Goal: Task Accomplishment & Management: Use online tool/utility

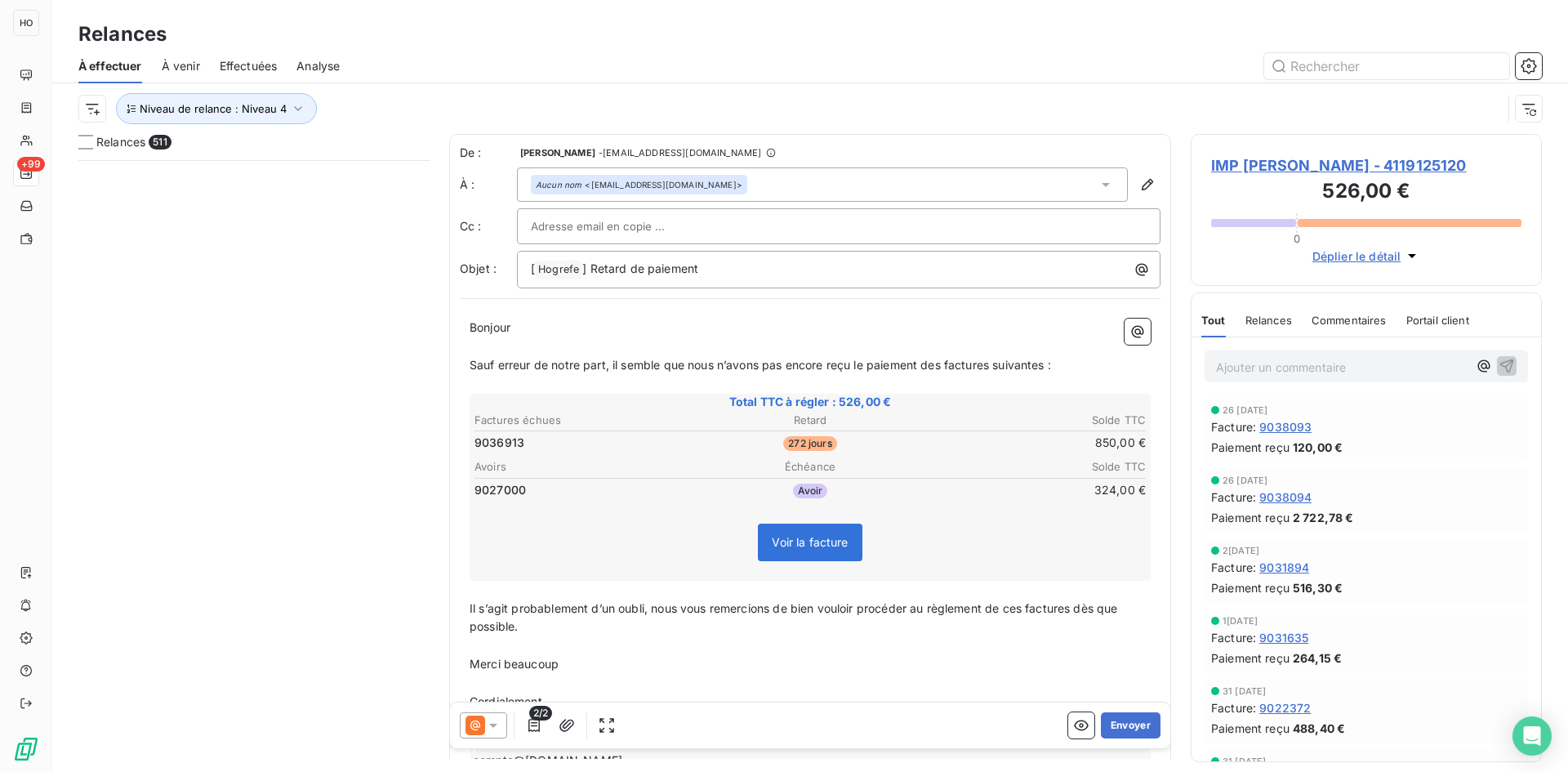
scroll to position [600, 339]
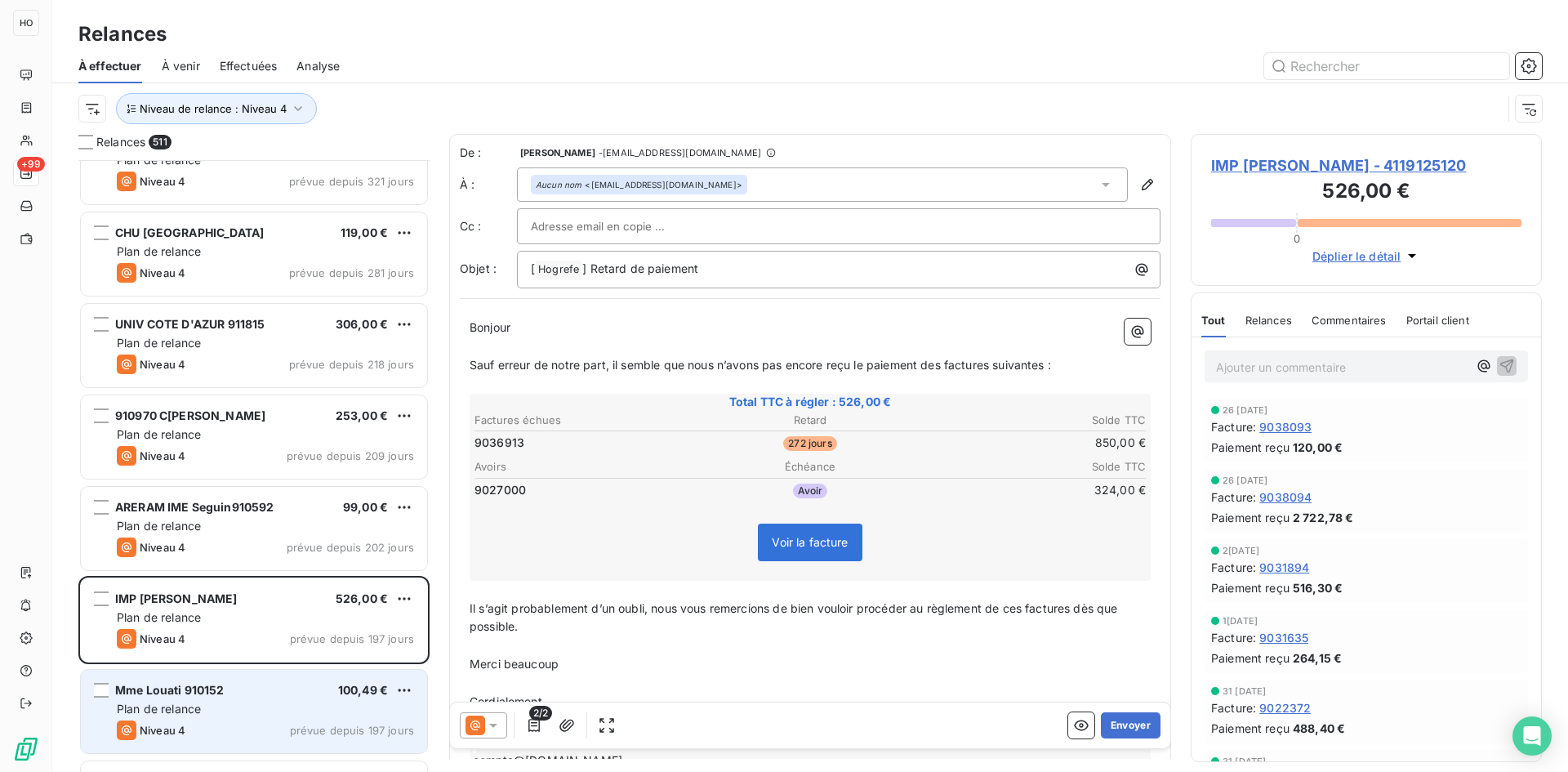
click at [261, 691] on div "Mme Louati 910152 100,49 €" at bounding box center [265, 691] width 297 height 15
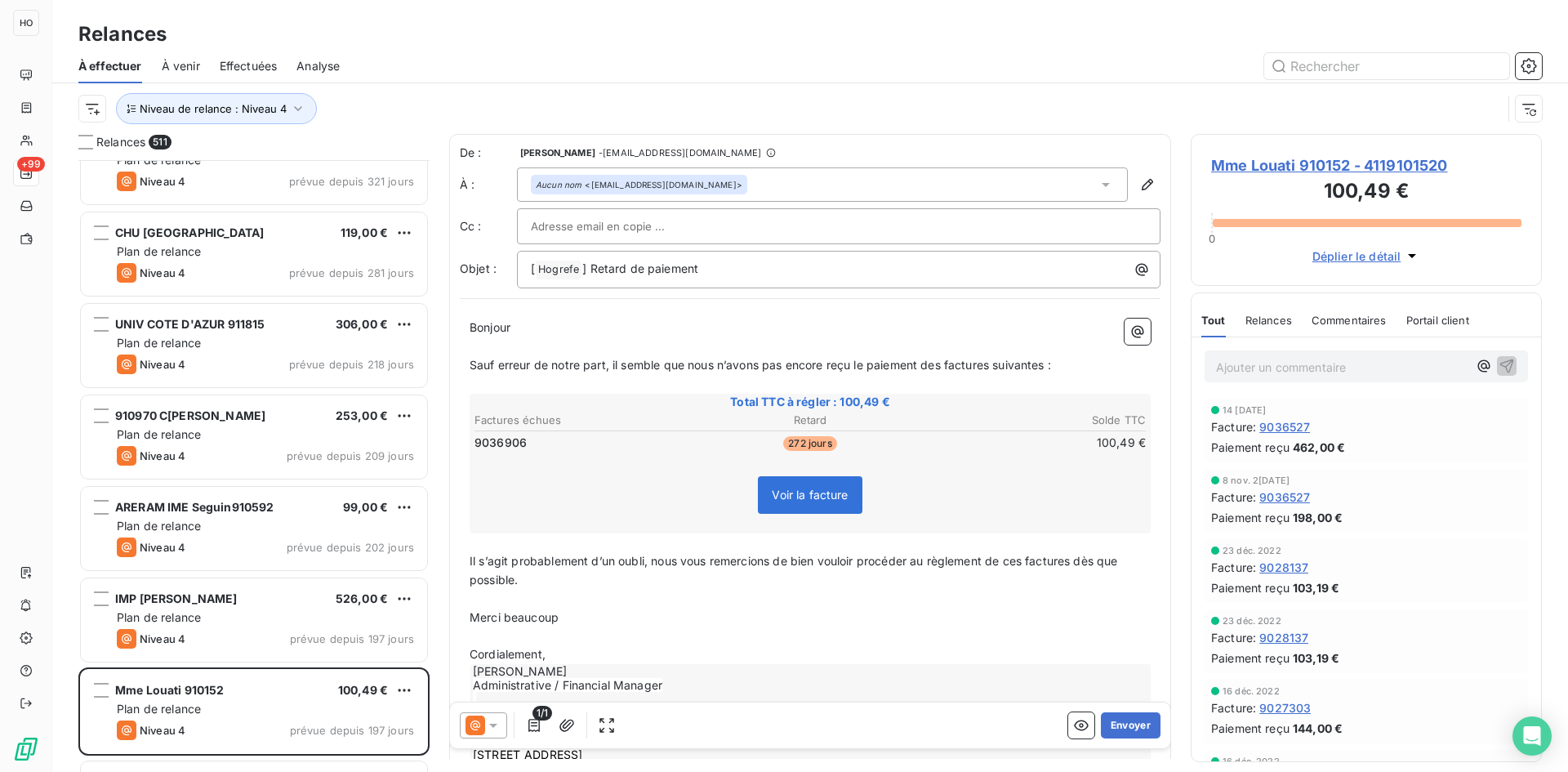
click at [493, 718] on icon at bounding box center [492, 725] width 16 height 16
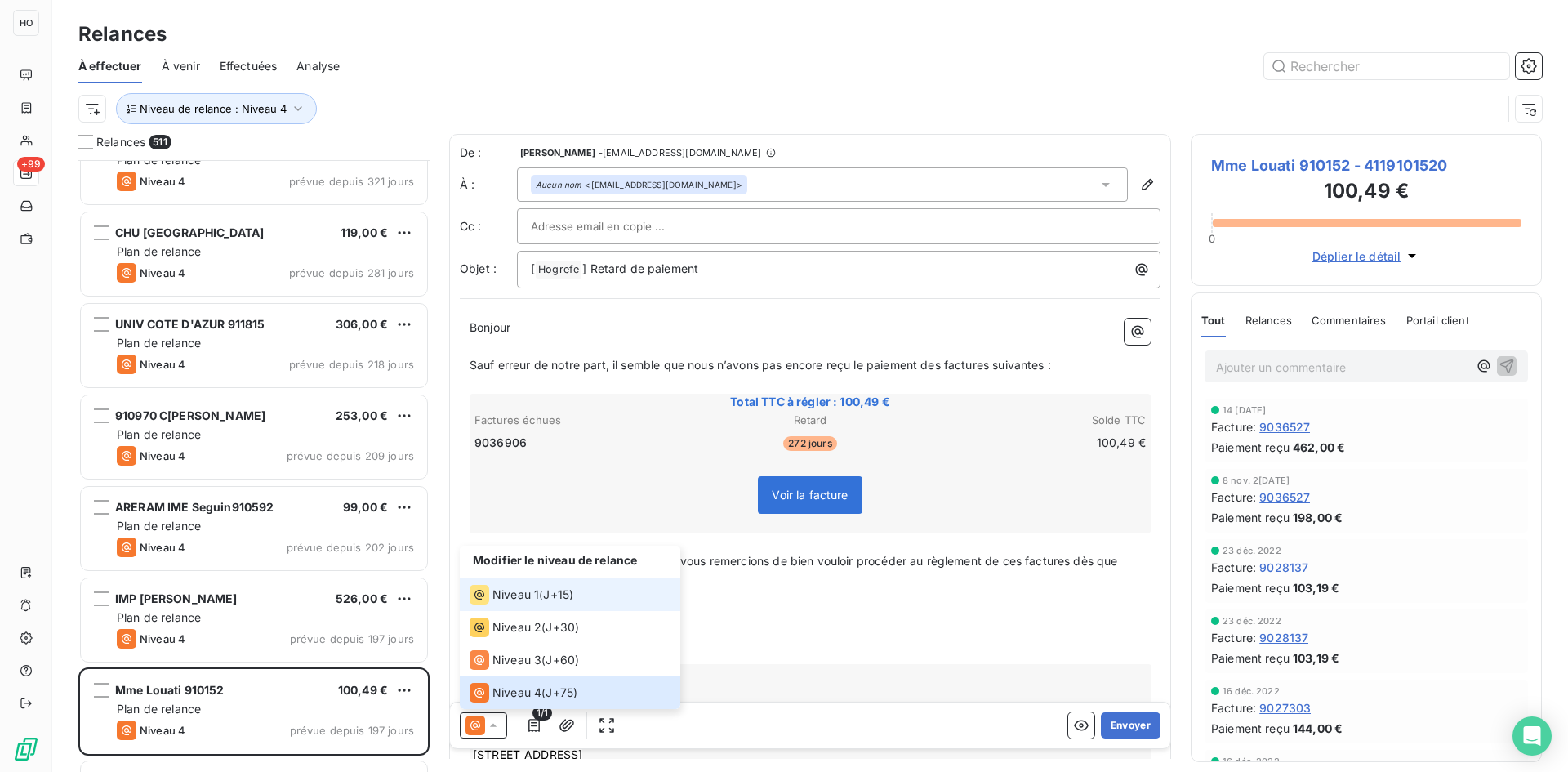
click at [554, 591] on span "J+15 )" at bounding box center [558, 594] width 30 height 16
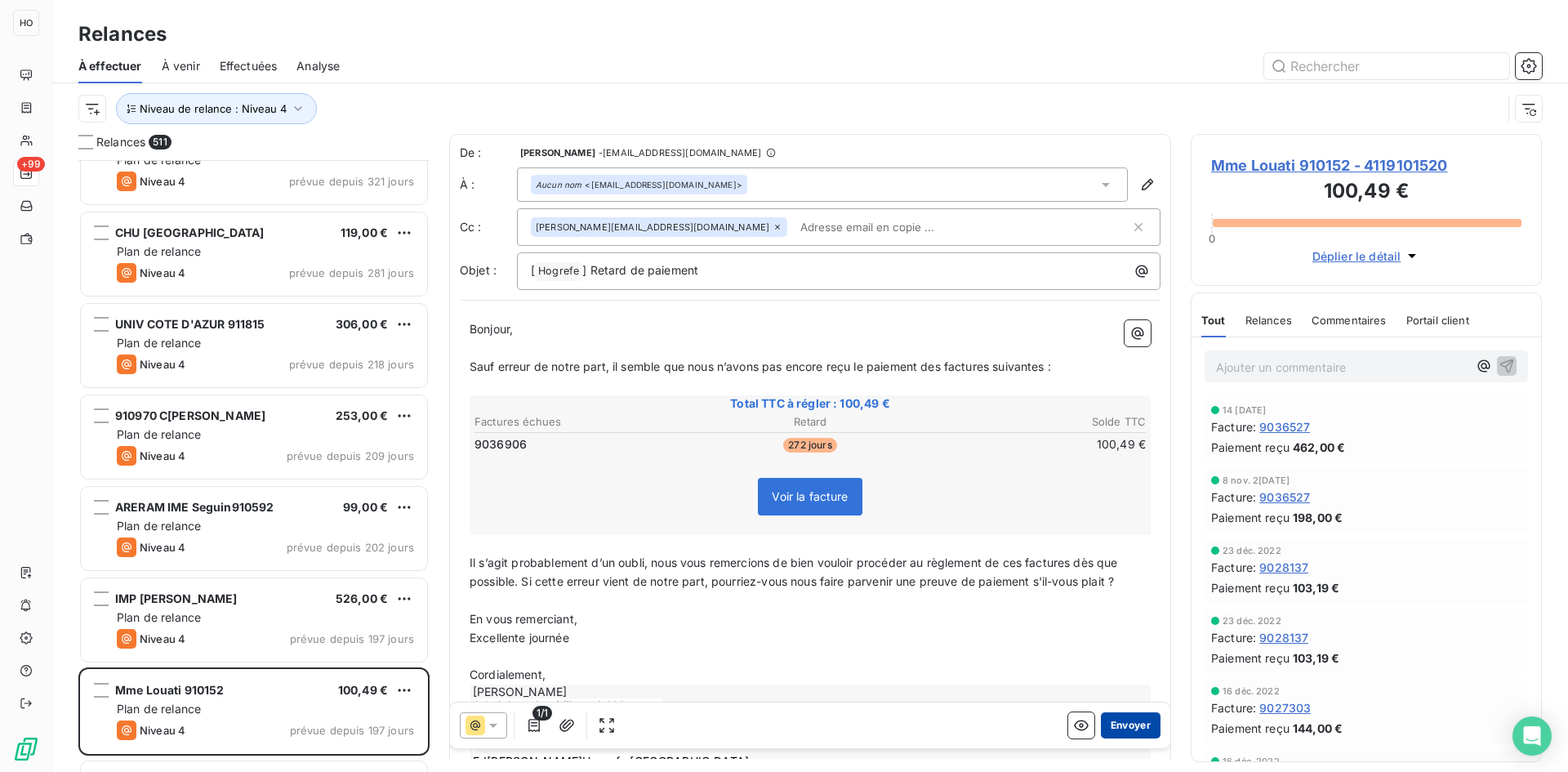
click at [1126, 729] on button "Envoyer" at bounding box center [1130, 725] width 60 height 26
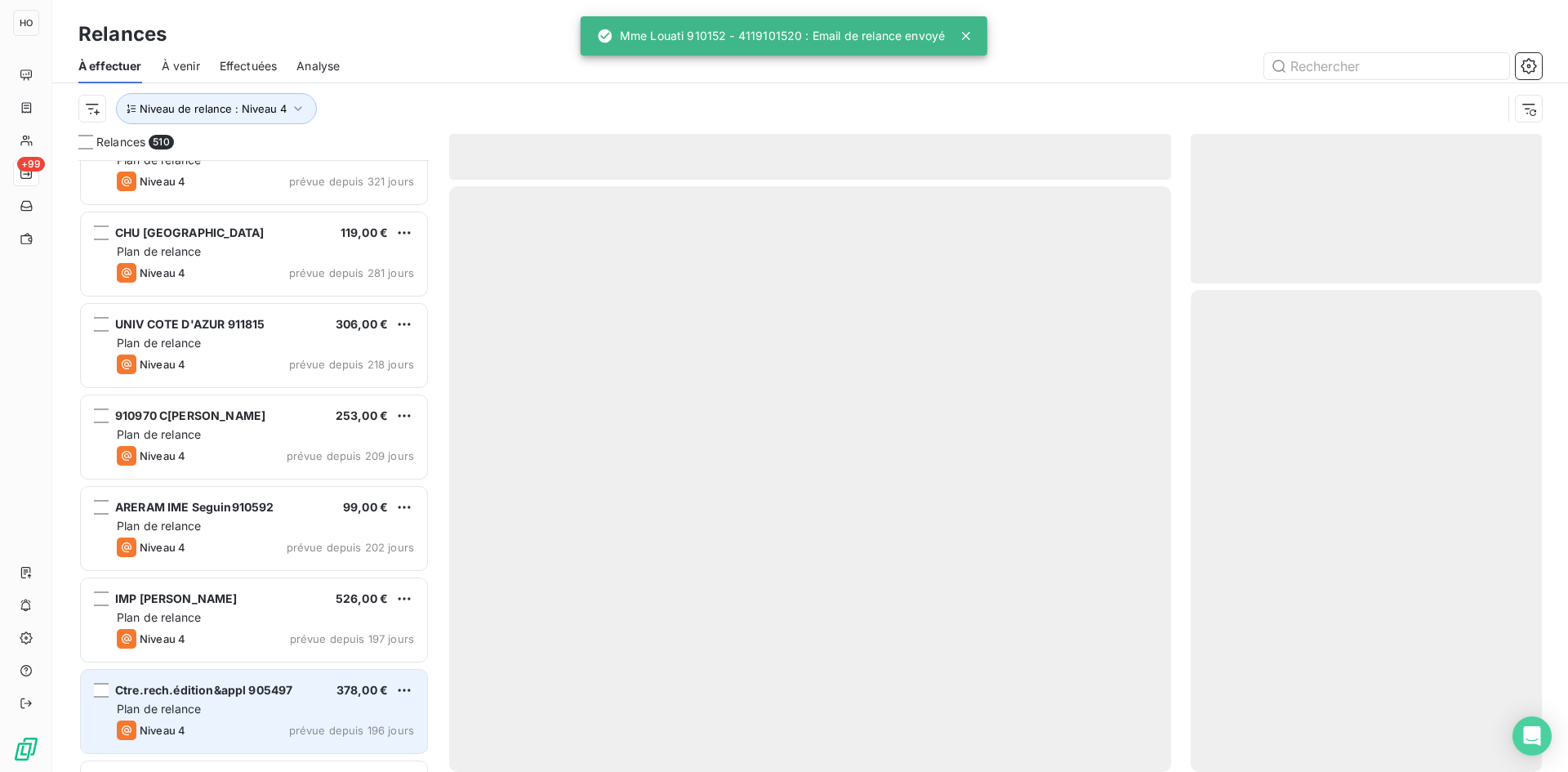
click at [285, 696] on span "Ctre.rech.édition&appl 905497" at bounding box center [203, 690] width 177 height 14
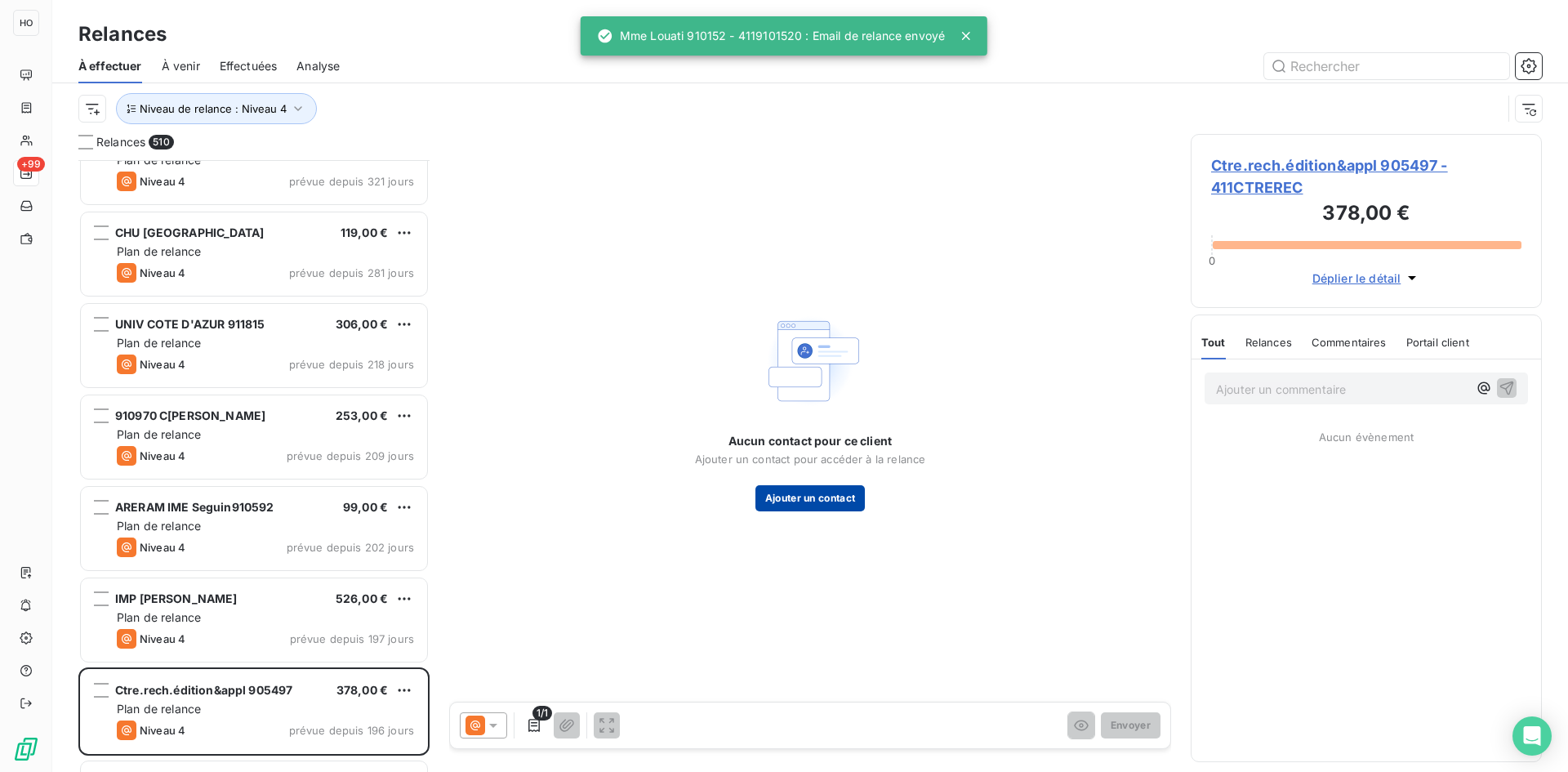
click at [844, 503] on button "Ajouter un contact" at bounding box center [810, 498] width 110 height 26
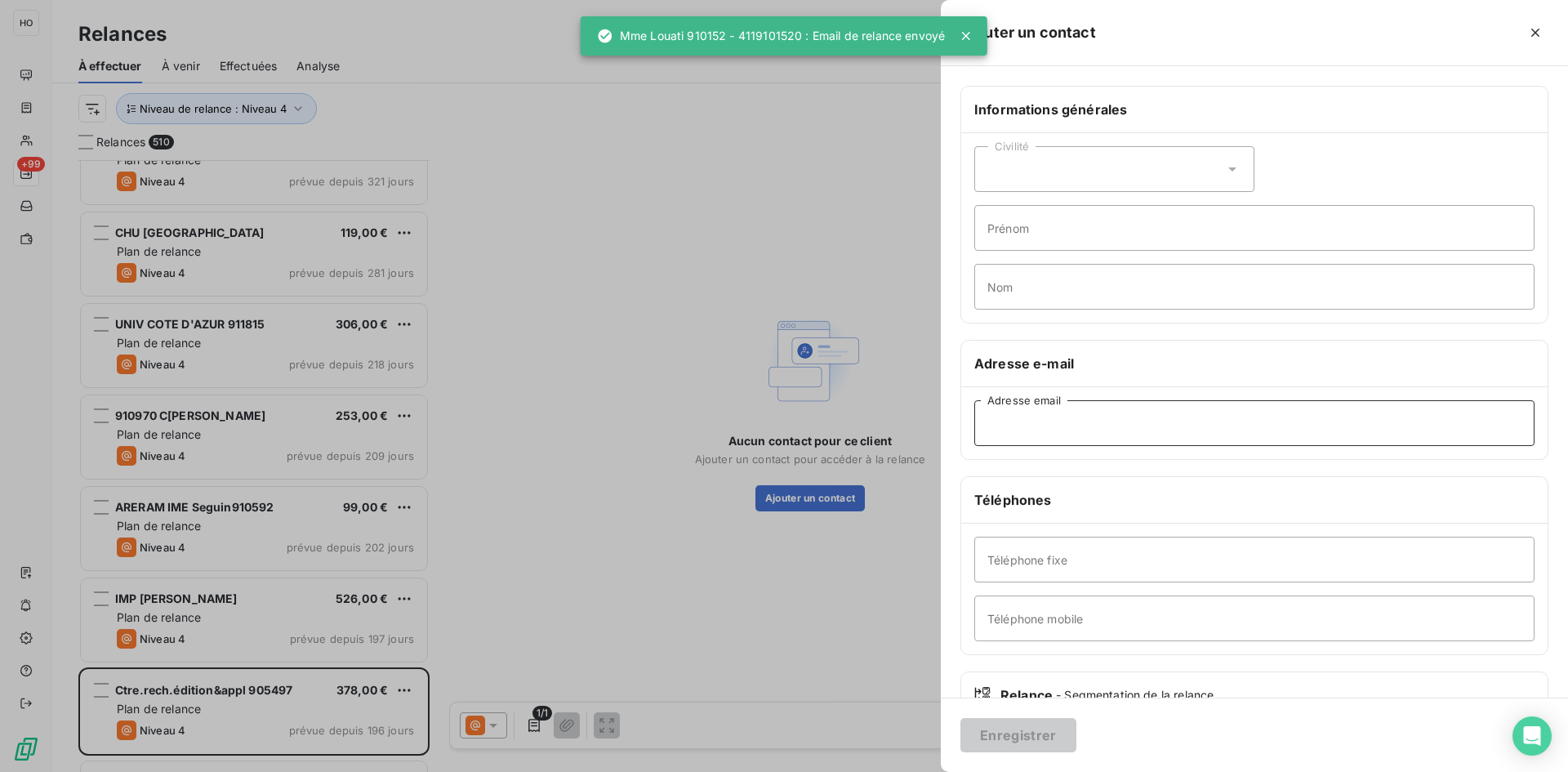
click at [1083, 417] on input "Adresse email" at bounding box center [1254, 423] width 560 height 46
paste input "[EMAIL_ADDRESS][DOMAIN_NAME]"
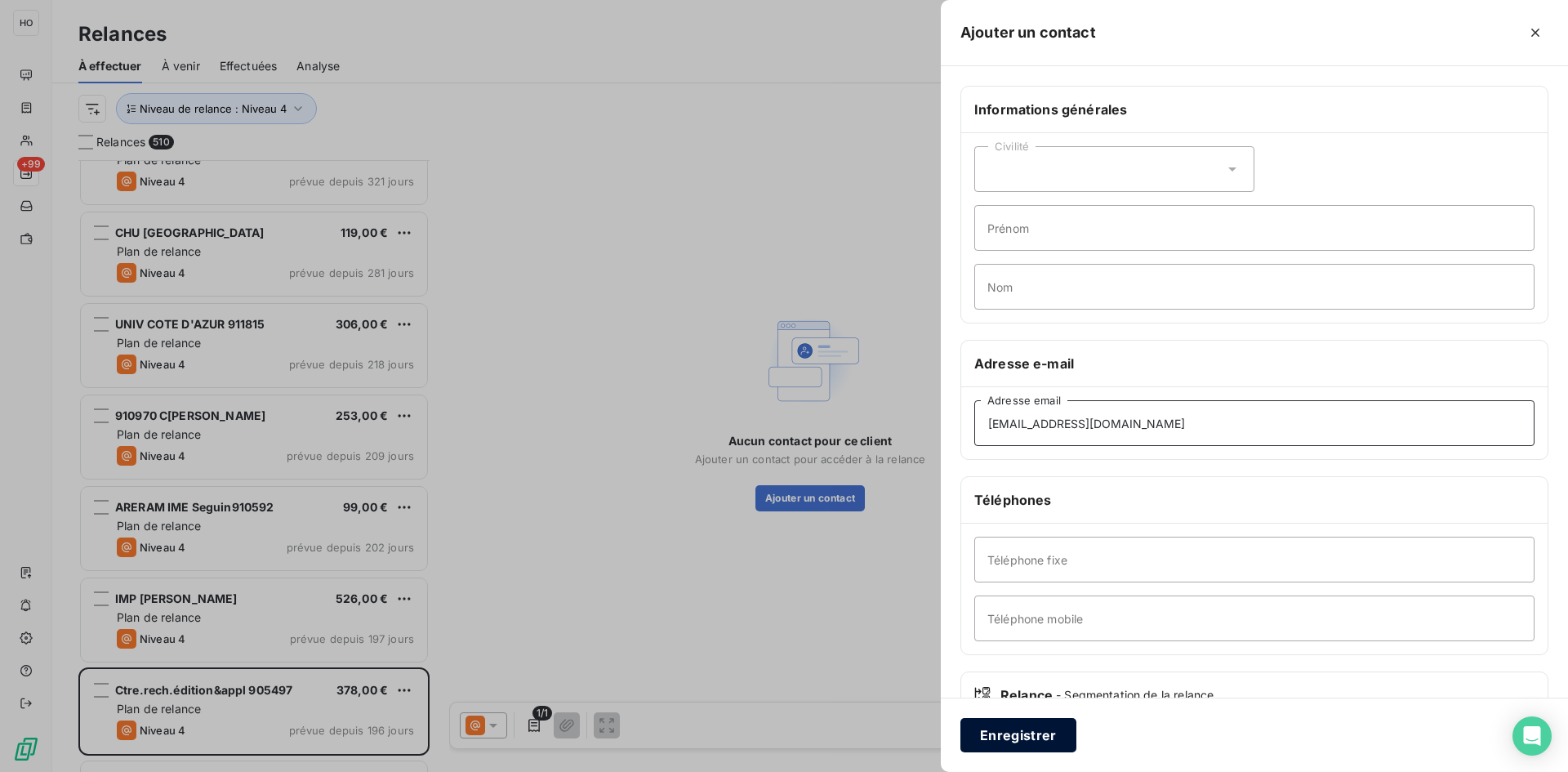
type input "[EMAIL_ADDRESS][DOMAIN_NAME]"
click at [1009, 750] on button "Enregistrer" at bounding box center [1018, 735] width 116 height 34
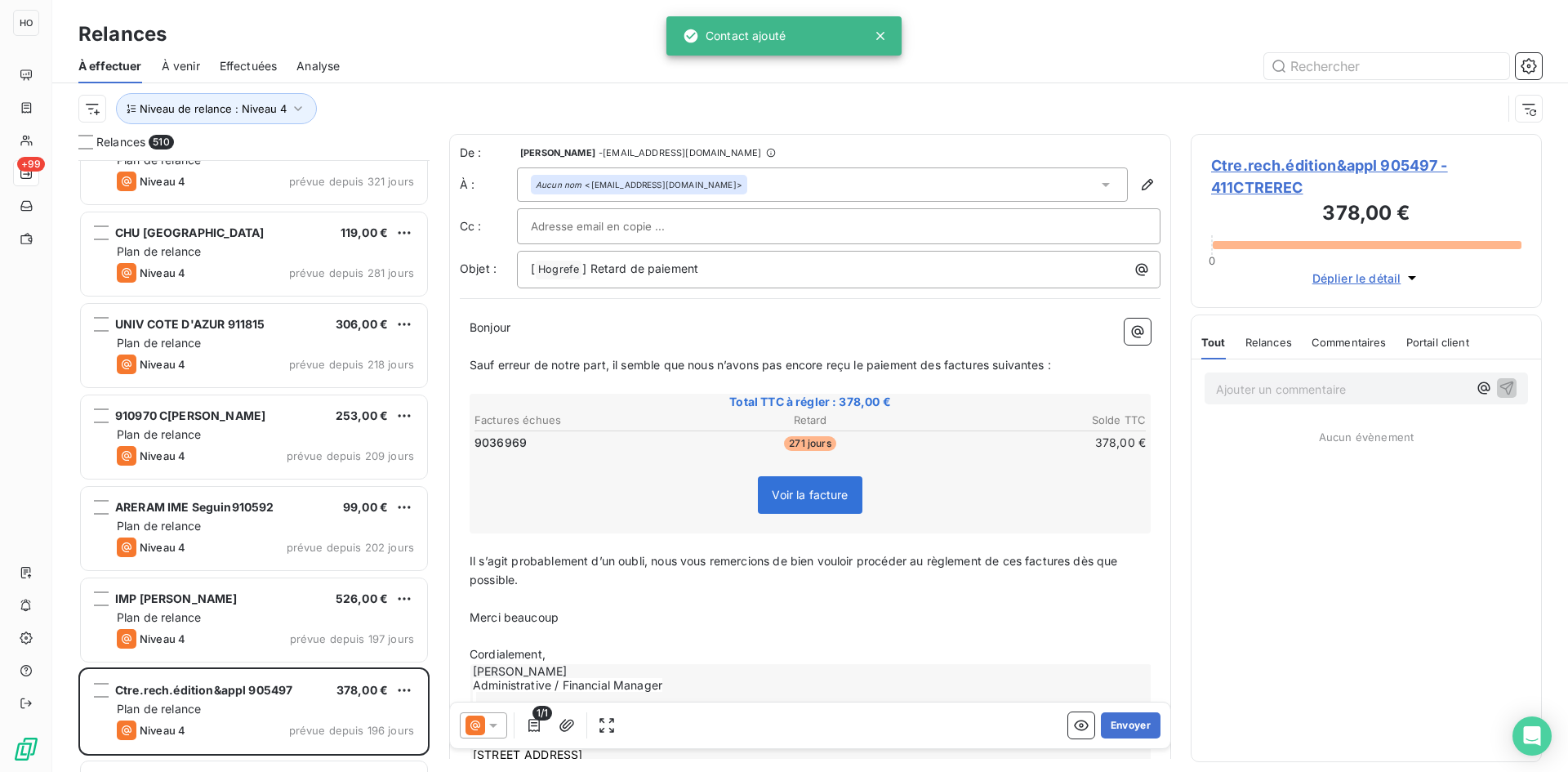
click at [487, 729] on icon at bounding box center [492, 725] width 16 height 16
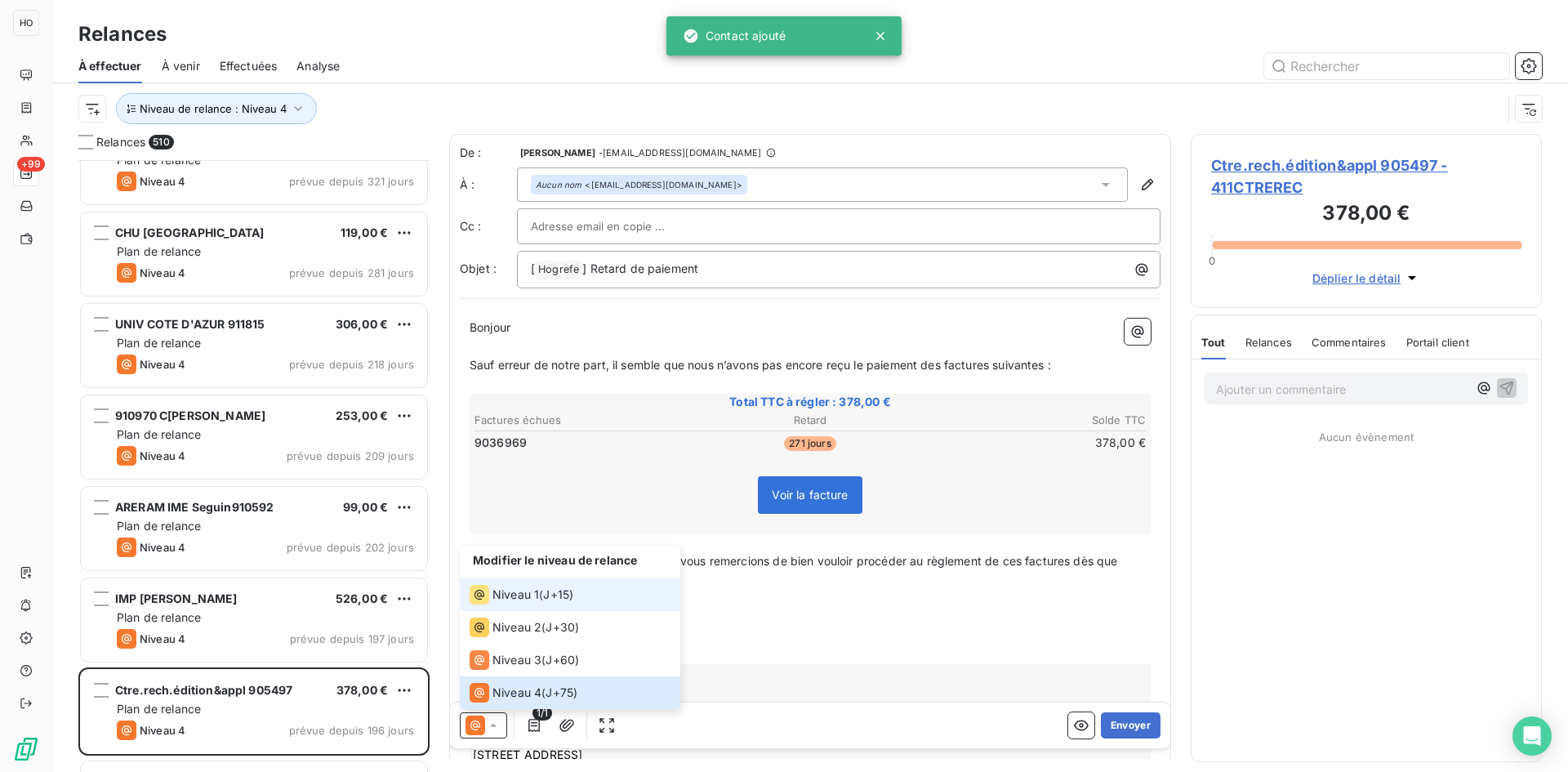
click at [533, 592] on span "Niveau 1" at bounding box center [515, 594] width 46 height 16
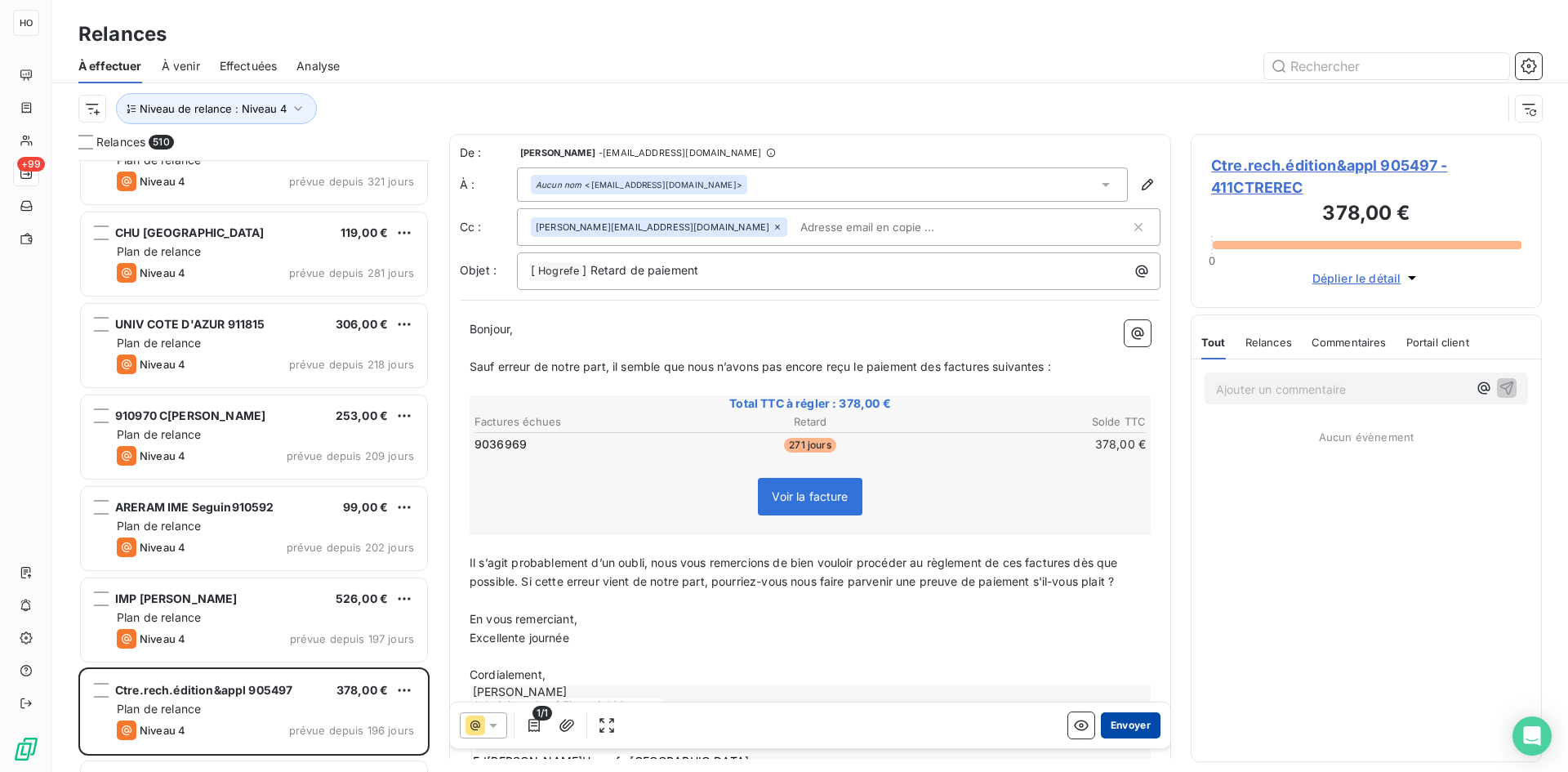
click at [1134, 724] on button "Envoyer" at bounding box center [1130, 725] width 60 height 26
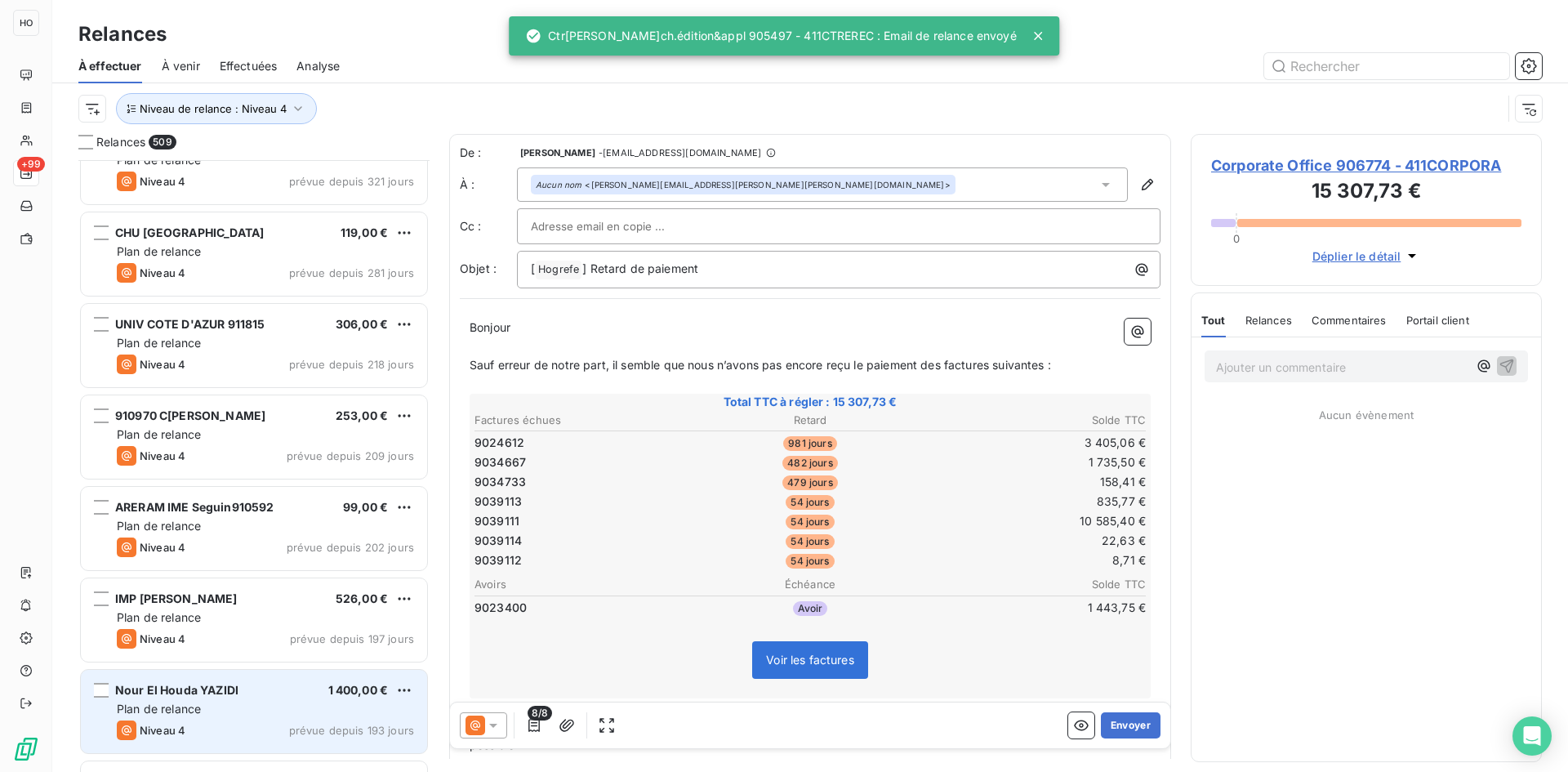
click at [261, 693] on div "Nour El[PERSON_NAME]I 1 400,00 €" at bounding box center [265, 691] width 297 height 15
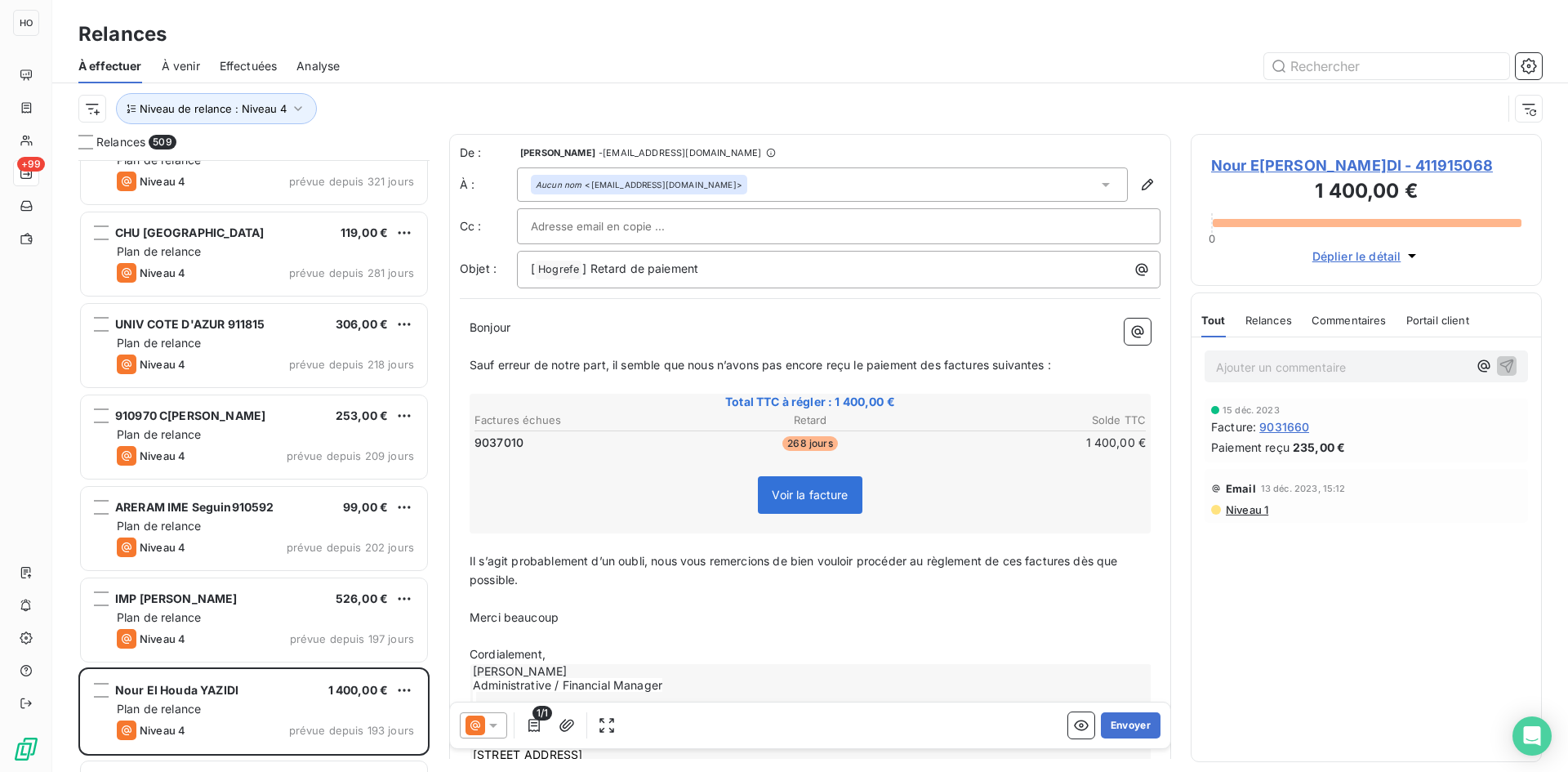
click at [495, 720] on icon at bounding box center [492, 725] width 16 height 16
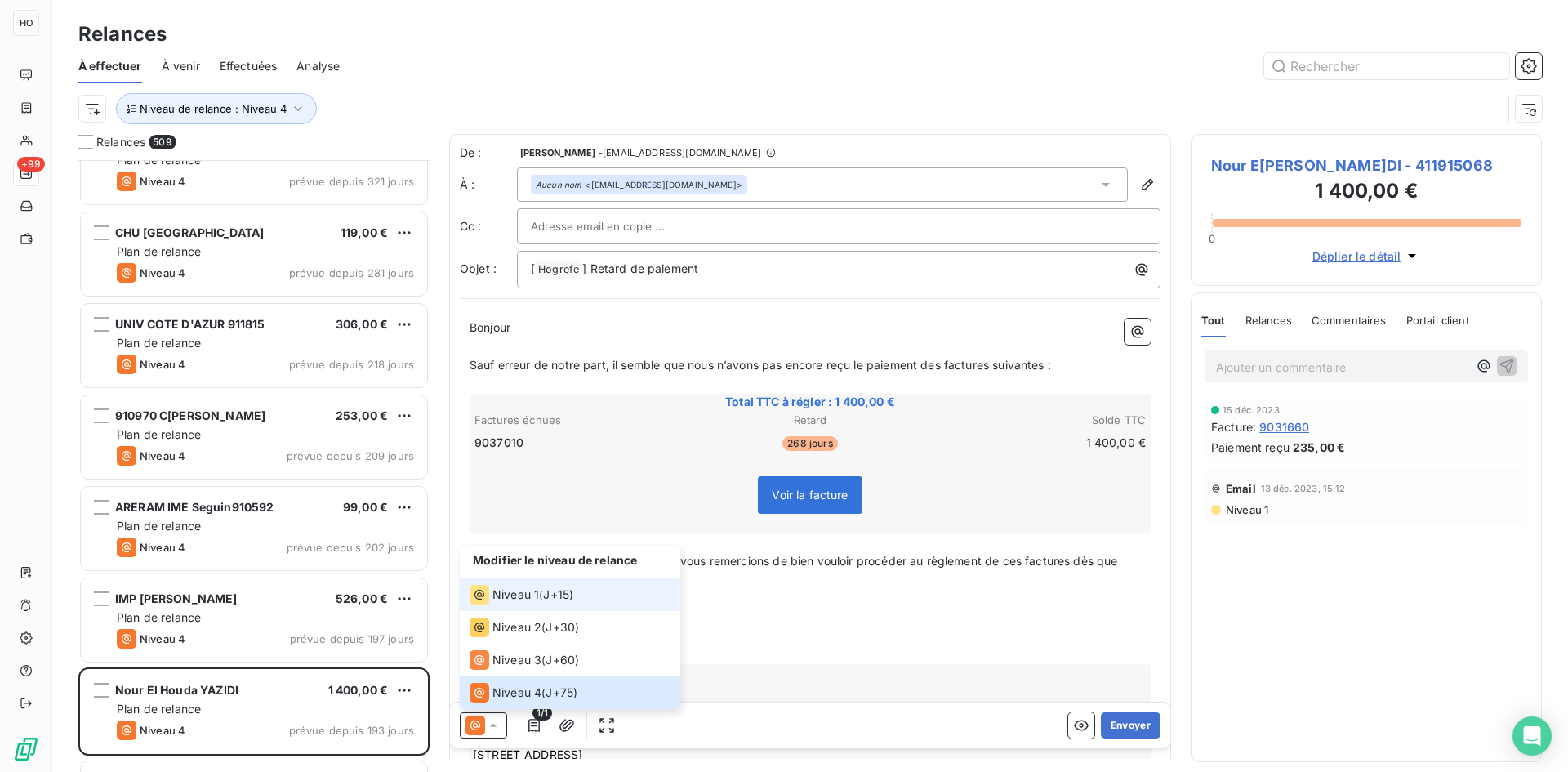
click at [550, 595] on span "J+15 )" at bounding box center [558, 594] width 30 height 16
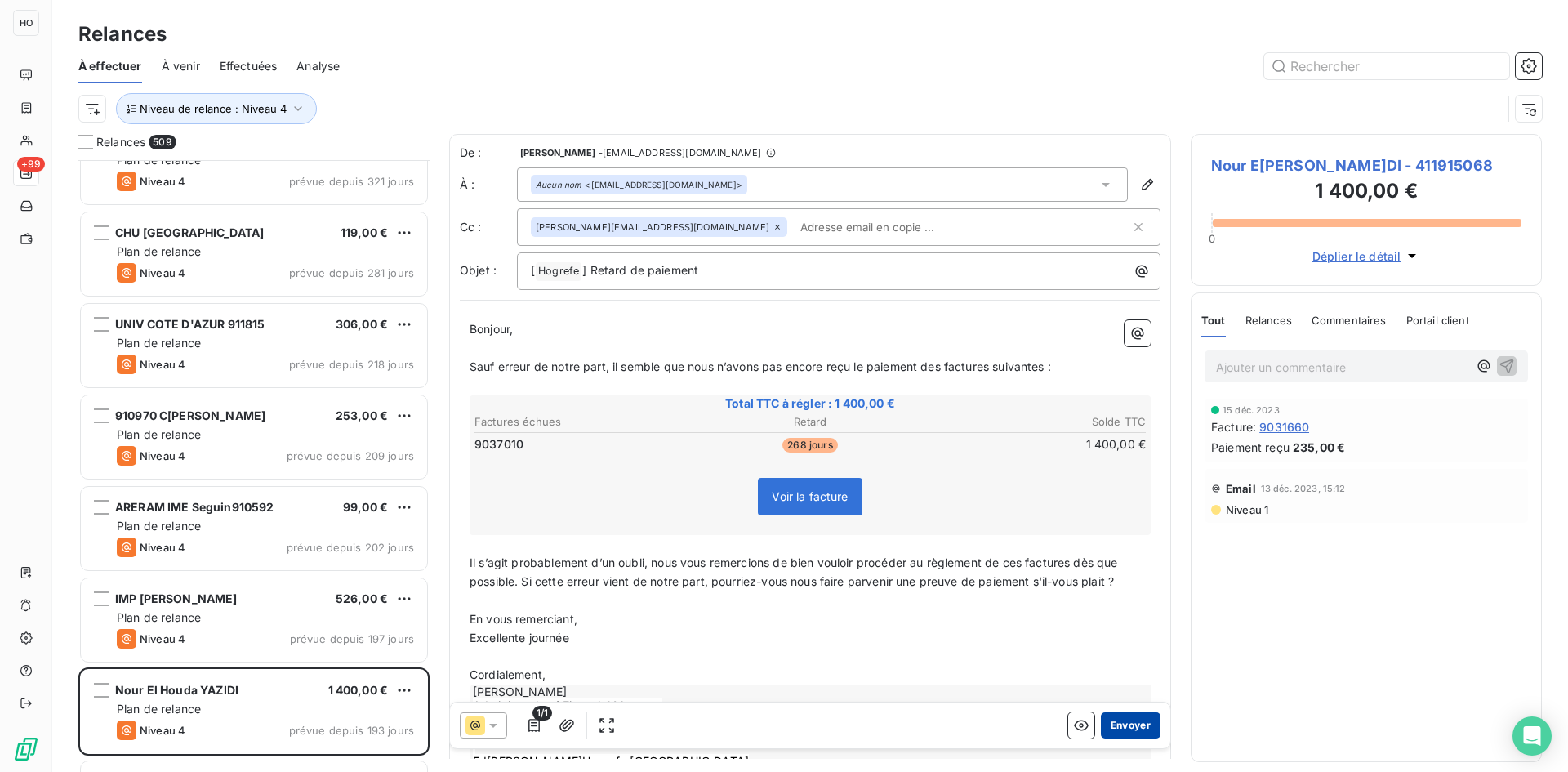
click at [1127, 728] on button "Envoyer" at bounding box center [1130, 725] width 60 height 26
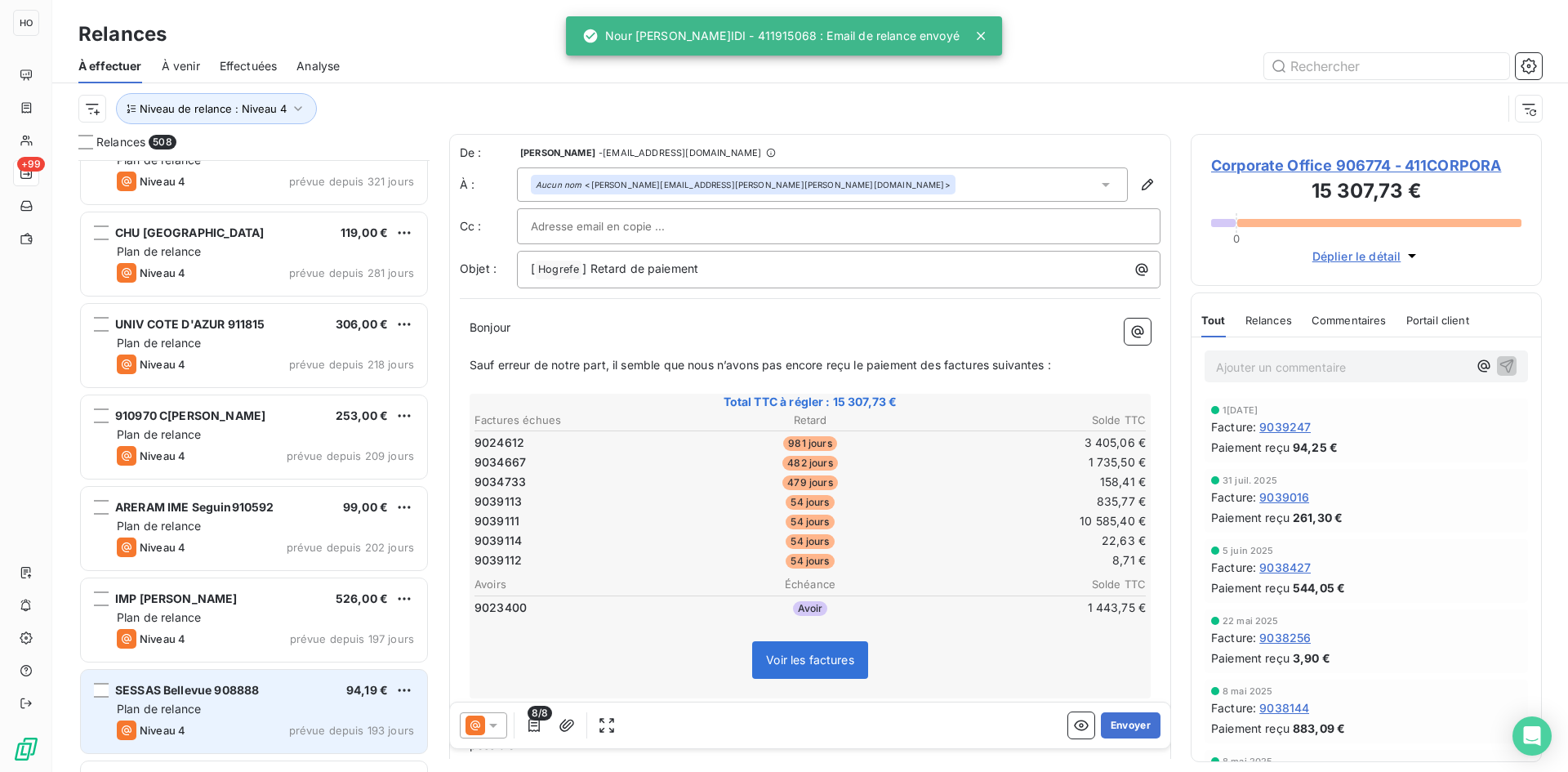
click at [281, 678] on div "SESSAS Bellevue 908888 94,19 € Plan de relance Niveau 4 prévue depuis 193 jours" at bounding box center [253, 711] width 346 height 83
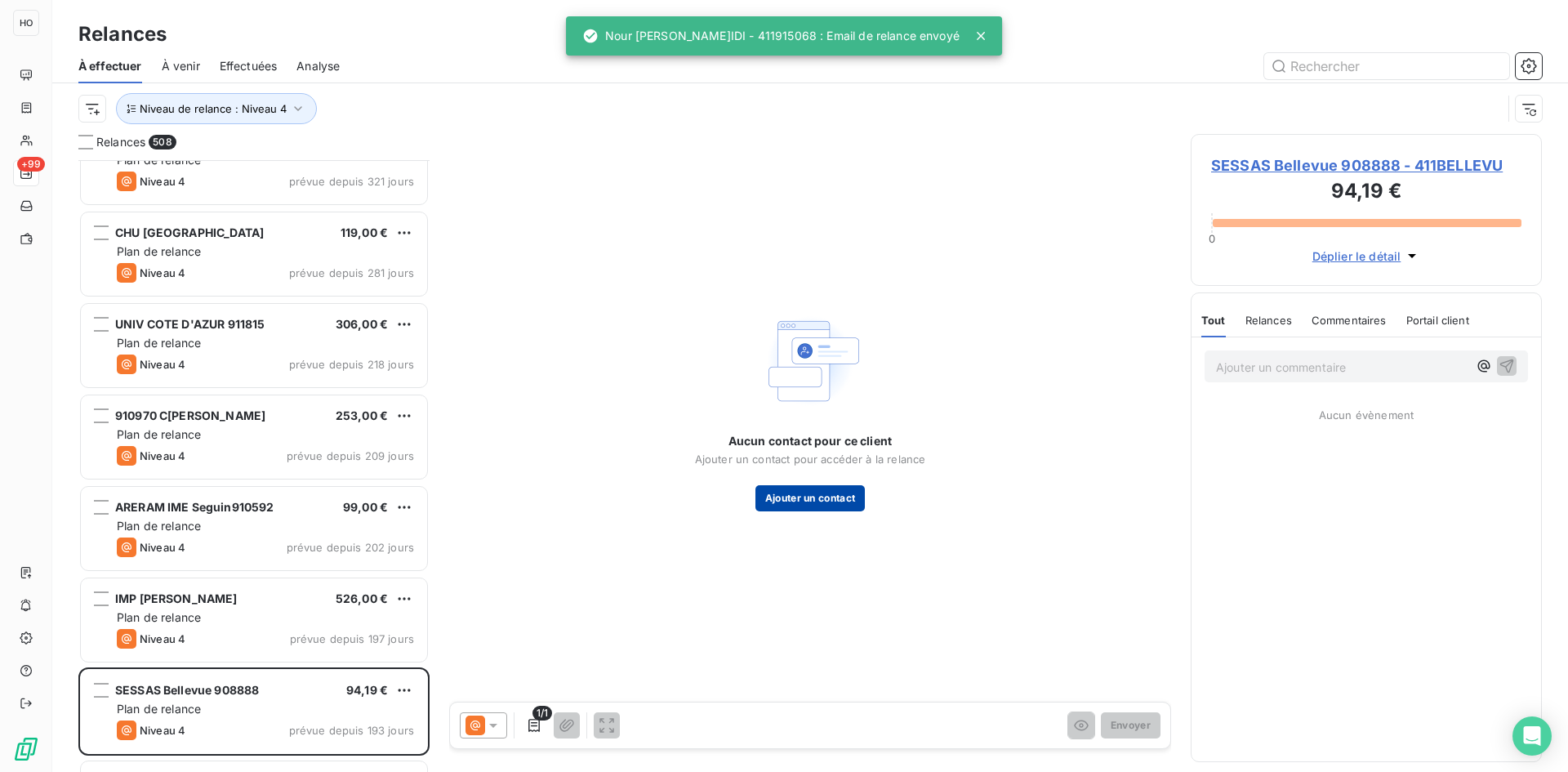
click at [818, 503] on button "Ajouter un contact" at bounding box center [810, 498] width 110 height 26
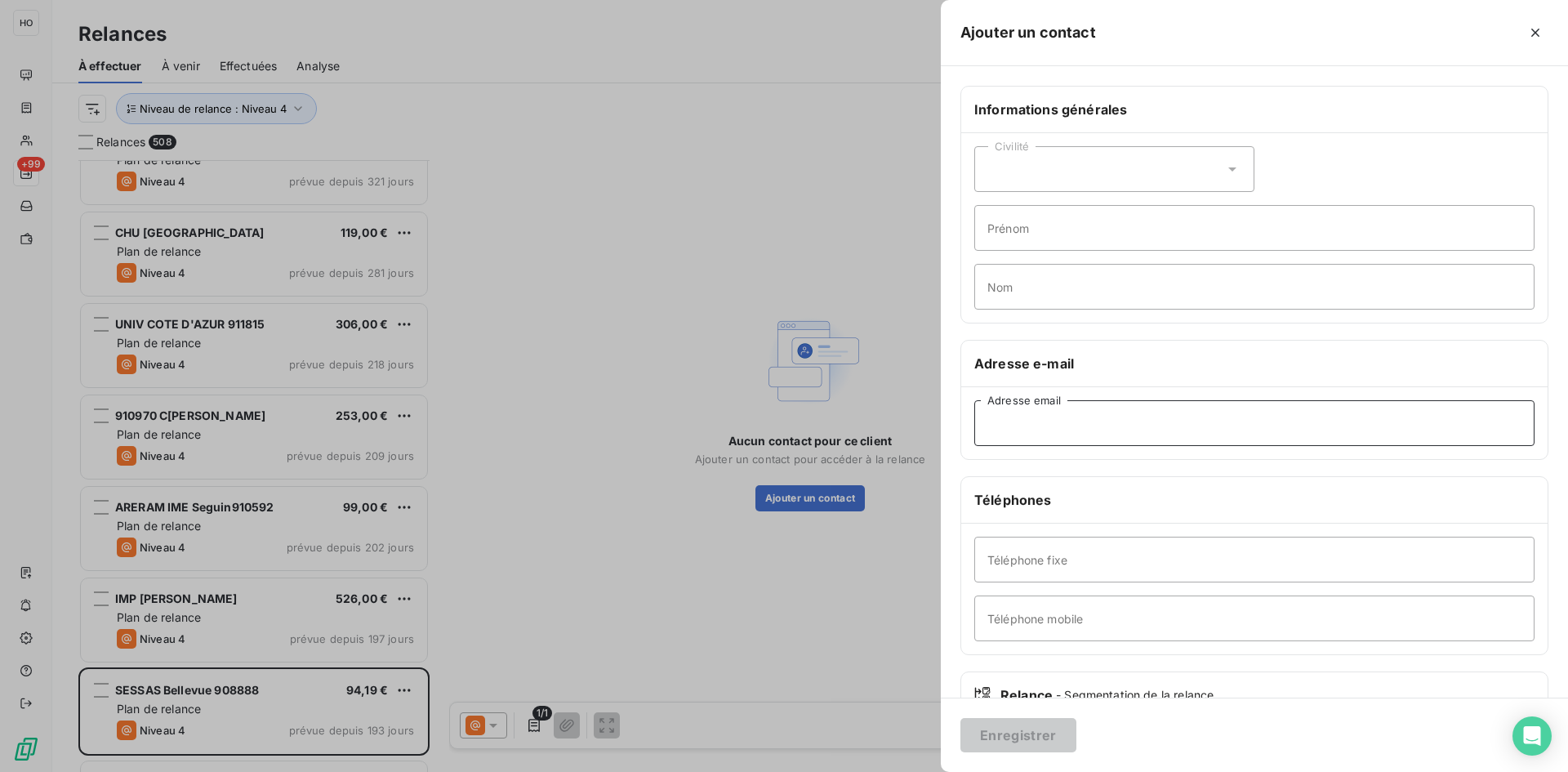
click at [1079, 423] on input "Adresse email" at bounding box center [1254, 423] width 560 height 46
paste input "[EMAIL_ADDRESS][DOMAIN_NAME]"
type input "[EMAIL_ADDRESS][DOMAIN_NAME]"
click at [1024, 735] on button "Enregistrer" at bounding box center [1018, 735] width 116 height 34
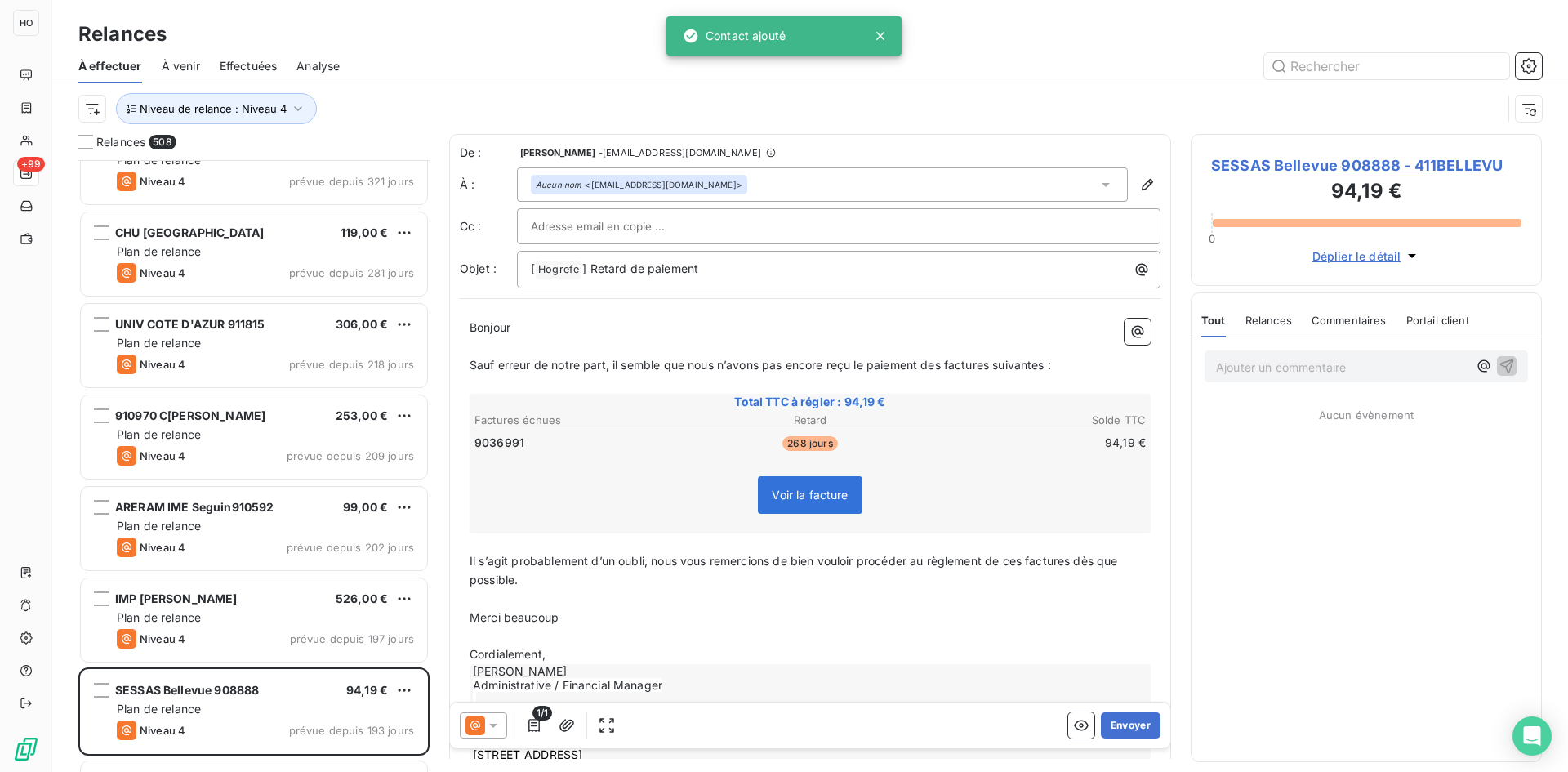
click at [495, 724] on icon at bounding box center [493, 725] width 8 height 4
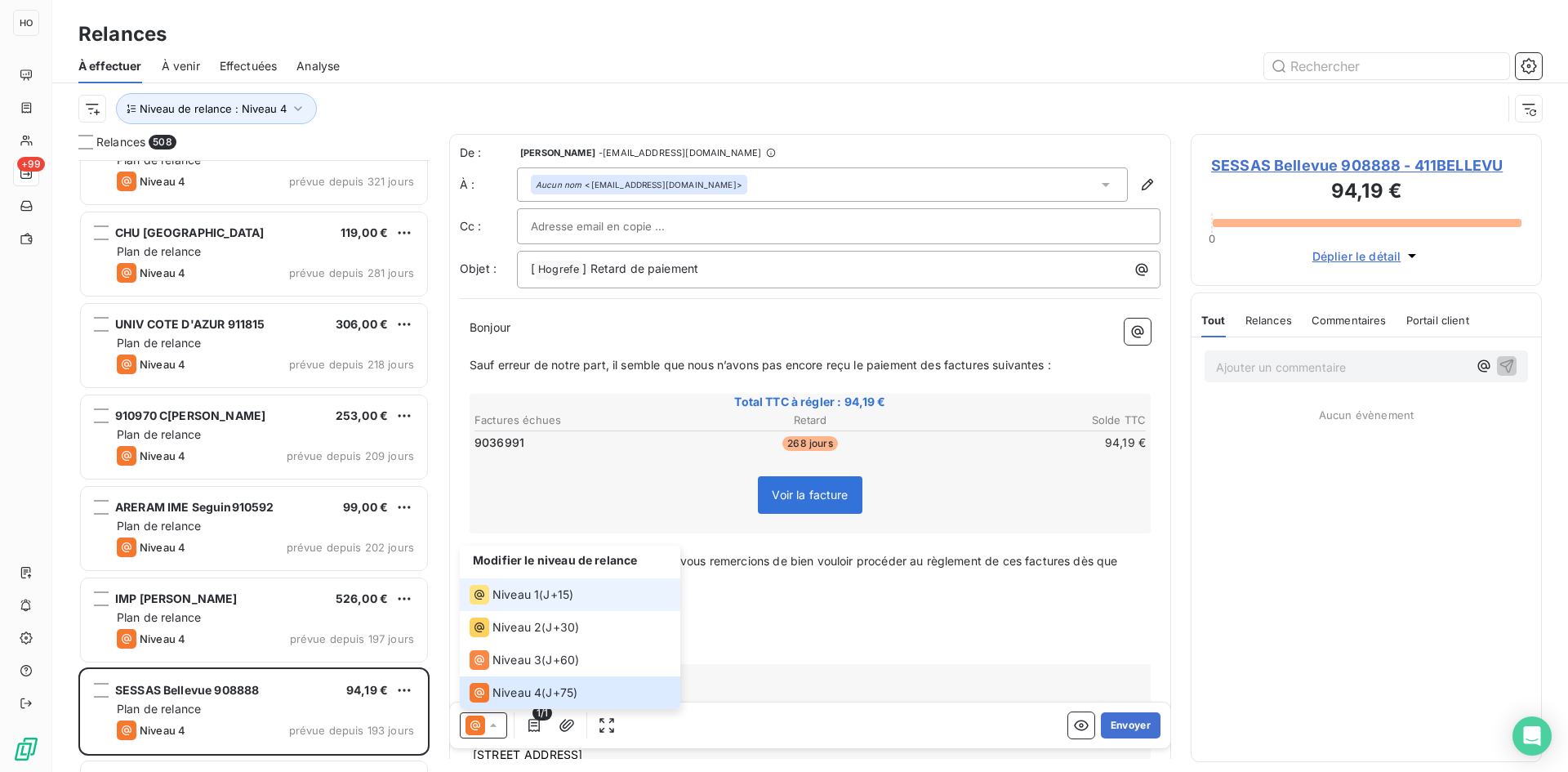
click at [558, 595] on span "J+15 )" at bounding box center [558, 594] width 30 height 16
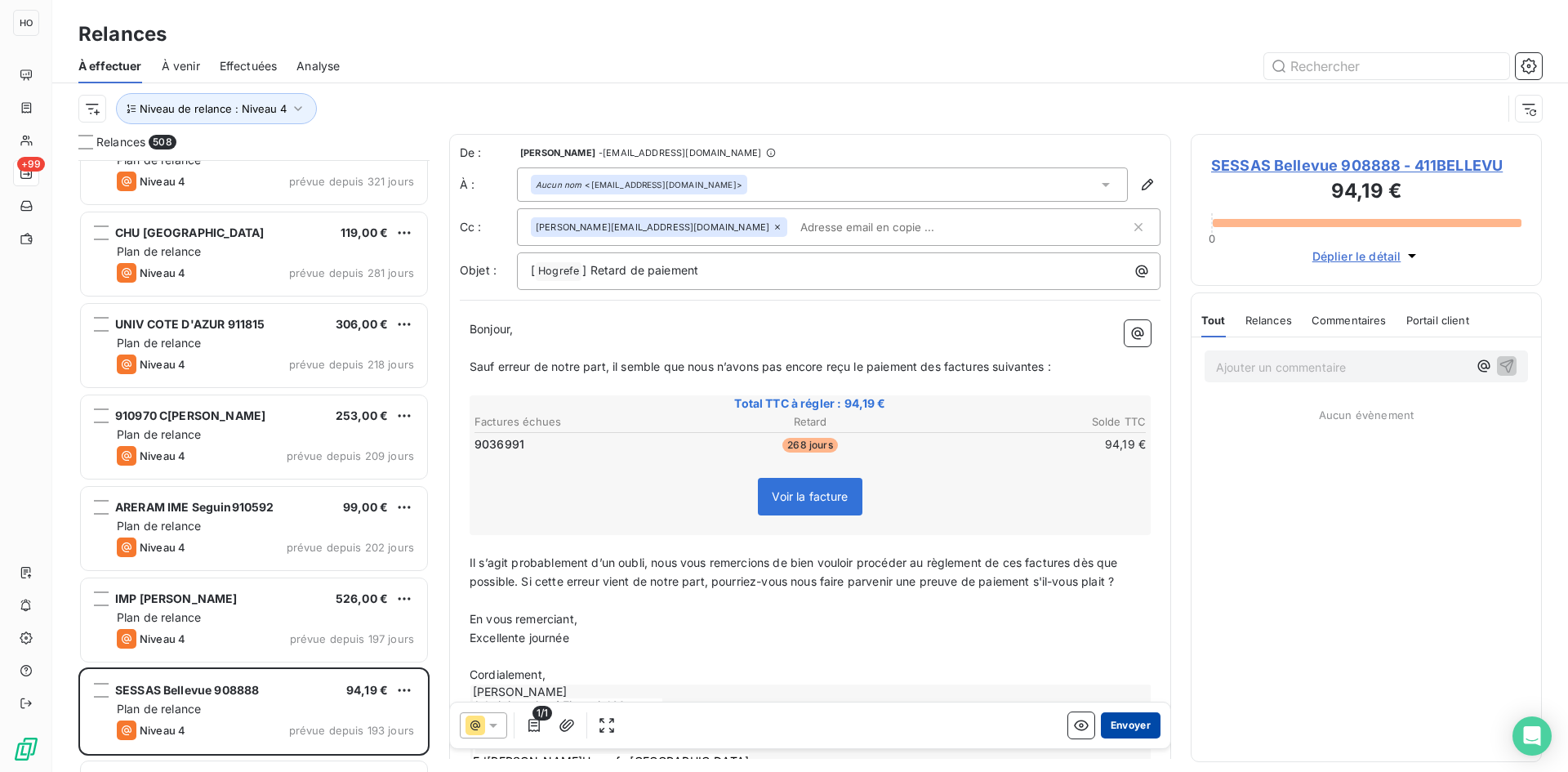
click at [1120, 722] on button "Envoyer" at bounding box center [1130, 725] width 60 height 26
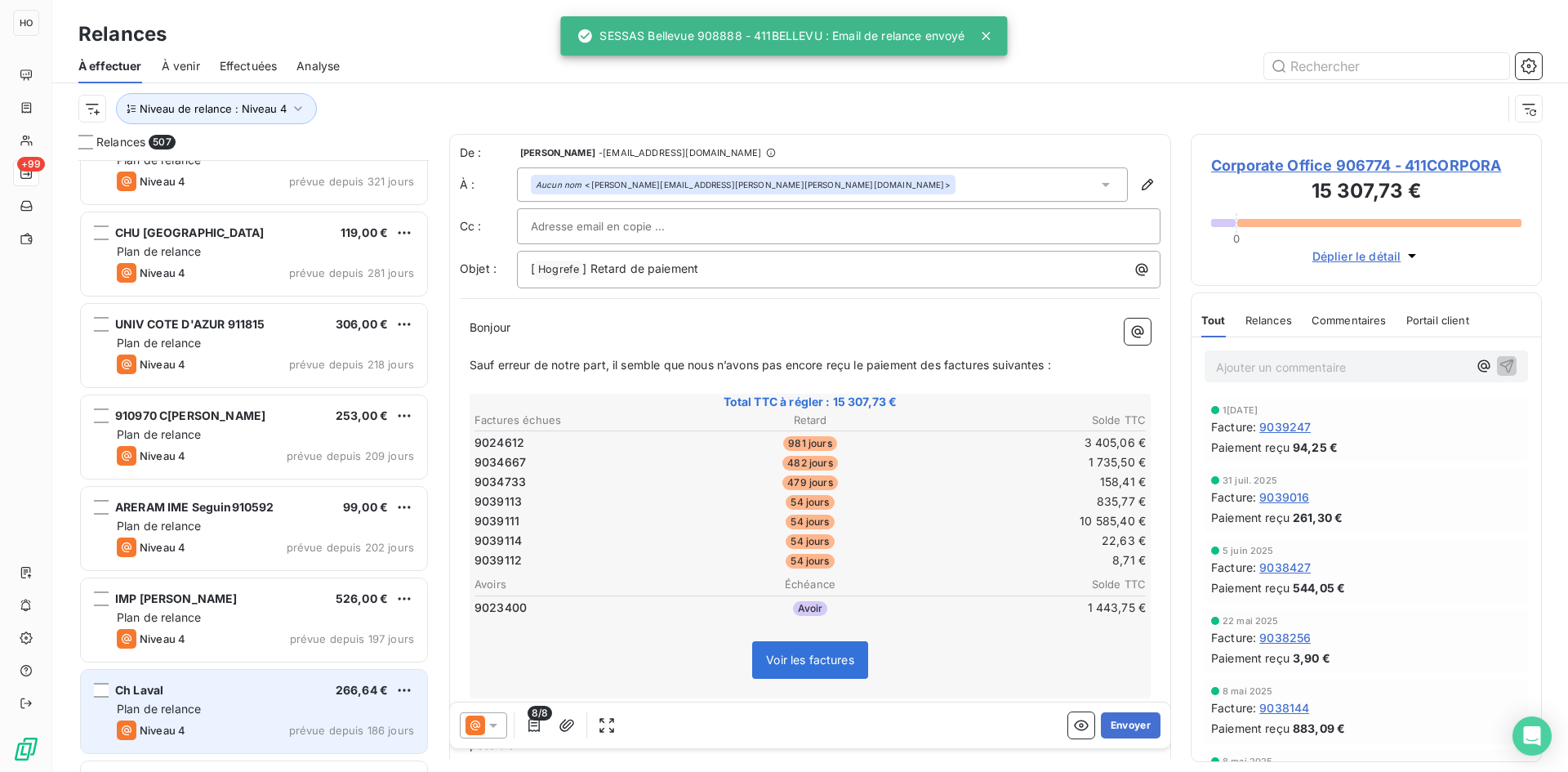
click at [313, 691] on div "Ch Laval 266,64 €" at bounding box center [265, 691] width 297 height 15
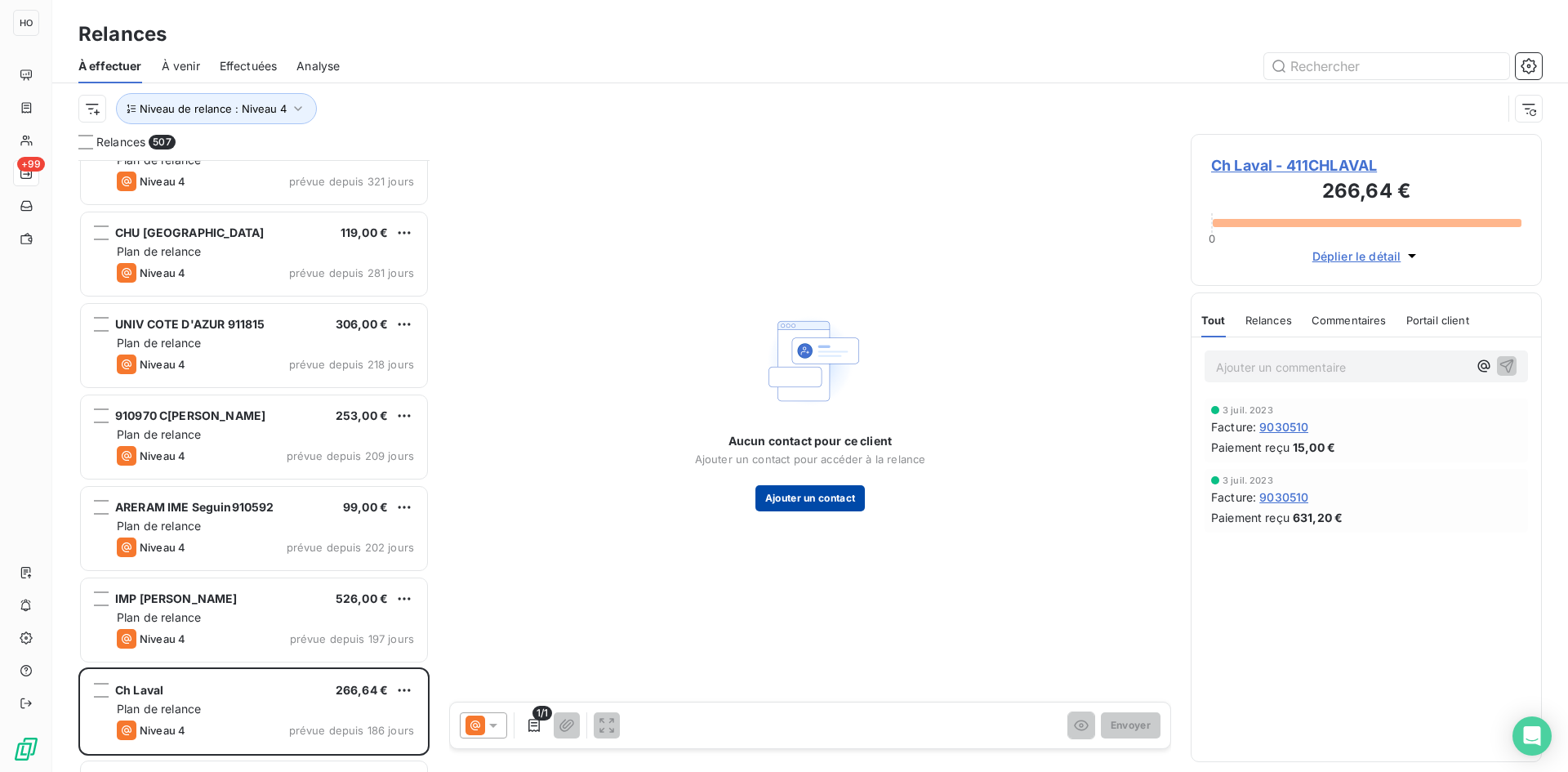
click at [808, 502] on button "Ajouter un contact" at bounding box center [810, 498] width 110 height 26
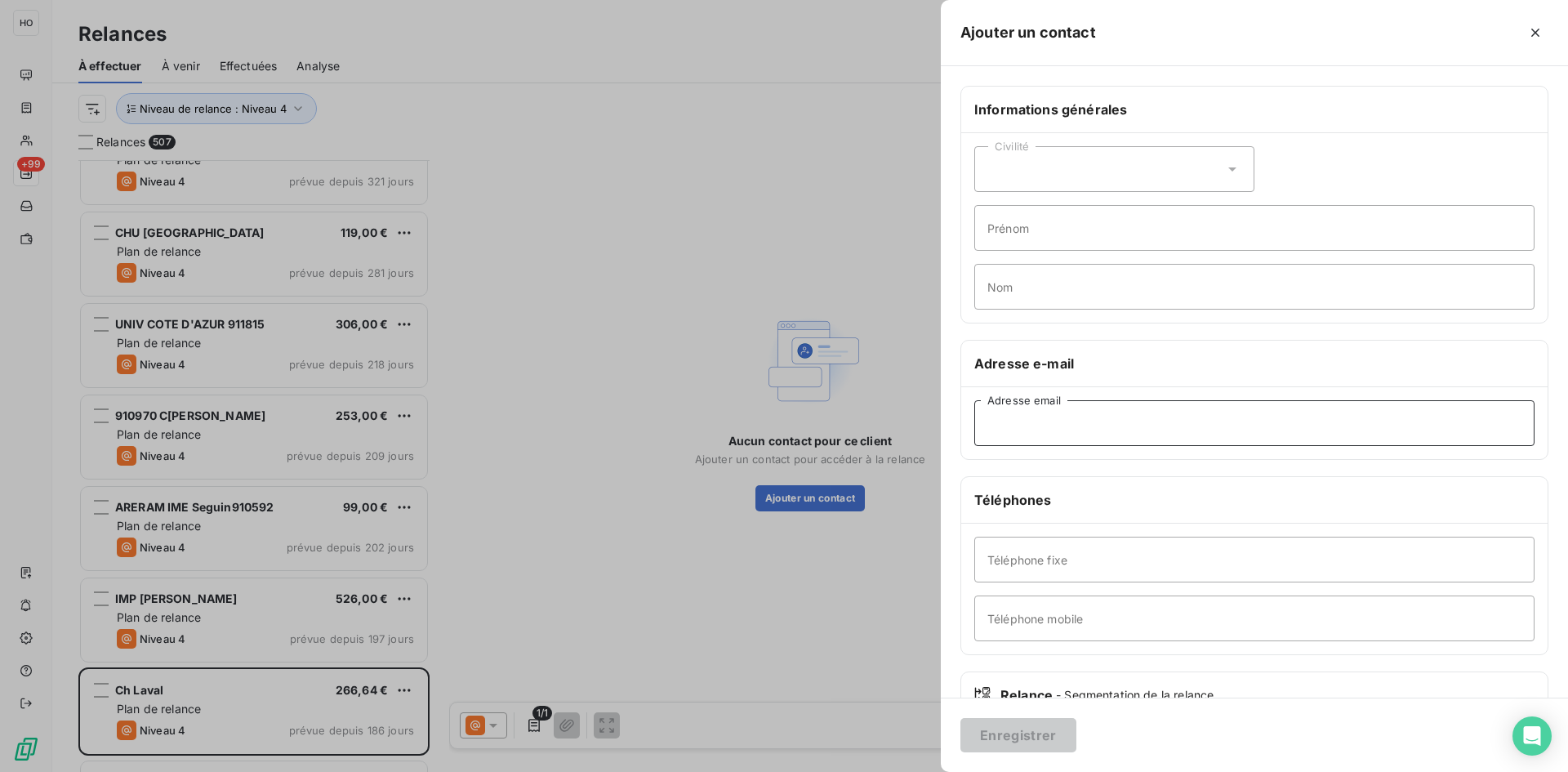
click at [1063, 429] on input "Adresse email" at bounding box center [1254, 423] width 560 height 46
paste input "[EMAIL_ADDRESS][DOMAIN_NAME]"
type input "[EMAIL_ADDRESS][DOMAIN_NAME]"
click at [1018, 744] on button "Enregistrer" at bounding box center [1018, 735] width 116 height 34
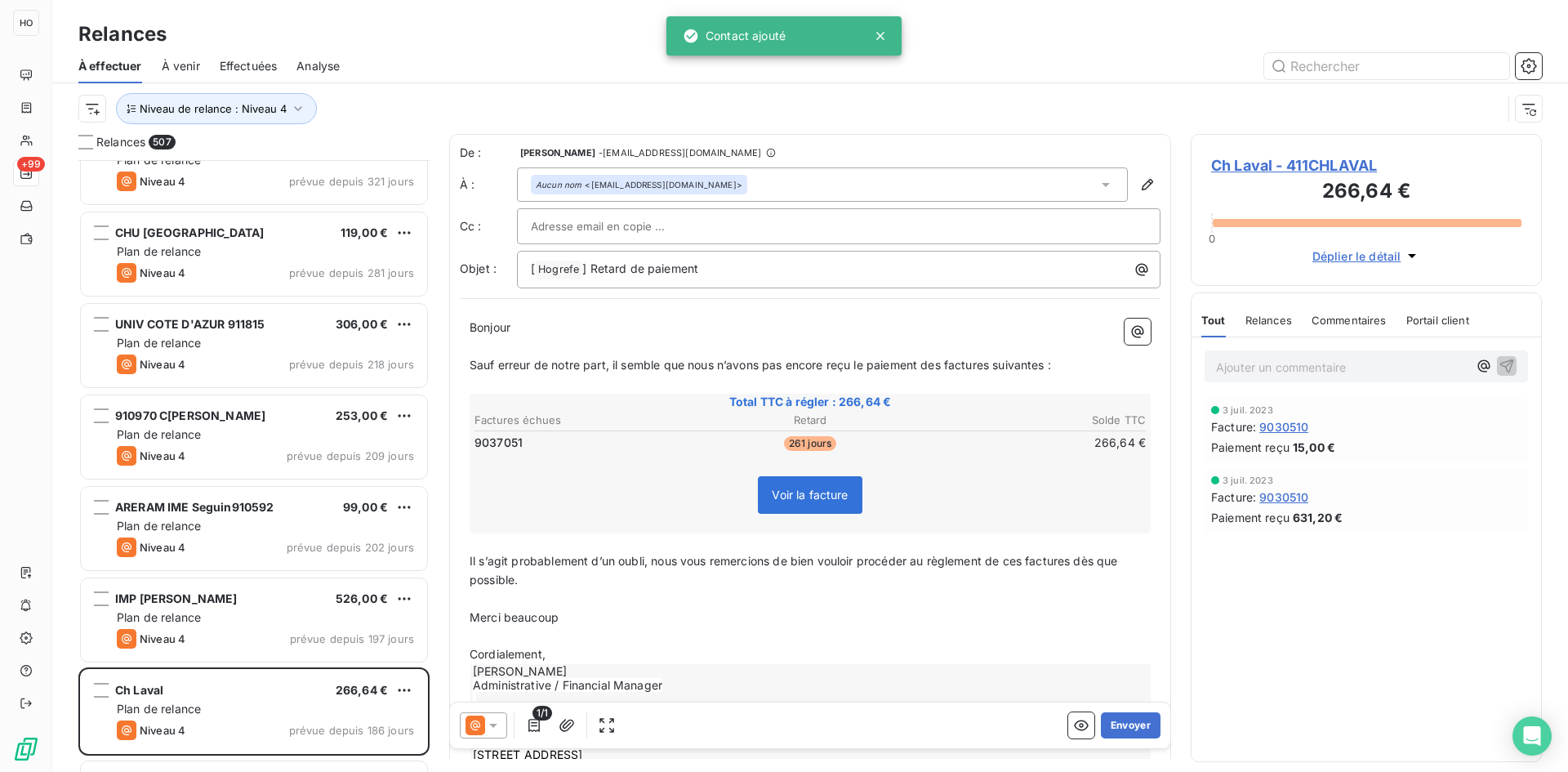
click at [476, 726] on icon at bounding box center [475, 725] width 19 height 19
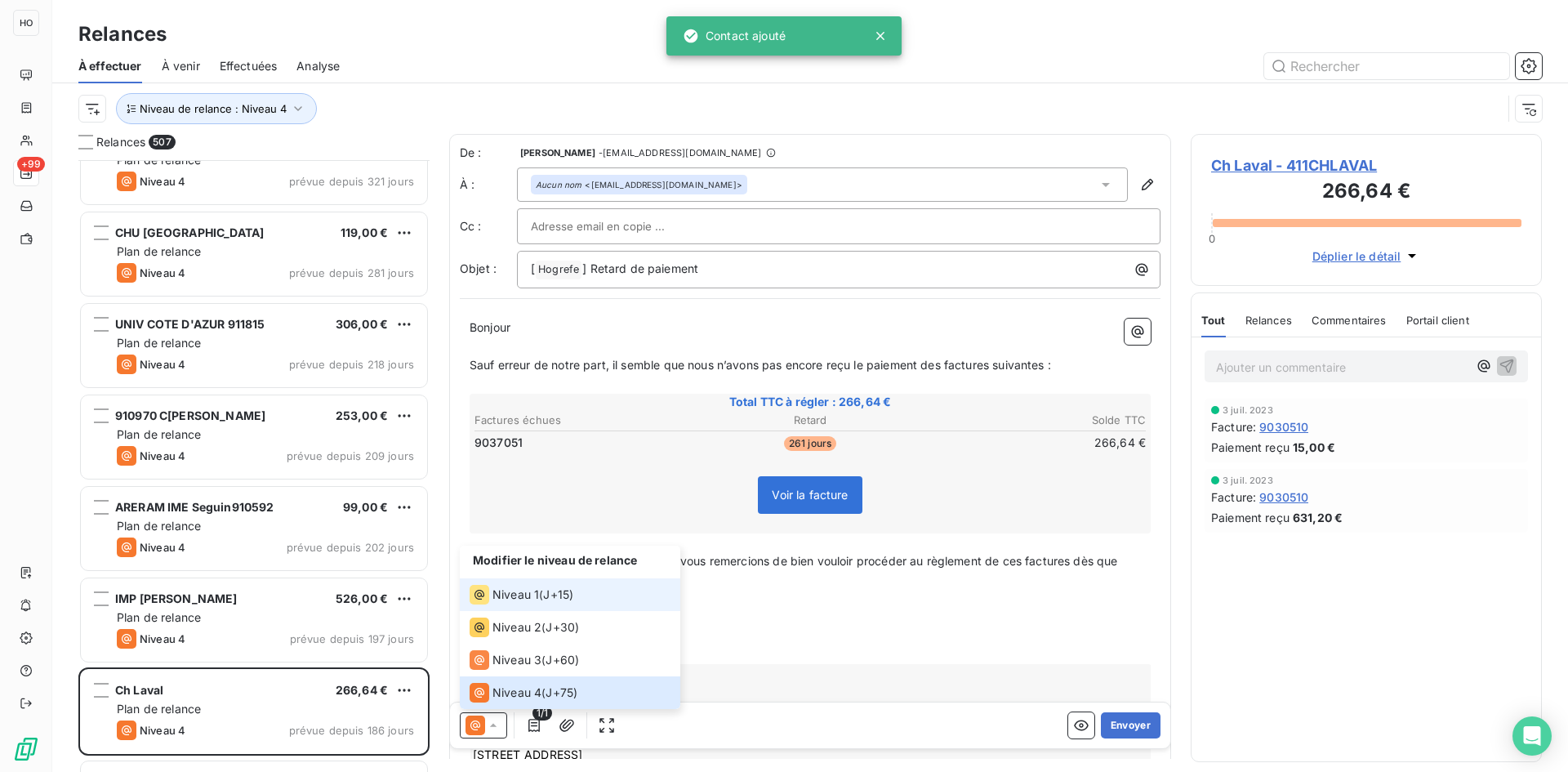
click at [534, 592] on span "Niveau 1" at bounding box center [515, 594] width 46 height 16
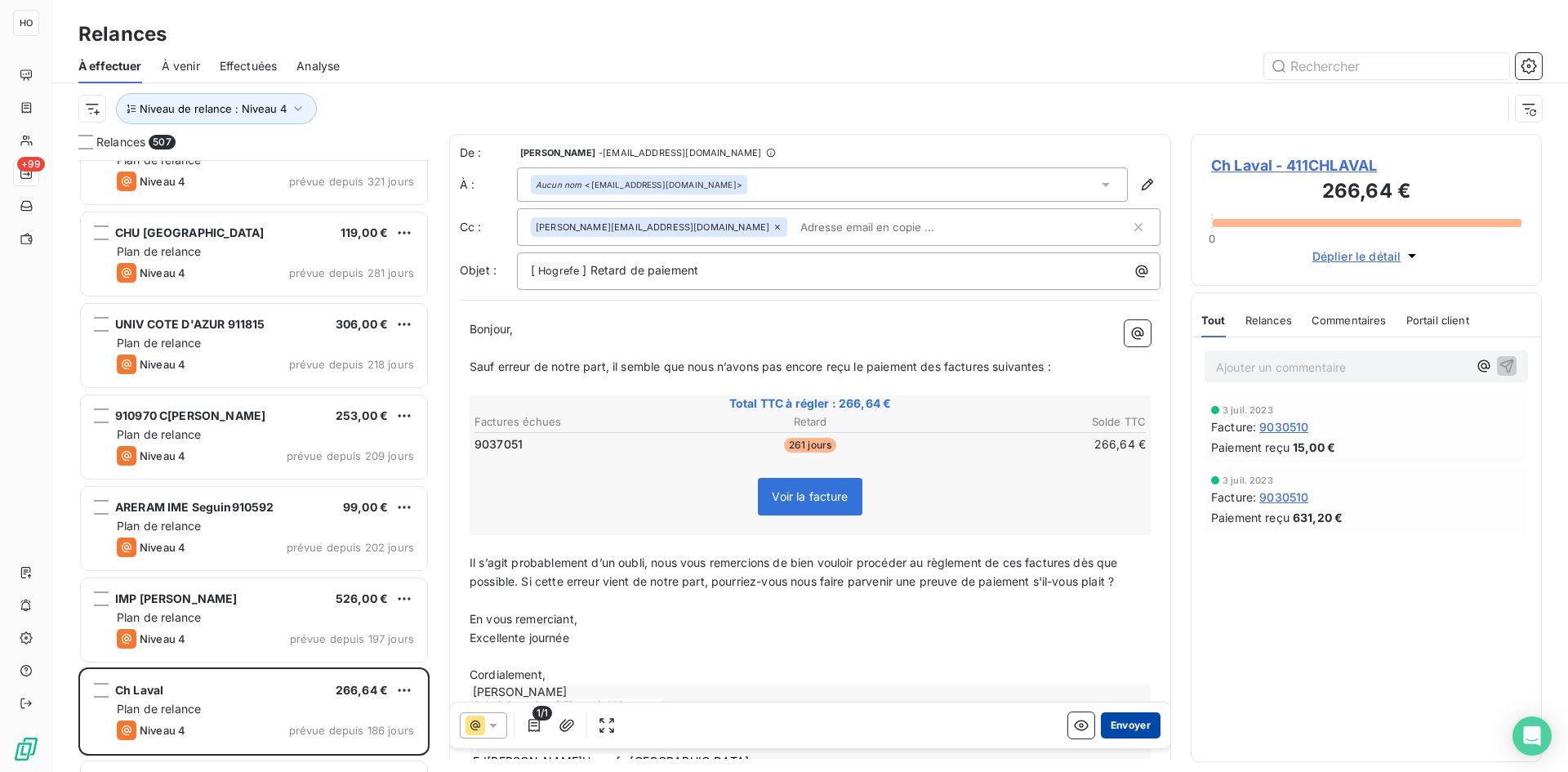
click at [1121, 724] on button "Envoyer" at bounding box center [1130, 725] width 60 height 26
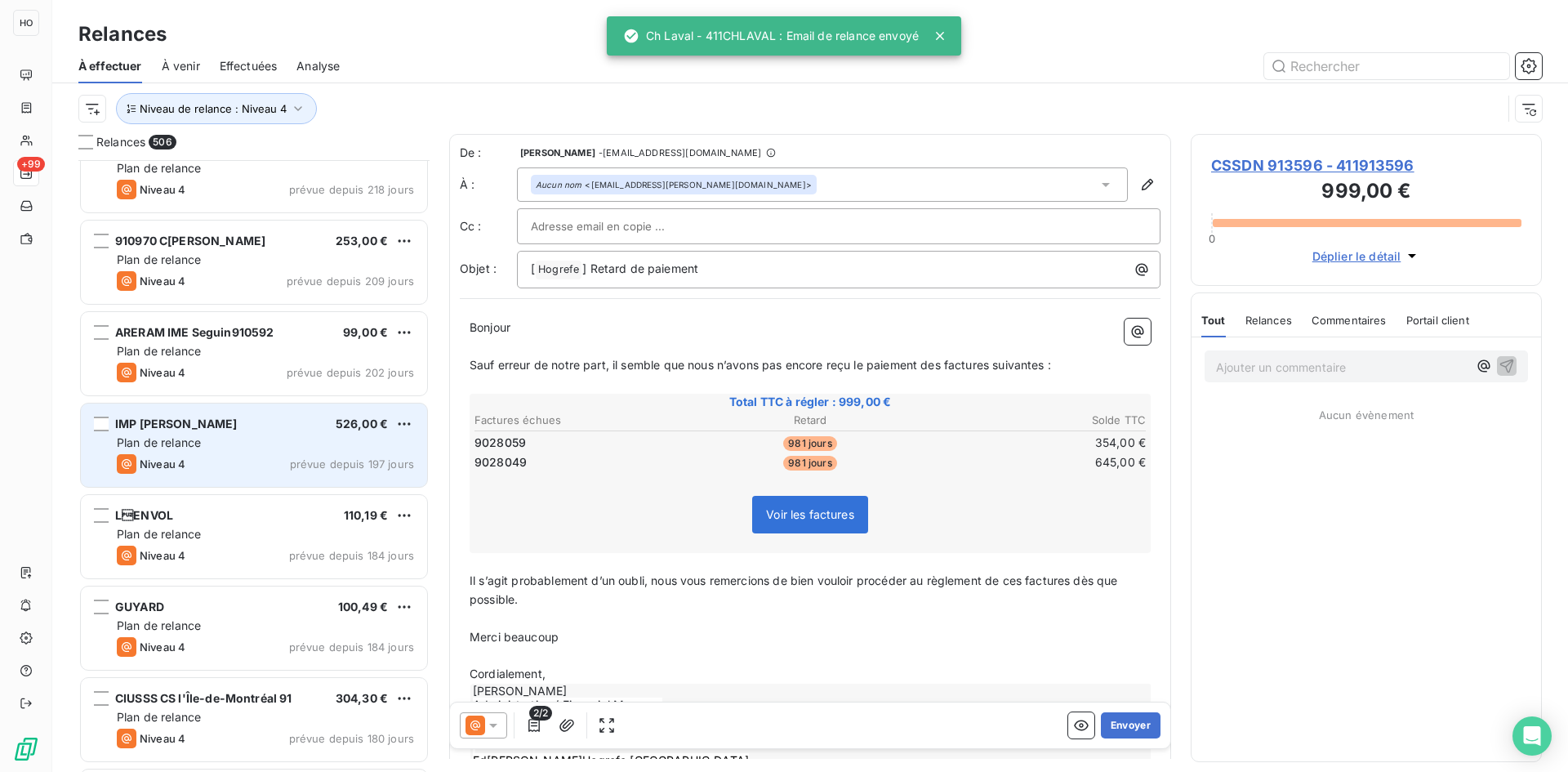
scroll to position [37914, 0]
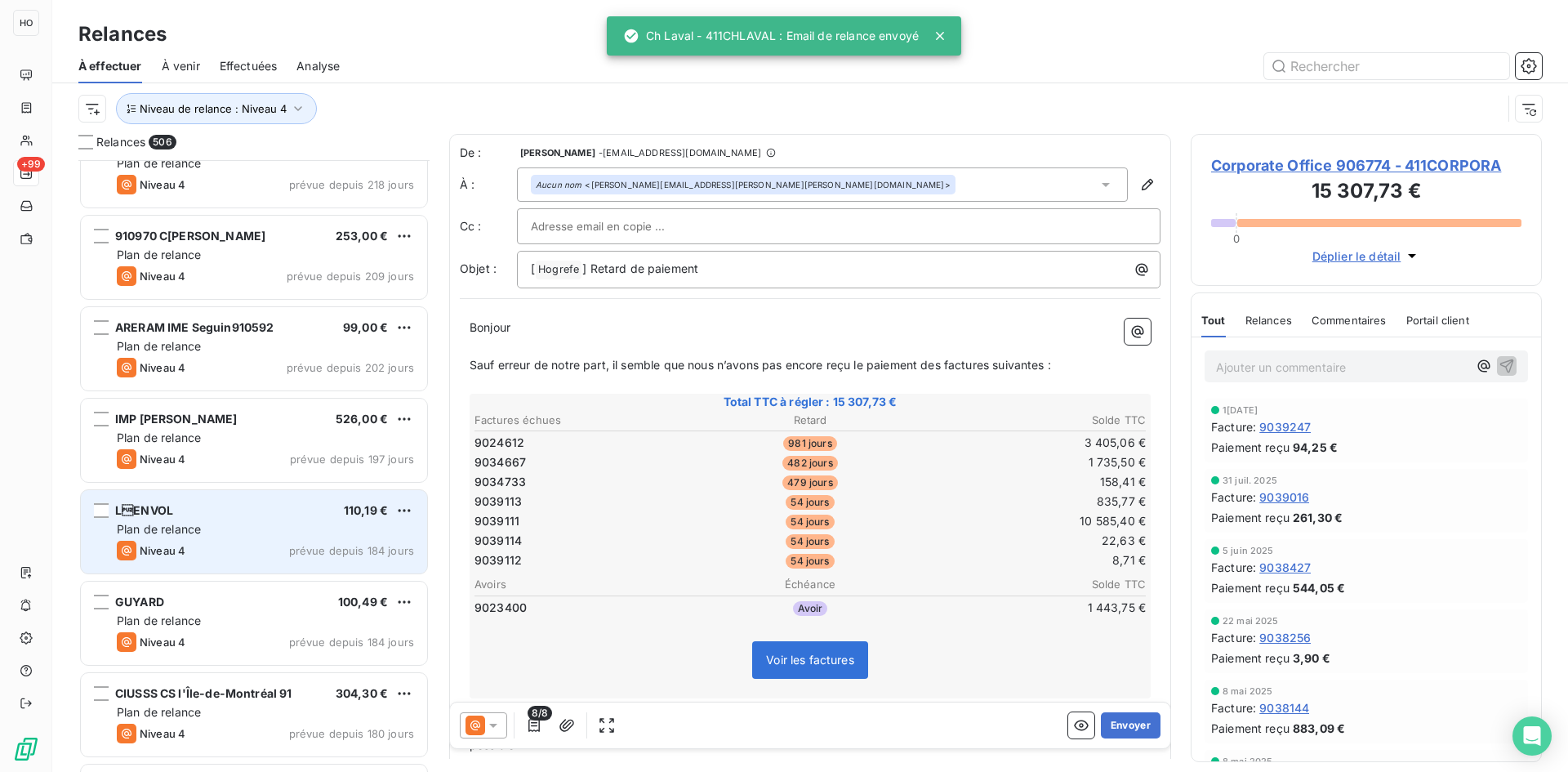
click at [320, 490] on div "LENVOL 110,19 € Plan de relance Niveau 4 prévue depuis 184 jours" at bounding box center [253, 531] width 346 height 83
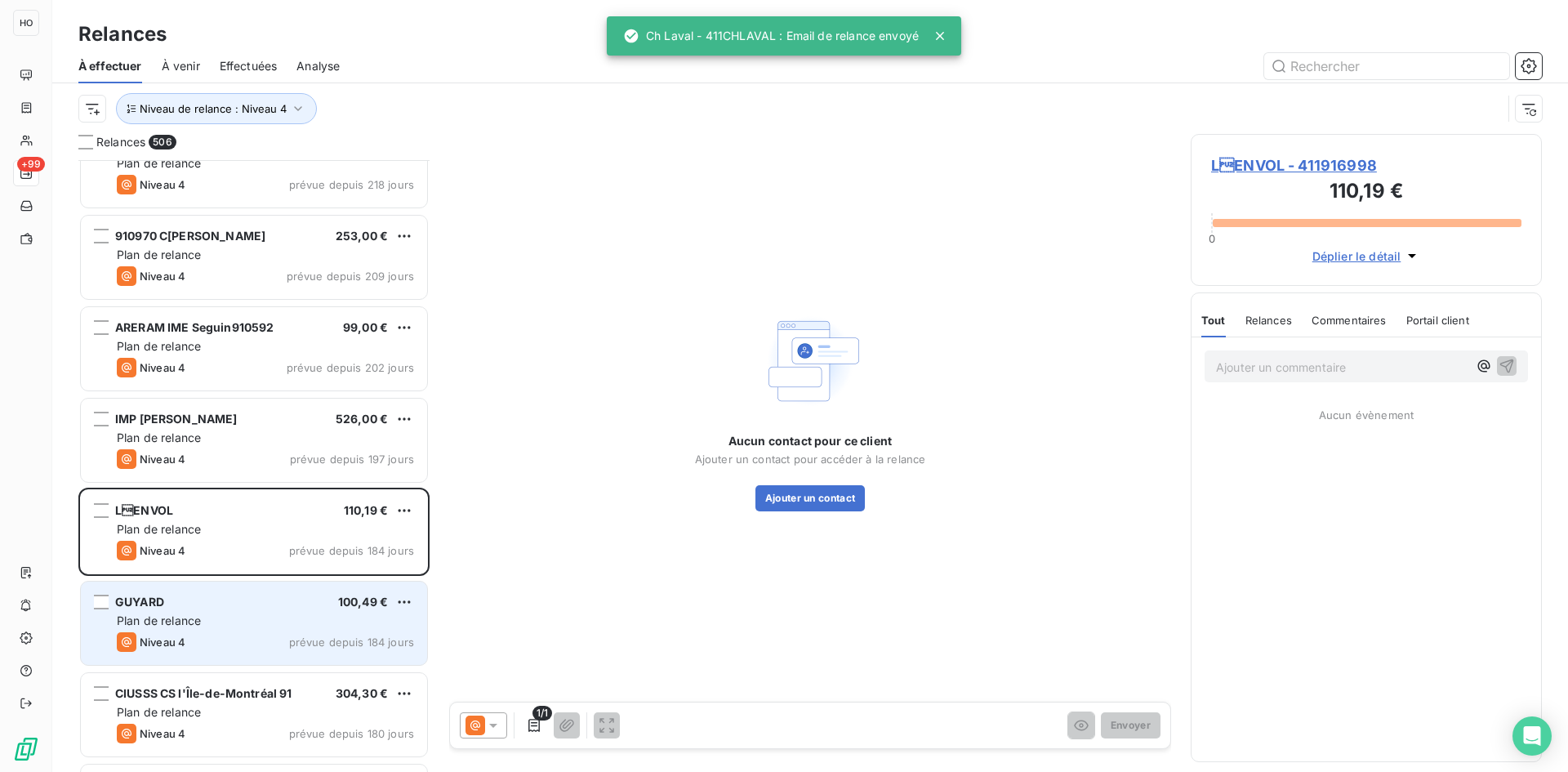
click at [263, 608] on div "GUYARD 100,49 €" at bounding box center [265, 602] width 297 height 15
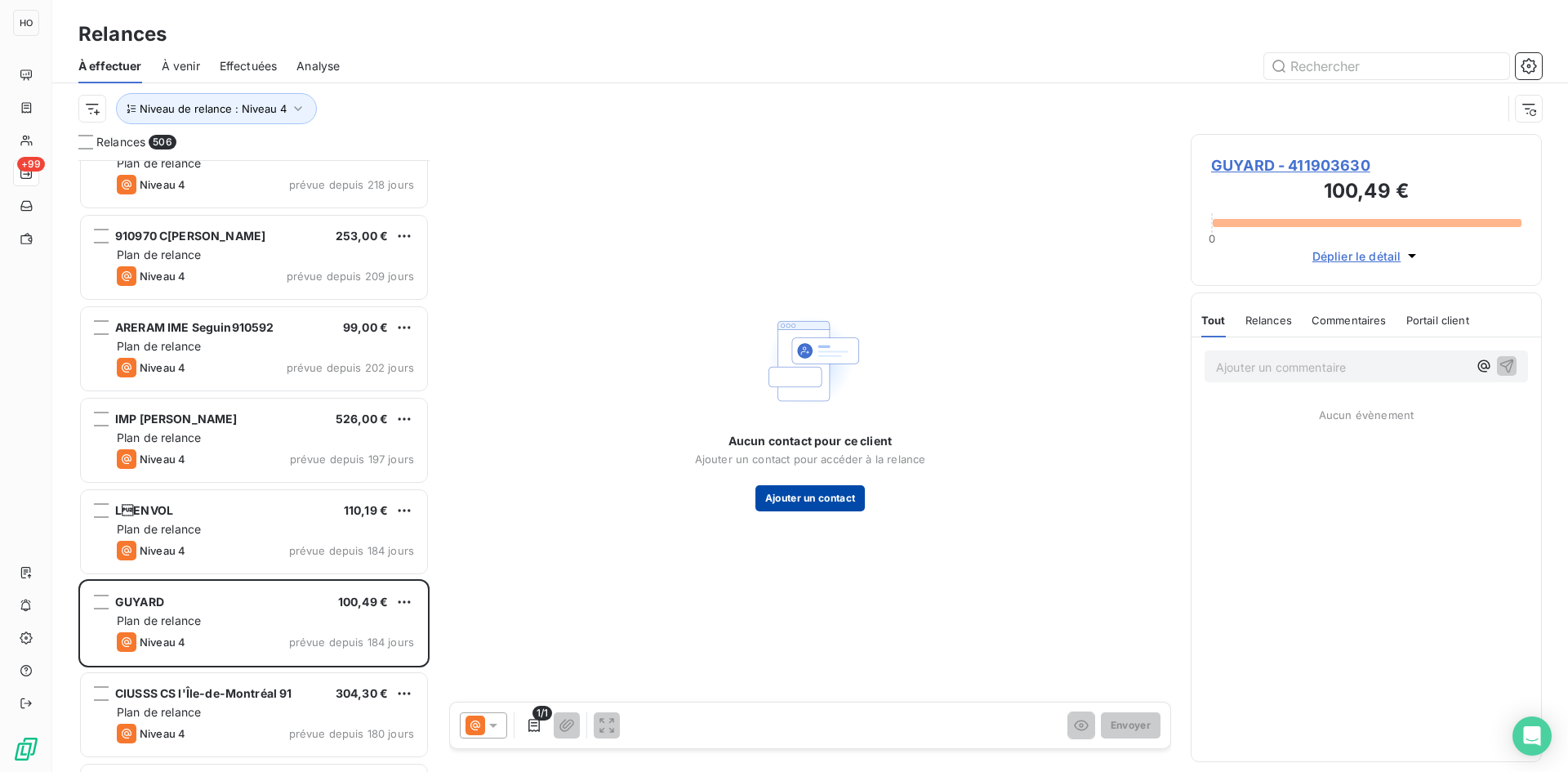
click at [826, 503] on button "Ajouter un contact" at bounding box center [810, 498] width 110 height 26
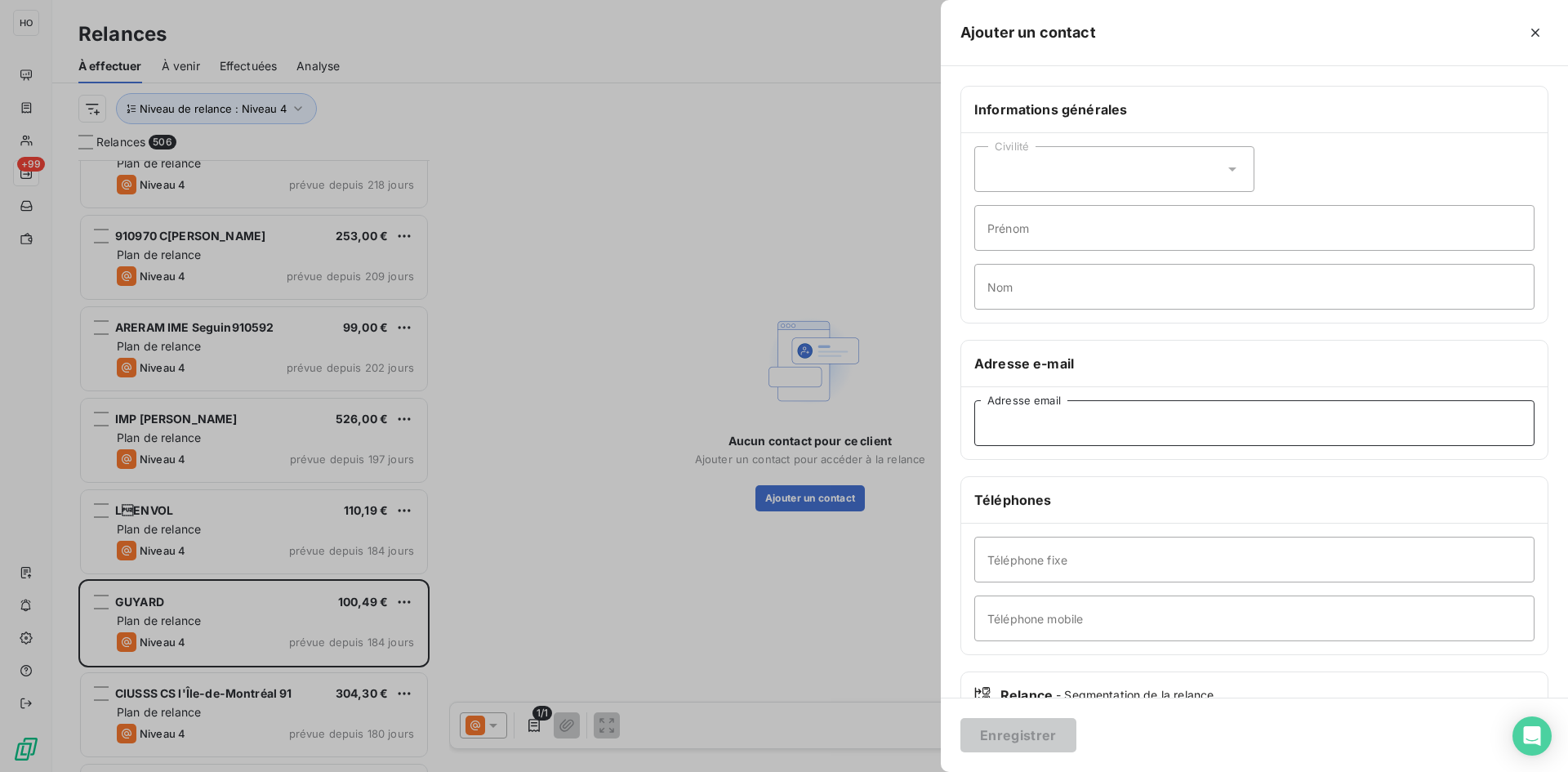
click at [1043, 445] on input "Adresse email" at bounding box center [1254, 423] width 560 height 46
paste input "[EMAIL_ADDRESS][DOMAIN_NAME]"
type input "[EMAIL_ADDRESS][DOMAIN_NAME]"
click at [1025, 733] on button "Enregistrer" at bounding box center [1018, 735] width 116 height 34
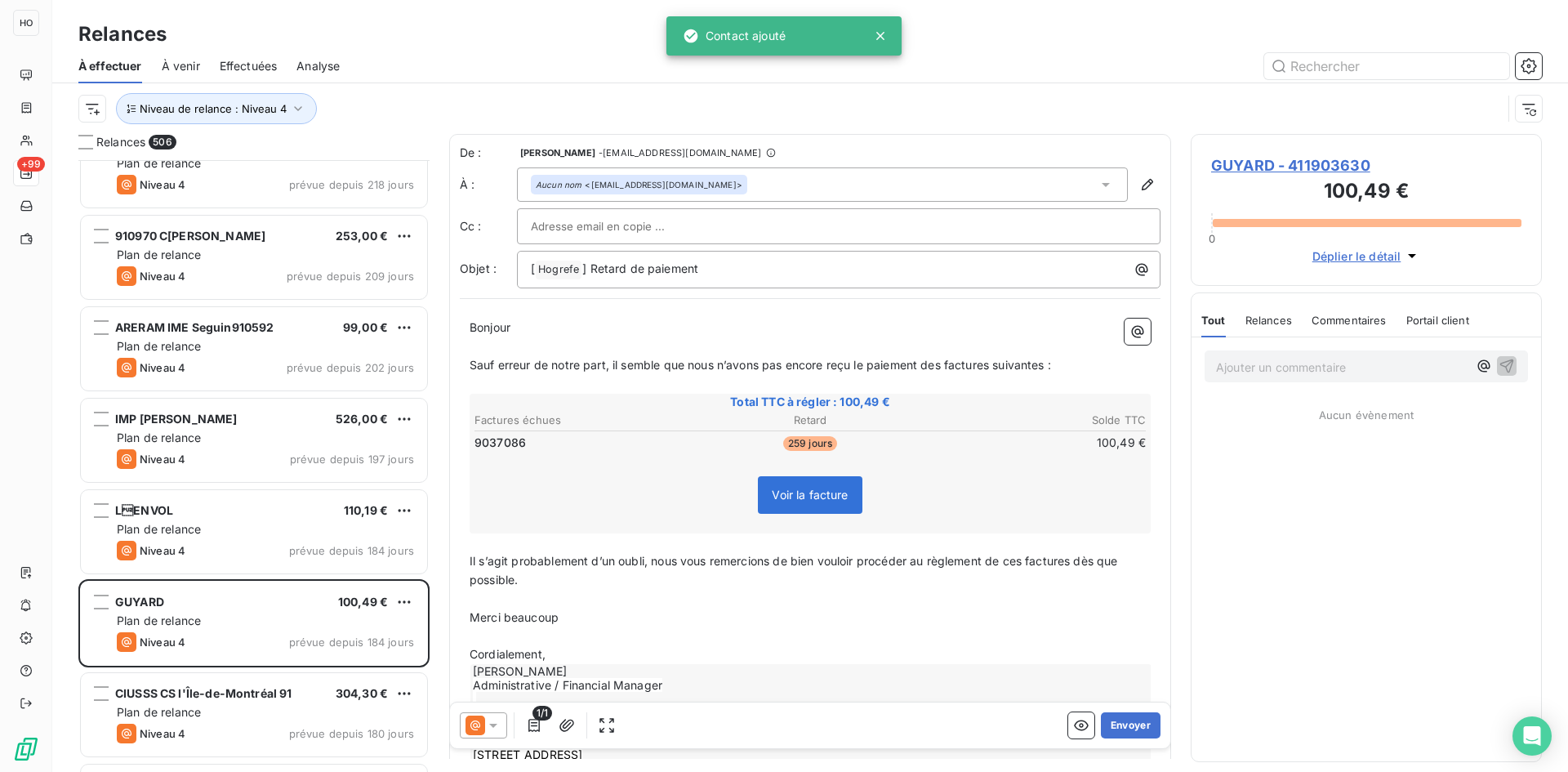
click at [488, 722] on icon at bounding box center [492, 725] width 16 height 16
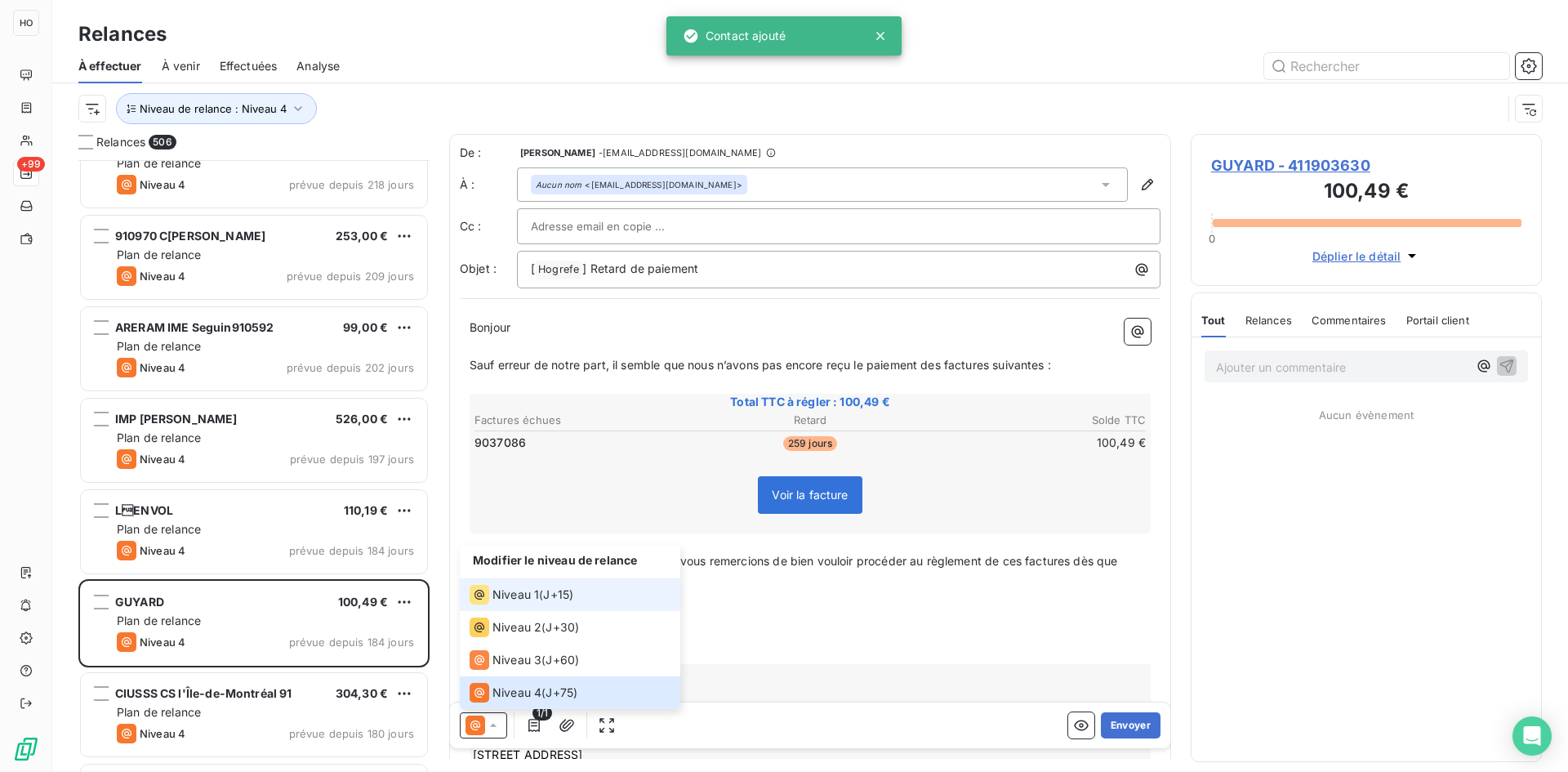
click at [535, 591] on span "Niveau 1" at bounding box center [515, 594] width 46 height 16
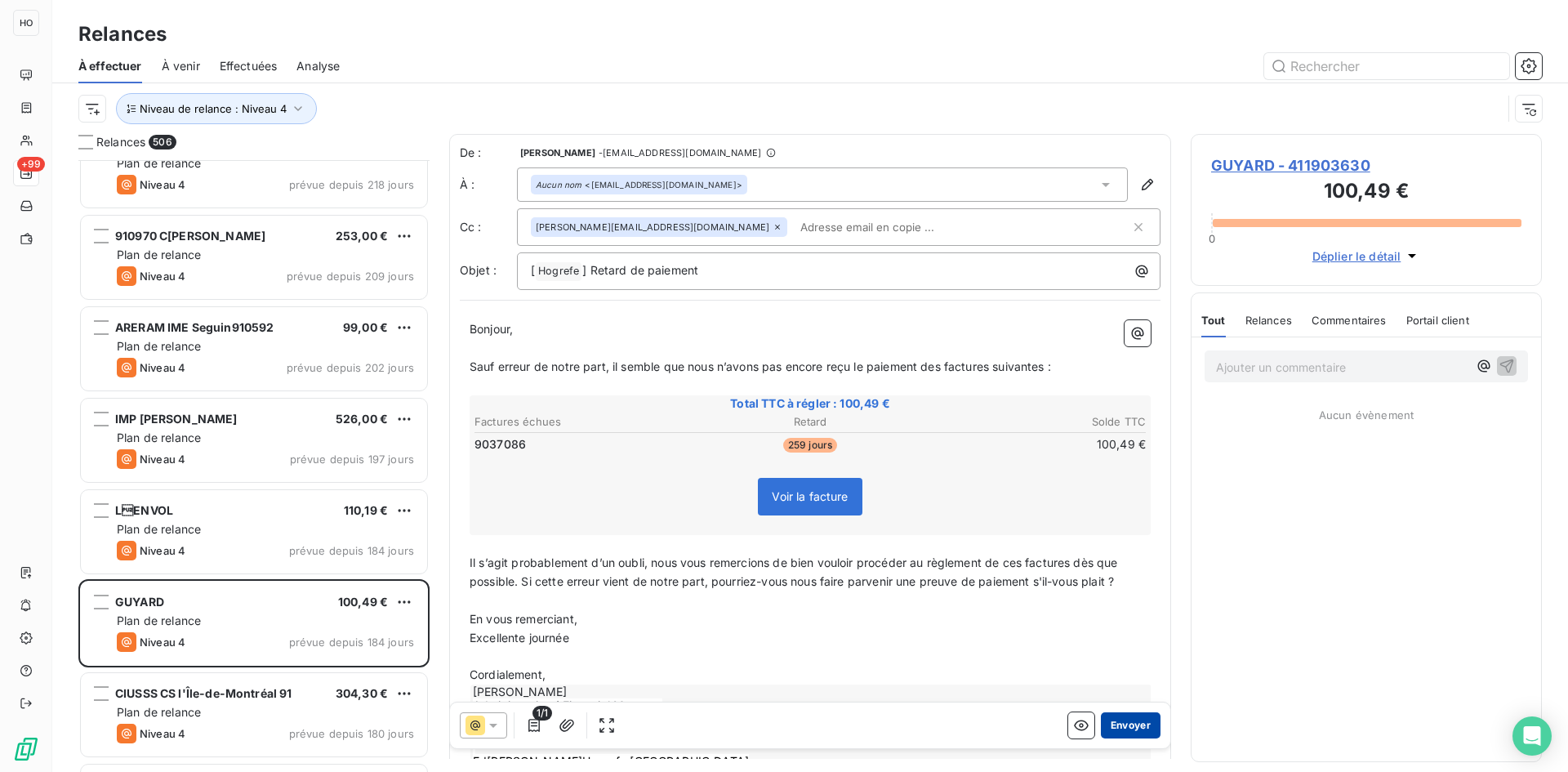
click at [1134, 720] on button "Envoyer" at bounding box center [1130, 725] width 60 height 26
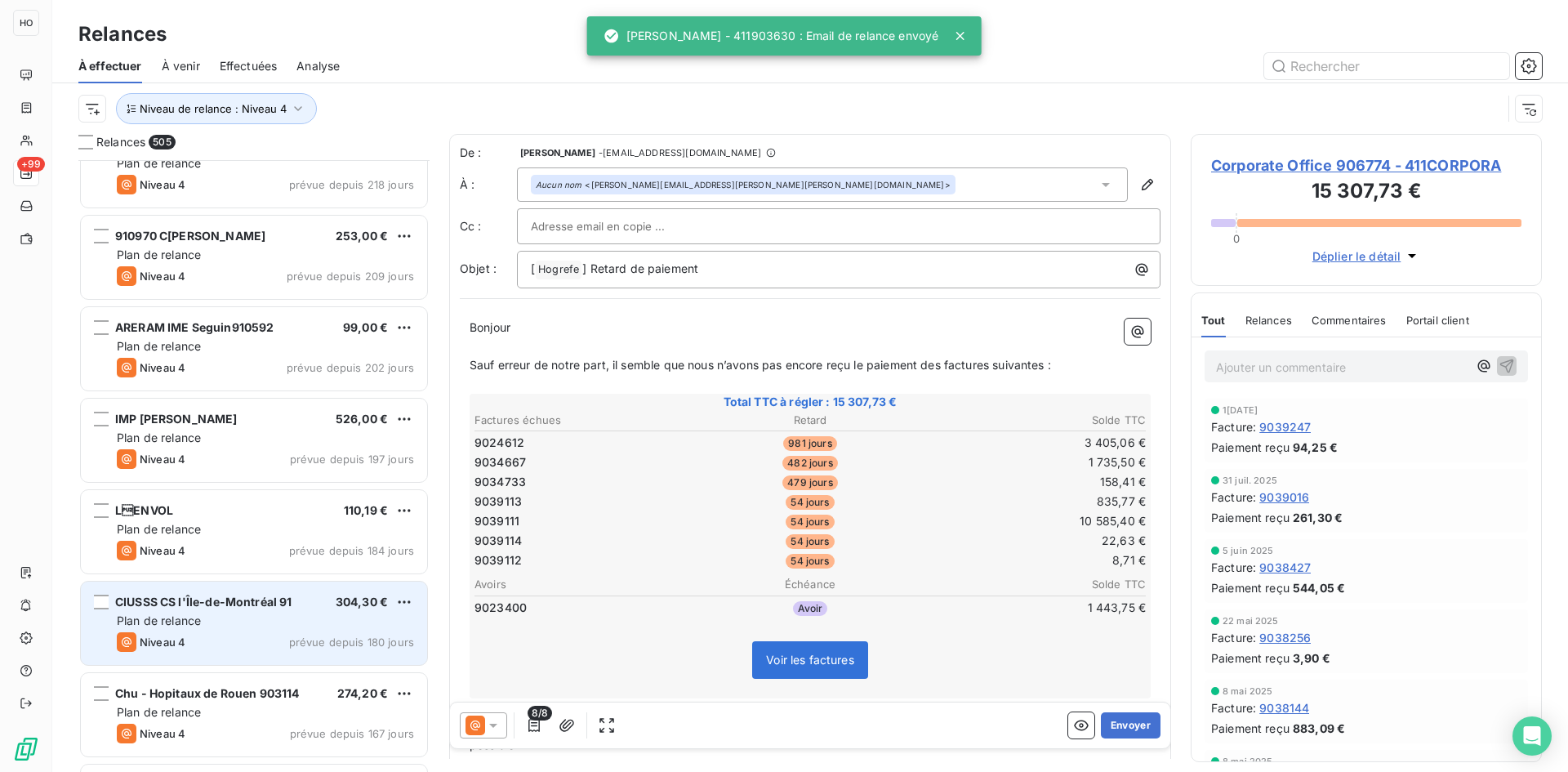
click at [257, 625] on div "Plan de relance" at bounding box center [265, 620] width 297 height 16
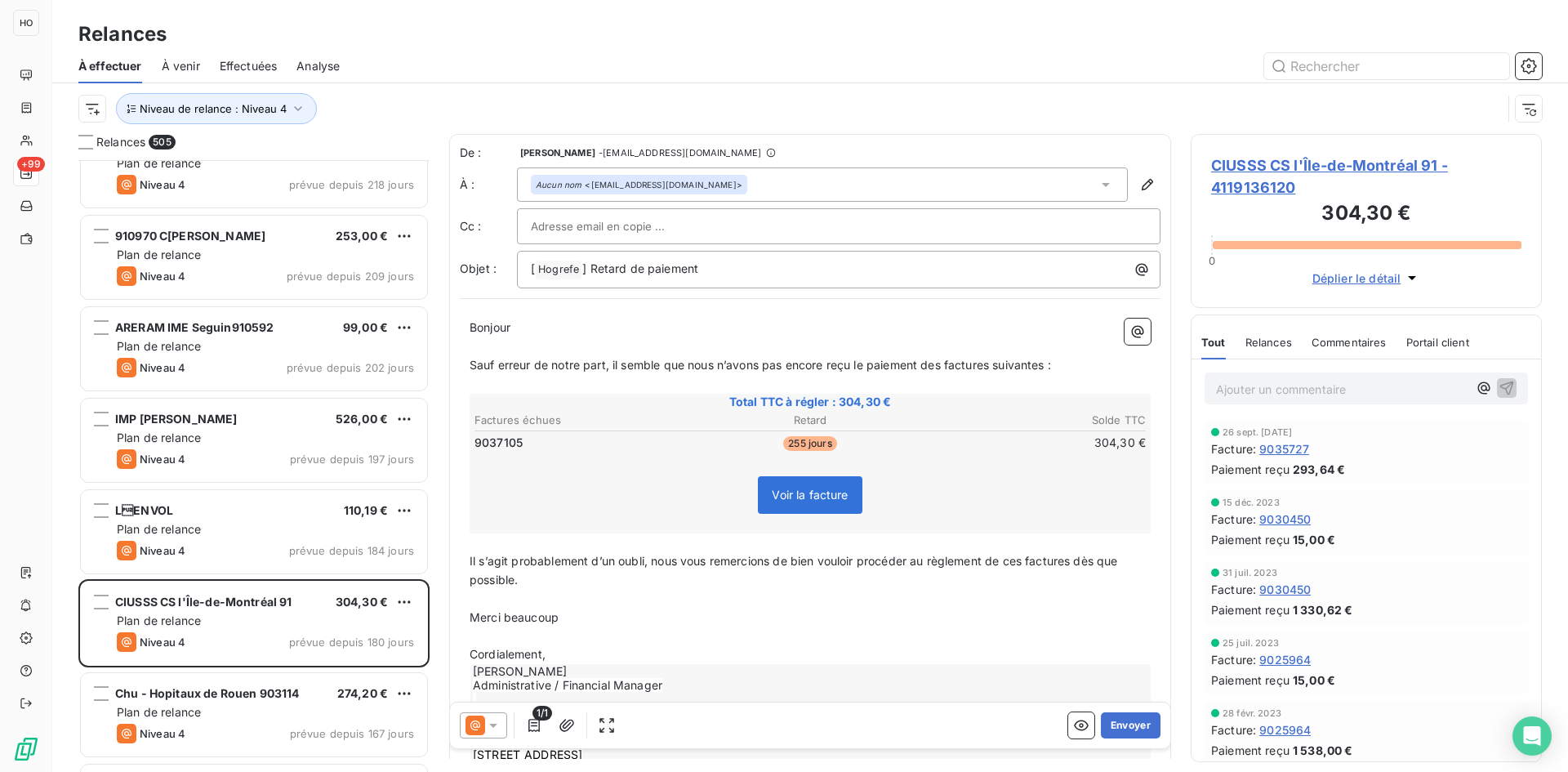
click at [489, 716] on div at bounding box center [483, 725] width 47 height 26
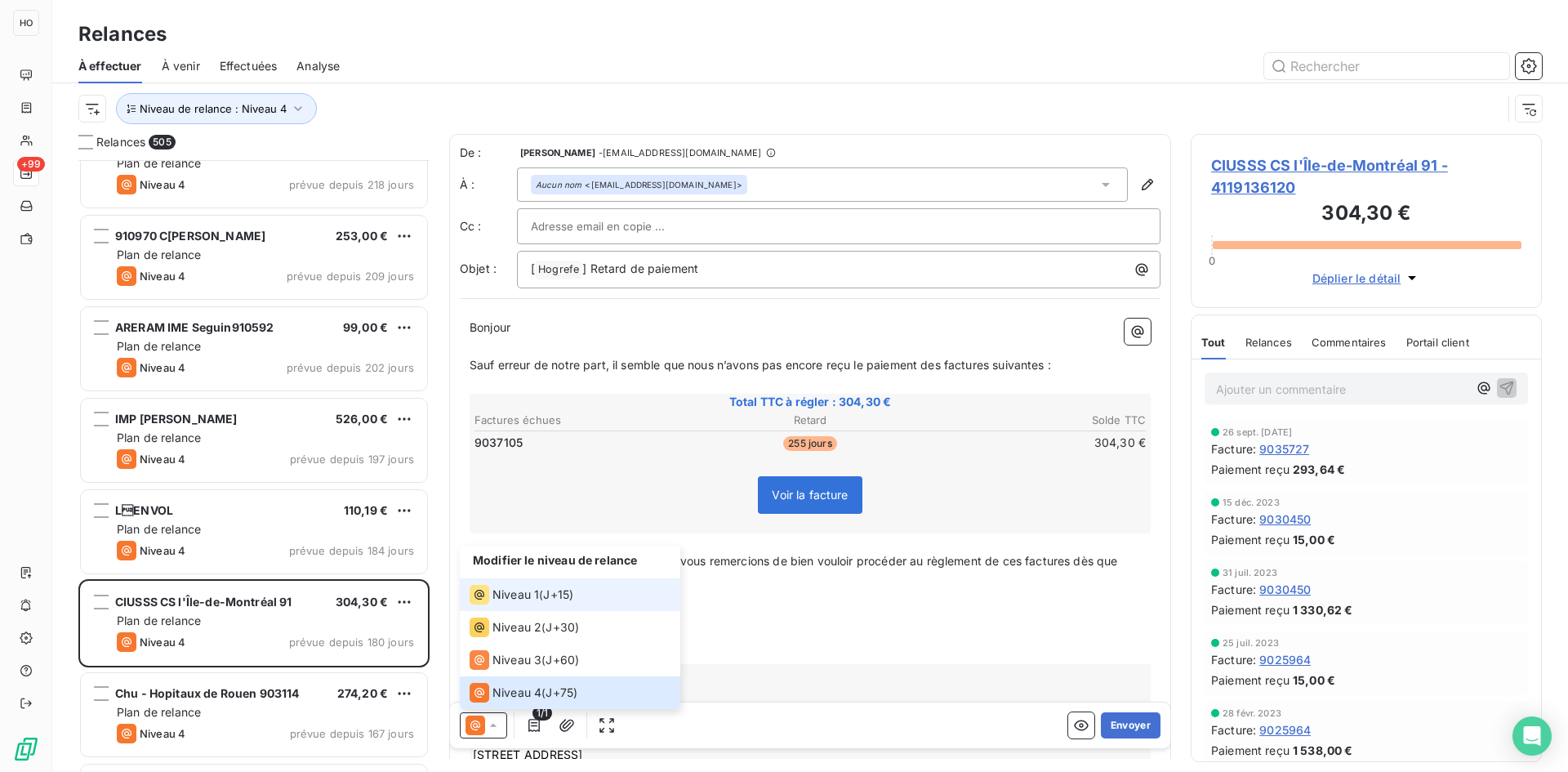
click at [553, 592] on span "J+15 )" at bounding box center [558, 594] width 30 height 16
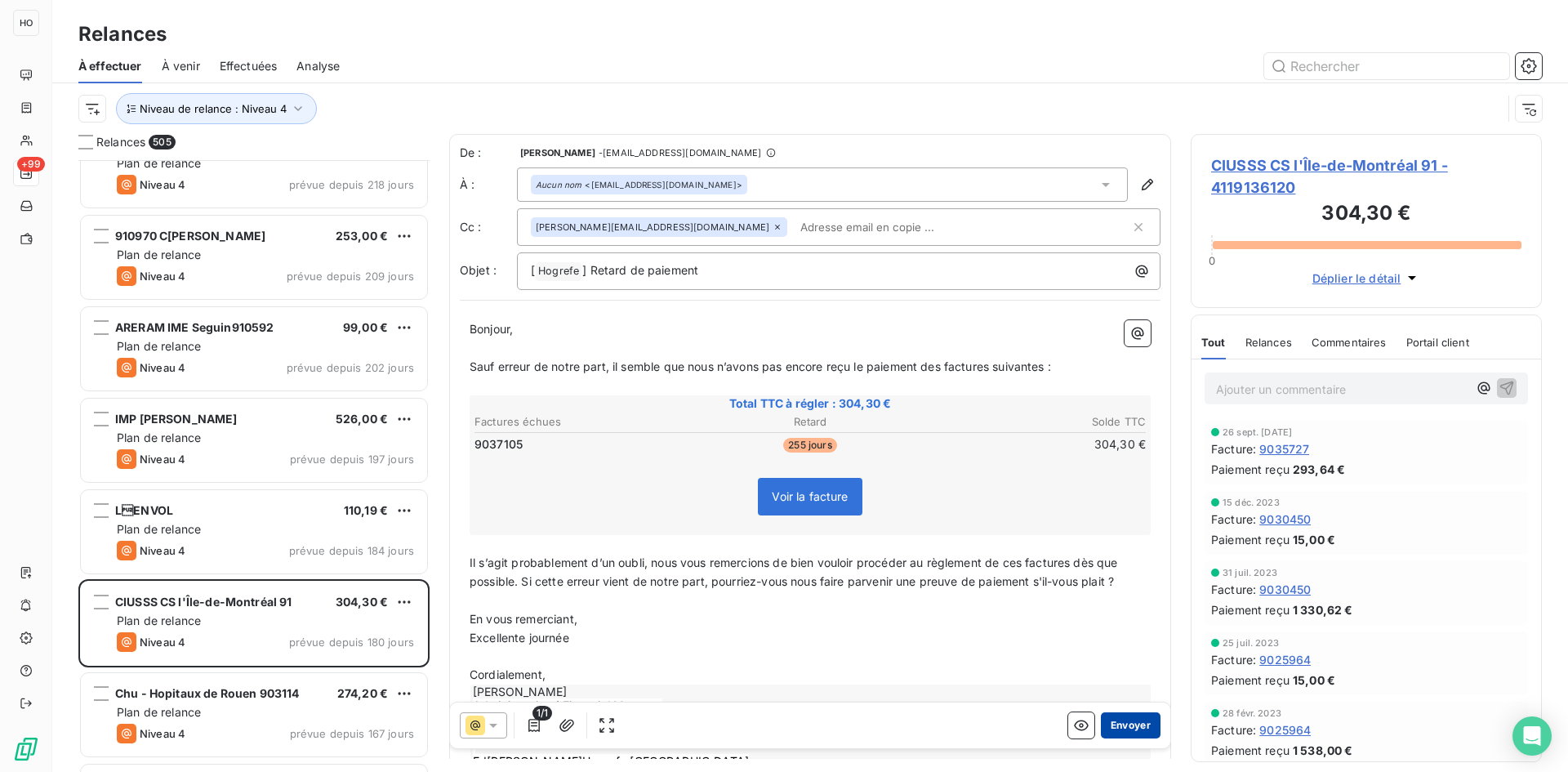
click at [1122, 724] on button "Envoyer" at bounding box center [1130, 725] width 60 height 26
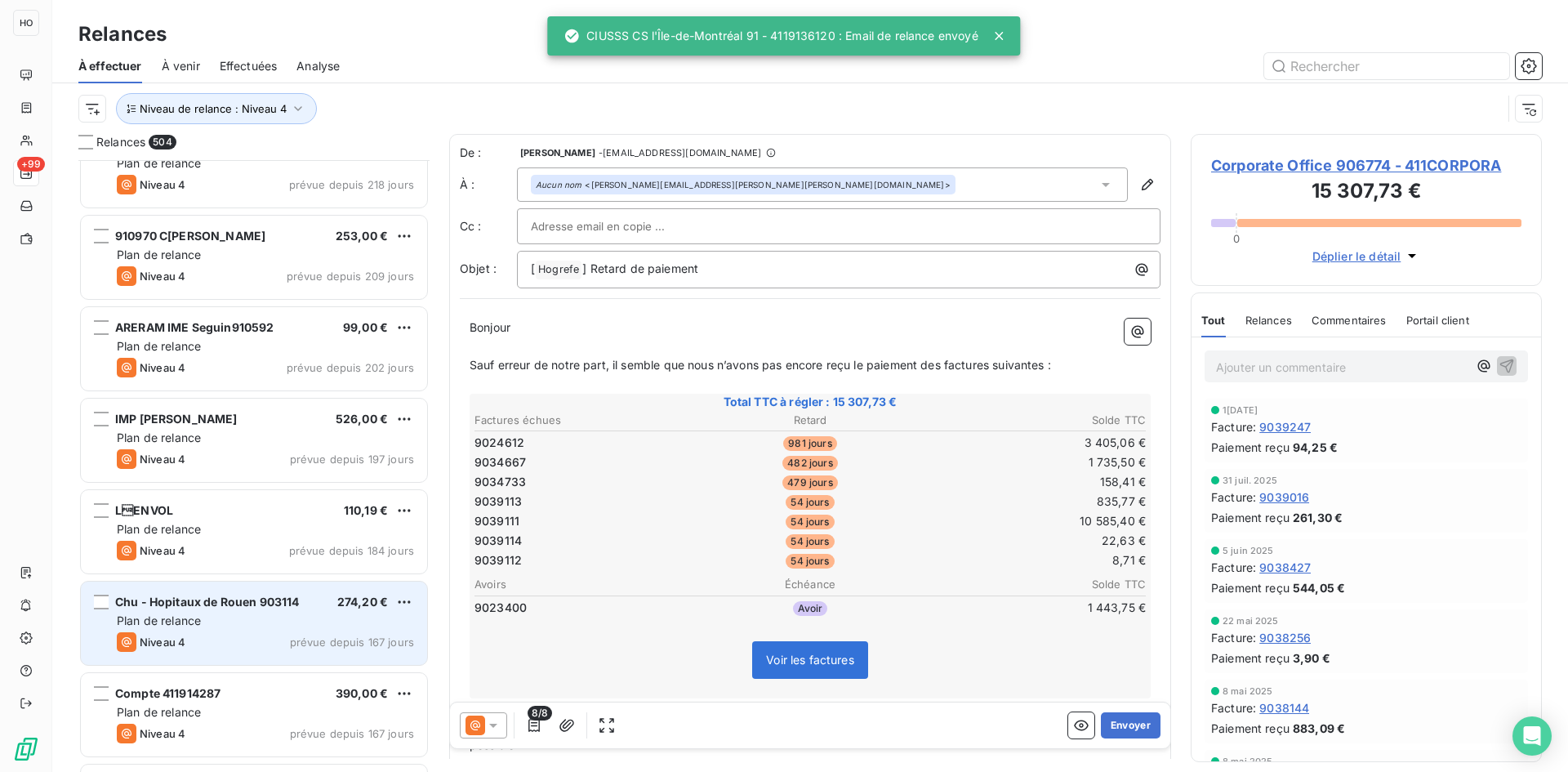
click at [269, 608] on div "Chu - Hopitaux de Rouen 903114" at bounding box center [207, 602] width 185 height 16
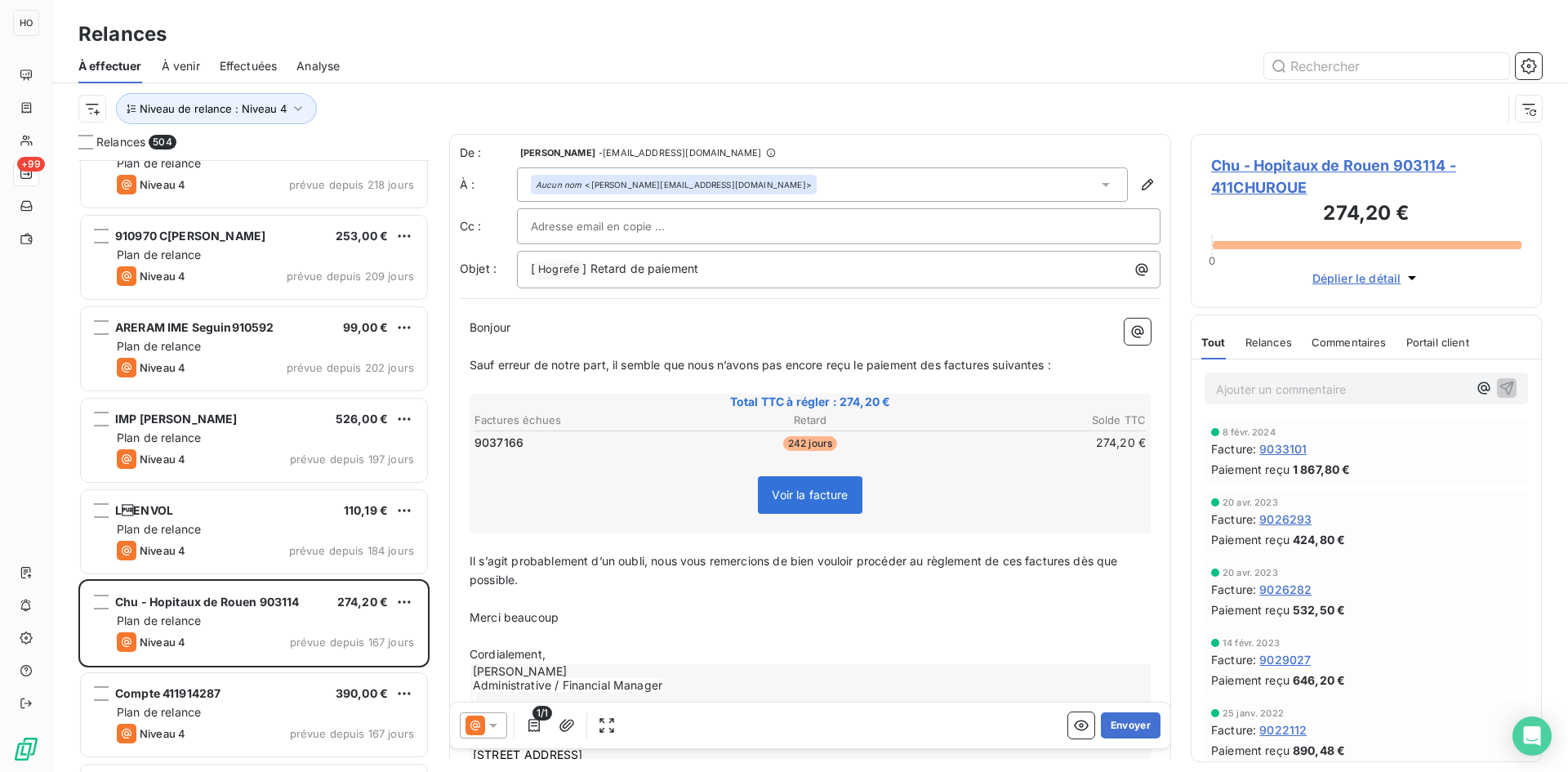
click at [486, 728] on icon at bounding box center [492, 725] width 16 height 16
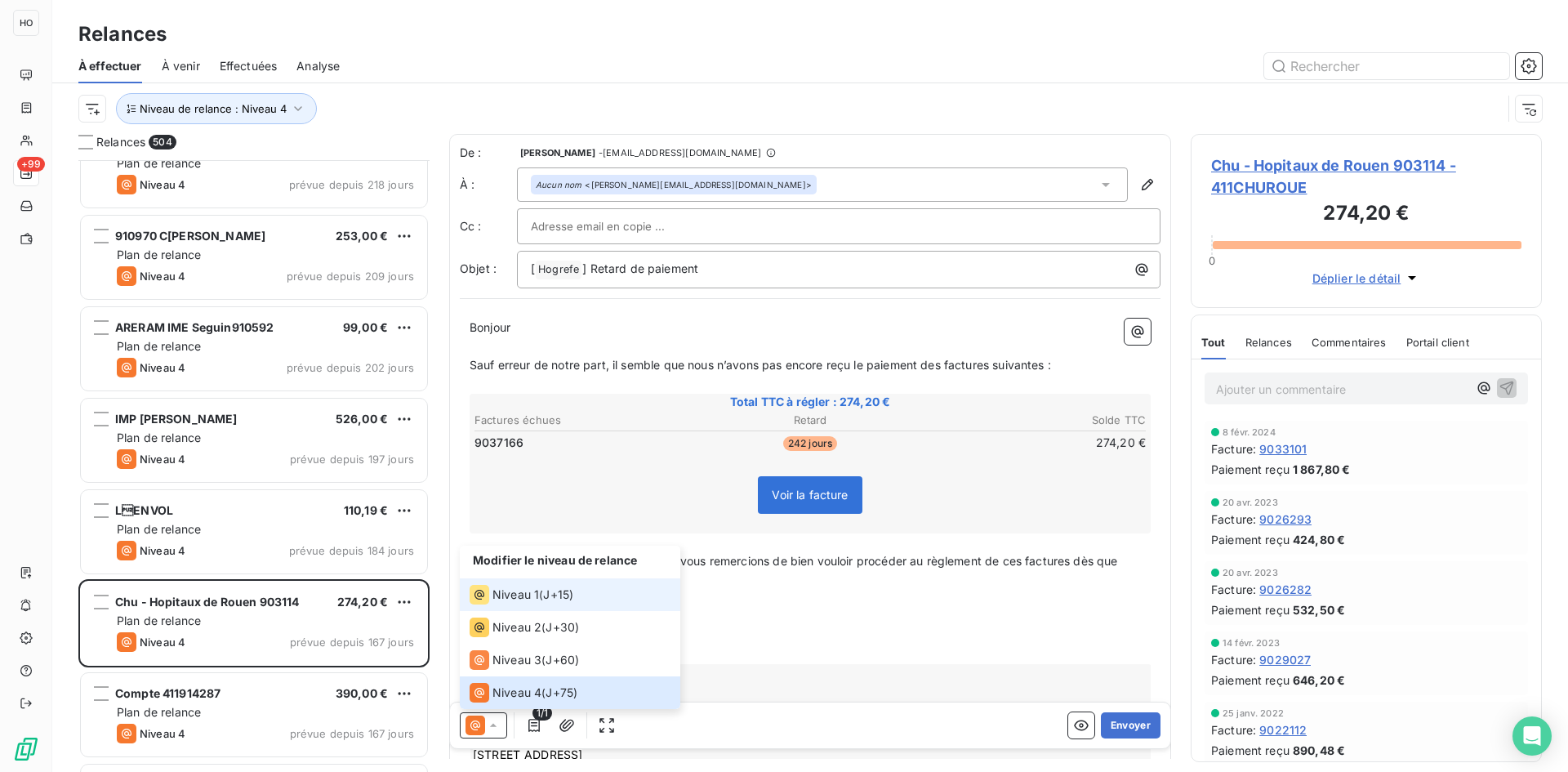
click at [549, 595] on span "J+15 )" at bounding box center [558, 594] width 30 height 16
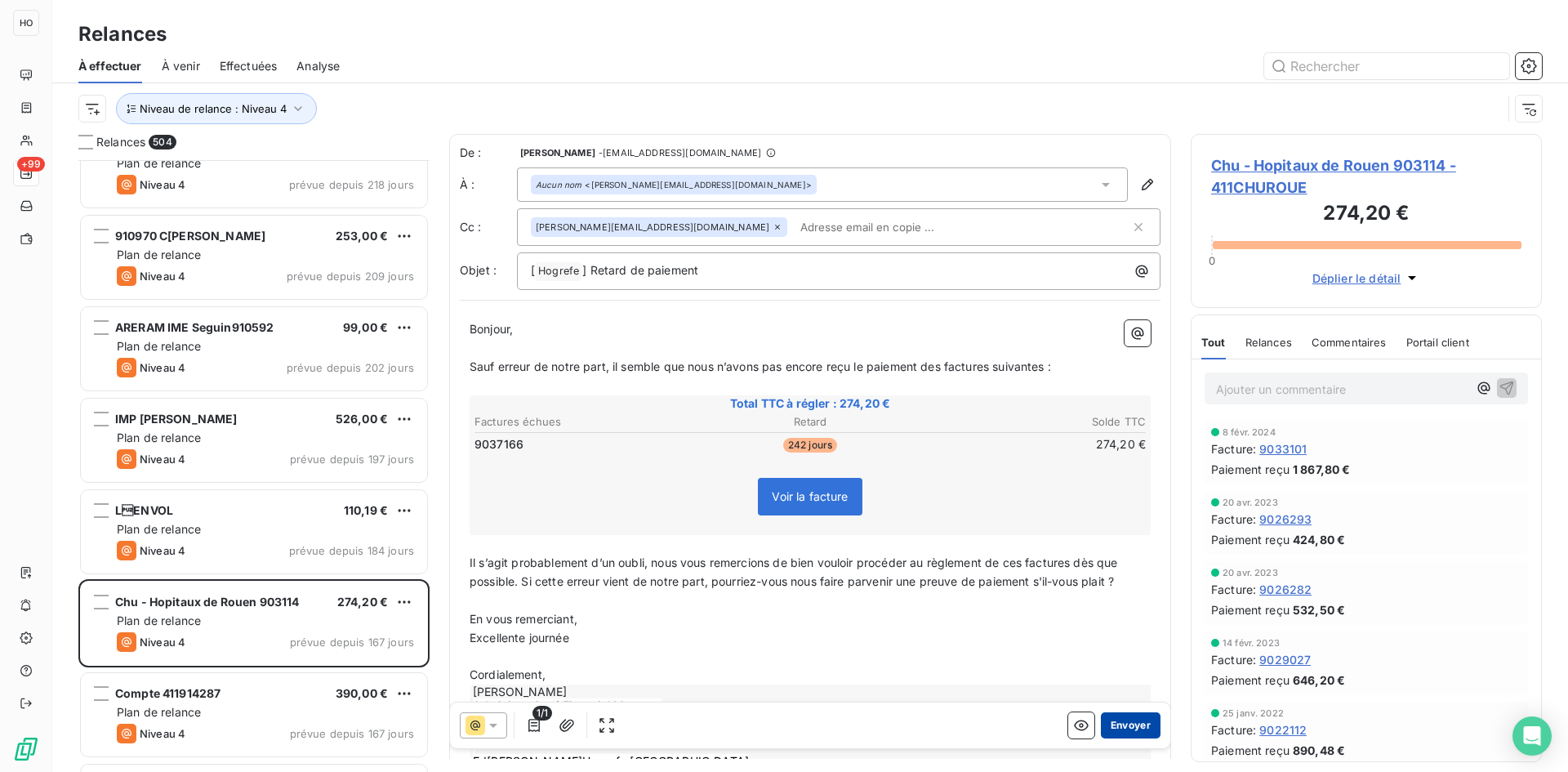
click at [1122, 718] on button "Envoyer" at bounding box center [1130, 725] width 60 height 26
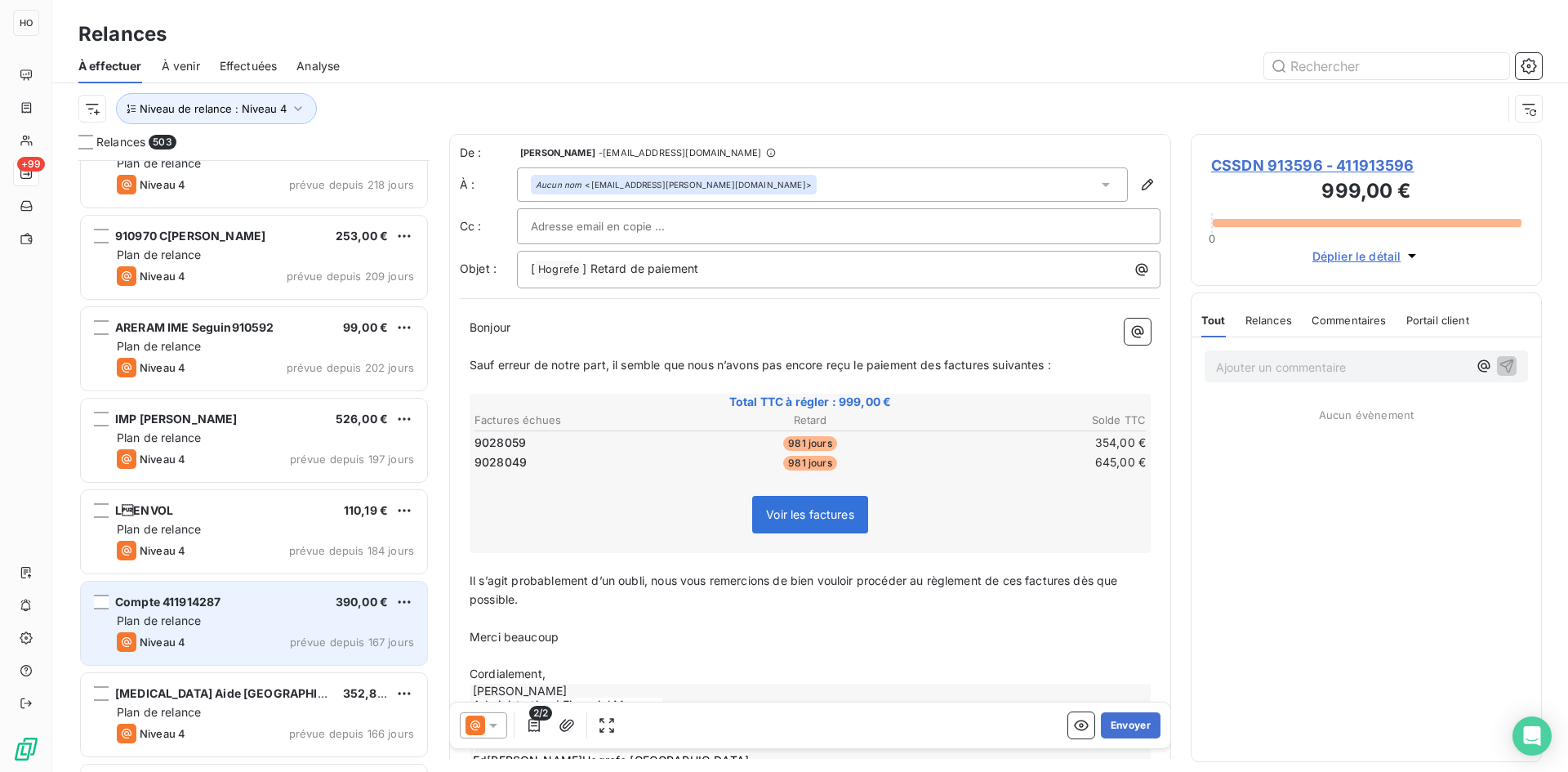
click at [230, 612] on div "Compte 411914287 390,00 € Plan de relance Niveau 4 prévue depuis 167 jours" at bounding box center [253, 623] width 346 height 83
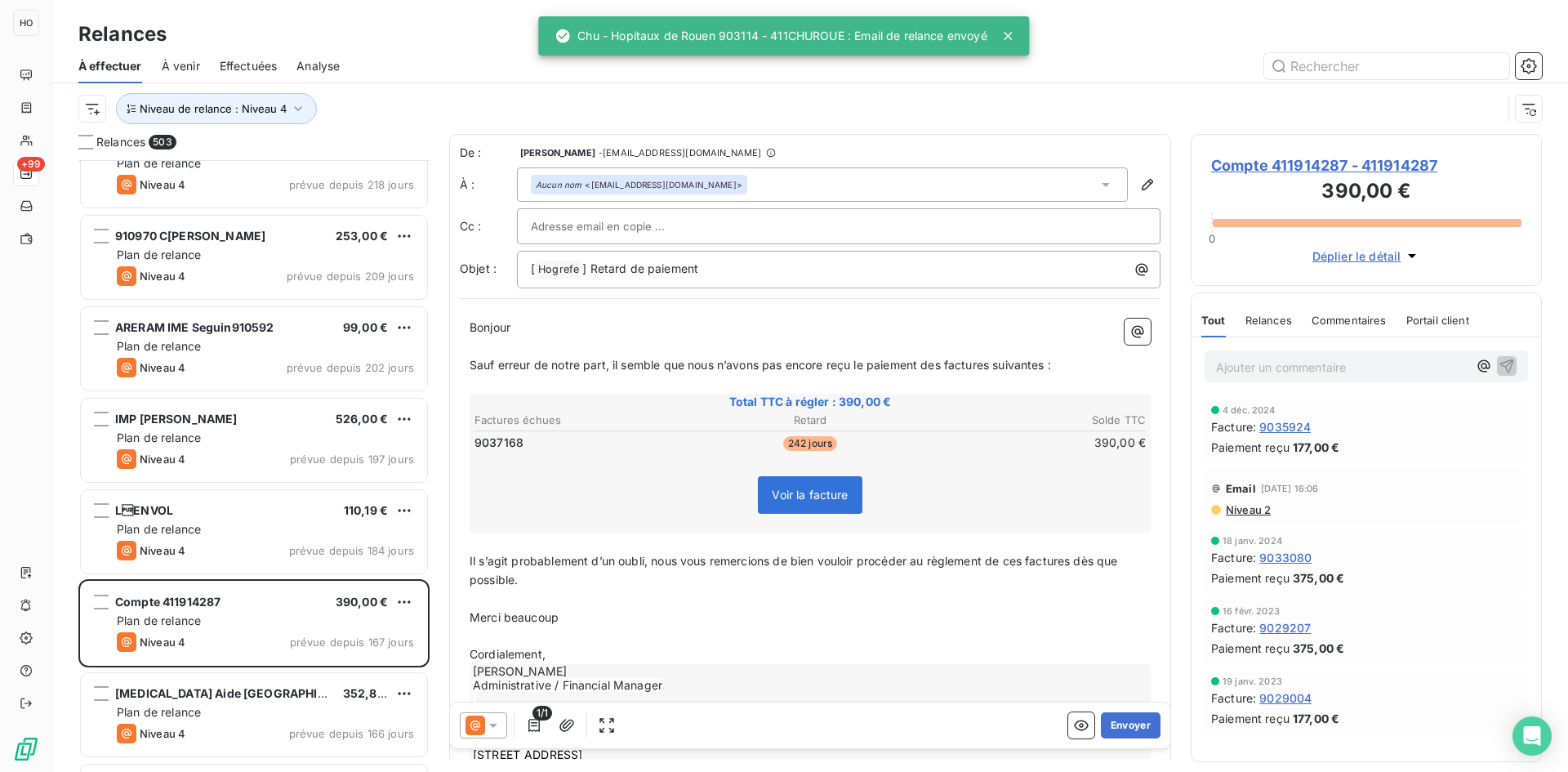
click at [490, 725] on icon at bounding box center [492, 725] width 16 height 16
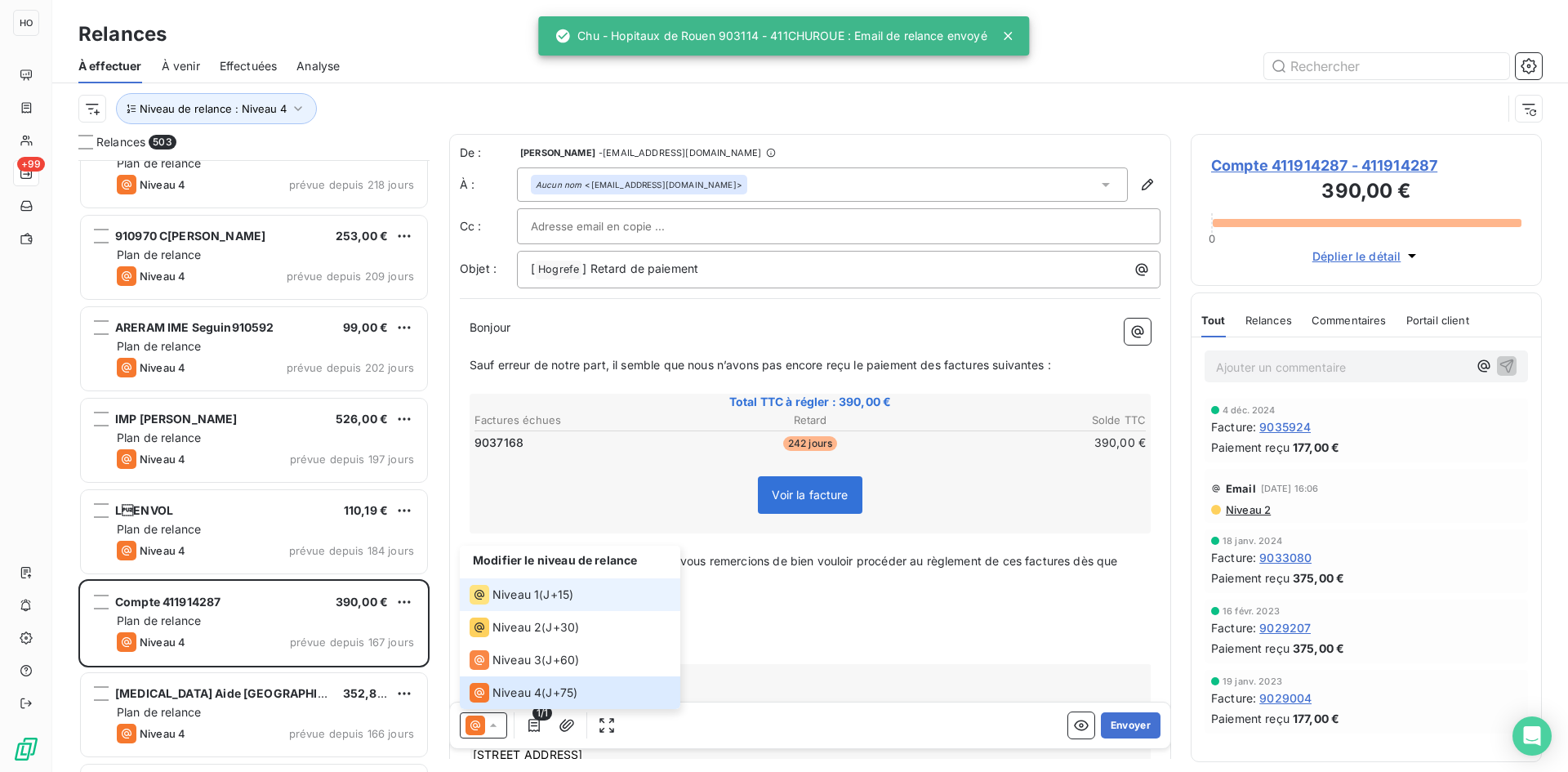
click at [545, 593] on span "J+15 )" at bounding box center [558, 594] width 30 height 16
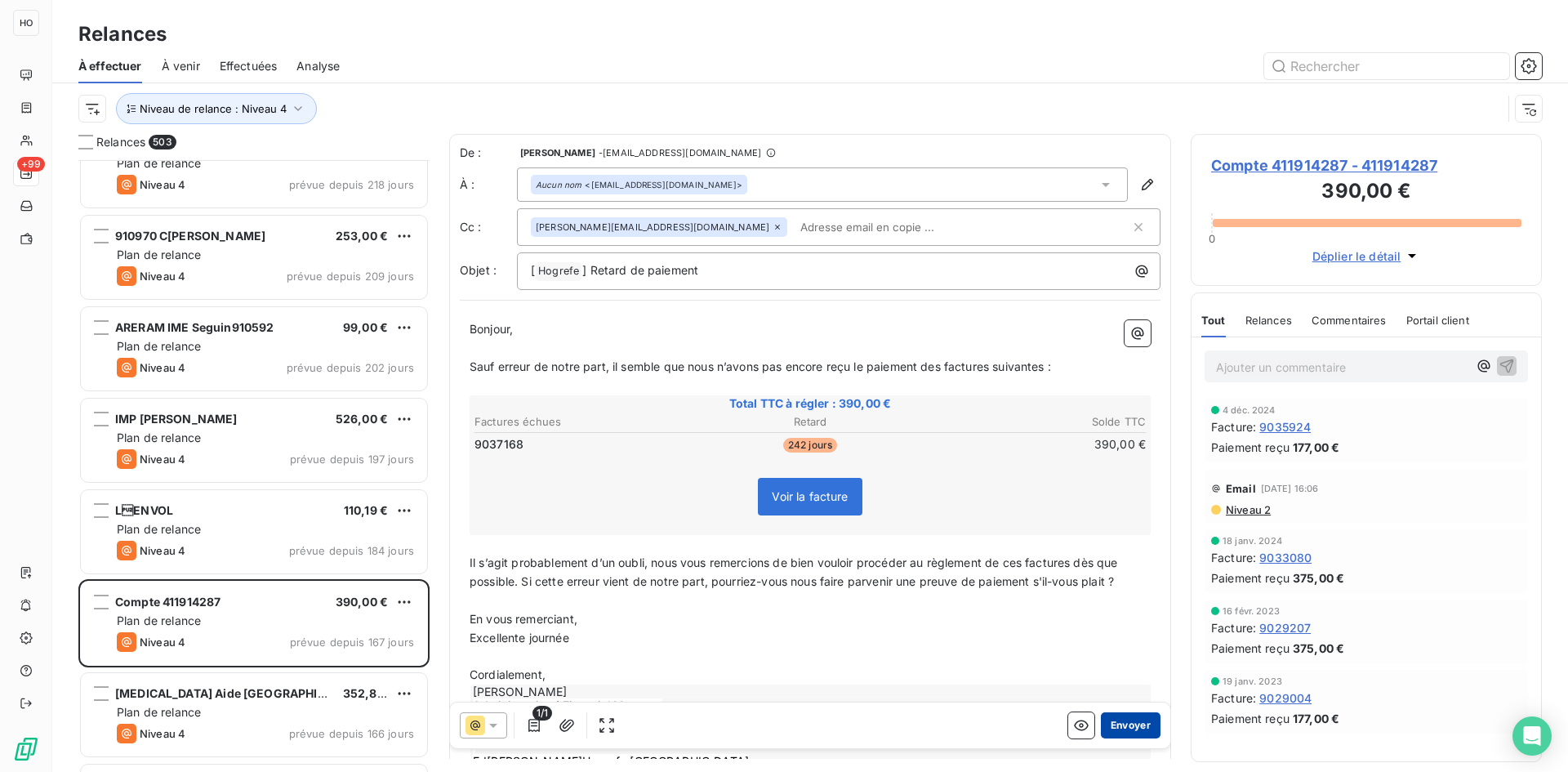
click at [1138, 725] on button "Envoyer" at bounding box center [1130, 725] width 60 height 26
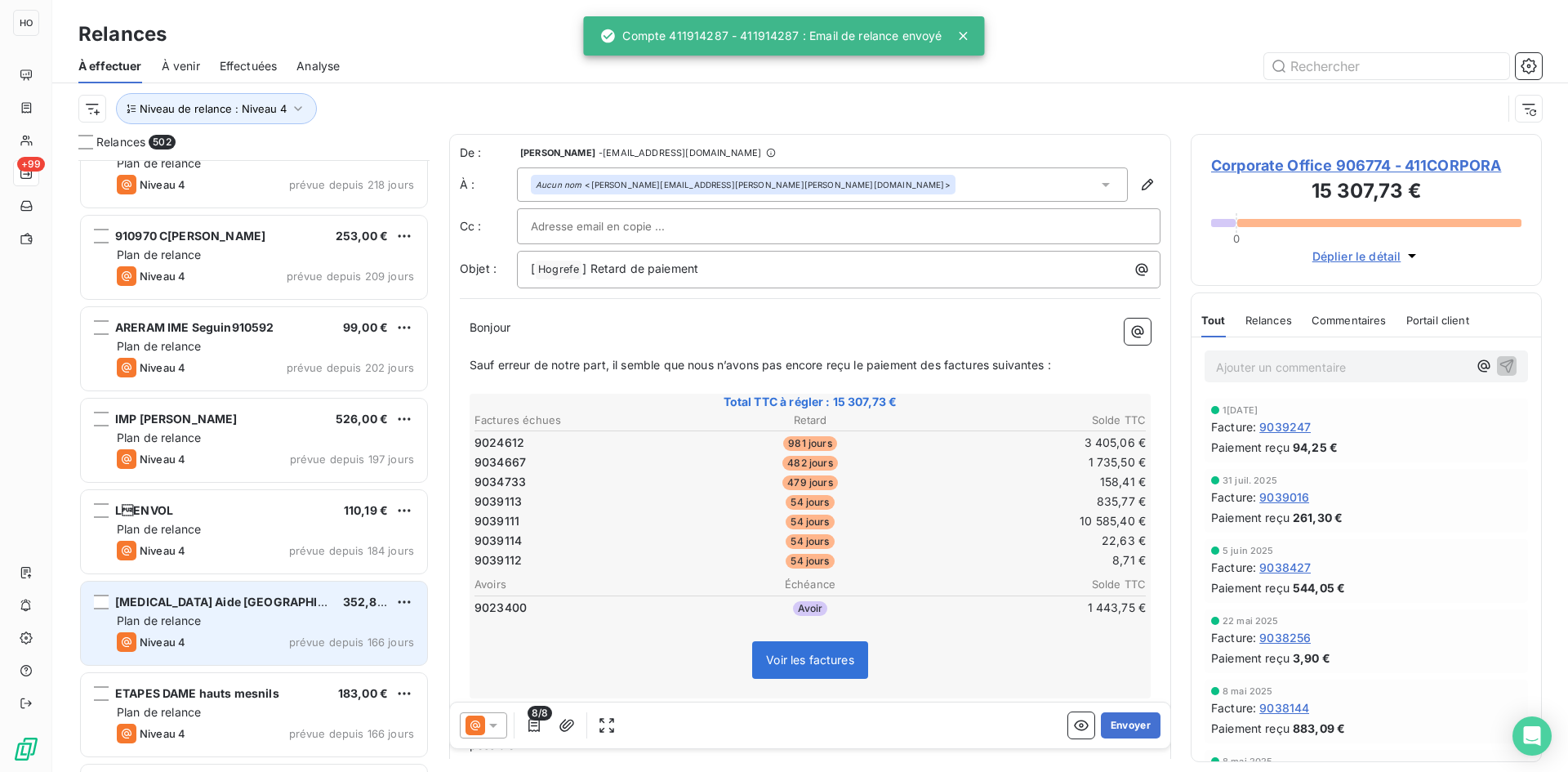
click at [247, 587] on div "[MEDICAL_DATA] Aide France 352,80 € Plan de relance Niveau 4 prévue depuis 166 …" at bounding box center [253, 623] width 346 height 83
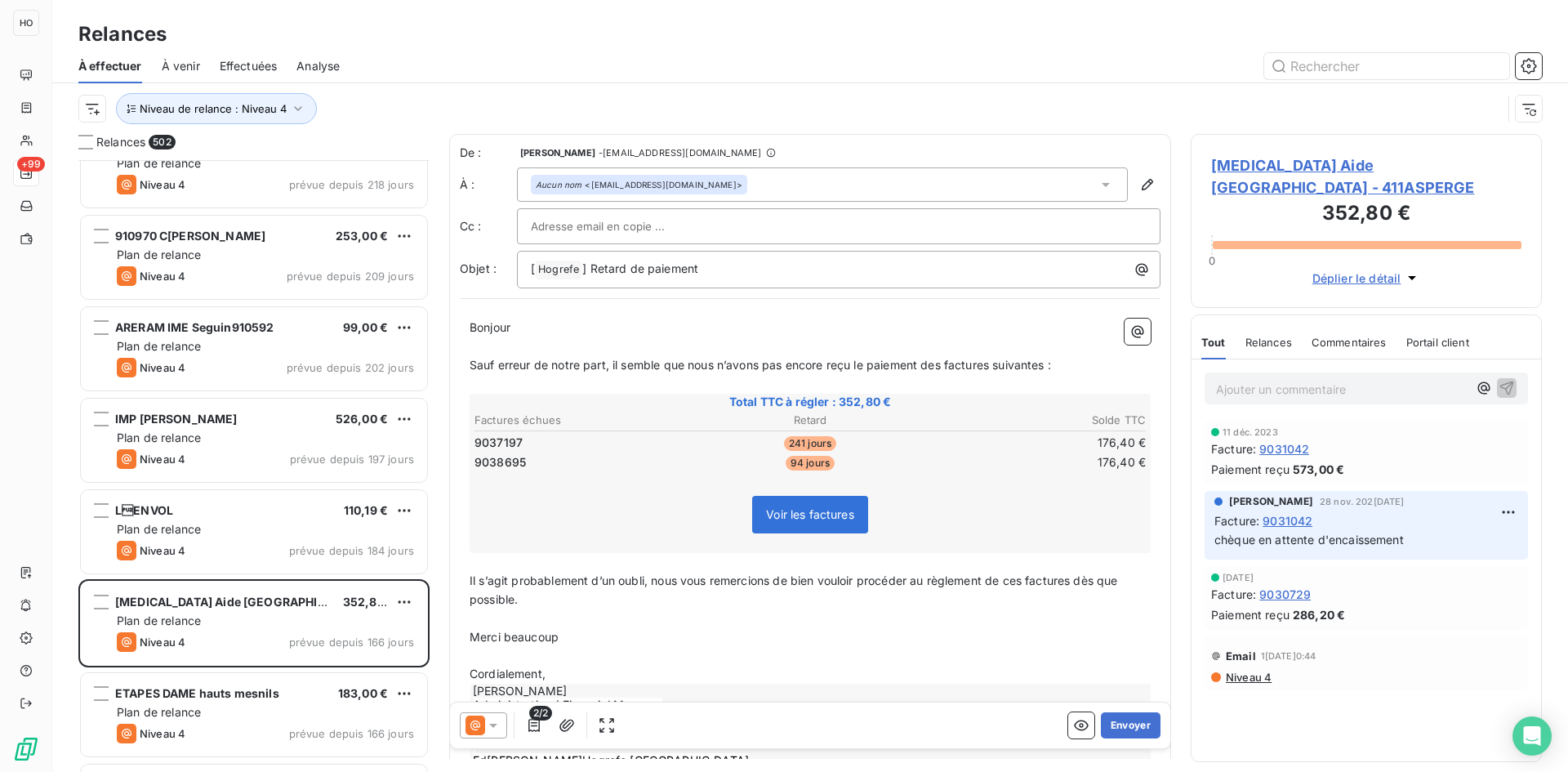
click at [488, 726] on icon at bounding box center [492, 725] width 16 height 16
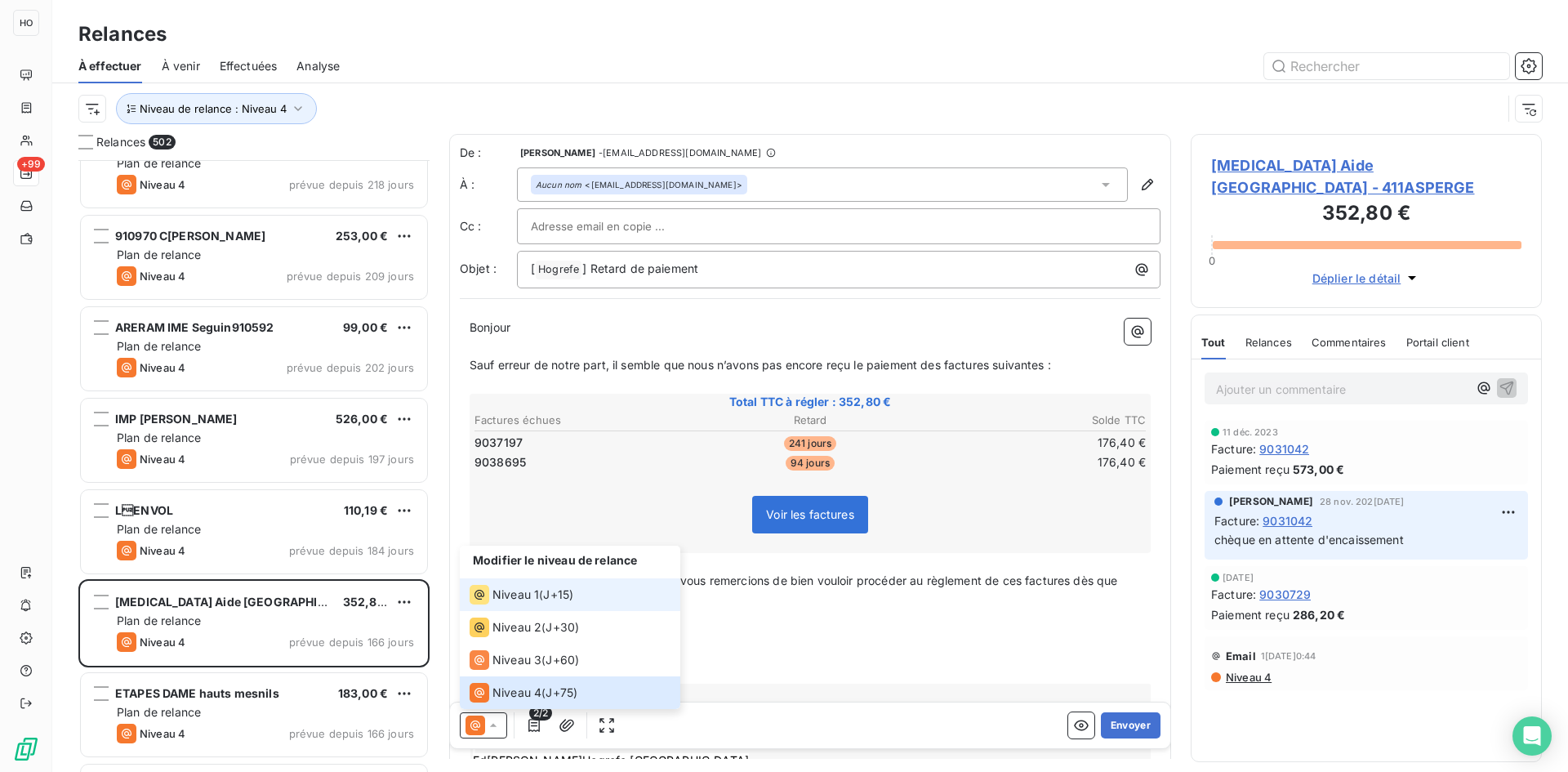
click at [565, 595] on span "J+15 )" at bounding box center [558, 594] width 30 height 16
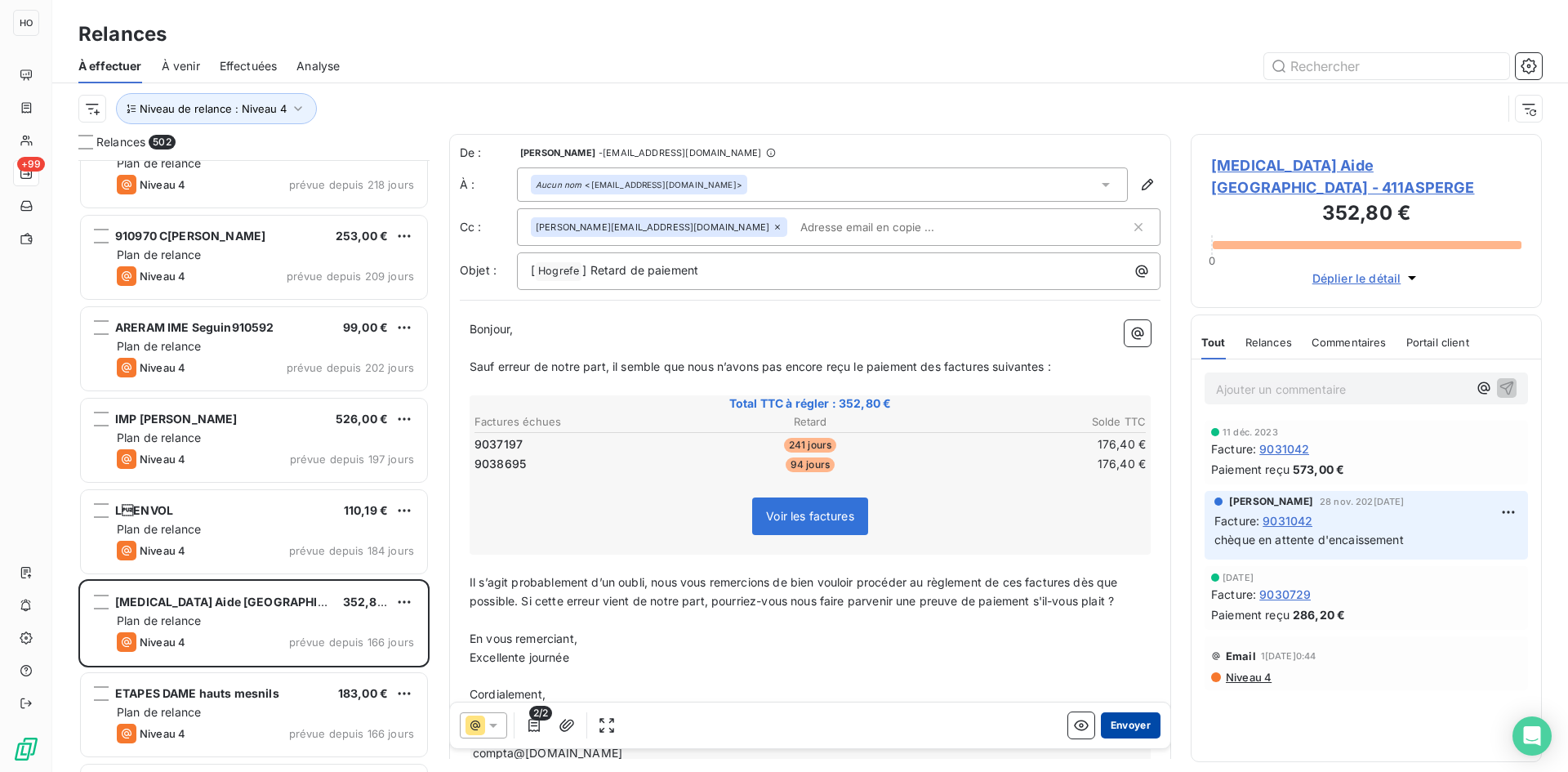
click at [1130, 718] on button "Envoyer" at bounding box center [1130, 725] width 60 height 26
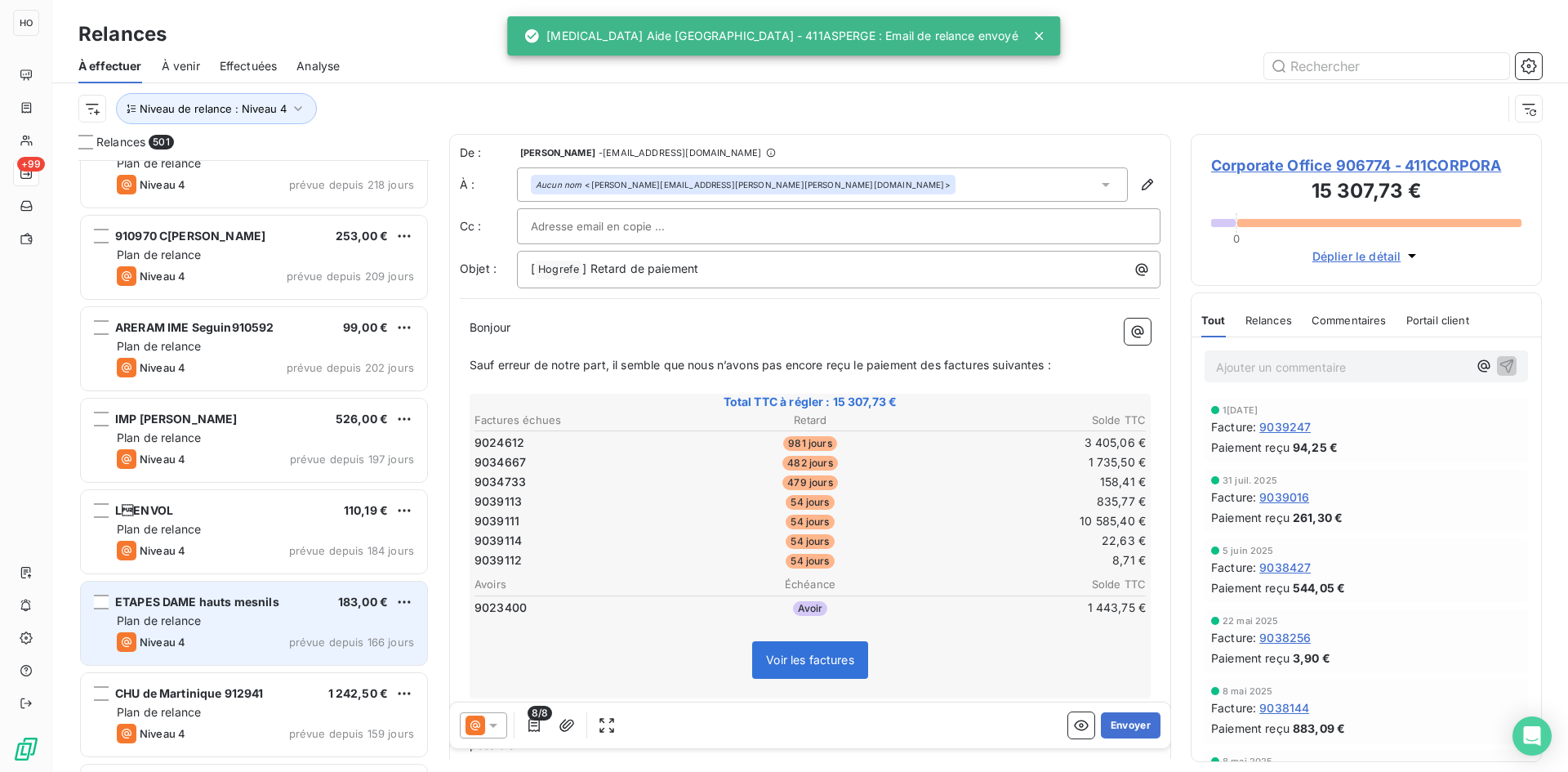
click at [263, 590] on div "ETAPES DAME hauts mesnils 183,00 € Plan de relance Niveau 4 prévue depuis 166 j…" at bounding box center [253, 623] width 346 height 83
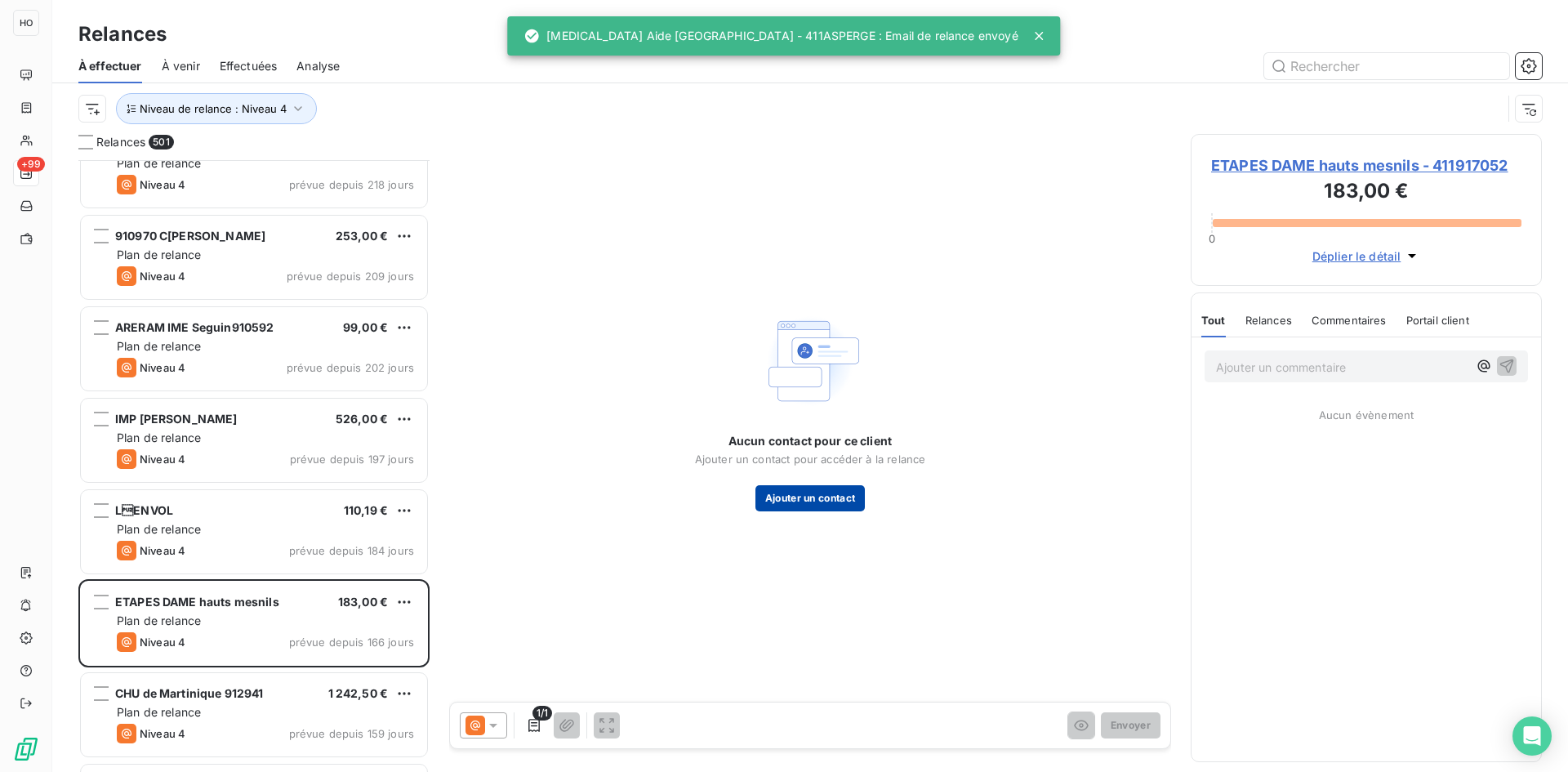
click at [806, 499] on button "Ajouter un contact" at bounding box center [810, 498] width 110 height 26
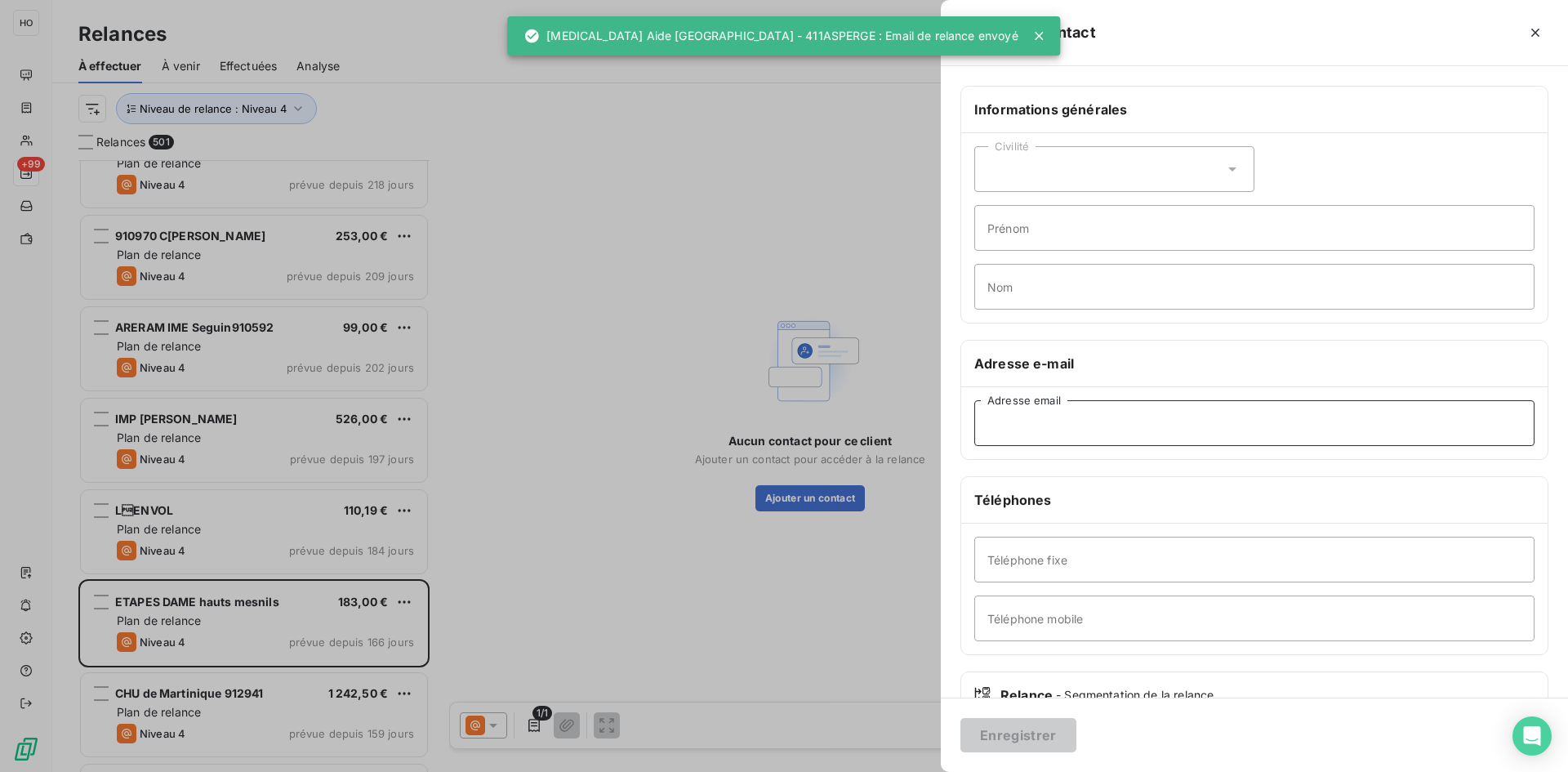
click at [1037, 415] on input "Adresse email" at bounding box center [1254, 423] width 560 height 46
paste input "[PERSON_NAME][EMAIL_ADDRESS][DOMAIN_NAME]"
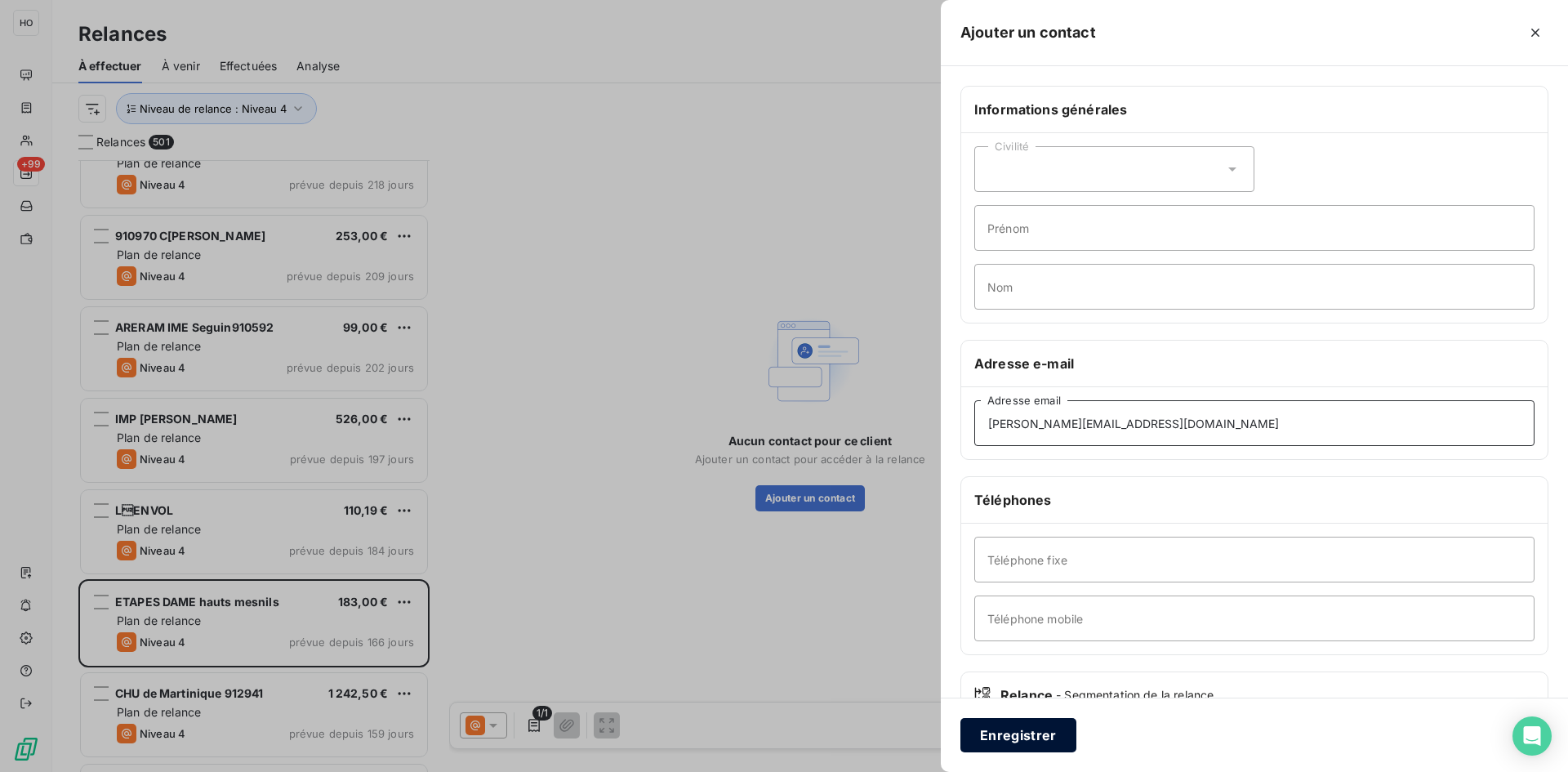
type input "[PERSON_NAME][EMAIL_ADDRESS][DOMAIN_NAME]"
click at [1010, 733] on button "Enregistrer" at bounding box center [1018, 735] width 116 height 34
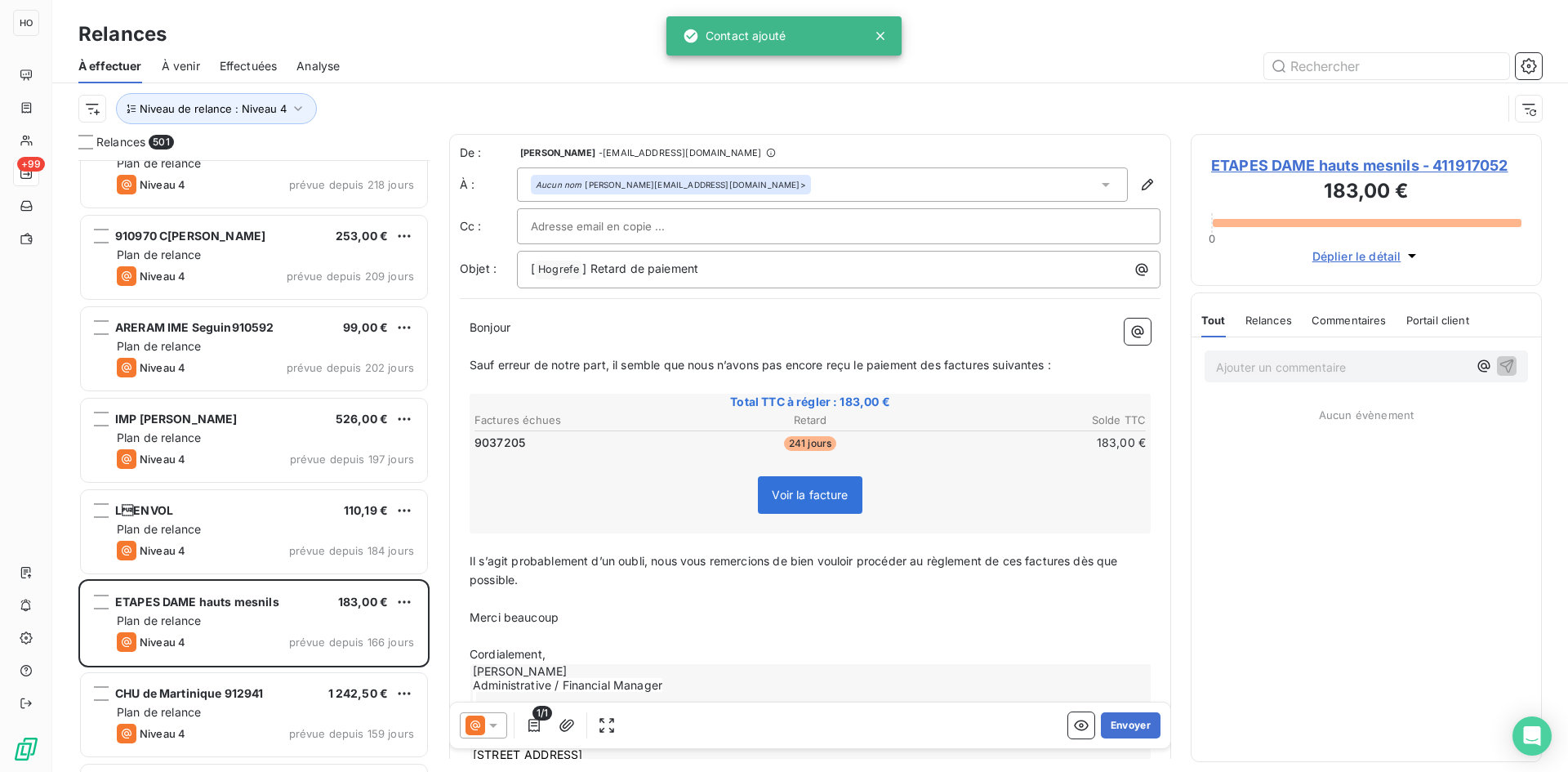
click at [481, 717] on icon at bounding box center [475, 725] width 19 height 19
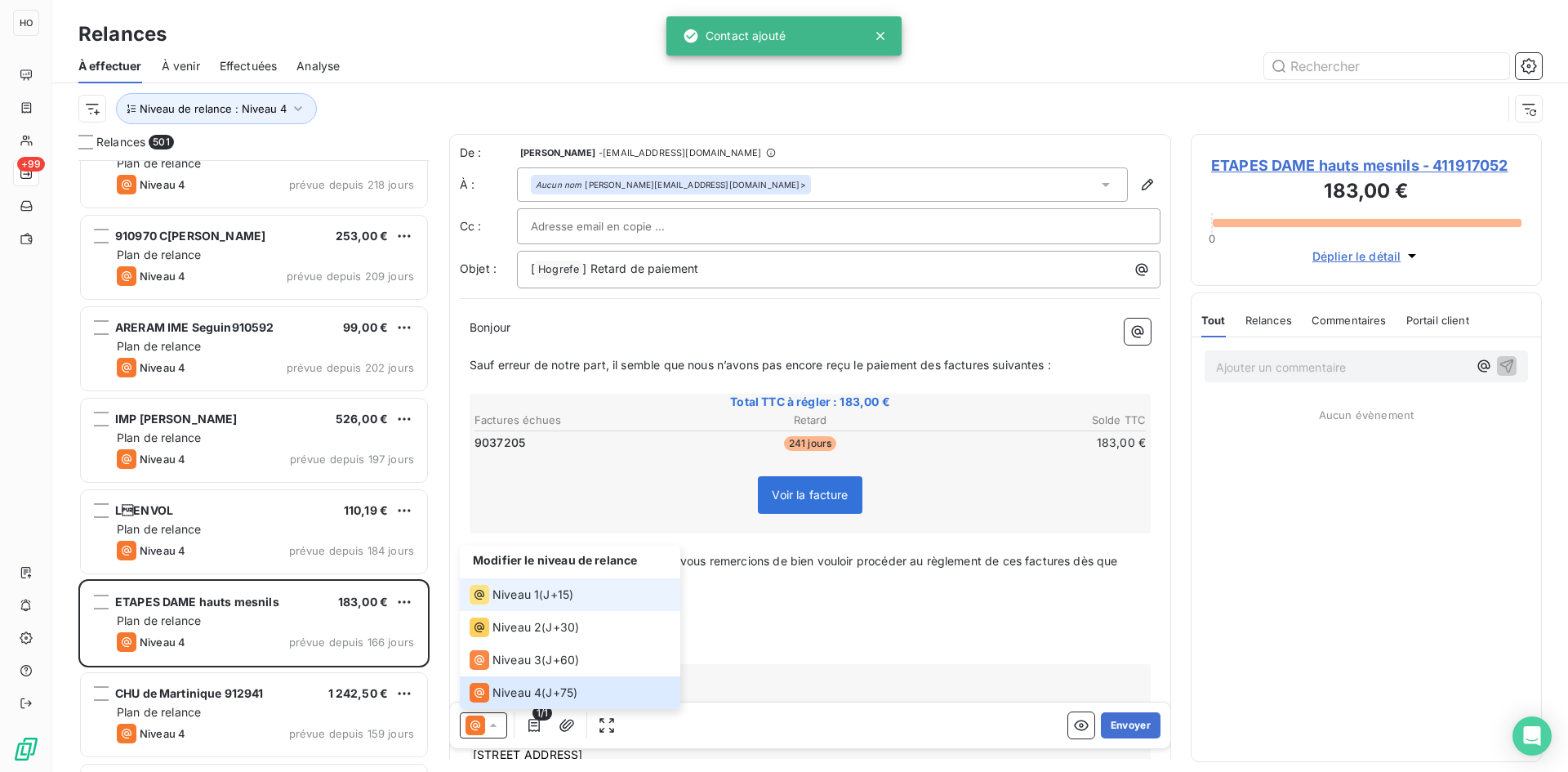
click at [515, 582] on li "Niveau 1 ( J+15 )" at bounding box center [570, 594] width 221 height 33
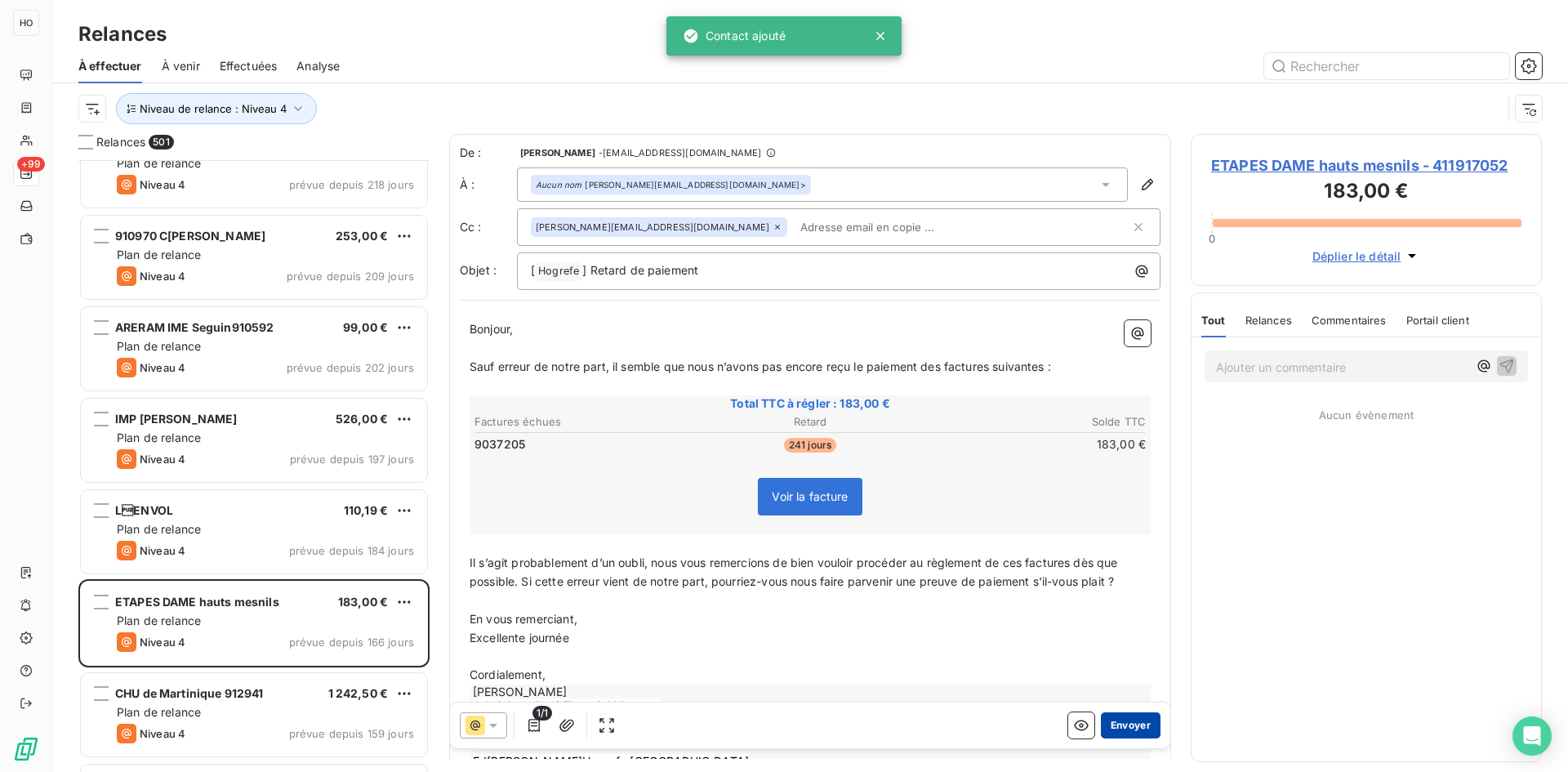
click at [1122, 714] on button "Envoyer" at bounding box center [1130, 725] width 60 height 26
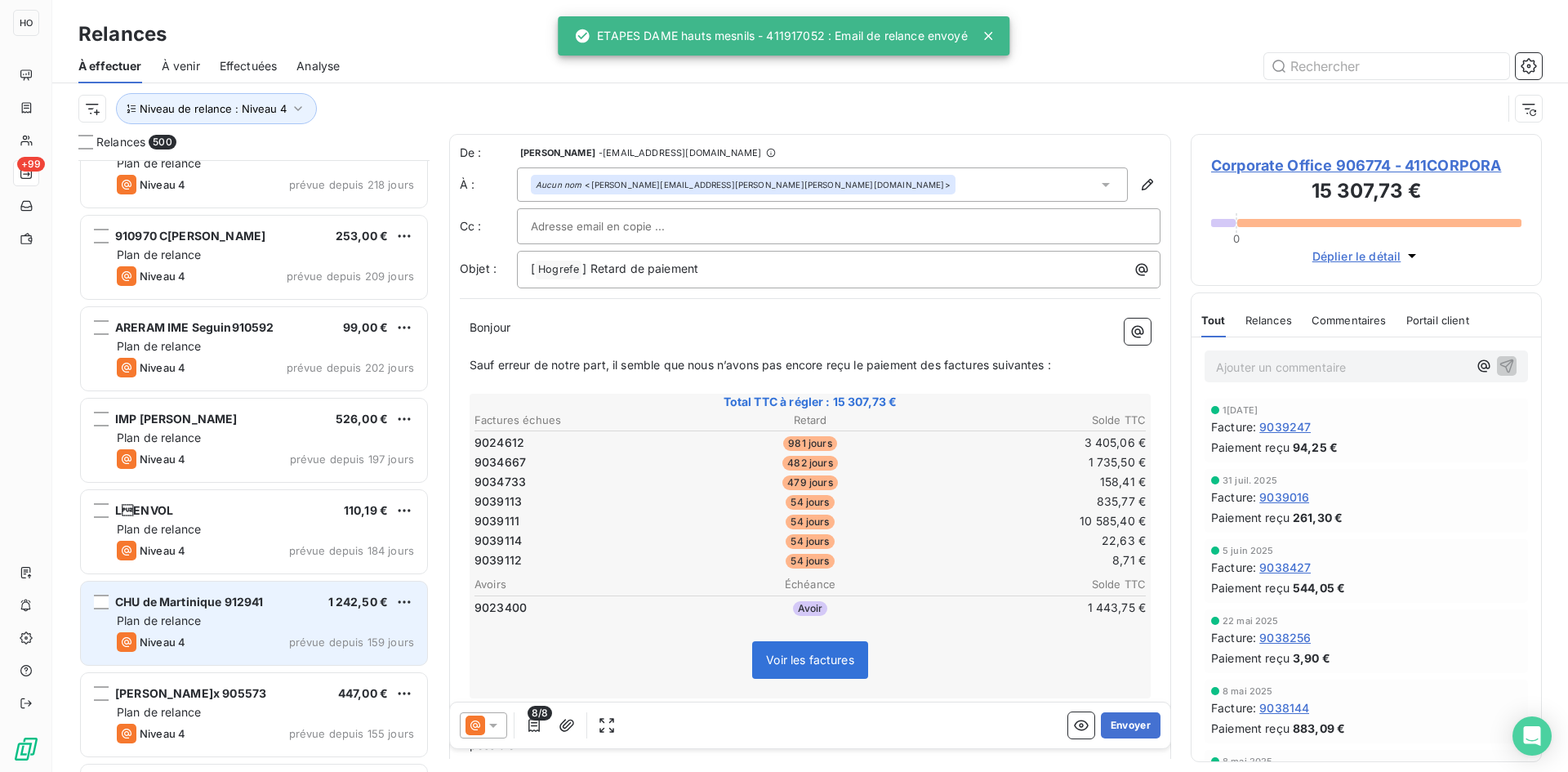
click at [272, 614] on div "Plan de relance" at bounding box center [265, 620] width 297 height 16
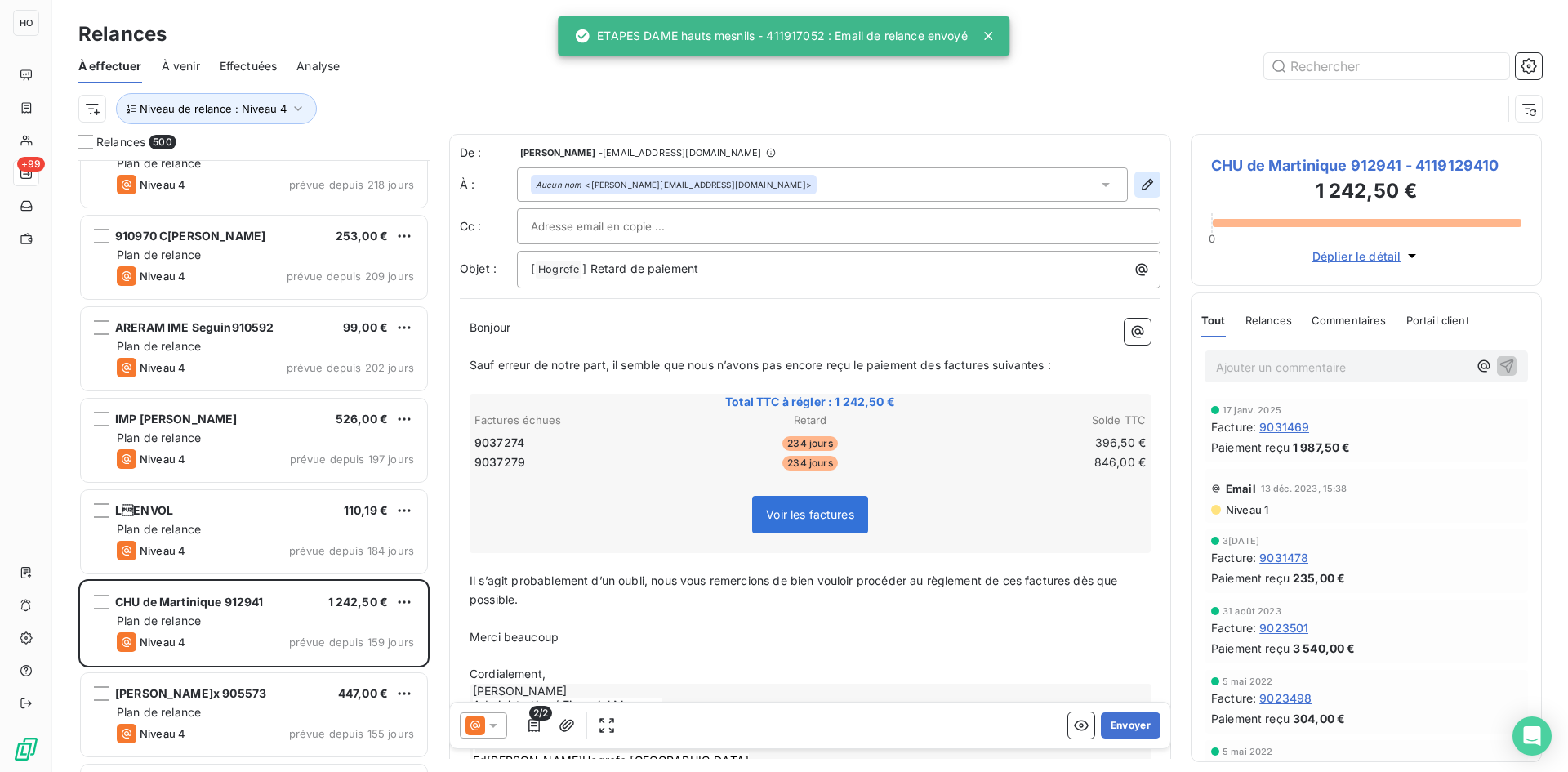
click at [1139, 184] on icon "button" at bounding box center [1147, 184] width 16 height 16
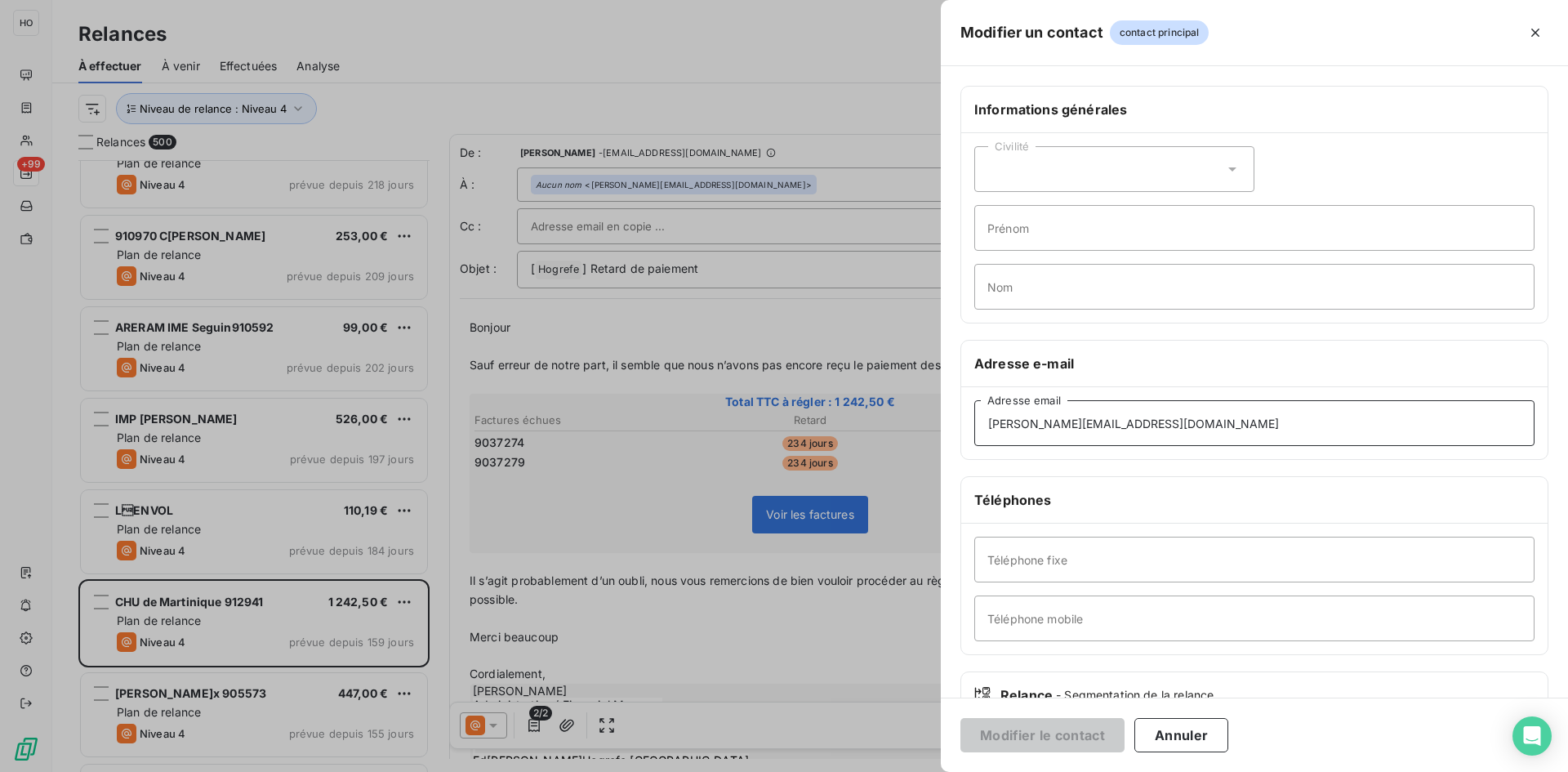
drag, startPoint x: 1228, startPoint y: 426, endPoint x: 883, endPoint y: 415, distance: 345.2
click at [883, 771] on div "Modifier un contact contact principal Informations générales Civilité Prénom No…" at bounding box center [784, 772] width 1568 height 0
paste input "madinina.beautin"
type input "[EMAIL_ADDRESS][DOMAIN_NAME]"
click at [1042, 735] on button "Modifier le contact" at bounding box center [1043, 735] width 164 height 34
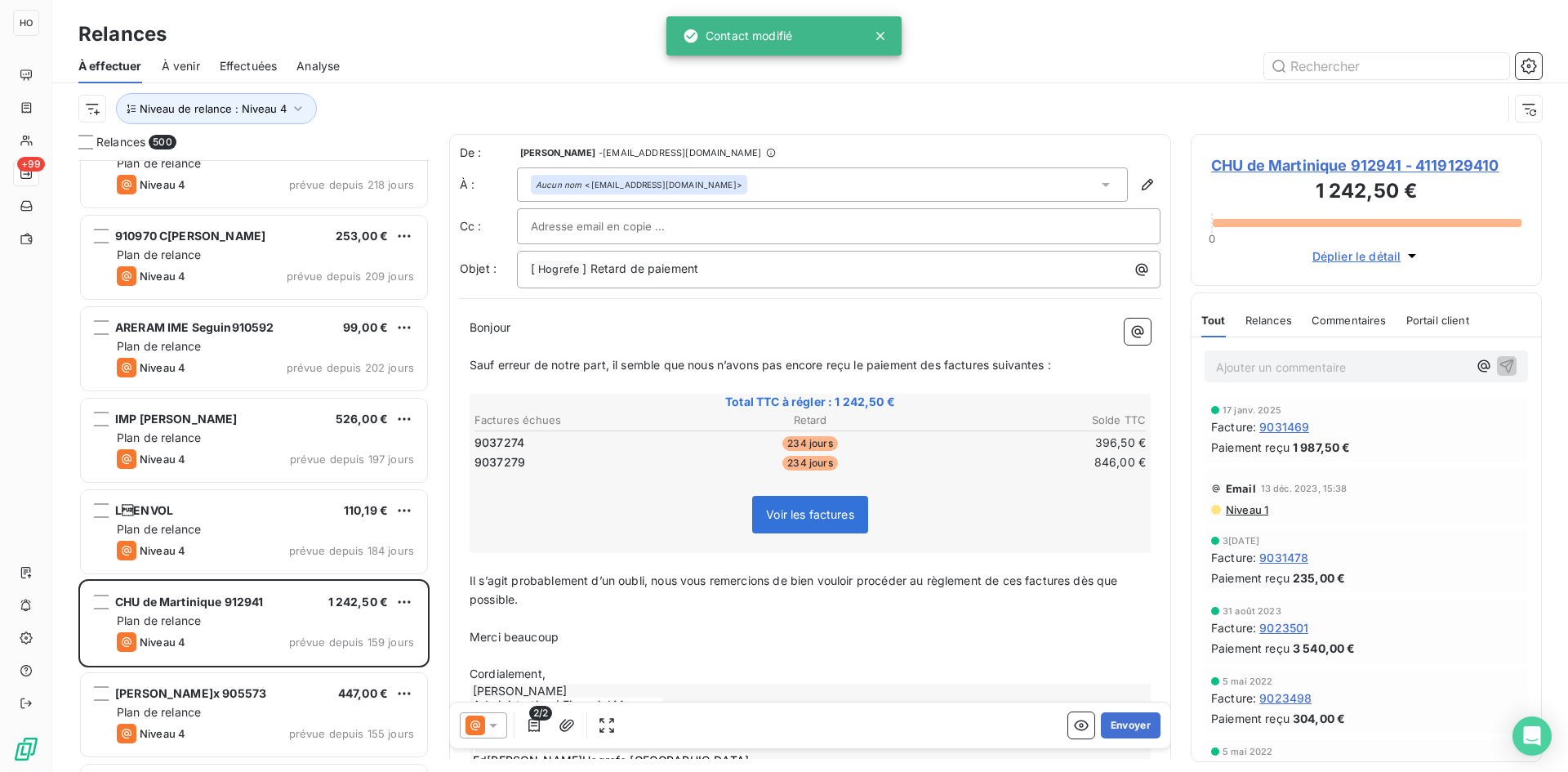
click at [477, 728] on icon at bounding box center [475, 725] width 19 height 19
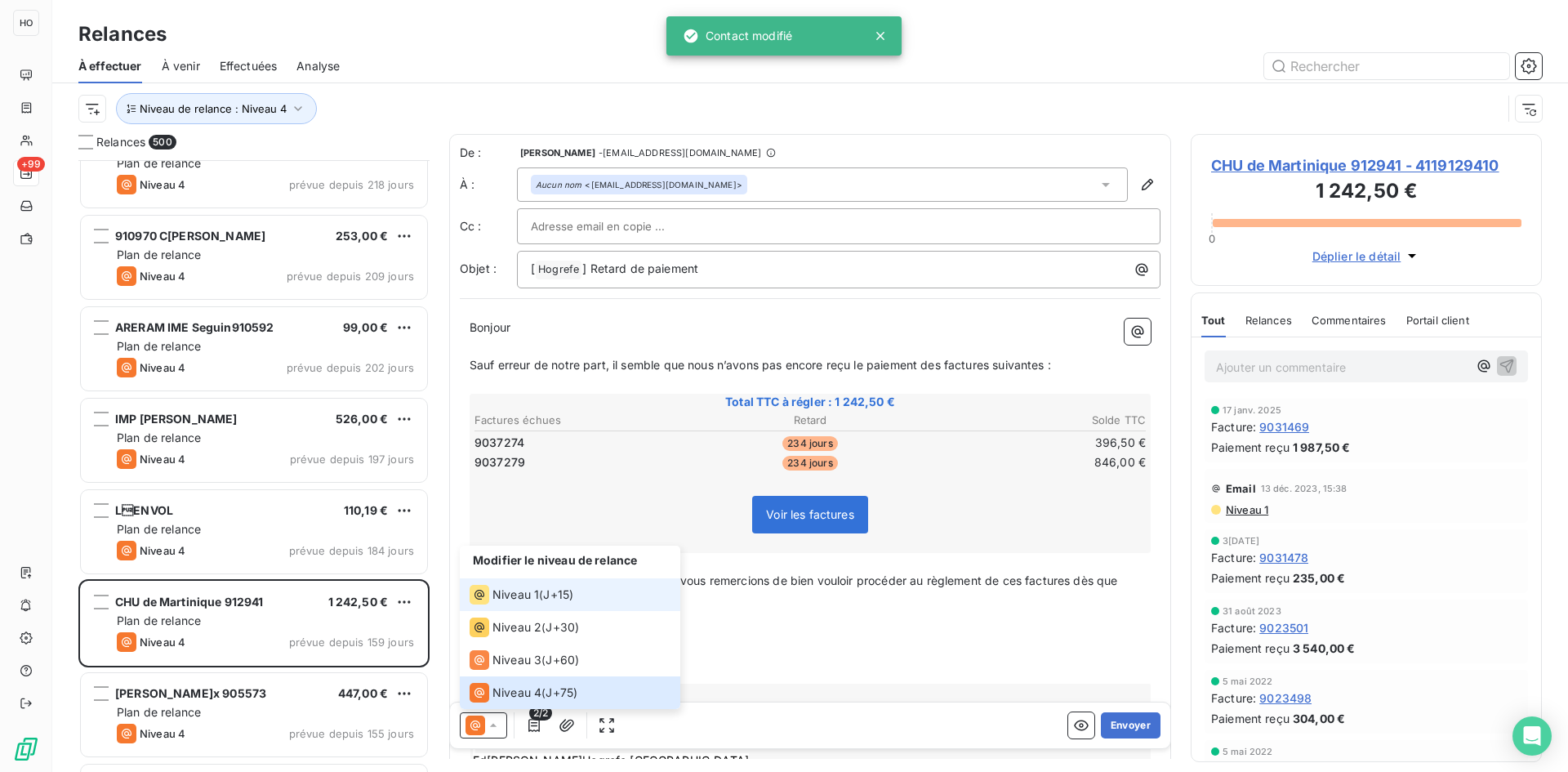
click at [567, 598] on span "J+15 )" at bounding box center [558, 594] width 30 height 16
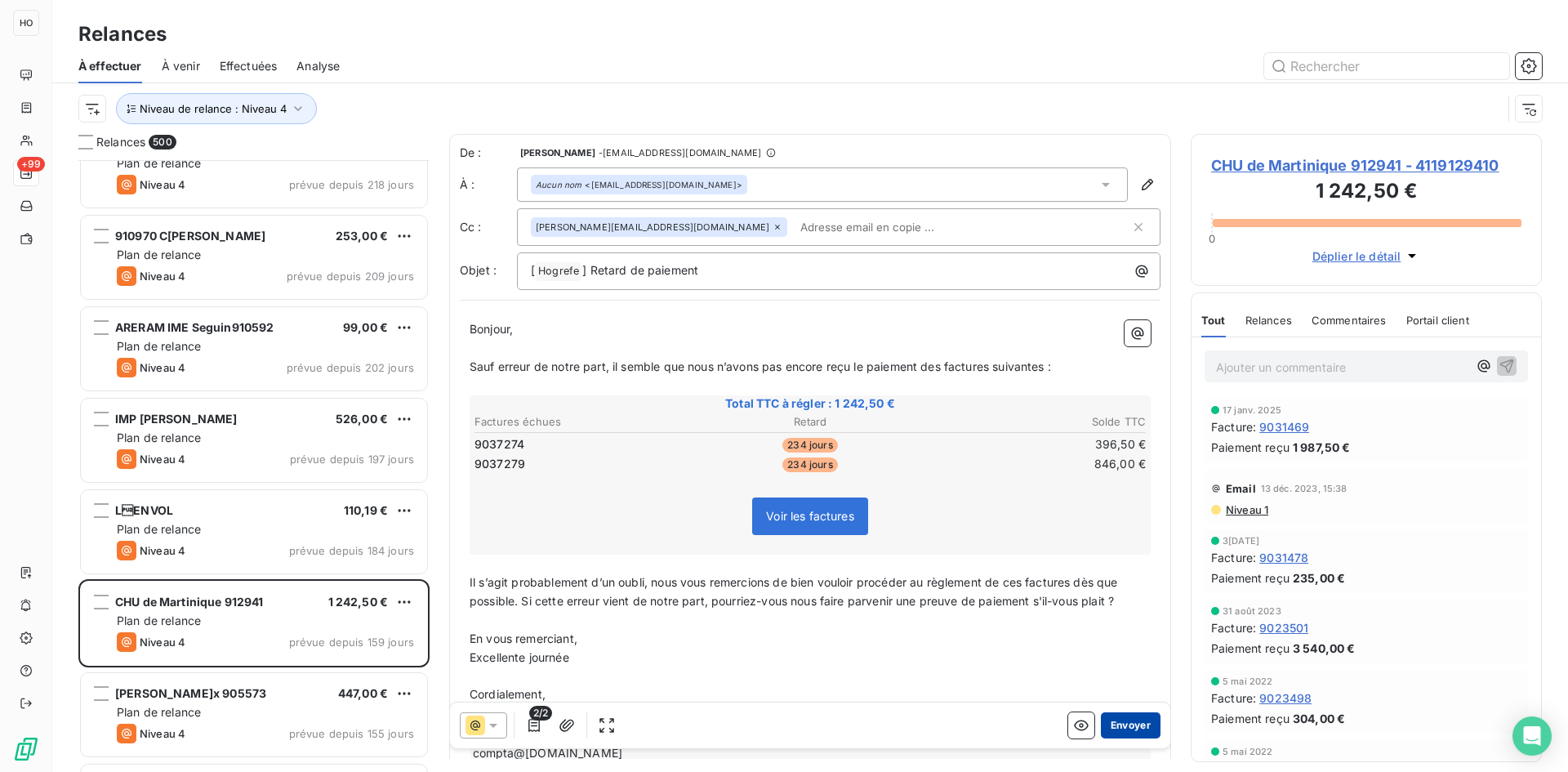
click at [1129, 722] on button "Envoyer" at bounding box center [1130, 725] width 60 height 26
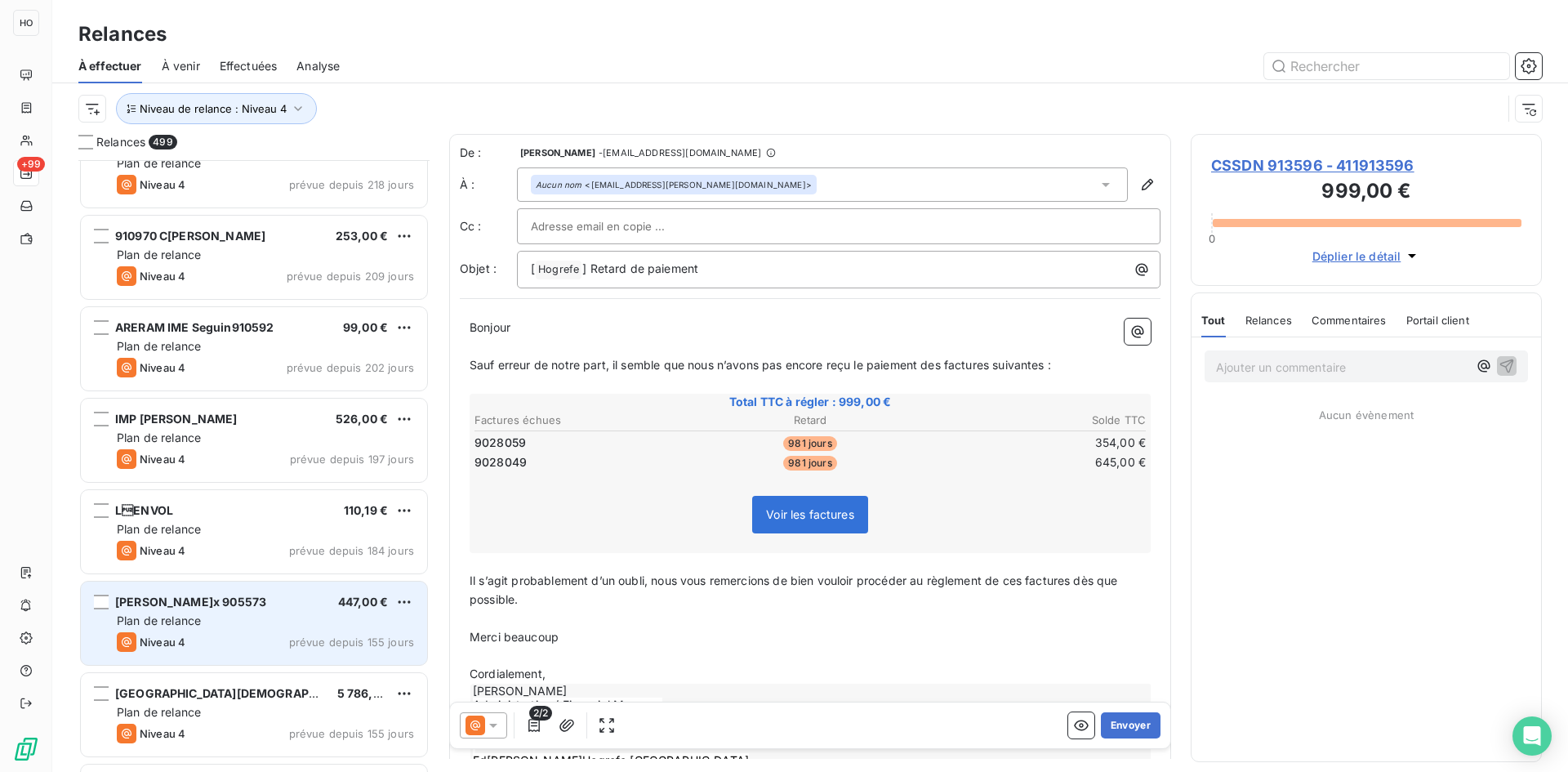
click at [258, 605] on div "[PERSON_NAME]eix 905573 447,00 €" at bounding box center [265, 602] width 297 height 15
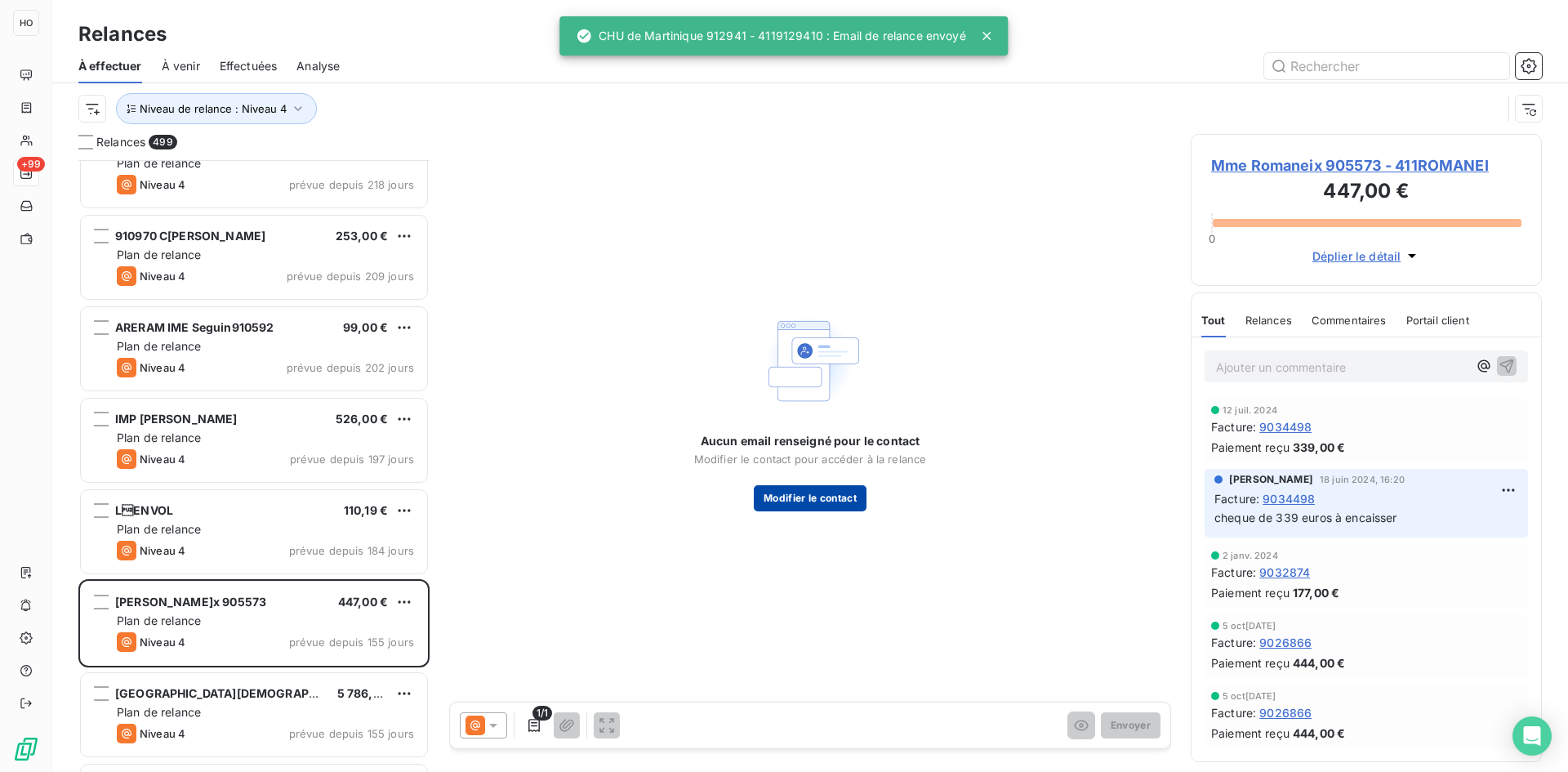
click at [800, 506] on button "Modifier le contact" at bounding box center [810, 498] width 112 height 26
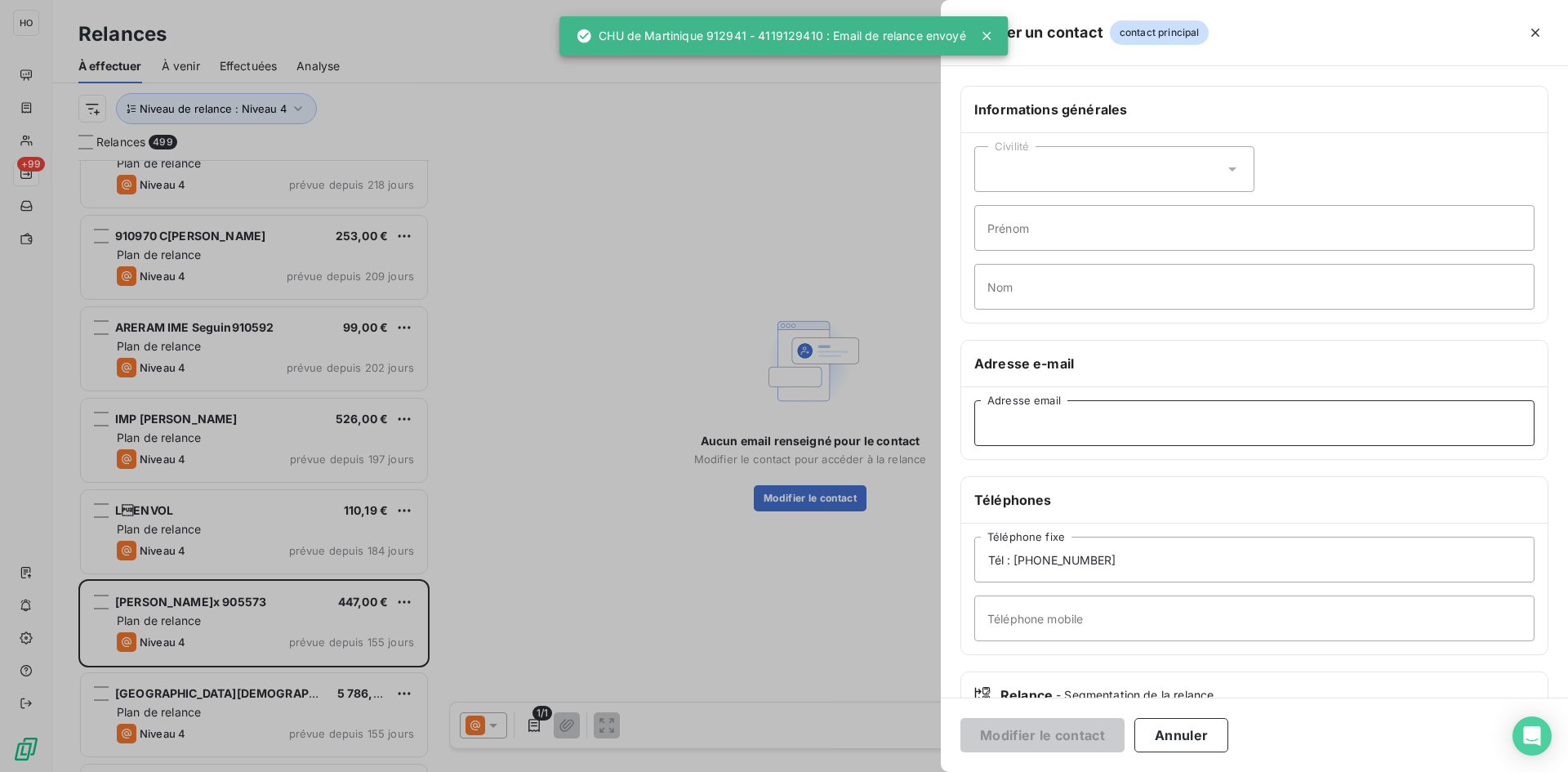
click at [1081, 425] on input "Adresse email" at bounding box center [1254, 423] width 560 height 46
paste input "[EMAIL_ADDRESS][DOMAIN_NAME]"
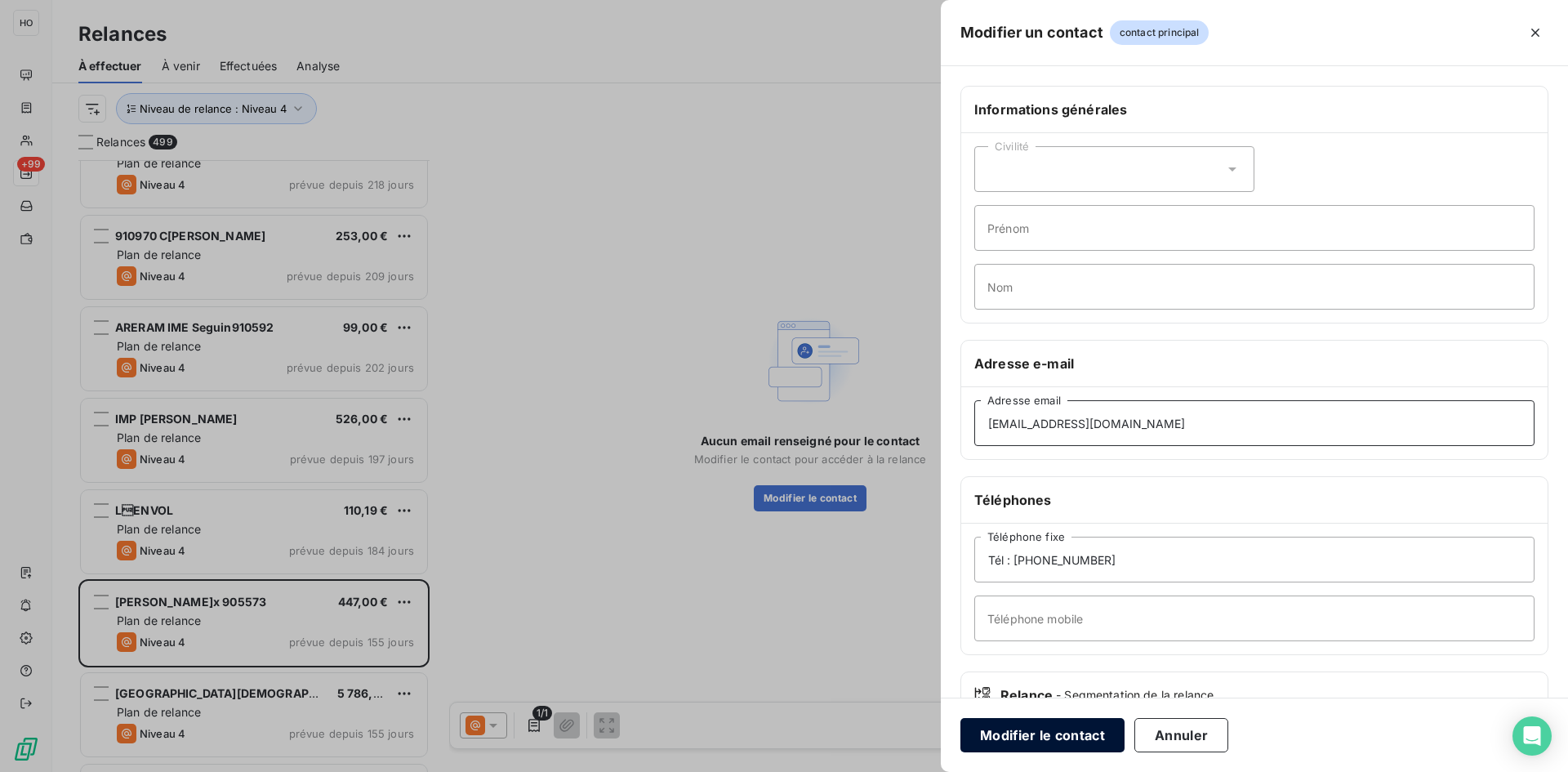
type input "[EMAIL_ADDRESS][DOMAIN_NAME]"
click at [1031, 728] on button "Modifier le contact" at bounding box center [1043, 735] width 164 height 34
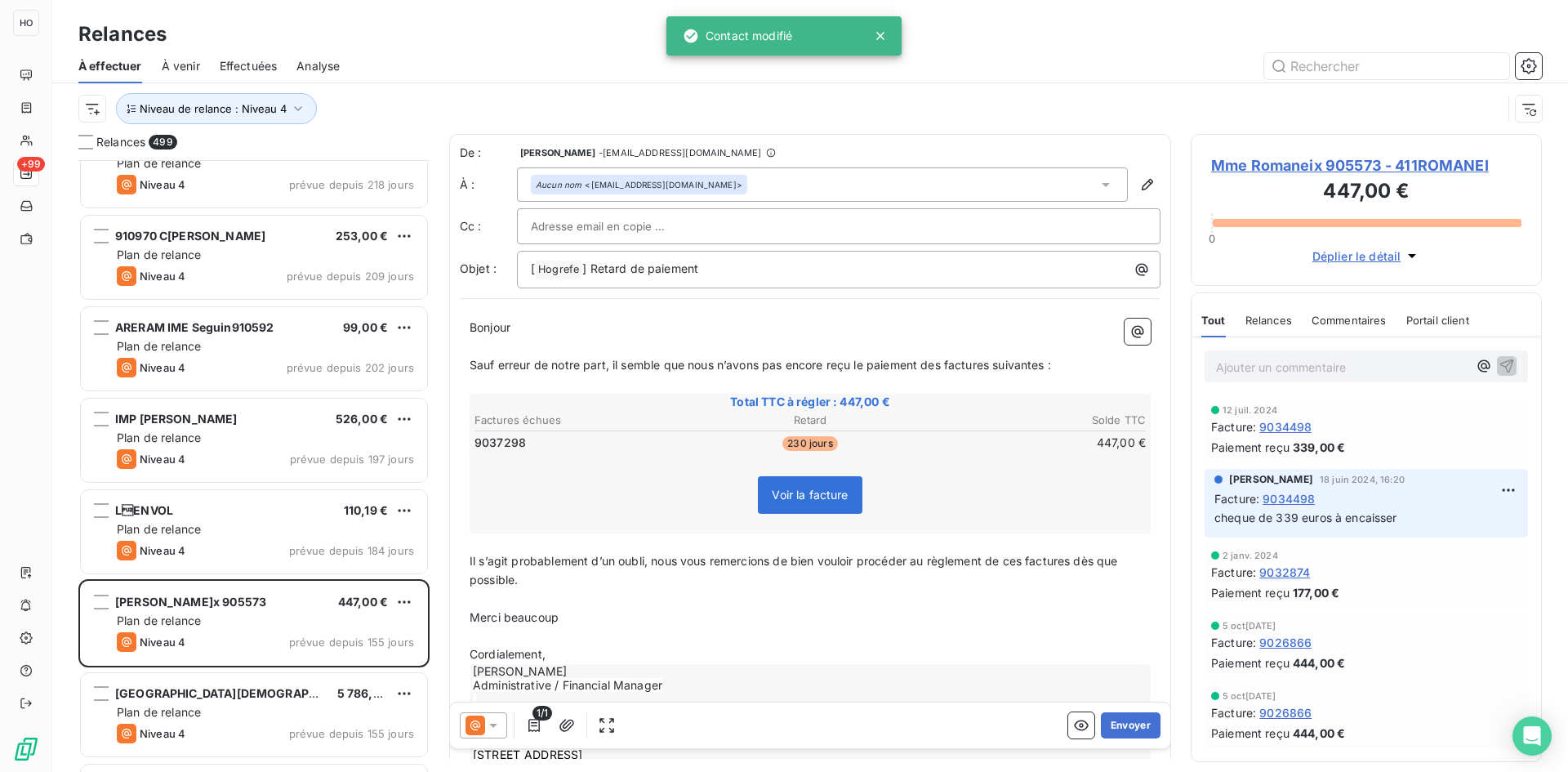
click at [488, 730] on icon at bounding box center [492, 725] width 16 height 16
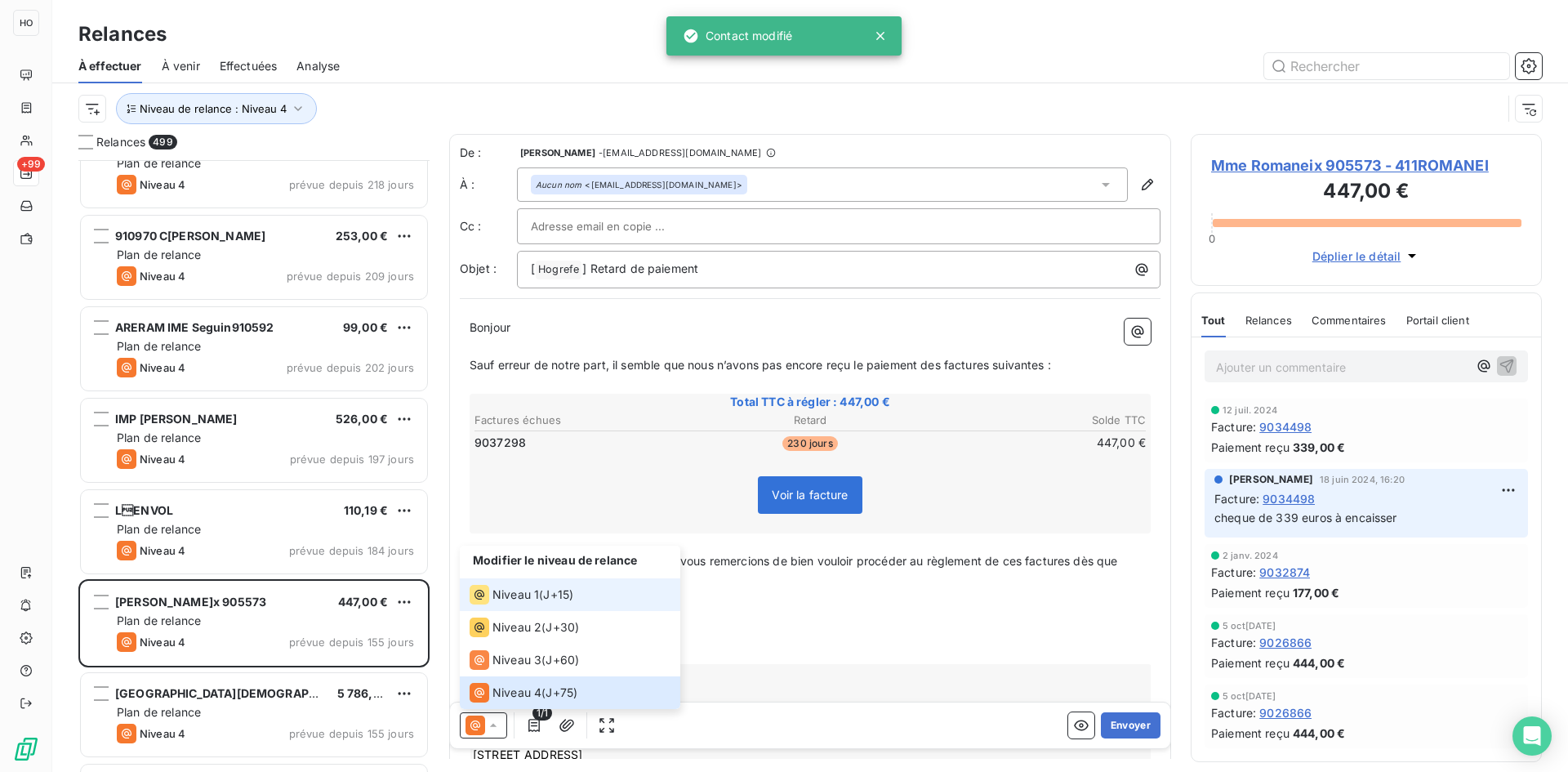
click at [554, 597] on span "J+15 )" at bounding box center [558, 594] width 30 height 16
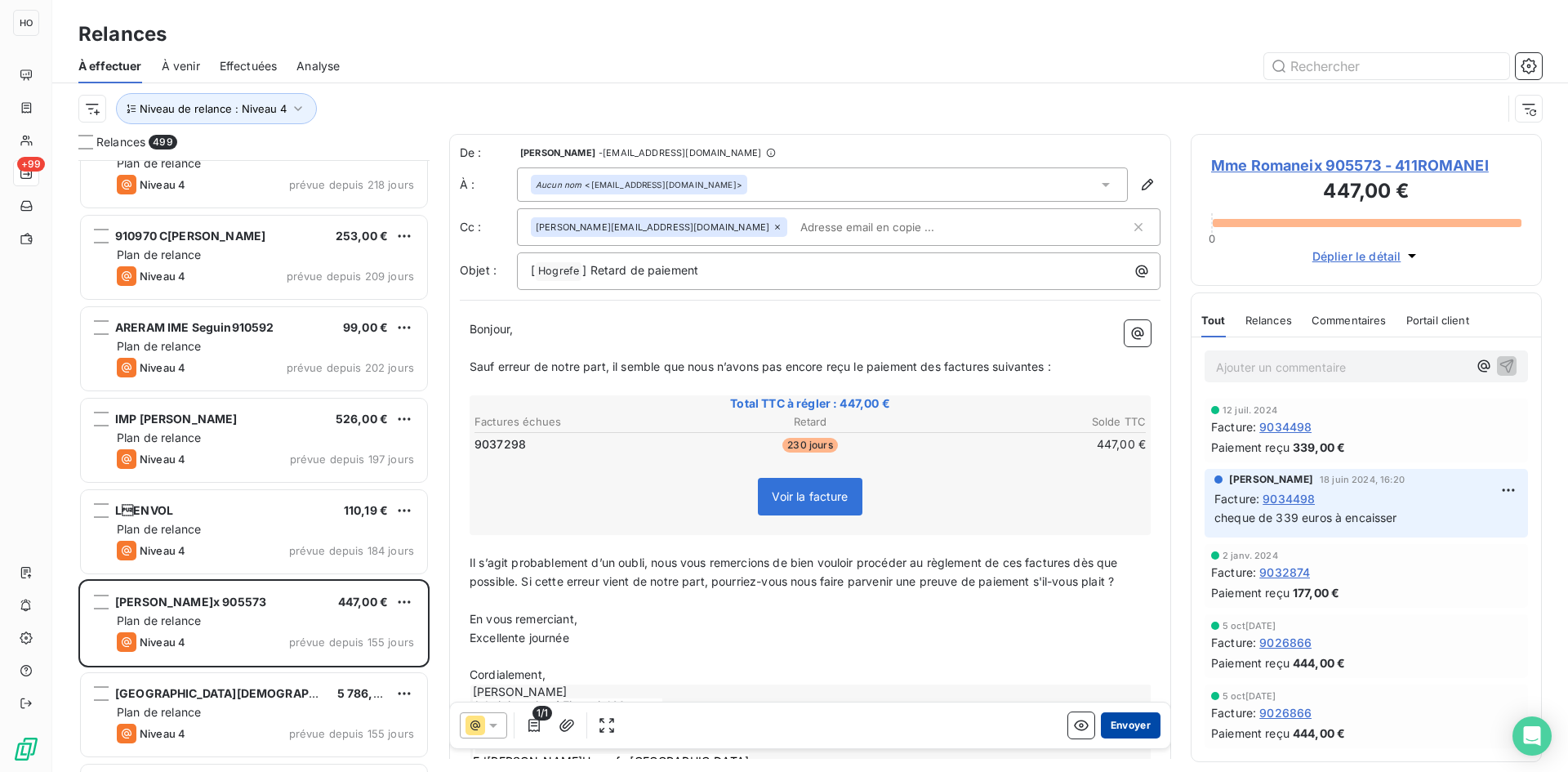
click at [1125, 721] on button "Envoyer" at bounding box center [1130, 725] width 60 height 26
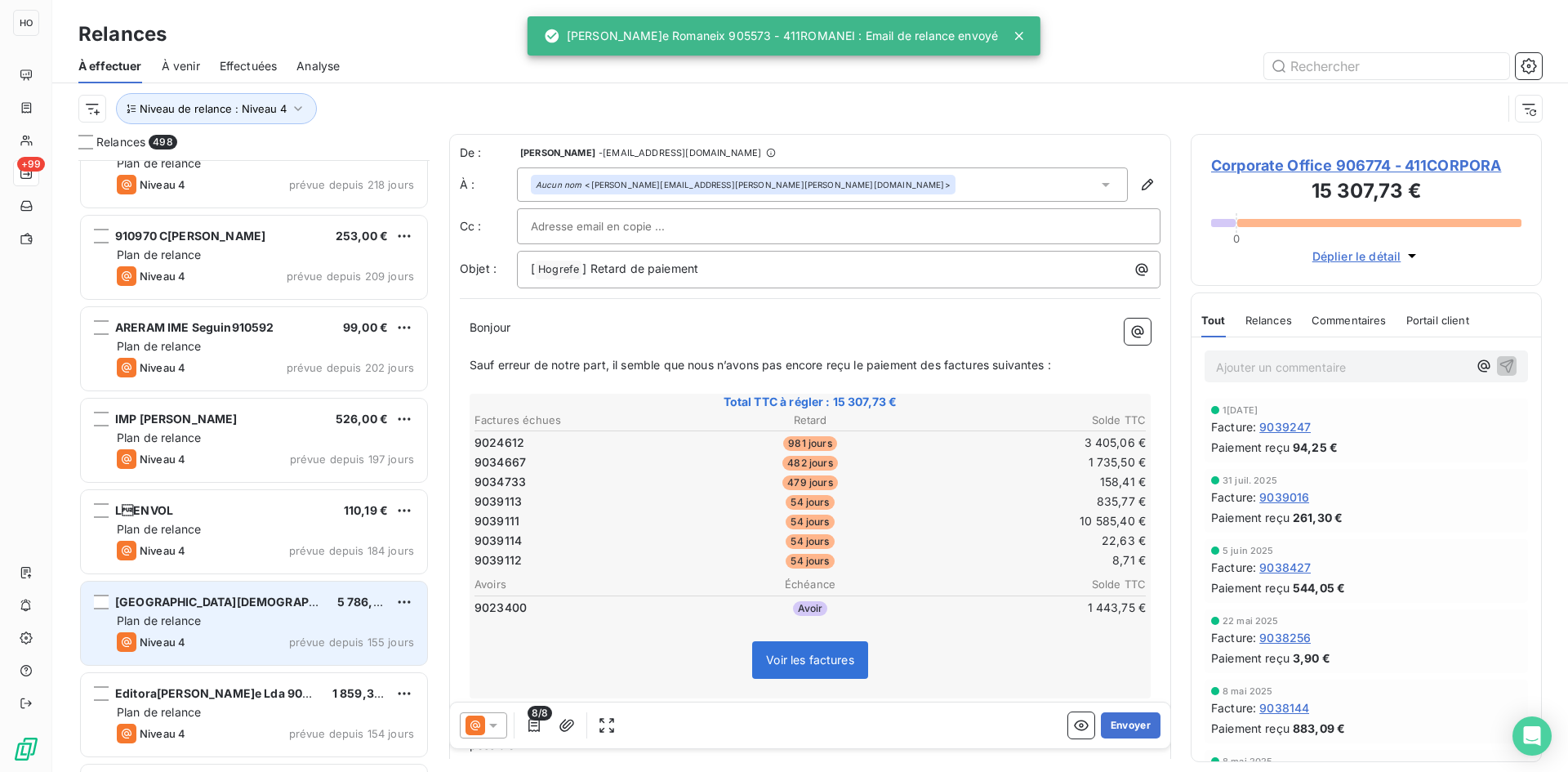
click at [247, 623] on div "Plan de relance" at bounding box center [265, 620] width 297 height 16
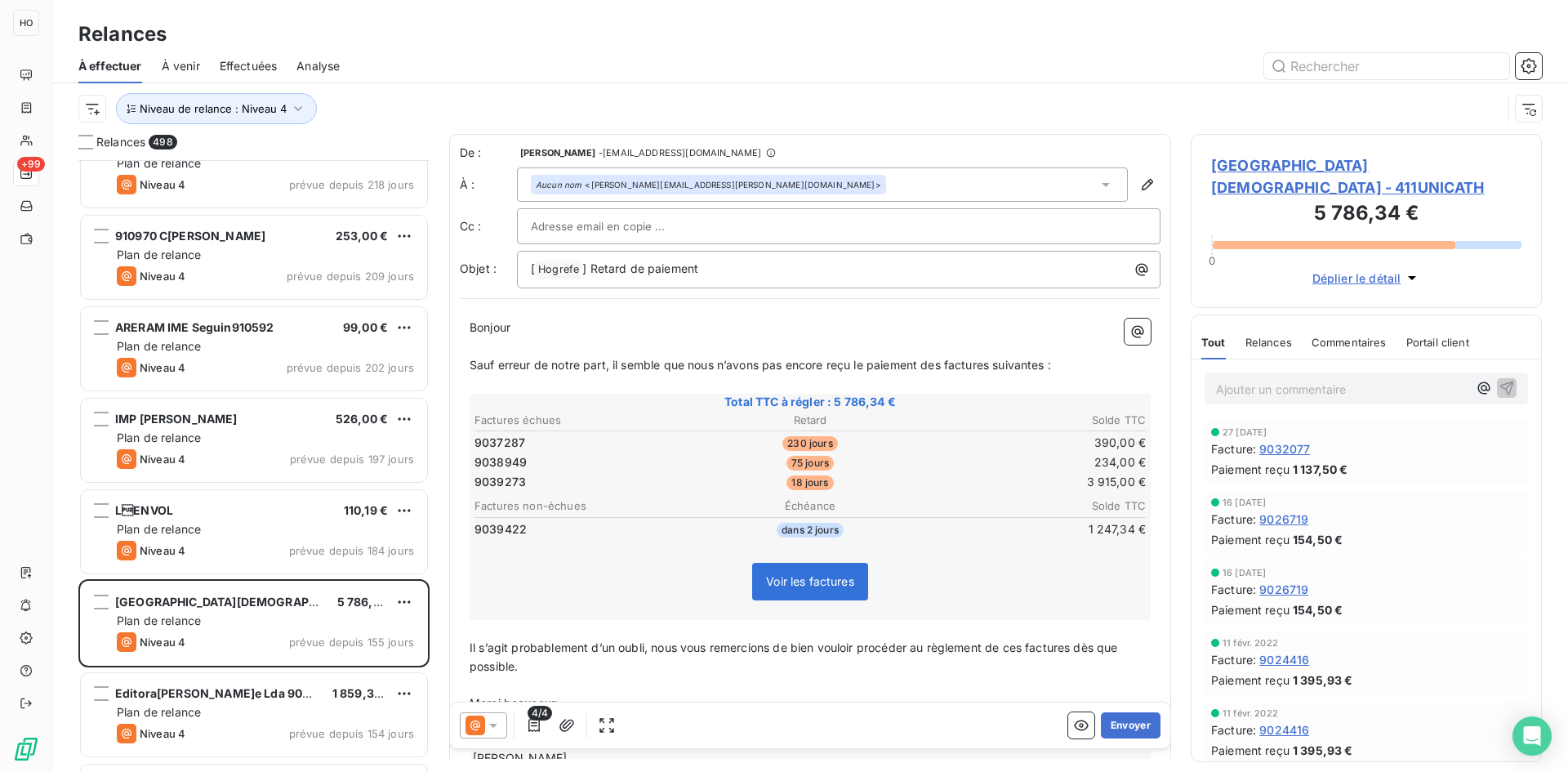
click at [477, 725] on icon at bounding box center [475, 725] width 19 height 19
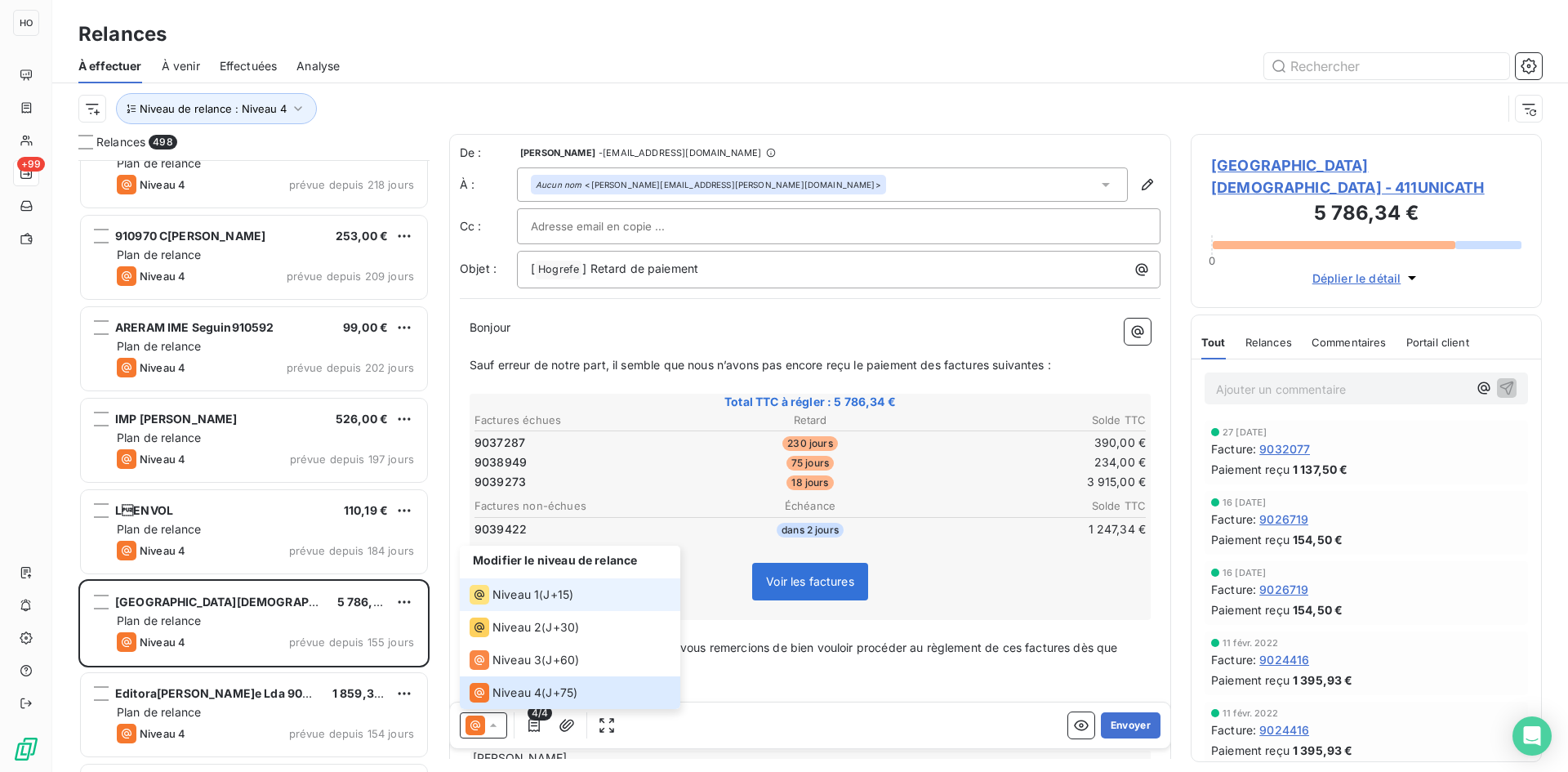
click at [534, 592] on span "Niveau 1" at bounding box center [515, 594] width 46 height 16
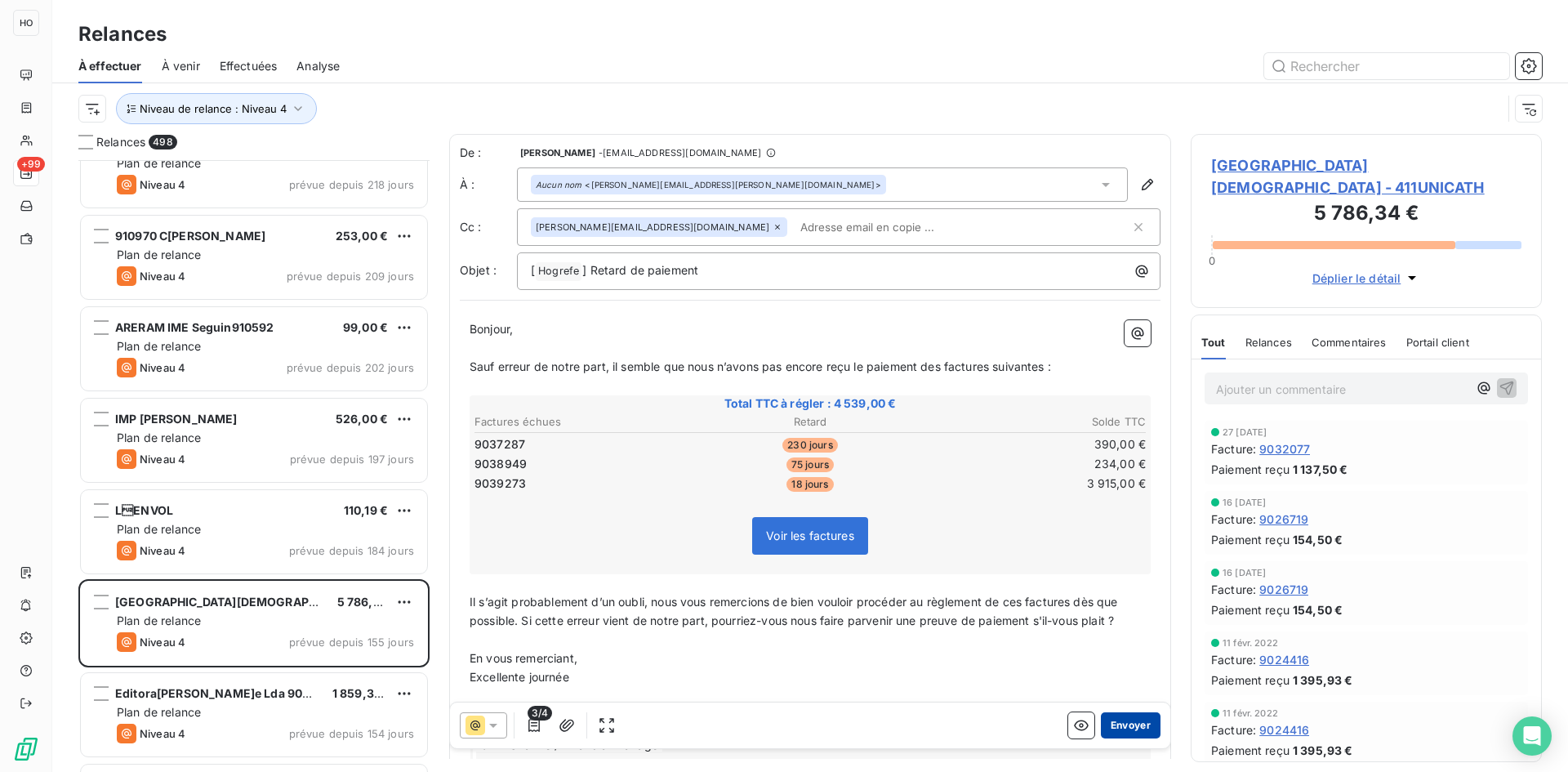
click at [1136, 726] on button "Envoyer" at bounding box center [1130, 725] width 60 height 26
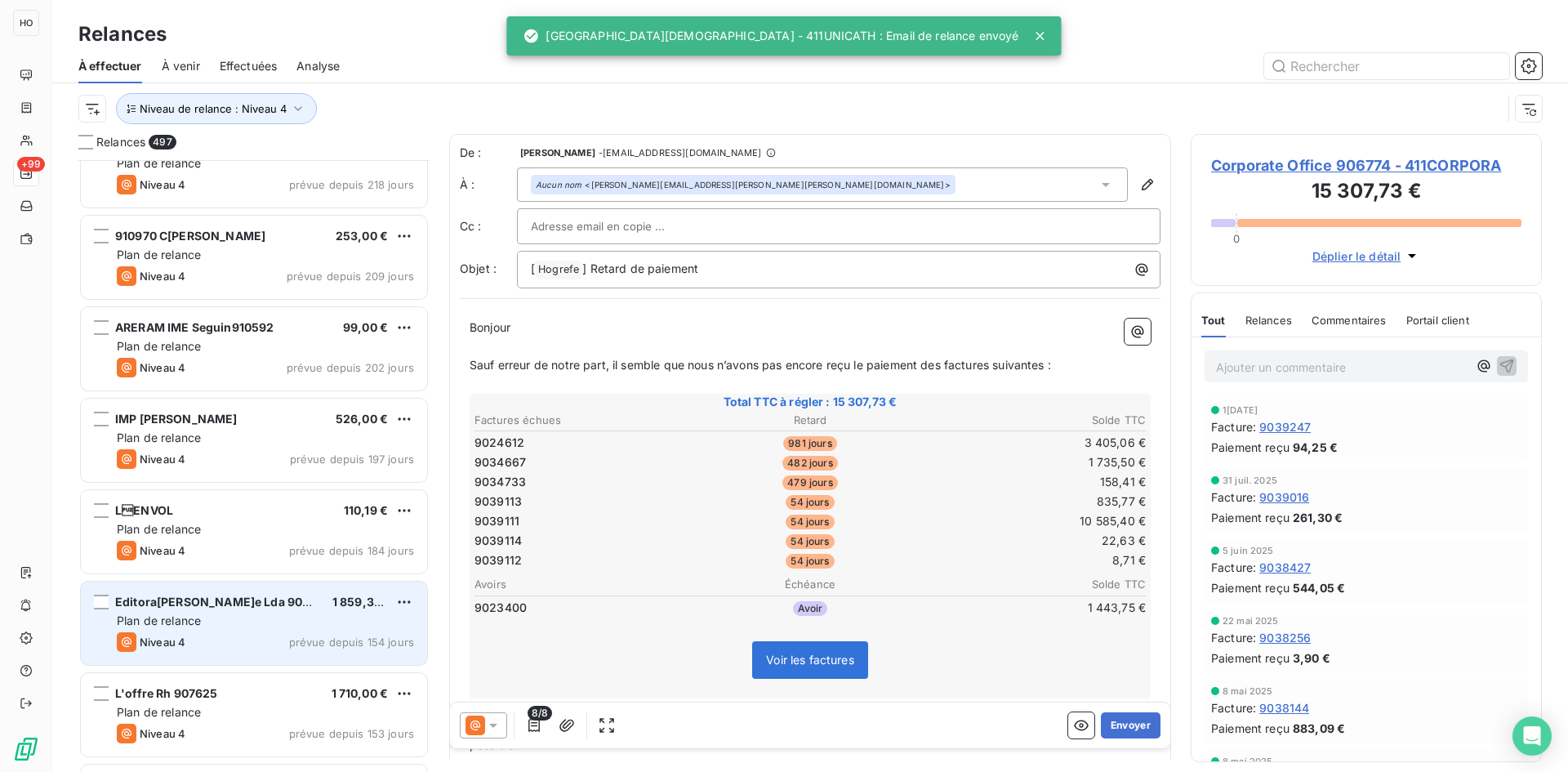
click at [273, 594] on div "Editora[PERSON_NAME]e Lda 908243" at bounding box center [216, 602] width 204 height 16
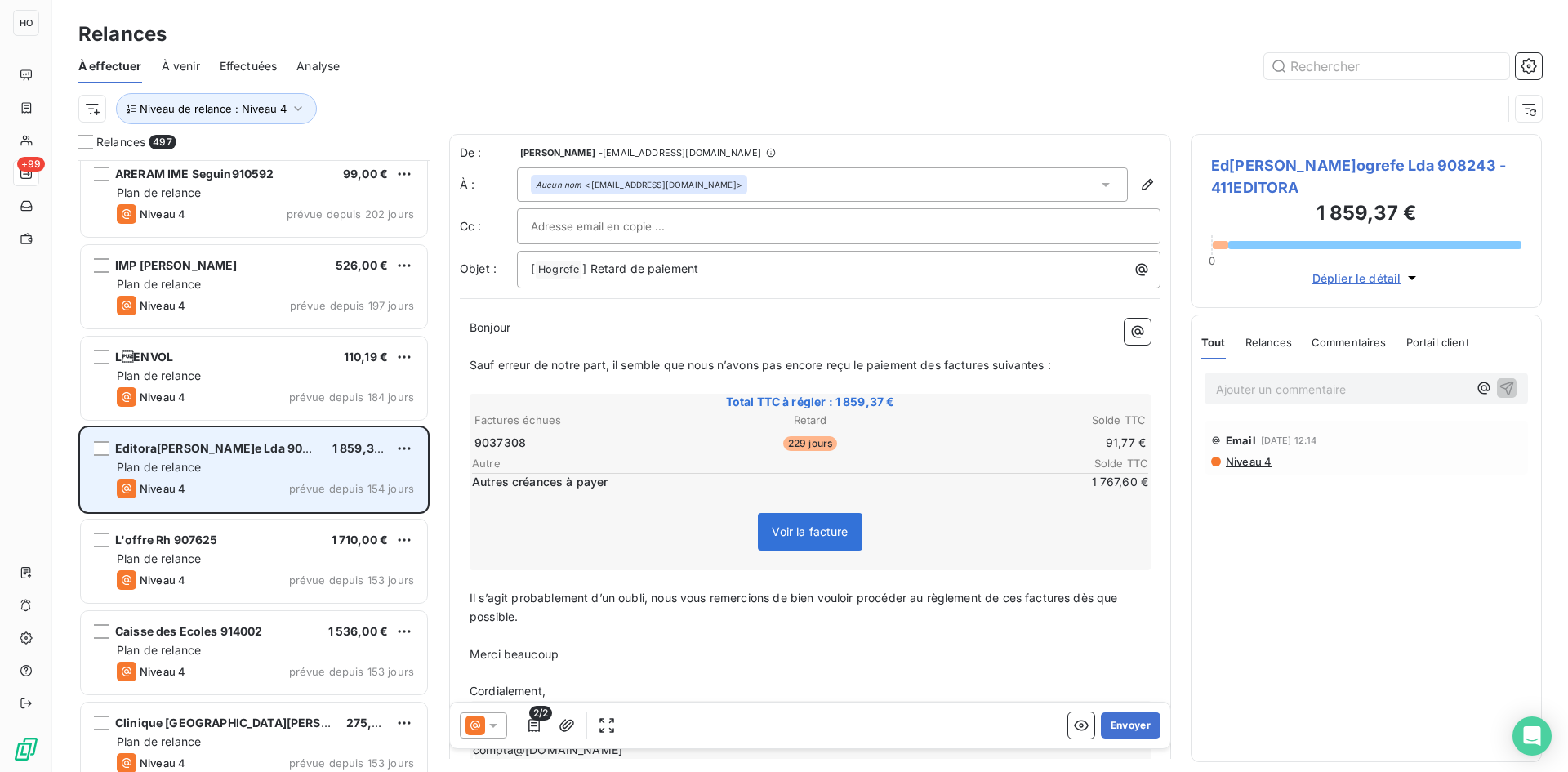
scroll to position [38069, 0]
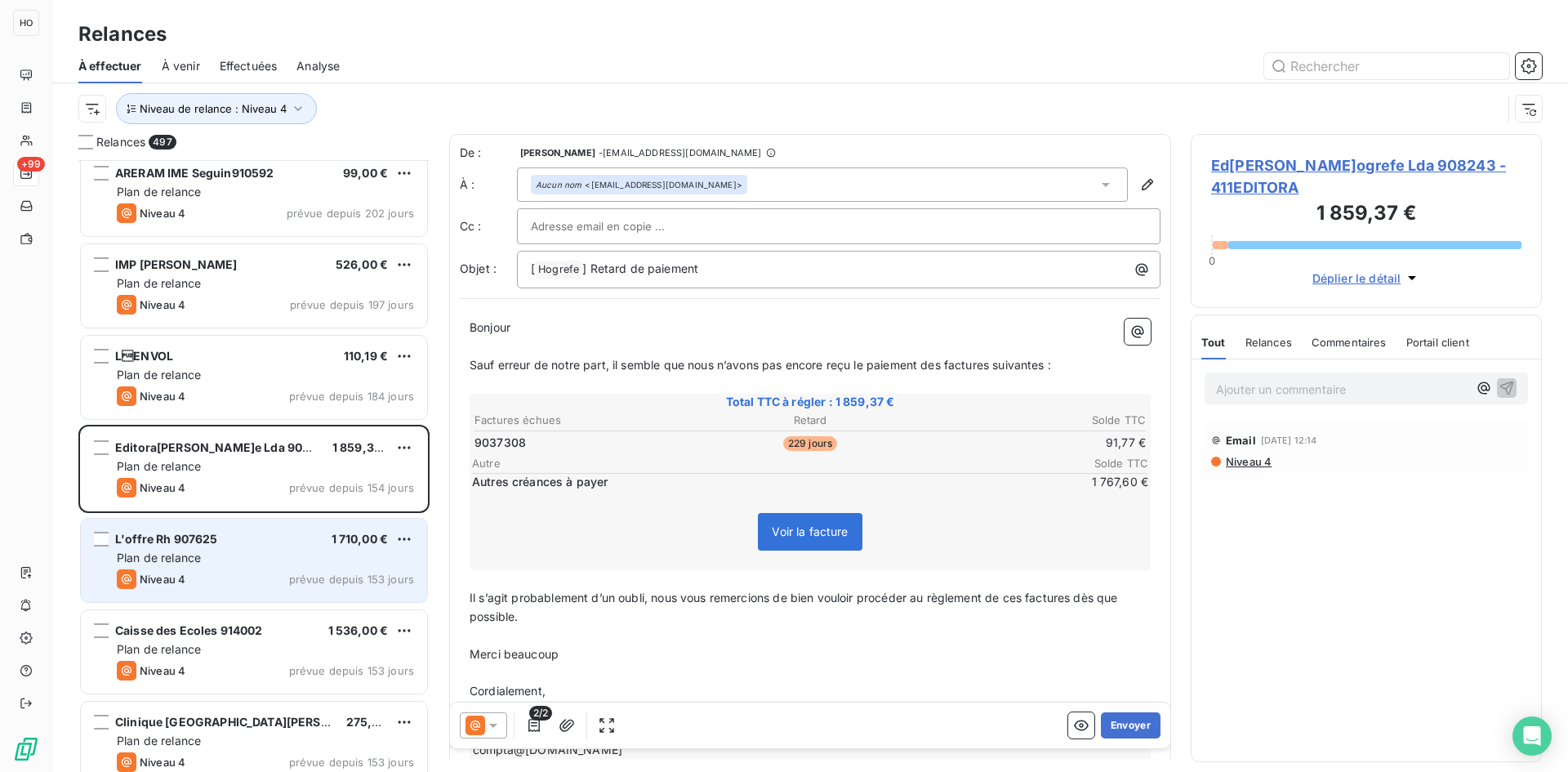
click at [239, 551] on div "Plan de relance" at bounding box center [265, 557] width 297 height 16
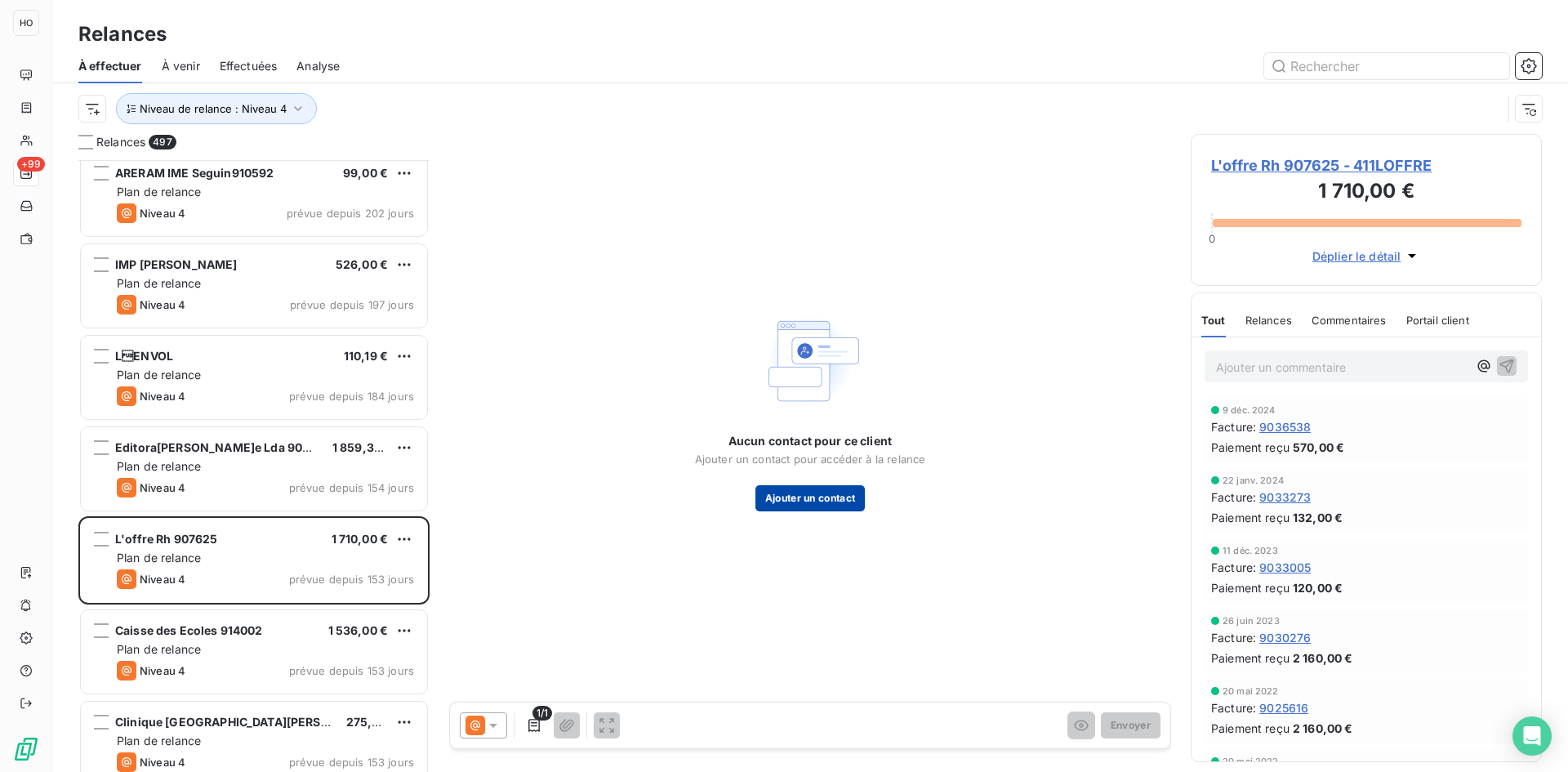
click at [847, 497] on button "Ajouter un contact" at bounding box center [810, 498] width 110 height 26
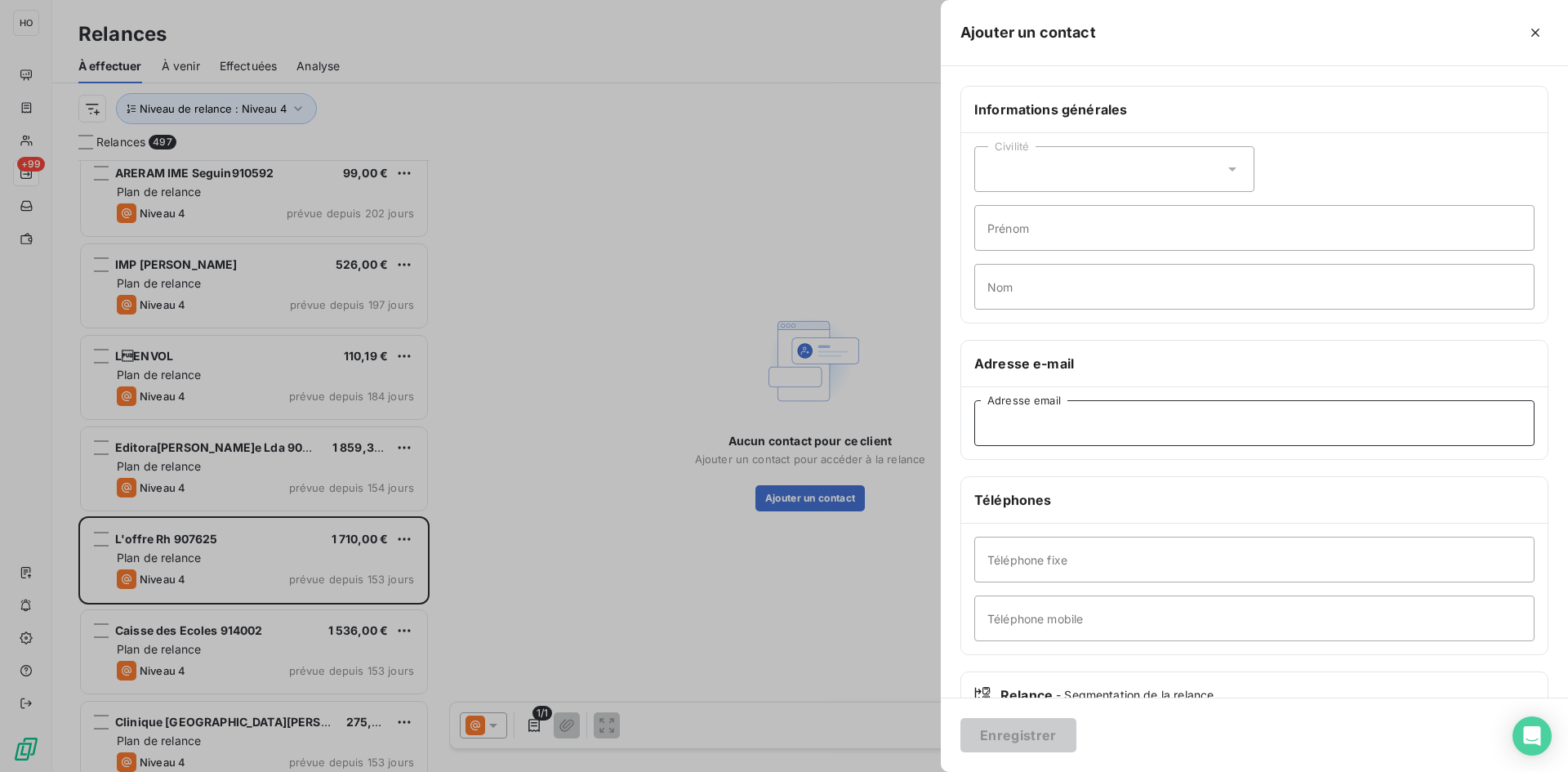
paste input "[PERSON_NAME][EMAIL_ADDRESS][DOMAIN_NAME]"
click at [1075, 413] on input "Adresse email" at bounding box center [1254, 423] width 560 height 46
type input "[PERSON_NAME][EMAIL_ADDRESS][DOMAIN_NAME]"
click at [1025, 728] on button "Enregistrer" at bounding box center [1018, 735] width 116 height 34
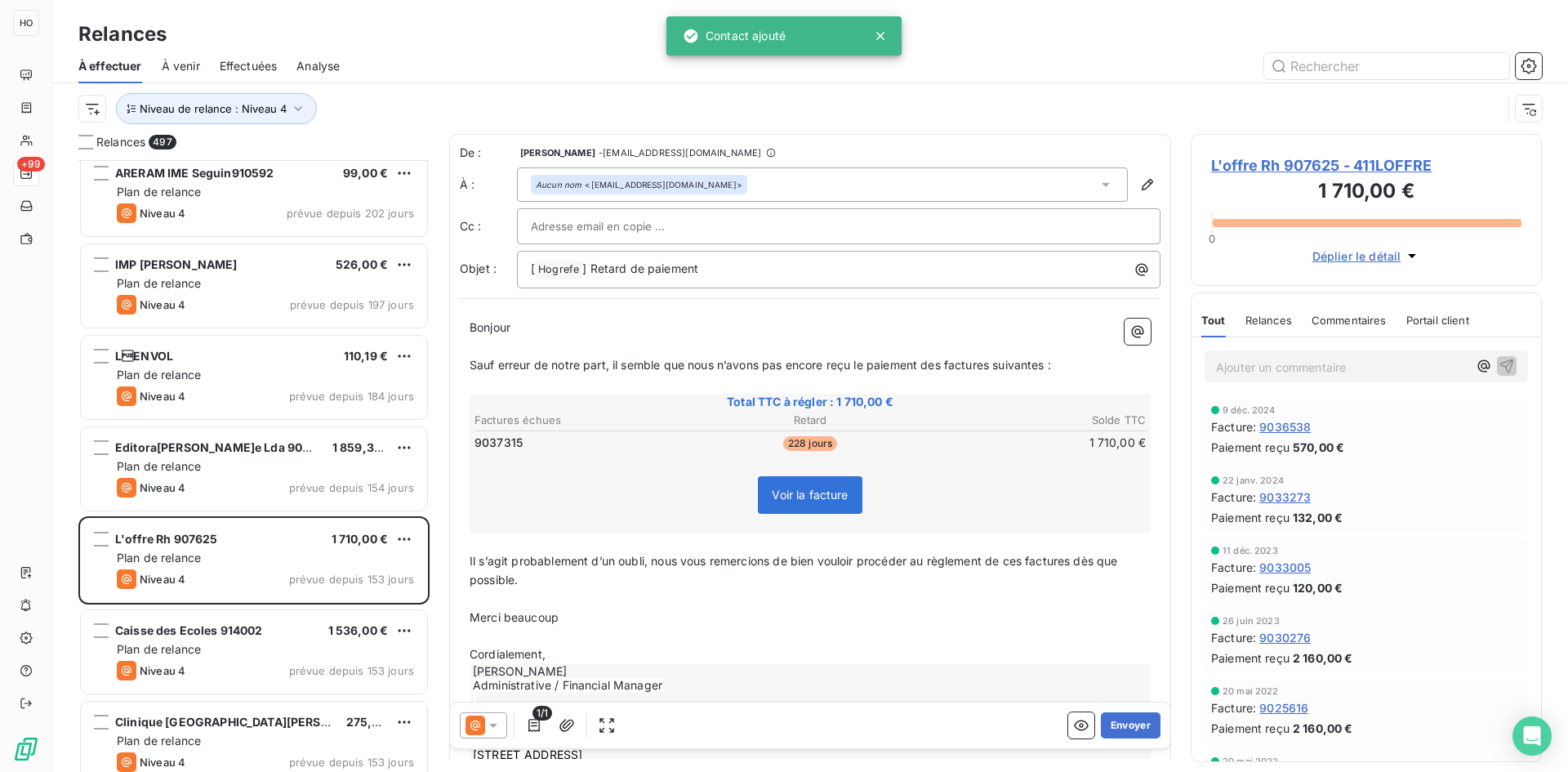
click at [495, 722] on icon at bounding box center [492, 725] width 16 height 16
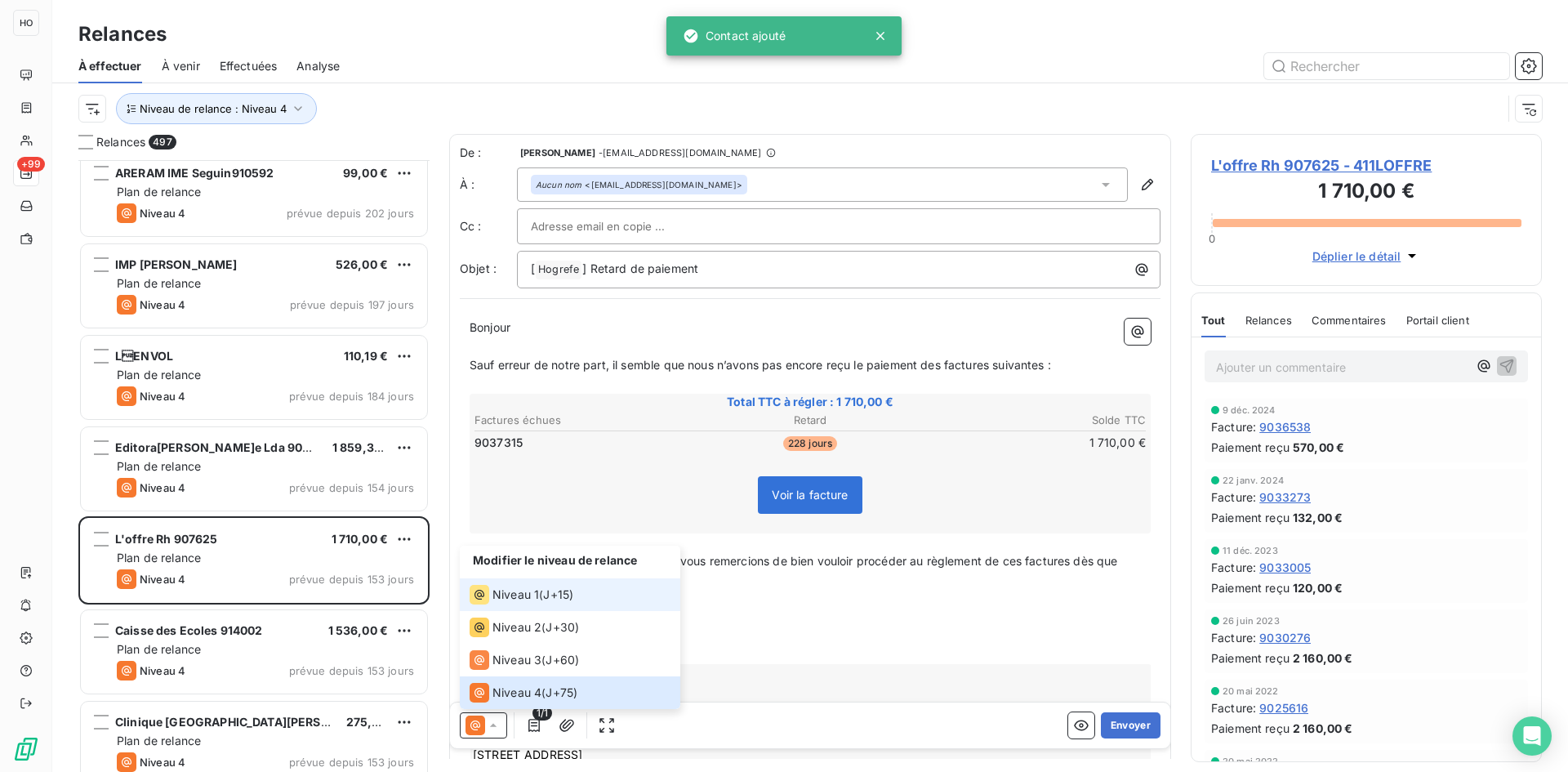
click at [555, 592] on span "J+15 )" at bounding box center [558, 594] width 30 height 16
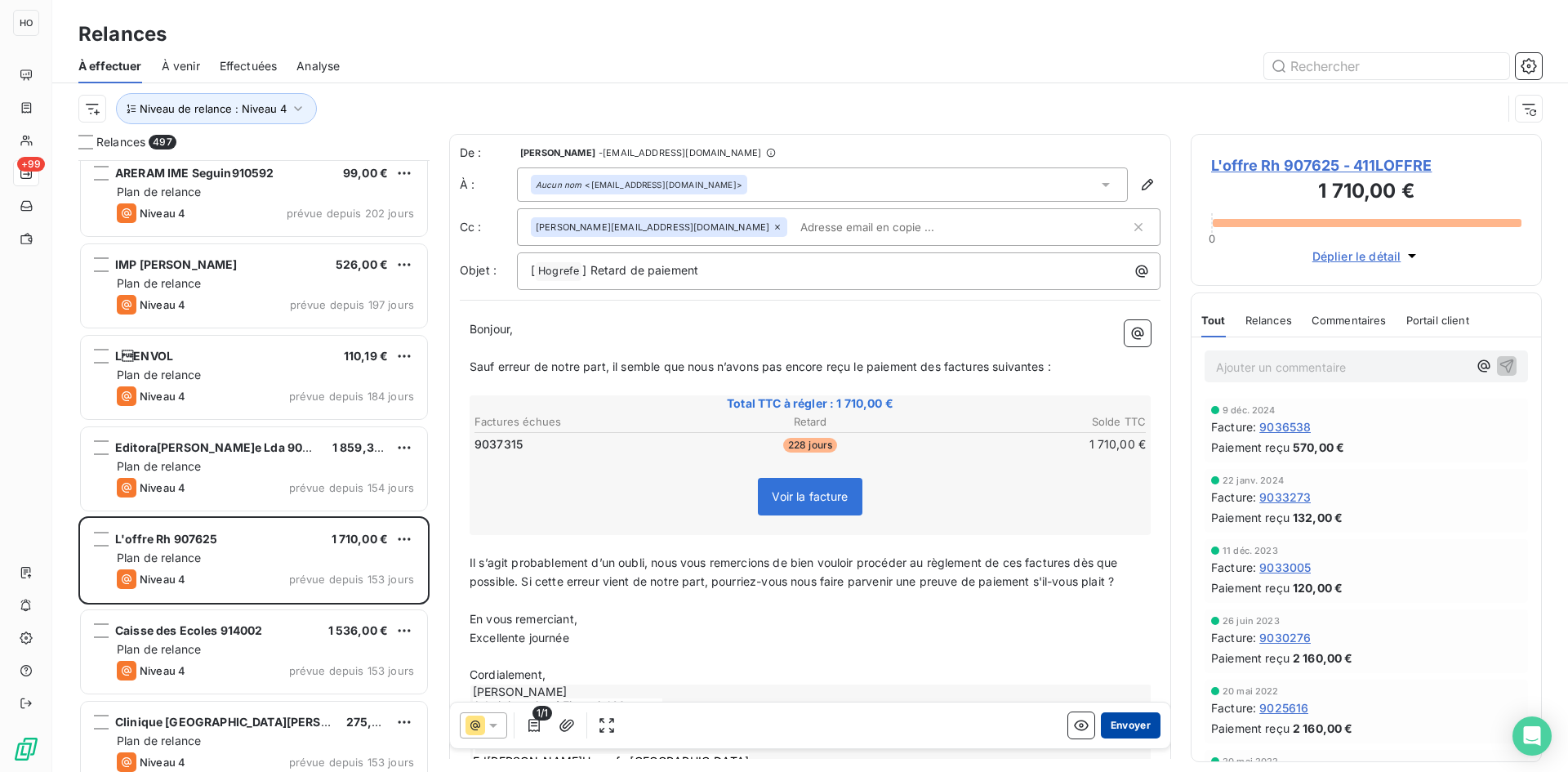
click at [1122, 722] on button "Envoyer" at bounding box center [1130, 725] width 60 height 26
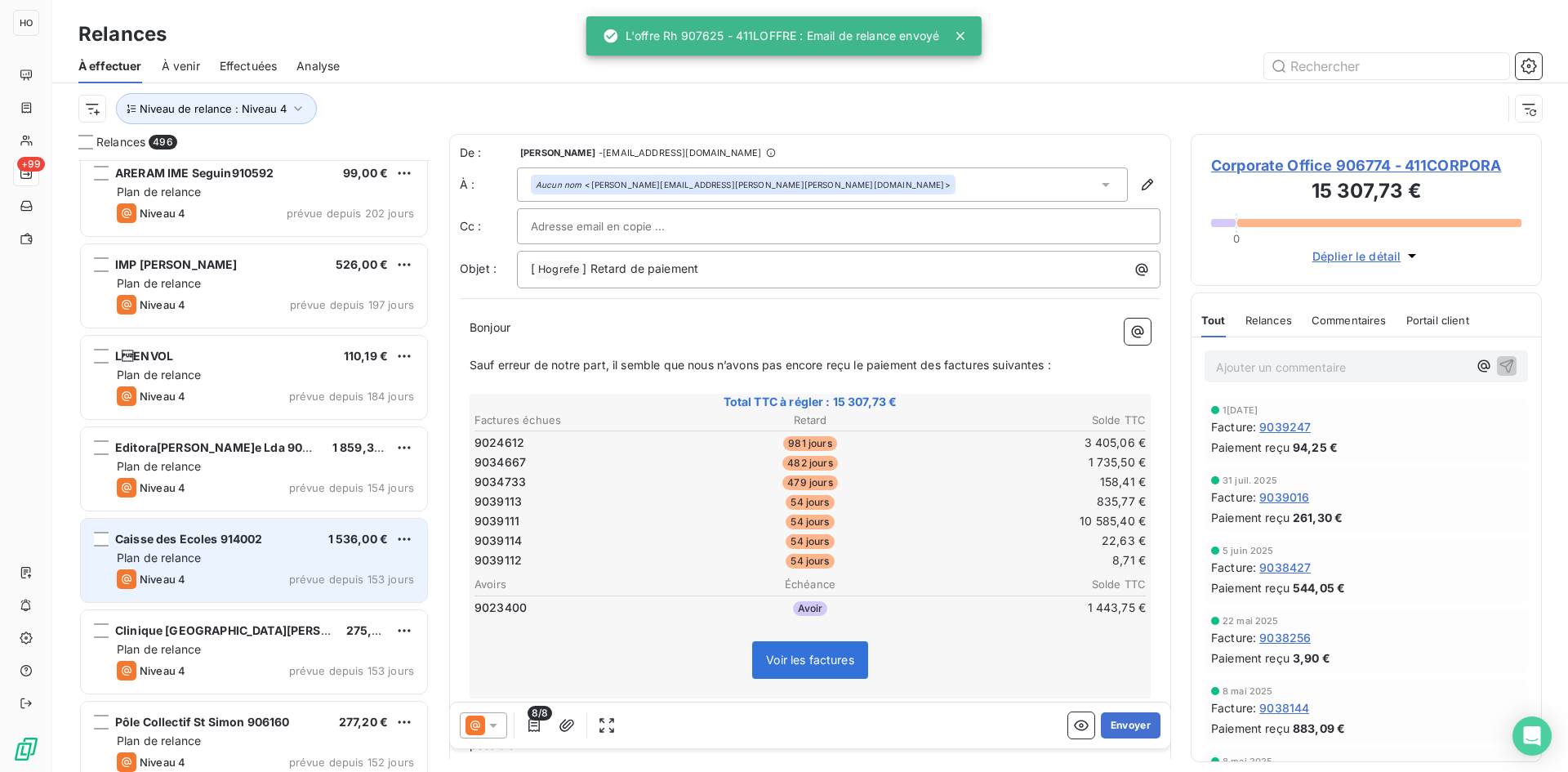
click at [315, 556] on div "Plan de relance" at bounding box center [265, 557] width 297 height 16
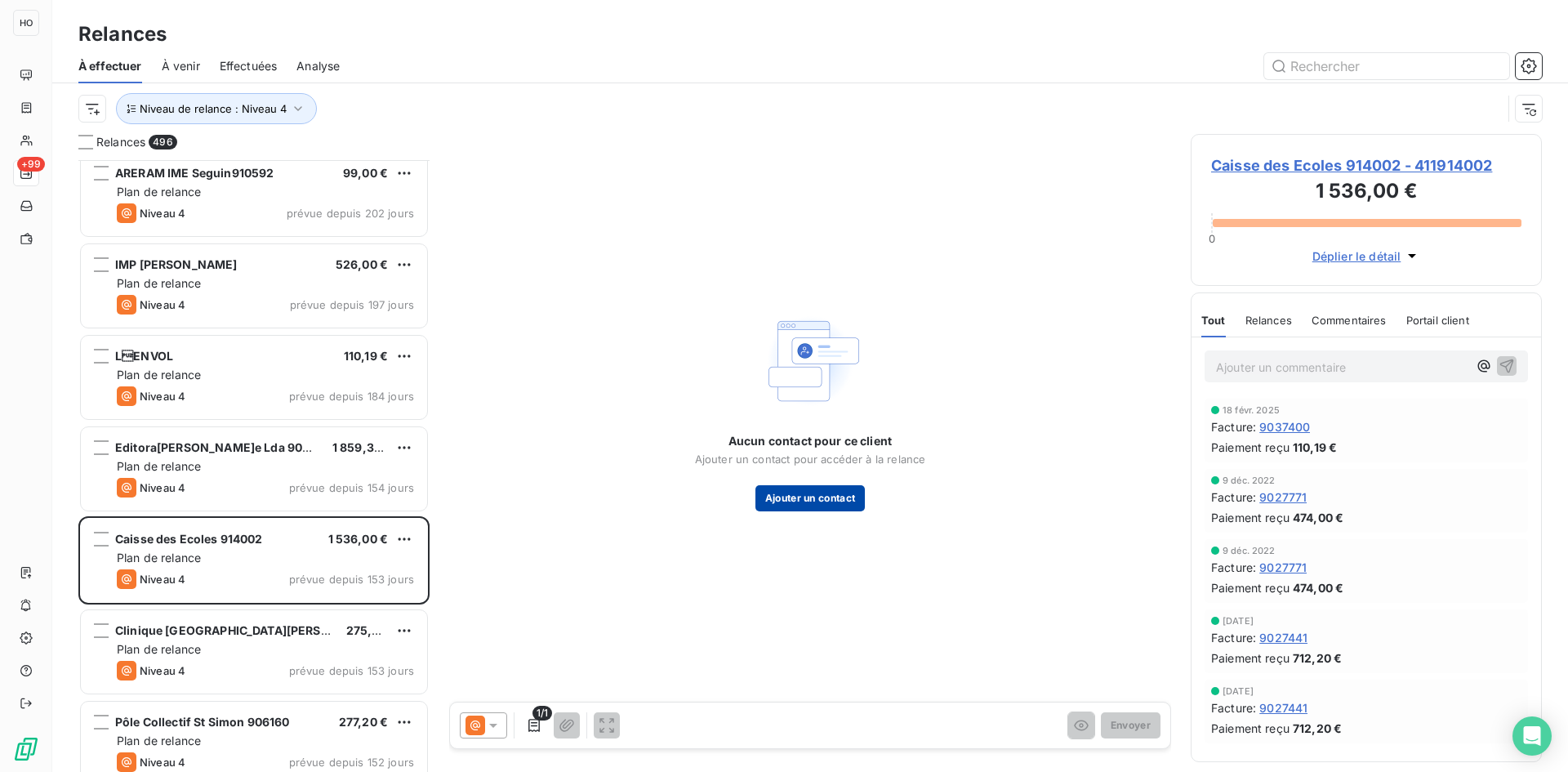
click at [790, 494] on button "Ajouter un contact" at bounding box center [810, 498] width 110 height 26
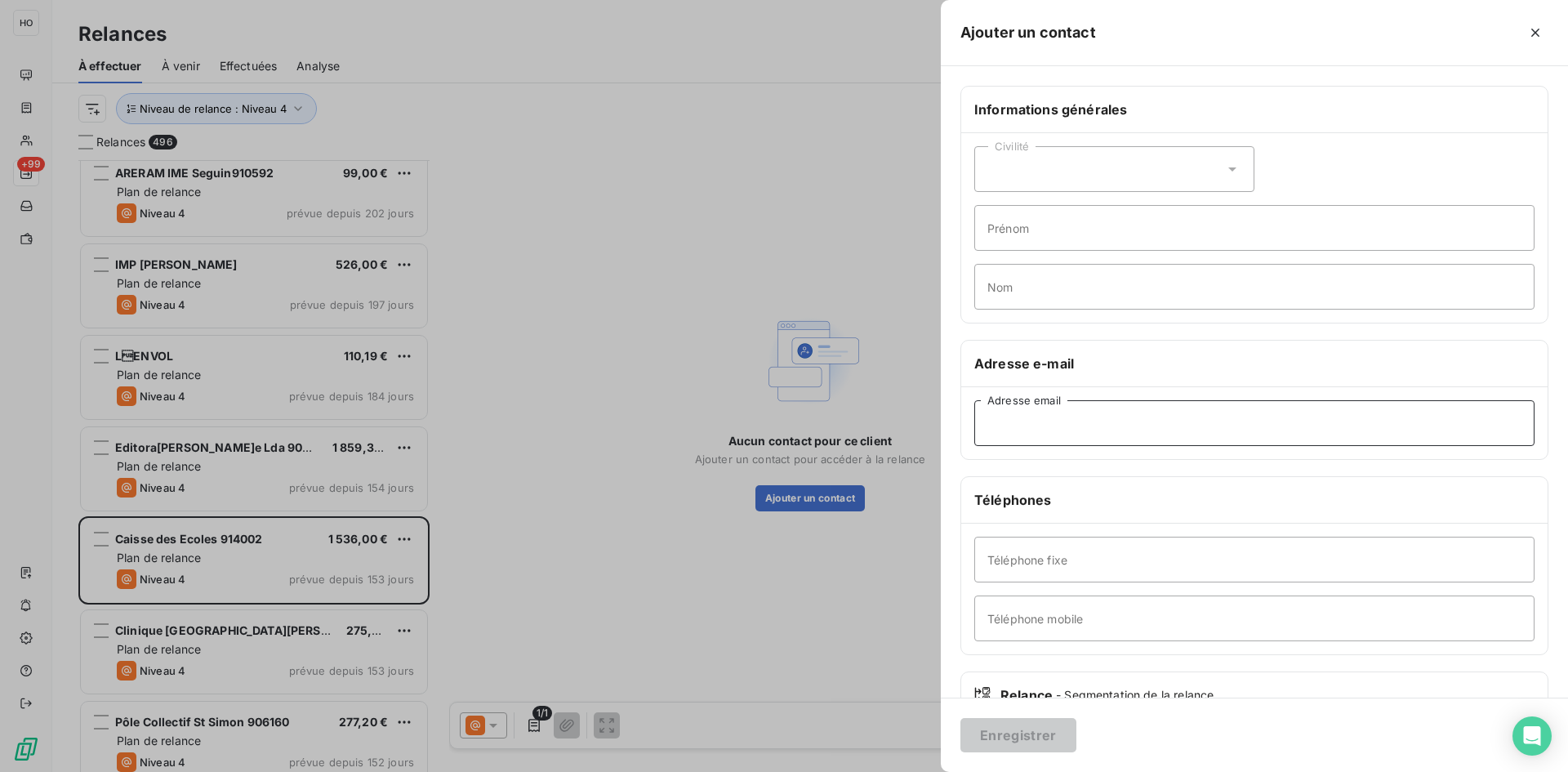
click at [1051, 421] on input "Adresse email" at bounding box center [1254, 423] width 560 height 46
paste input "[EMAIL_ADDRESS][DOMAIN_NAME]"
type input "[EMAIL_ADDRESS][DOMAIN_NAME]"
click at [1011, 734] on button "Enregistrer" at bounding box center [1018, 735] width 116 height 34
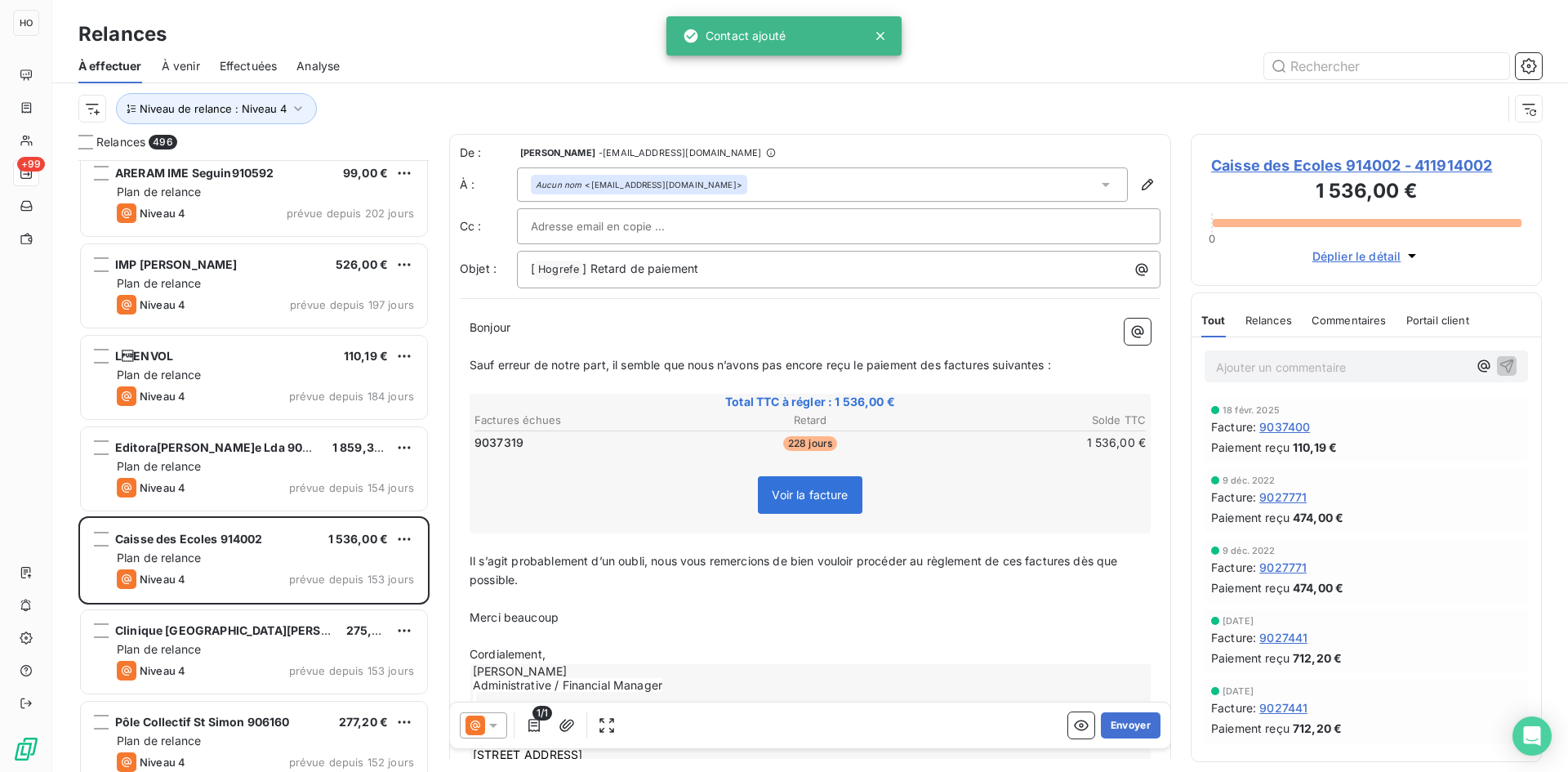
click at [498, 726] on icon at bounding box center [492, 725] width 16 height 16
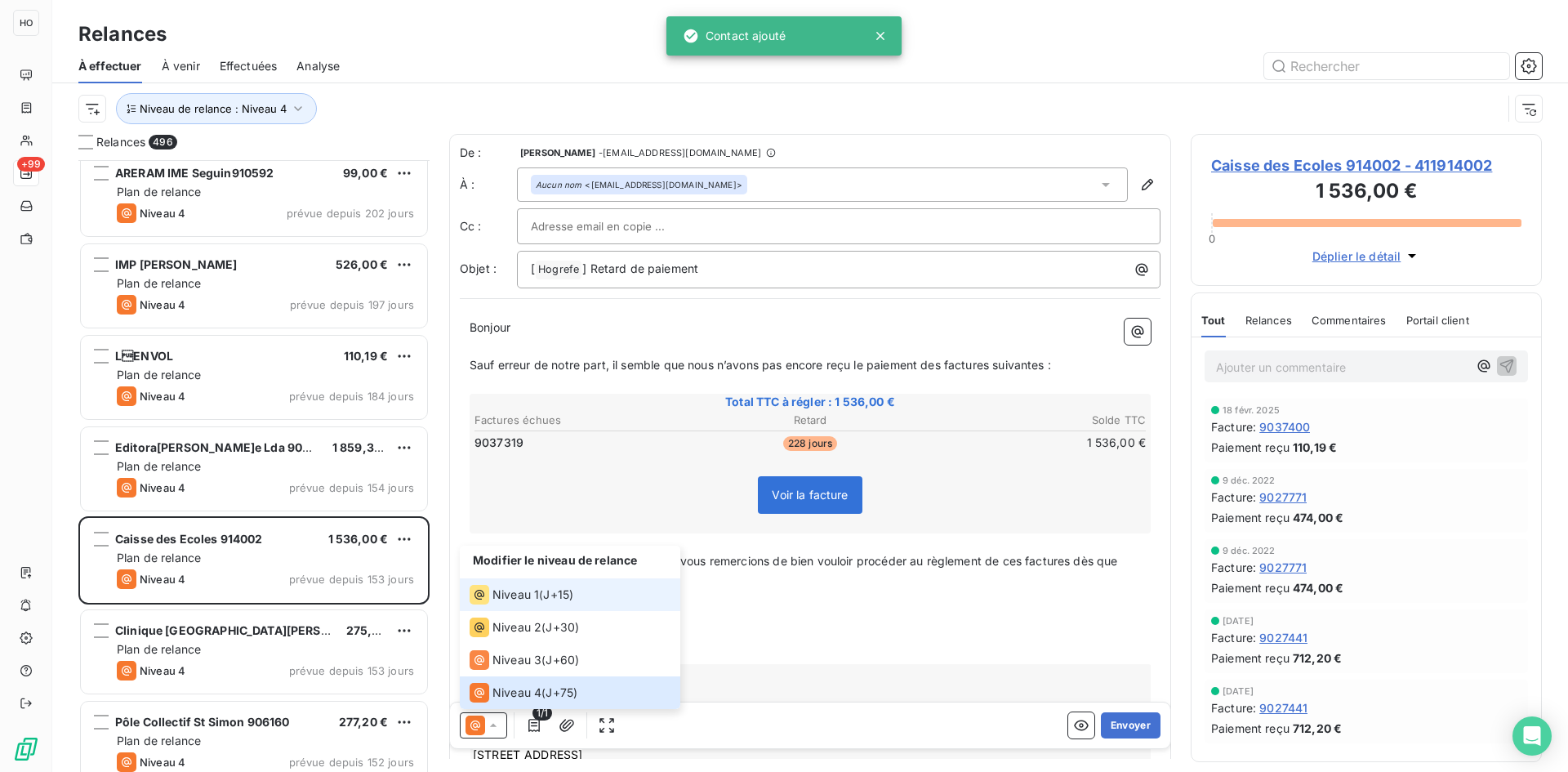
click at [559, 596] on span "J+15 )" at bounding box center [558, 594] width 30 height 16
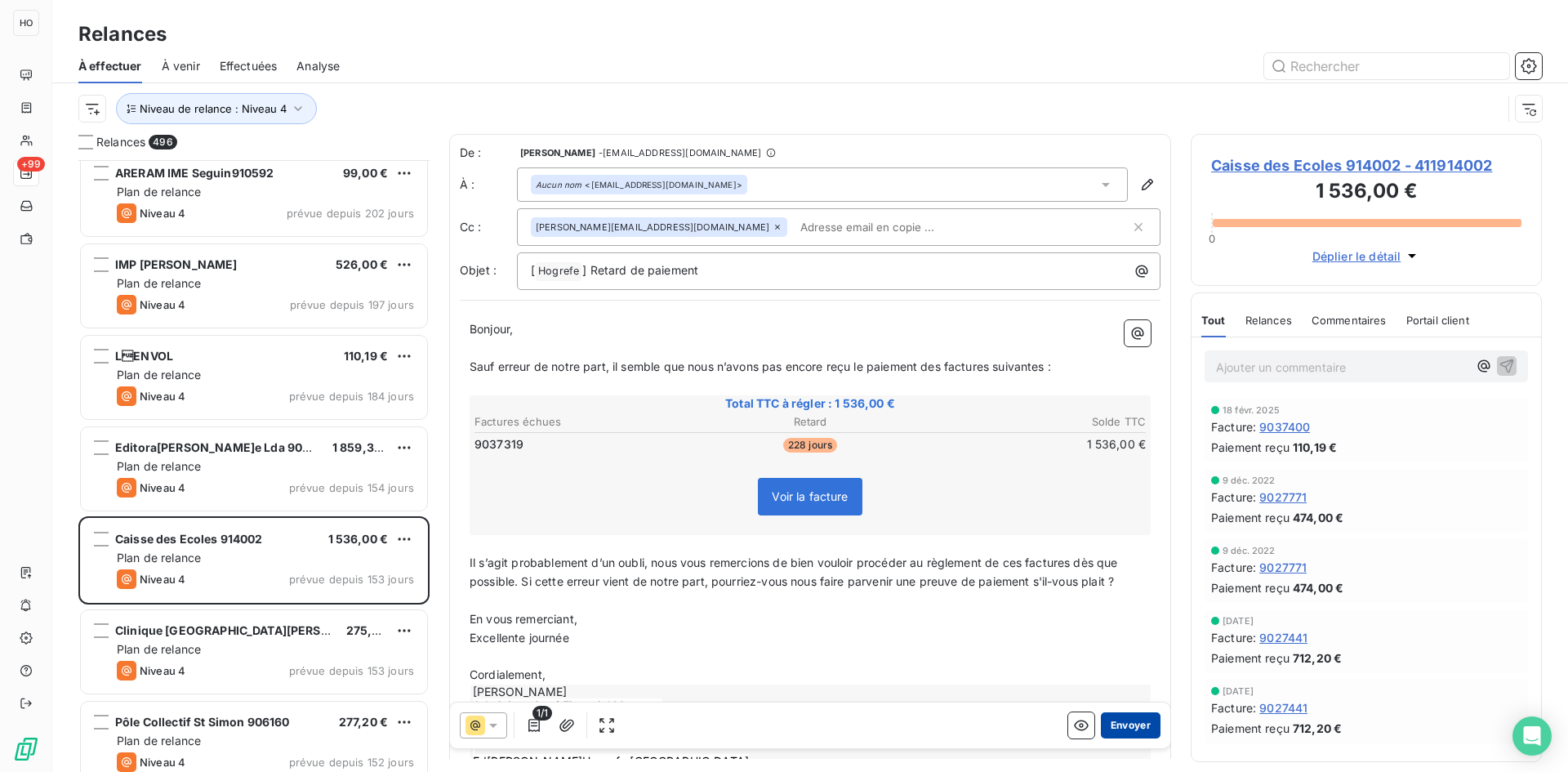
click at [1129, 723] on button "Envoyer" at bounding box center [1130, 725] width 60 height 26
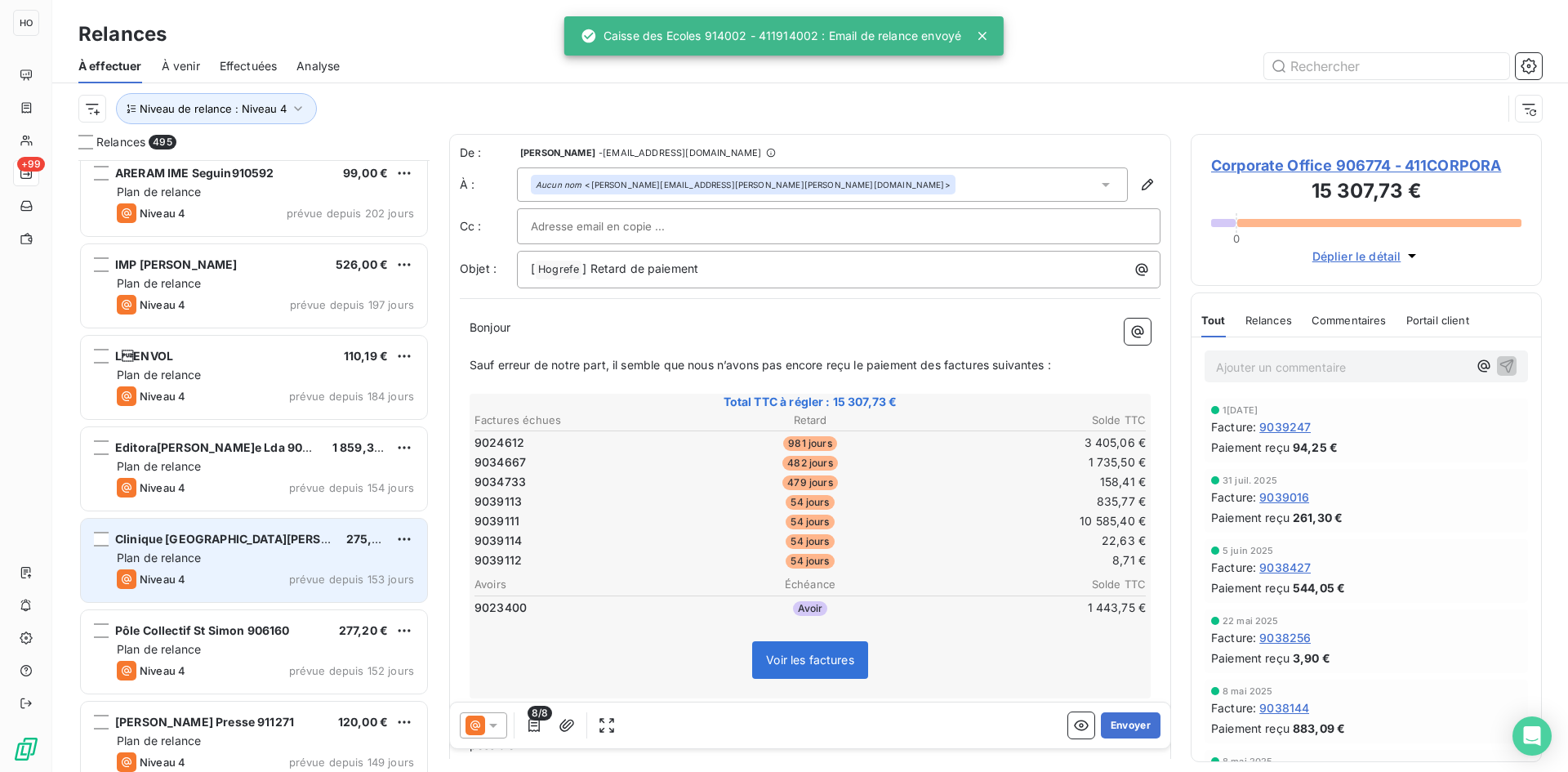
click at [288, 542] on div "Clinique Saint[PERSON_NAME]n 275,40 €" at bounding box center [265, 540] width 297 height 15
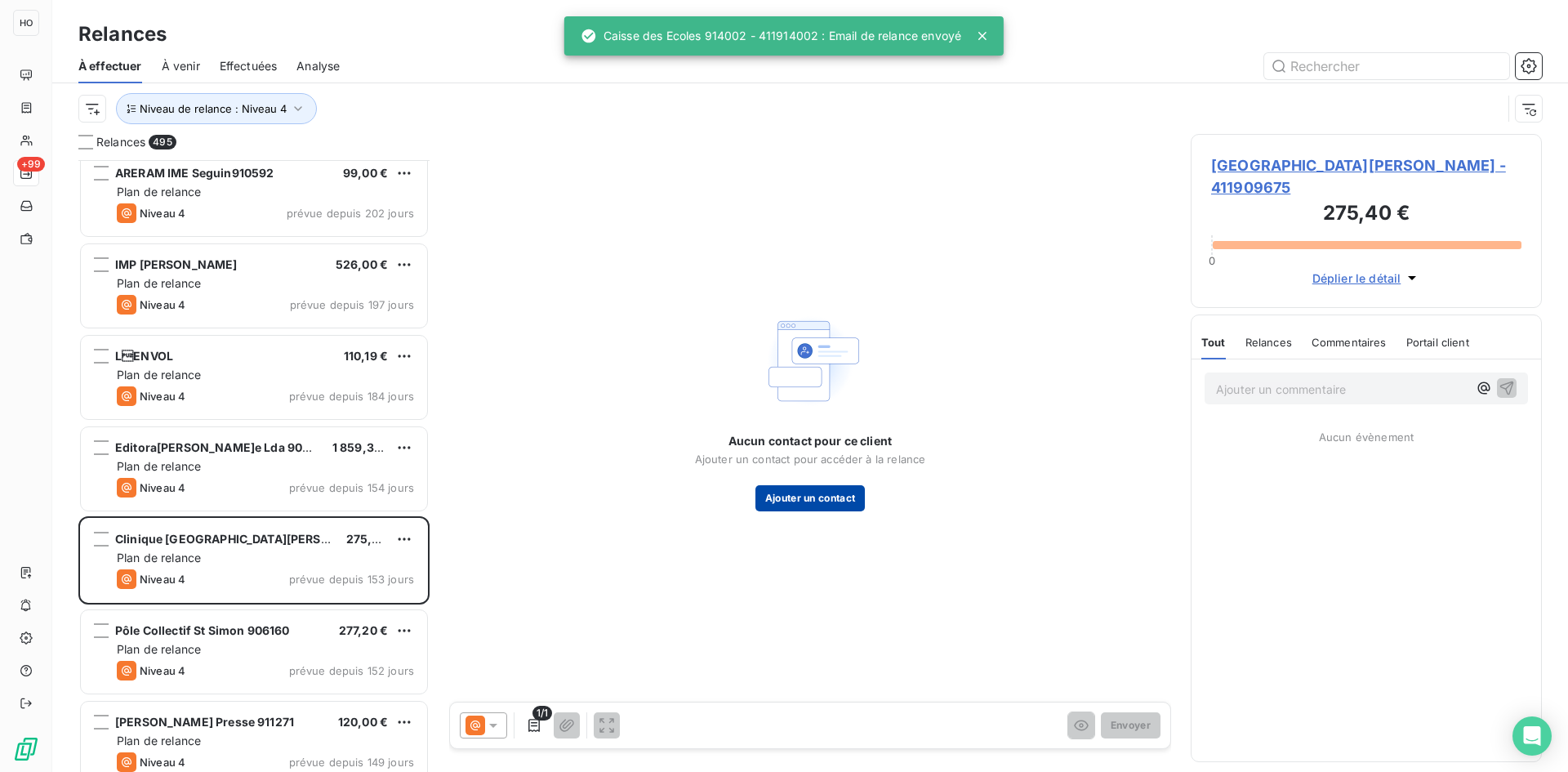
click at [815, 495] on button "Ajouter un contact" at bounding box center [810, 498] width 110 height 26
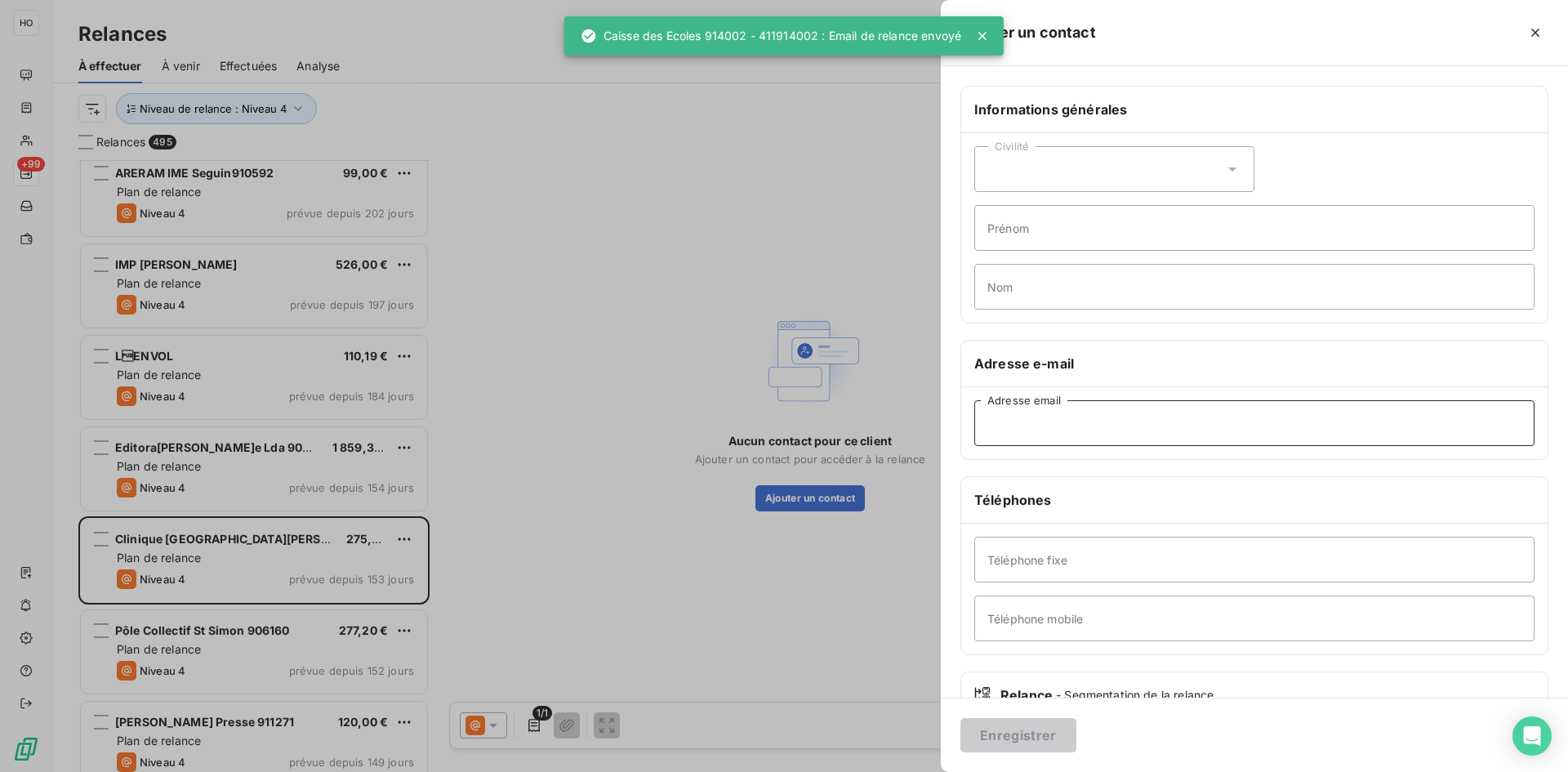
click at [1039, 425] on input "Adresse email" at bounding box center [1254, 423] width 560 height 46
paste input "[EMAIL_ADDRESS][DOMAIN_NAME]"
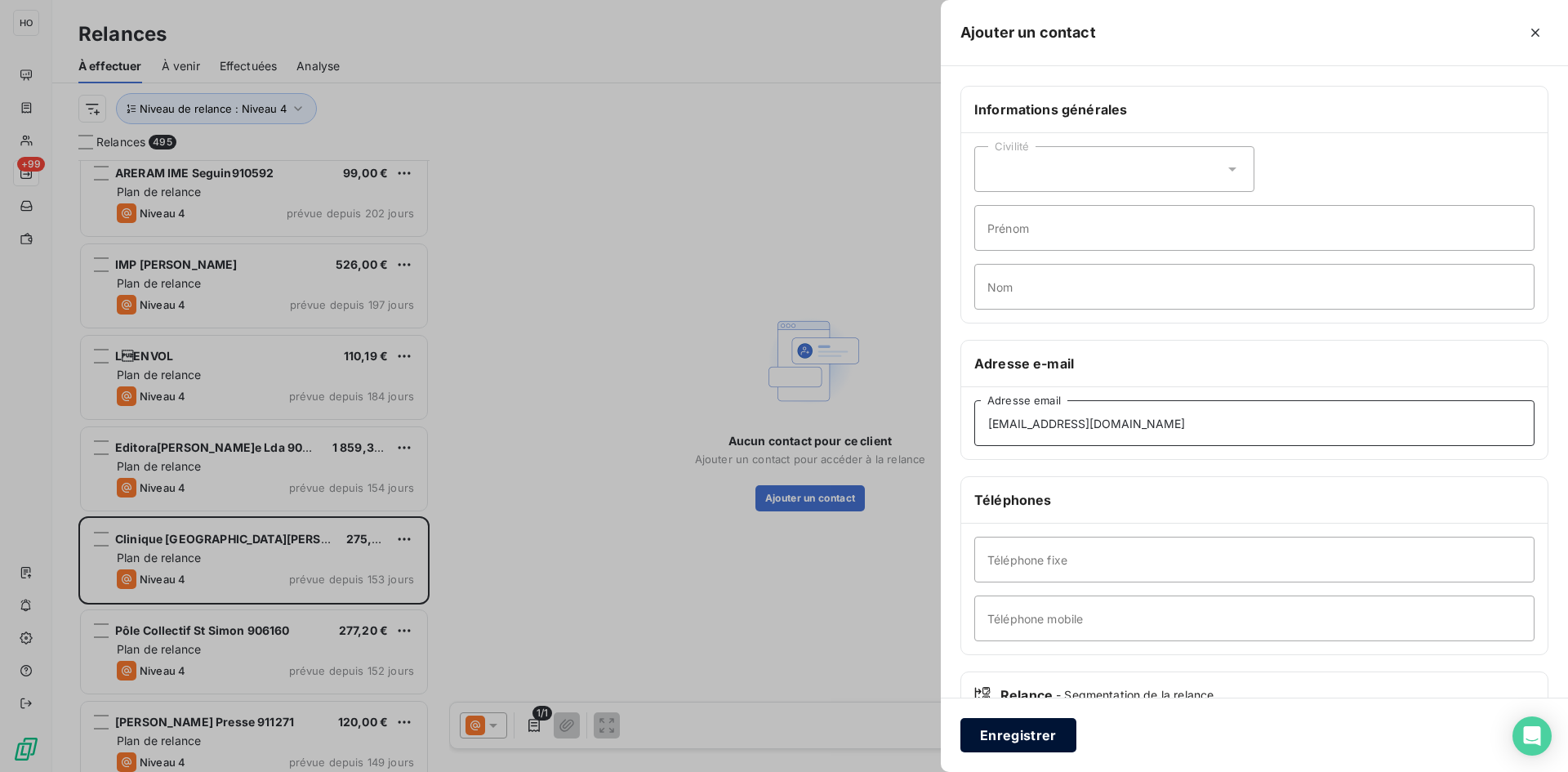
type input "[EMAIL_ADDRESS][DOMAIN_NAME]"
click at [1008, 751] on button "Enregistrer" at bounding box center [1018, 735] width 116 height 34
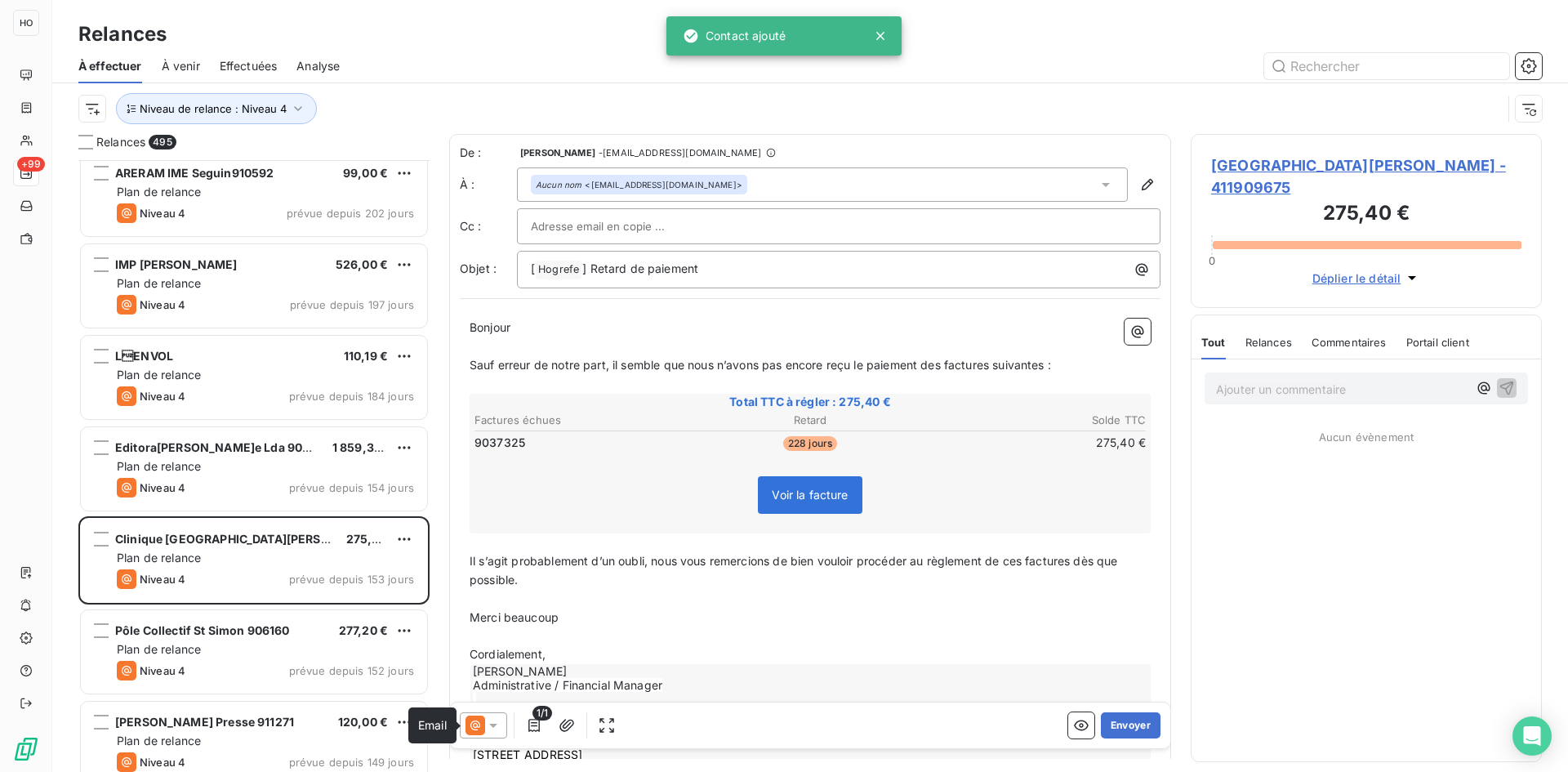
click at [475, 732] on icon at bounding box center [475, 725] width 19 height 19
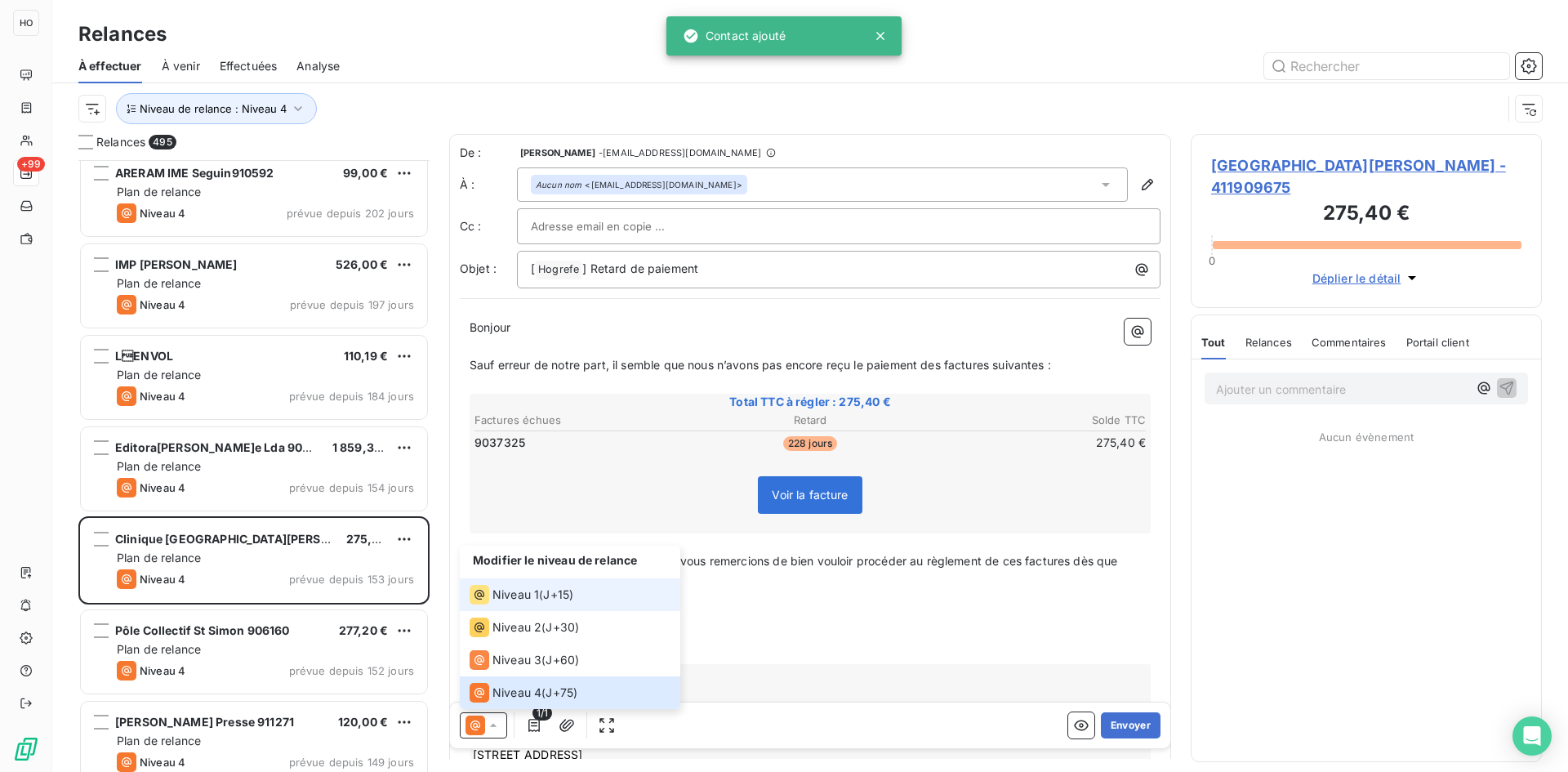
click at [543, 590] on div "Niveau 1 ( J+15 )" at bounding box center [522, 594] width 104 height 19
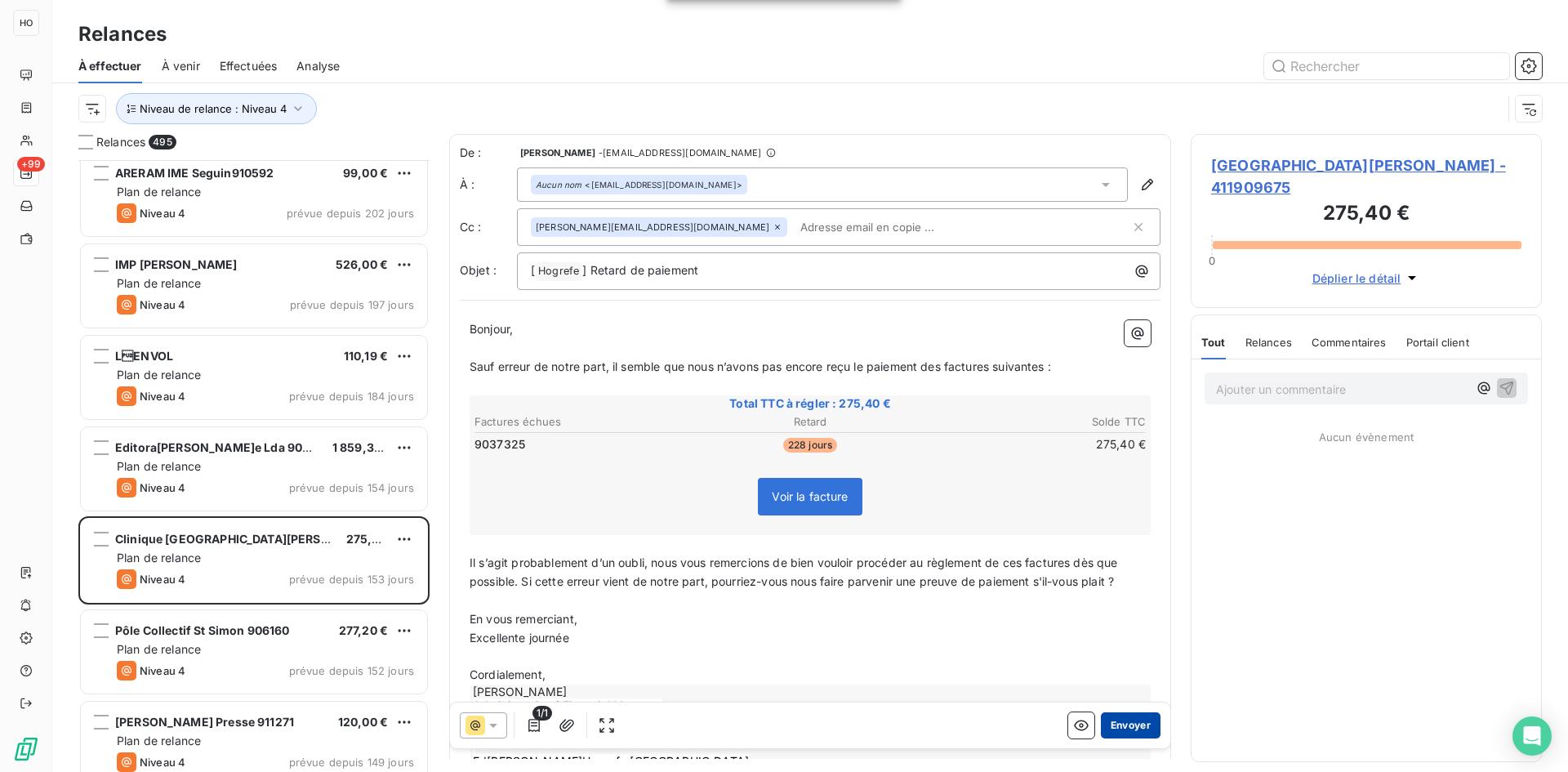
click at [1132, 725] on button "Envoyer" at bounding box center [1130, 725] width 60 height 26
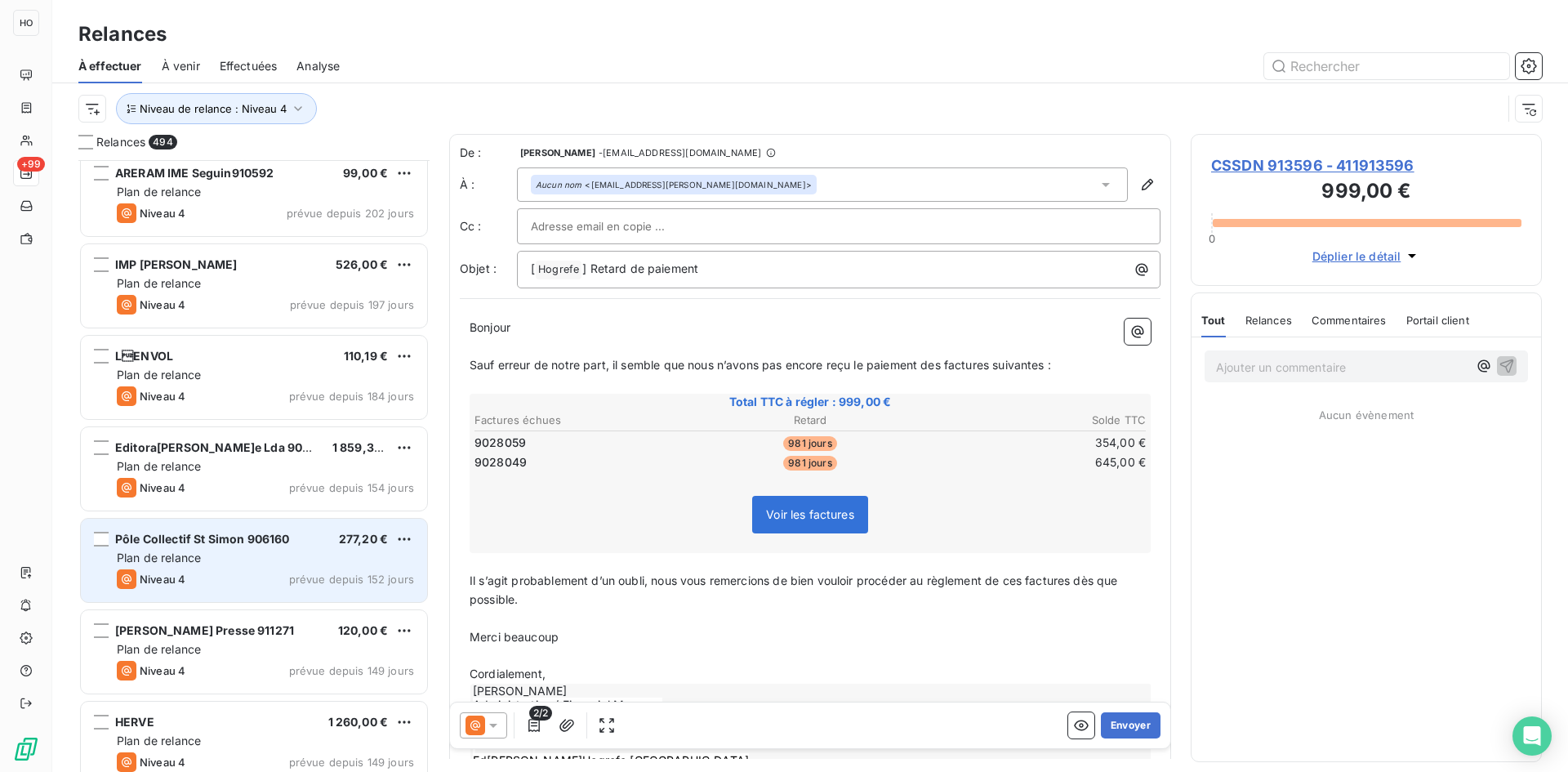
click at [265, 544] on span "Pôle Collectif St Simon 906160" at bounding box center [202, 539] width 175 height 14
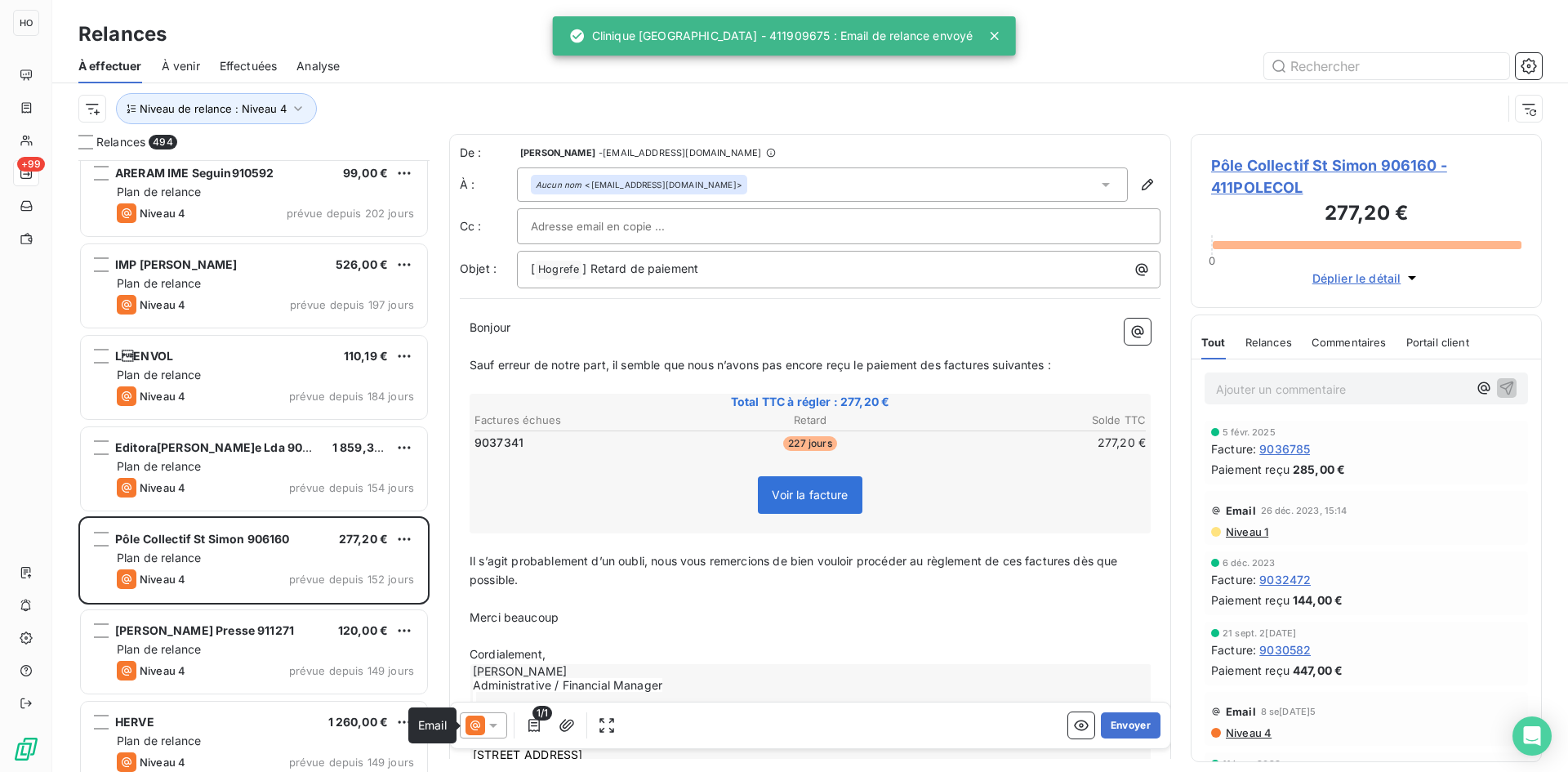
click at [484, 731] on icon at bounding box center [475, 725] width 19 height 19
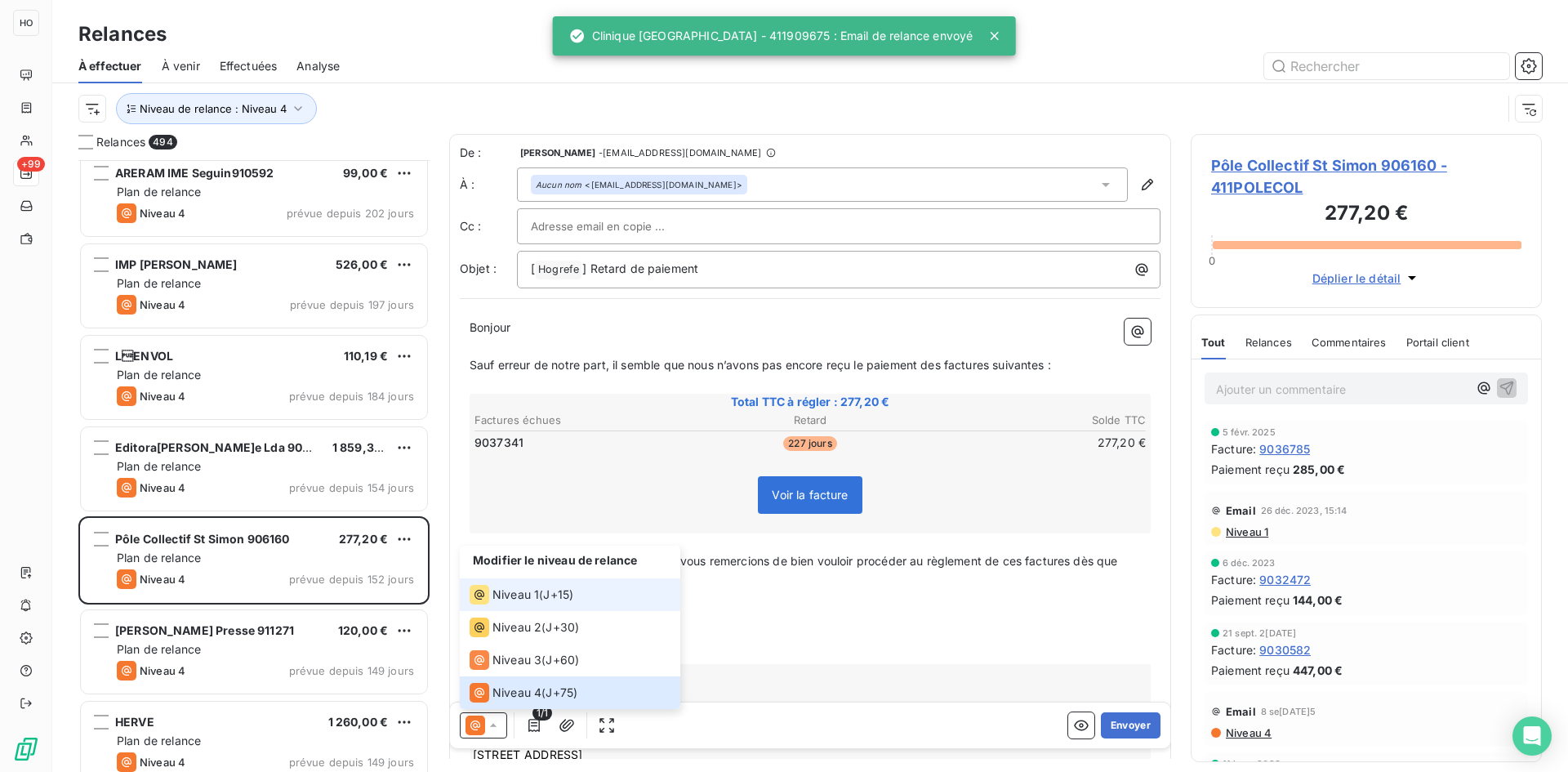
click at [550, 587] on span "J+15 )" at bounding box center [558, 594] width 30 height 16
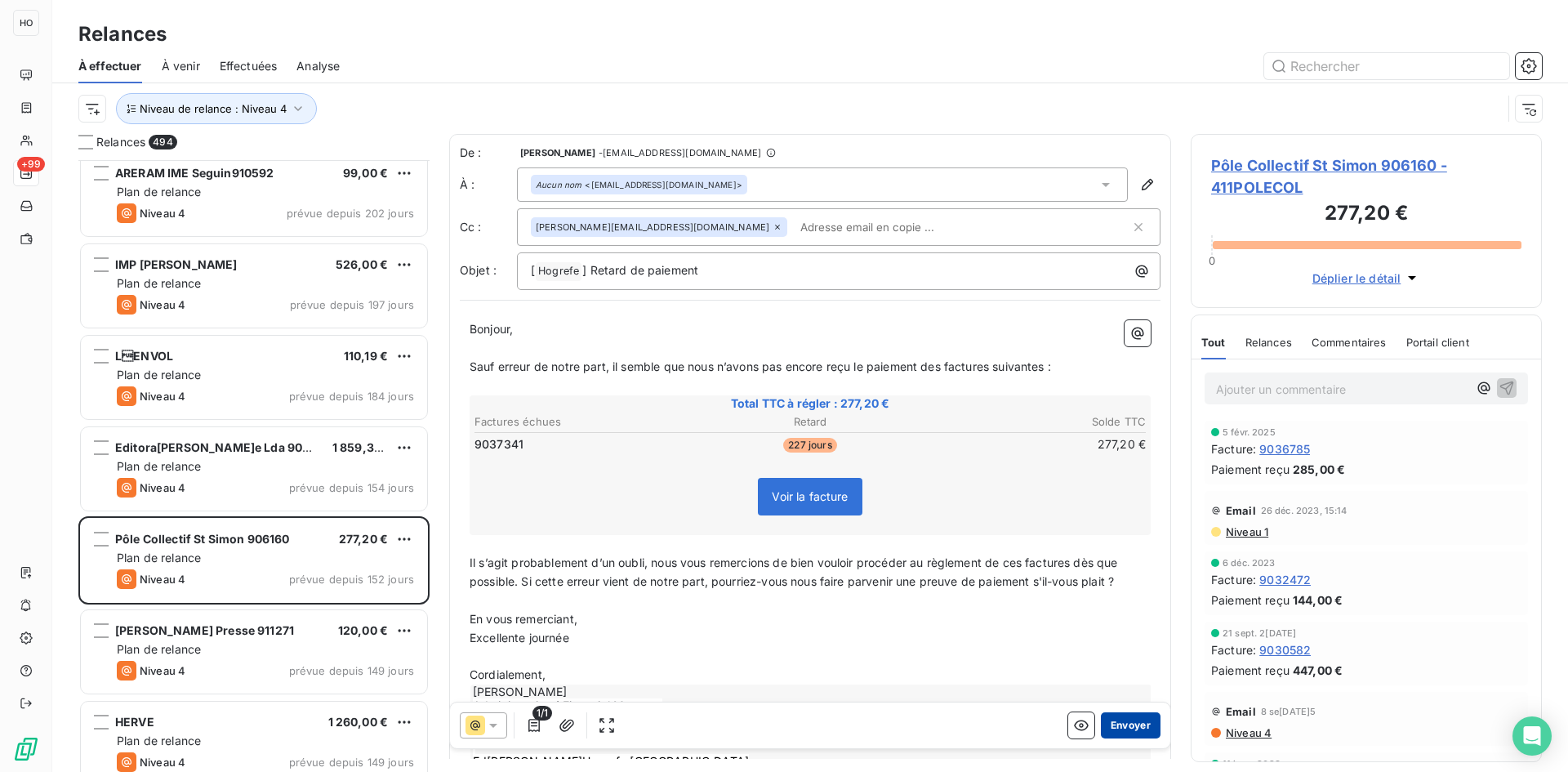
click at [1126, 721] on button "Envoyer" at bounding box center [1130, 725] width 60 height 26
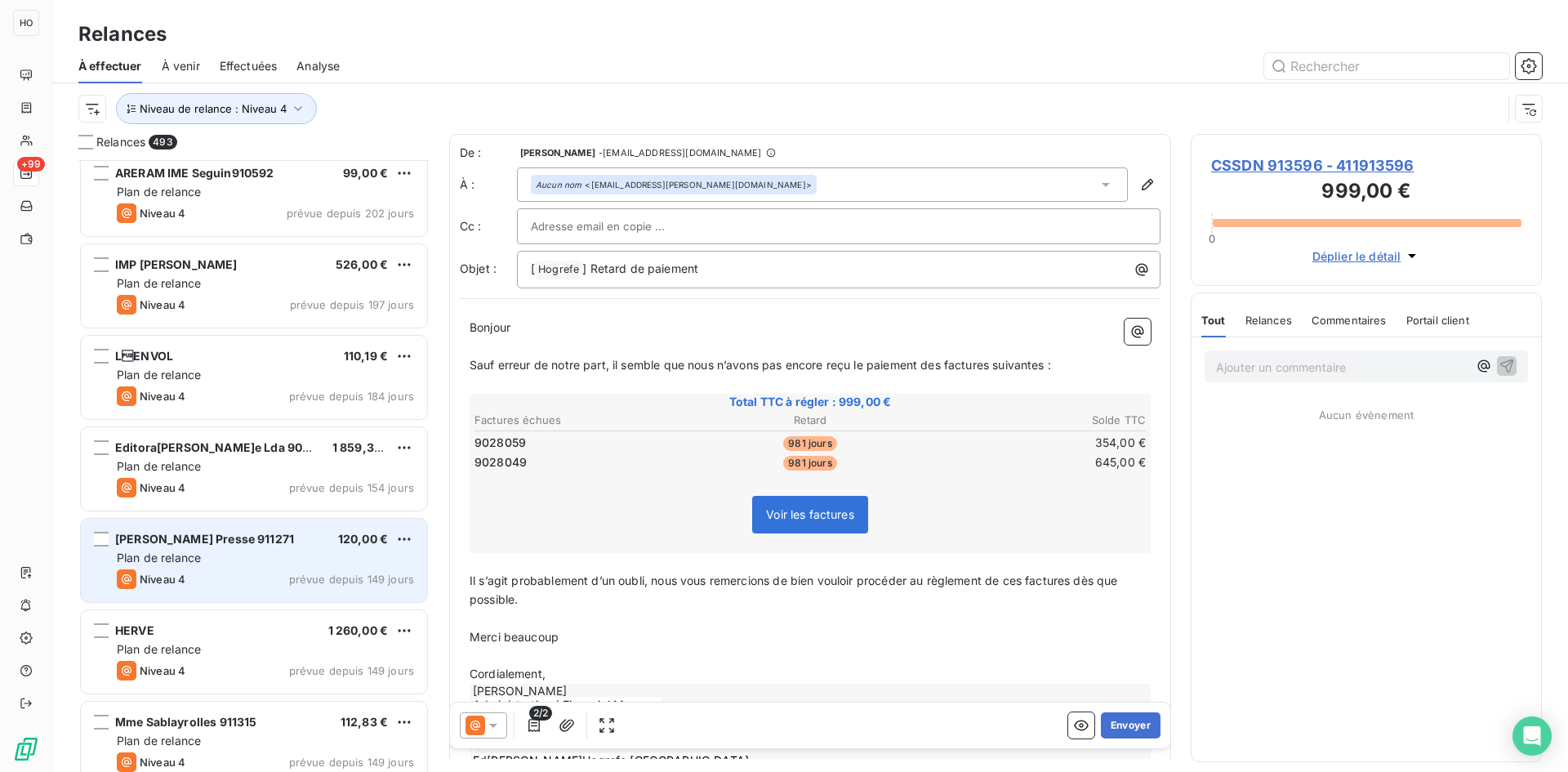
click at [293, 539] on div "Mme [PERSON_NAME] Presse 911271 120,00 €" at bounding box center [265, 540] width 297 height 15
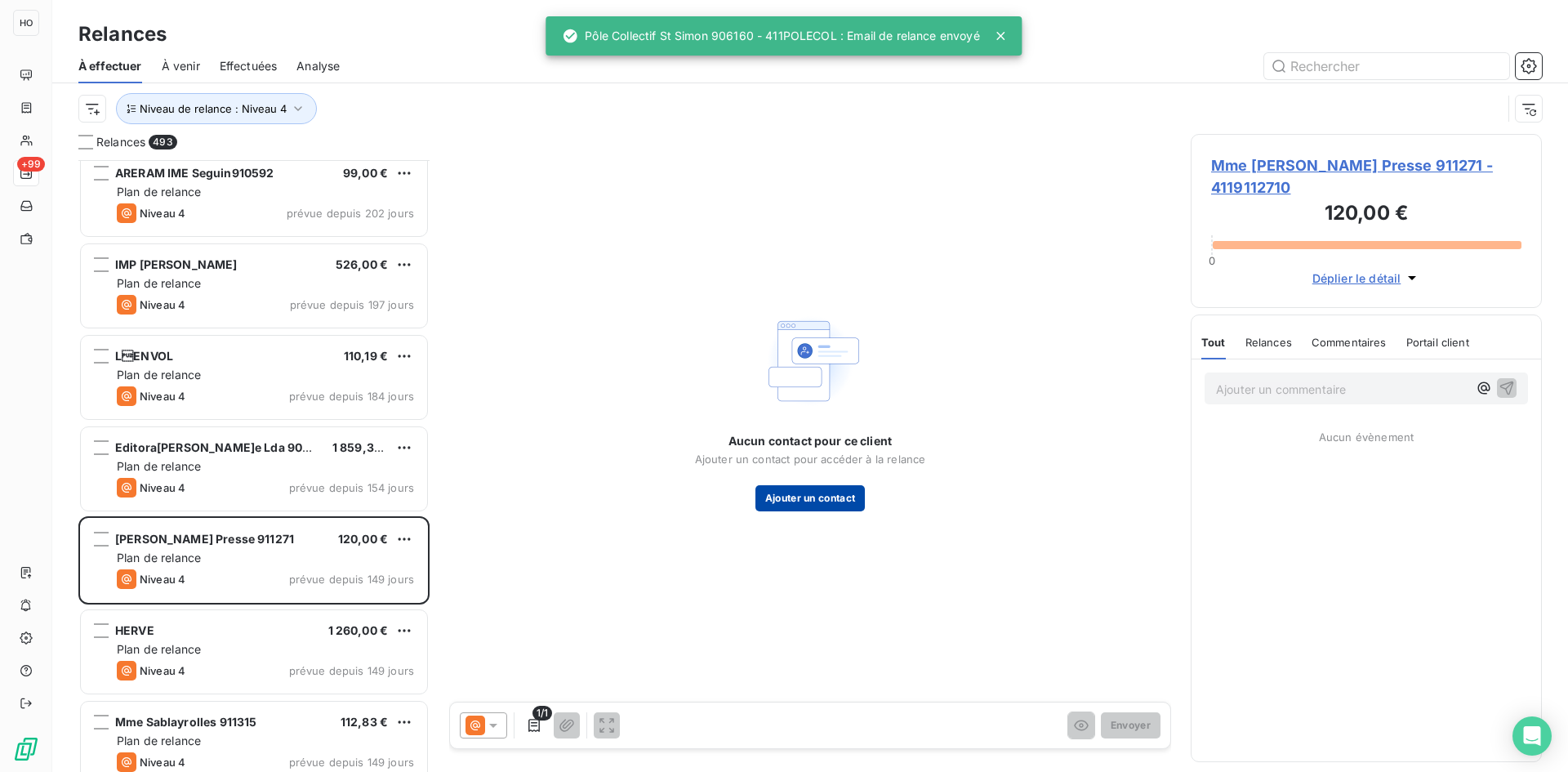
click at [841, 490] on button "Ajouter un contact" at bounding box center [810, 498] width 110 height 26
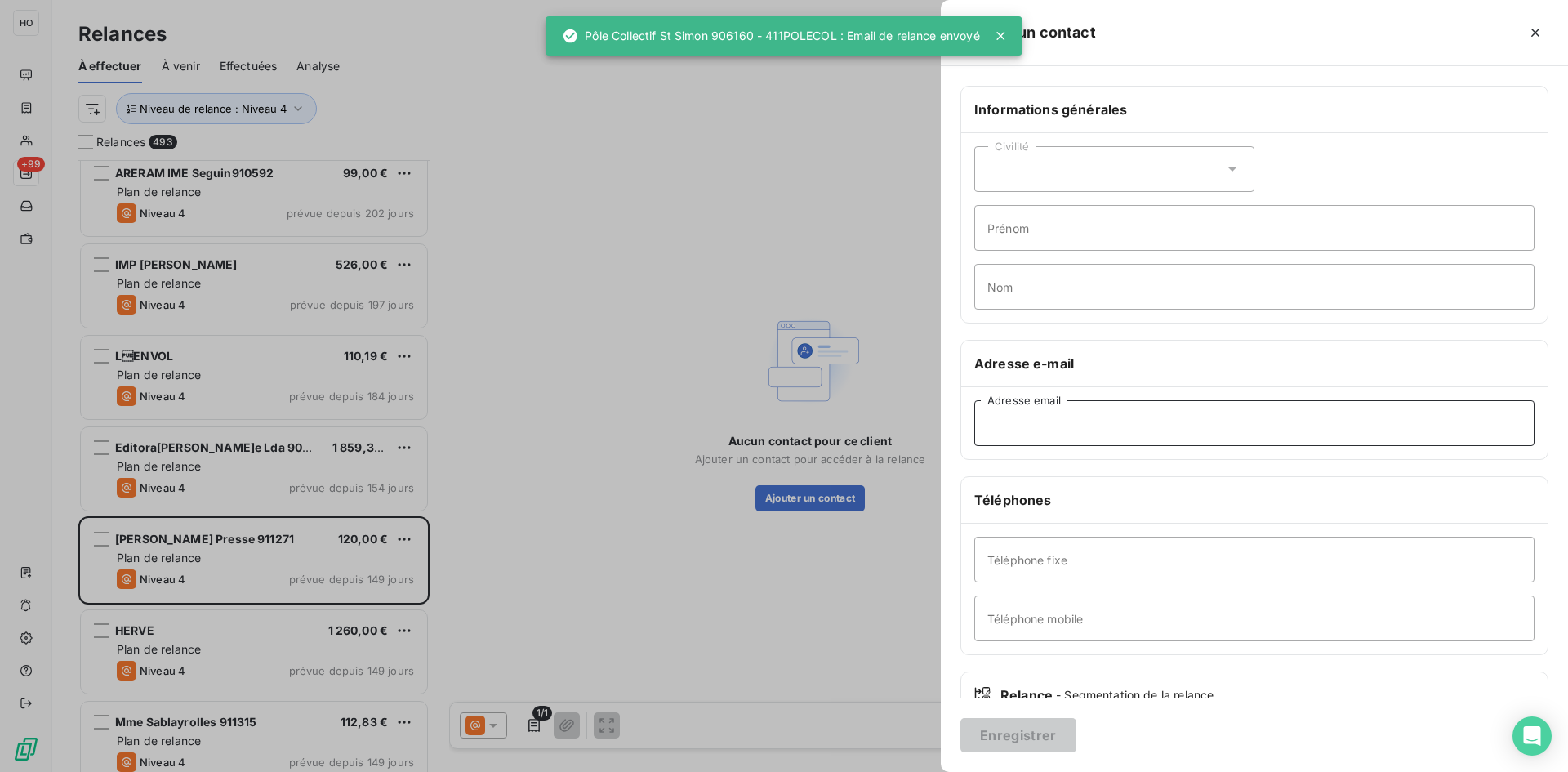
click at [1078, 415] on input "Adresse email" at bounding box center [1254, 423] width 560 height 46
paste input "[EMAIL_ADDRESS][DOMAIN_NAME]"
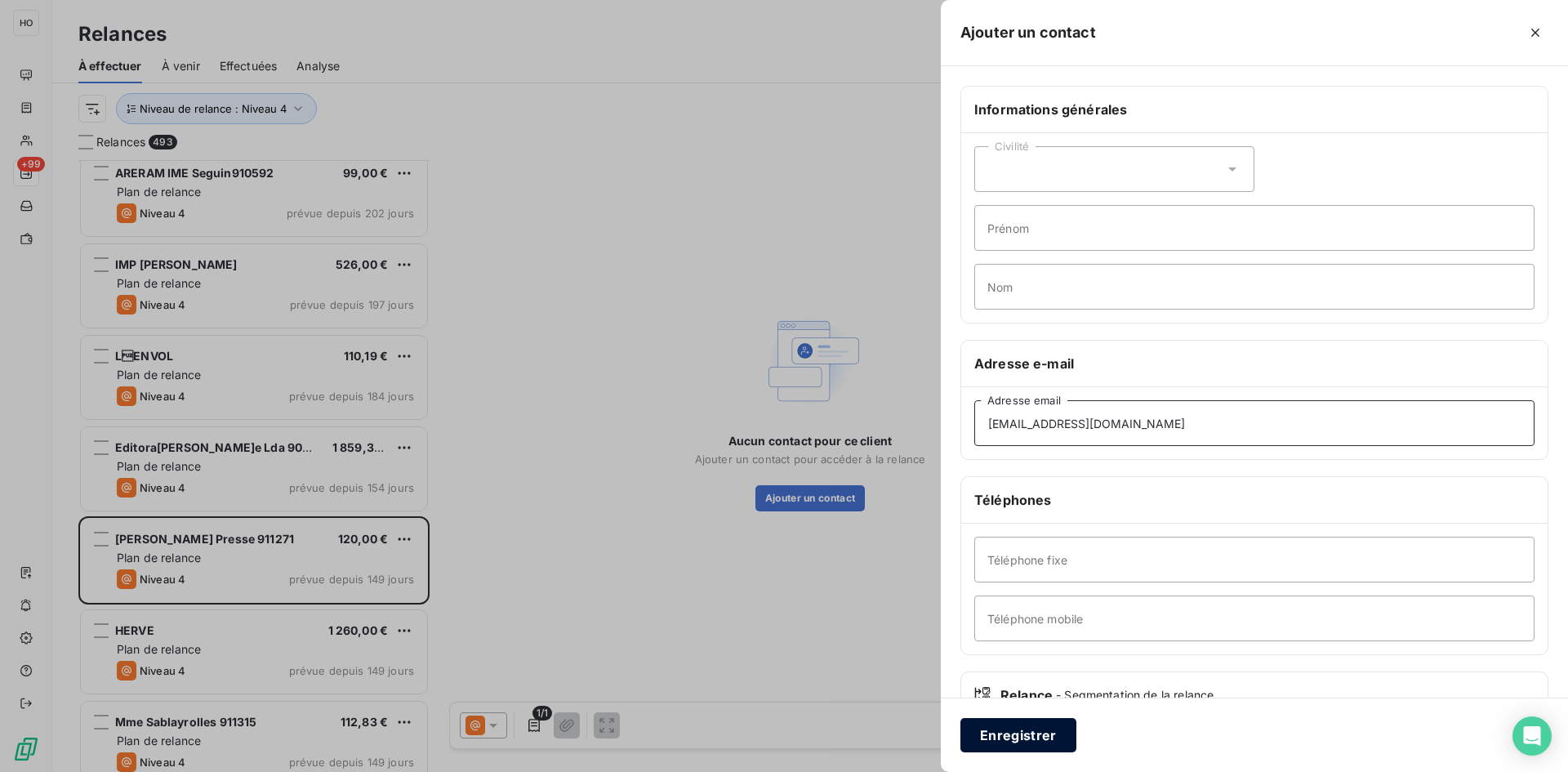
type input "[EMAIL_ADDRESS][DOMAIN_NAME]"
click at [1029, 729] on button "Enregistrer" at bounding box center [1018, 735] width 116 height 34
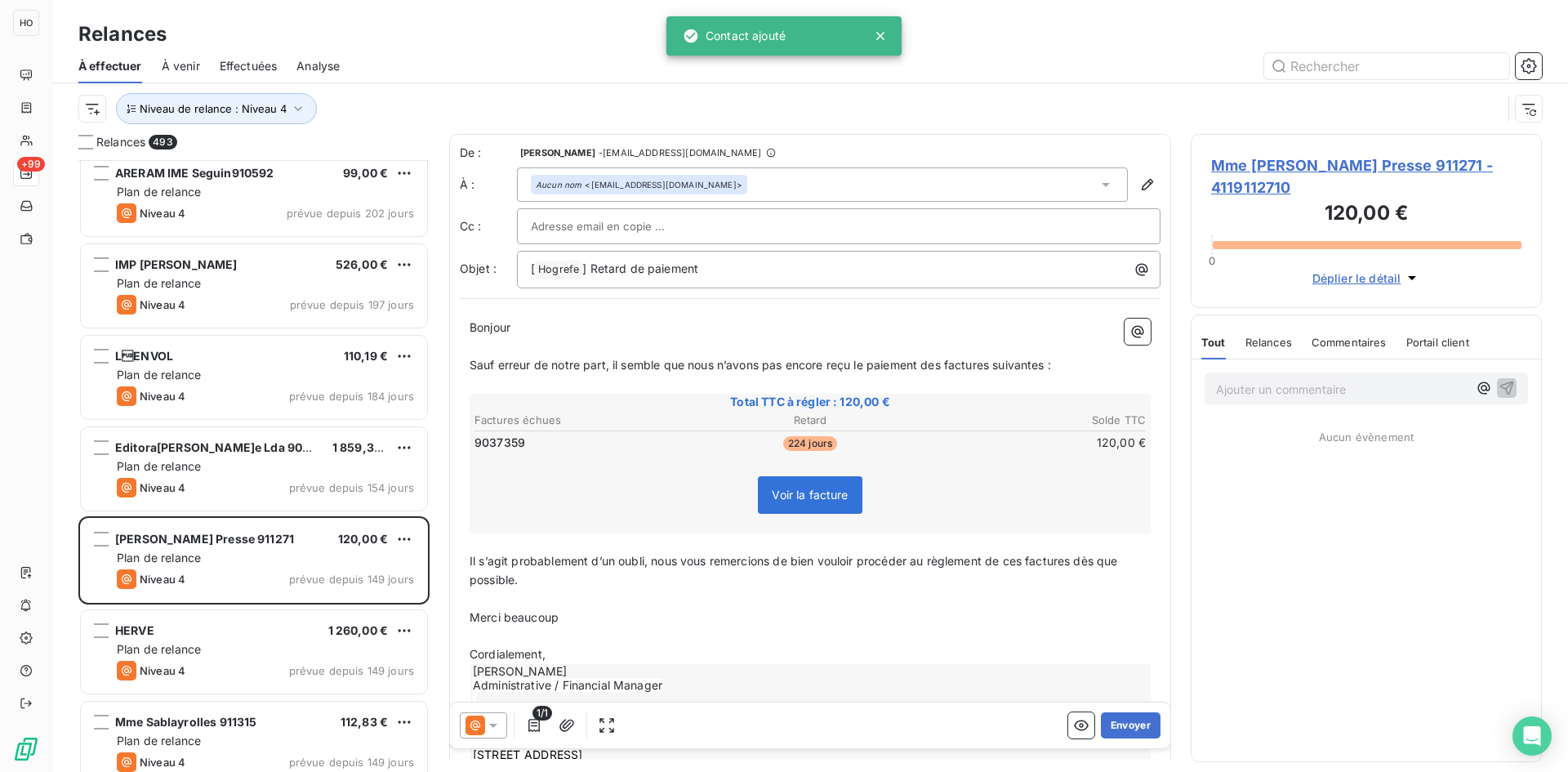
click at [488, 722] on icon at bounding box center [492, 725] width 16 height 16
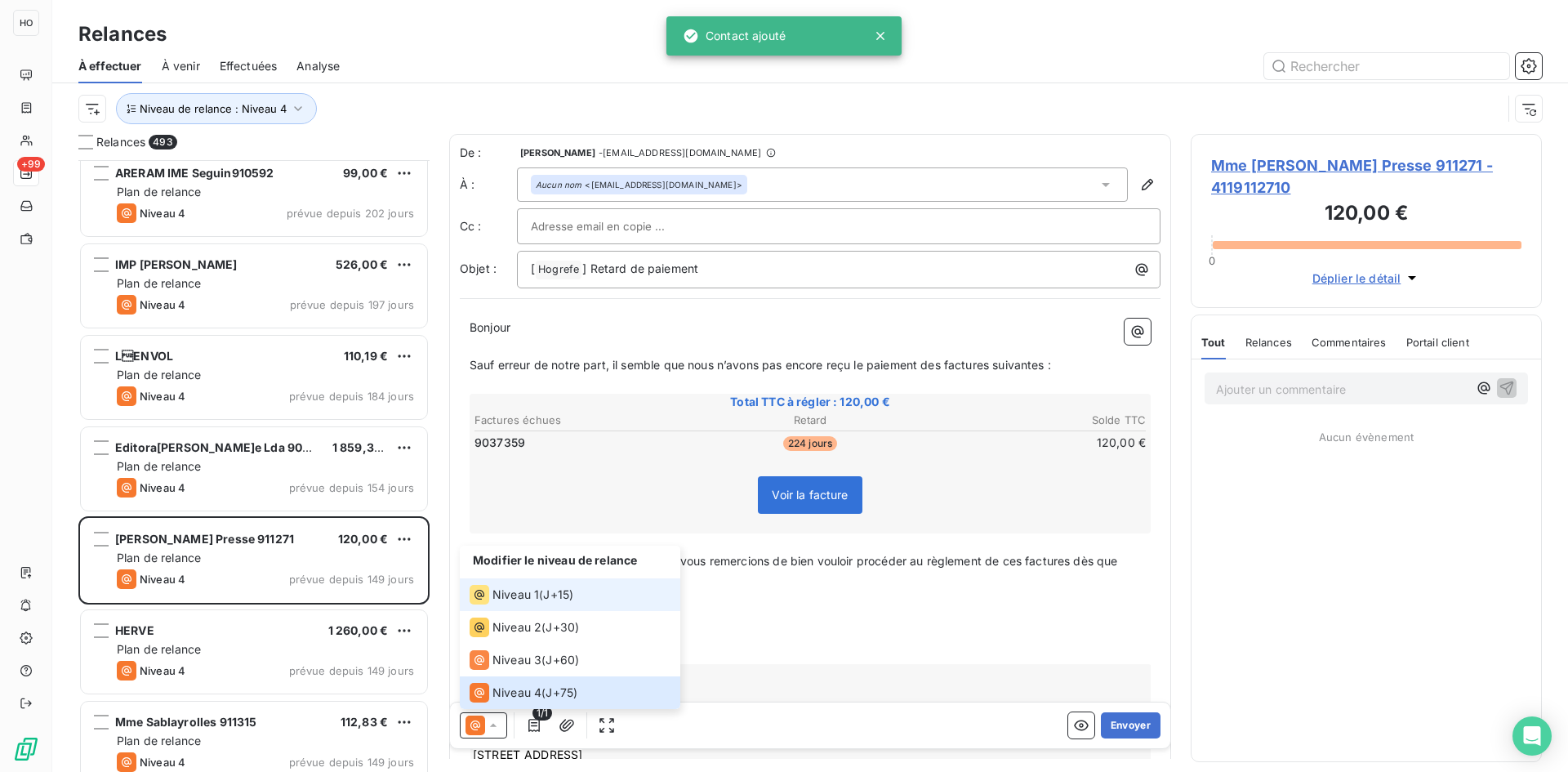
click at [550, 598] on span "J+15 )" at bounding box center [558, 594] width 30 height 16
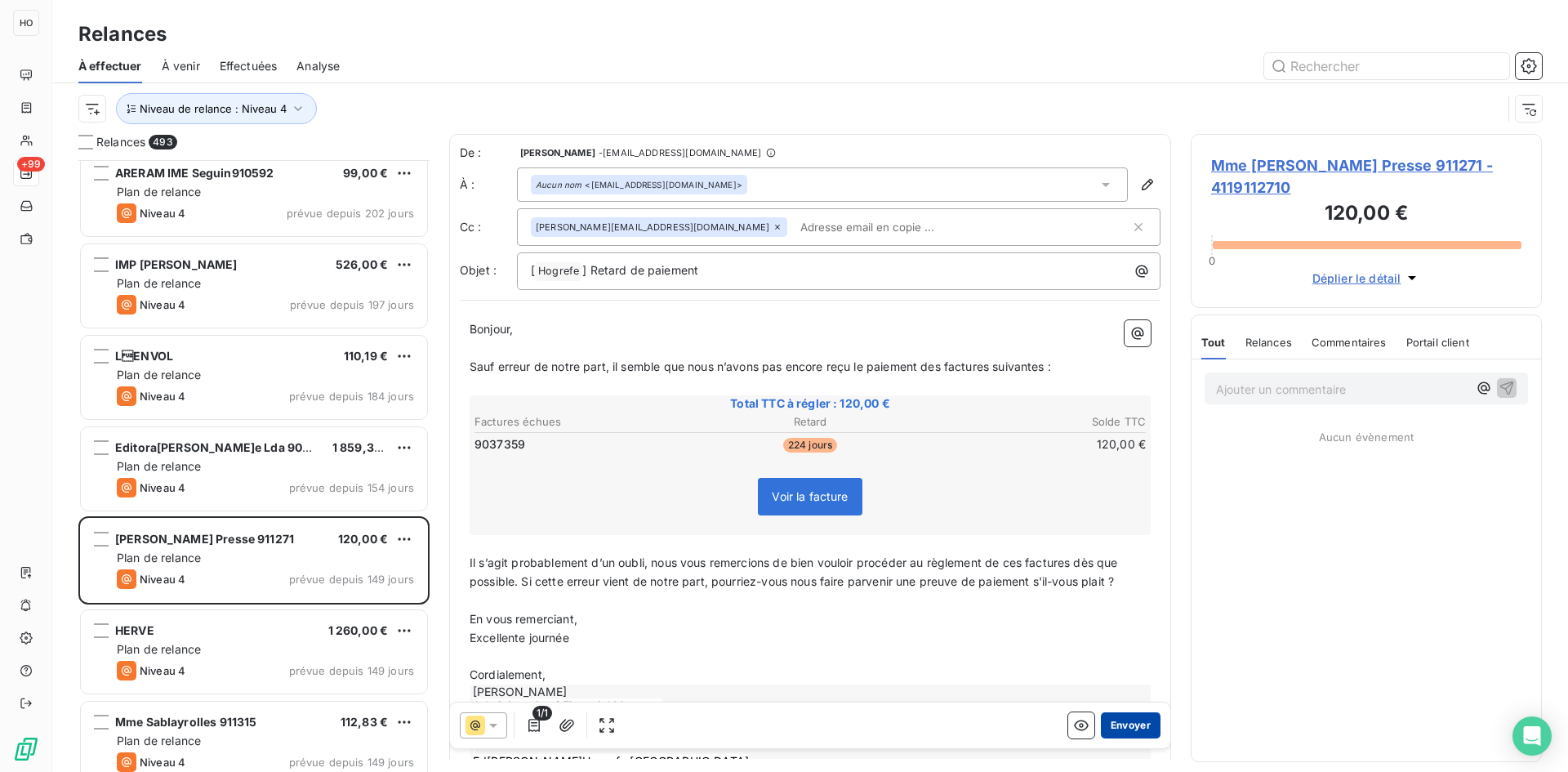
click at [1129, 727] on button "Envoyer" at bounding box center [1130, 725] width 60 height 26
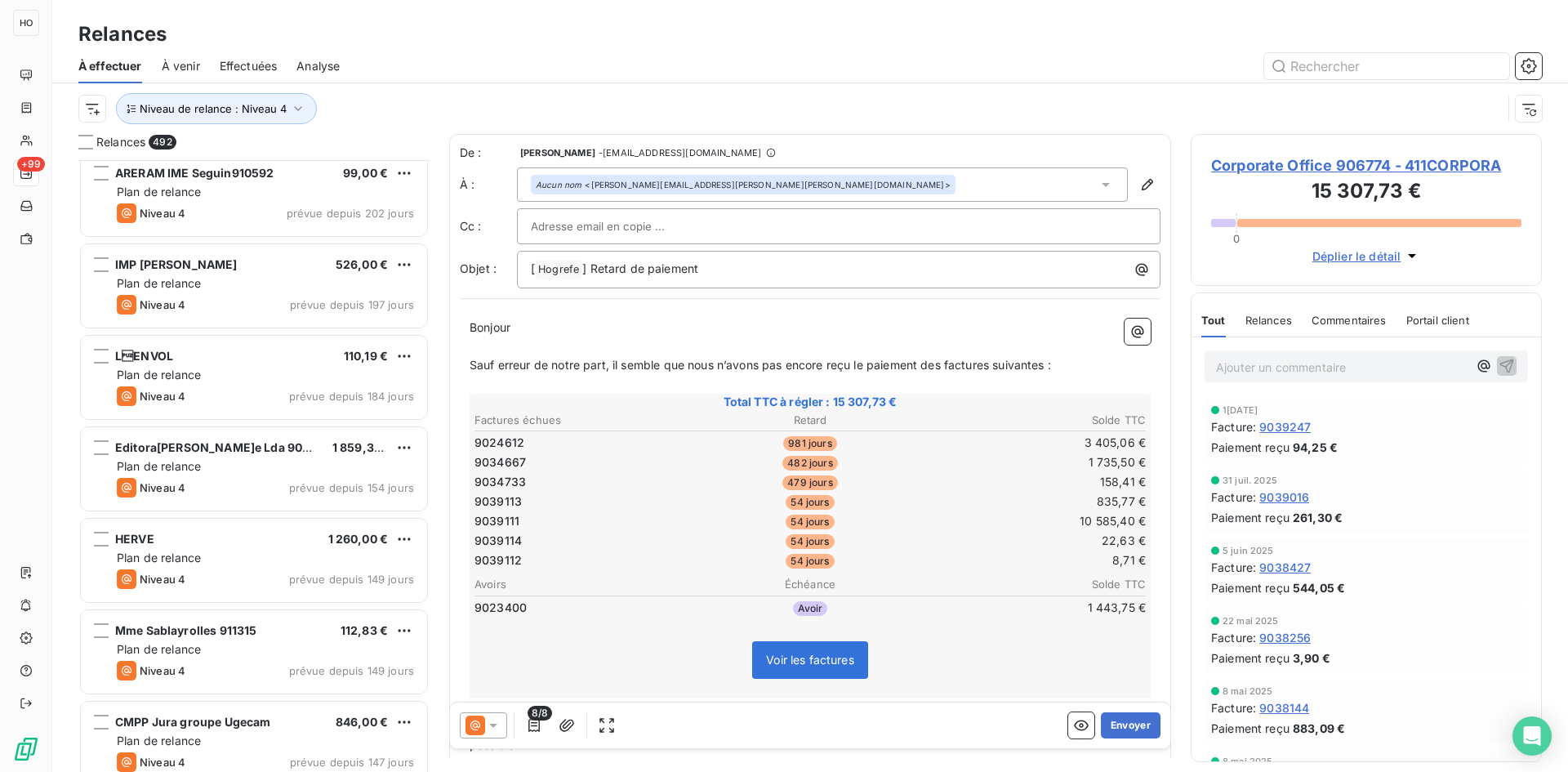
click at [706, 524] on td "54 jours" at bounding box center [810, 520] width 223 height 18
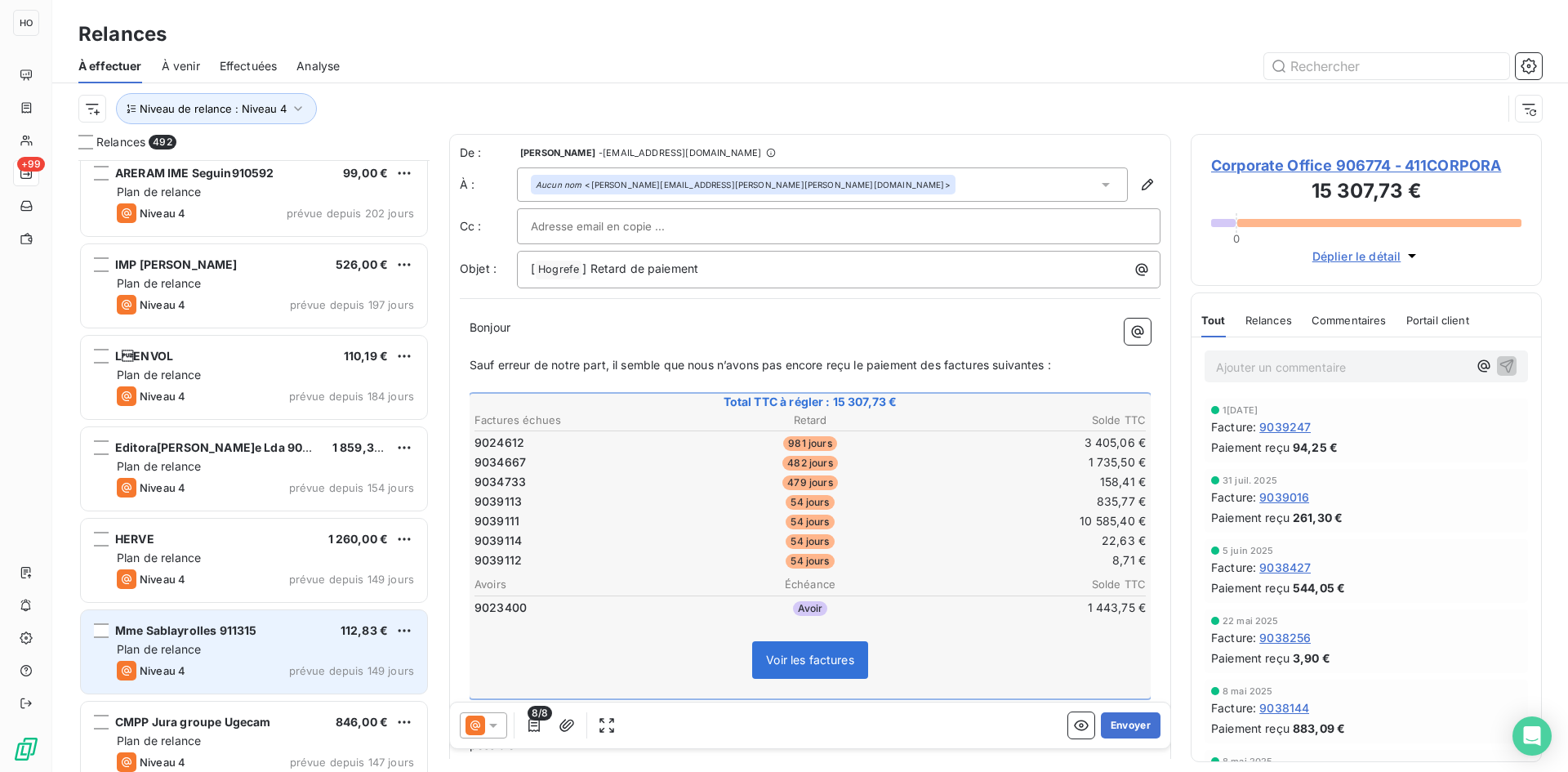
click at [244, 652] on div "Plan de relance" at bounding box center [265, 649] width 297 height 16
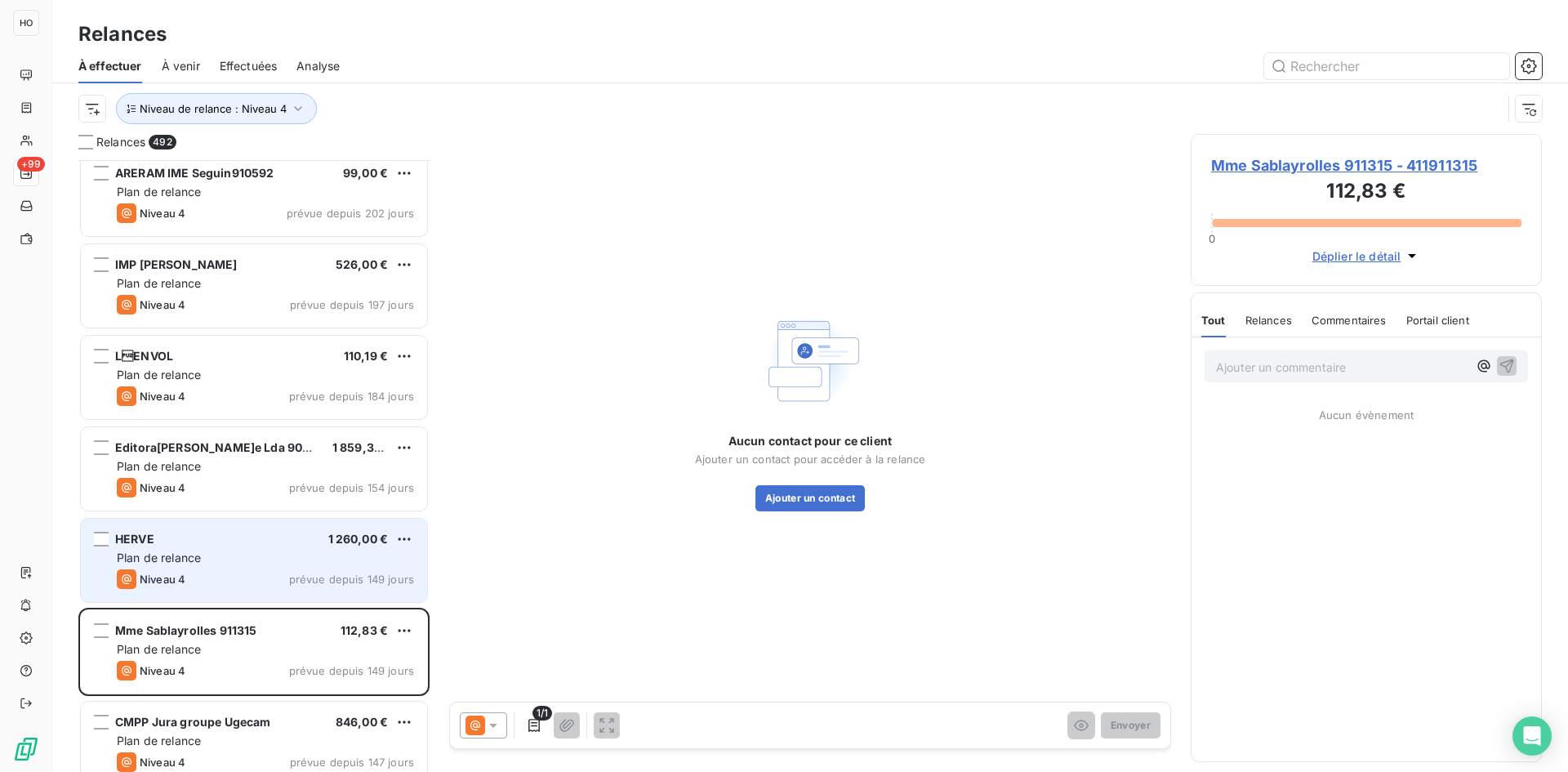
click at [255, 559] on div "Plan de relance" at bounding box center [265, 557] width 297 height 16
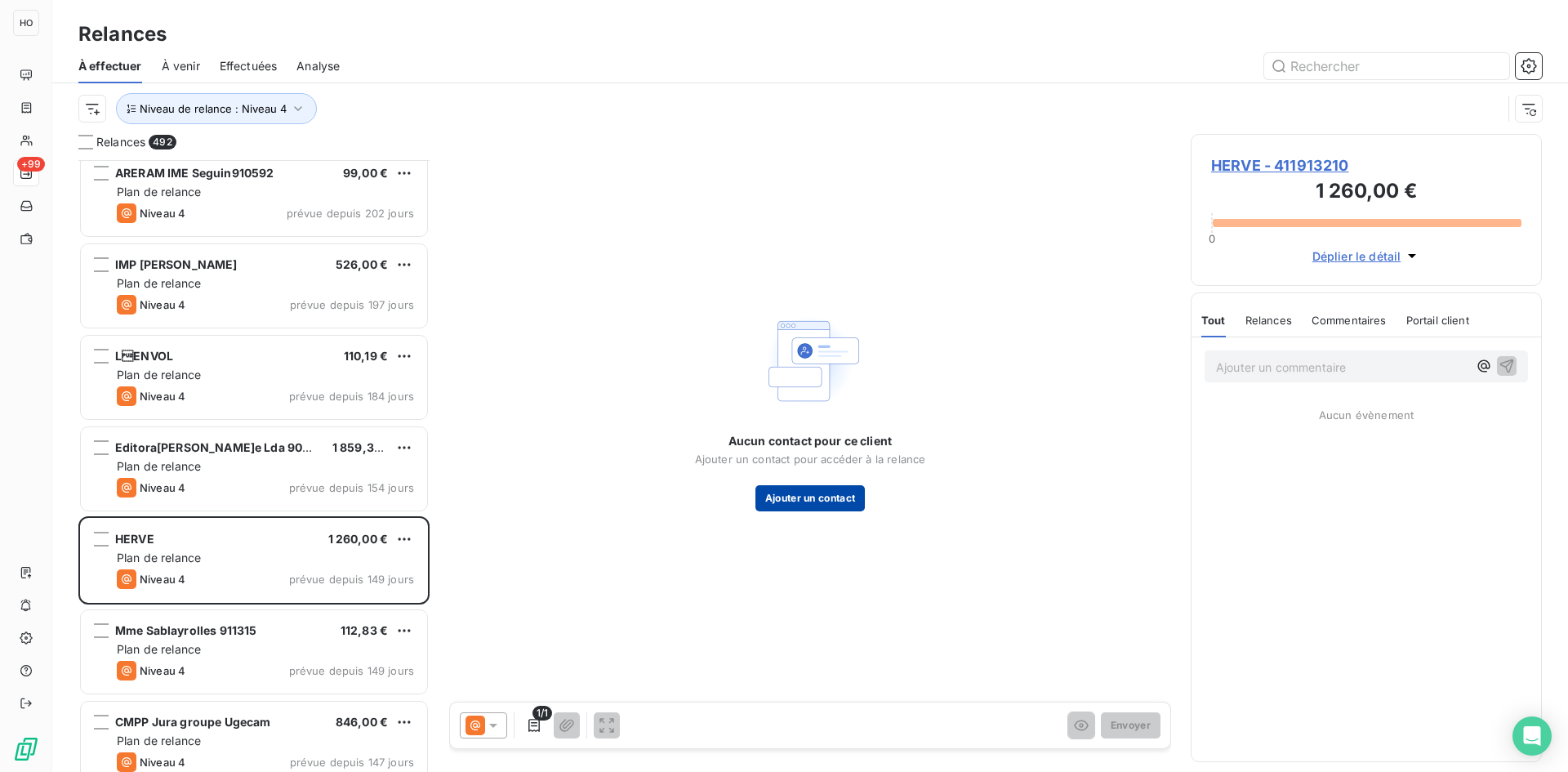
click at [834, 494] on button "Ajouter un contact" at bounding box center [810, 498] width 110 height 26
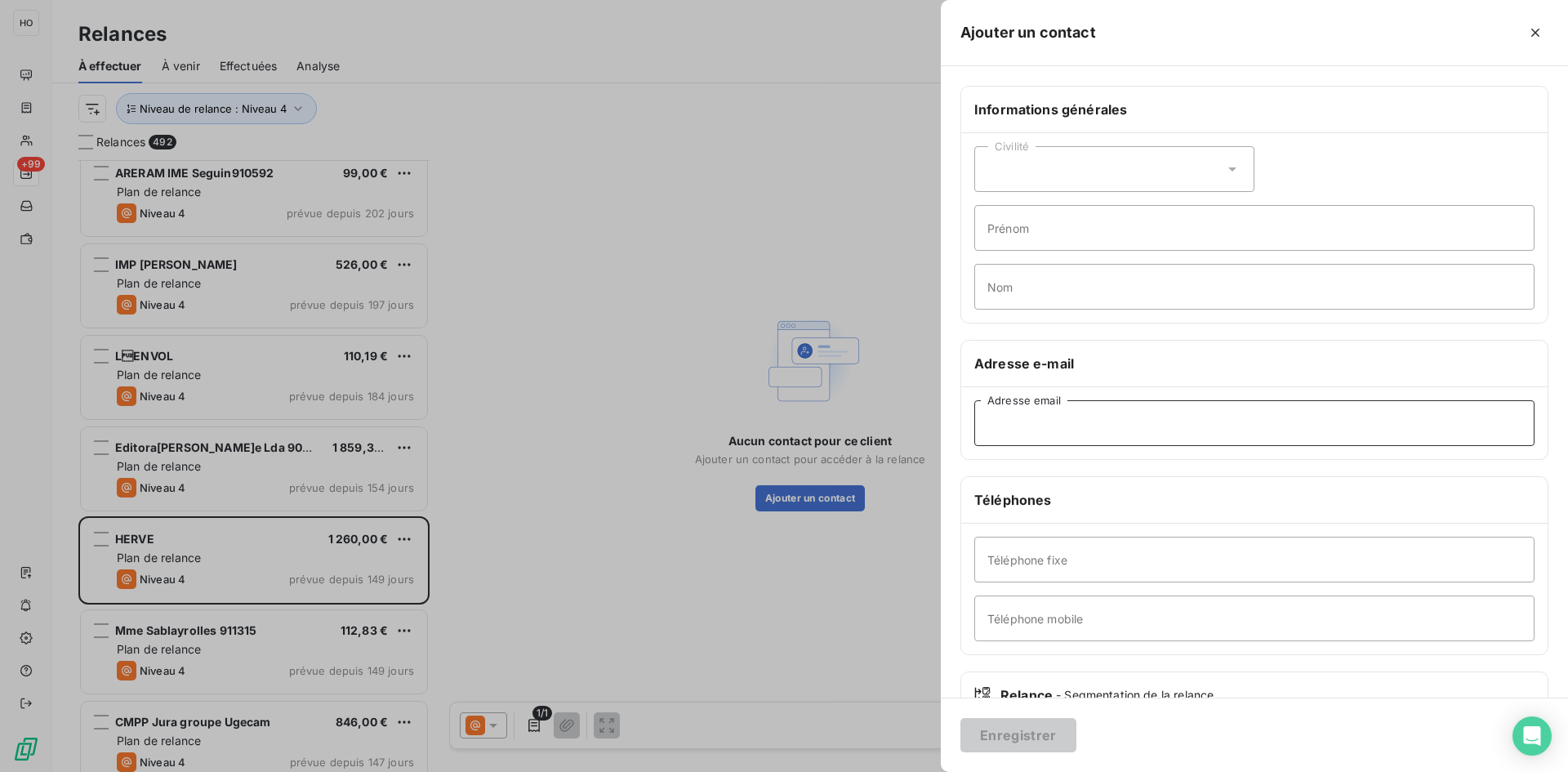
click at [1039, 420] on input "Adresse email" at bounding box center [1254, 423] width 560 height 46
paste input "[EMAIL_ADDRESS][DOMAIN_NAME]"
type input "[EMAIL_ADDRESS][DOMAIN_NAME]"
click at [1024, 738] on button "Enregistrer" at bounding box center [1018, 735] width 116 height 34
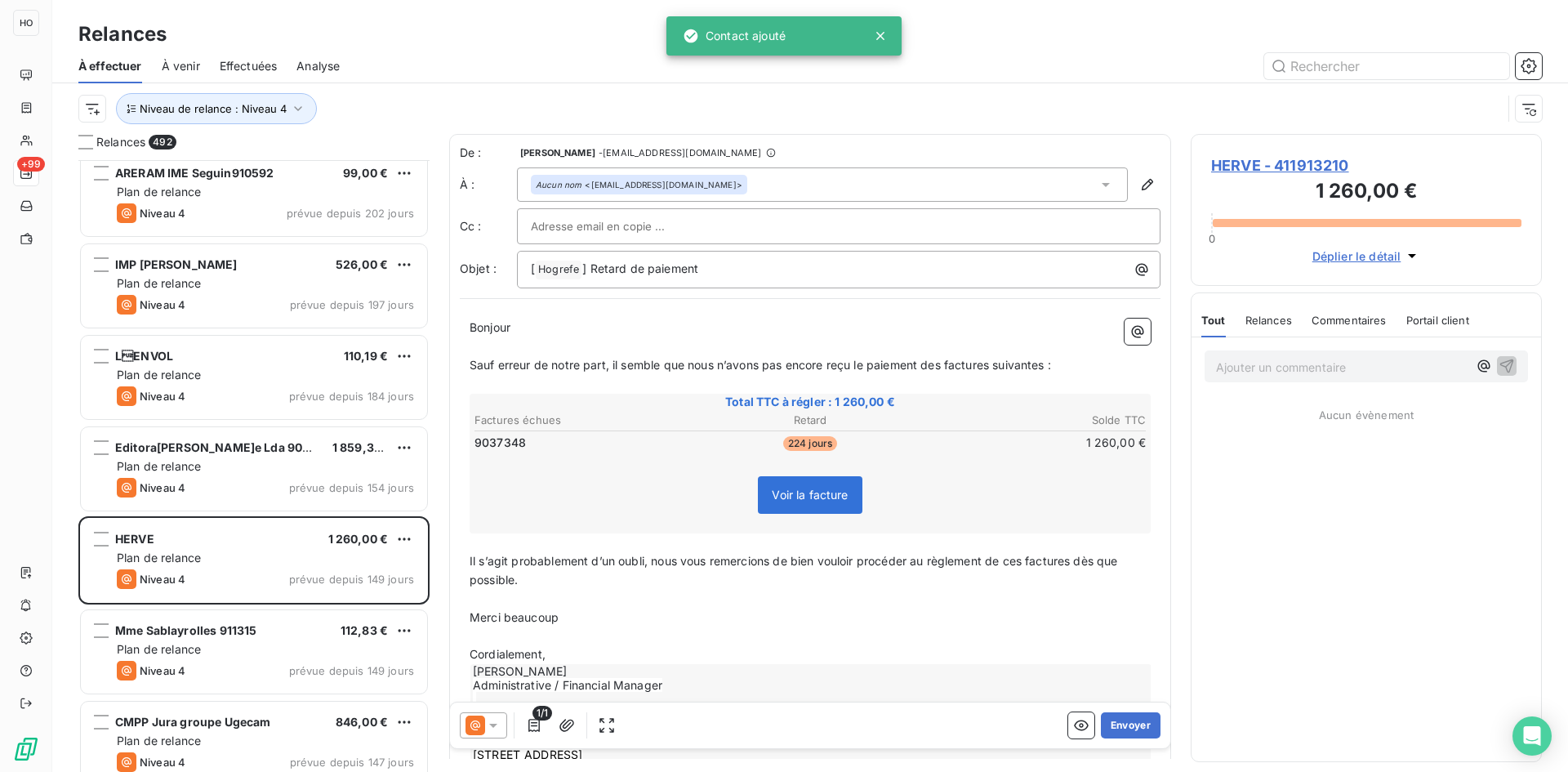
click at [473, 718] on icon at bounding box center [475, 725] width 19 height 19
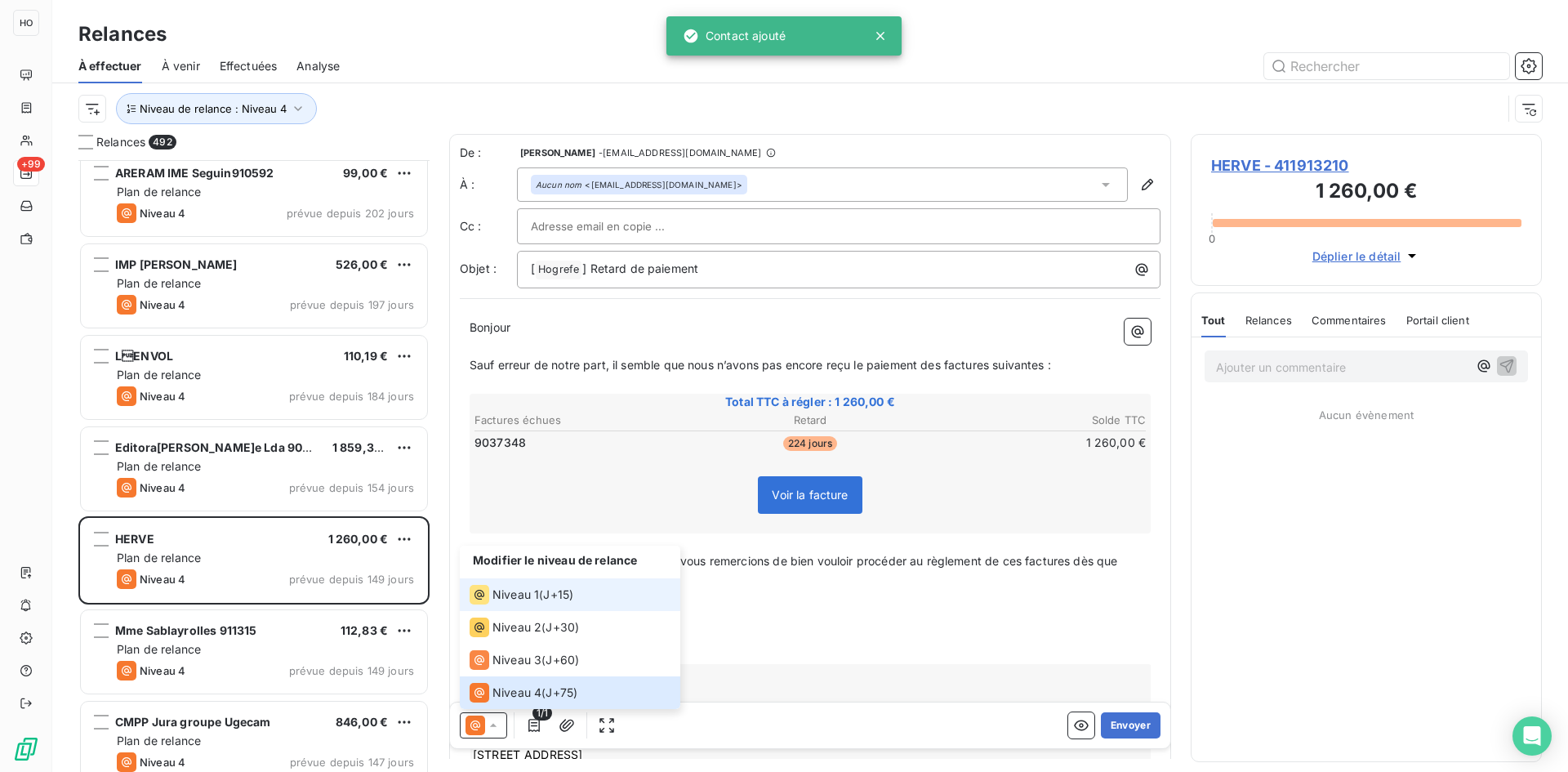
click at [534, 600] on span "Niveau 1" at bounding box center [515, 594] width 46 height 16
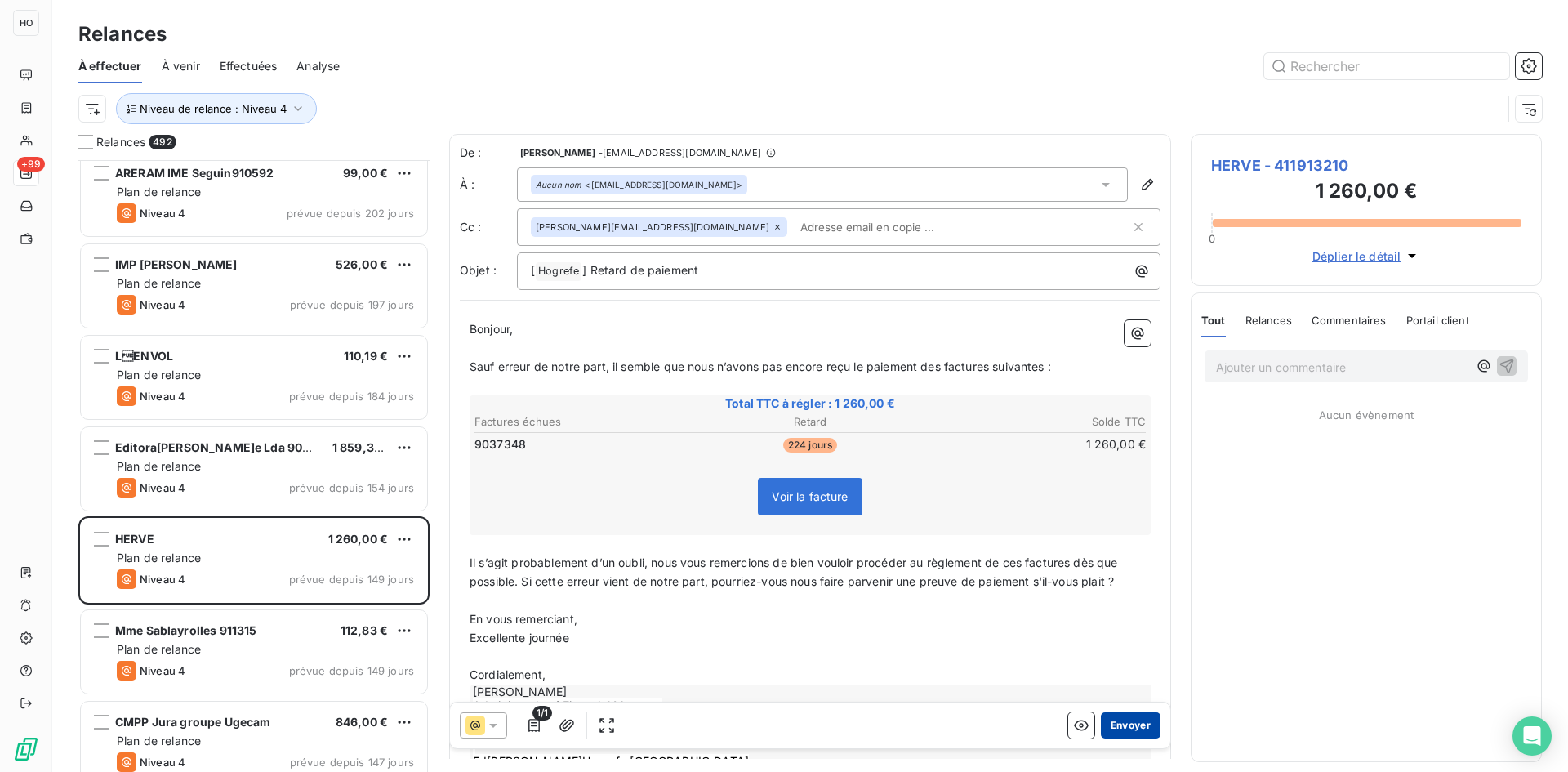
click at [1118, 728] on button "Envoyer" at bounding box center [1130, 725] width 60 height 26
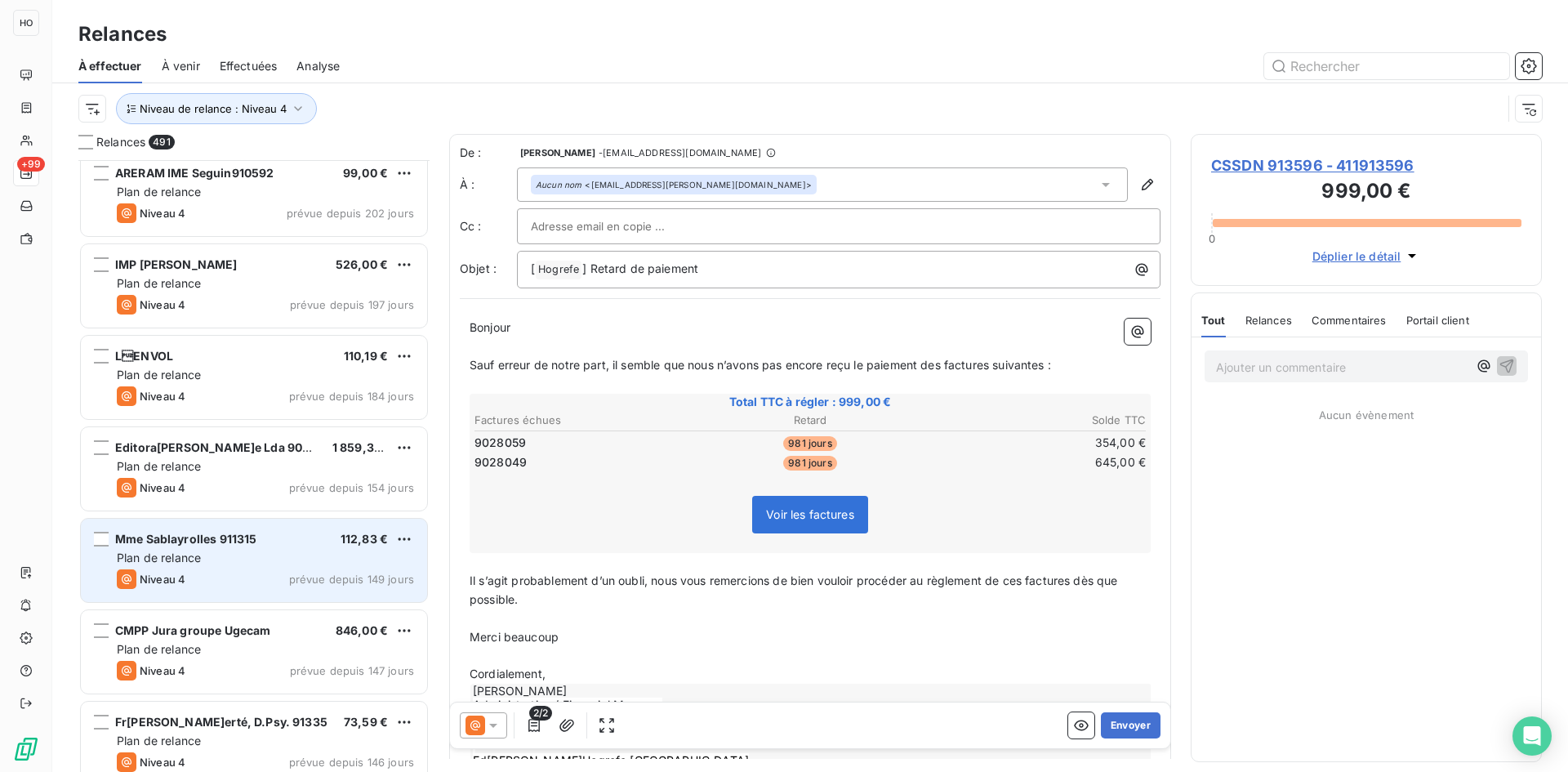
click at [284, 552] on div "Plan de relance" at bounding box center [265, 557] width 297 height 16
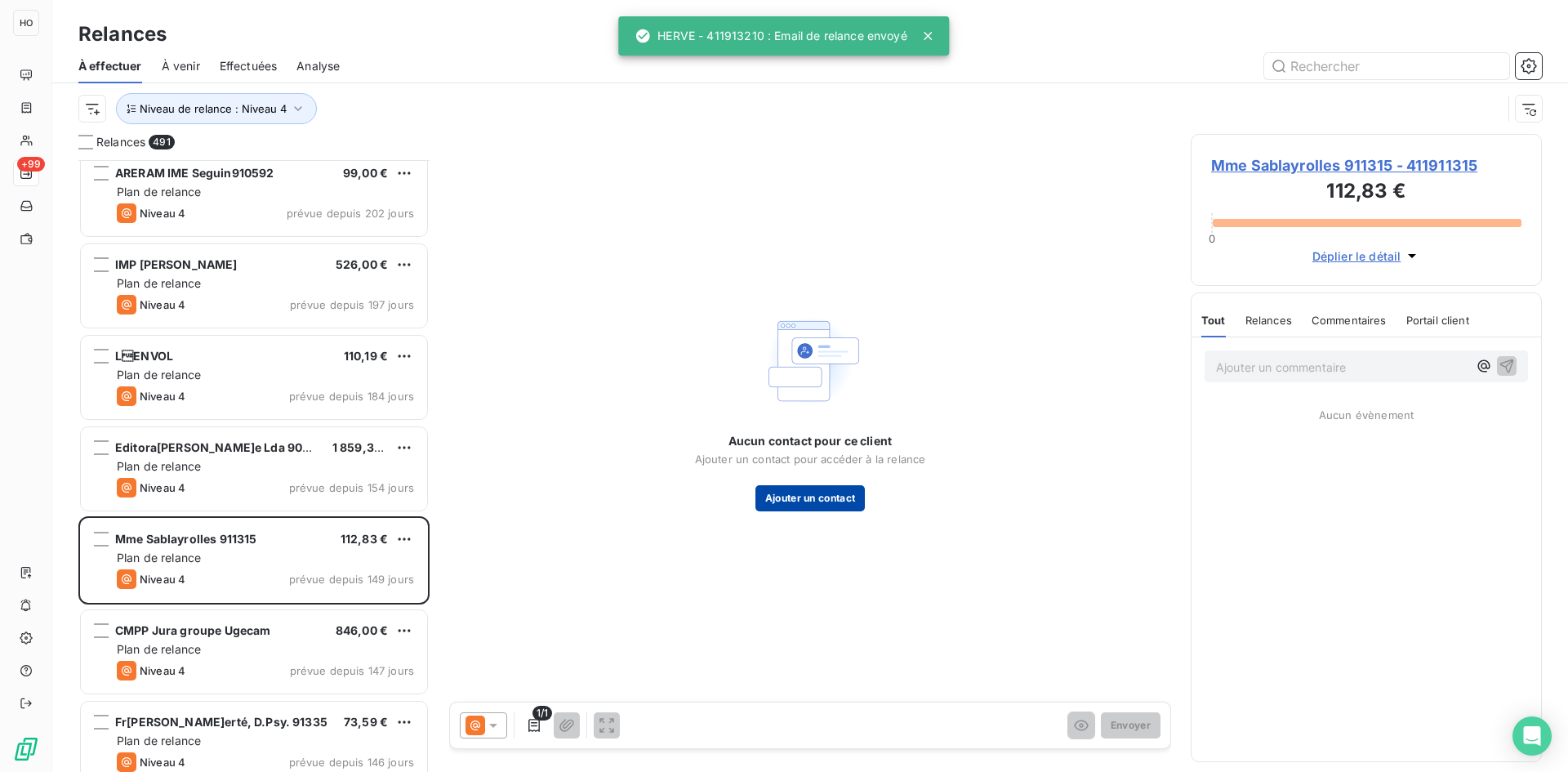
click at [813, 497] on button "Ajouter un contact" at bounding box center [810, 498] width 110 height 26
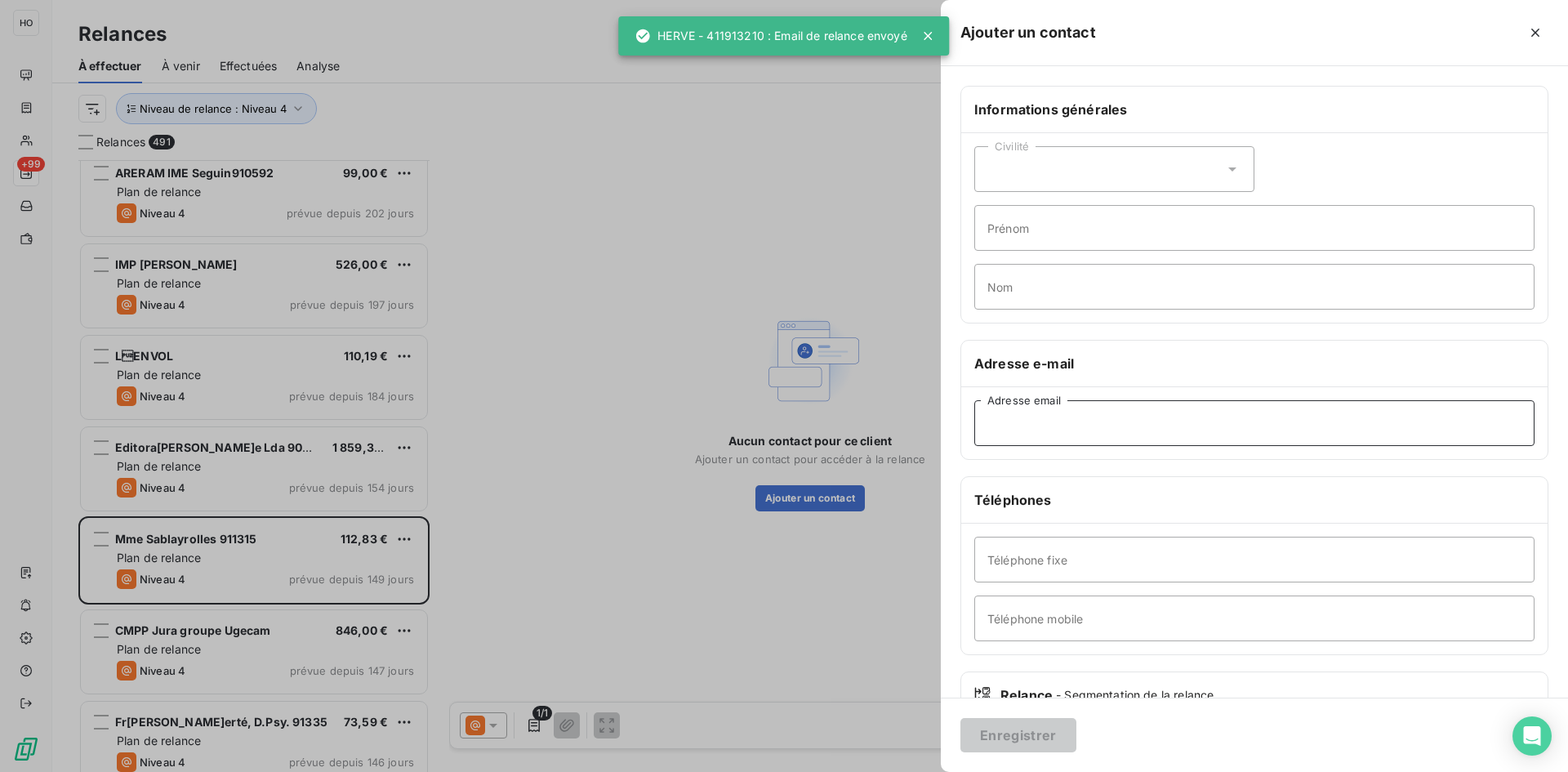
click at [1025, 424] on input "Adresse email" at bounding box center [1254, 423] width 560 height 46
paste input "[EMAIL_ADDRESS][DOMAIN_NAME]"
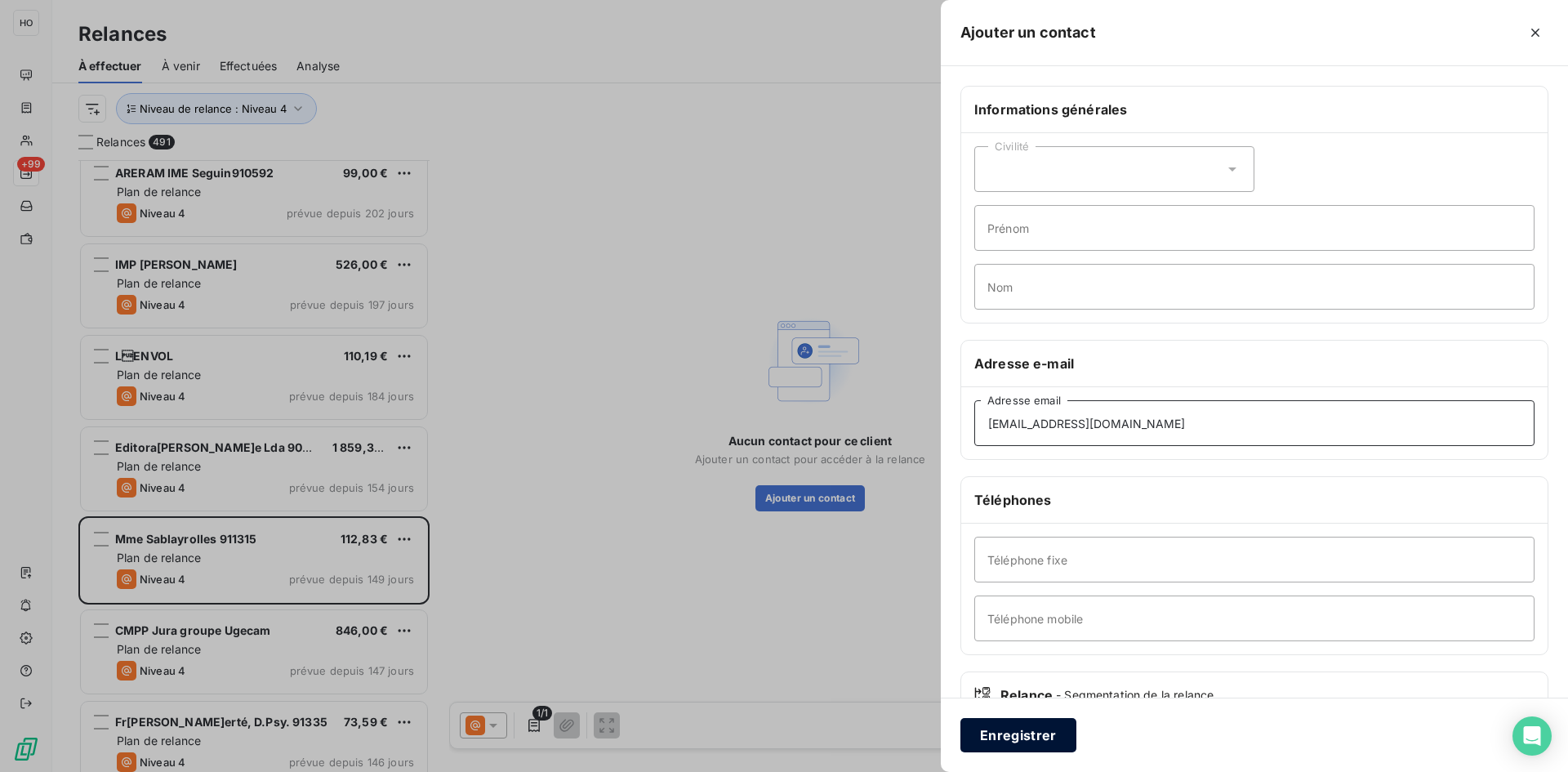
type input "[EMAIL_ADDRESS][DOMAIN_NAME]"
click at [1015, 722] on button "Enregistrer" at bounding box center [1018, 735] width 116 height 34
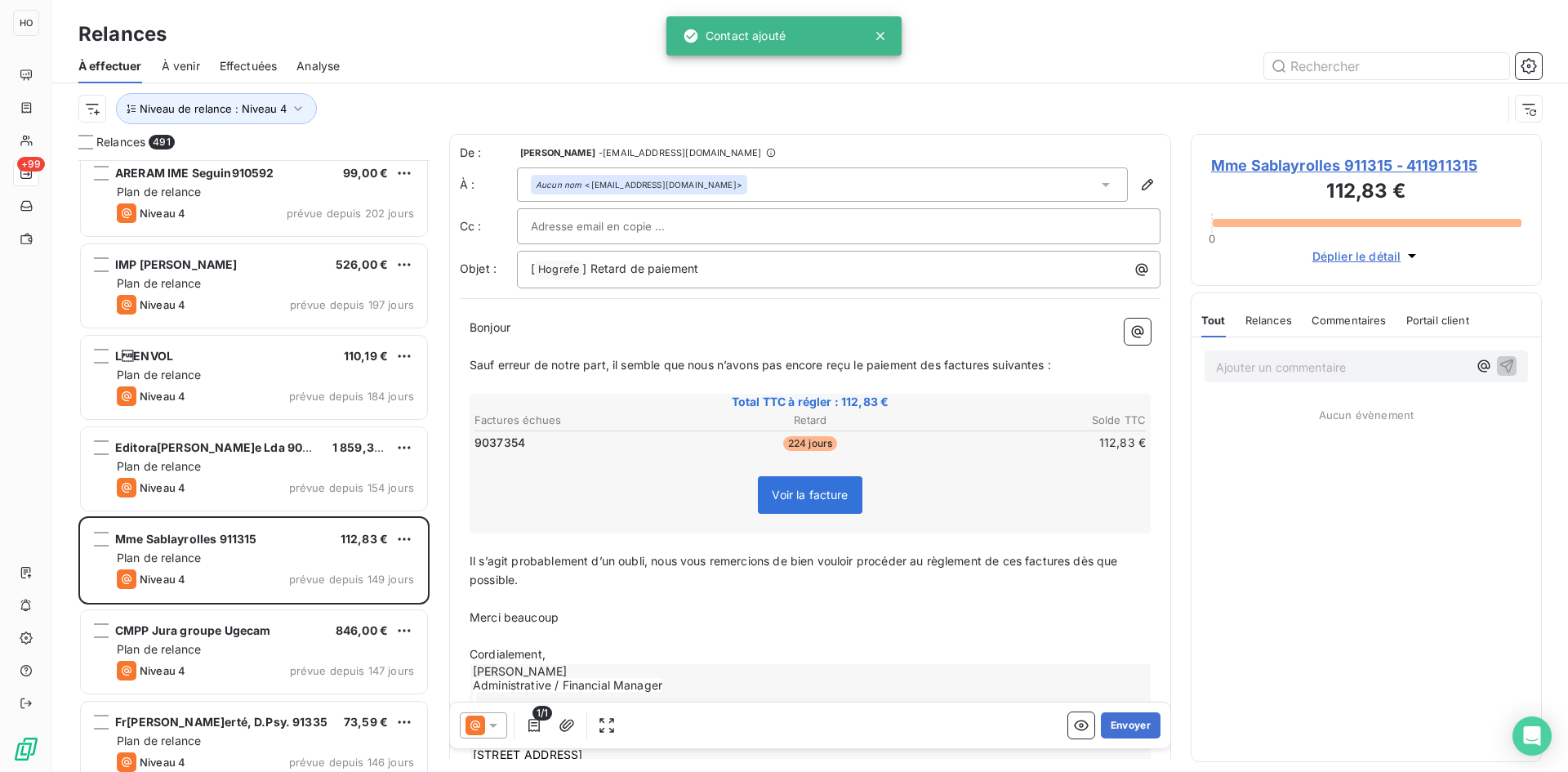
click at [488, 720] on icon at bounding box center [492, 725] width 16 height 16
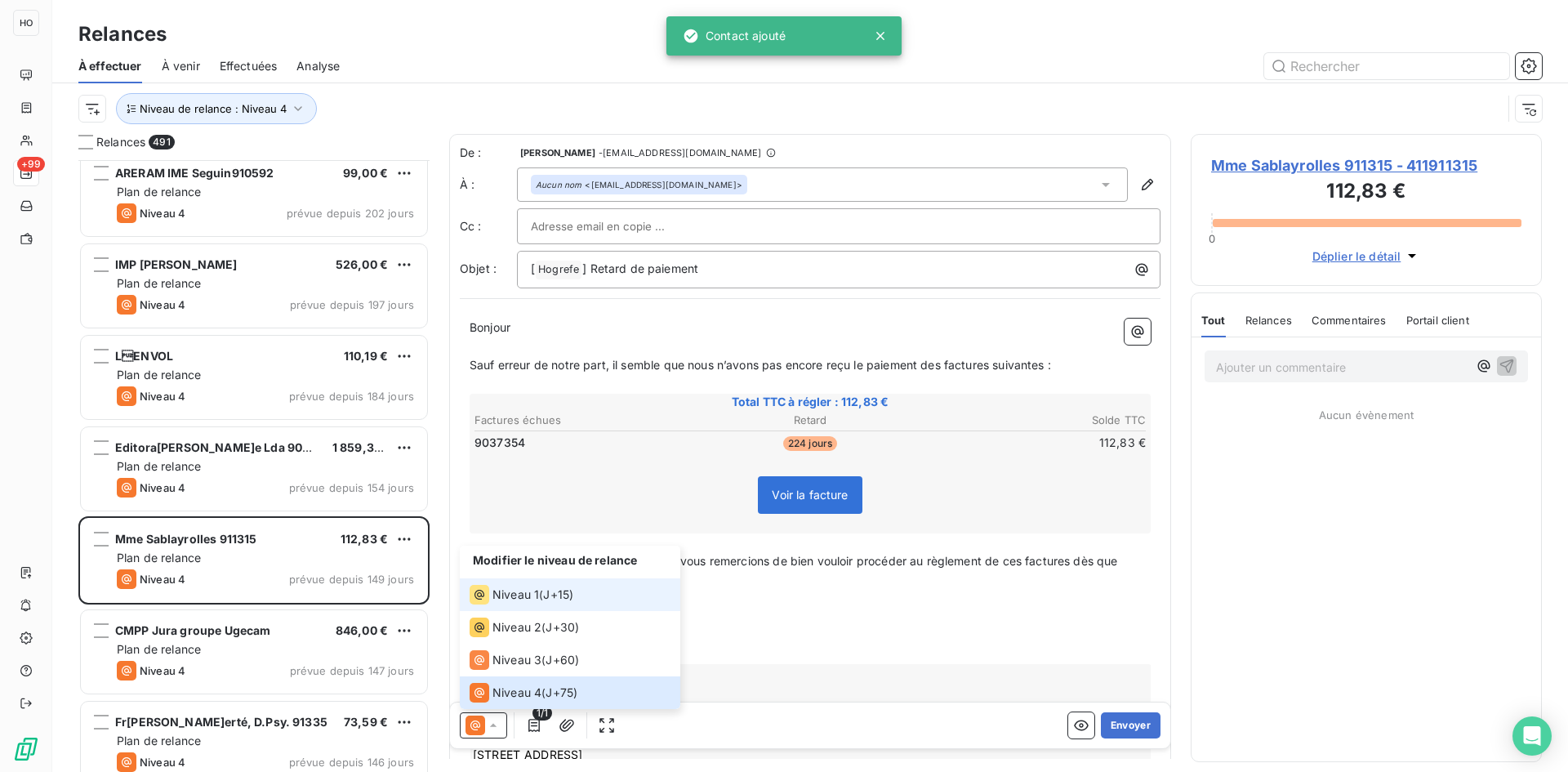
click at [529, 597] on span "Niveau 1" at bounding box center [515, 594] width 46 height 16
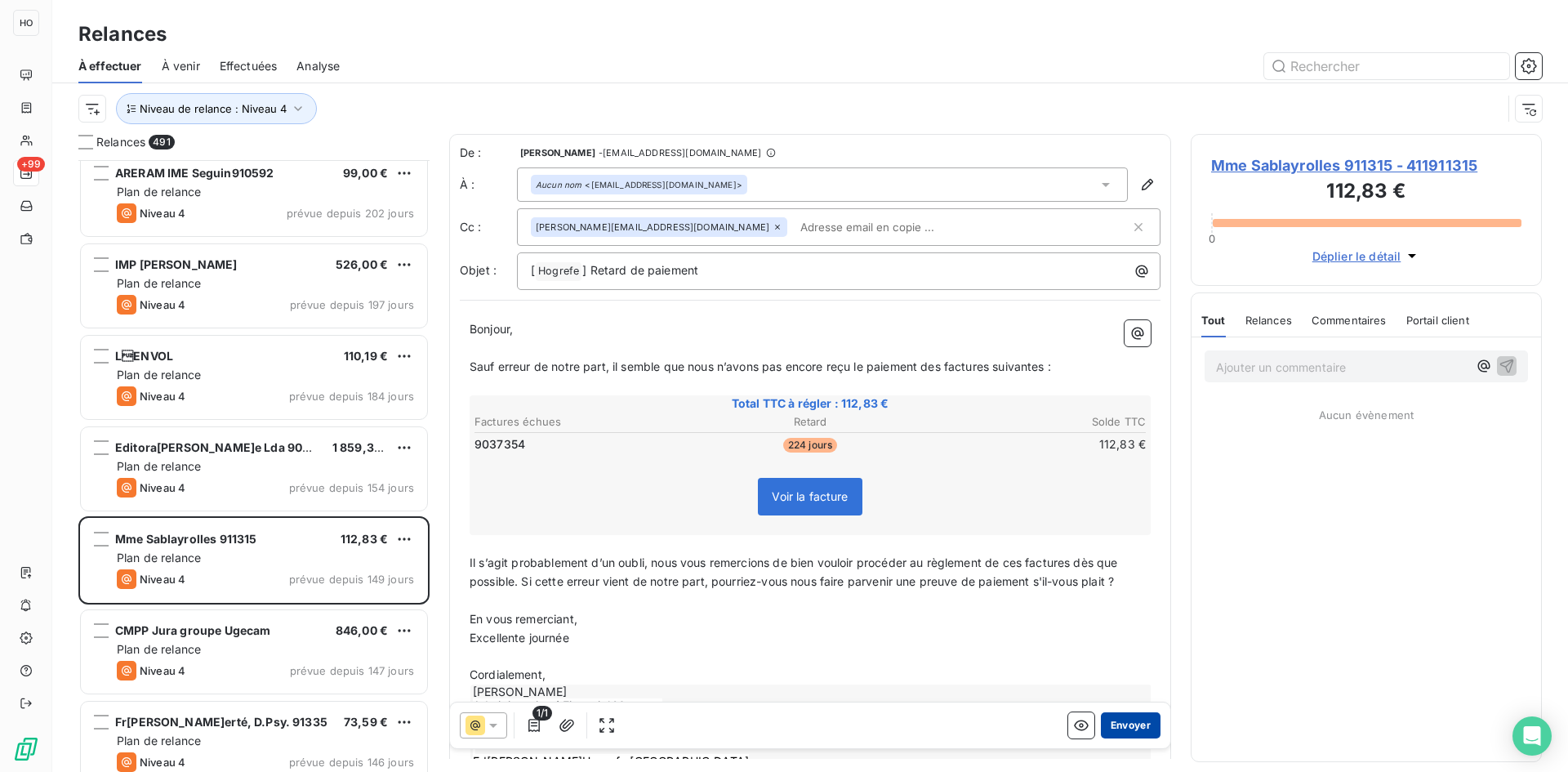
click at [1123, 725] on button "Envoyer" at bounding box center [1130, 725] width 60 height 26
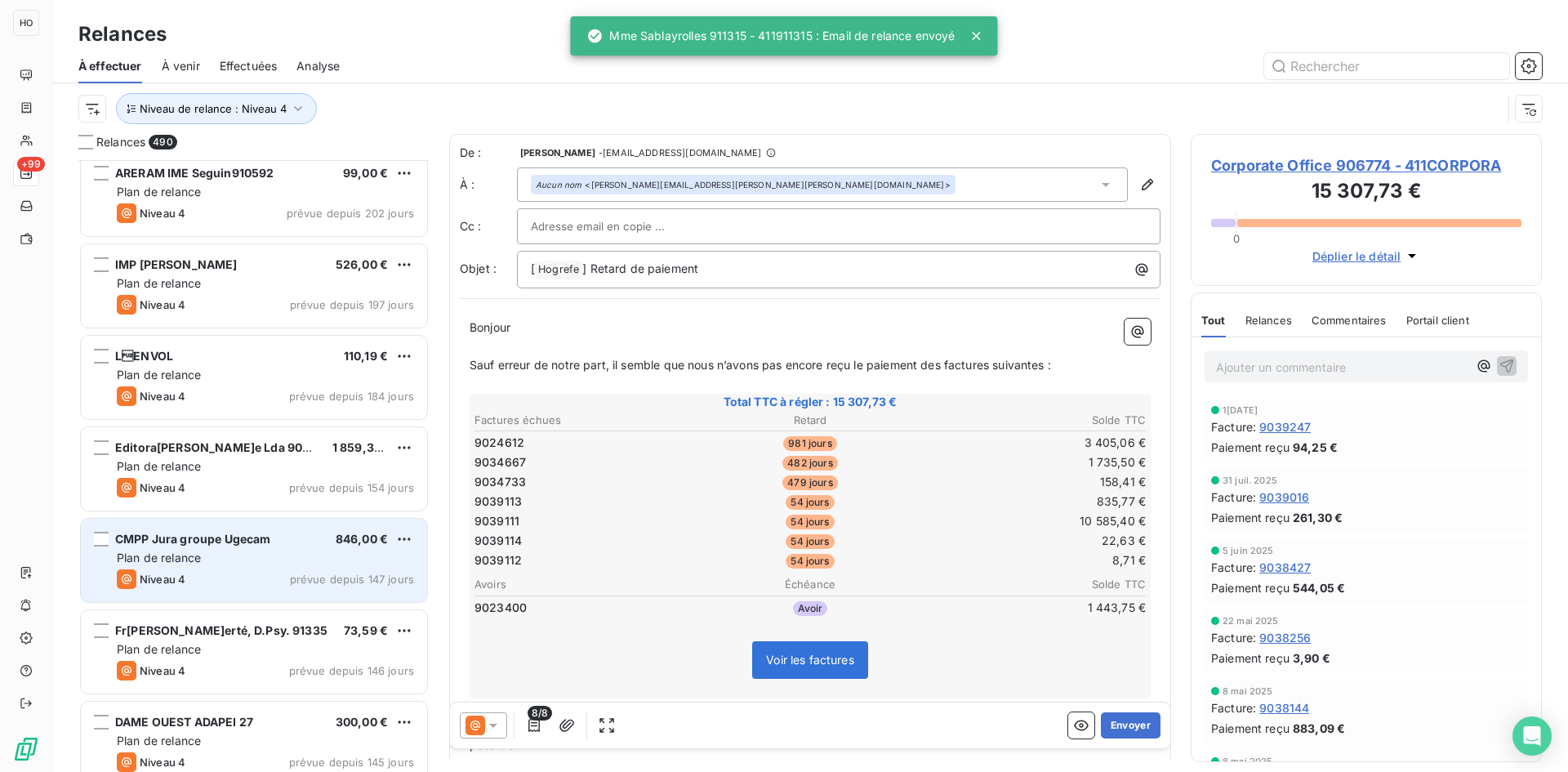
click at [284, 571] on div "Niveau 4 prévue depuis 147 jours" at bounding box center [265, 578] width 297 height 19
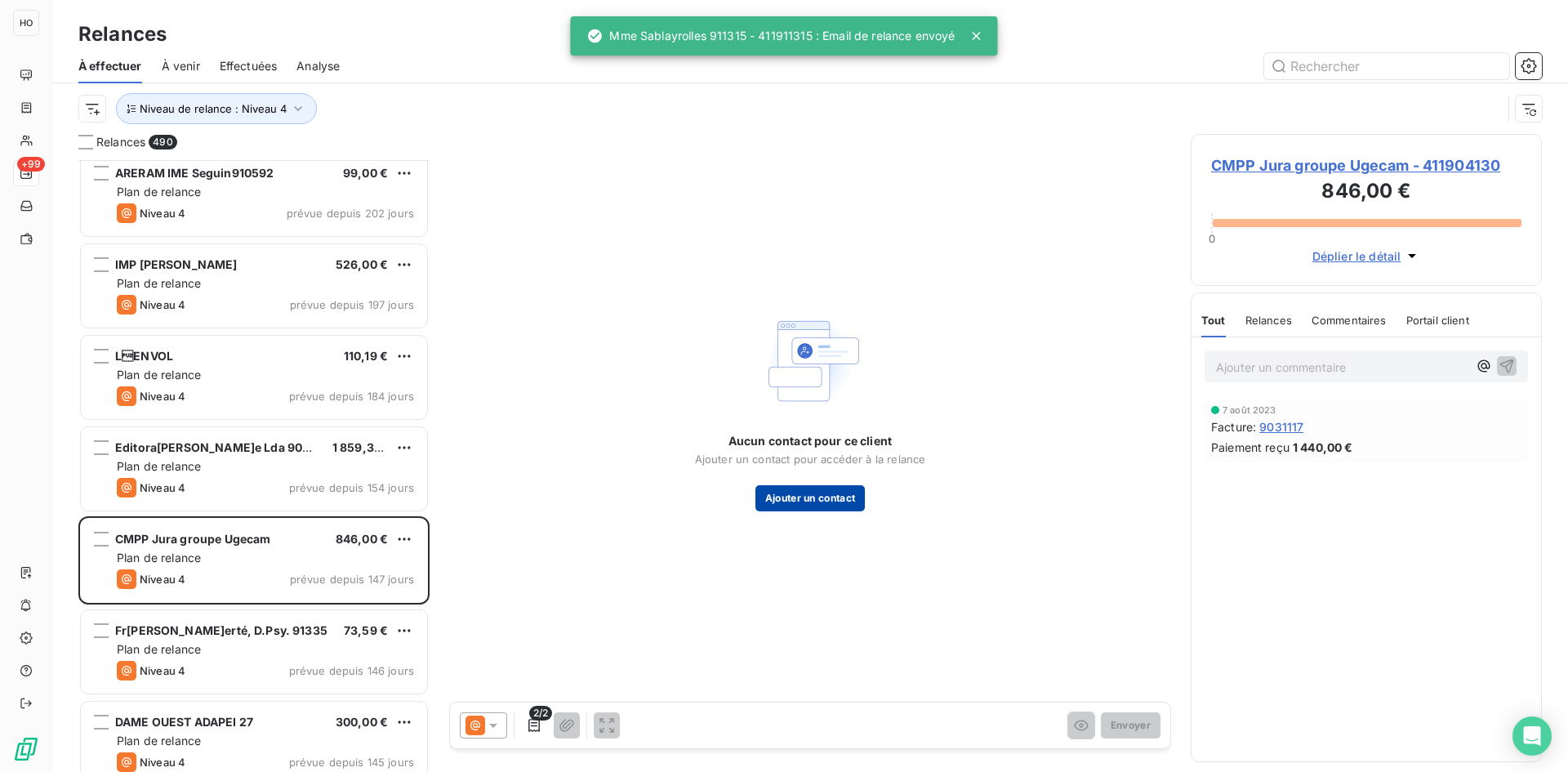
click at [799, 485] on button "Ajouter un contact" at bounding box center [810, 498] width 110 height 26
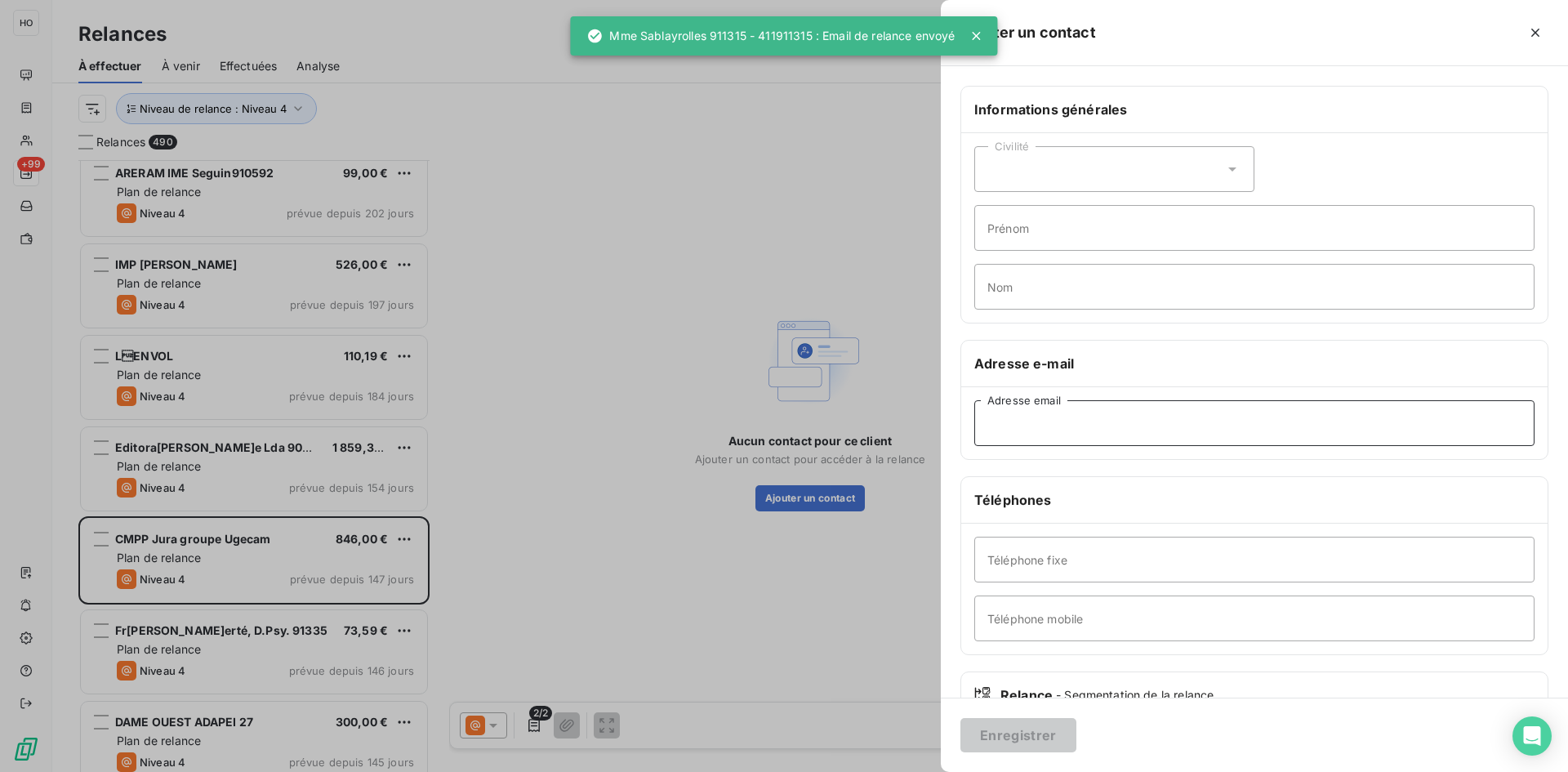
click at [1097, 425] on input "Adresse email" at bounding box center [1254, 423] width 560 height 46
paste input "[PERSON_NAME][EMAIL_ADDRESS][DOMAIN_NAME]"
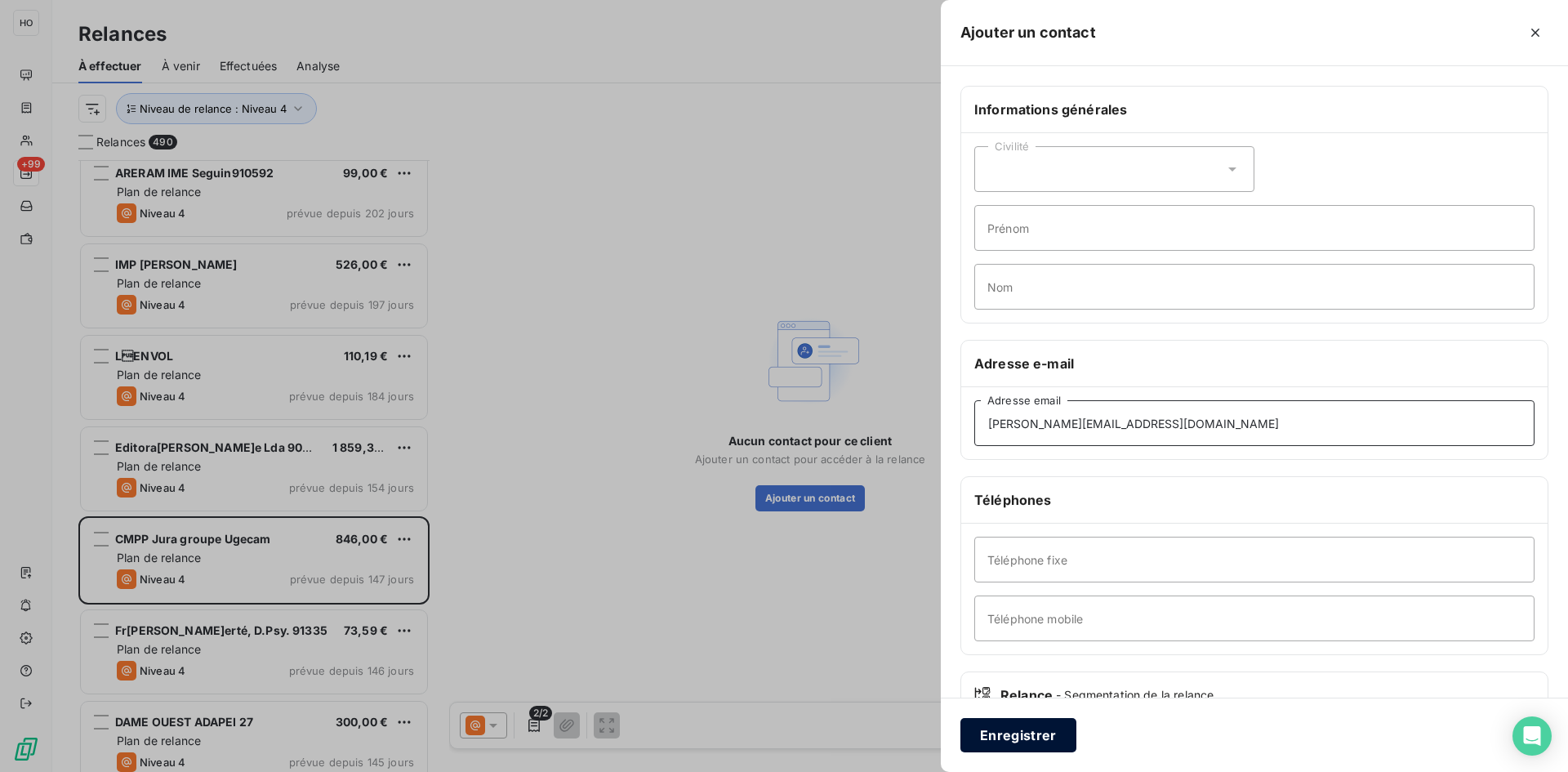
type input "[PERSON_NAME][EMAIL_ADDRESS][DOMAIN_NAME]"
click at [1018, 735] on button "Enregistrer" at bounding box center [1018, 735] width 116 height 34
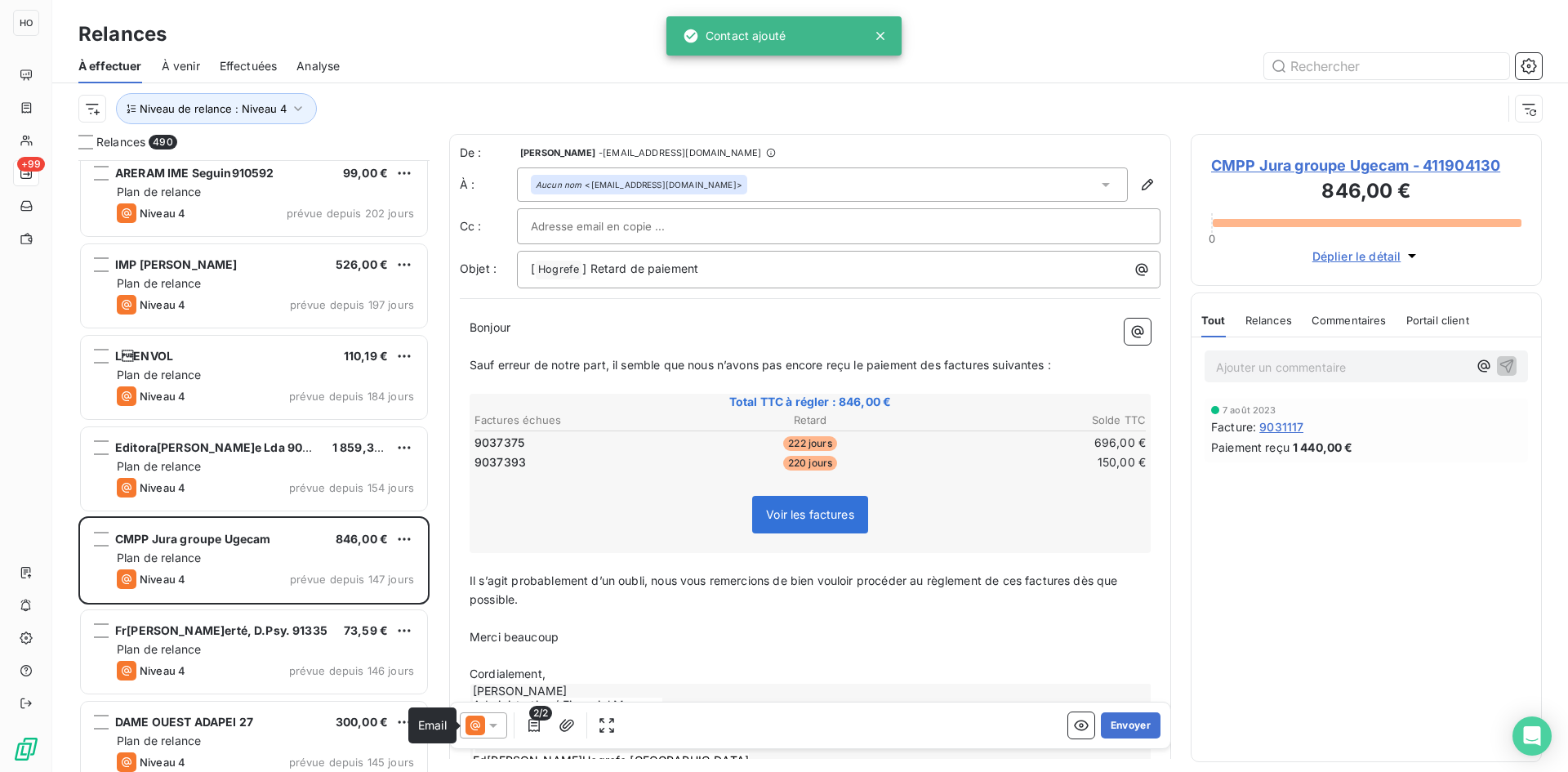
click at [470, 721] on icon at bounding box center [475, 725] width 19 height 19
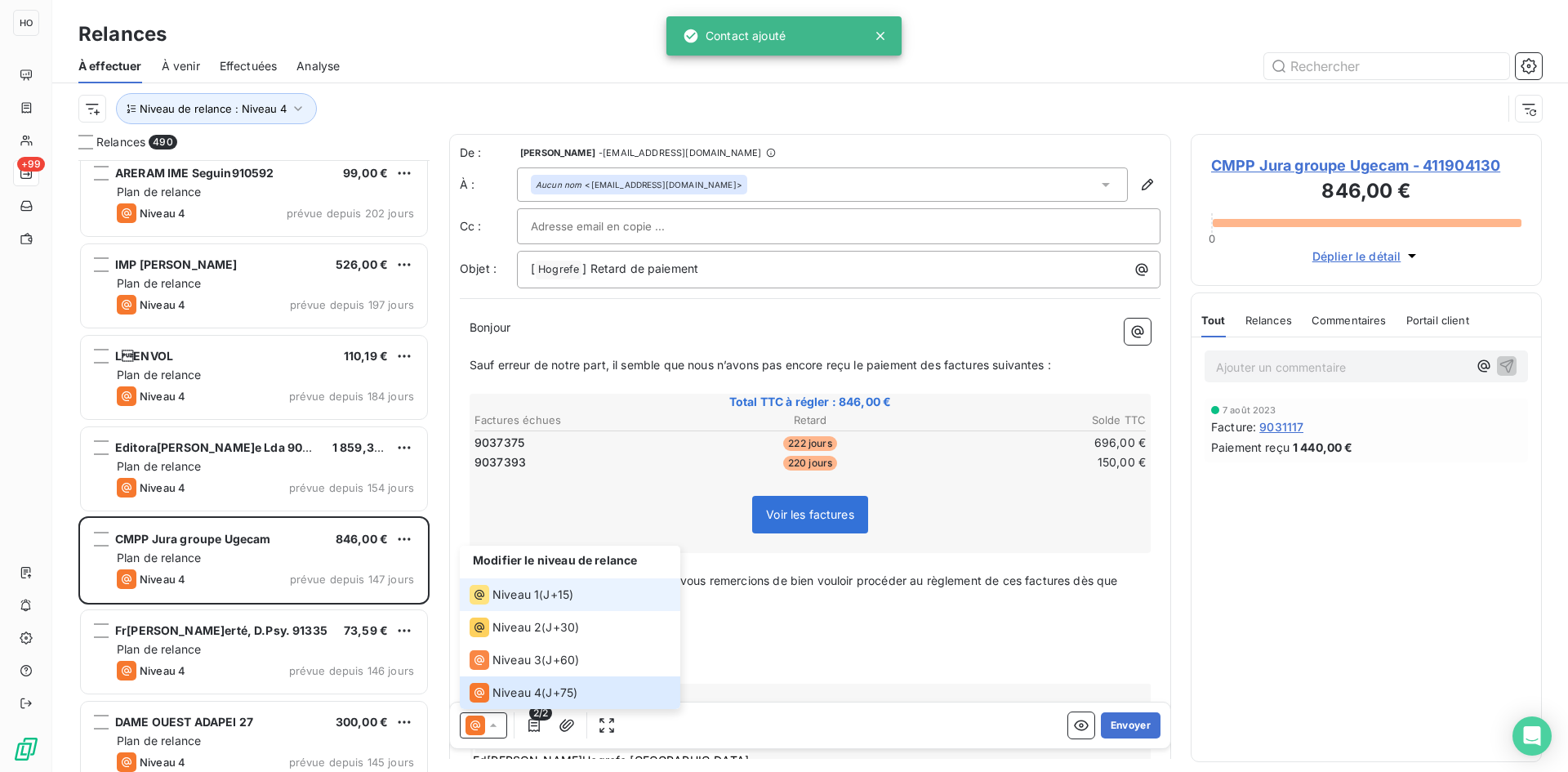
click at [562, 595] on span "J+15 )" at bounding box center [558, 594] width 30 height 16
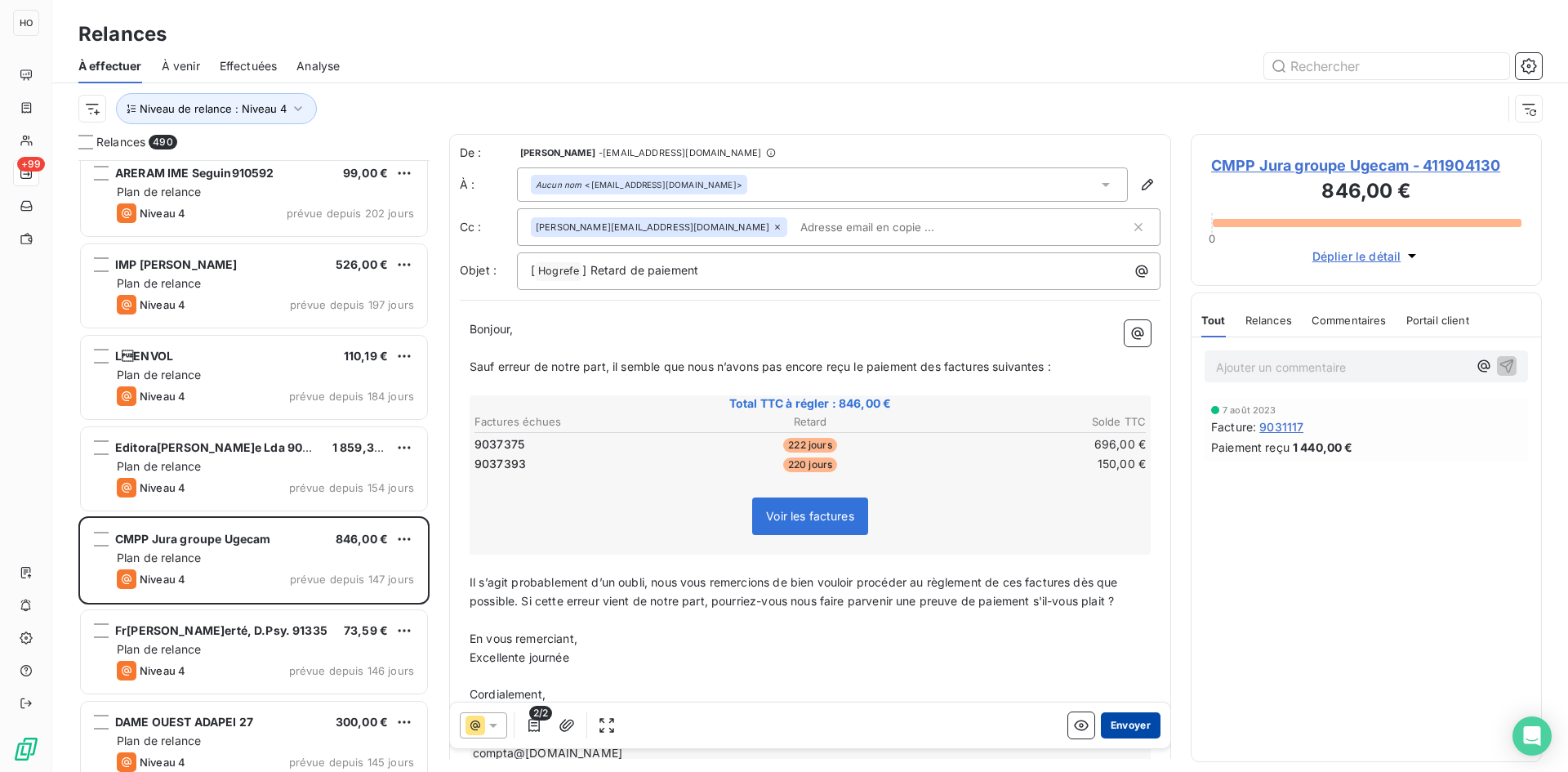
click at [1132, 722] on button "Envoyer" at bounding box center [1130, 725] width 60 height 26
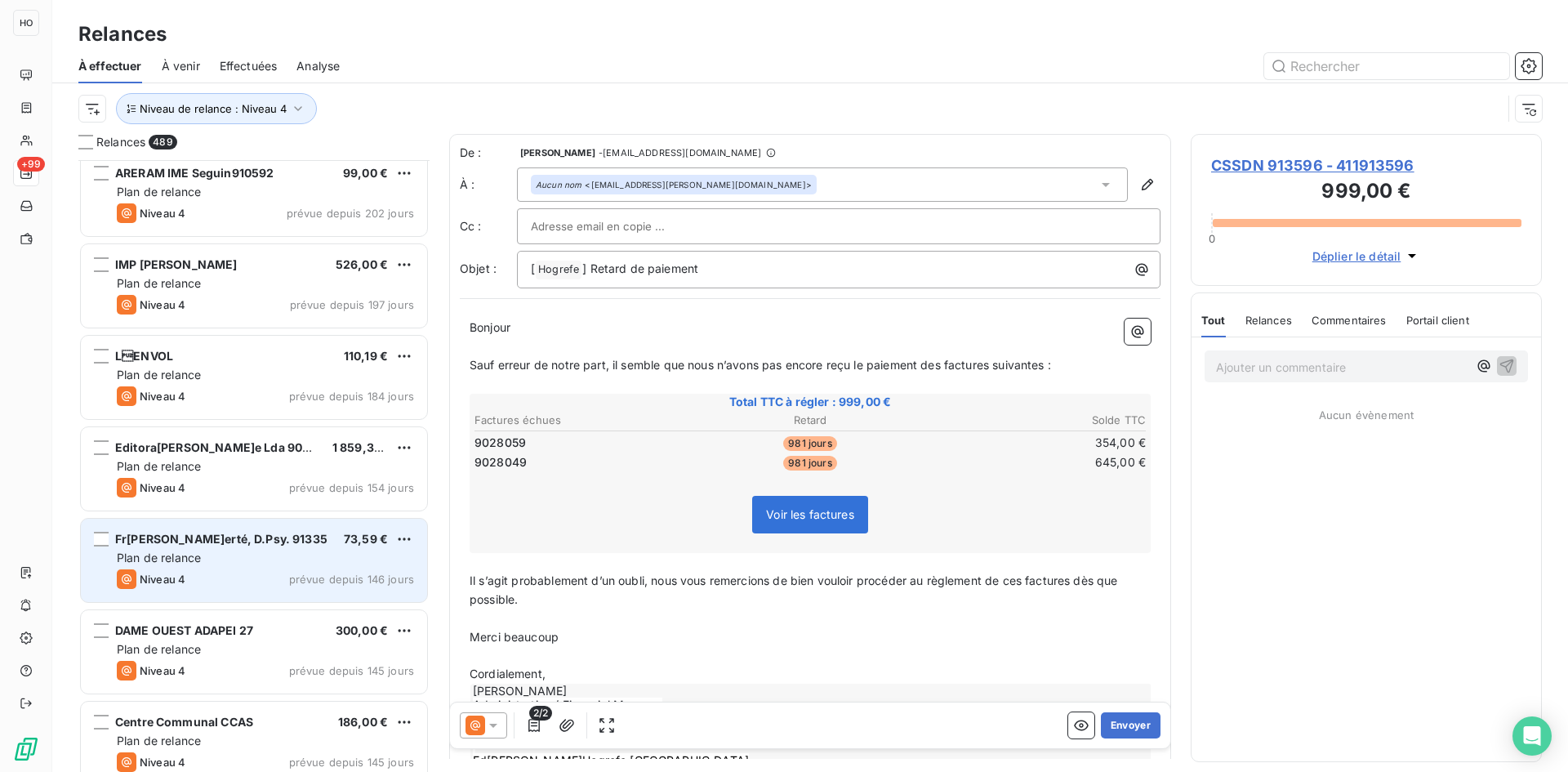
click at [250, 538] on span "Fr[PERSON_NAME]erté, D.Psy. 91335" at bounding box center [221, 539] width 212 height 14
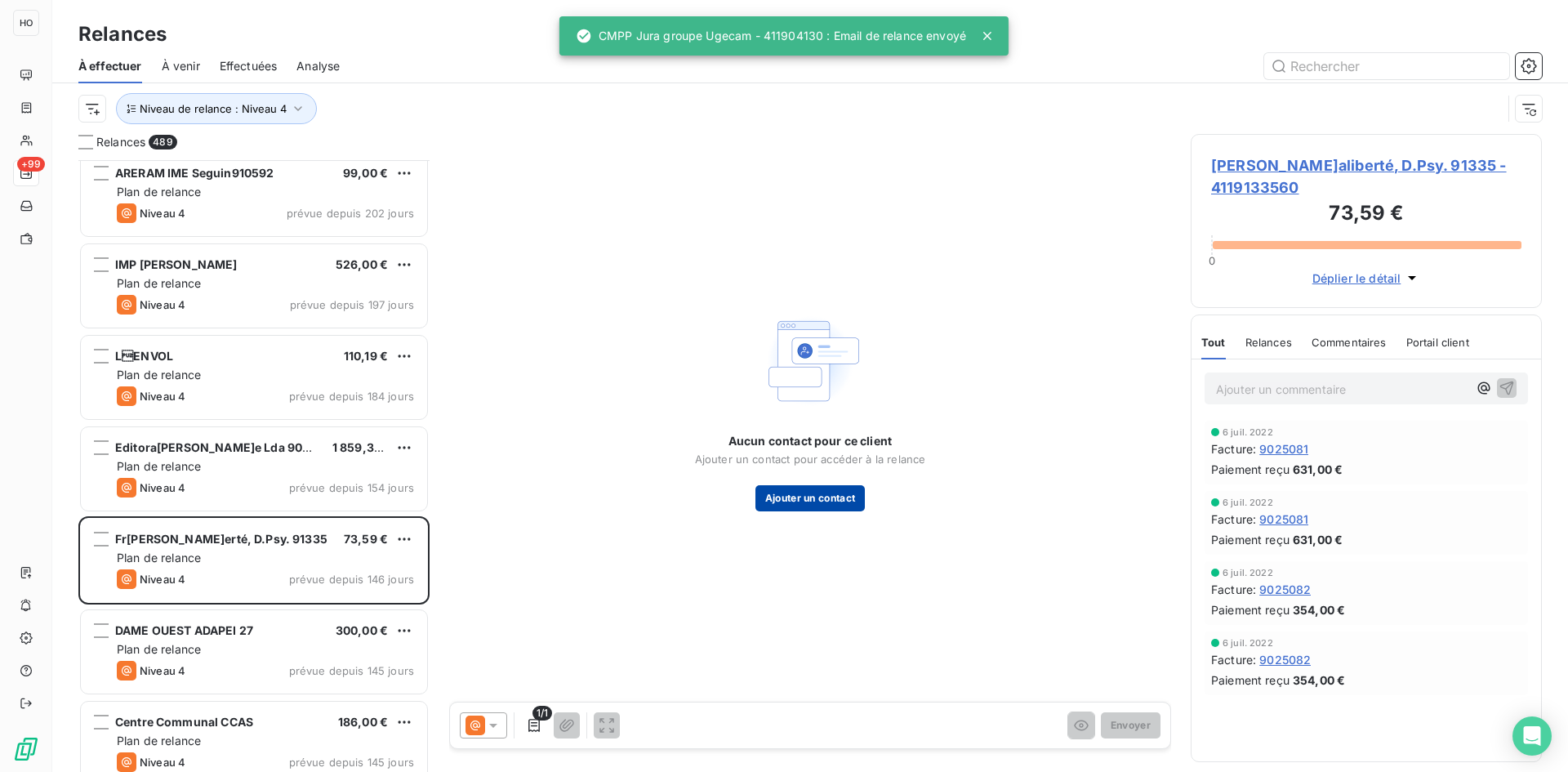
click at [805, 504] on button "Ajouter un contact" at bounding box center [810, 498] width 110 height 26
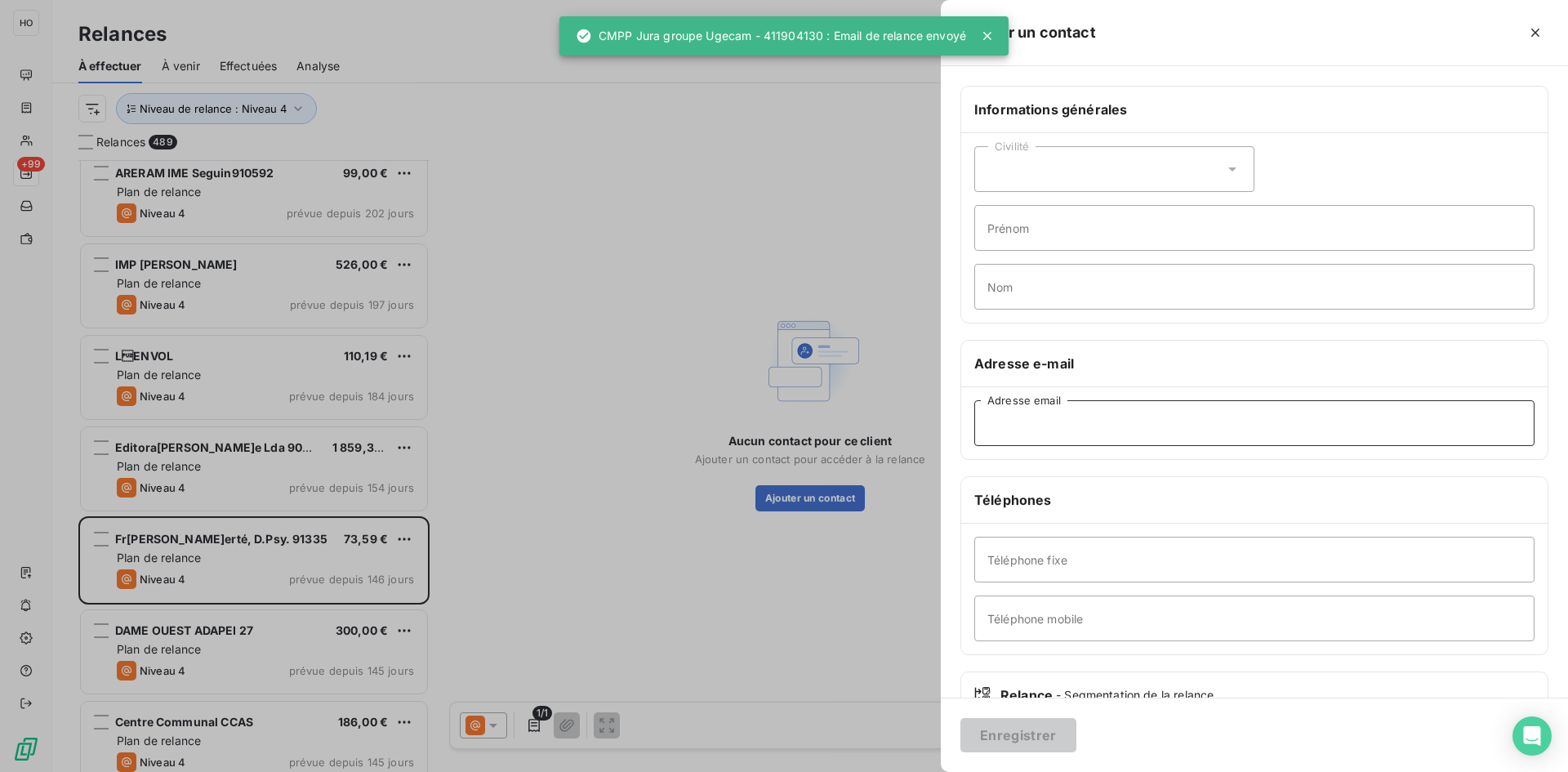
click at [1018, 421] on input "Adresse email" at bounding box center [1254, 423] width 560 height 46
paste input "[PERSON_NAME][EMAIL_ADDRESS][DOMAIN_NAME]"
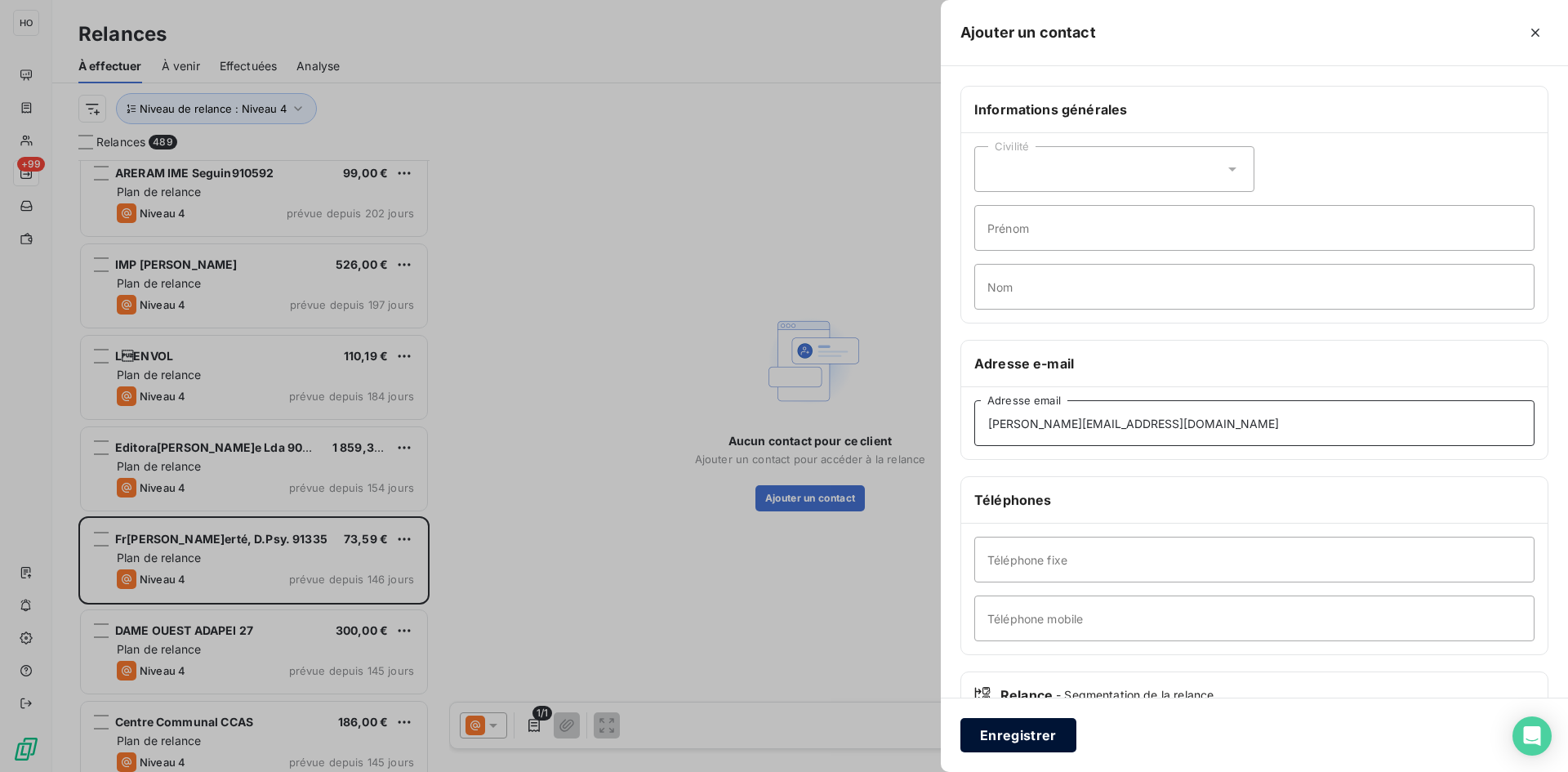
type input "[PERSON_NAME][EMAIL_ADDRESS][DOMAIN_NAME]"
click at [1012, 745] on button "Enregistrer" at bounding box center [1018, 735] width 116 height 34
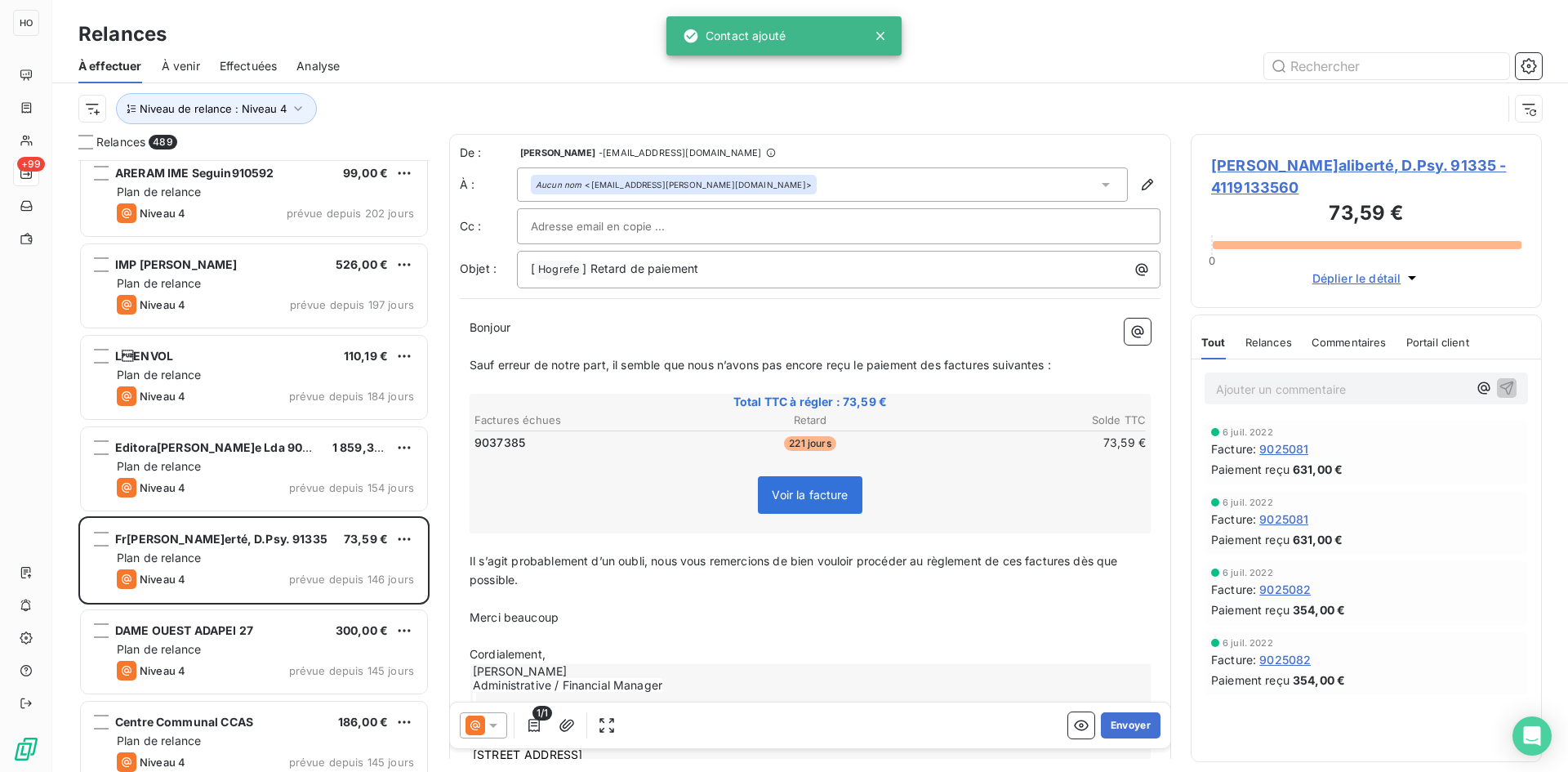
click at [486, 731] on icon at bounding box center [492, 725] width 16 height 16
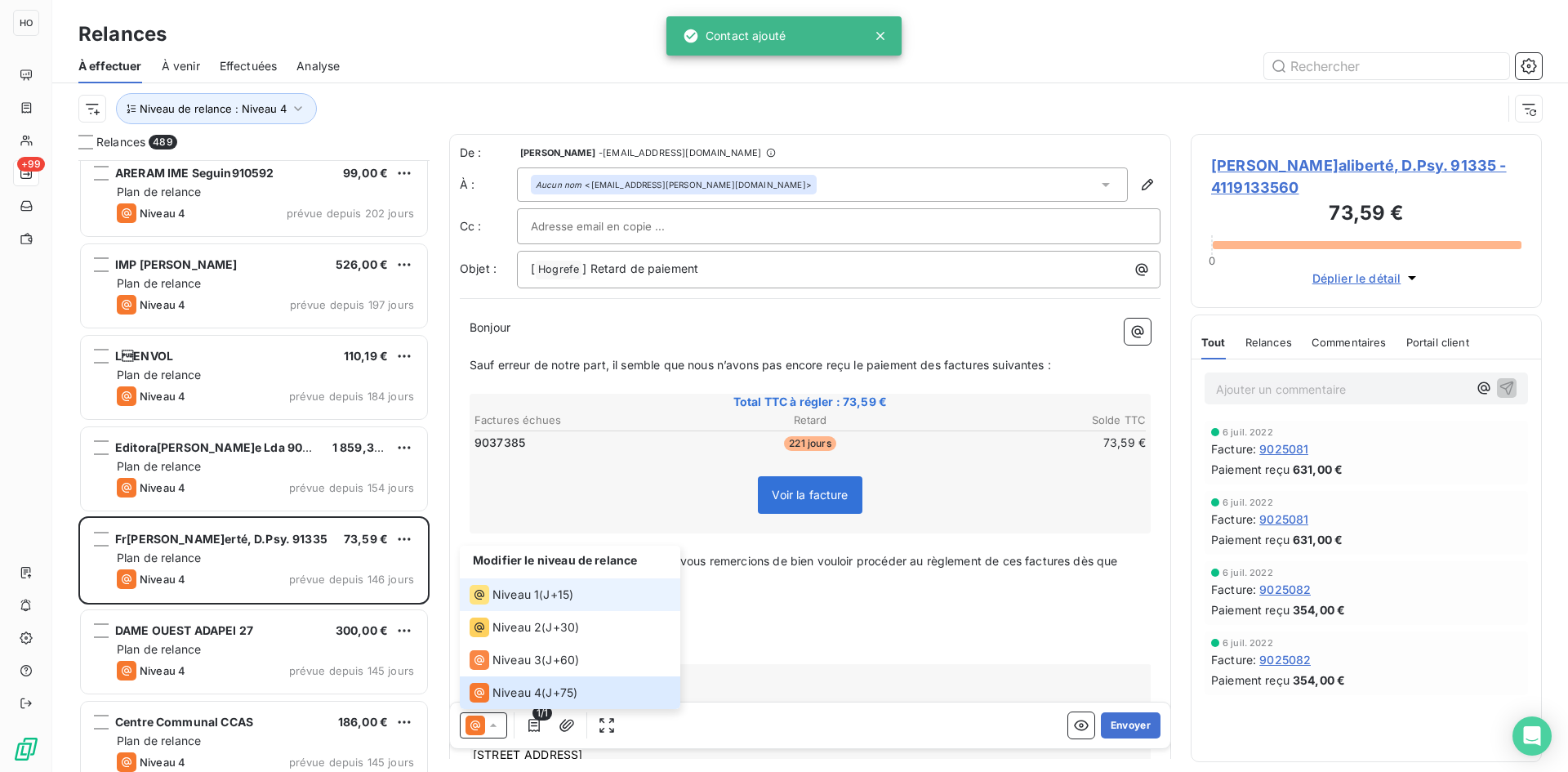
click at [542, 595] on div "Niveau 1 ( J+15 )" at bounding box center [522, 594] width 104 height 19
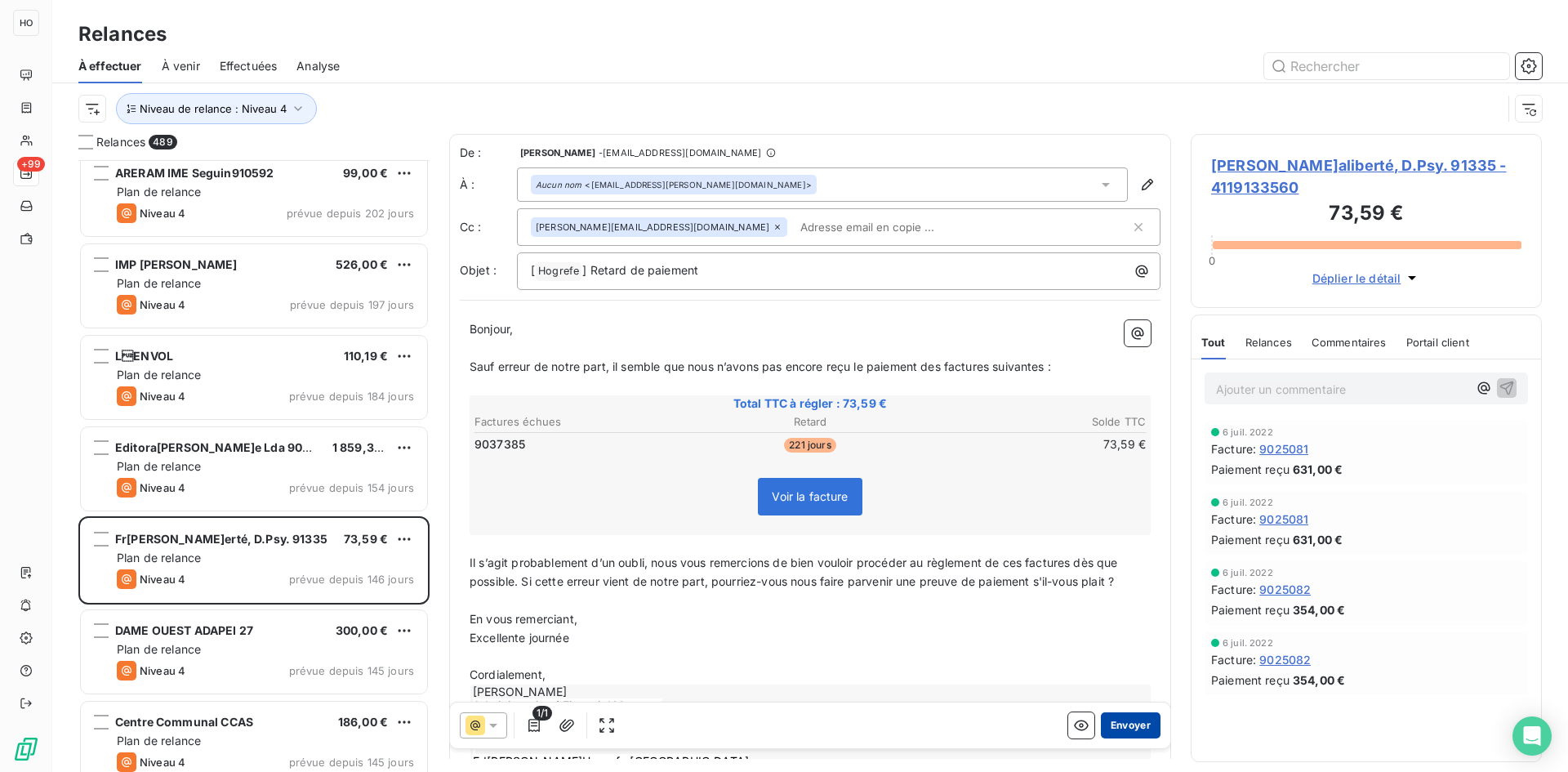
click at [1124, 727] on button "Envoyer" at bounding box center [1130, 725] width 60 height 26
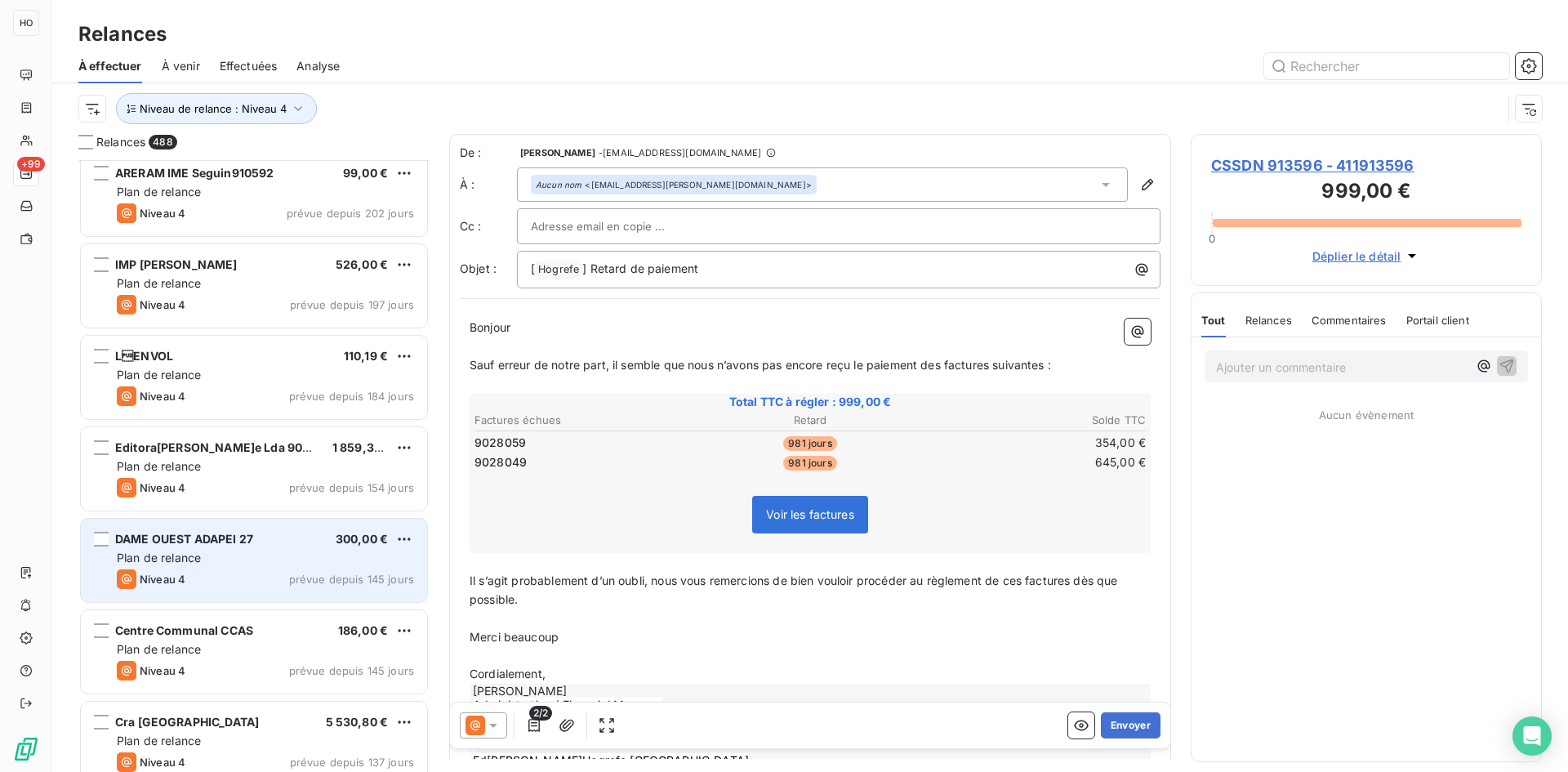
click at [234, 544] on span "DAME OUEST ADAPEI 27" at bounding box center [184, 539] width 138 height 14
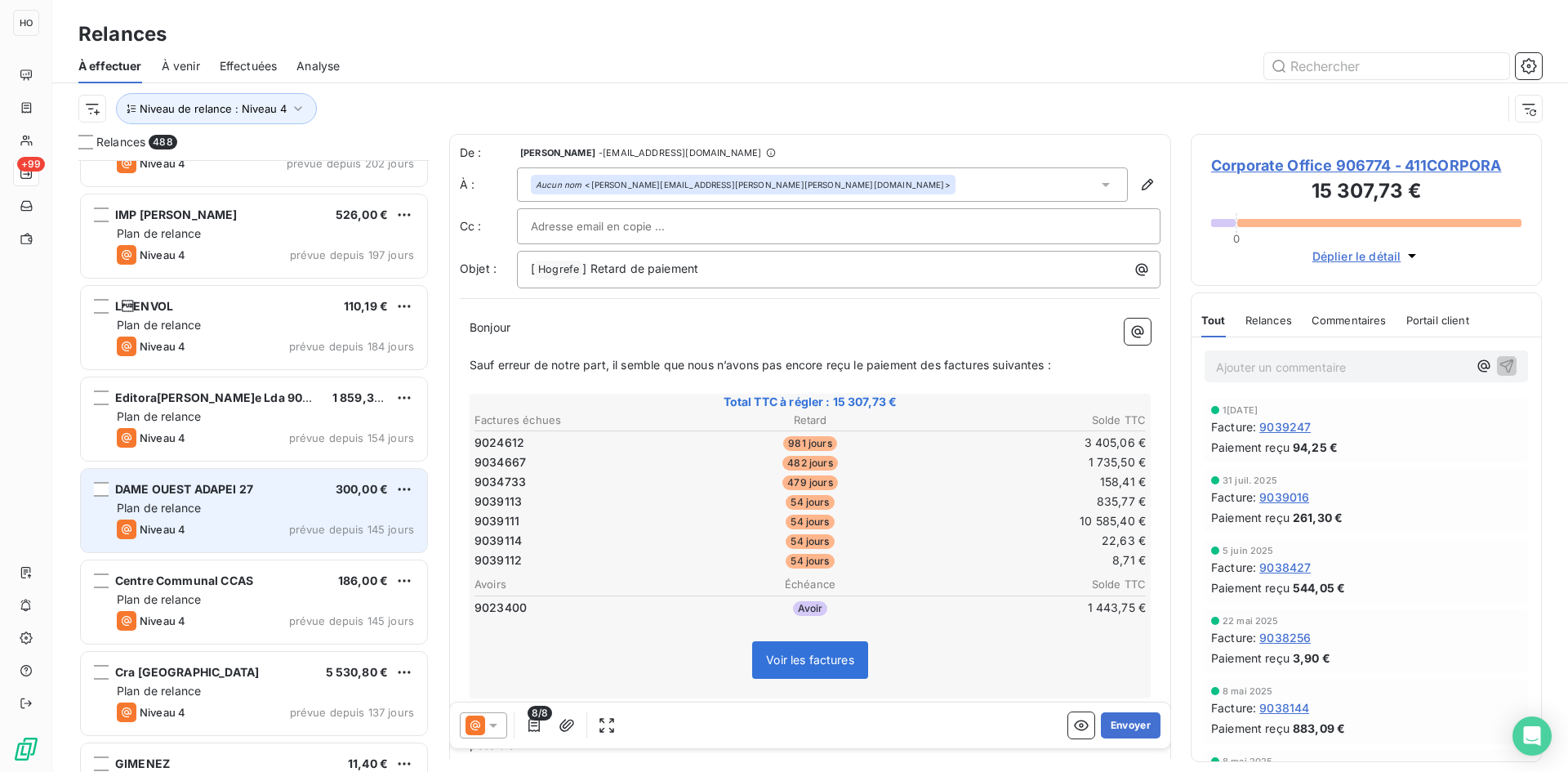
scroll to position [38113, 0]
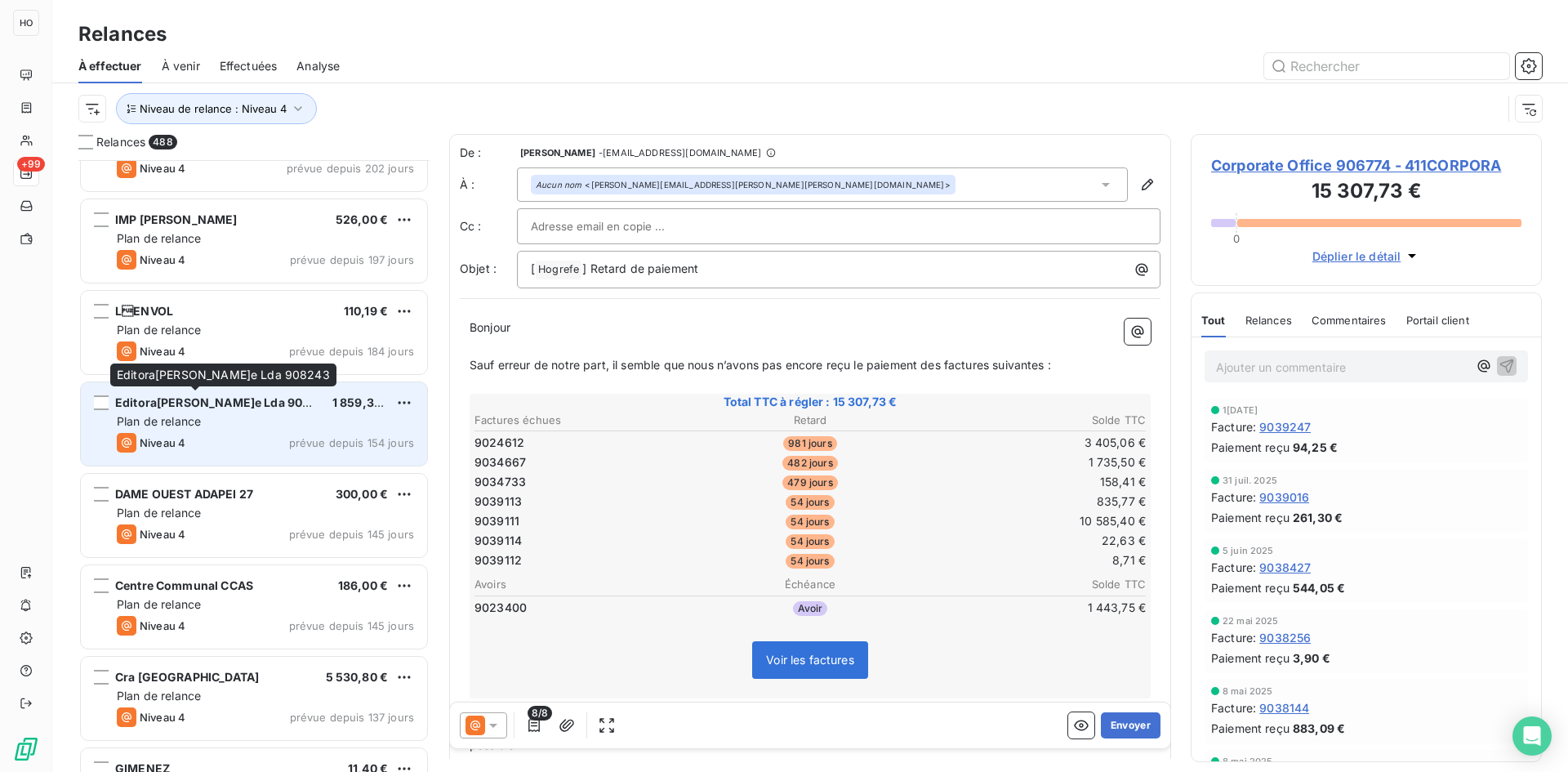
click at [241, 405] on span "Editora[PERSON_NAME]e Lda 908243" at bounding box center [223, 402] width 217 height 14
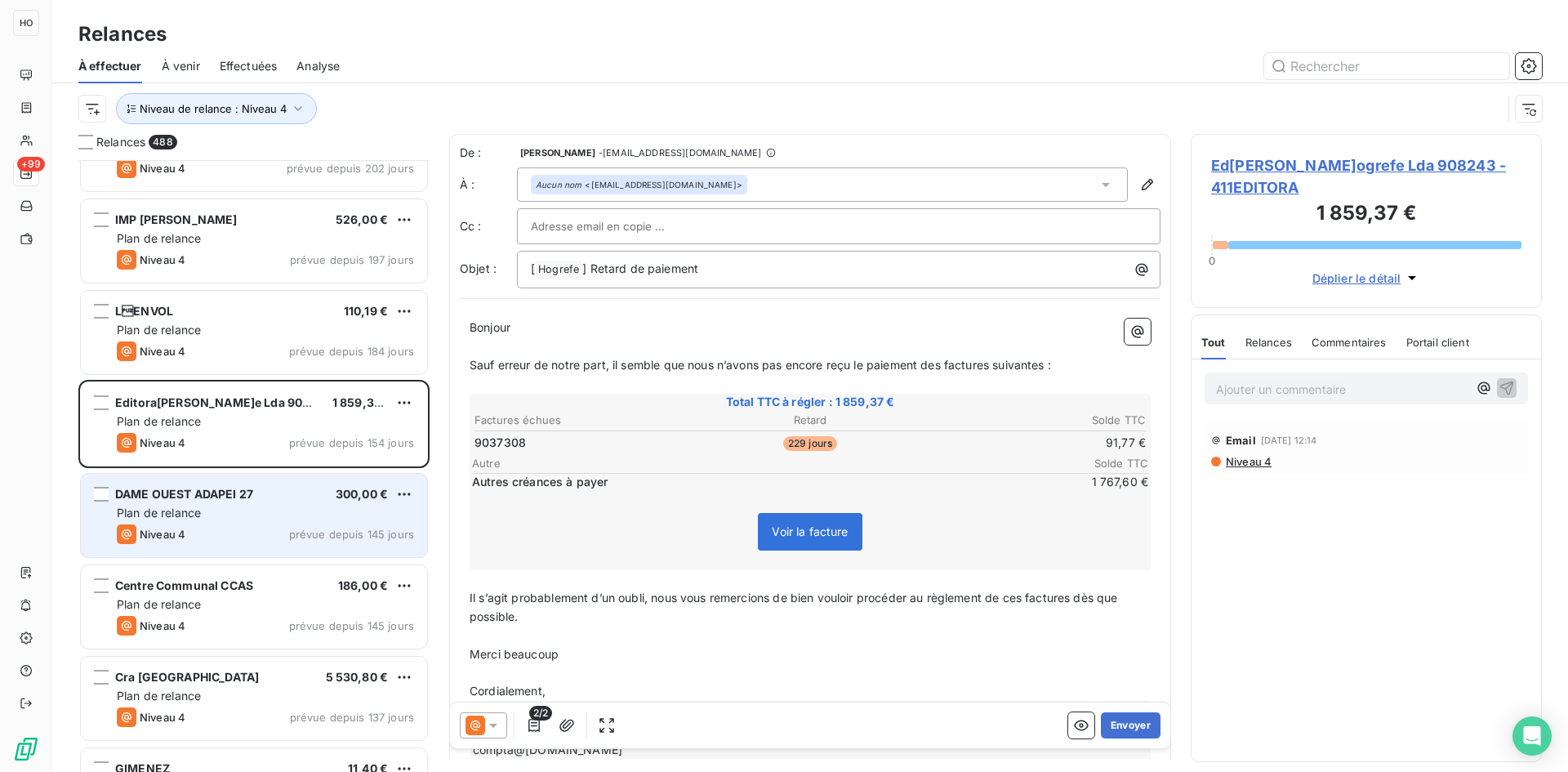
click at [237, 500] on span "DAME OUEST ADAPEI 27" at bounding box center [184, 493] width 138 height 14
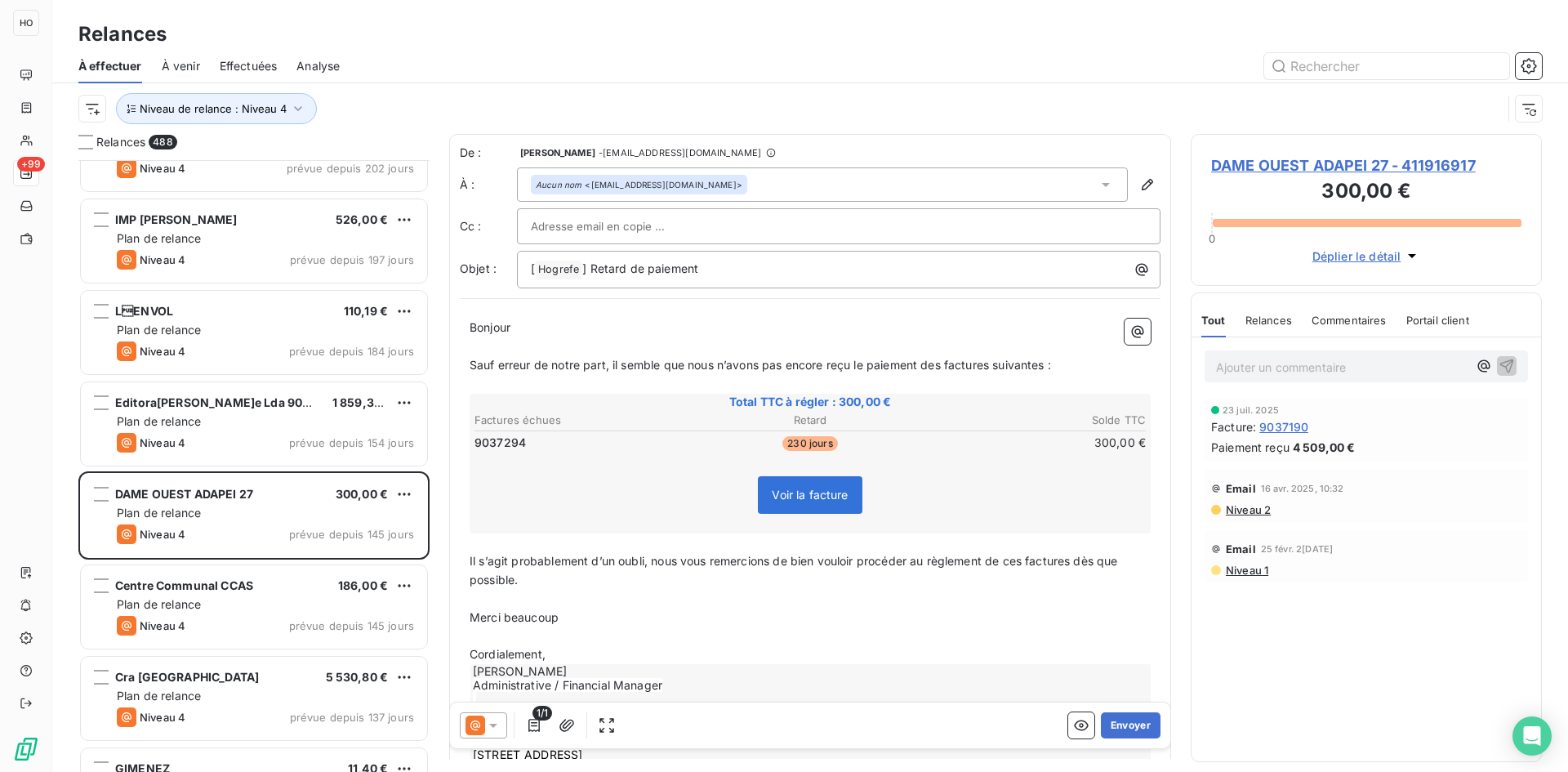
click at [494, 723] on icon at bounding box center [493, 725] width 8 height 4
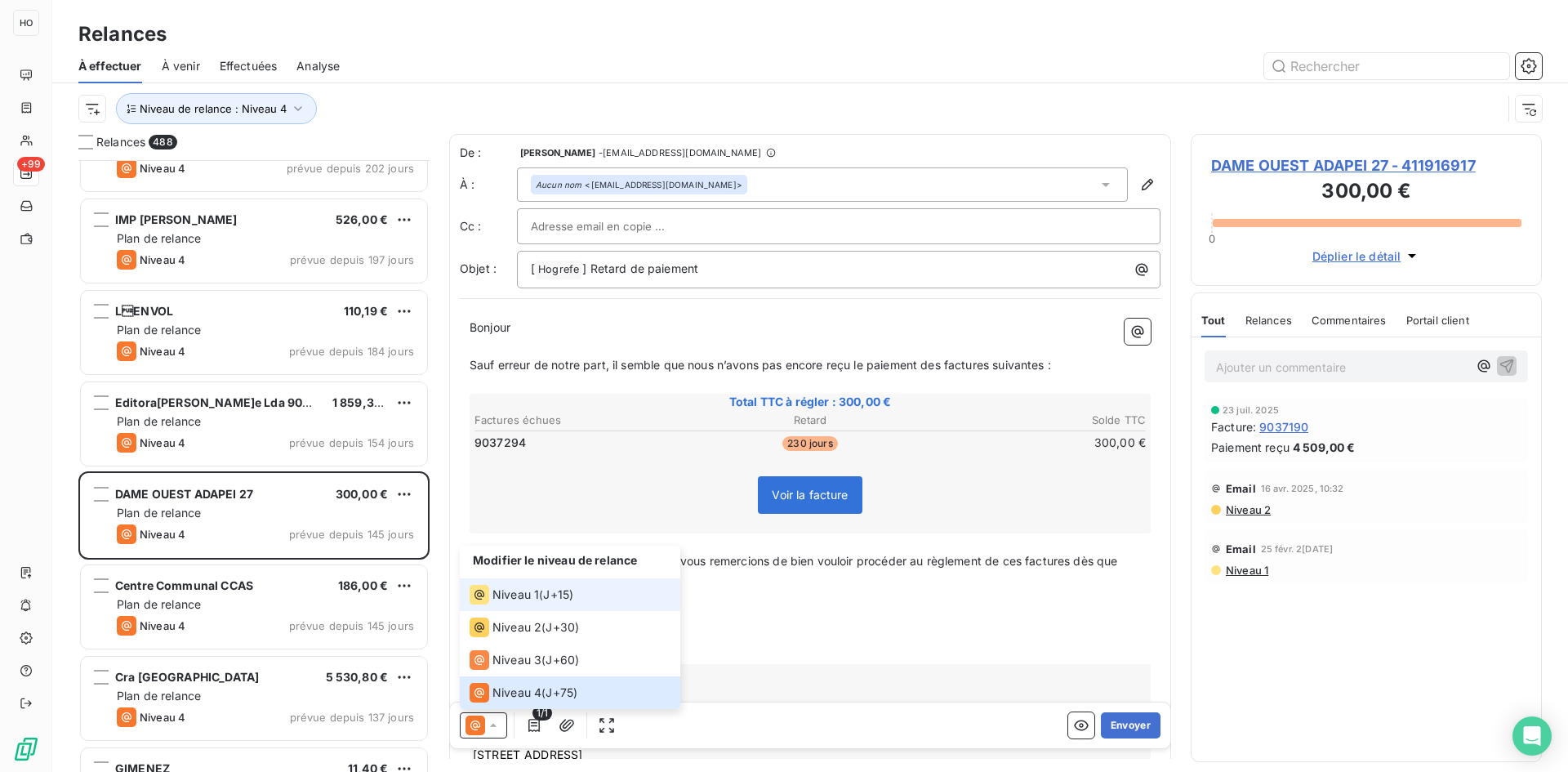
click at [568, 592] on span "J+15 )" at bounding box center [558, 594] width 30 height 16
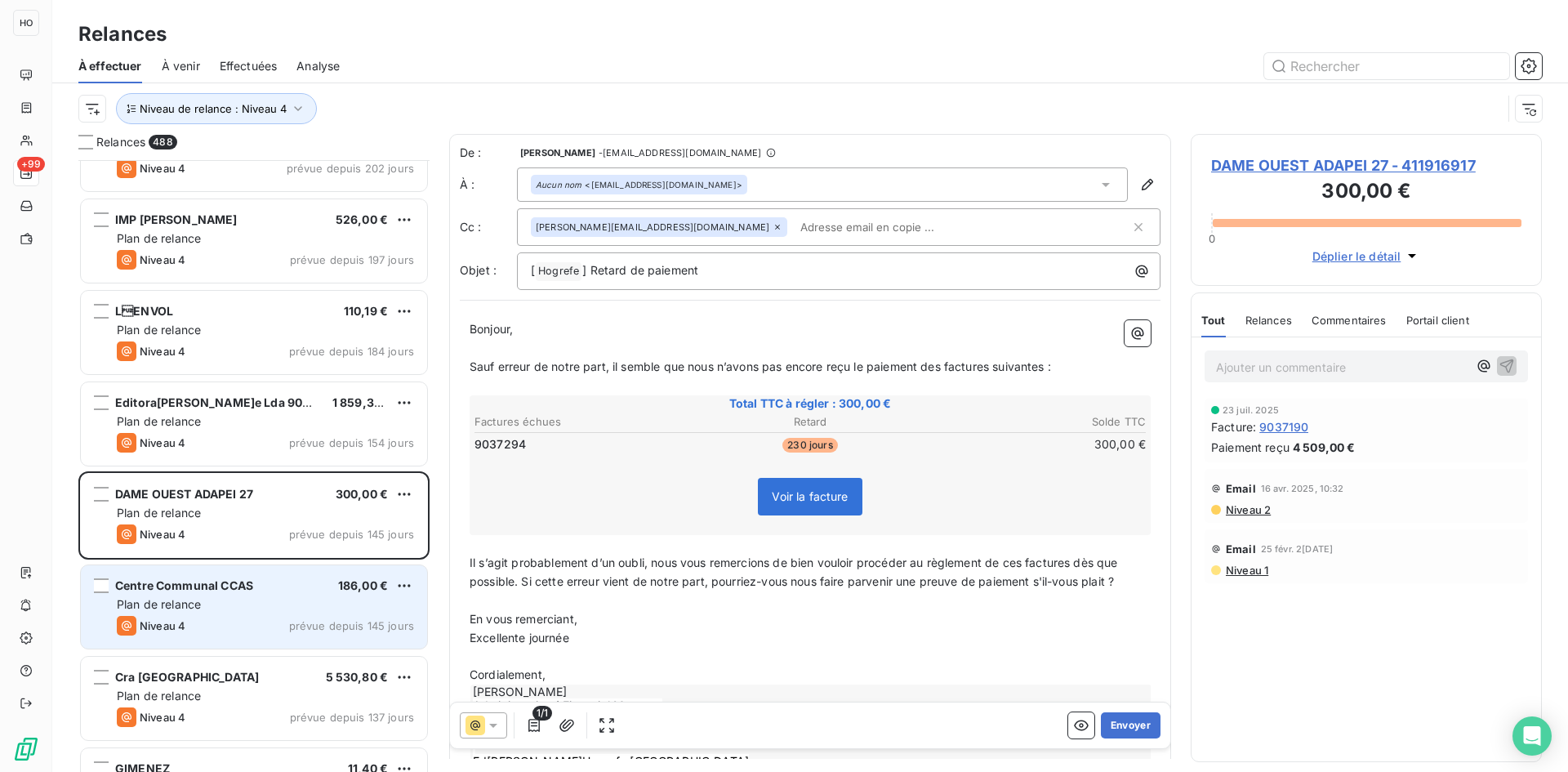
click at [242, 613] on div "Centre Communal CCAS 186,00 € Plan de relance Niveau 4 prévue depuis 145 jours" at bounding box center [253, 607] width 346 height 83
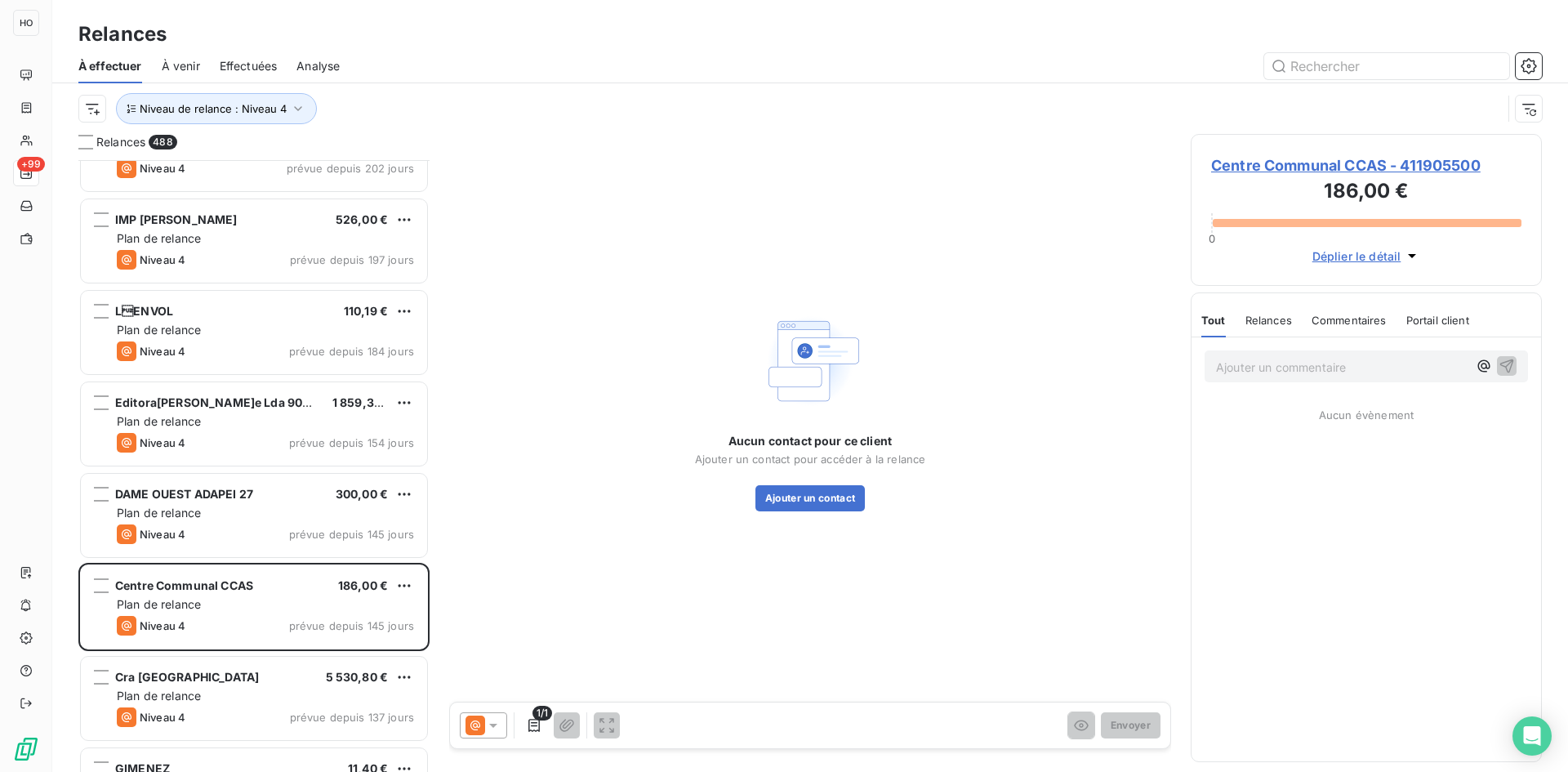
click at [828, 512] on div "Aucun contact pour ce client Ajouter un contact pour accéder à la relance Ajout…" at bounding box center [810, 409] width 722 height 551
click at [824, 503] on button "Ajouter un contact" at bounding box center [810, 498] width 110 height 26
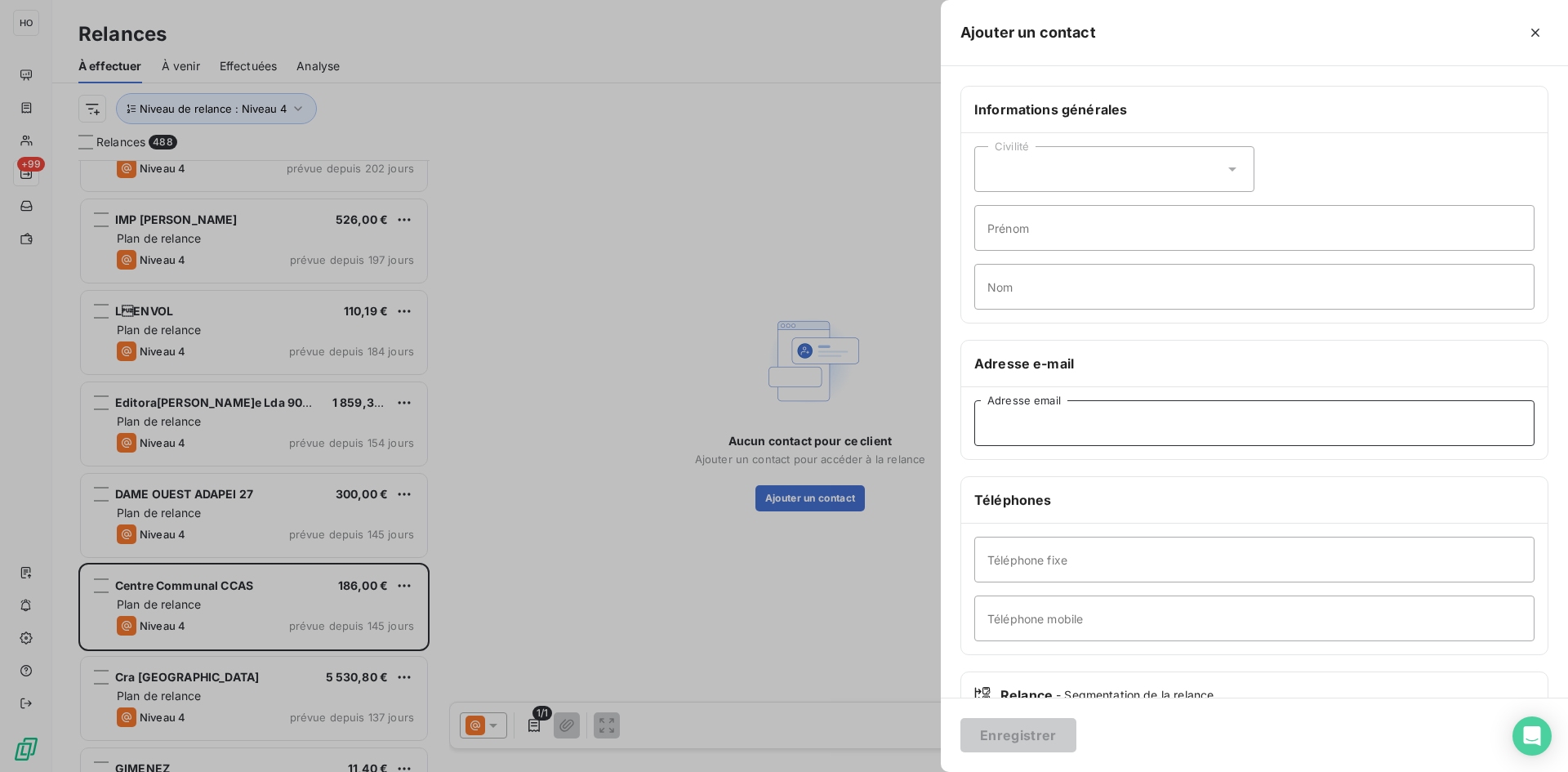
click at [1142, 427] on input "Adresse email" at bounding box center [1254, 423] width 560 height 46
paste input "[EMAIL_ADDRESS][DOMAIN_NAME]"
type input "[EMAIL_ADDRESS][DOMAIN_NAME]"
click at [1020, 742] on button "Enregistrer" at bounding box center [1018, 735] width 116 height 34
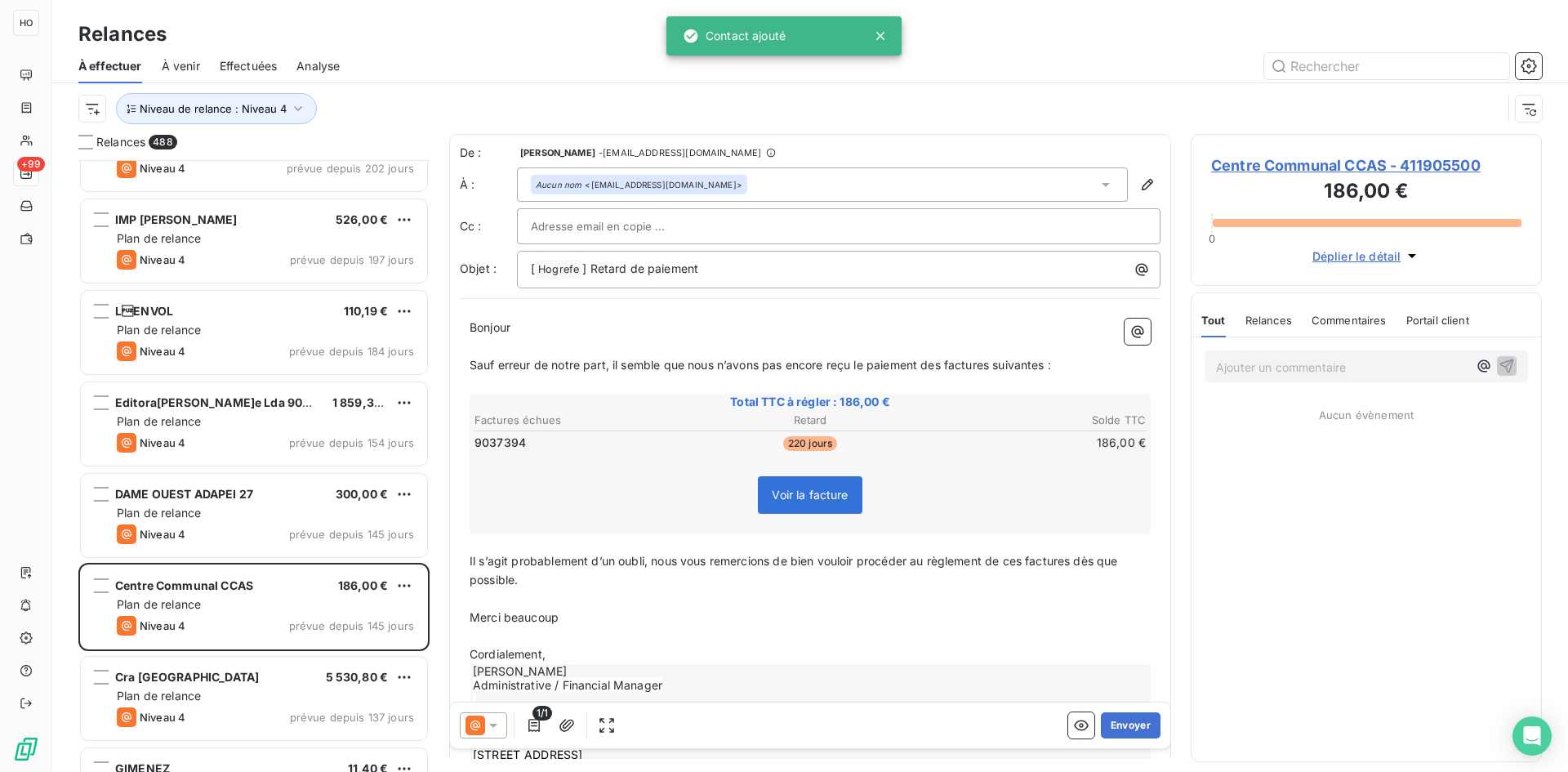
click at [484, 723] on icon at bounding box center [475, 725] width 19 height 19
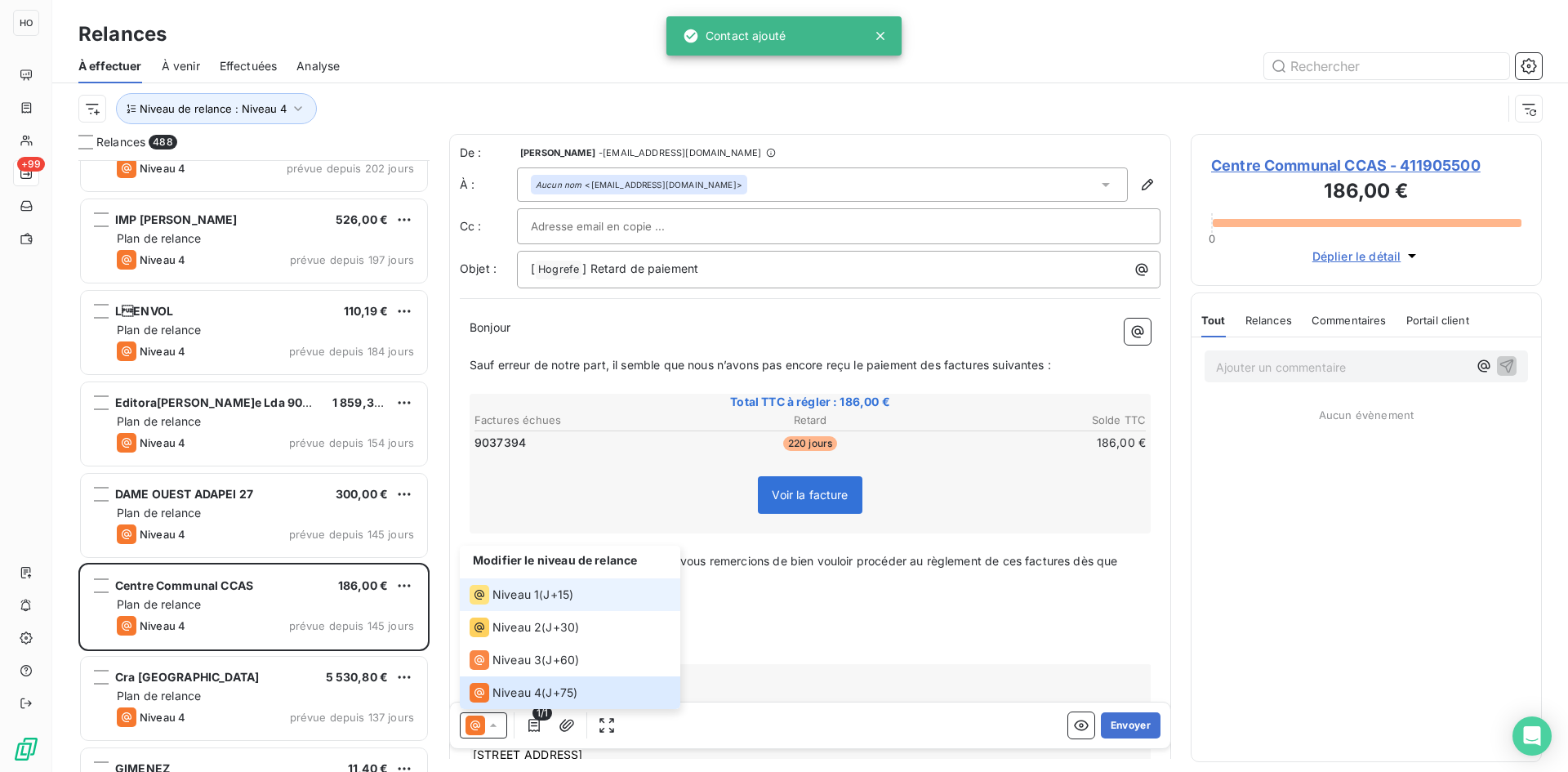
click at [550, 591] on span "J+15 )" at bounding box center [558, 594] width 30 height 16
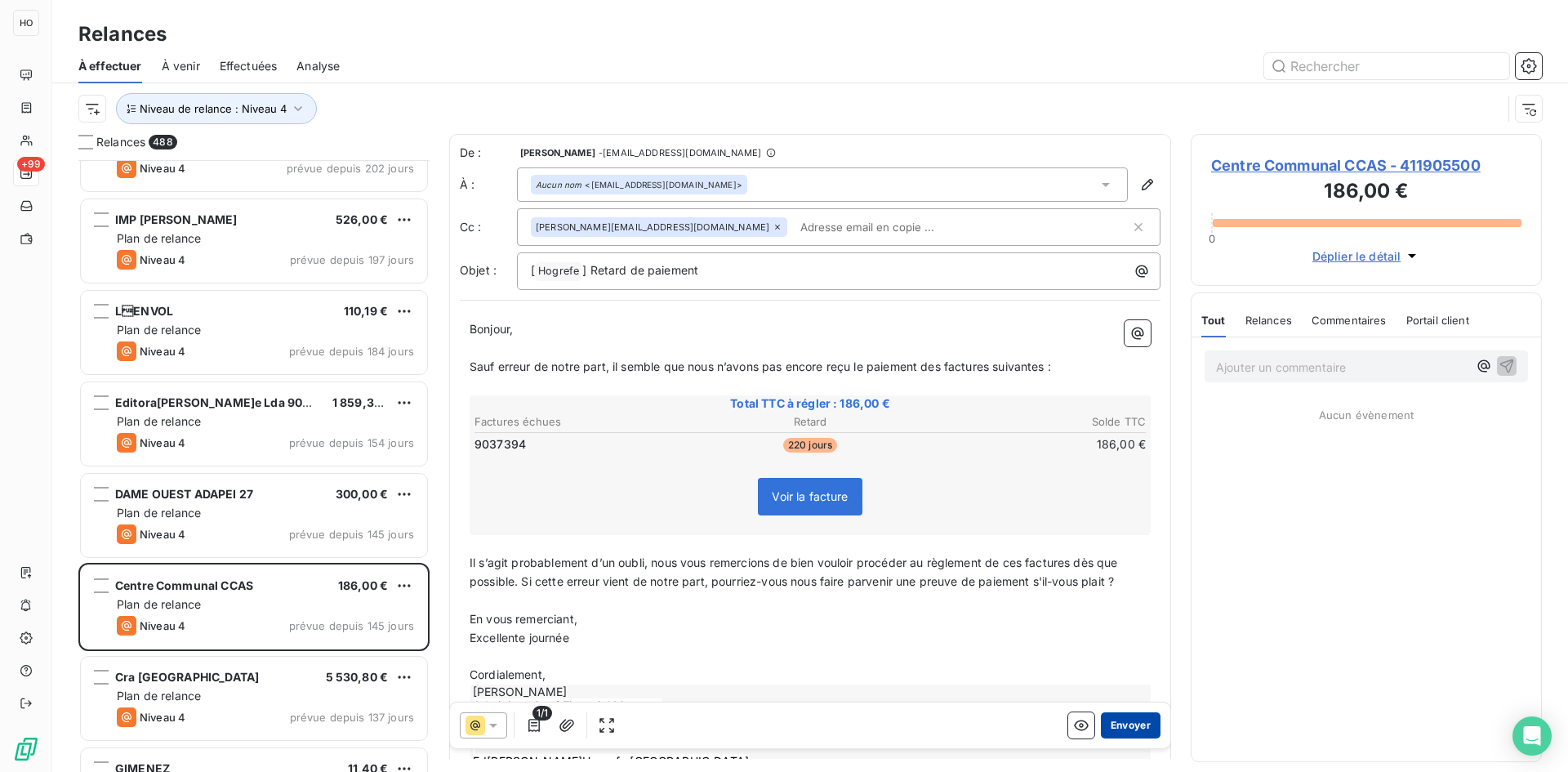
click at [1125, 722] on button "Envoyer" at bounding box center [1130, 725] width 60 height 26
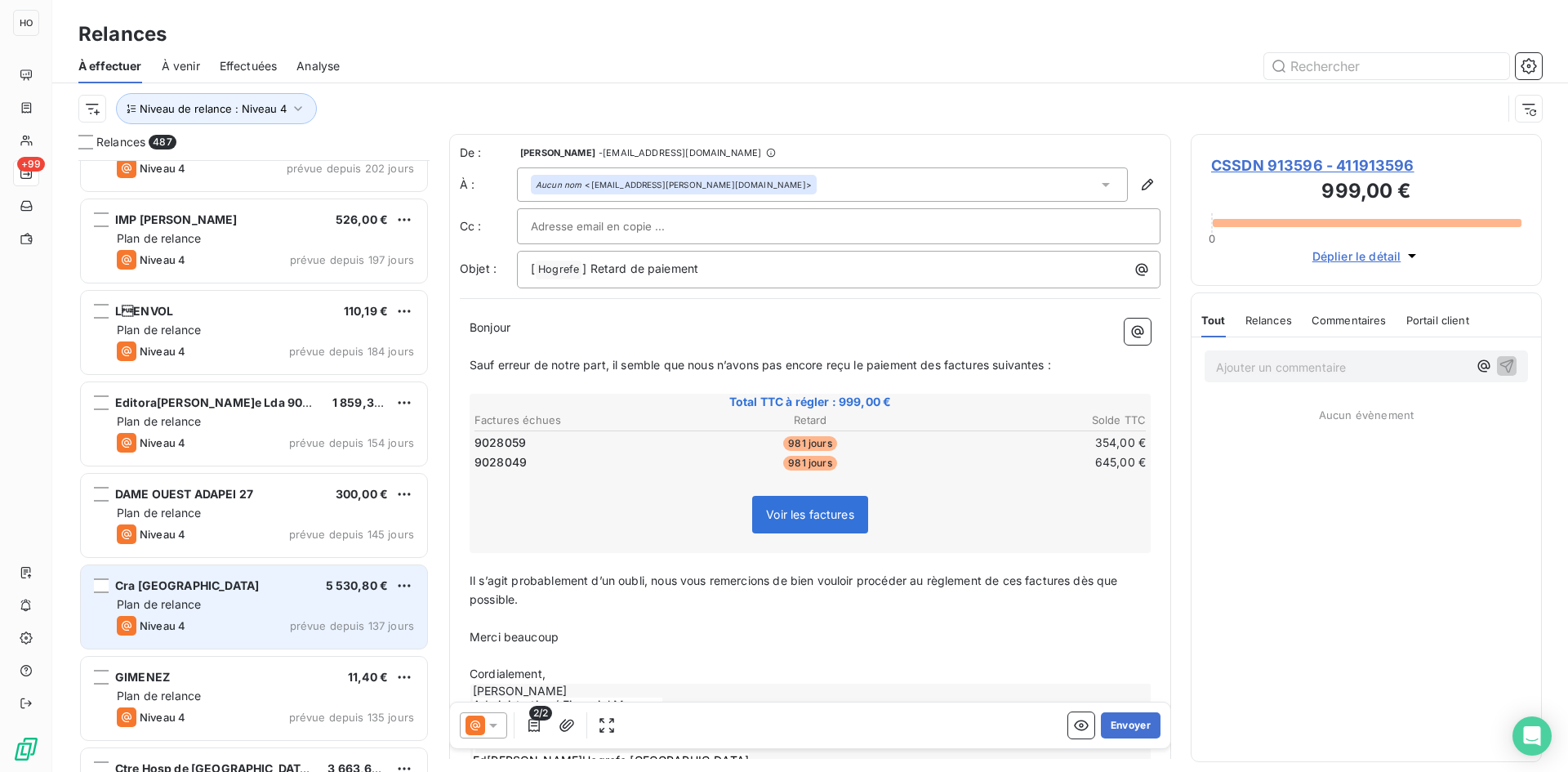
click at [249, 613] on div "[GEOGRAPHIC_DATA] 5 530,80 € Plan de relance Niveau 4 prévue depuis 137 jours" at bounding box center [253, 607] width 346 height 83
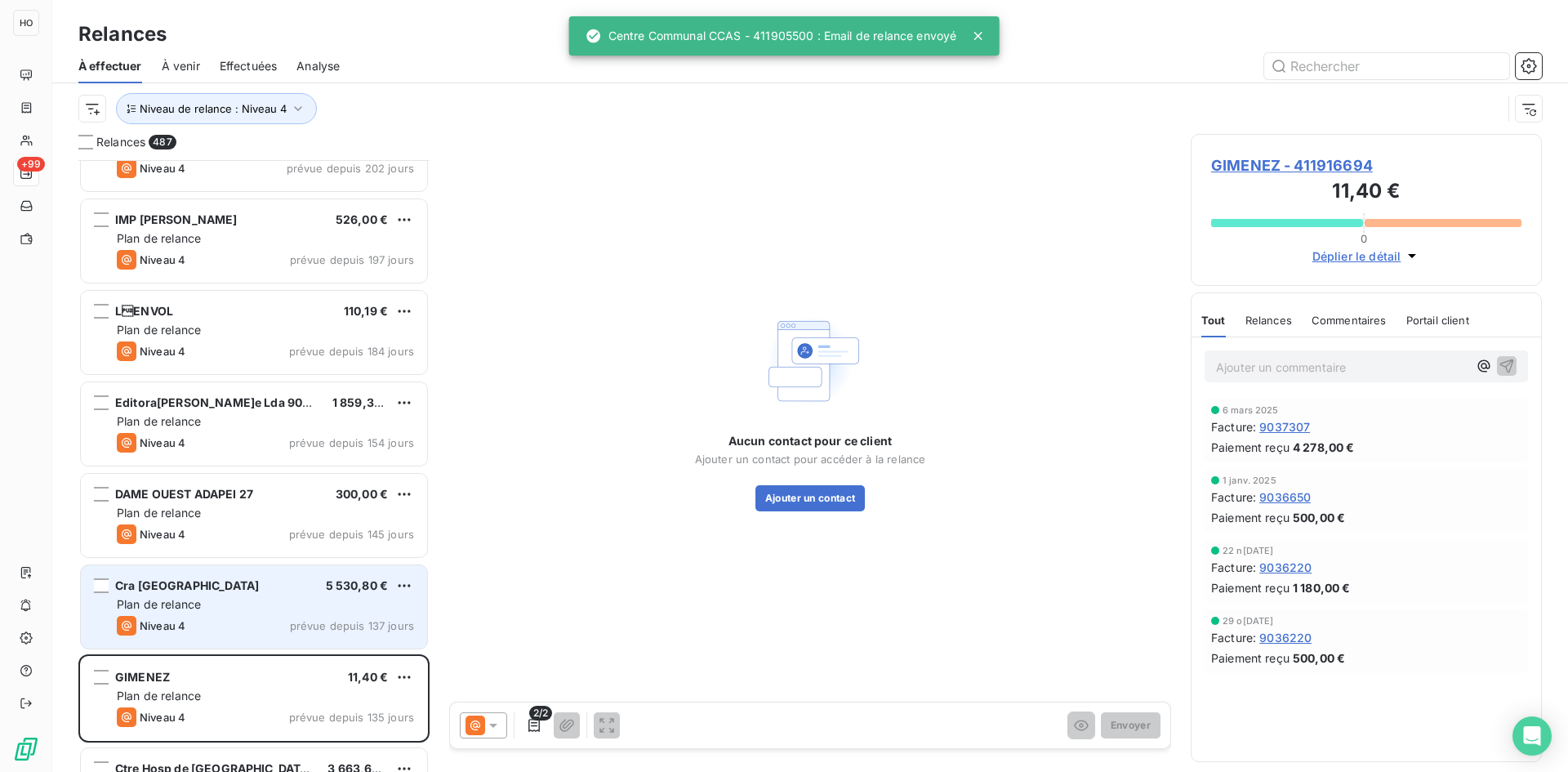
click at [259, 608] on div "Plan de relance" at bounding box center [265, 604] width 297 height 16
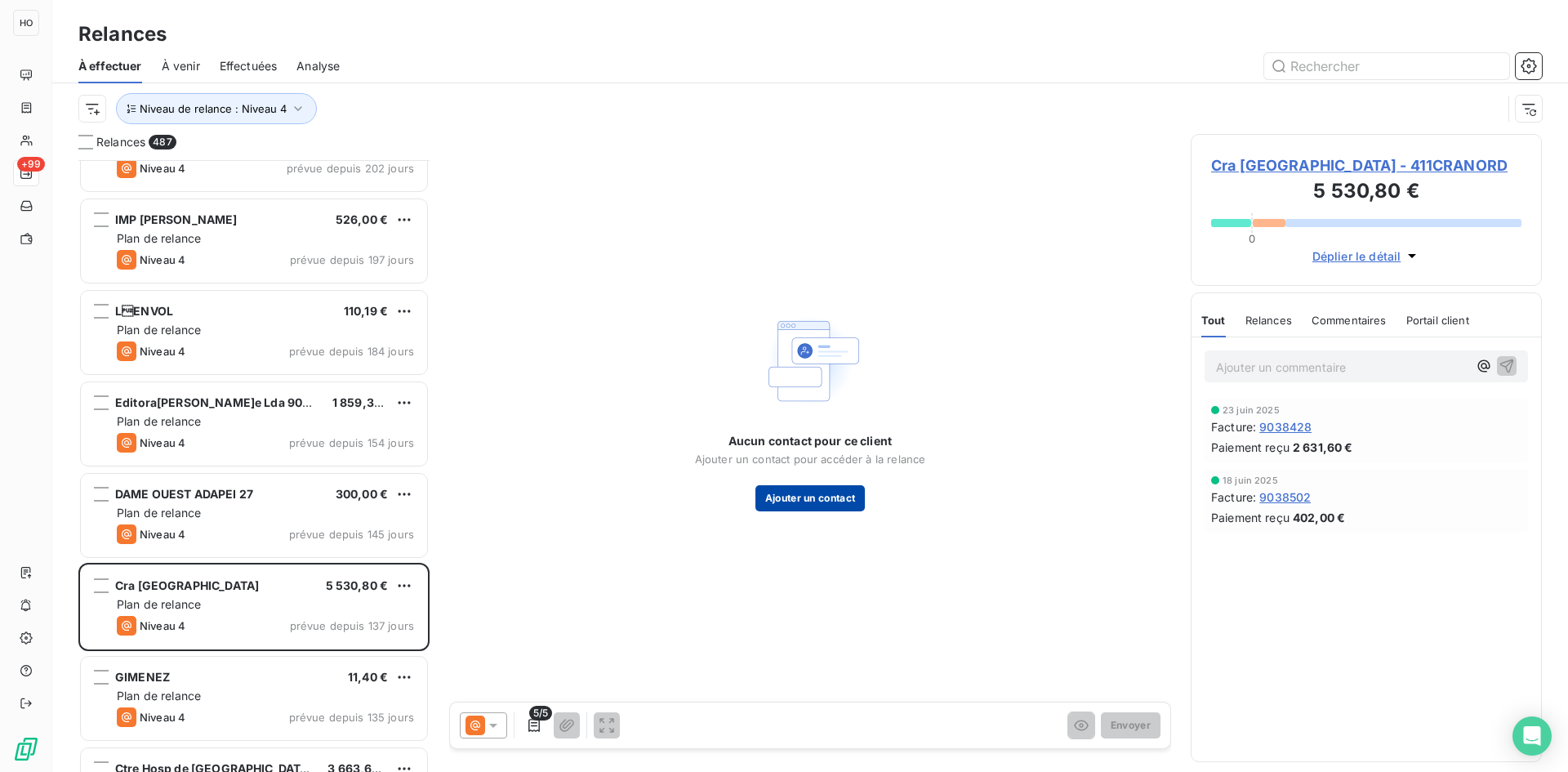
click at [826, 495] on button "Ajouter un contact" at bounding box center [810, 498] width 110 height 26
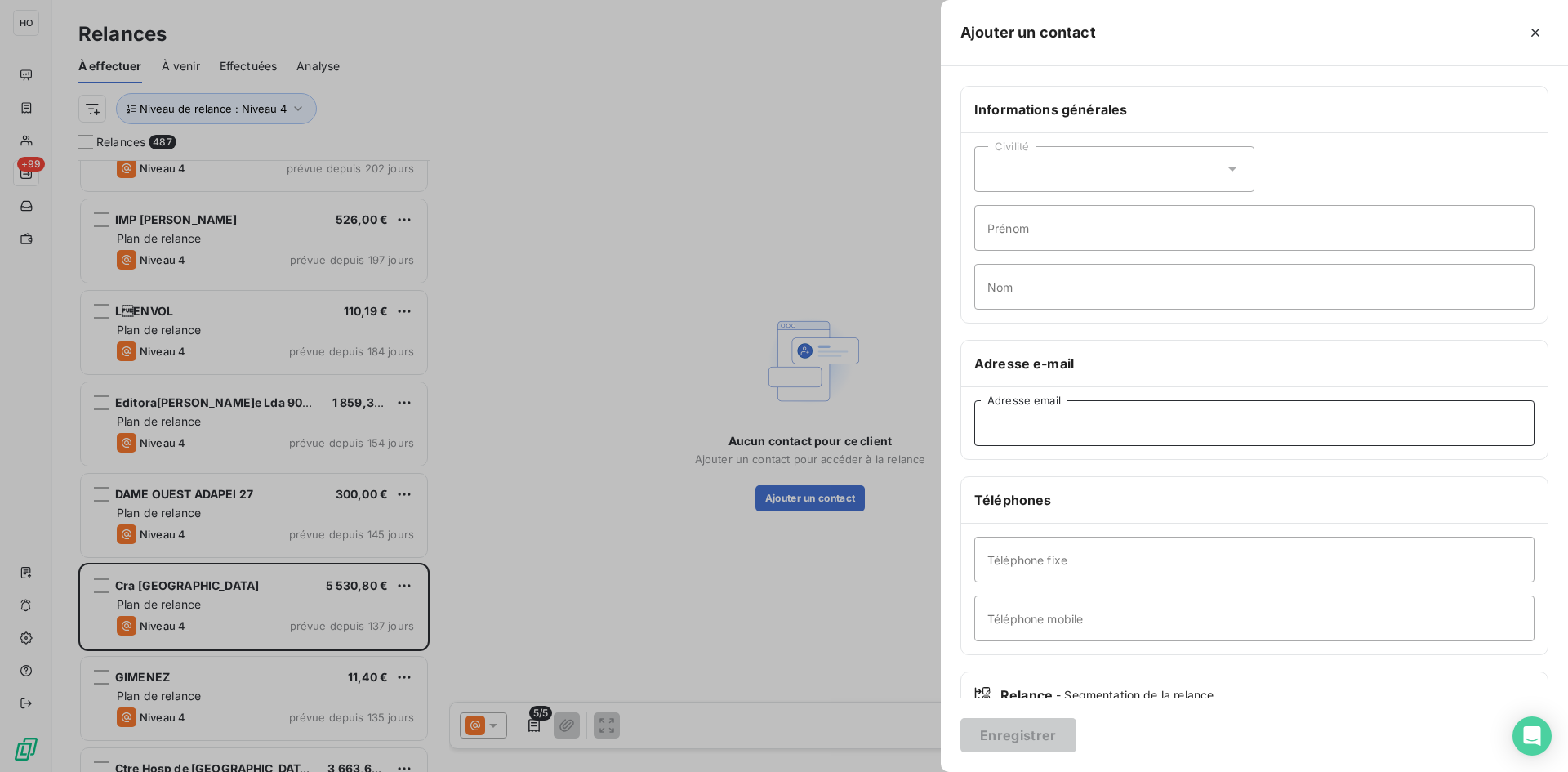
click at [1098, 429] on input "Adresse email" at bounding box center [1254, 423] width 560 height 46
paste input "[EMAIL_ADDRESS][DOMAIN_NAME]"
type input "[EMAIL_ADDRESS][DOMAIN_NAME]"
click at [1013, 744] on button "Enregistrer" at bounding box center [1018, 735] width 116 height 34
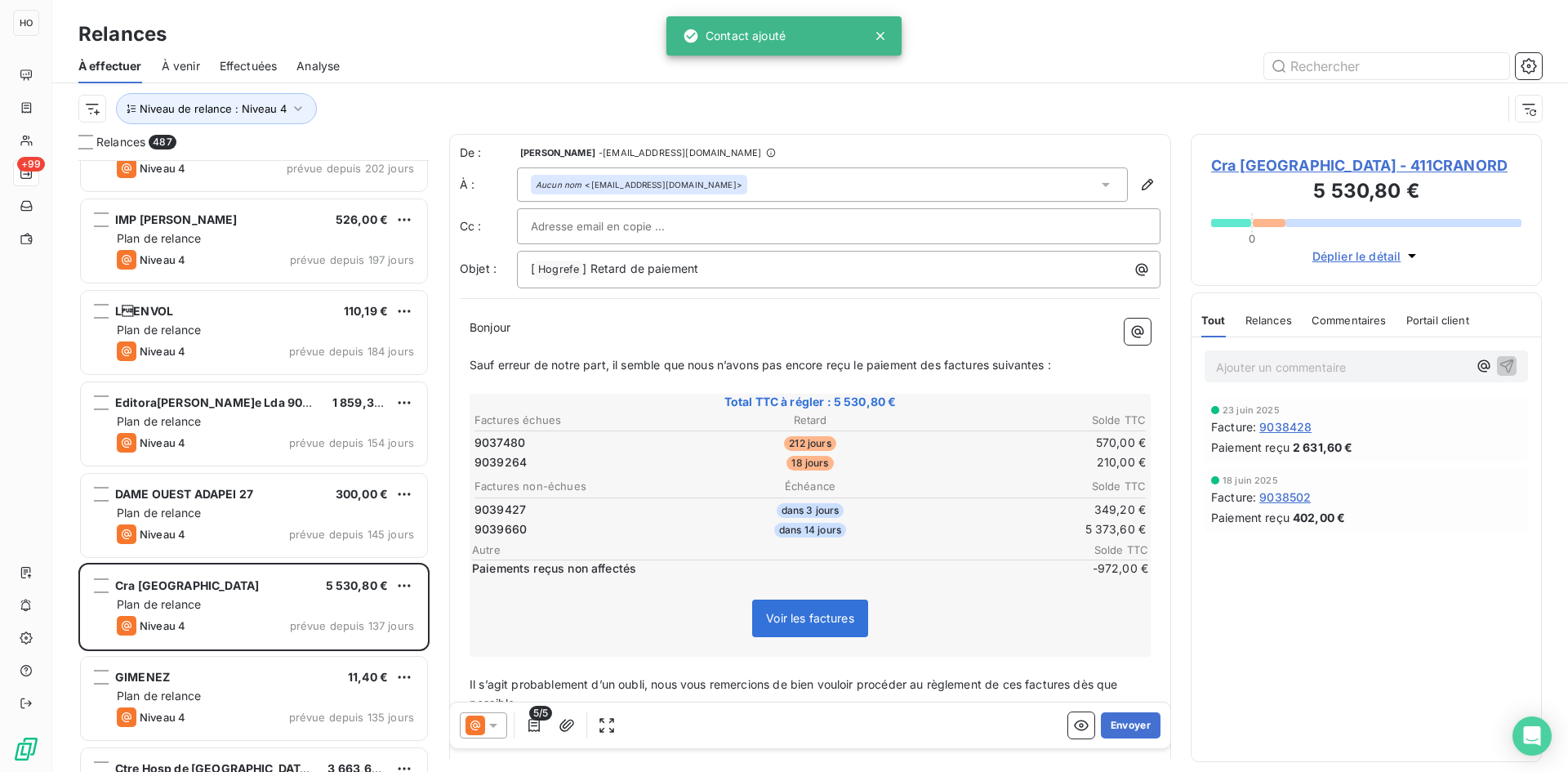
click at [495, 727] on icon at bounding box center [492, 725] width 16 height 16
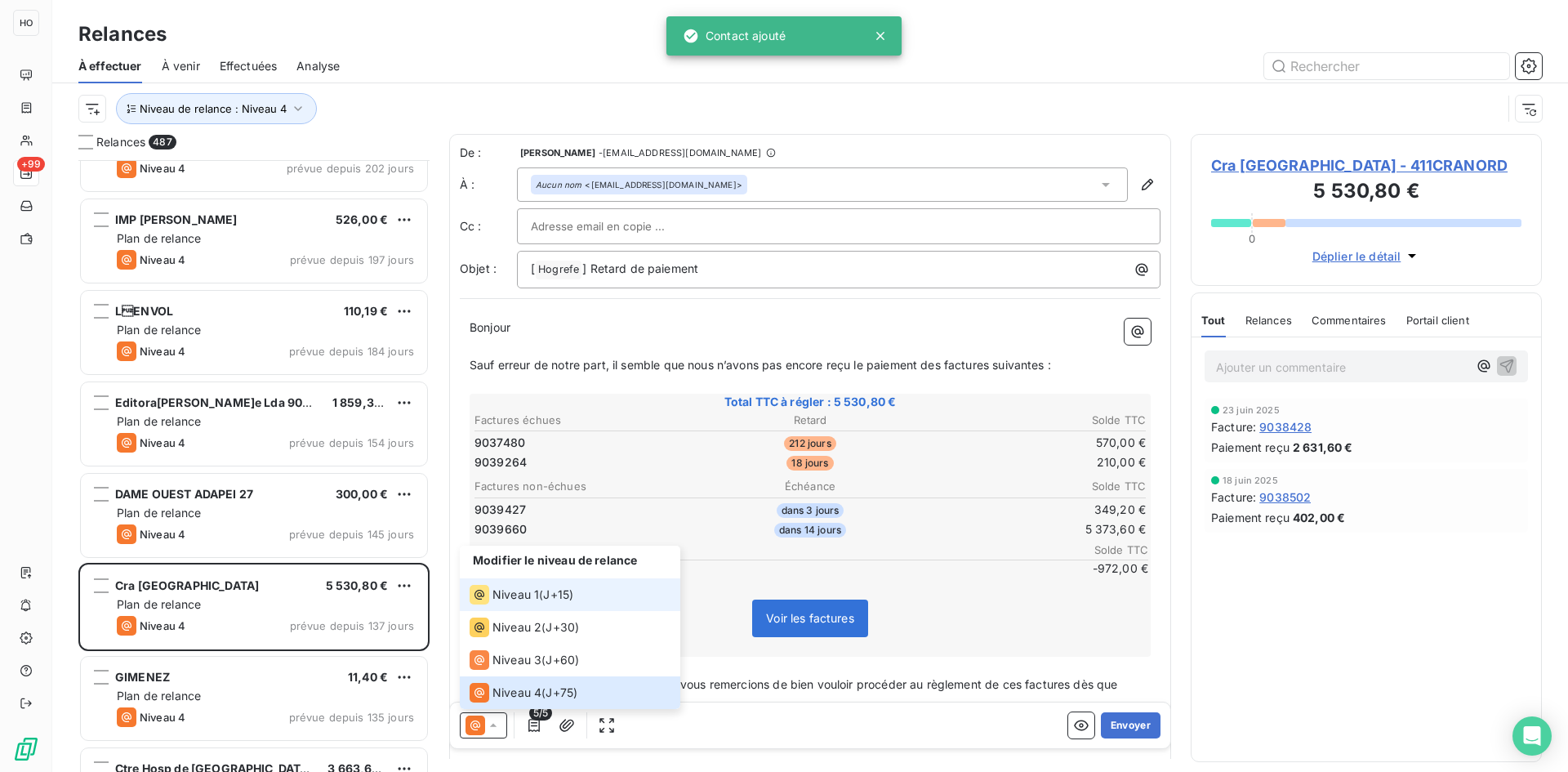
click at [555, 591] on span "J+15 )" at bounding box center [558, 594] width 30 height 16
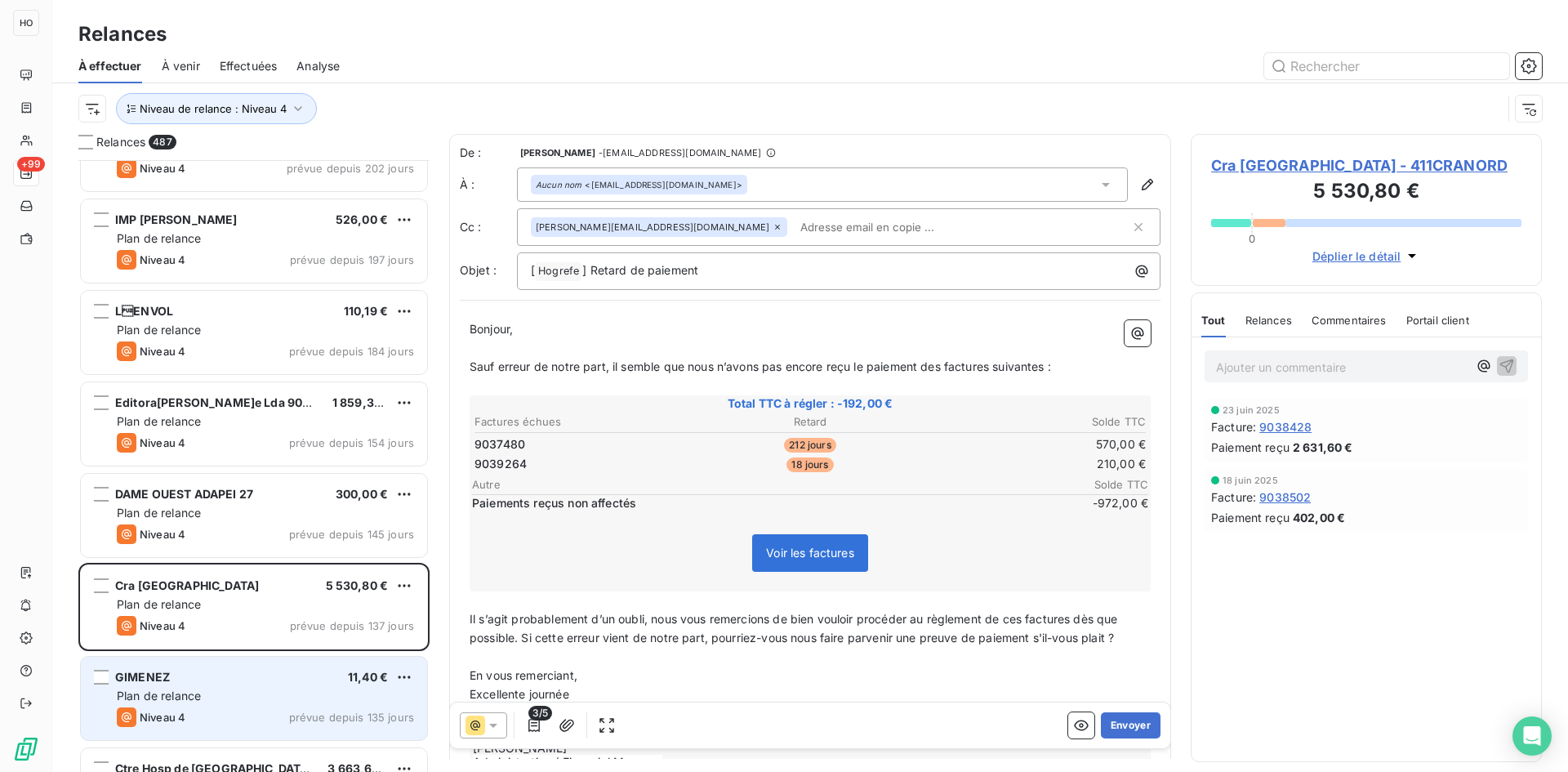
click at [249, 682] on div "GIMENEZ 11,40 €" at bounding box center [265, 677] width 297 height 15
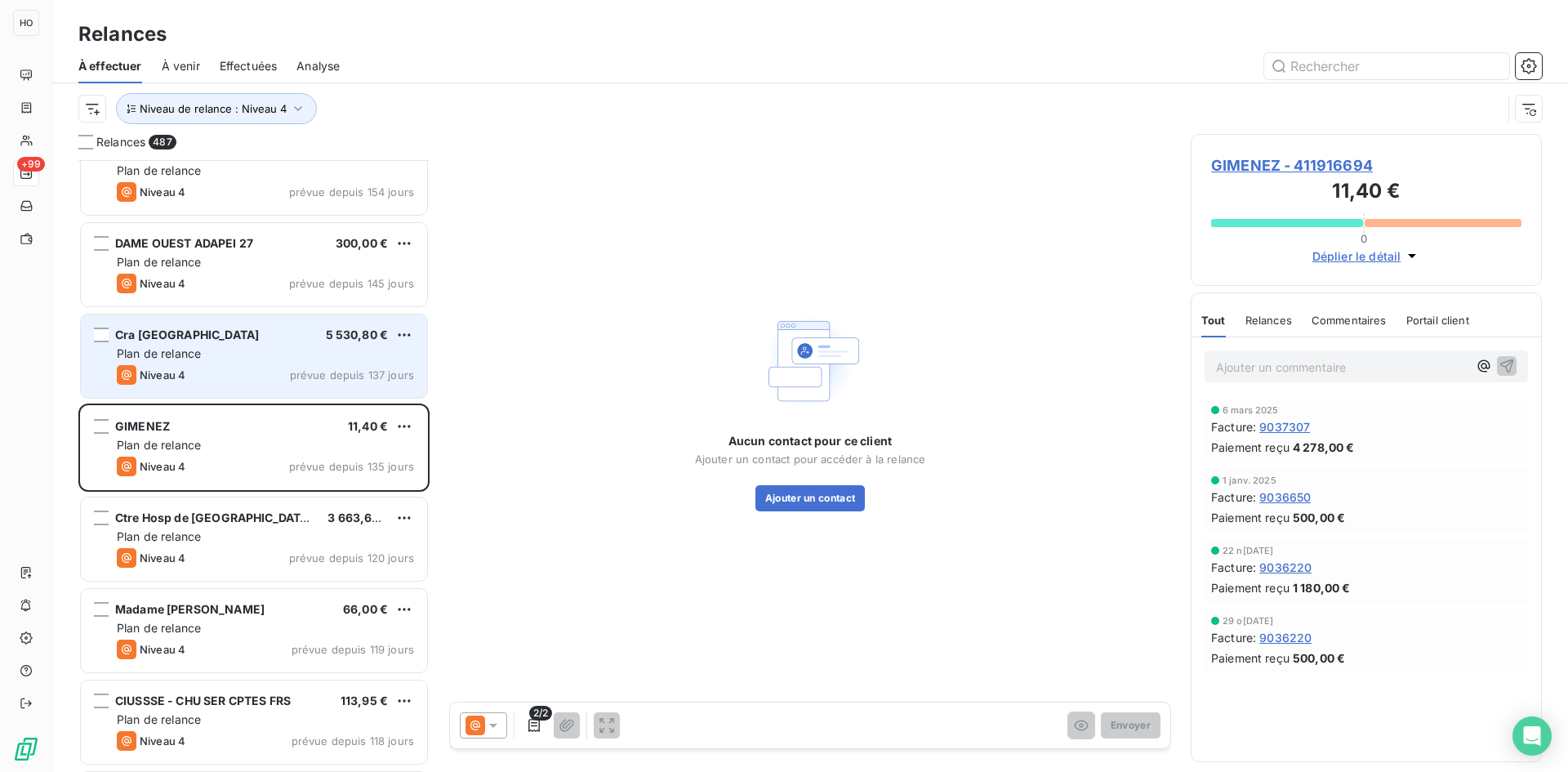
scroll to position [38364, 0]
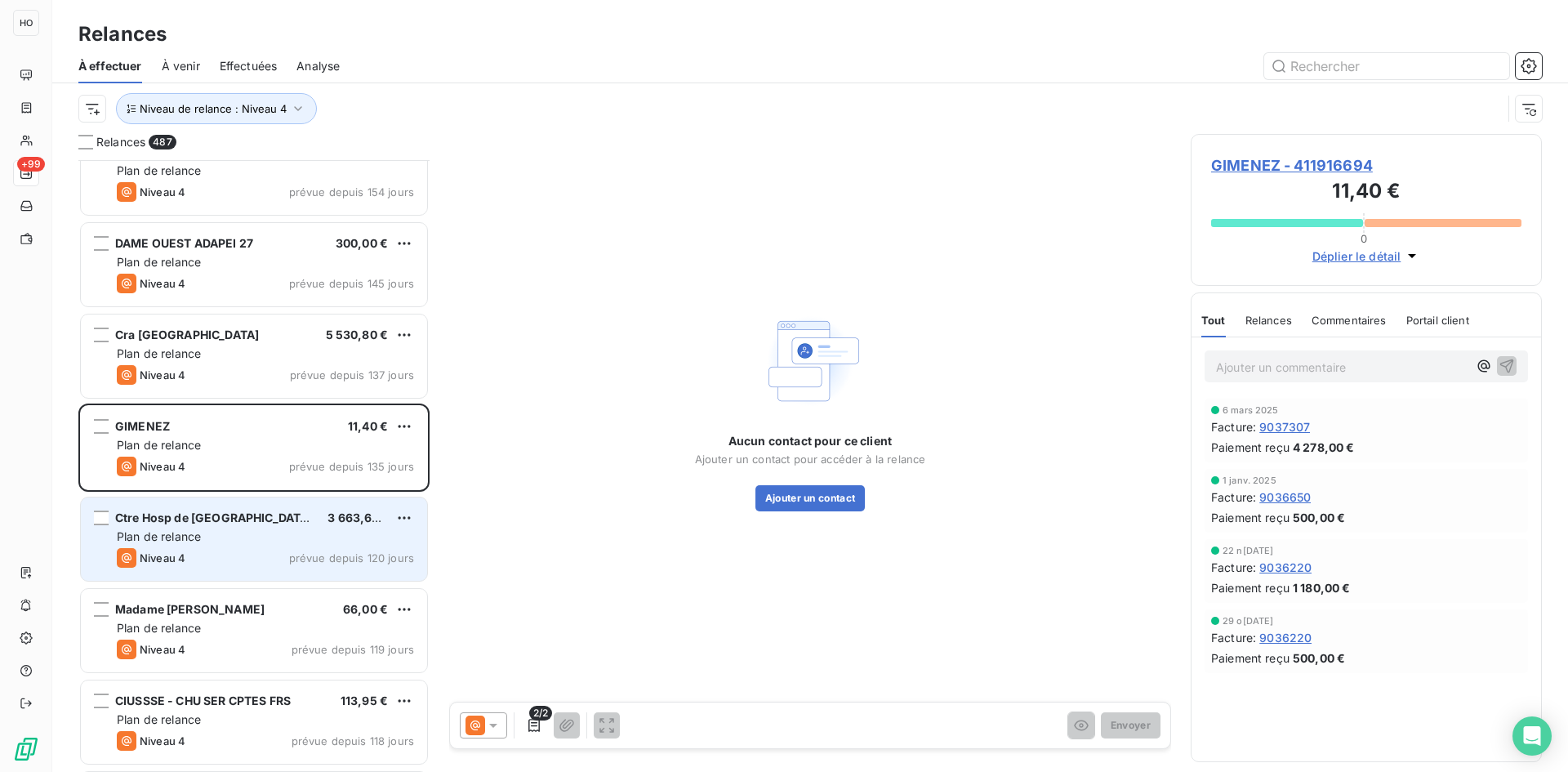
click at [234, 540] on div "Plan de relance" at bounding box center [265, 536] width 297 height 16
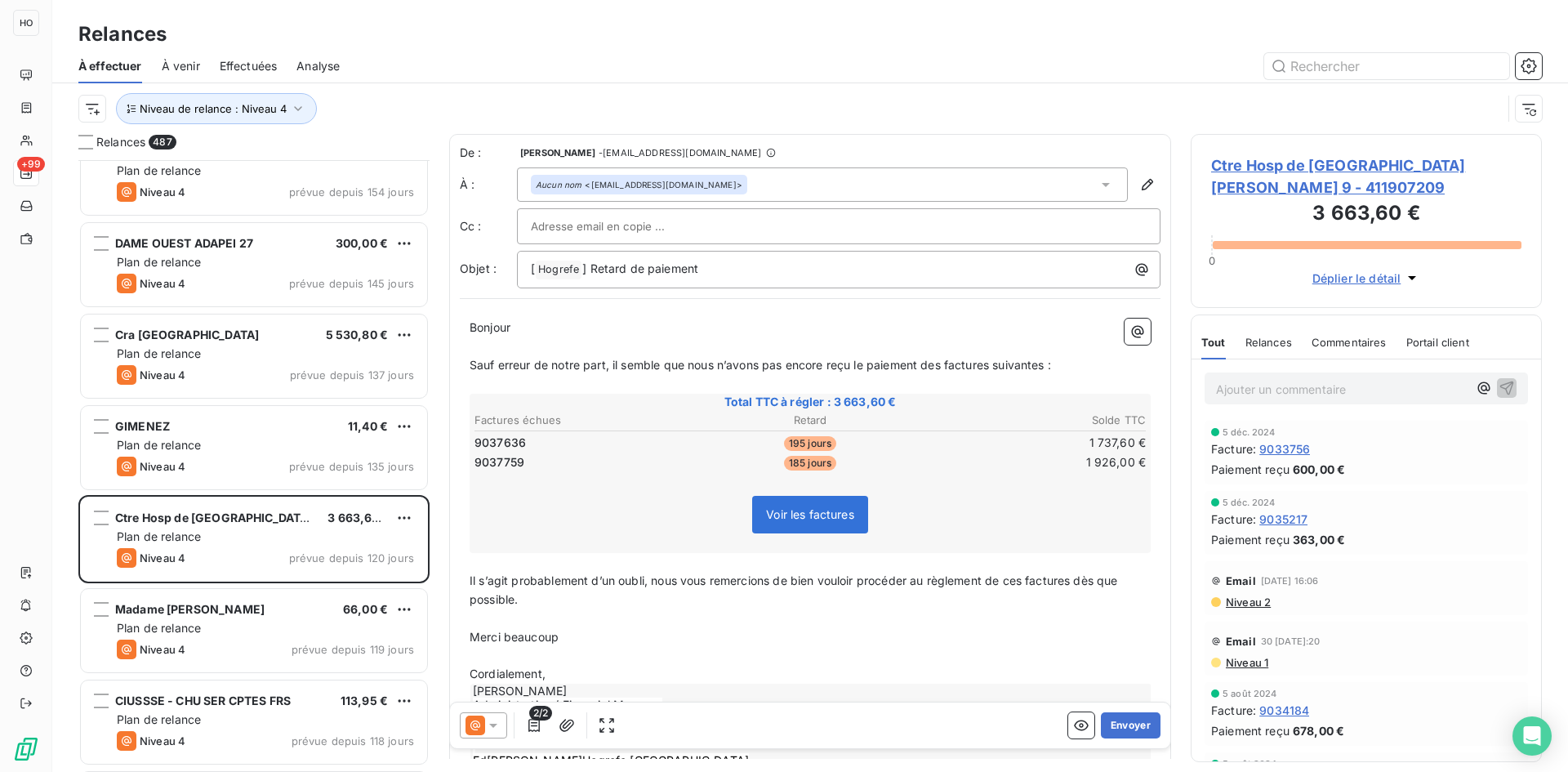
click at [490, 722] on icon at bounding box center [492, 725] width 16 height 16
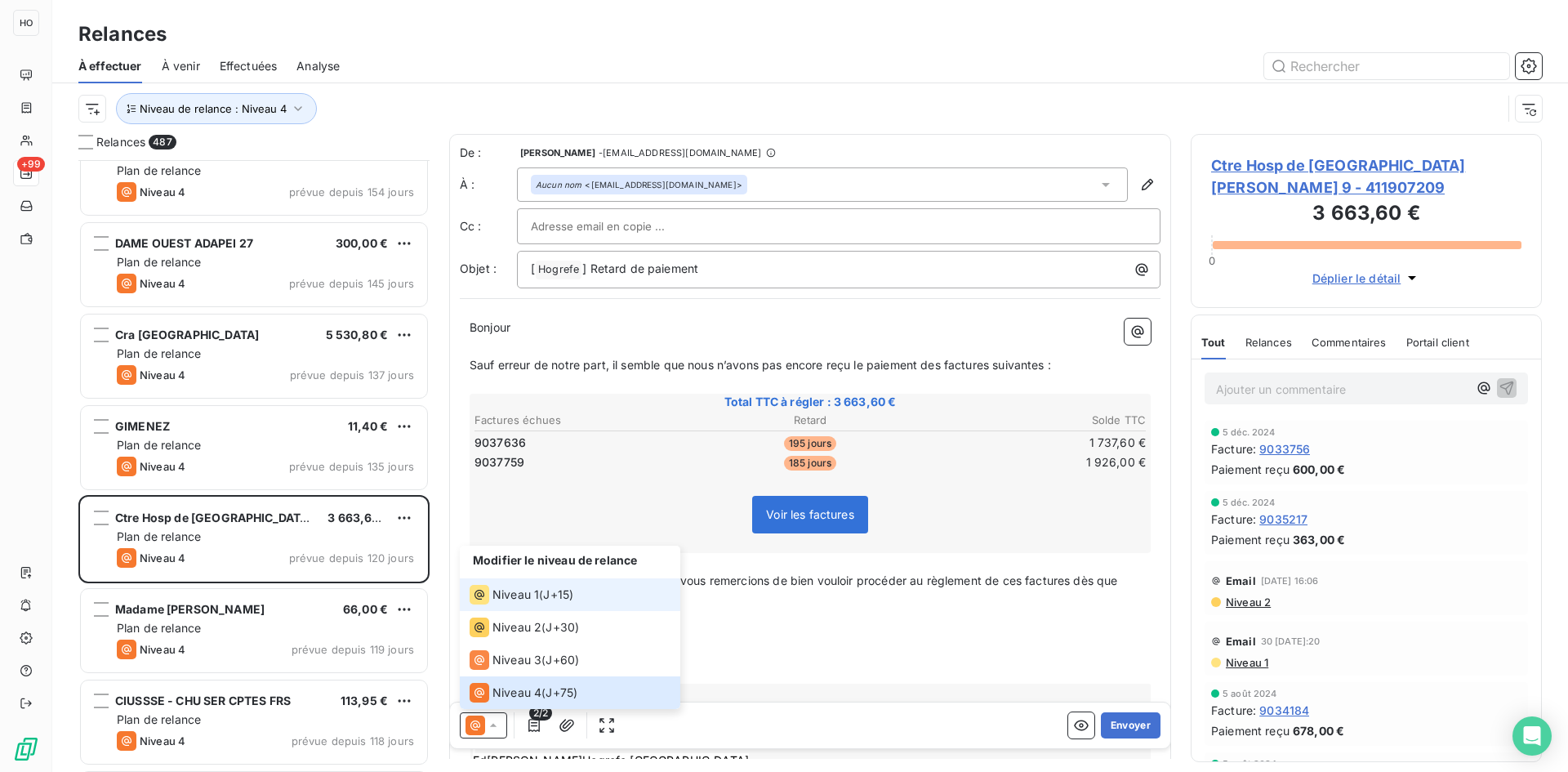
click at [536, 597] on span "Niveau 1" at bounding box center [515, 594] width 46 height 16
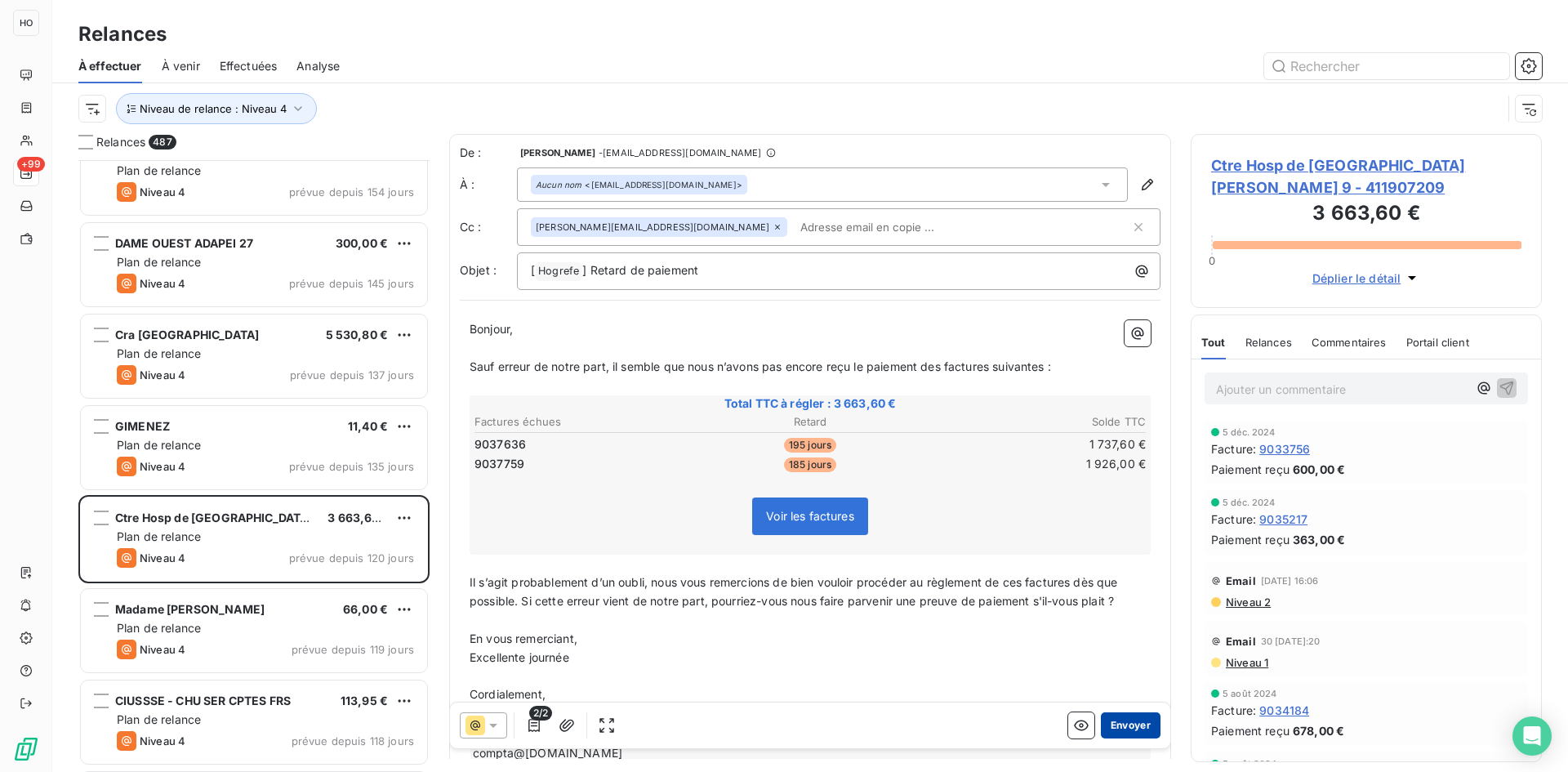
click at [1126, 726] on button "Envoyer" at bounding box center [1130, 725] width 60 height 26
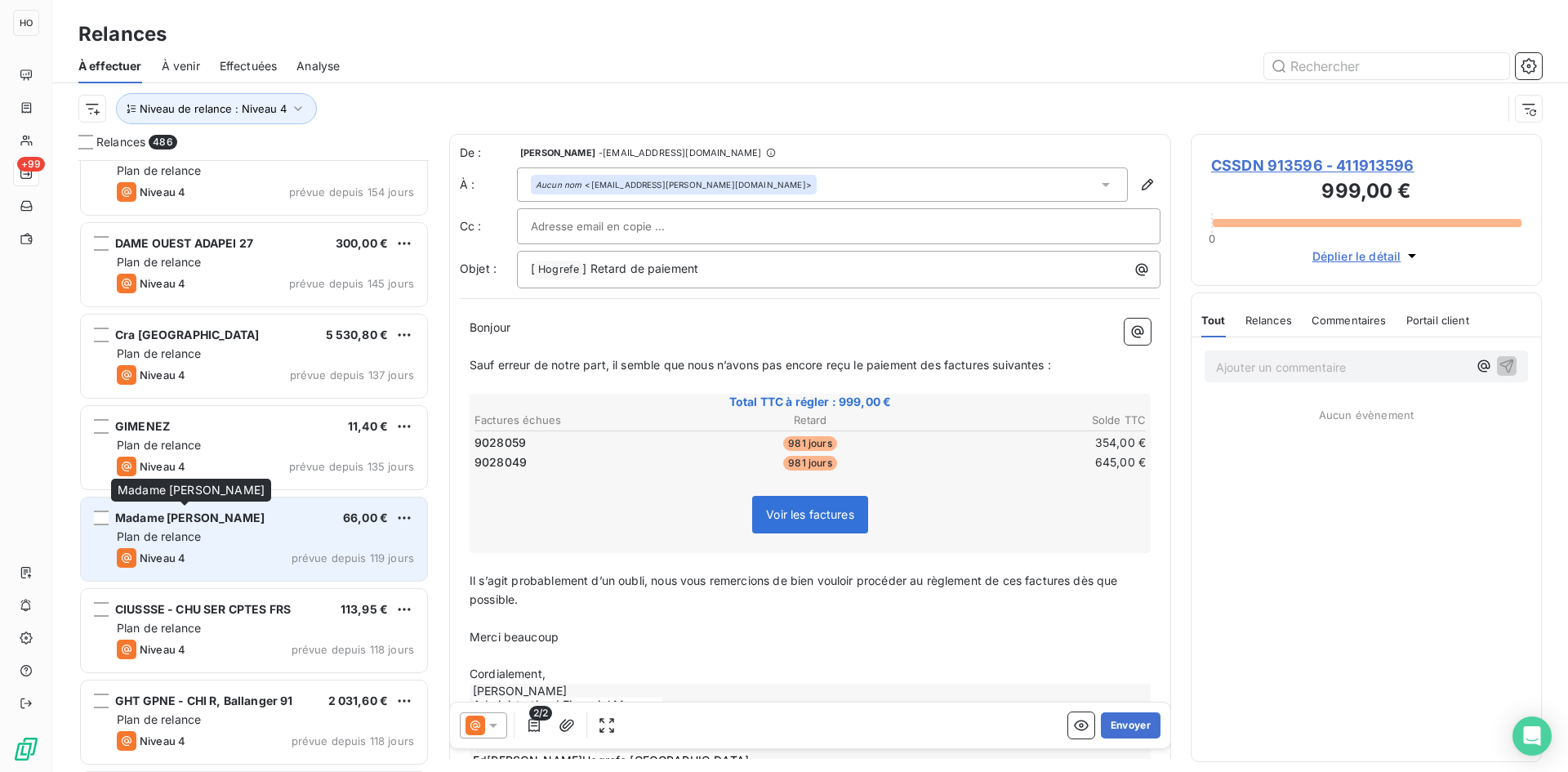
click at [245, 515] on span "Madame [PERSON_NAME]" at bounding box center [190, 517] width 149 height 14
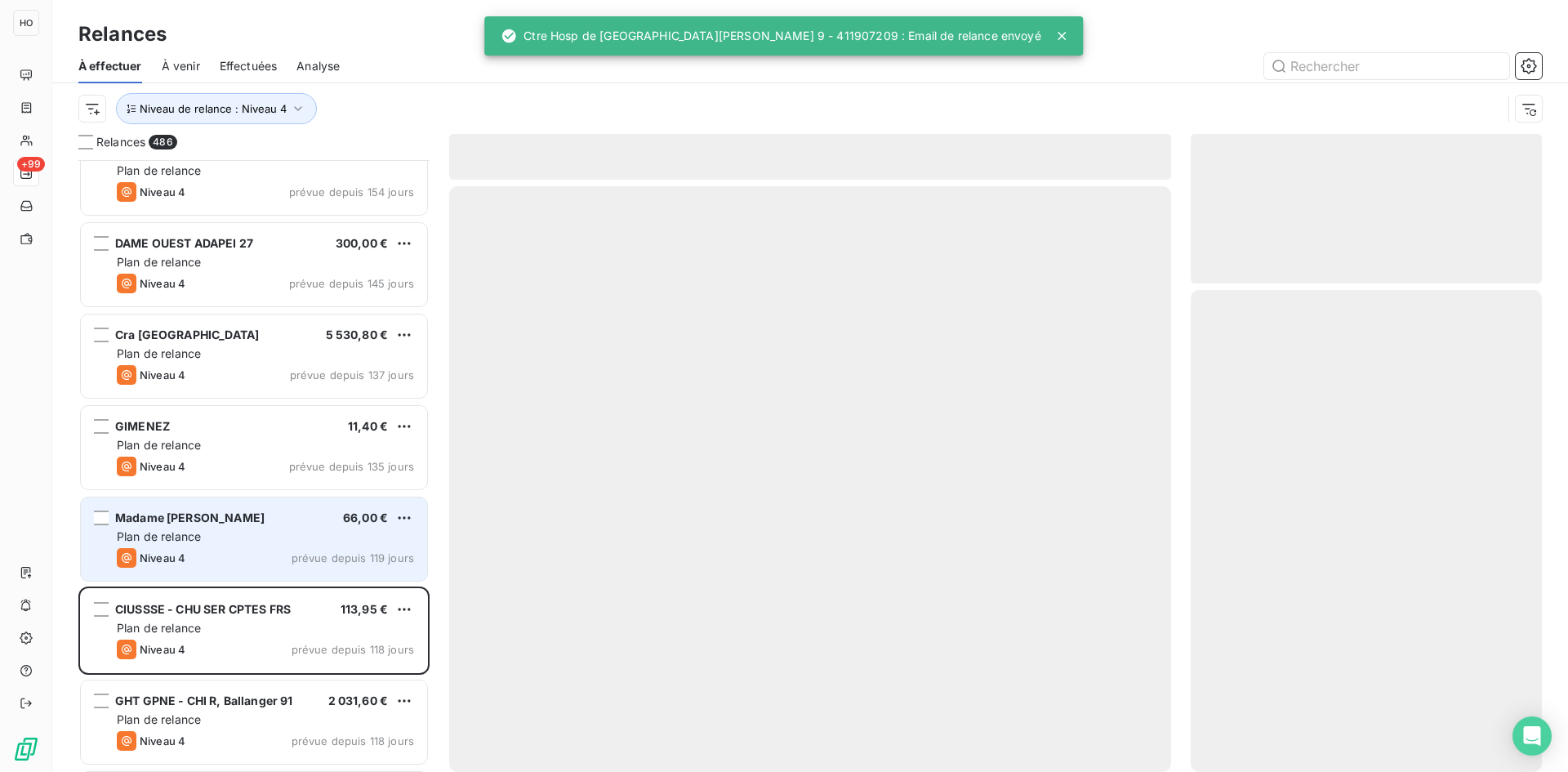
click at [292, 519] on div "[PERSON_NAME] 66,00 €" at bounding box center [265, 518] width 297 height 15
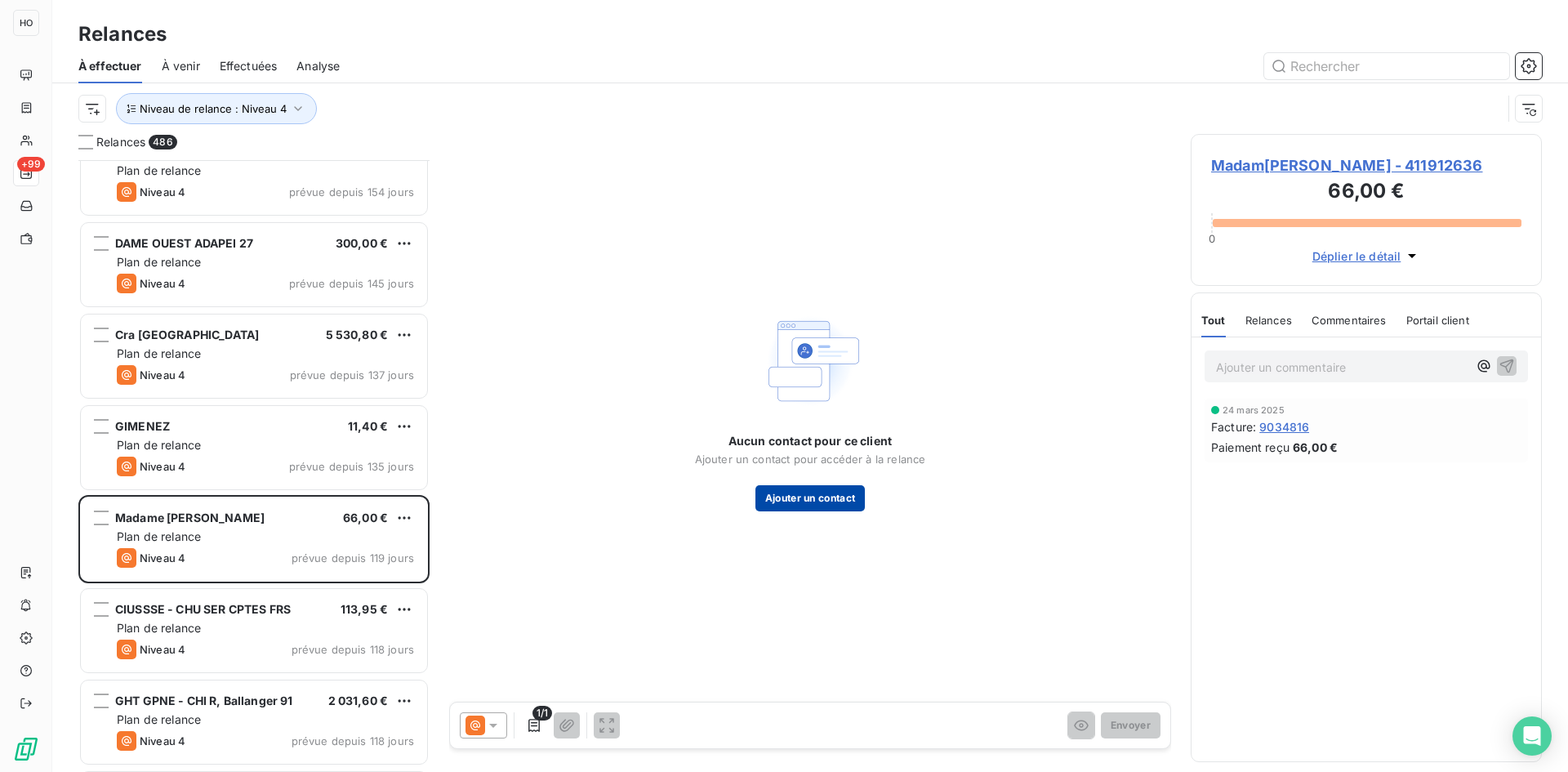
click at [801, 493] on button "Ajouter un contact" at bounding box center [810, 498] width 110 height 26
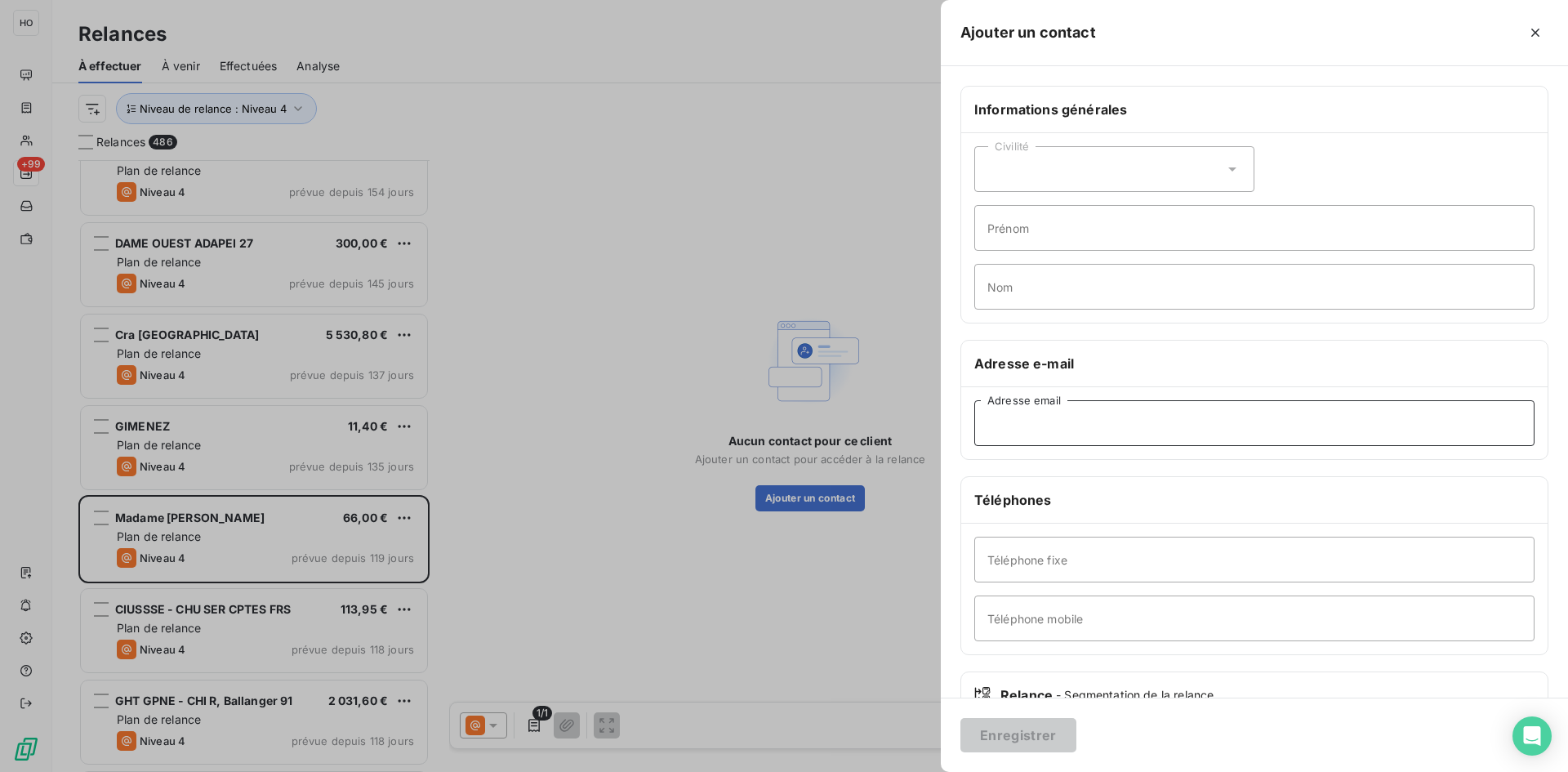
click at [1016, 427] on input "Adresse email" at bounding box center [1254, 423] width 560 height 46
paste input "[EMAIL_ADDRESS][DOMAIN_NAME]"
type input "[EMAIL_ADDRESS][DOMAIN_NAME]"
click at [1021, 739] on button "Enregistrer" at bounding box center [1018, 735] width 116 height 34
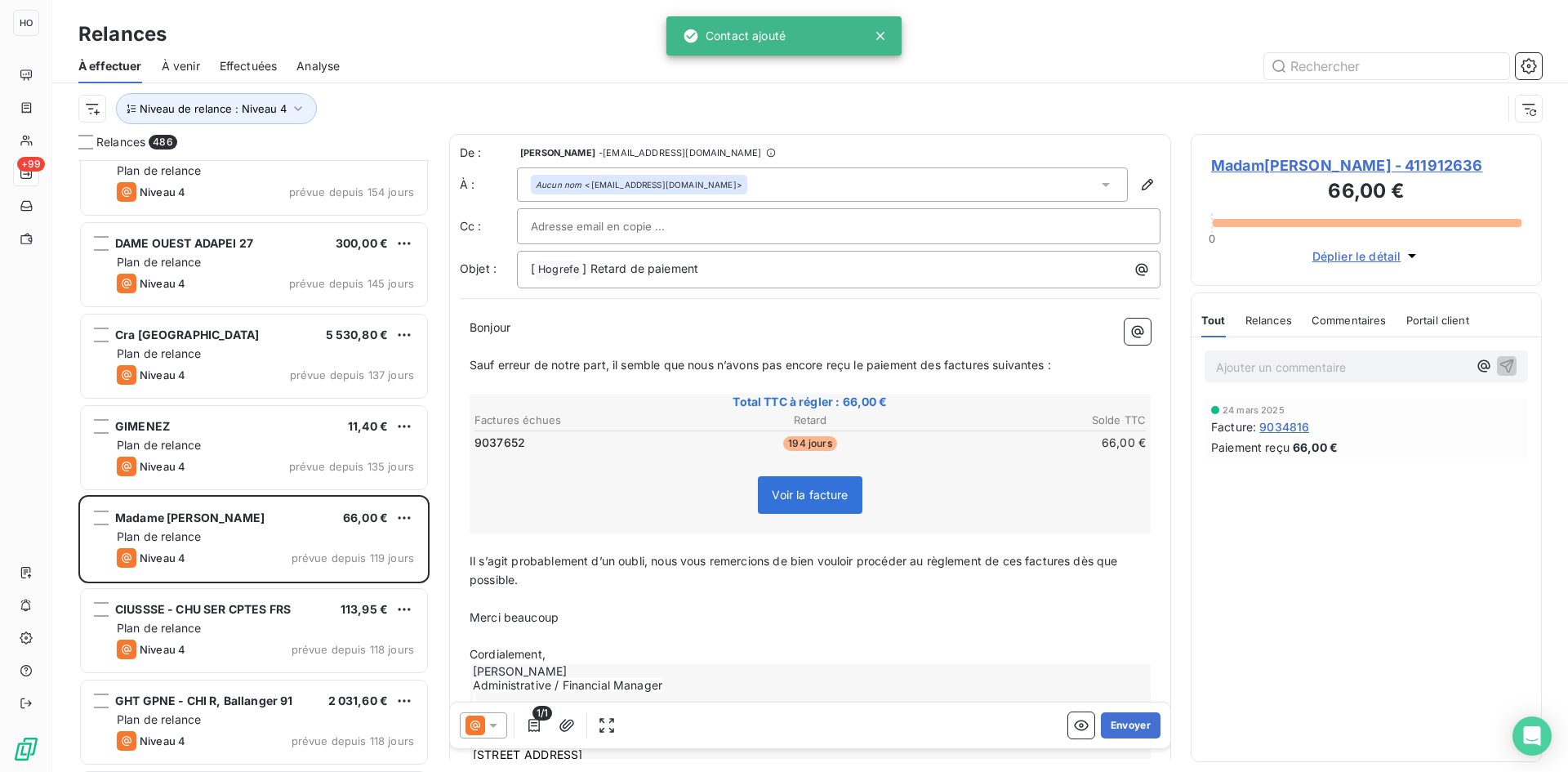
click at [498, 717] on icon at bounding box center [492, 725] width 16 height 16
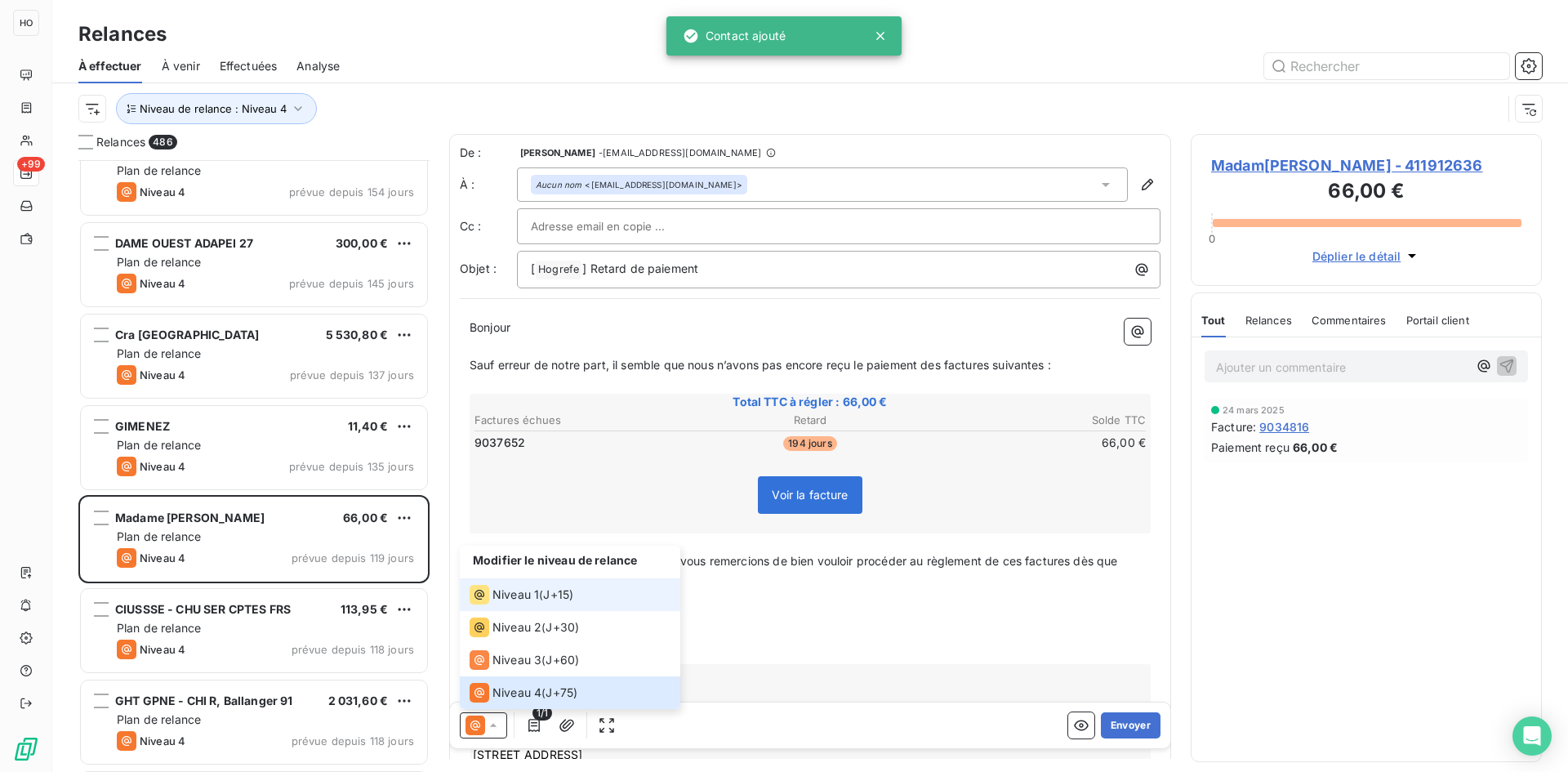
click at [558, 592] on span "J+15 )" at bounding box center [558, 594] width 30 height 16
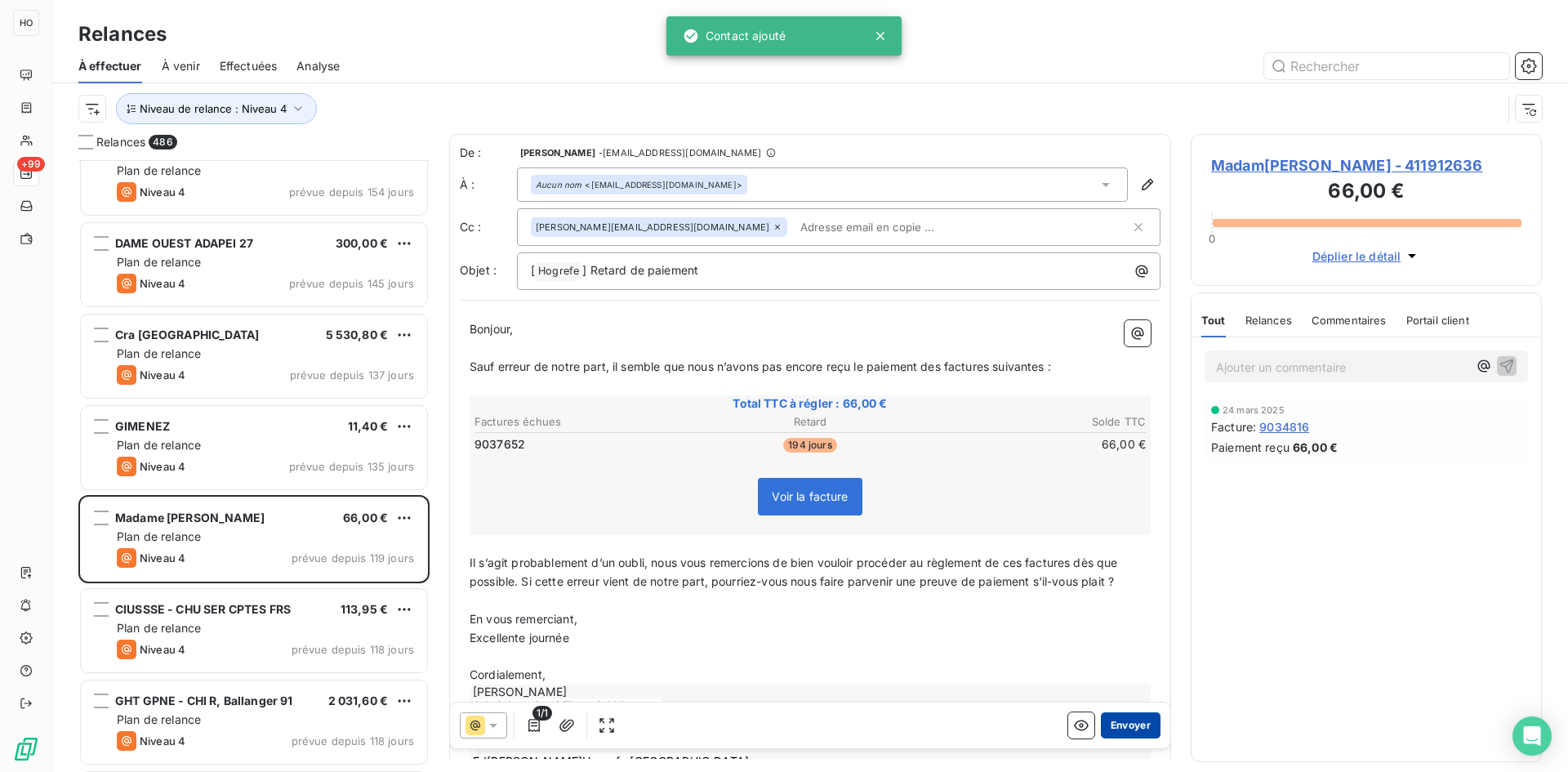
click at [1118, 721] on button "Envoyer" at bounding box center [1130, 725] width 60 height 26
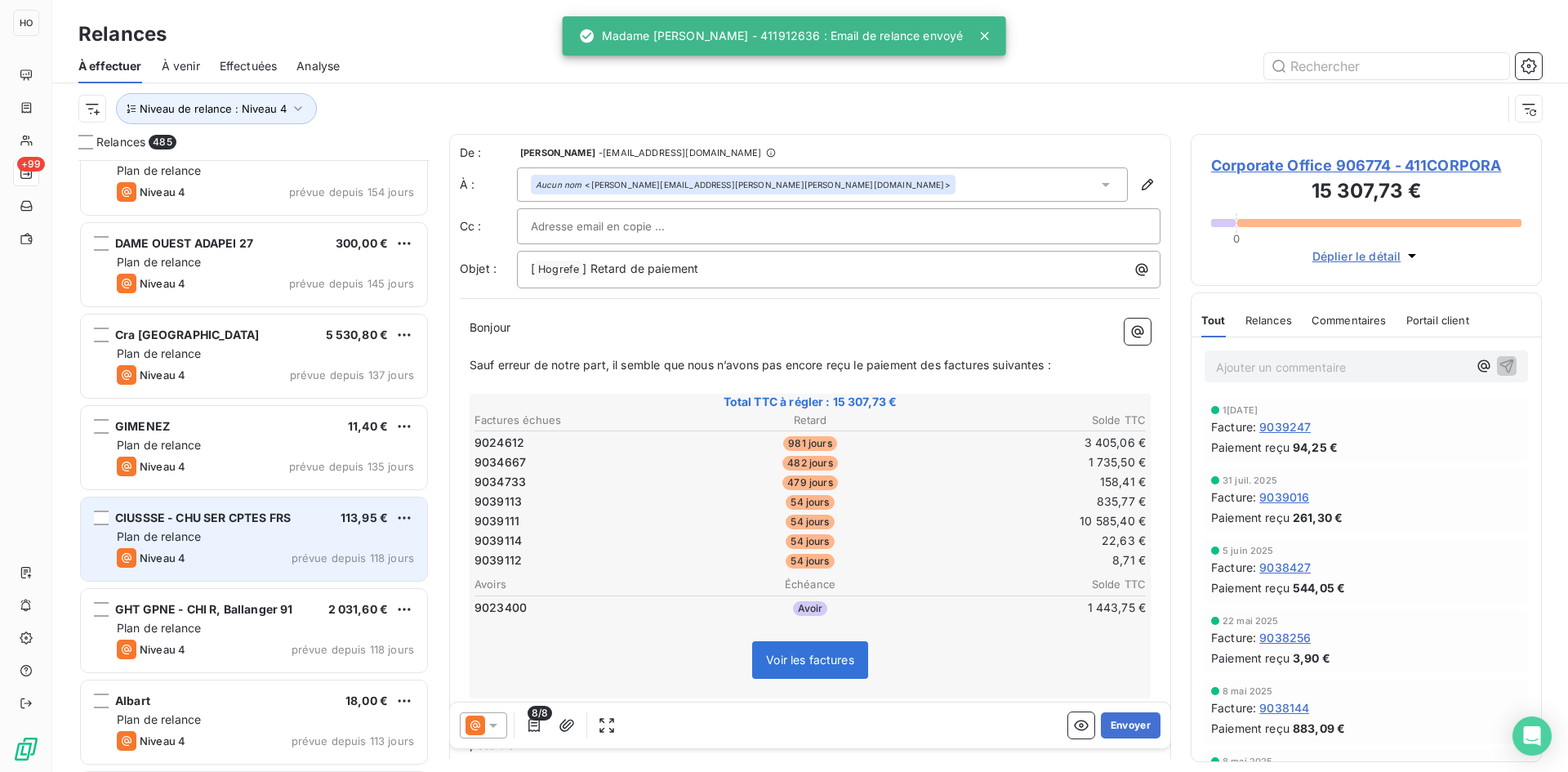
click at [250, 530] on div "Plan de relance" at bounding box center [265, 536] width 297 height 16
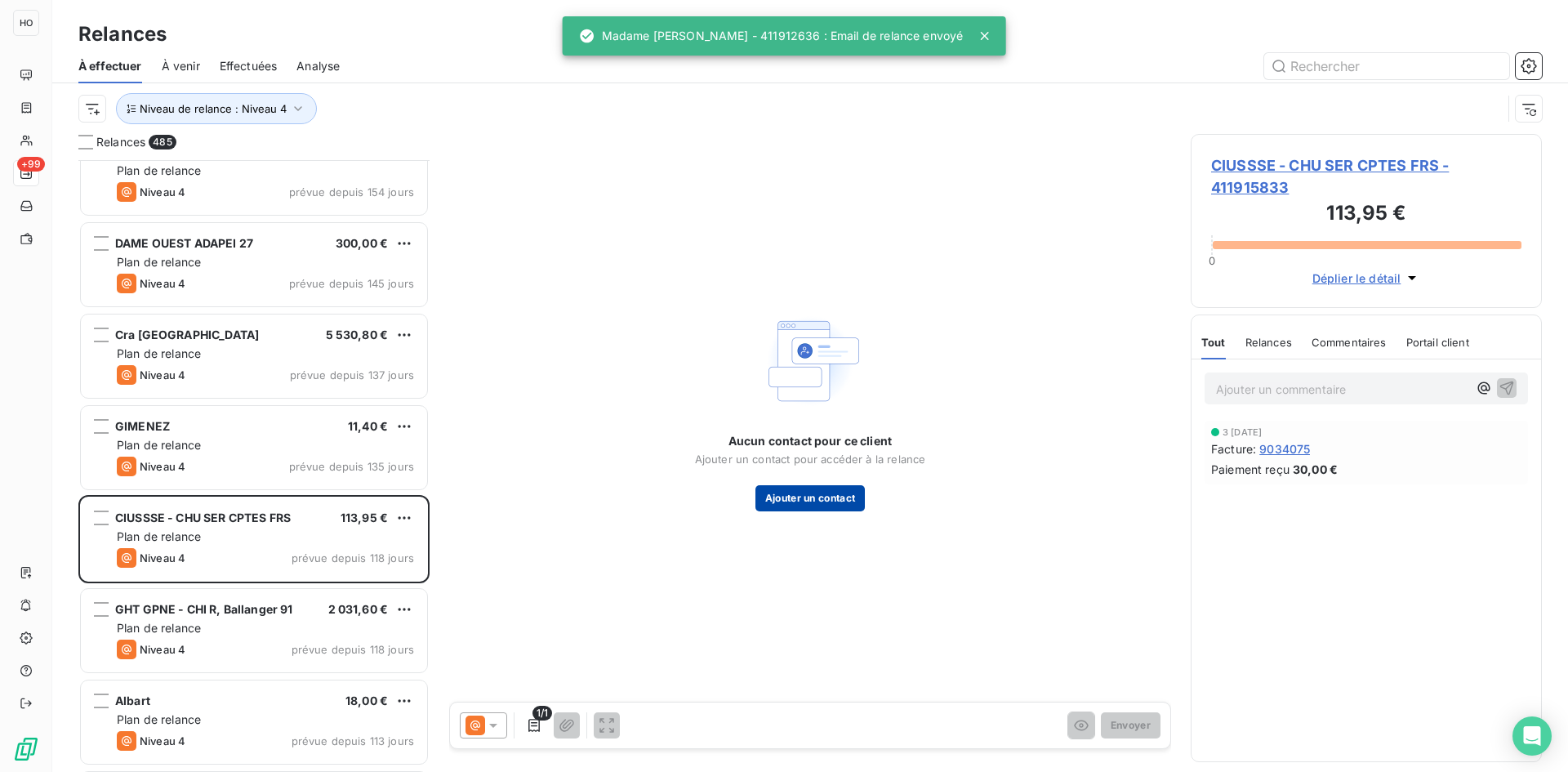
click at [827, 498] on button "Ajouter un contact" at bounding box center [810, 498] width 110 height 26
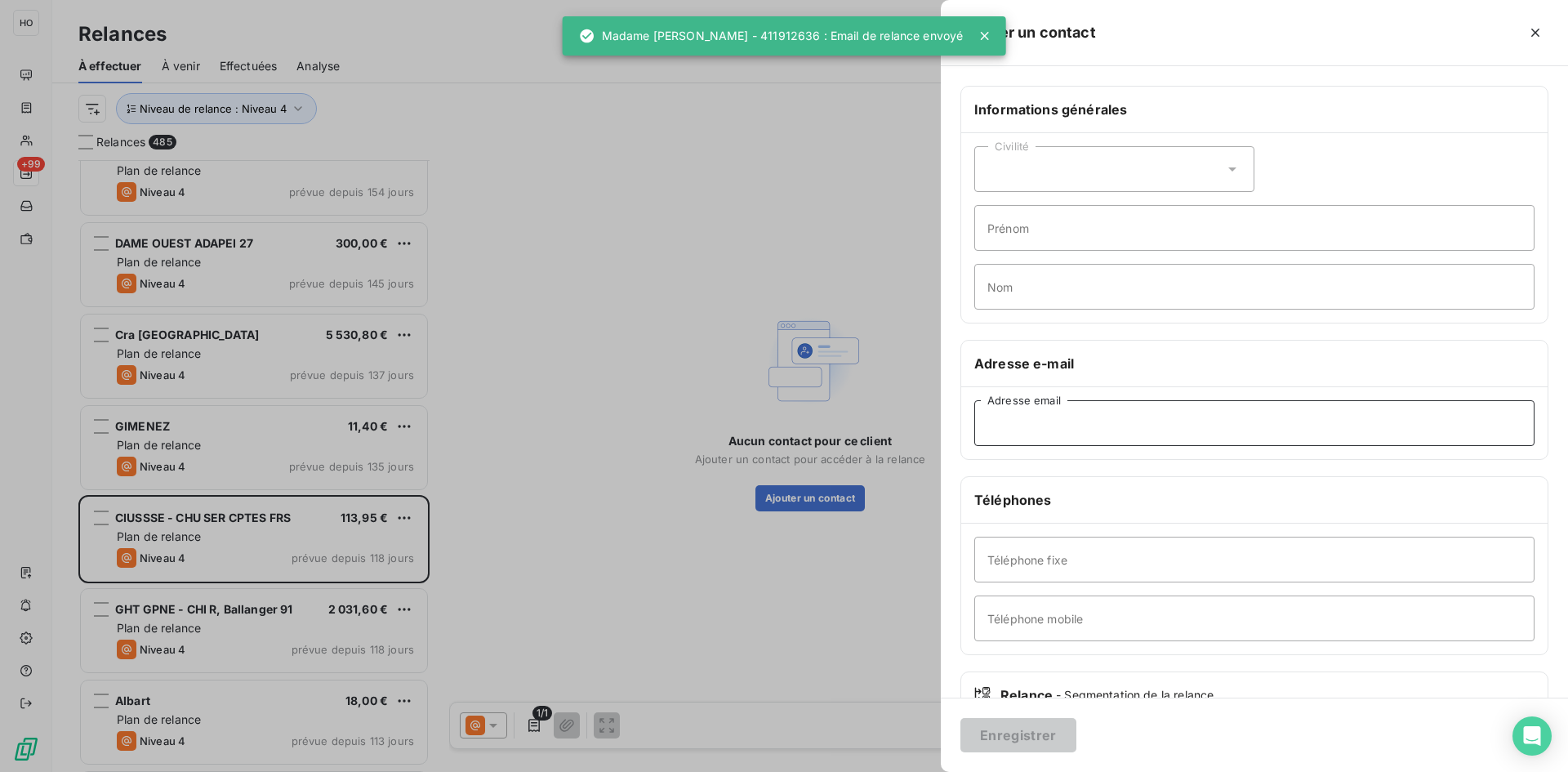
click at [1093, 415] on input "Adresse email" at bounding box center [1254, 423] width 560 height 46
paste input "[EMAIL_ADDRESS][DOMAIN_NAME]"
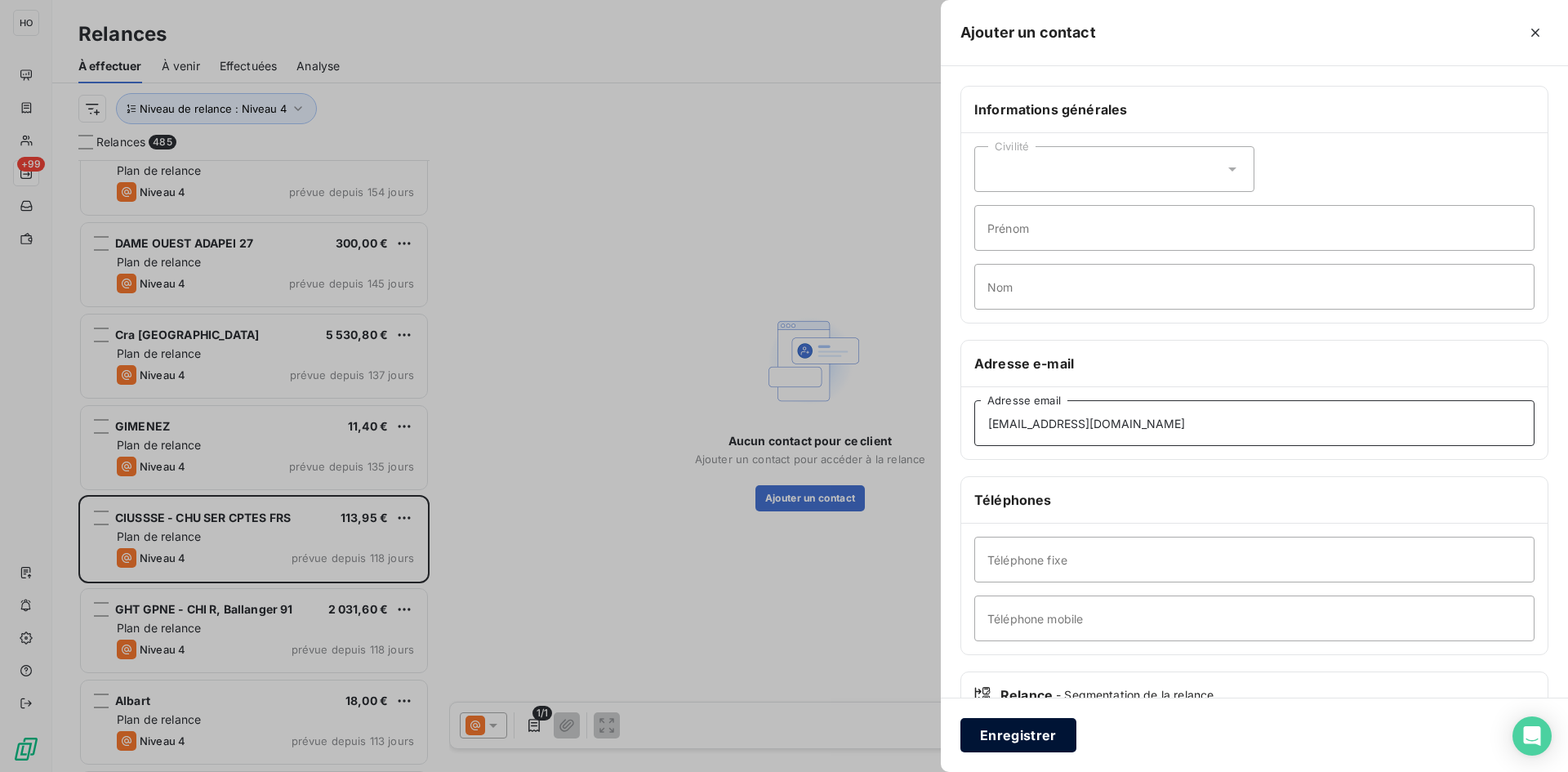
type input "[EMAIL_ADDRESS][DOMAIN_NAME]"
click at [1014, 743] on button "Enregistrer" at bounding box center [1018, 735] width 116 height 34
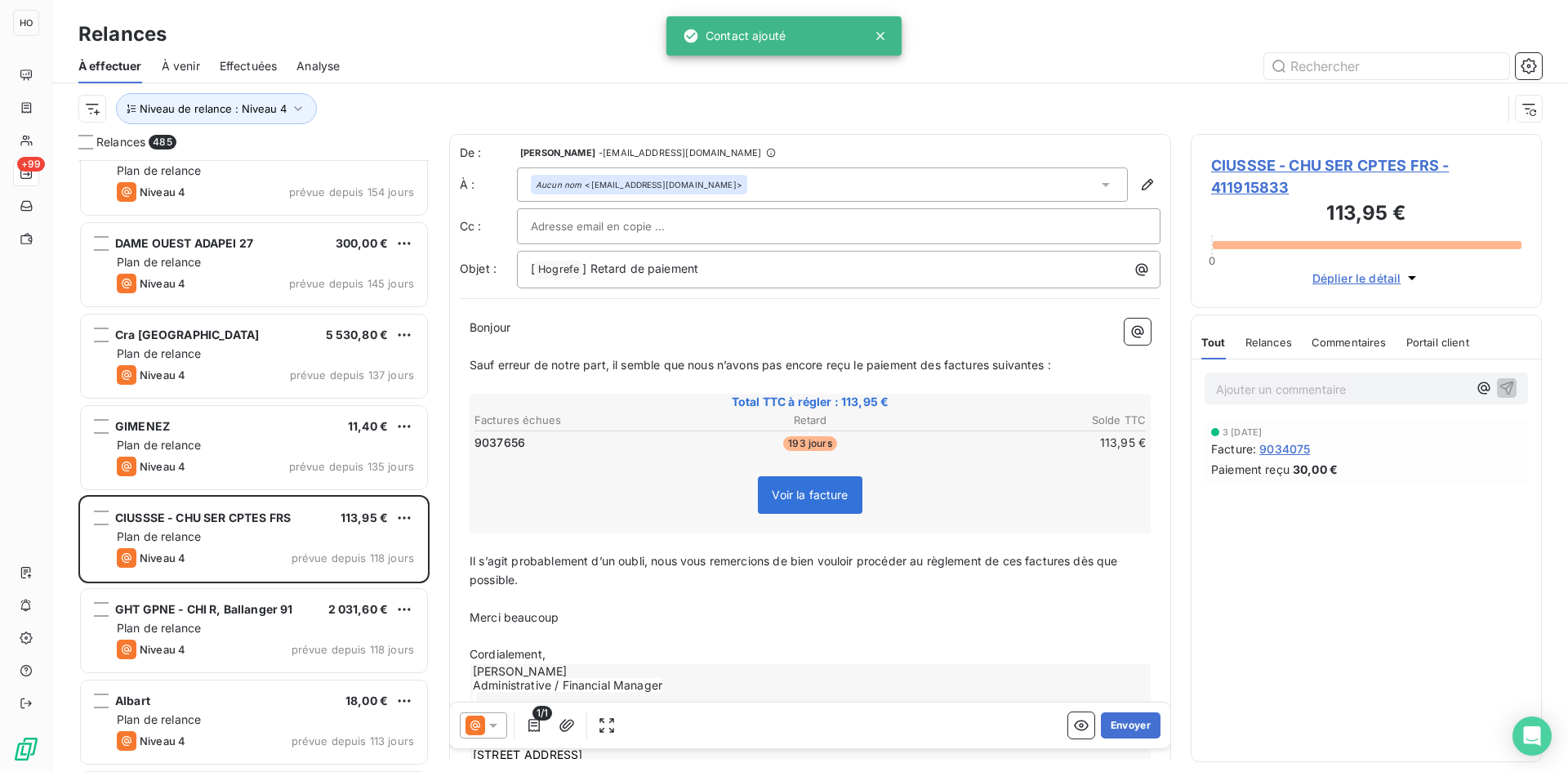
click at [501, 722] on icon at bounding box center [492, 725] width 16 height 16
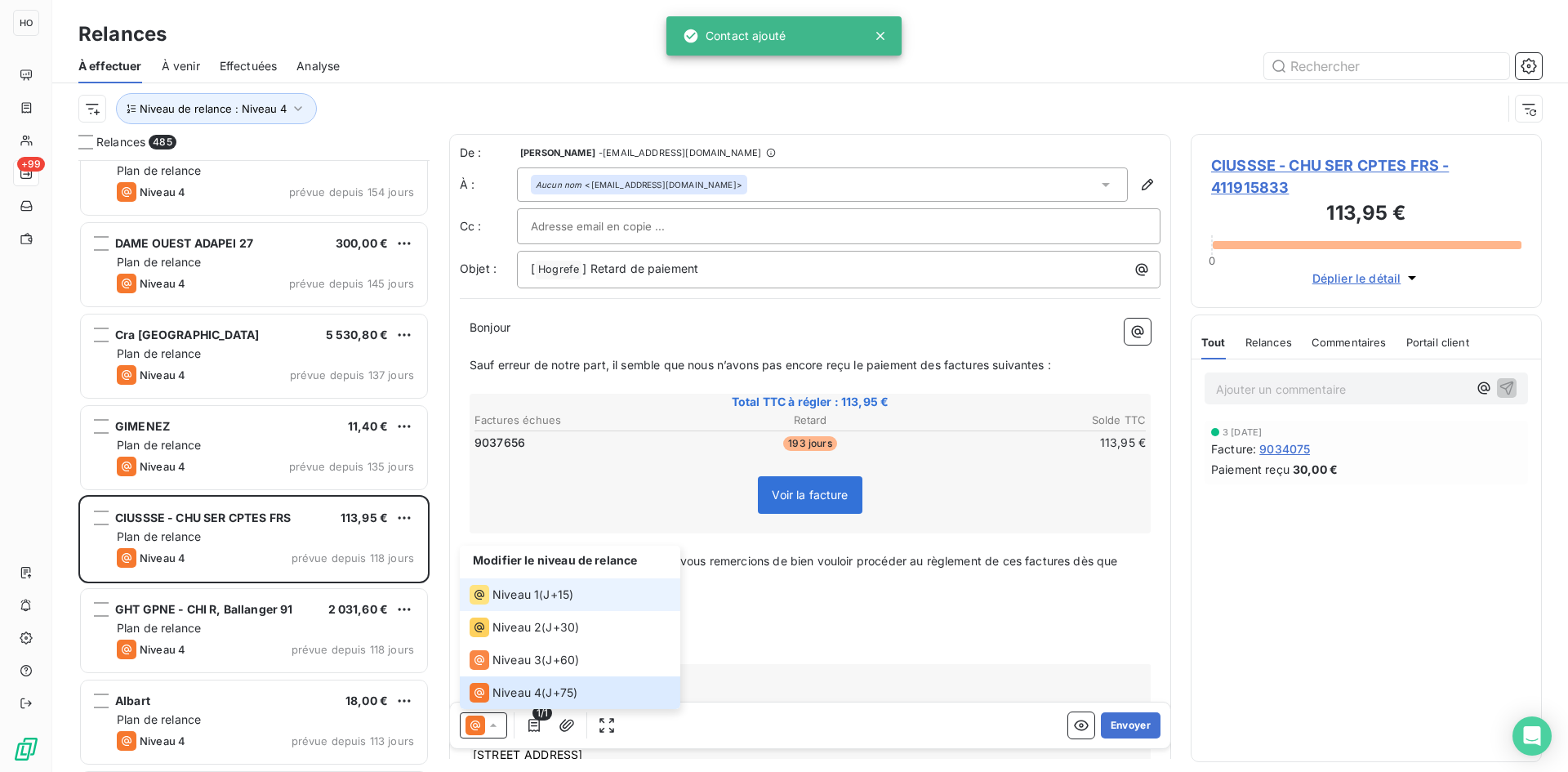
click at [545, 592] on span "J+15 )" at bounding box center [558, 594] width 30 height 16
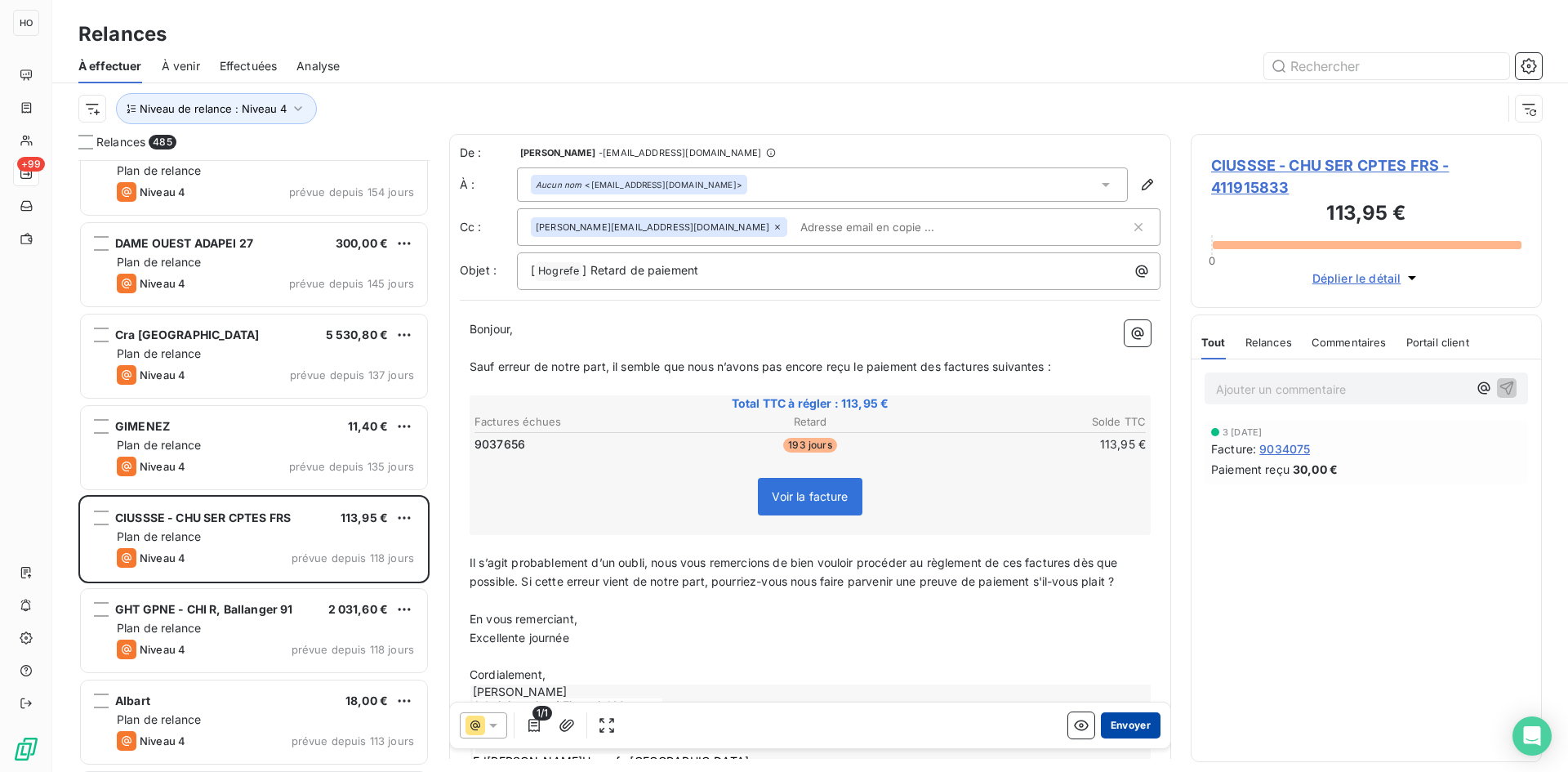
click at [1122, 722] on button "Envoyer" at bounding box center [1130, 725] width 60 height 26
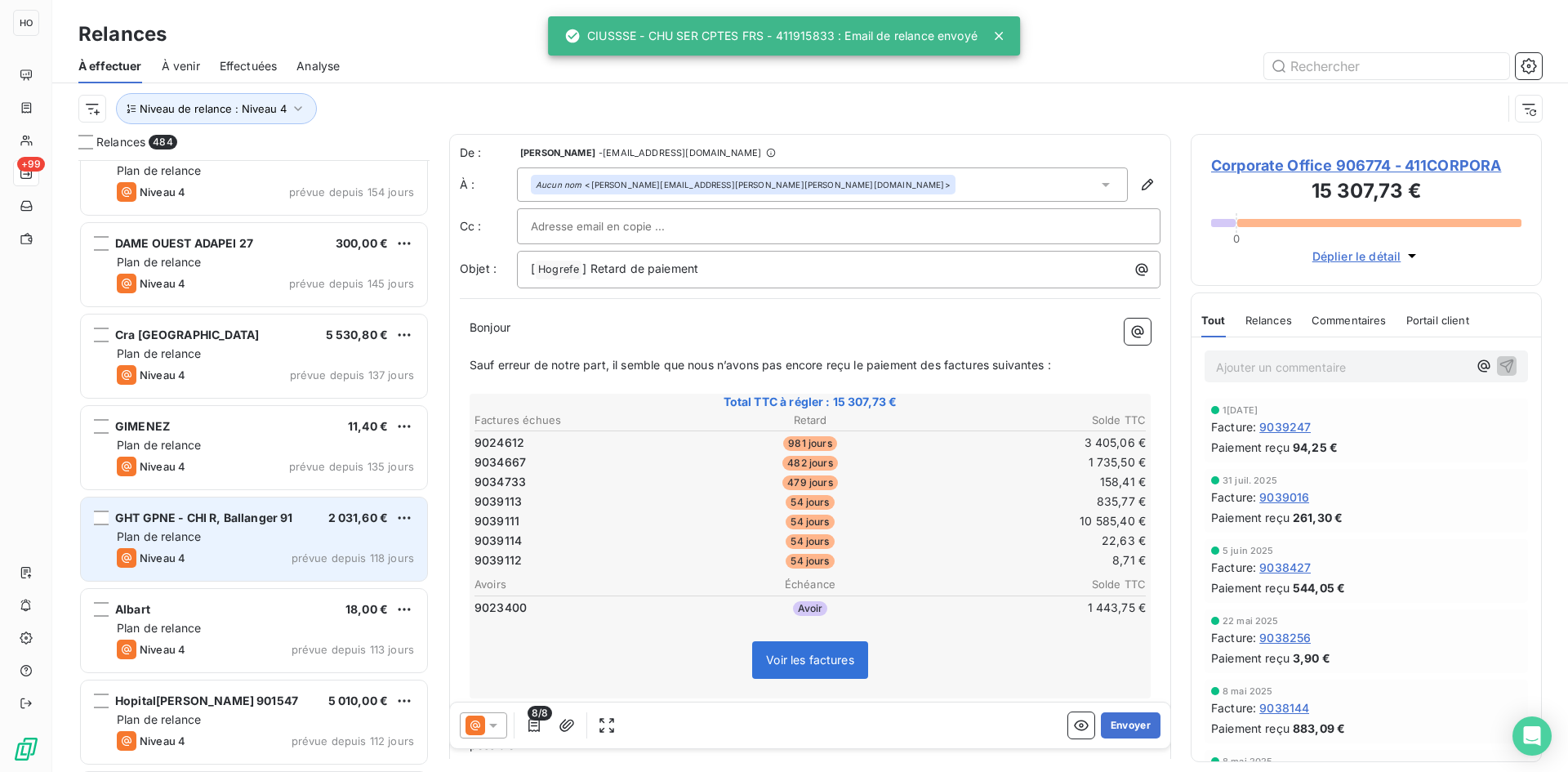
click at [282, 534] on div "Plan de relance" at bounding box center [265, 536] width 297 height 16
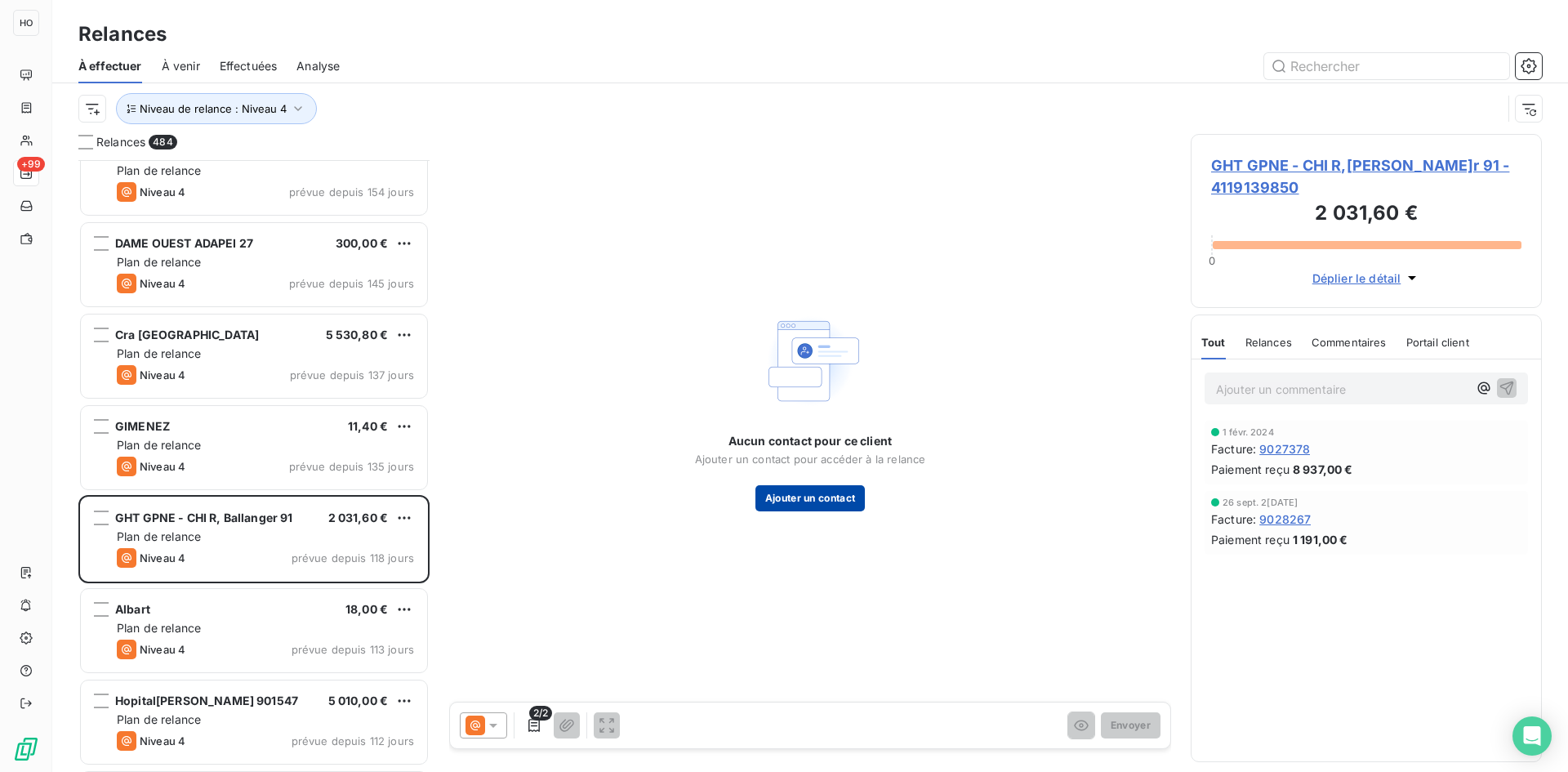
click at [804, 508] on button "Ajouter un contact" at bounding box center [810, 498] width 110 height 26
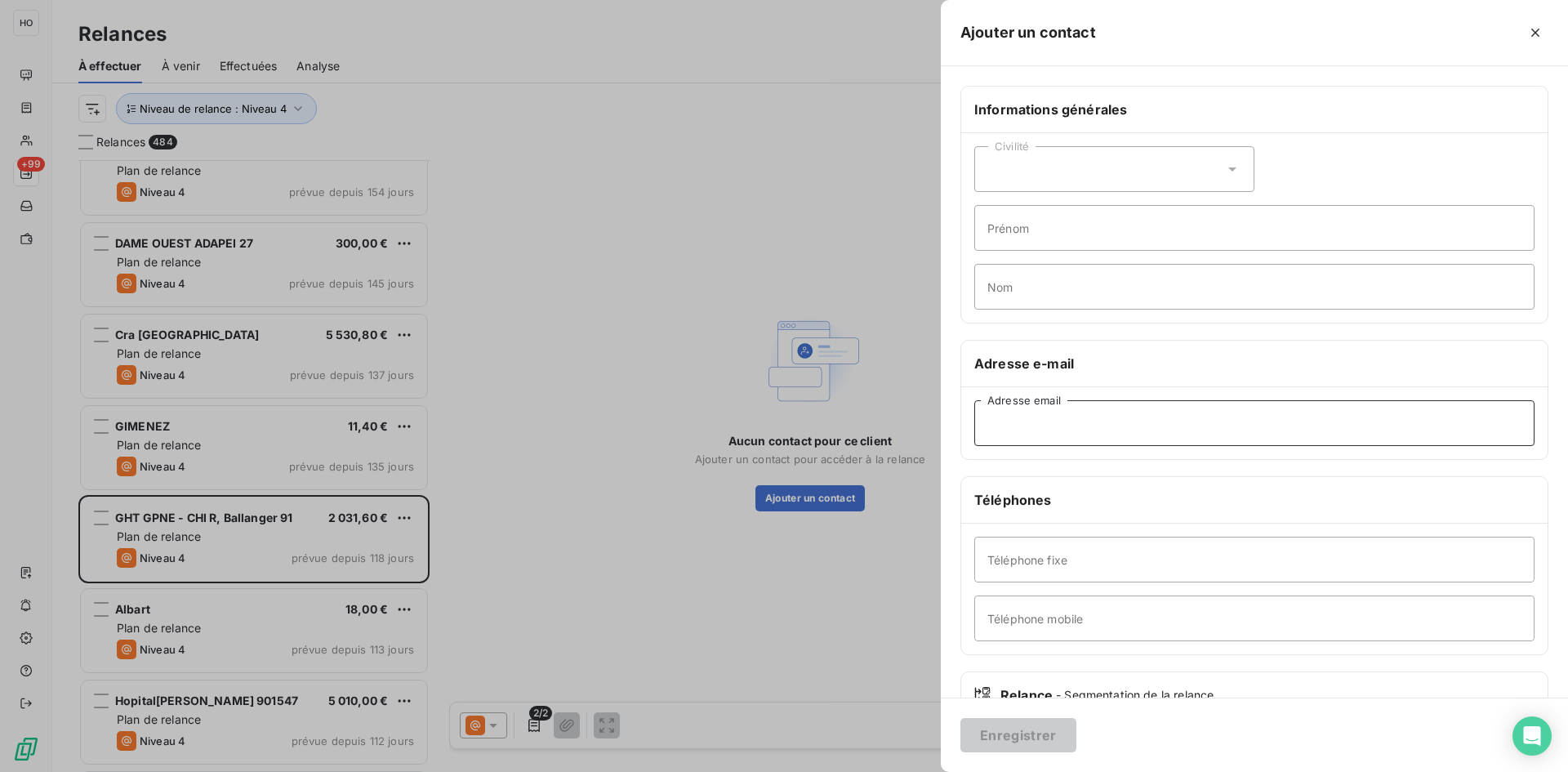
click at [1035, 415] on input "Adresse email" at bounding box center [1254, 423] width 560 height 46
paste input "[PERSON_NAME][EMAIL_ADDRESS][DOMAIN_NAME]"
type input "[PERSON_NAME][EMAIL_ADDRESS][DOMAIN_NAME]"
click at [1024, 732] on button "Enregistrer" at bounding box center [1018, 735] width 116 height 34
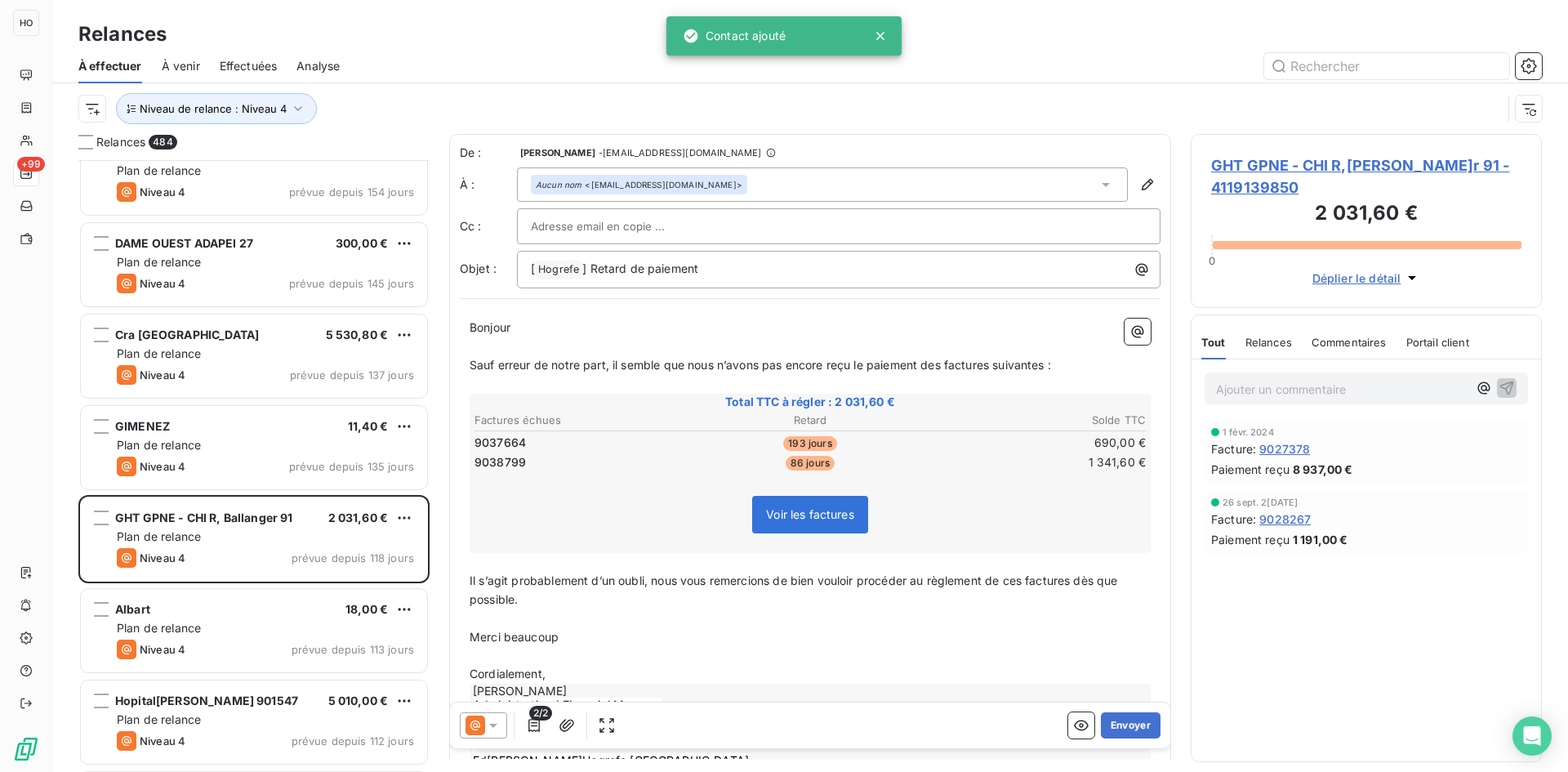
click at [486, 726] on icon at bounding box center [492, 725] width 16 height 16
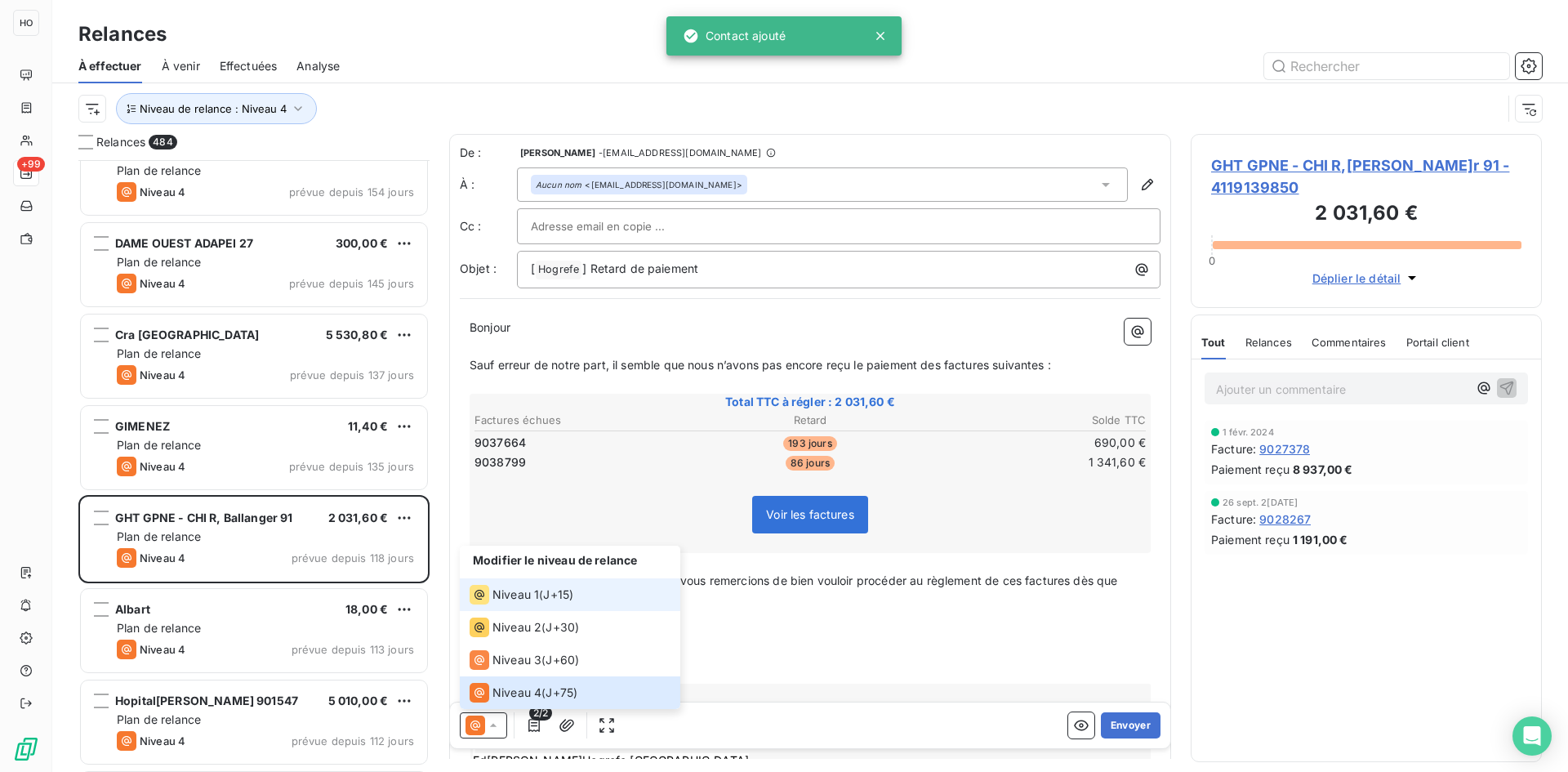
click at [538, 591] on span "Niveau 1" at bounding box center [515, 594] width 46 height 16
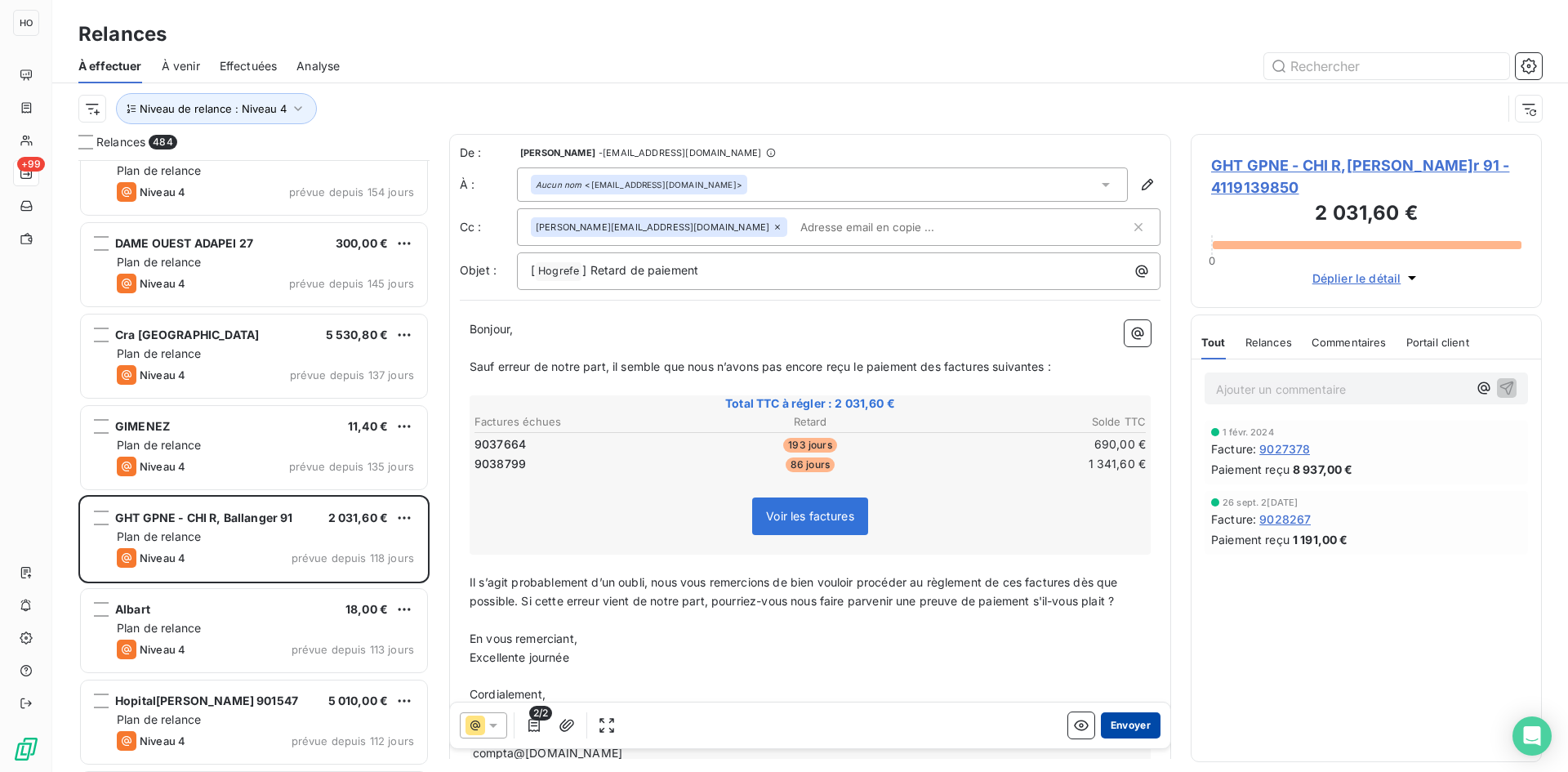
click at [1133, 725] on button "Envoyer" at bounding box center [1130, 725] width 60 height 26
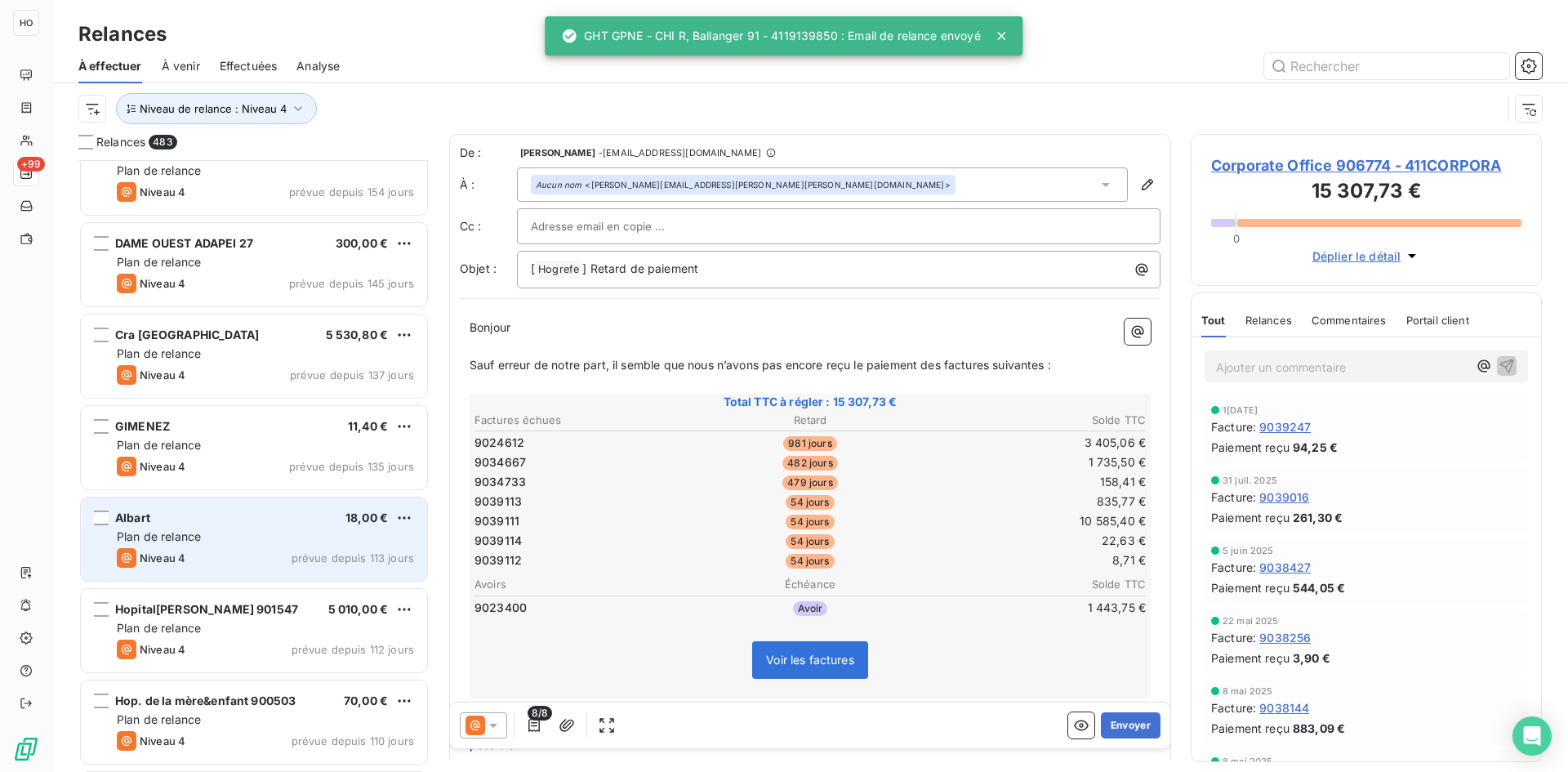
click at [264, 521] on div "Albart 18,00 €" at bounding box center [265, 518] width 297 height 15
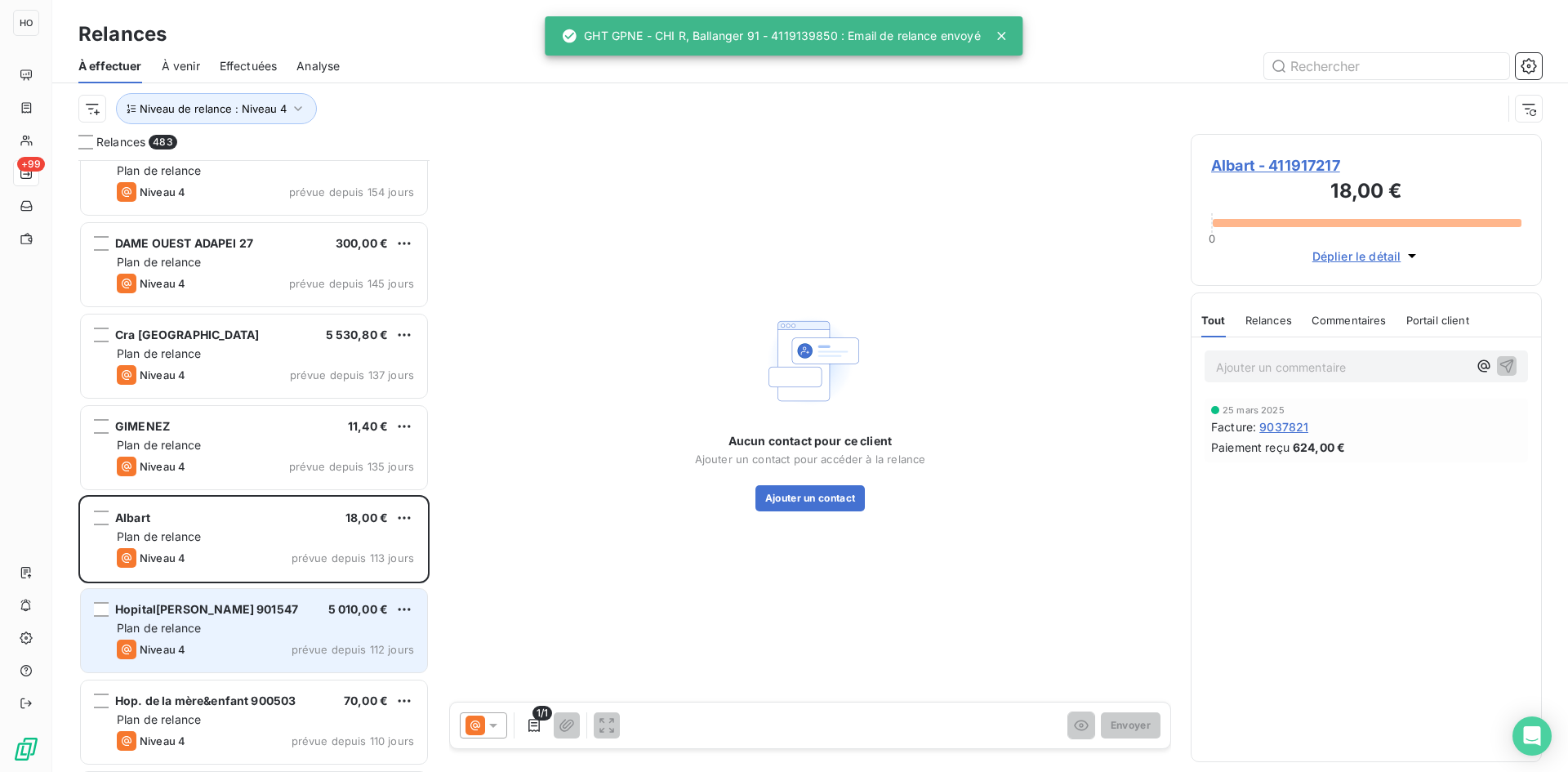
click at [258, 611] on span "Hopital[PERSON_NAME] 901547" at bounding box center [206, 608] width 183 height 14
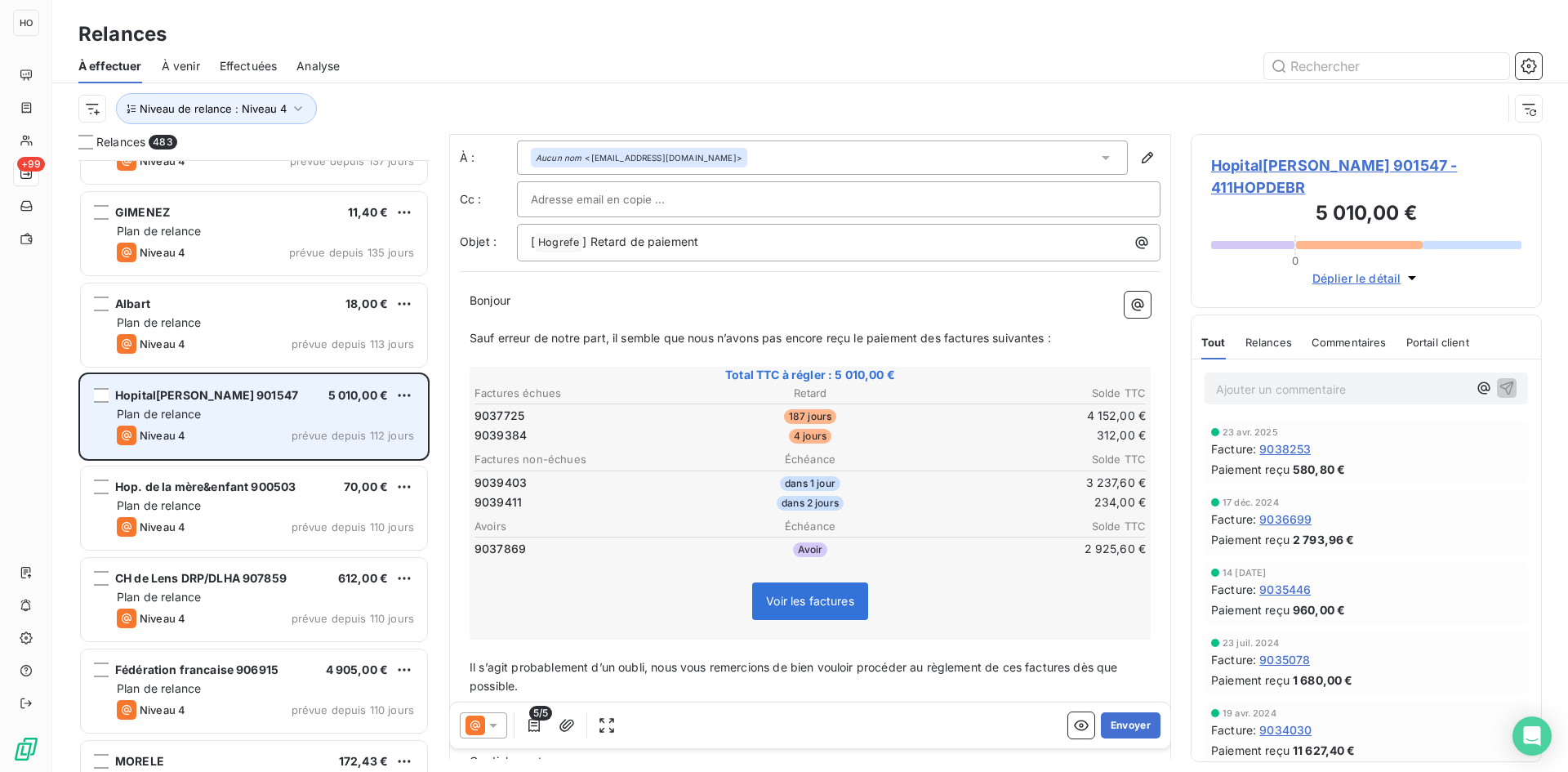
scroll to position [38579, 0]
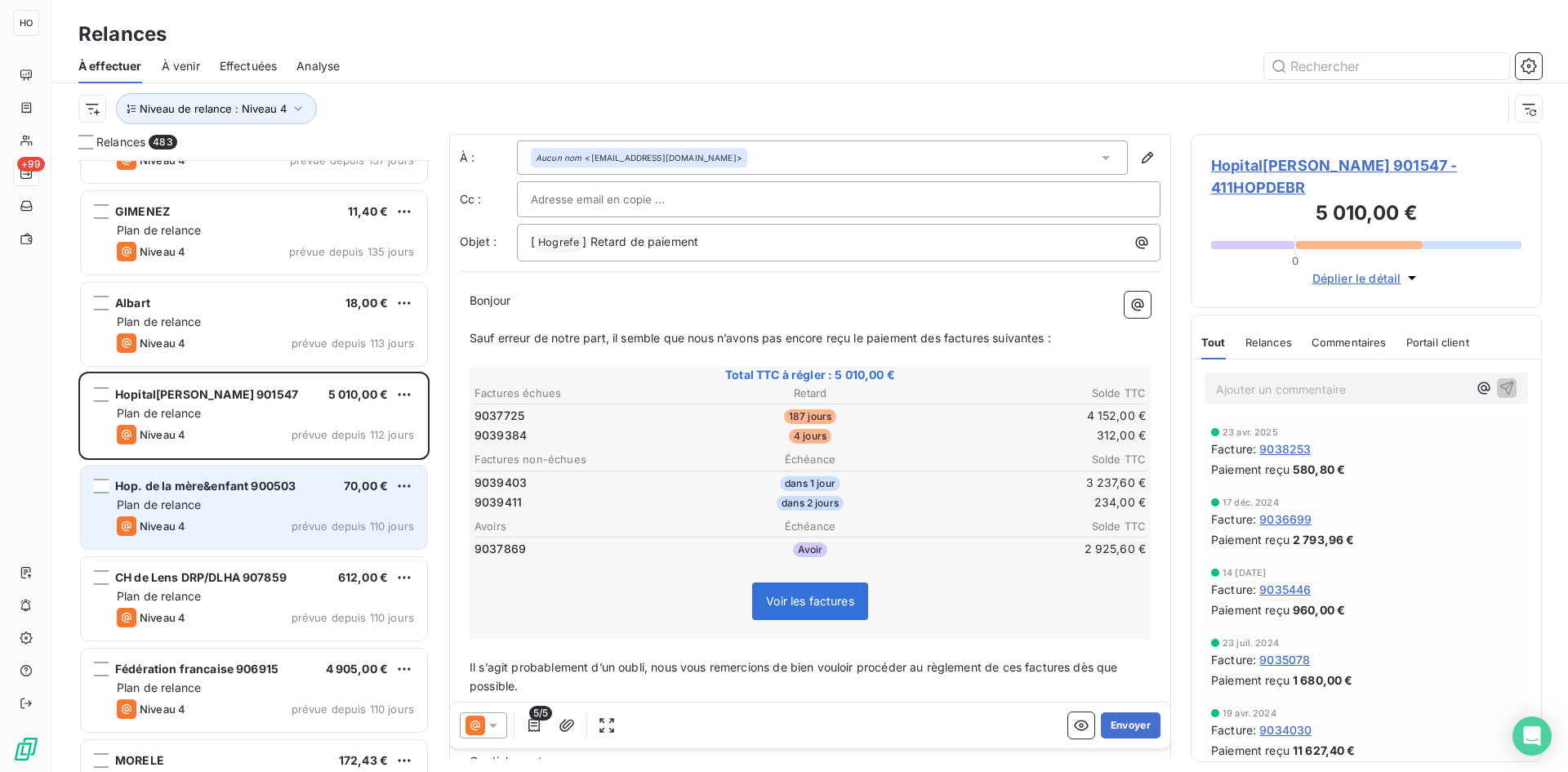
click at [261, 489] on span "Hop. de la mère&enfant 900503" at bounding box center [205, 485] width 180 height 14
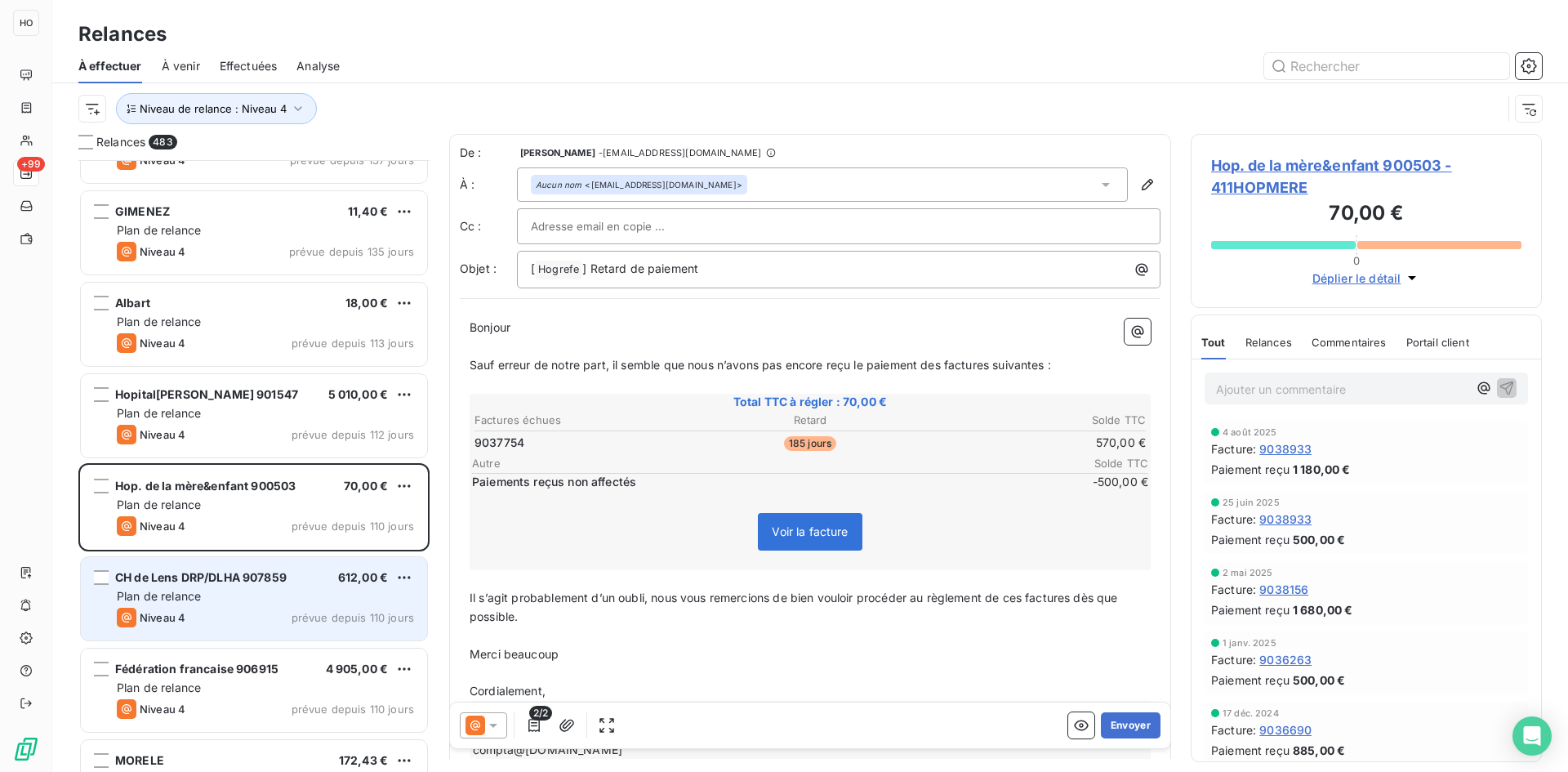
click at [232, 593] on div "Plan de relance" at bounding box center [265, 596] width 297 height 16
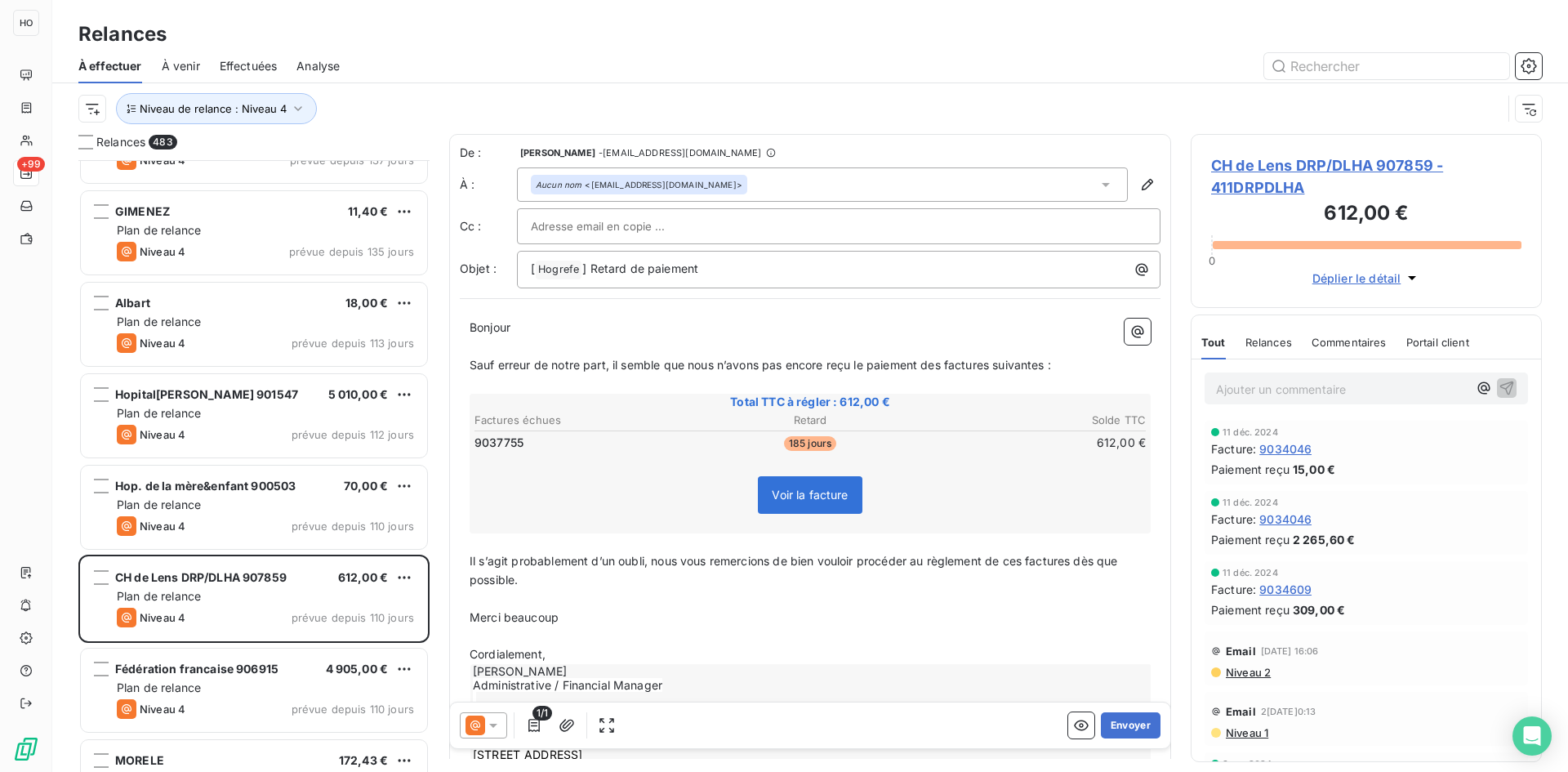
click at [490, 725] on icon at bounding box center [492, 725] width 16 height 16
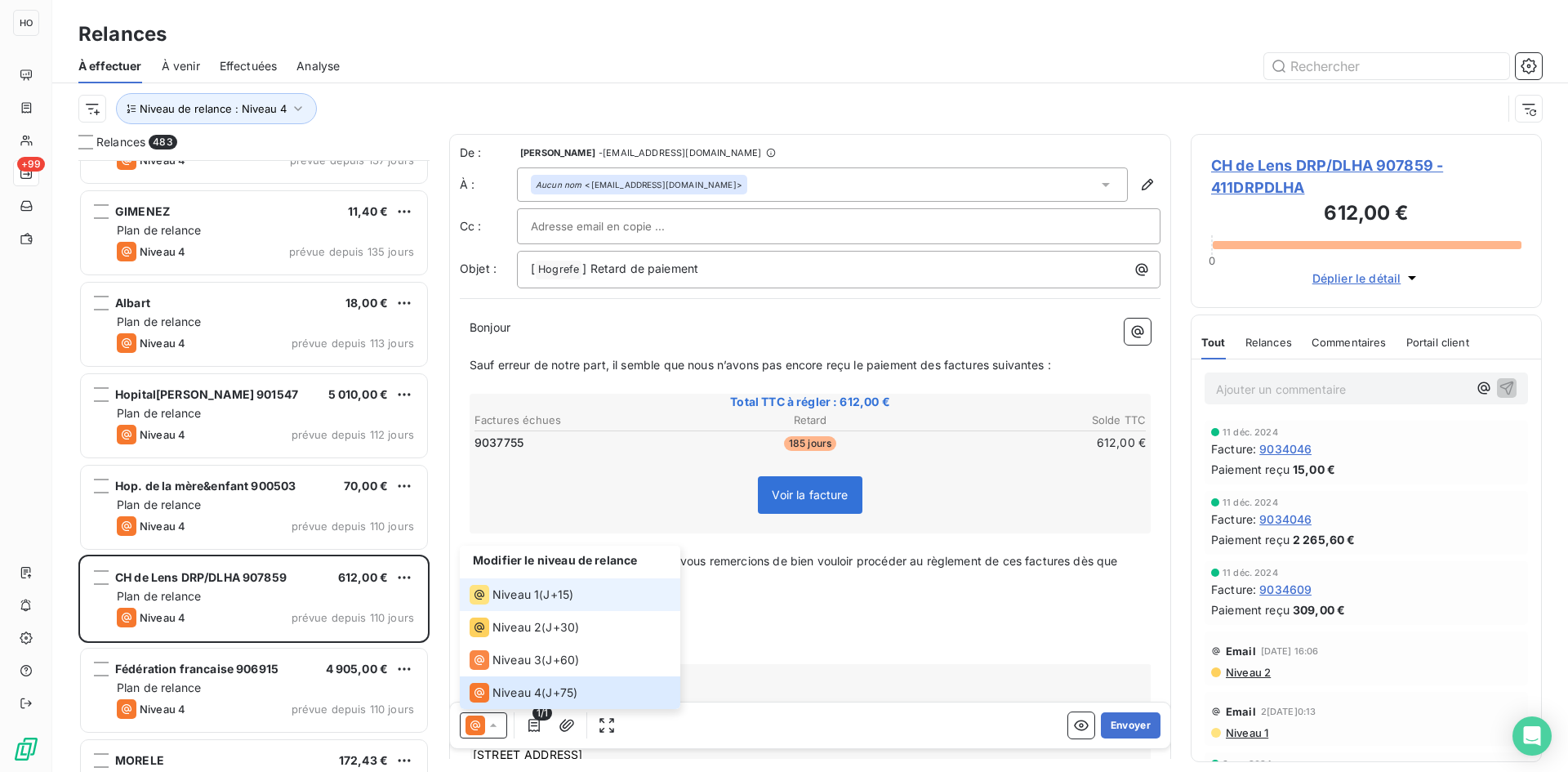
click at [565, 602] on span "J+15 )" at bounding box center [558, 594] width 30 height 16
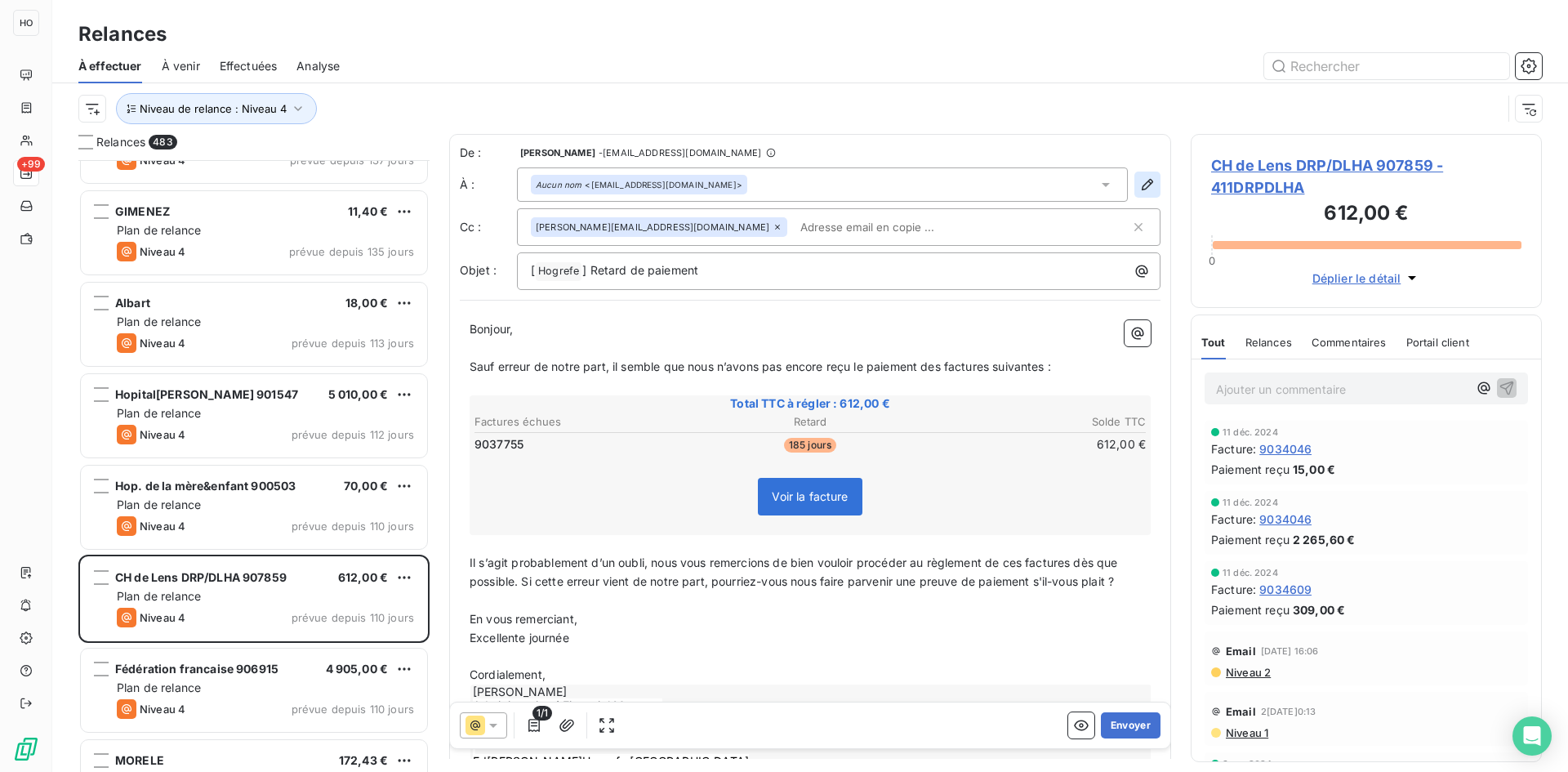
click at [1134, 190] on button "button" at bounding box center [1147, 184] width 26 height 26
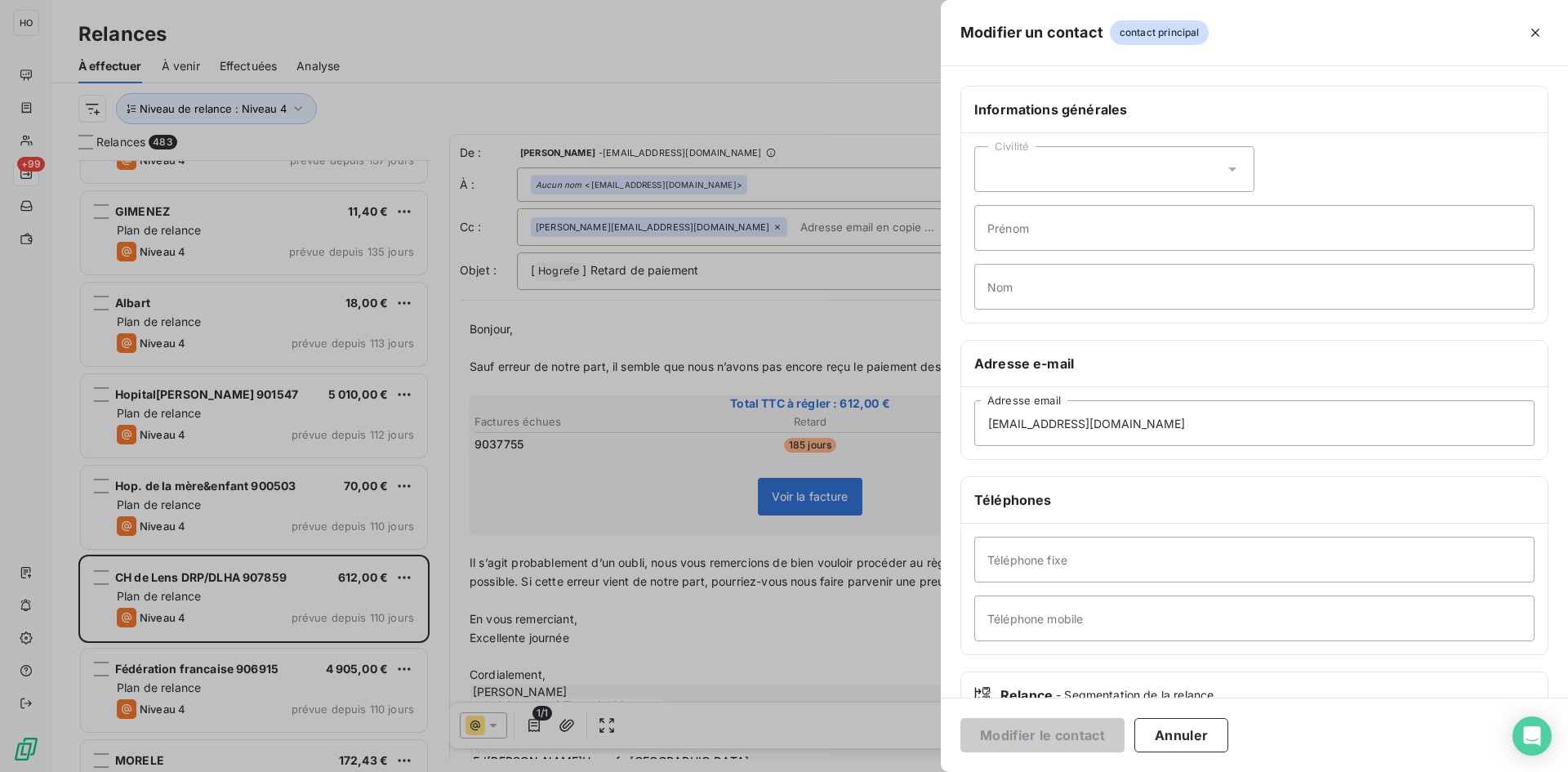
click at [1125, 190] on div "Civilité" at bounding box center [1114, 169] width 280 height 46
click at [1172, 425] on input "[EMAIL_ADDRESS][DOMAIN_NAME]" at bounding box center [1254, 423] width 560 height 46
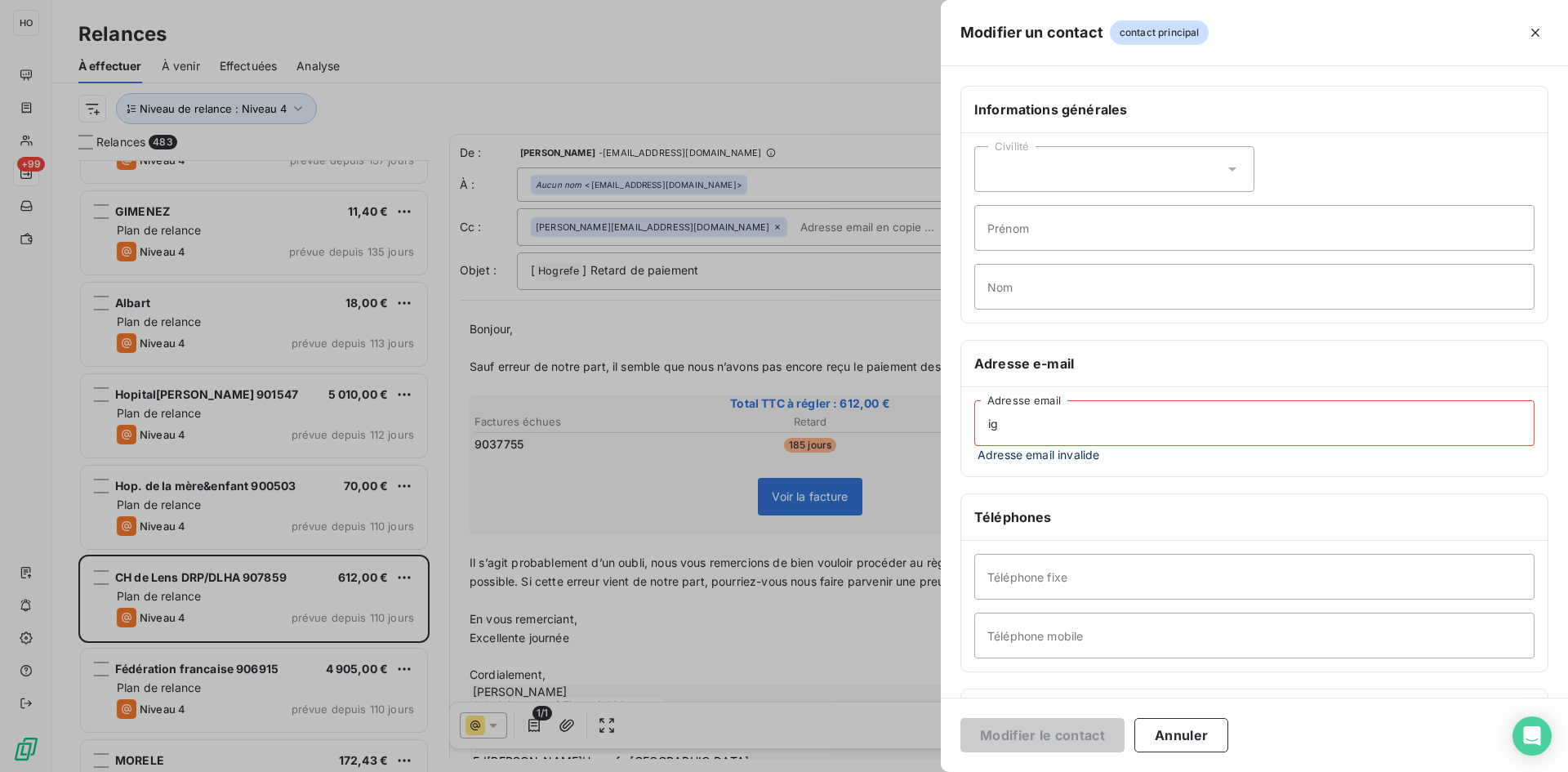
type input "i"
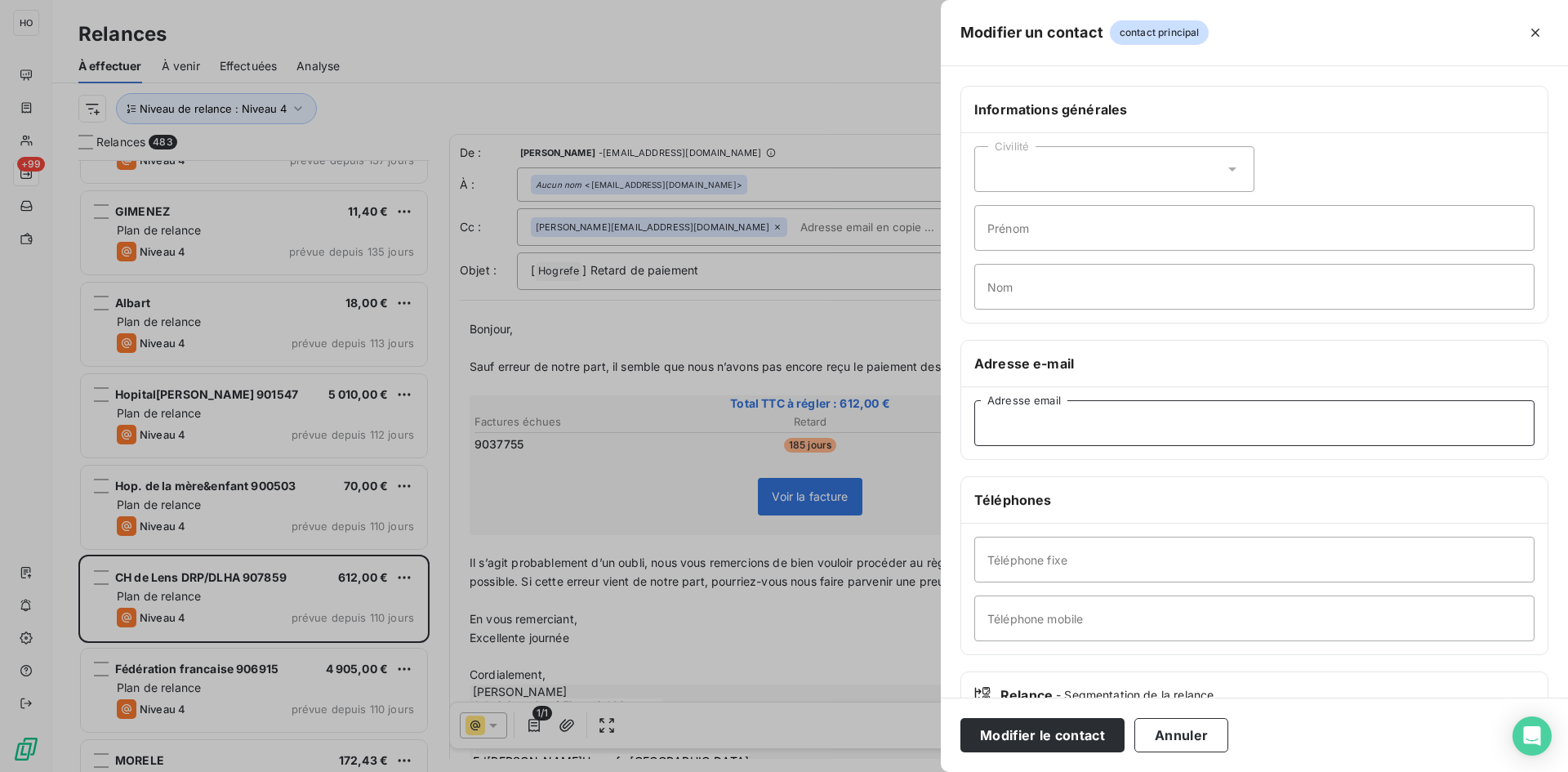
paste input "[EMAIL_ADDRESS][DOMAIN_NAME]"
type input "[EMAIL_ADDRESS][DOMAIN_NAME]"
click at [1035, 746] on button "Modifier le contact" at bounding box center [1043, 735] width 164 height 34
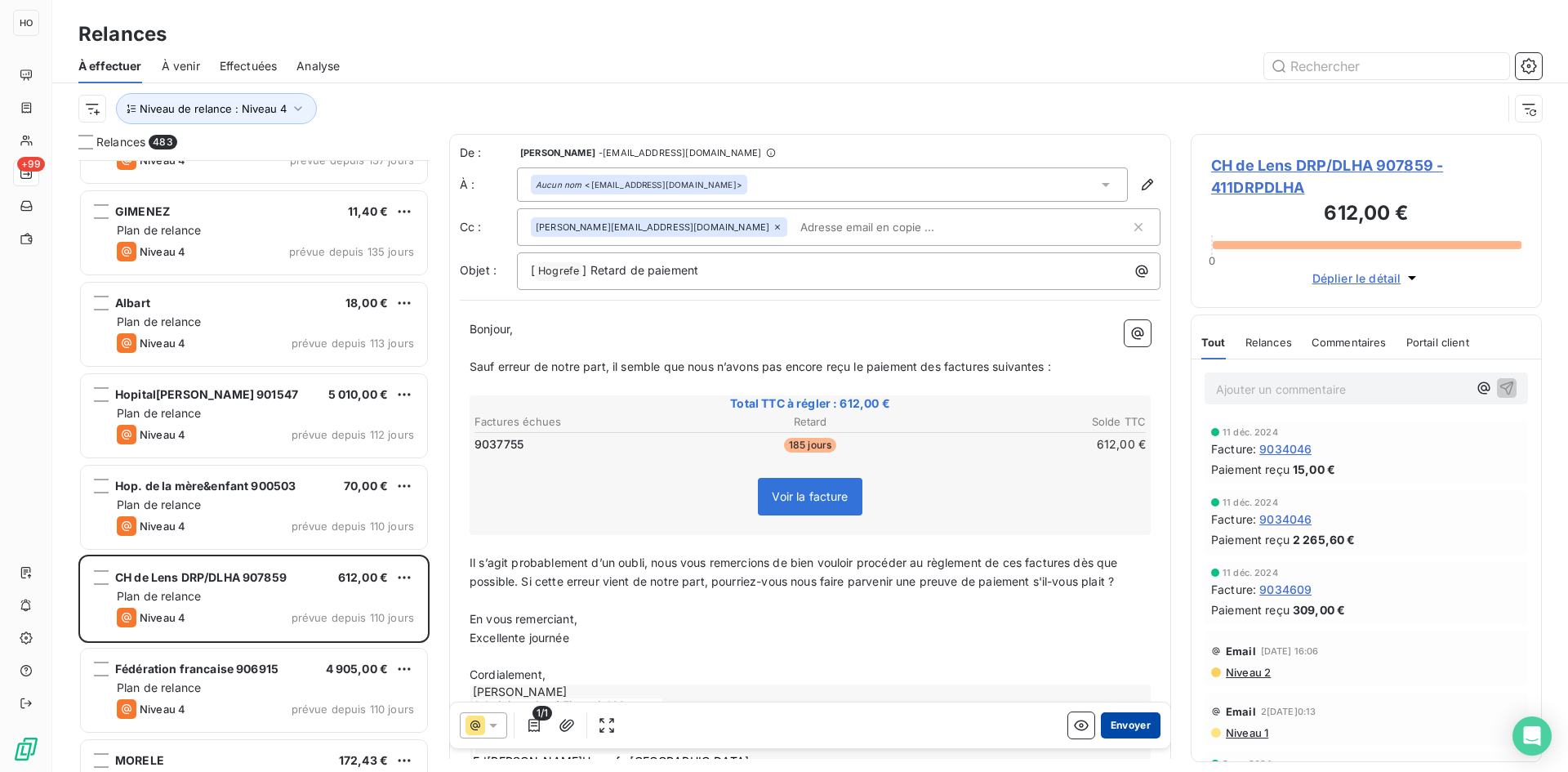
click at [1132, 725] on button "Envoyer" at bounding box center [1130, 725] width 60 height 26
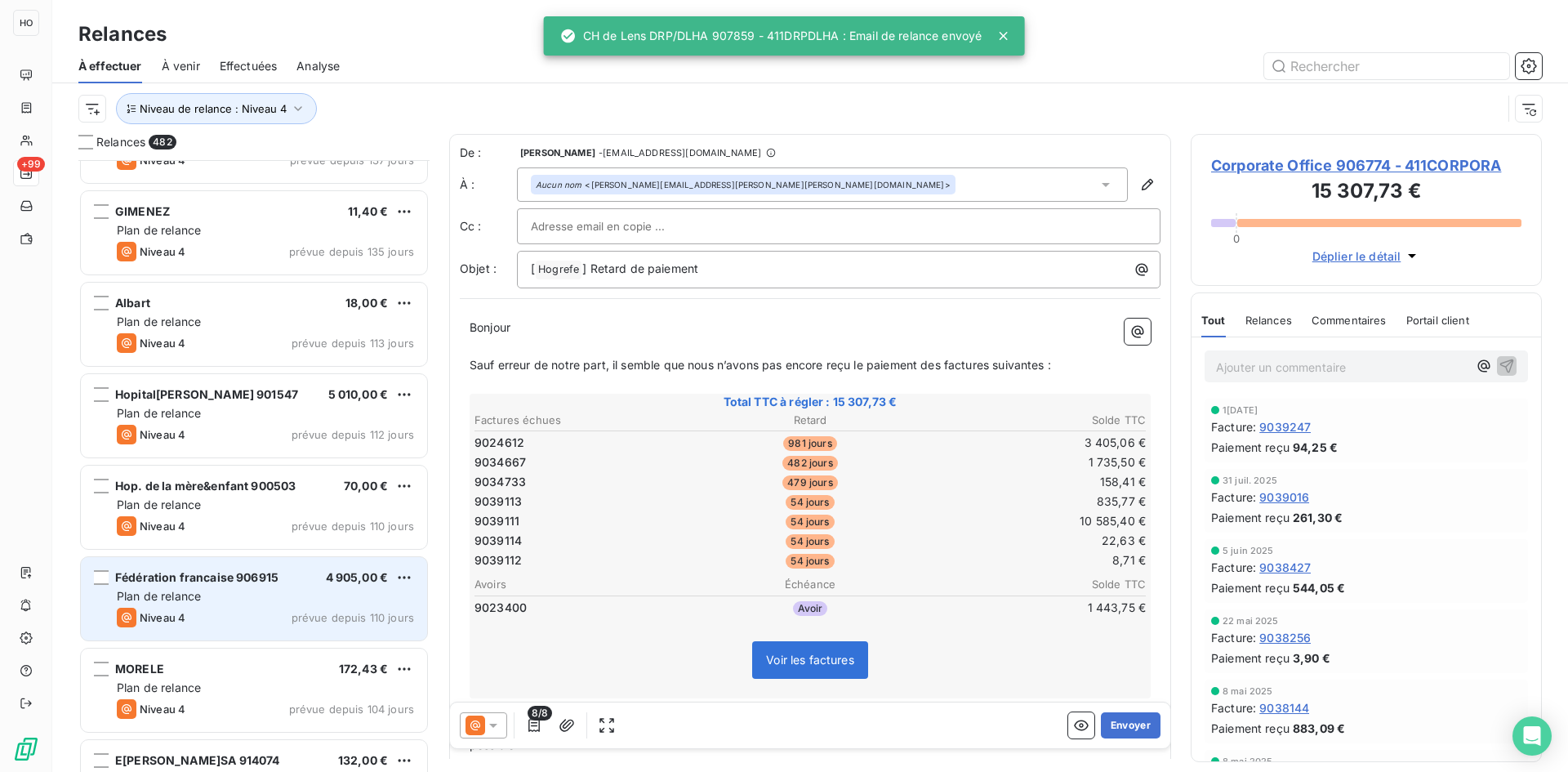
click at [261, 610] on div "Niveau 4 prévue depuis 110 jours" at bounding box center [265, 617] width 297 height 19
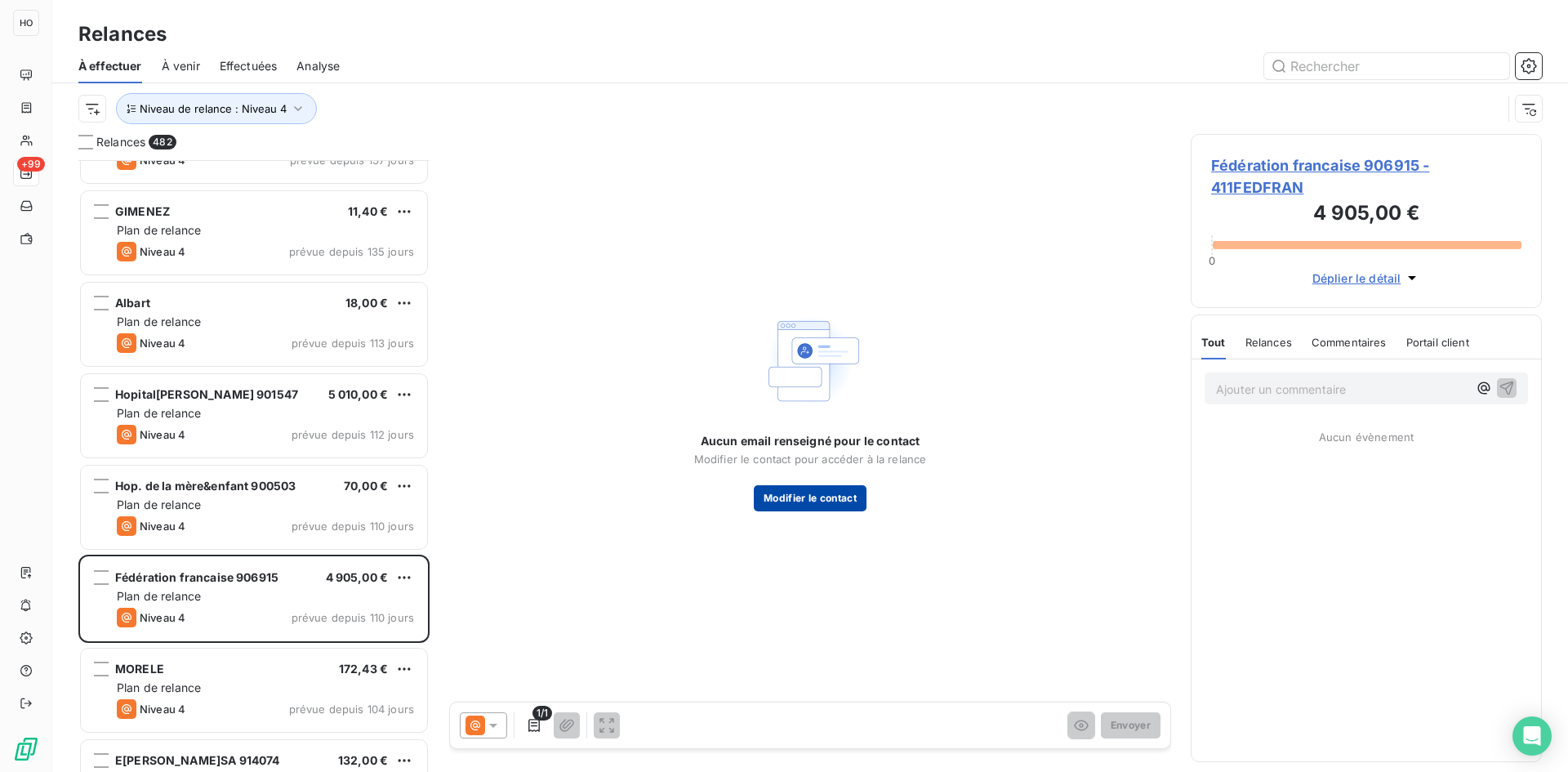
click at [826, 508] on button "Modifier le contact" at bounding box center [810, 498] width 112 height 26
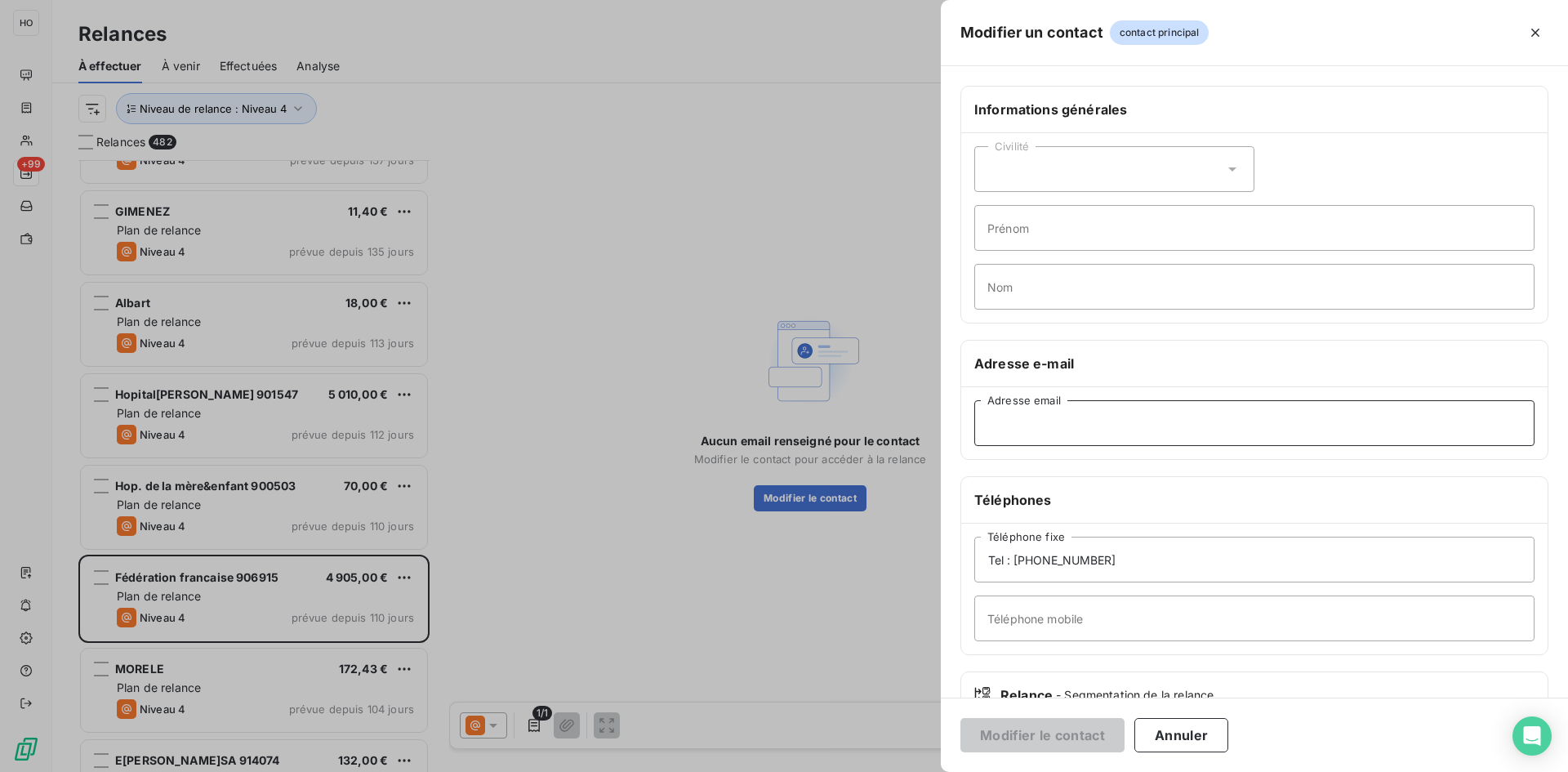
click at [1029, 428] on input "Adresse email" at bounding box center [1254, 423] width 560 height 46
paste input "[EMAIL_ADDRESS][DOMAIN_NAME]"
type input "[EMAIL_ADDRESS][DOMAIN_NAME]"
click at [1037, 732] on button "Modifier le contact" at bounding box center [1043, 735] width 164 height 34
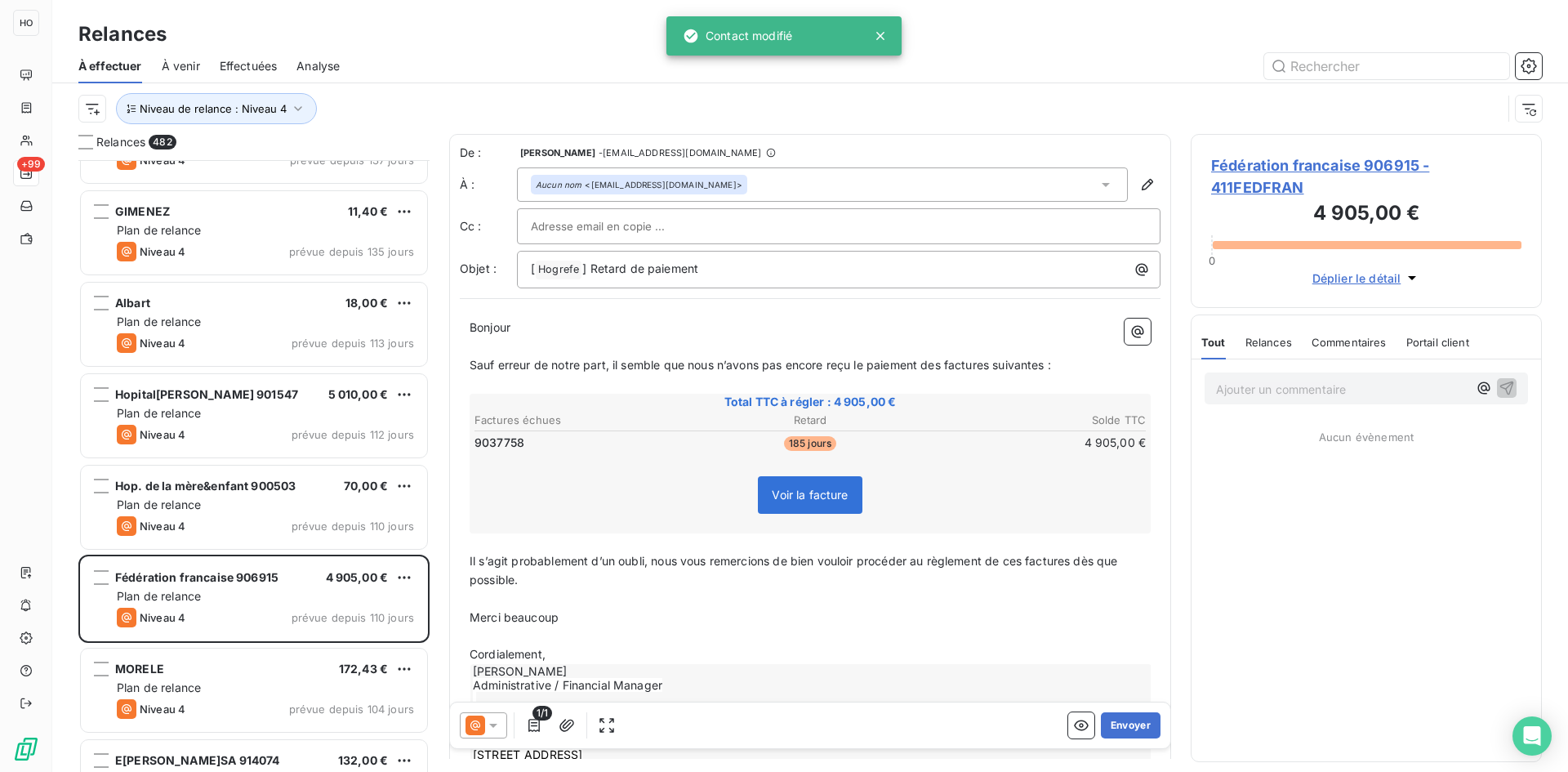
click at [492, 728] on icon at bounding box center [492, 725] width 16 height 16
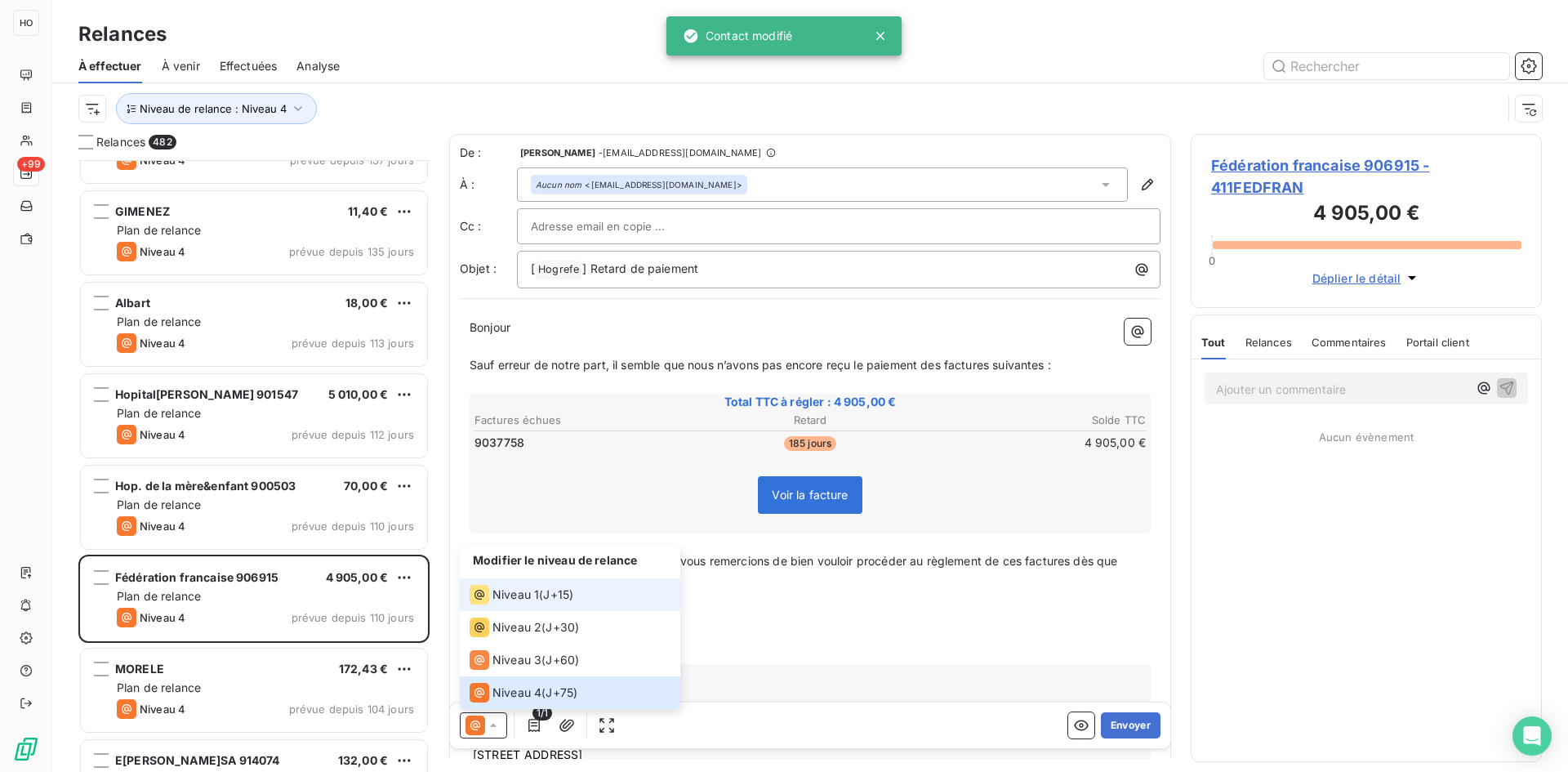
click at [554, 589] on span "J+15 )" at bounding box center [558, 594] width 30 height 16
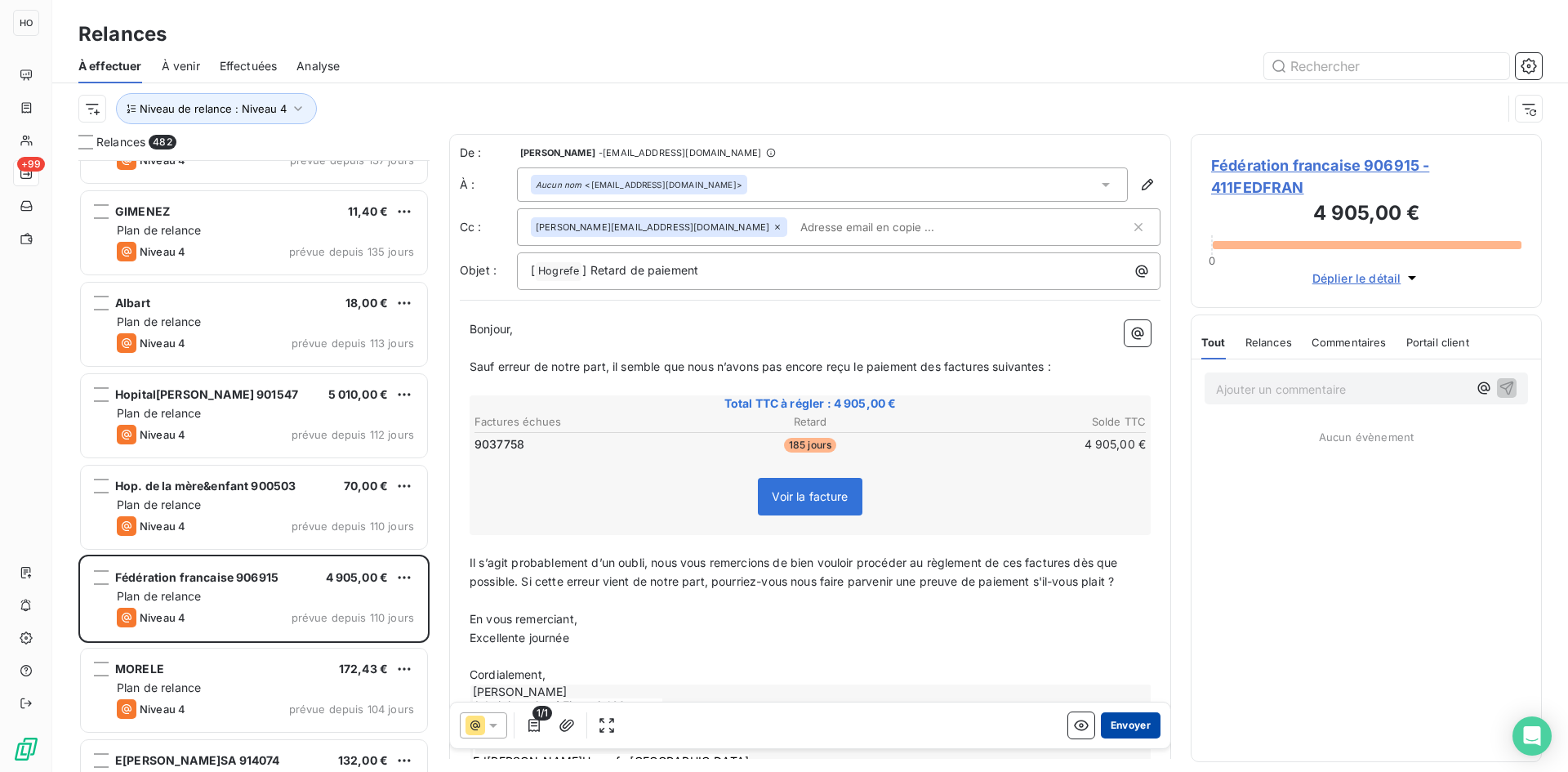
click at [1129, 725] on button "Envoyer" at bounding box center [1130, 725] width 60 height 26
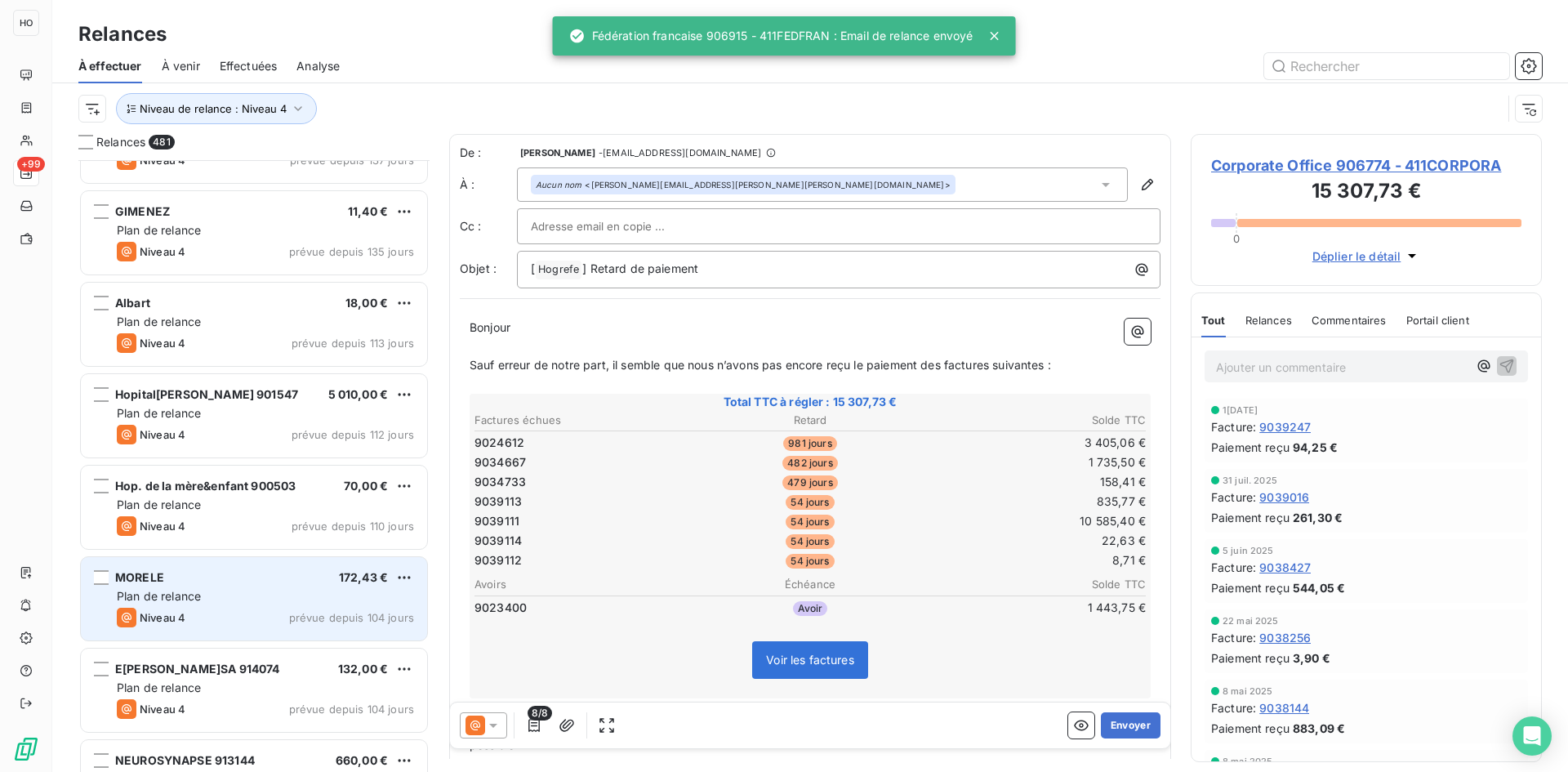
click at [253, 591] on div "Plan de relance" at bounding box center [265, 596] width 297 height 16
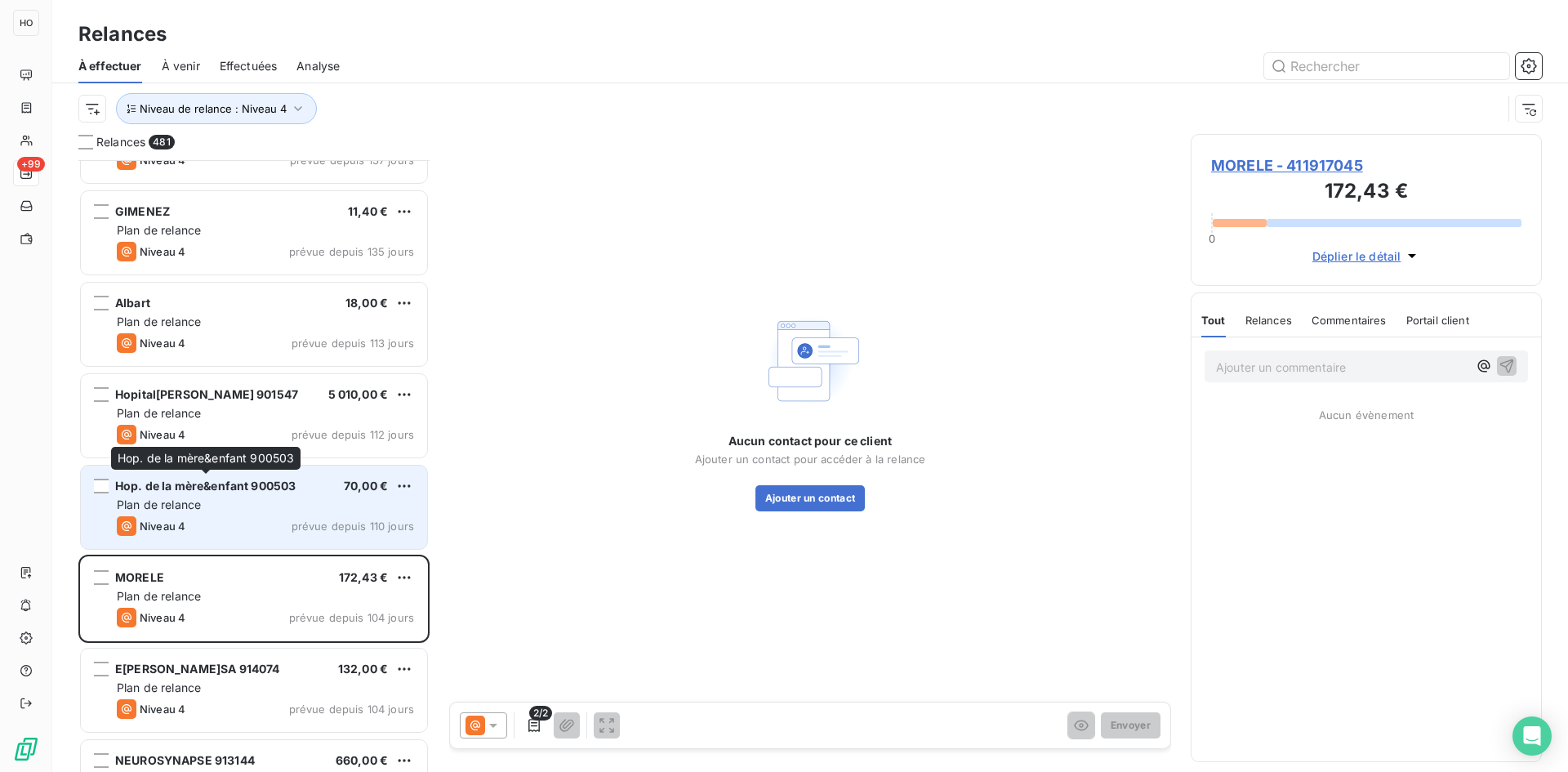
click at [282, 486] on span "Hop. de la mère&enfant 900503" at bounding box center [205, 485] width 180 height 14
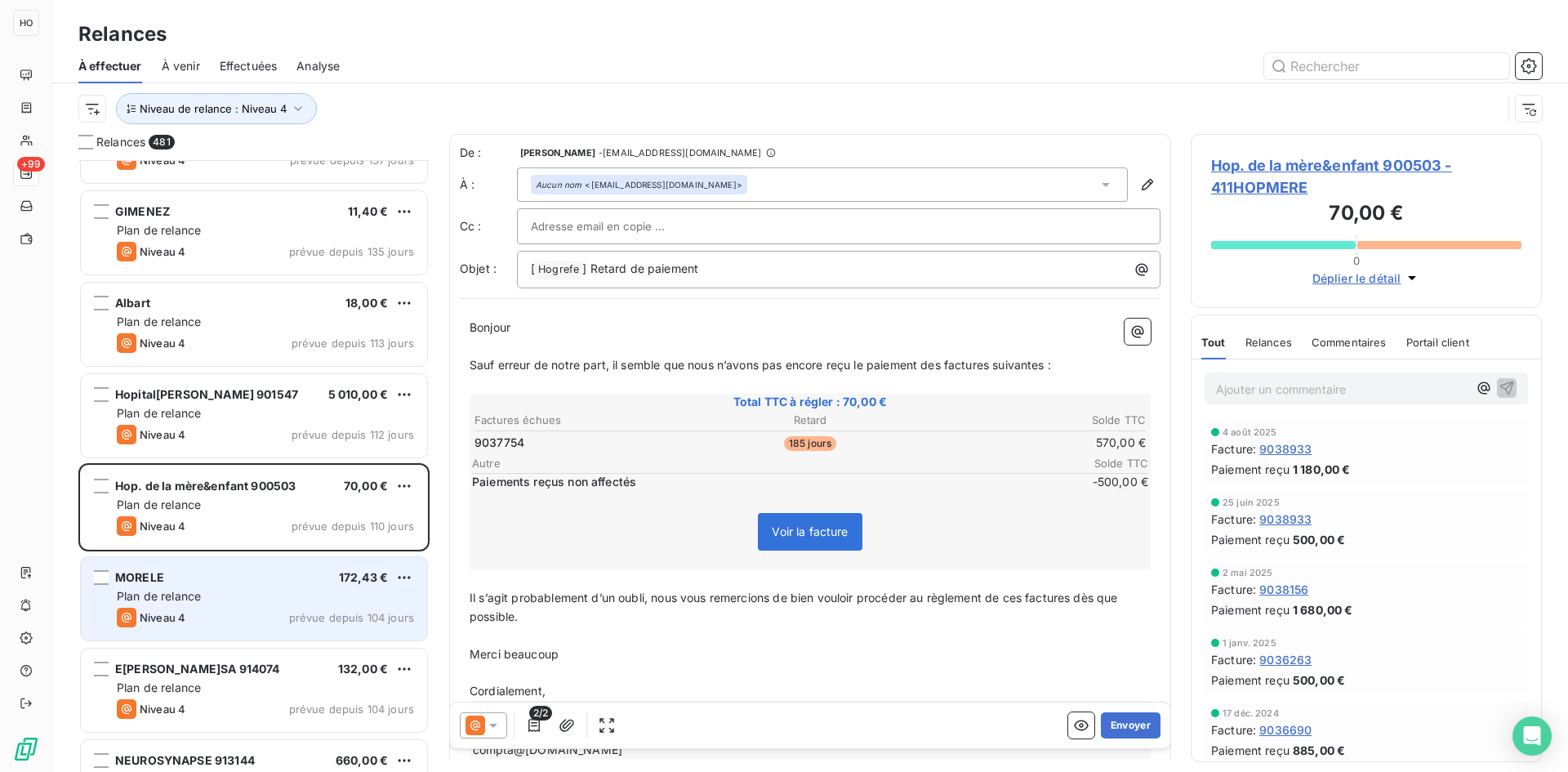
click at [284, 581] on div "MORELE 172,43 €" at bounding box center [265, 577] width 297 height 15
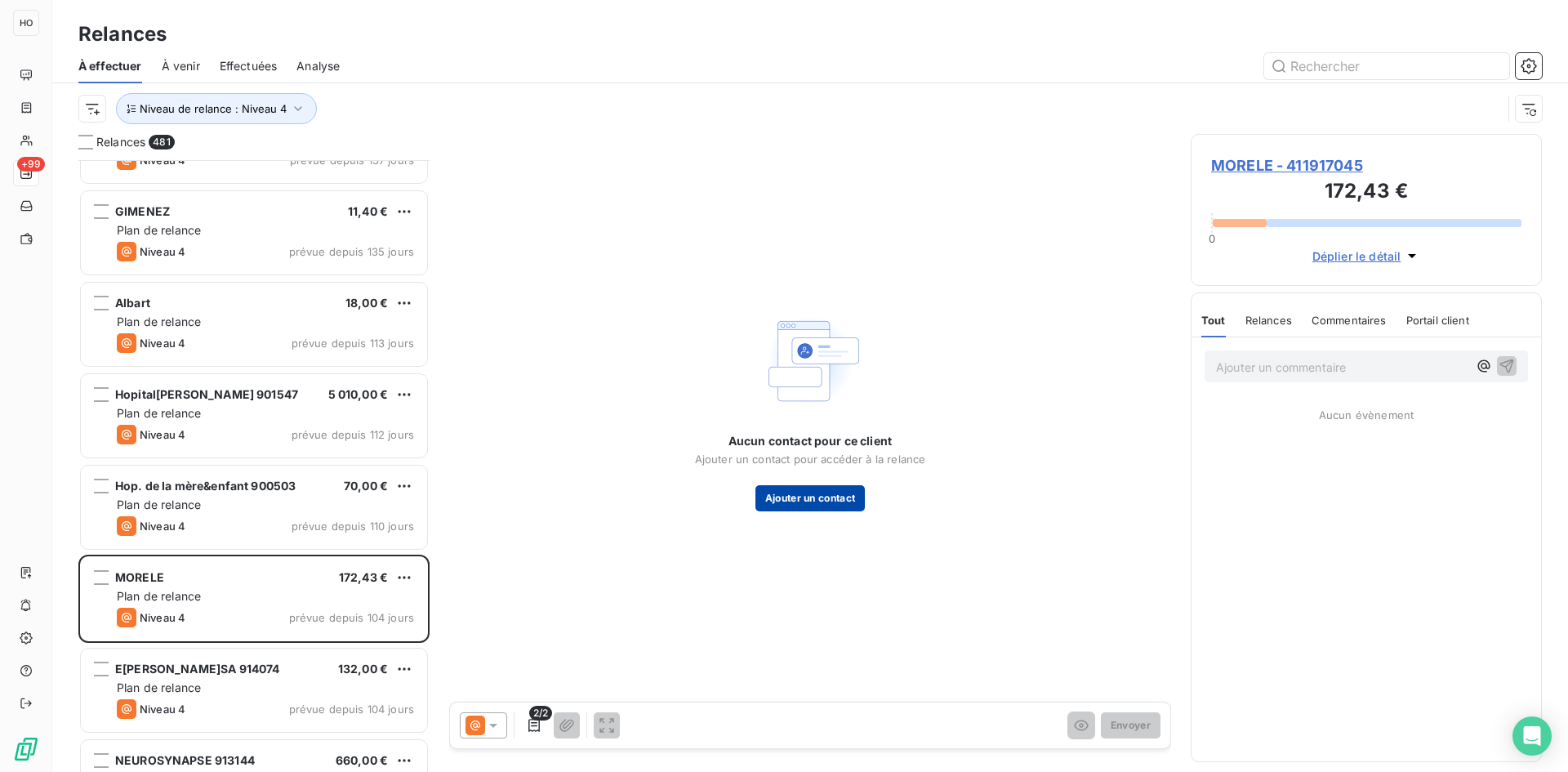
click at [826, 498] on button "Ajouter un contact" at bounding box center [810, 498] width 110 height 26
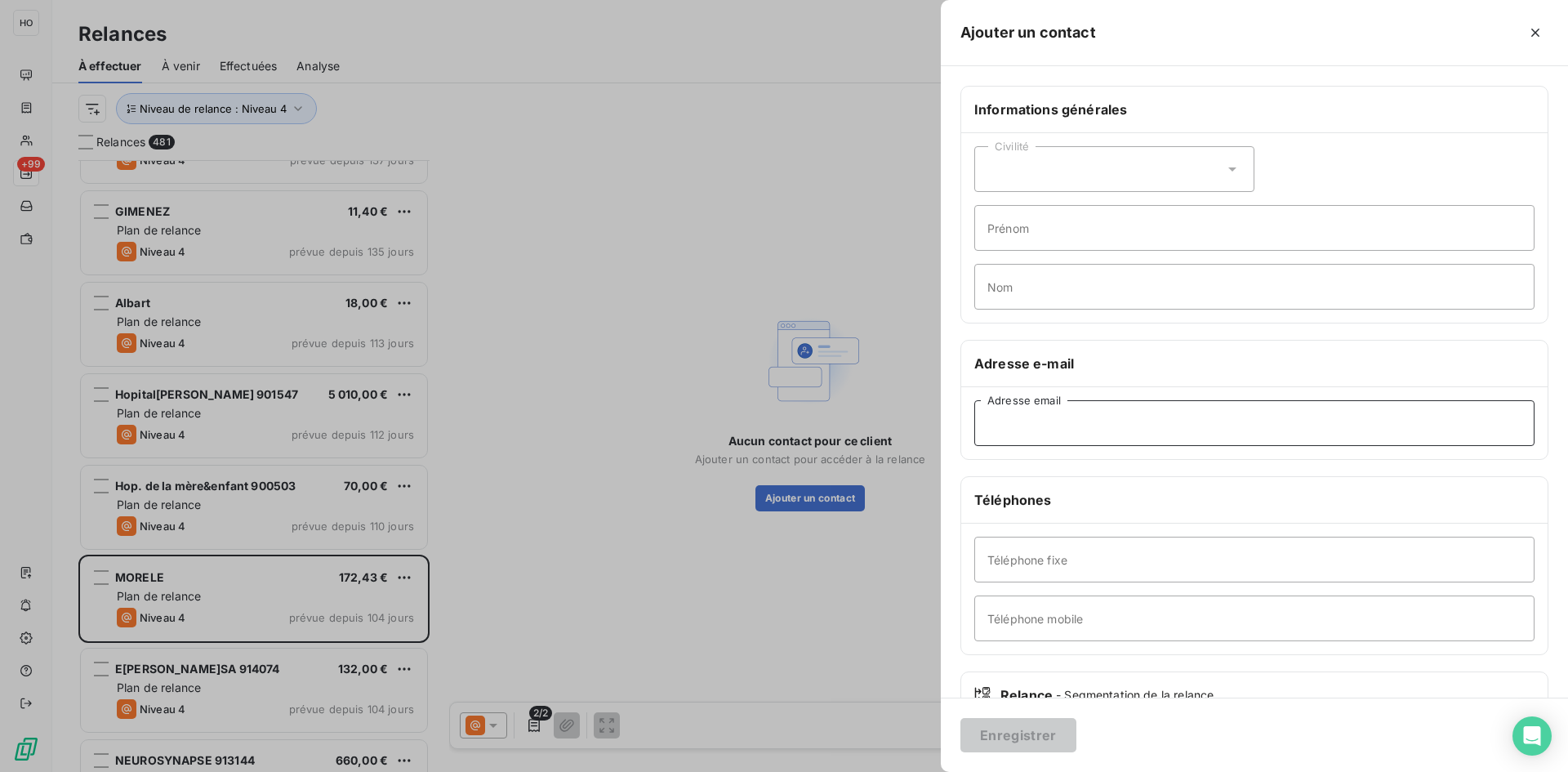
click at [1100, 419] on input "Adresse email" at bounding box center [1254, 423] width 560 height 46
paste input "[EMAIL_ADDRESS][DOMAIN_NAME]"
type input "[EMAIL_ADDRESS][DOMAIN_NAME]"
click at [1018, 732] on button "Enregistrer" at bounding box center [1018, 735] width 116 height 34
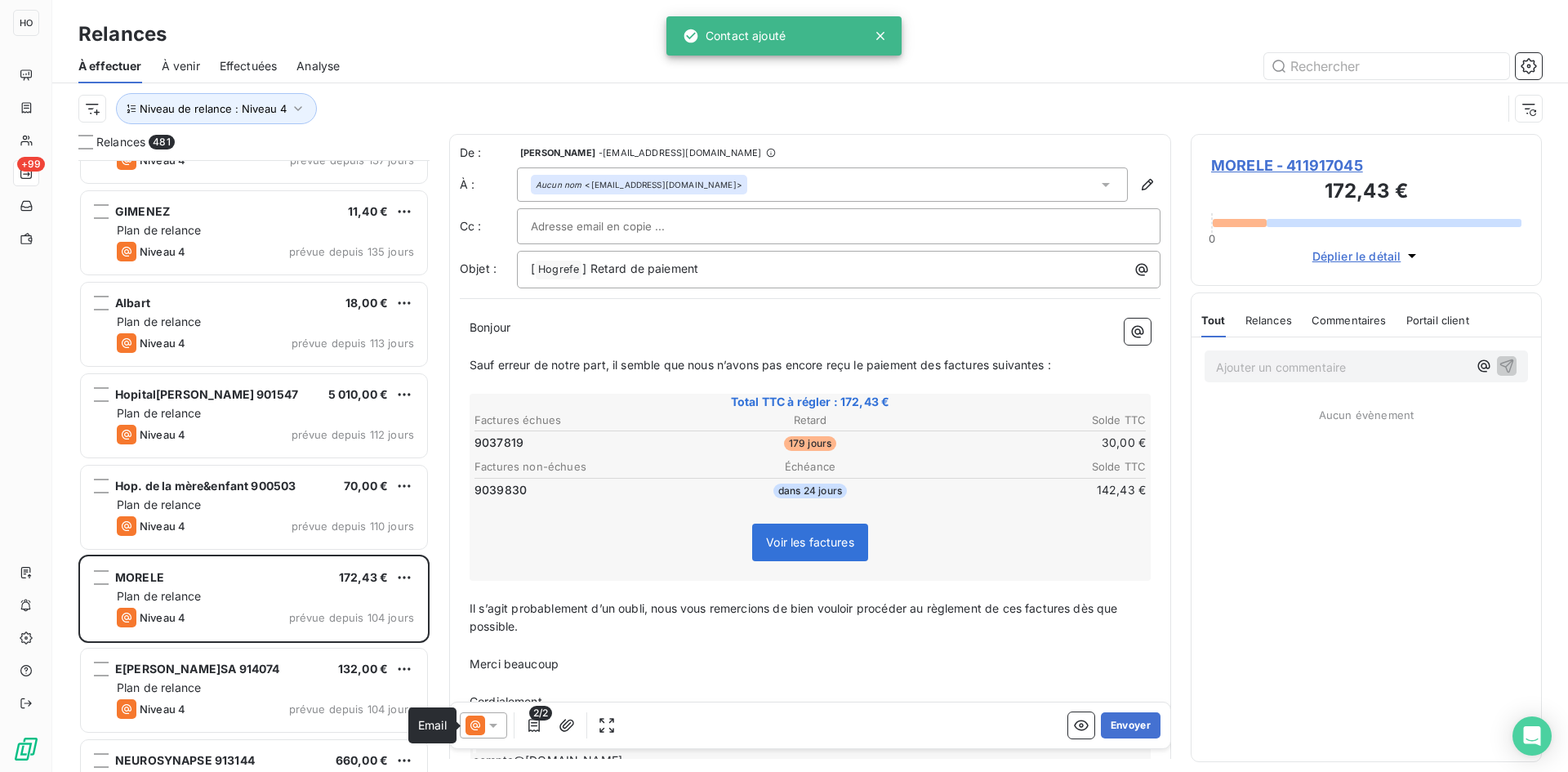
click at [479, 722] on icon at bounding box center [475, 725] width 19 height 19
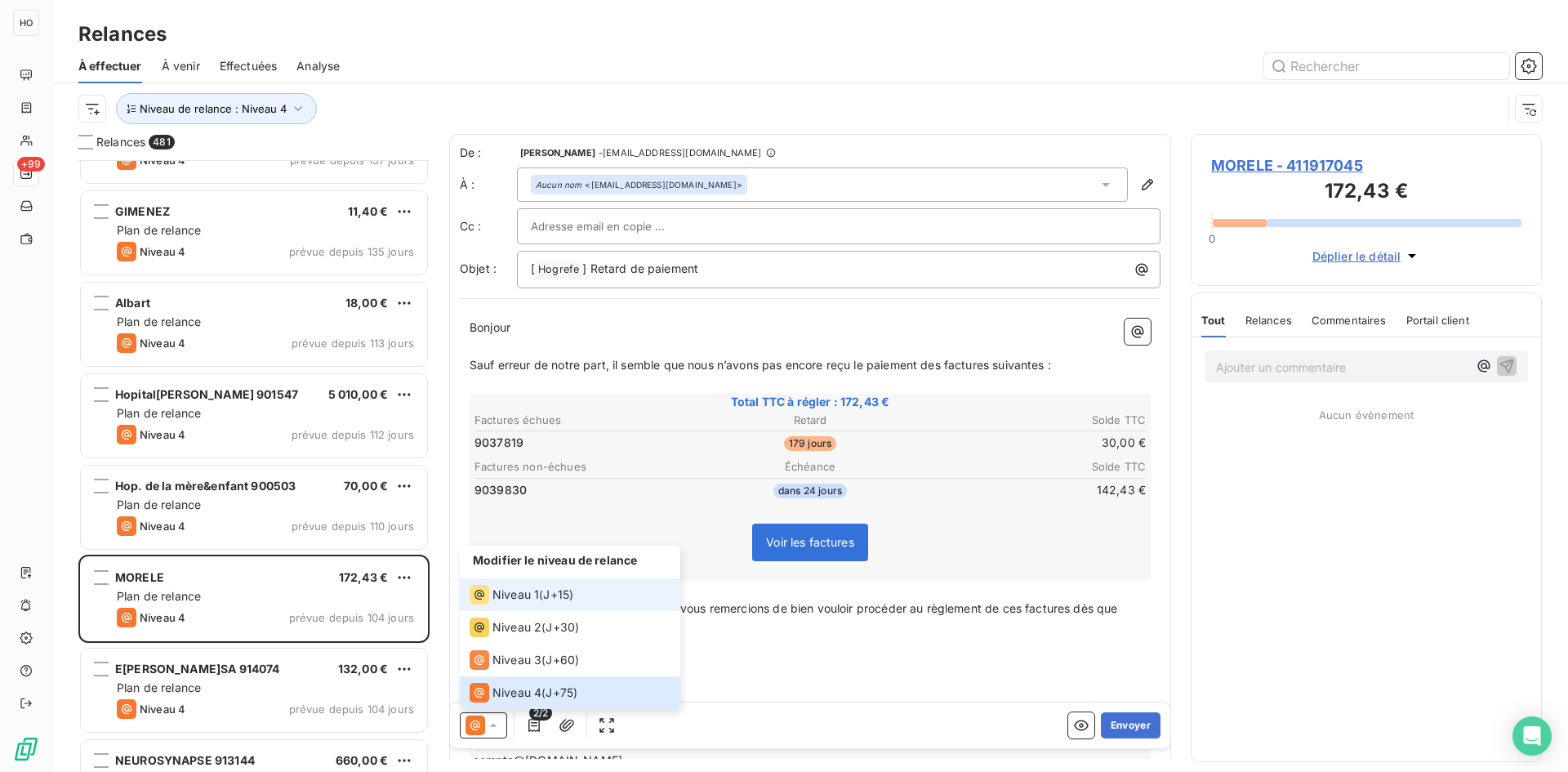
click at [567, 591] on span "J+15 )" at bounding box center [558, 594] width 30 height 16
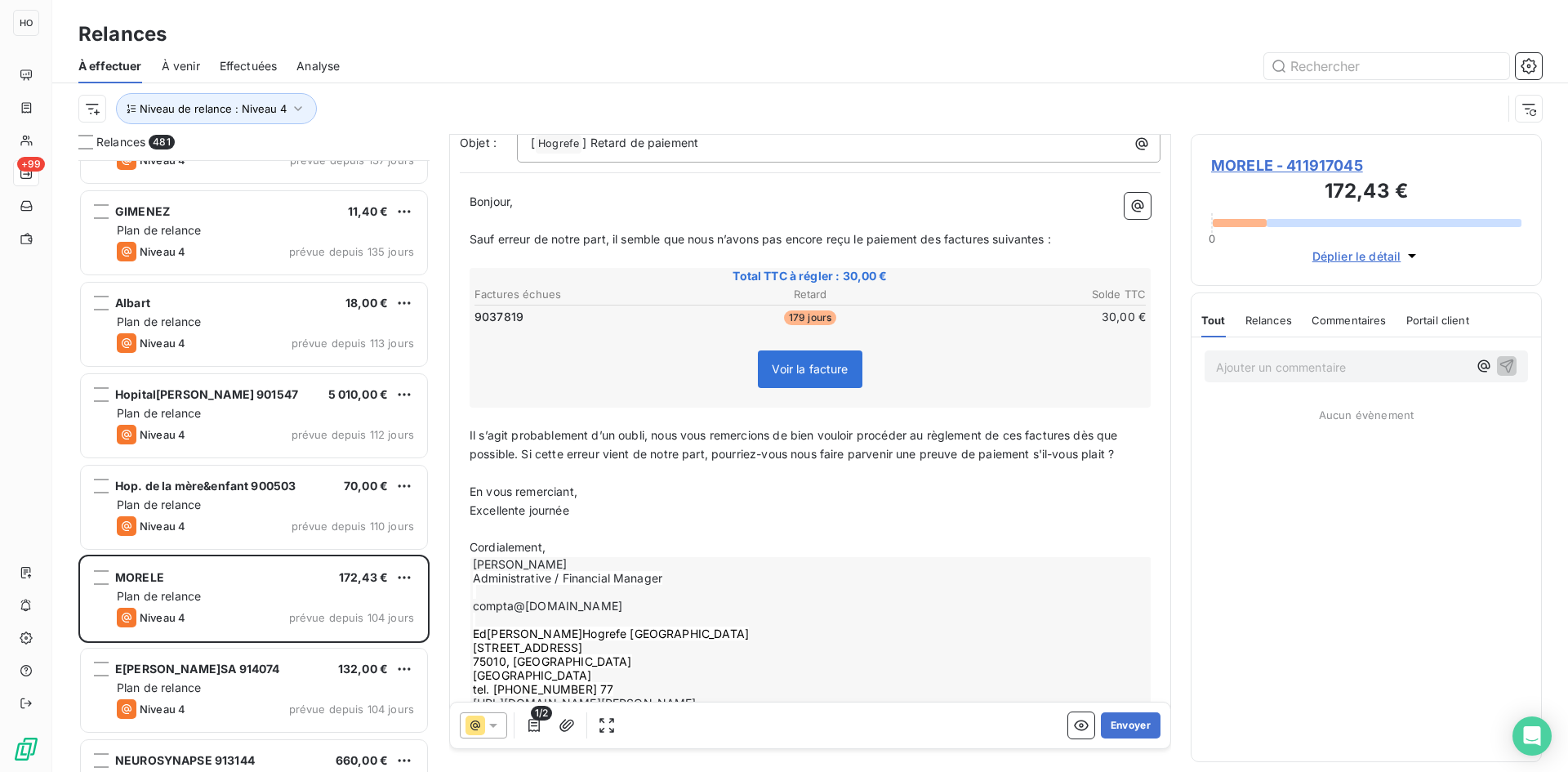
scroll to position [128, 0]
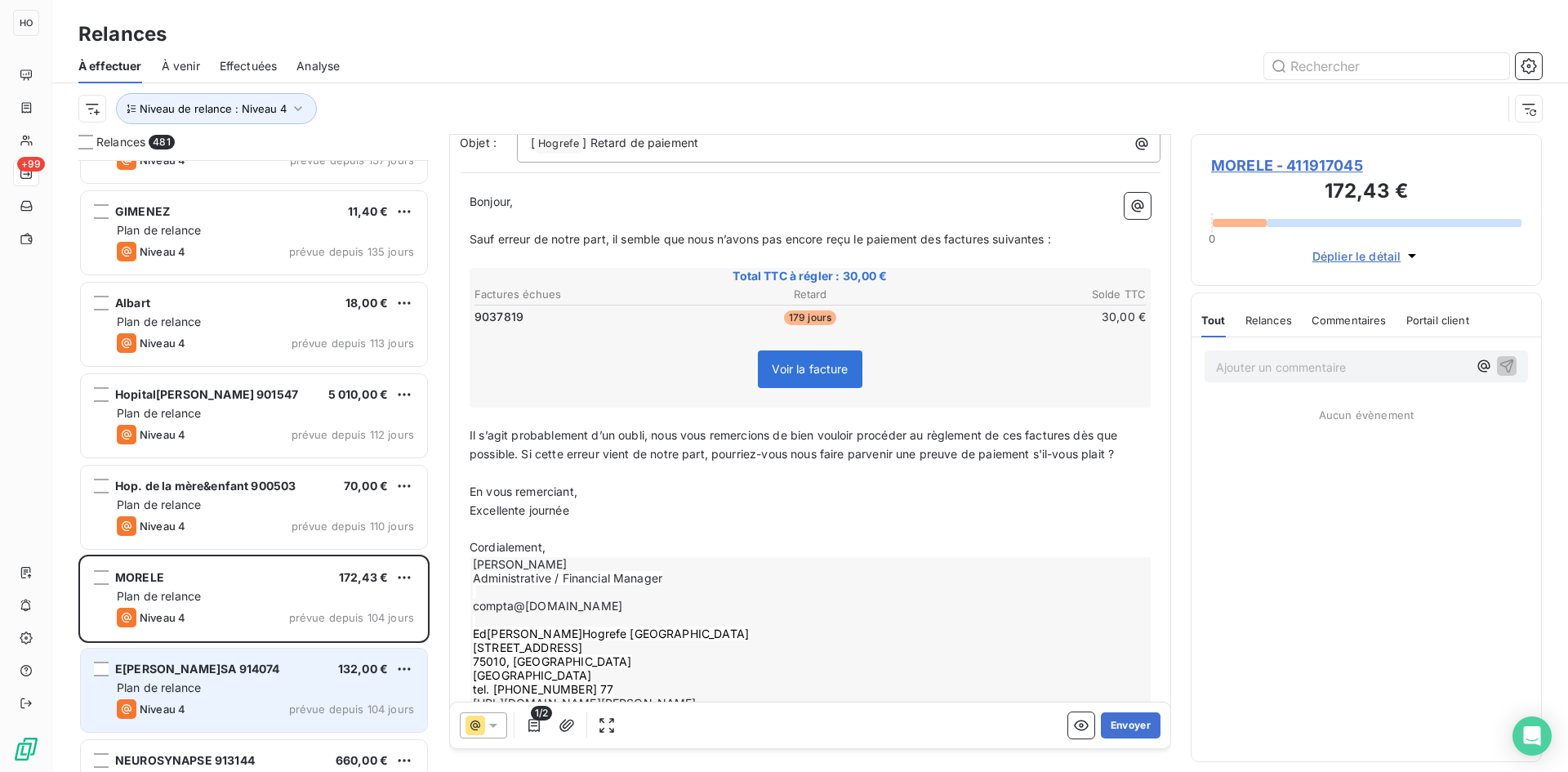
click at [258, 670] on div "EI[PERSON_NAME] 914074 132,00 €" at bounding box center [265, 669] width 297 height 15
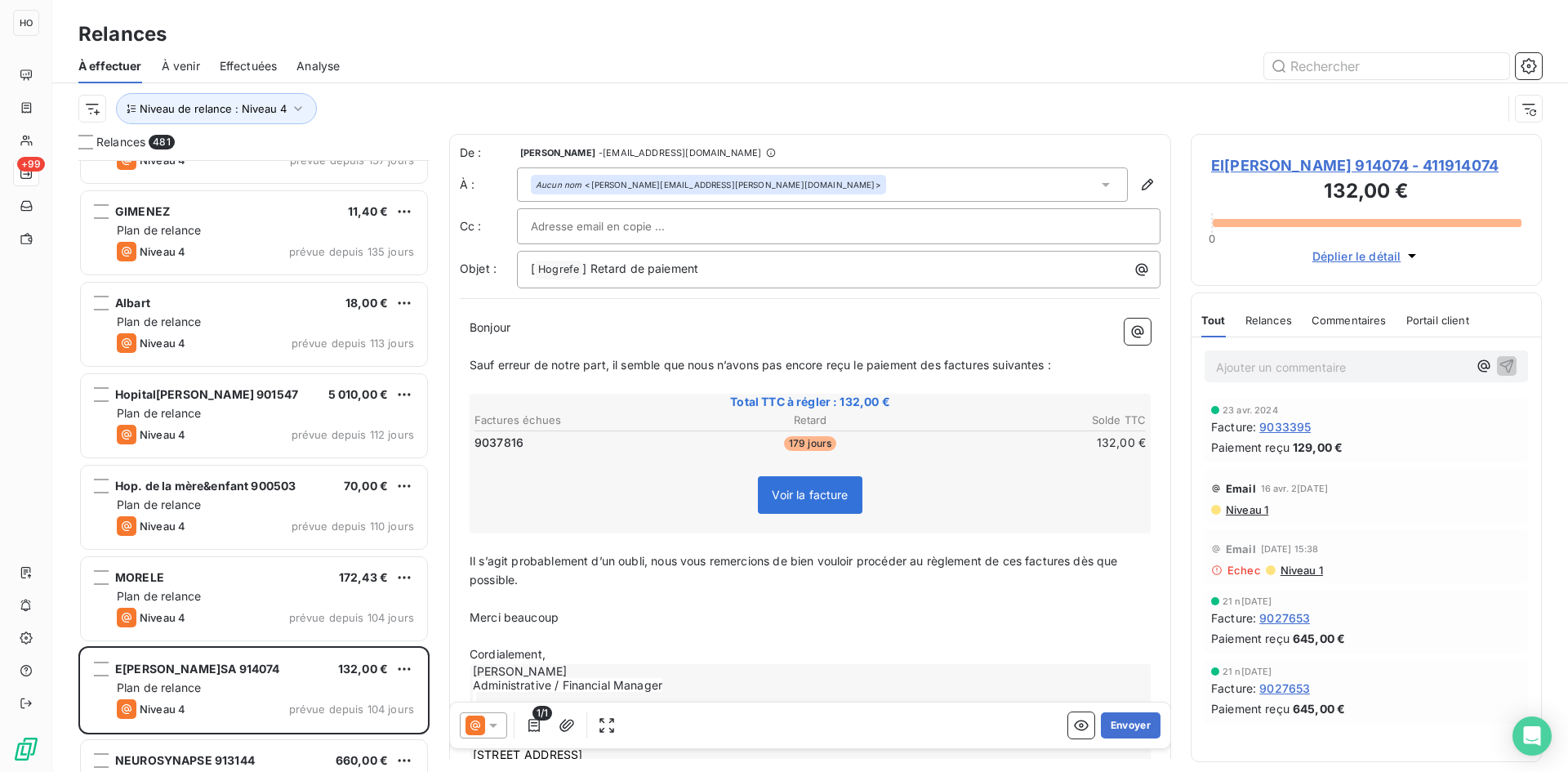
click at [489, 728] on icon at bounding box center [492, 725] width 16 height 16
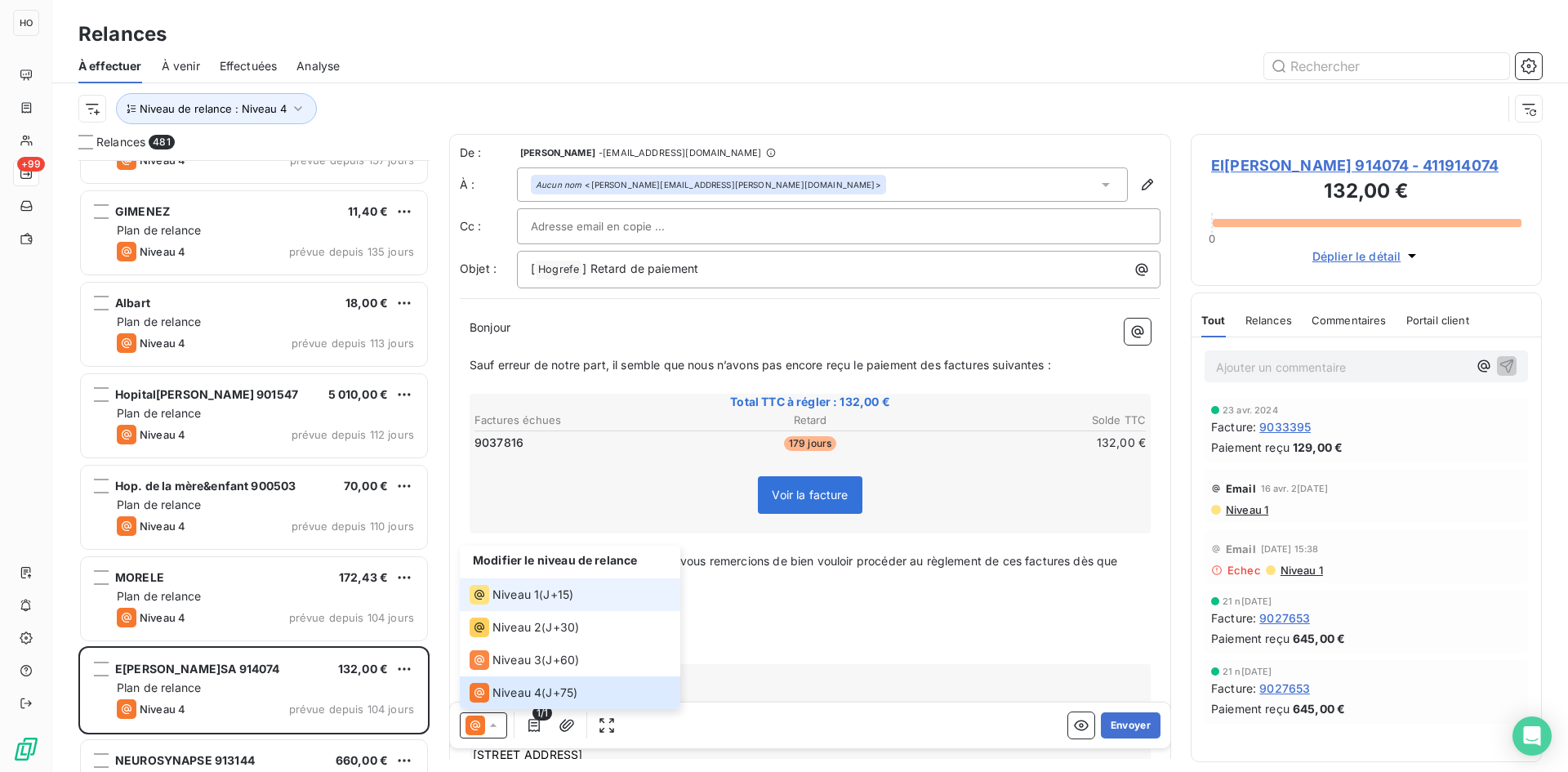
click at [570, 592] on span "J+15 )" at bounding box center [558, 594] width 30 height 16
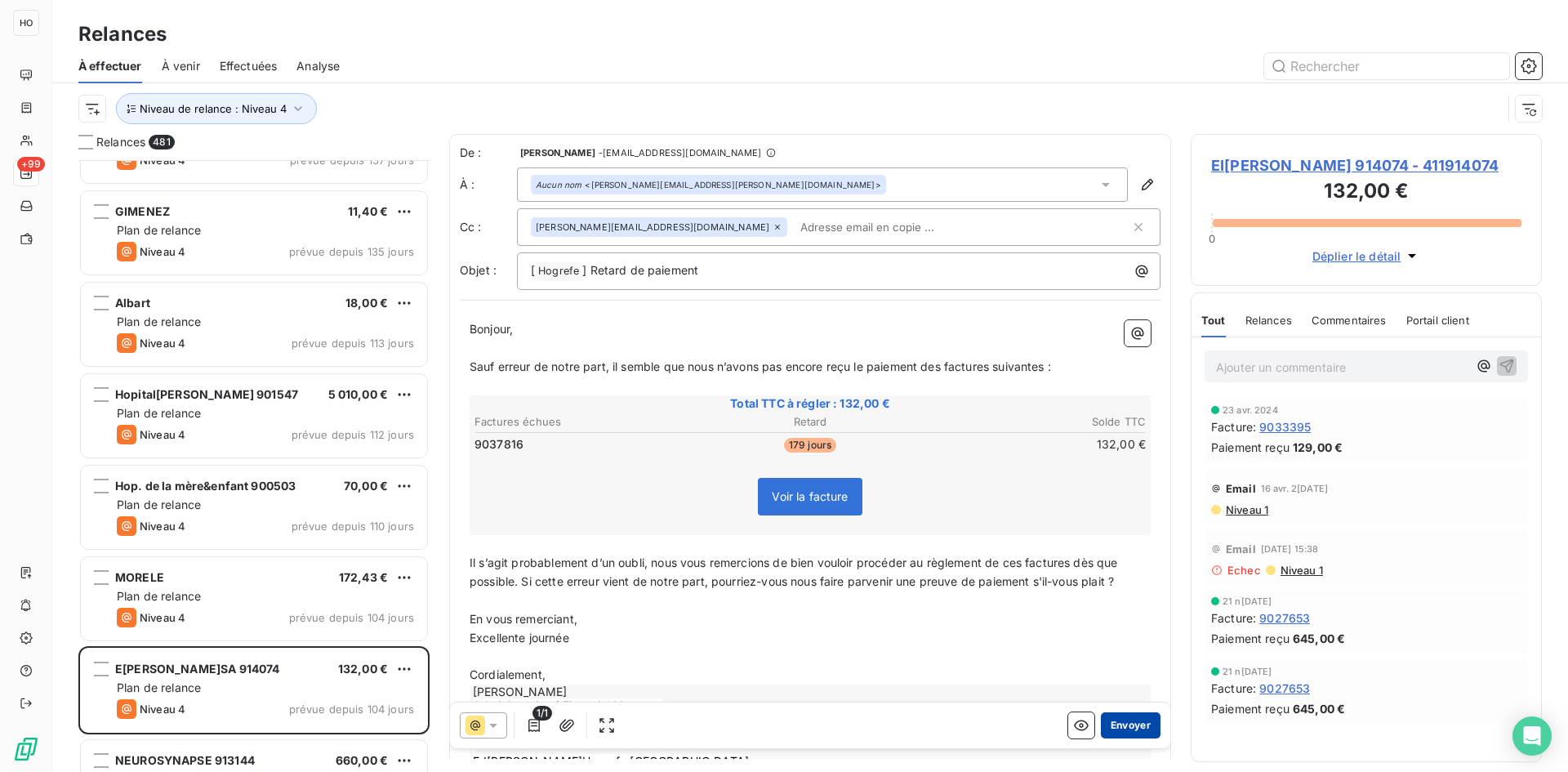
click at [1132, 725] on button "Envoyer" at bounding box center [1130, 725] width 60 height 26
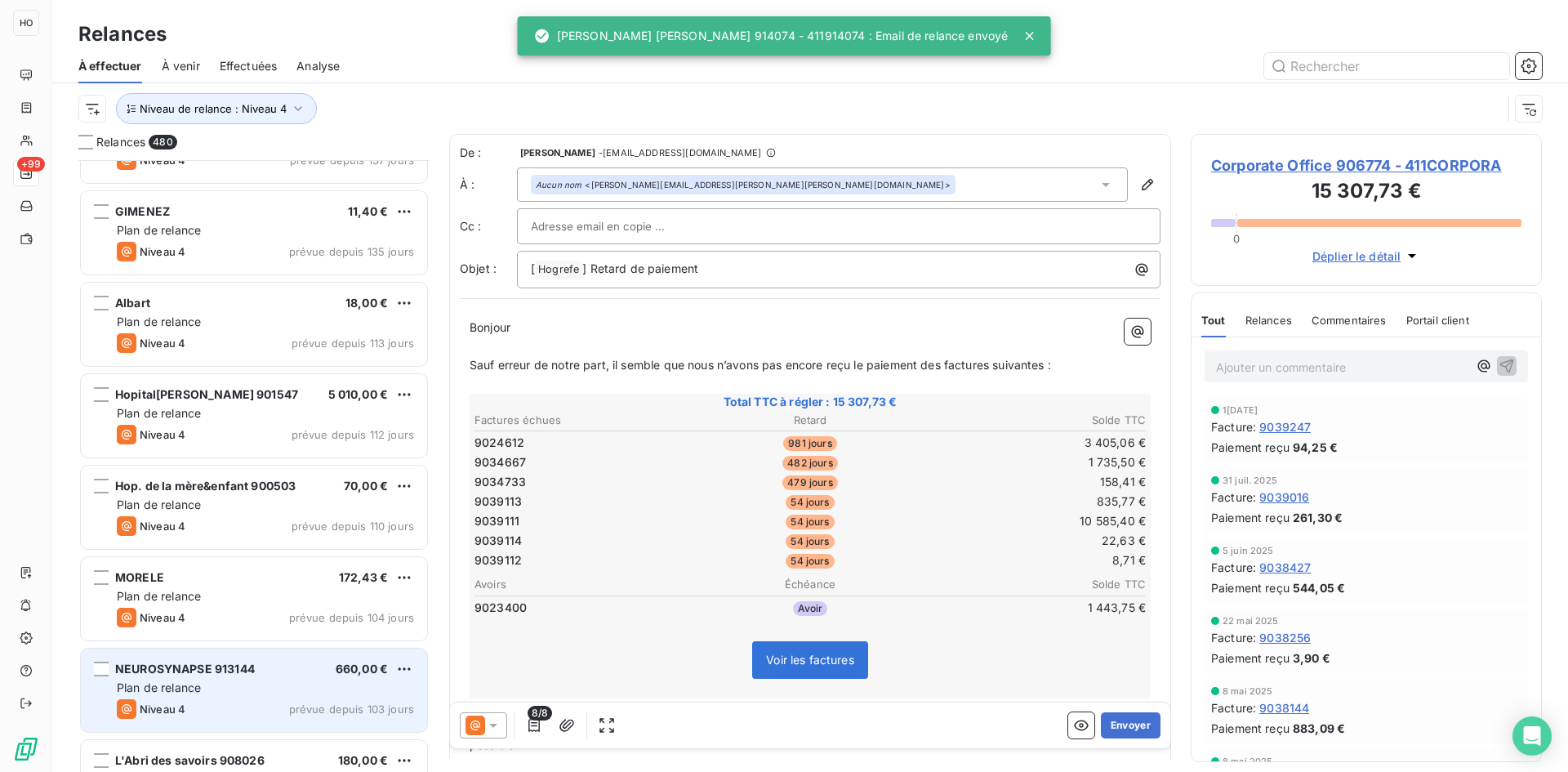
click at [287, 668] on div "NEUROSYNAPSE 913144 660,00 €" at bounding box center [265, 669] width 297 height 15
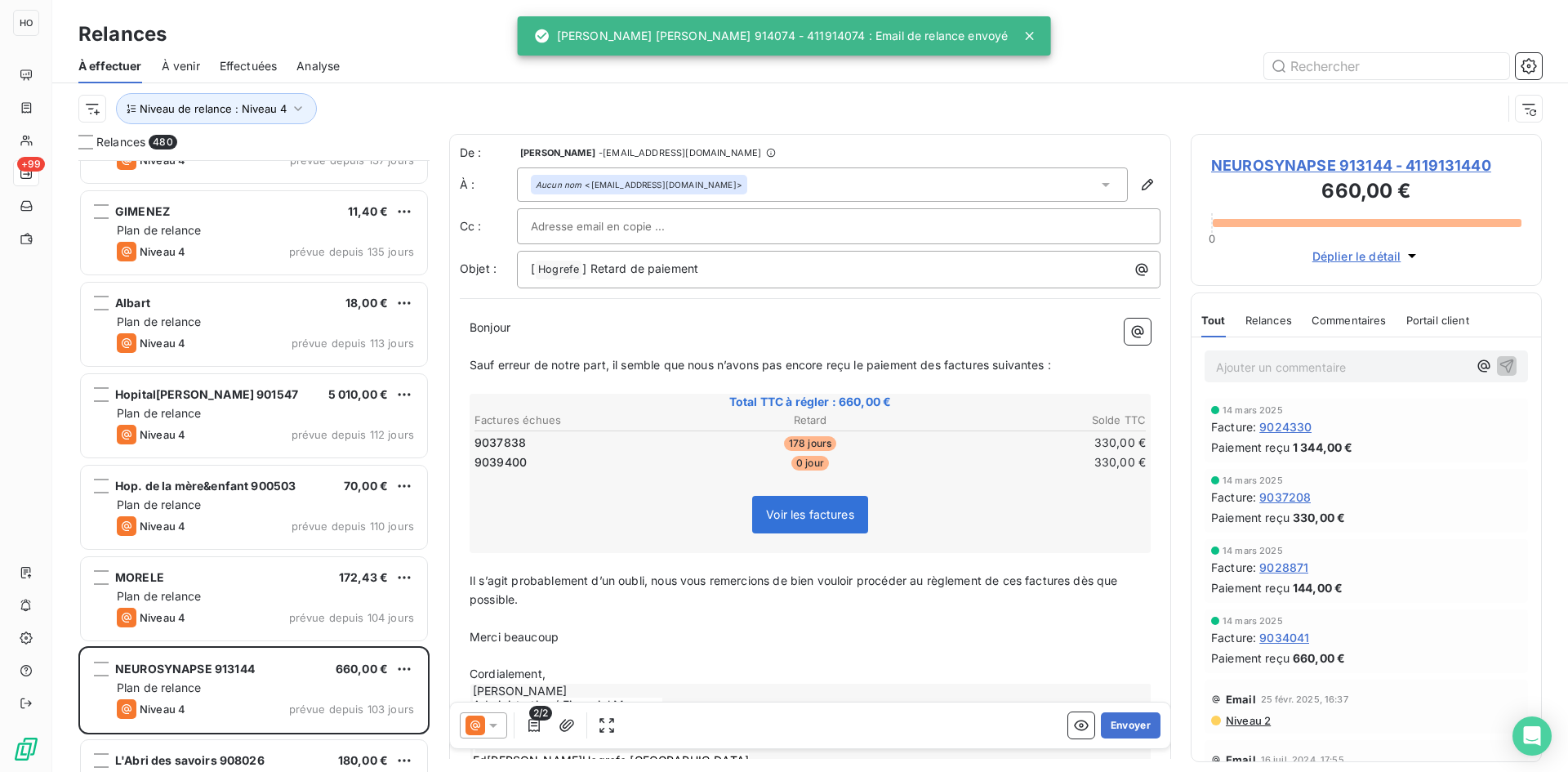
click at [482, 717] on icon at bounding box center [475, 725] width 19 height 19
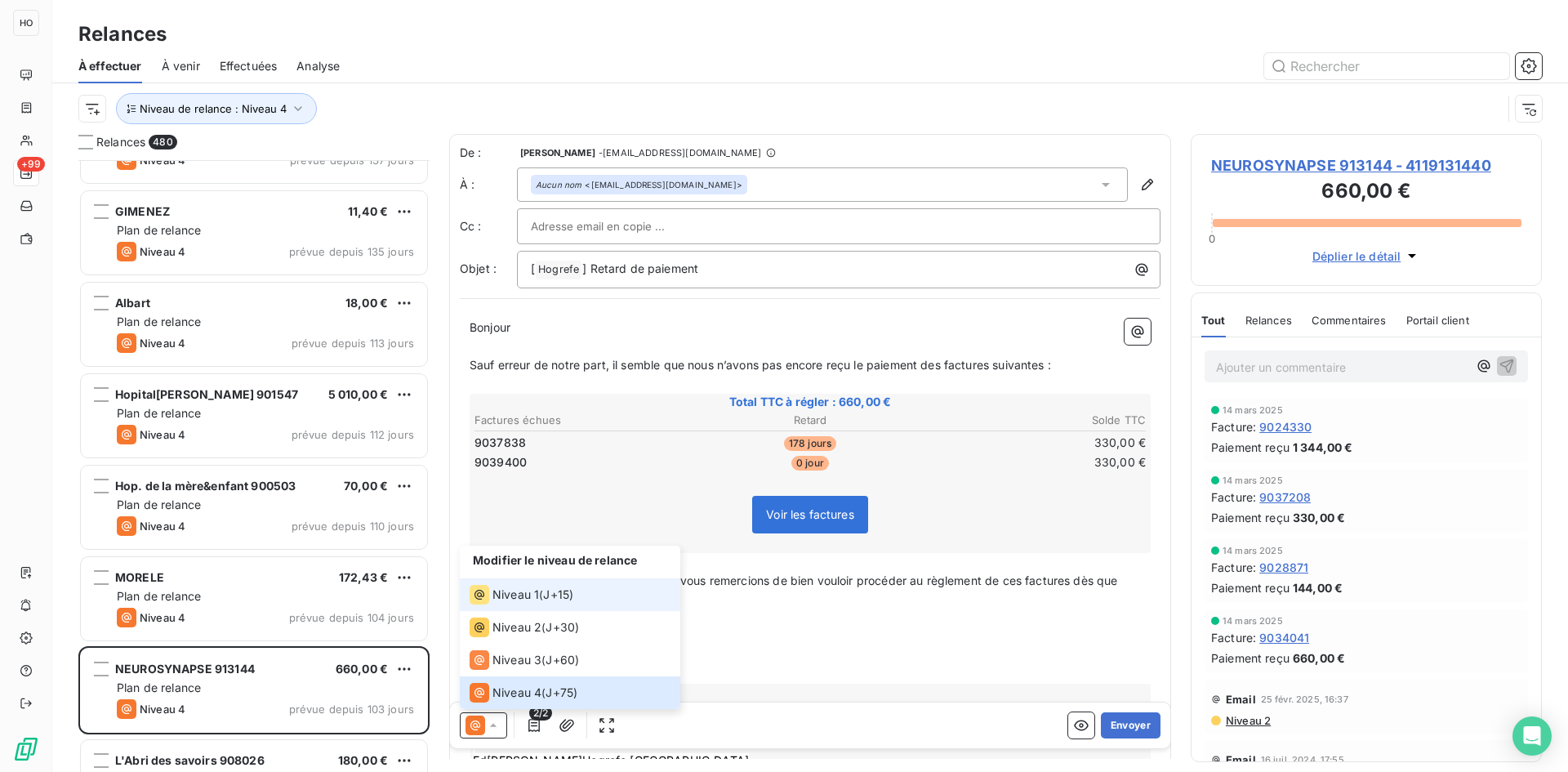
click at [547, 582] on li "Niveau 1 ( J+15 )" at bounding box center [570, 594] width 221 height 33
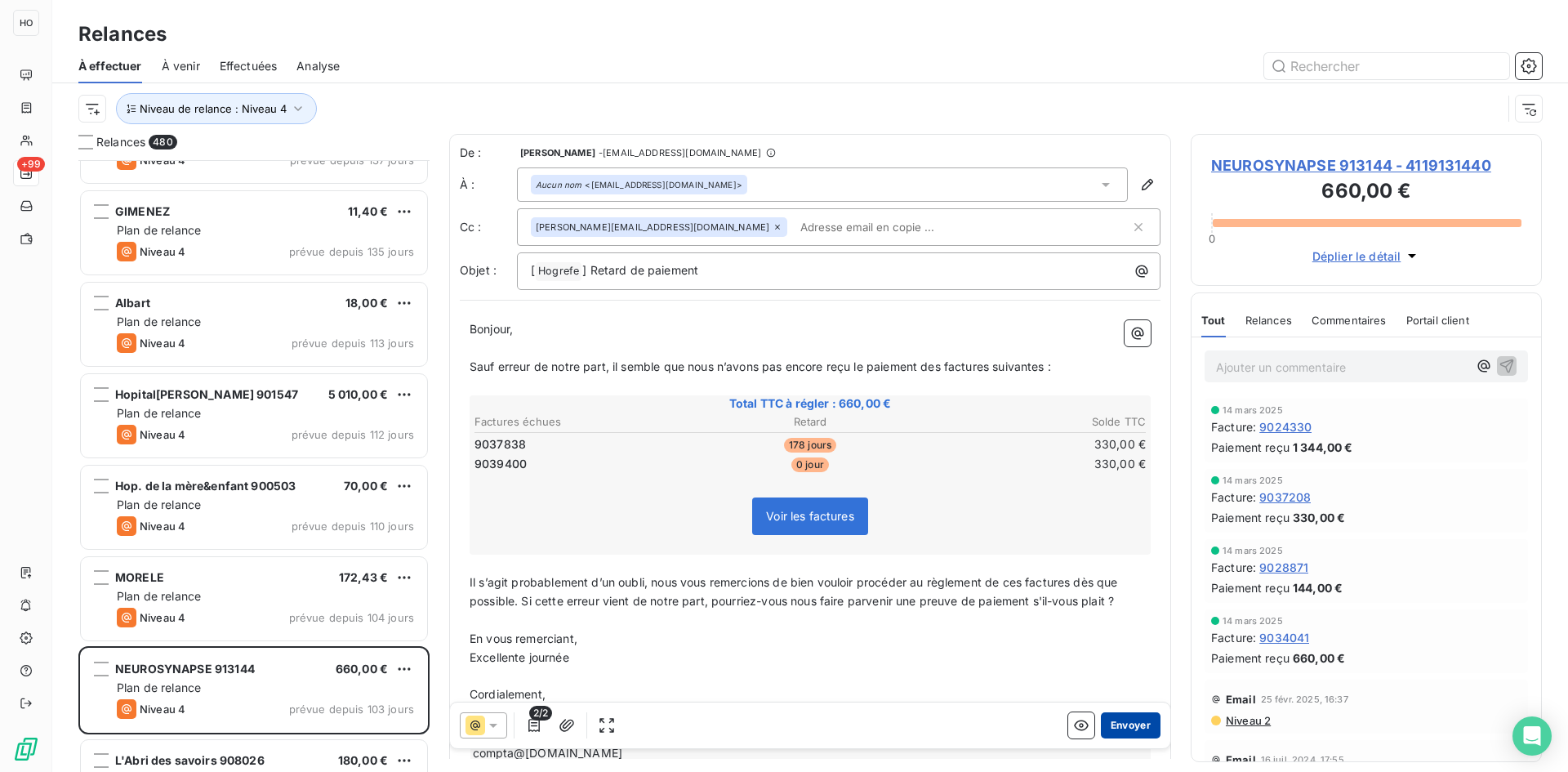
click at [1125, 726] on button "Envoyer" at bounding box center [1130, 725] width 60 height 26
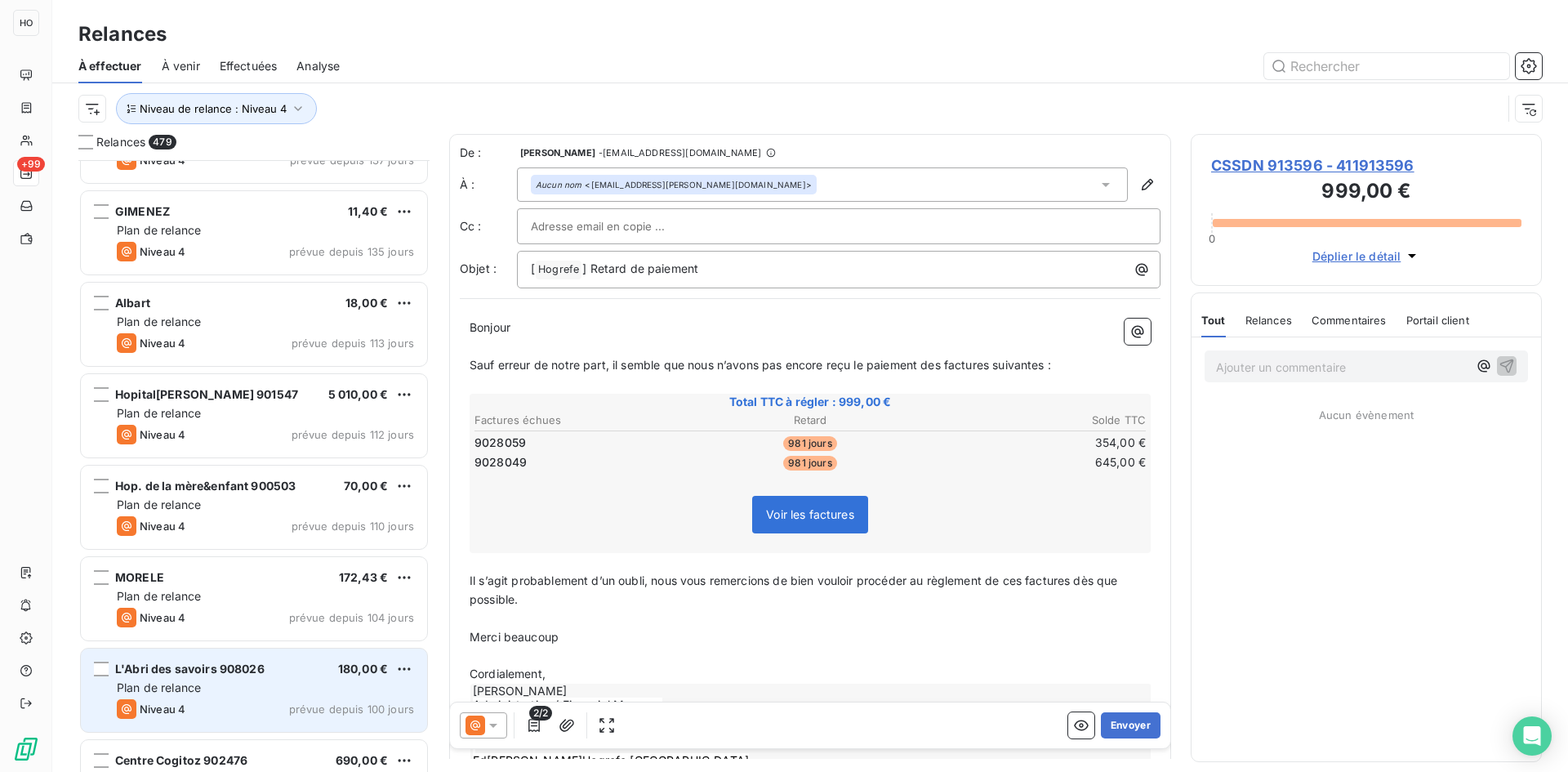
click at [274, 686] on div "Plan de relance" at bounding box center [265, 687] width 297 height 16
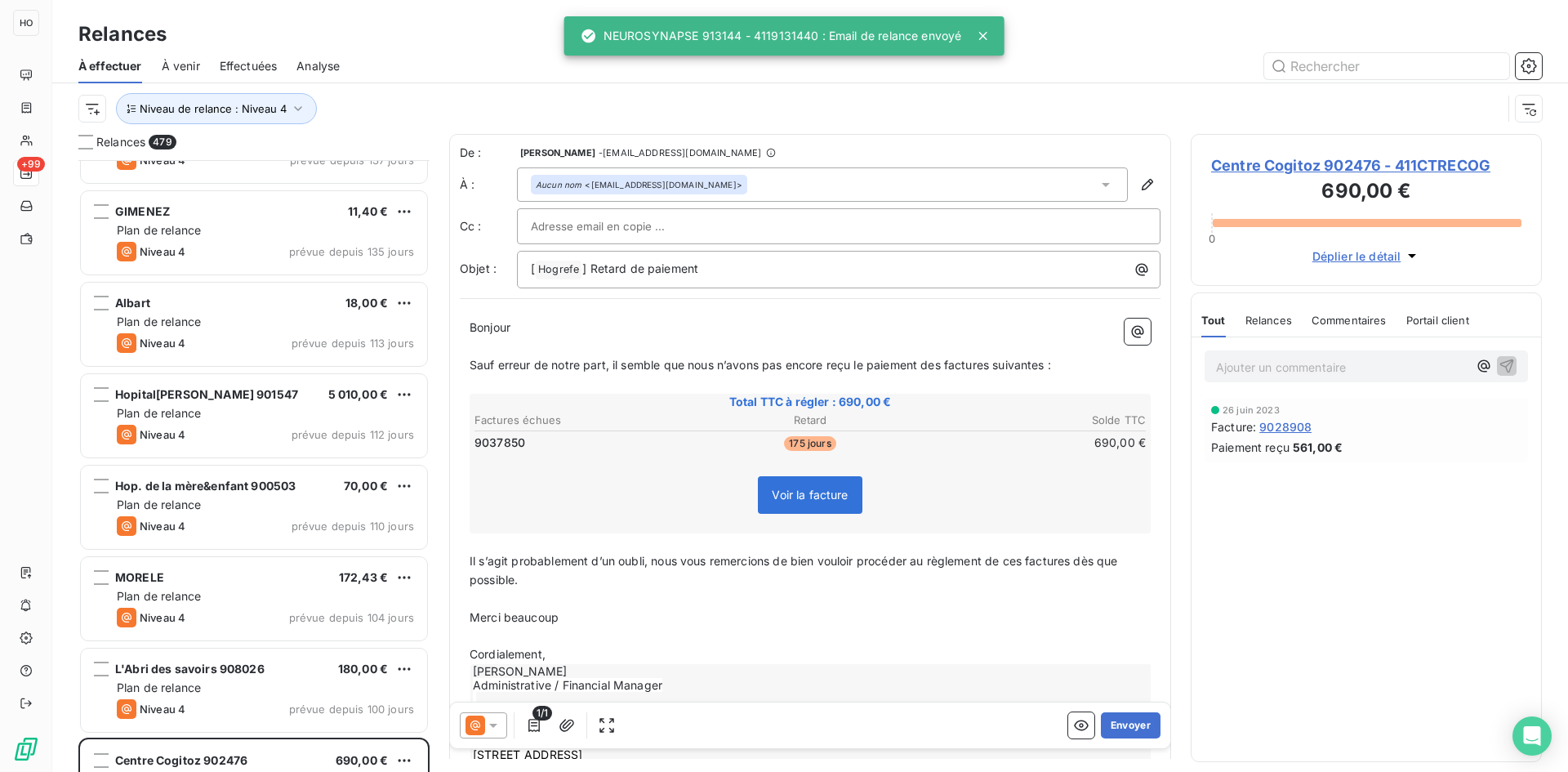
click at [488, 722] on icon at bounding box center [492, 725] width 16 height 16
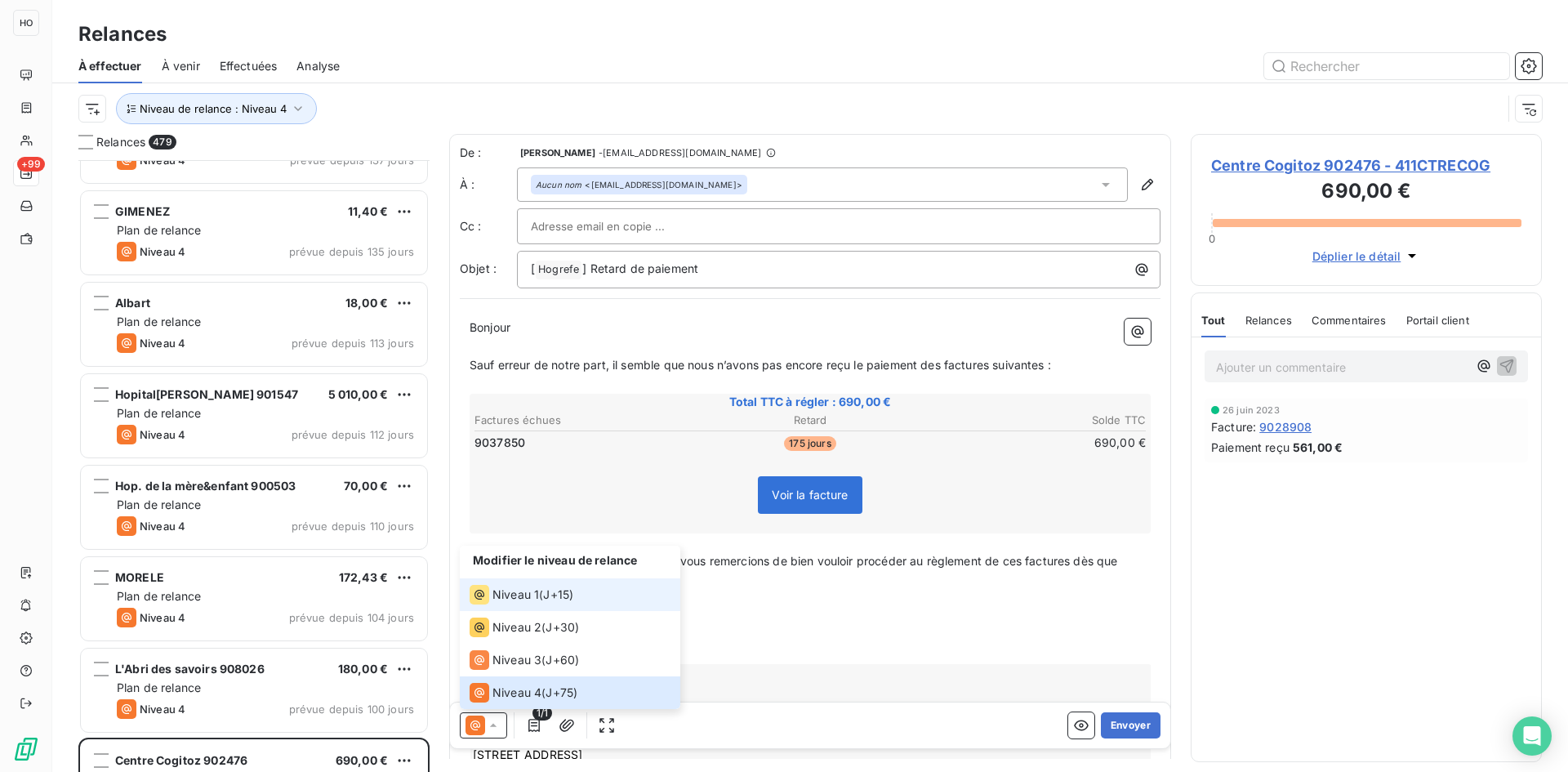
click at [564, 594] on span "J+15 )" at bounding box center [558, 594] width 30 height 16
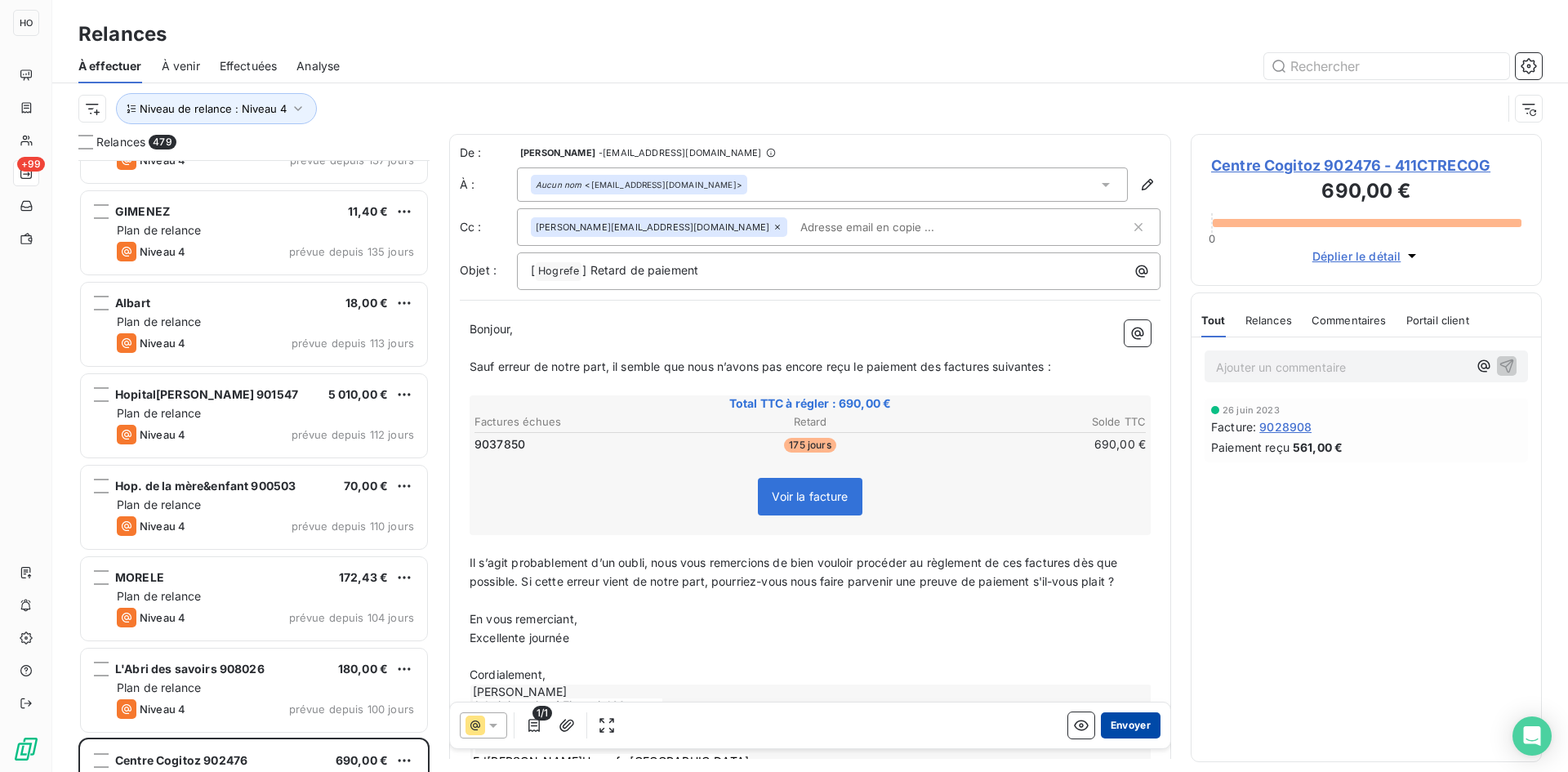
click at [1137, 726] on button "Envoyer" at bounding box center [1130, 725] width 60 height 26
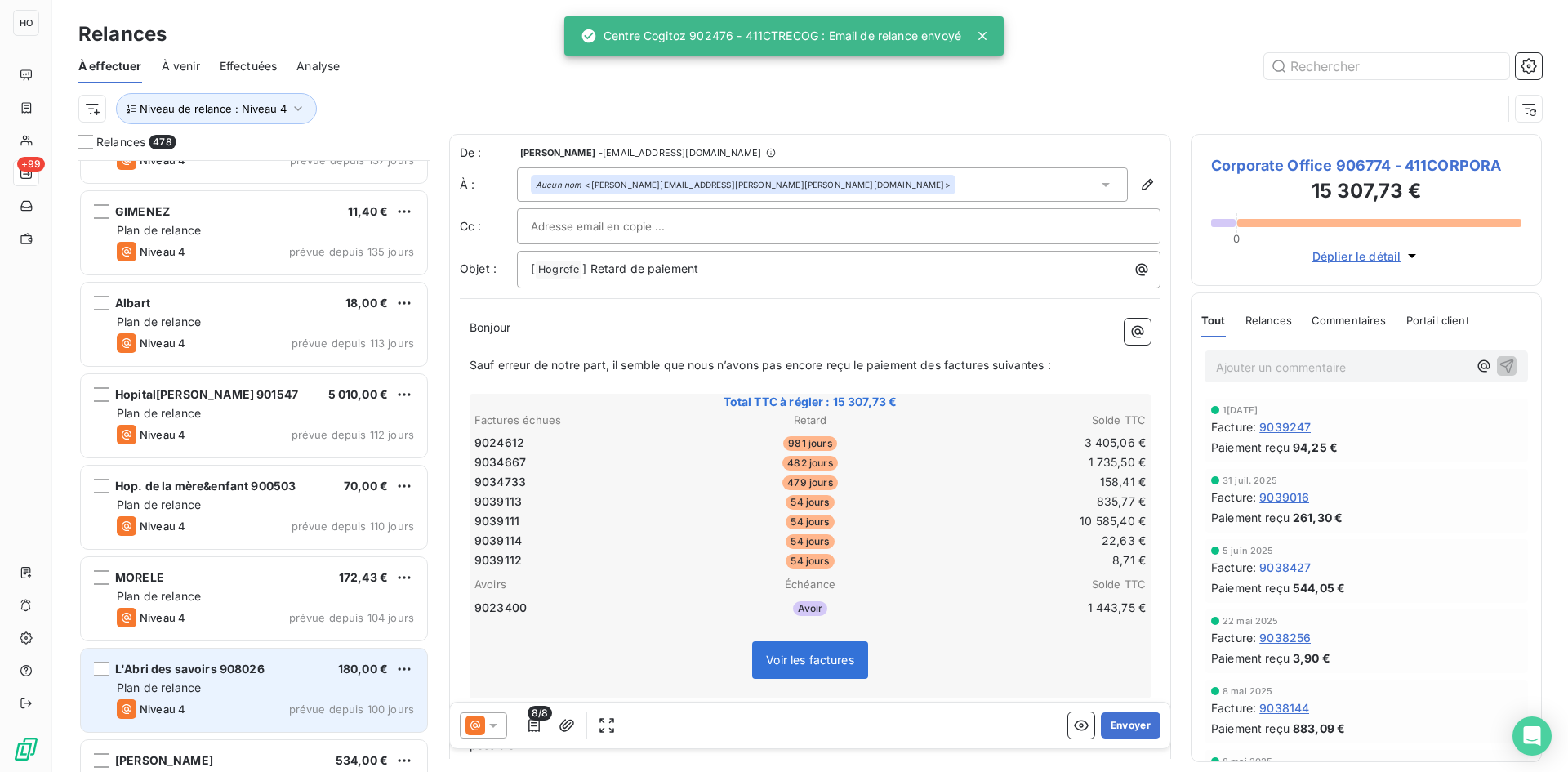
click at [284, 679] on div "L'Abri des savoirs 908026 180,00 € Plan de relance Niveau 4 prévue depuis 100 j…" at bounding box center [253, 690] width 346 height 83
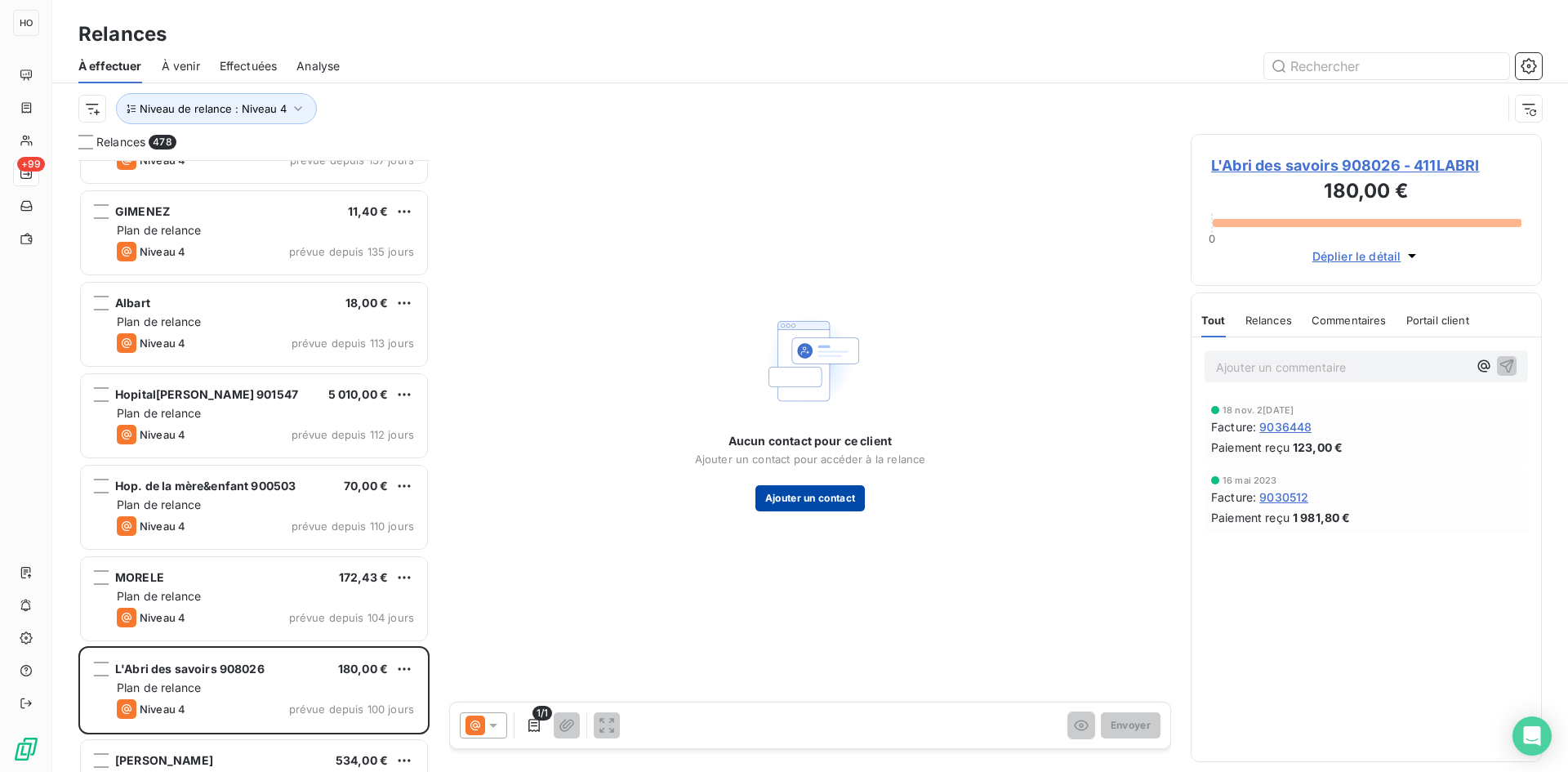
click at [805, 495] on button "Ajouter un contact" at bounding box center [810, 498] width 110 height 26
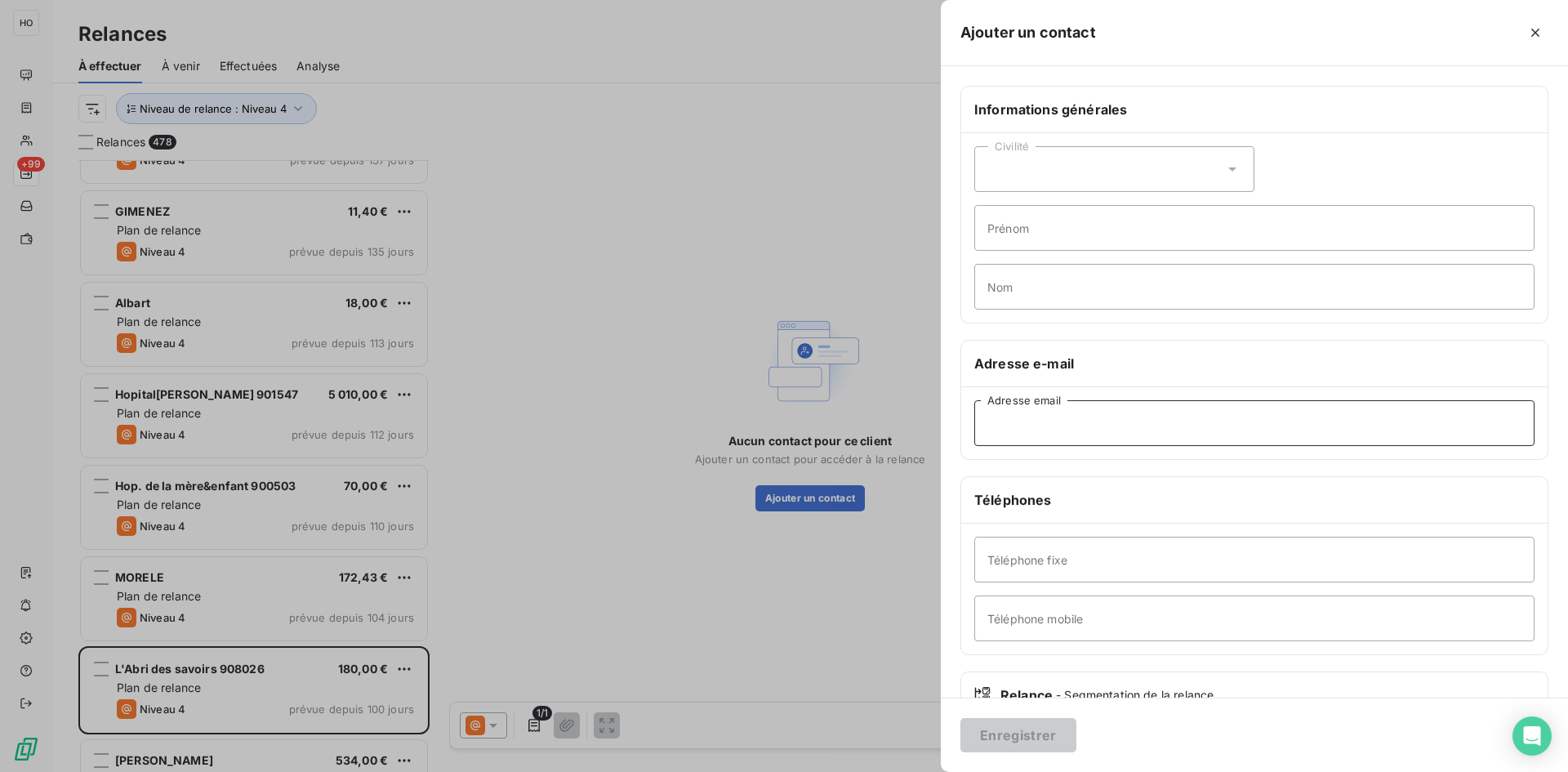
click at [1072, 427] on input "Adresse email" at bounding box center [1254, 423] width 560 height 46
paste input "[PERSON_NAME][EMAIL_ADDRESS][DOMAIN_NAME]"
type input "[PERSON_NAME][EMAIL_ADDRESS][DOMAIN_NAME]"
click at [1015, 722] on button "Enregistrer" at bounding box center [1018, 735] width 116 height 34
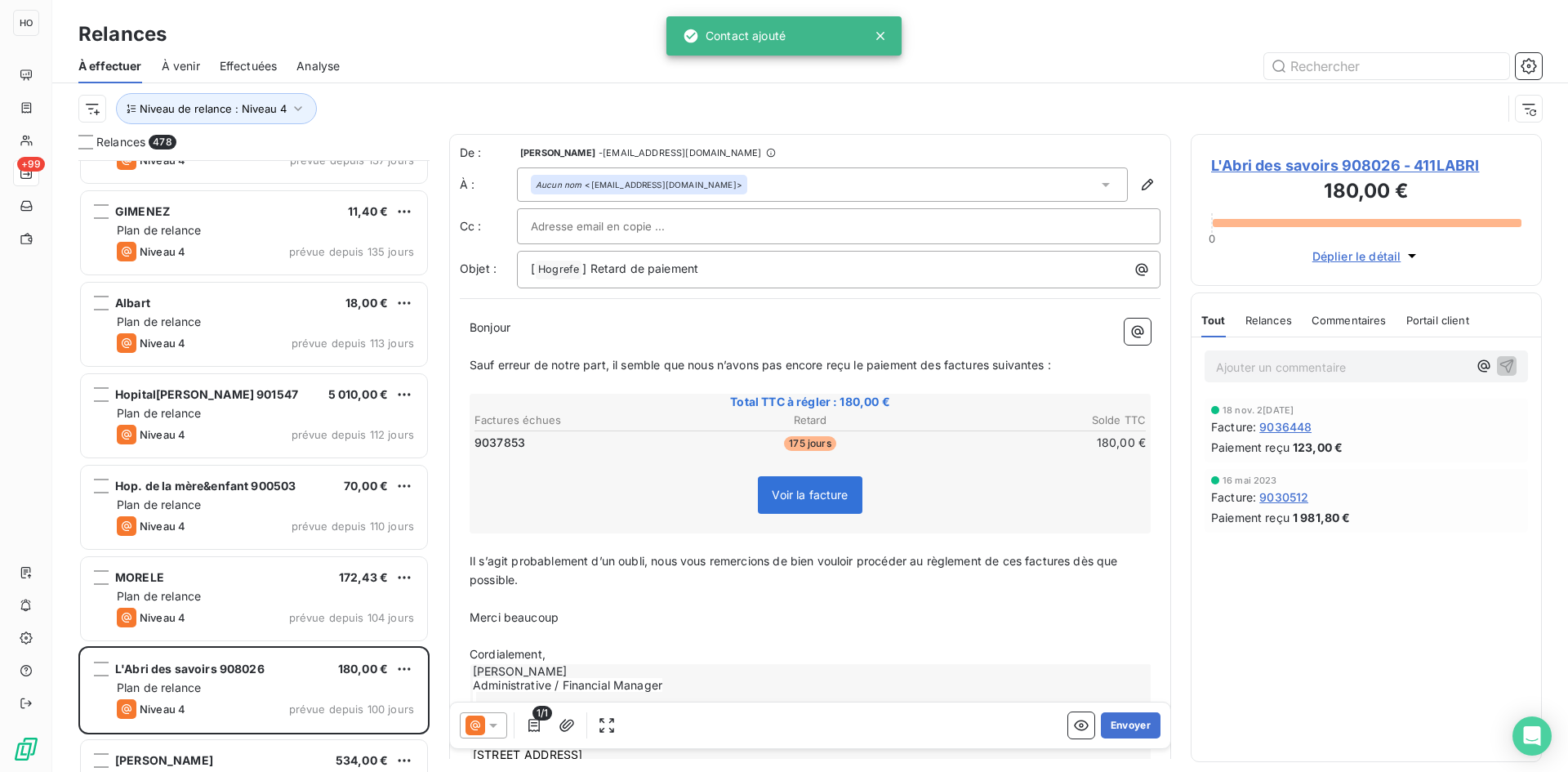
click at [486, 720] on icon at bounding box center [492, 725] width 16 height 16
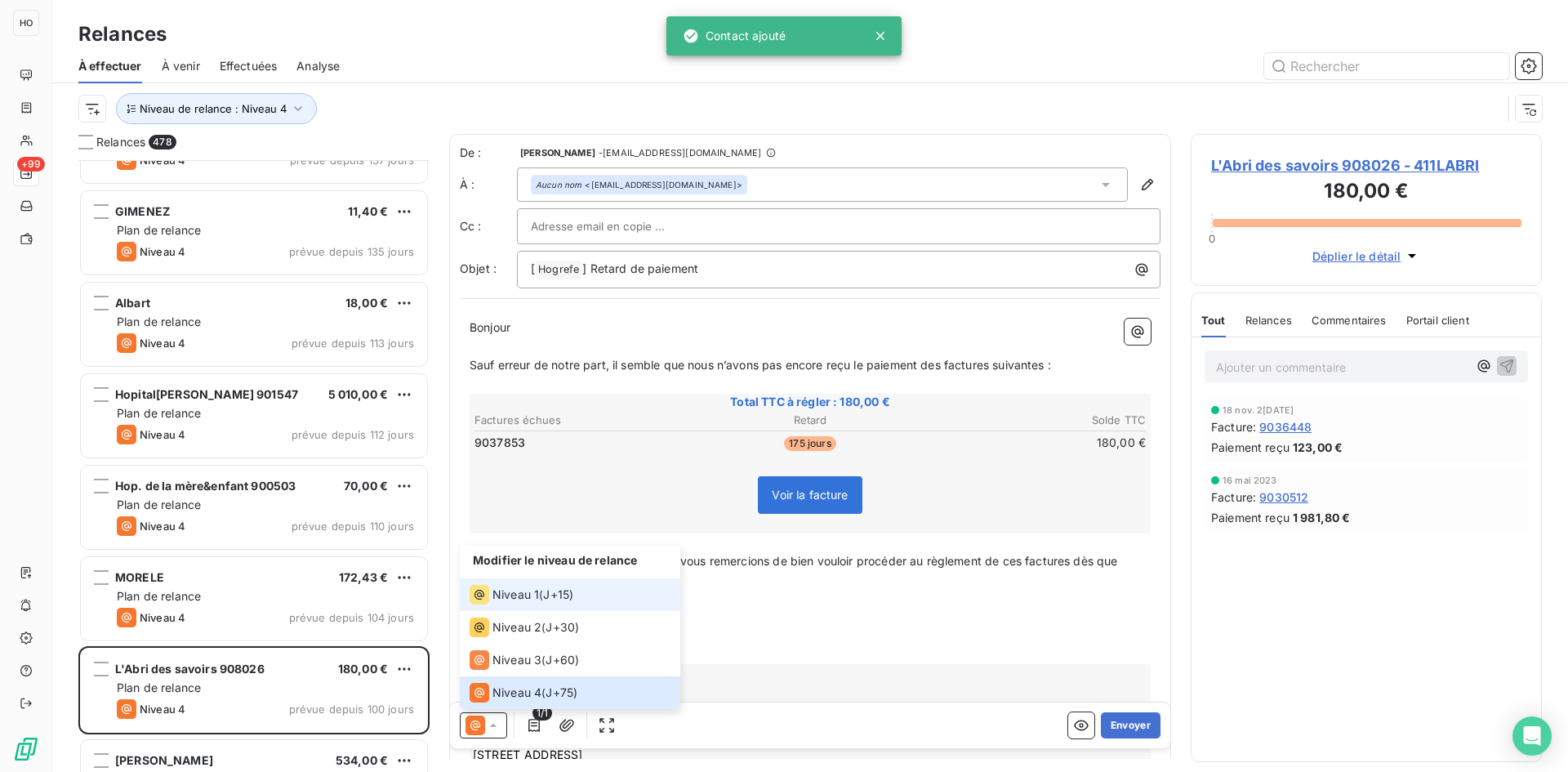
click at [537, 589] on span "Niveau 1" at bounding box center [515, 594] width 46 height 16
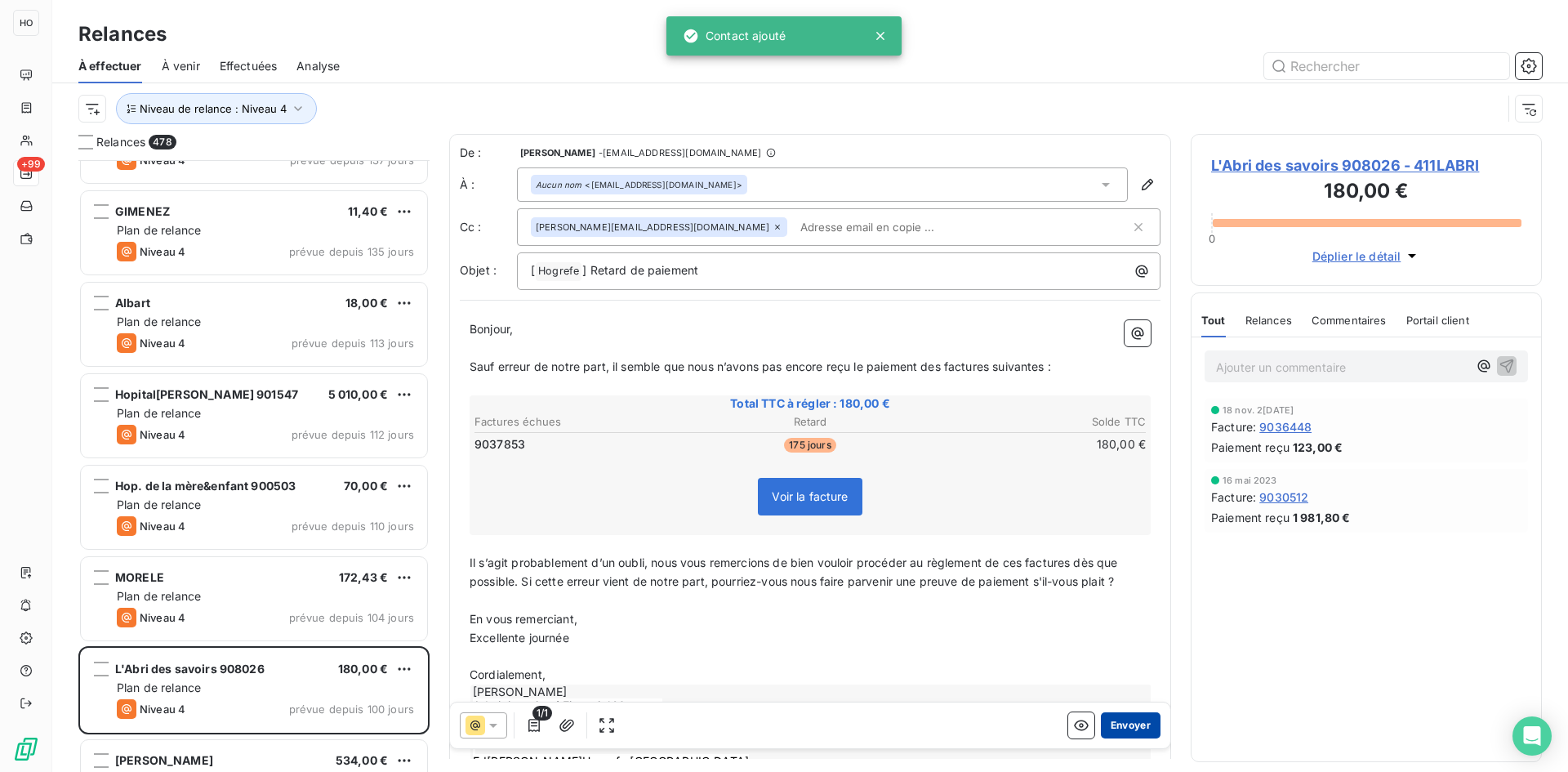
click at [1127, 728] on button "Envoyer" at bounding box center [1130, 725] width 60 height 26
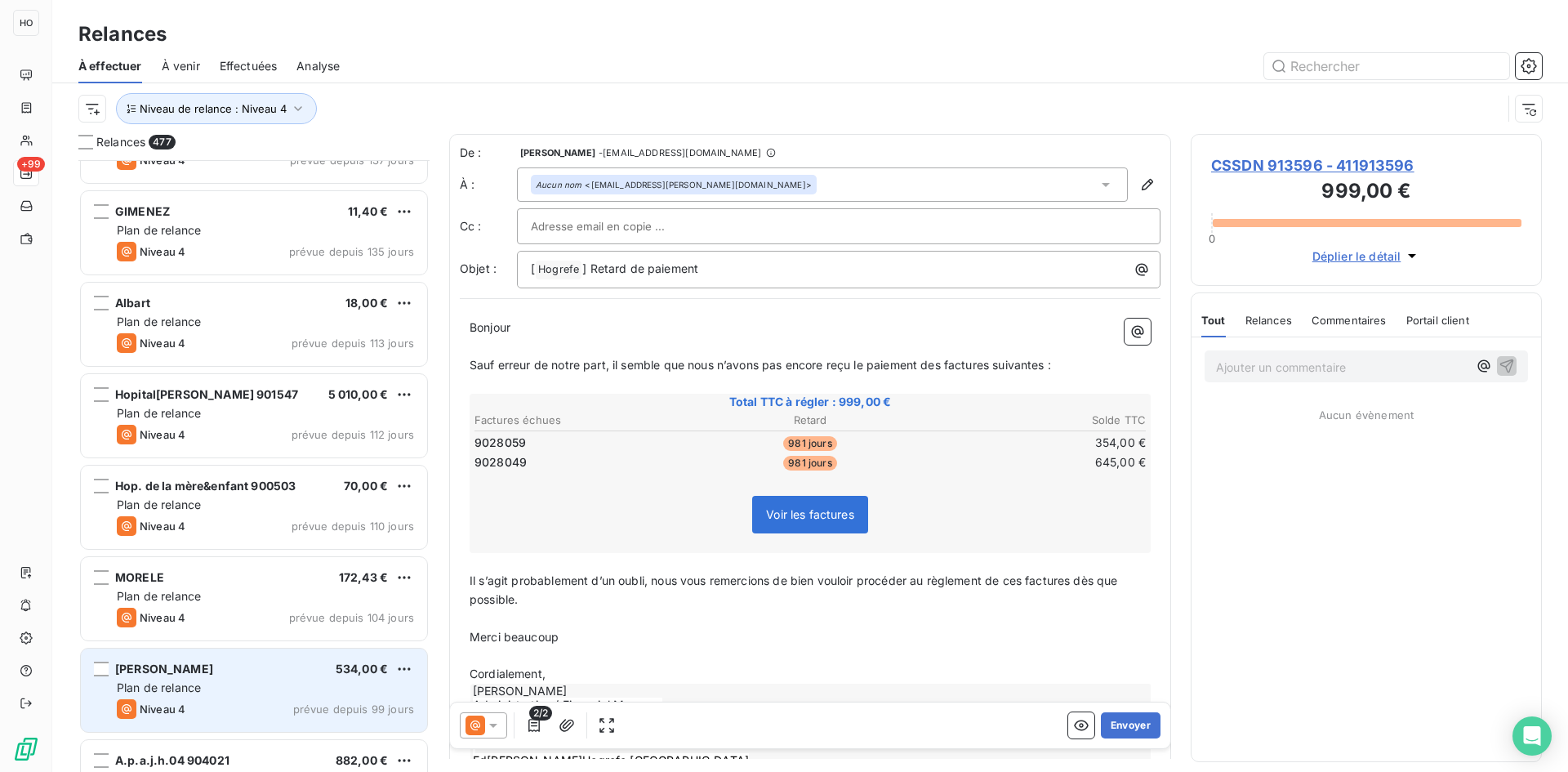
click at [294, 661] on div "Mme[PERSON_NAME] 534,00 € Plan de relance Niveau 4 prévue depuis 99 jours" at bounding box center [253, 690] width 346 height 83
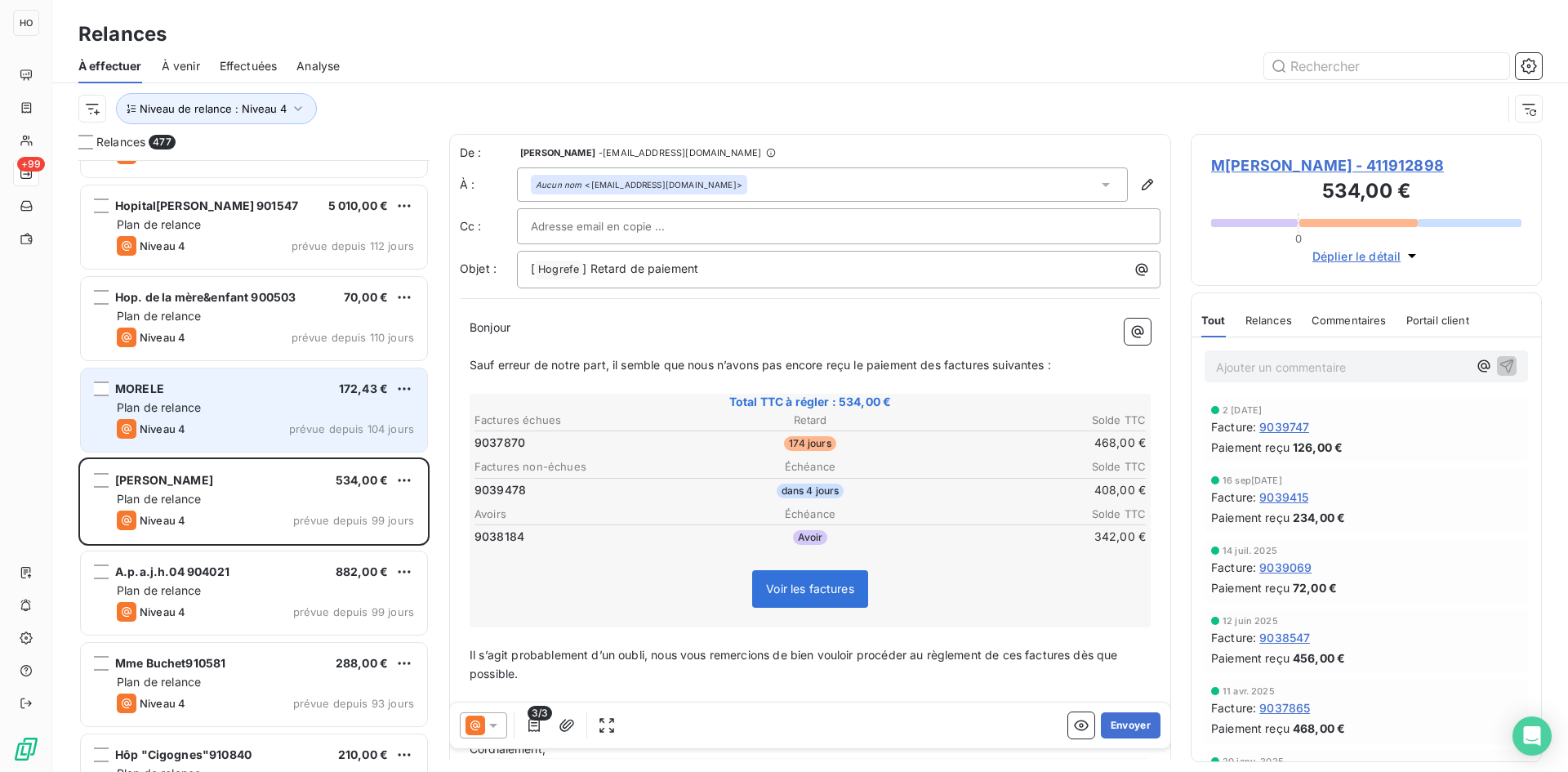
scroll to position [38769, 0]
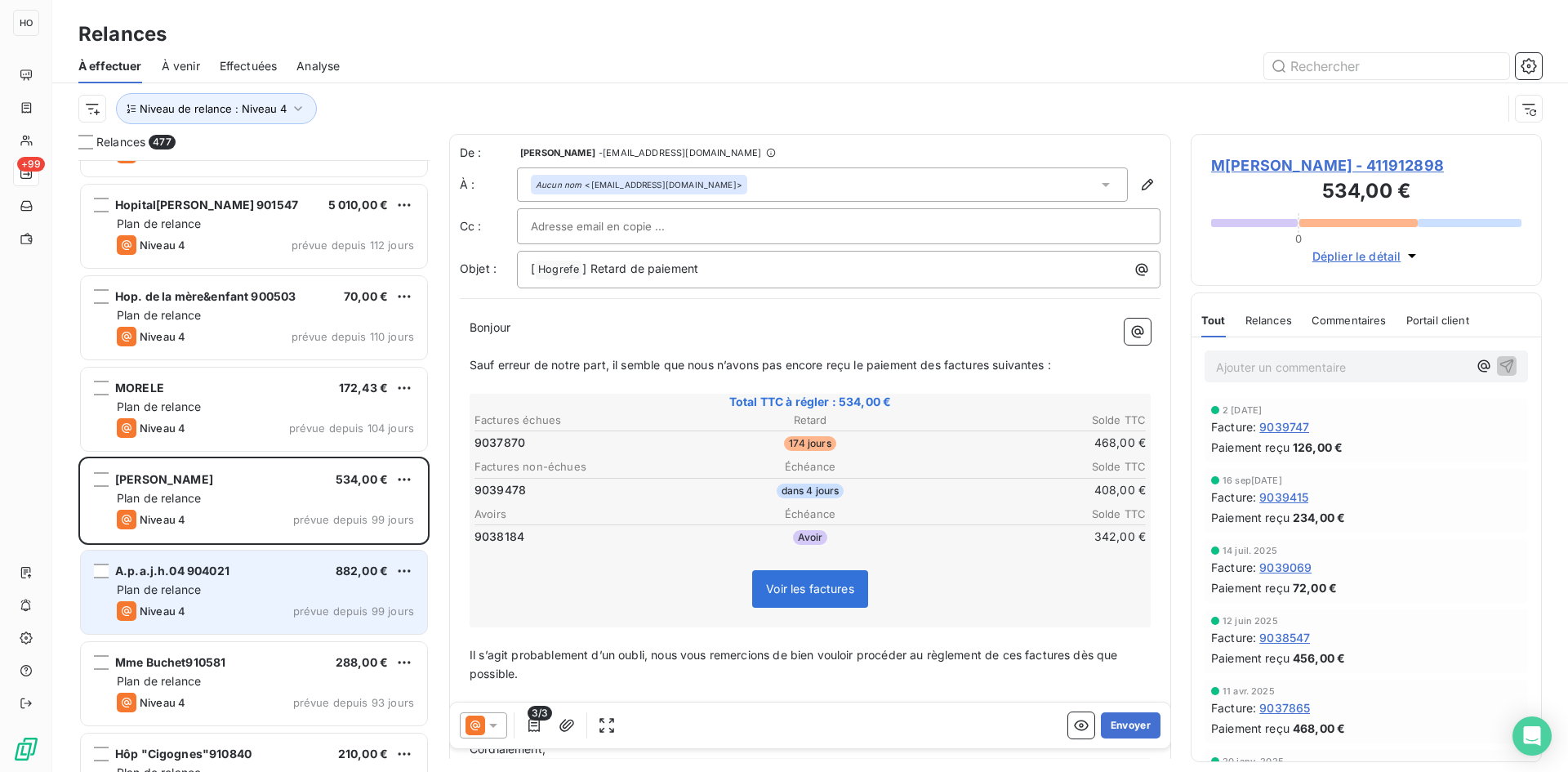
click at [252, 568] on div "A.p.a.j.h.04 904021 882,00 €" at bounding box center [265, 571] width 297 height 15
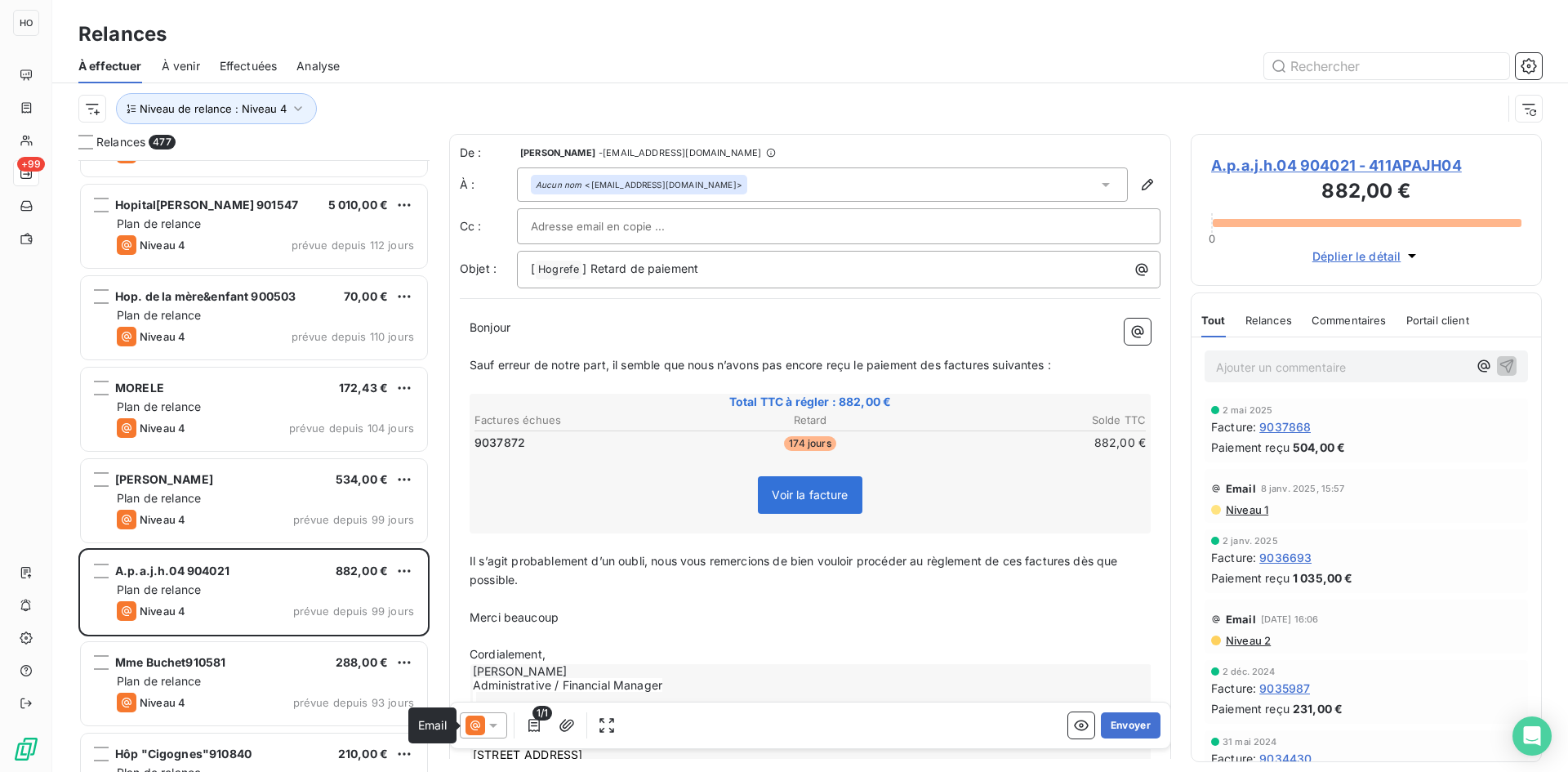
click at [479, 725] on icon at bounding box center [476, 726] width 10 height 10
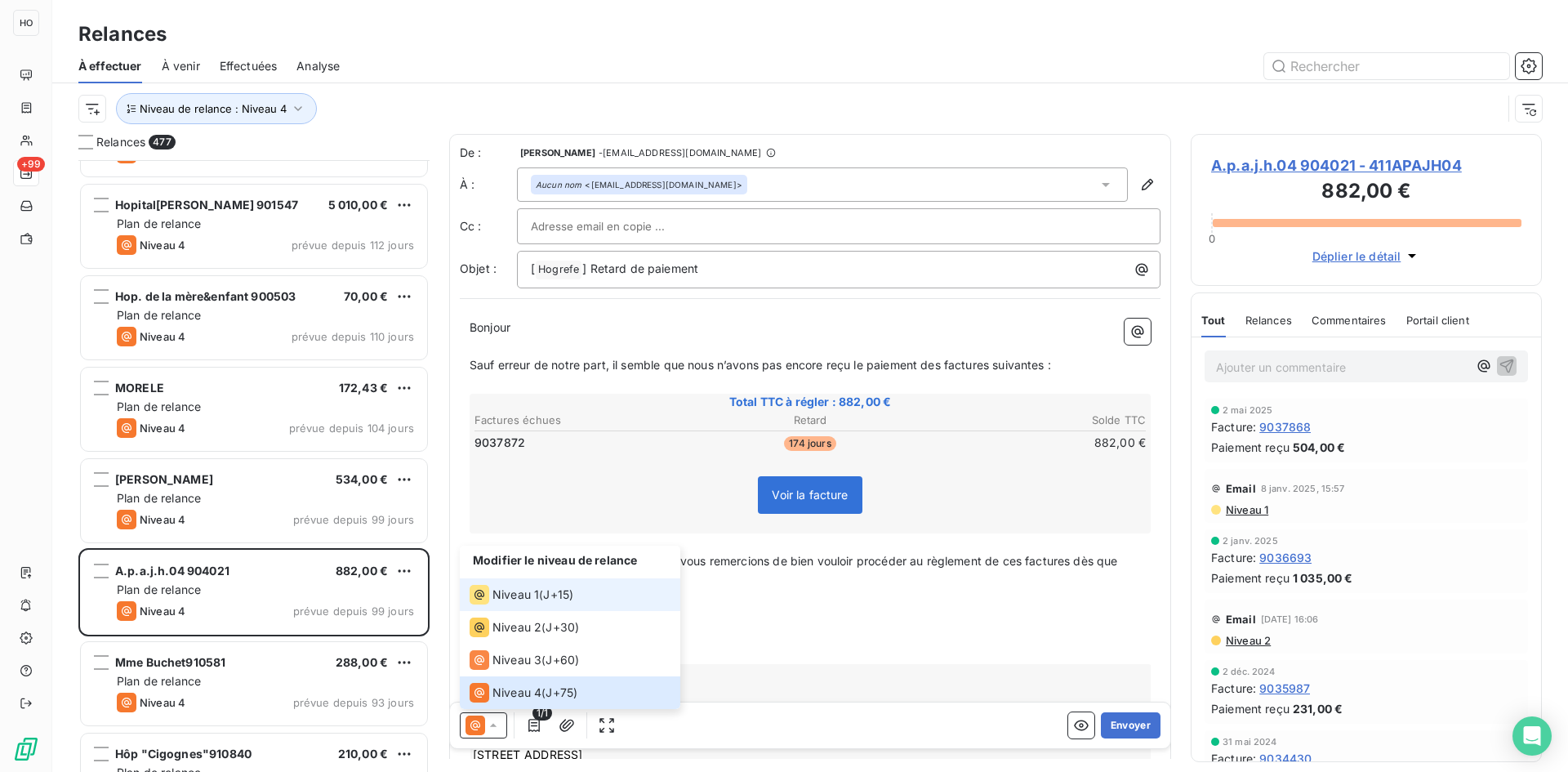
click at [550, 595] on span "J+15 )" at bounding box center [558, 594] width 30 height 16
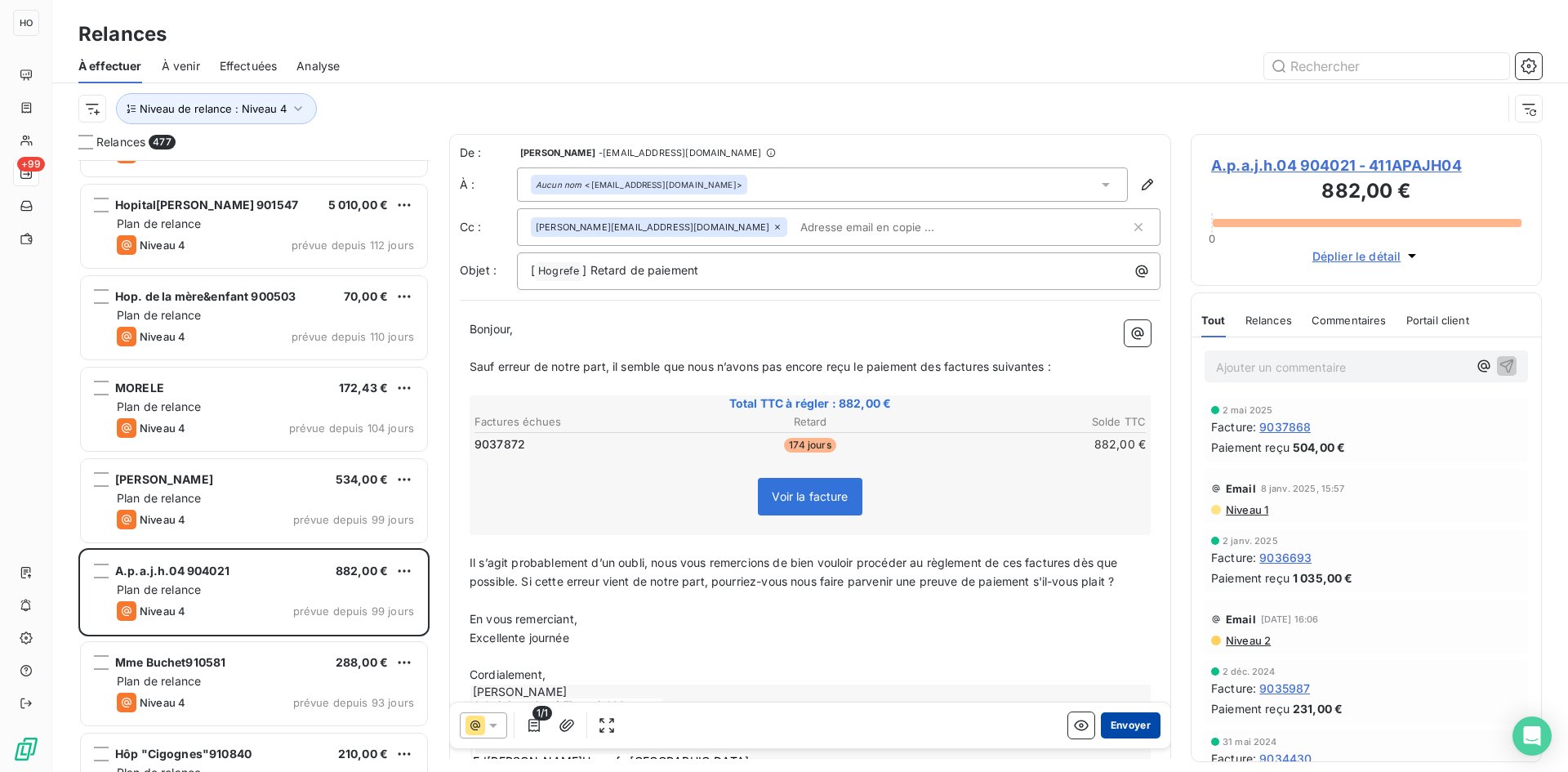
click at [1119, 724] on button "Envoyer" at bounding box center [1130, 725] width 60 height 26
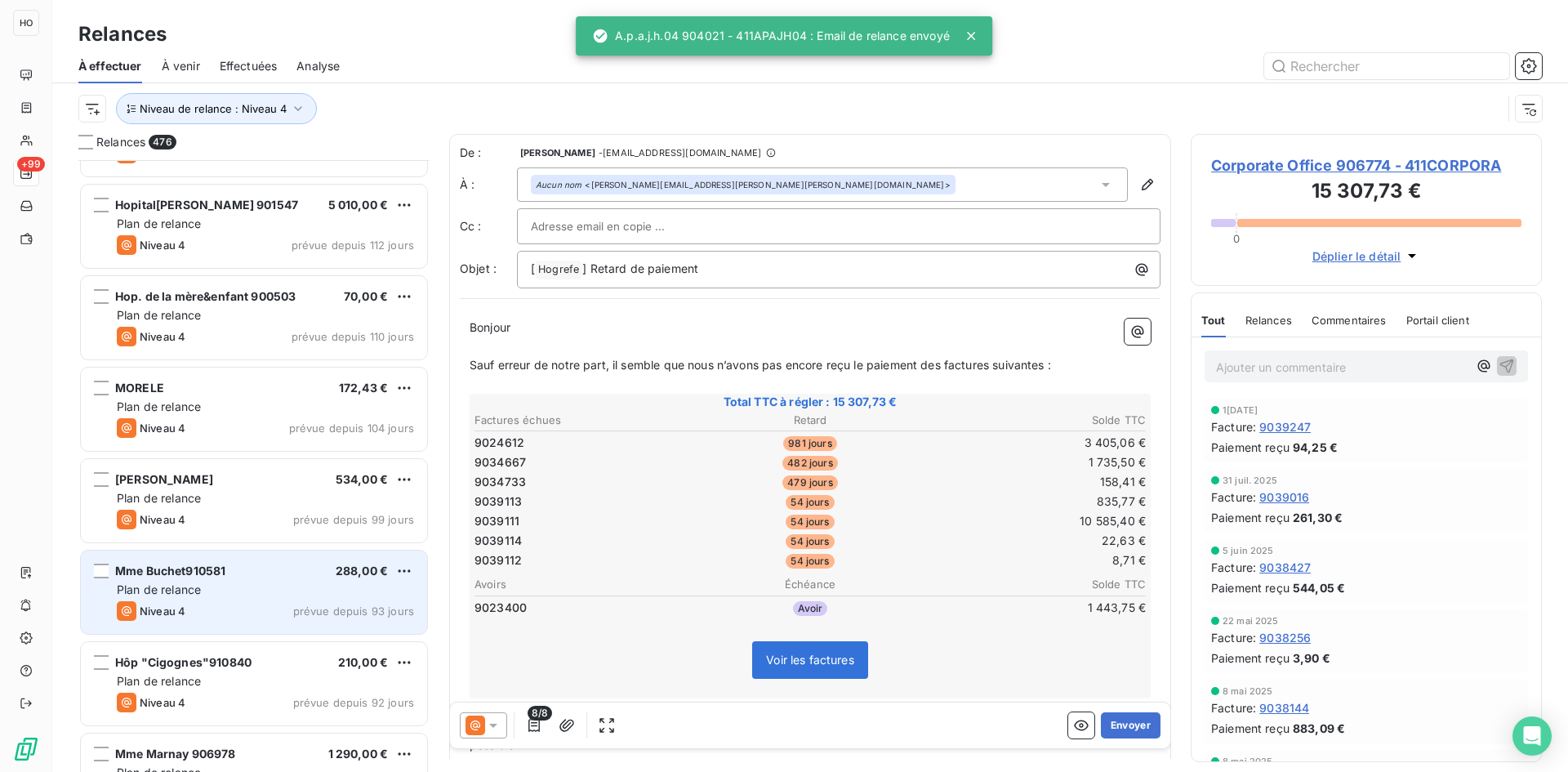
click at [259, 573] on div "Mme Buchet910581 288,00 €" at bounding box center [265, 571] width 297 height 15
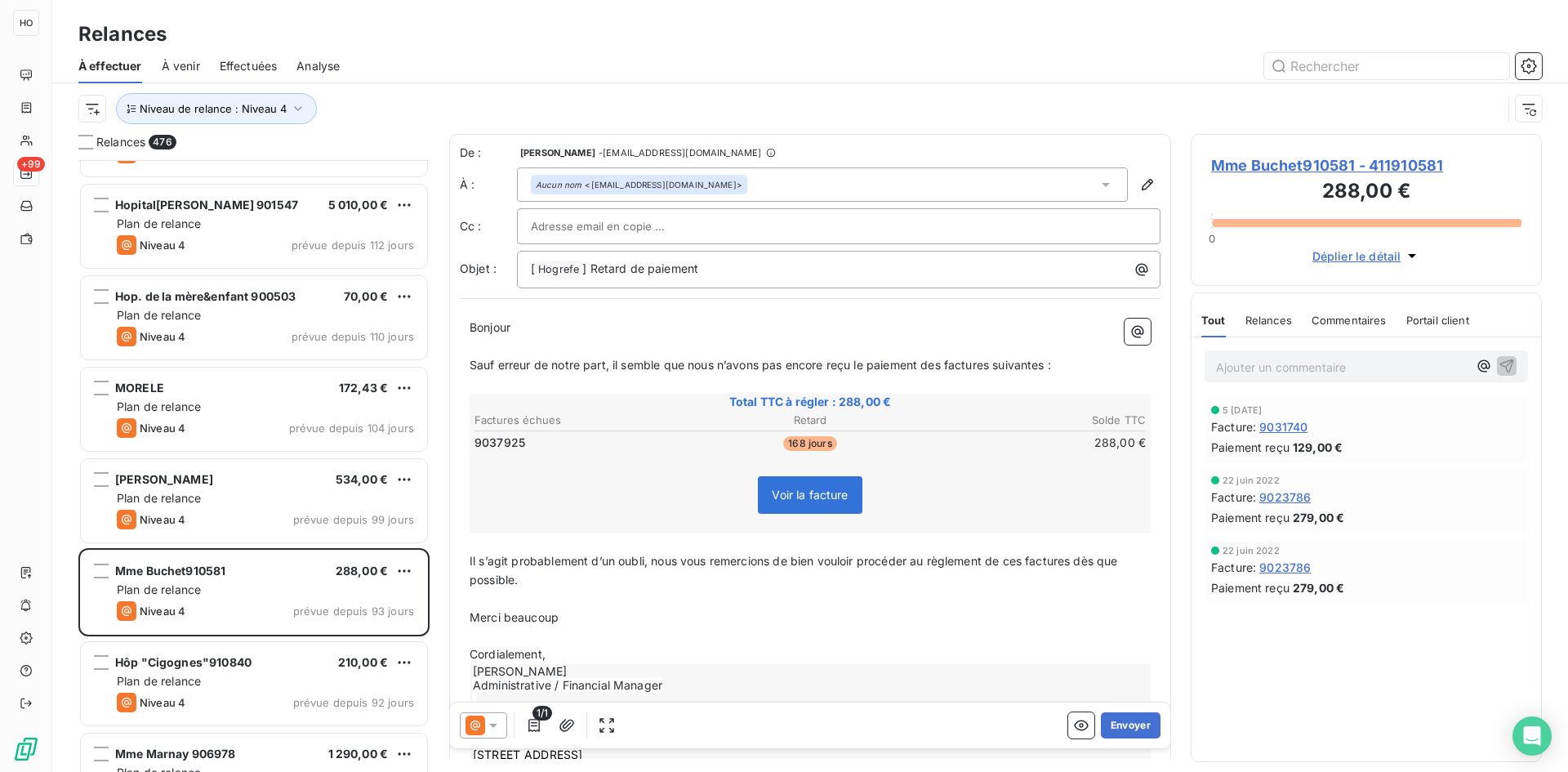
click at [493, 724] on icon at bounding box center [493, 725] width 8 height 4
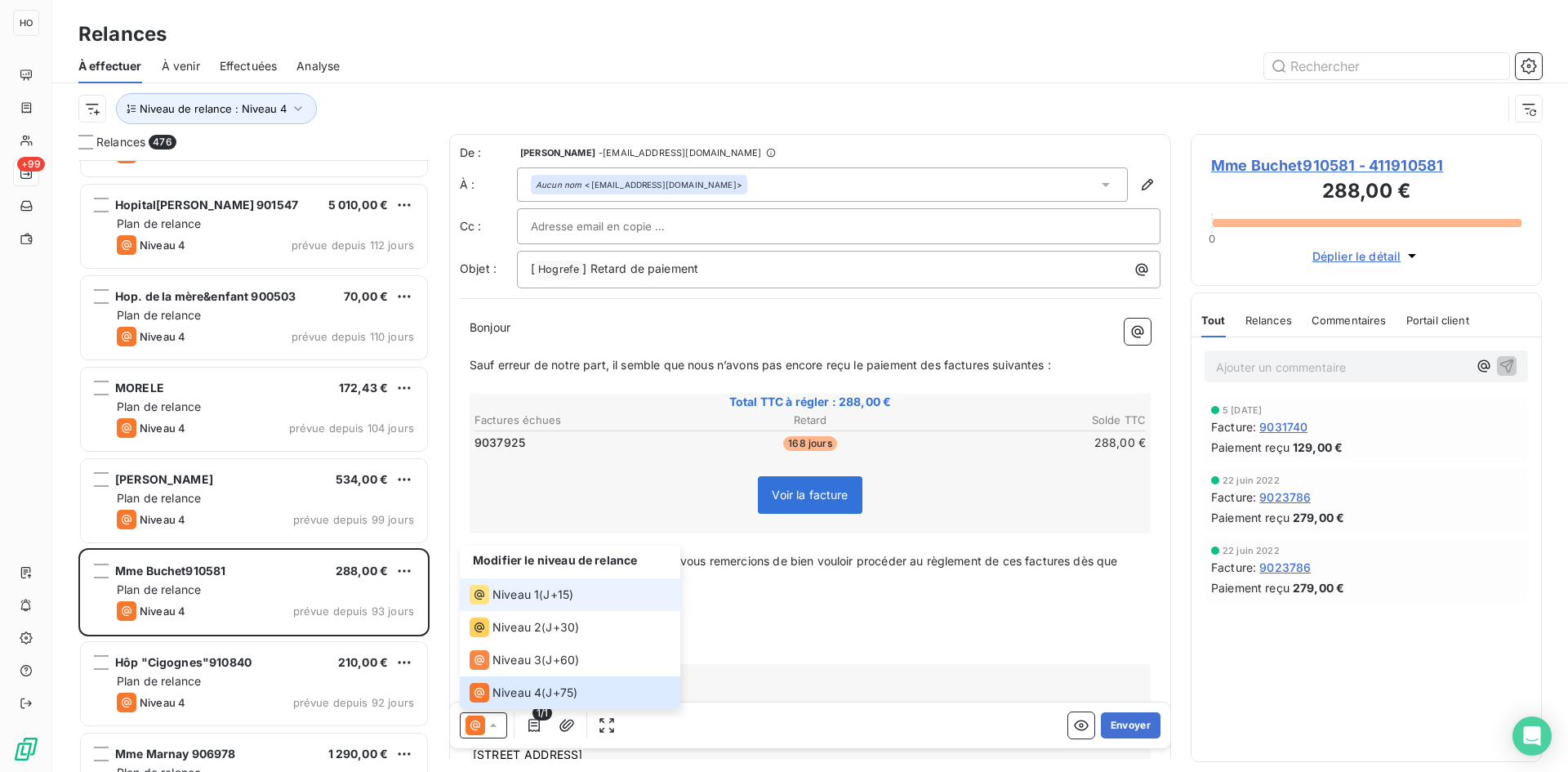
click at [570, 596] on span "J+15 )" at bounding box center [558, 594] width 30 height 16
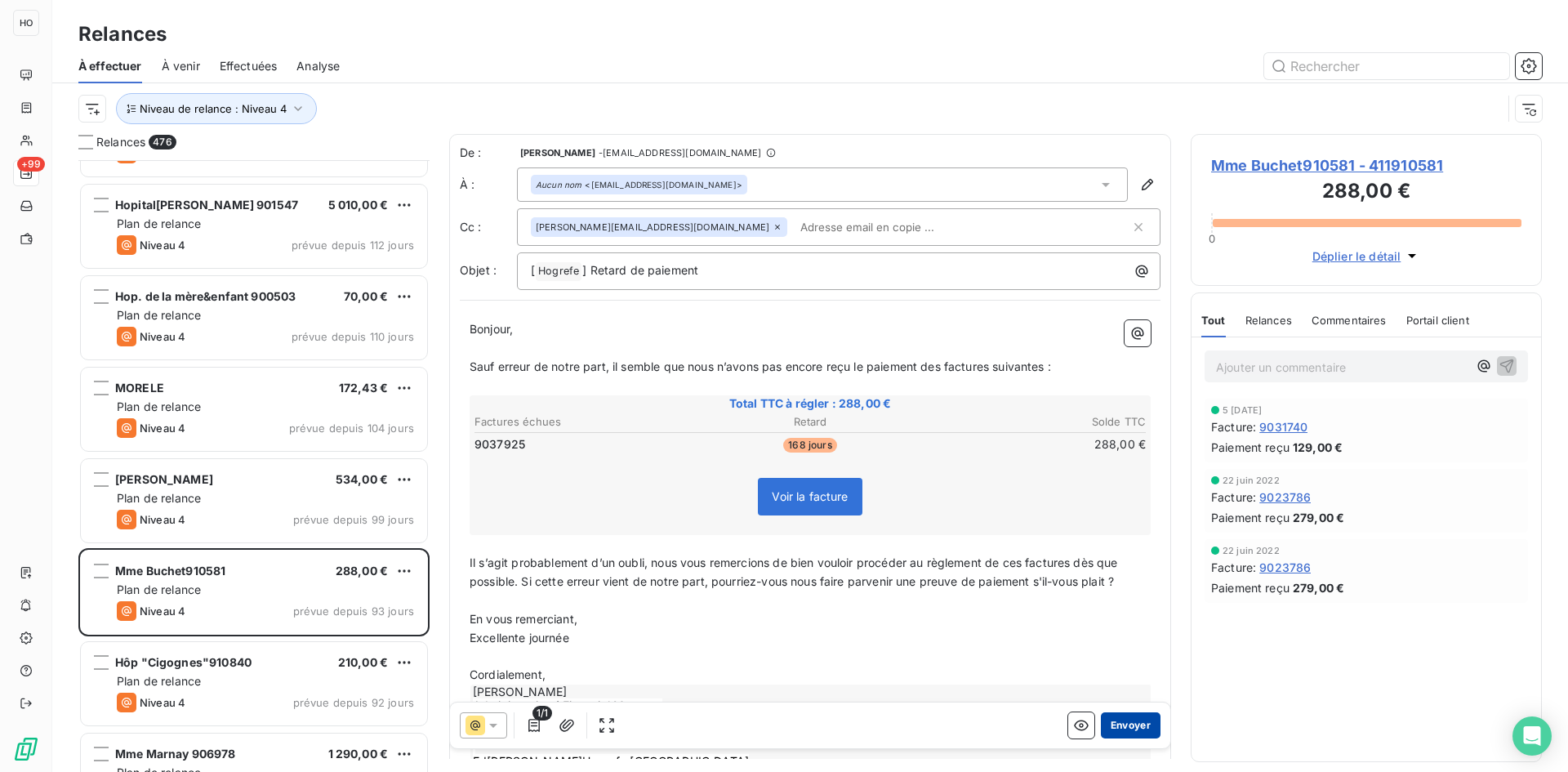
click at [1126, 726] on button "Envoyer" at bounding box center [1130, 725] width 60 height 26
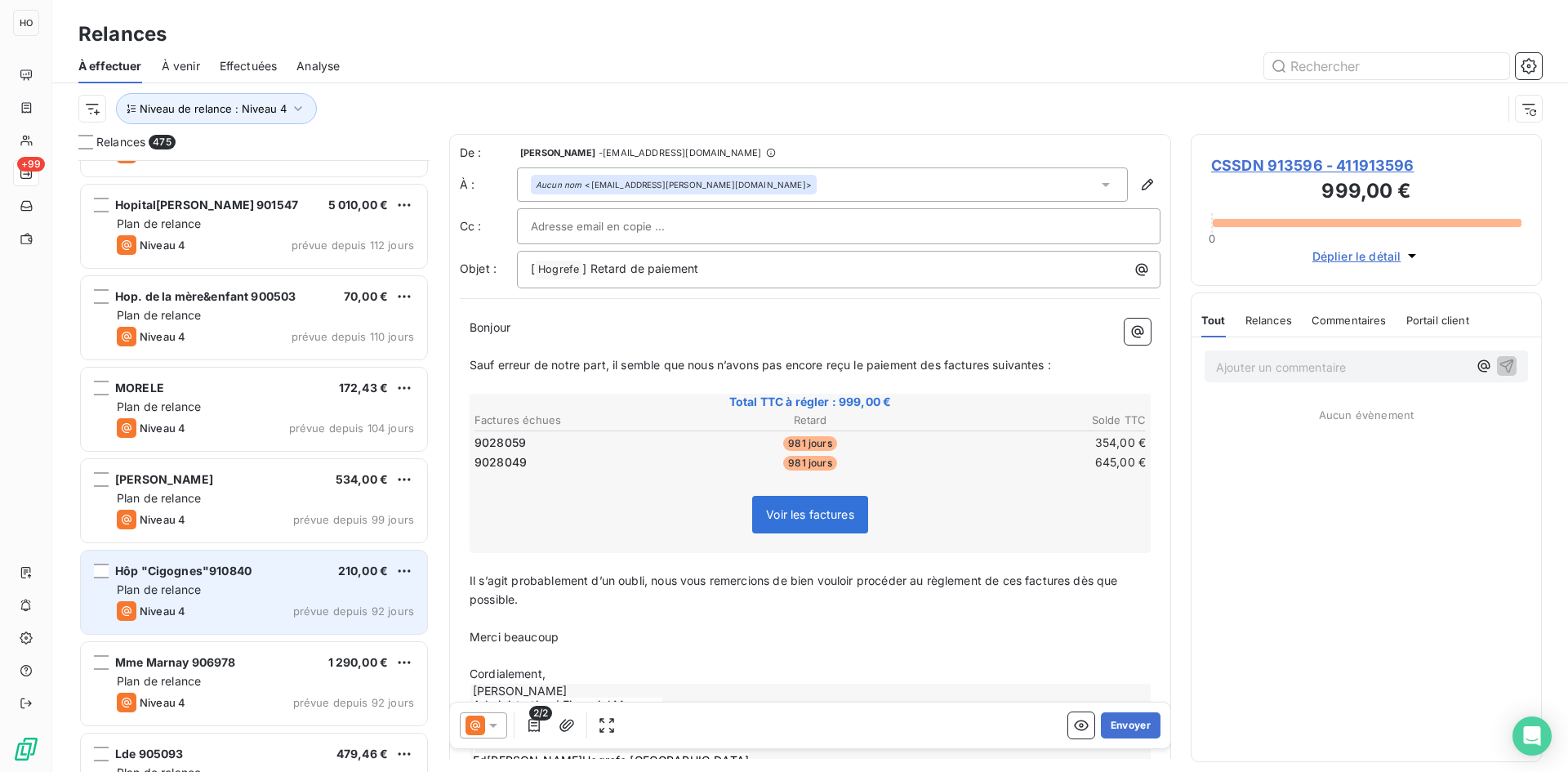
click at [262, 593] on div "Plan de relance" at bounding box center [265, 589] width 297 height 16
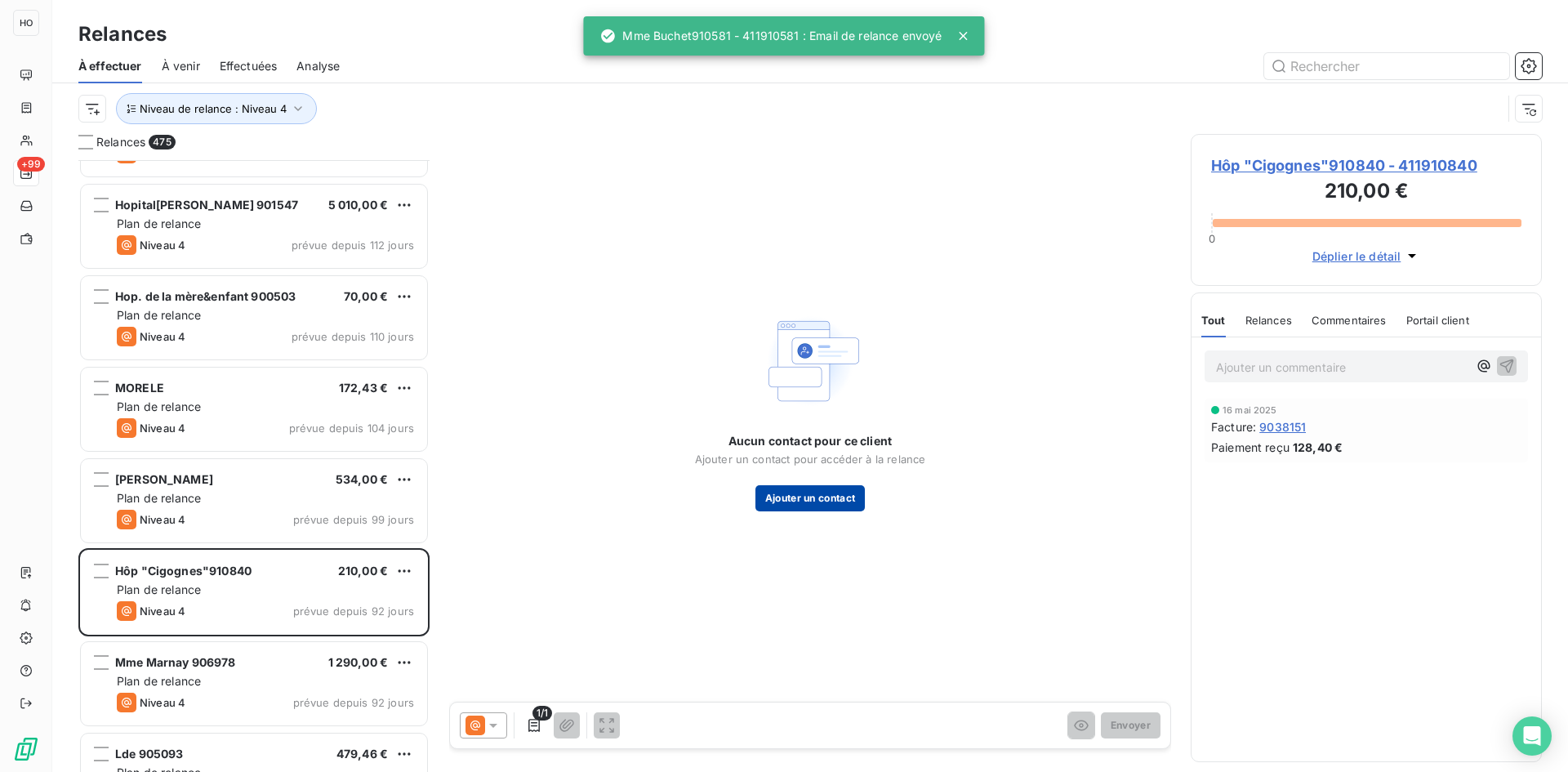
click at [812, 501] on button "Ajouter un contact" at bounding box center [810, 498] width 110 height 26
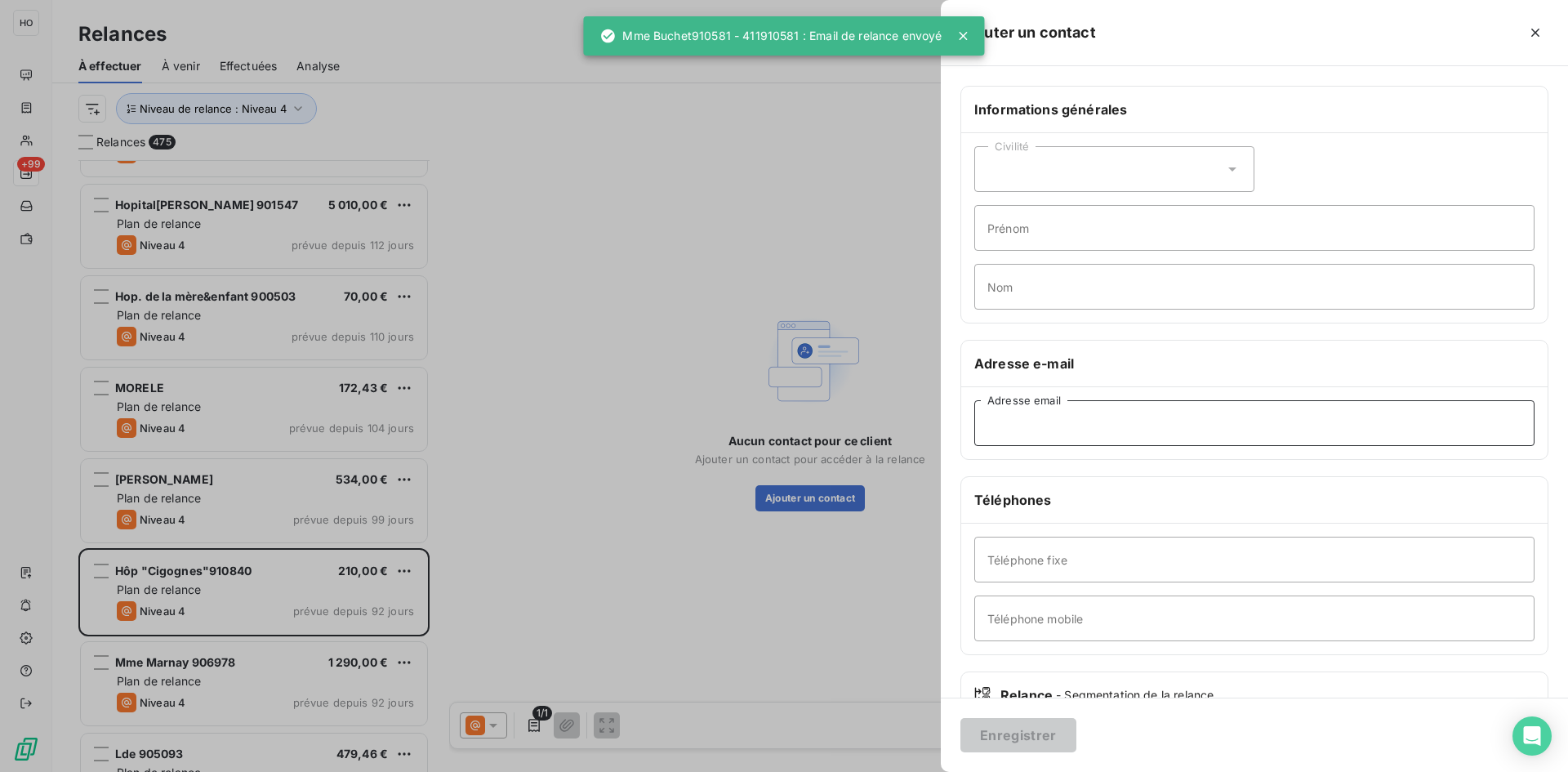
click at [1098, 422] on input "Adresse email" at bounding box center [1254, 423] width 560 height 46
paste input "[EMAIL_ADDRESS][PERSON_NAME][DOMAIN_NAME]"
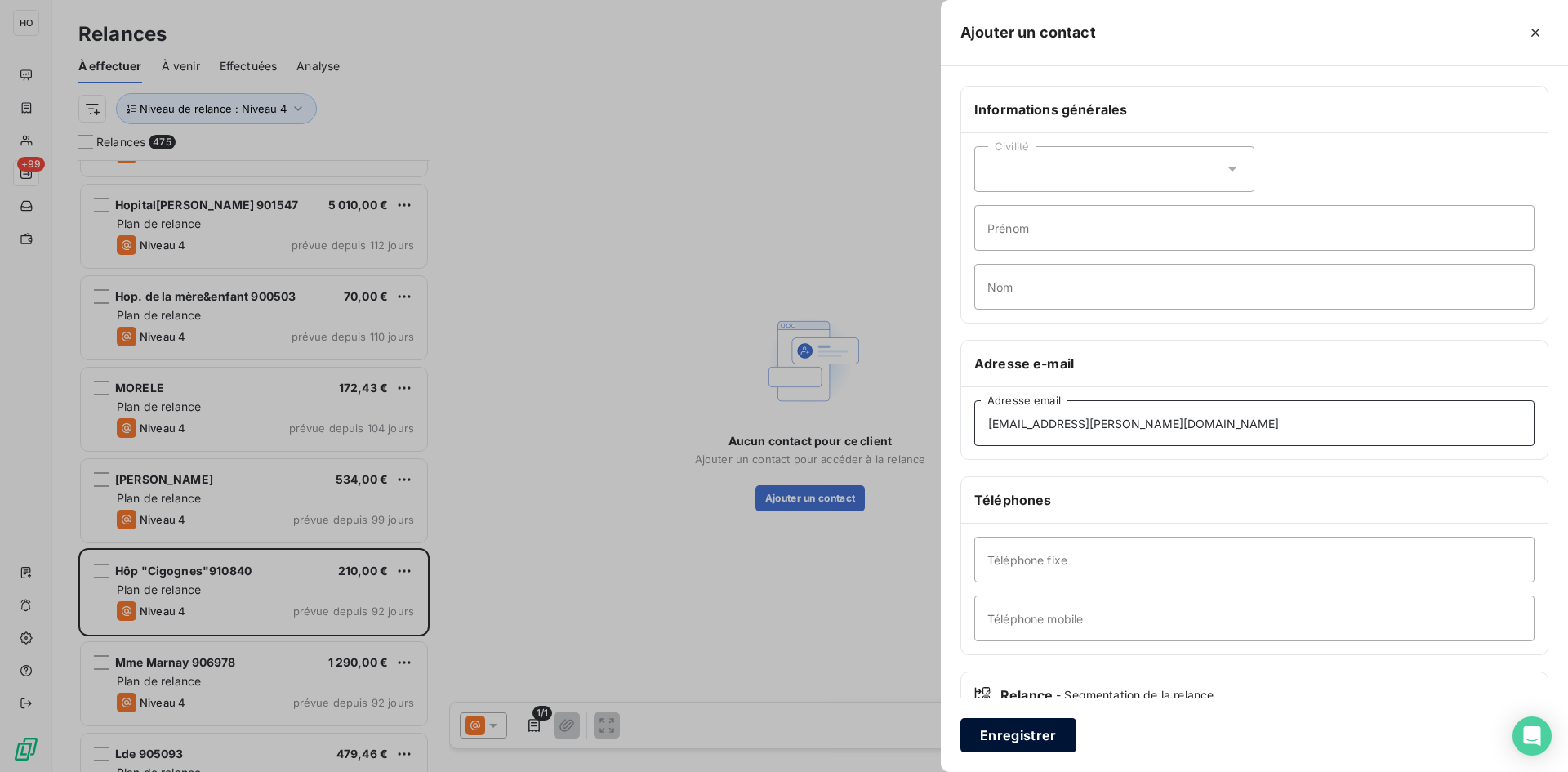
type input "[EMAIL_ADDRESS][PERSON_NAME][DOMAIN_NAME]"
click at [1013, 743] on button "Enregistrer" at bounding box center [1018, 735] width 116 height 34
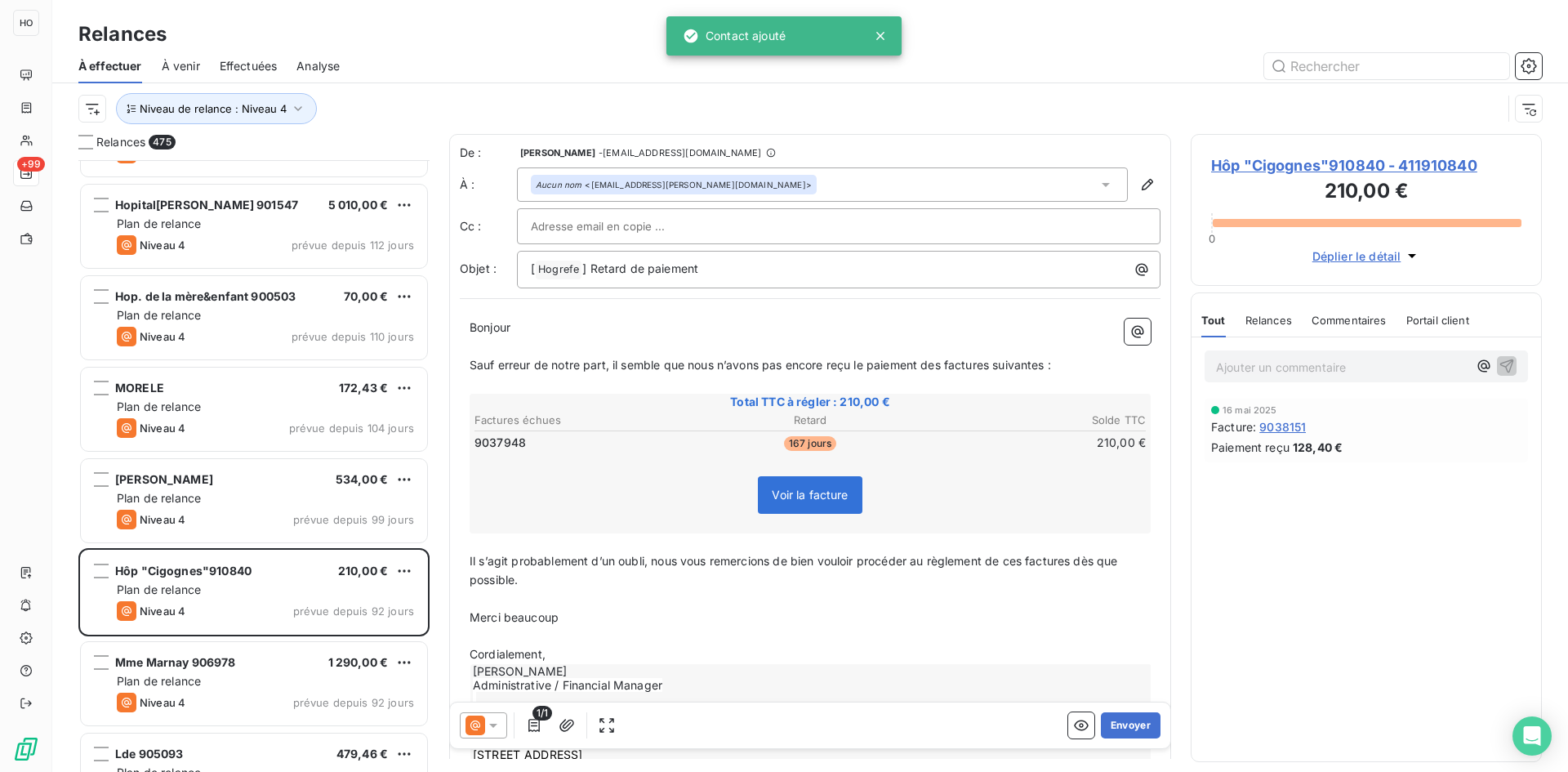
click at [482, 724] on icon at bounding box center [475, 725] width 19 height 19
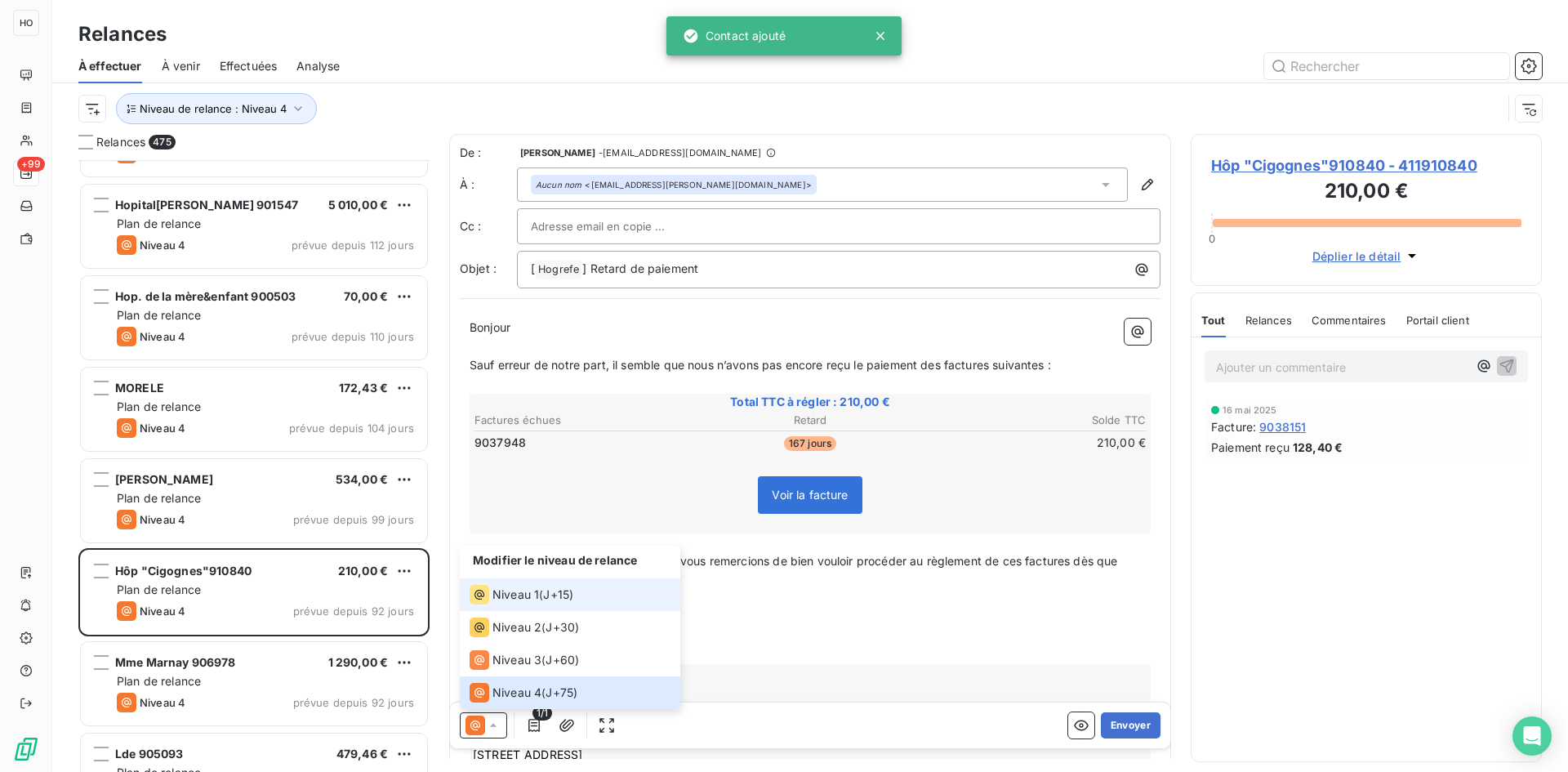
click at [539, 588] on div "Niveau 1 ( J+15 )" at bounding box center [522, 594] width 104 height 19
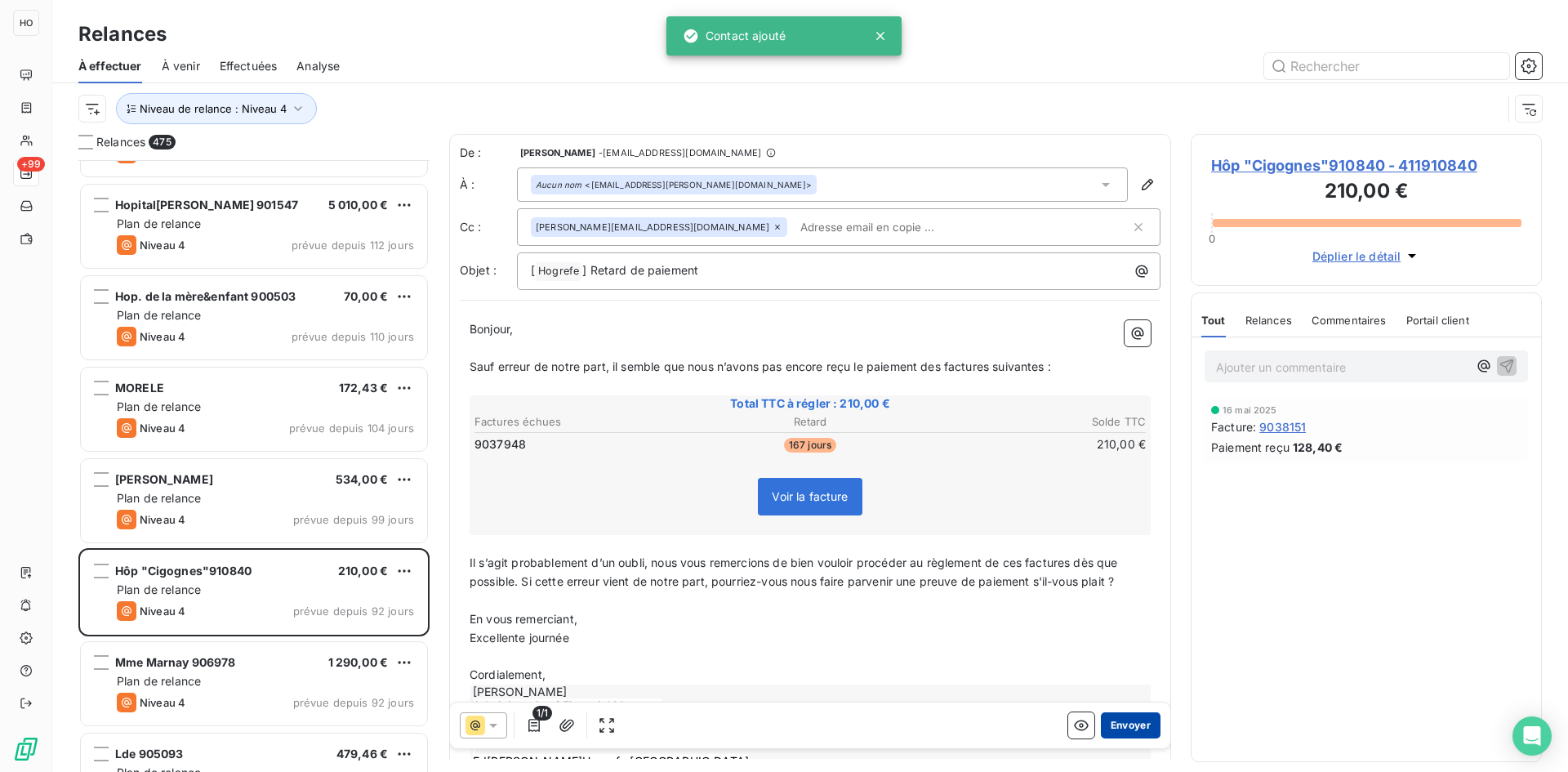
click at [1130, 730] on button "Envoyer" at bounding box center [1130, 725] width 60 height 26
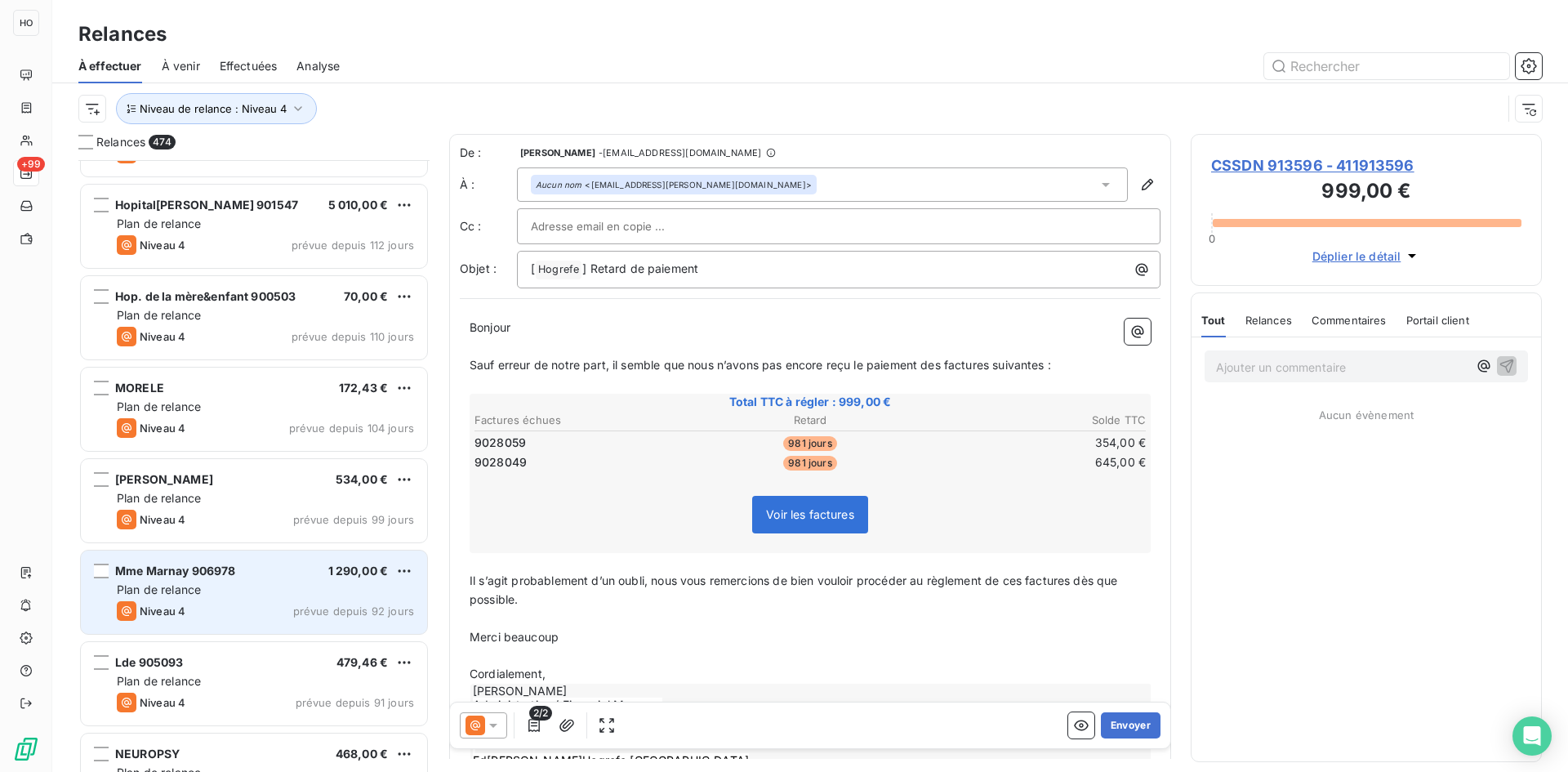
click at [319, 575] on div "Mme Marnay 906978 1 290,00 €" at bounding box center [265, 571] width 297 height 15
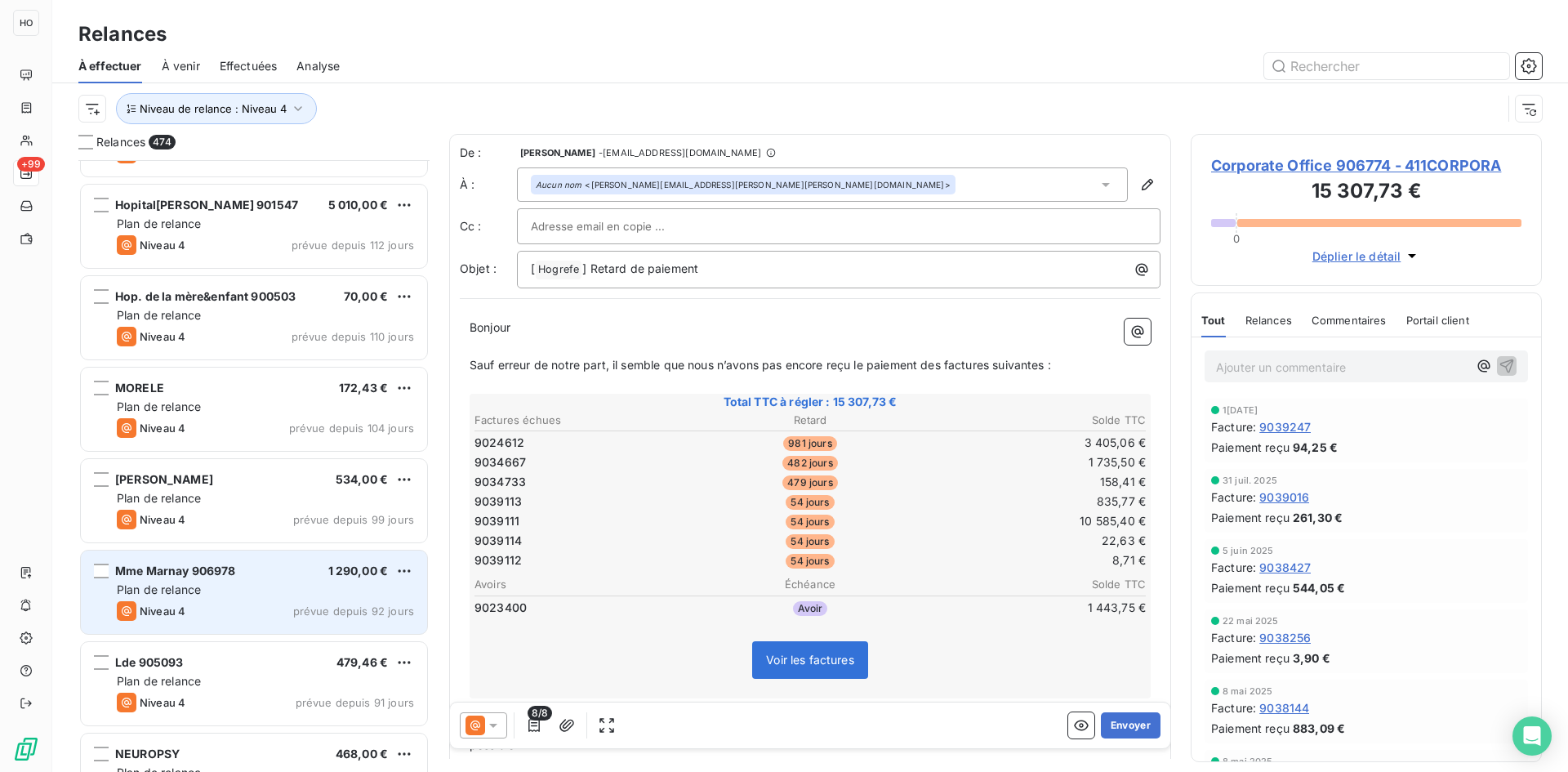
click at [275, 587] on div "Plan de relance" at bounding box center [265, 589] width 297 height 16
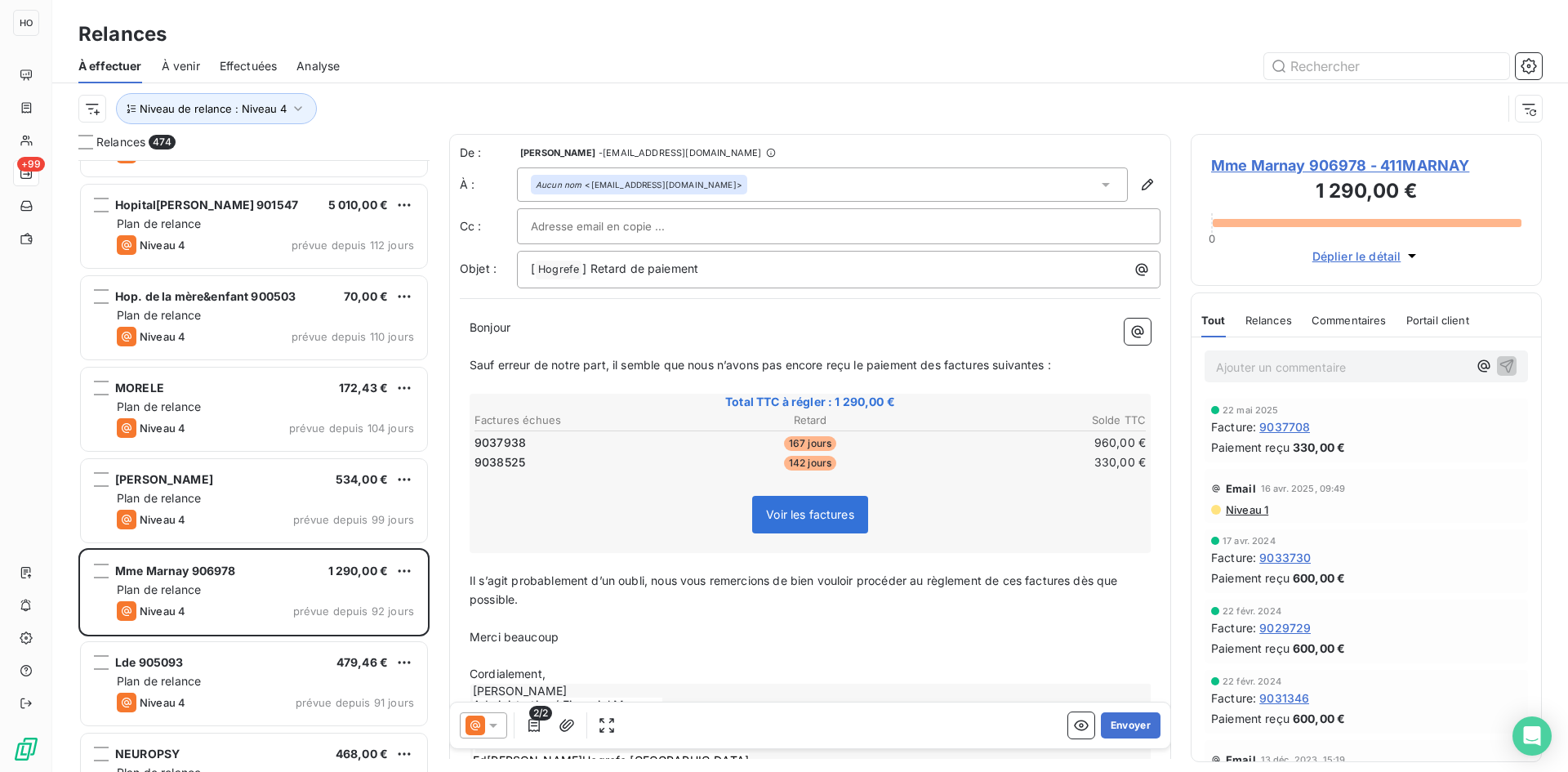
click at [478, 728] on icon at bounding box center [475, 725] width 19 height 19
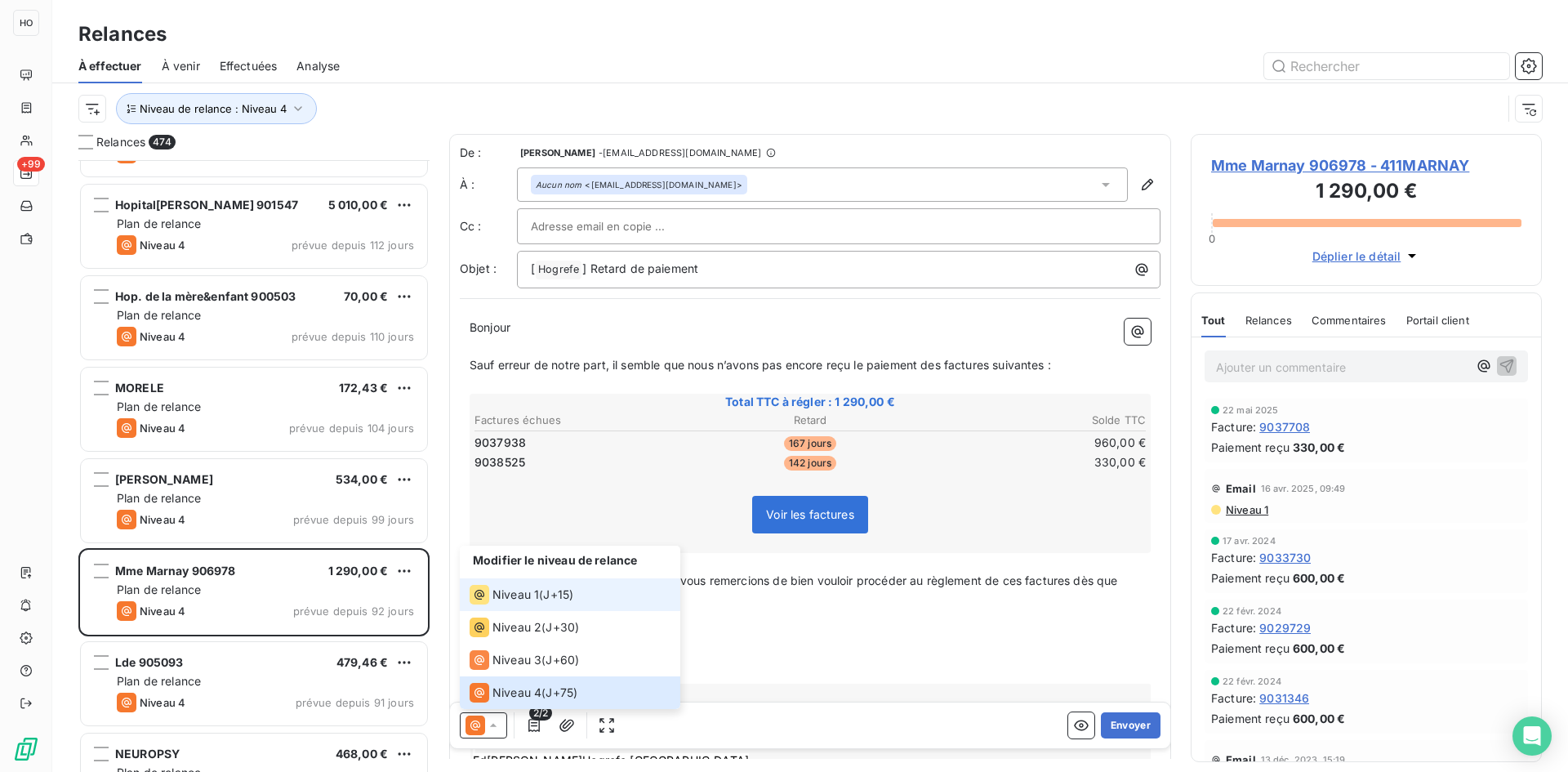
click at [565, 584] on li "Niveau 1 ( J+15 )" at bounding box center [570, 594] width 221 height 33
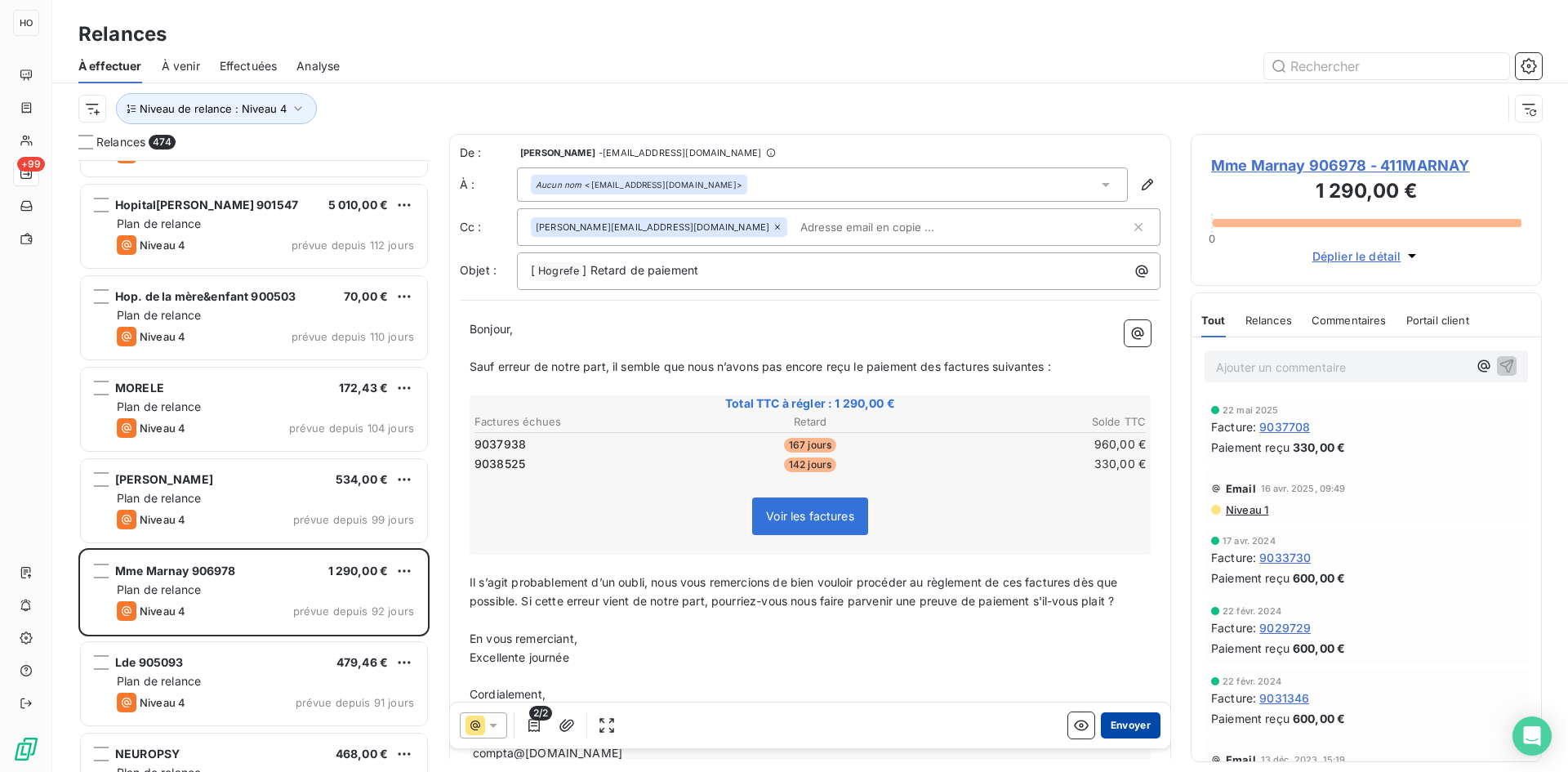
click at [1128, 727] on button "Envoyer" at bounding box center [1130, 725] width 60 height 26
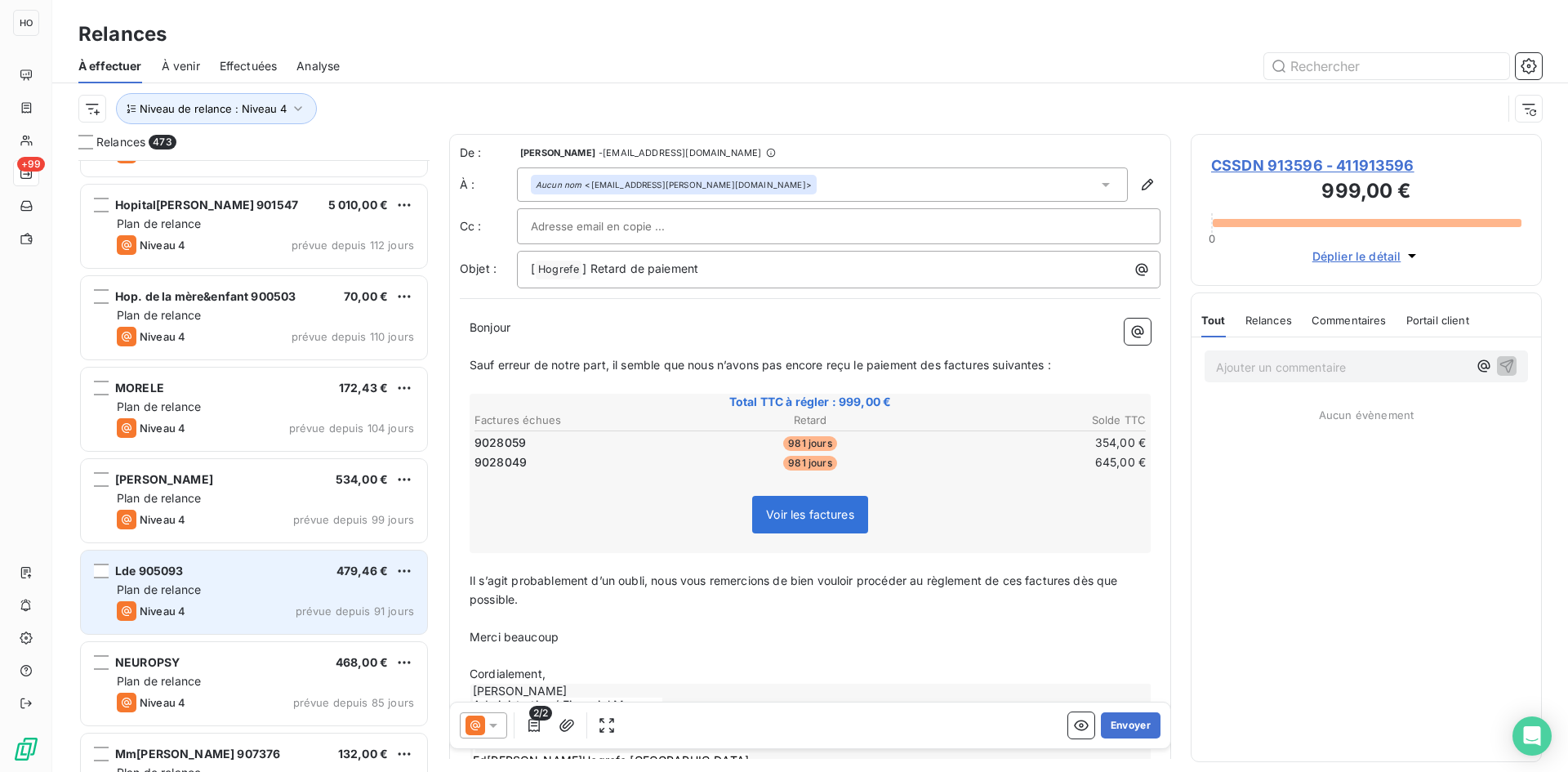
click at [257, 598] on div "Lde 905093 479,46 € Plan de relance Niveau 4 prévue depuis 91 jours" at bounding box center [253, 592] width 346 height 83
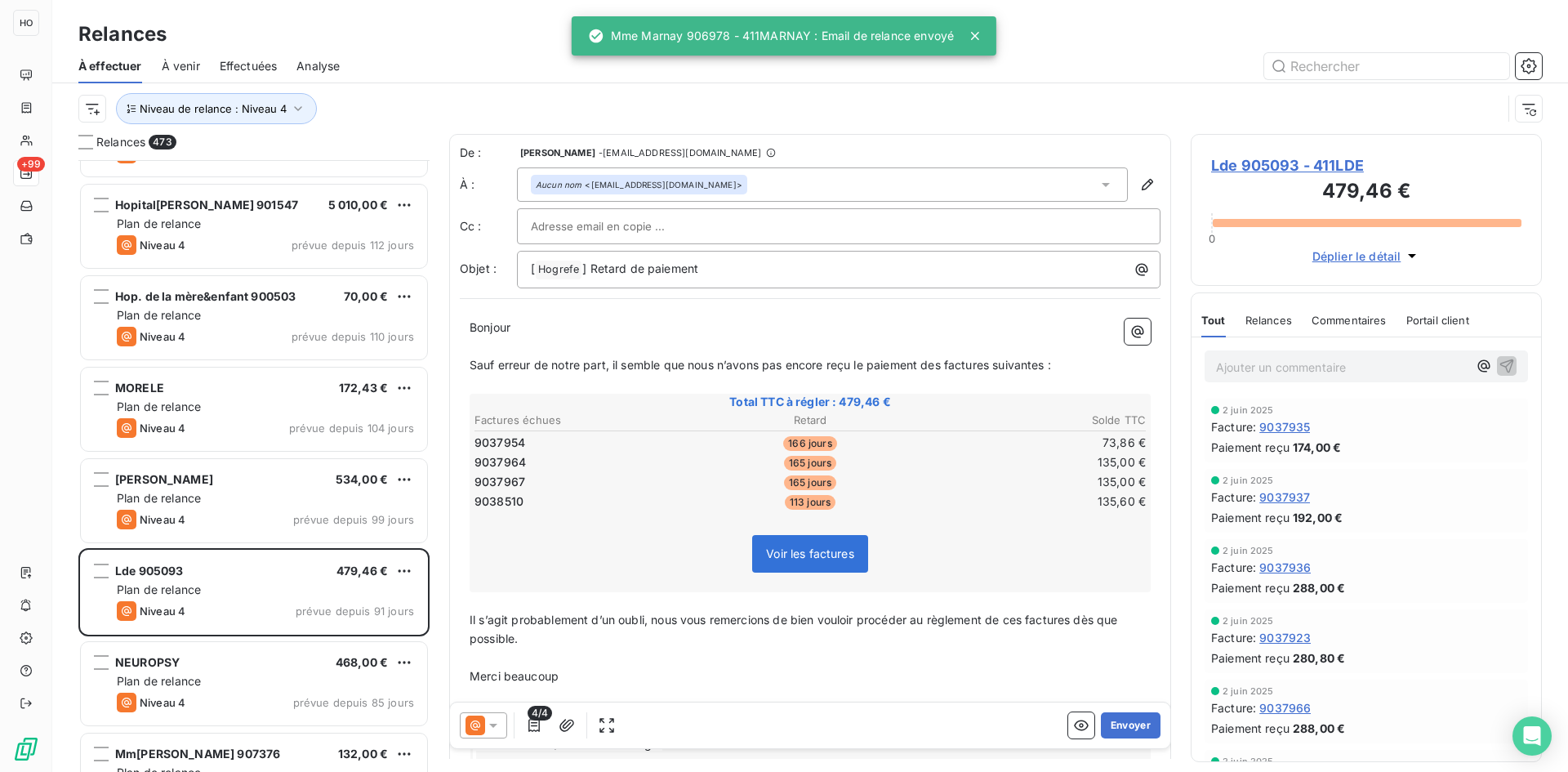
click at [482, 732] on icon at bounding box center [475, 725] width 19 height 19
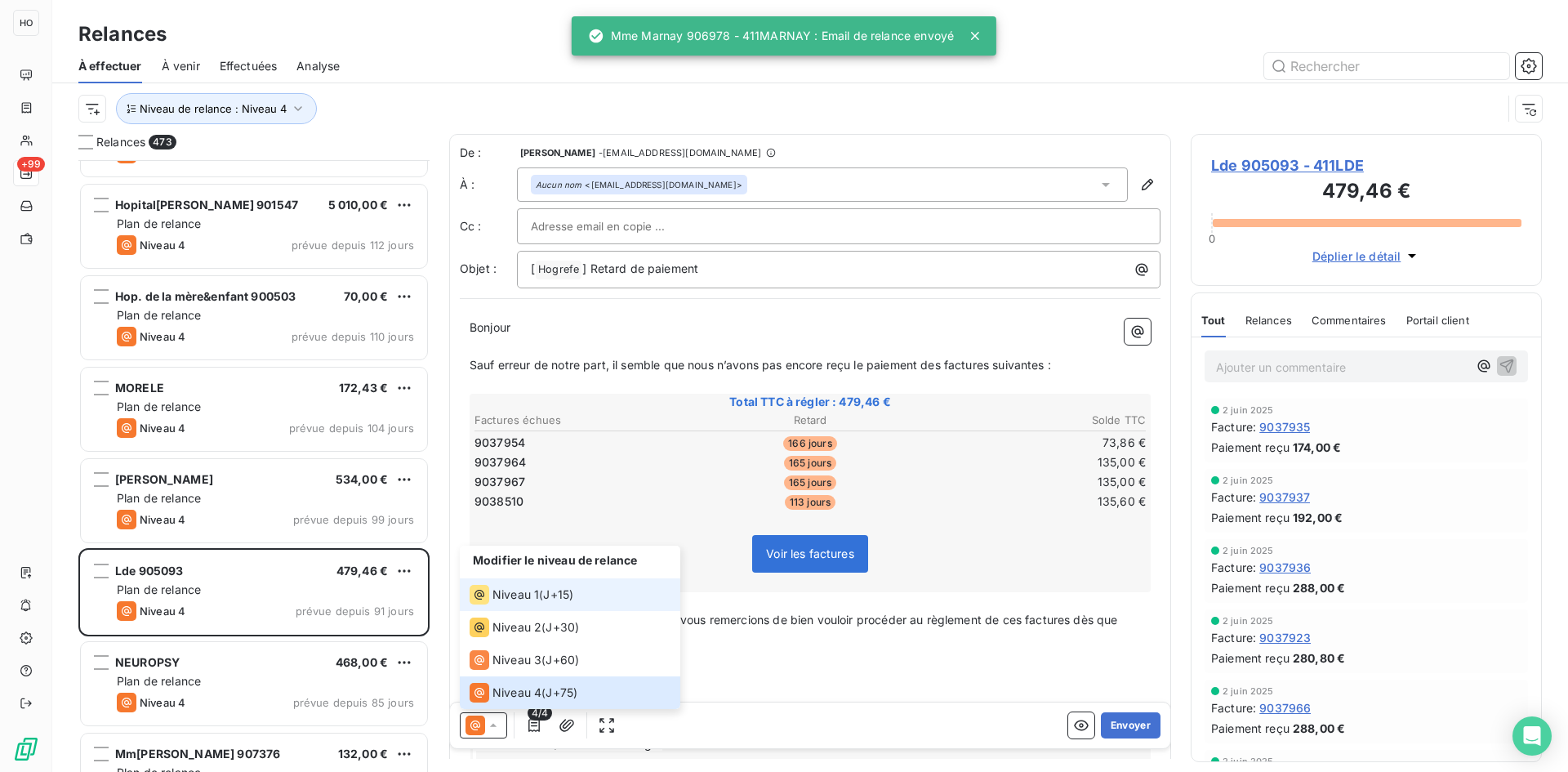
click at [544, 595] on div "Niveau 1 ( J+15 )" at bounding box center [522, 594] width 104 height 19
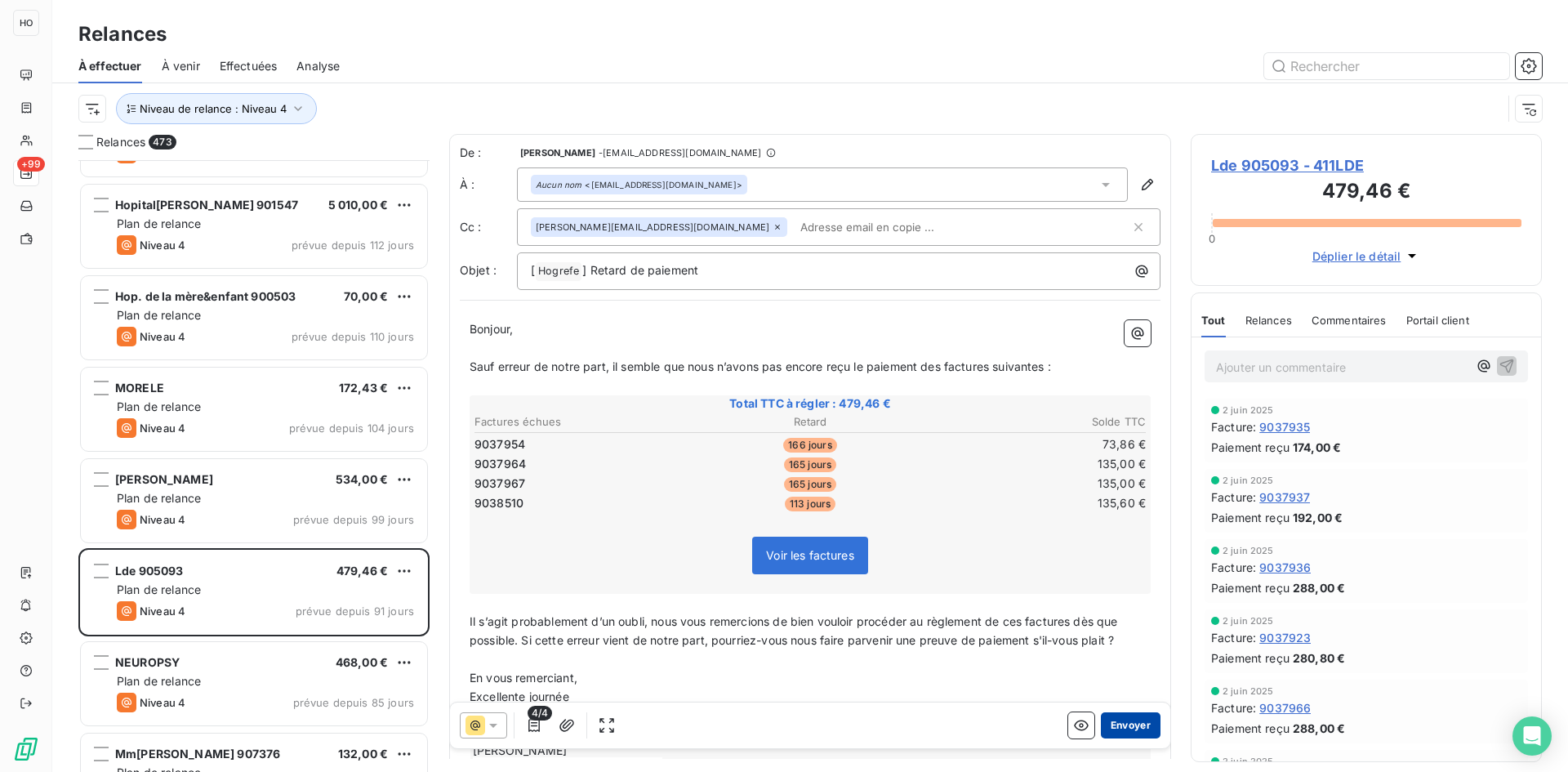
click at [1122, 721] on button "Envoyer" at bounding box center [1130, 725] width 60 height 26
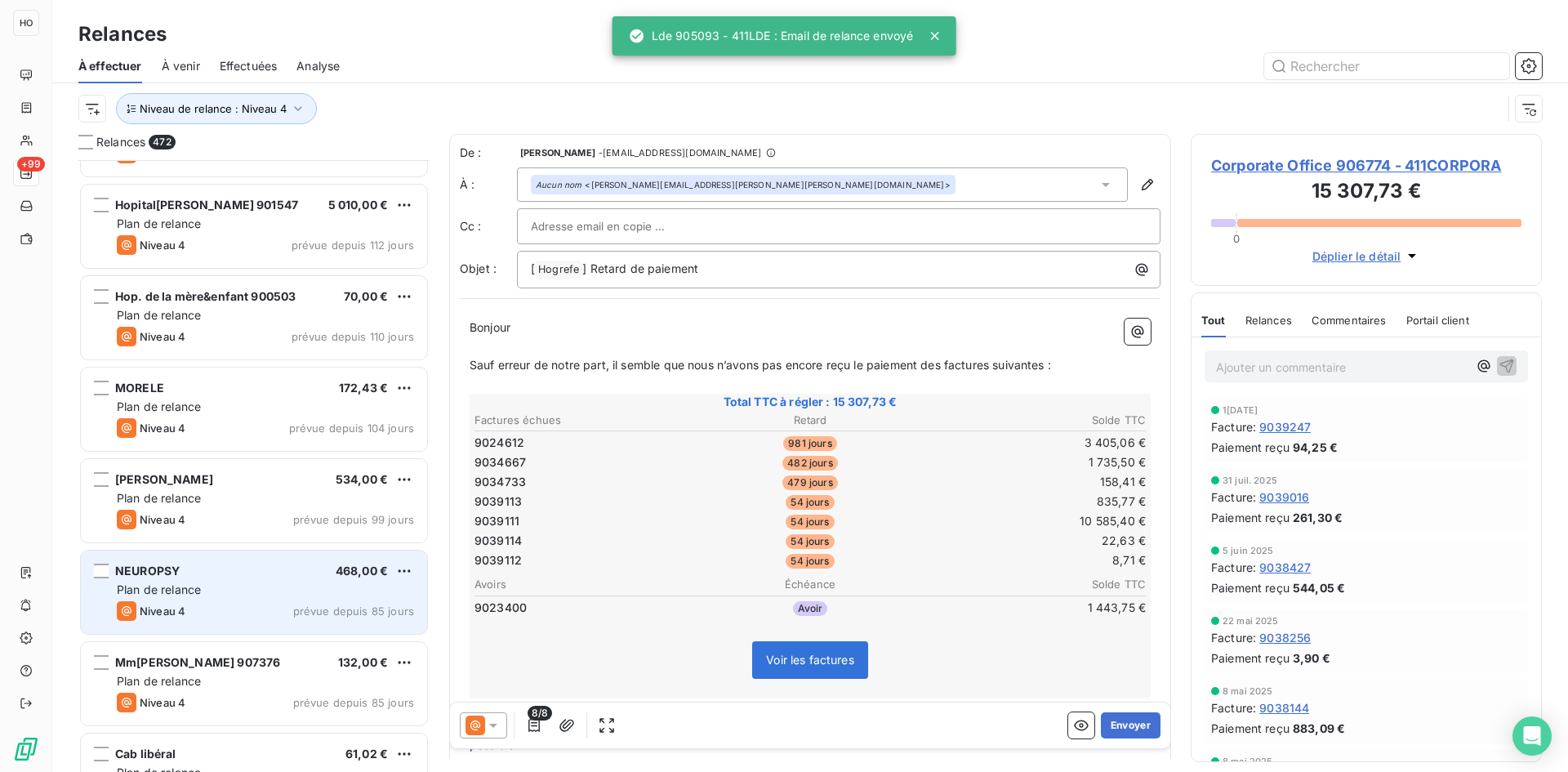
click at [280, 571] on div "NEUROPSY 468,00 €" at bounding box center [265, 571] width 297 height 15
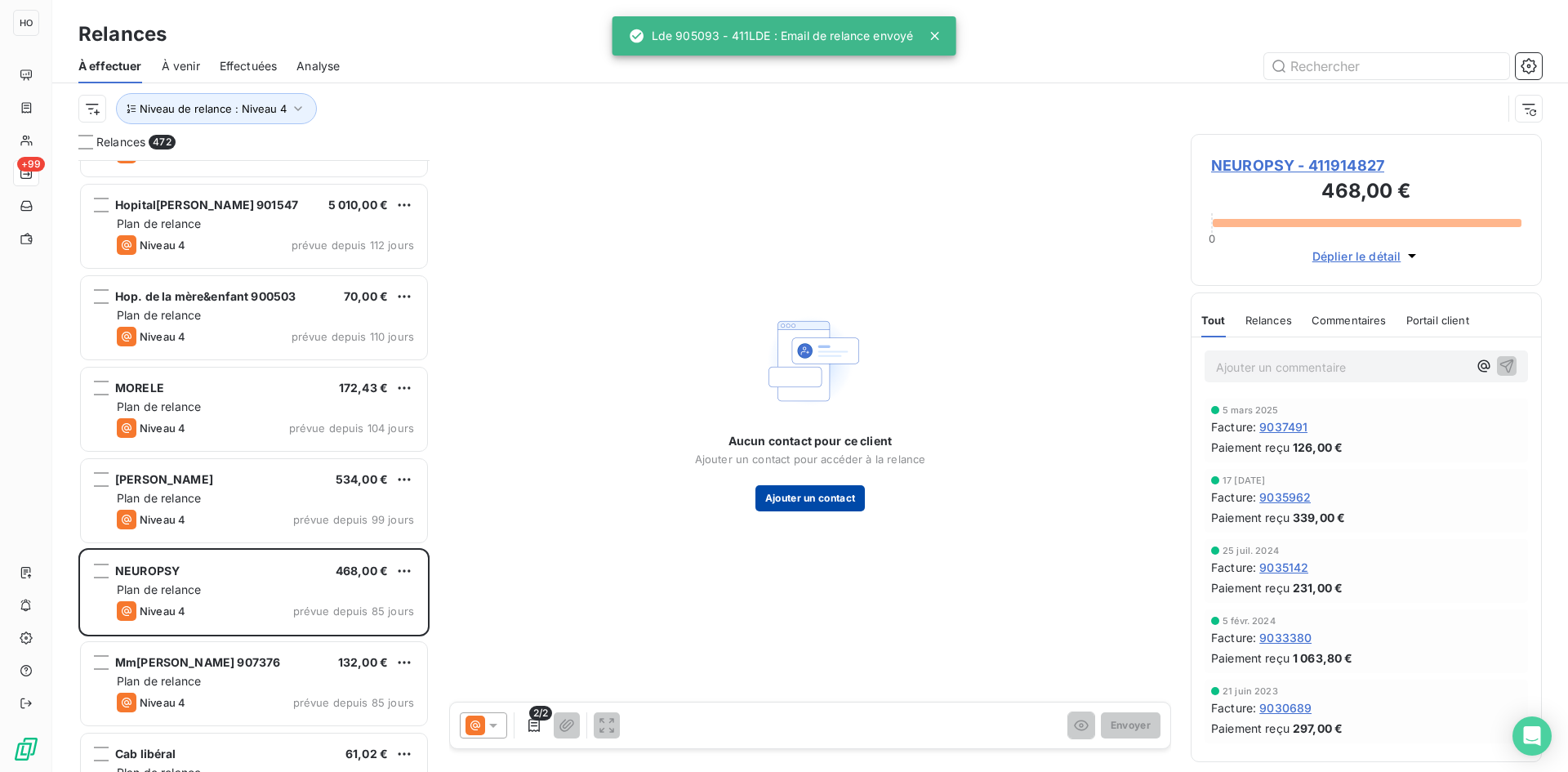
click at [815, 499] on button "Ajouter un contact" at bounding box center [810, 498] width 110 height 26
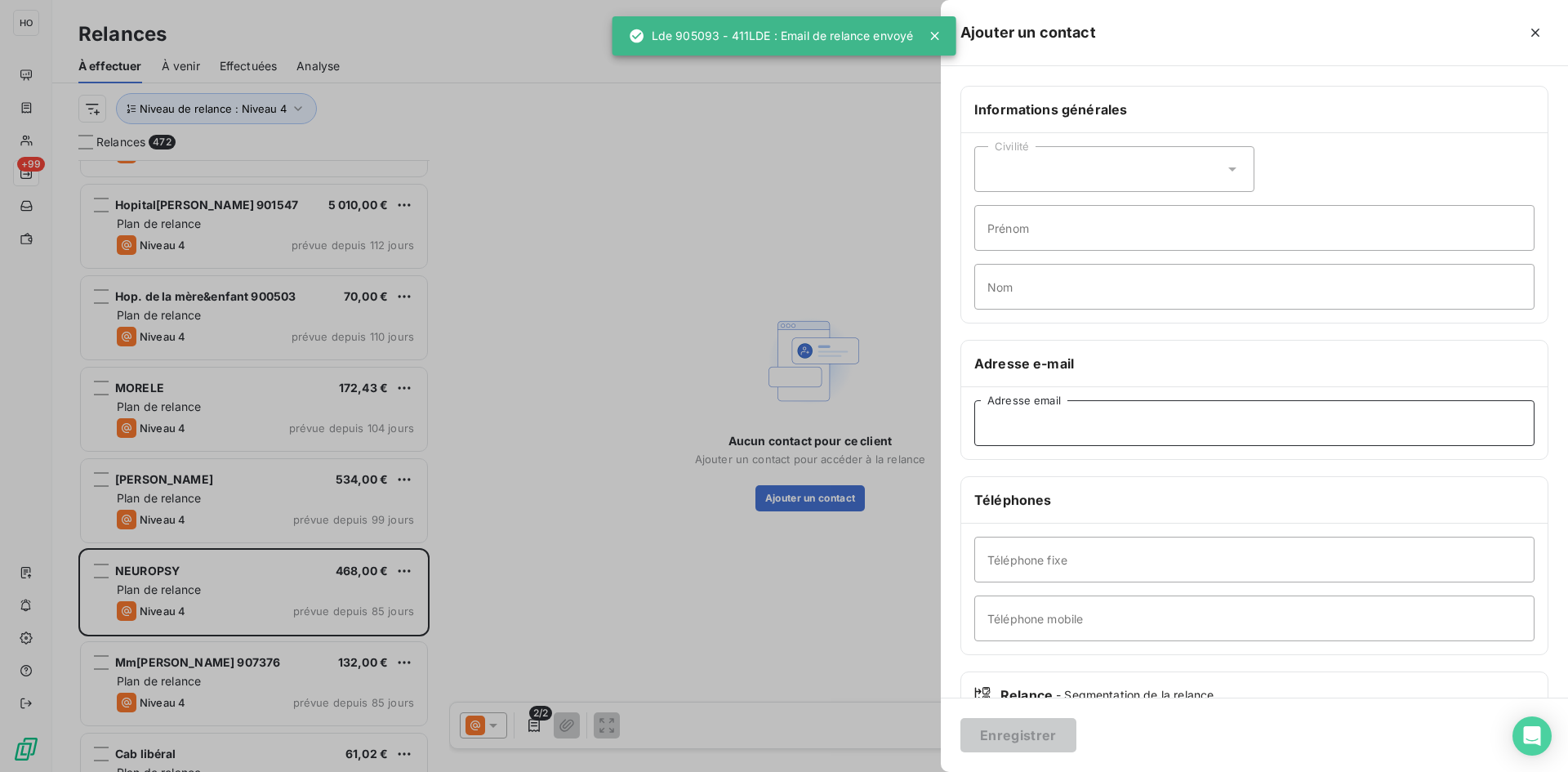
click at [1077, 421] on input "Adresse email" at bounding box center [1254, 423] width 560 height 46
paste input "[EMAIL_ADDRESS][DOMAIN_NAME]"
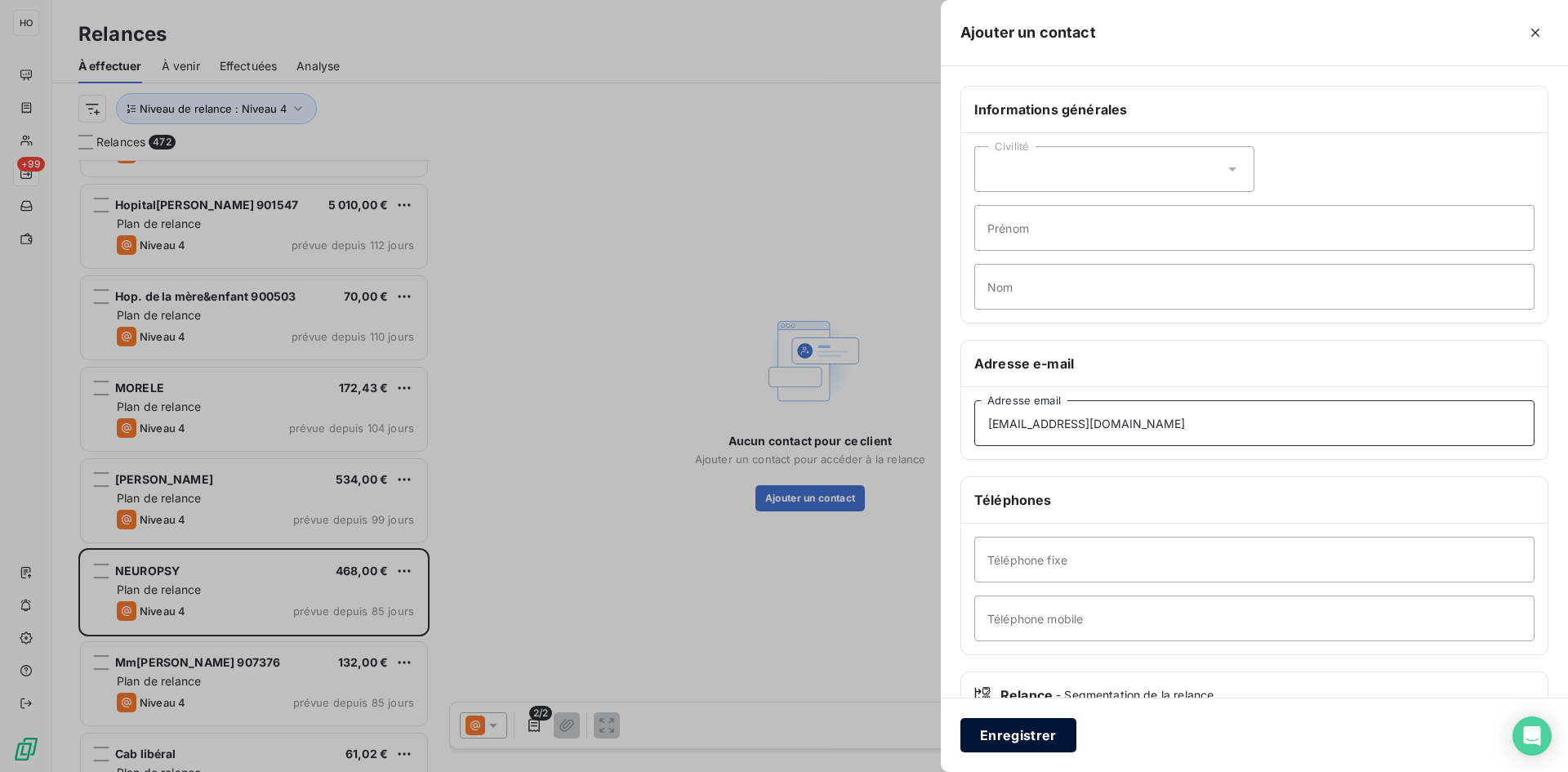
type input "[EMAIL_ADDRESS][DOMAIN_NAME]"
click at [1017, 729] on button "Enregistrer" at bounding box center [1018, 735] width 116 height 34
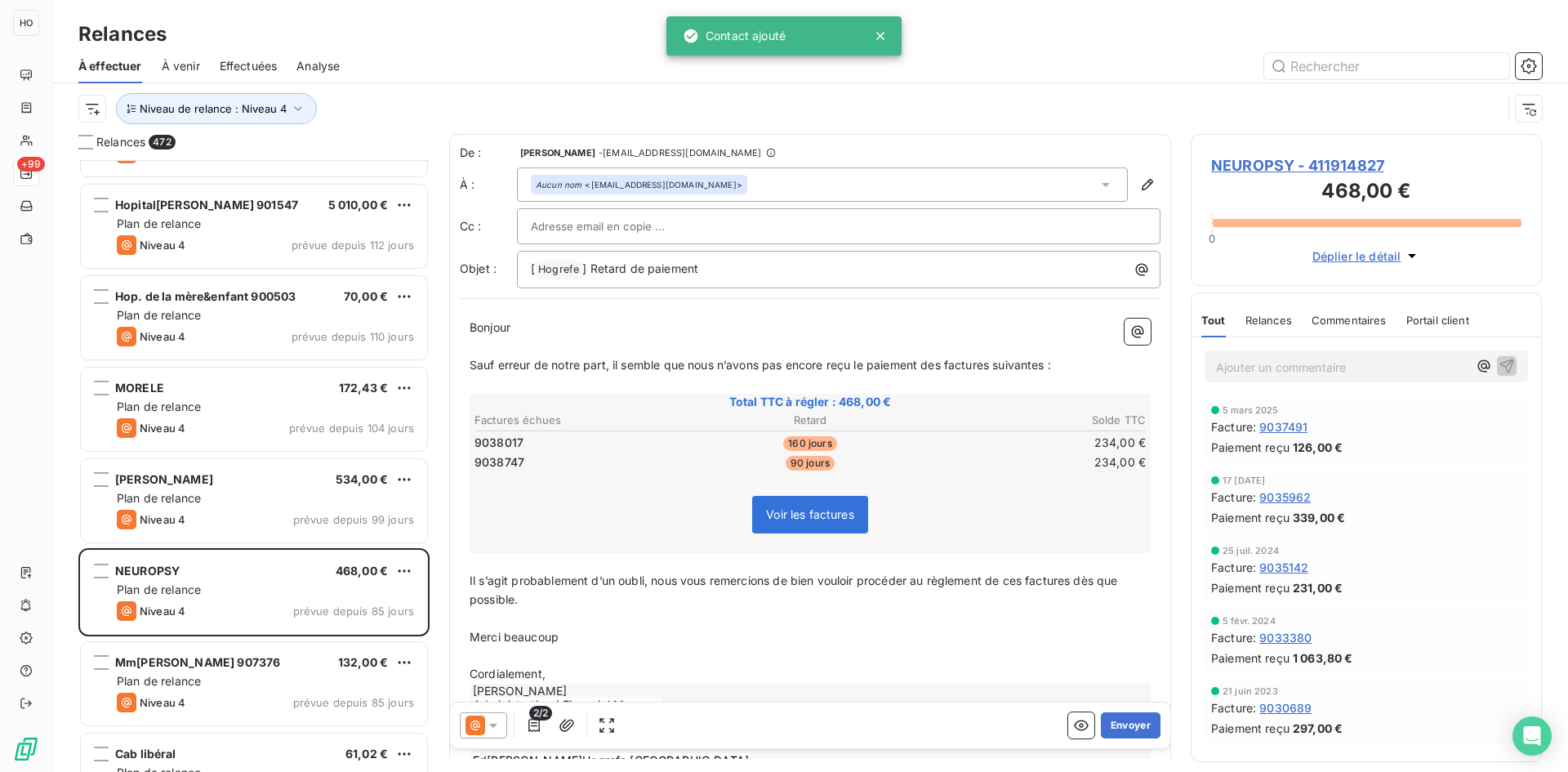
click at [471, 725] on icon at bounding box center [476, 726] width 10 height 10
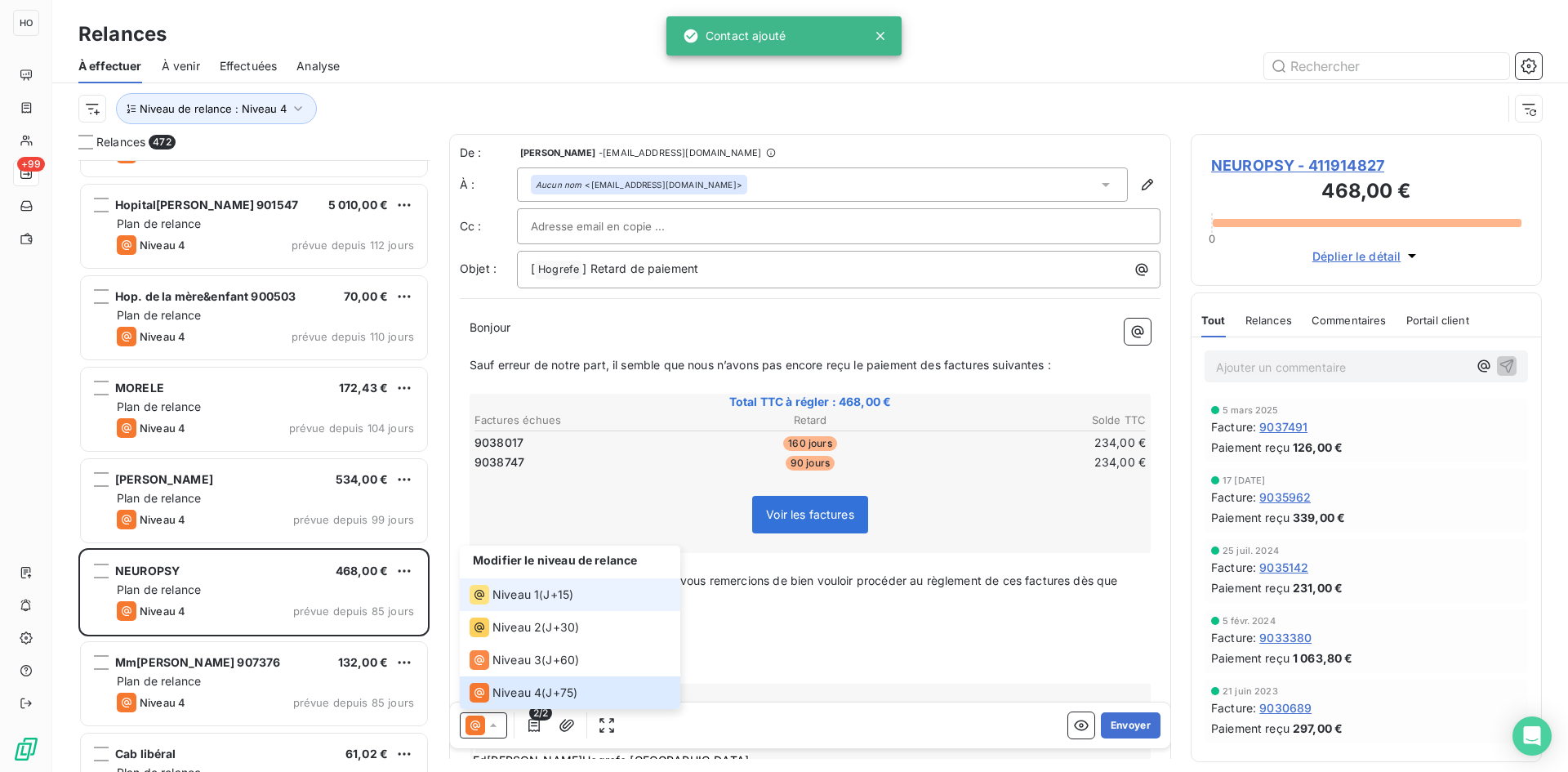
click at [560, 600] on span "J+15 )" at bounding box center [558, 594] width 30 height 16
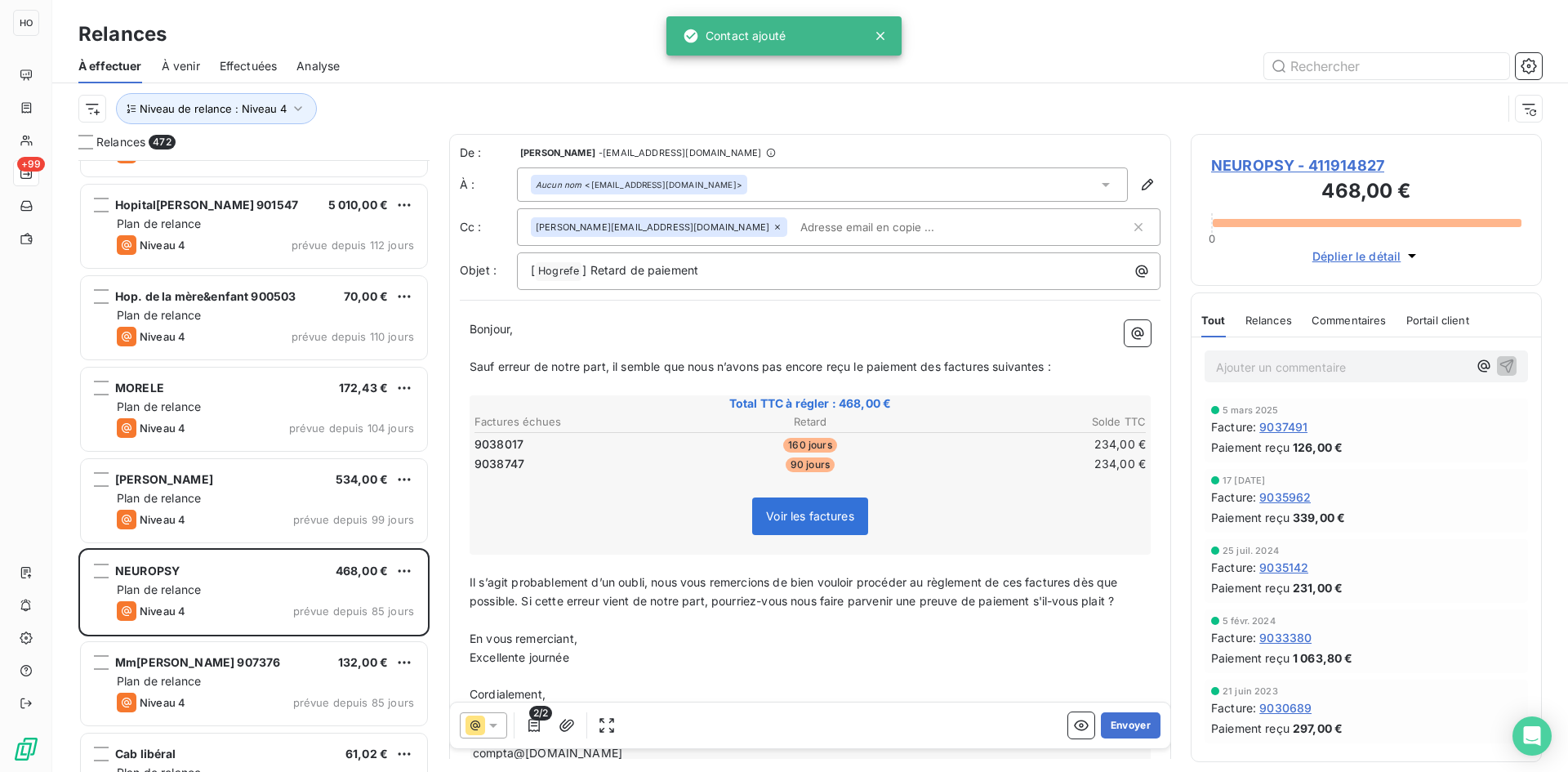
click at [945, 642] on p "En vous remerciant," at bounding box center [810, 639] width 681 height 18
click at [1134, 724] on button "Envoyer" at bounding box center [1130, 725] width 60 height 26
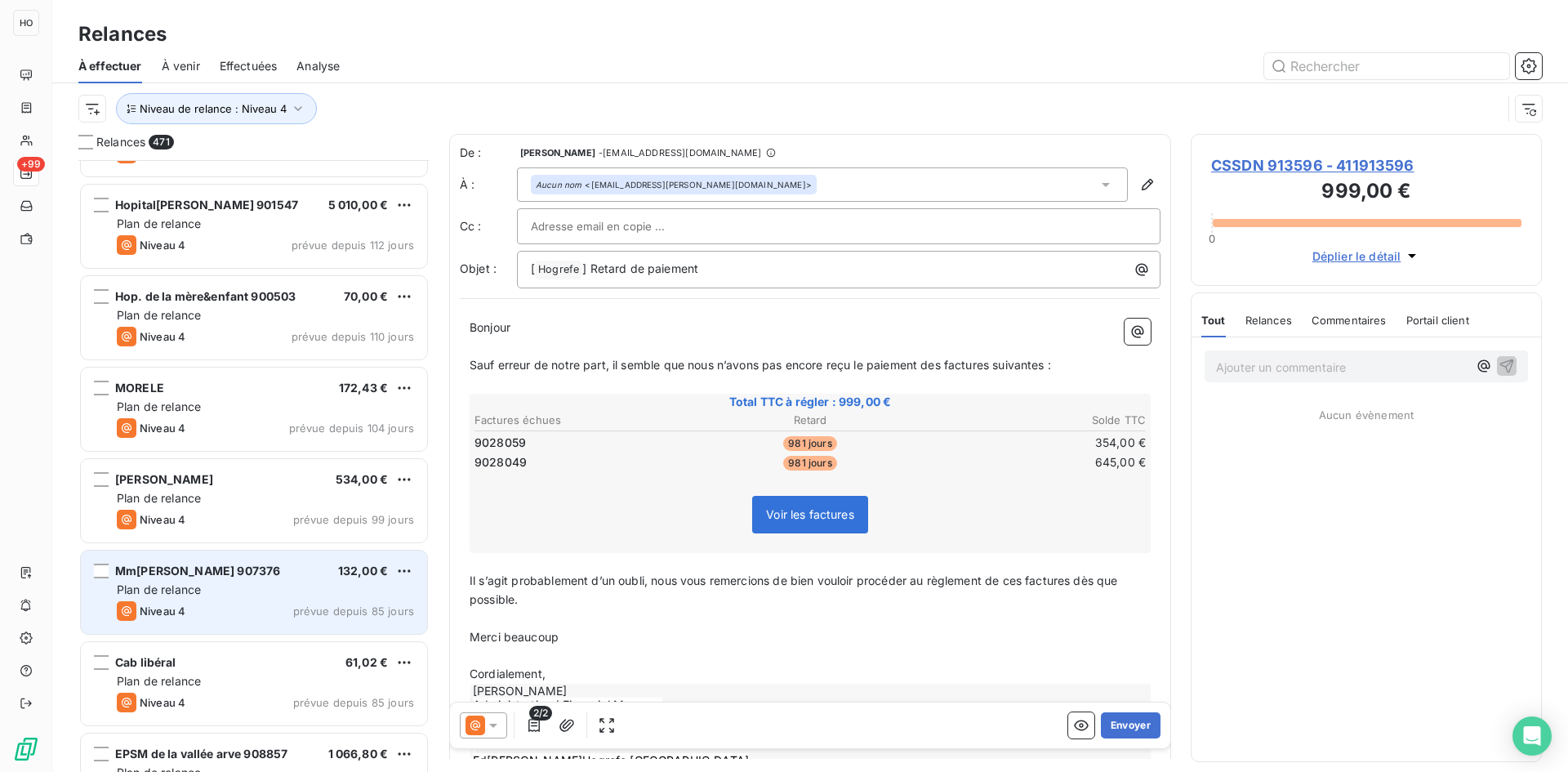
click at [294, 583] on div "Plan de relance" at bounding box center [265, 589] width 297 height 16
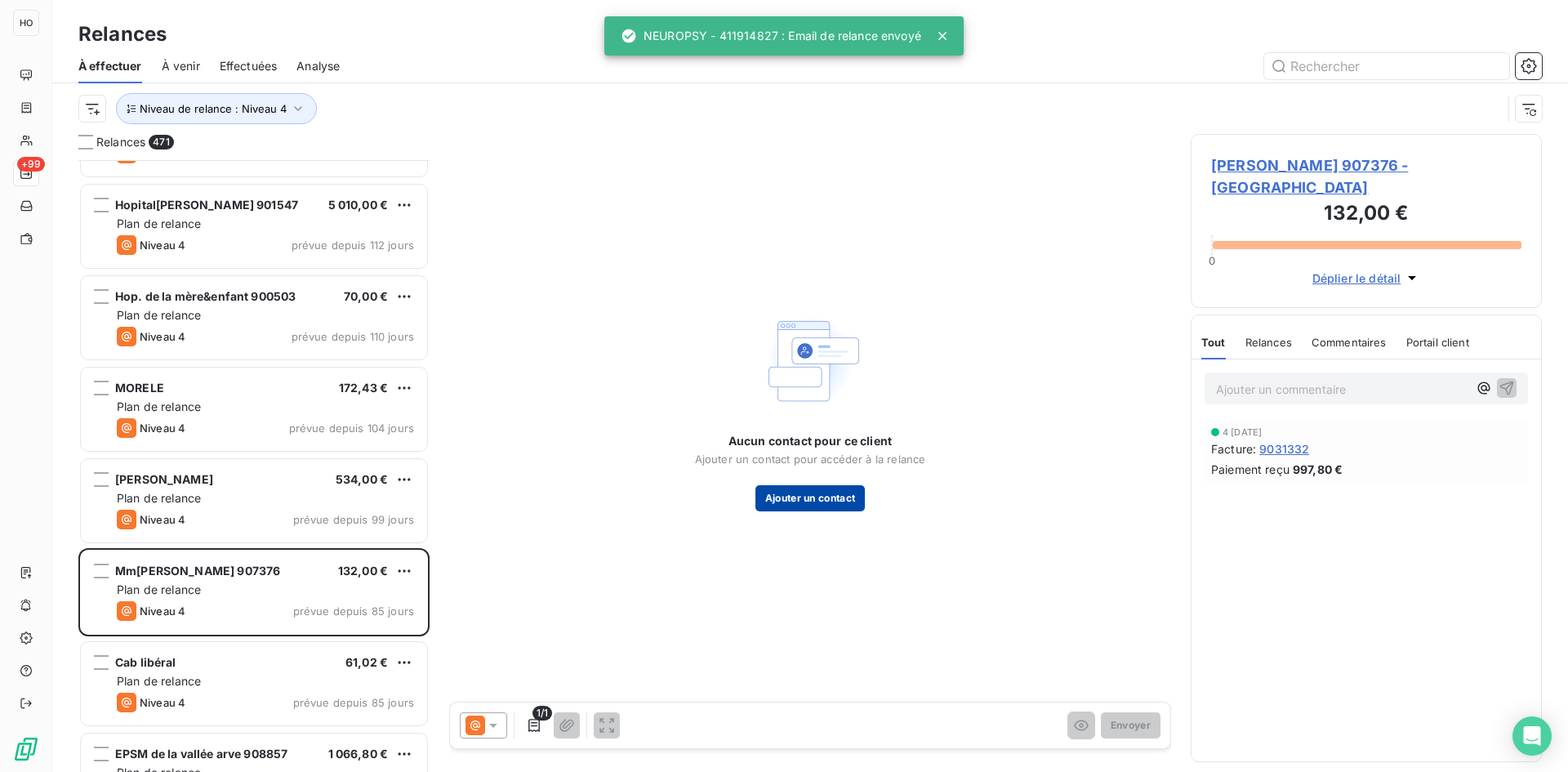
click at [827, 509] on button "Ajouter un contact" at bounding box center [810, 498] width 110 height 26
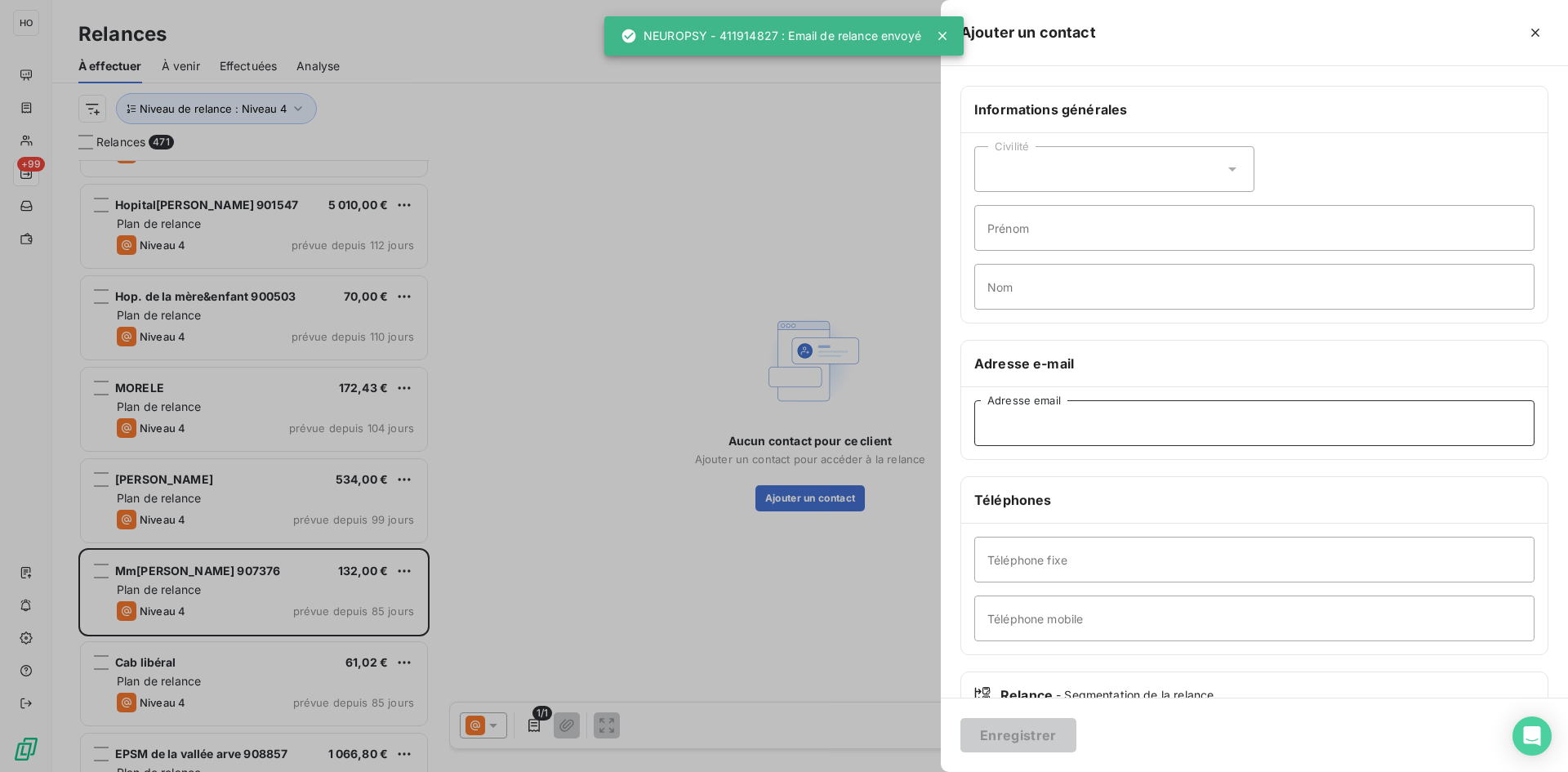
click at [1113, 431] on input "Adresse email" at bounding box center [1254, 423] width 560 height 46
paste input "[EMAIL_ADDRESS][DOMAIN_NAME]"
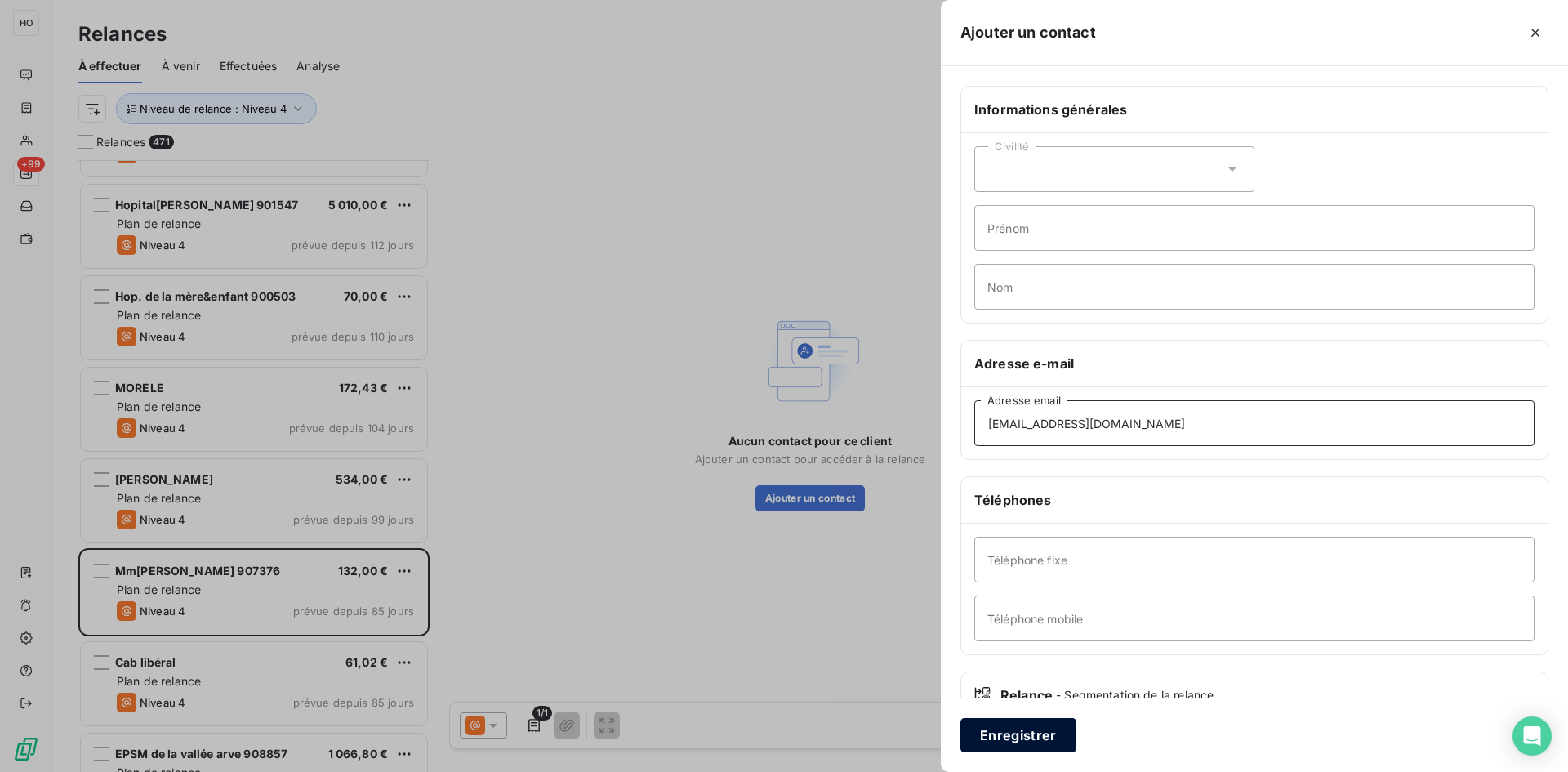
type input "[EMAIL_ADDRESS][DOMAIN_NAME]"
click at [1025, 743] on button "Enregistrer" at bounding box center [1018, 735] width 116 height 34
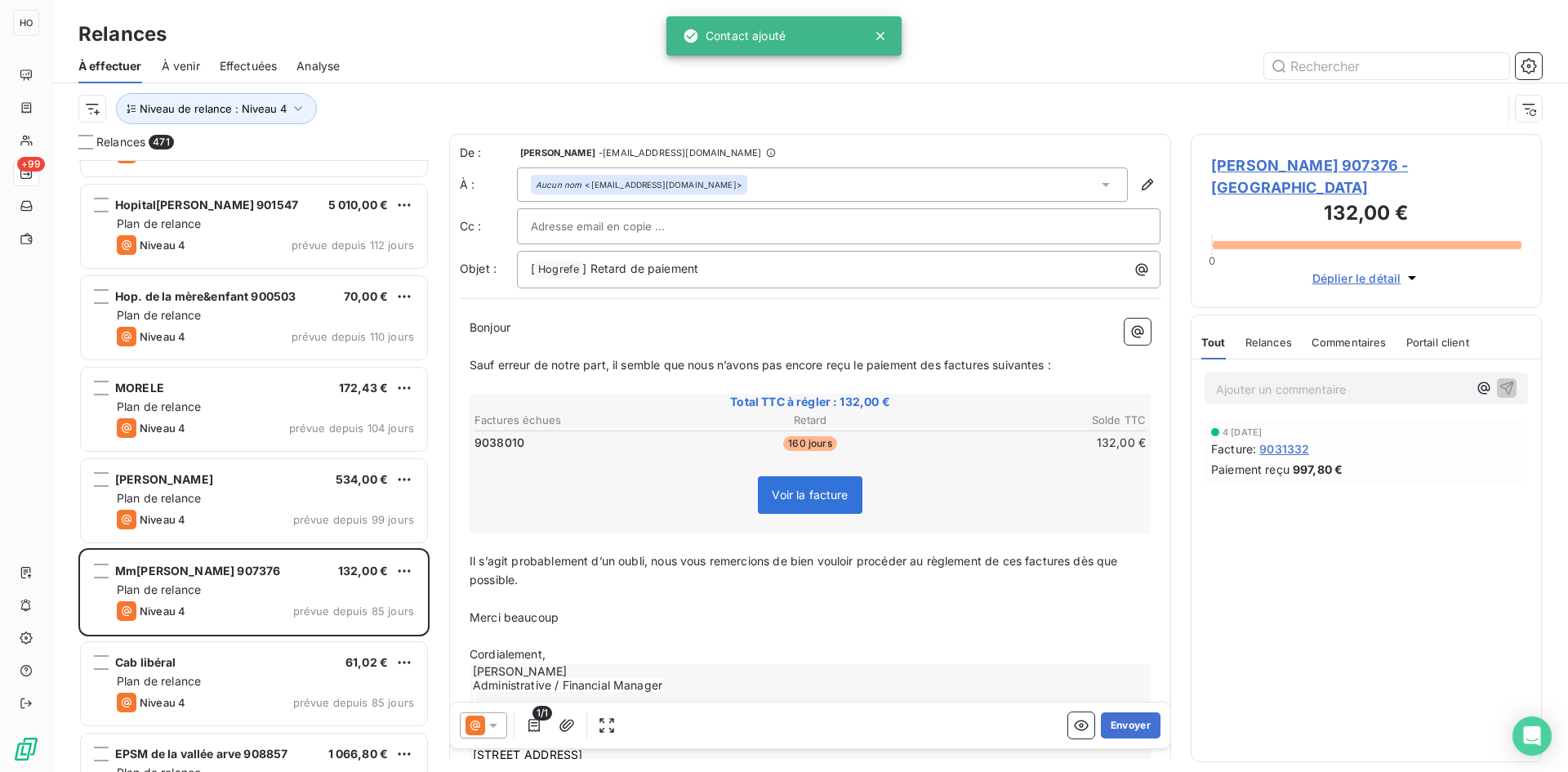
click at [492, 722] on icon at bounding box center [492, 725] width 16 height 16
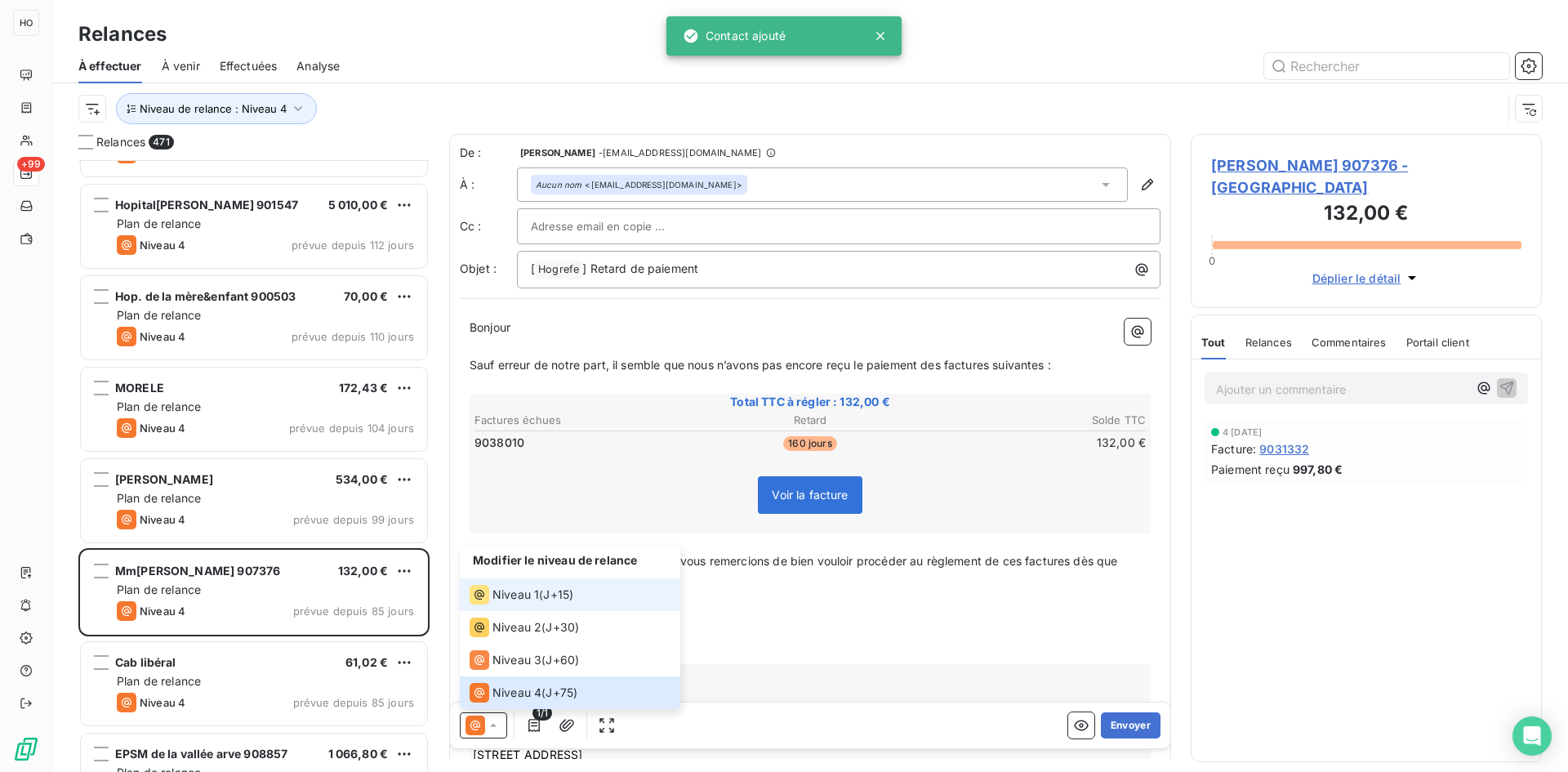
click at [543, 590] on div "Niveau 1 ( J+15 )" at bounding box center [522, 594] width 104 height 19
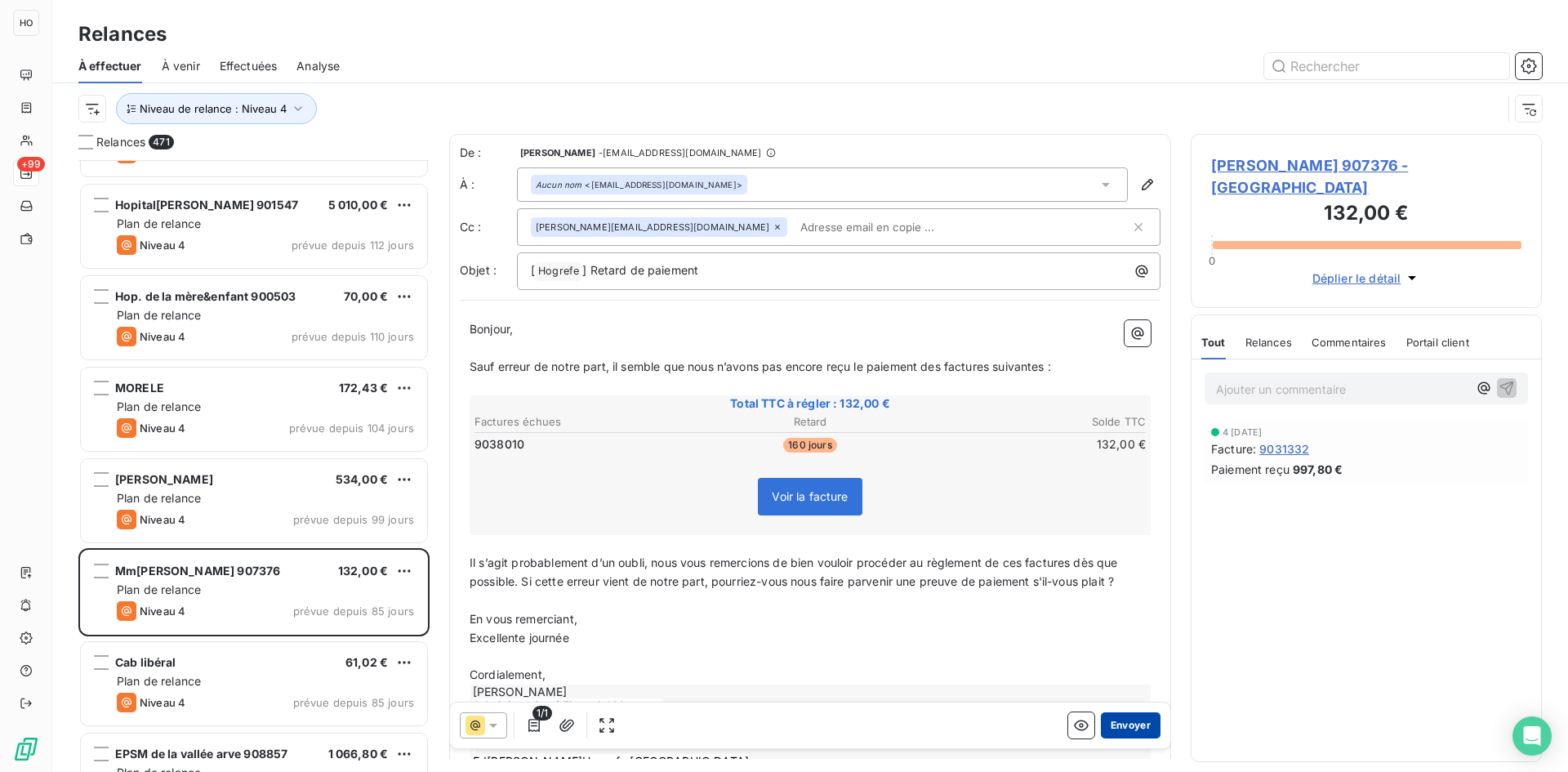
click at [1126, 727] on button "Envoyer" at bounding box center [1130, 725] width 60 height 26
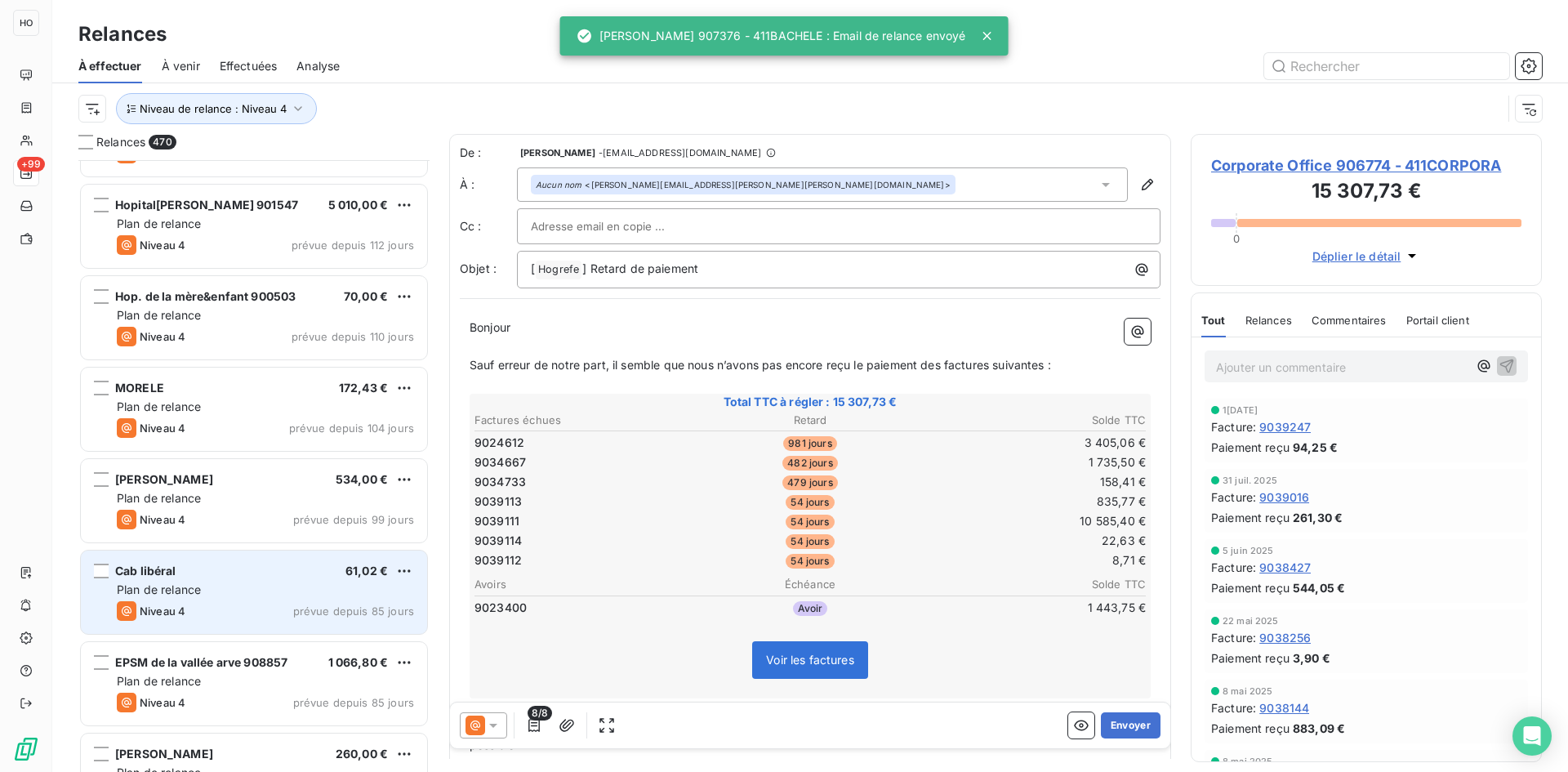
click at [301, 587] on div "Plan de relance" at bounding box center [265, 589] width 297 height 16
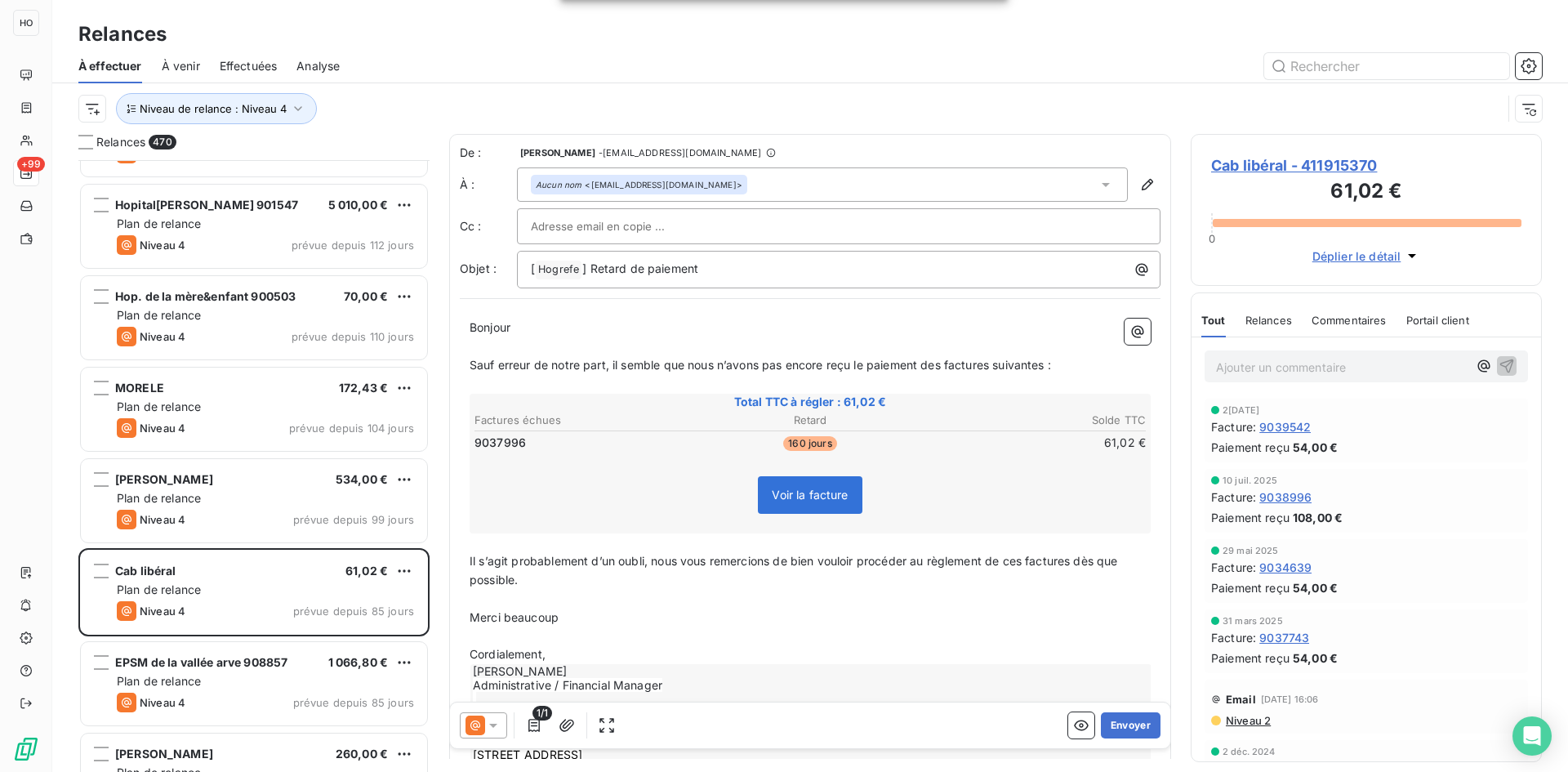
click at [481, 720] on icon at bounding box center [475, 725] width 19 height 19
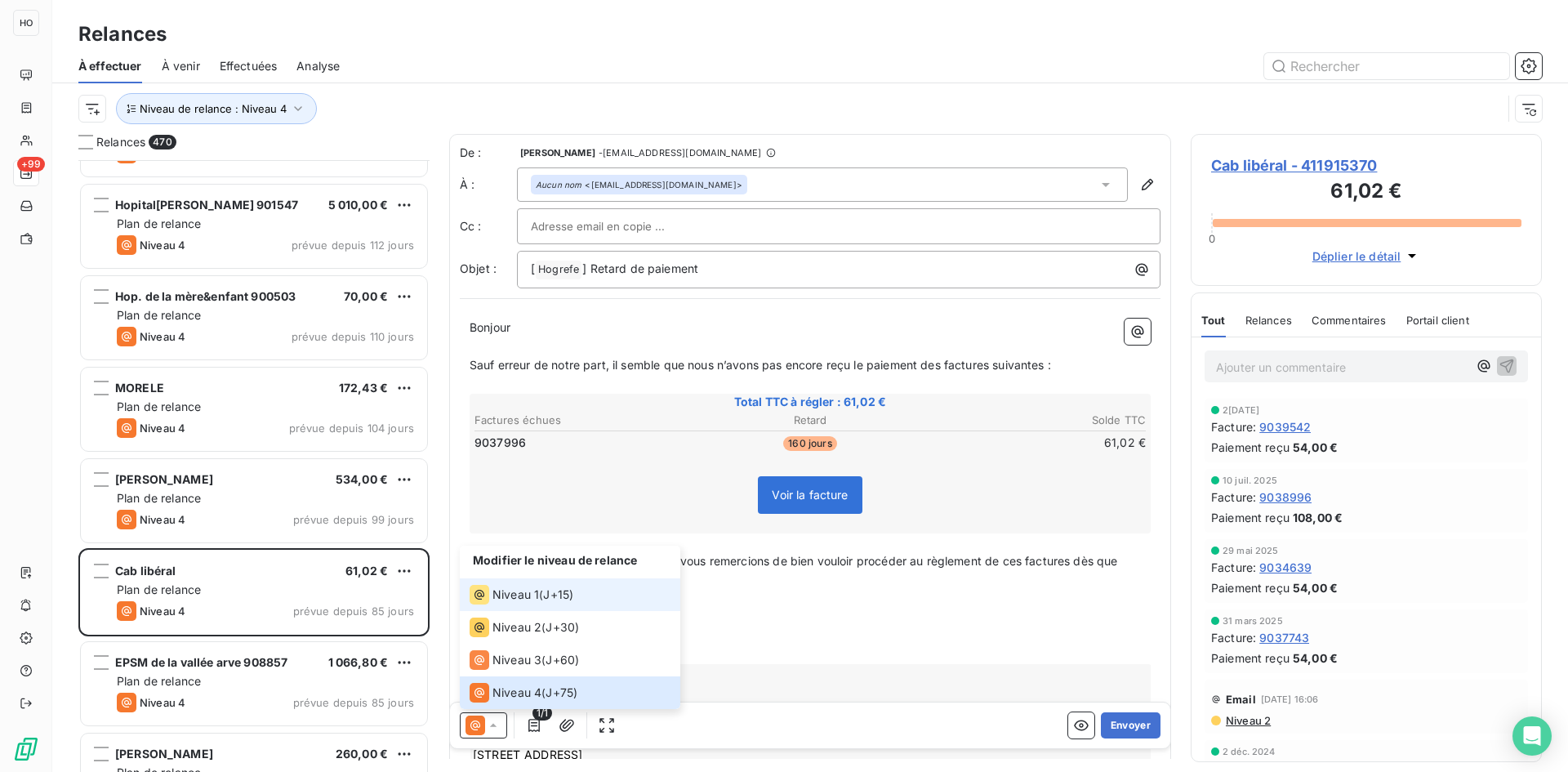
click at [544, 596] on div "Niveau 1 ( J+15 )" at bounding box center [522, 594] width 104 height 19
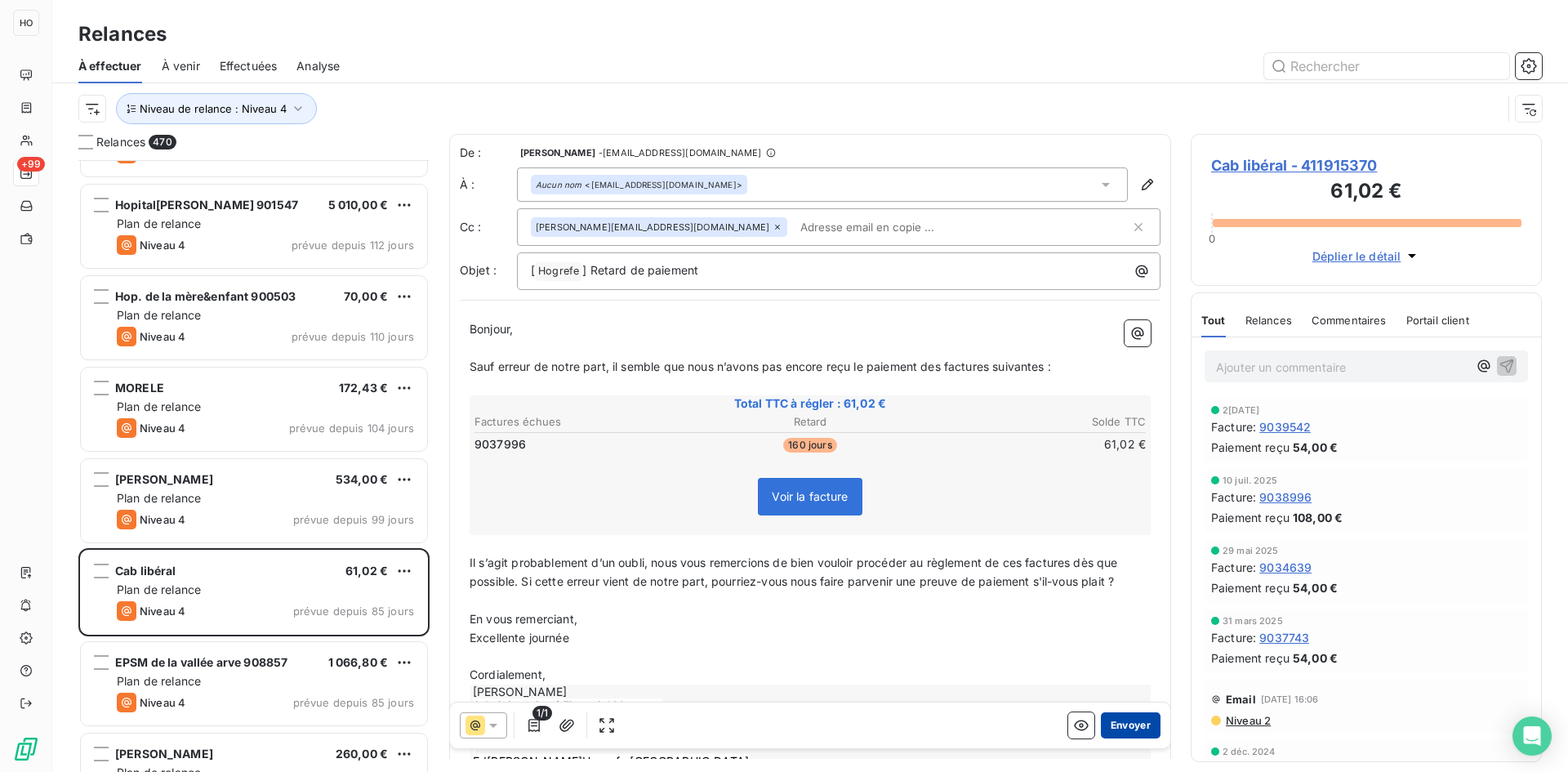
click at [1133, 729] on button "Envoyer" at bounding box center [1130, 725] width 60 height 26
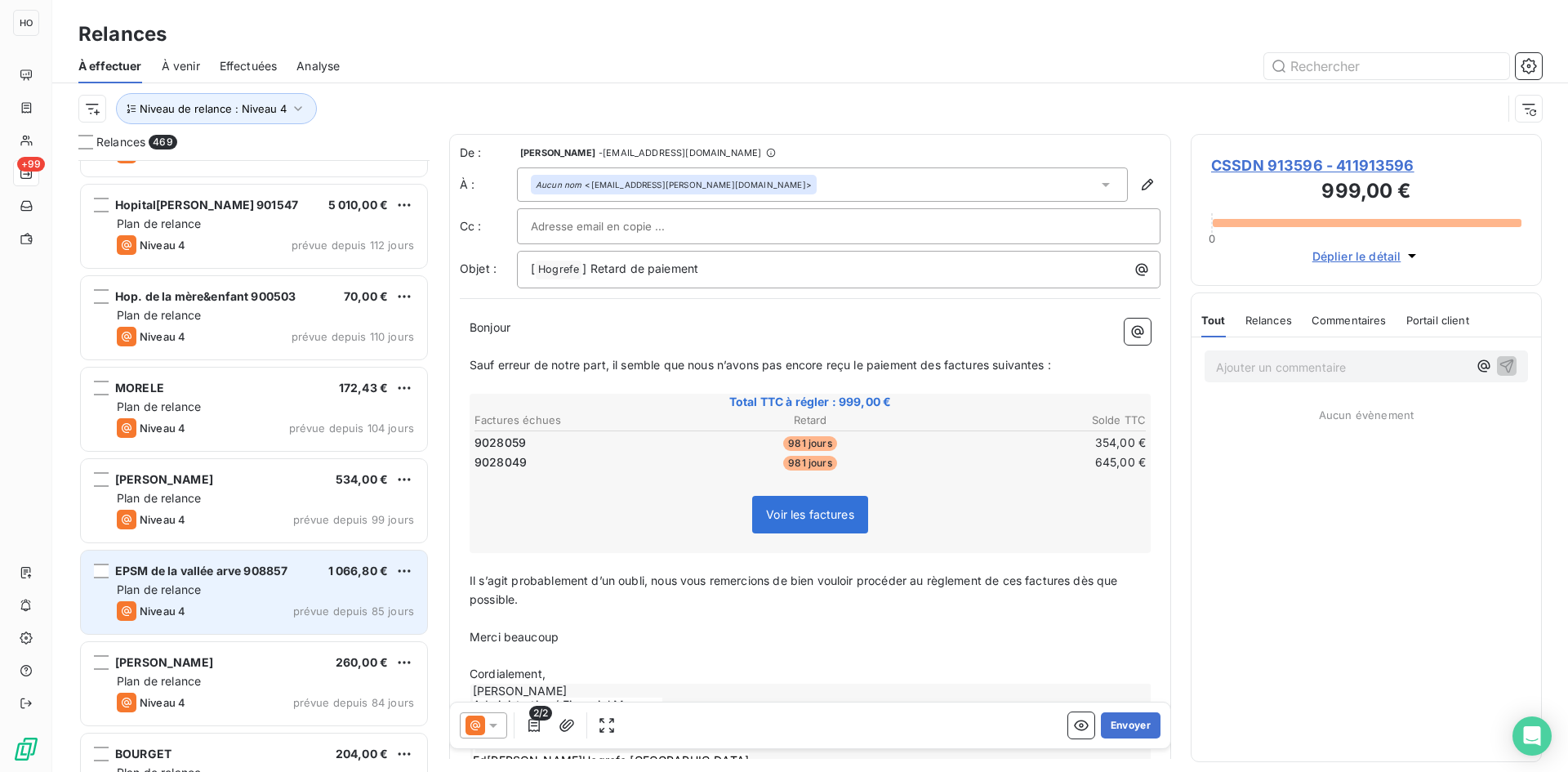
click at [283, 564] on span "EPSM de la vallée arve 908857" at bounding box center [201, 571] width 172 height 14
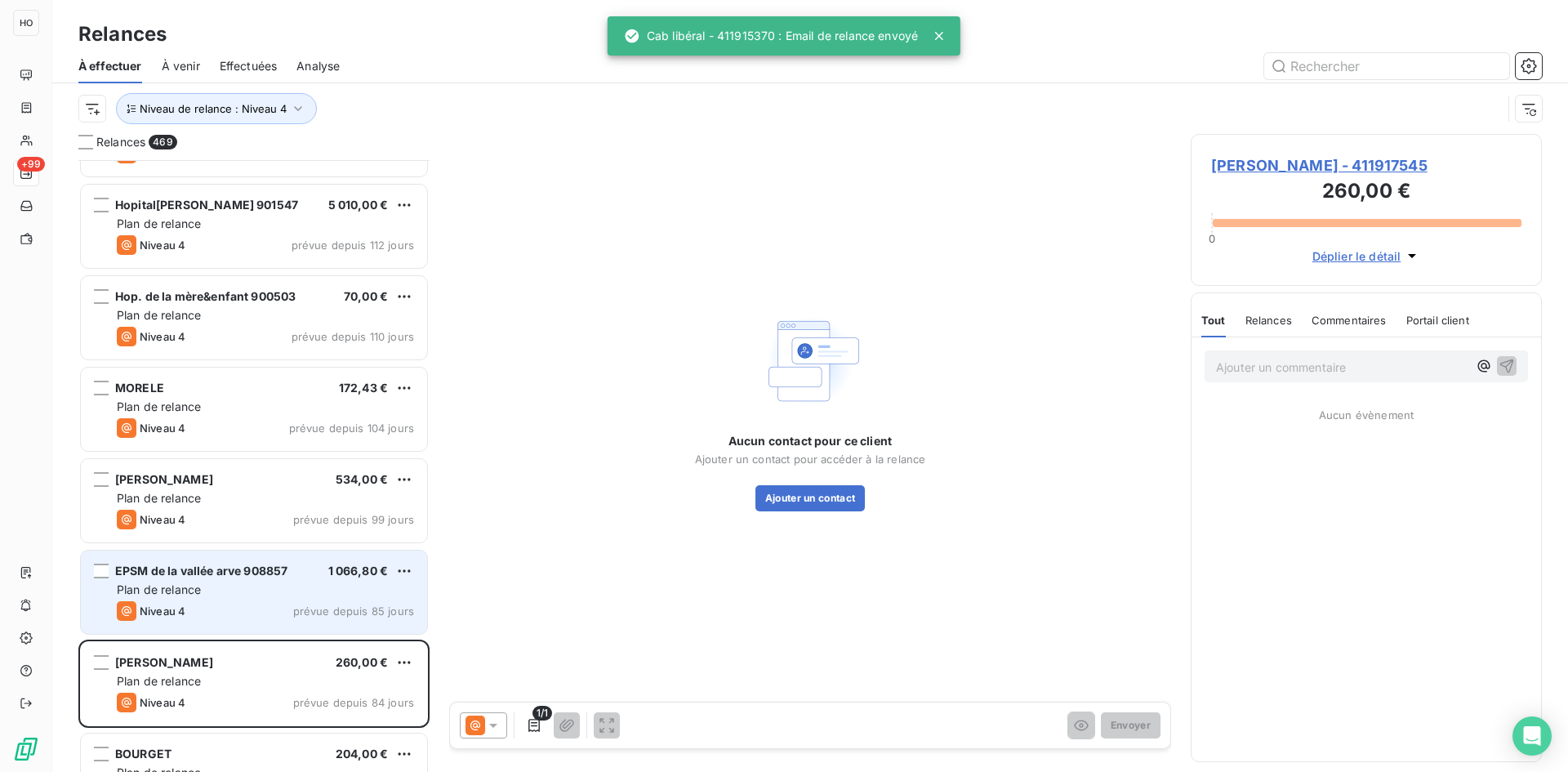
click at [325, 600] on div "EPSM de la vallée arve 908857 1 066,80 € Plan de relance Niveau 4 prévue depuis…" at bounding box center [253, 592] width 346 height 83
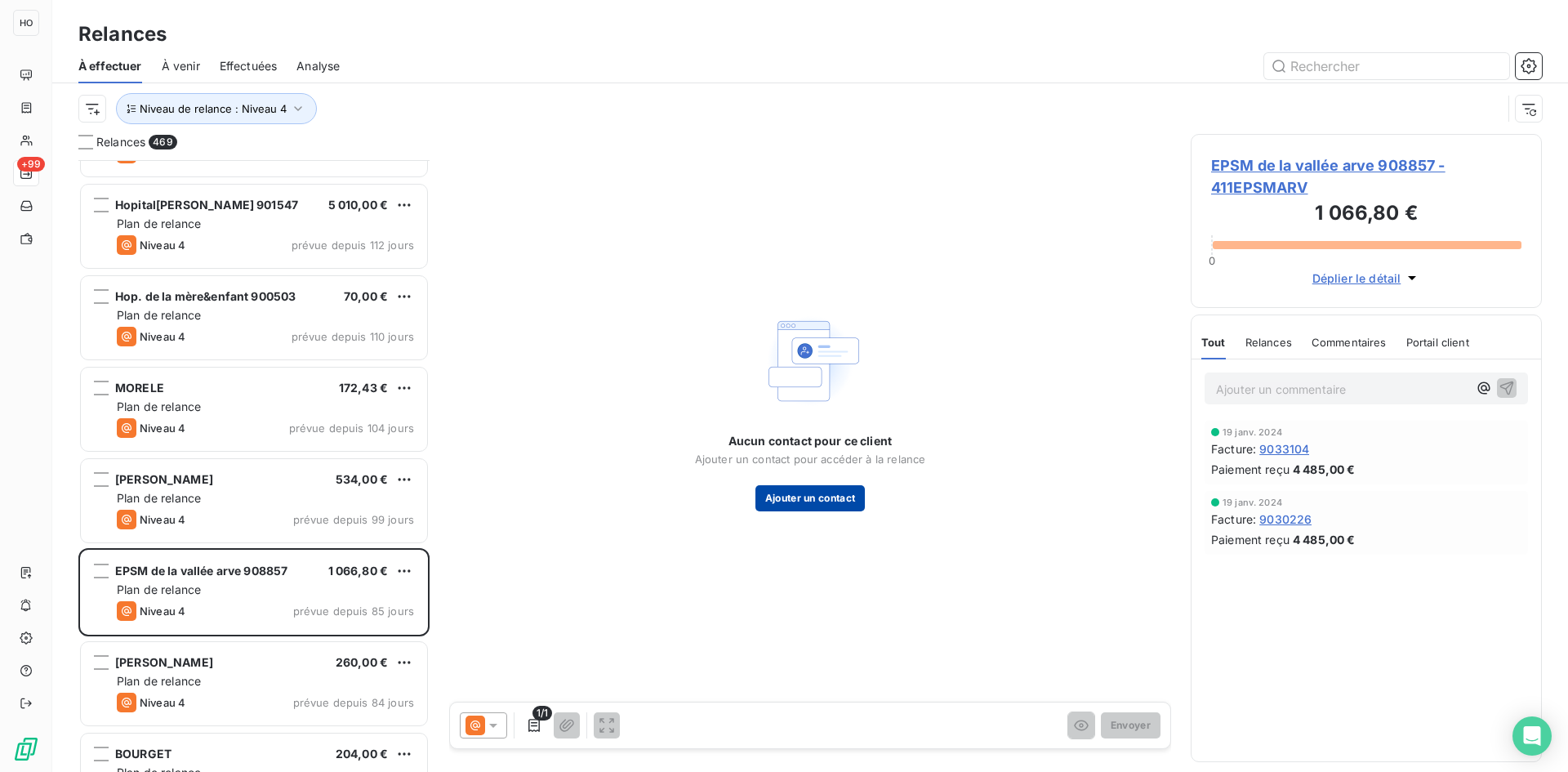
click at [810, 502] on button "Ajouter un contact" at bounding box center [810, 498] width 110 height 26
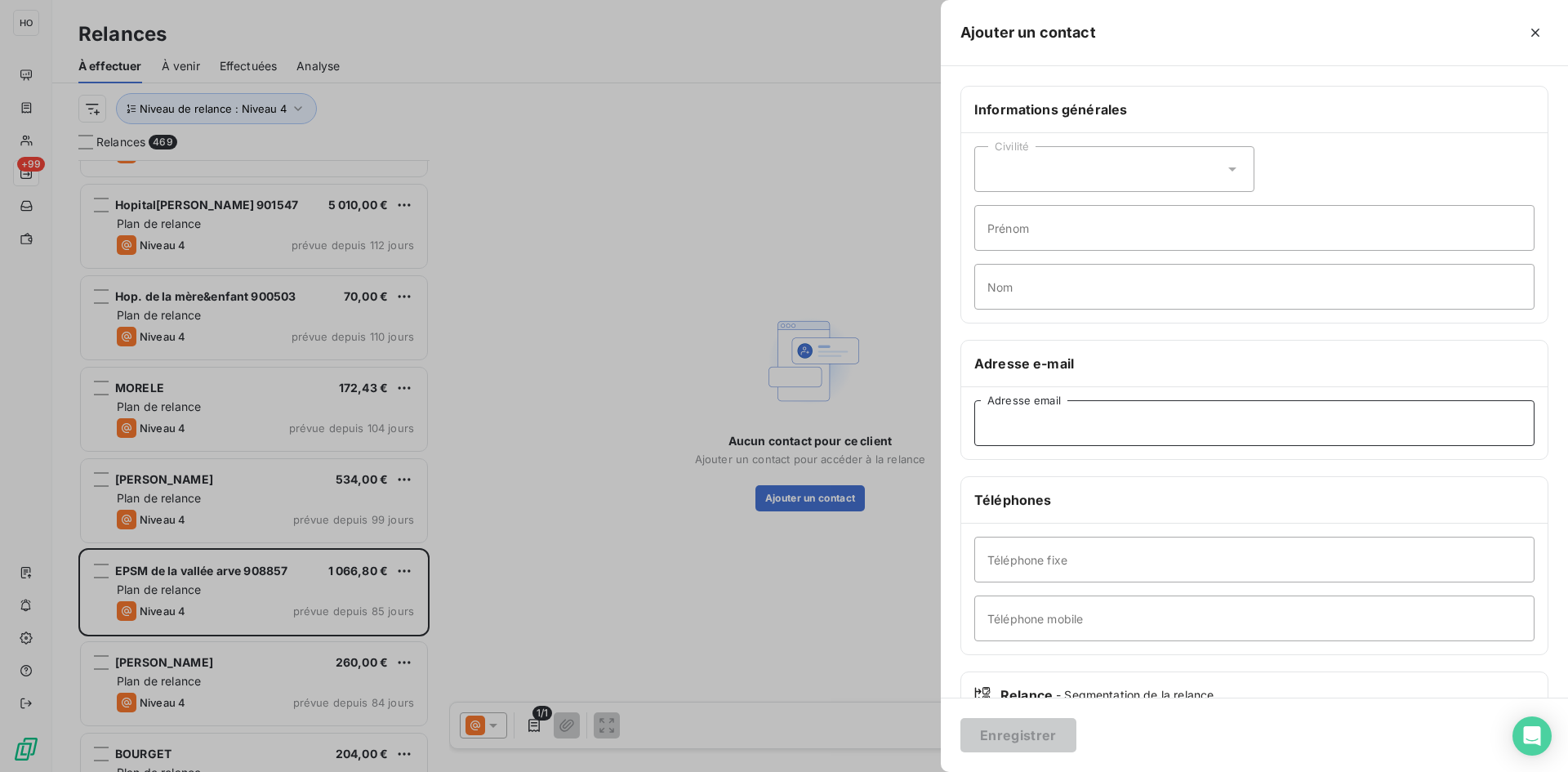
click at [1067, 419] on input "Adresse email" at bounding box center [1254, 423] width 560 height 46
paste input "[EMAIL_ADDRESS][DOMAIN_NAME]"
type input "[EMAIL_ADDRESS][DOMAIN_NAME]"
click at [1020, 732] on button "Enregistrer" at bounding box center [1018, 735] width 116 height 34
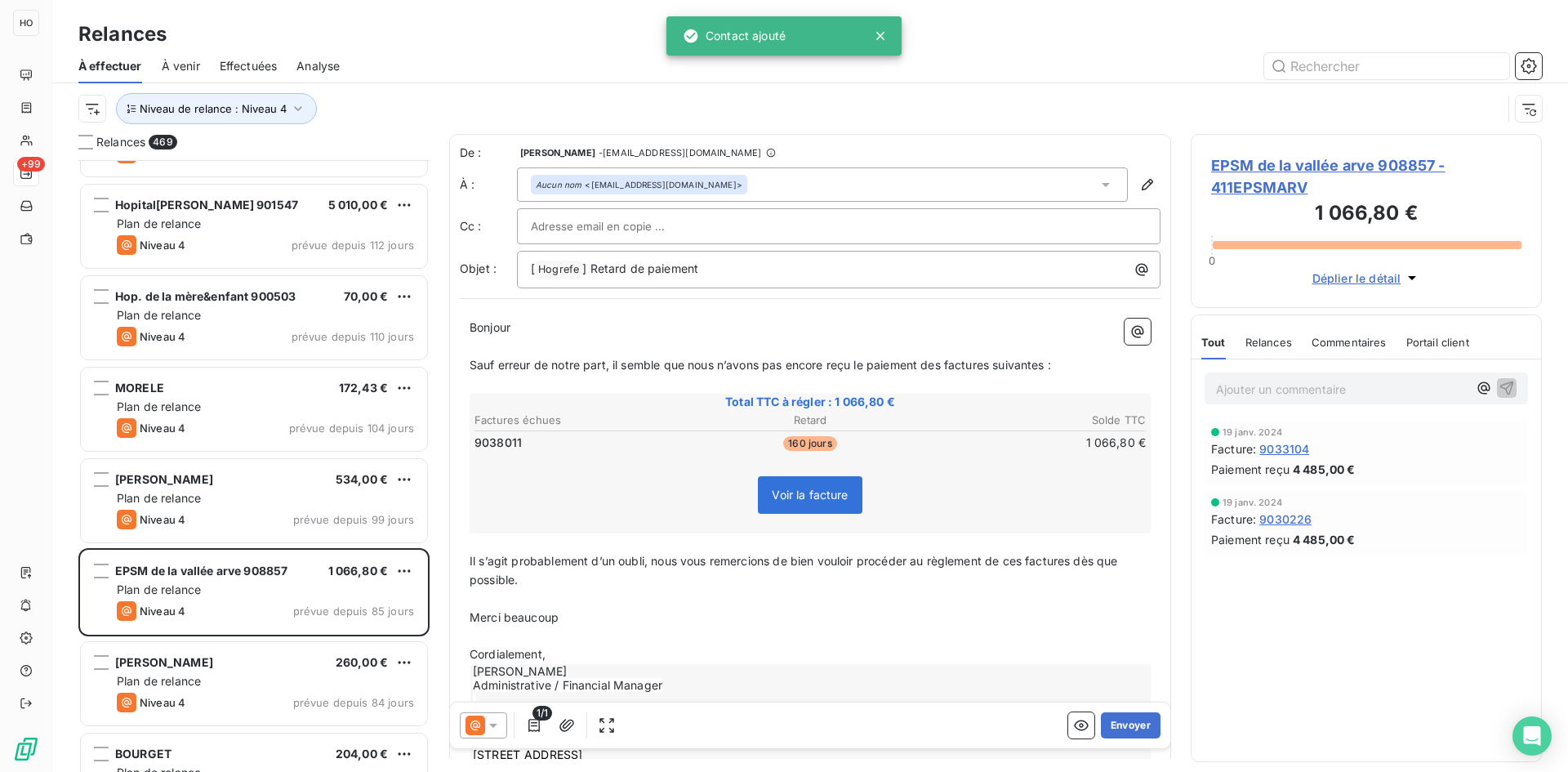
click at [486, 722] on icon at bounding box center [492, 725] width 16 height 16
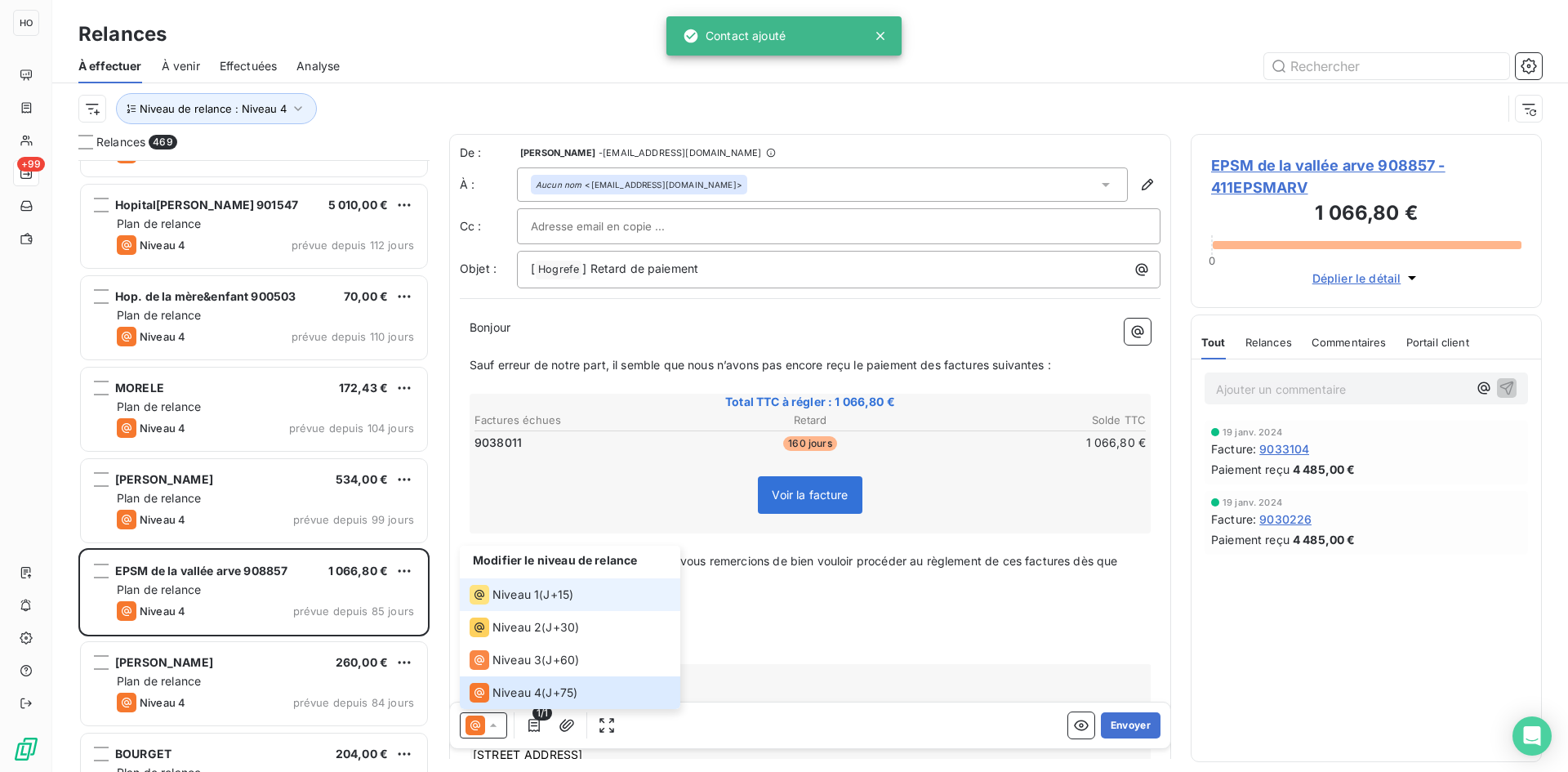
click at [527, 592] on span "Niveau 1" at bounding box center [515, 594] width 46 height 16
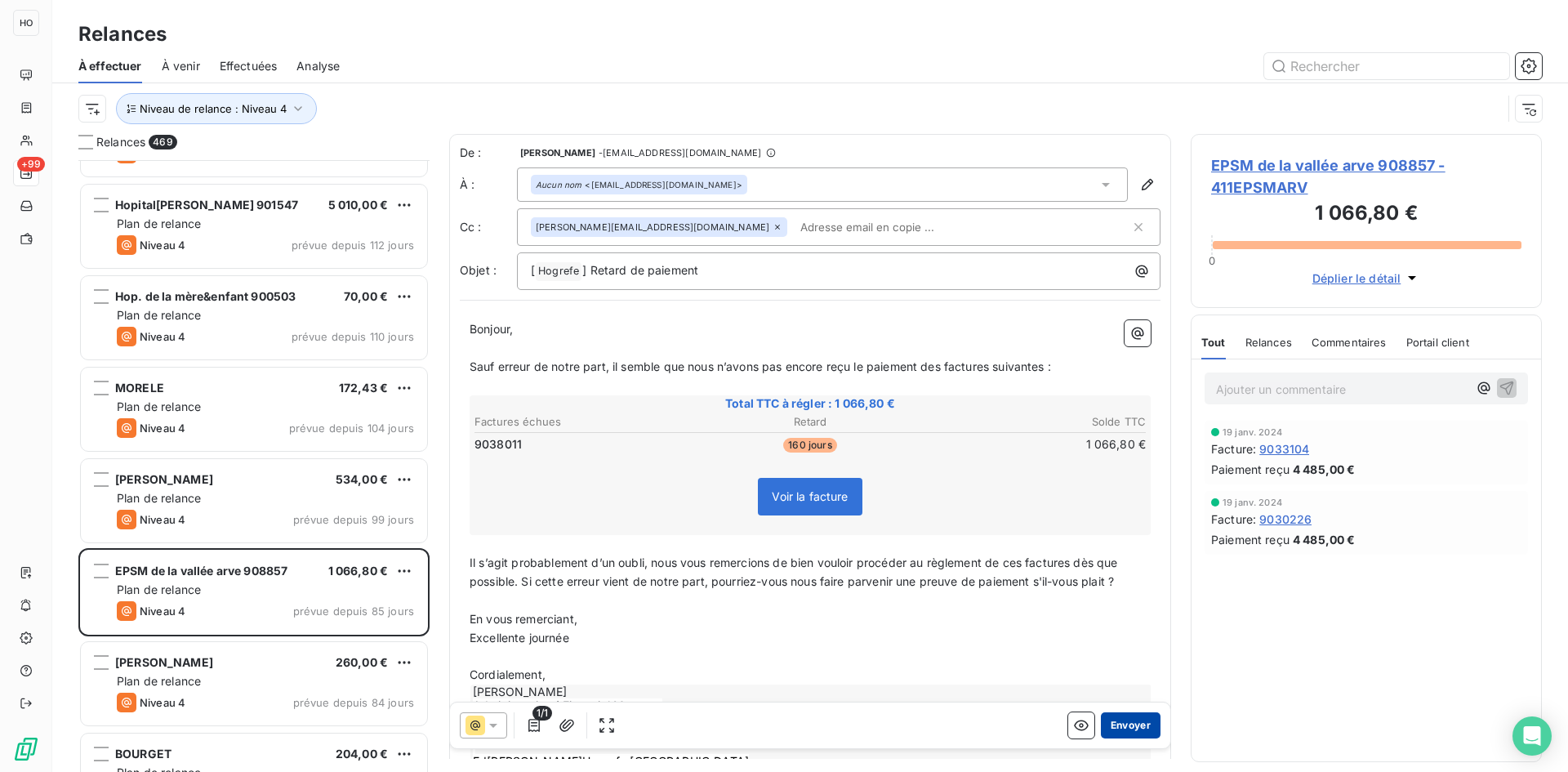
click at [1126, 721] on button "Envoyer" at bounding box center [1130, 725] width 60 height 26
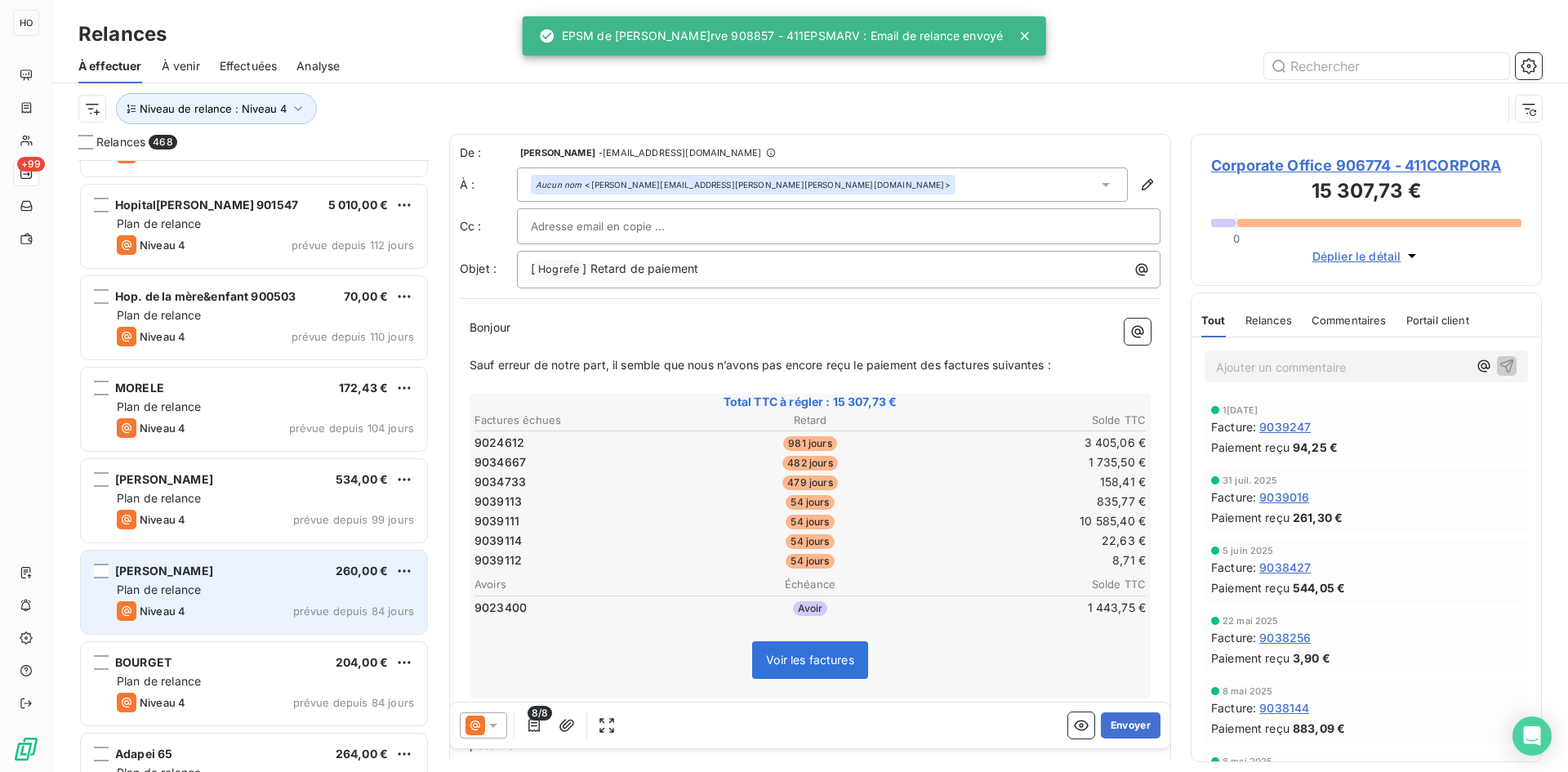
click at [252, 600] on div "Lil Afia 260,00 € Plan de relance Niveau 4 prévue depuis 84 jours" at bounding box center [253, 592] width 346 height 83
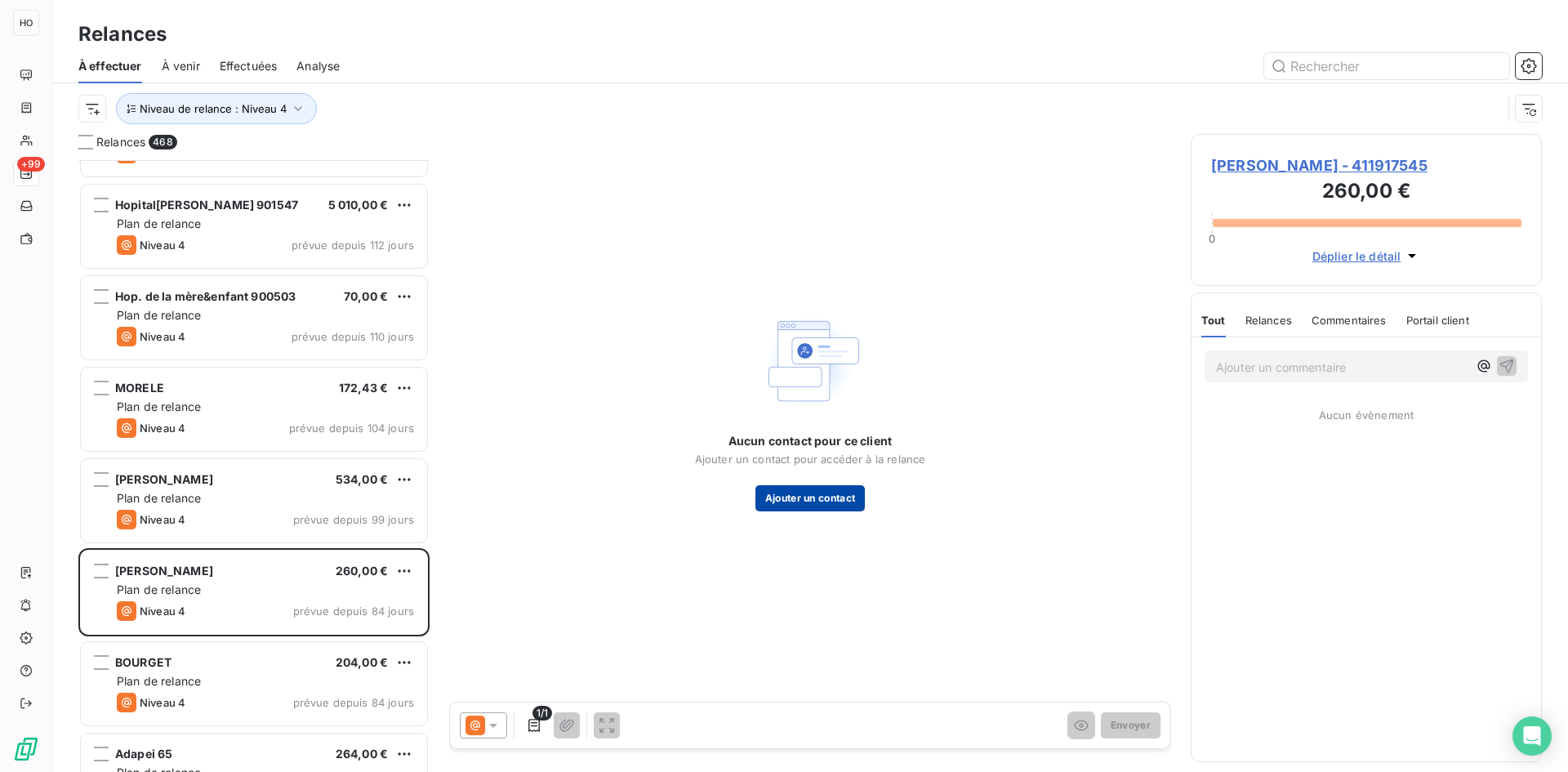
click at [831, 497] on button "Ajouter un contact" at bounding box center [810, 498] width 110 height 26
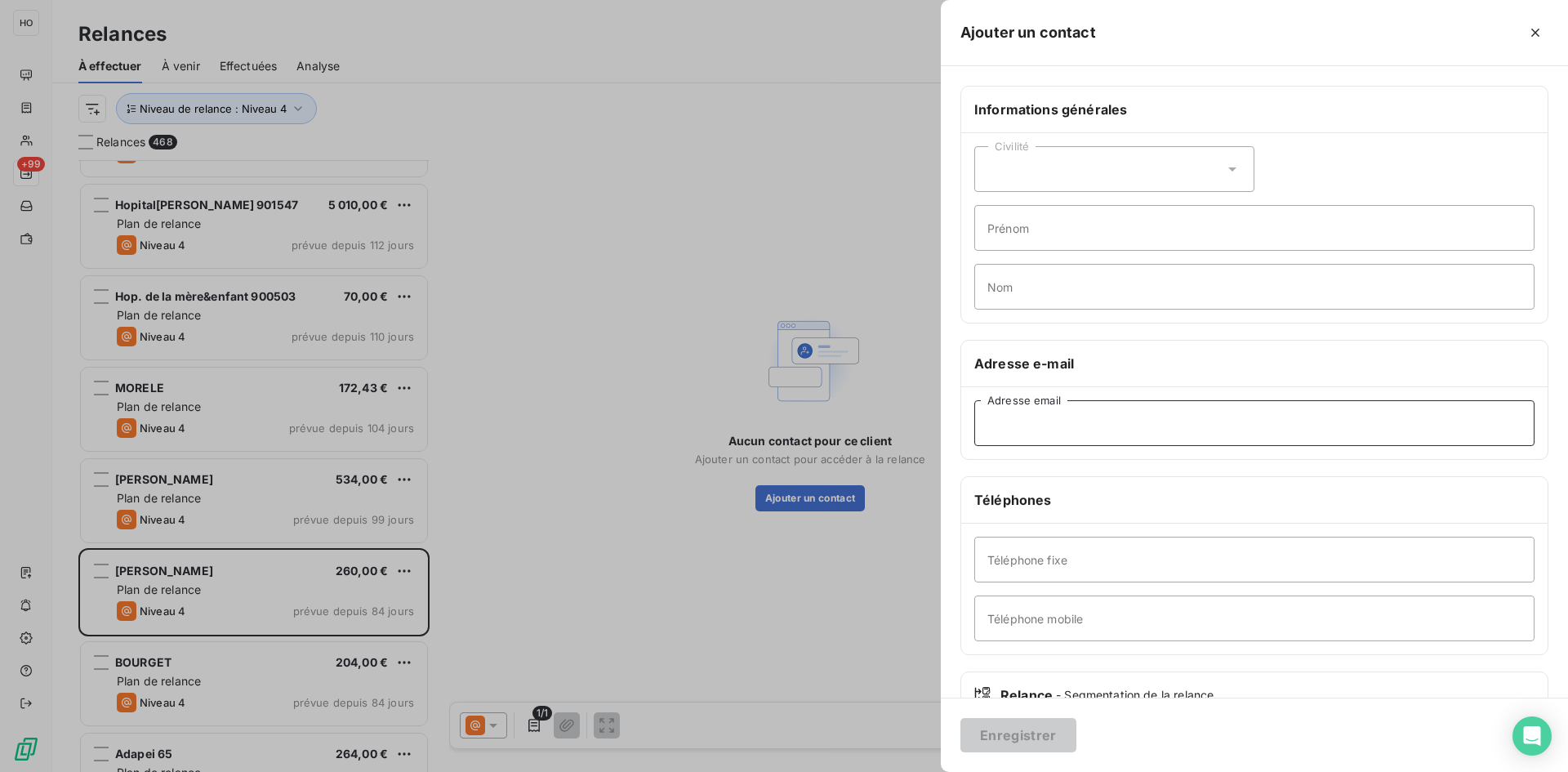
click at [1069, 415] on input "Adresse email" at bounding box center [1254, 423] width 560 height 46
paste input "[PERSON_NAME][EMAIL_ADDRESS][DOMAIN_NAME]"
type input "[PERSON_NAME][EMAIL_ADDRESS][DOMAIN_NAME]"
click at [1003, 733] on button "Enregistrer" at bounding box center [1018, 735] width 116 height 34
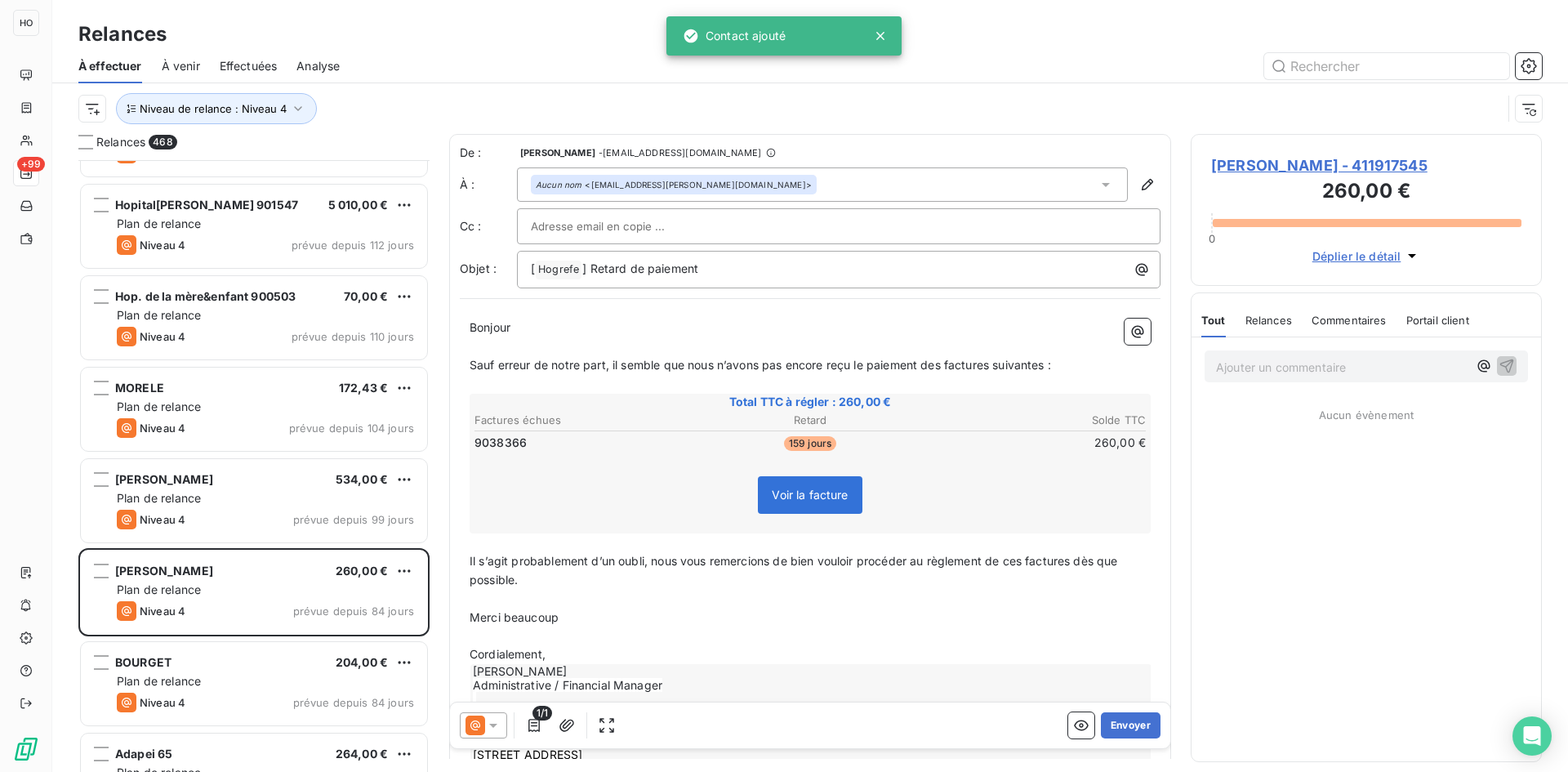
click at [490, 725] on icon at bounding box center [492, 725] width 16 height 16
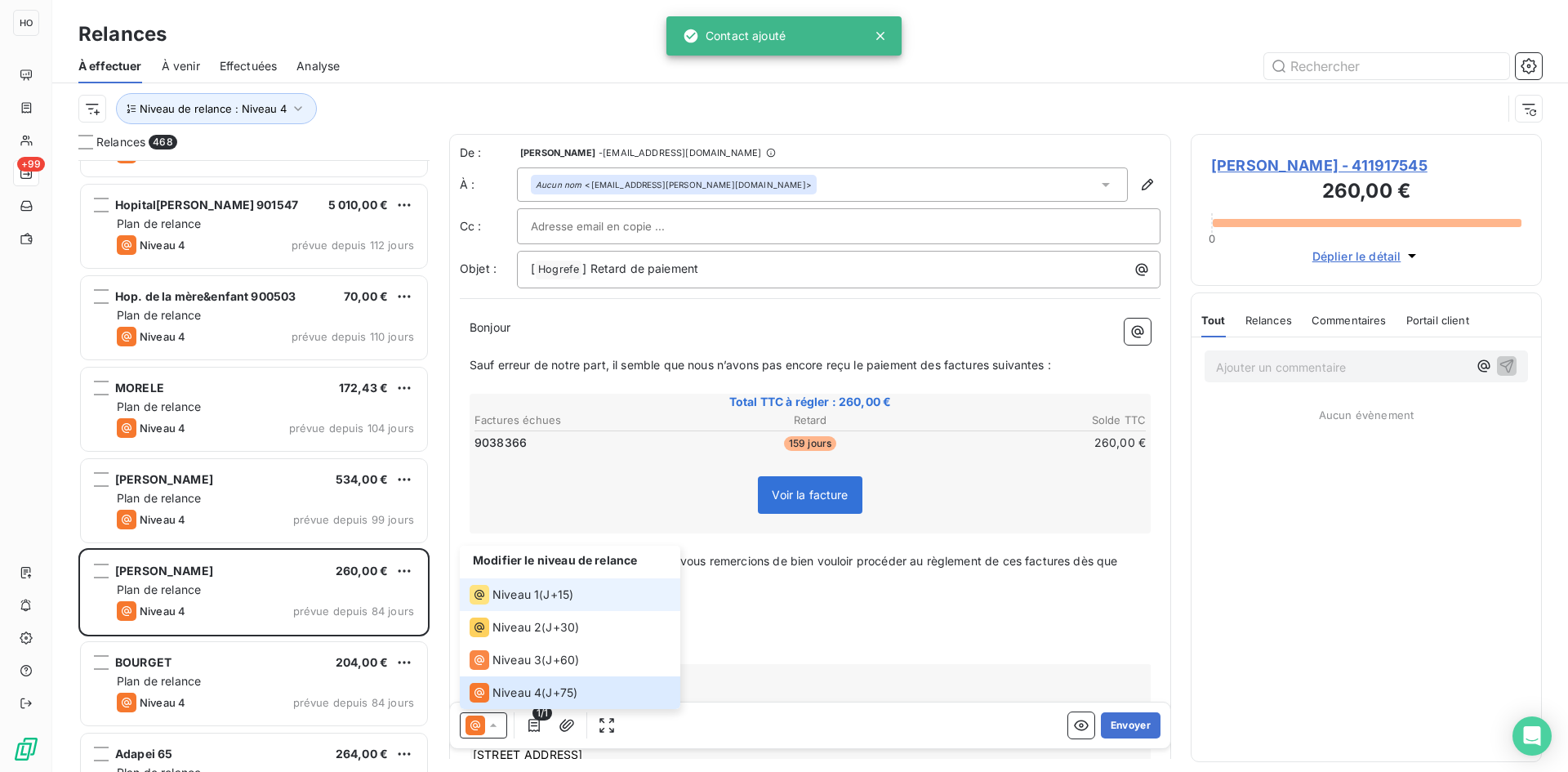
click at [577, 585] on li "Niveau 1 ( J+15 )" at bounding box center [570, 594] width 221 height 33
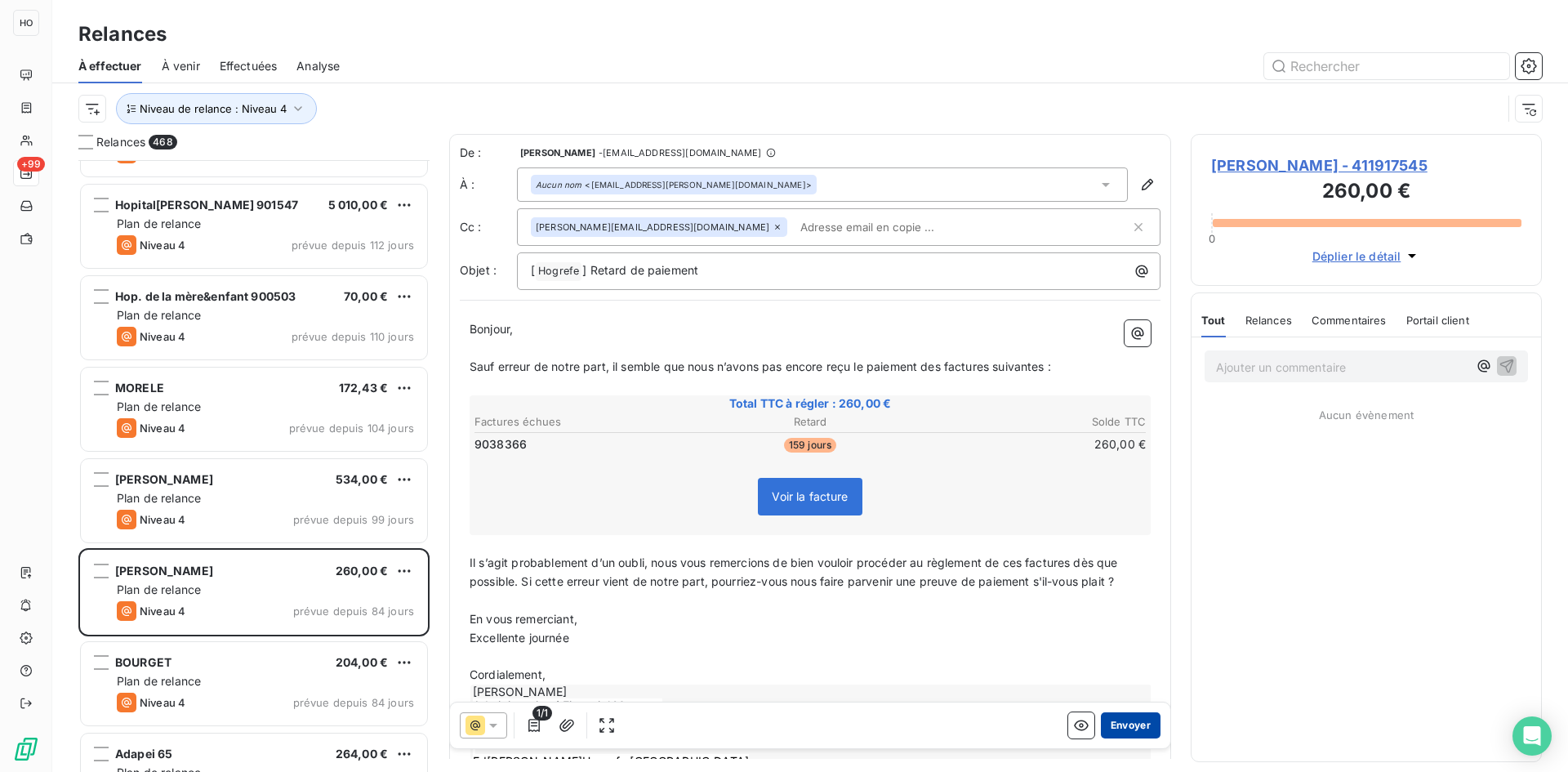
click at [1130, 719] on button "Envoyer" at bounding box center [1130, 725] width 60 height 26
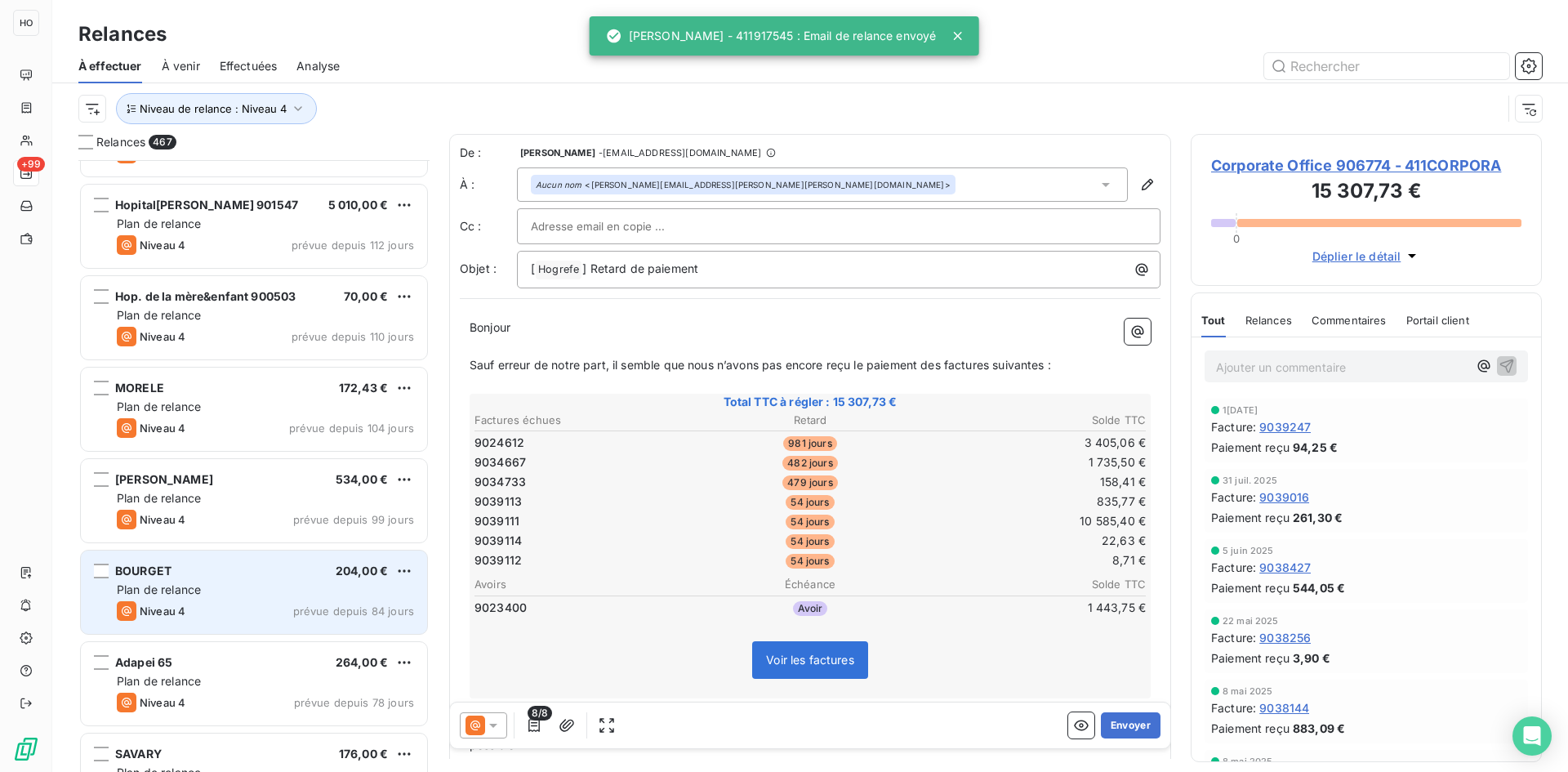
click at [252, 571] on div "BOURGET 204,00 €" at bounding box center [265, 571] width 297 height 15
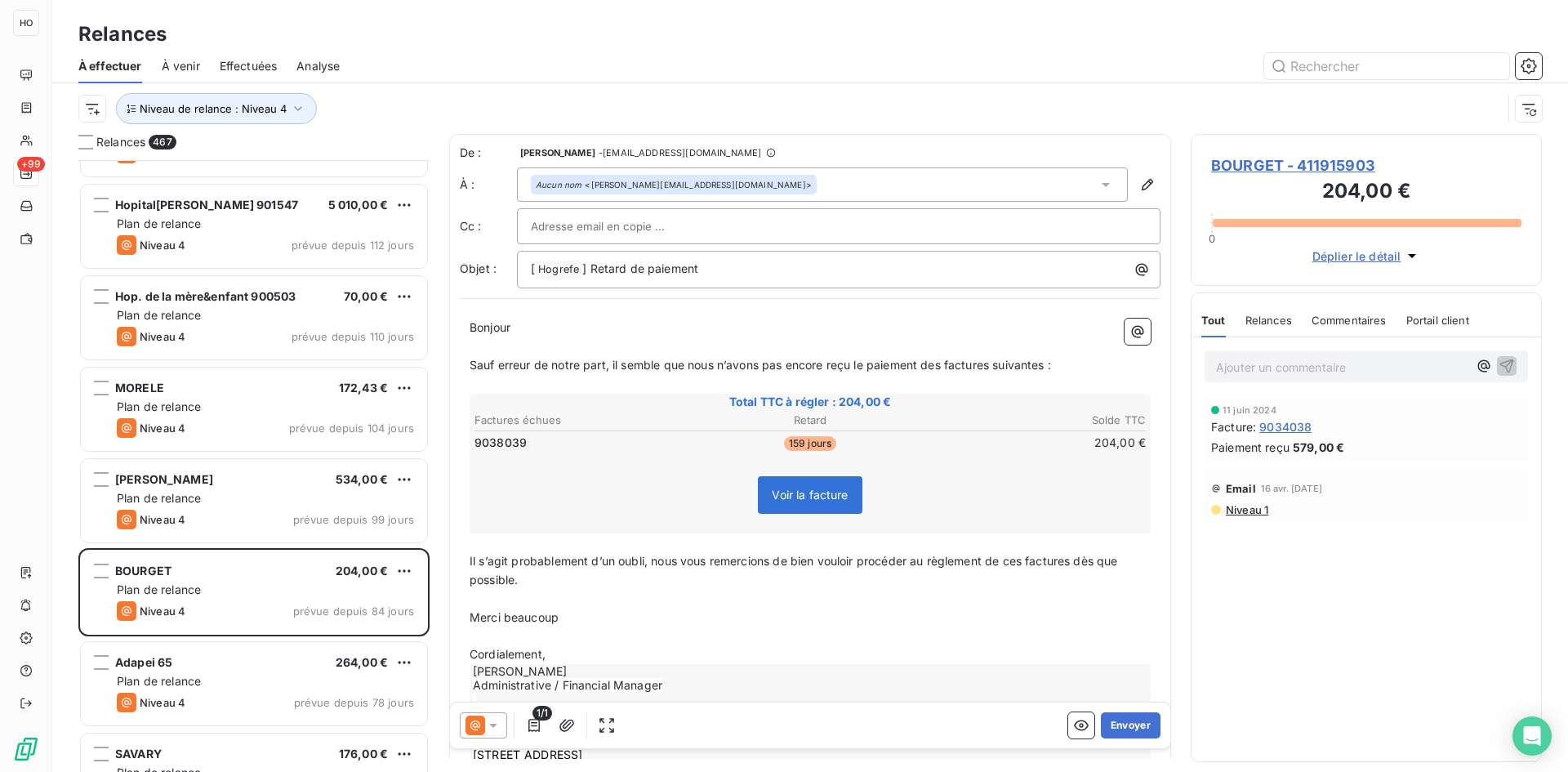
click at [495, 724] on icon at bounding box center [493, 725] width 8 height 4
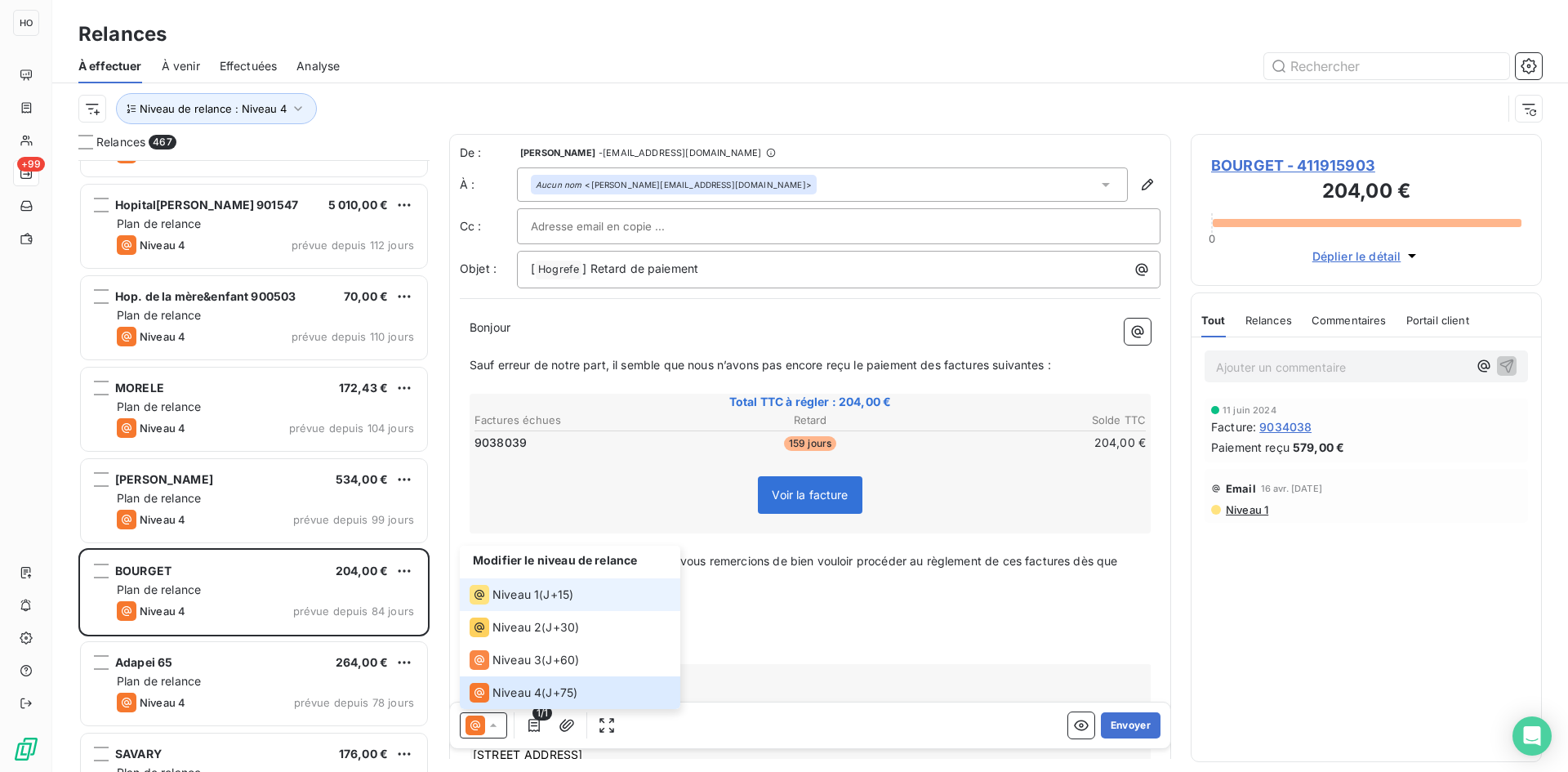
click at [583, 602] on li "Niveau 1 ( J+15 )" at bounding box center [570, 594] width 221 height 33
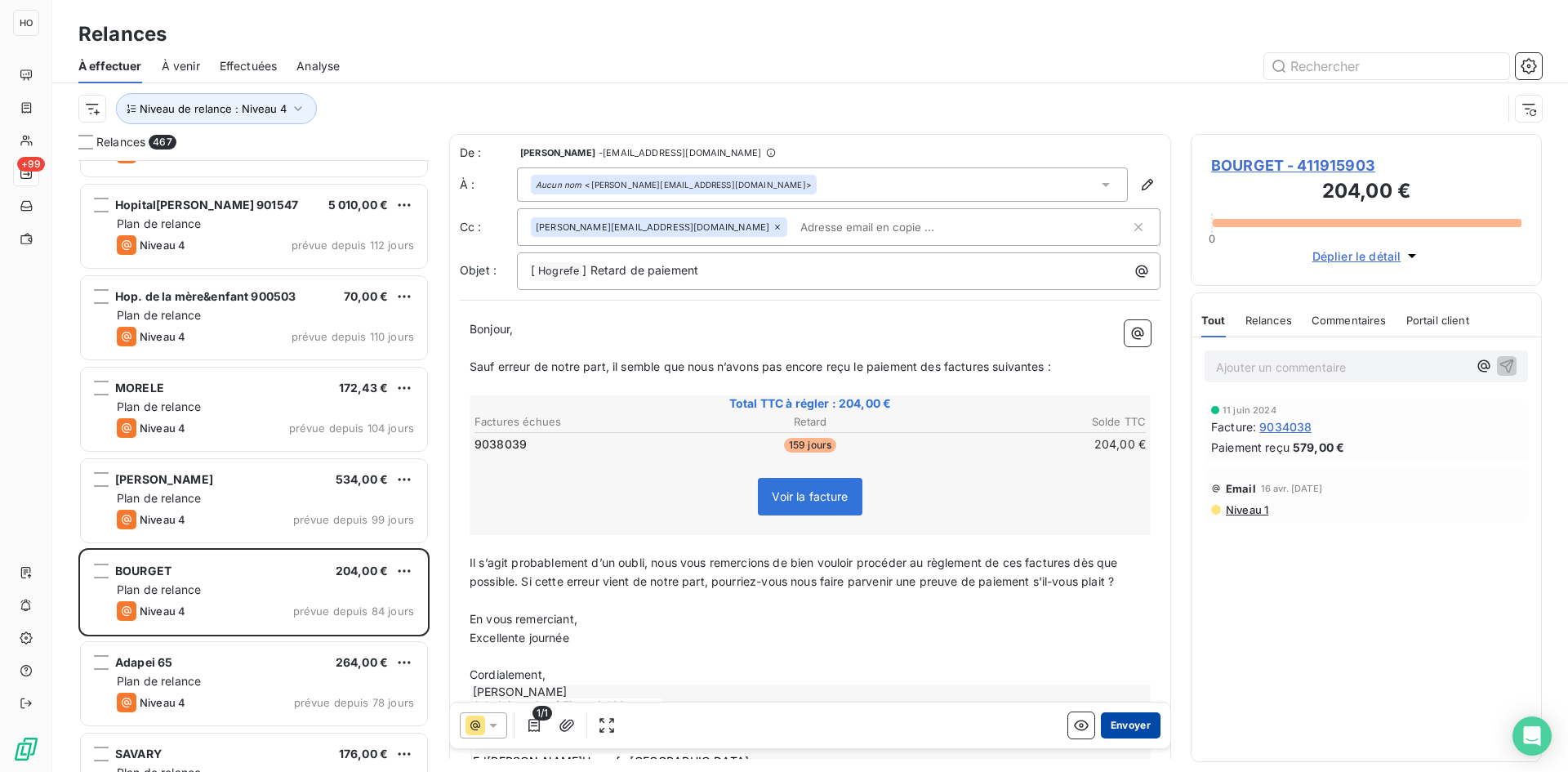
click at [1131, 727] on button "Envoyer" at bounding box center [1130, 725] width 60 height 26
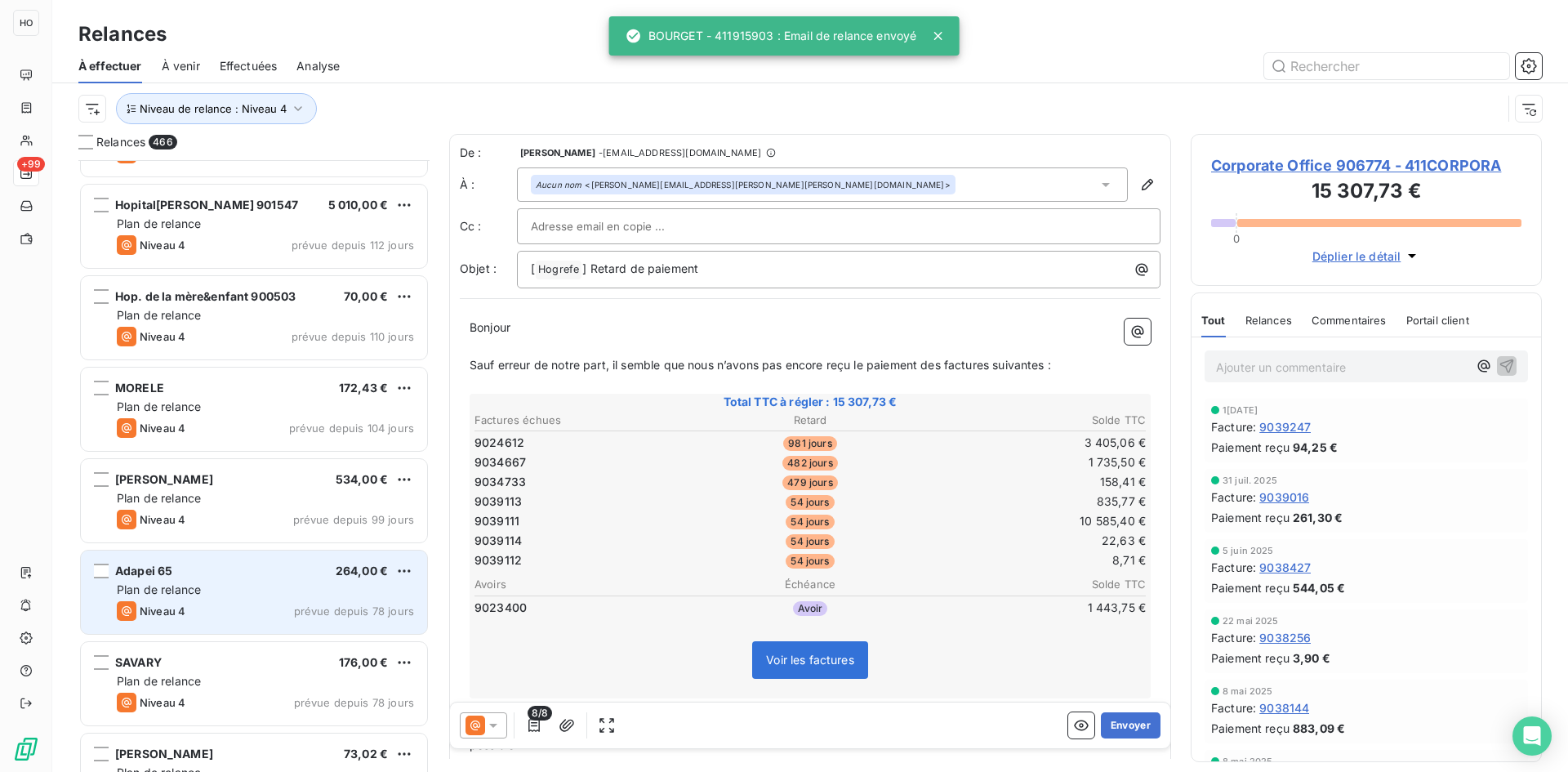
click at [263, 571] on div "Adapei 65 264,00 €" at bounding box center [265, 571] width 297 height 15
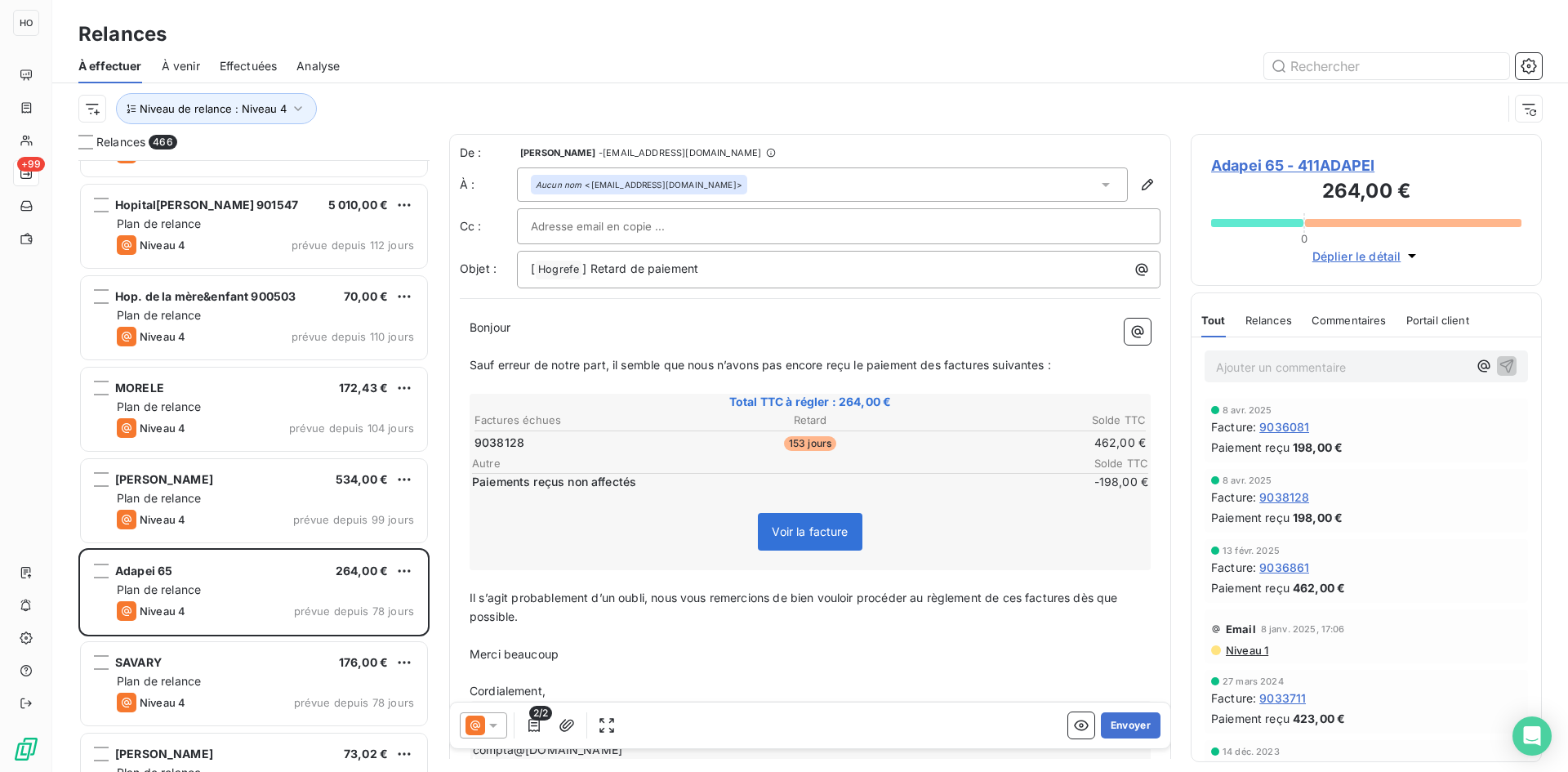
click at [685, 650] on p "Merci beaucoup" at bounding box center [810, 655] width 681 height 18
click at [486, 726] on icon at bounding box center [492, 725] width 16 height 16
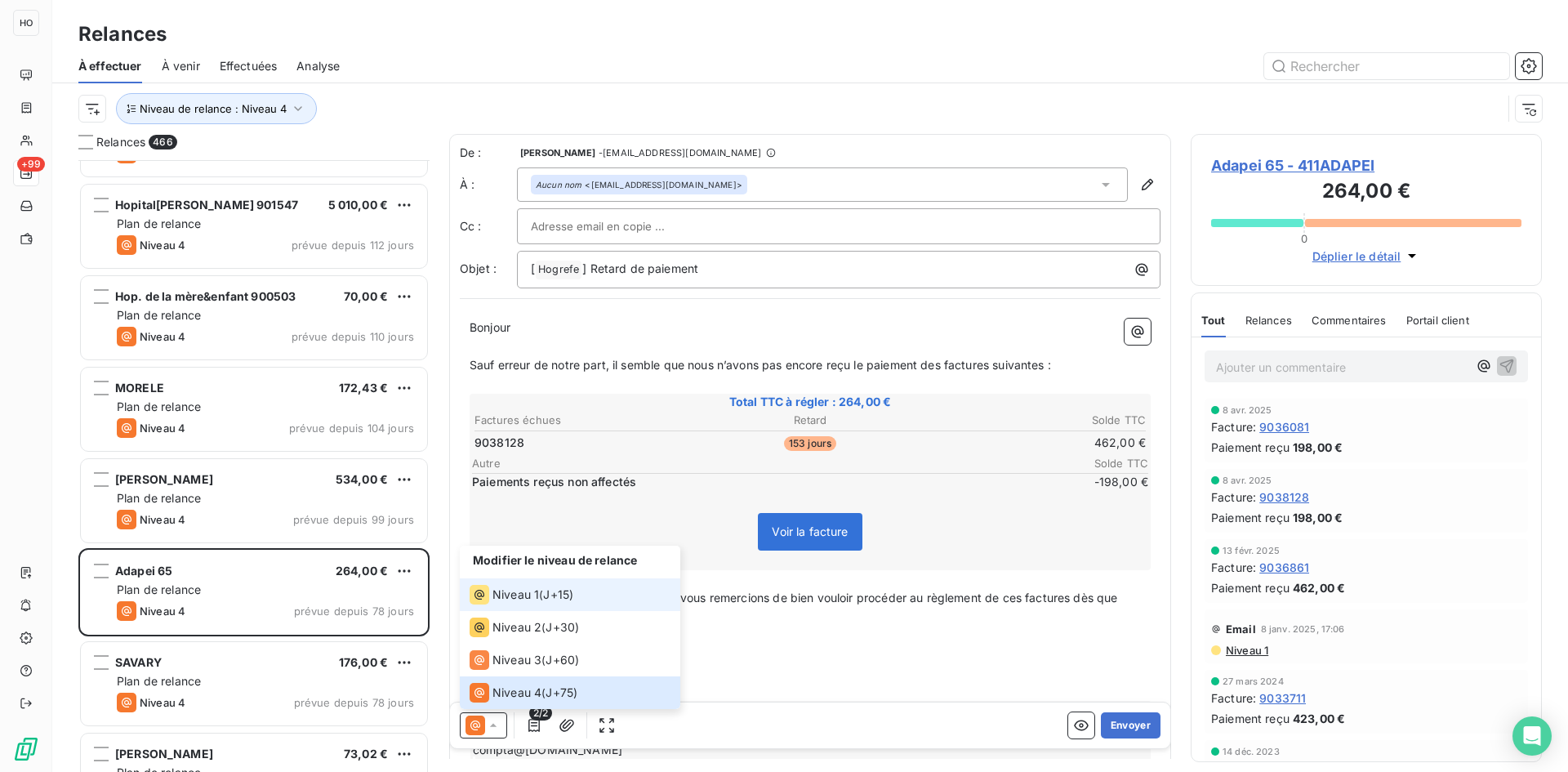
click at [566, 592] on span "J+15 )" at bounding box center [558, 594] width 30 height 16
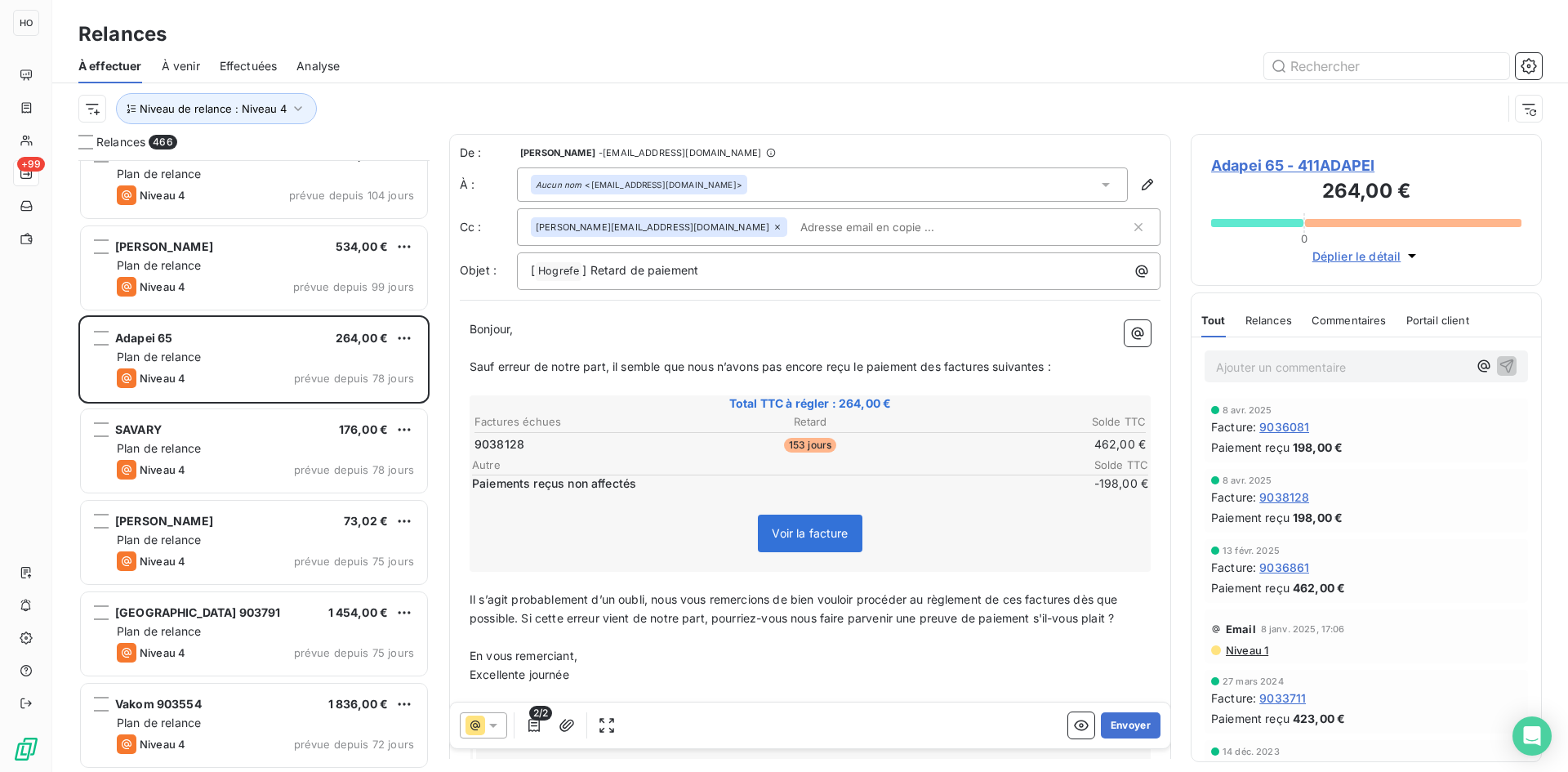
scroll to position [39033, 0]
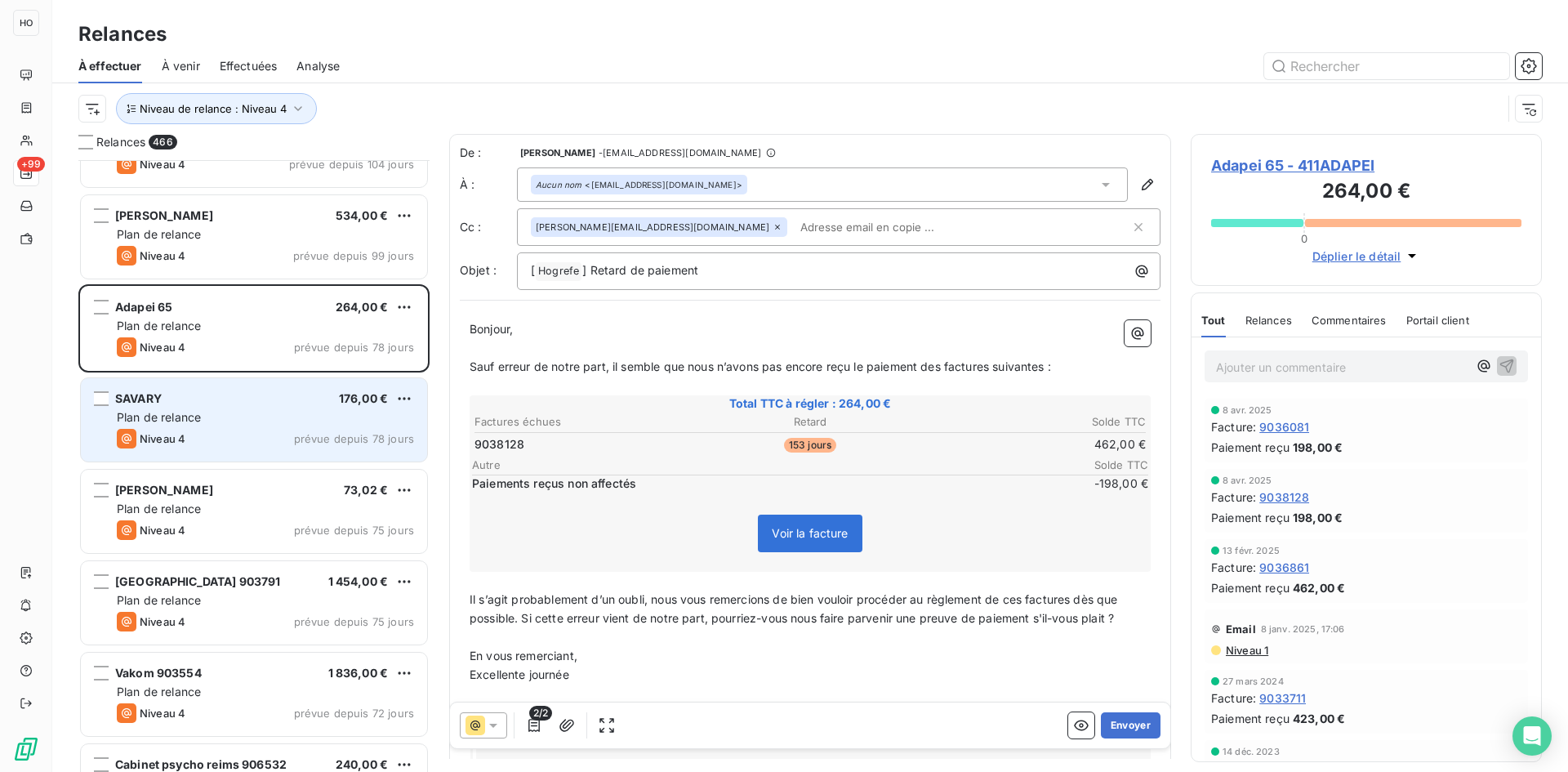
click at [262, 416] on div "Plan de relance" at bounding box center [265, 417] width 297 height 16
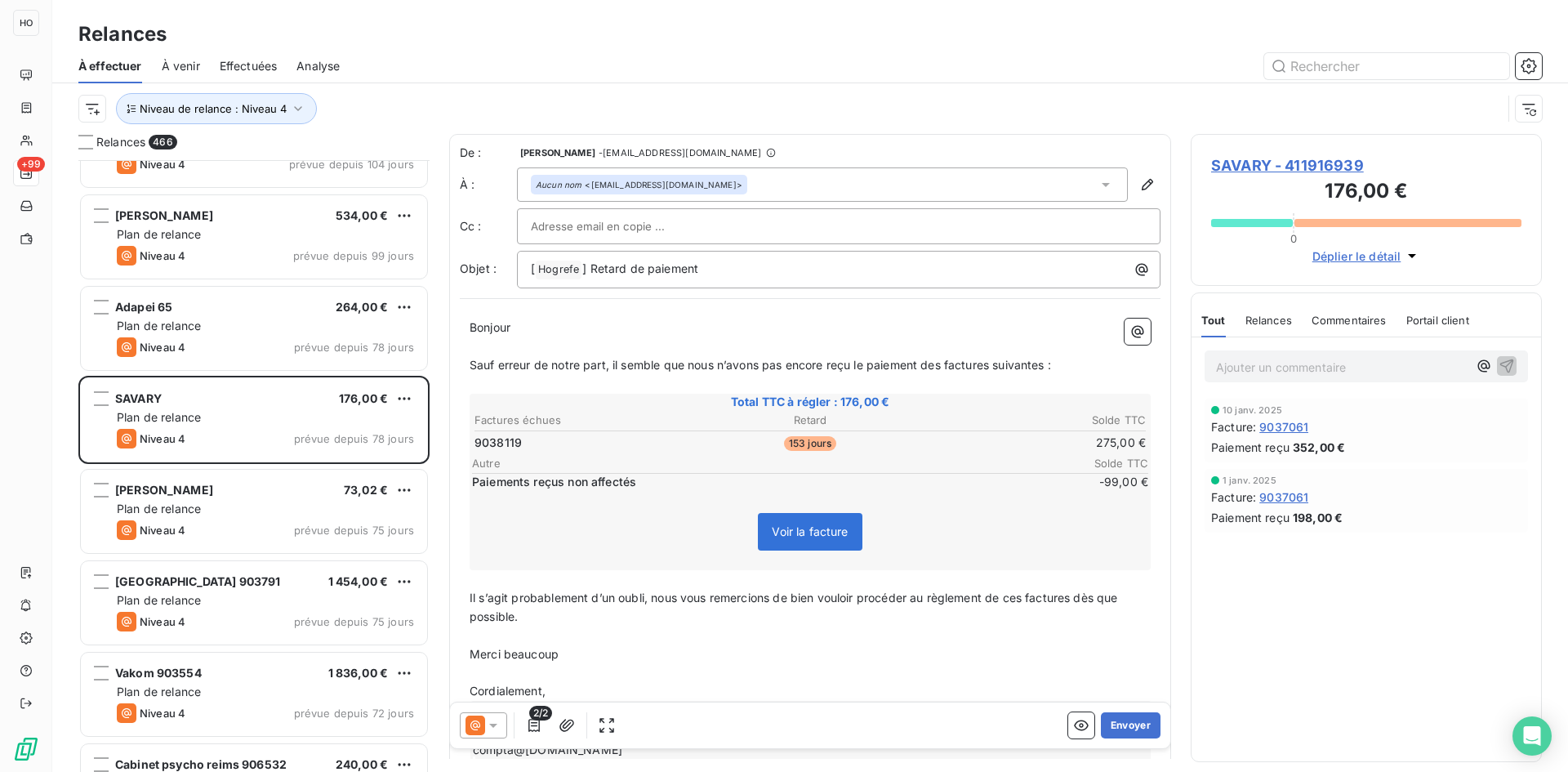
click at [492, 723] on icon at bounding box center [493, 725] width 8 height 4
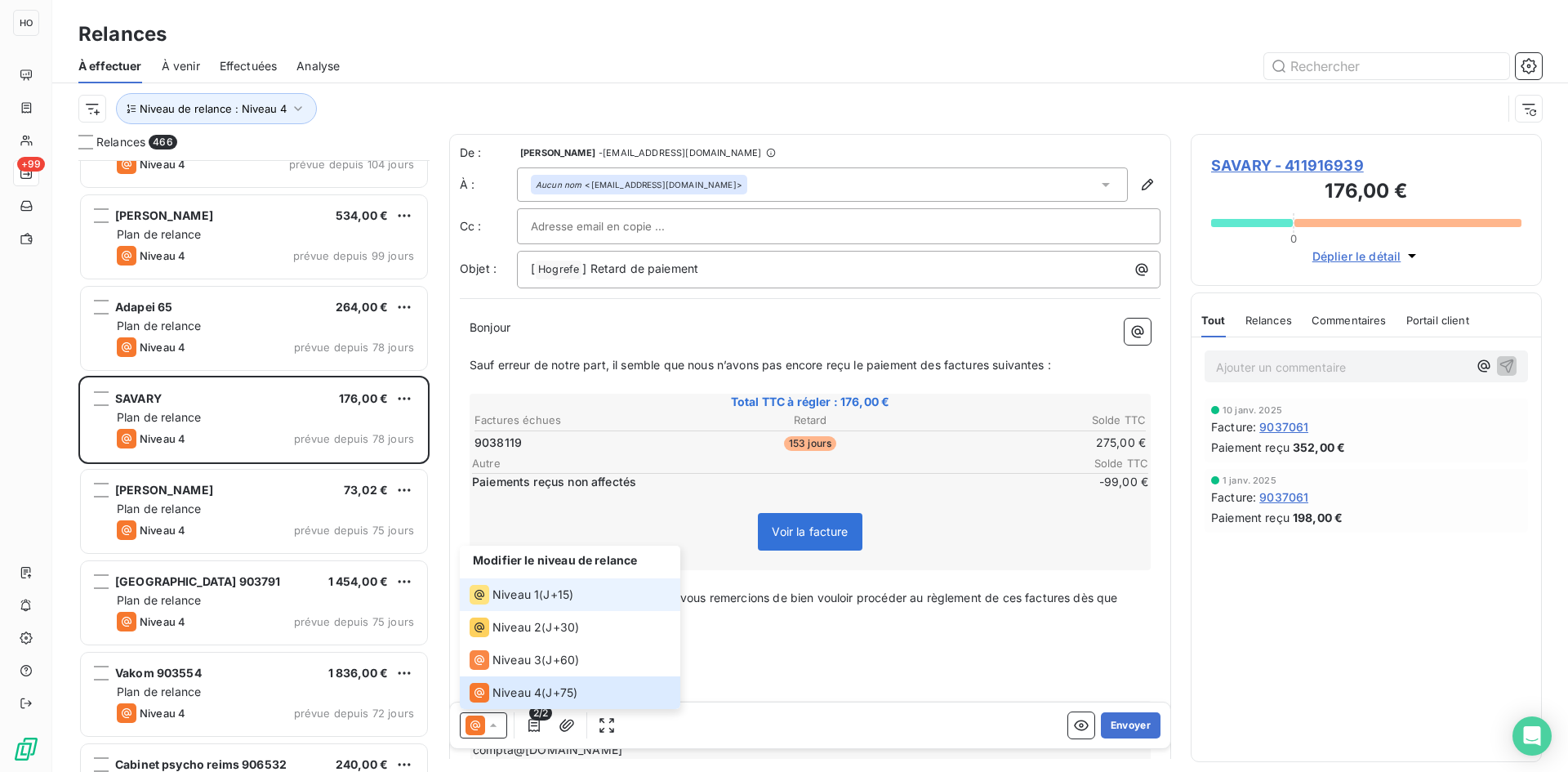
click at [542, 594] on div "Niveau 1 ( J+15 )" at bounding box center [522, 594] width 104 height 19
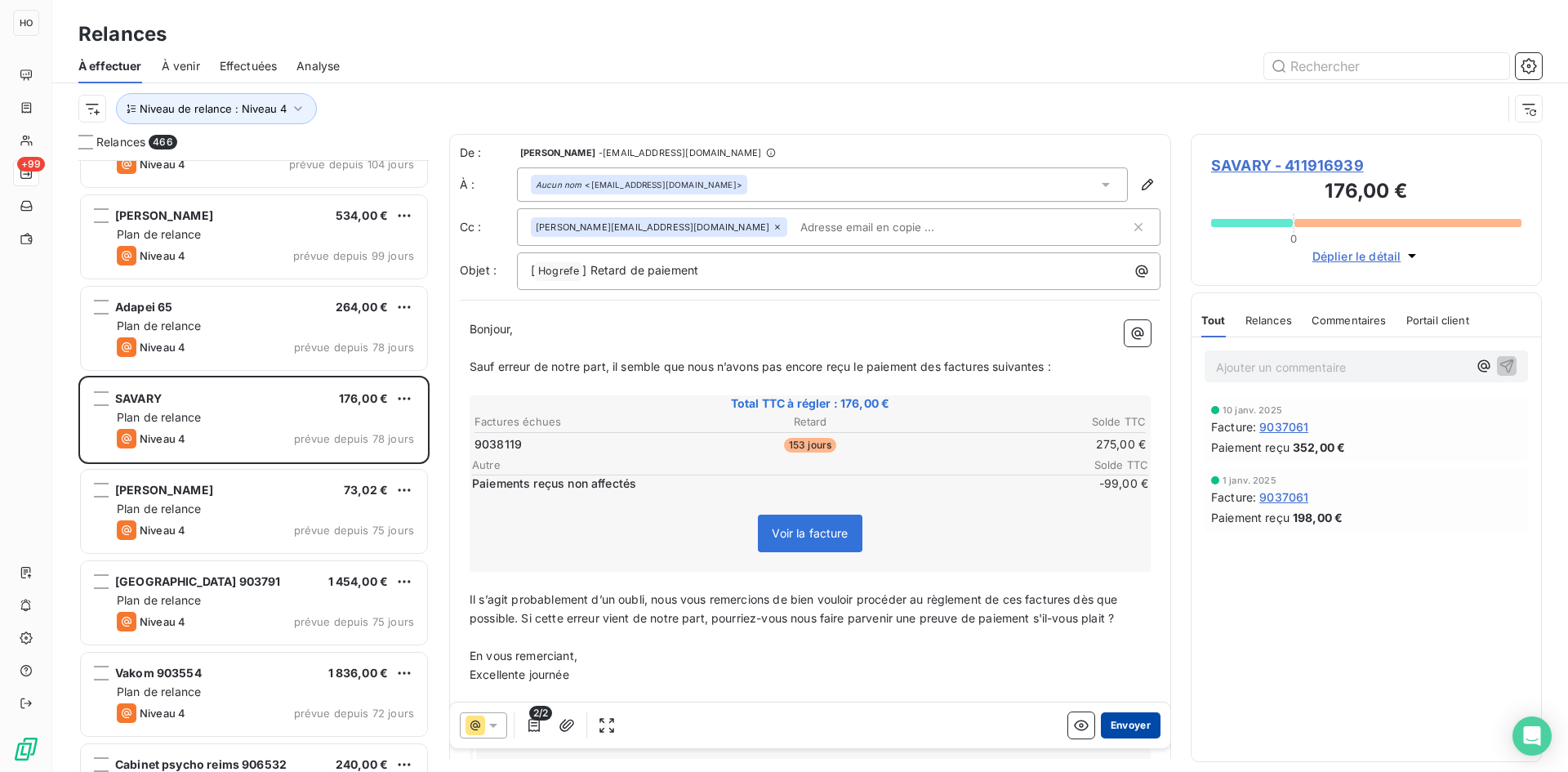
click at [1133, 724] on button "Envoyer" at bounding box center [1130, 725] width 60 height 26
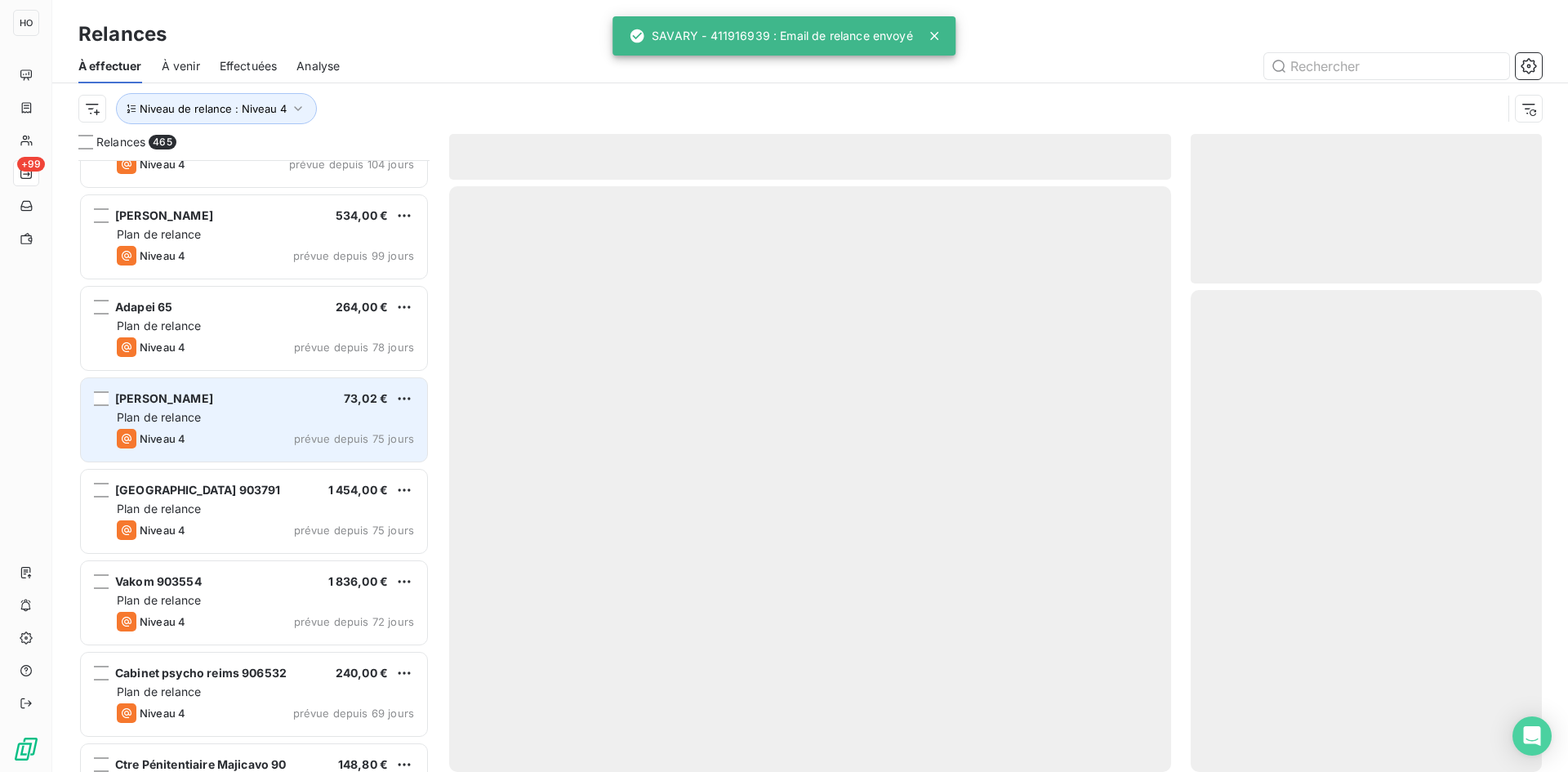
click at [247, 434] on div "Niveau 4 prévue depuis 75 jours" at bounding box center [265, 438] width 297 height 19
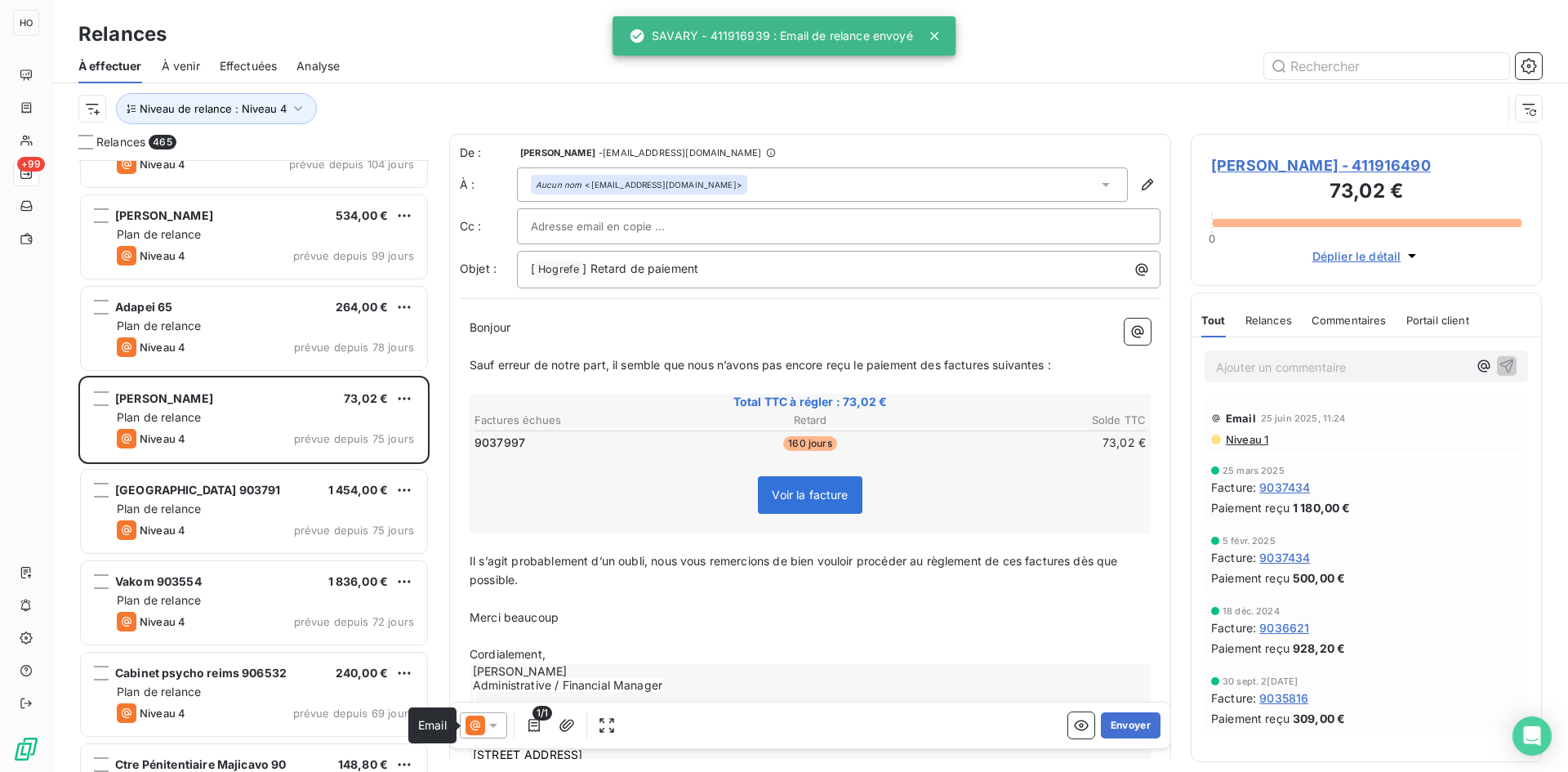
click at [481, 724] on icon at bounding box center [475, 725] width 19 height 19
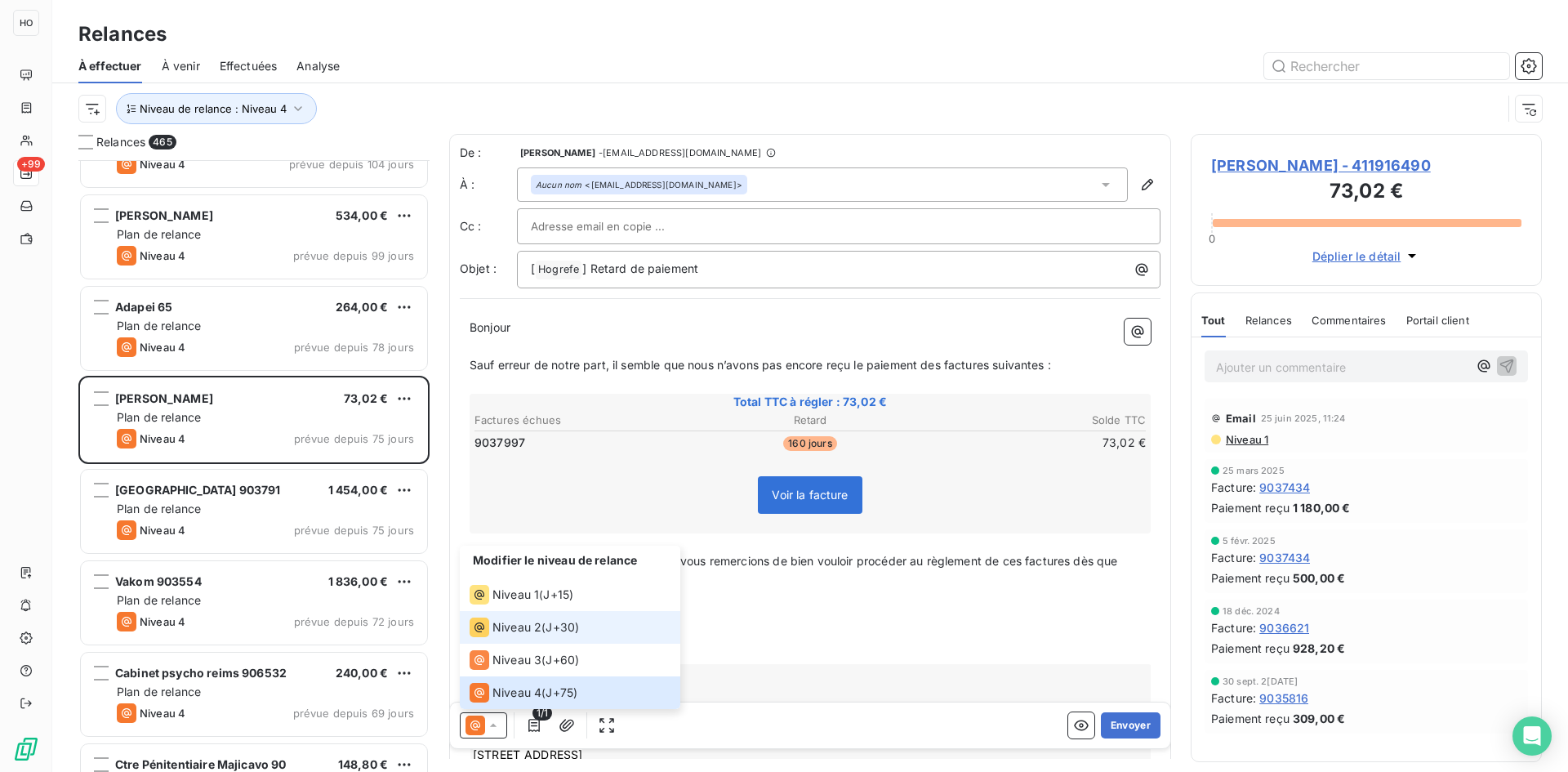
click at [562, 627] on span "J+30 )" at bounding box center [562, 627] width 34 height 16
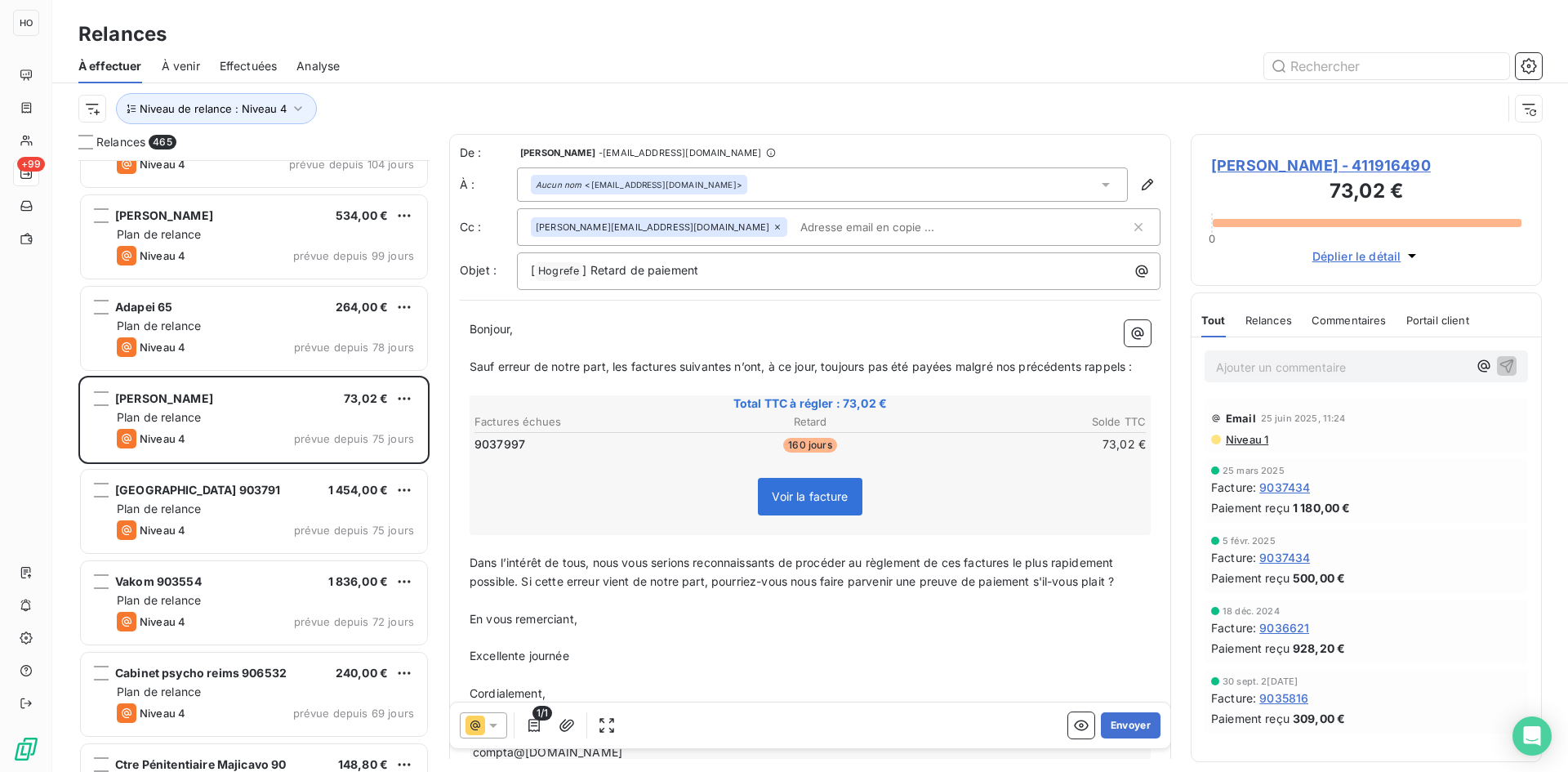
click at [487, 733] on icon at bounding box center [492, 725] width 16 height 16
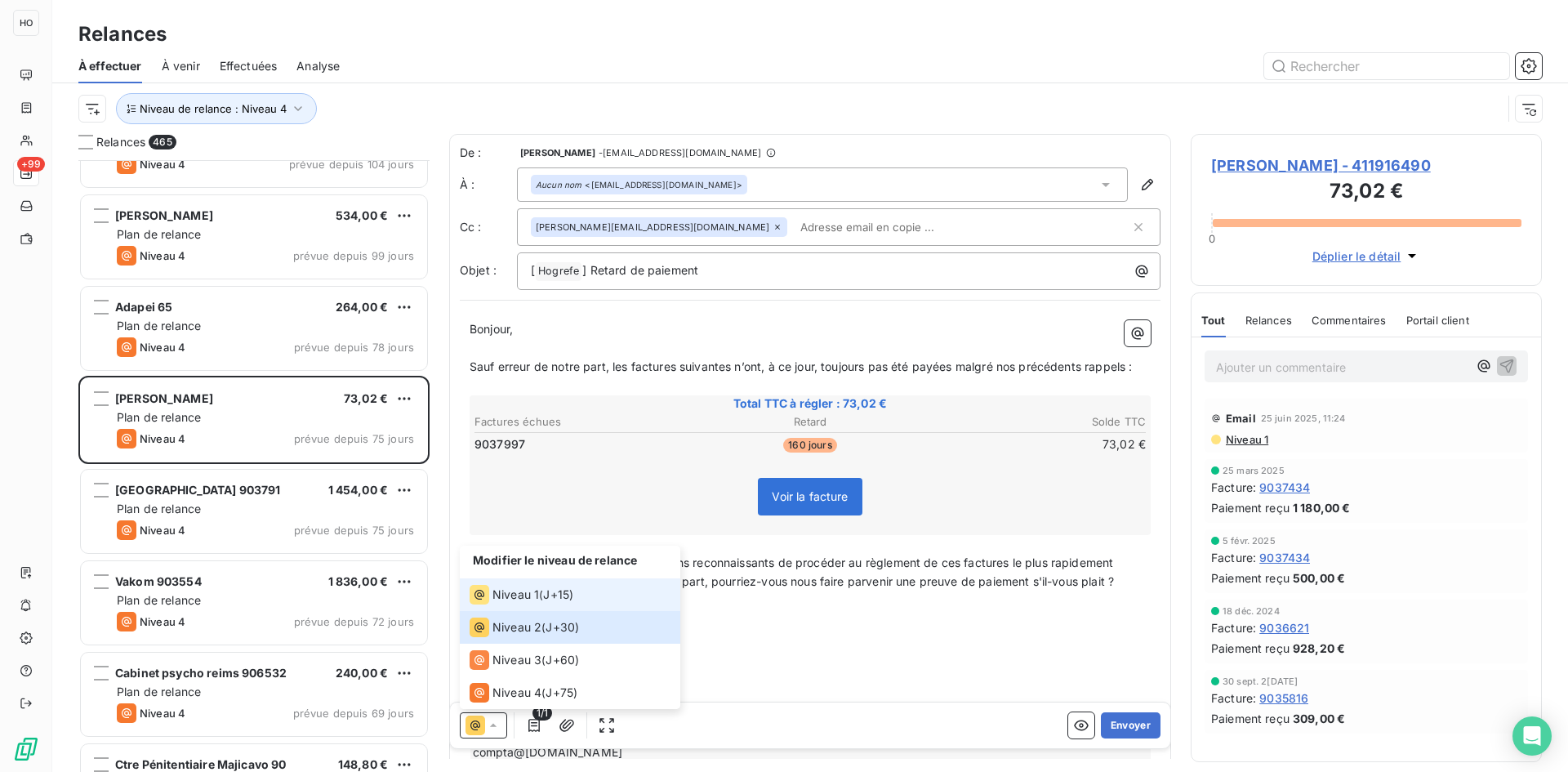
click at [576, 597] on li "Niveau 1 ( J+15 )" at bounding box center [570, 594] width 221 height 33
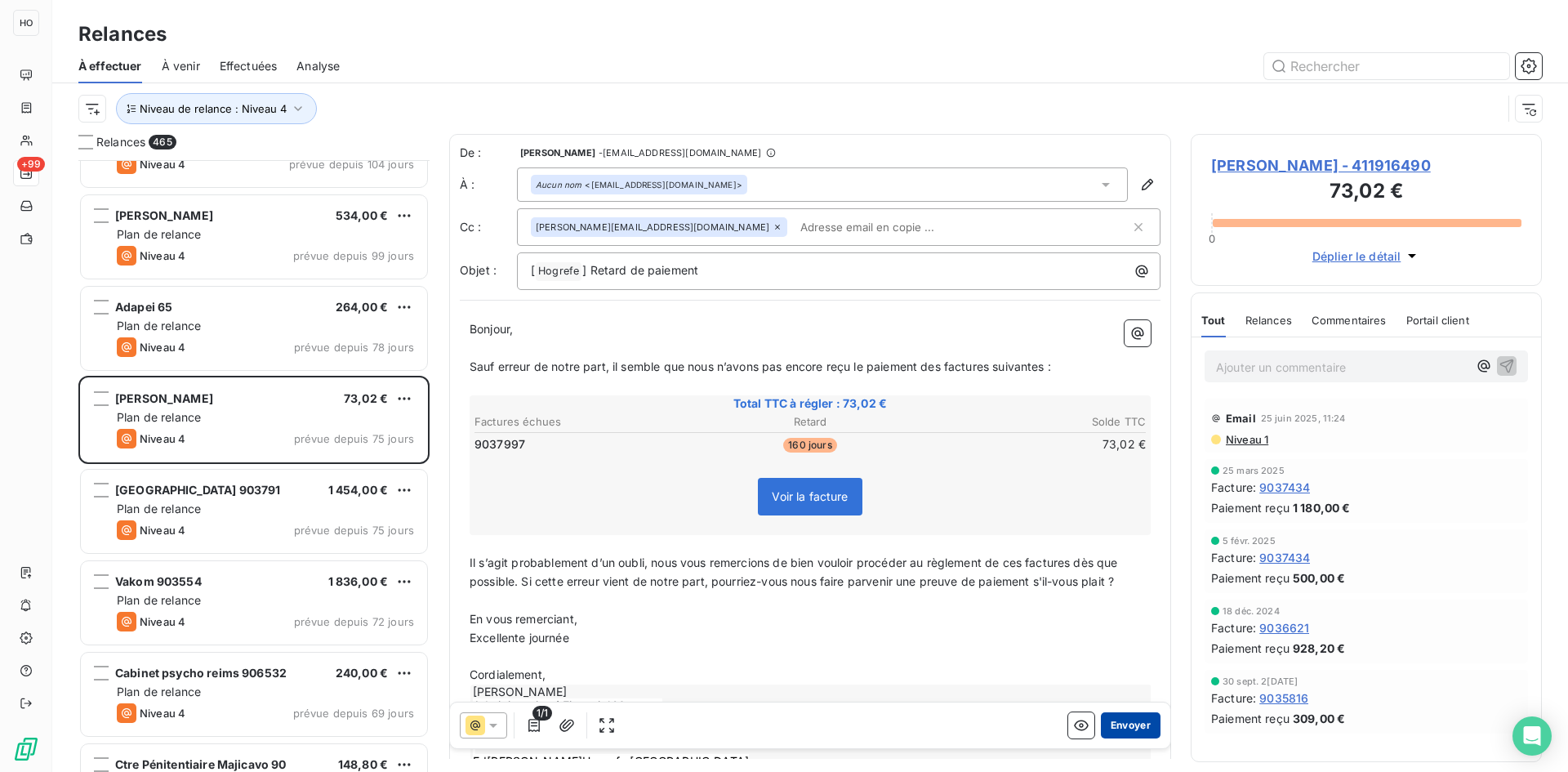
click at [1129, 722] on button "Envoyer" at bounding box center [1130, 725] width 60 height 26
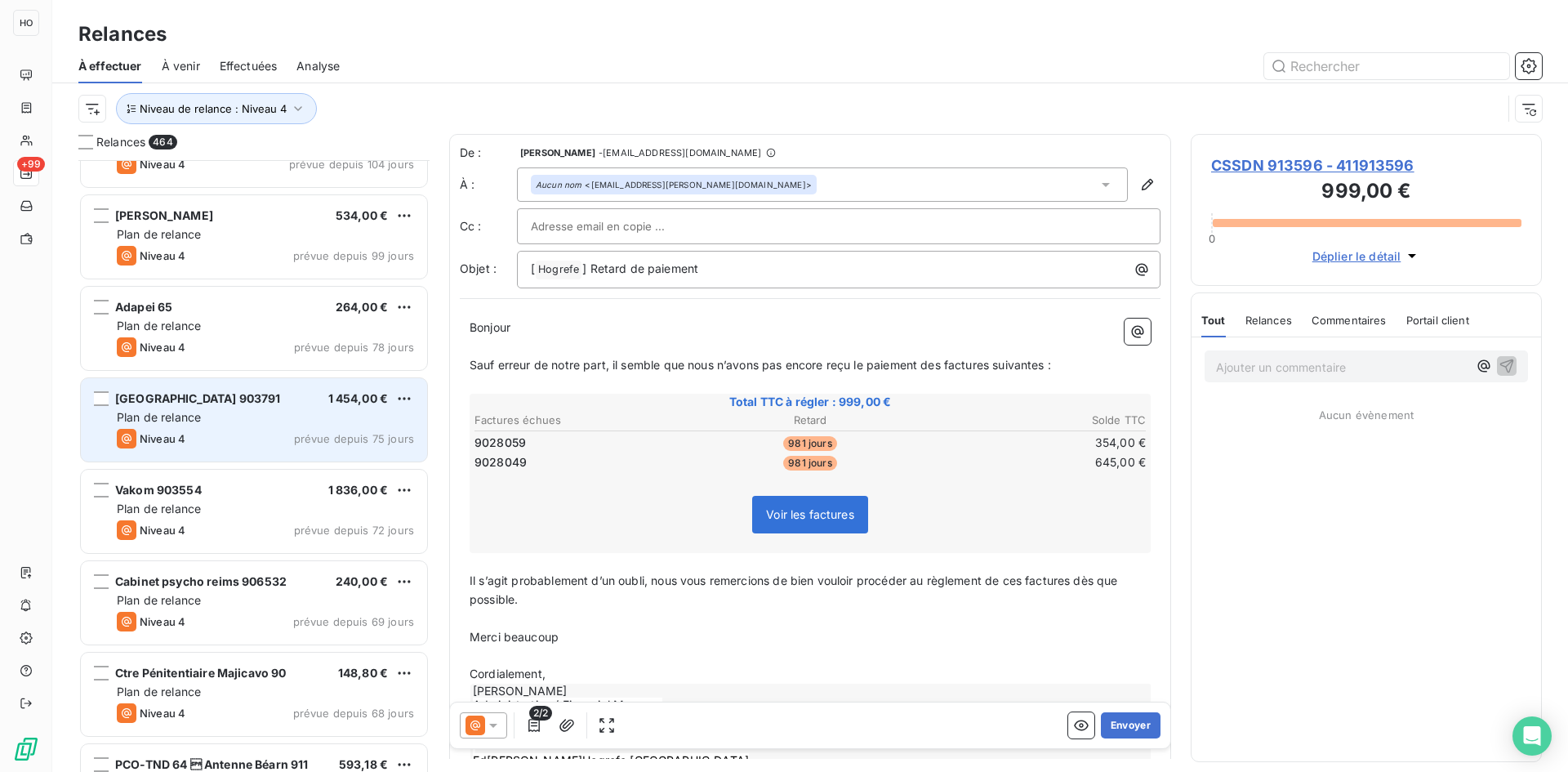
click at [266, 394] on span "[GEOGRAPHIC_DATA] 903791" at bounding box center [198, 398] width 166 height 14
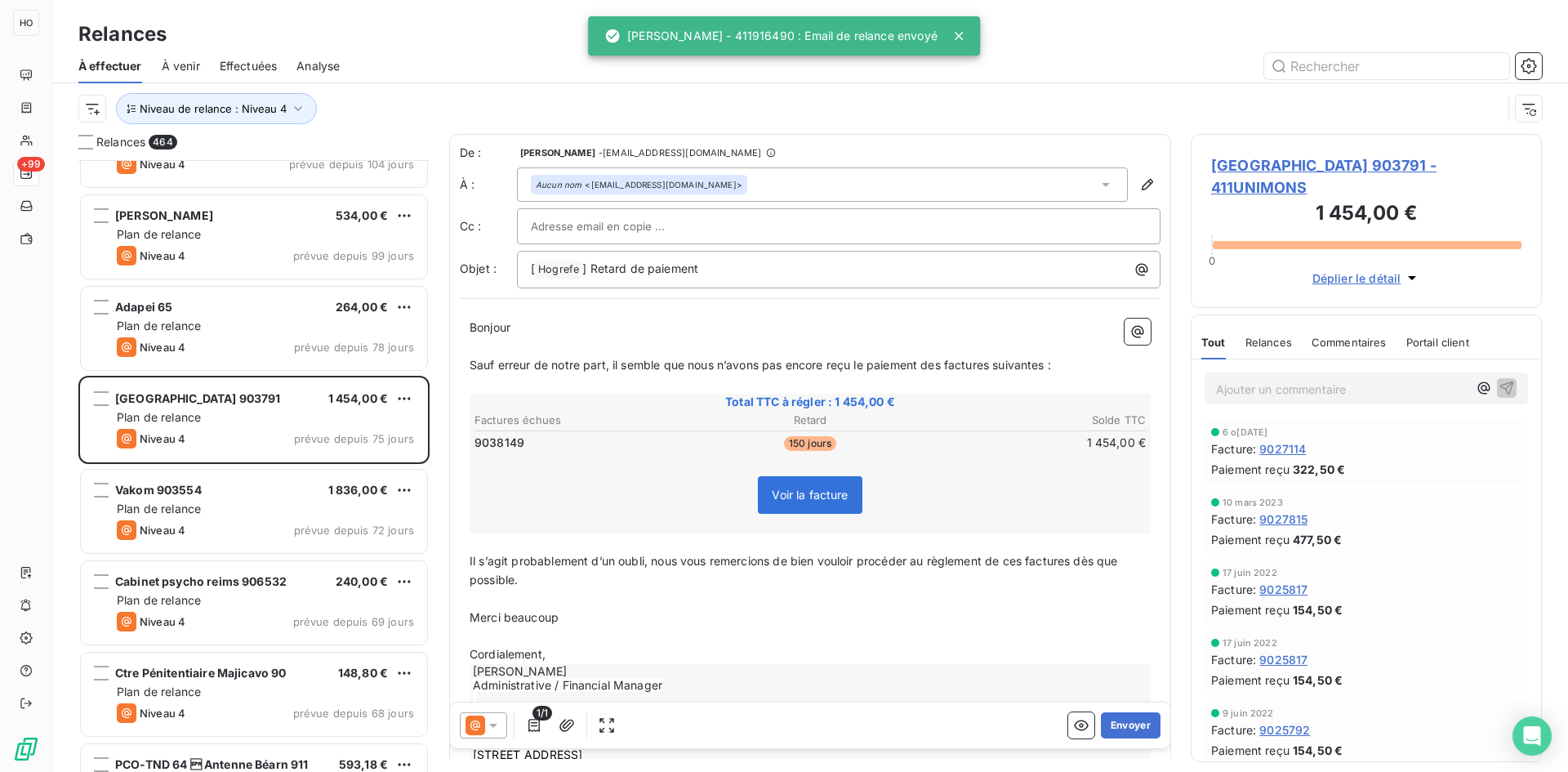
click at [487, 725] on icon at bounding box center [492, 725] width 16 height 16
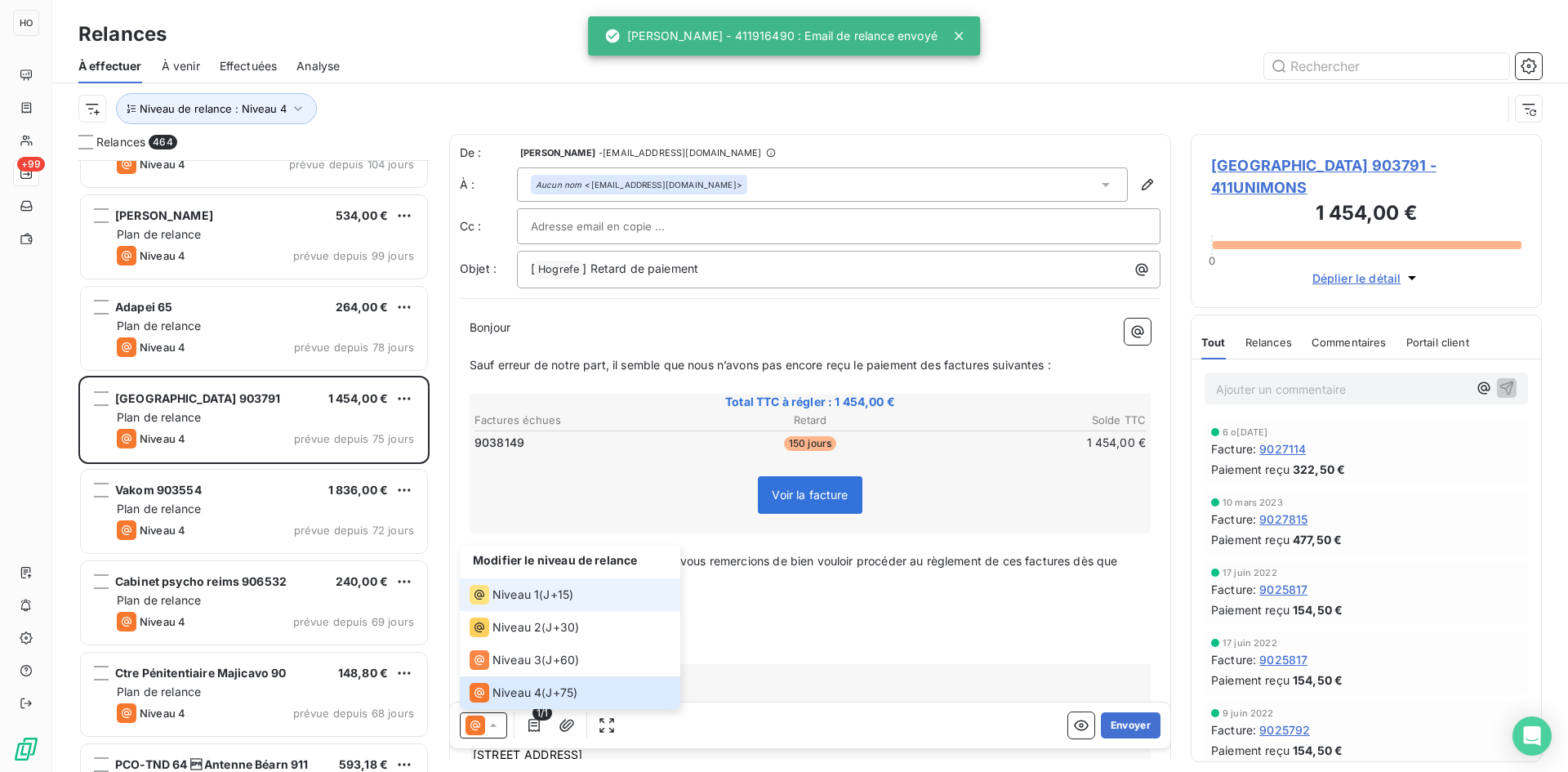
click at [563, 593] on span "J+15 )" at bounding box center [558, 594] width 30 height 16
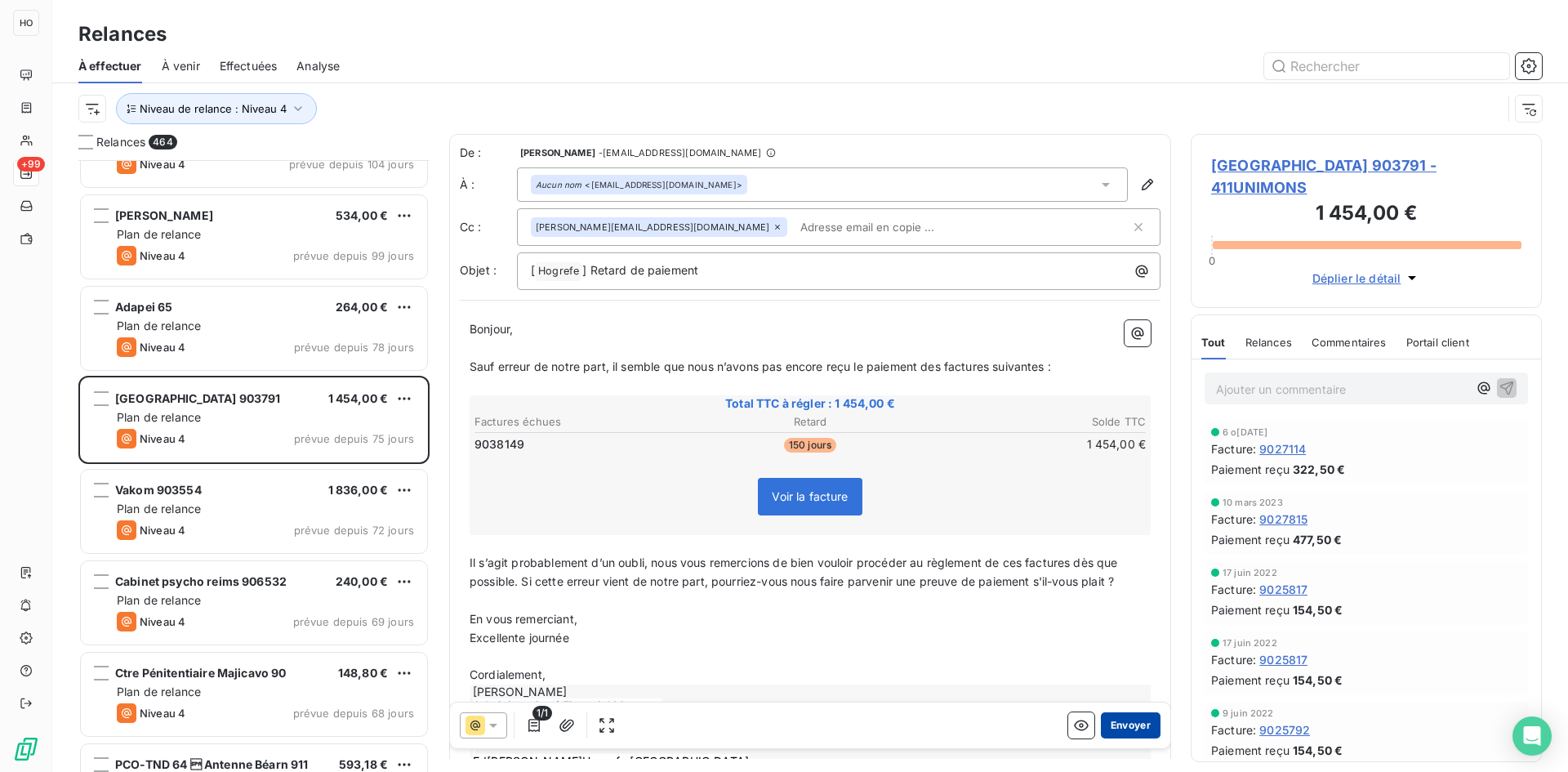
click at [1117, 722] on button "Envoyer" at bounding box center [1130, 725] width 60 height 26
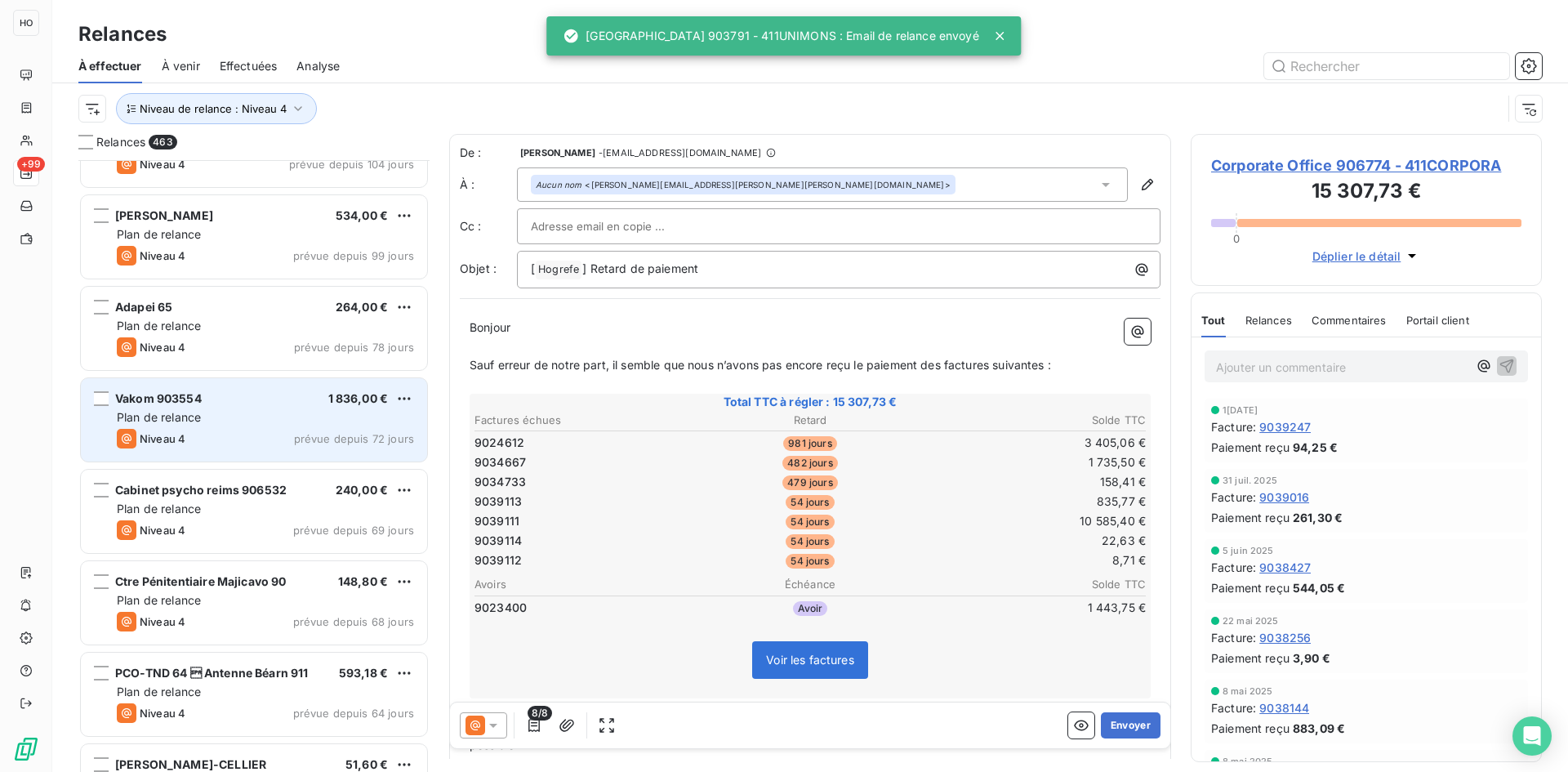
click at [263, 412] on div "Plan de relance" at bounding box center [265, 417] width 297 height 16
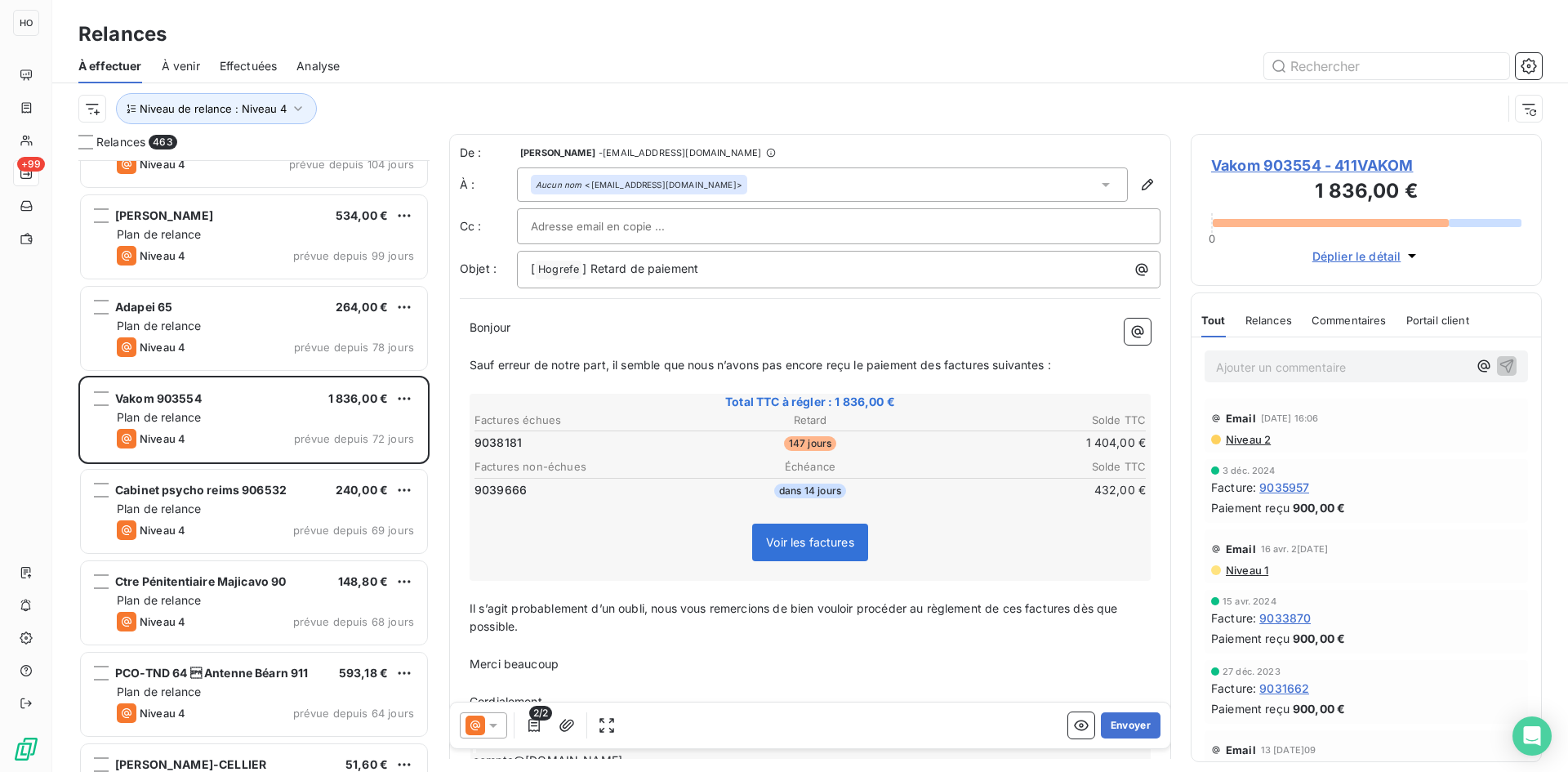
click at [492, 724] on icon at bounding box center [493, 725] width 8 height 4
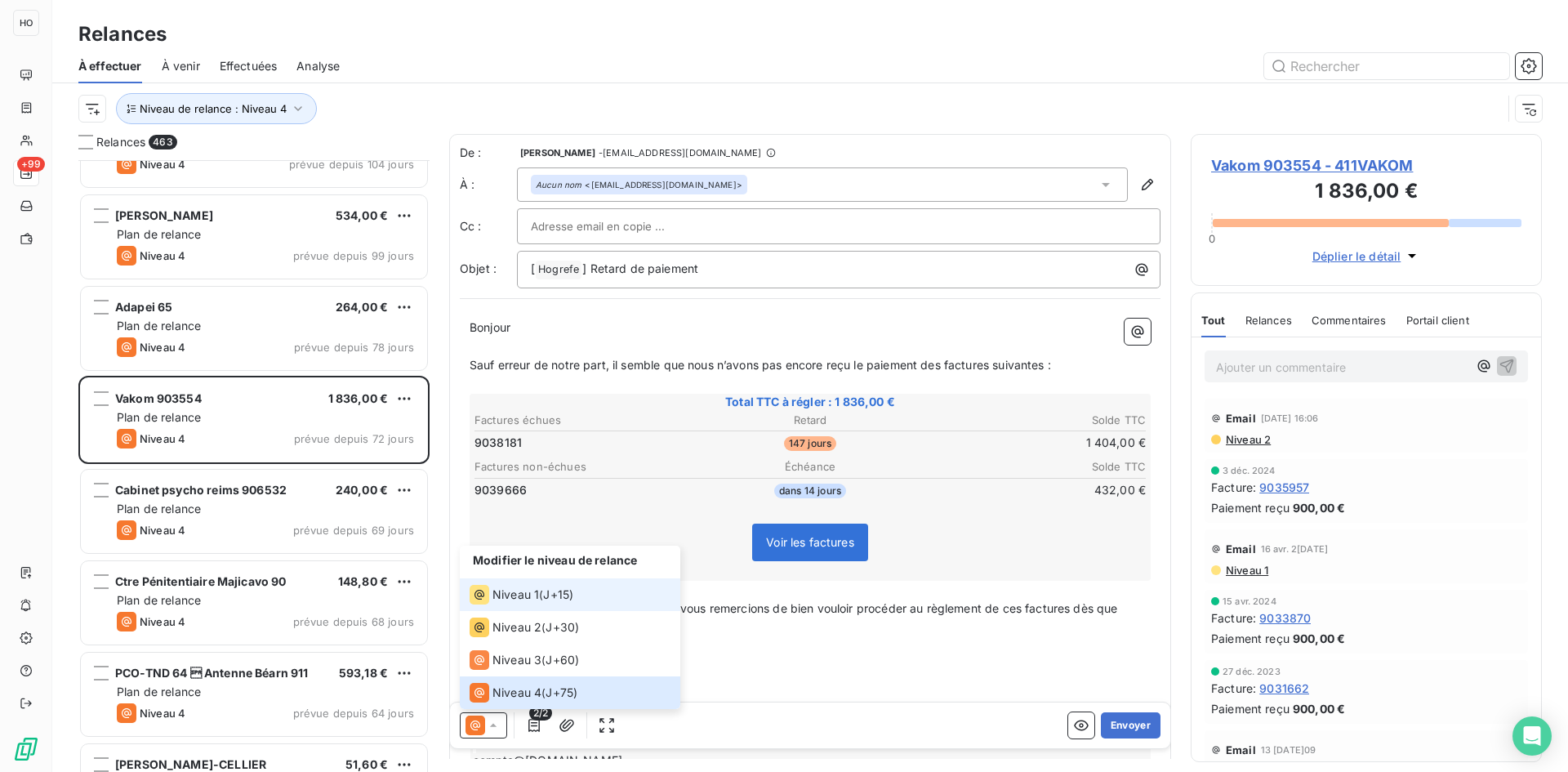
click at [543, 582] on li "Niveau 1 ( J+15 )" at bounding box center [570, 594] width 221 height 33
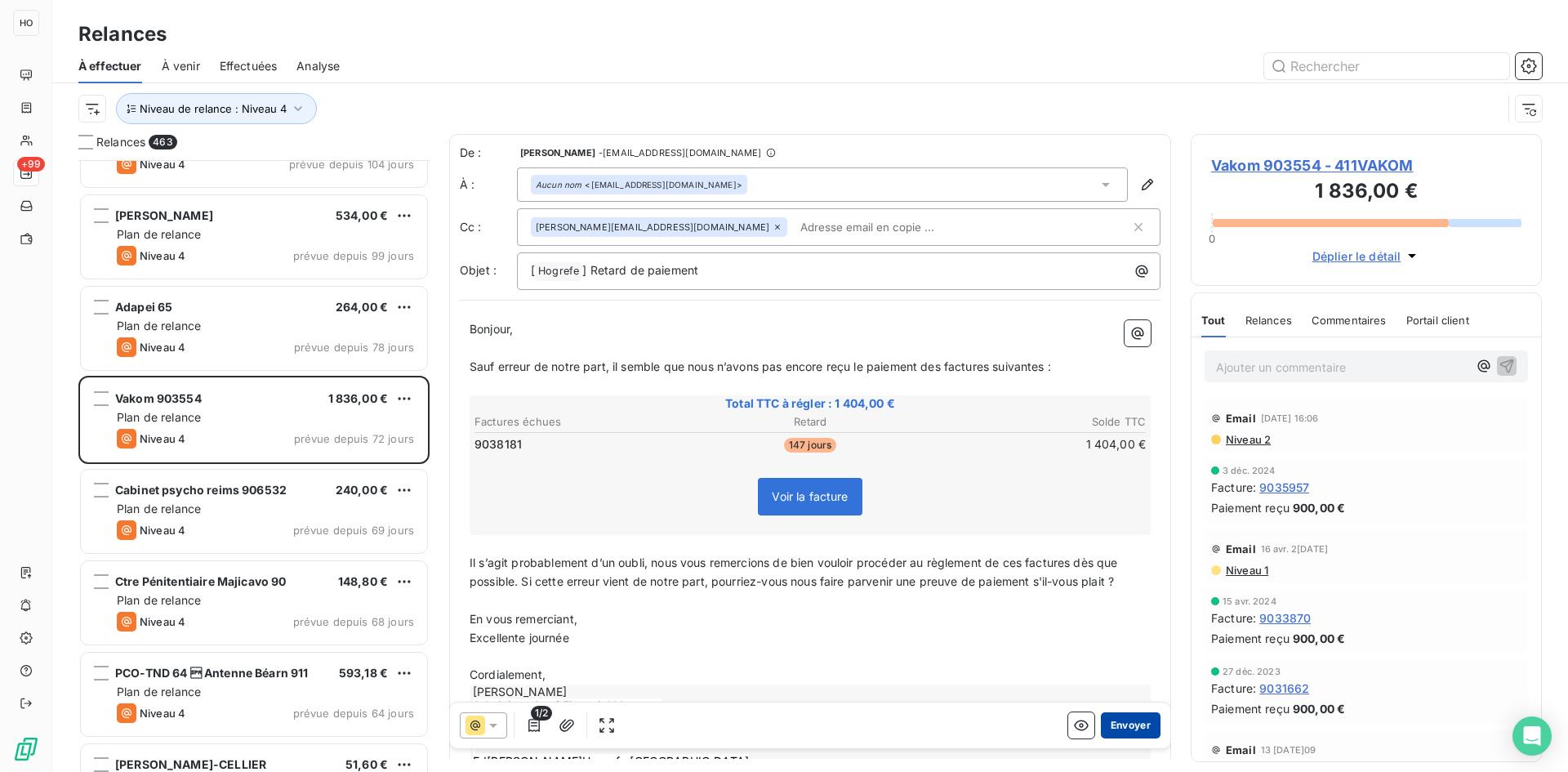
click at [1128, 726] on button "Envoyer" at bounding box center [1130, 725] width 60 height 26
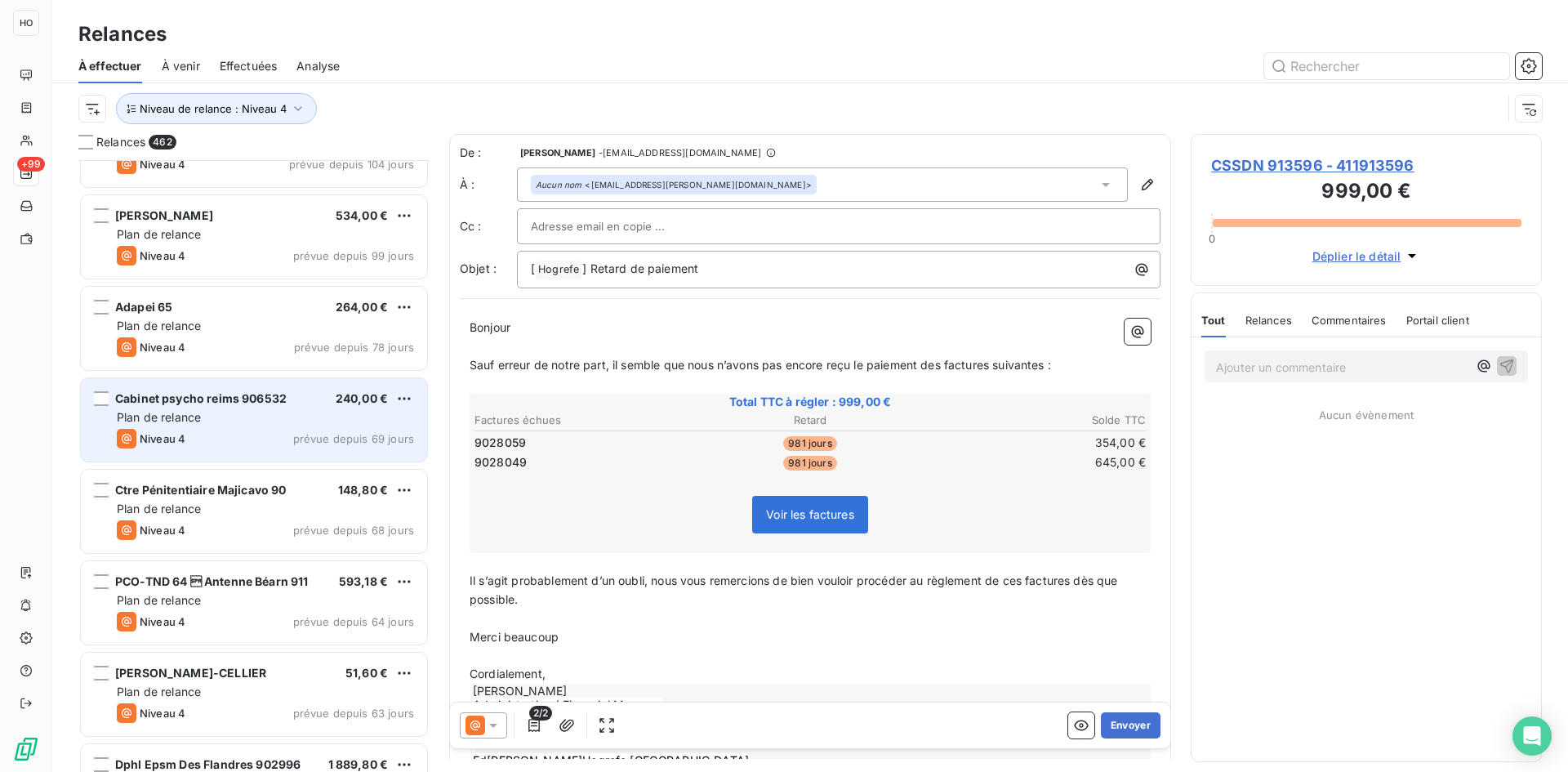
click at [244, 427] on div "Cabinet psycho reims 906532 240,00 € Plan de relance Niveau 4 prévue depuis 69 …" at bounding box center [253, 420] width 346 height 83
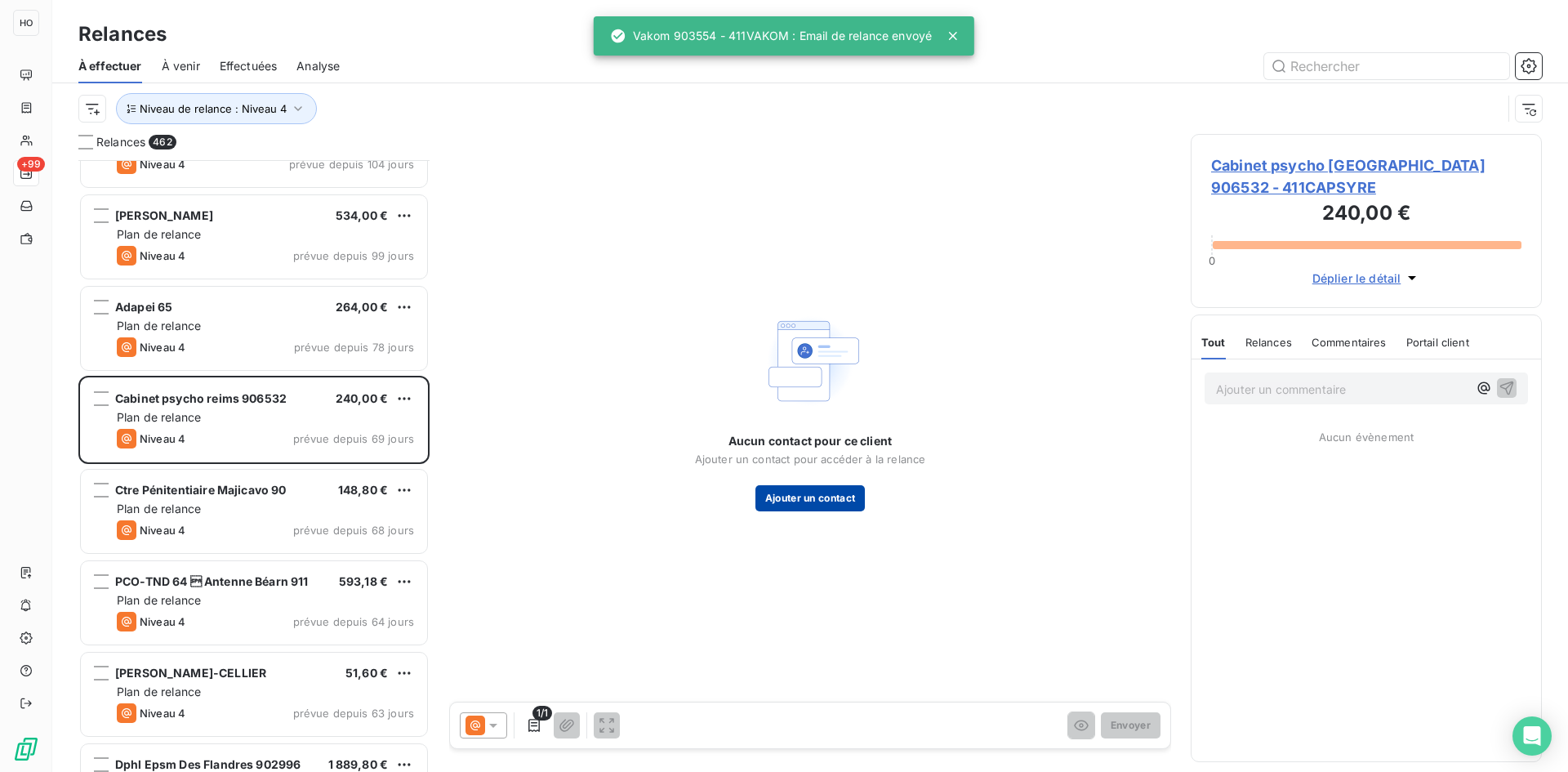
click at [808, 502] on button "Ajouter un contact" at bounding box center [810, 498] width 110 height 26
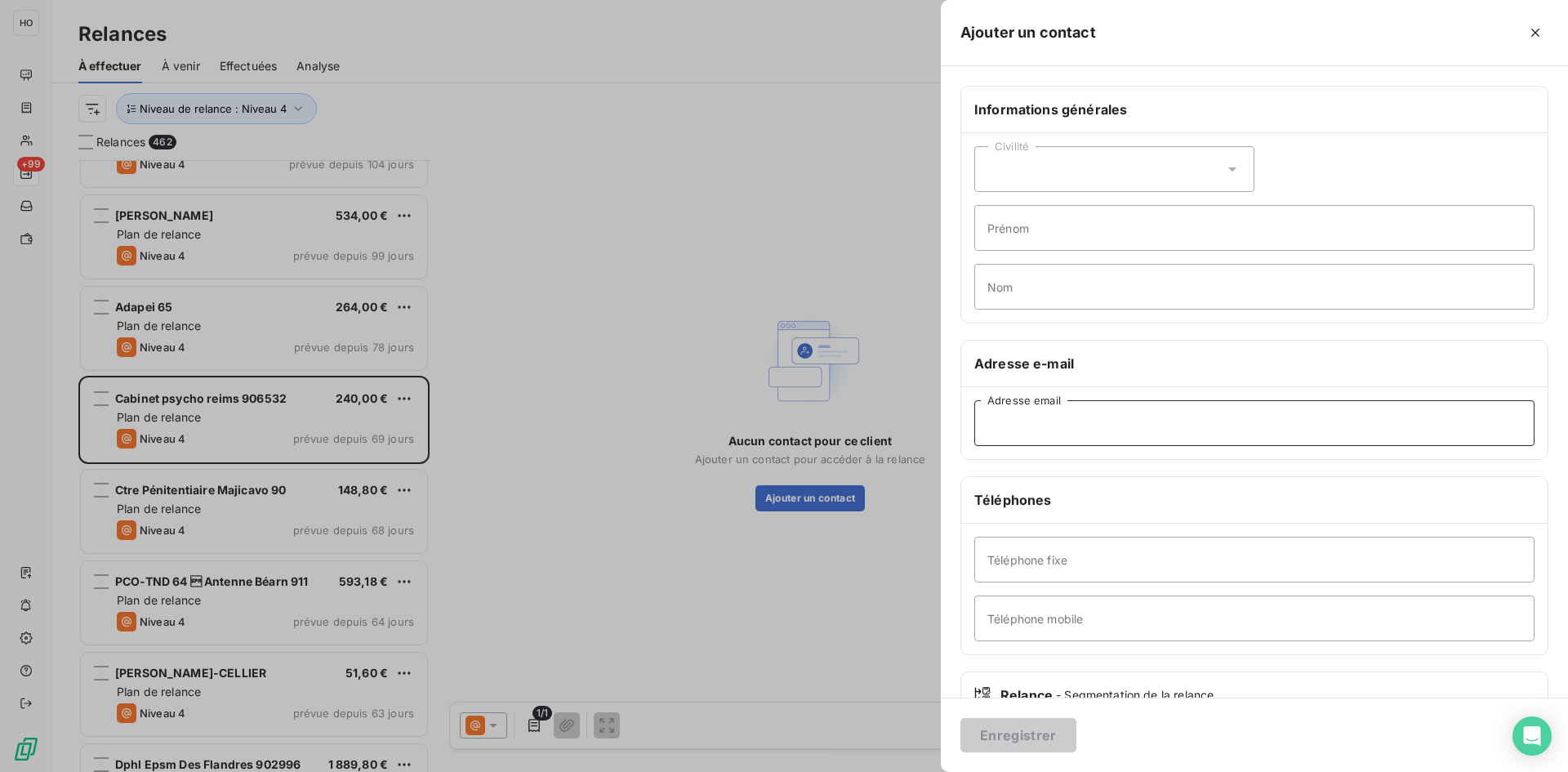
click at [1074, 429] on input "Adresse email" at bounding box center [1254, 423] width 560 height 46
paste input "[EMAIL_ADDRESS][PERSON_NAME][DOMAIN_NAME]"
type input "[EMAIL_ADDRESS][PERSON_NAME][DOMAIN_NAME]"
click at [1019, 733] on button "Enregistrer" at bounding box center [1018, 735] width 116 height 34
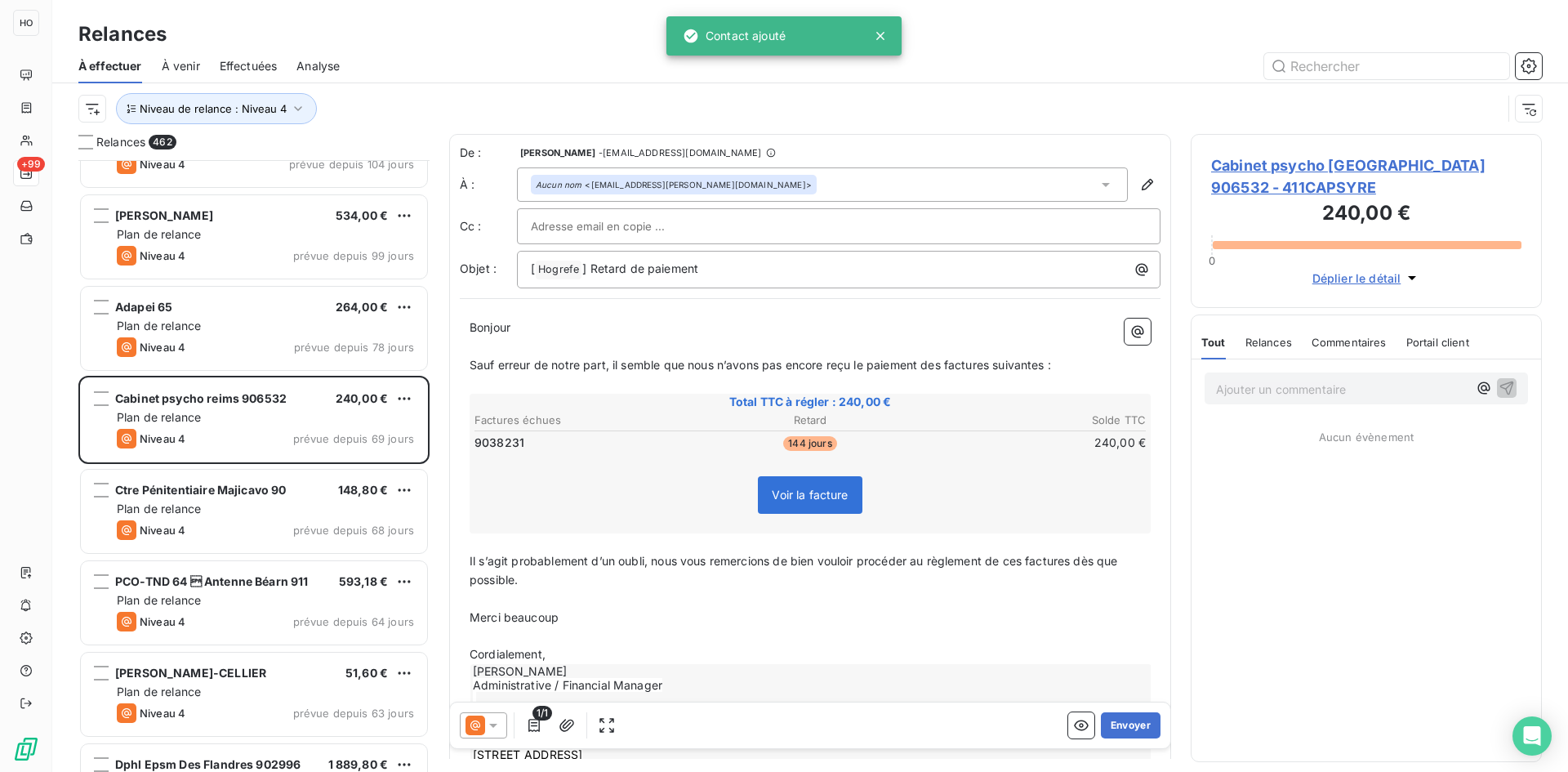
click at [496, 730] on icon at bounding box center [492, 725] width 16 height 16
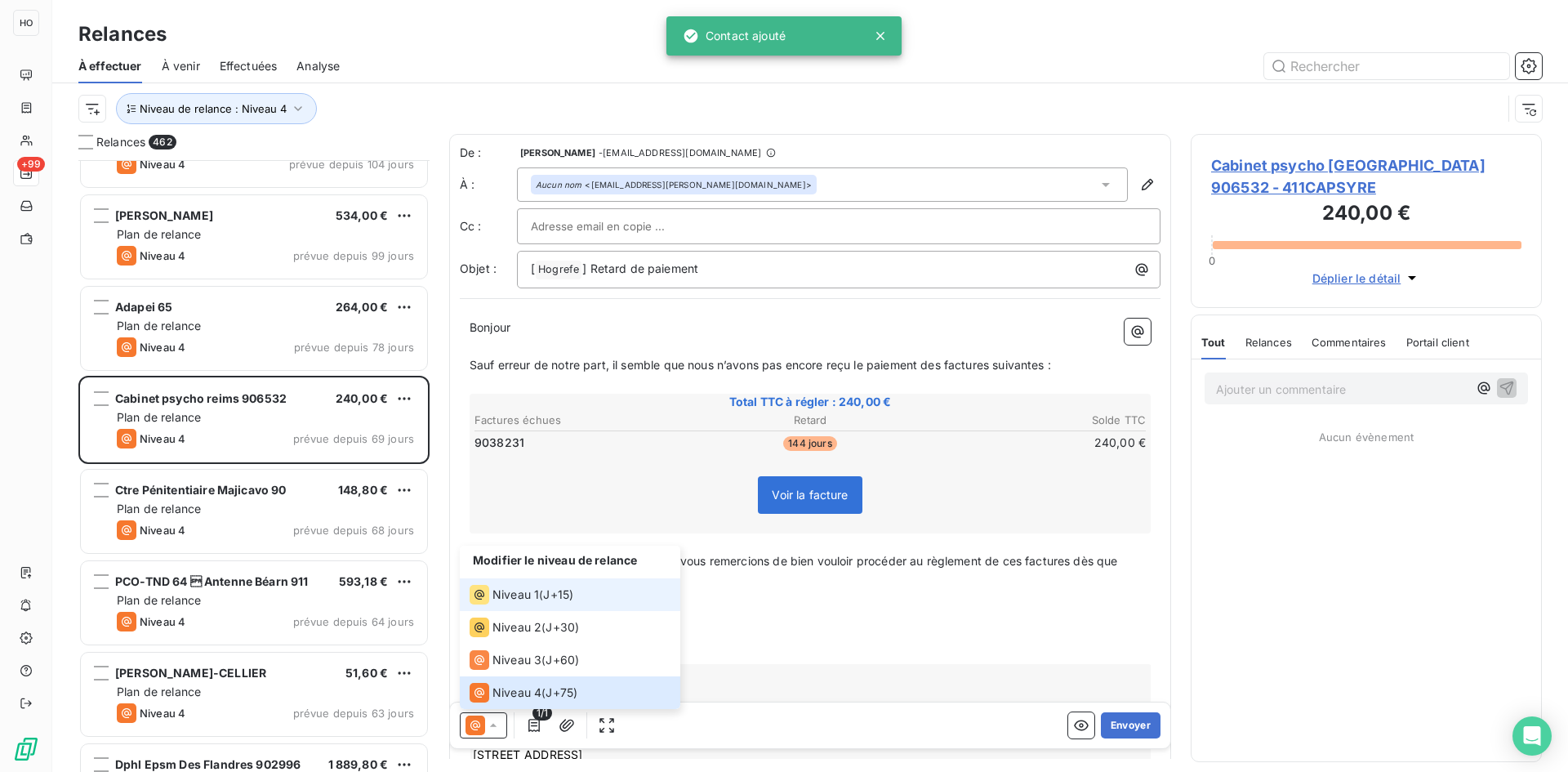
click at [549, 586] on div "Niveau 1 ( J+15 )" at bounding box center [522, 594] width 104 height 19
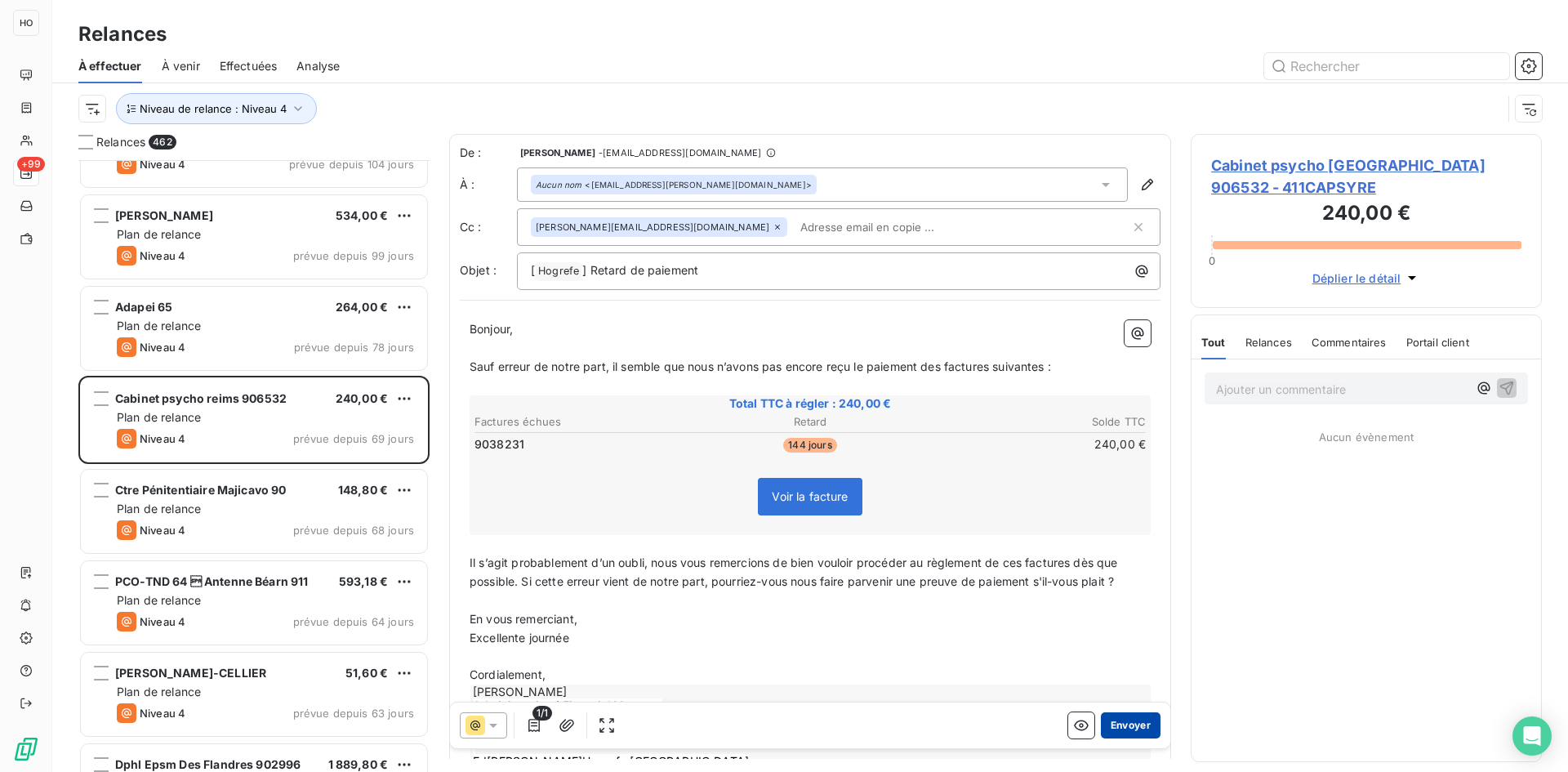
click at [1127, 722] on button "Envoyer" at bounding box center [1130, 725] width 60 height 26
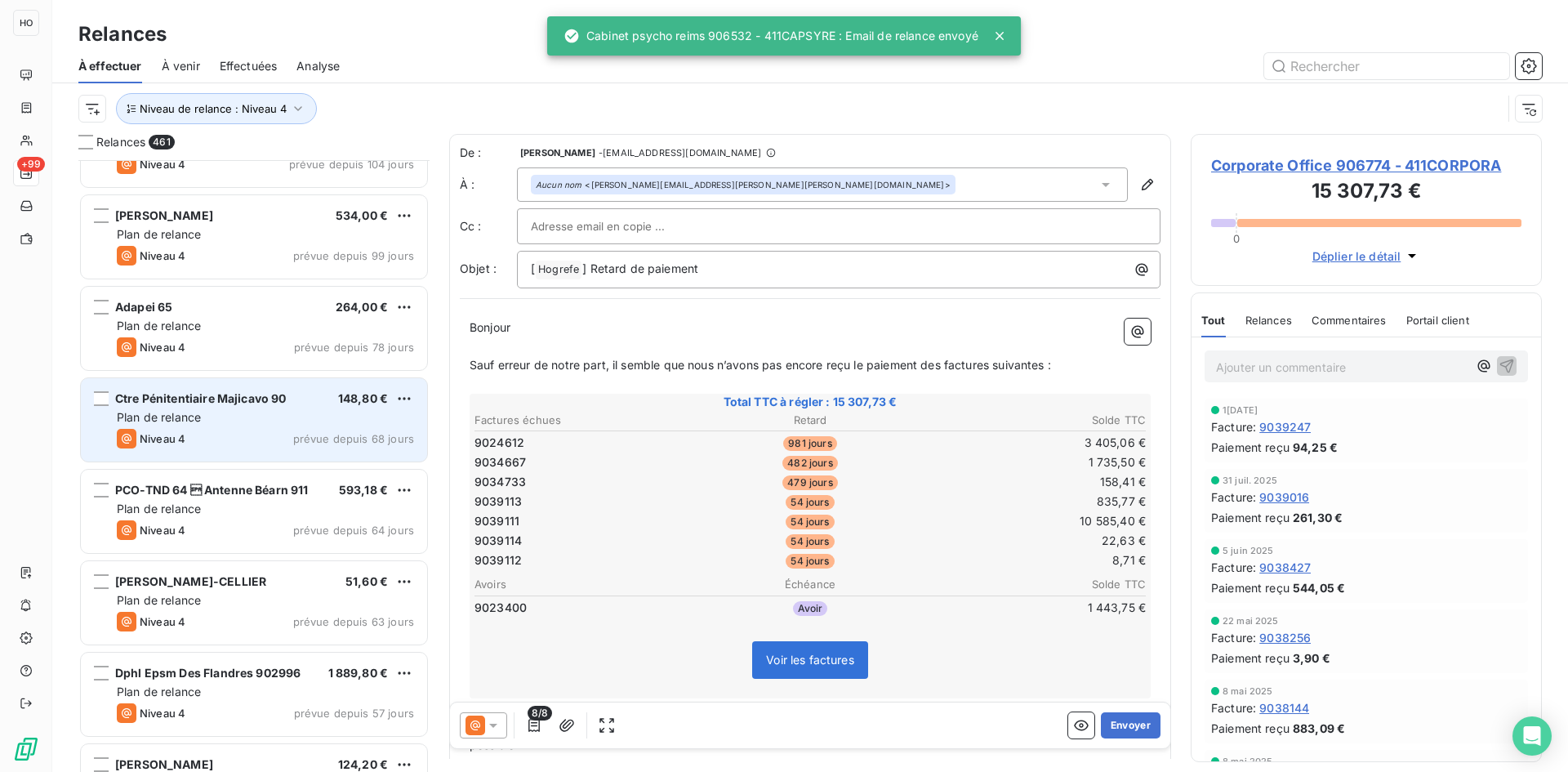
click at [261, 421] on div "Plan de relance" at bounding box center [265, 417] width 297 height 16
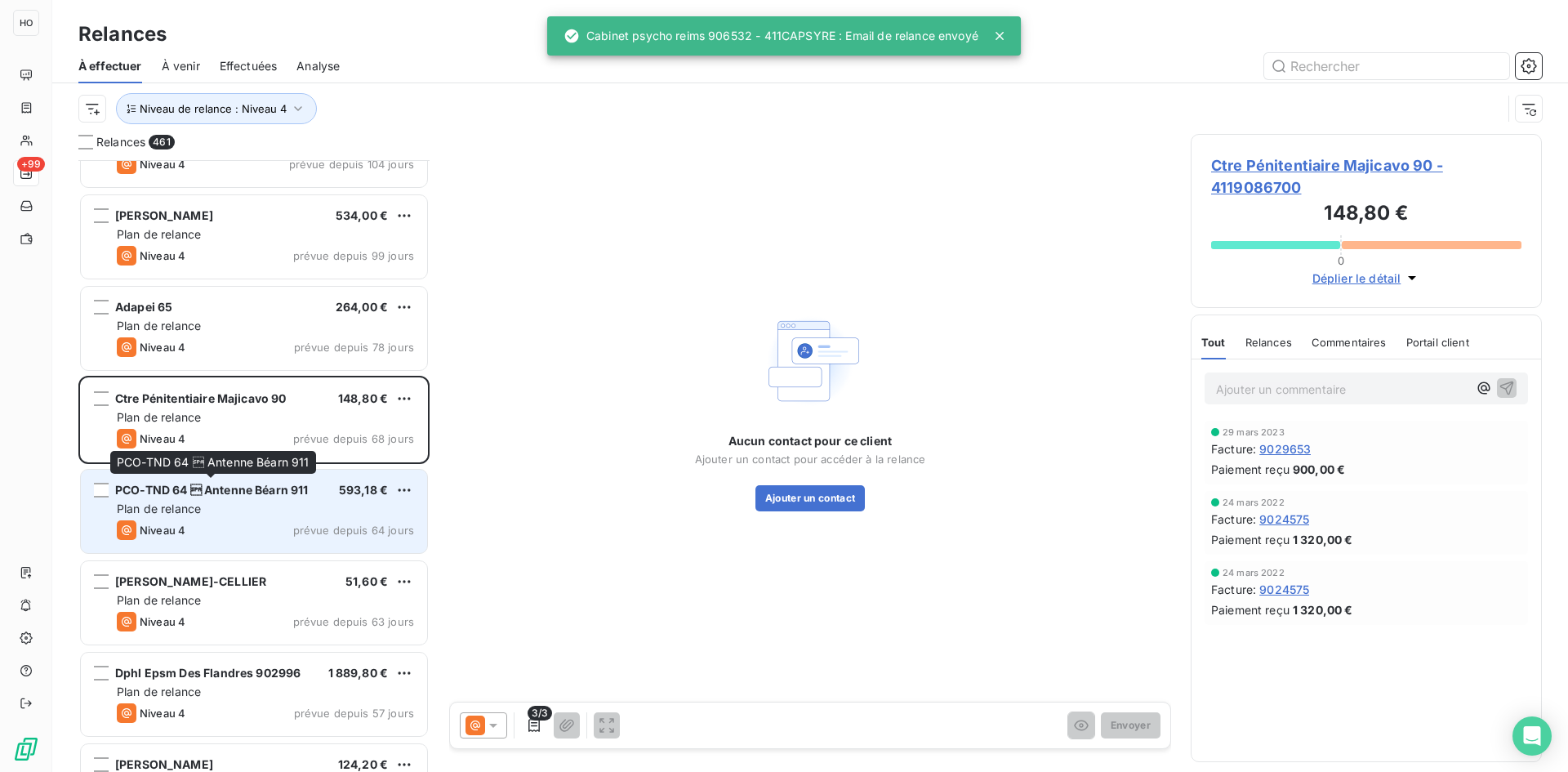
click at [262, 493] on span "PCO-TND 64  Antenne Béarn 911" at bounding box center [211, 489] width 194 height 14
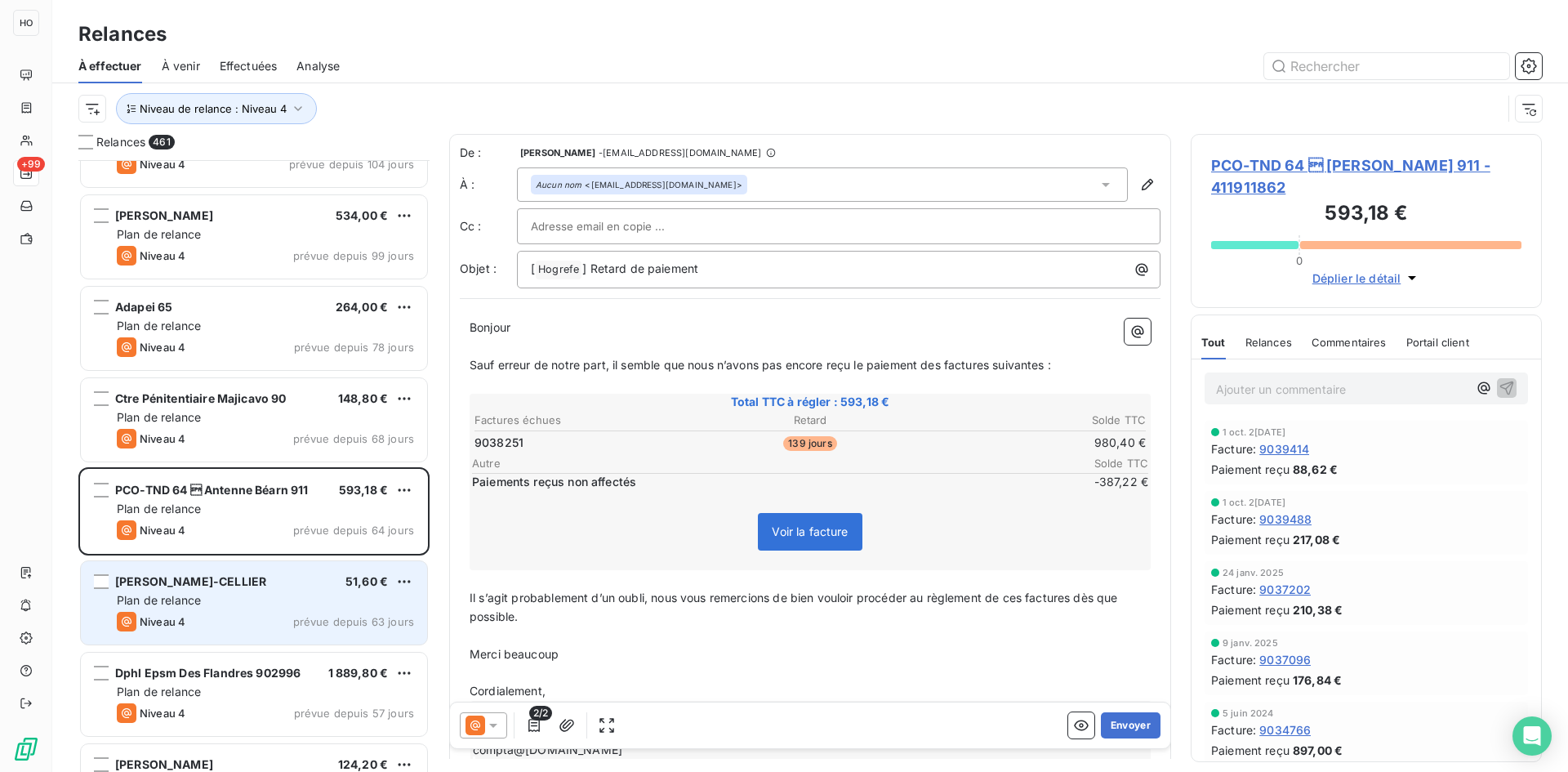
click at [226, 579] on span "[PERSON_NAME]-CELLIER" at bounding box center [190, 581] width 151 height 14
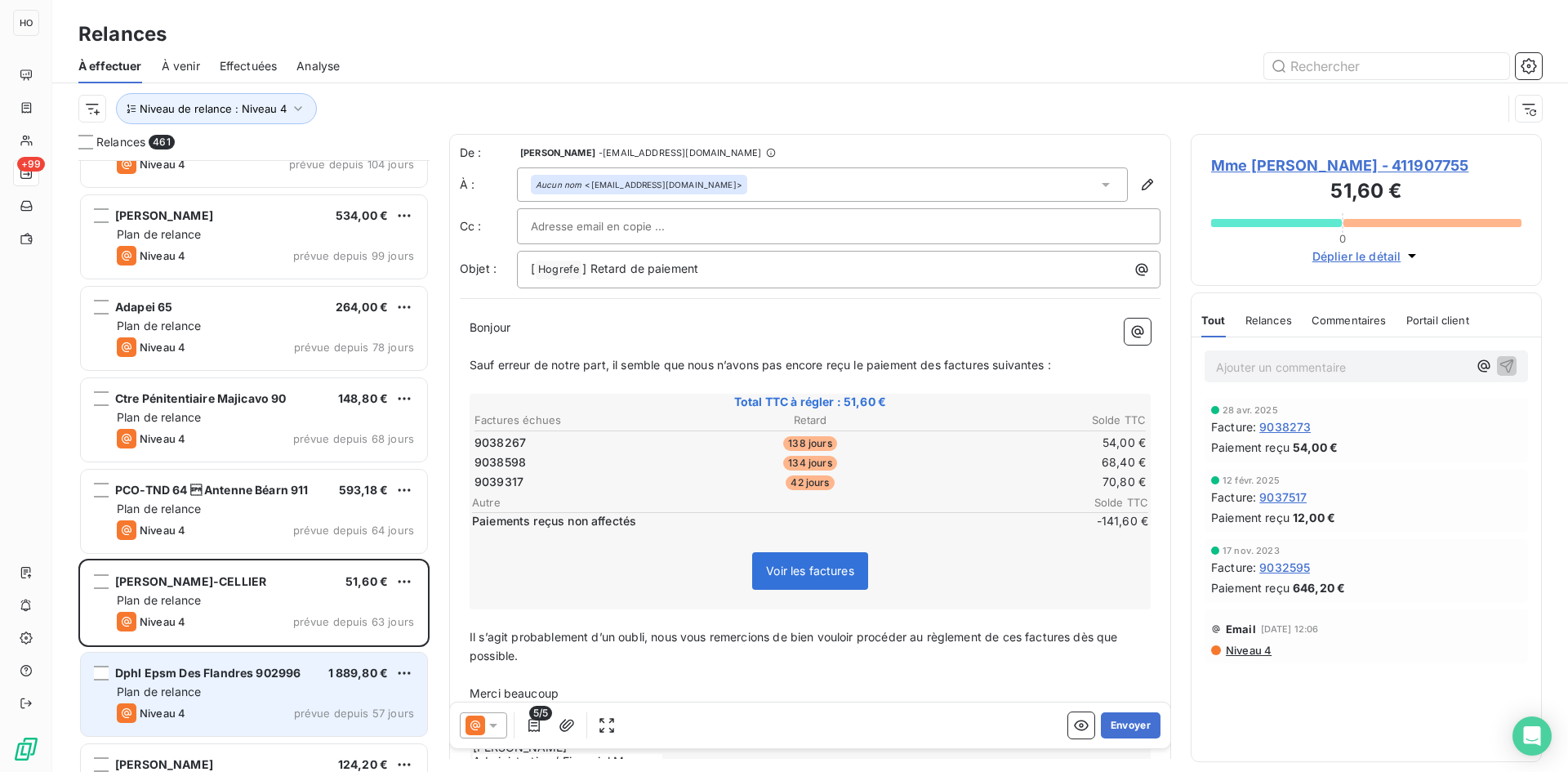
click at [221, 676] on span "Dphl Epsm Des Flandres 902996" at bounding box center [207, 672] width 185 height 14
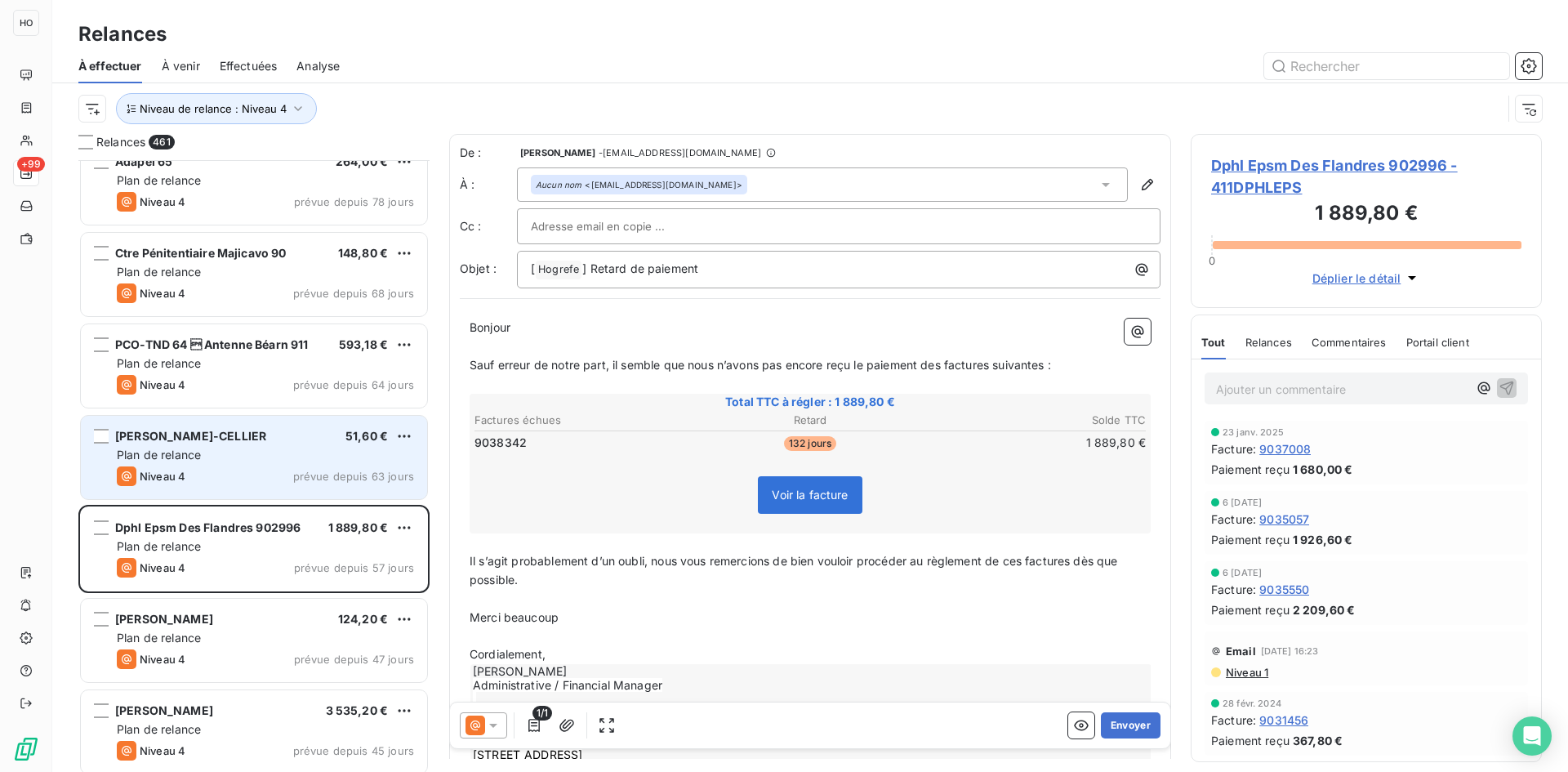
scroll to position [39193, 0]
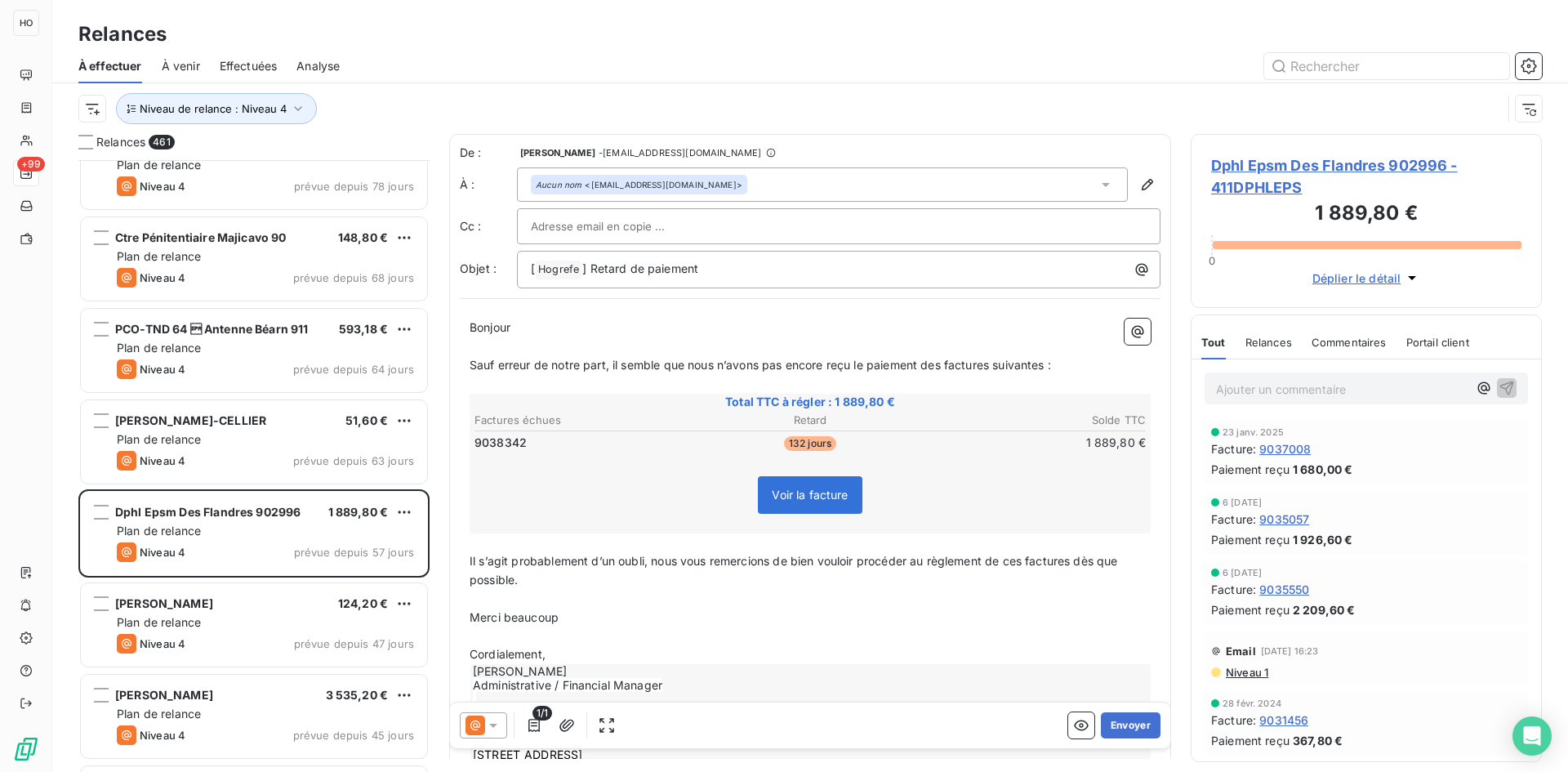
click at [486, 725] on icon at bounding box center [492, 725] width 16 height 16
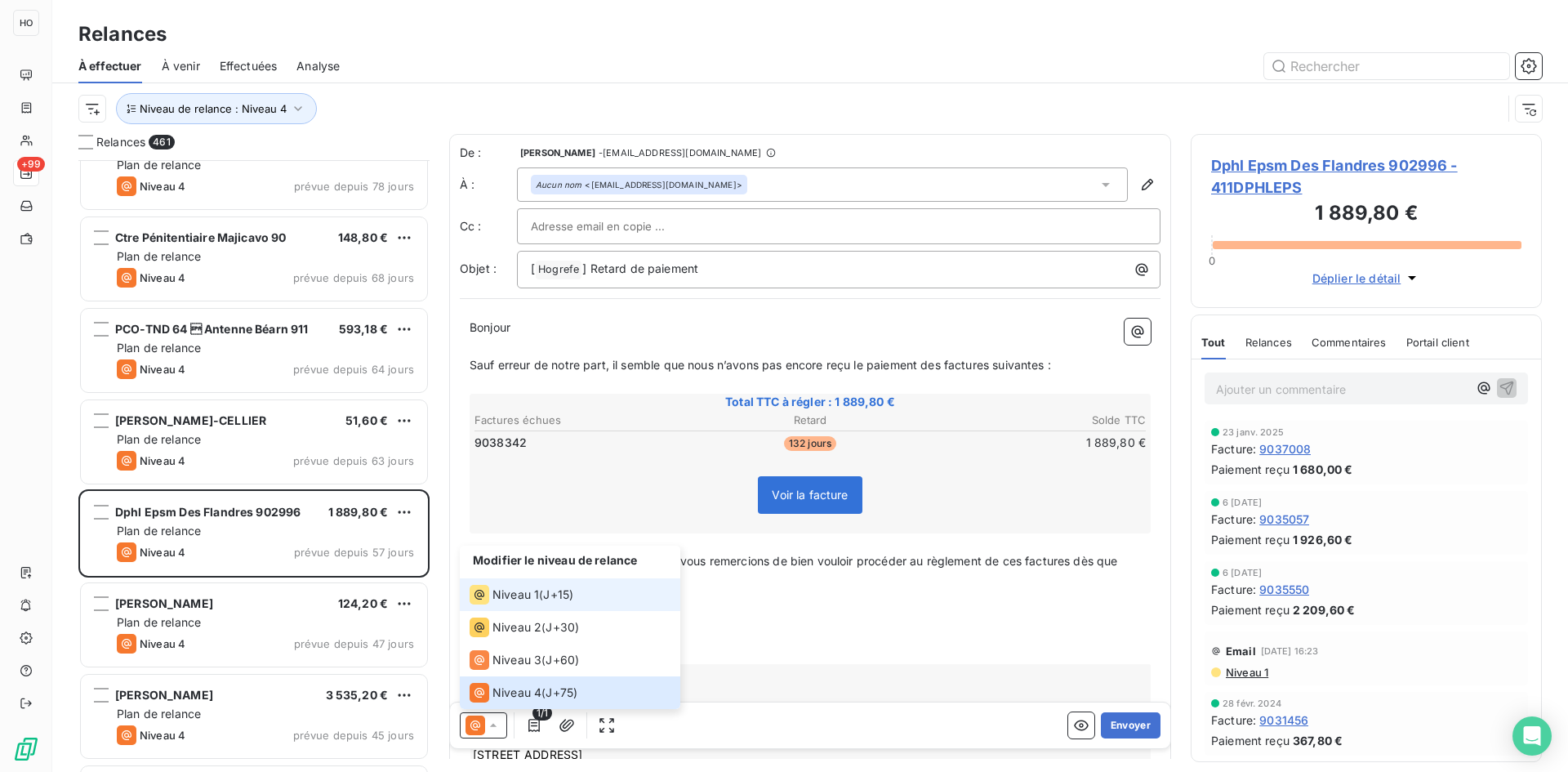
click at [562, 598] on span "J+15 )" at bounding box center [558, 594] width 30 height 16
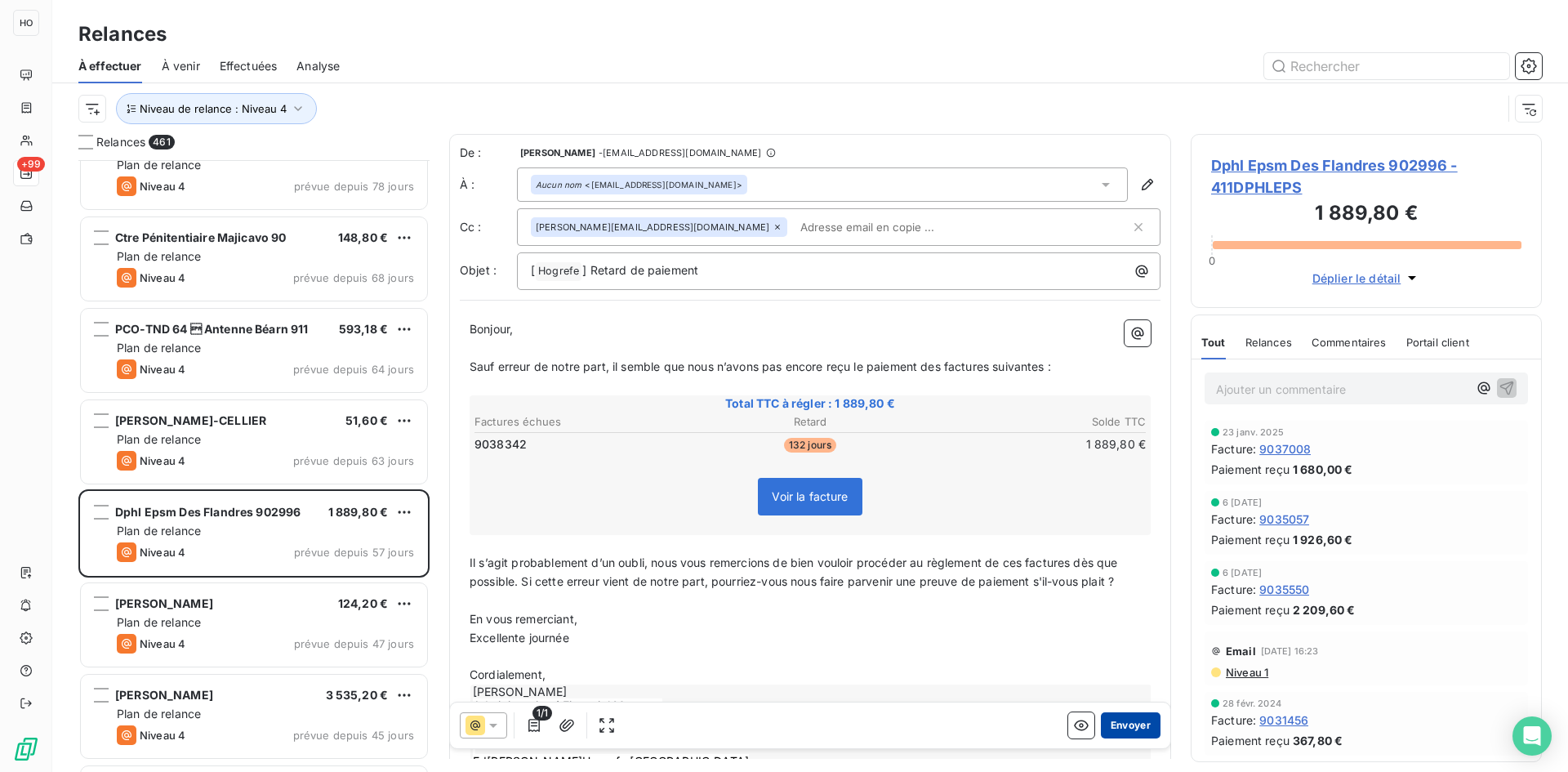
click at [1131, 728] on button "Envoyer" at bounding box center [1130, 725] width 60 height 26
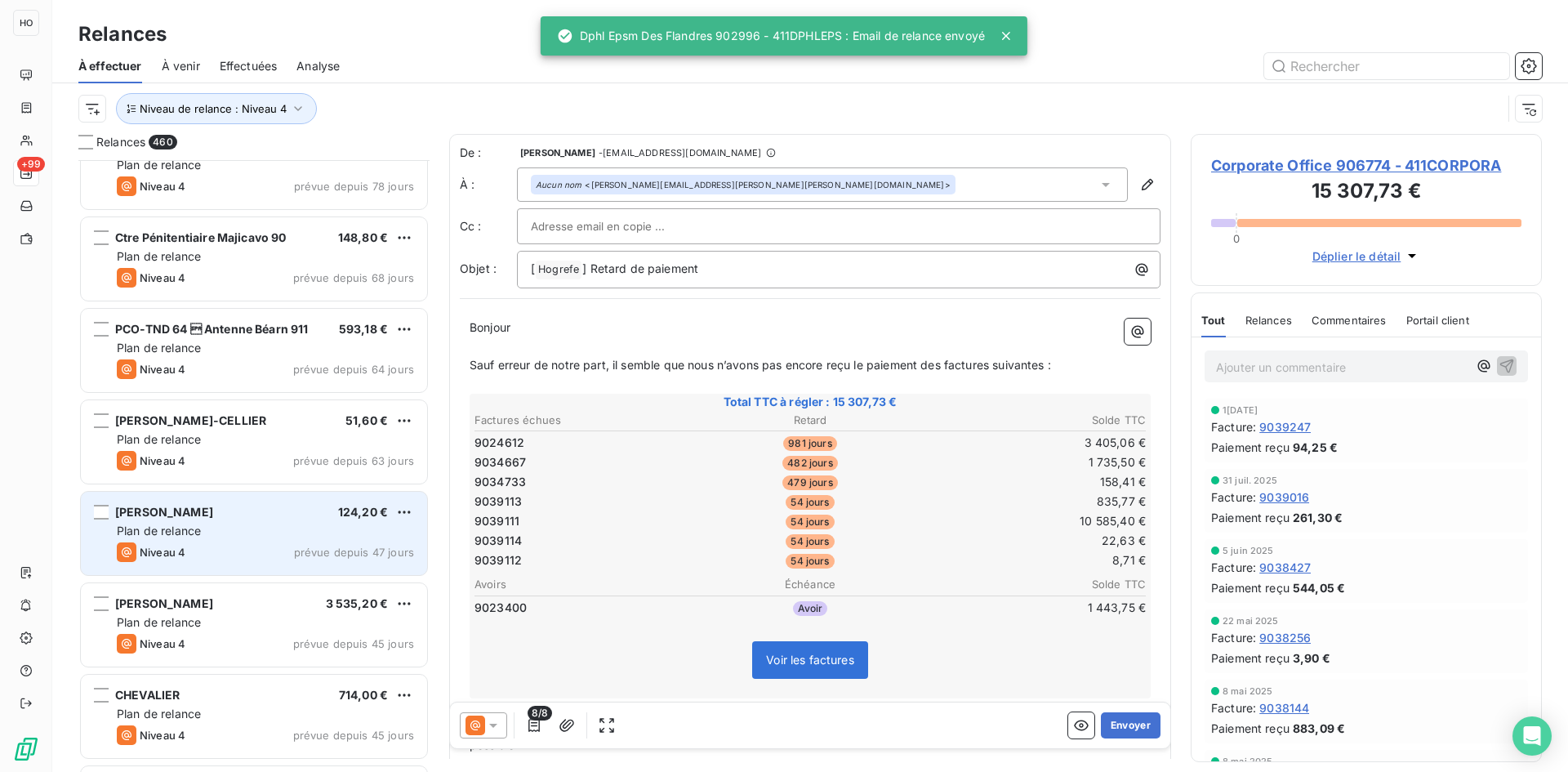
click at [234, 529] on div "Plan de relance" at bounding box center [265, 530] width 297 height 16
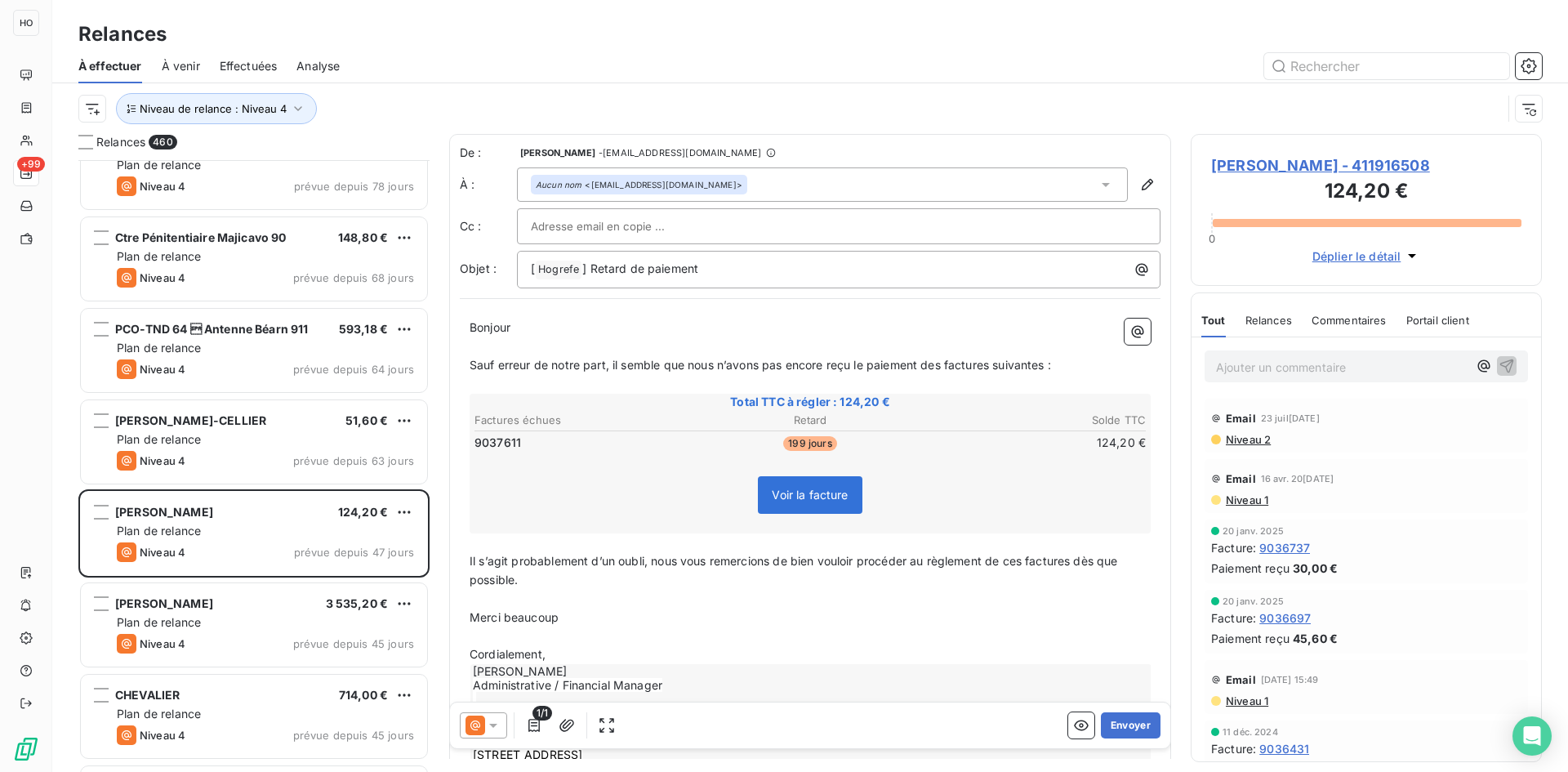
click at [487, 723] on icon at bounding box center [492, 725] width 16 height 16
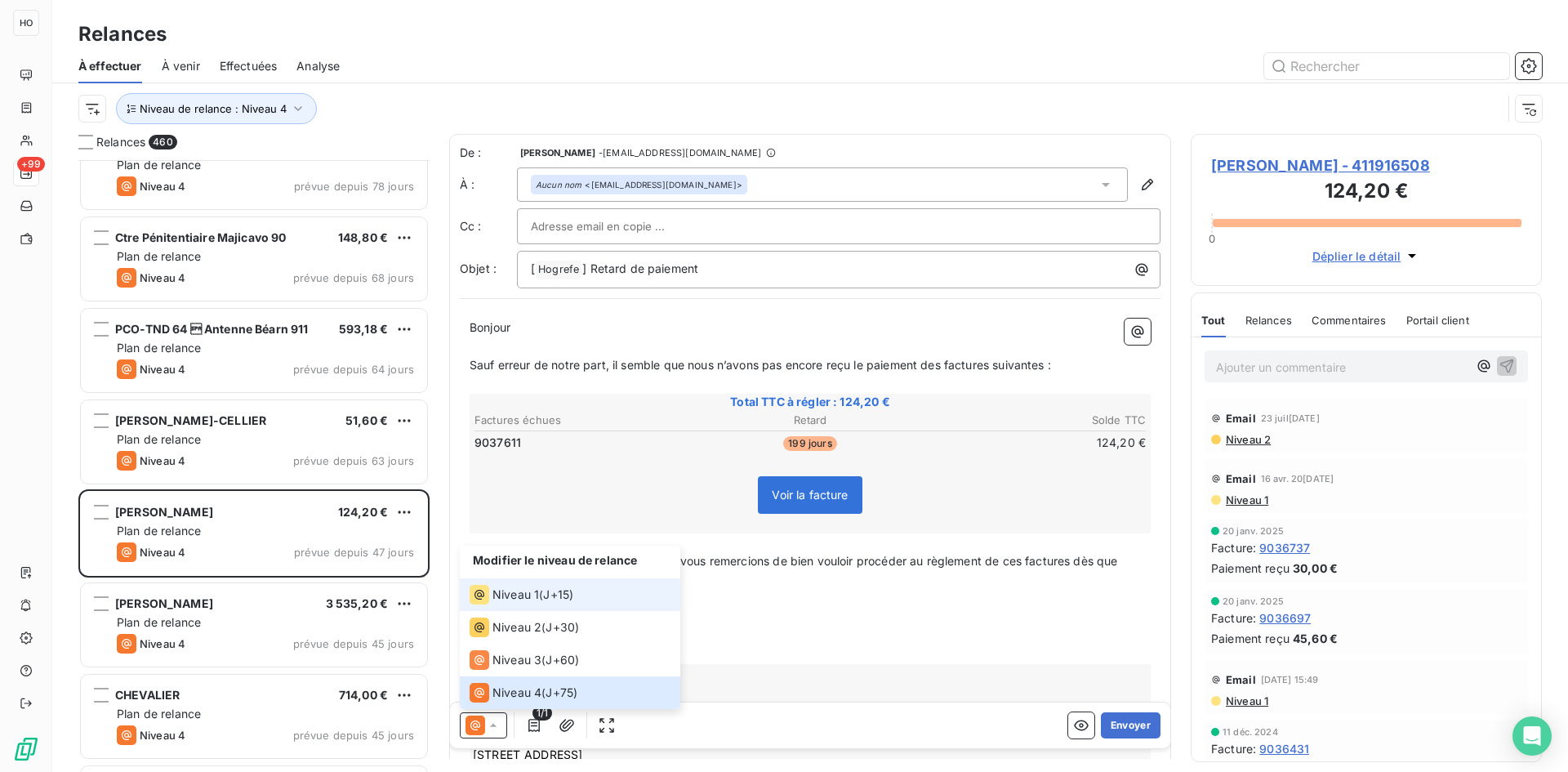
click at [572, 597] on span "J+15 )" at bounding box center [558, 594] width 30 height 16
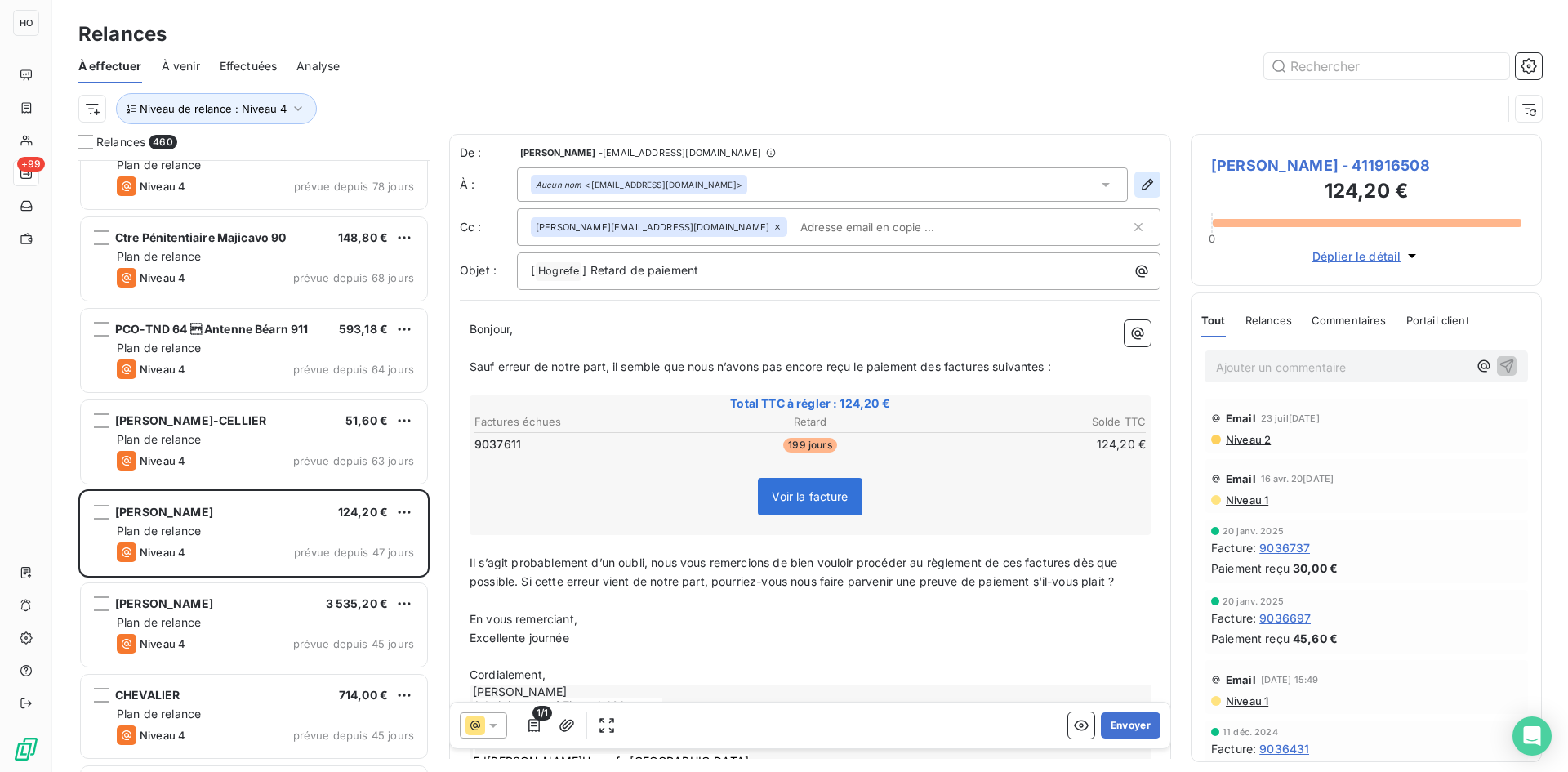
click at [1142, 187] on icon "button" at bounding box center [1148, 185] width 12 height 12
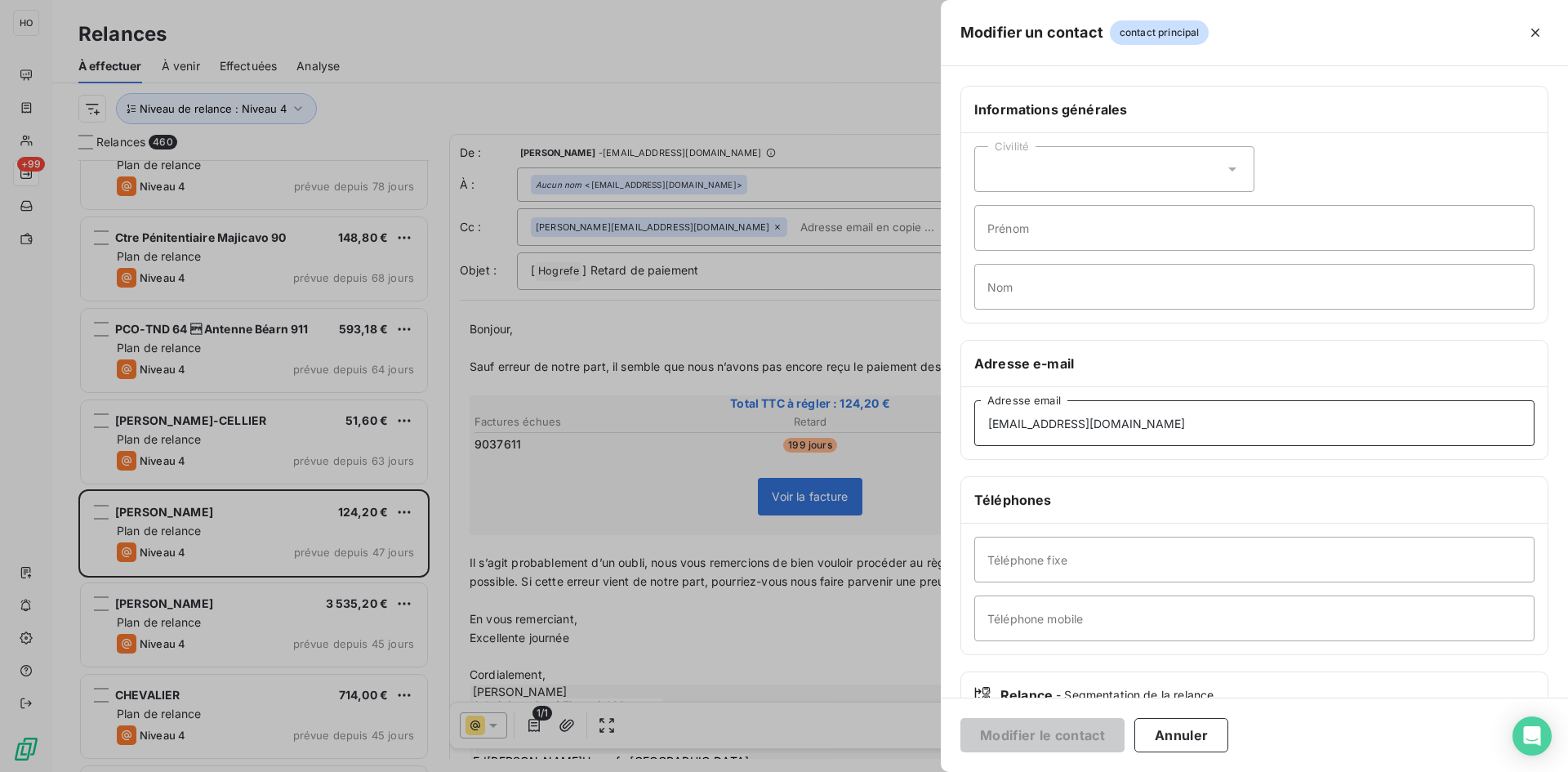
drag, startPoint x: 1122, startPoint y: 423, endPoint x: 932, endPoint y: 399, distance: 191.5
click at [932, 771] on div "Modifier un contact contact principal Informations générales Civilité Prénom No…" at bounding box center [784, 772] width 1568 height 0
click at [869, 438] on div at bounding box center [784, 386] width 1568 height 772
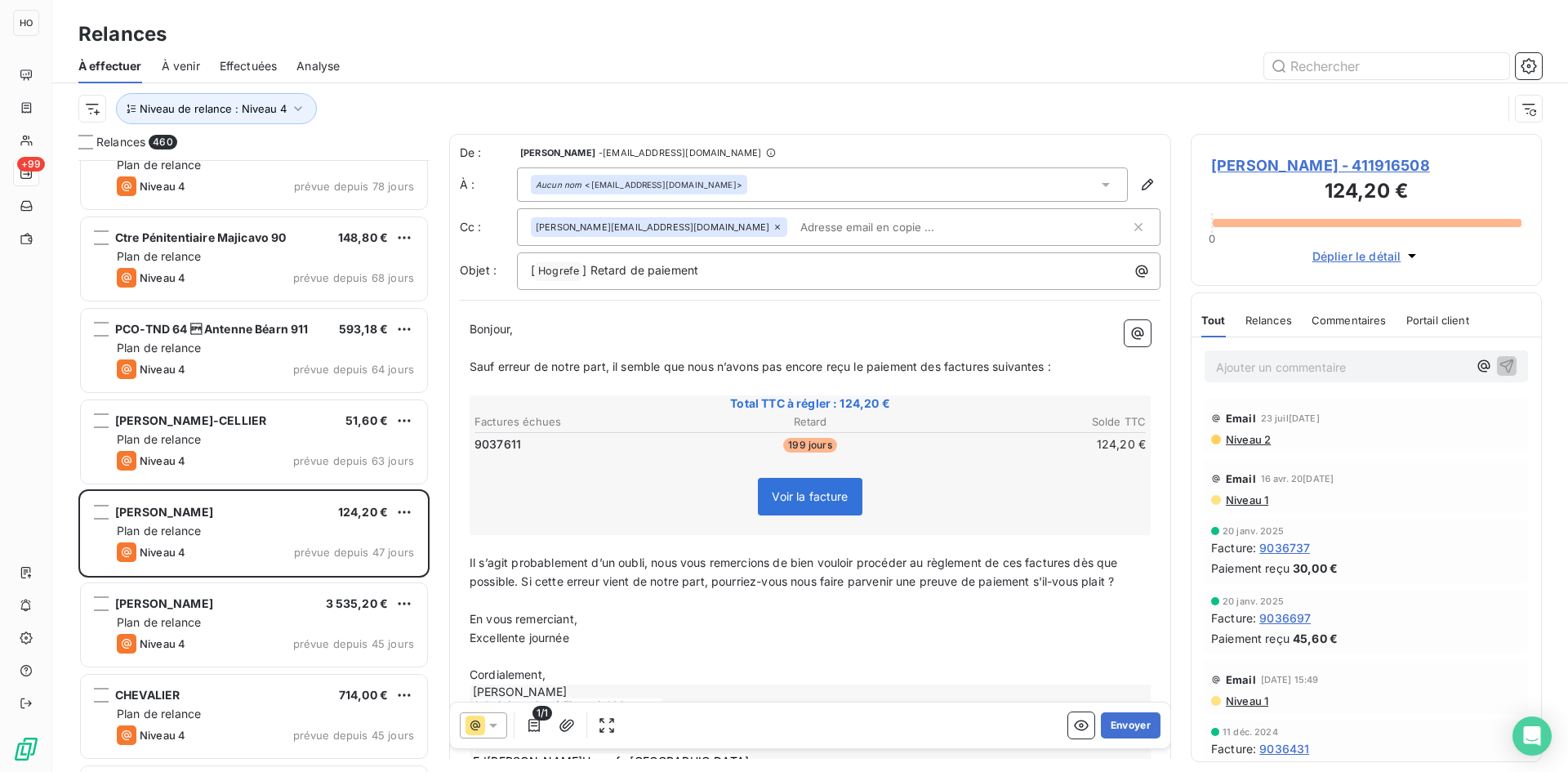
click at [486, 726] on icon at bounding box center [492, 725] width 16 height 16
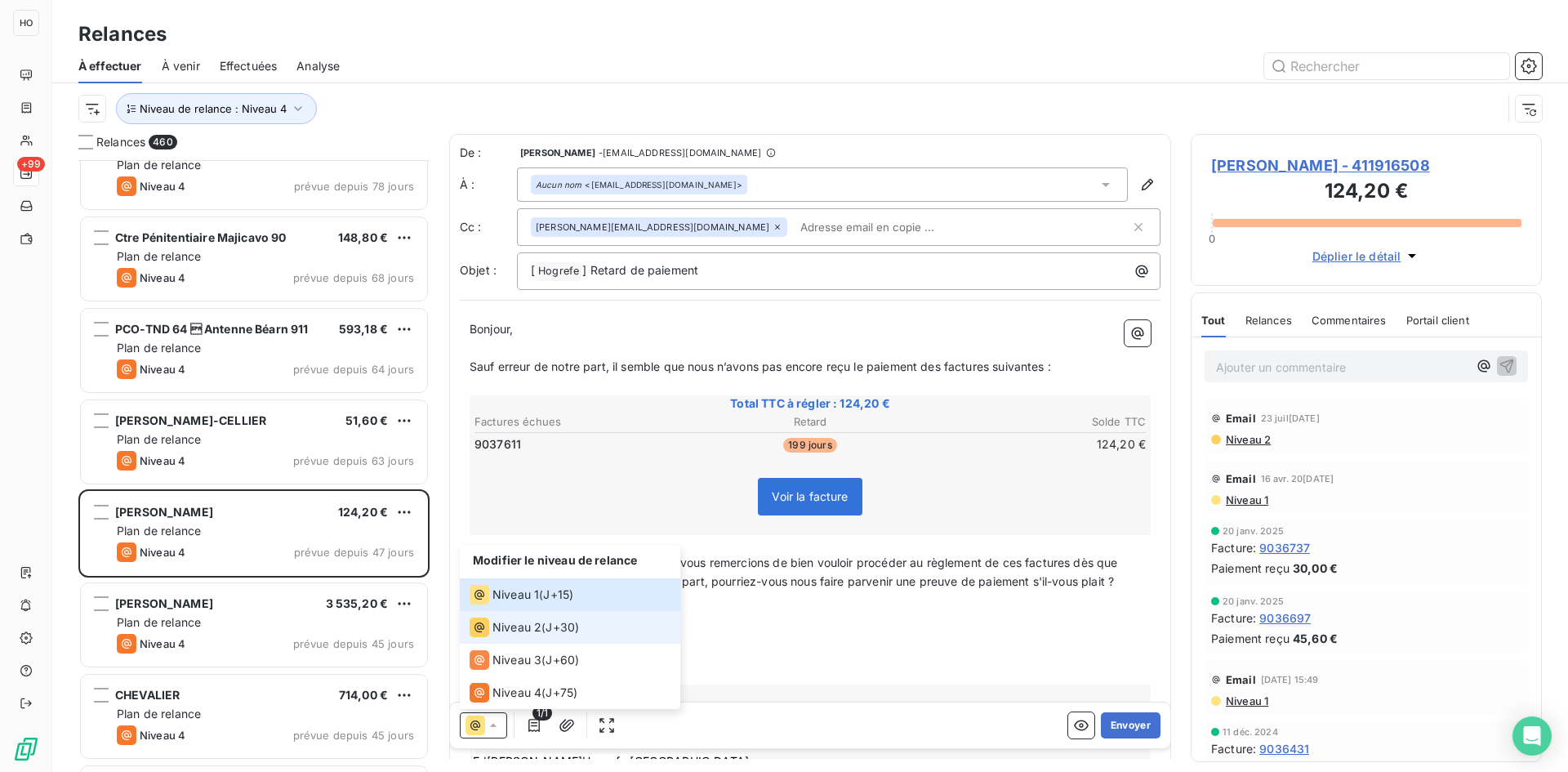
click at [537, 621] on span "Niveau 2" at bounding box center [517, 627] width 49 height 16
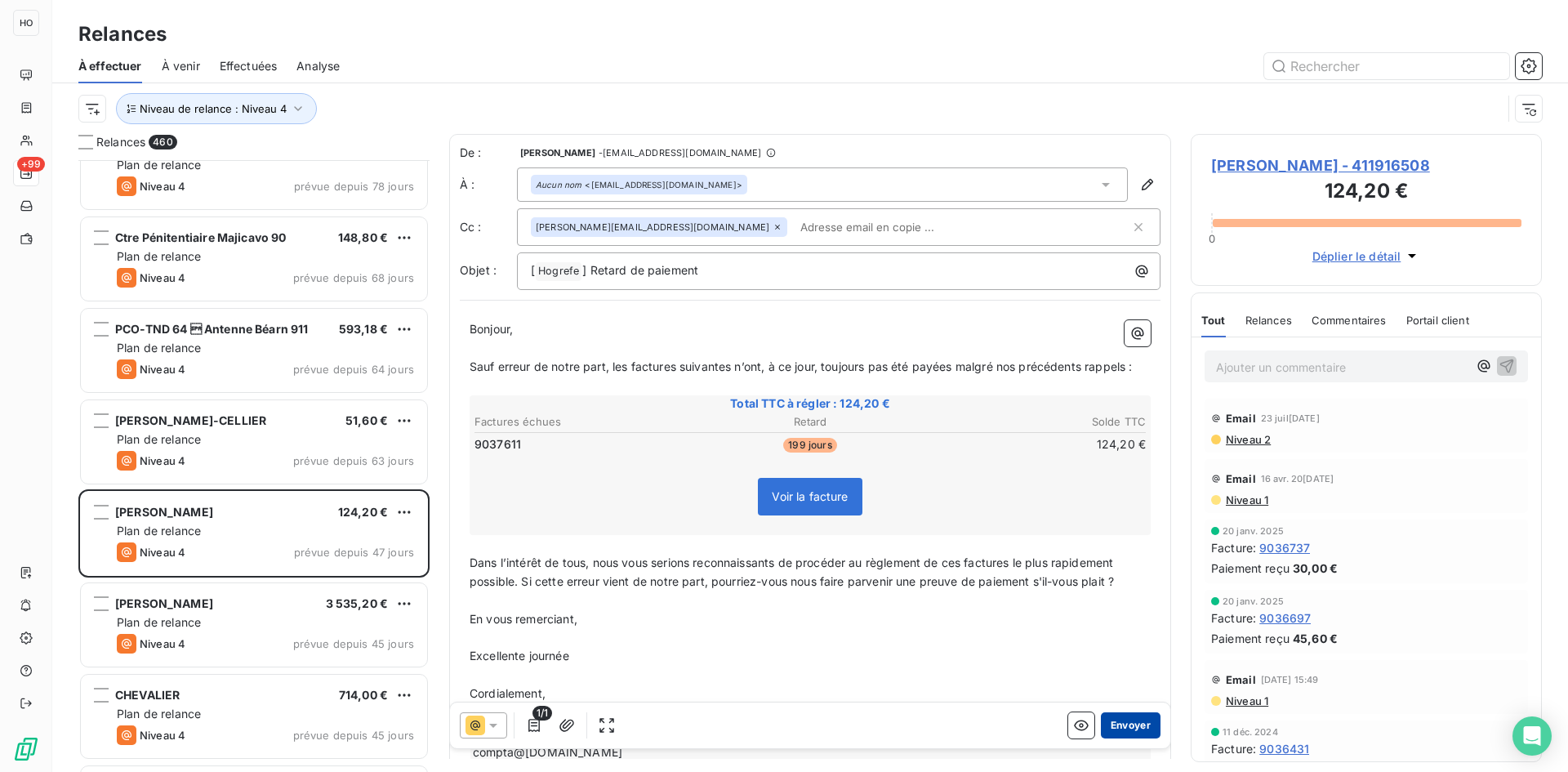
click at [1126, 728] on button "Envoyer" at bounding box center [1130, 725] width 60 height 26
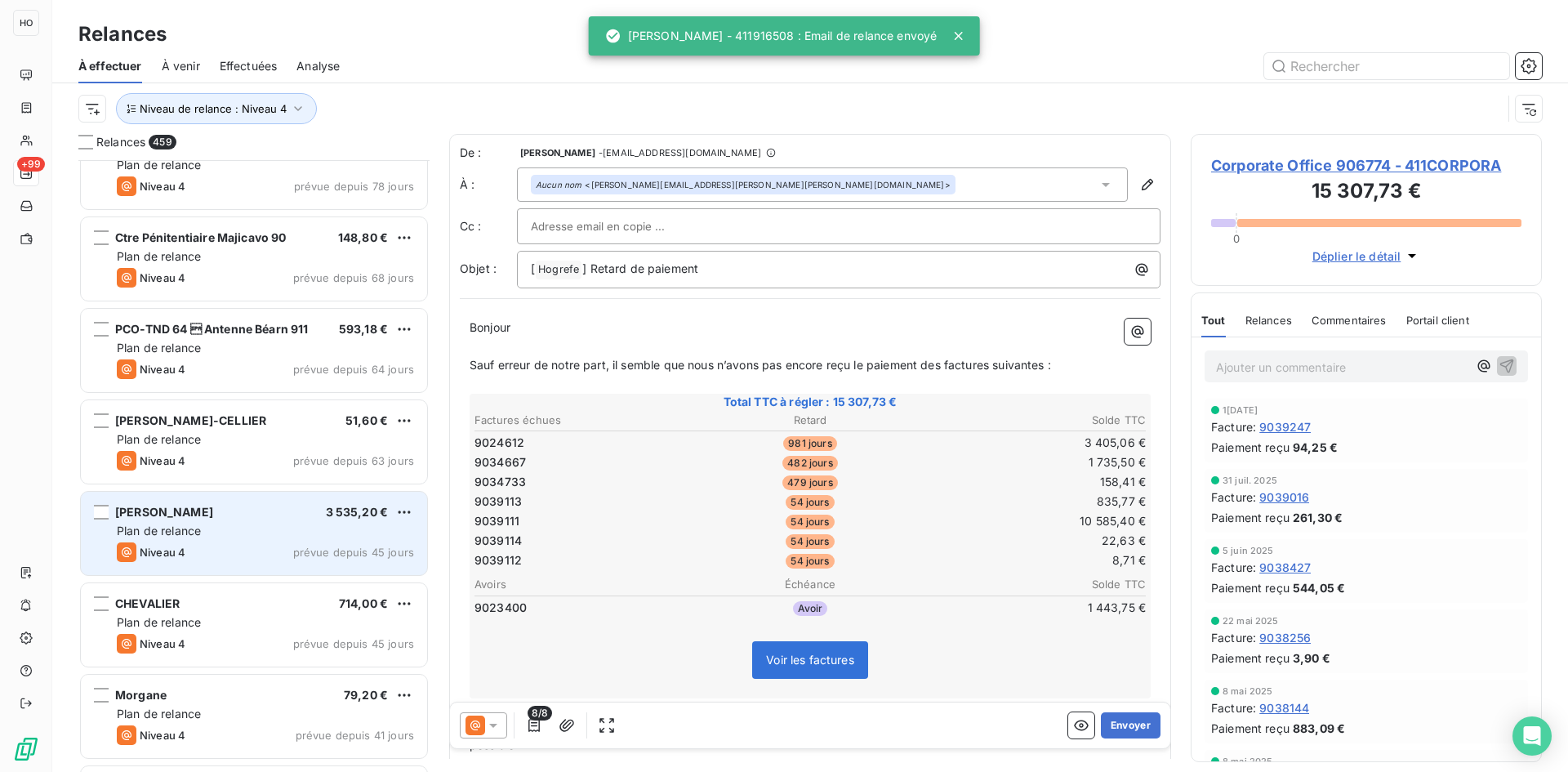
click at [247, 552] on div "Niveau 4 prévue depuis 45 jours" at bounding box center [265, 551] width 297 height 19
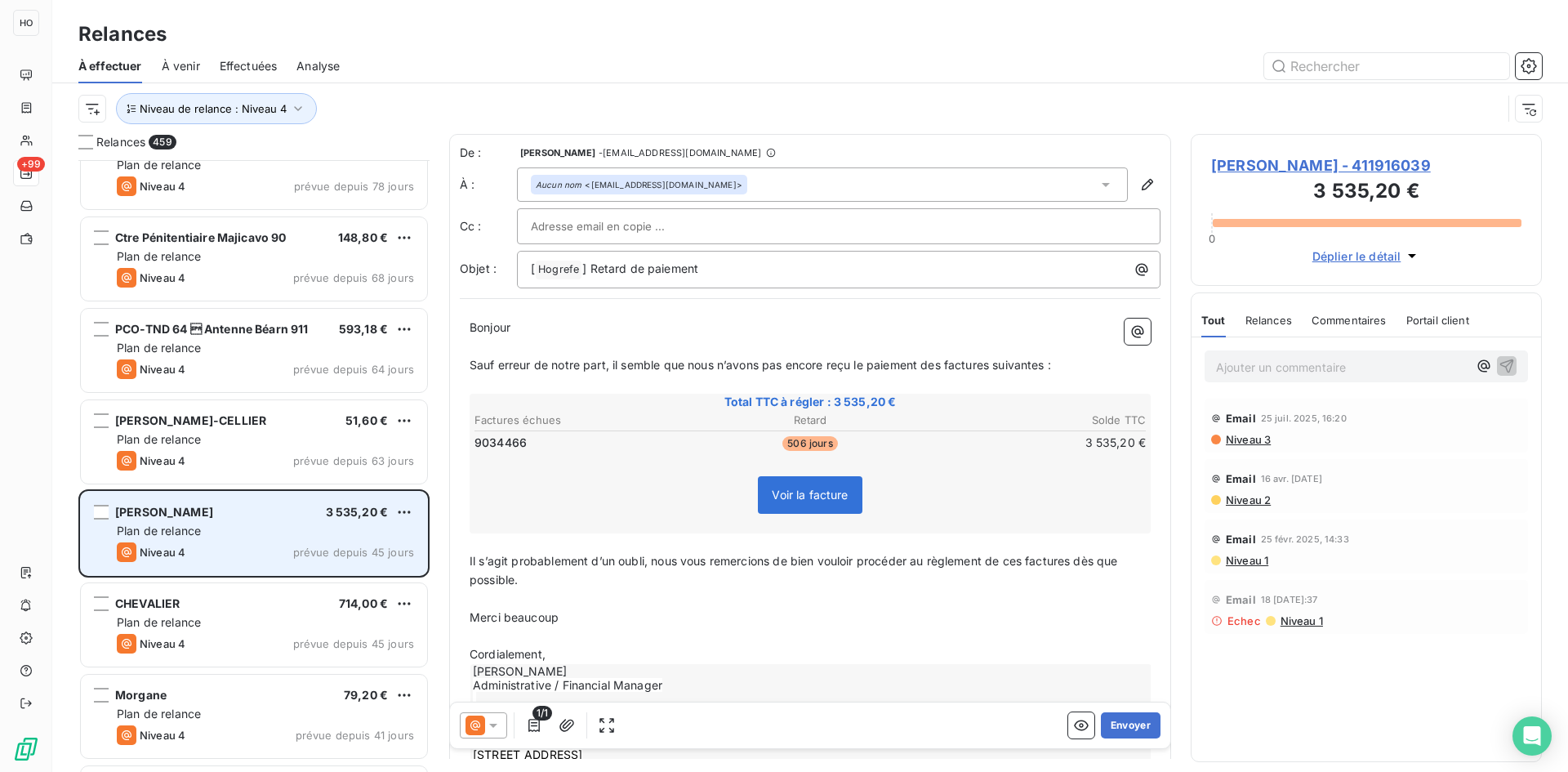
click at [286, 525] on div "Plan de relance" at bounding box center [265, 530] width 297 height 16
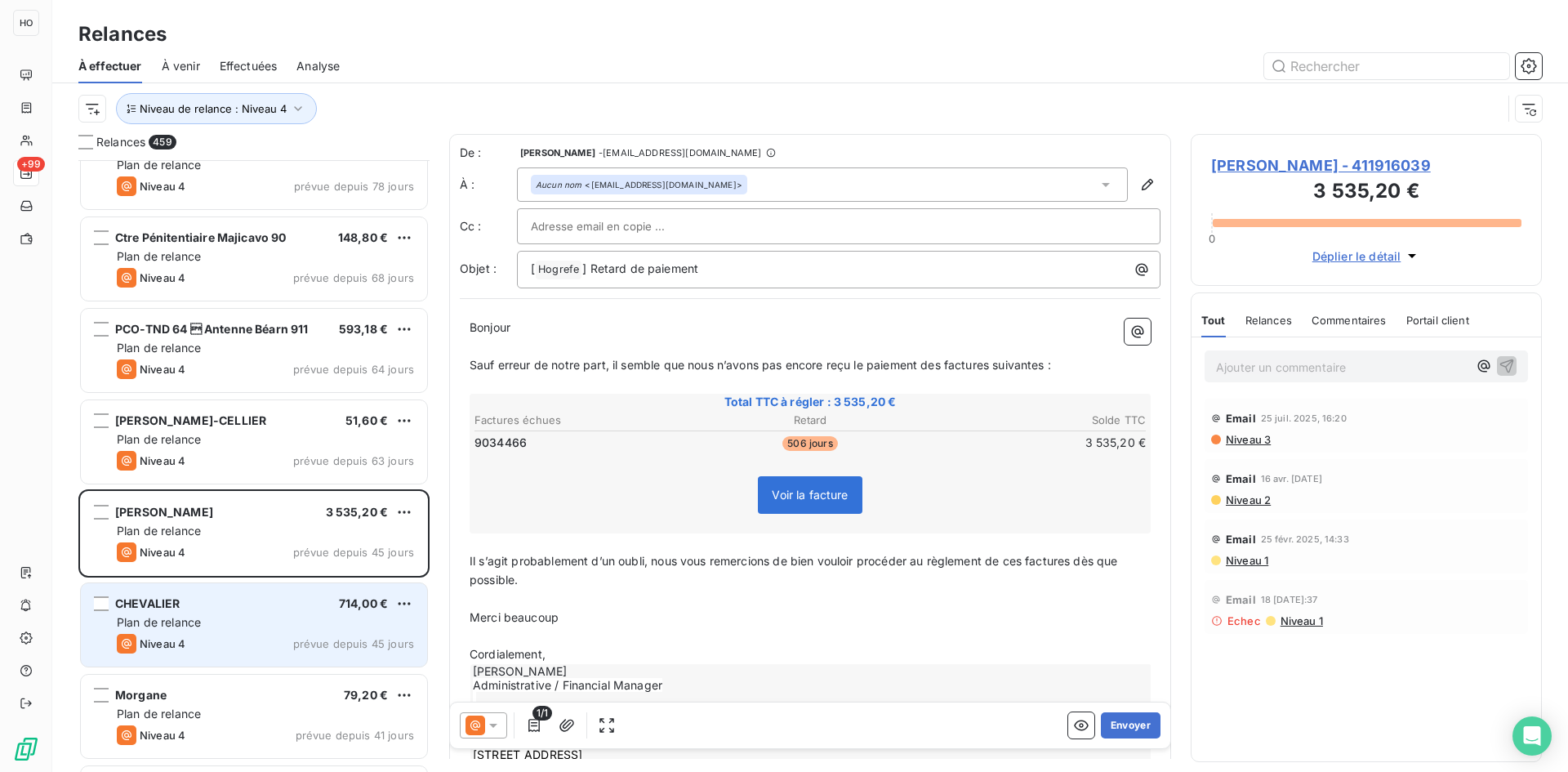
click at [263, 623] on div "Plan de relance" at bounding box center [265, 622] width 297 height 16
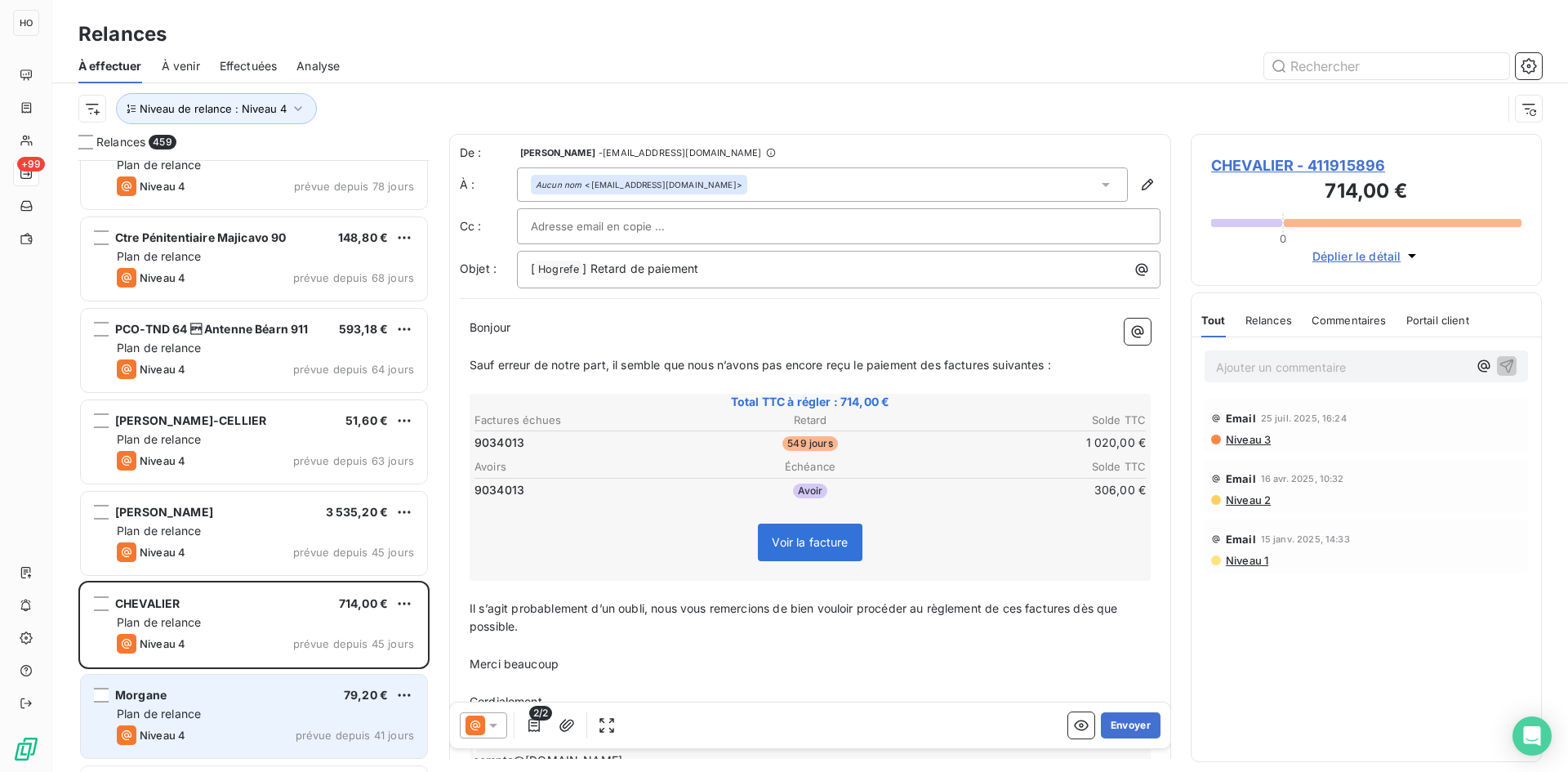
click at [241, 696] on div "Morgane 79,20 €" at bounding box center [265, 696] width 297 height 15
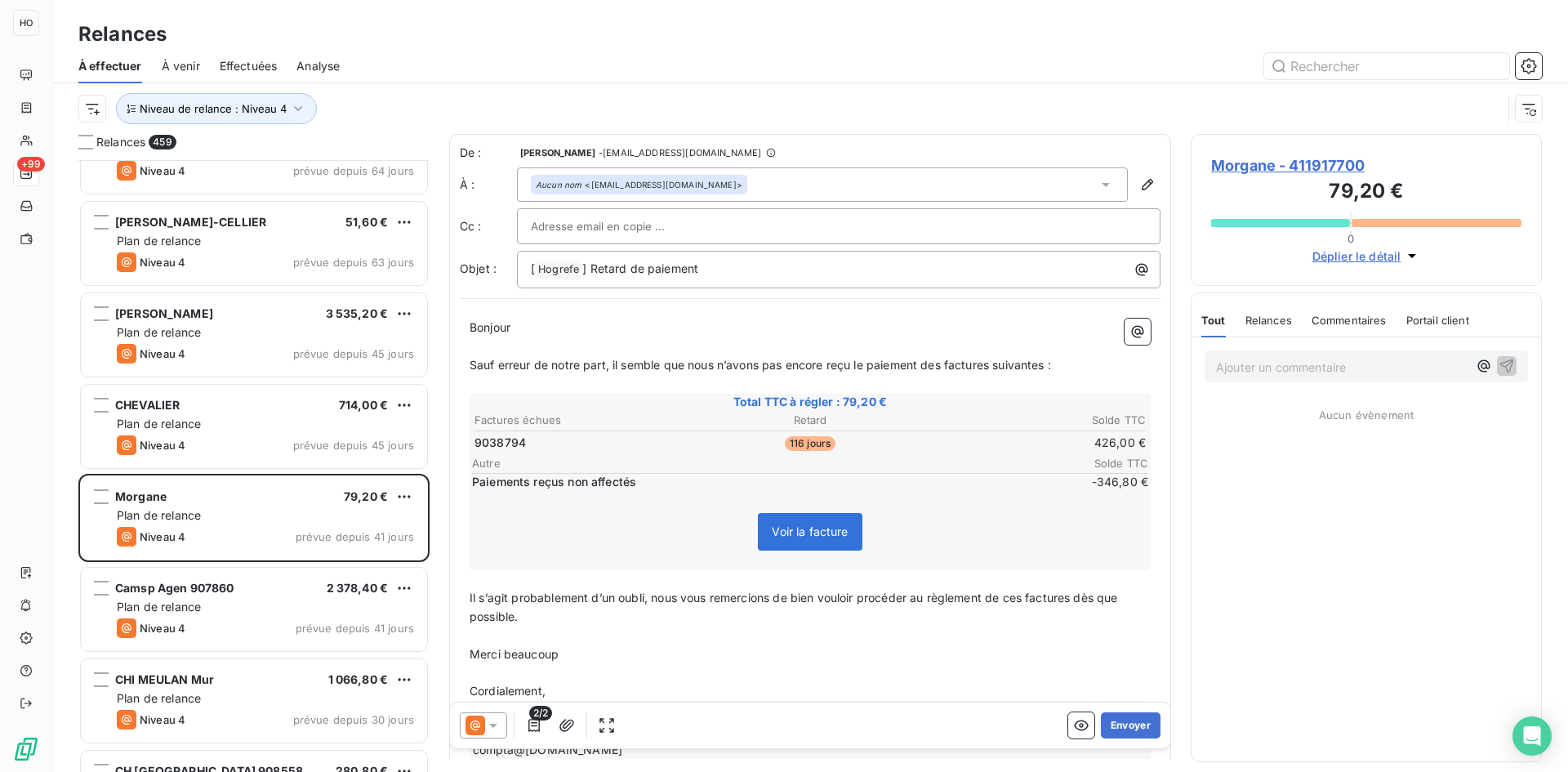
scroll to position [39393, 0]
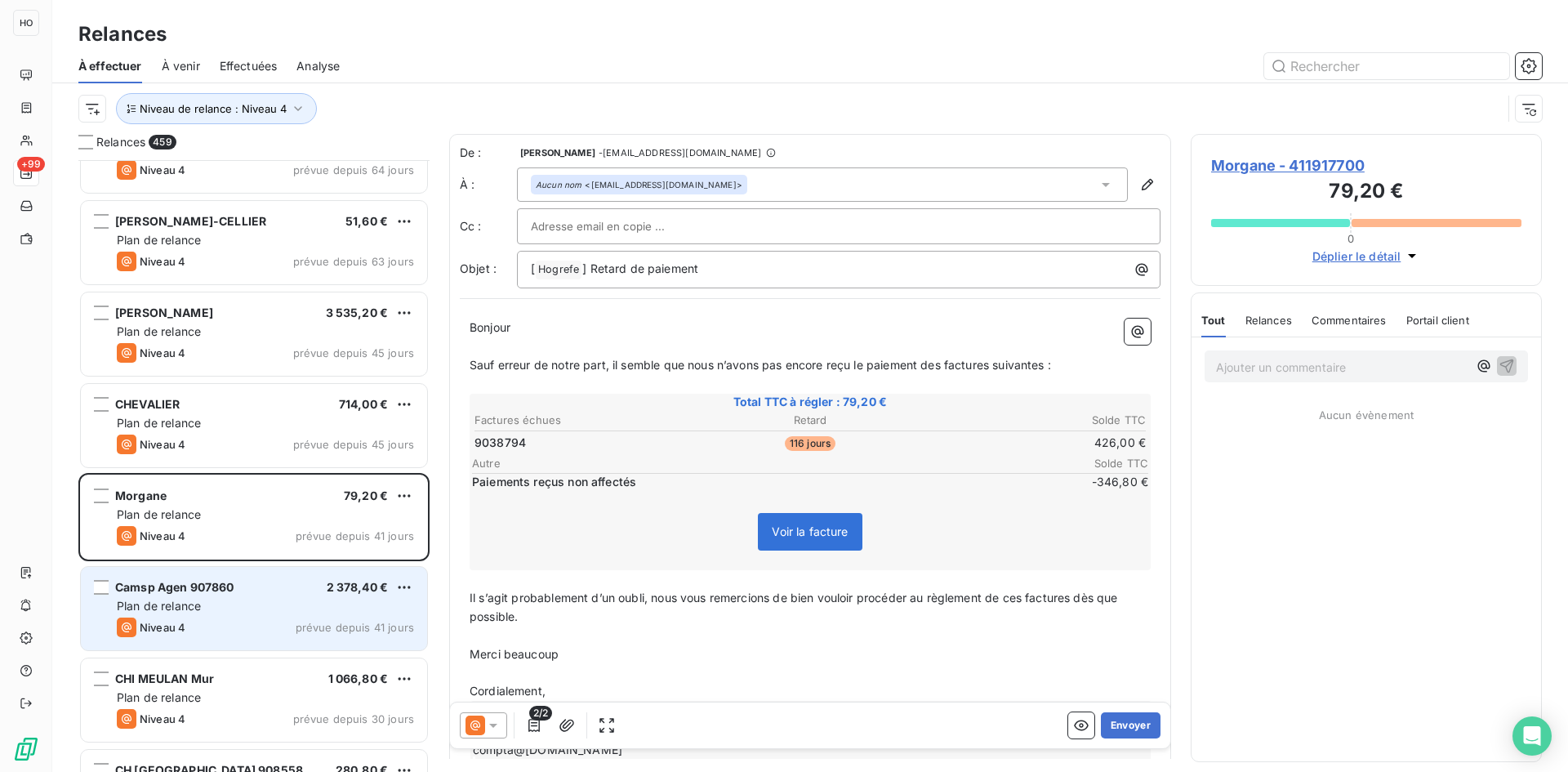
click at [250, 602] on div "Plan de relance" at bounding box center [265, 606] width 297 height 16
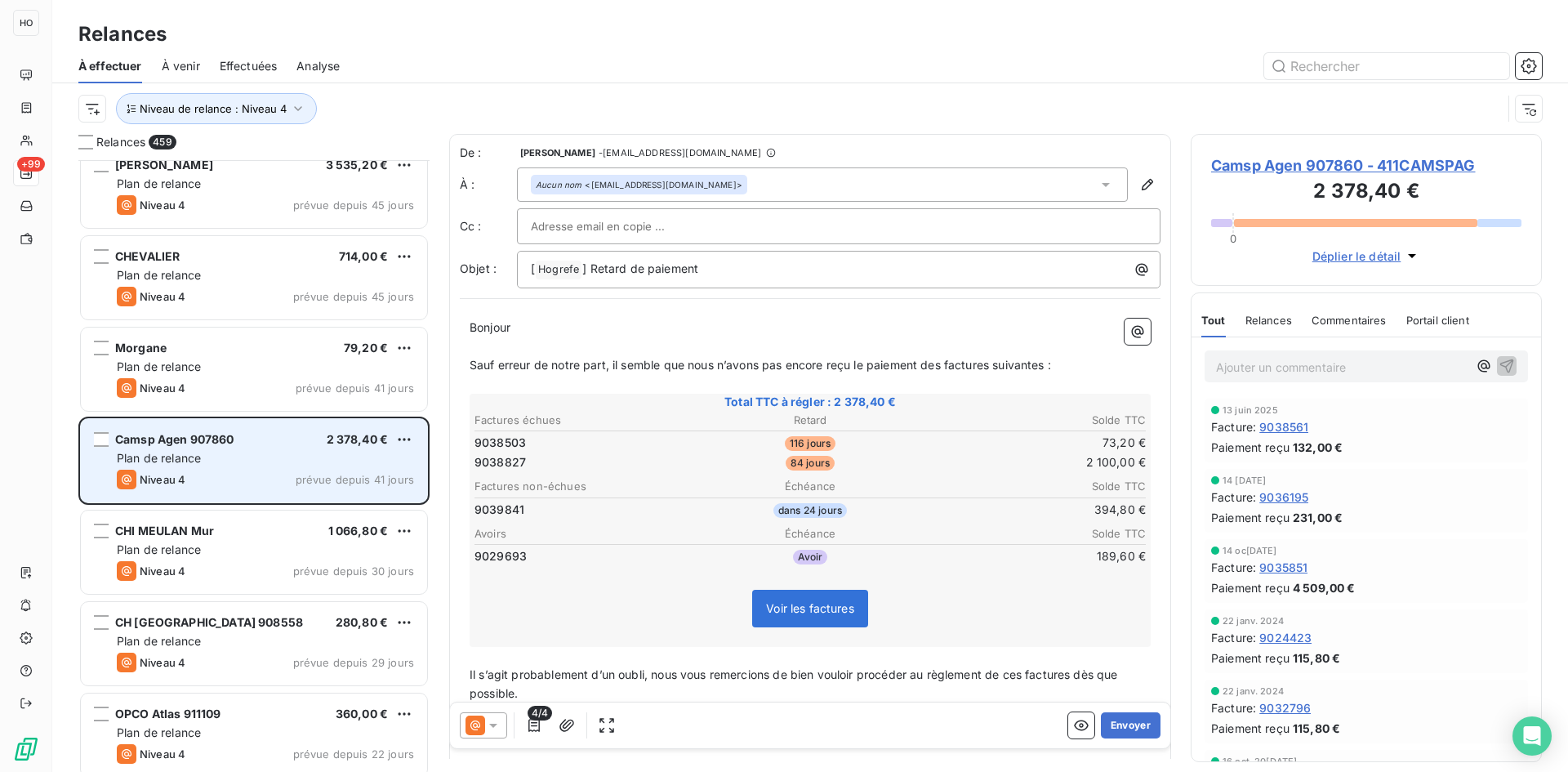
scroll to position [39541, 0]
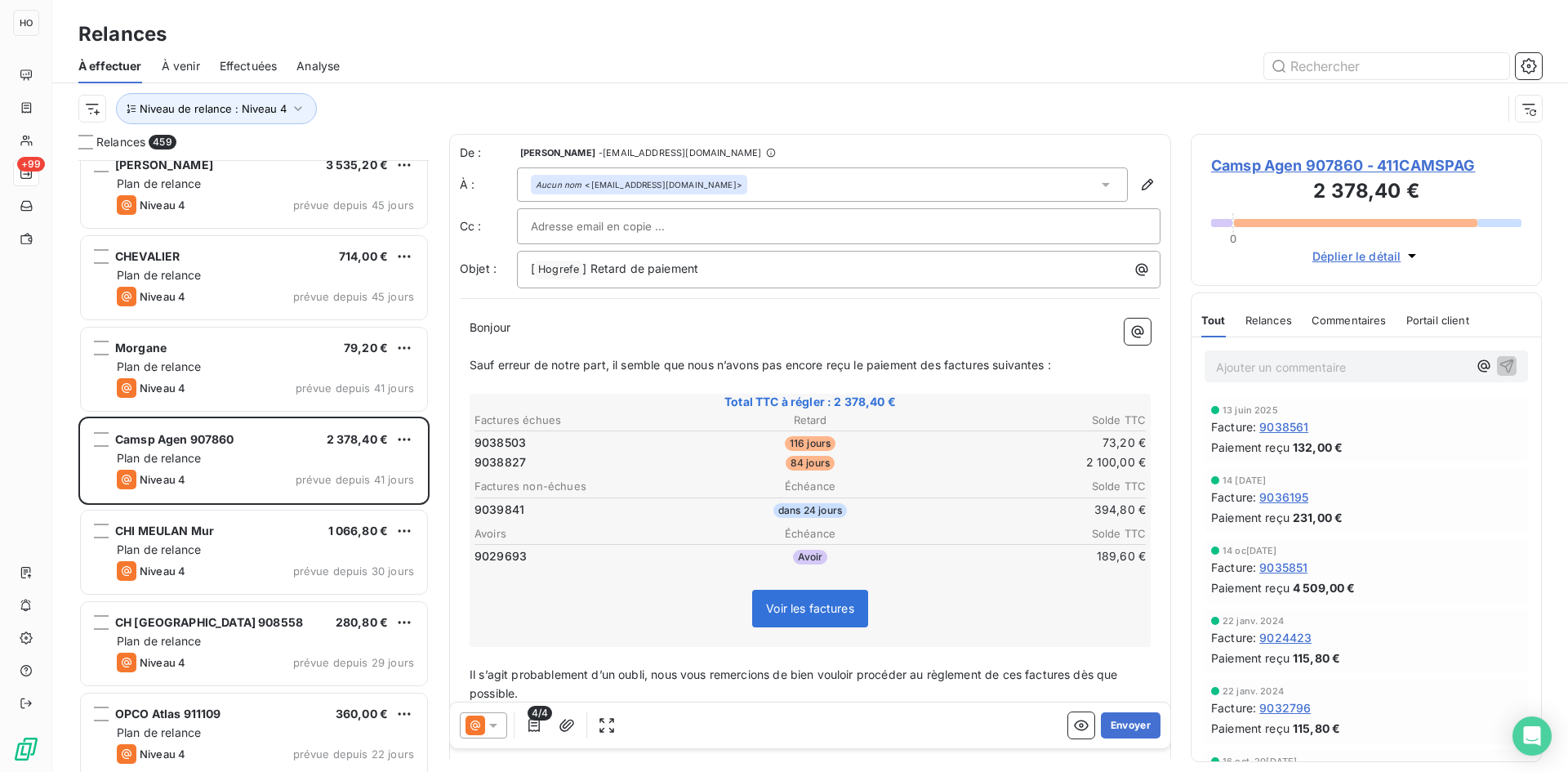
click at [493, 724] on icon at bounding box center [493, 725] width 8 height 4
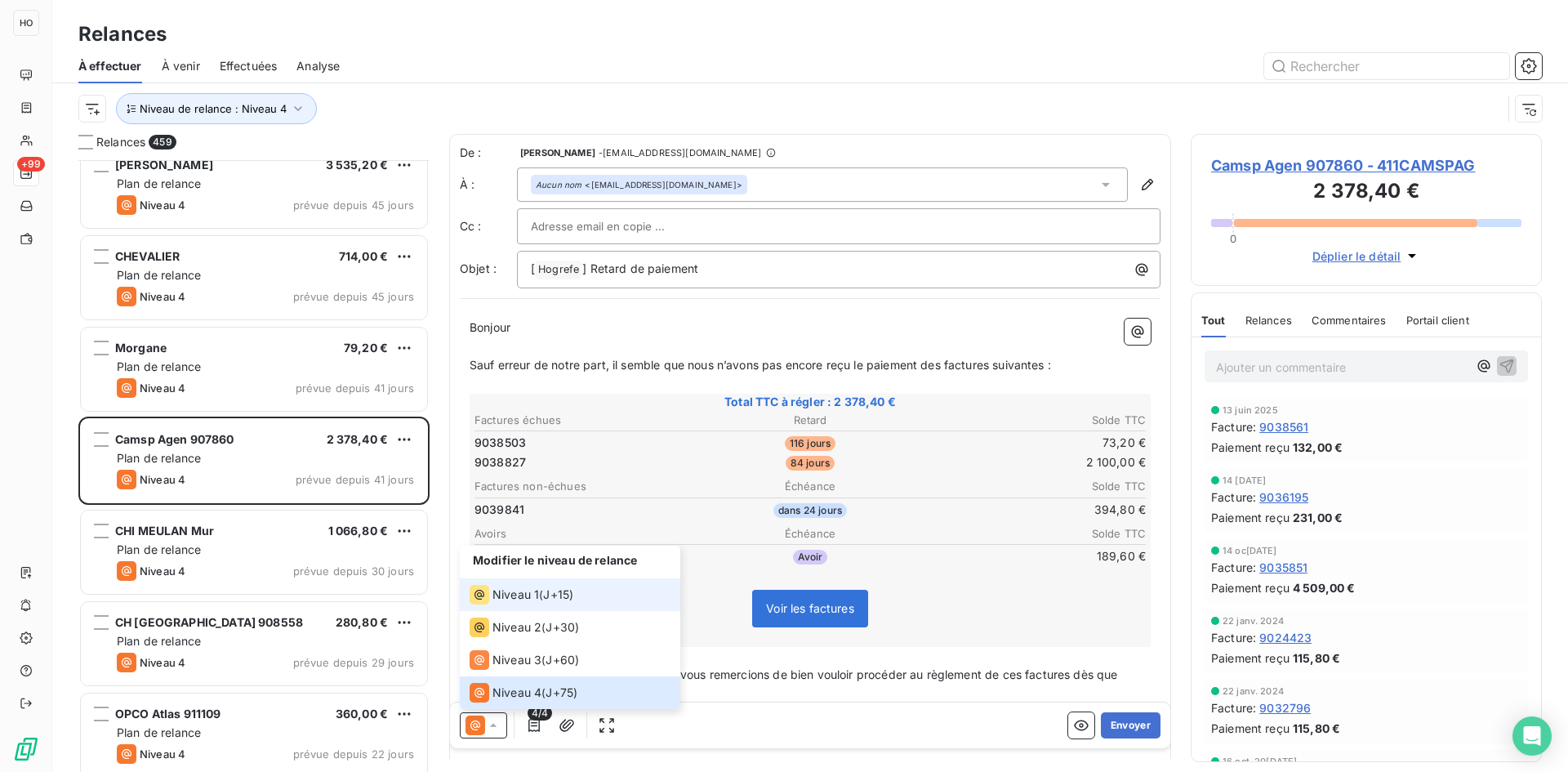
click at [572, 600] on span "J+15 )" at bounding box center [558, 594] width 30 height 16
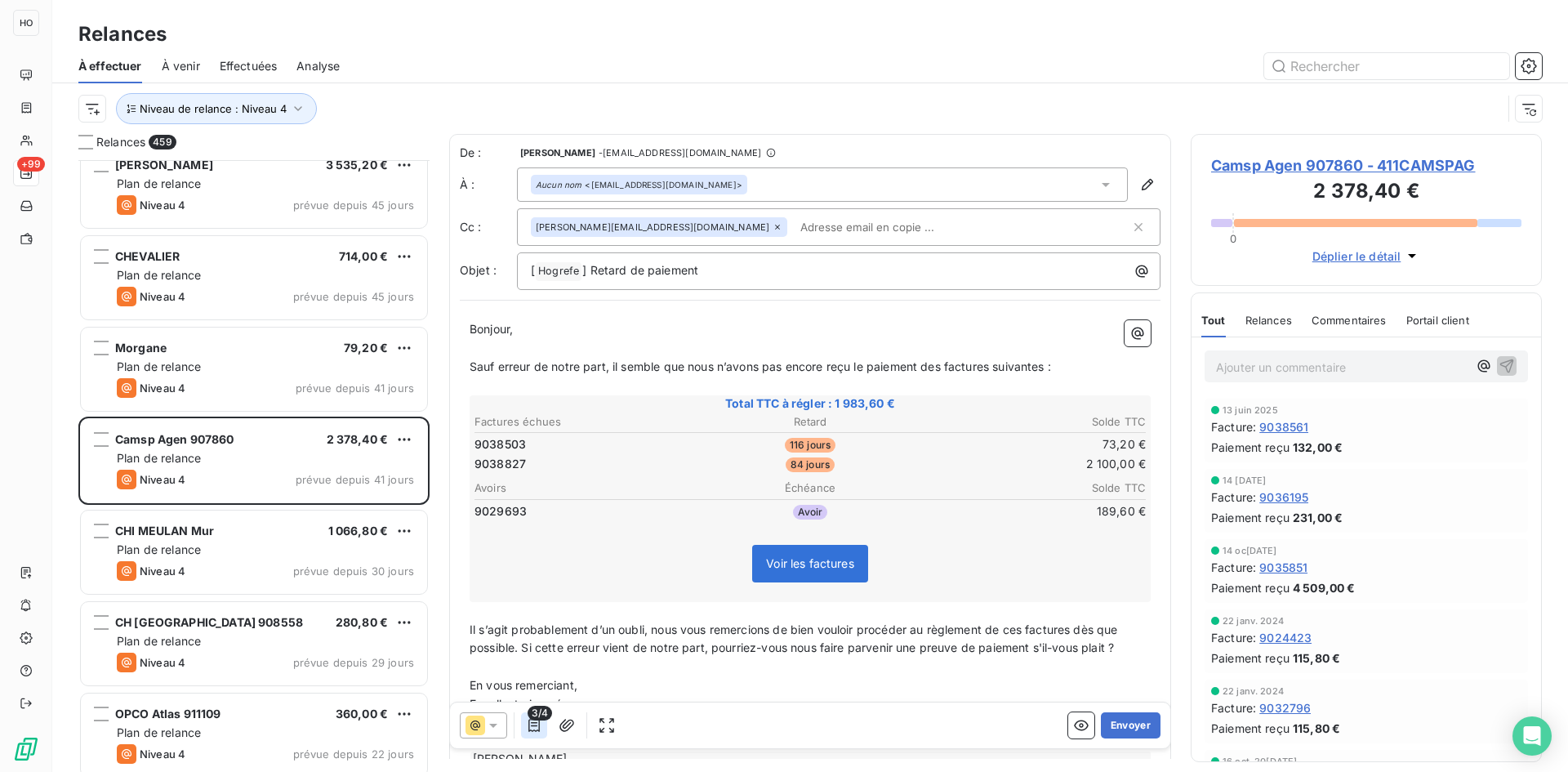
click at [533, 724] on icon "button" at bounding box center [534, 725] width 16 height 16
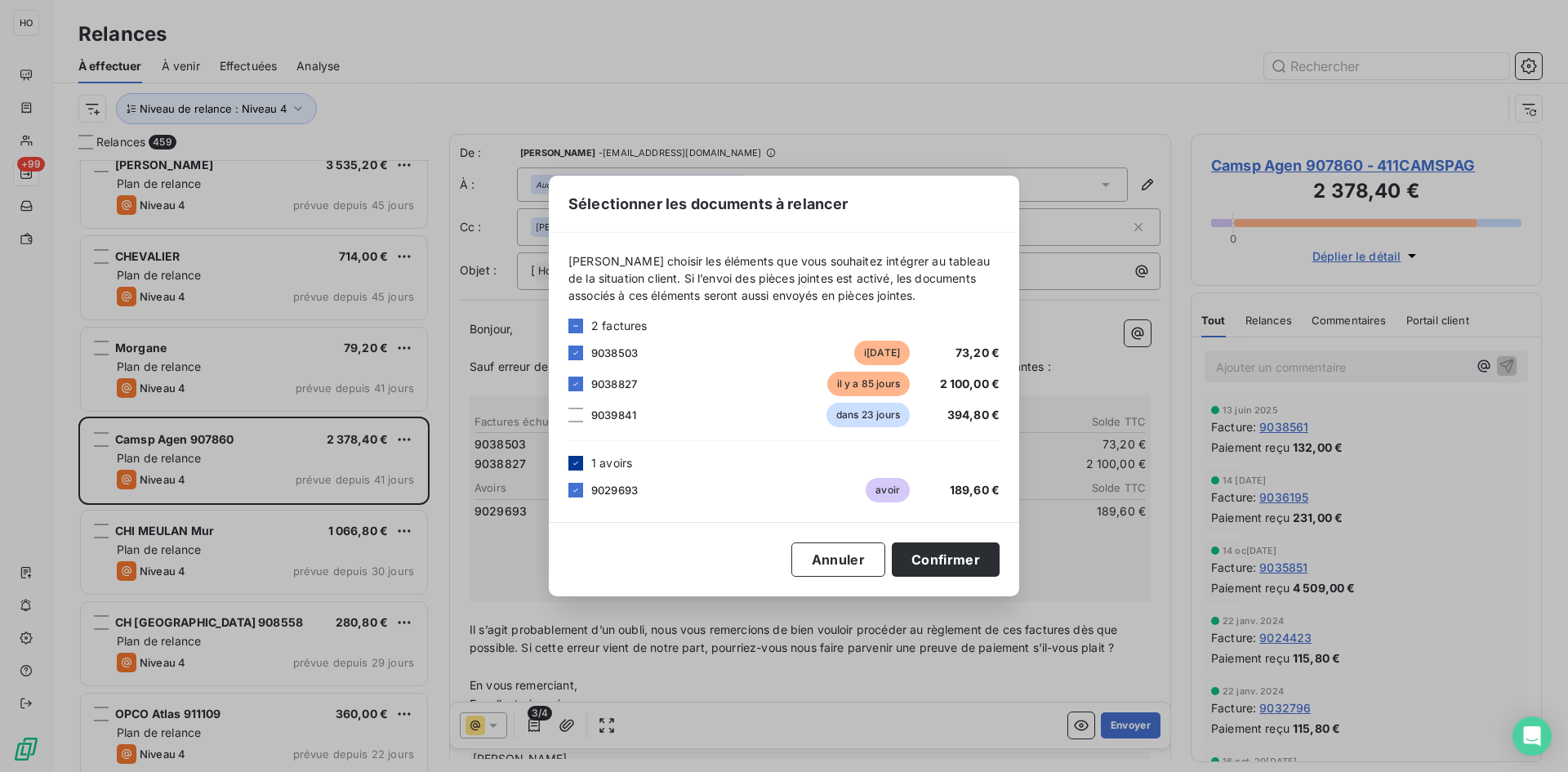
click at [576, 466] on icon at bounding box center [576, 463] width 10 height 10
click at [945, 548] on button "Confirmer" at bounding box center [945, 559] width 107 height 34
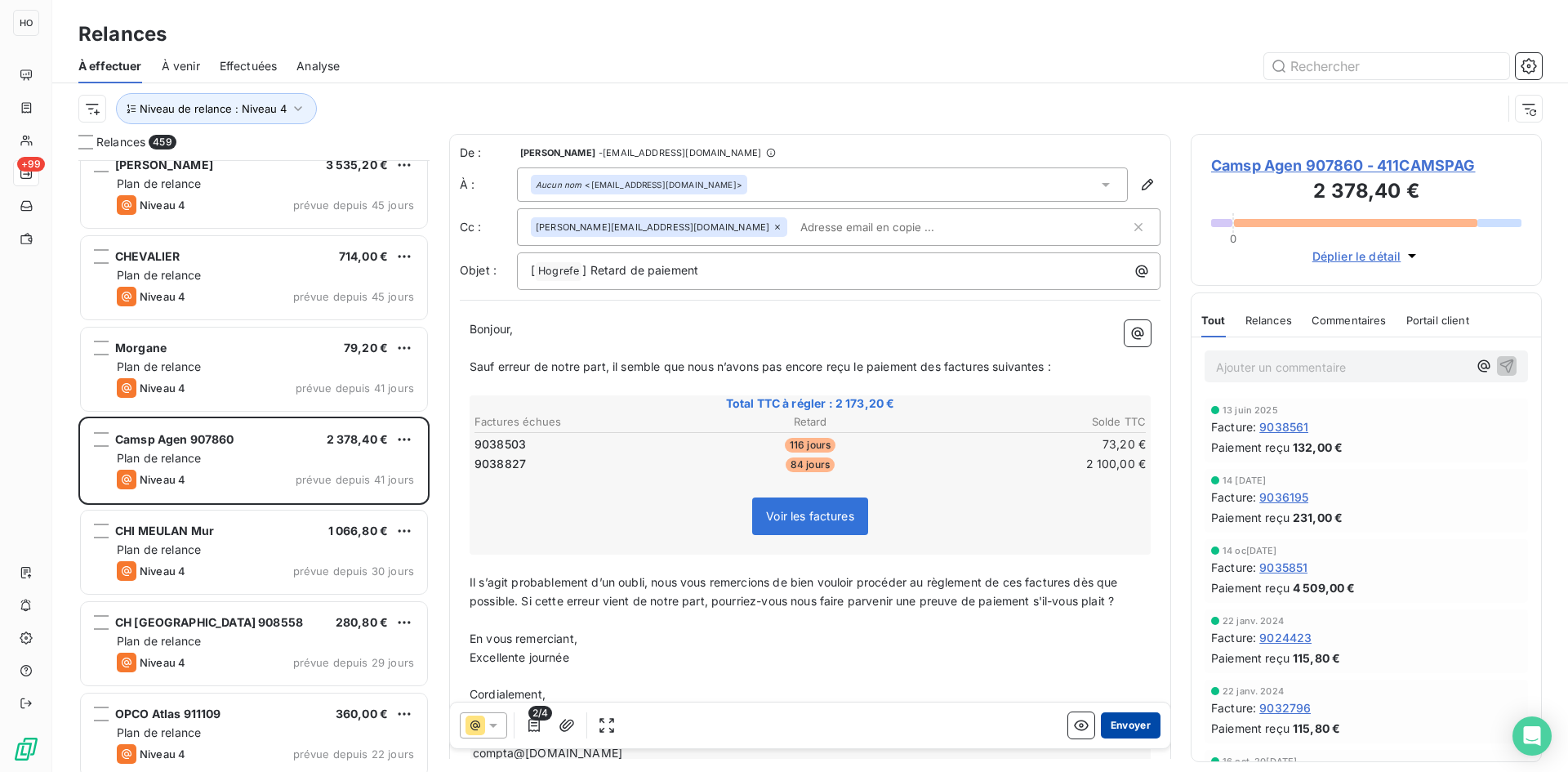
click at [1126, 722] on button "Envoyer" at bounding box center [1130, 725] width 60 height 26
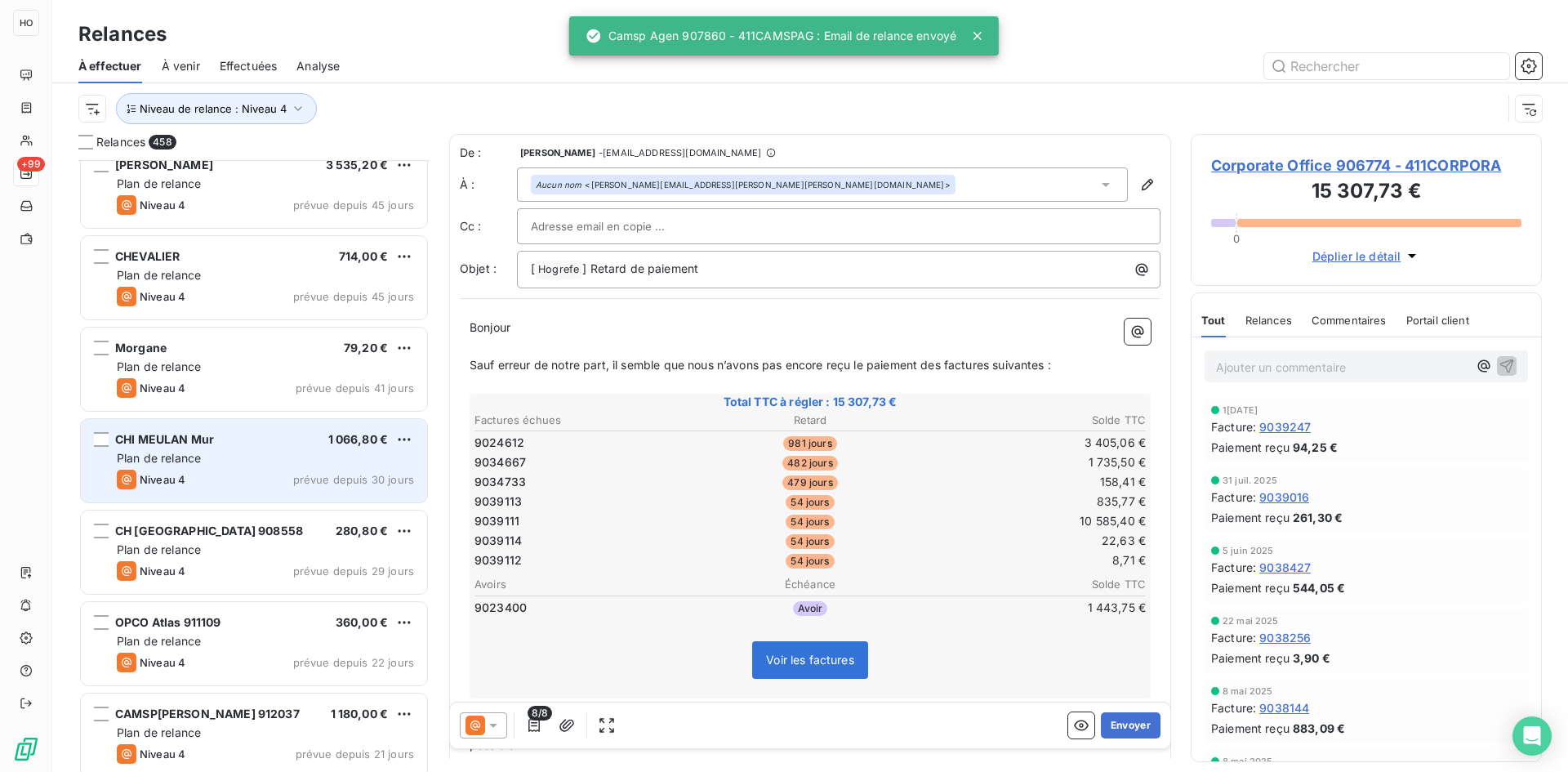
click at [278, 462] on div "Plan de relance" at bounding box center [265, 457] width 297 height 16
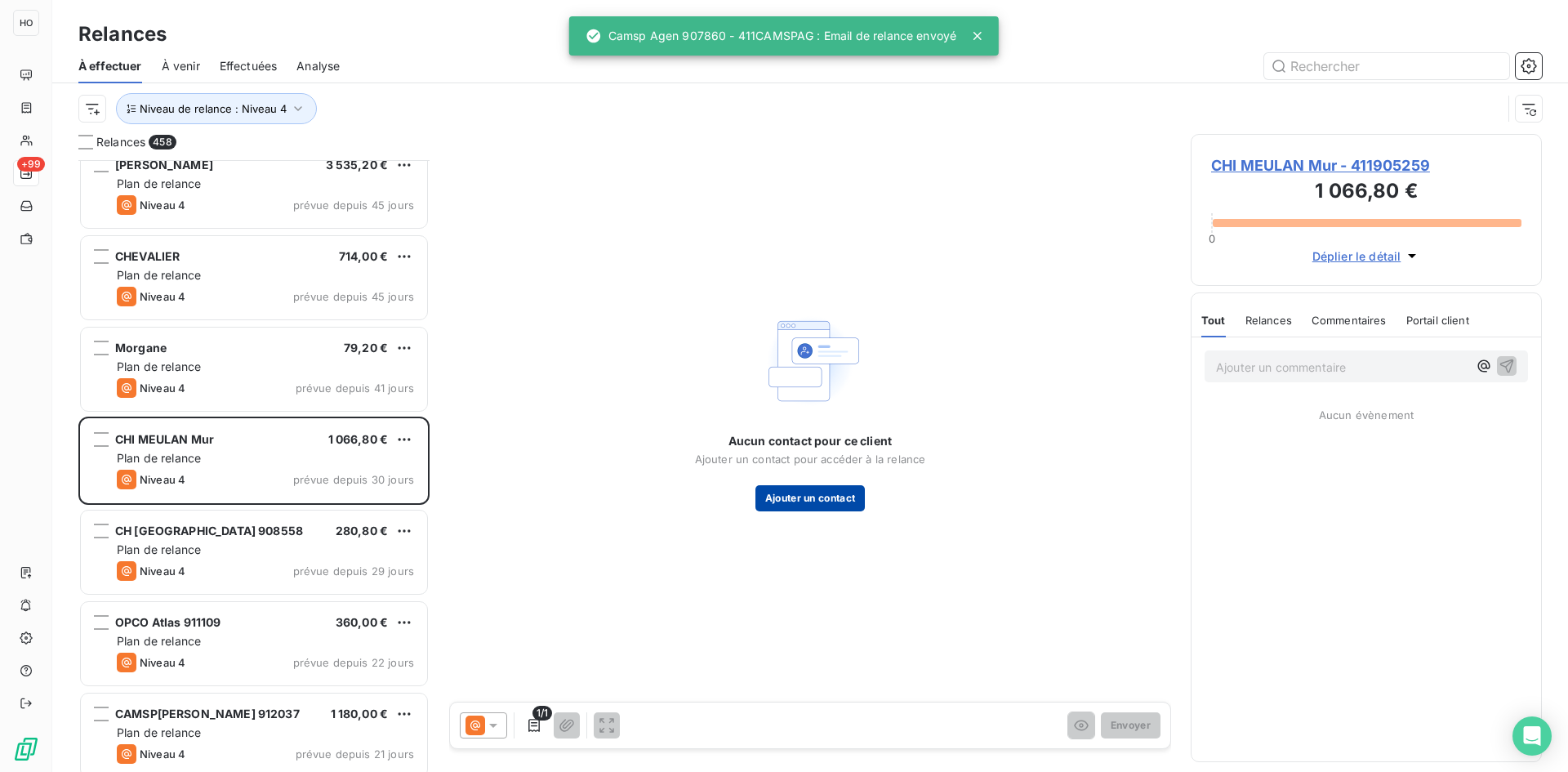
click at [823, 494] on button "Ajouter un contact" at bounding box center [810, 498] width 110 height 26
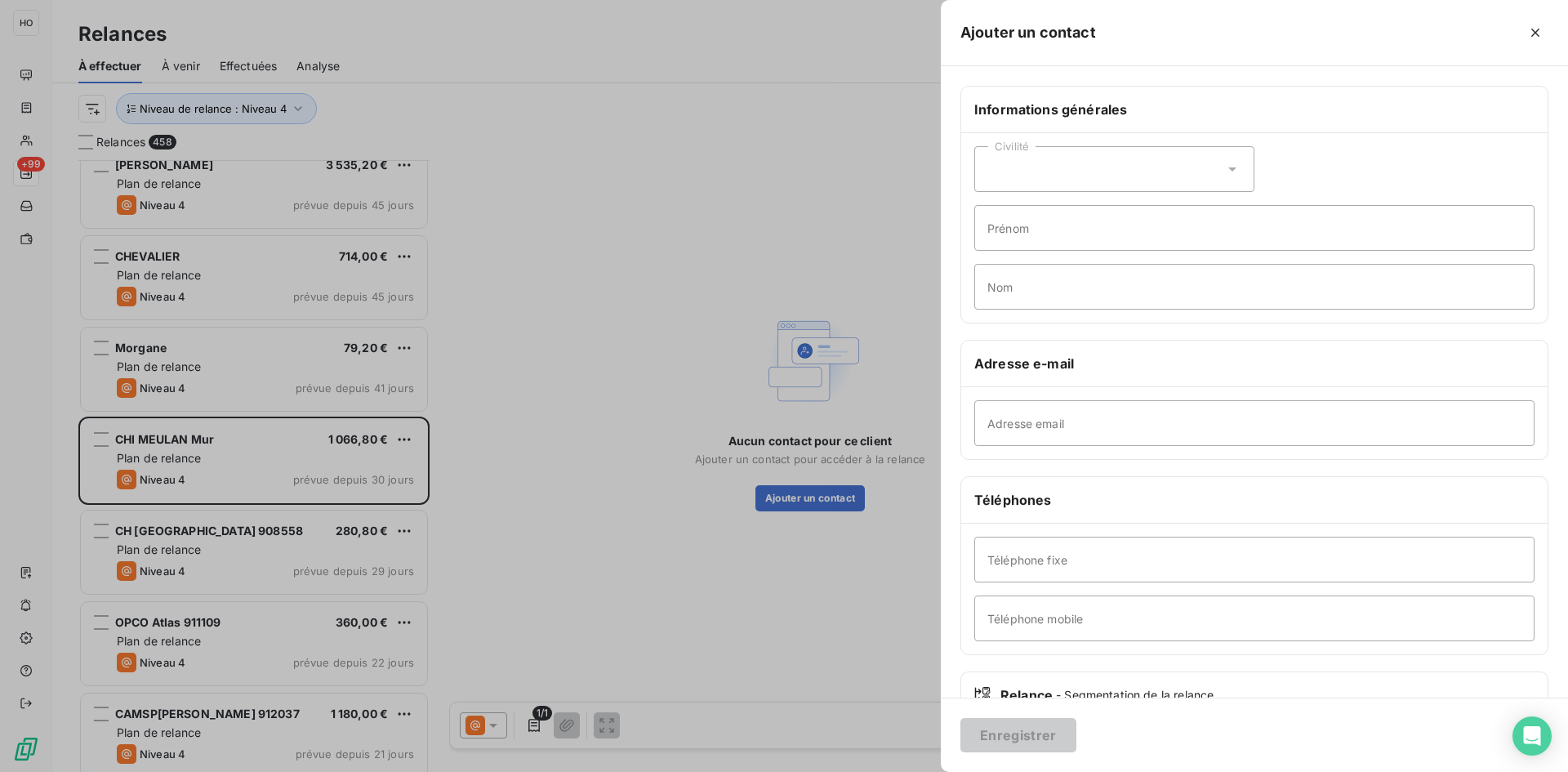
click at [614, 488] on div at bounding box center [784, 386] width 1568 height 772
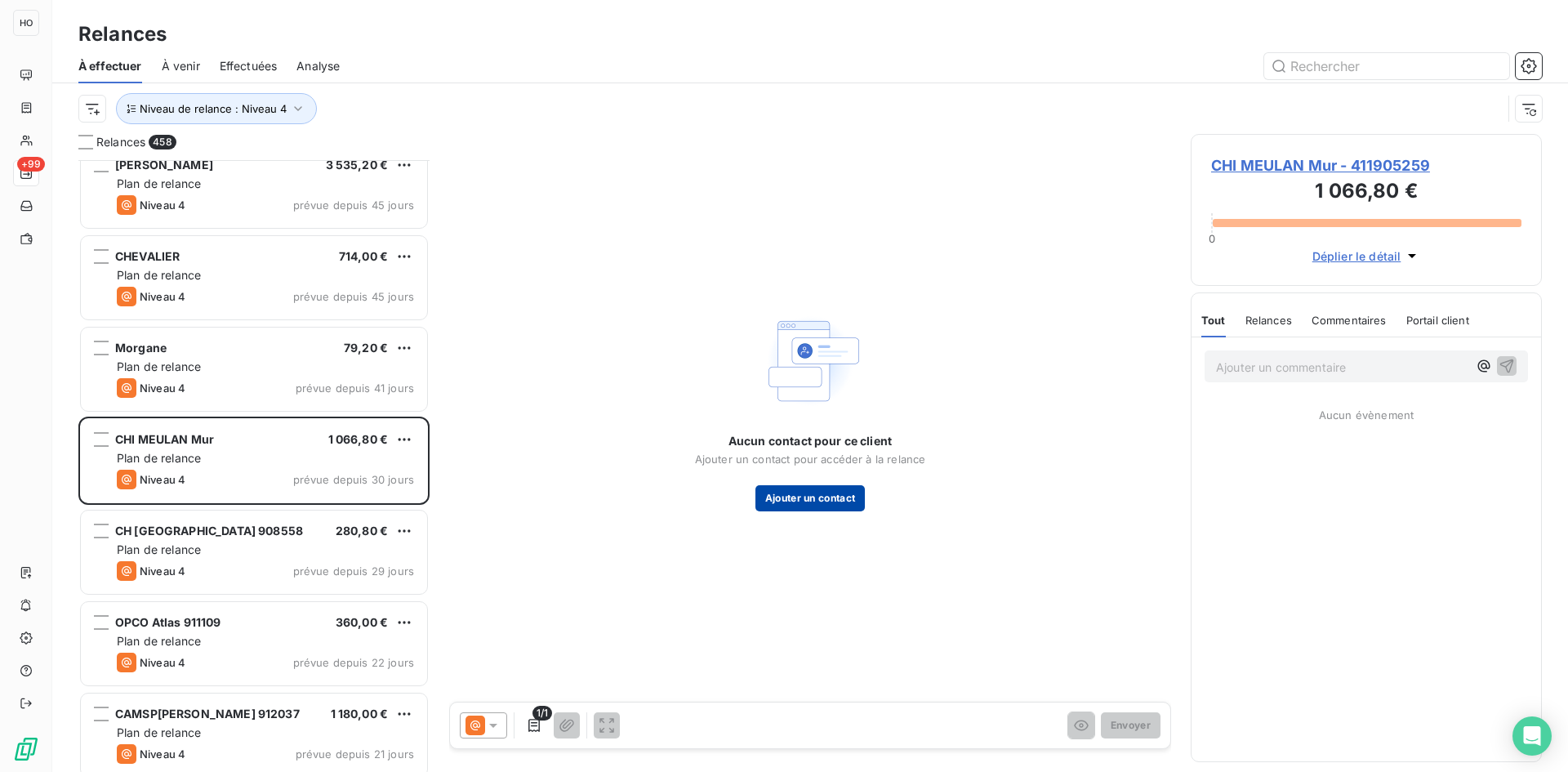
click at [813, 499] on button "Ajouter un contact" at bounding box center [810, 498] width 110 height 26
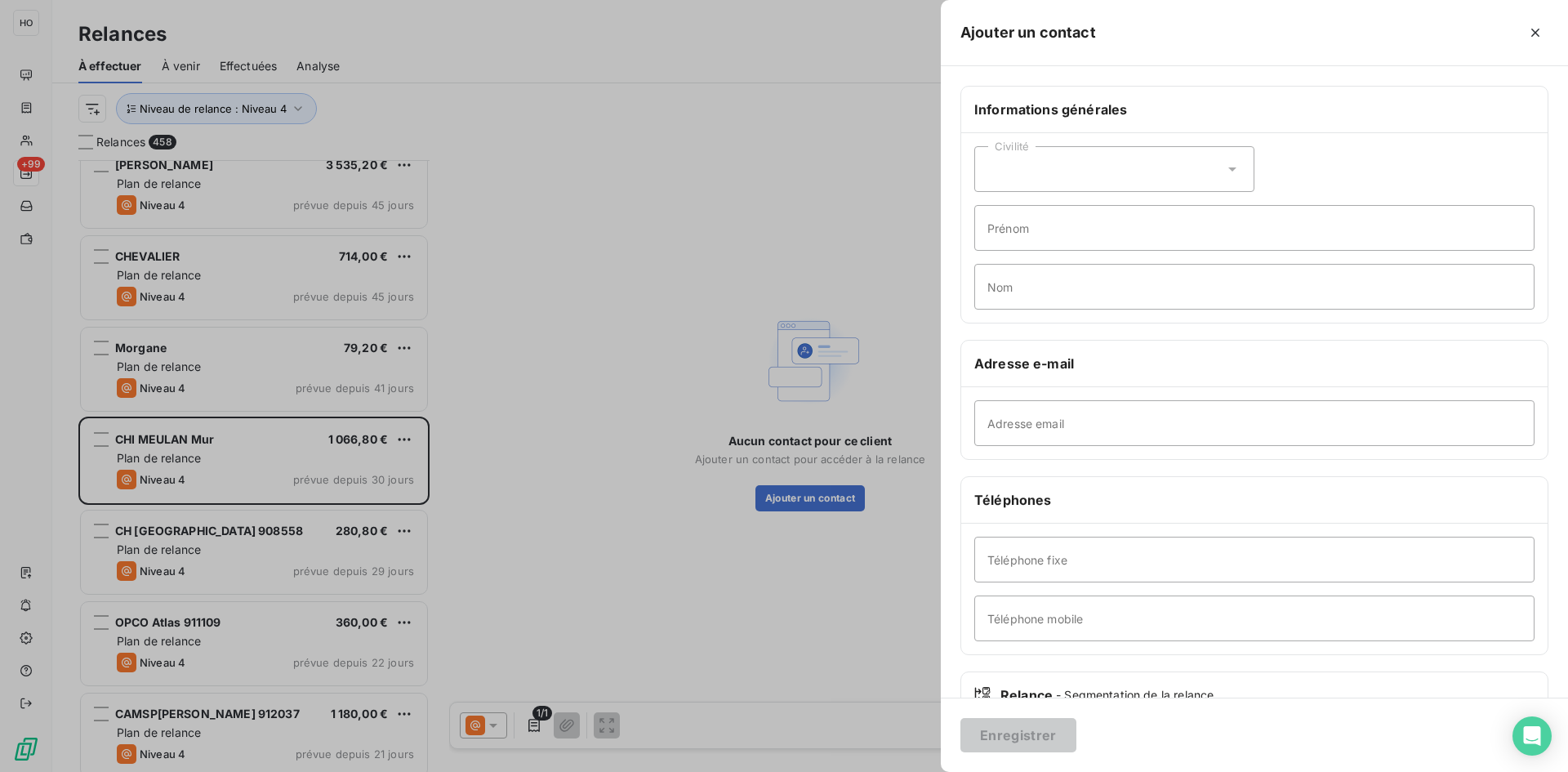
drag, startPoint x: 1098, startPoint y: 394, endPoint x: 1102, endPoint y: 418, distance: 24.3
click at [1102, 418] on div "Adresse email" at bounding box center [1254, 423] width 586 height 72
click at [1102, 418] on input "Adresse email" at bounding box center [1254, 423] width 560 height 46
paste input "[PERSON_NAME][EMAIL_ADDRESS][DOMAIN_NAME]"
type input "[PERSON_NAME][EMAIL_ADDRESS][DOMAIN_NAME]"
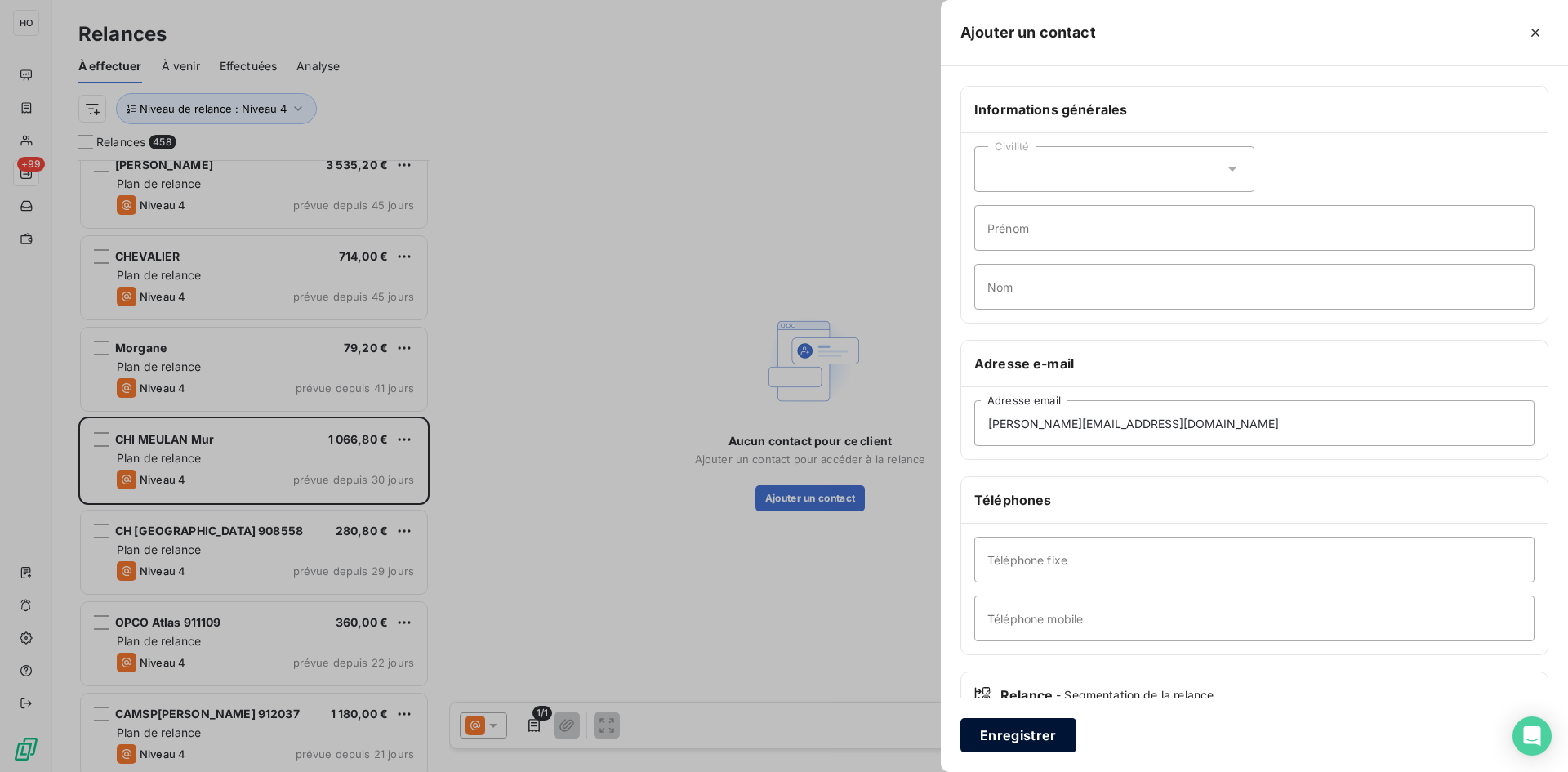
click at [1008, 740] on button "Enregistrer" at bounding box center [1018, 735] width 116 height 34
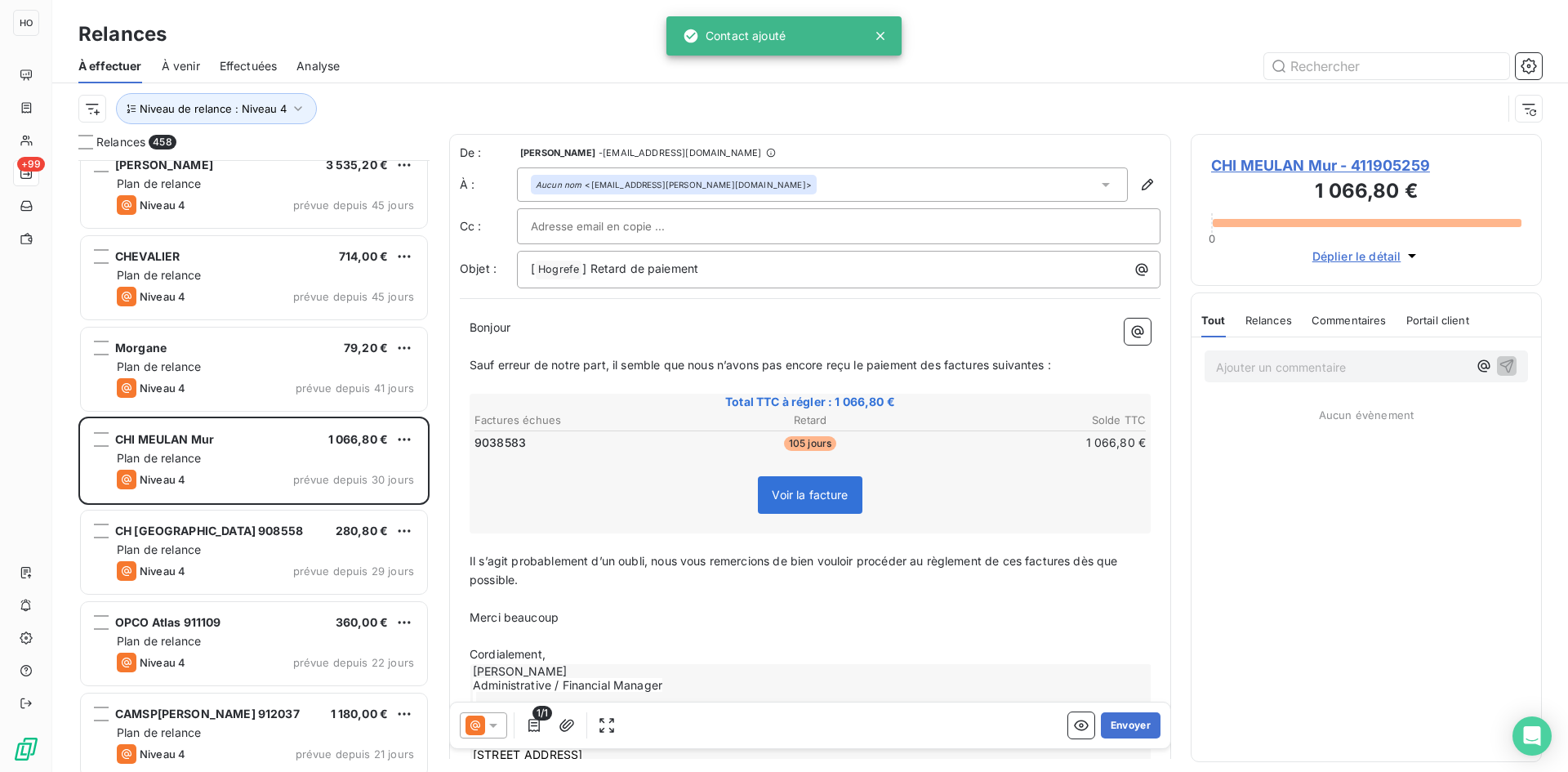
click at [485, 723] on icon at bounding box center [492, 725] width 16 height 16
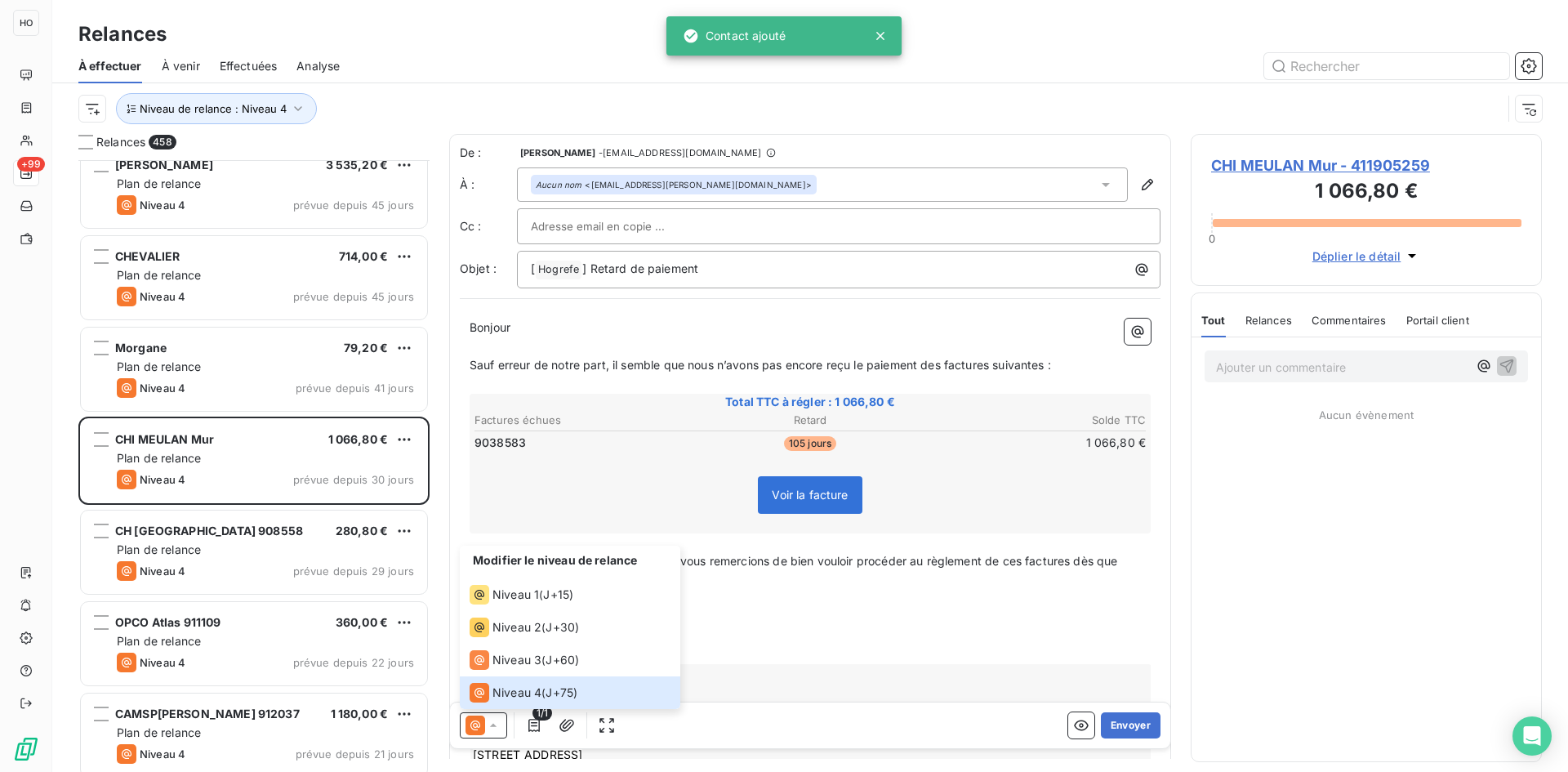
click at [546, 576] on div "Modifier le niveau de relance" at bounding box center [570, 561] width 221 height 33
click at [551, 594] on span "J+15 )" at bounding box center [558, 594] width 30 height 16
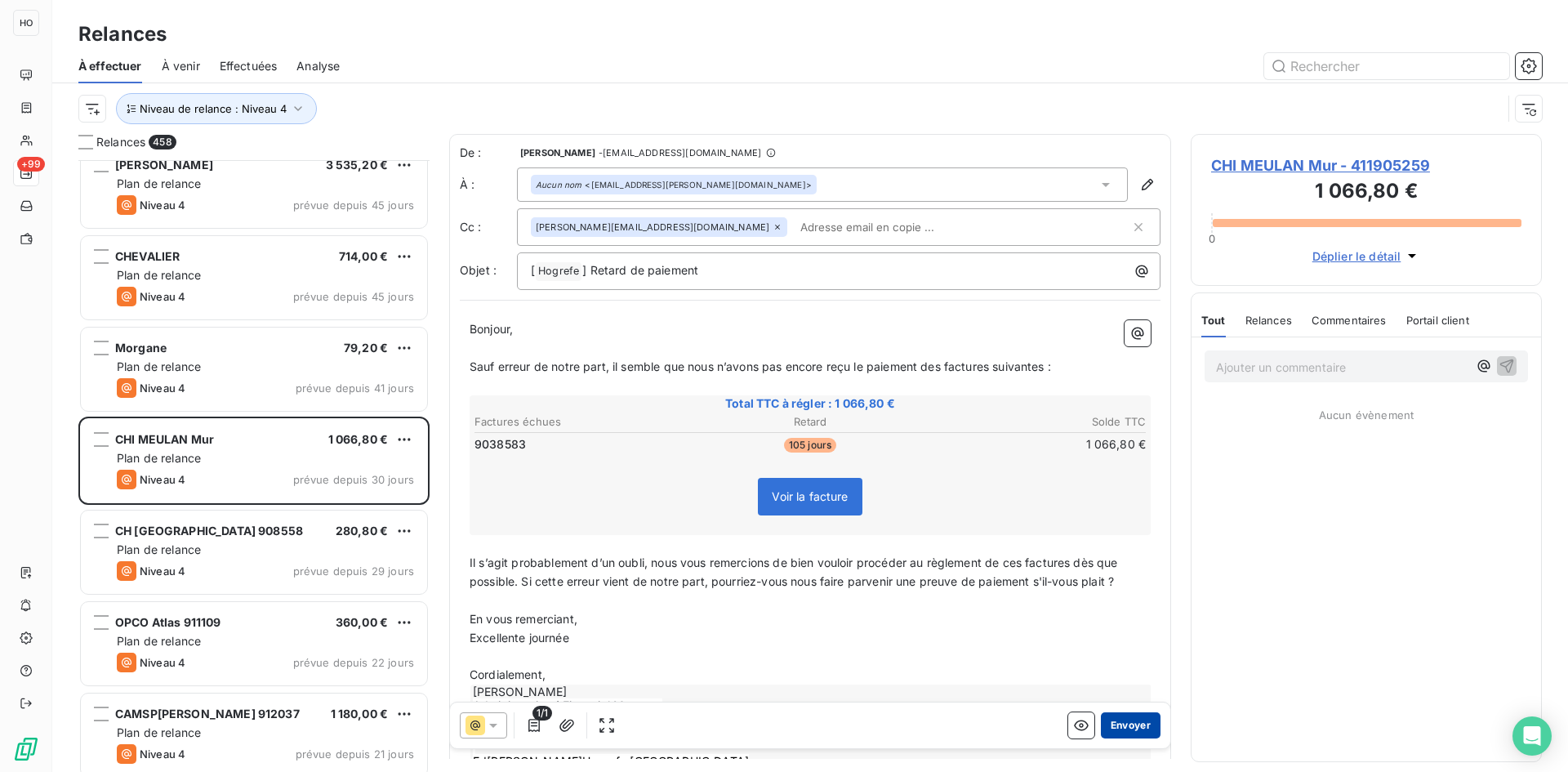
click at [1120, 727] on button "Envoyer" at bounding box center [1130, 725] width 60 height 26
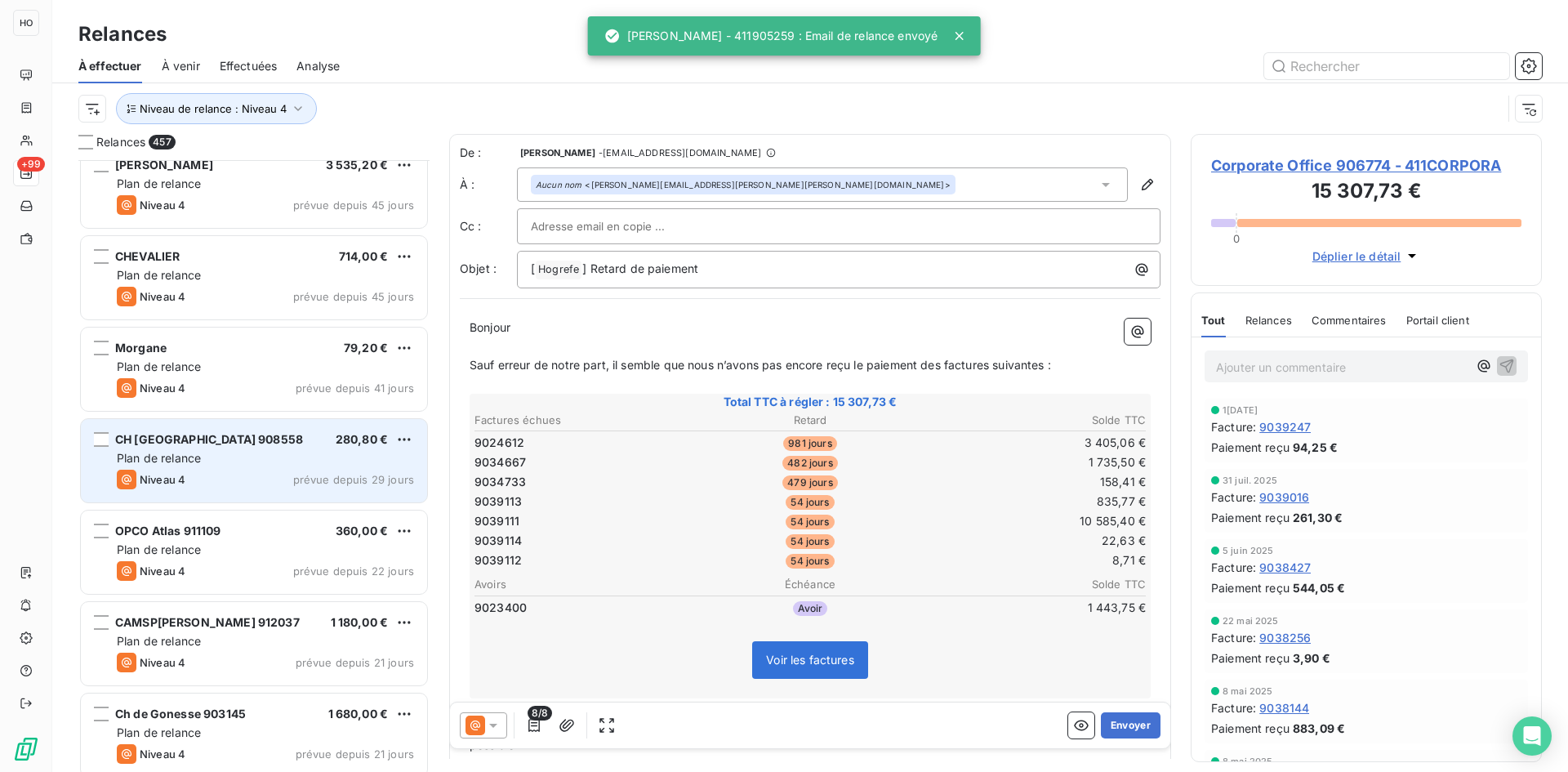
click at [251, 434] on span "CH [GEOGRAPHIC_DATA] 908558" at bounding box center [209, 439] width 188 height 14
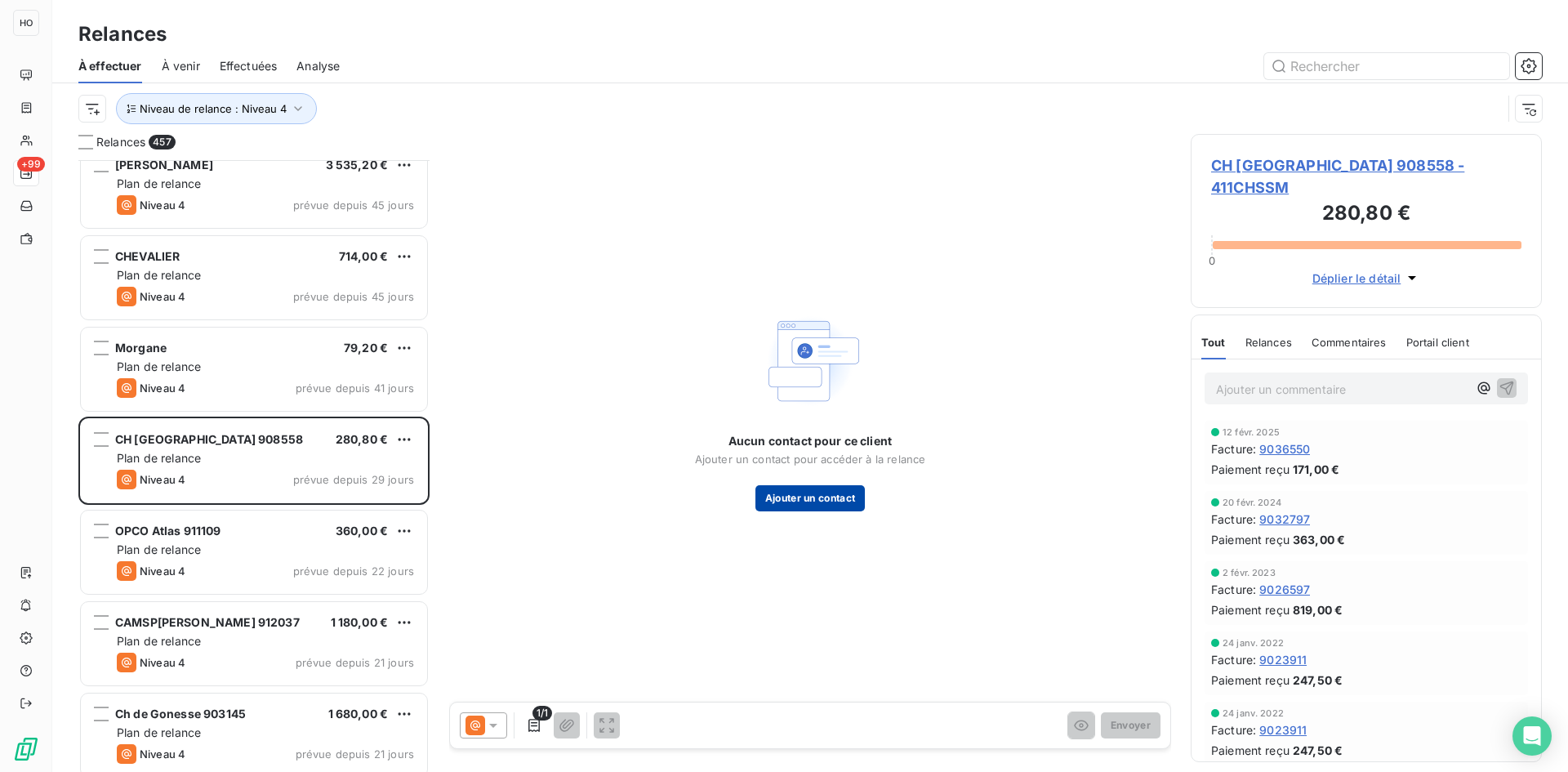
click at [812, 508] on button "Ajouter un contact" at bounding box center [810, 498] width 110 height 26
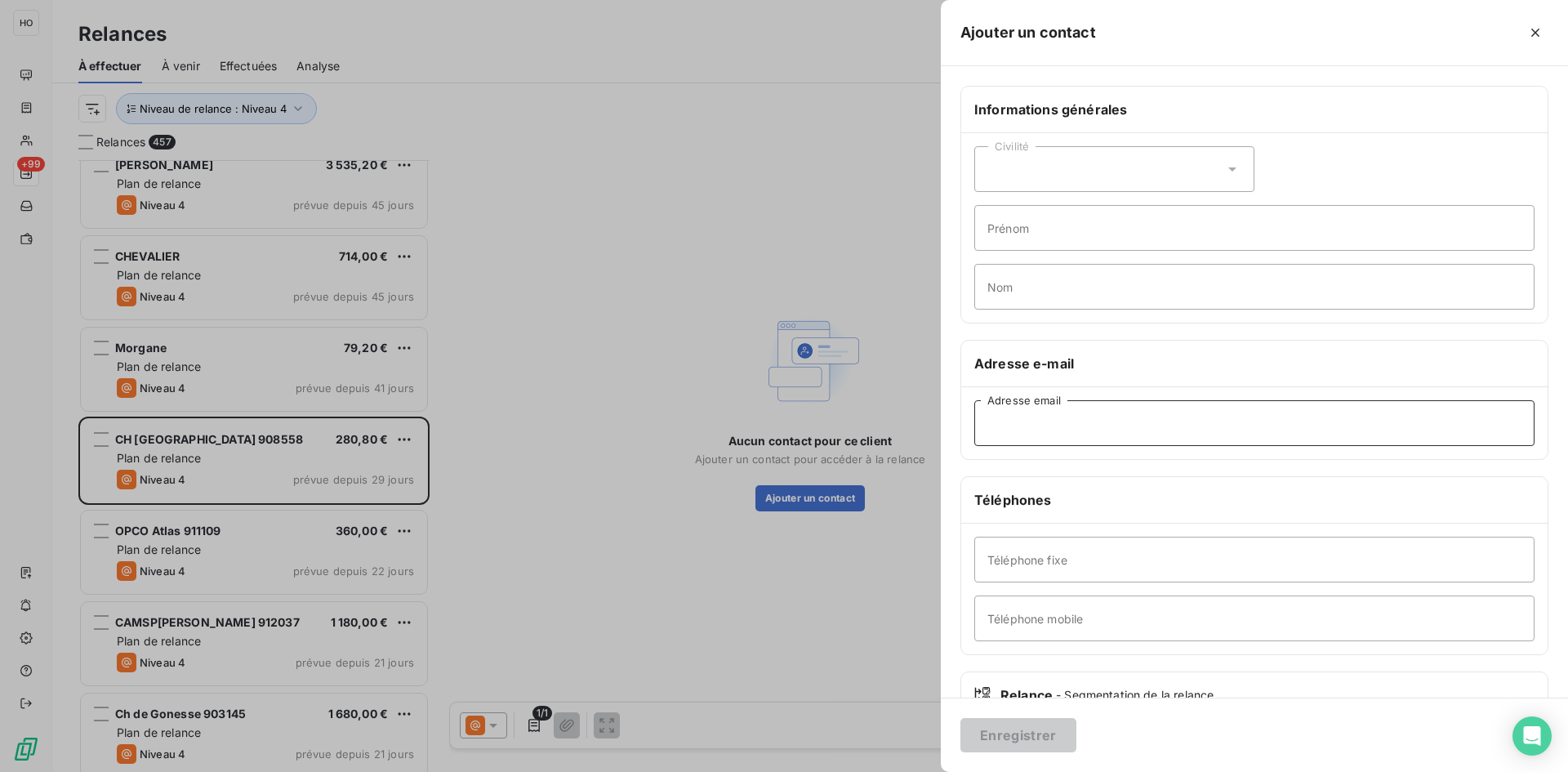
paste input "[EMAIL_ADDRESS][DOMAIN_NAME]"
click at [1114, 426] on input "Adresse email" at bounding box center [1254, 423] width 560 height 46
type input "[EMAIL_ADDRESS][DOMAIN_NAME]"
click at [1022, 738] on button "Enregistrer" at bounding box center [1018, 735] width 116 height 34
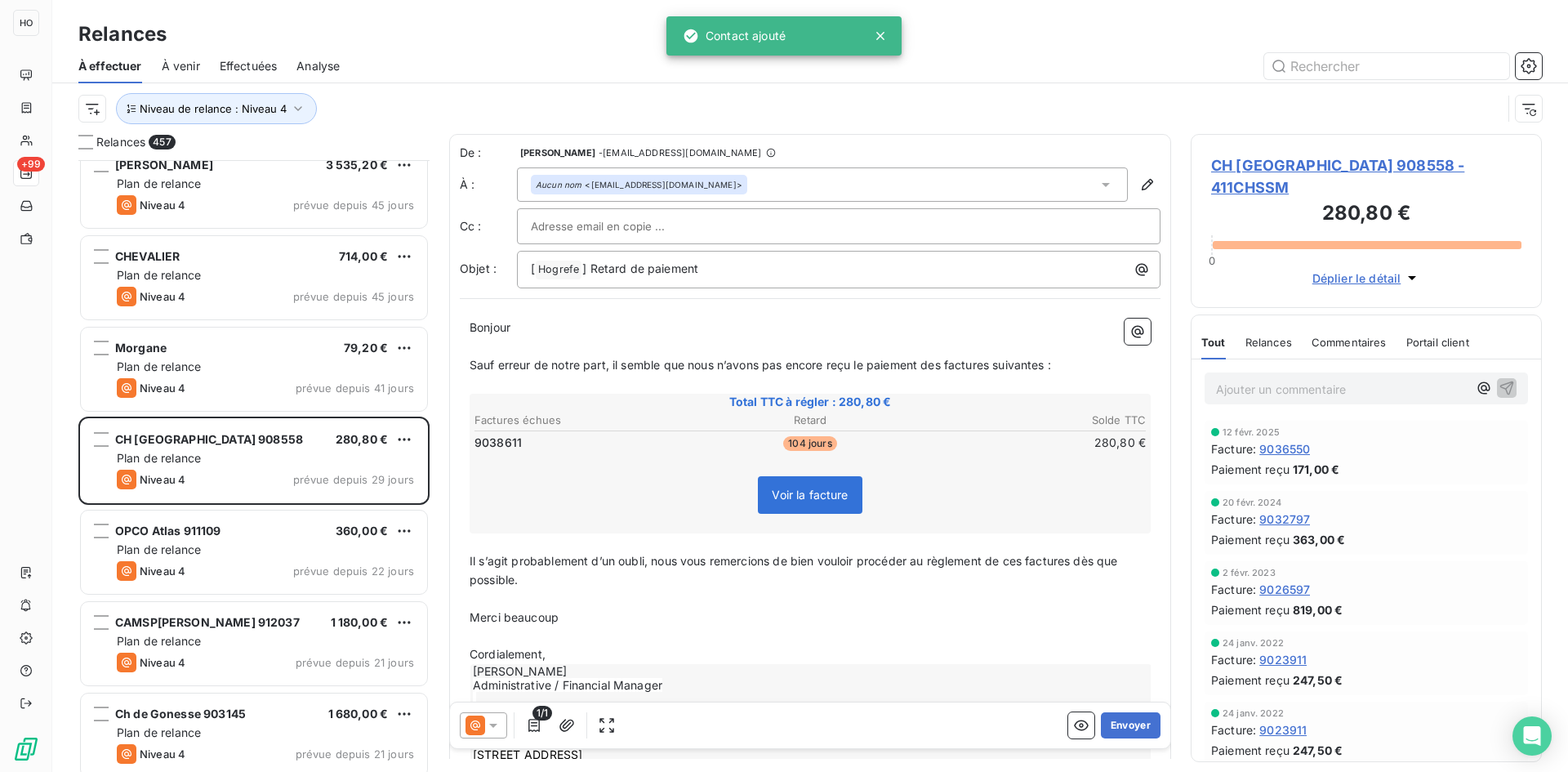
click at [478, 720] on icon at bounding box center [475, 725] width 19 height 19
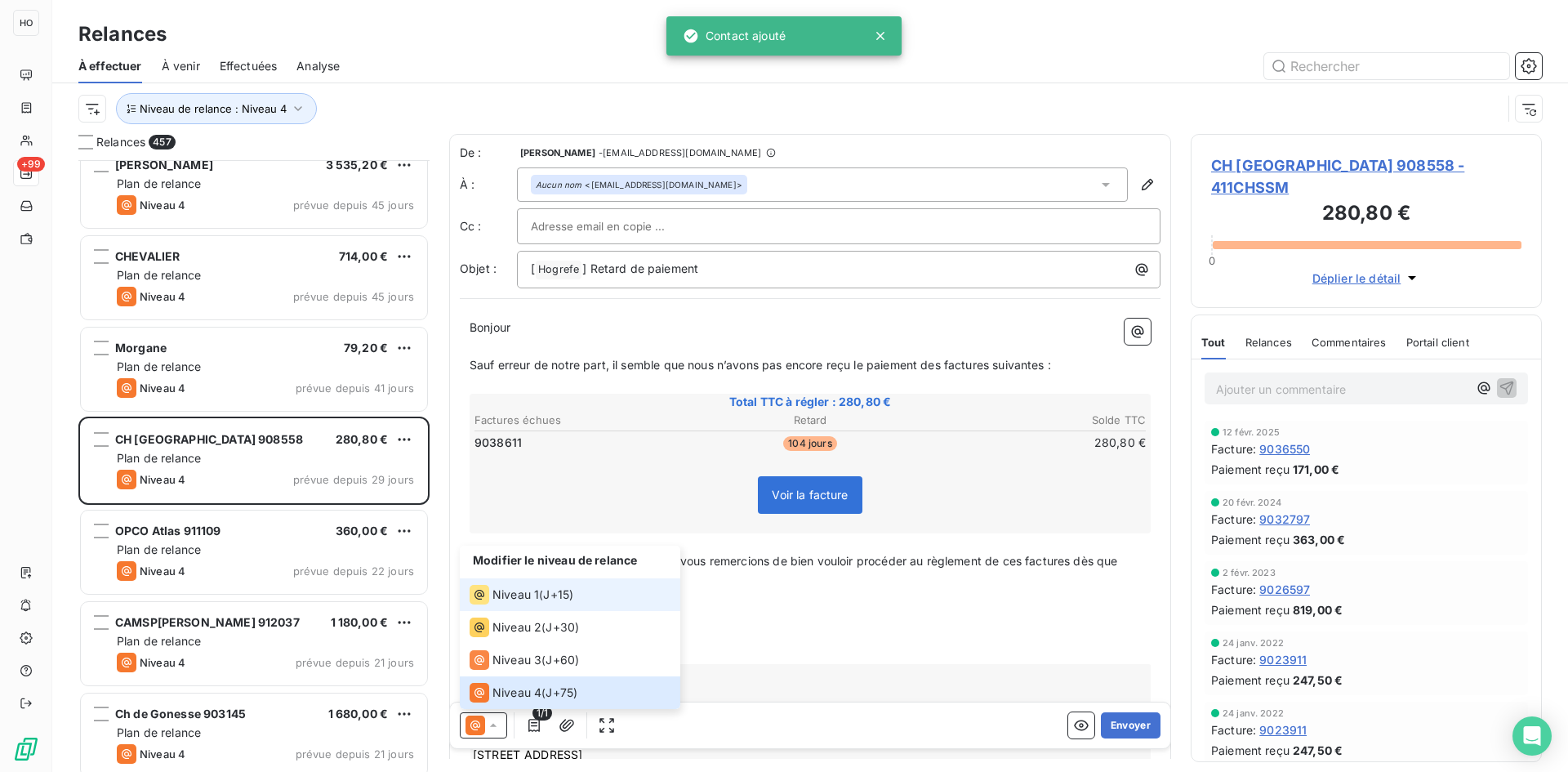
click at [545, 591] on span "J+15 )" at bounding box center [558, 594] width 30 height 16
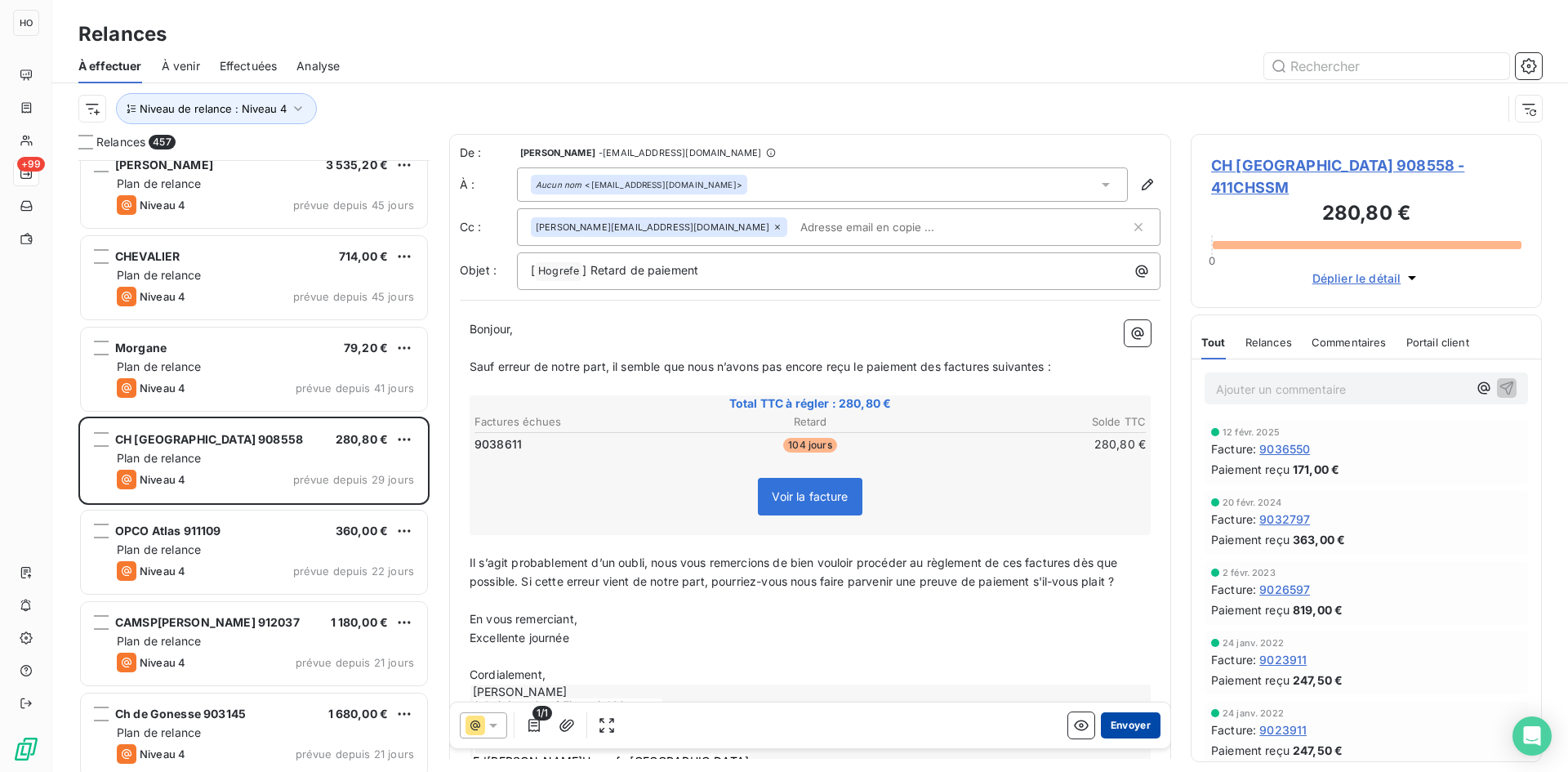
click at [1128, 727] on button "Envoyer" at bounding box center [1130, 725] width 60 height 26
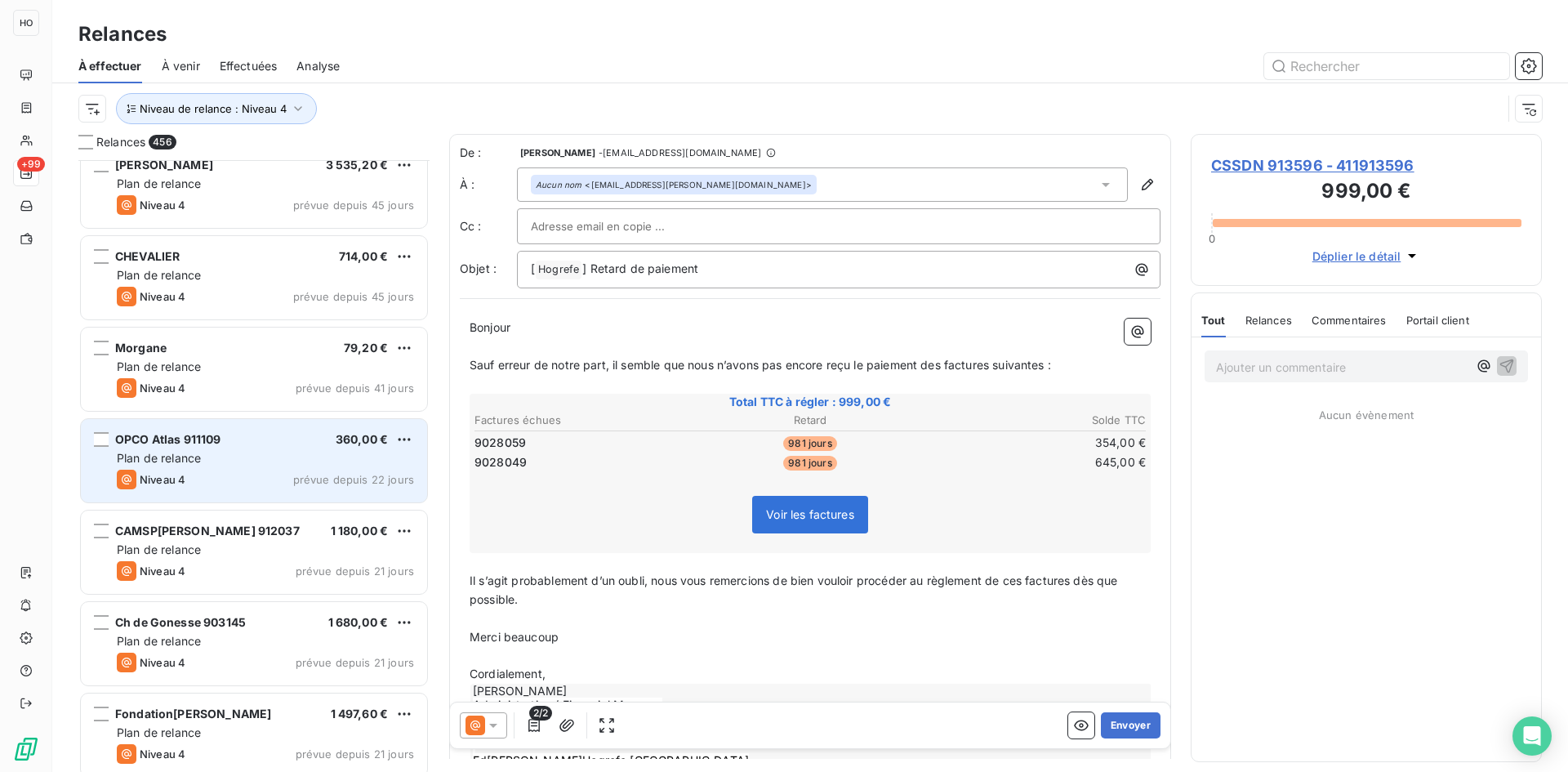
click at [252, 434] on div "OPCO Atlas 911109 360,00 €" at bounding box center [265, 440] width 297 height 15
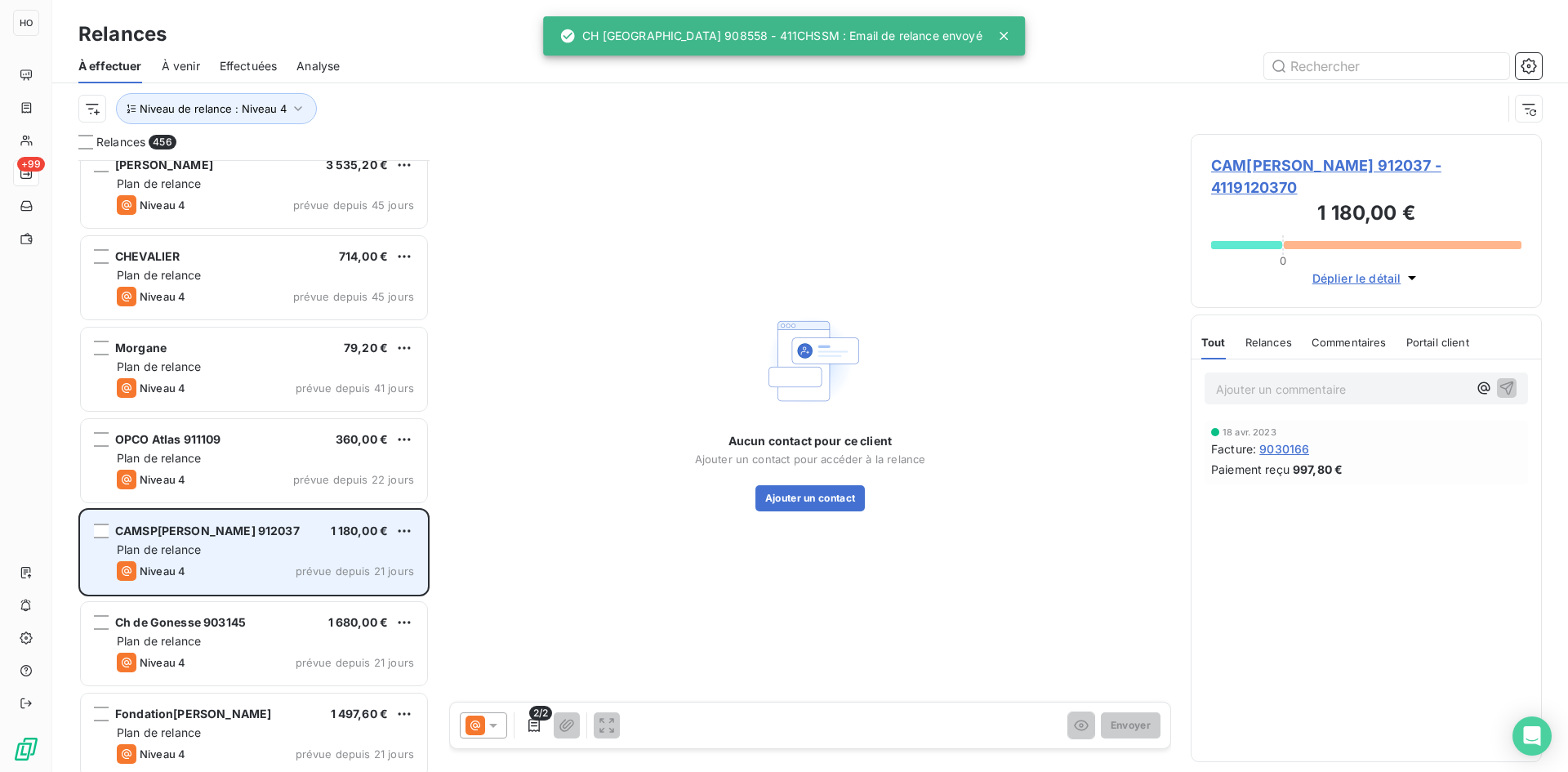
click at [277, 556] on div "Plan de relance" at bounding box center [265, 549] width 297 height 16
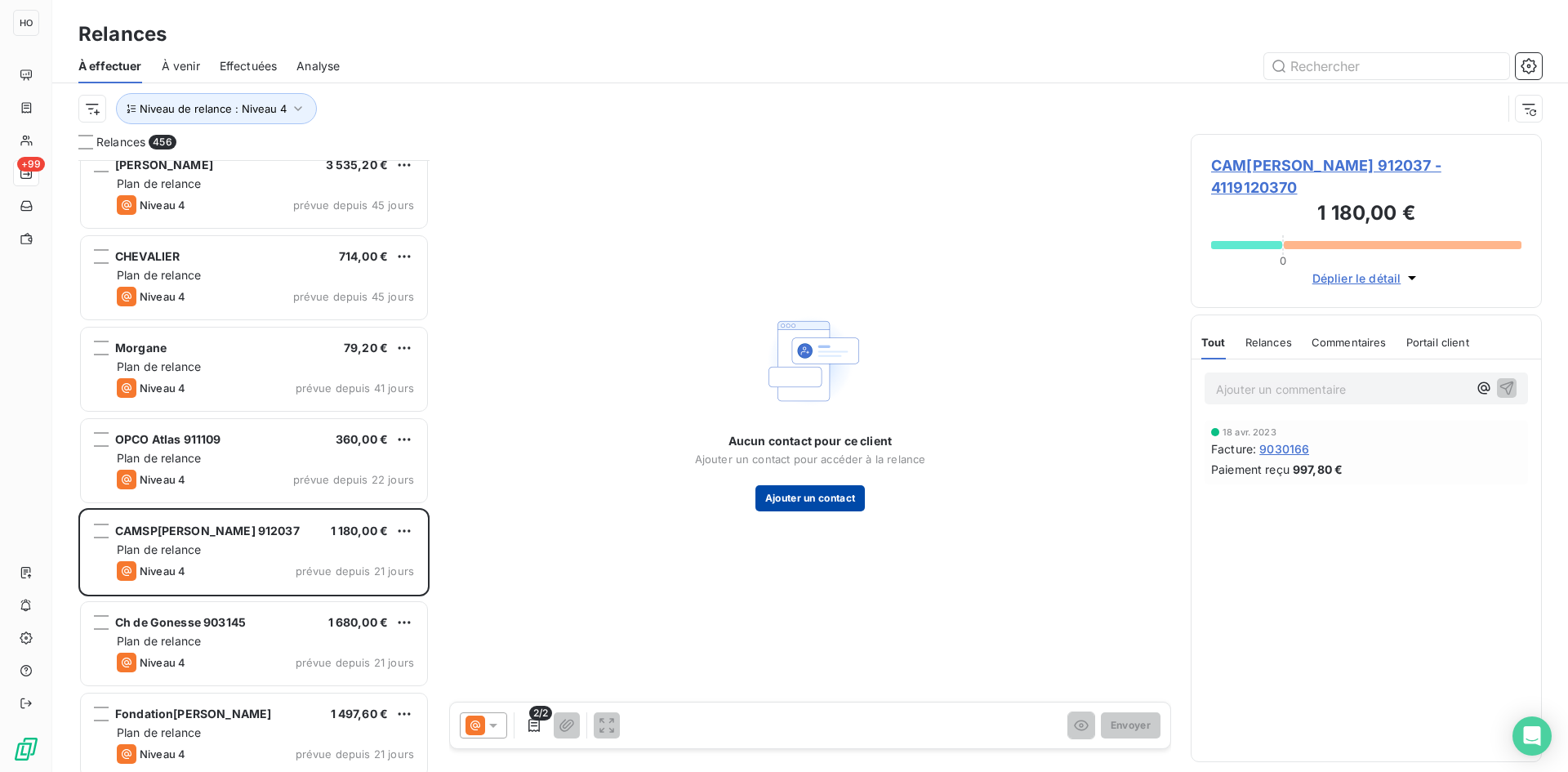
click at [816, 501] on button "Ajouter un contact" at bounding box center [810, 498] width 110 height 26
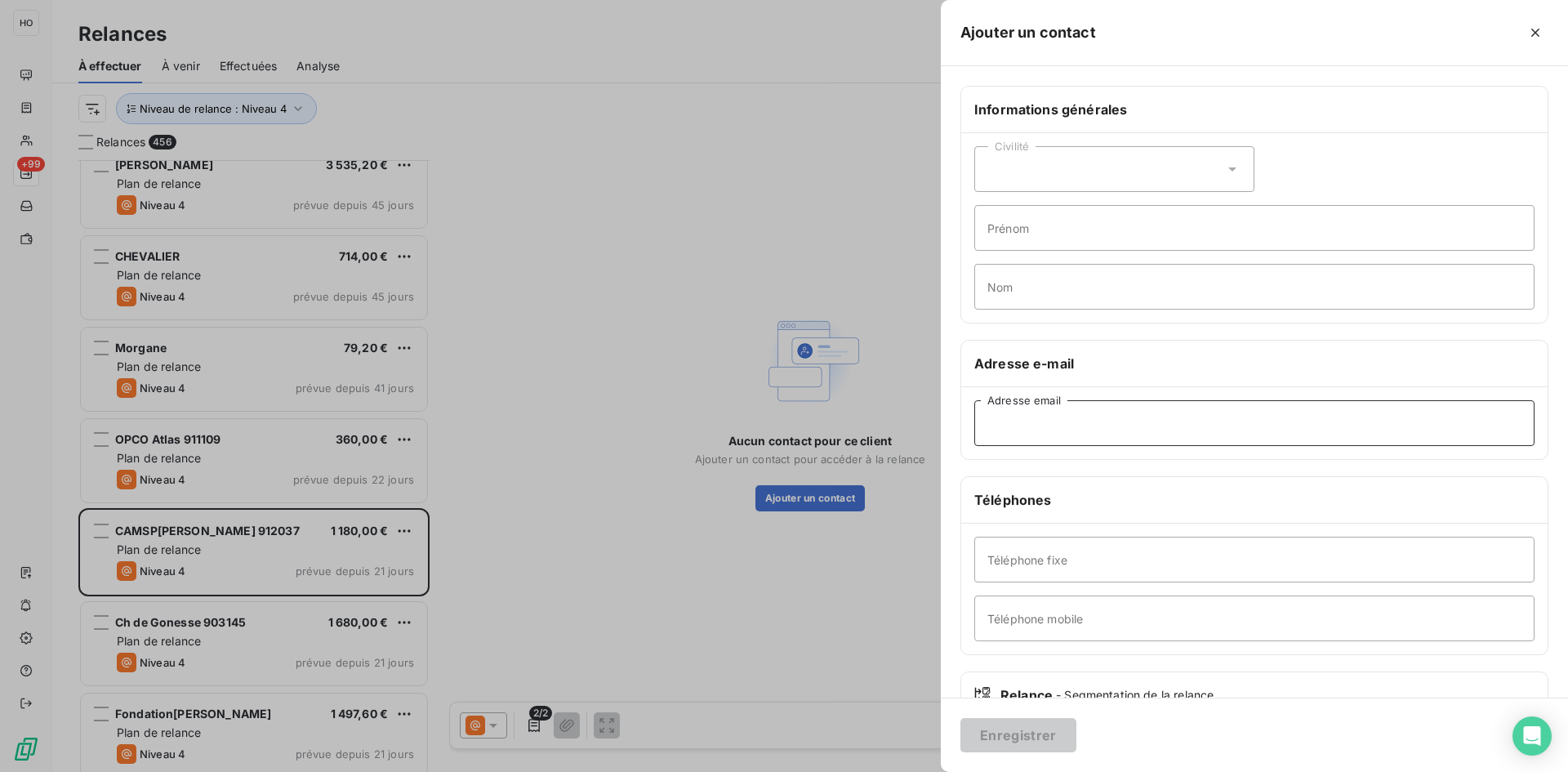
paste input "[EMAIL_ADDRESS][DOMAIN_NAME]"
click at [1060, 421] on input "Adresse email" at bounding box center [1254, 423] width 560 height 46
type input "[EMAIL_ADDRESS][DOMAIN_NAME]"
click at [1028, 730] on button "Enregistrer" at bounding box center [1018, 735] width 116 height 34
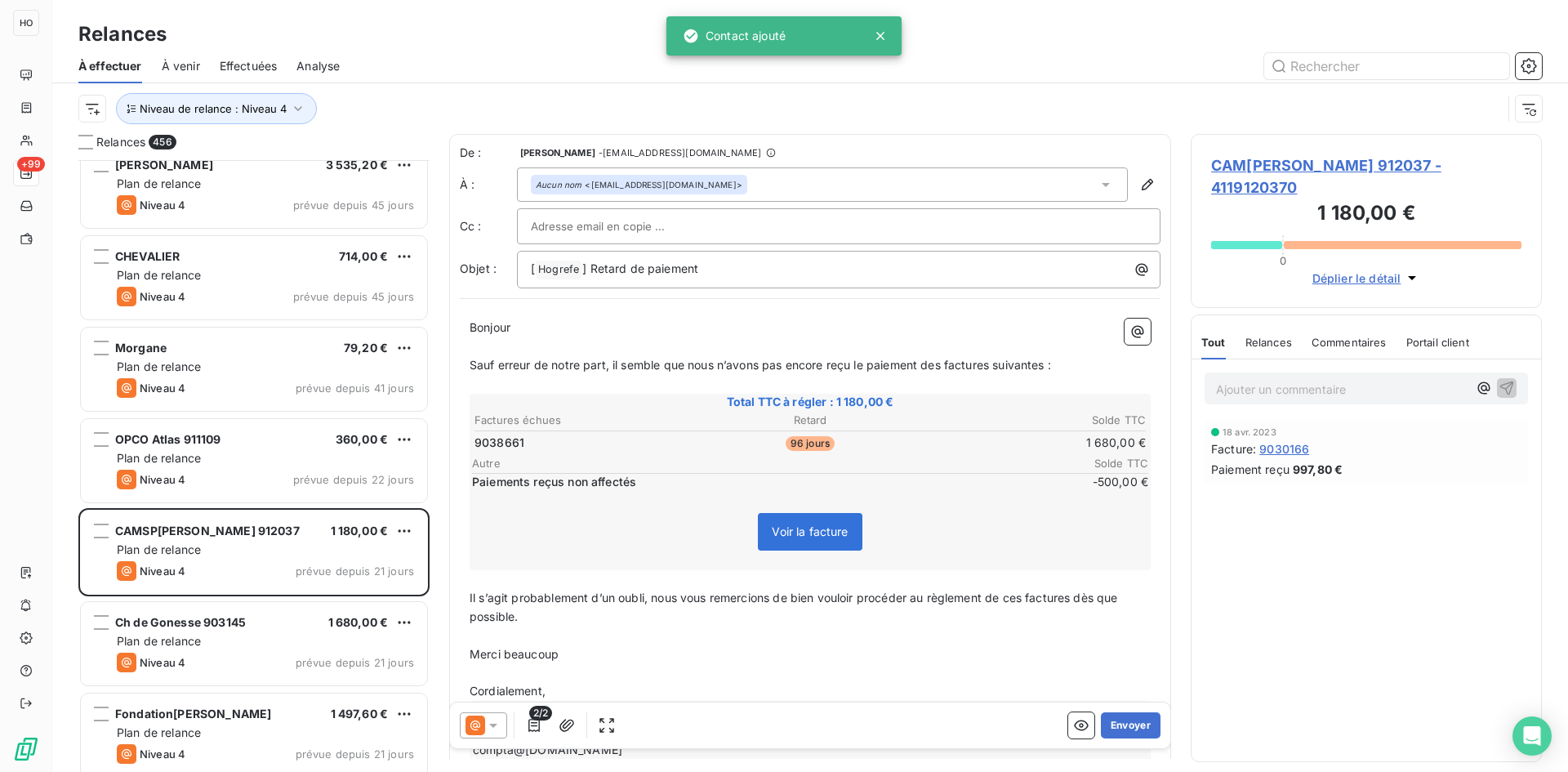
click at [476, 732] on icon at bounding box center [475, 725] width 19 height 19
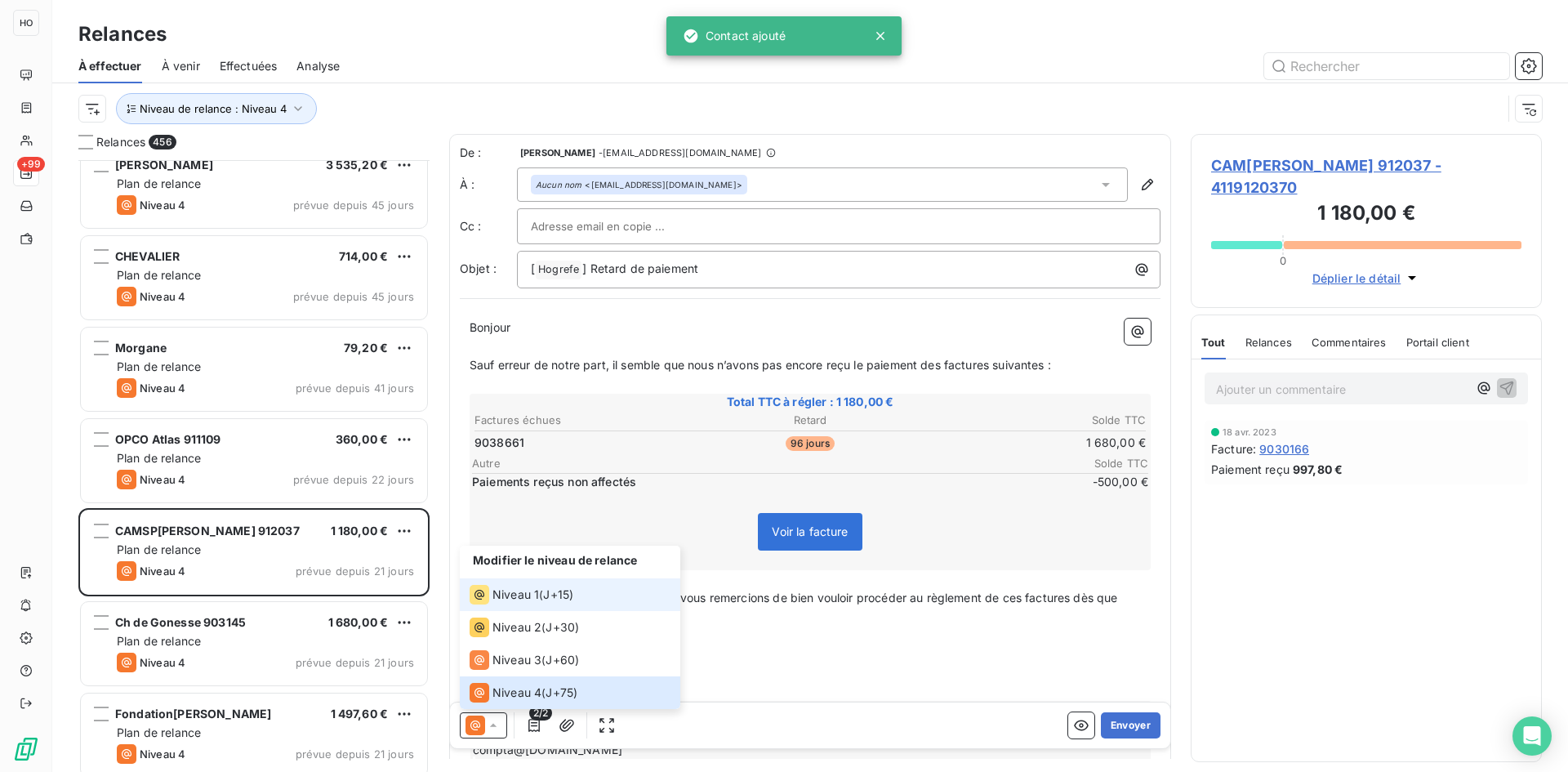
click at [539, 587] on div "Niveau 1 ( J+15 )" at bounding box center [522, 594] width 104 height 19
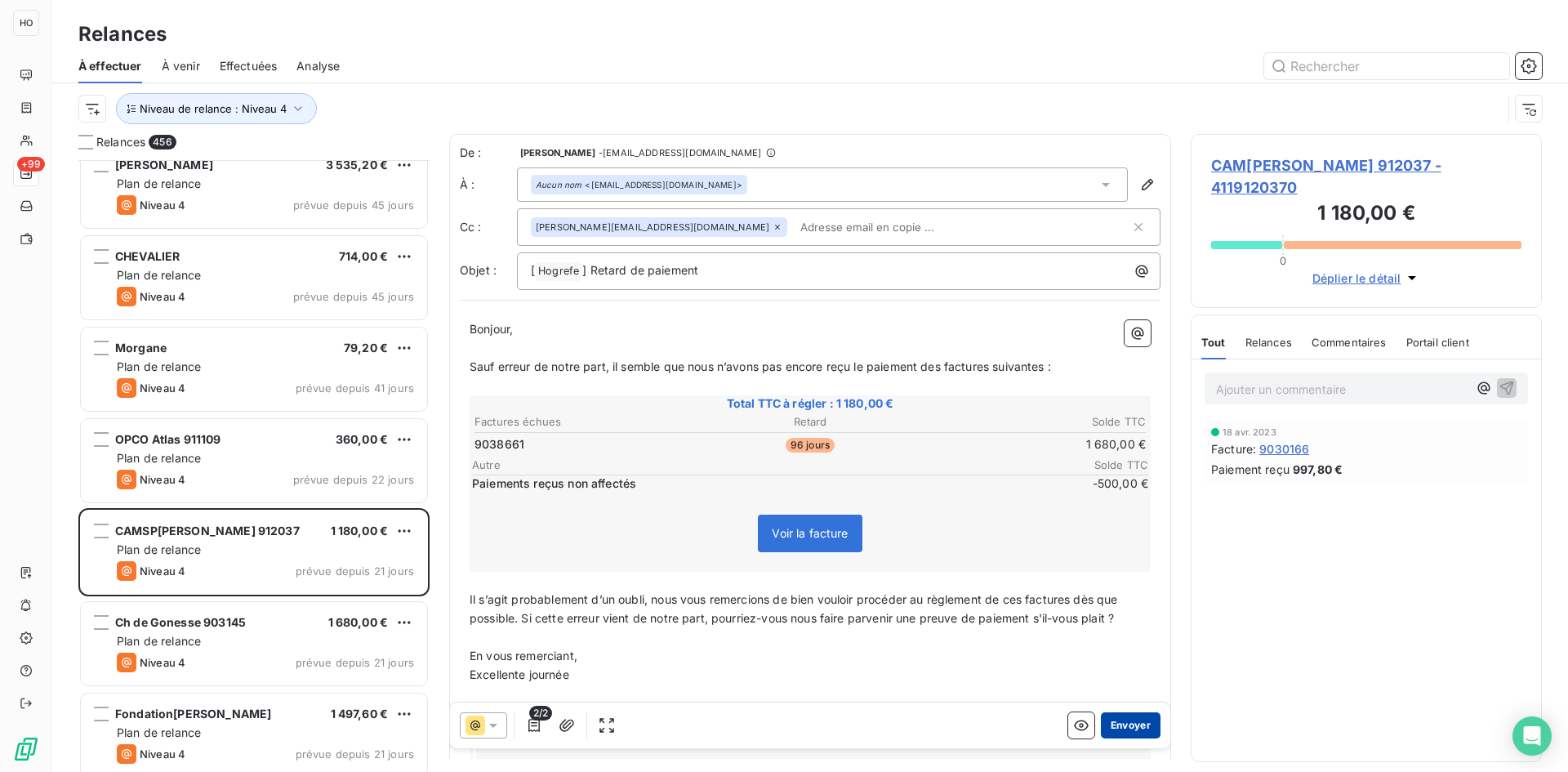
click at [1123, 724] on button "Envoyer" at bounding box center [1130, 725] width 60 height 26
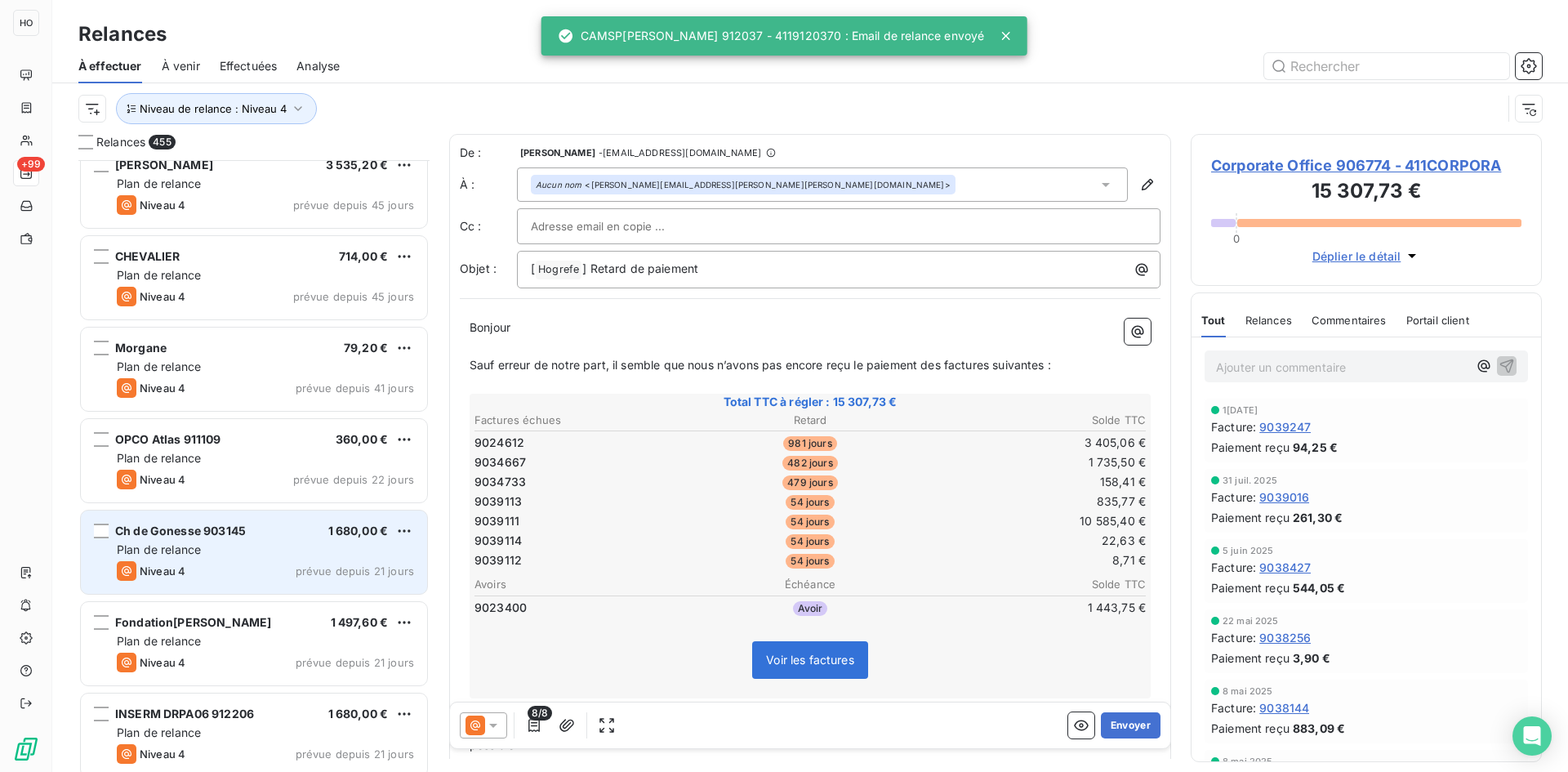
click at [222, 543] on div "Plan de relance" at bounding box center [265, 549] width 297 height 16
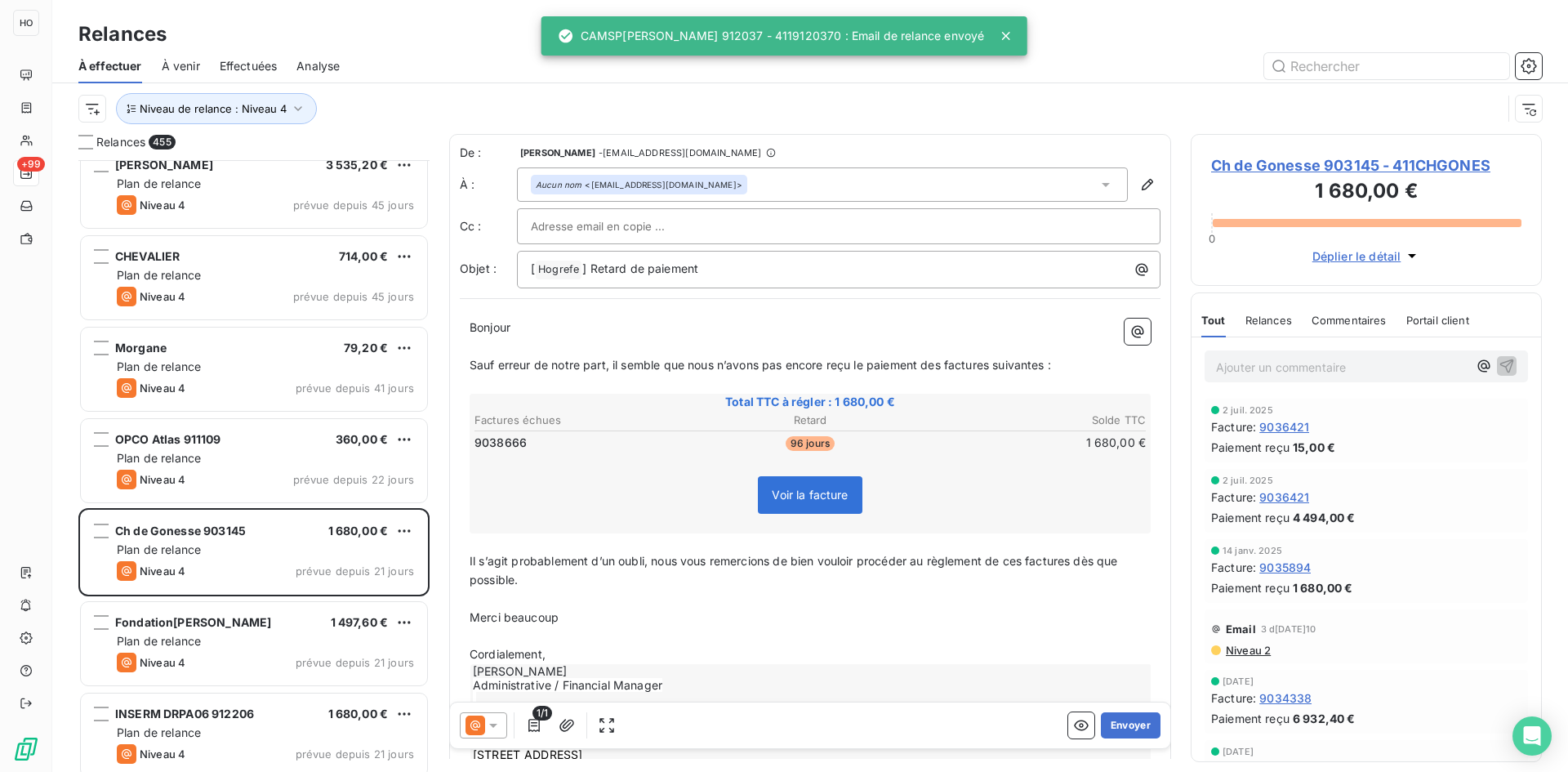
click at [492, 722] on icon at bounding box center [492, 725] width 16 height 16
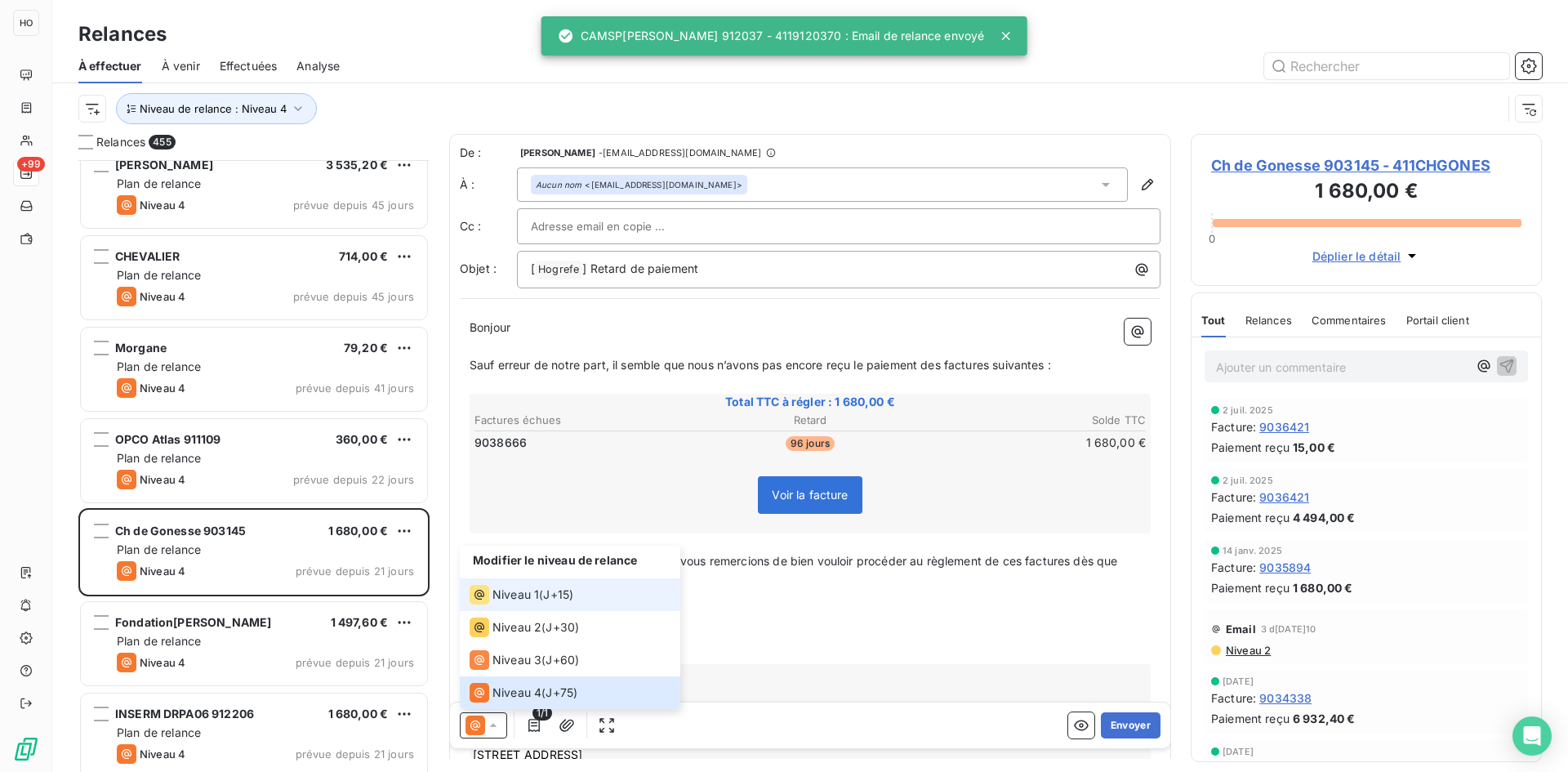
click at [538, 596] on span "Niveau 1" at bounding box center [515, 594] width 46 height 16
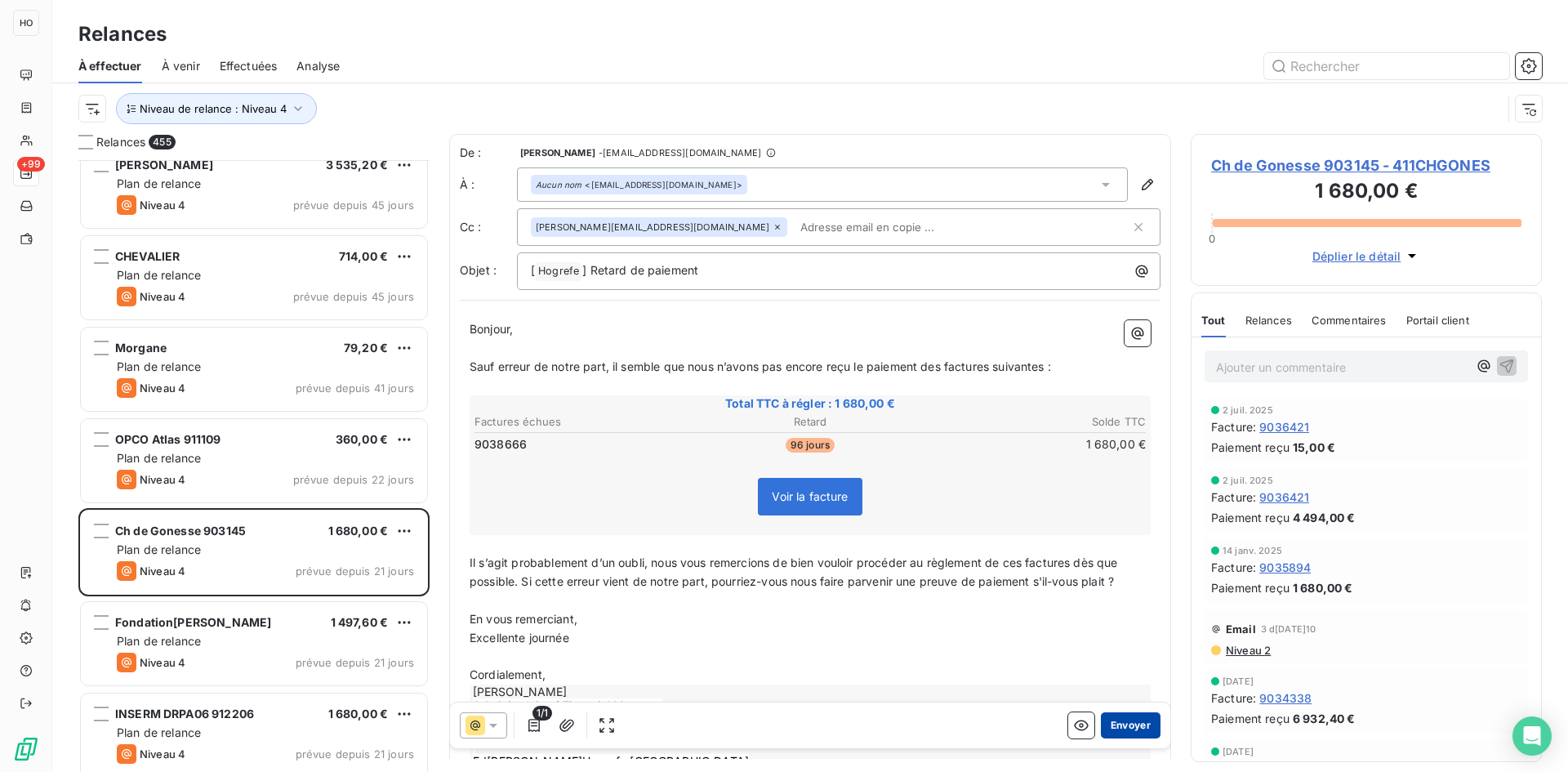
click at [1130, 722] on button "Envoyer" at bounding box center [1130, 725] width 60 height 26
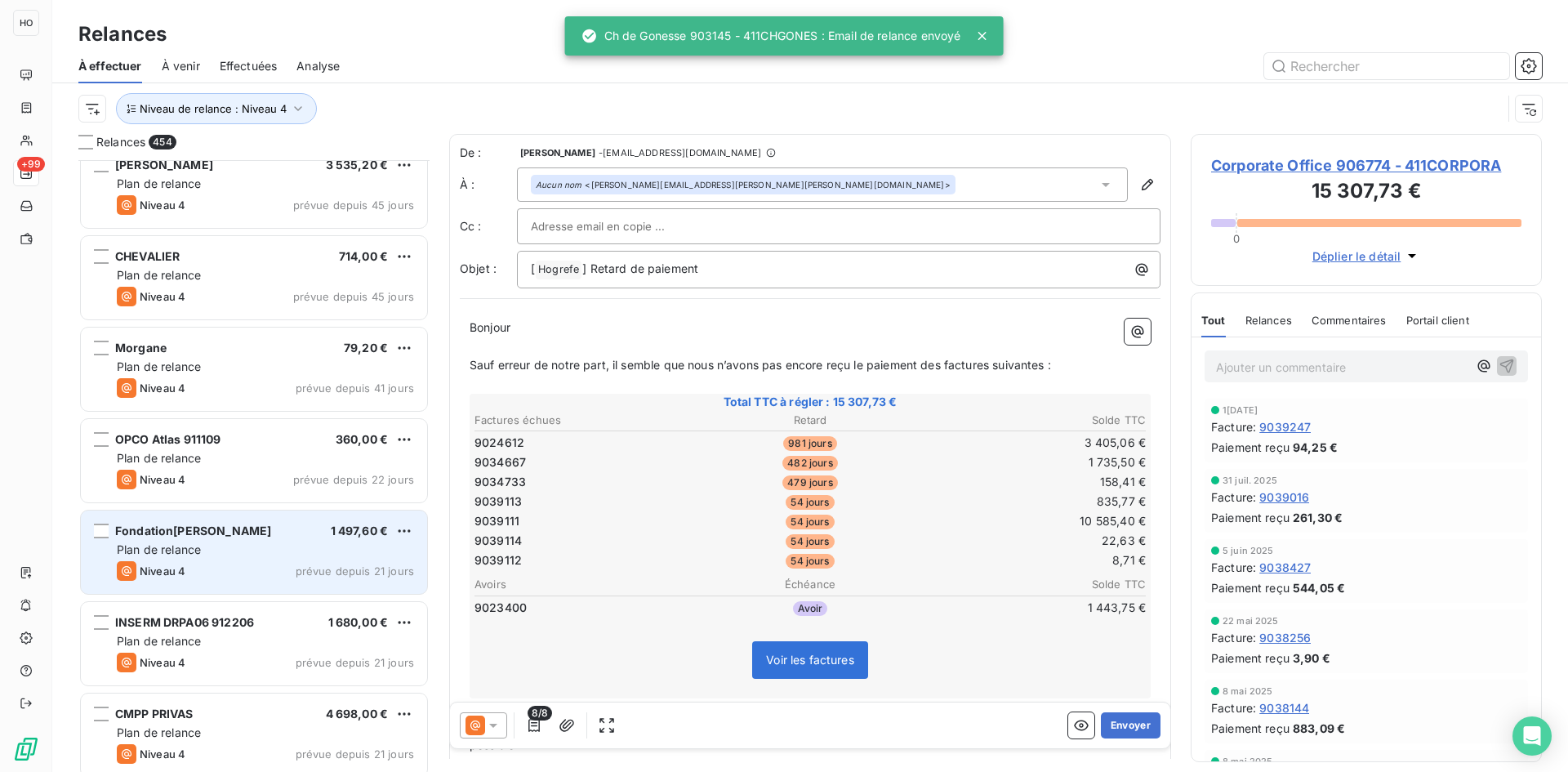
click at [218, 542] on div "Plan de relance" at bounding box center [265, 549] width 297 height 16
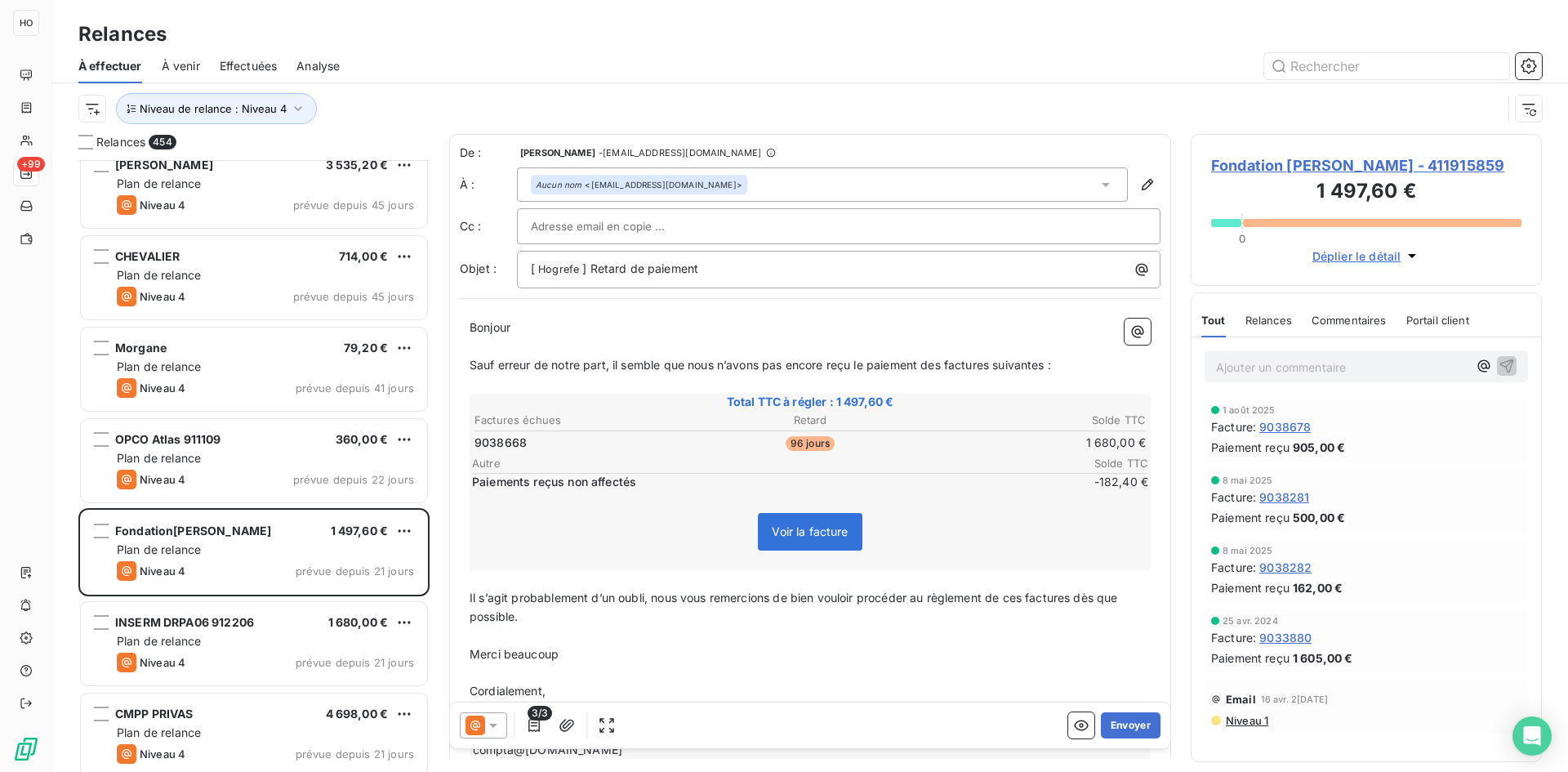
click at [488, 722] on icon at bounding box center [492, 725] width 16 height 16
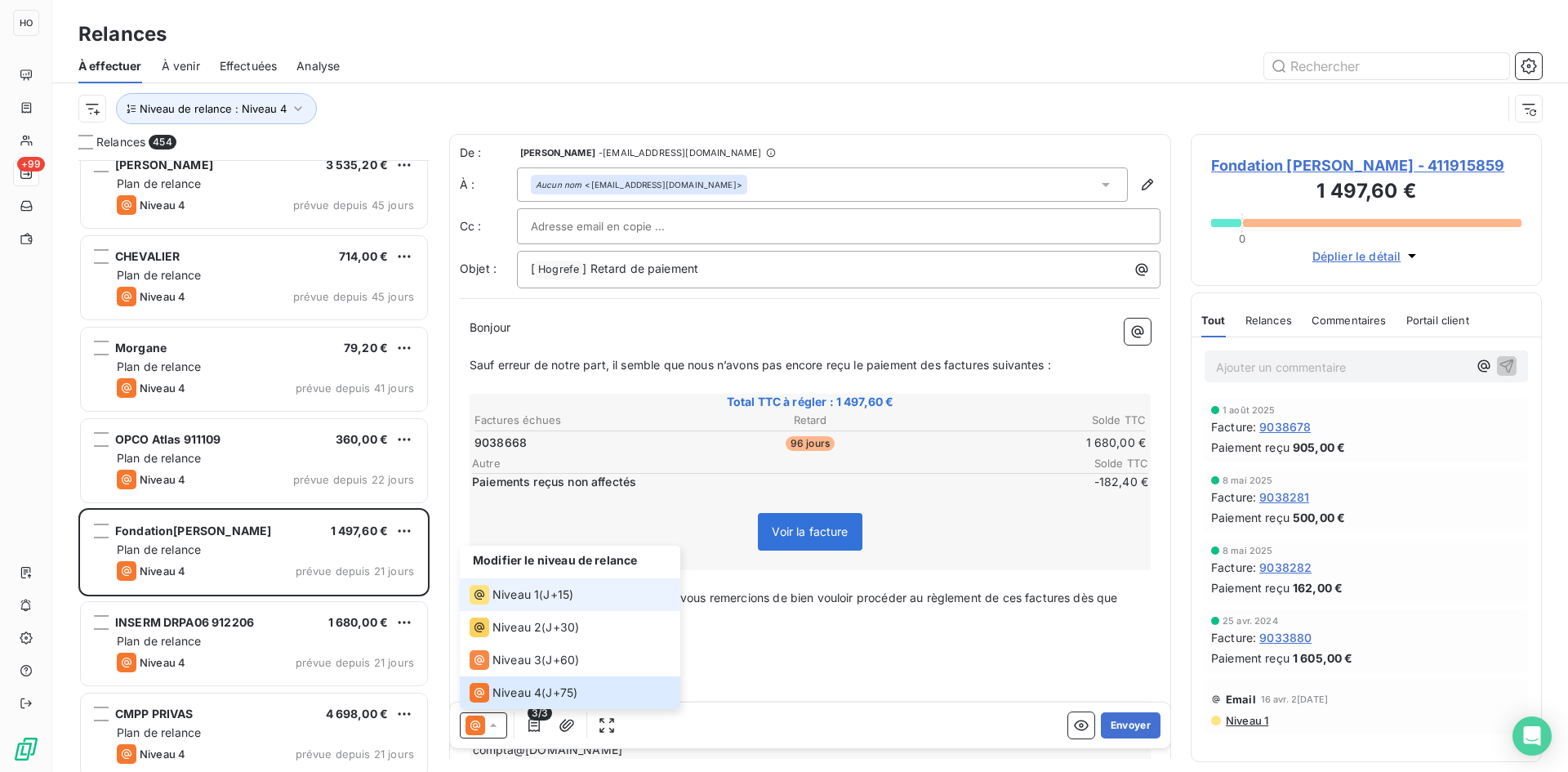
click at [547, 584] on li "Niveau 1 ( J+15 )" at bounding box center [570, 594] width 221 height 33
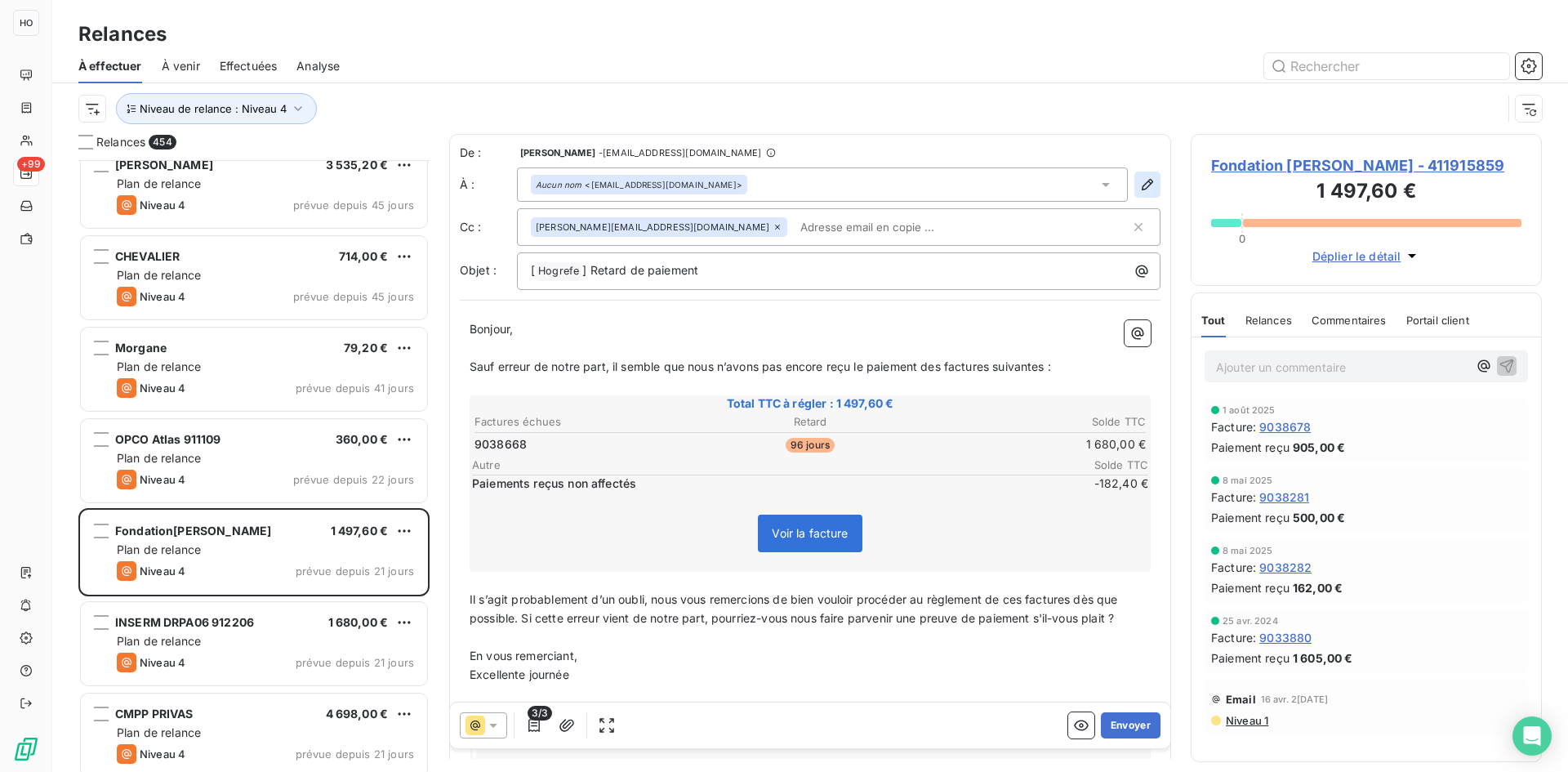
click at [1134, 195] on button "button" at bounding box center [1147, 184] width 26 height 26
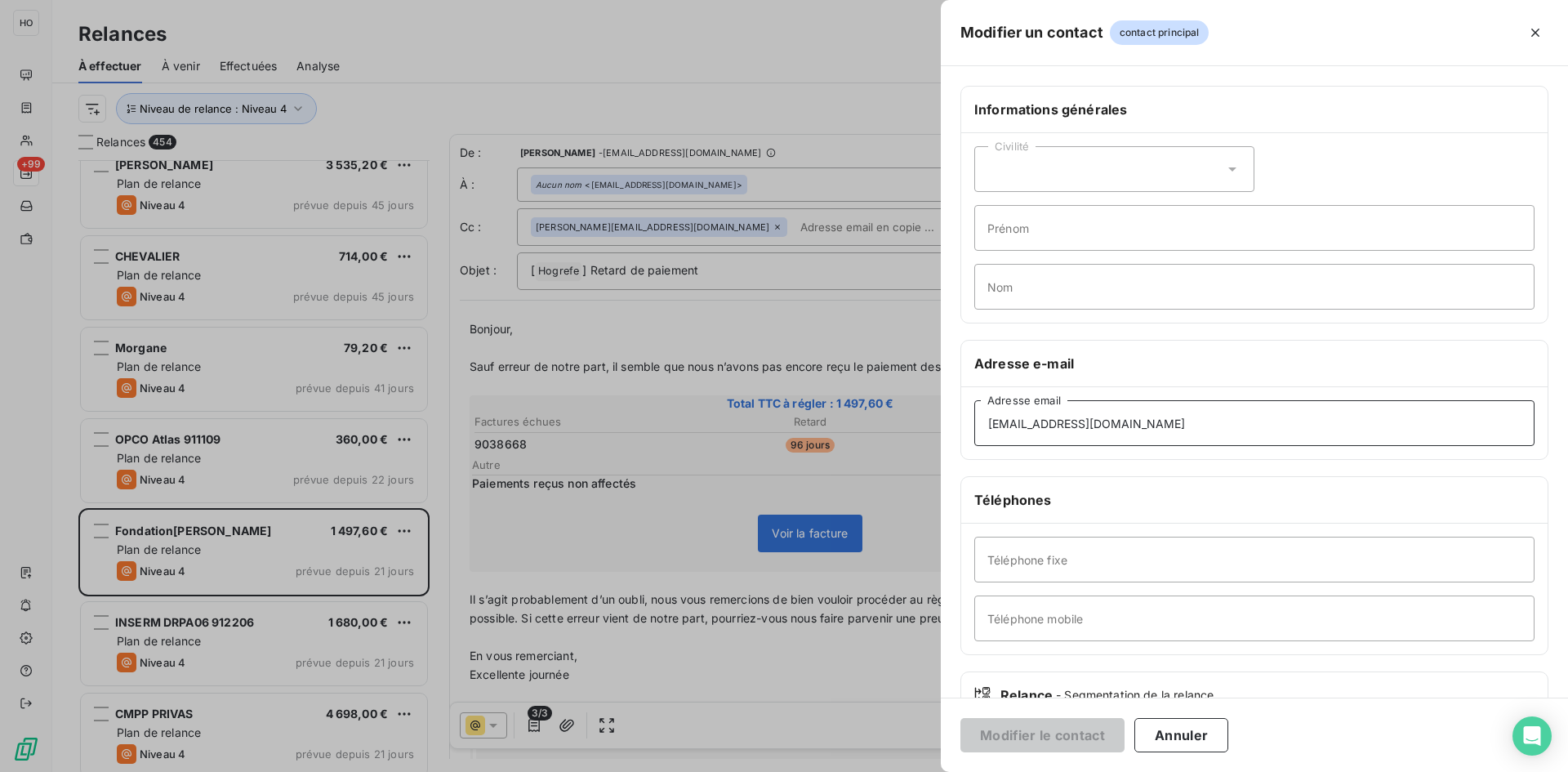
drag, startPoint x: 1193, startPoint y: 420, endPoint x: 847, endPoint y: 417, distance: 346.0
click at [847, 771] on div "Modifier un contact contact principal Informations générales Civilité Prénom No…" at bounding box center [784, 772] width 1568 height 0
paste input "[PERSON_NAME].brival"
type input "[PERSON_NAME][EMAIL_ADDRESS][DOMAIN_NAME]"
click at [1040, 731] on button "Modifier le contact" at bounding box center [1043, 735] width 164 height 34
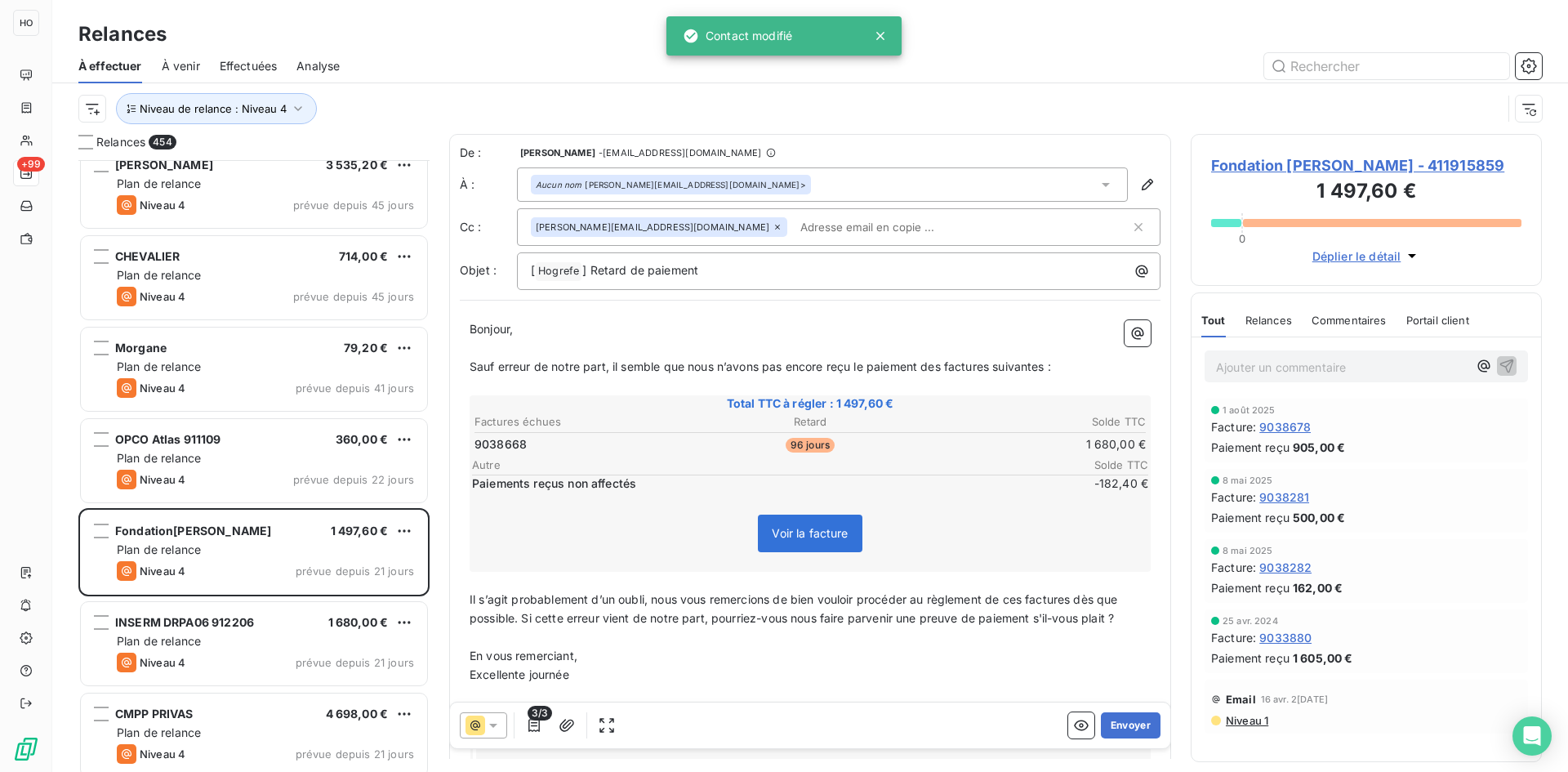
click at [532, 720] on span "3/3" at bounding box center [539, 713] width 24 height 15
click at [534, 726] on icon "button" at bounding box center [534, 726] width 12 height 13
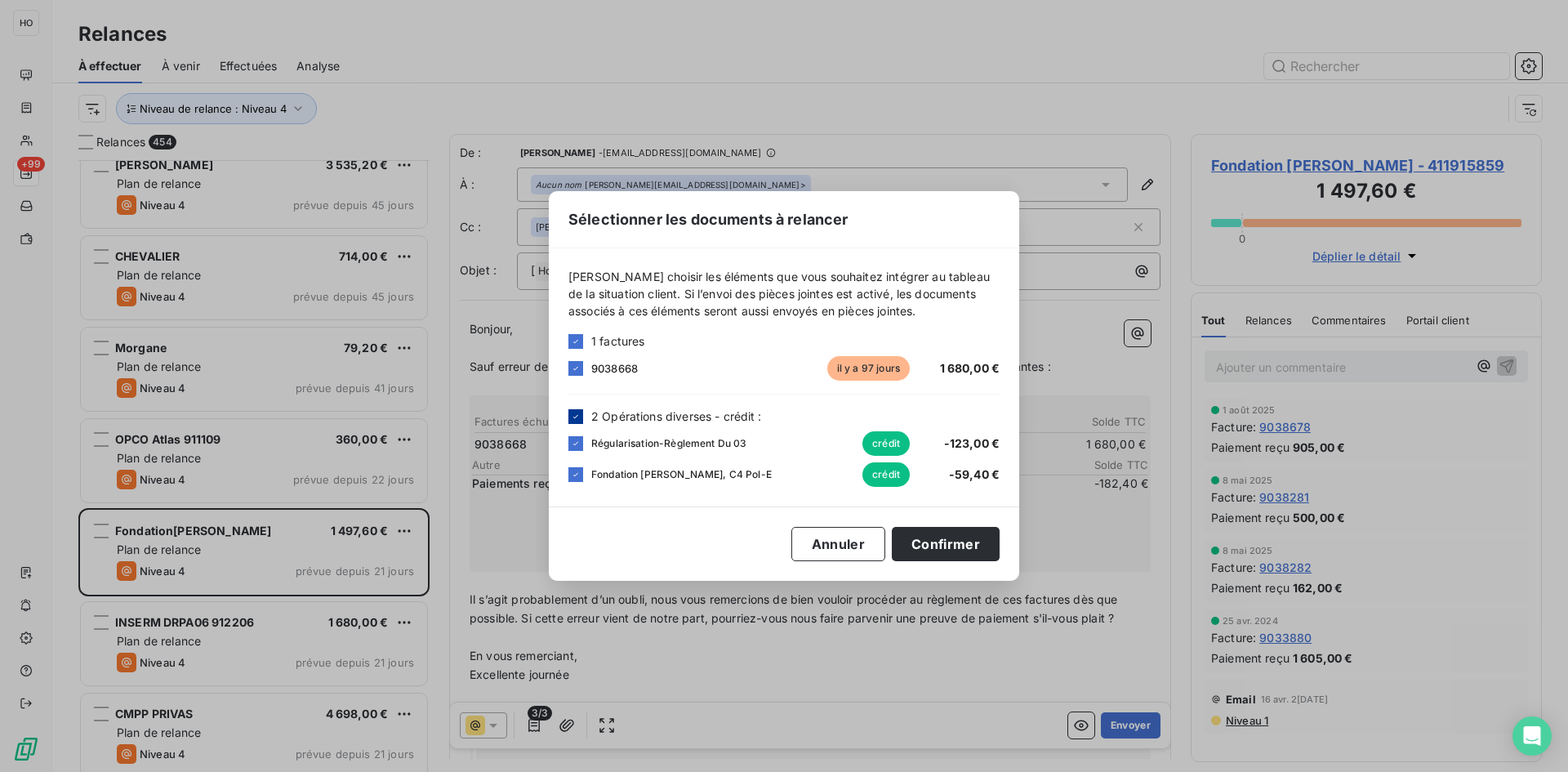
click at [577, 420] on icon at bounding box center [576, 417] width 10 height 10
click at [962, 548] on button "Confirmer" at bounding box center [945, 544] width 107 height 34
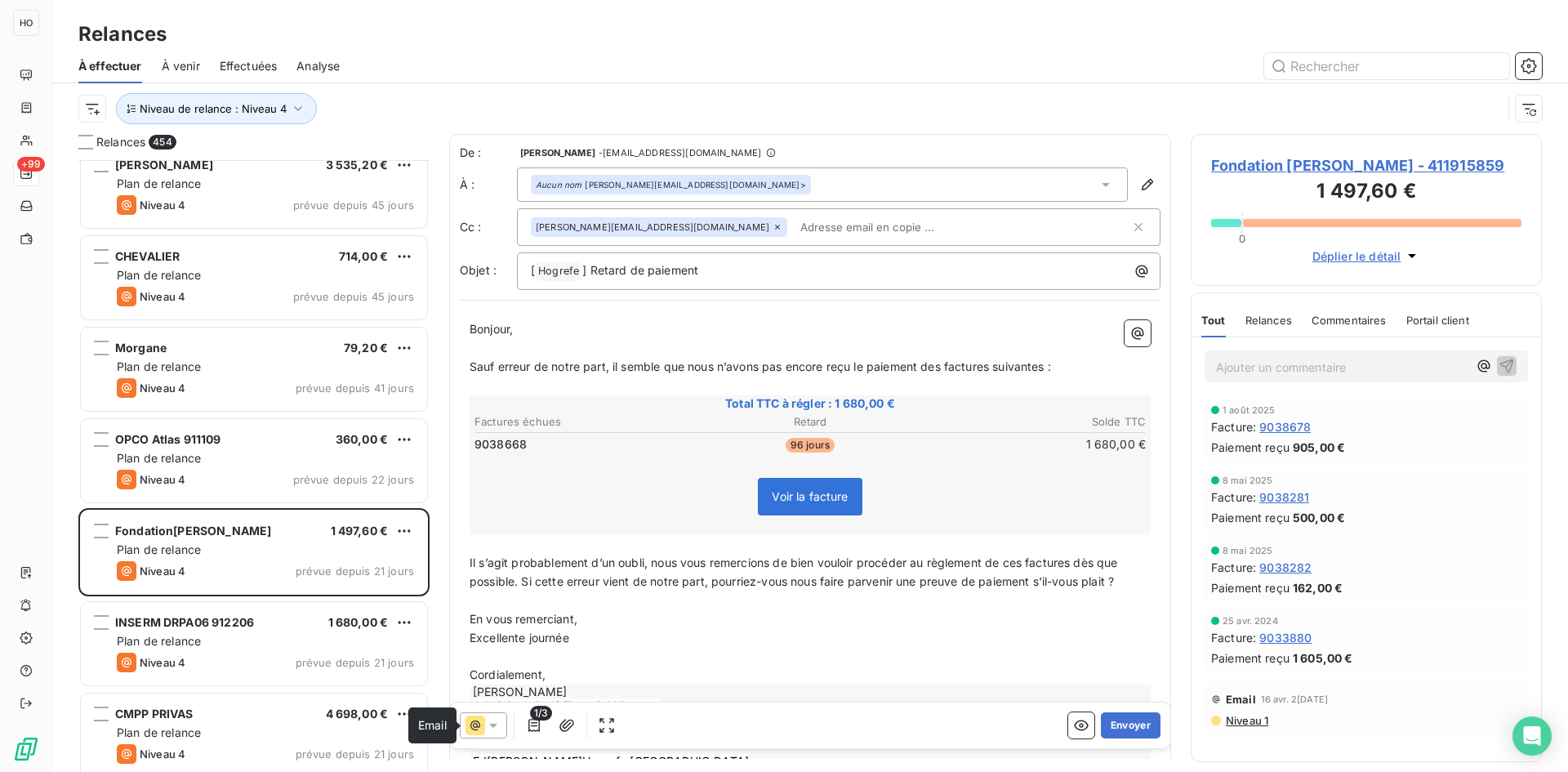
click at [481, 728] on icon at bounding box center [475, 725] width 19 height 19
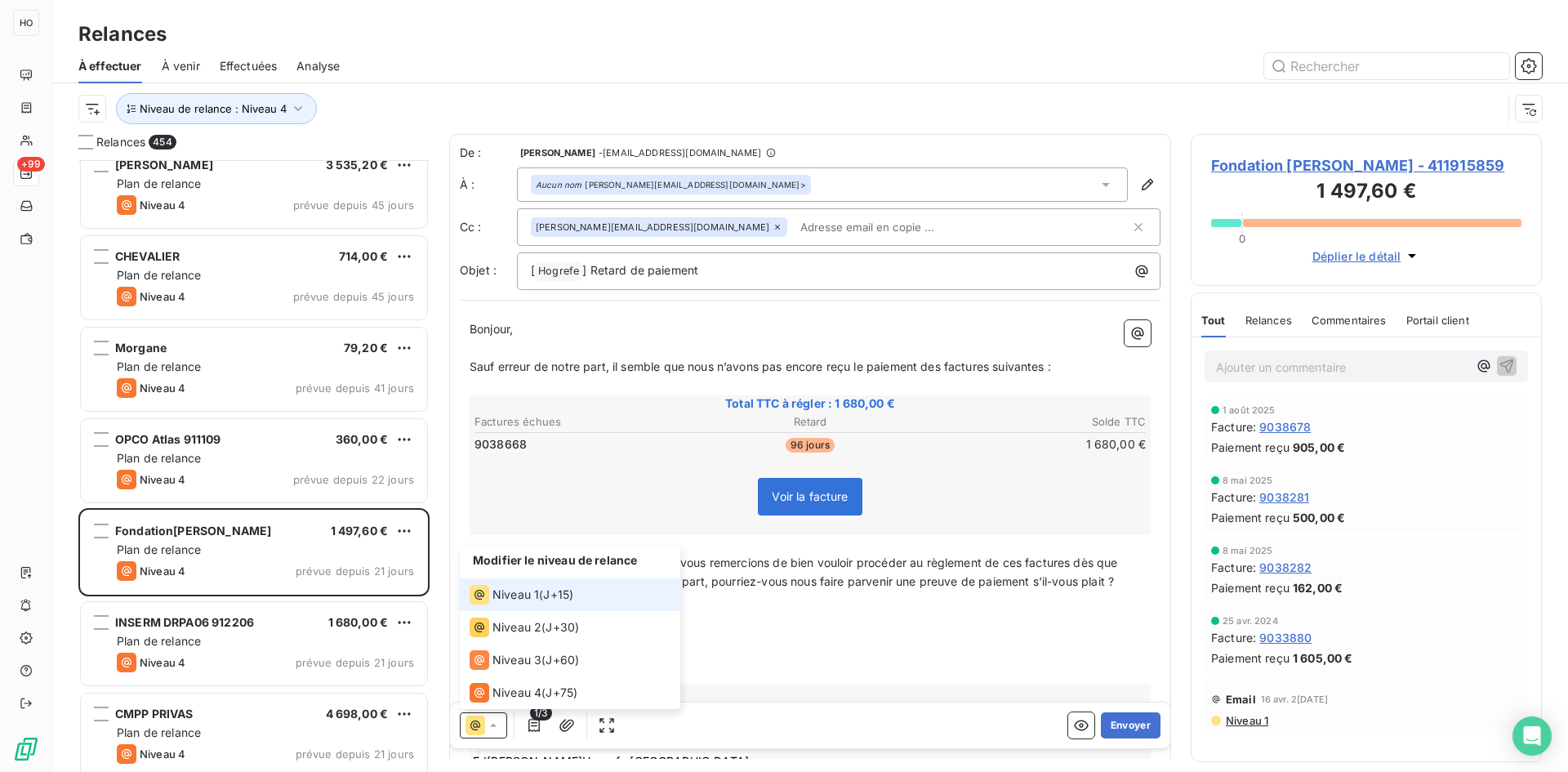
click at [481, 728] on icon at bounding box center [475, 725] width 19 height 19
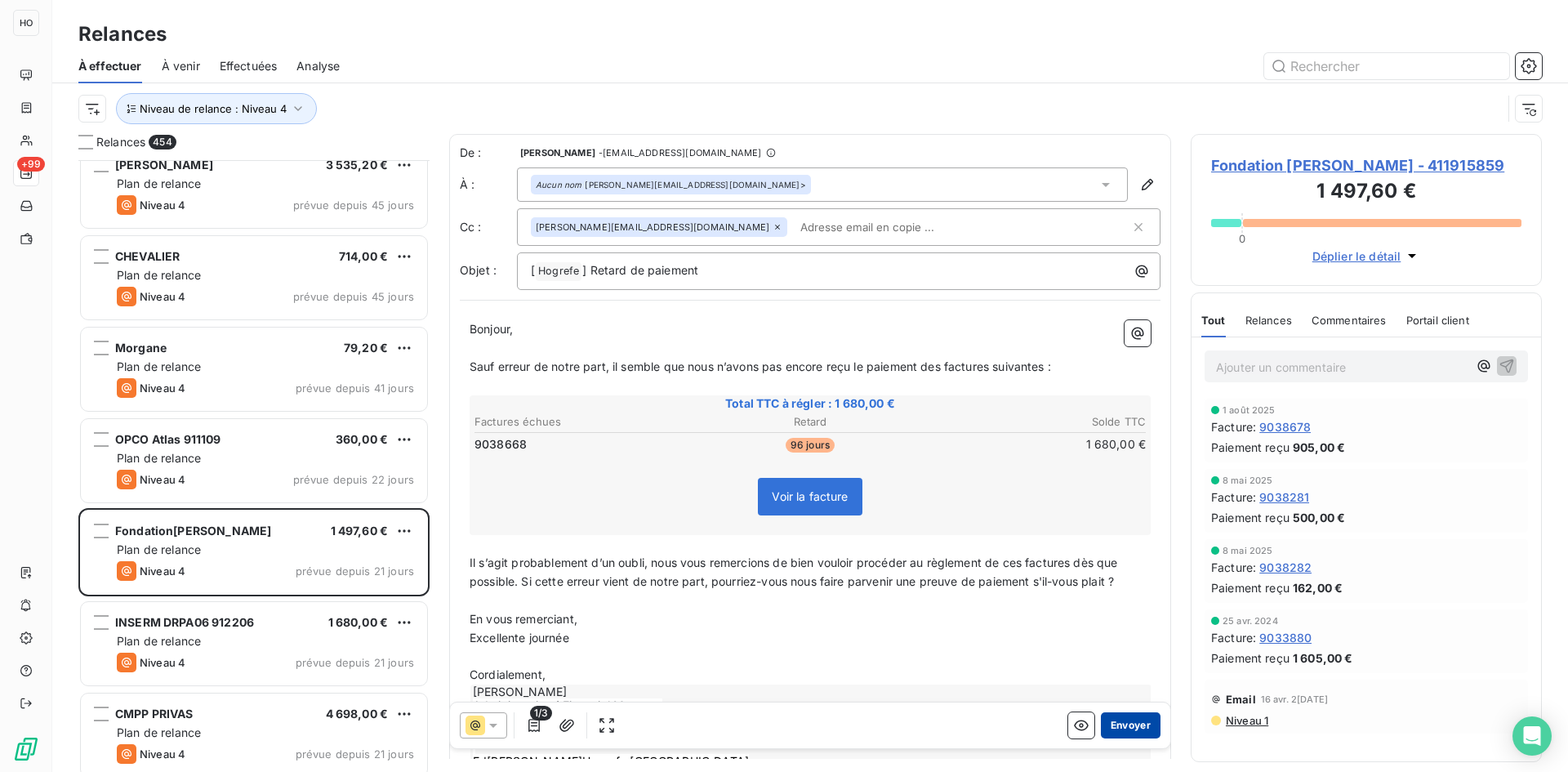
click at [1125, 722] on button "Envoyer" at bounding box center [1130, 725] width 60 height 26
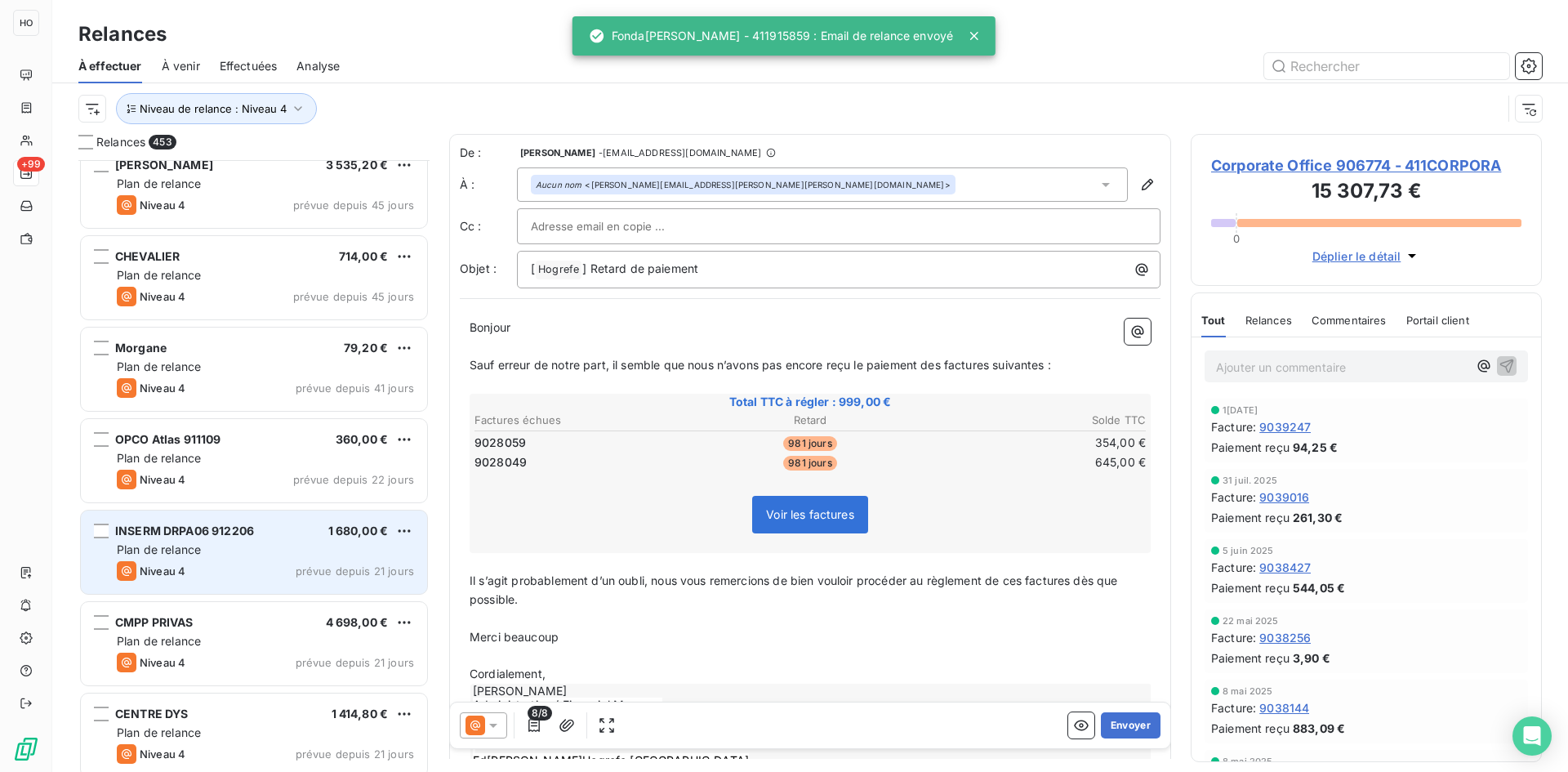
click at [220, 540] on div "INSERM DRPA06 912206 1 680,00 € Plan de relance Niveau 4 prévue depuis 21 jours" at bounding box center [253, 551] width 346 height 83
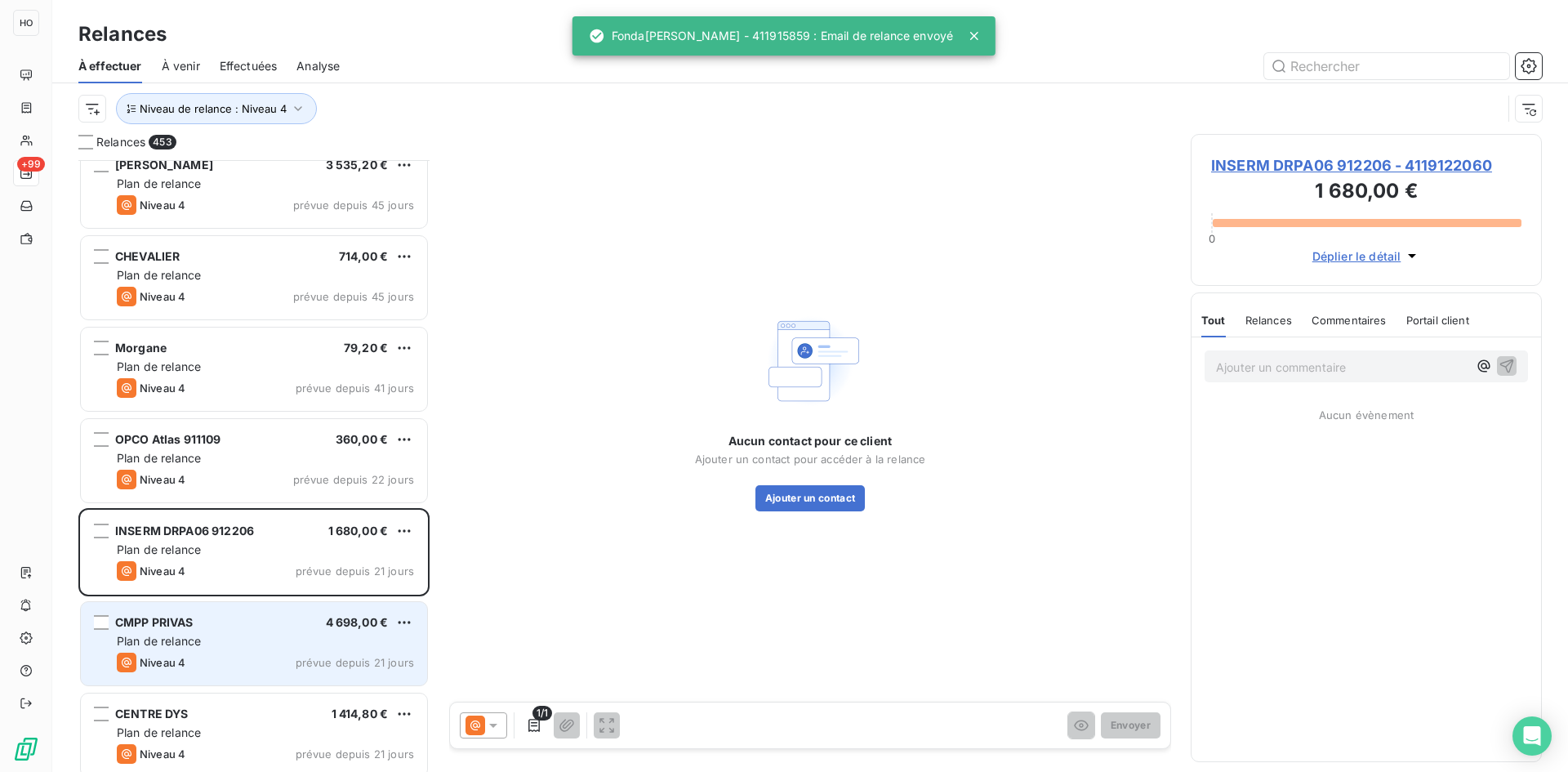
click at [263, 636] on div "Plan de relance" at bounding box center [265, 640] width 297 height 16
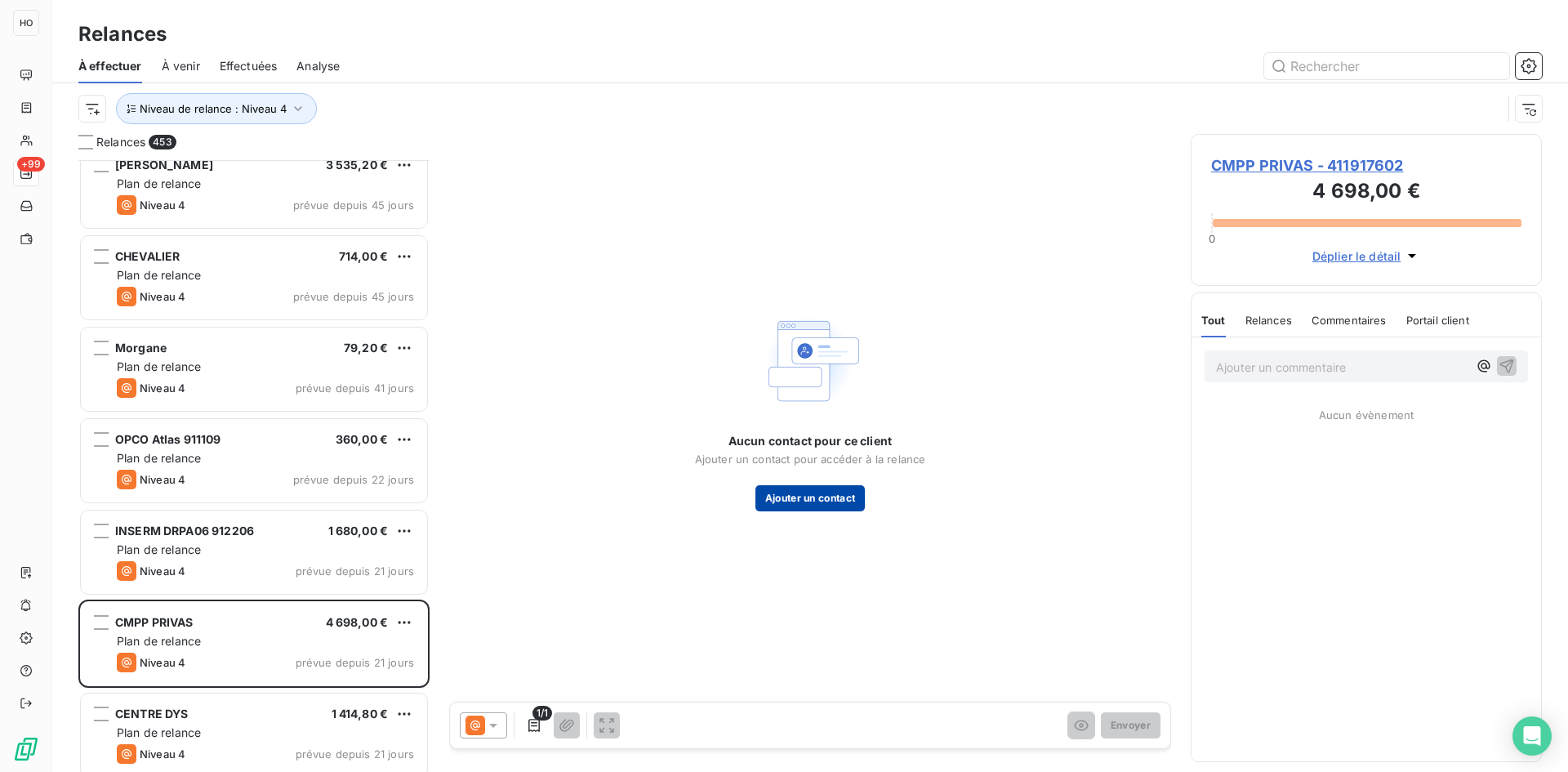
click at [822, 505] on button "Ajouter un contact" at bounding box center [810, 498] width 110 height 26
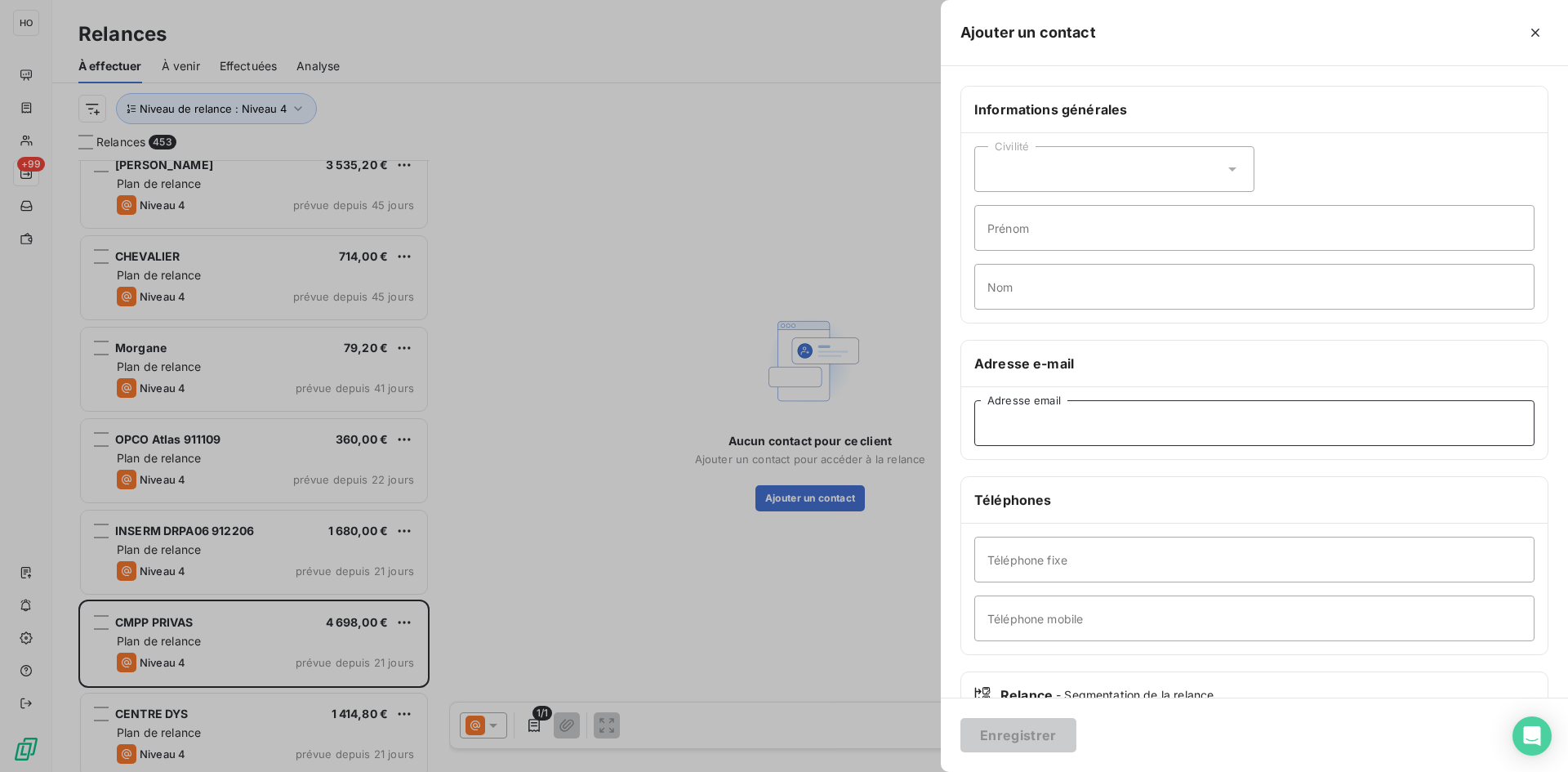
click at [1078, 440] on input "Adresse email" at bounding box center [1254, 423] width 560 height 46
paste input "[EMAIL_ADDRESS][DOMAIN_NAME]"
type input "[EMAIL_ADDRESS][DOMAIN_NAME]"
click at [1025, 739] on button "Enregistrer" at bounding box center [1018, 735] width 116 height 34
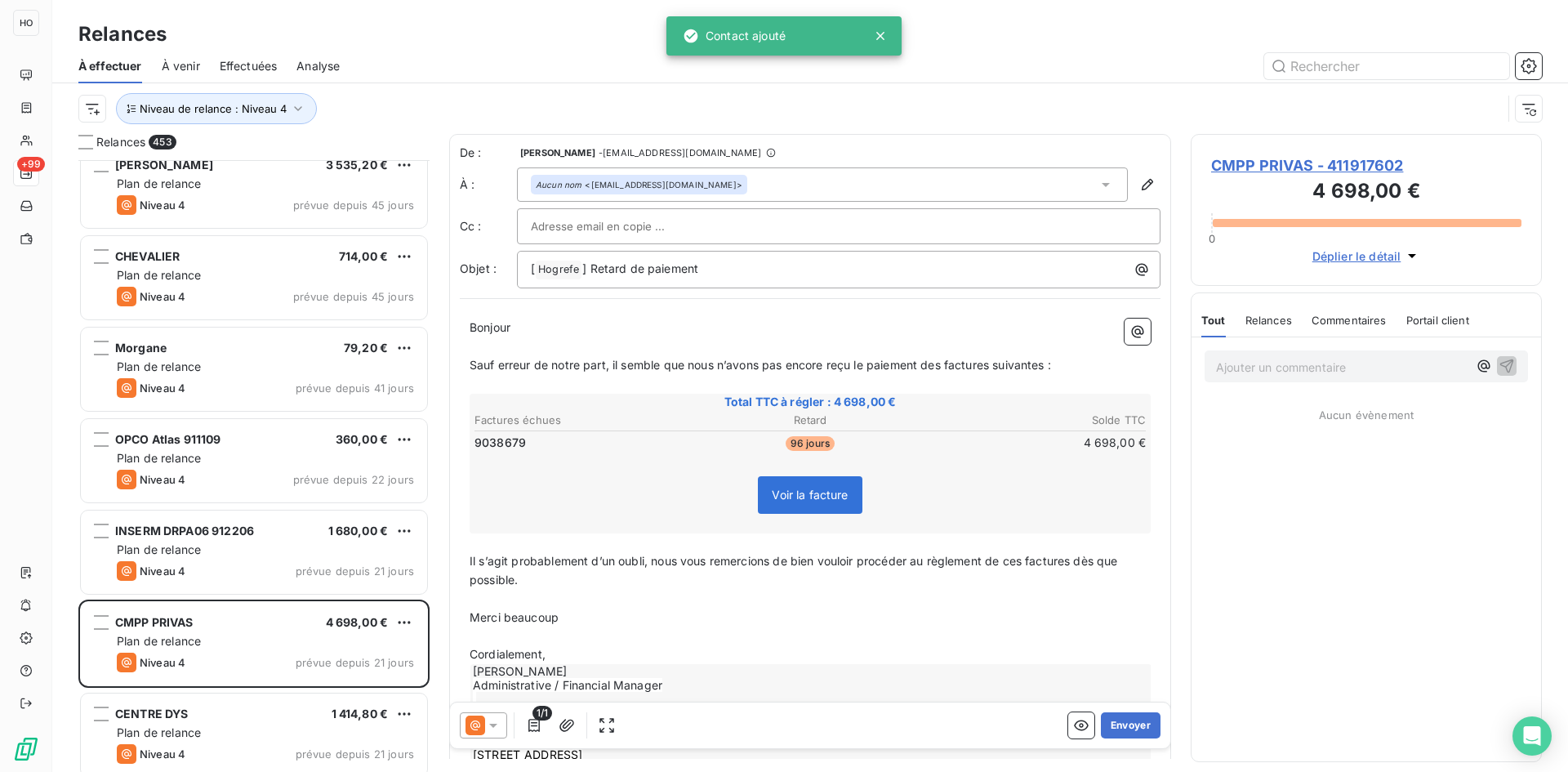
click at [497, 728] on icon at bounding box center [492, 725] width 16 height 16
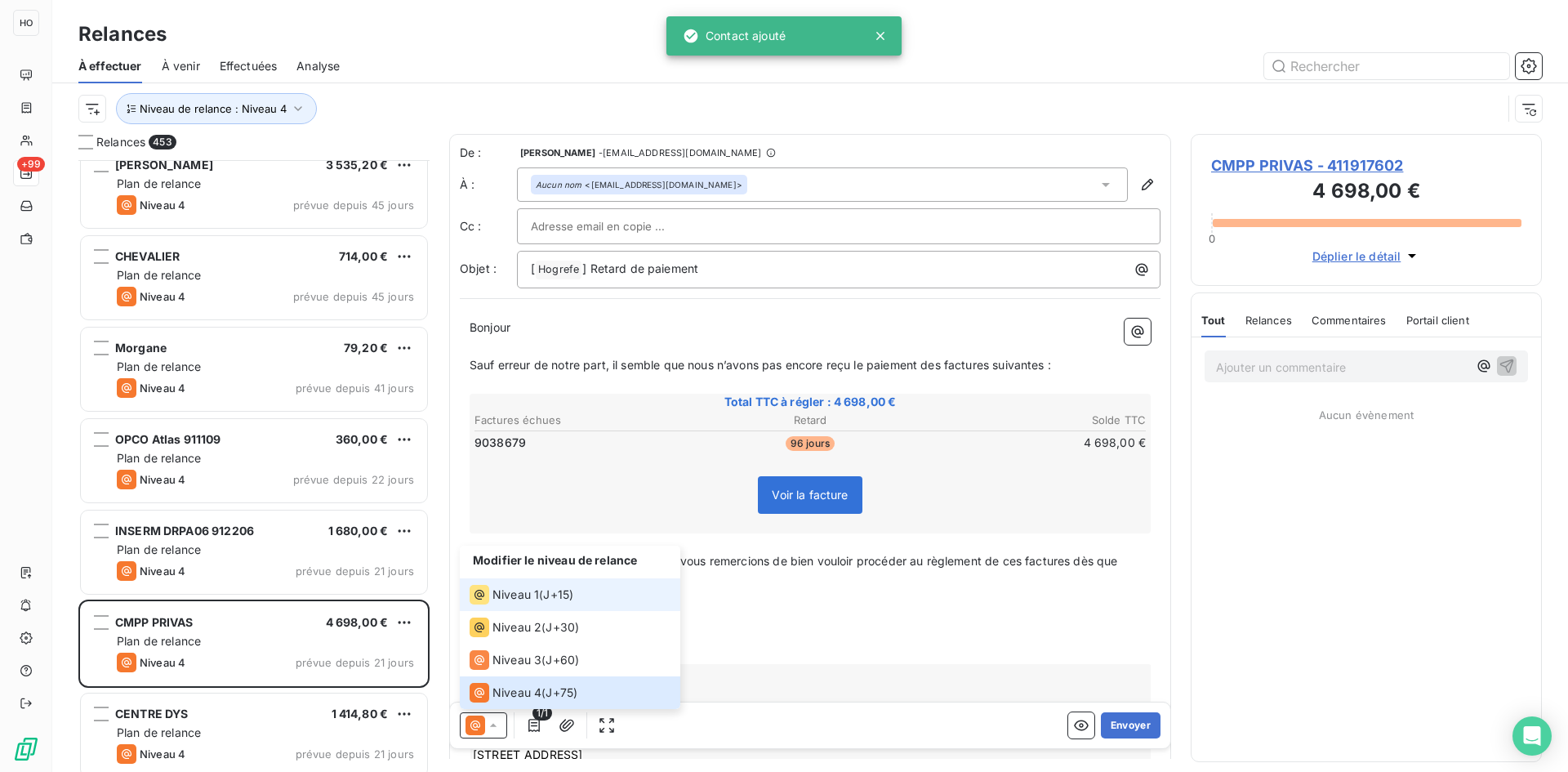
click at [535, 595] on span "Niveau 1" at bounding box center [515, 594] width 46 height 16
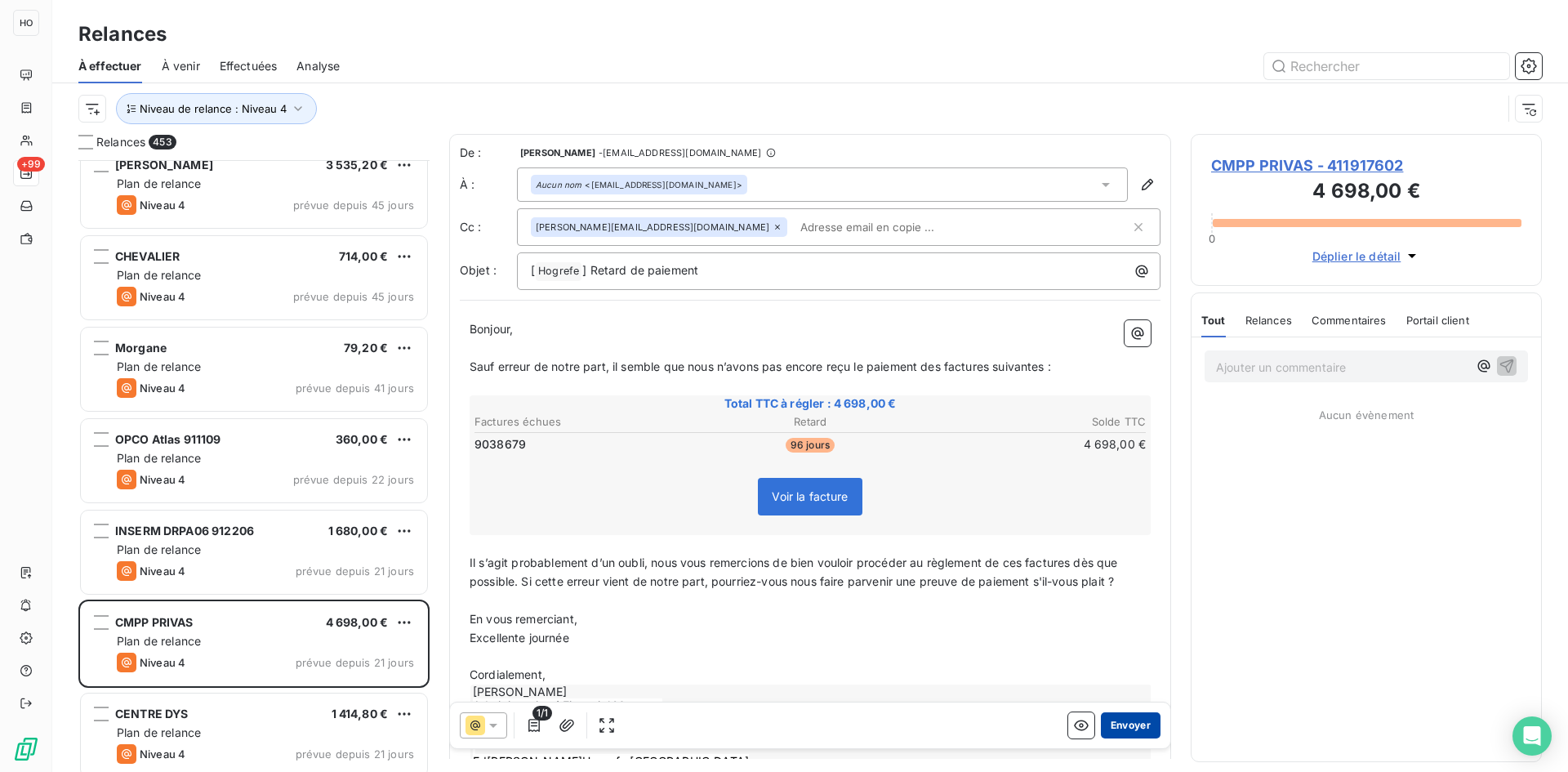
click at [1122, 722] on button "Envoyer" at bounding box center [1130, 725] width 60 height 26
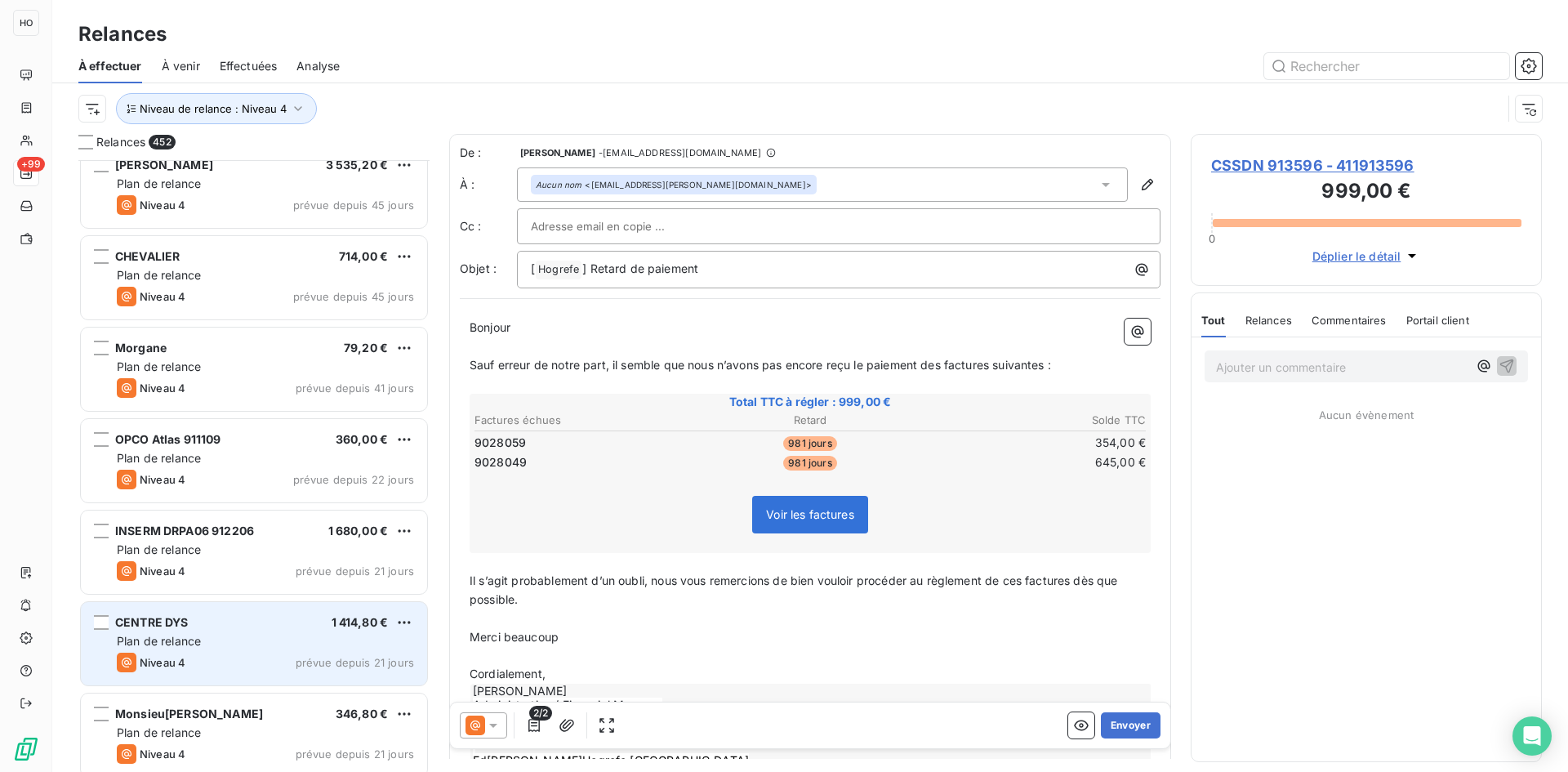
click at [240, 636] on div "Plan de relance" at bounding box center [265, 640] width 297 height 16
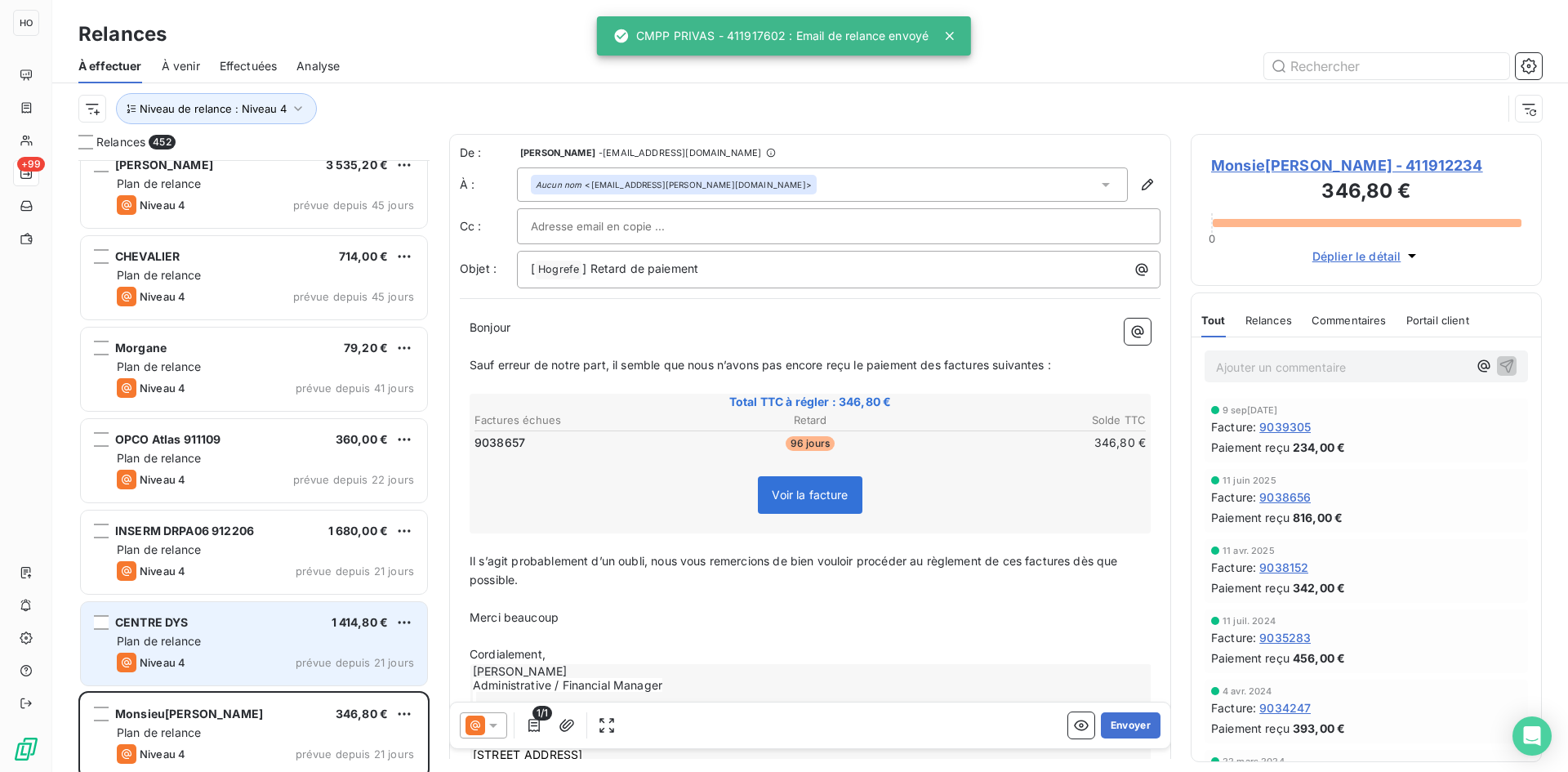
click at [293, 629] on div "CENTRE DYS 1 414,80 €" at bounding box center [265, 623] width 297 height 15
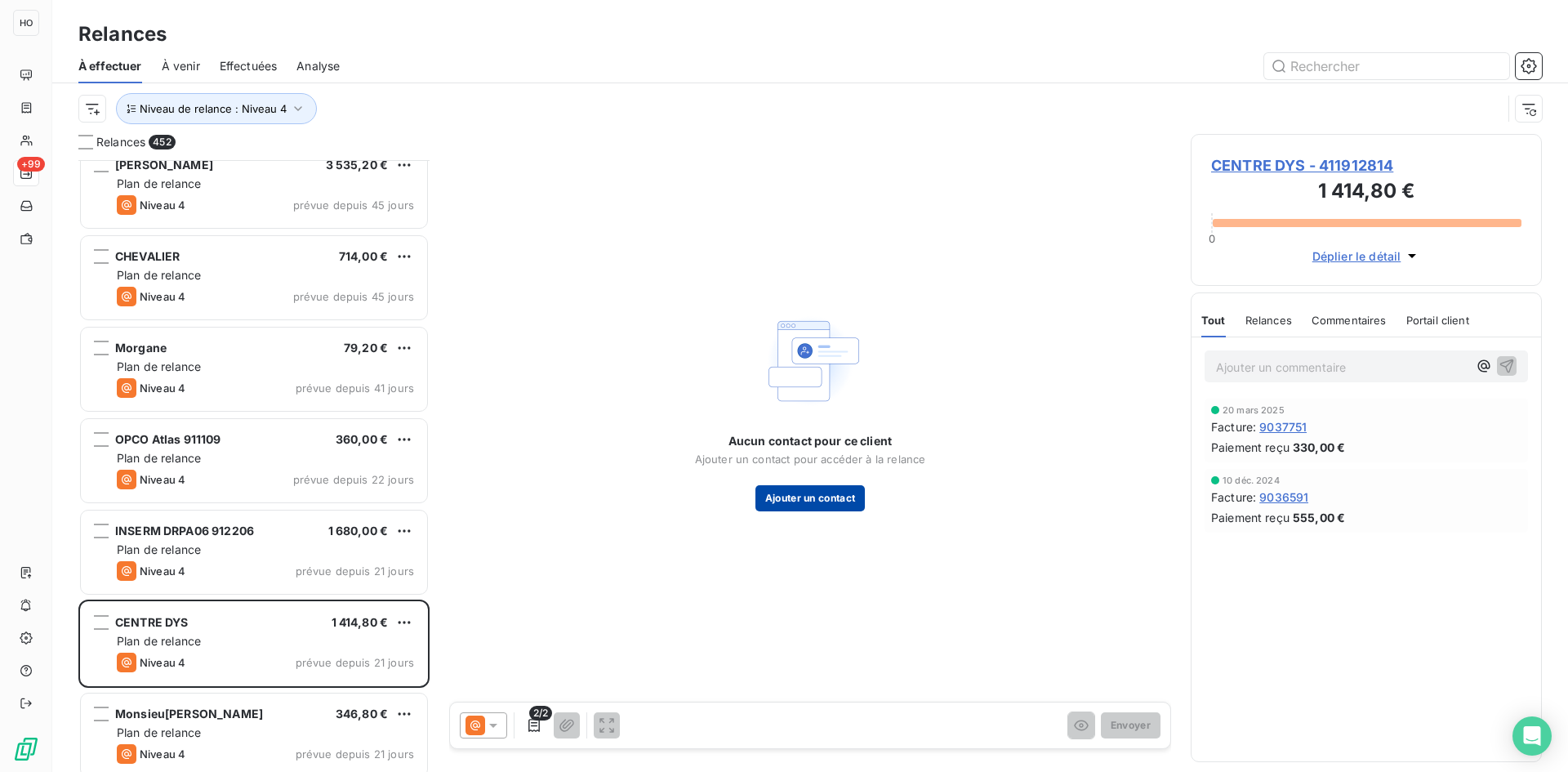
click at [826, 489] on button "Ajouter un contact" at bounding box center [810, 498] width 110 height 26
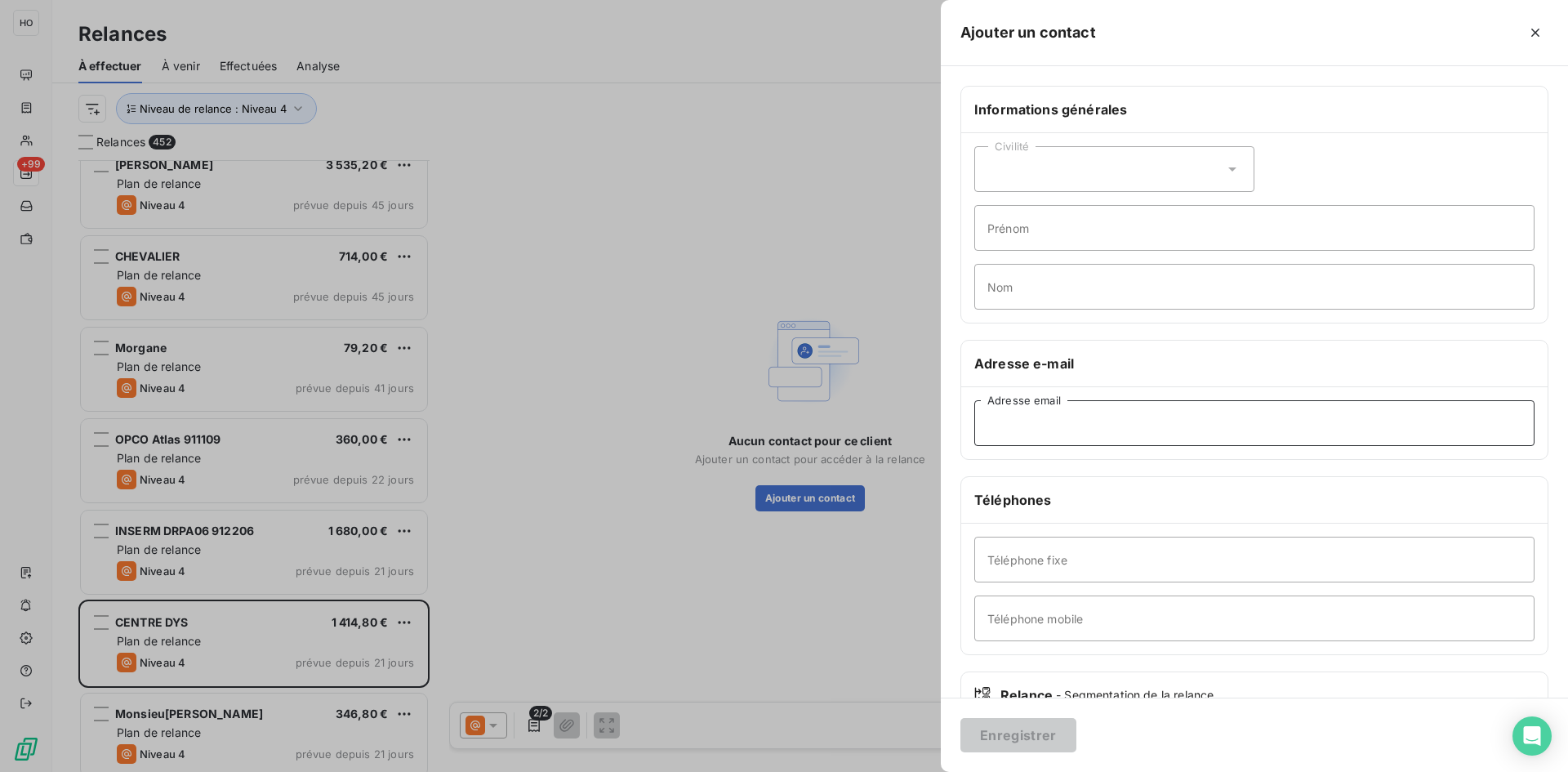
click at [1074, 420] on input "Adresse email" at bounding box center [1254, 423] width 560 height 46
paste input "[PERSON_NAME][EMAIL_ADDRESS][DOMAIN_NAME]"
type input "[PERSON_NAME][EMAIL_ADDRESS][DOMAIN_NAME]"
click at [1007, 748] on button "Enregistrer" at bounding box center [1018, 735] width 116 height 34
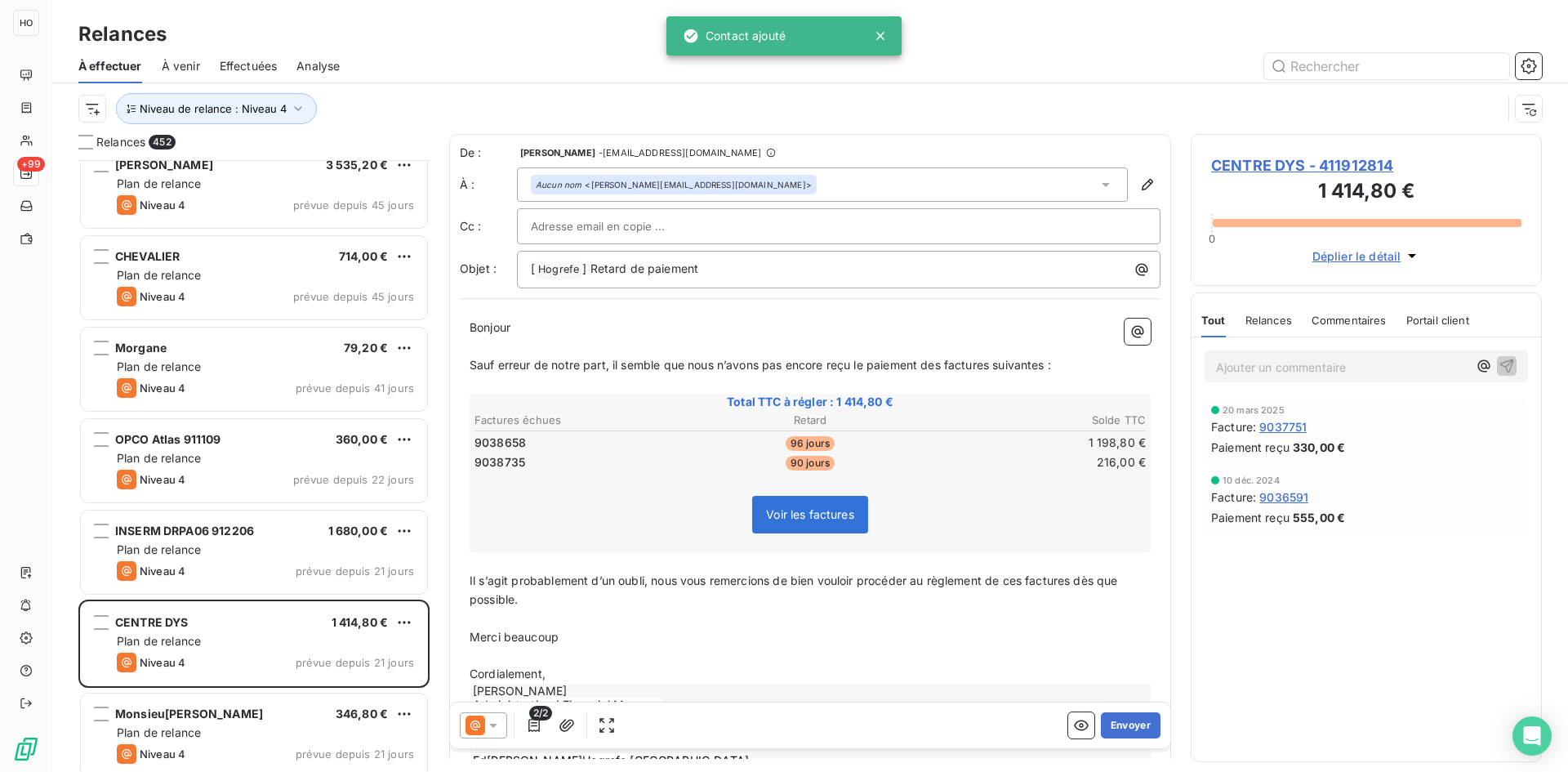
click at [508, 714] on div "2/2" at bounding box center [539, 725] width 160 height 26
click at [496, 720] on icon at bounding box center [492, 725] width 16 height 16
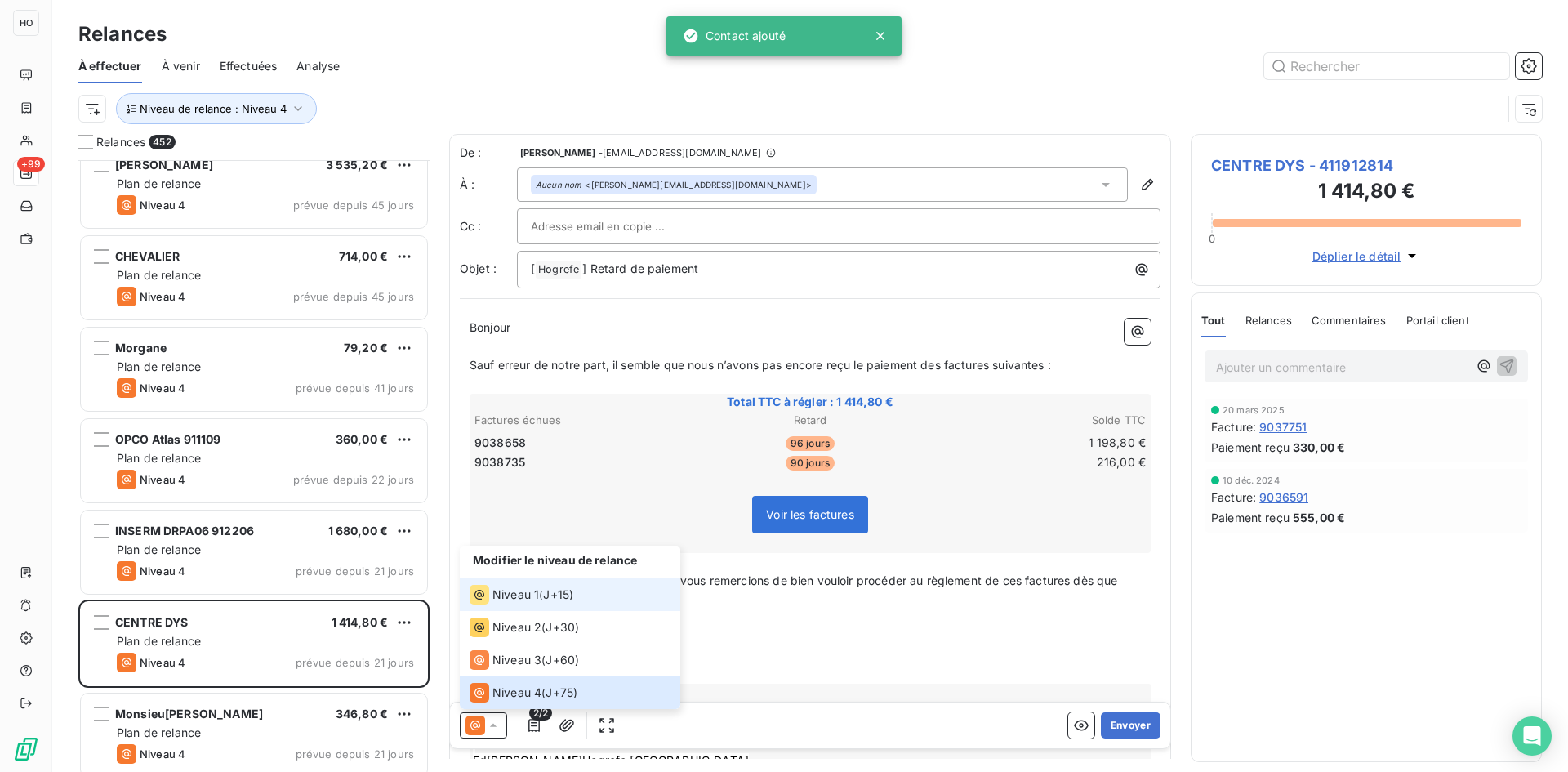
click at [526, 597] on span "Niveau 1" at bounding box center [515, 594] width 46 height 16
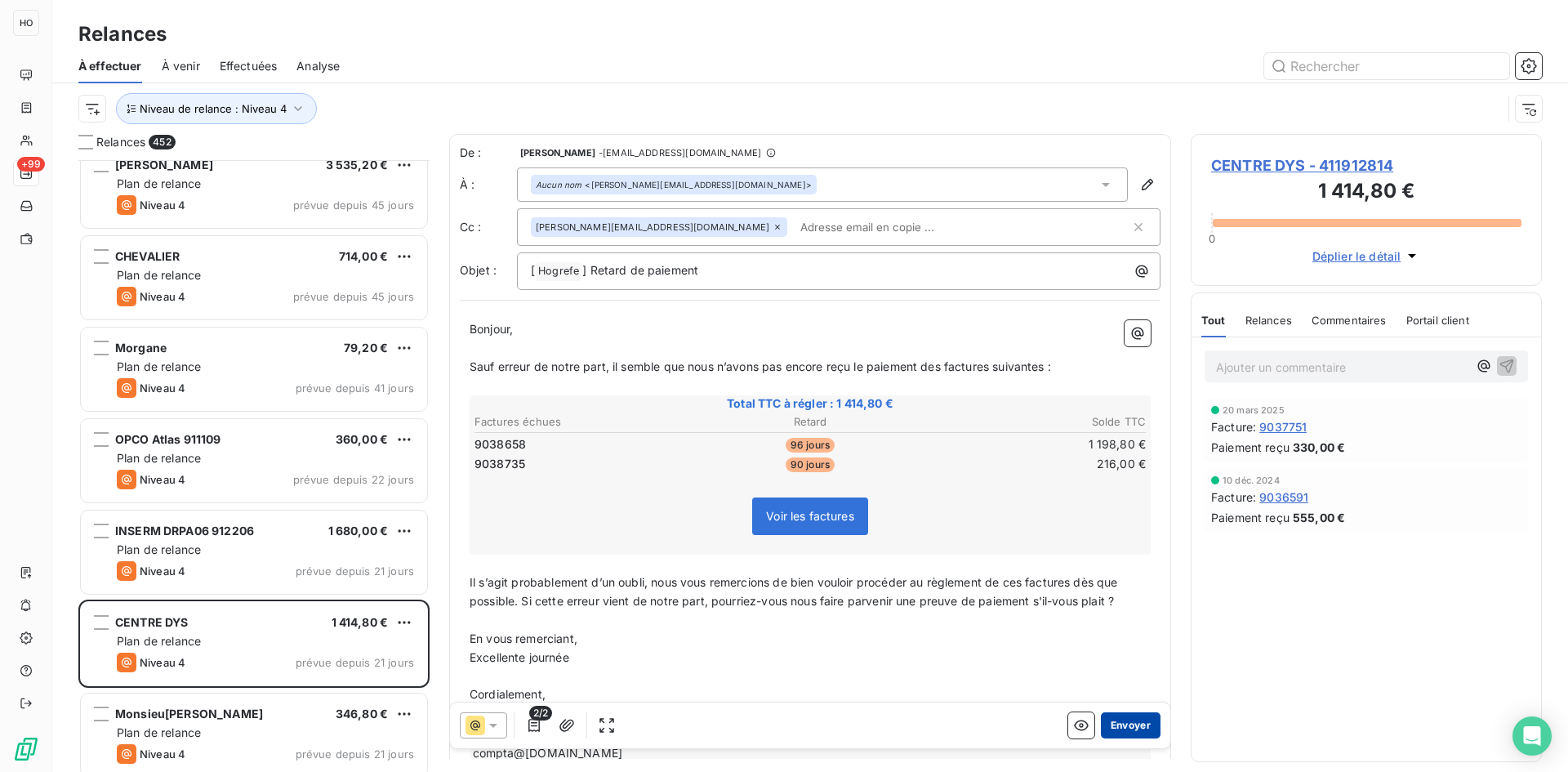
click at [1128, 720] on button "Envoyer" at bounding box center [1130, 725] width 60 height 26
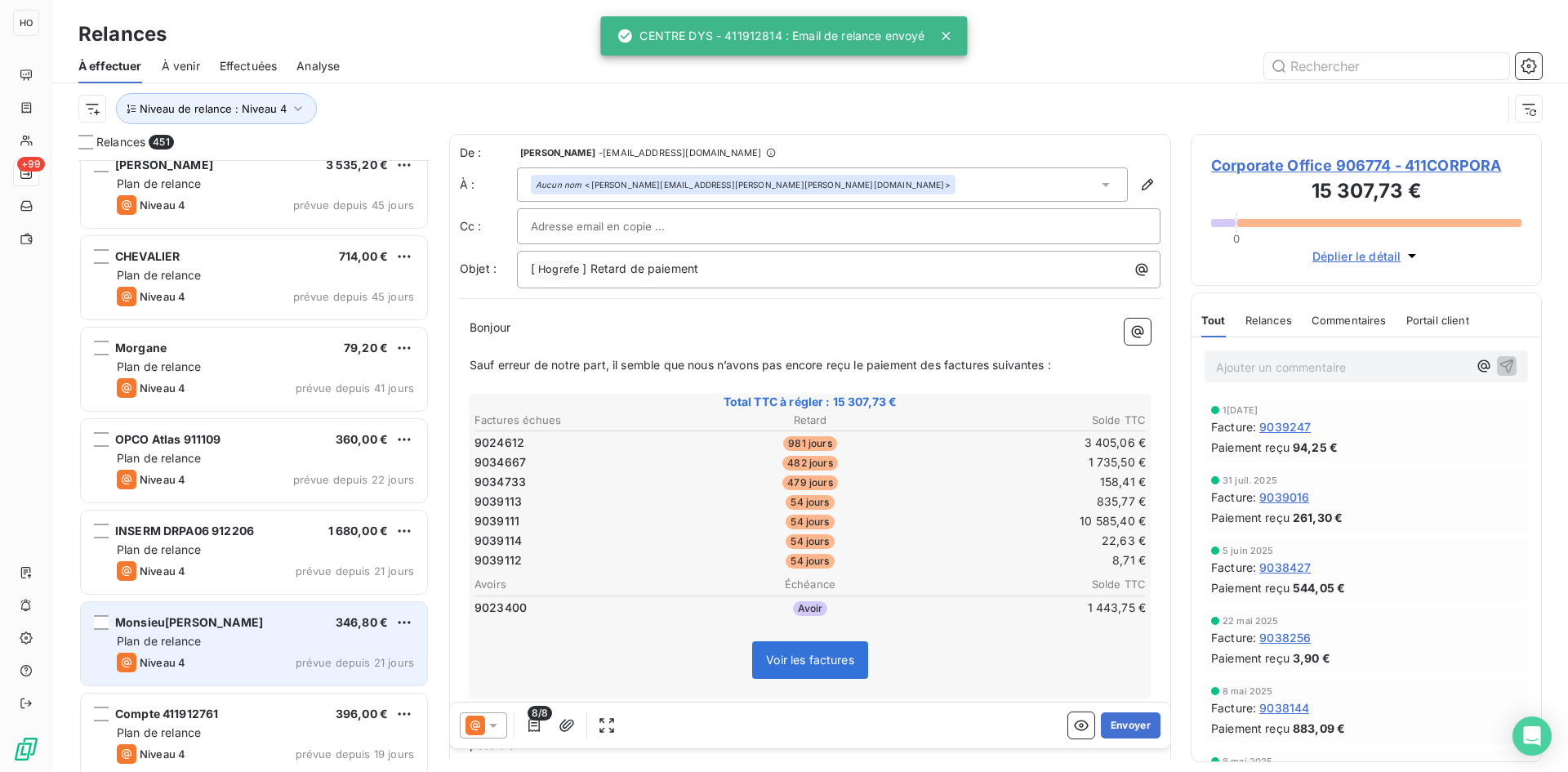
click at [299, 632] on div "Mon[PERSON_NAME] 346,80 € Plan de relance Niveau 4 prévue depuis 21 jours" at bounding box center [253, 643] width 346 height 83
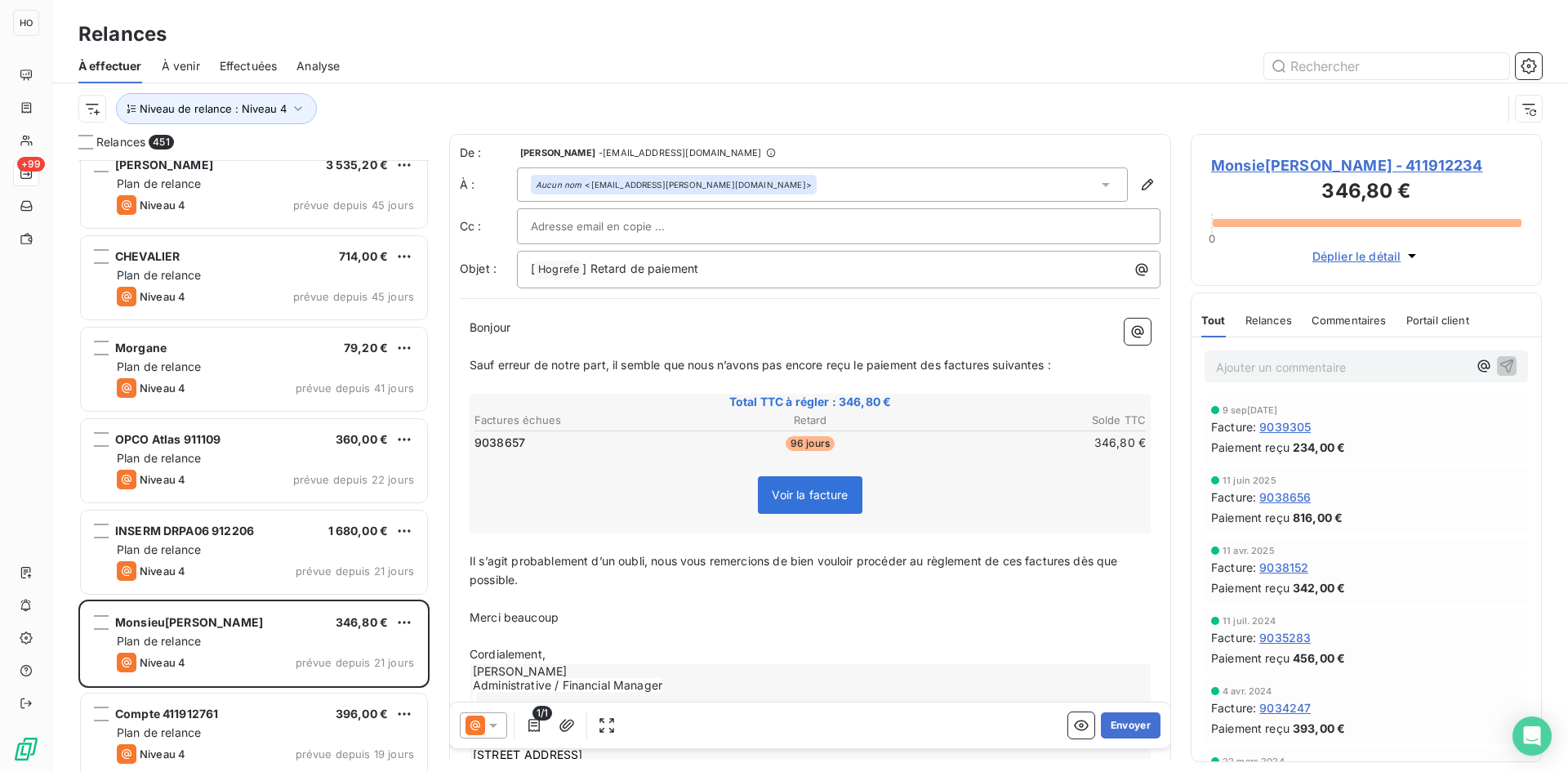
click at [487, 728] on icon at bounding box center [492, 725] width 16 height 16
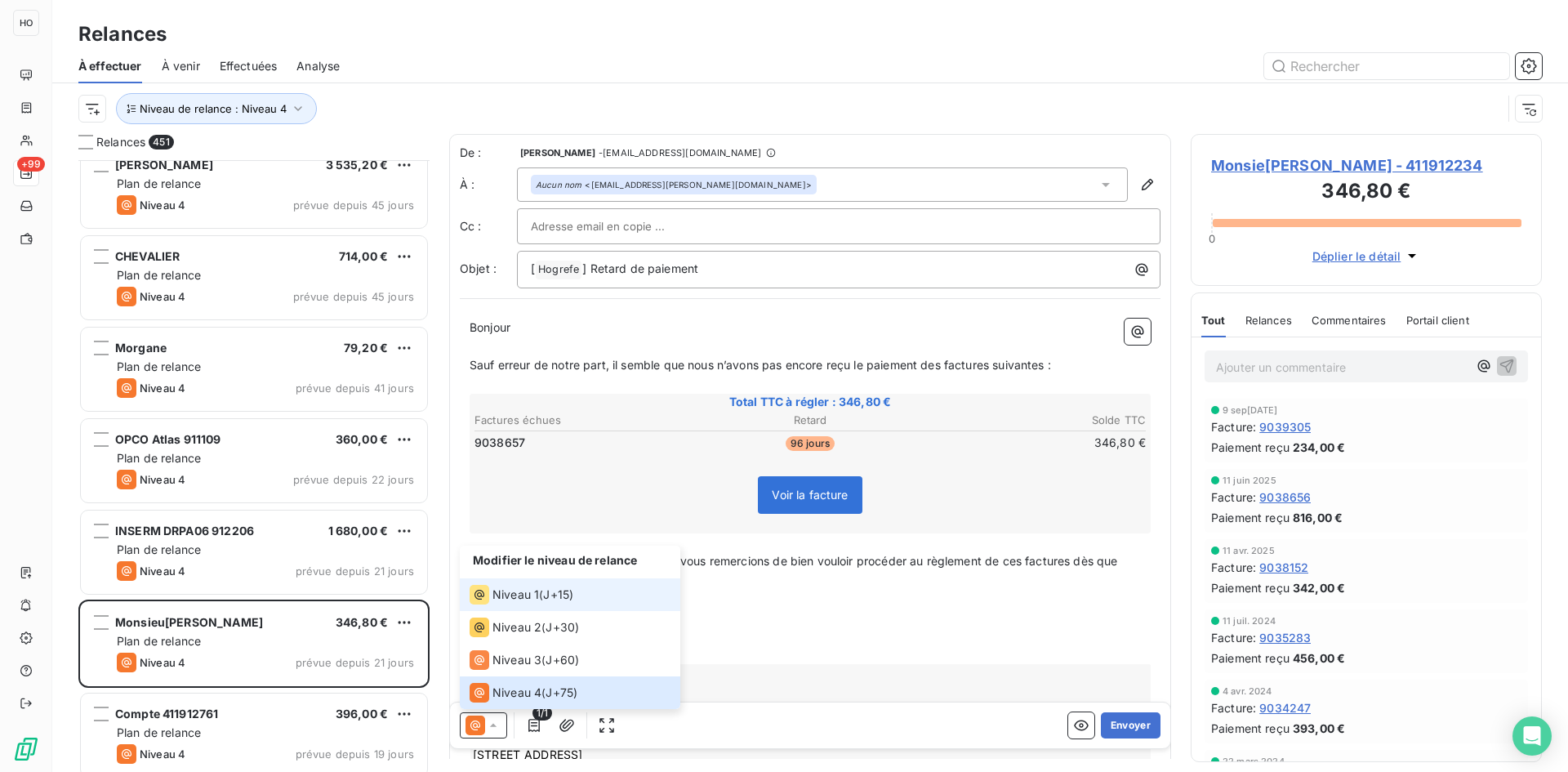
click at [560, 588] on span "J+15 )" at bounding box center [558, 594] width 30 height 16
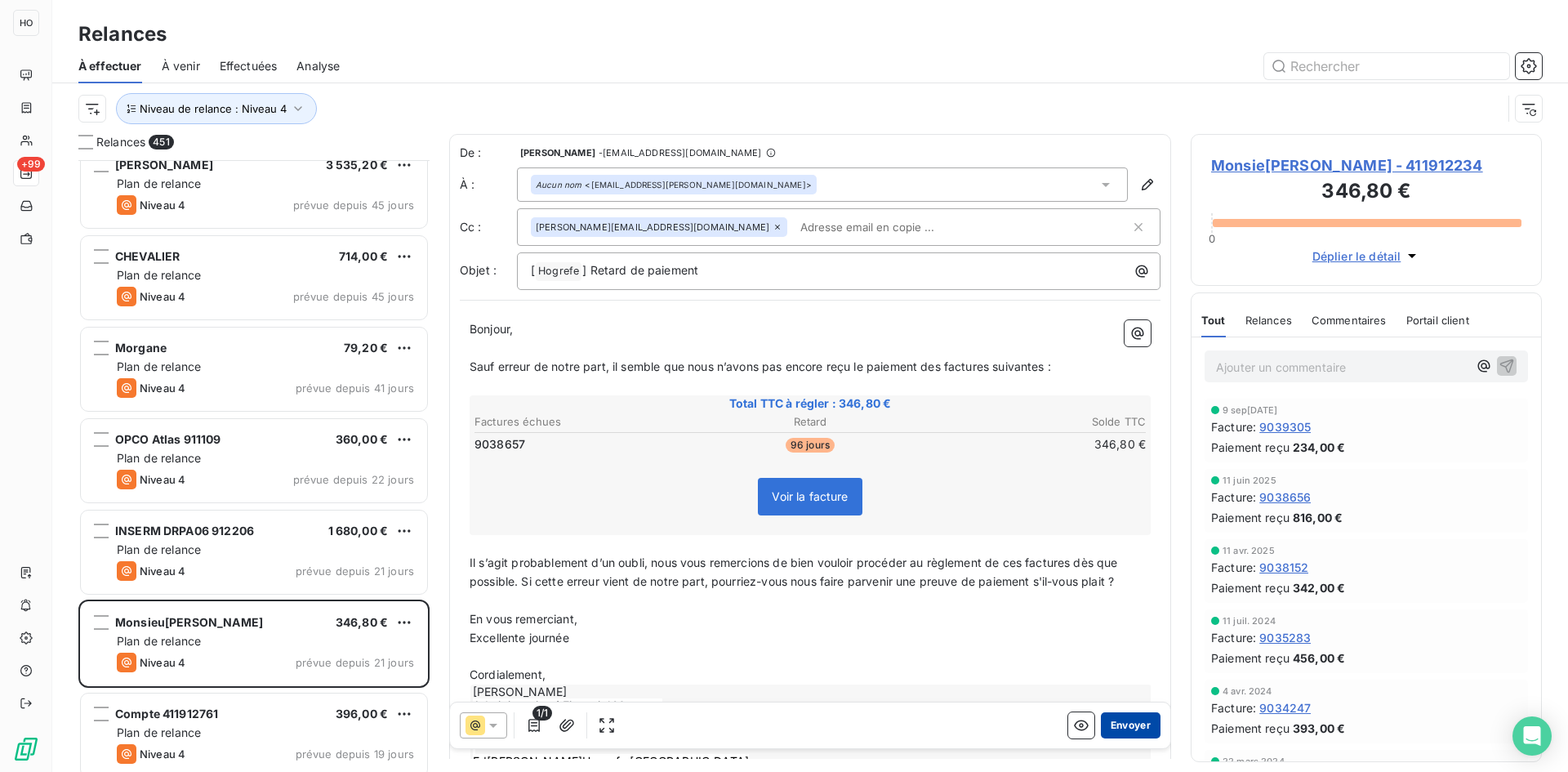
click at [1135, 722] on button "Envoyer" at bounding box center [1130, 725] width 60 height 26
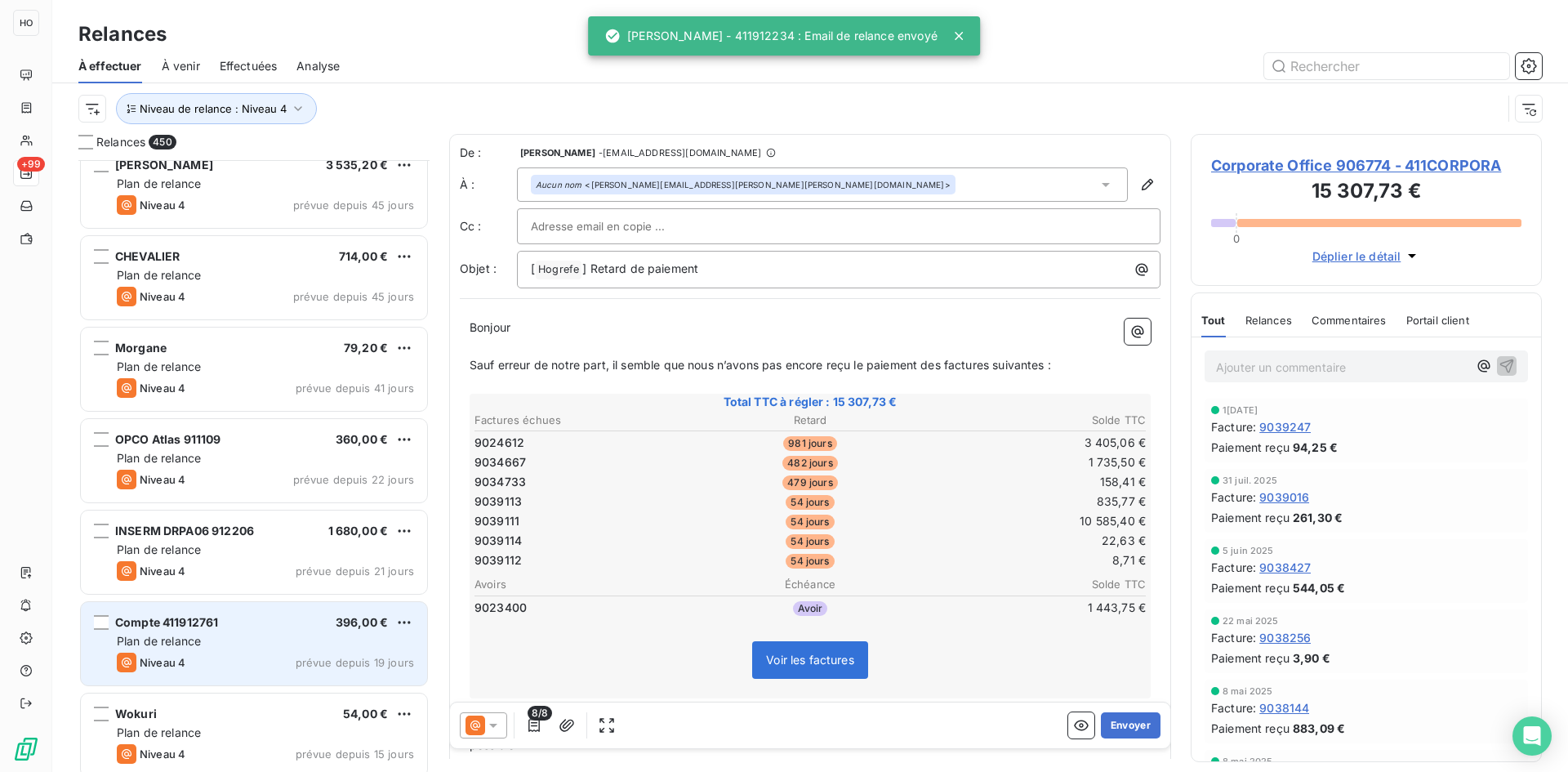
click at [187, 634] on span "Plan de relance" at bounding box center [159, 640] width 84 height 14
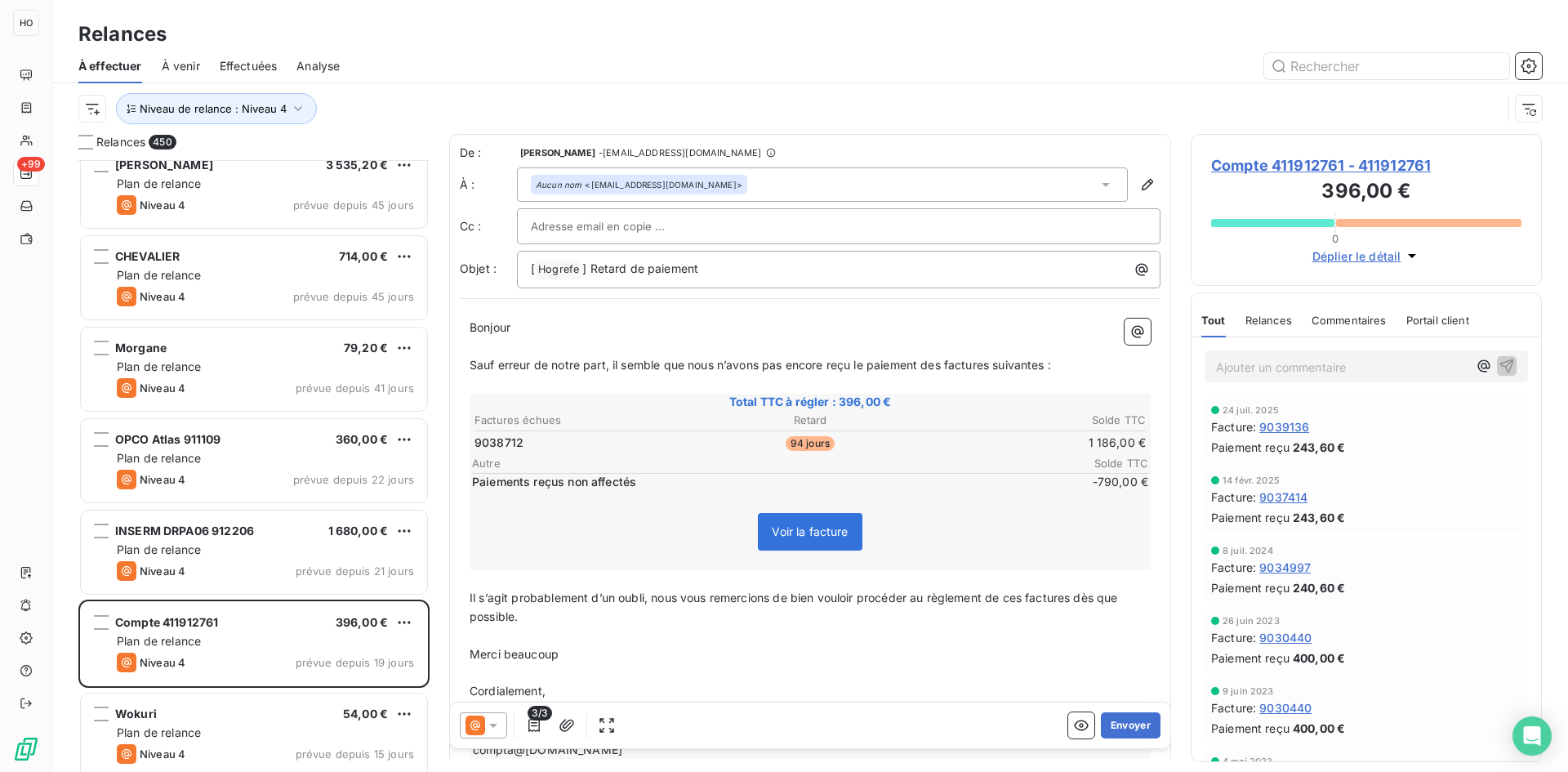
click at [499, 440] on span "9038712" at bounding box center [499, 442] width 49 height 16
click at [494, 723] on icon at bounding box center [493, 725] width 8 height 4
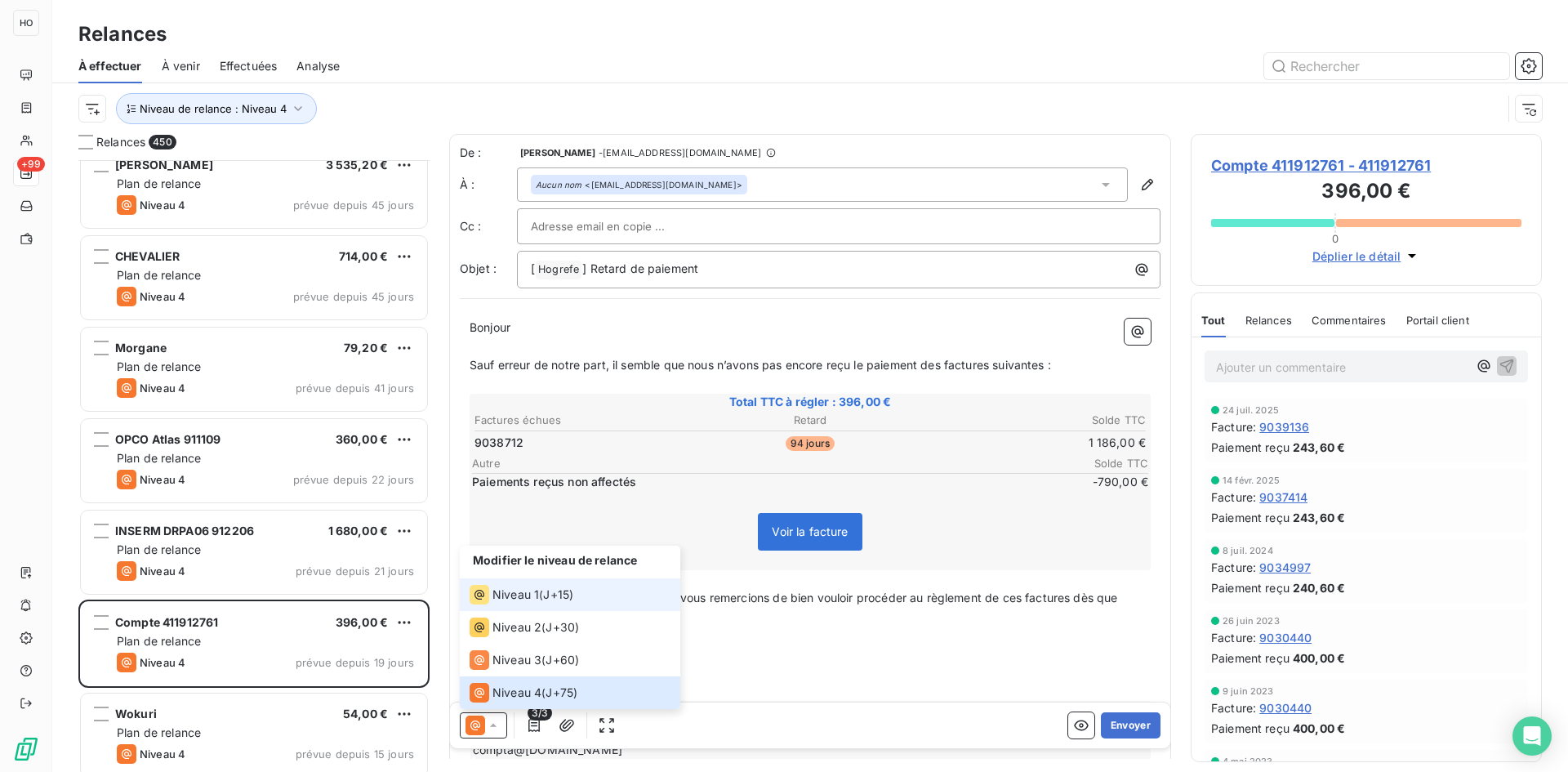
click at [573, 597] on span "J+15 )" at bounding box center [558, 594] width 30 height 16
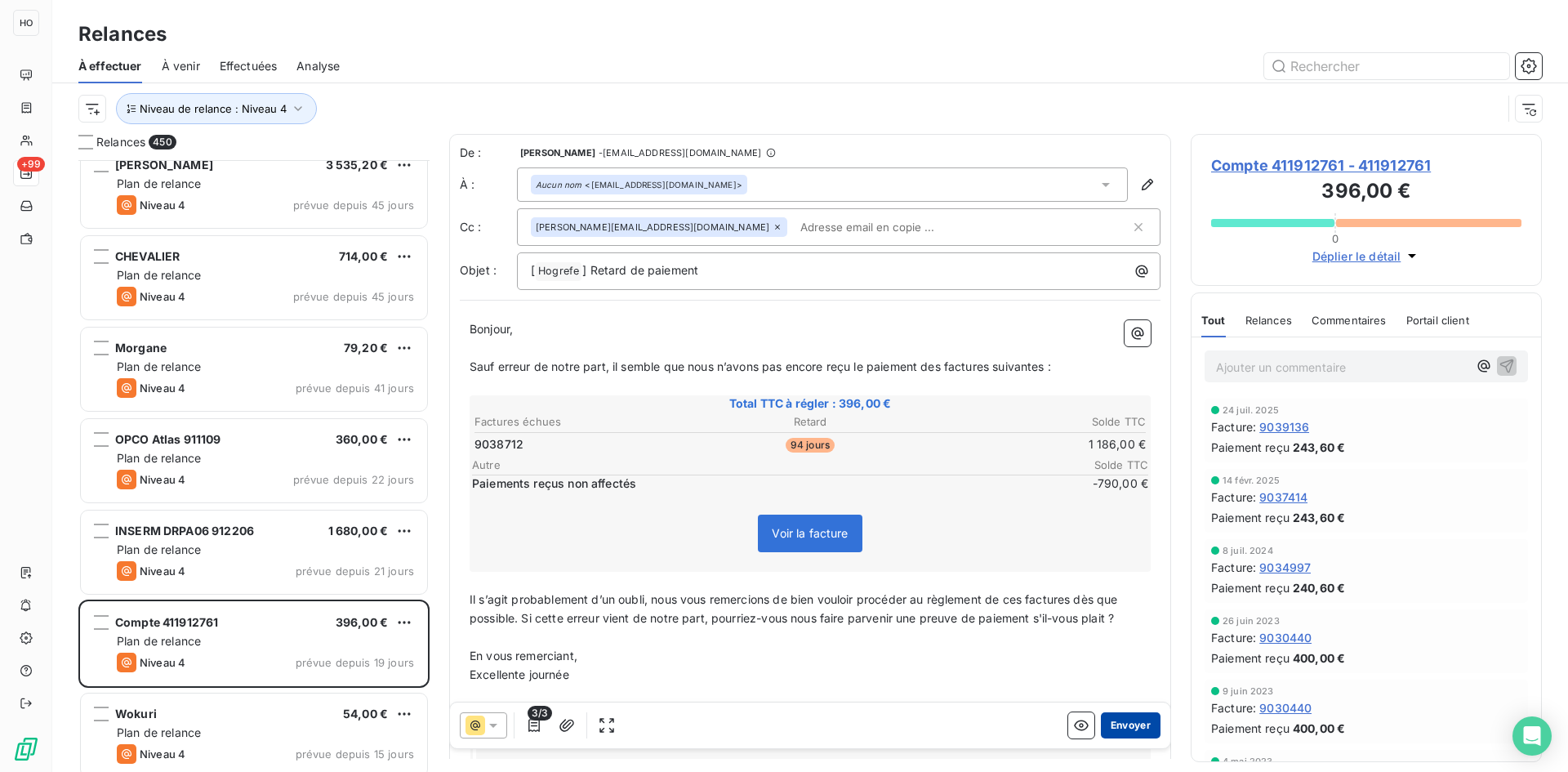
click at [1130, 724] on button "Envoyer" at bounding box center [1130, 725] width 60 height 26
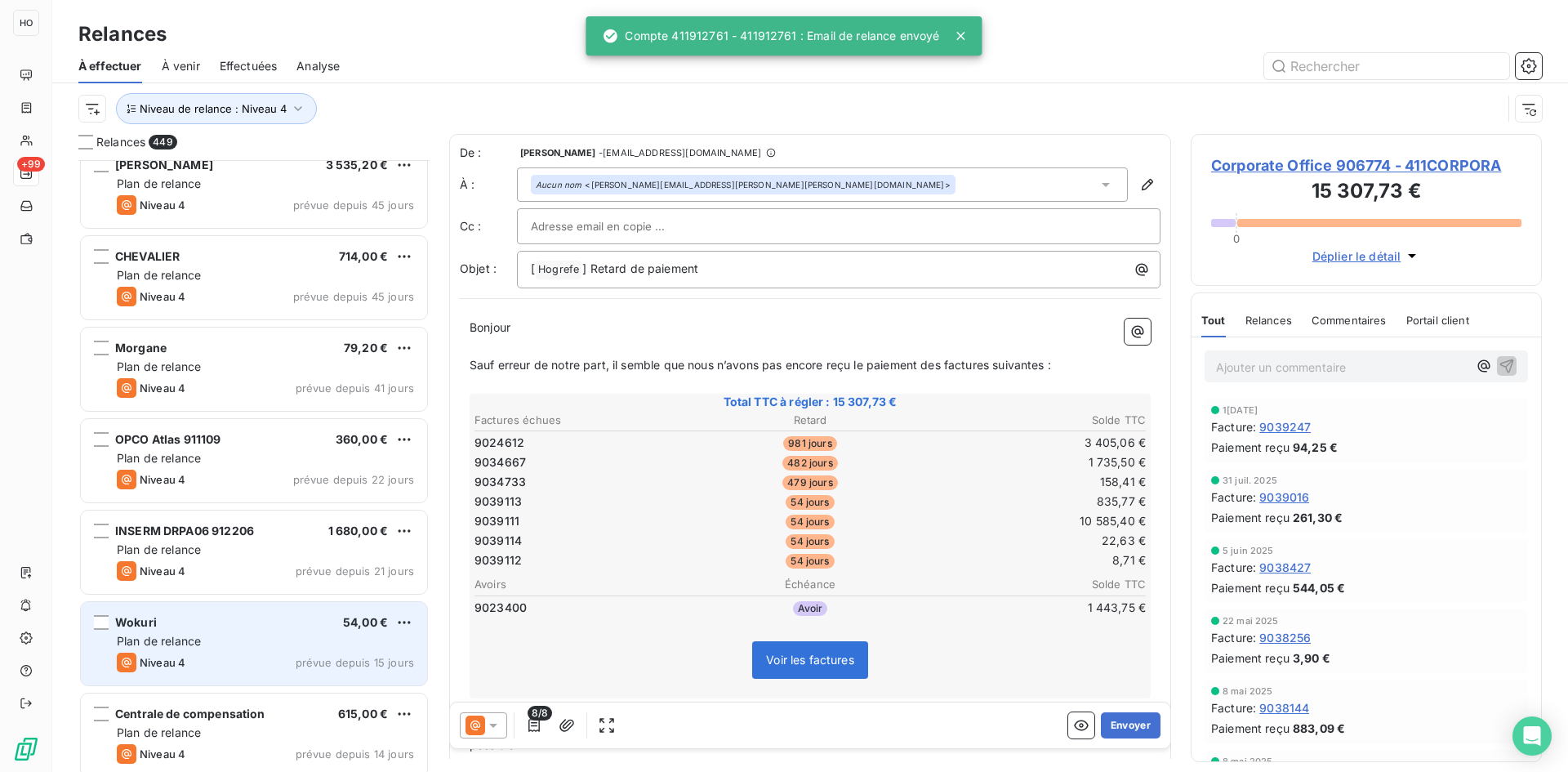
click at [258, 627] on div "Wokuri 54,00 €" at bounding box center [265, 623] width 297 height 15
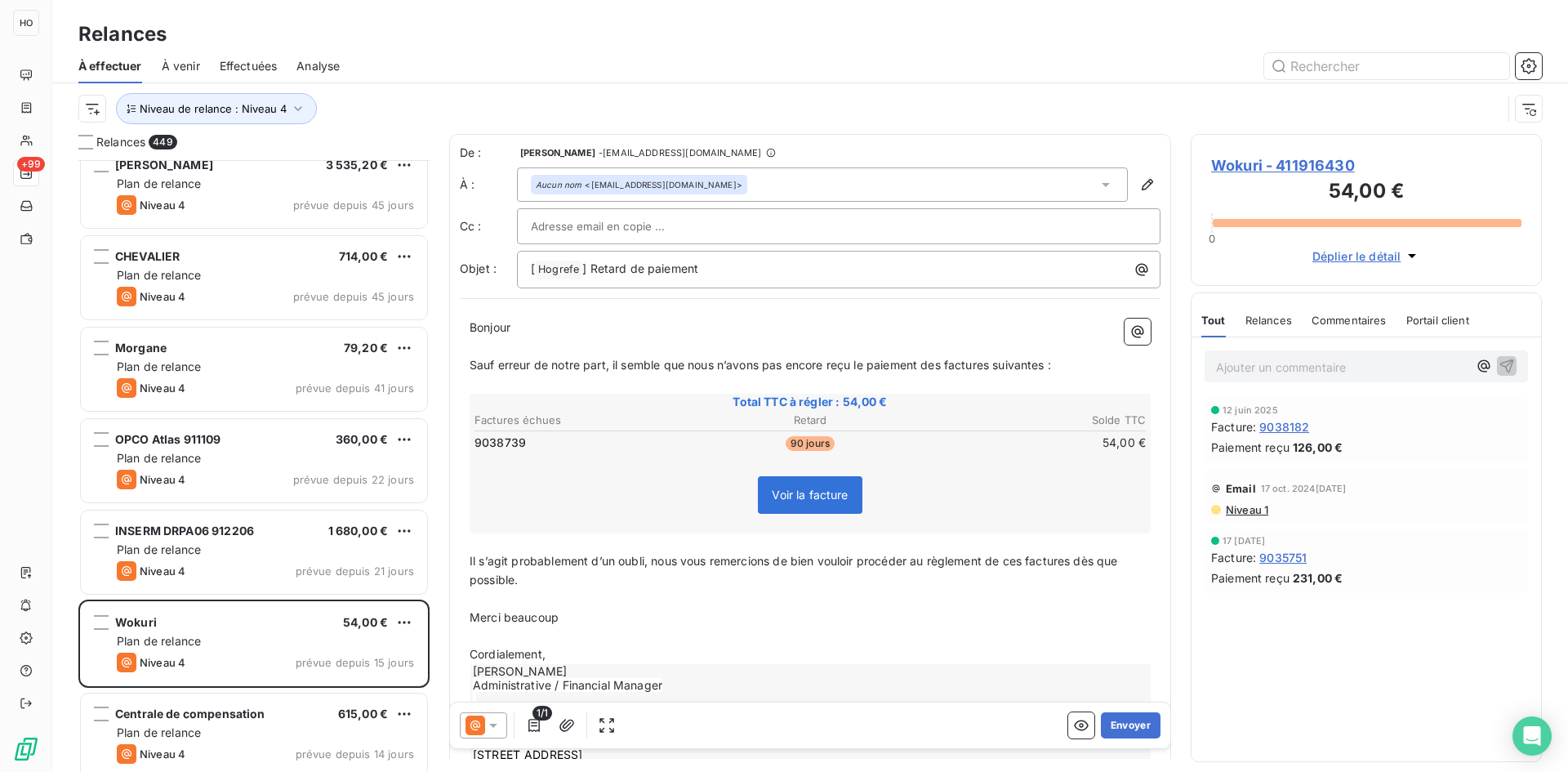
click at [491, 731] on icon at bounding box center [492, 725] width 16 height 16
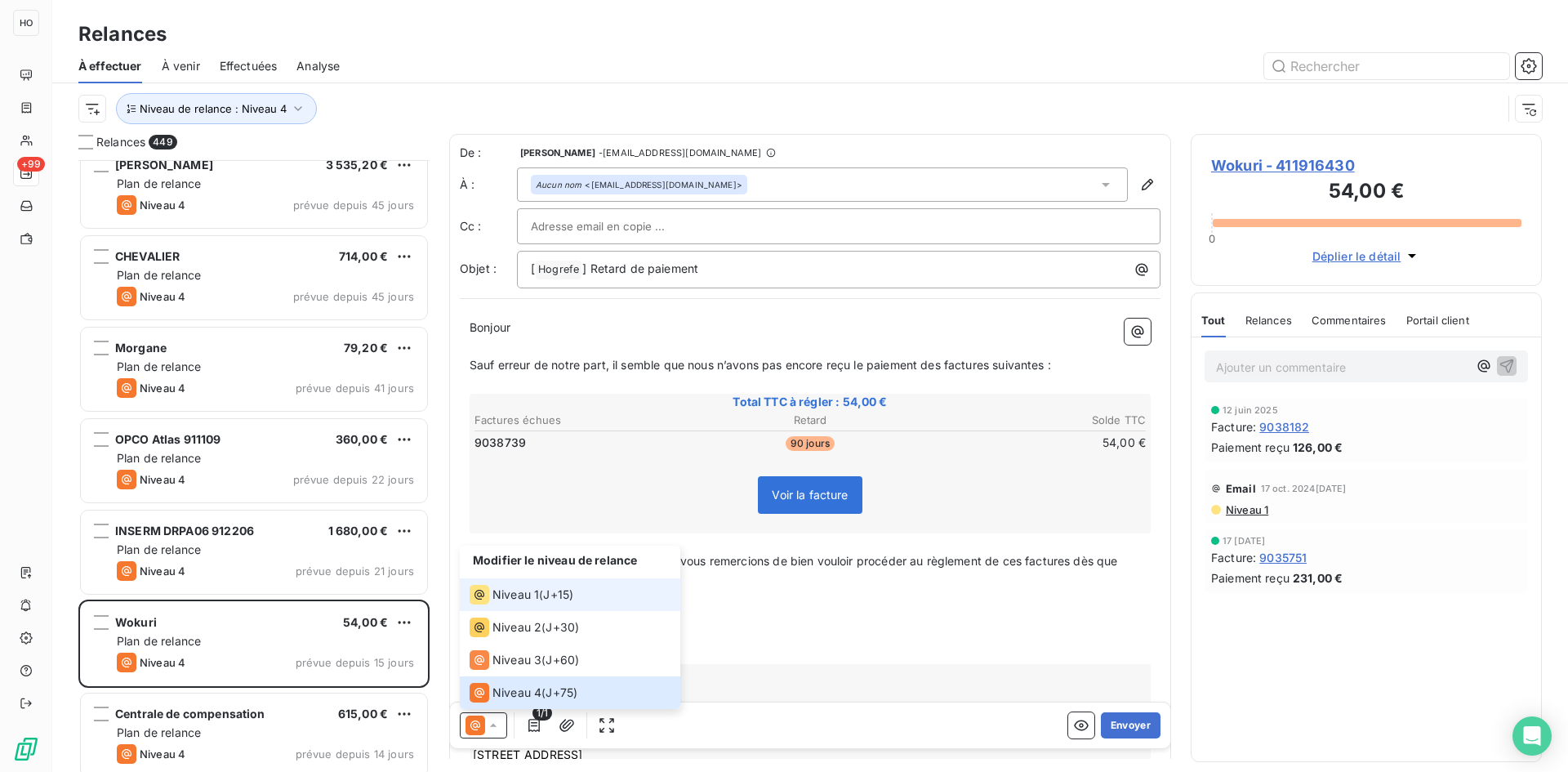
click at [558, 592] on span "J+15 )" at bounding box center [558, 594] width 30 height 16
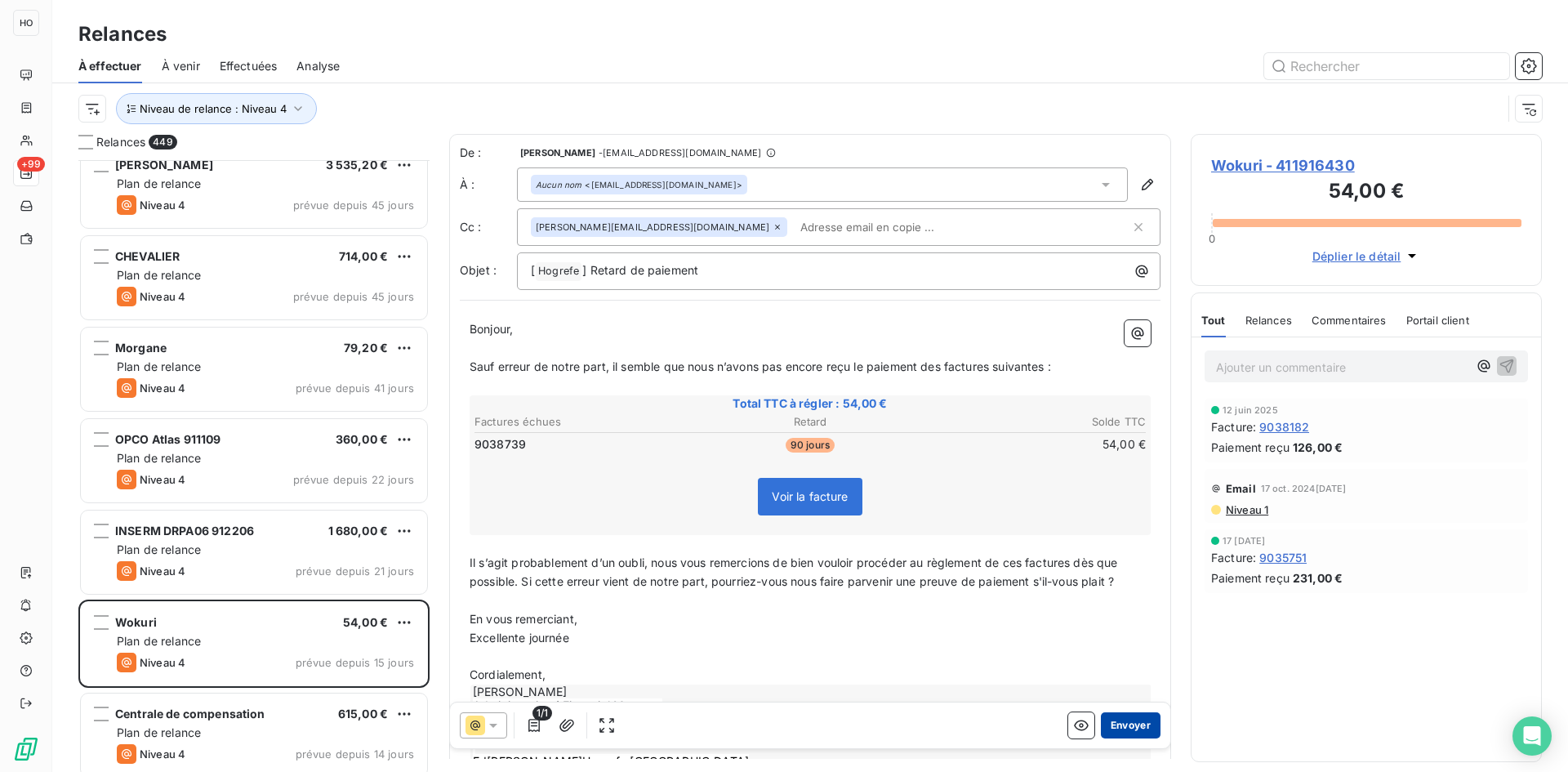
click at [1123, 722] on button "Envoyer" at bounding box center [1130, 725] width 60 height 26
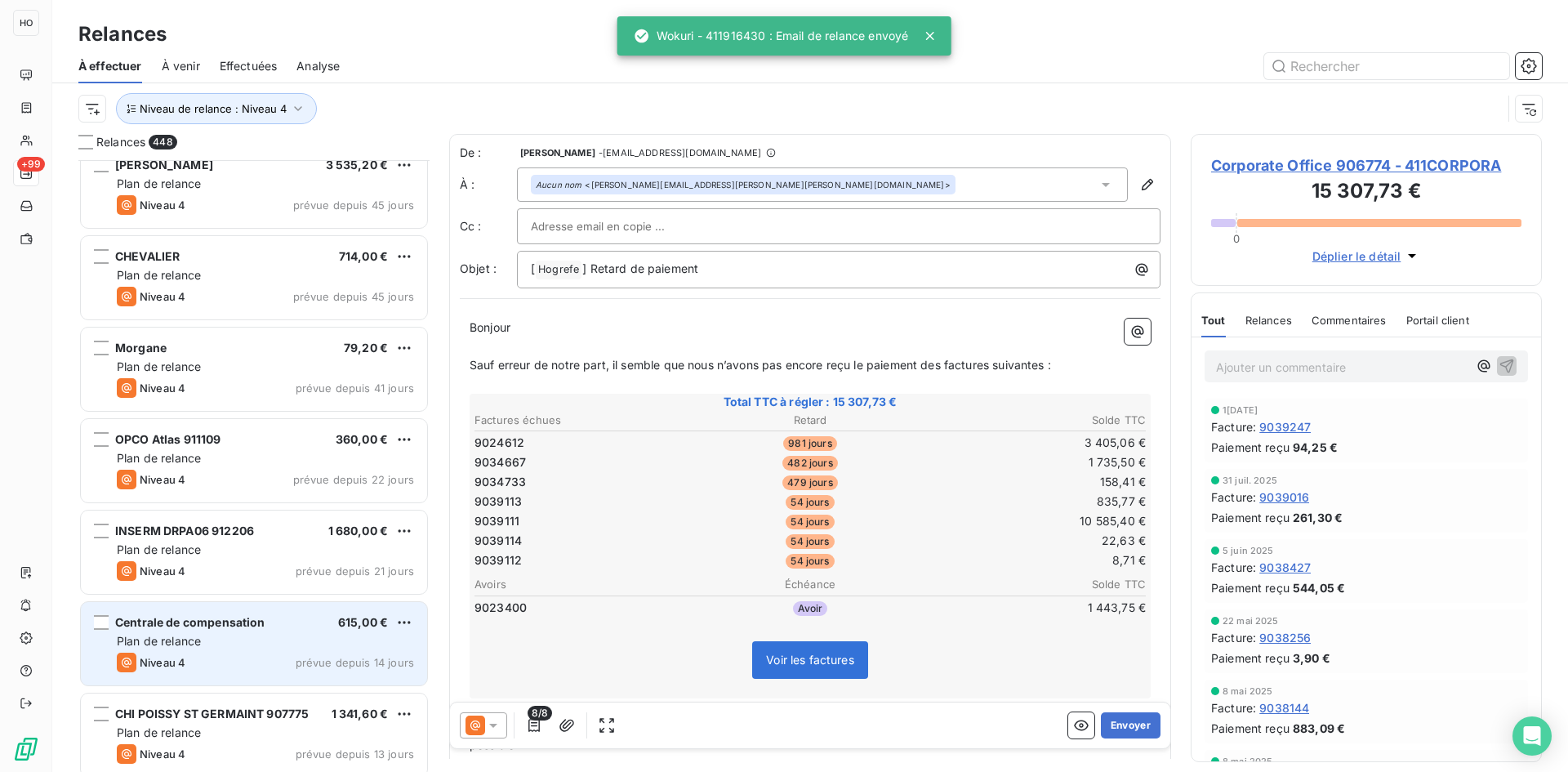
click at [289, 631] on div "Centrale de compensation 615,00 € Plan de relance Niveau 4 prévue depuis 14 jou…" at bounding box center [253, 643] width 346 height 83
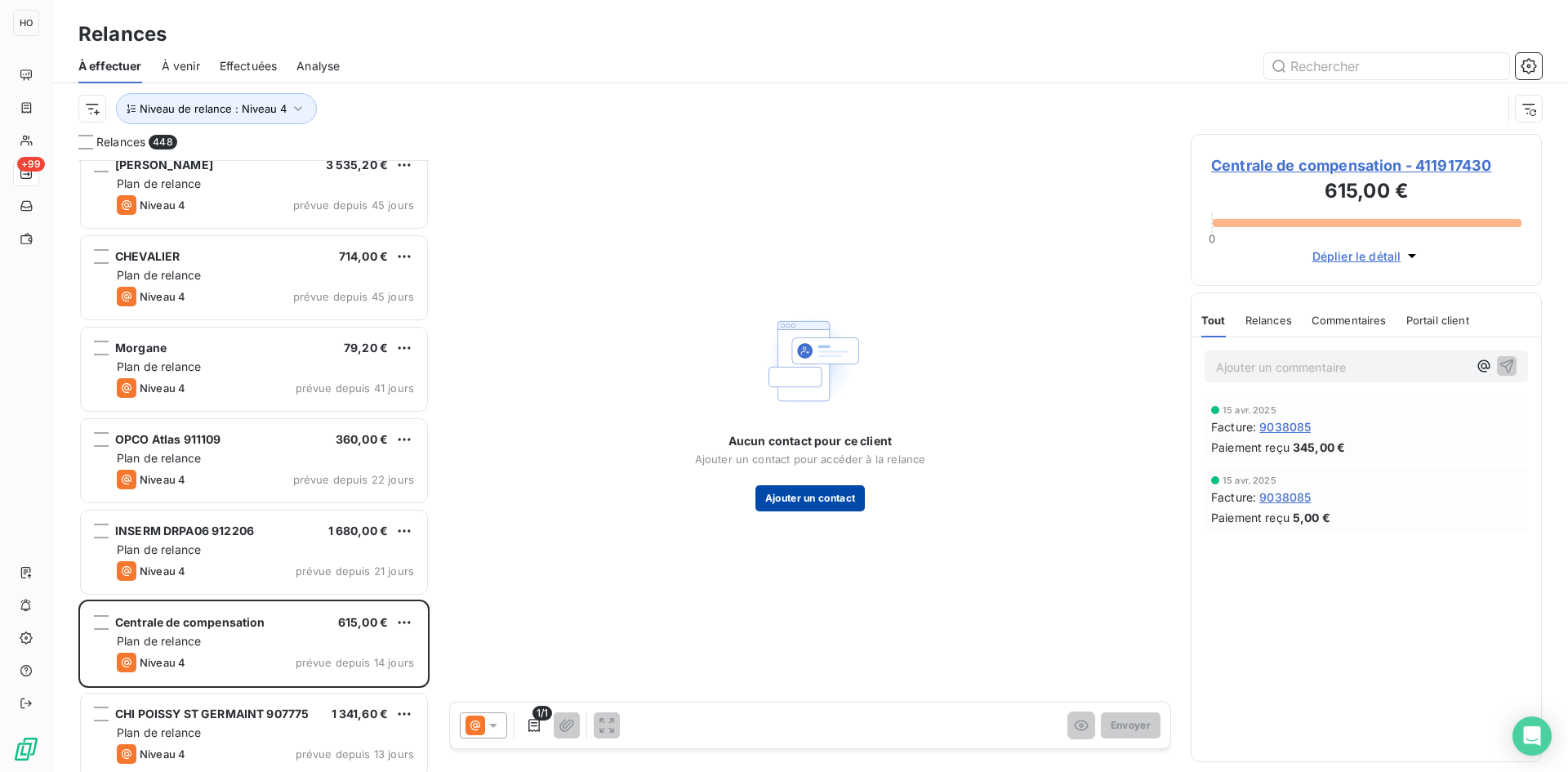
click at [844, 499] on button "Ajouter un contact" at bounding box center [810, 498] width 110 height 26
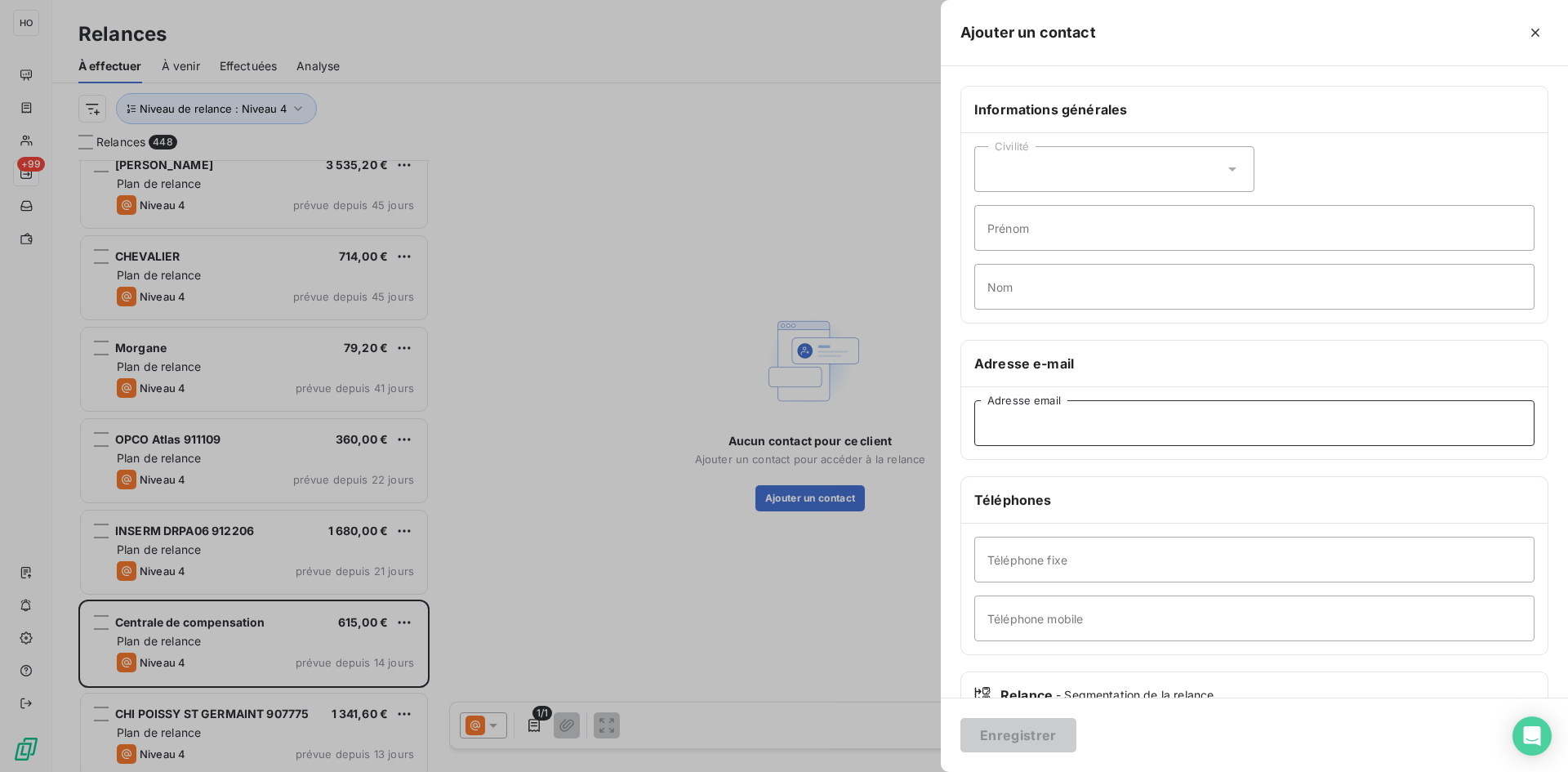
click at [1132, 427] on input "Adresse email" at bounding box center [1254, 423] width 560 height 46
paste input "[EMAIL_ADDRESS][DOMAIN_NAME]"
type input "[EMAIL_ADDRESS][DOMAIN_NAME]"
click at [1005, 736] on button "Enregistrer" at bounding box center [1018, 735] width 116 height 34
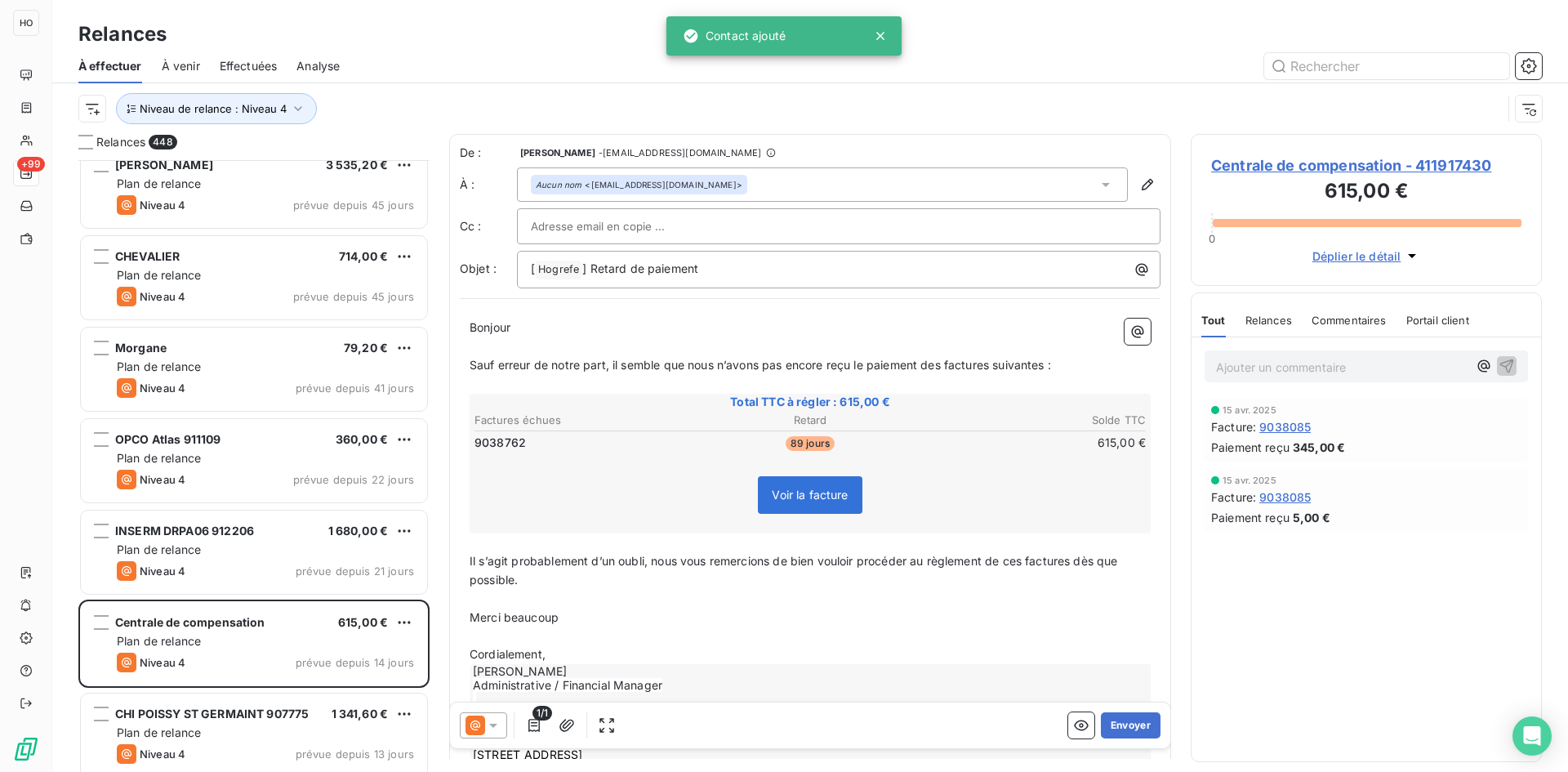
click at [490, 724] on icon at bounding box center [493, 725] width 8 height 4
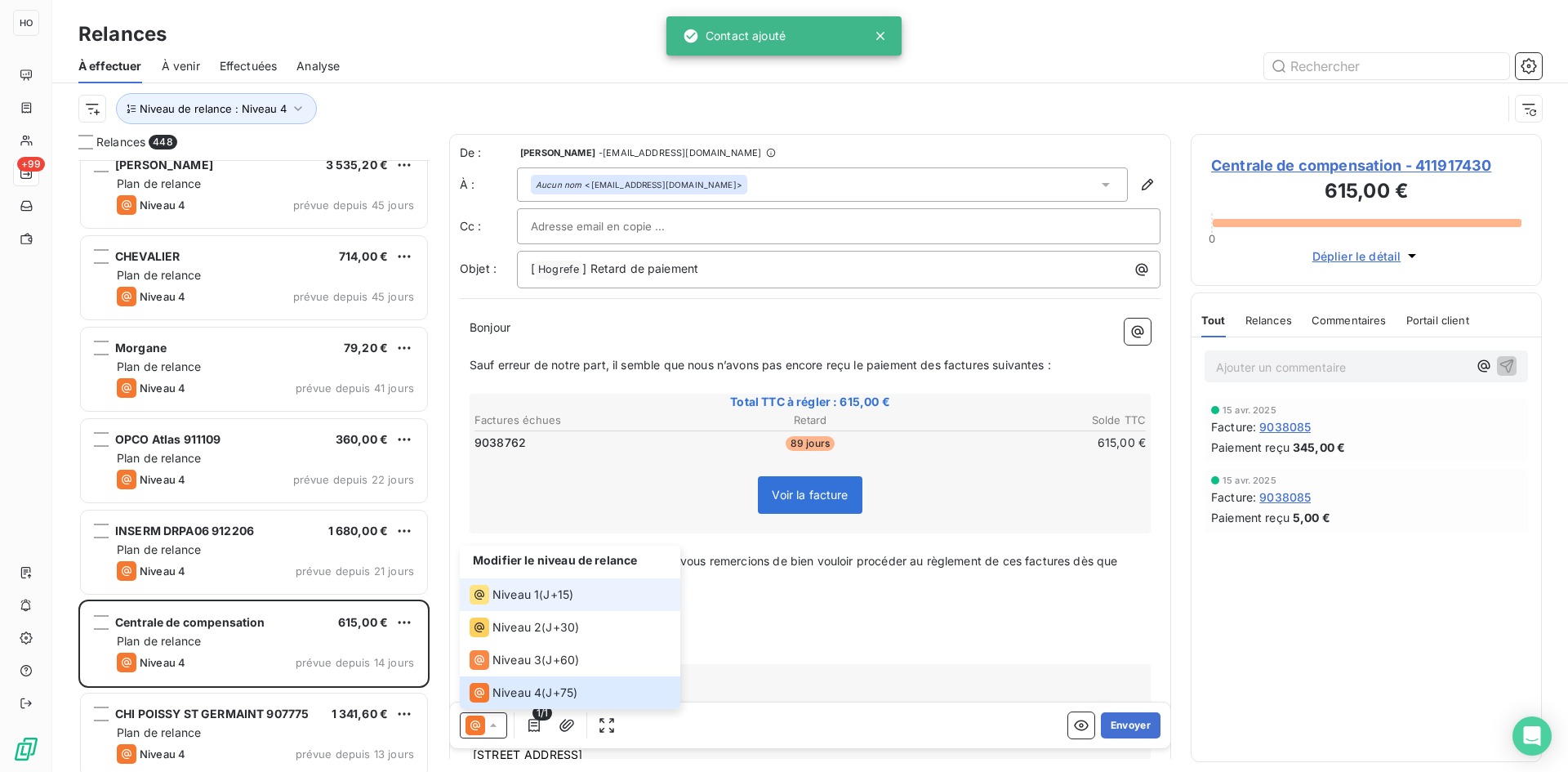
click at [548, 593] on span "J+15 )" at bounding box center [558, 594] width 30 height 16
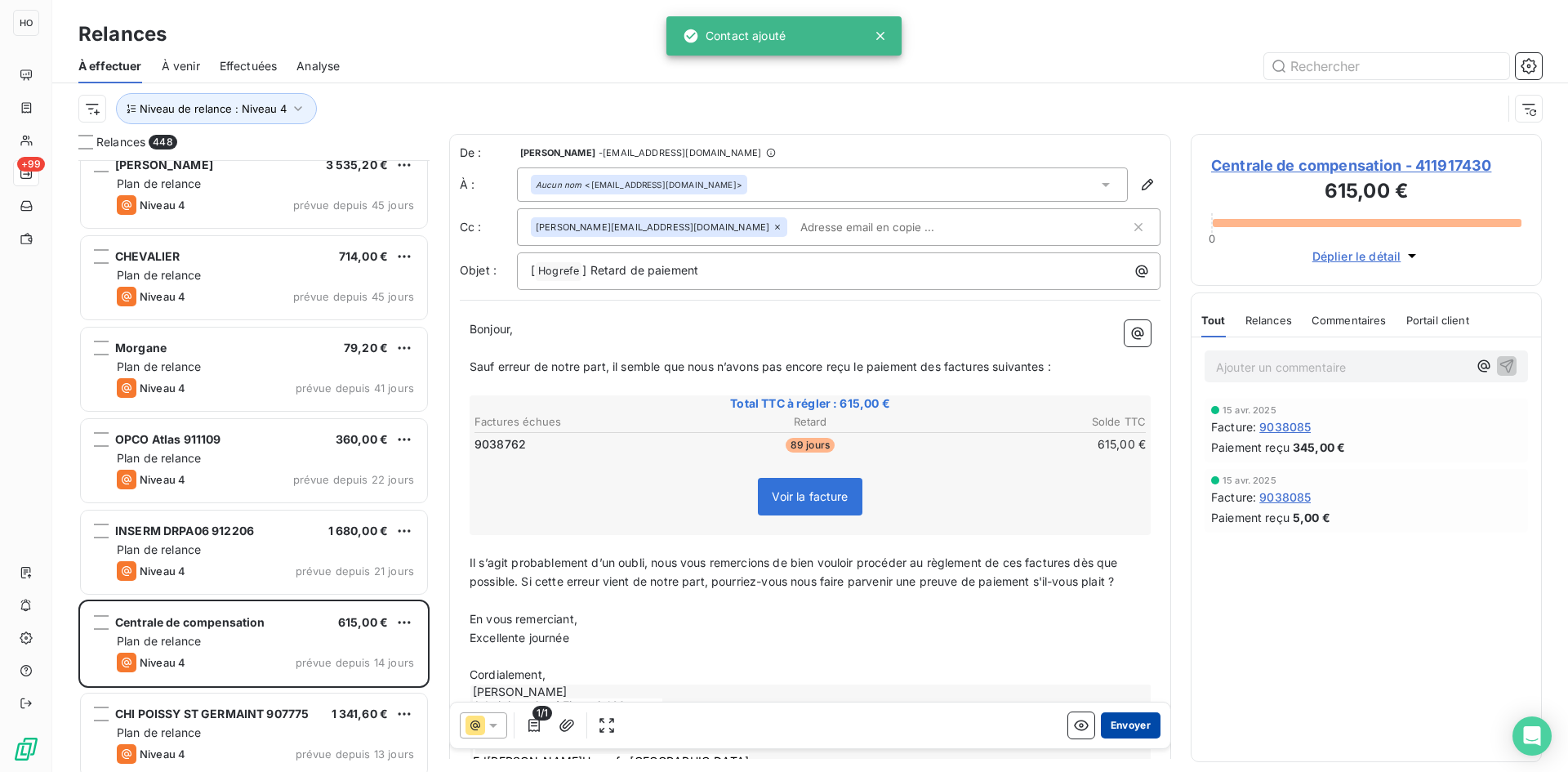
click at [1132, 724] on button "Envoyer" at bounding box center [1130, 725] width 60 height 26
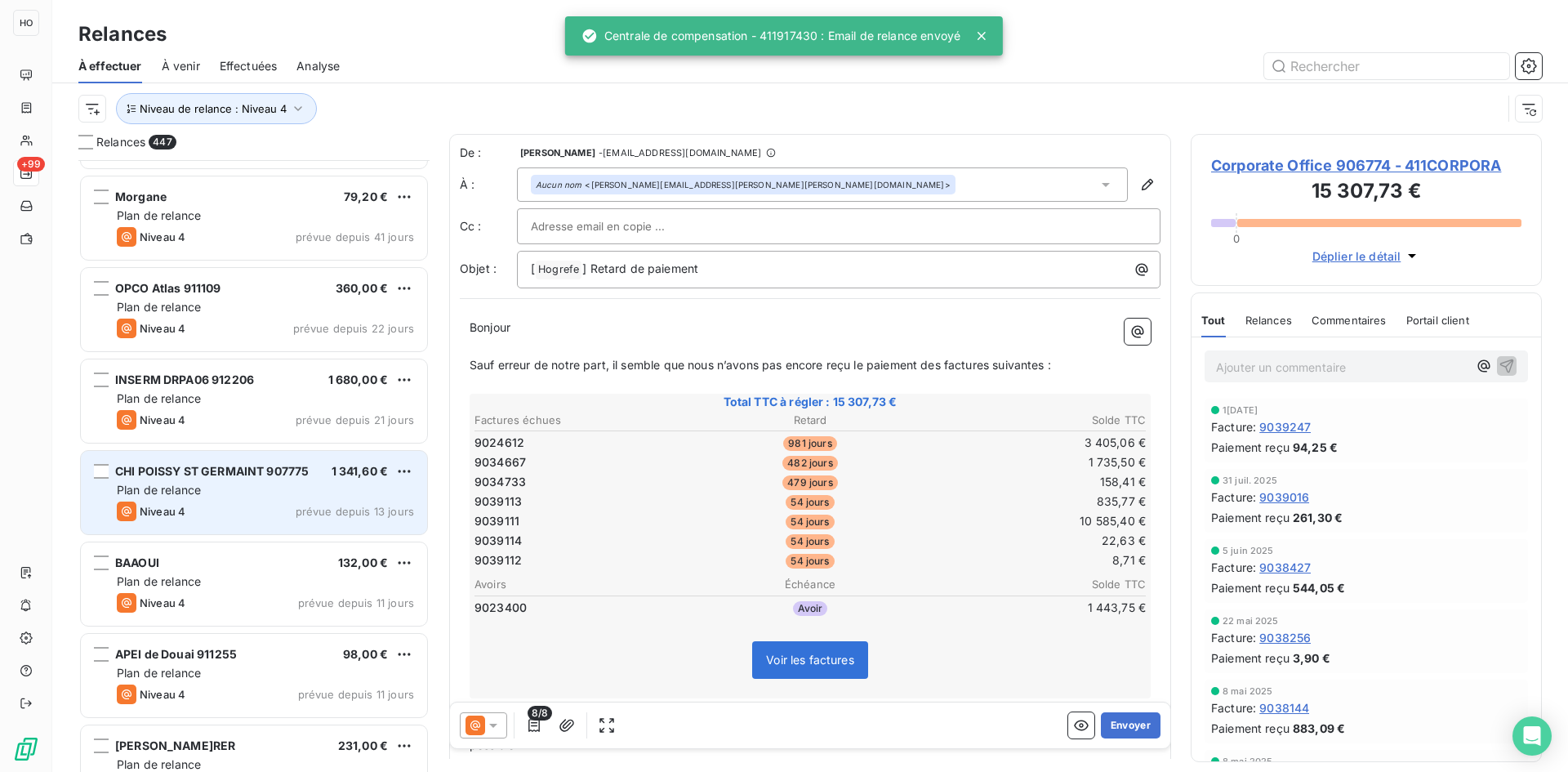
scroll to position [39694, 0]
click at [282, 476] on div "CHI POISSY ST GERMAINT 907775" at bounding box center [211, 468] width 194 height 16
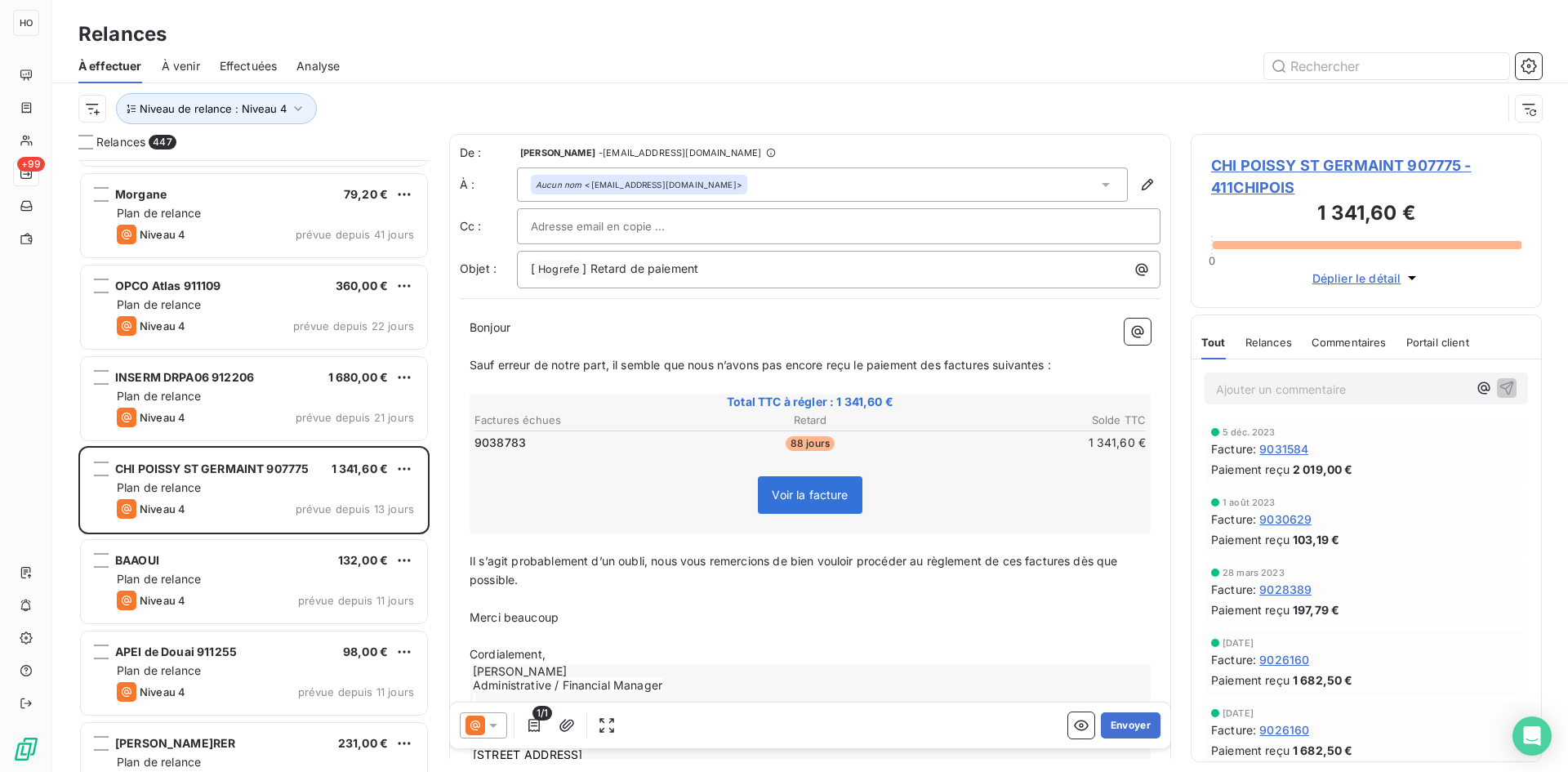
click at [486, 720] on icon at bounding box center [492, 725] width 16 height 16
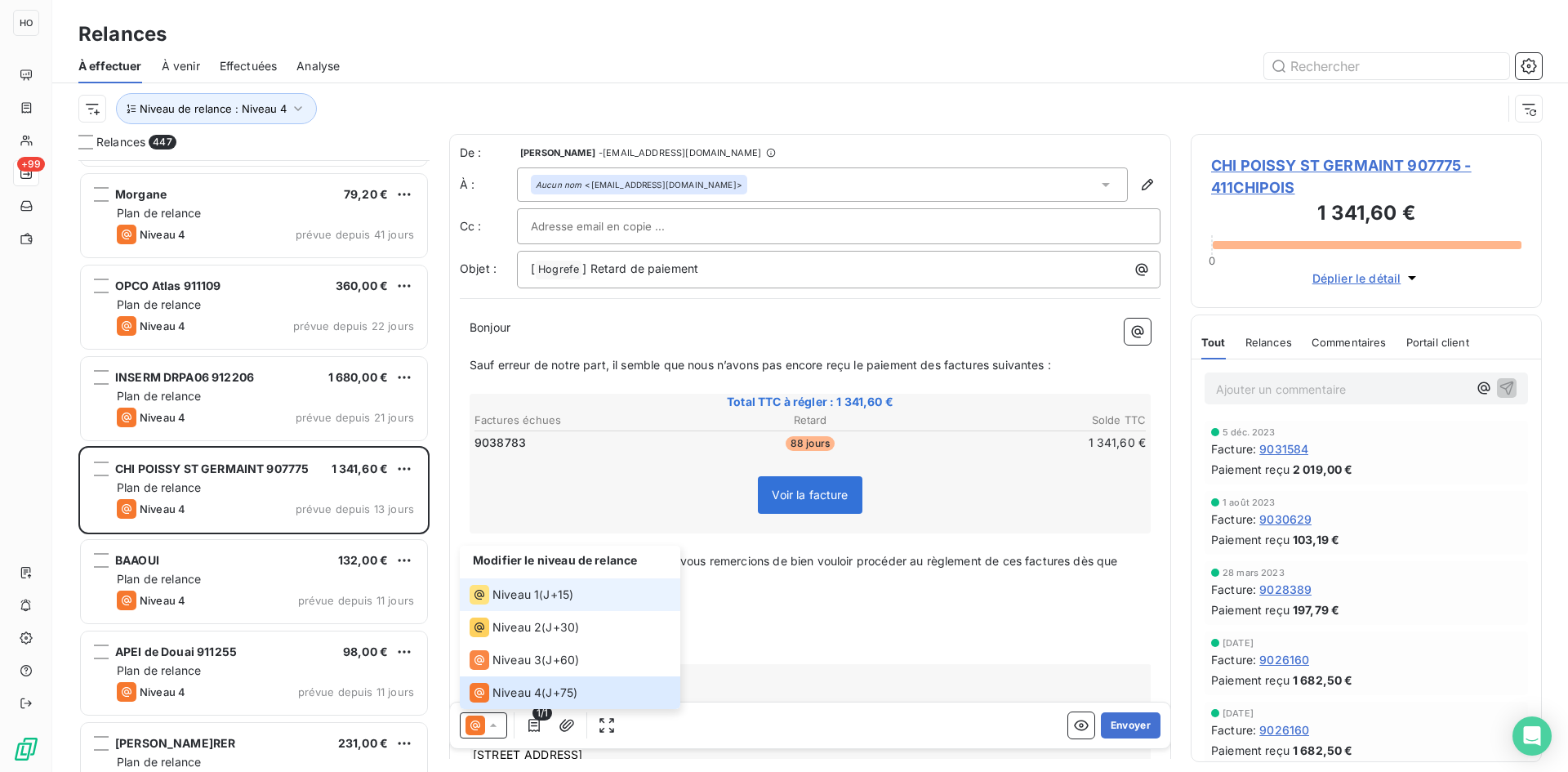
click at [544, 597] on div "Niveau 1 ( J+15 )" at bounding box center [522, 594] width 104 height 19
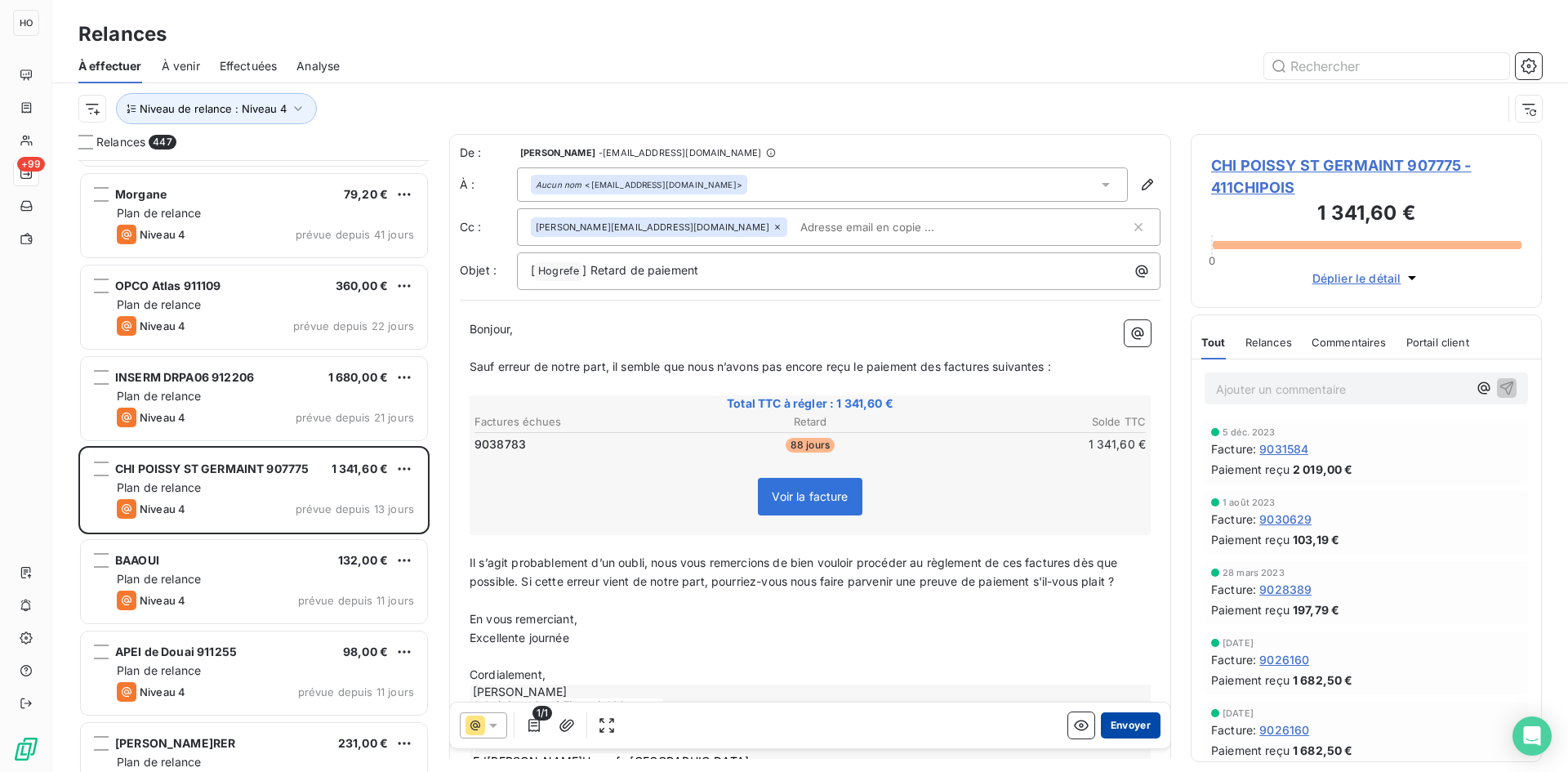
click at [1121, 722] on button "Envoyer" at bounding box center [1130, 725] width 60 height 26
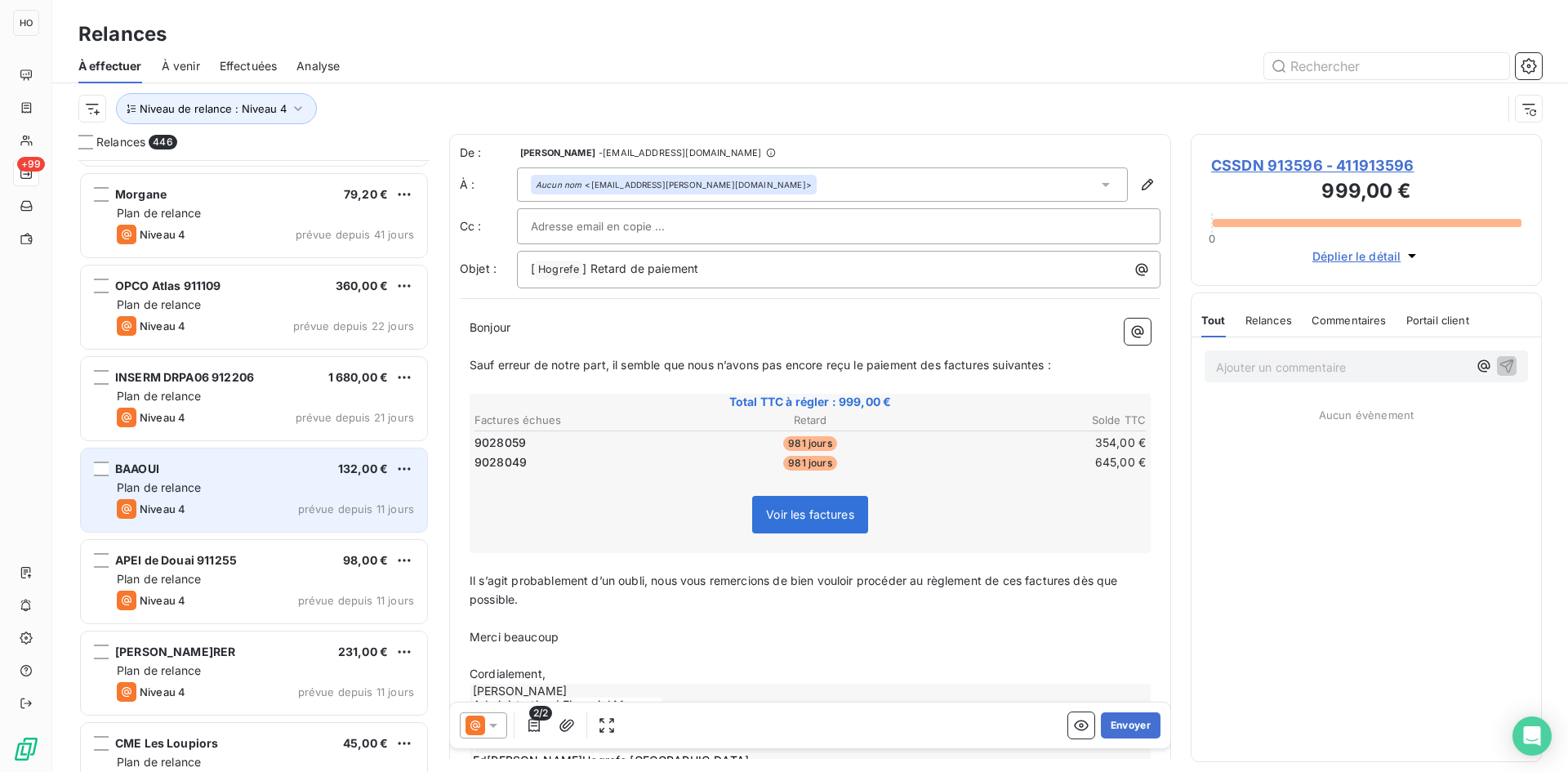
click at [234, 462] on div "BAAOUI 132,00 €" at bounding box center [265, 469] width 297 height 15
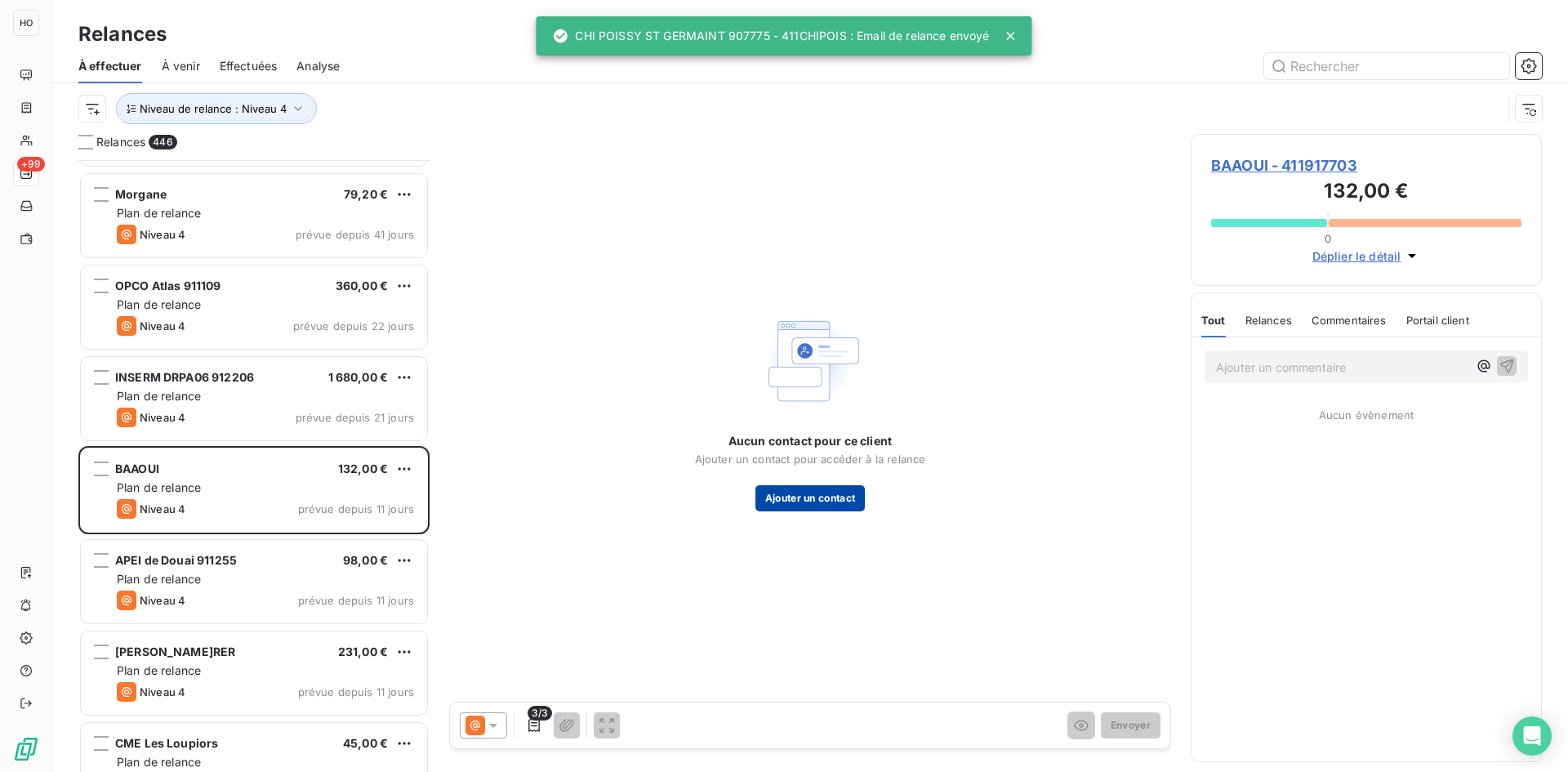
click at [802, 491] on button "Ajouter un contact" at bounding box center [810, 498] width 110 height 26
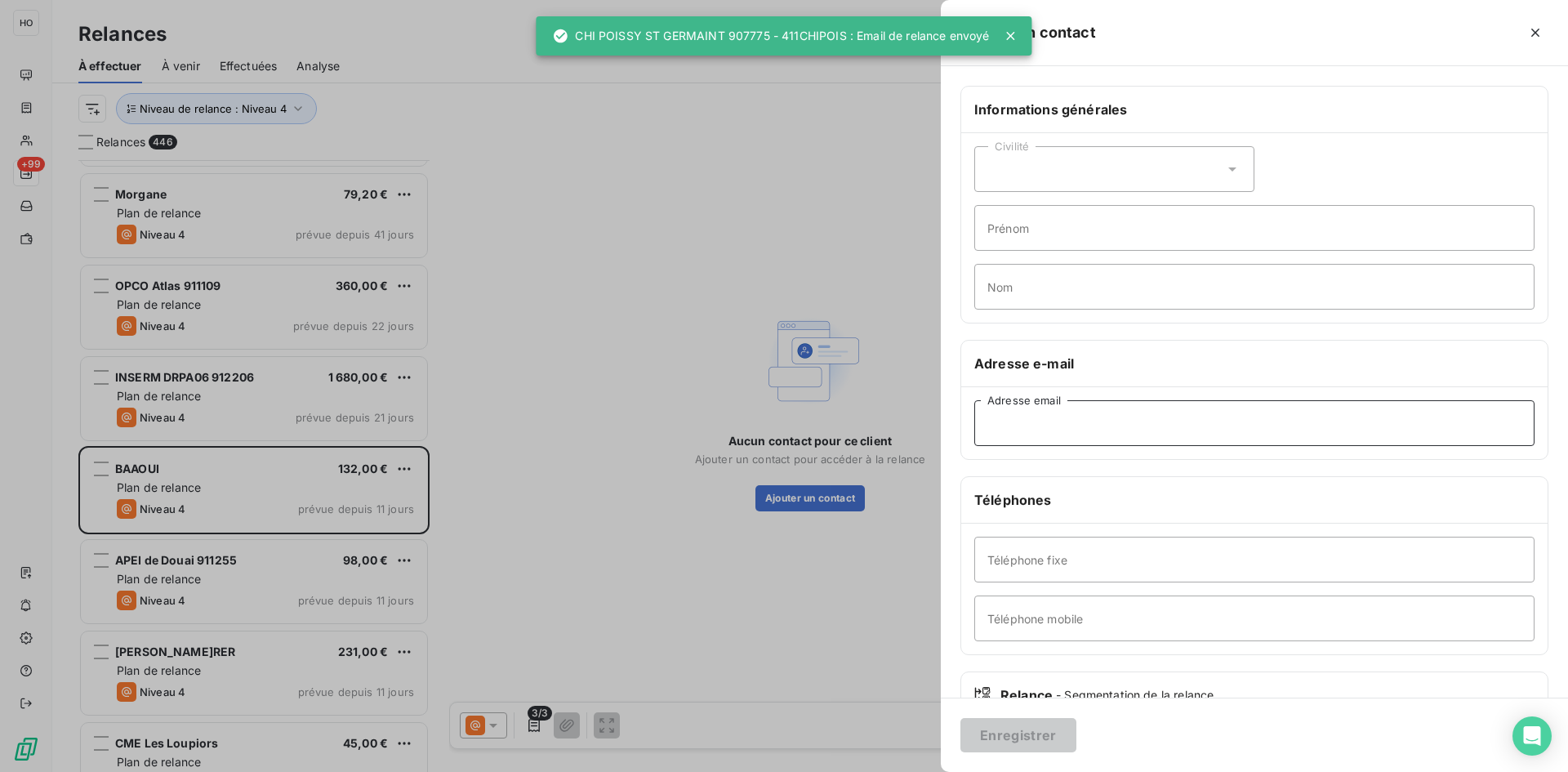
click at [1050, 421] on input "Adresse email" at bounding box center [1254, 423] width 560 height 46
paste input "[EMAIL_ADDRESS][DOMAIN_NAME]"
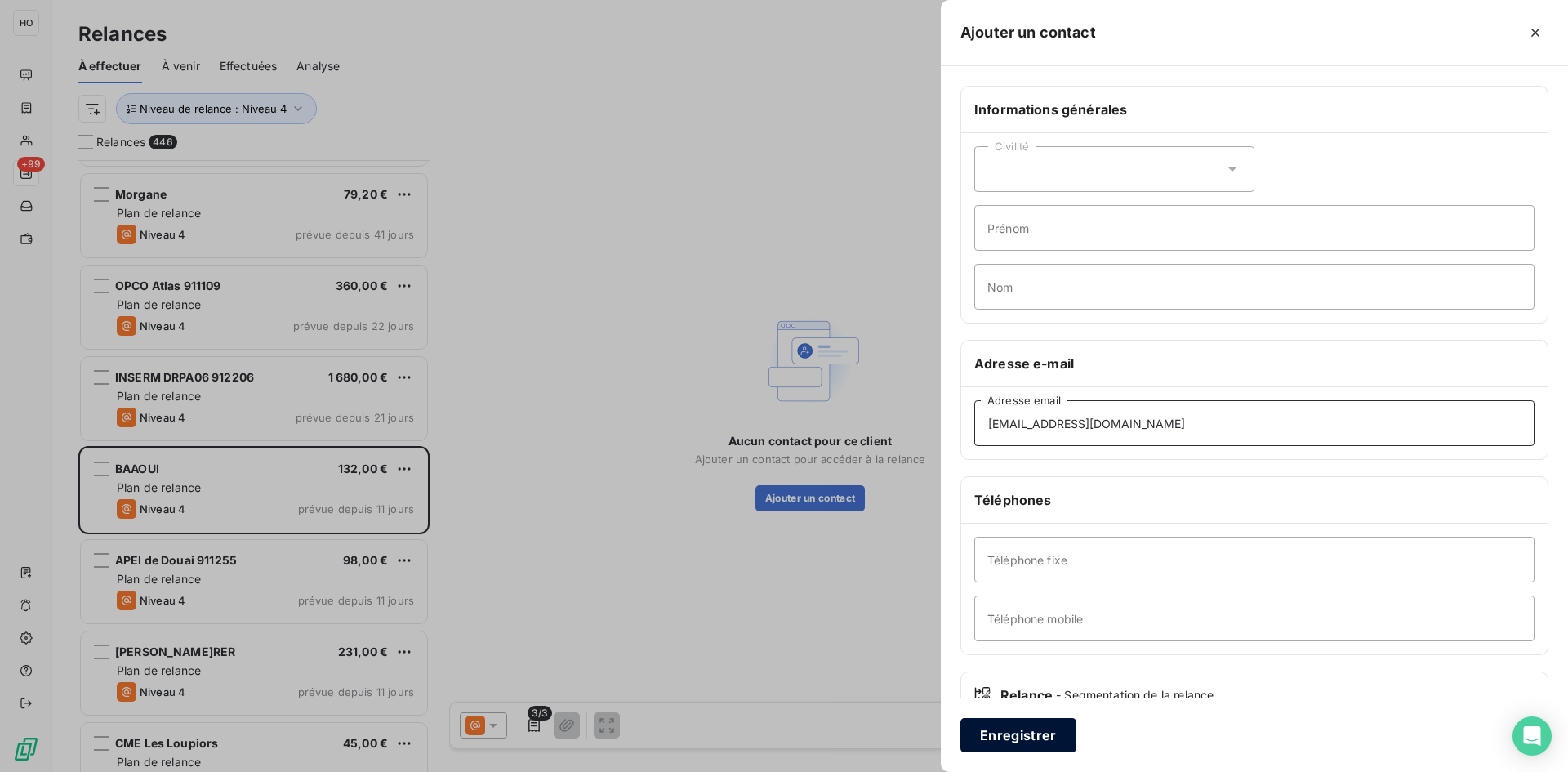
type input "[EMAIL_ADDRESS][DOMAIN_NAME]"
click at [1042, 736] on button "Enregistrer" at bounding box center [1018, 735] width 116 height 34
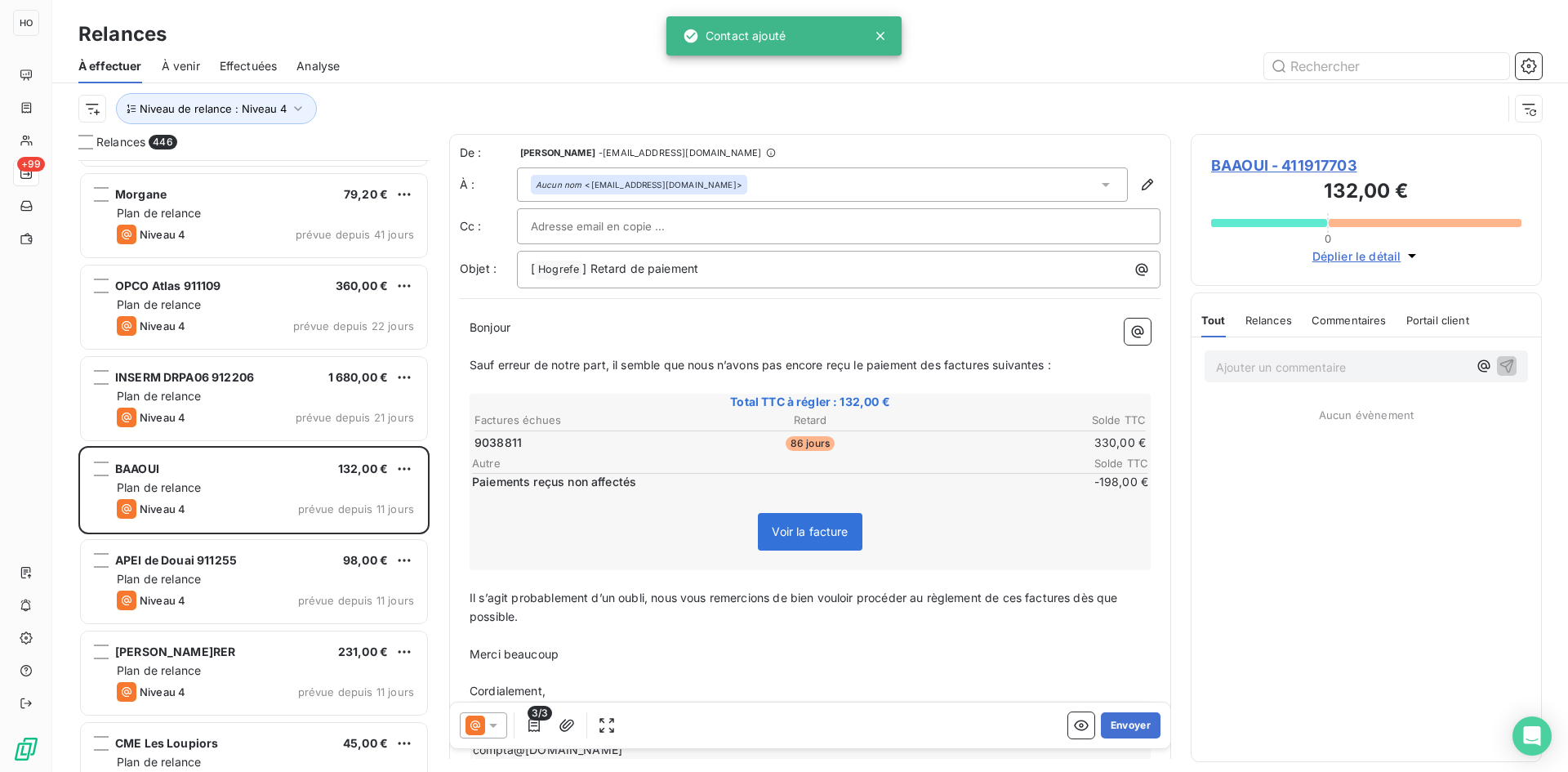
click at [490, 727] on icon at bounding box center [492, 725] width 16 height 16
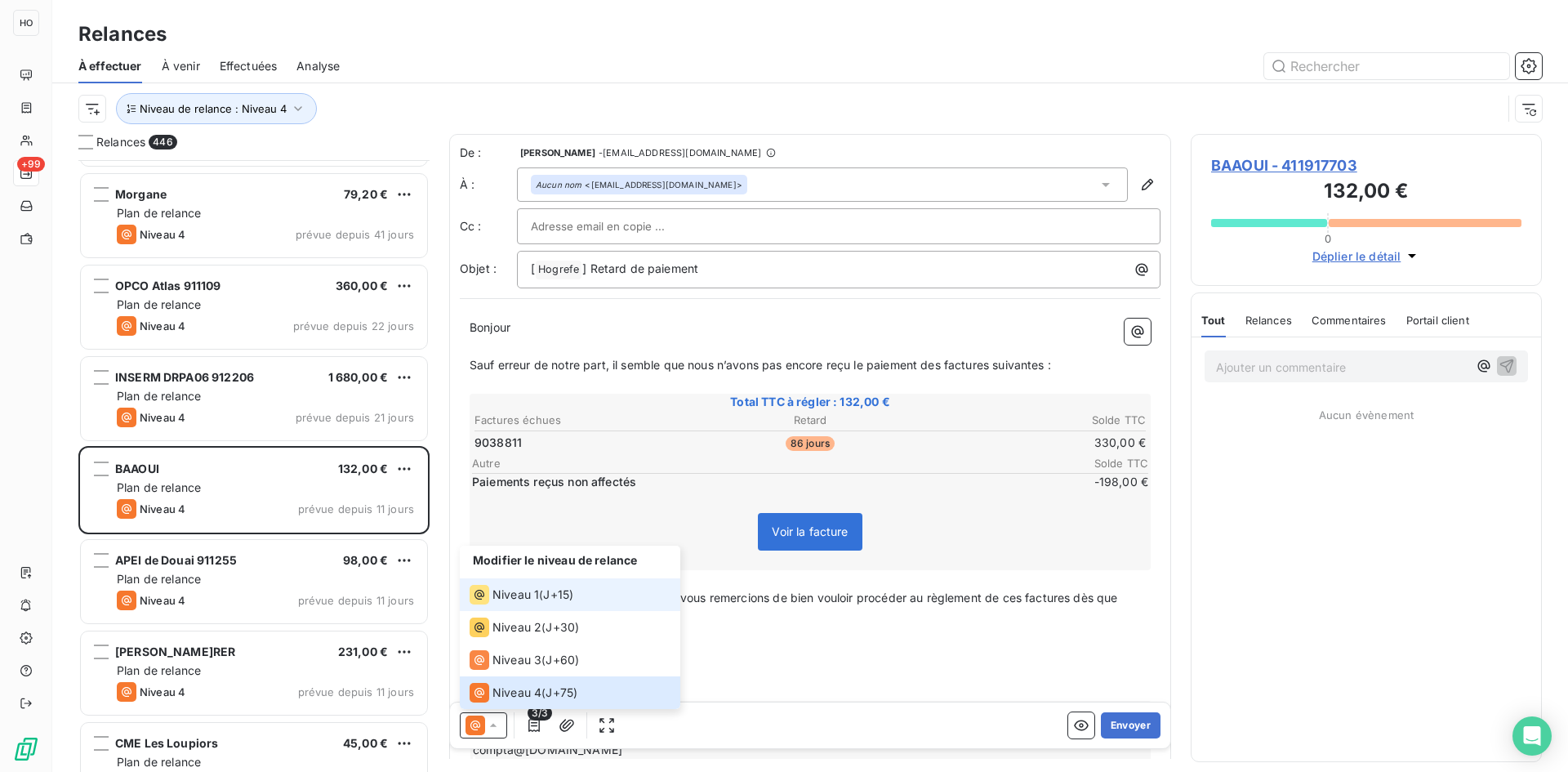
click at [556, 594] on span "J+15 )" at bounding box center [558, 594] width 30 height 16
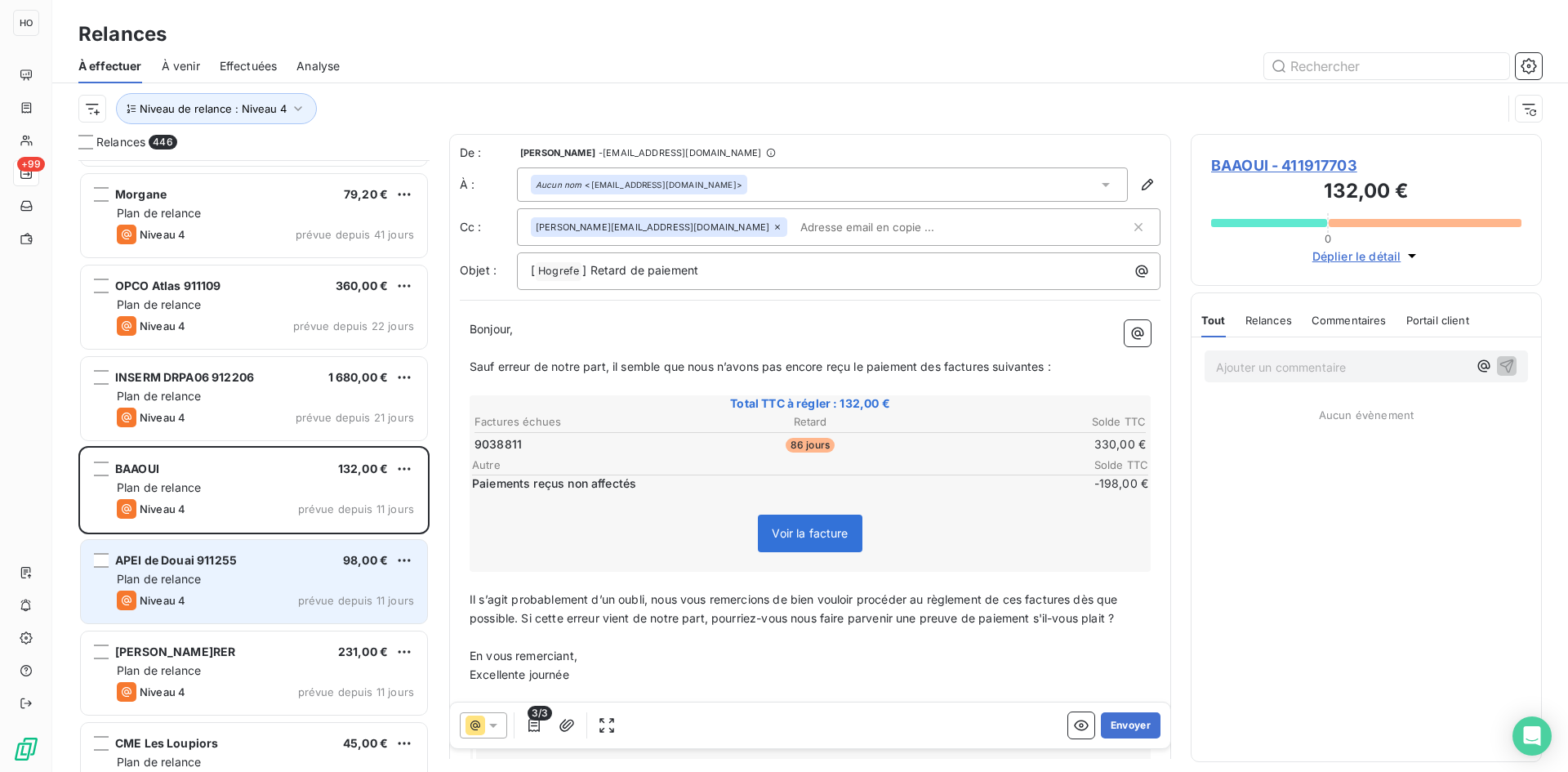
click at [227, 541] on div "APEI de Douai 911255 98,00 € Plan de relance Niveau 4 prévue depuis 11 jours" at bounding box center [253, 581] width 346 height 83
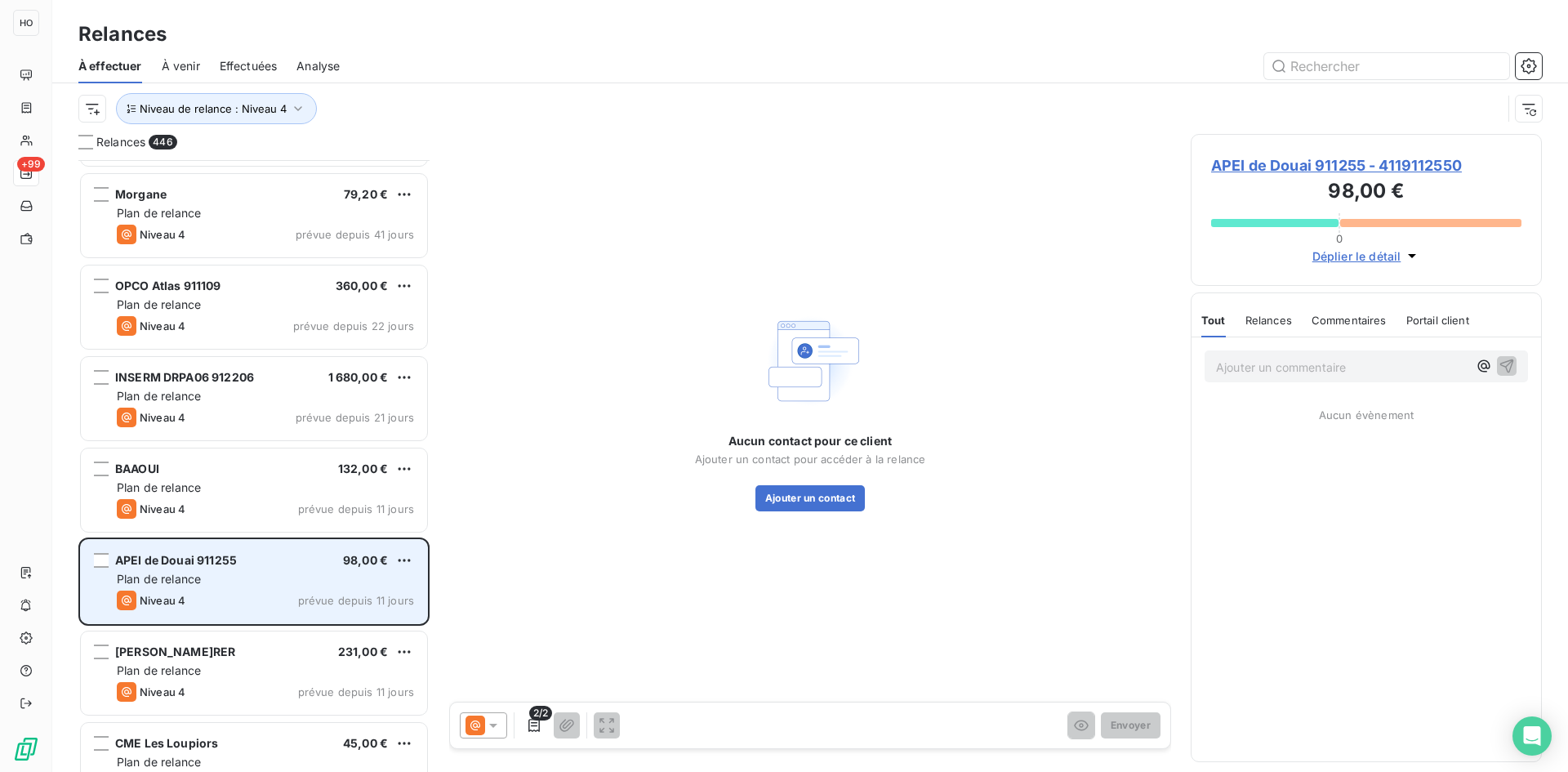
click at [235, 571] on div "Plan de relance" at bounding box center [265, 578] width 297 height 16
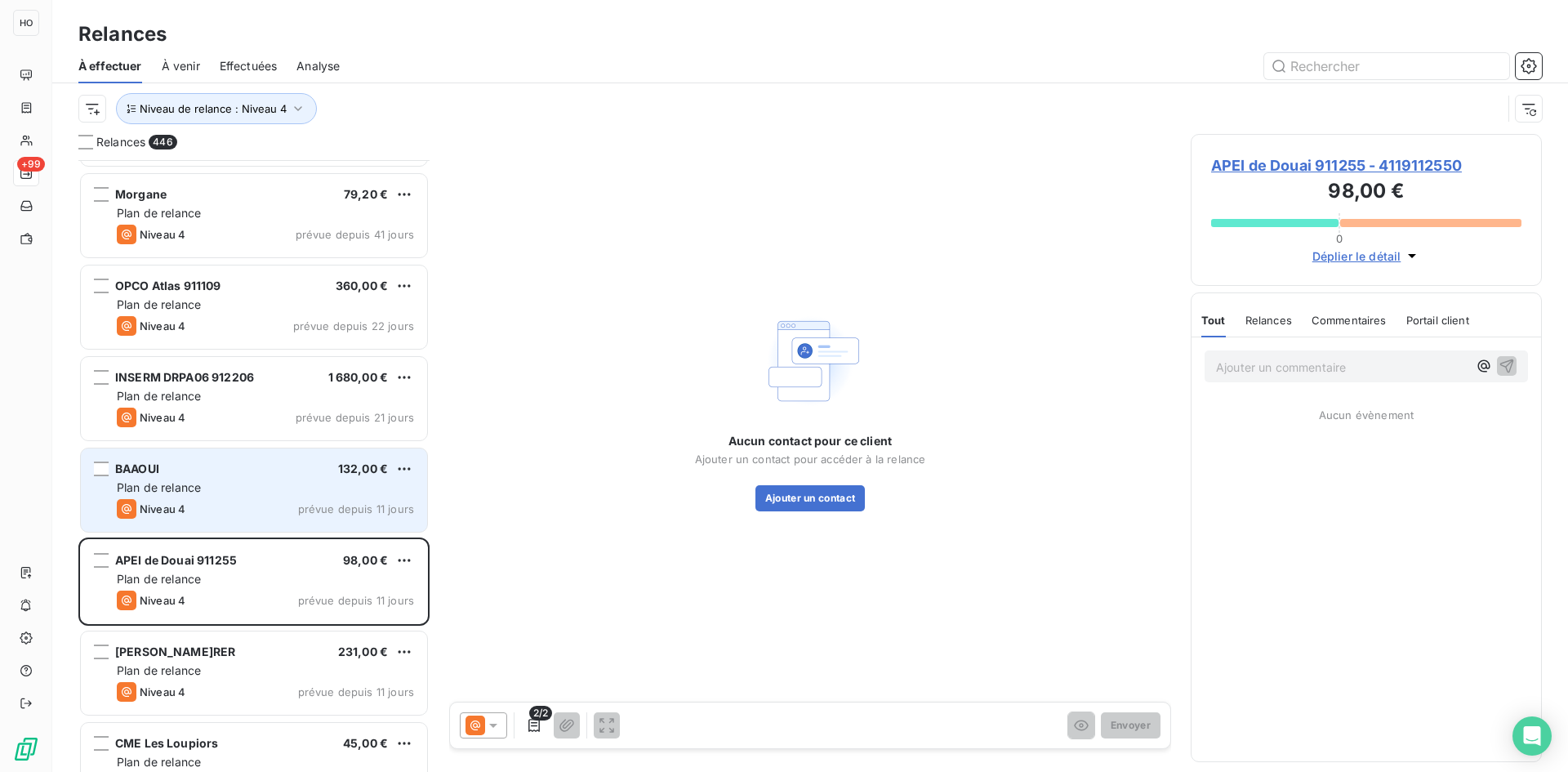
click at [243, 511] on div "Niveau 4 prévue depuis 11 jours" at bounding box center [265, 509] width 297 height 19
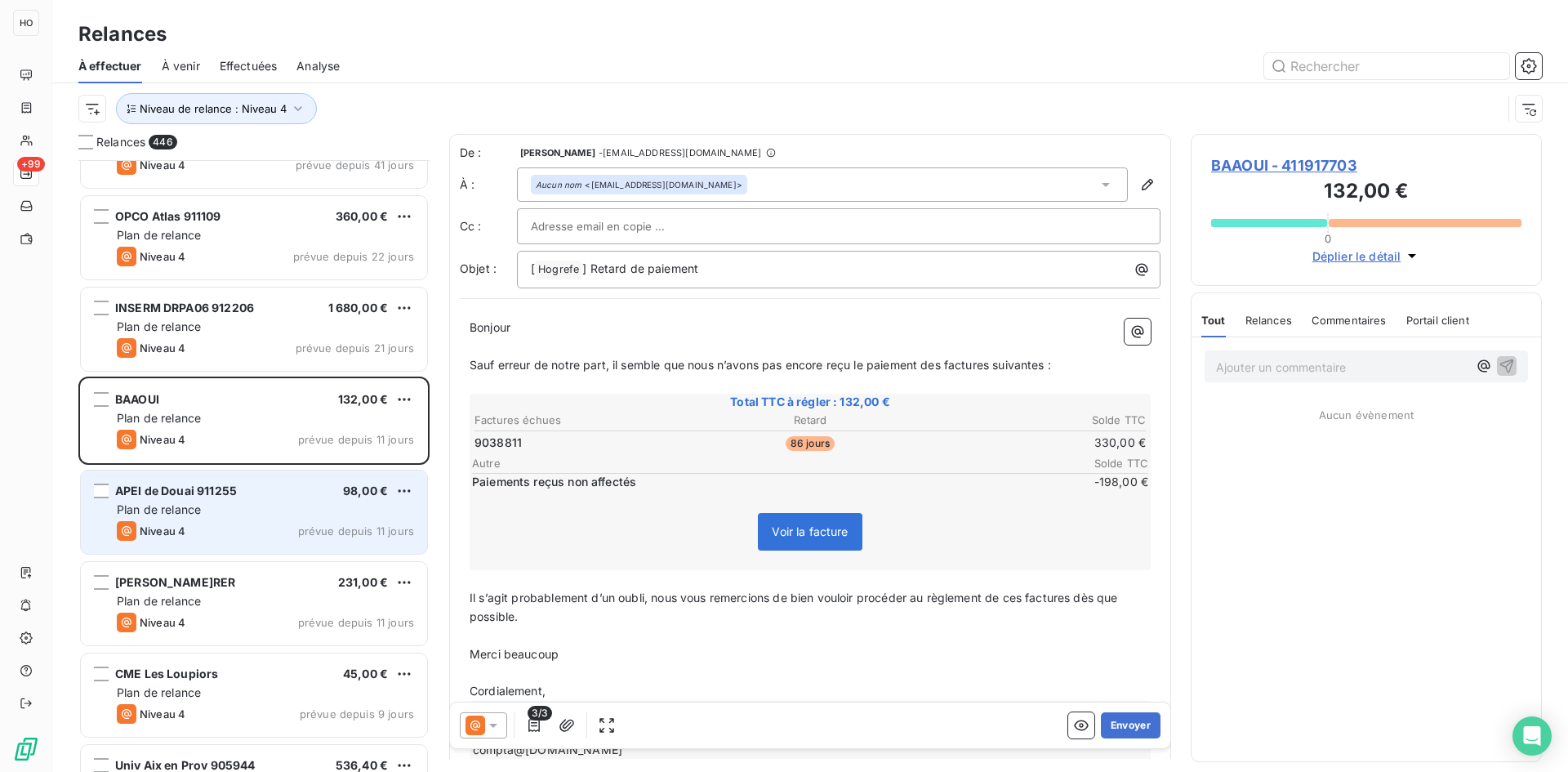
scroll to position [39764, 0]
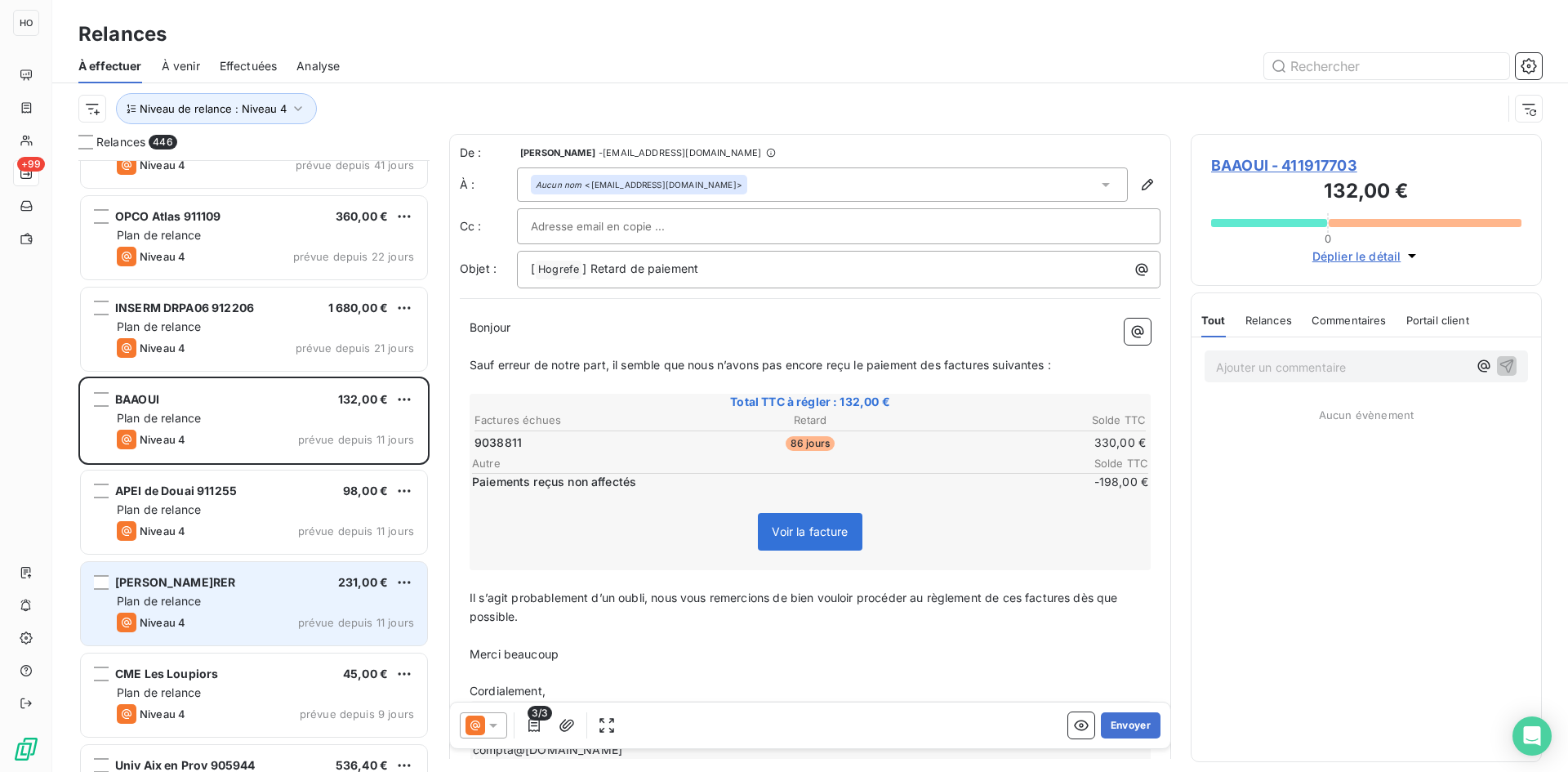
click at [237, 589] on div "[PERSON_NAME]RER 231,00 €" at bounding box center [265, 582] width 297 height 15
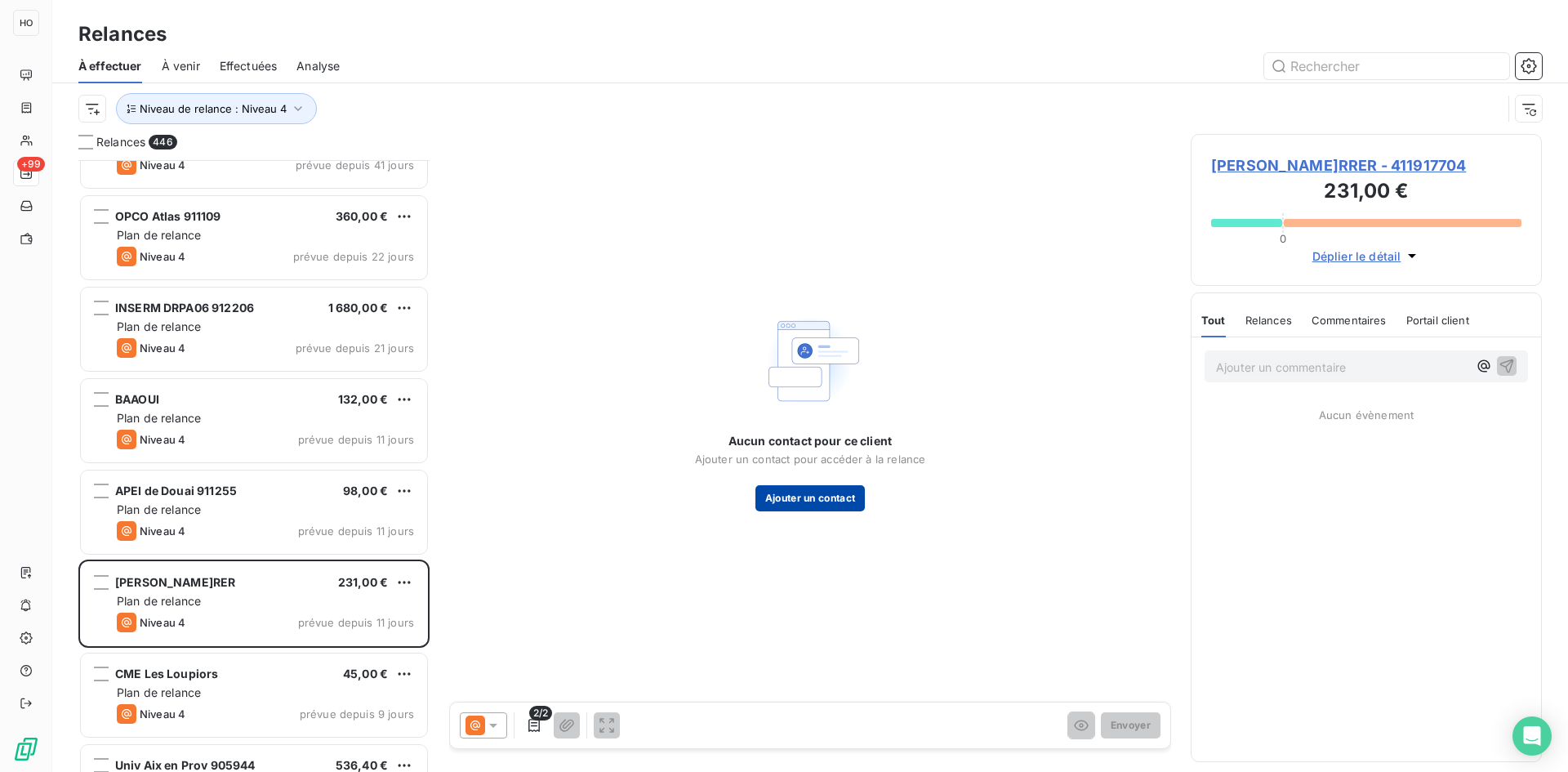
click at [803, 498] on button "Ajouter un contact" at bounding box center [810, 498] width 110 height 26
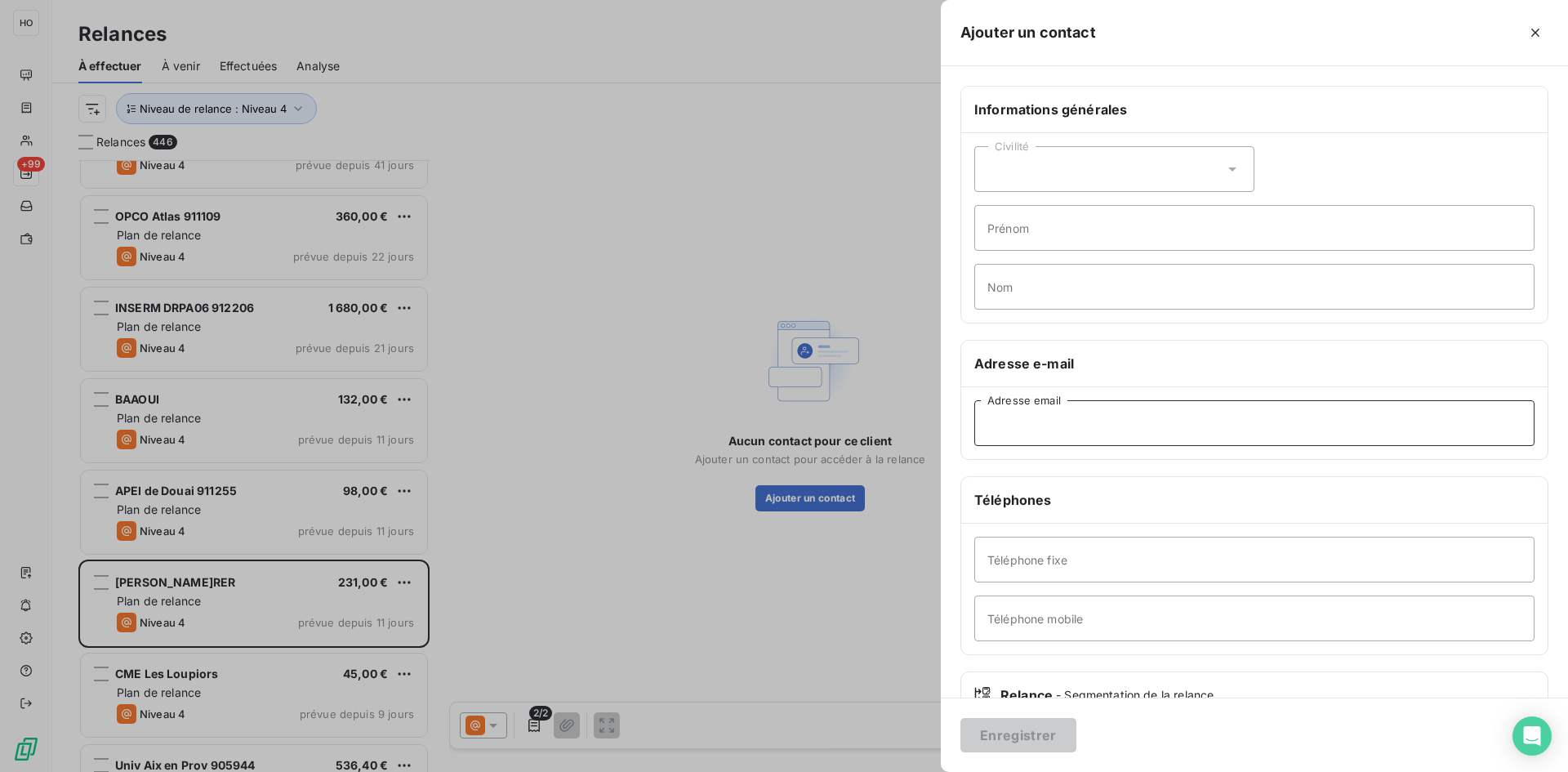
paste input "[PERSON_NAME][EMAIL_ADDRESS][DOMAIN_NAME]"
click at [1041, 418] on input "Adresse email" at bounding box center [1254, 423] width 560 height 46
type input "[PERSON_NAME][EMAIL_ADDRESS][DOMAIN_NAME]"
click at [1022, 733] on button "Enregistrer" at bounding box center [1018, 735] width 116 height 34
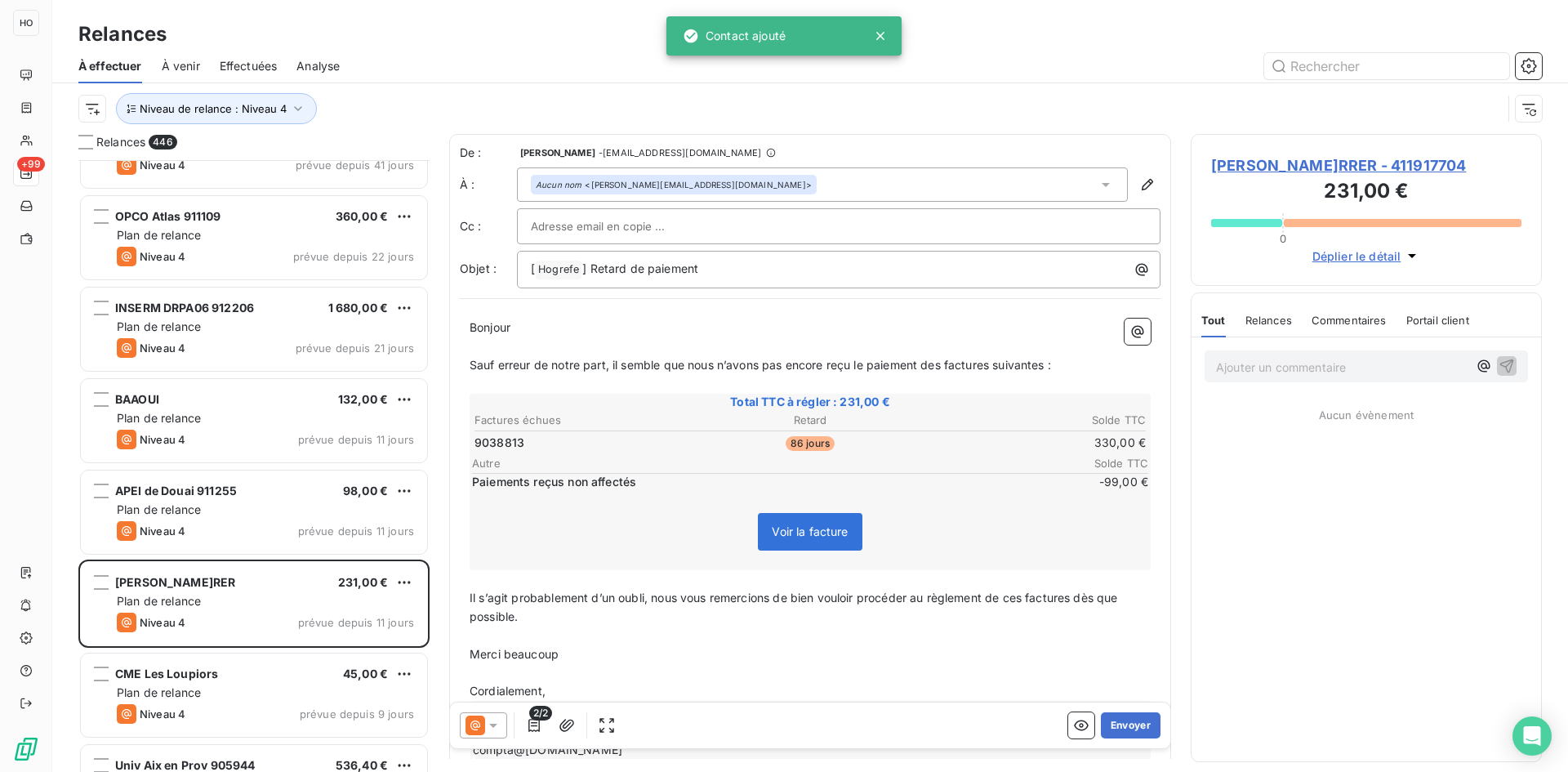
click at [490, 719] on icon at bounding box center [492, 725] width 16 height 16
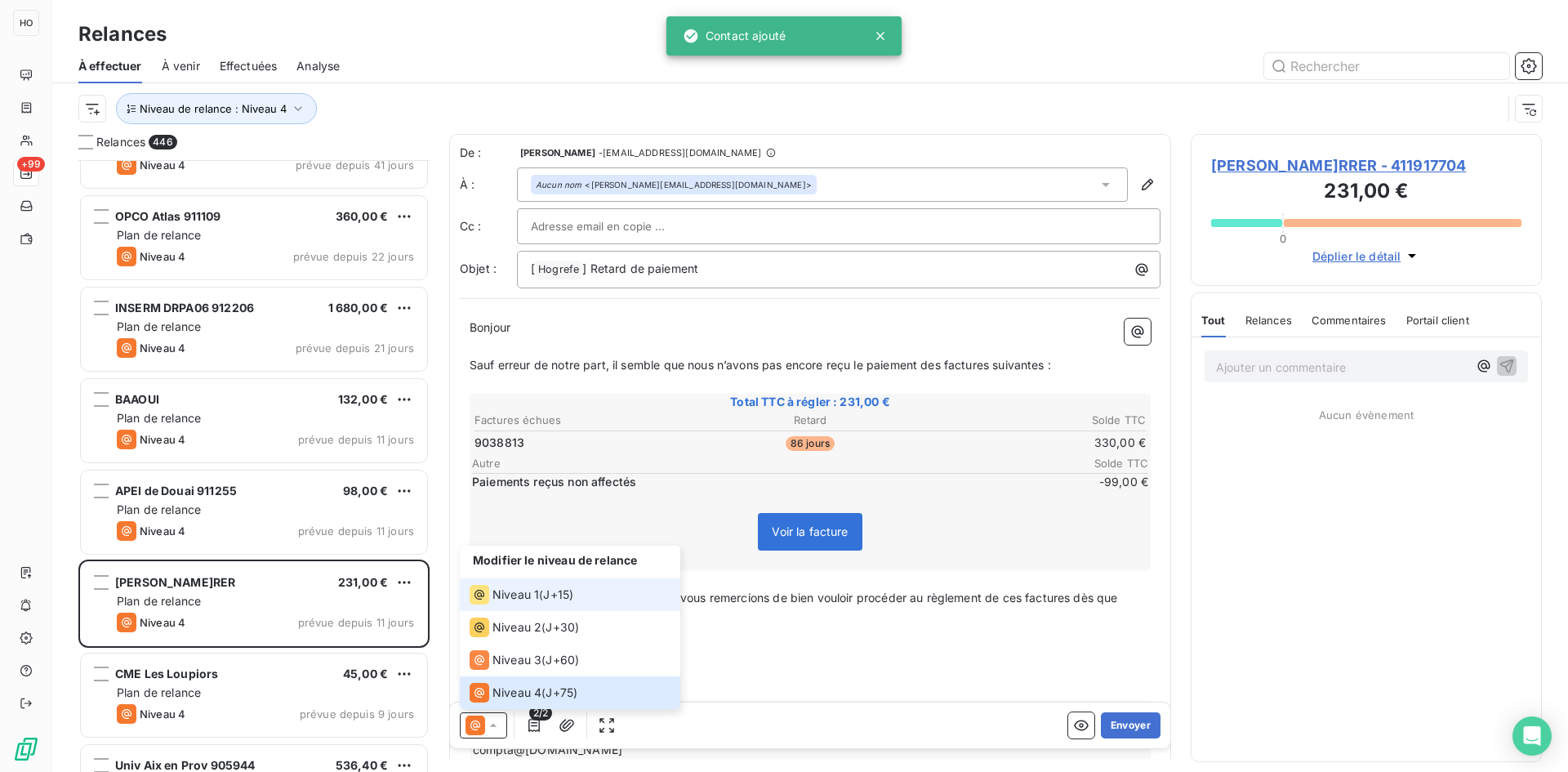
click at [559, 587] on span "J+15 )" at bounding box center [558, 594] width 30 height 16
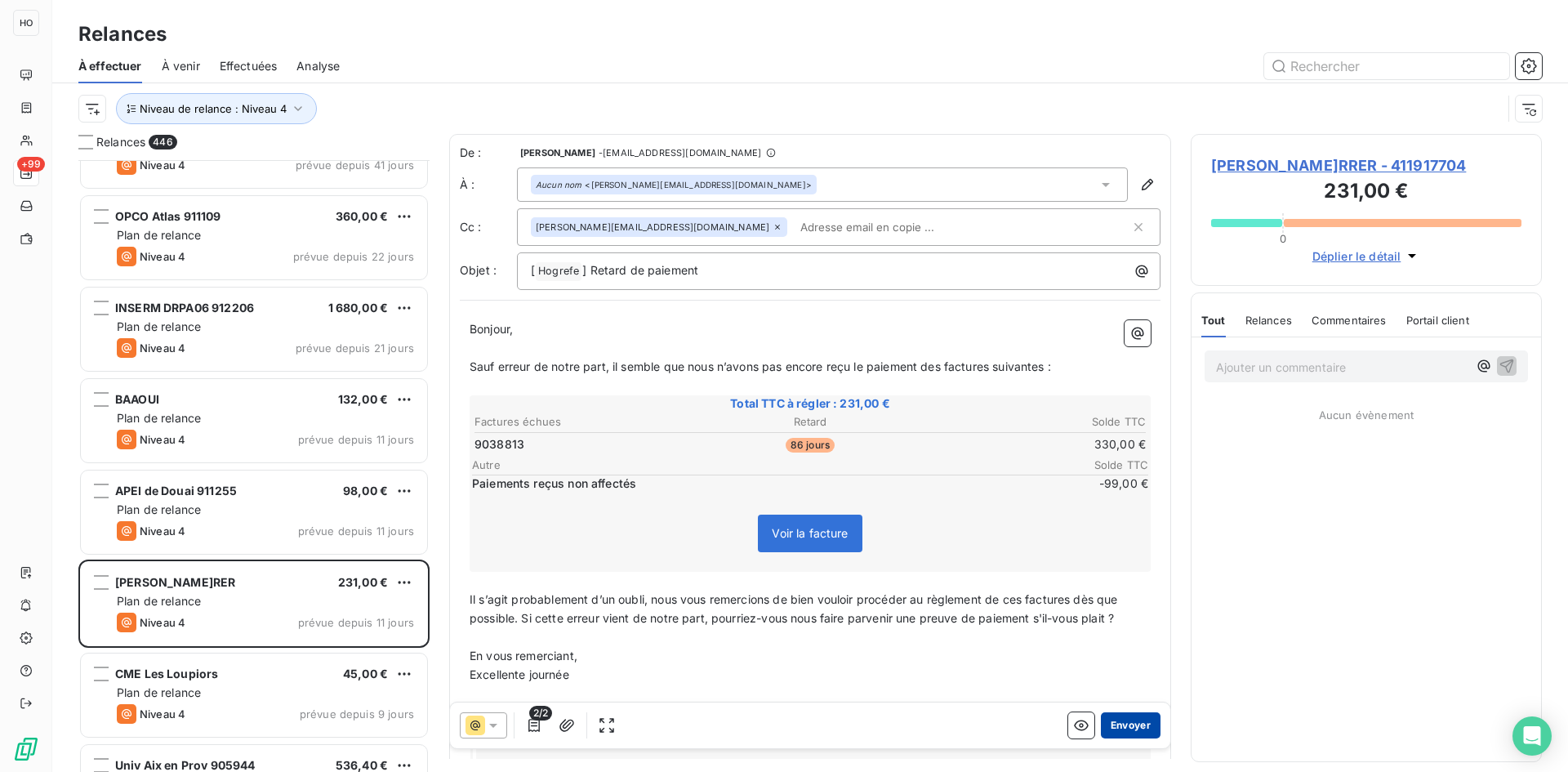
click at [1130, 725] on button "Envoyer" at bounding box center [1130, 725] width 60 height 26
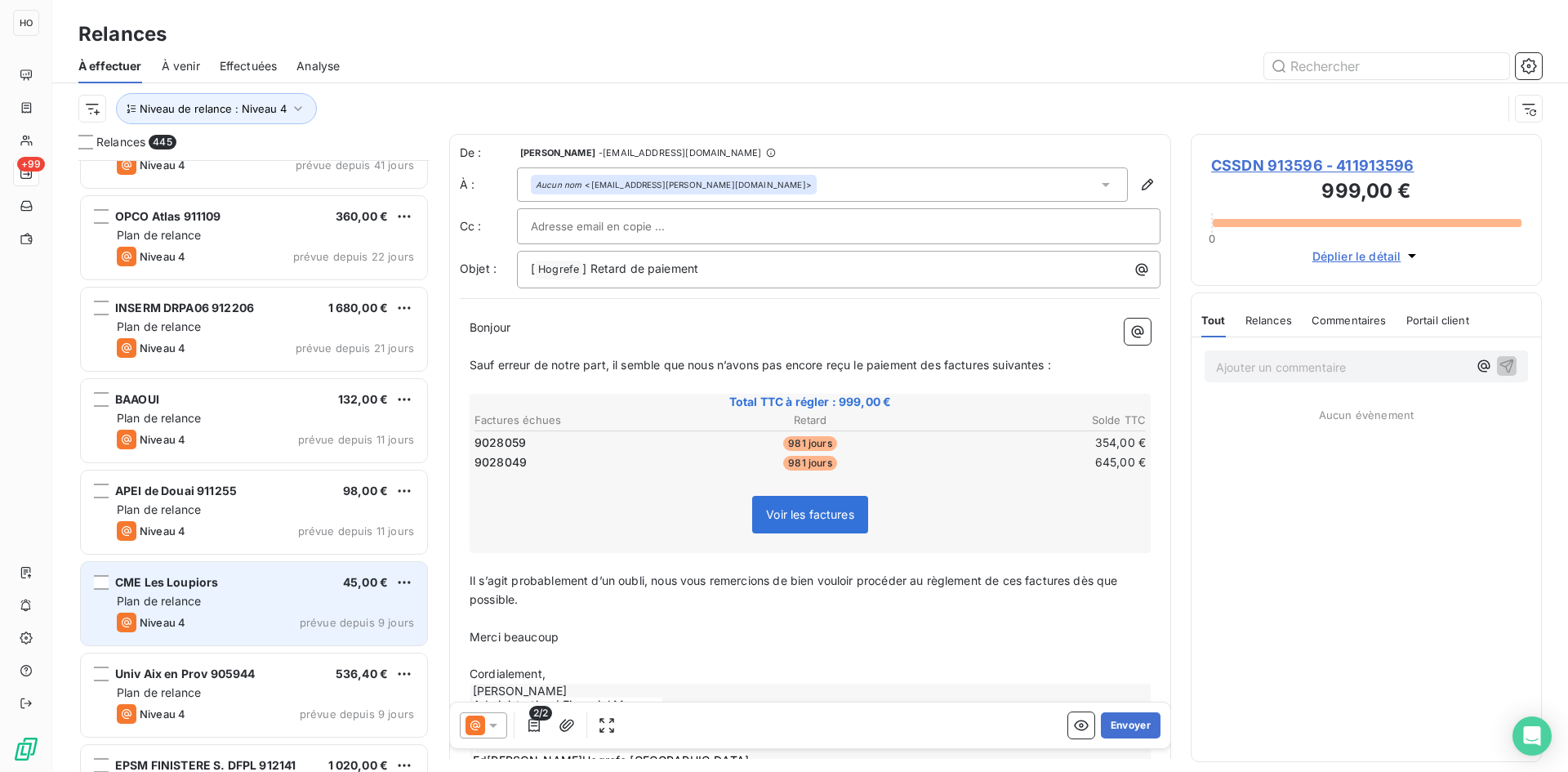
click at [241, 601] on div "Plan de relance" at bounding box center [265, 601] width 297 height 16
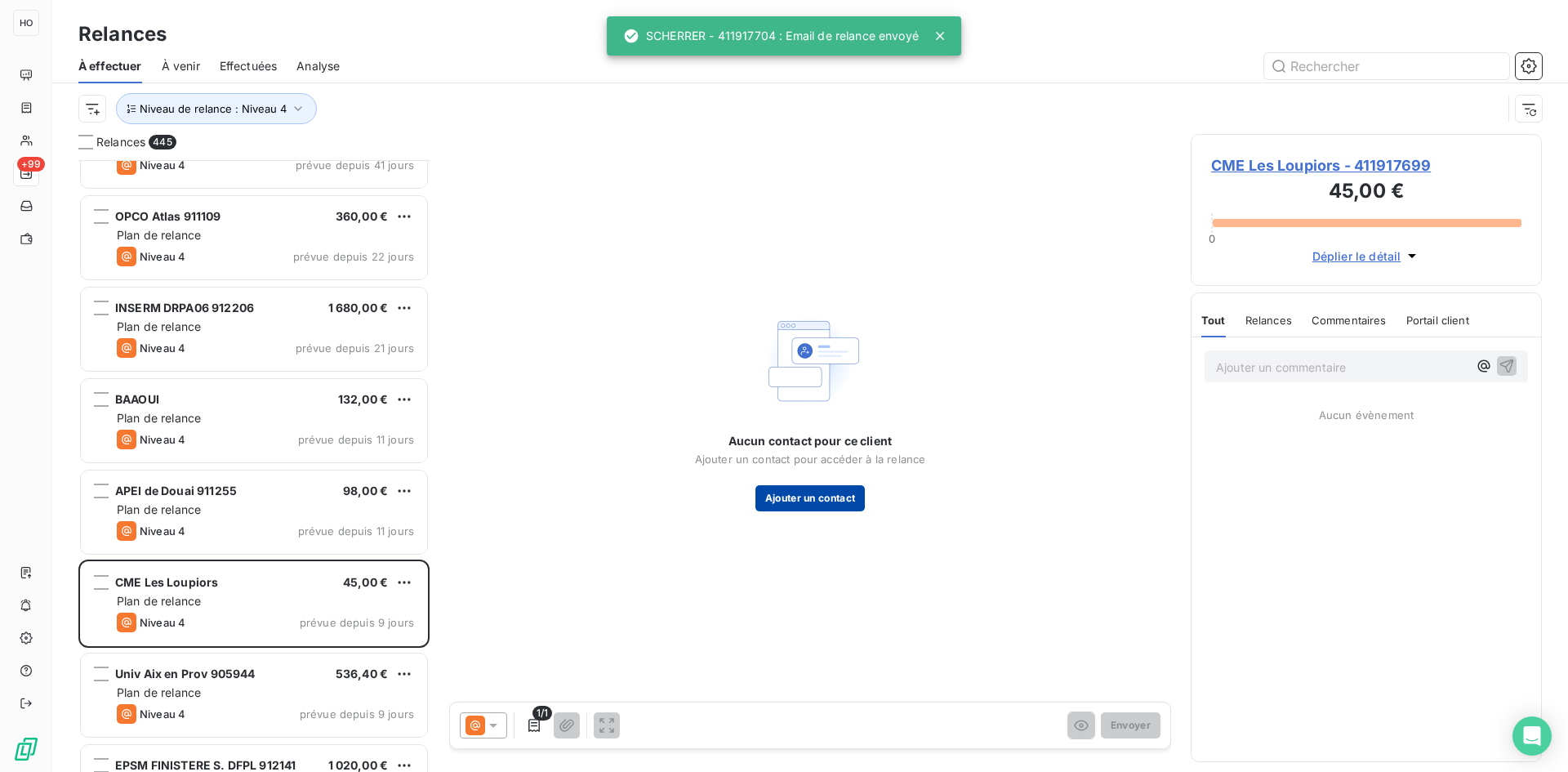
click at [814, 496] on button "Ajouter un contact" at bounding box center [810, 498] width 110 height 26
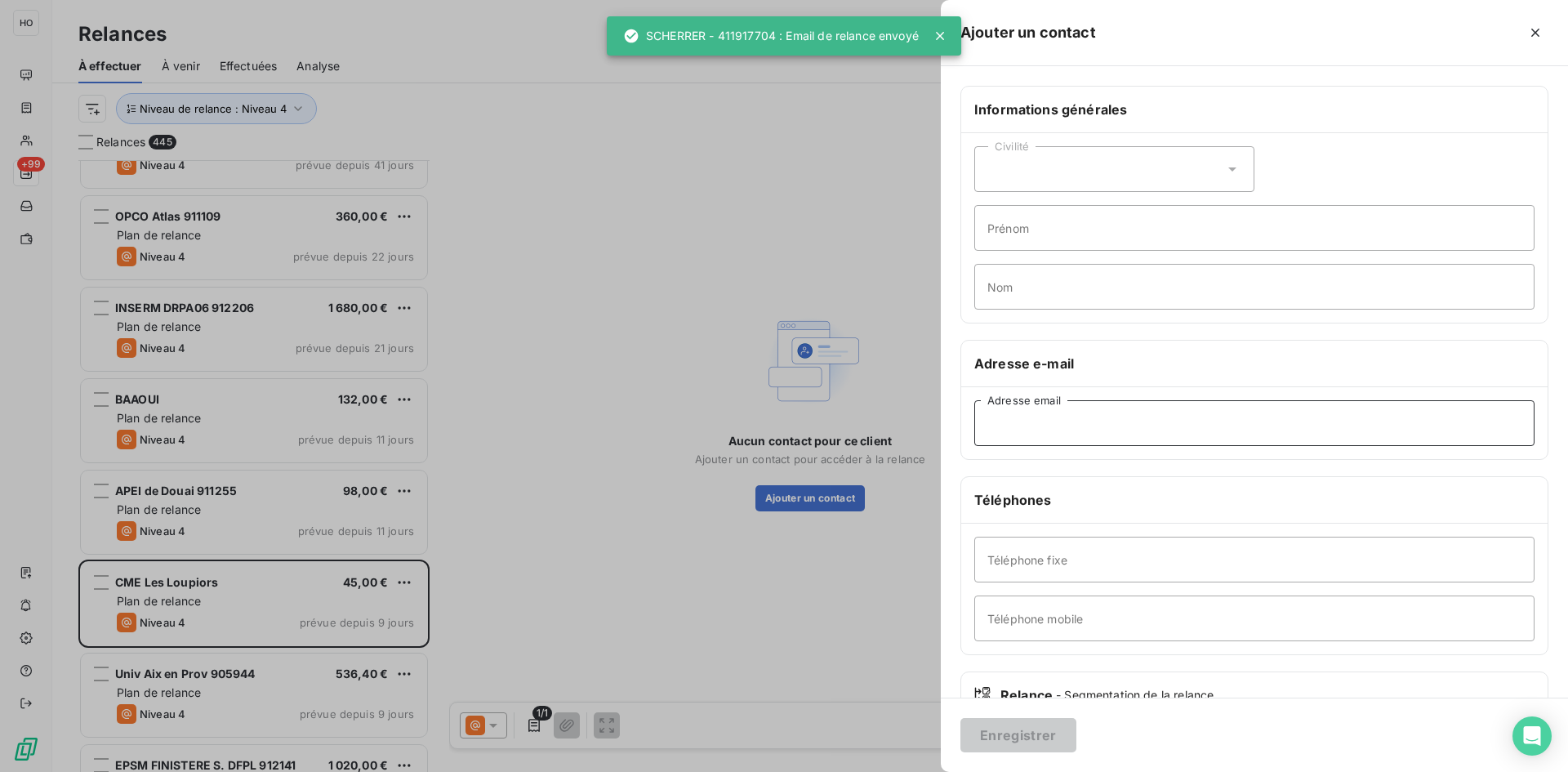
paste input "[EMAIL_ADDRESS][DOMAIN_NAME]"
click at [1076, 422] on input "Adresse email" at bounding box center [1254, 423] width 560 height 46
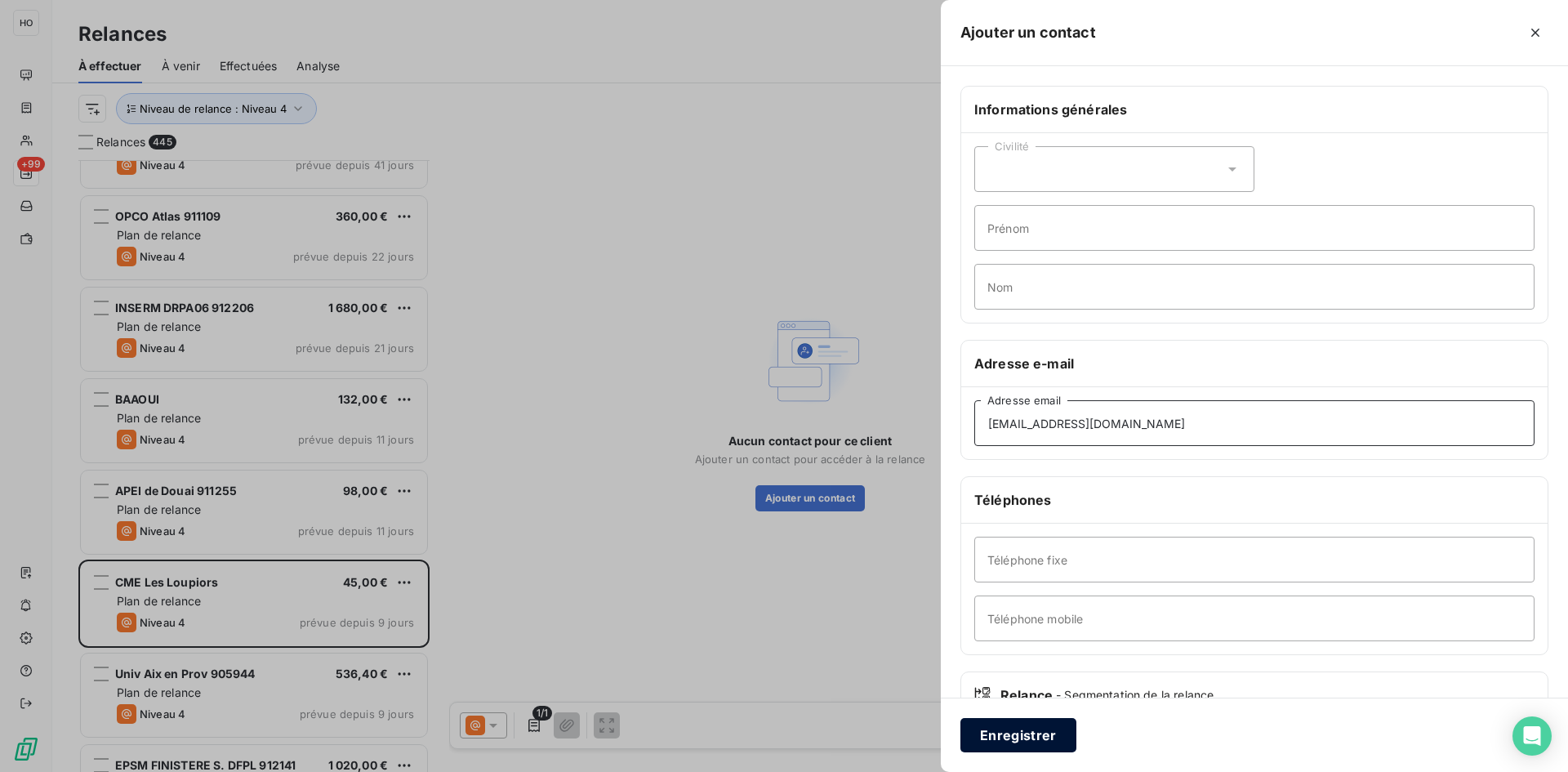
type input "[EMAIL_ADDRESS][DOMAIN_NAME]"
click at [1004, 749] on button "Enregistrer" at bounding box center [1018, 735] width 116 height 34
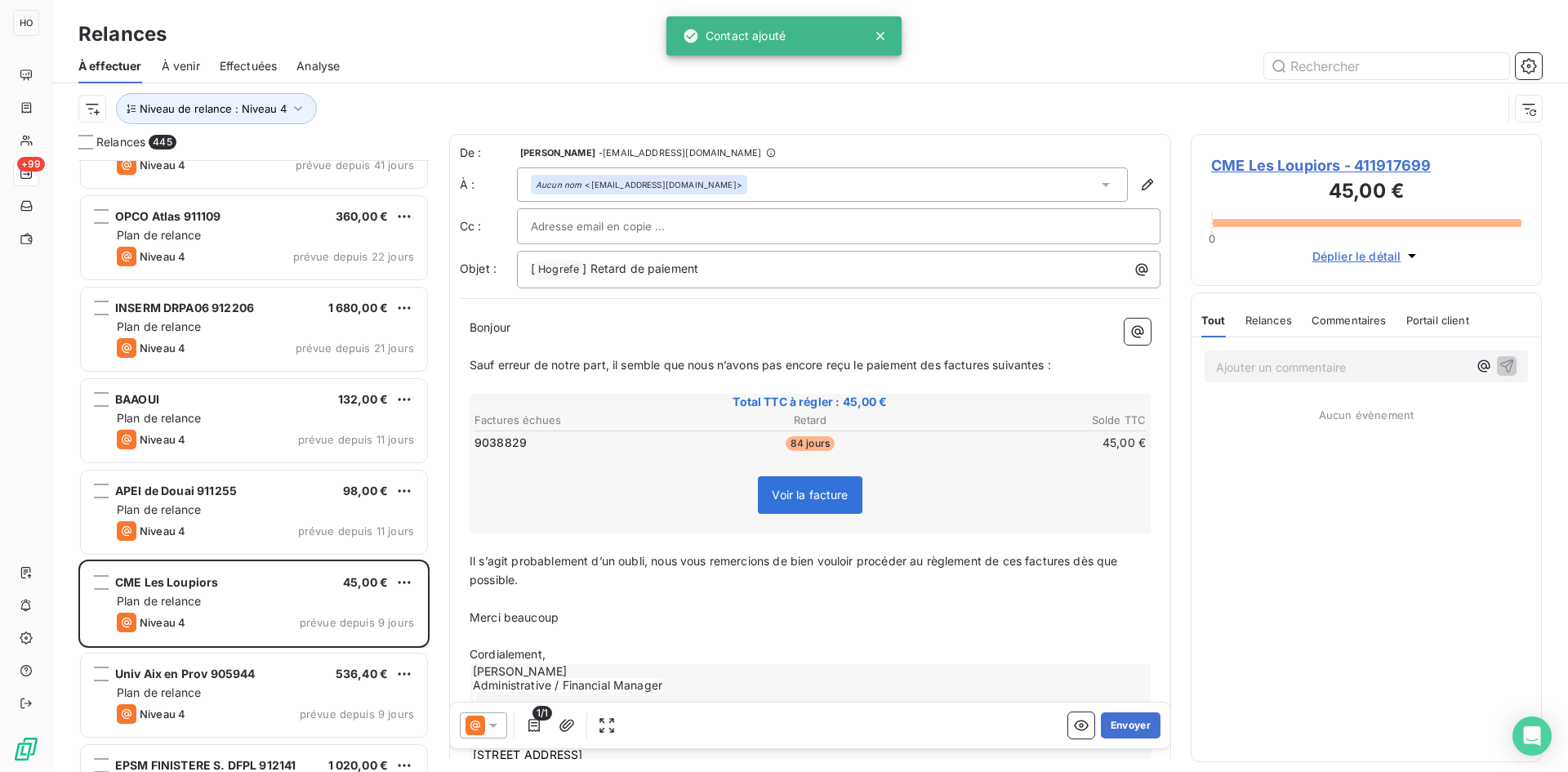
click at [467, 729] on icon at bounding box center [475, 725] width 19 height 19
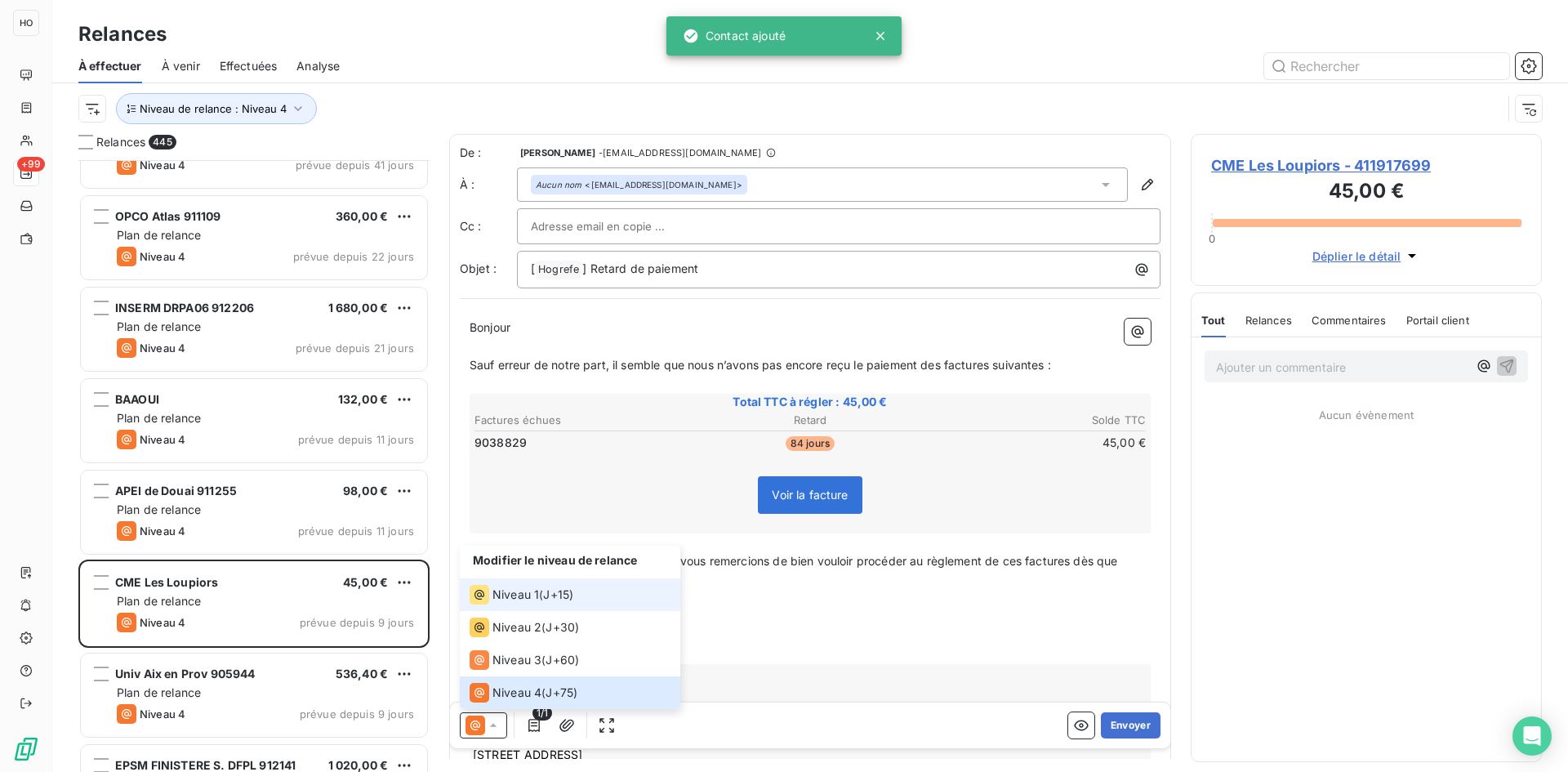
click at [534, 592] on span "Niveau 1" at bounding box center [515, 594] width 46 height 16
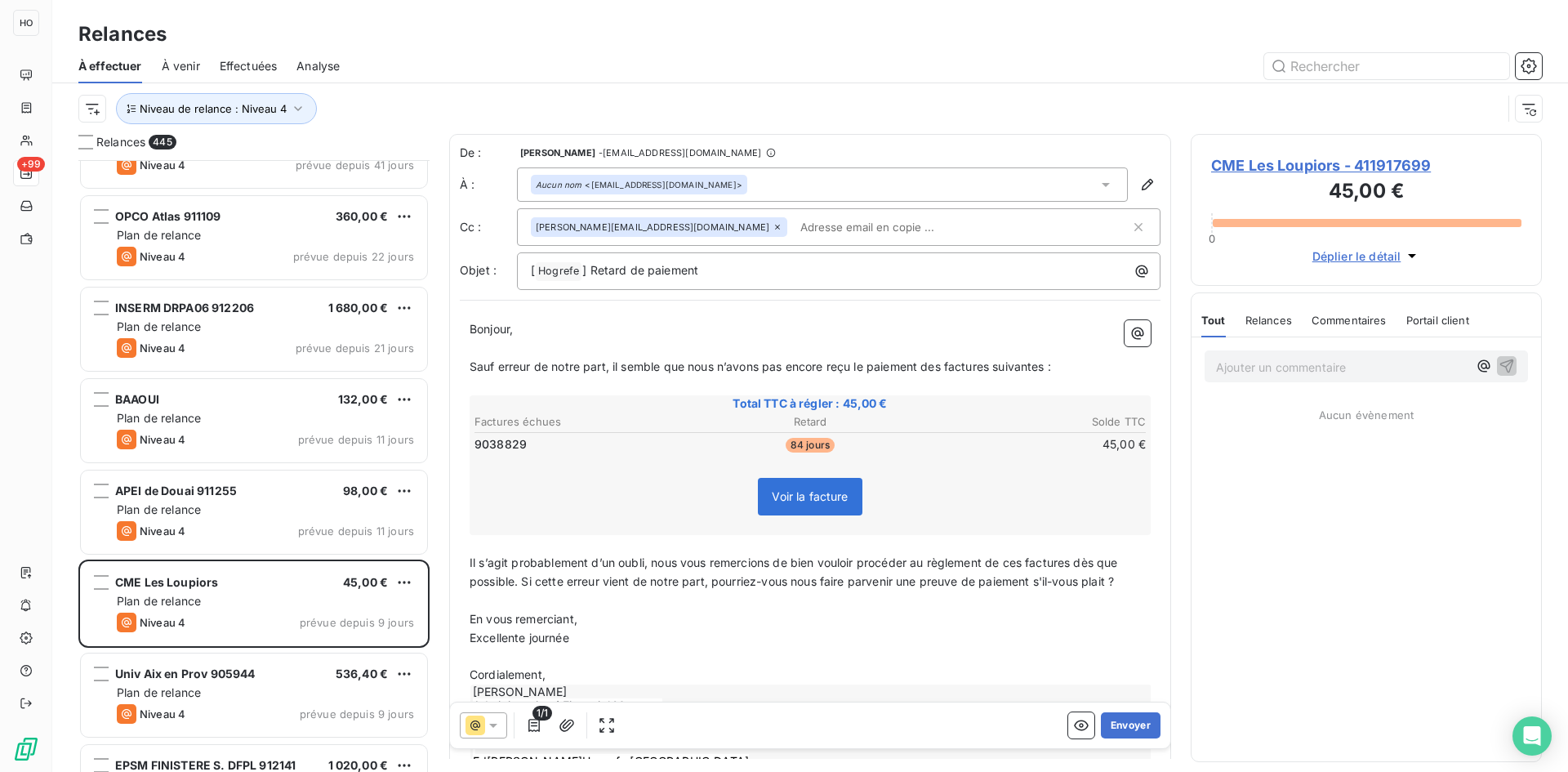
click at [1138, 582] on div "Bonjour, ﻿ Sauf erreur de notre part, il semble que nous n’avons pas [MEDICAL_D…" at bounding box center [810, 579] width 701 height 538
click at [1120, 583] on span "Il s’agit probablement d’un oubli, nous vous remercions de bien vouloir procéde…" at bounding box center [795, 571] width 652 height 33
click at [1123, 721] on button "Envoyer" at bounding box center [1130, 725] width 60 height 26
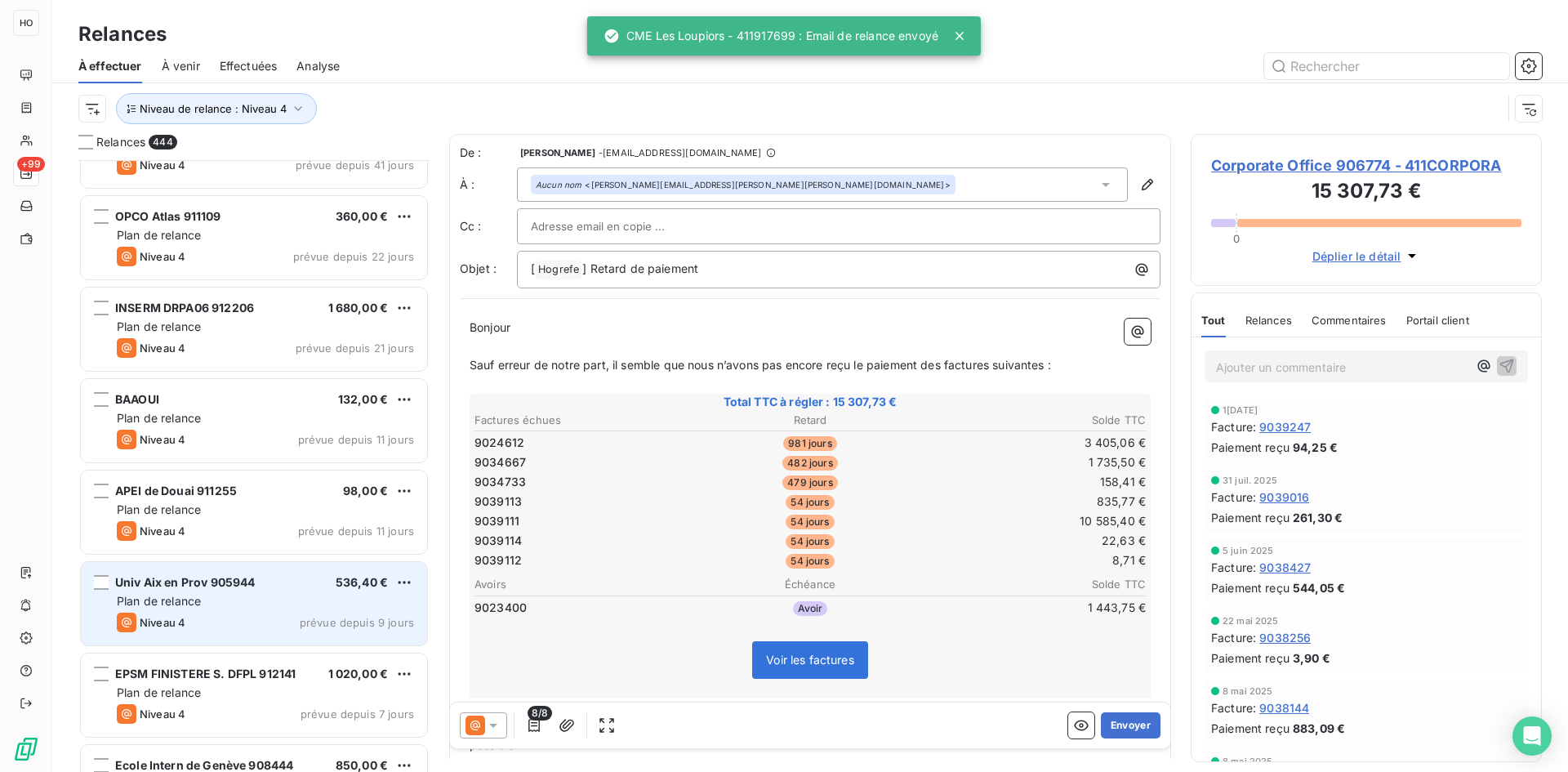
click at [269, 587] on div "Univ Aix en Prov 905944 536,40 €" at bounding box center [265, 582] width 297 height 15
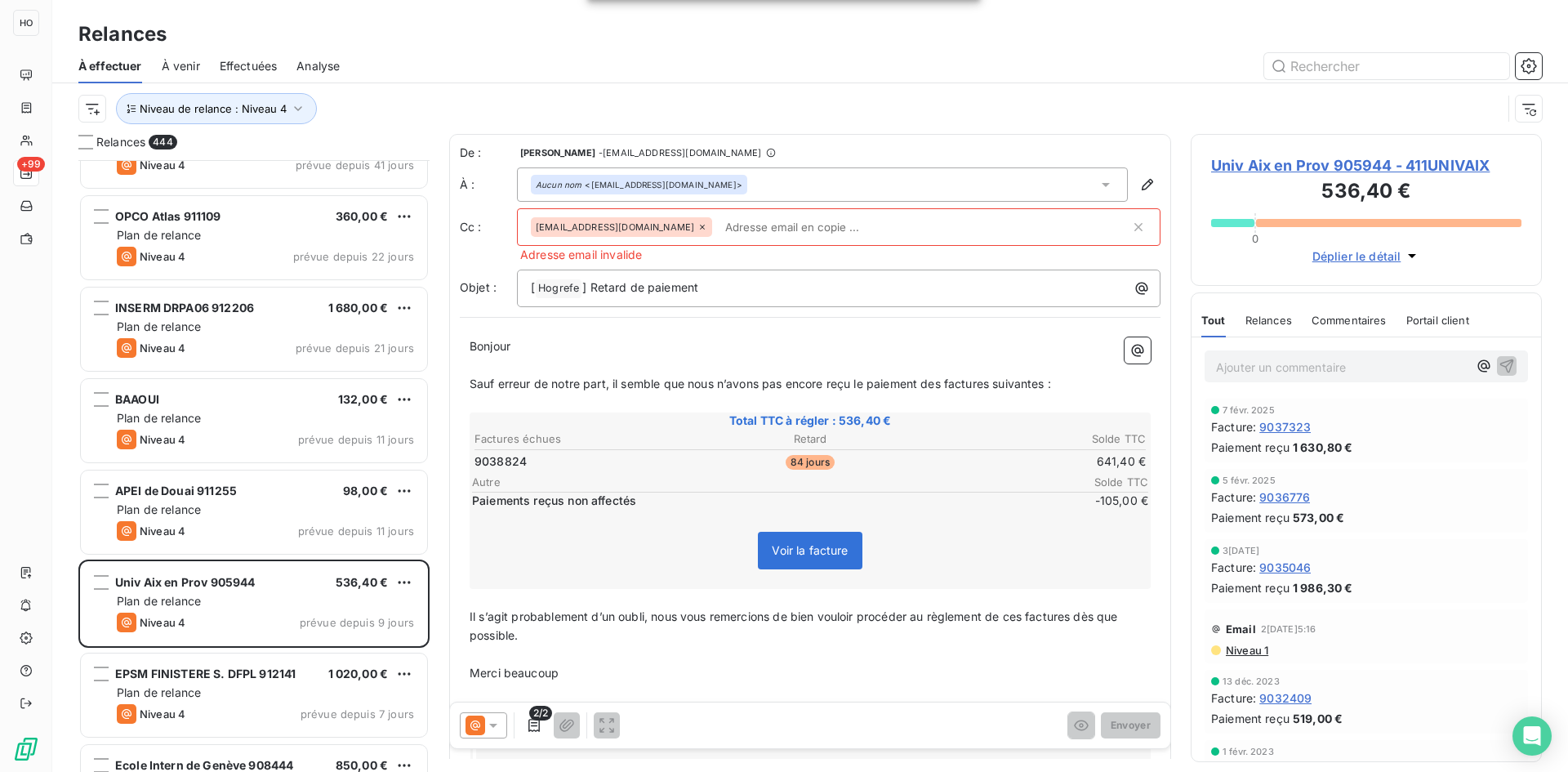
click at [697, 227] on icon at bounding box center [702, 227] width 10 height 10
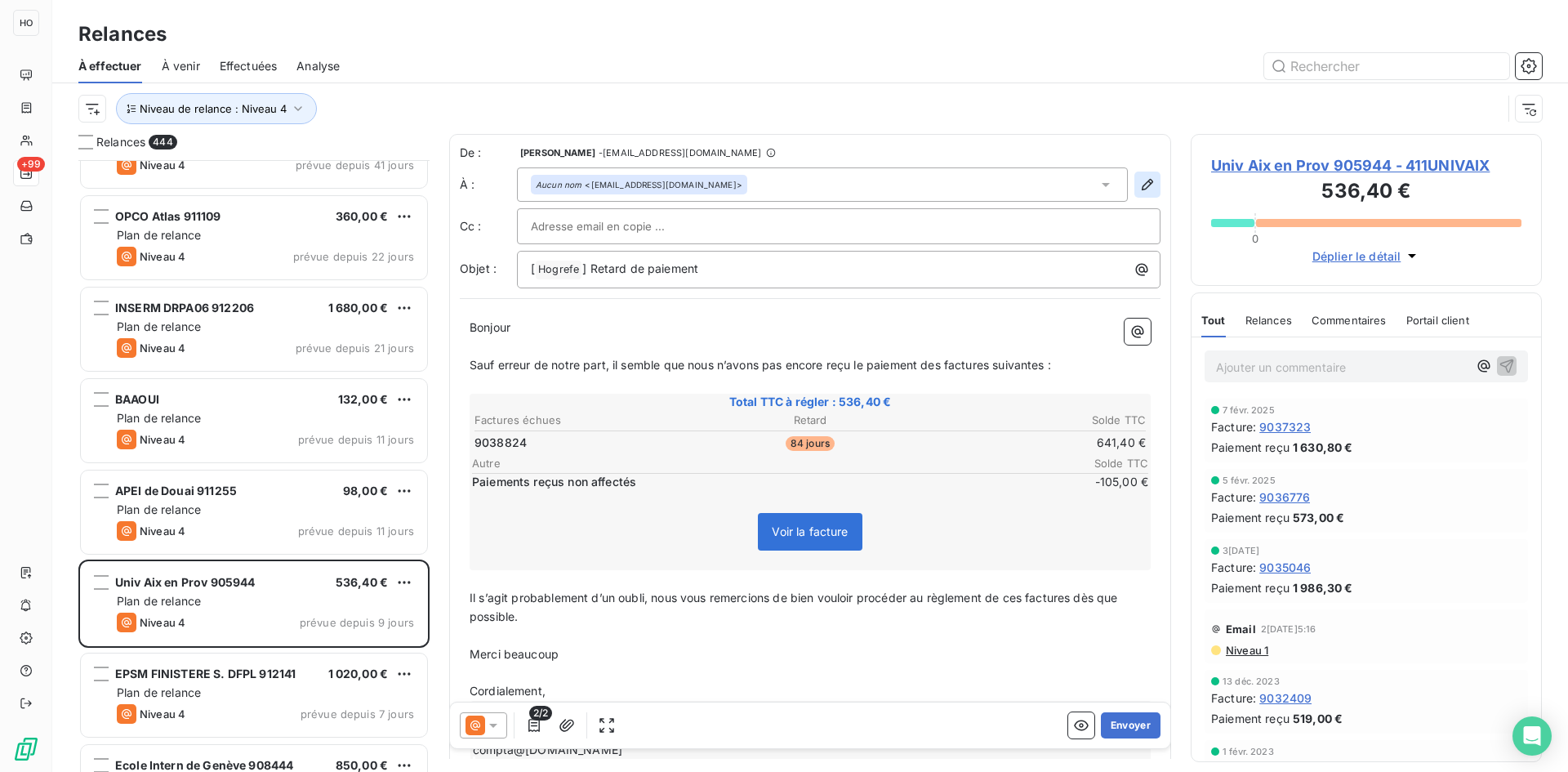
click at [1142, 183] on icon "button" at bounding box center [1148, 185] width 12 height 12
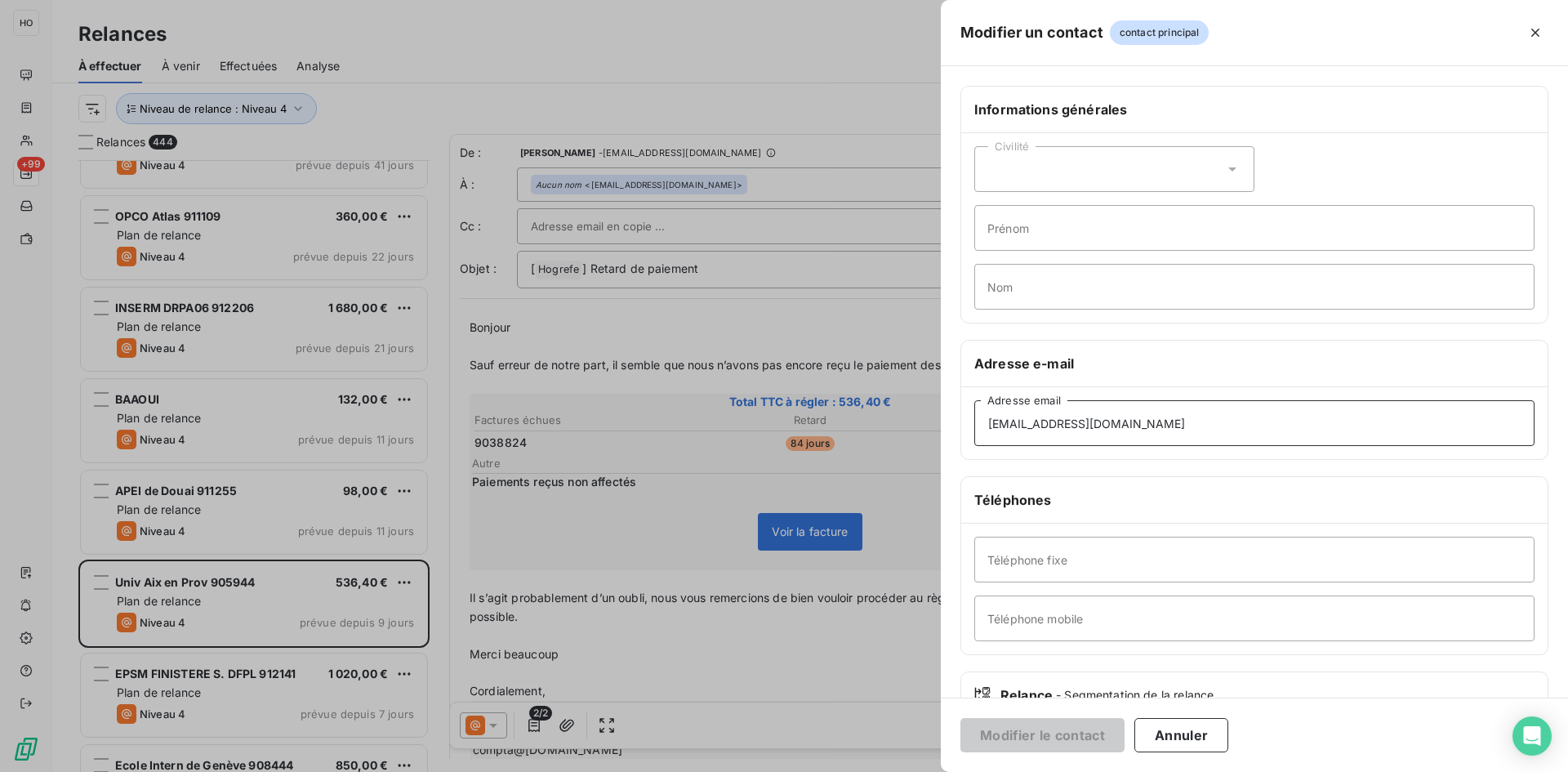
click at [1152, 434] on input "[EMAIL_ADDRESS][DOMAIN_NAME]" at bounding box center [1254, 423] width 560 height 46
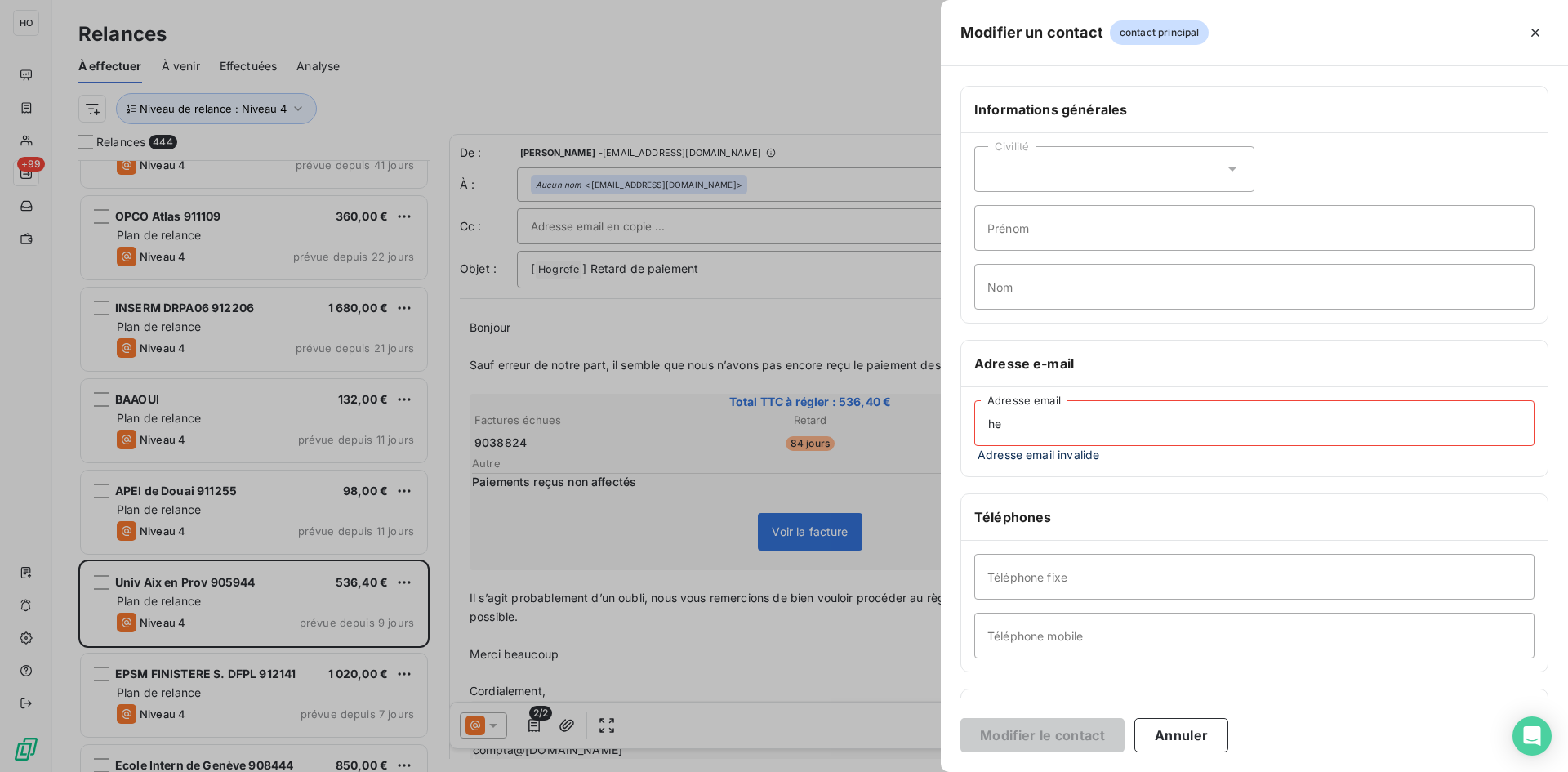
type input "h"
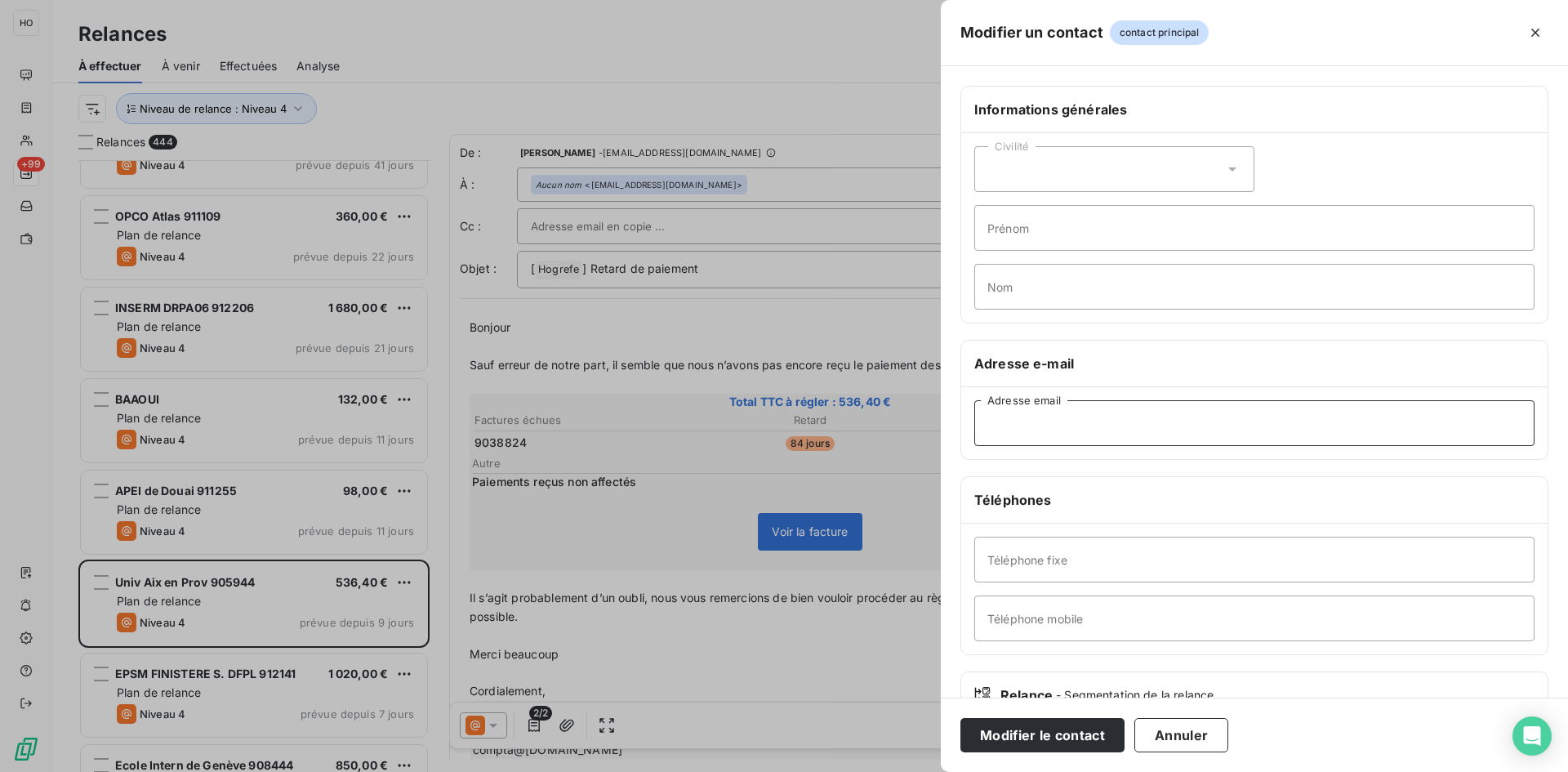
paste input "[PERSON_NAME][EMAIL_ADDRESS][DOMAIN_NAME]"
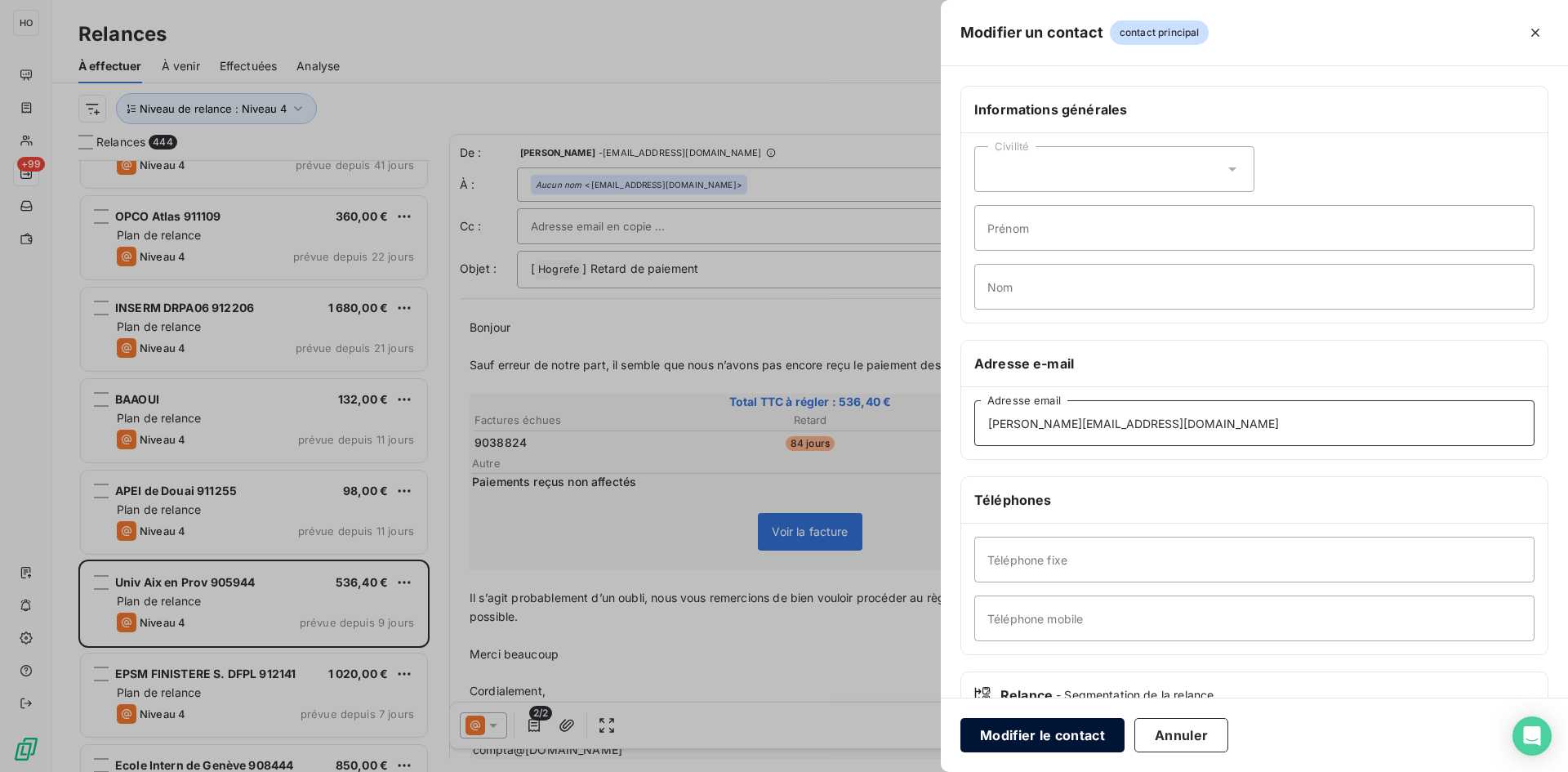
type input "[PERSON_NAME][EMAIL_ADDRESS][DOMAIN_NAME]"
click at [1053, 741] on button "Modifier le contact" at bounding box center [1043, 735] width 164 height 34
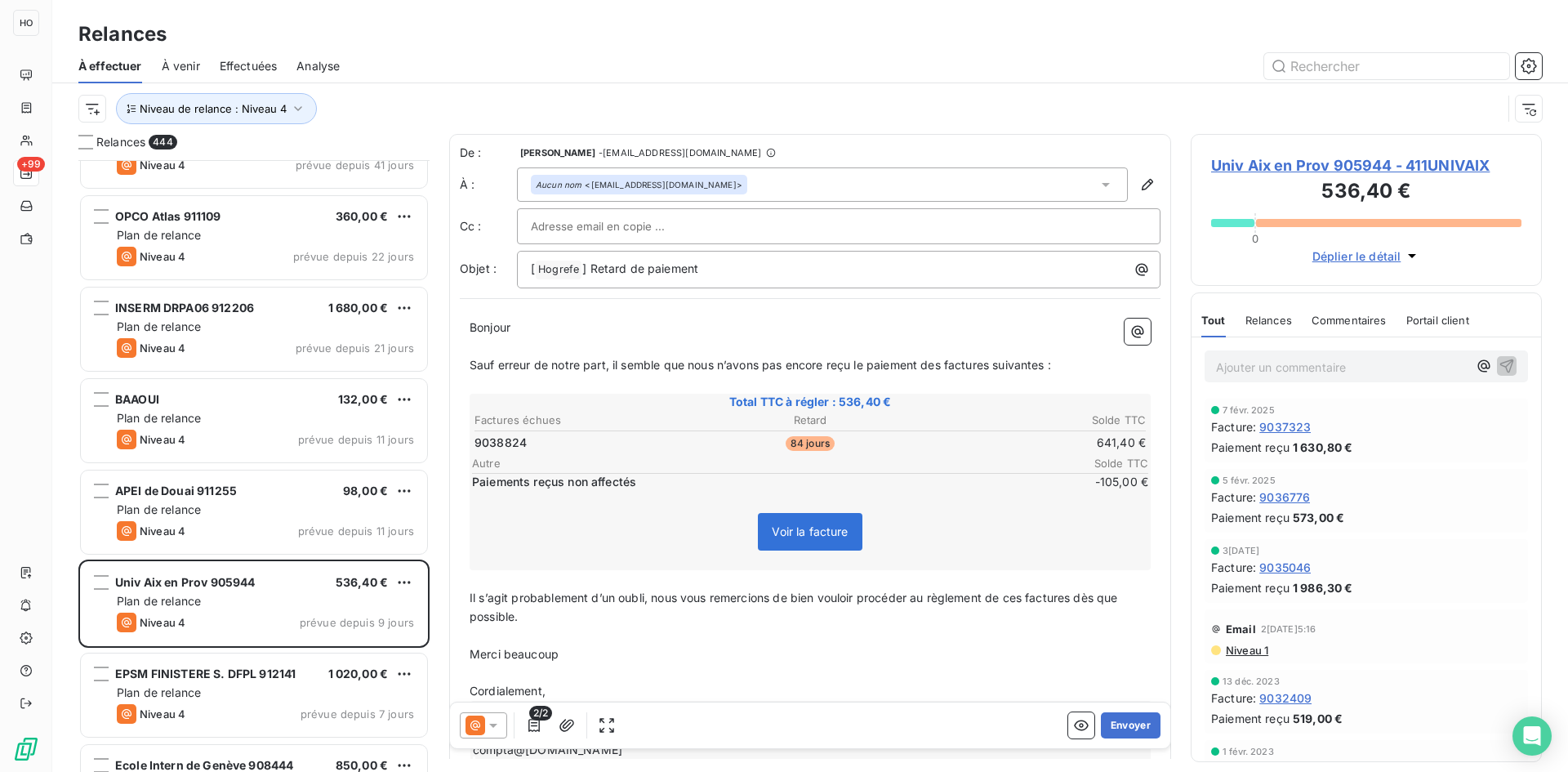
click at [487, 719] on icon at bounding box center [492, 725] width 16 height 16
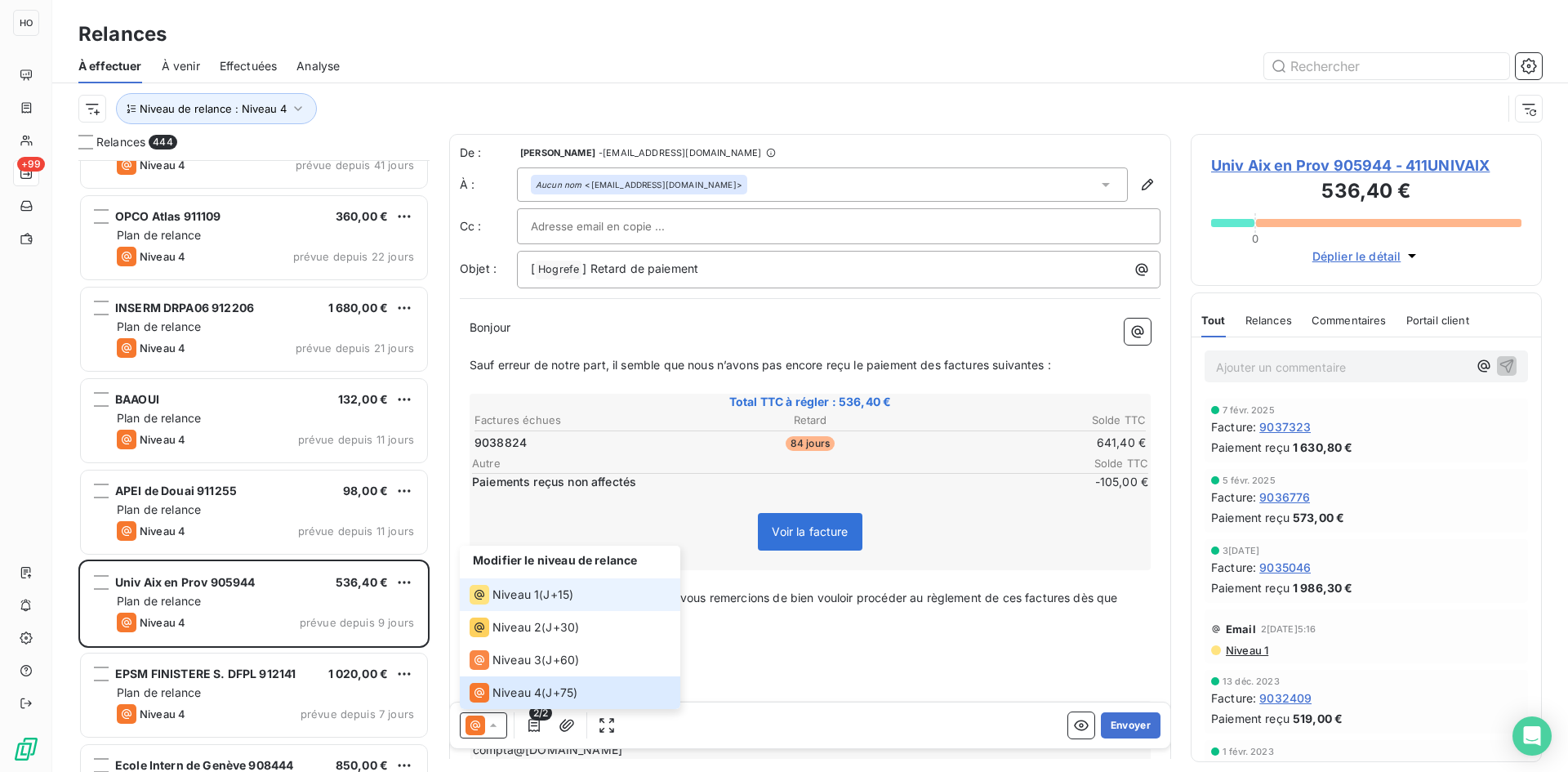
click at [547, 590] on span "J+15 )" at bounding box center [558, 594] width 30 height 16
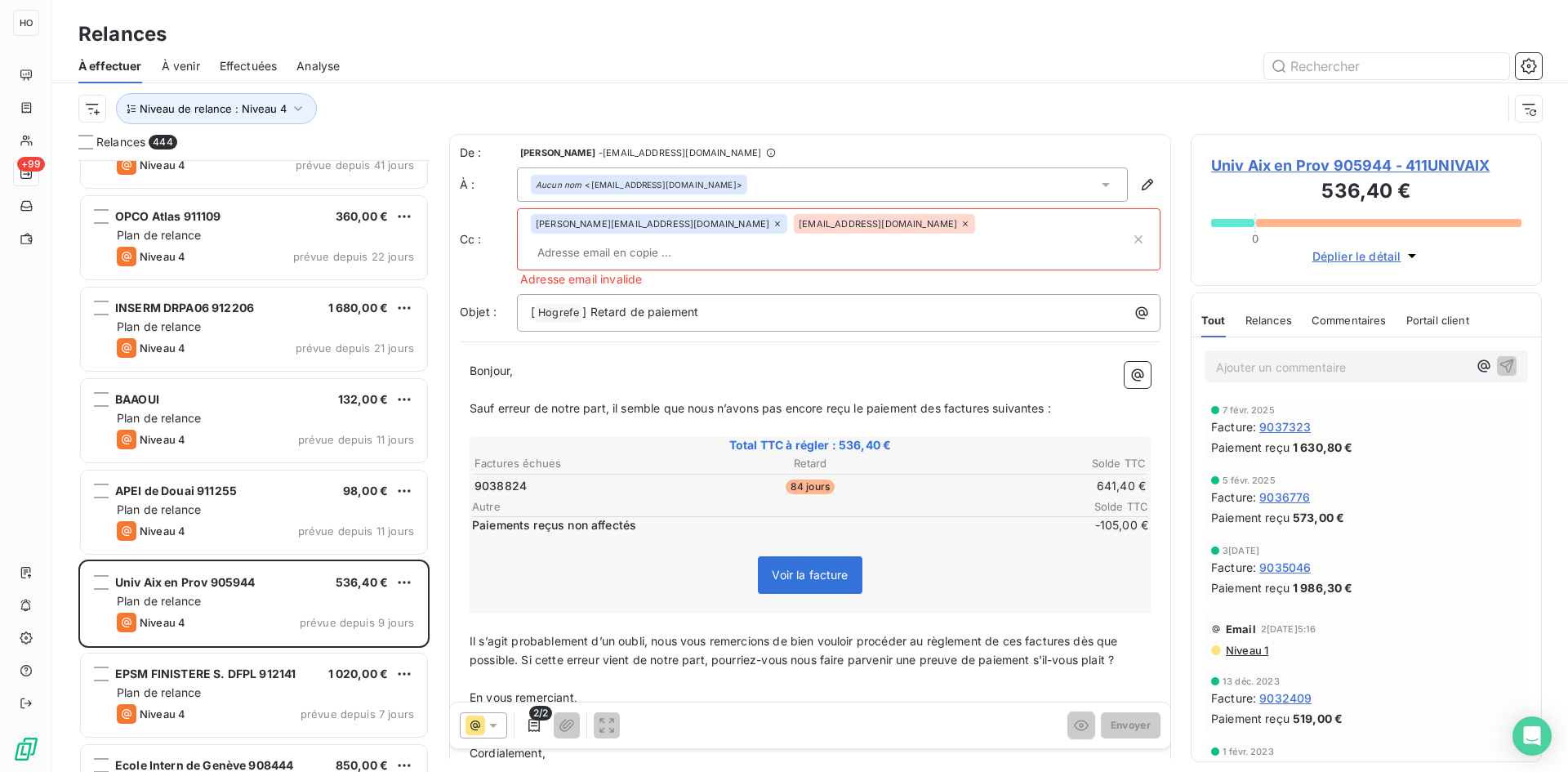
click at [961, 227] on icon at bounding box center [966, 224] width 10 height 10
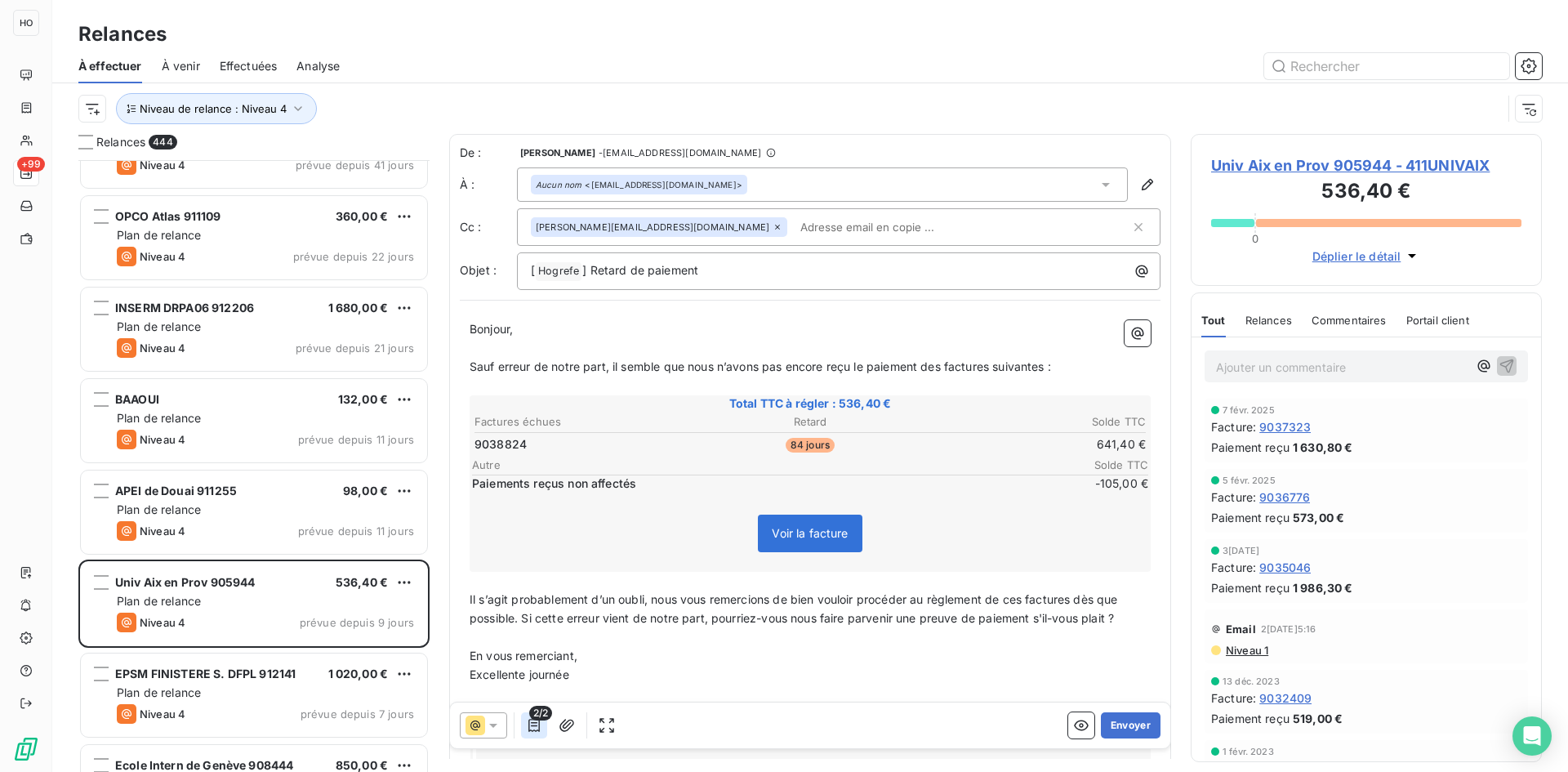
click at [534, 725] on icon "button" at bounding box center [534, 726] width 12 height 13
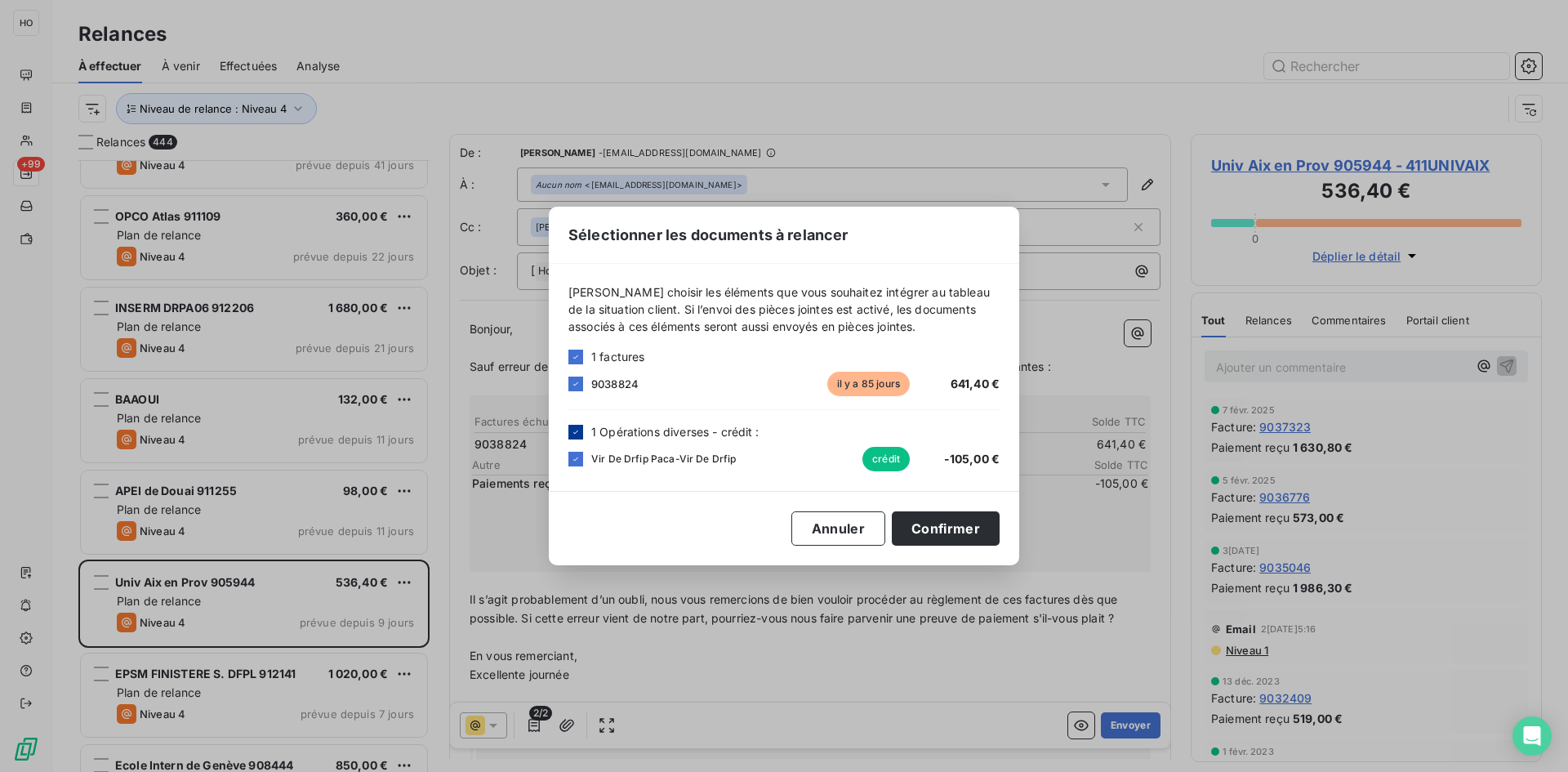
click at [578, 431] on icon at bounding box center [576, 432] width 10 height 10
click at [970, 528] on button "Confirmer" at bounding box center [945, 528] width 107 height 34
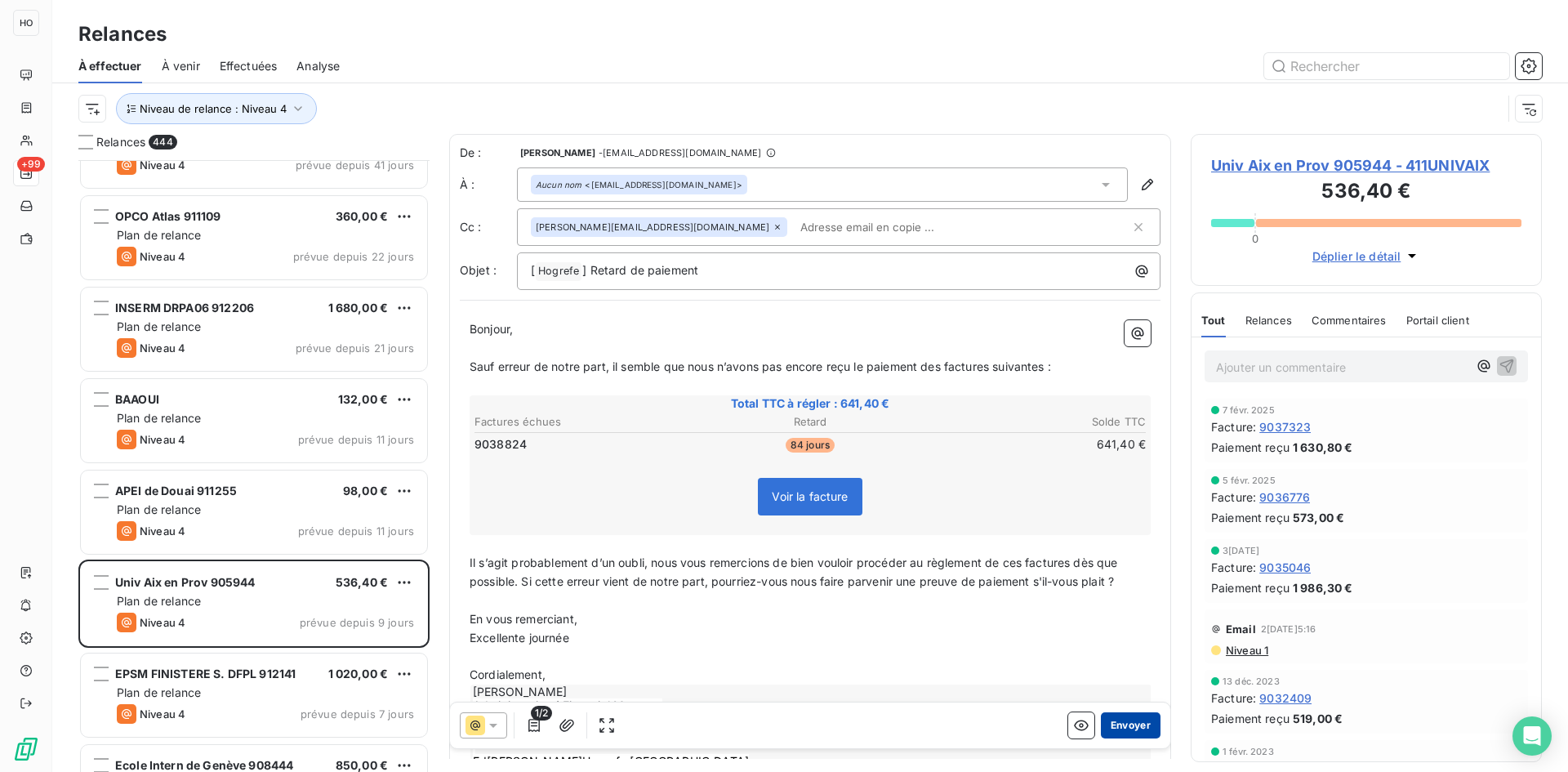
click at [1125, 722] on button "Envoyer" at bounding box center [1130, 725] width 60 height 26
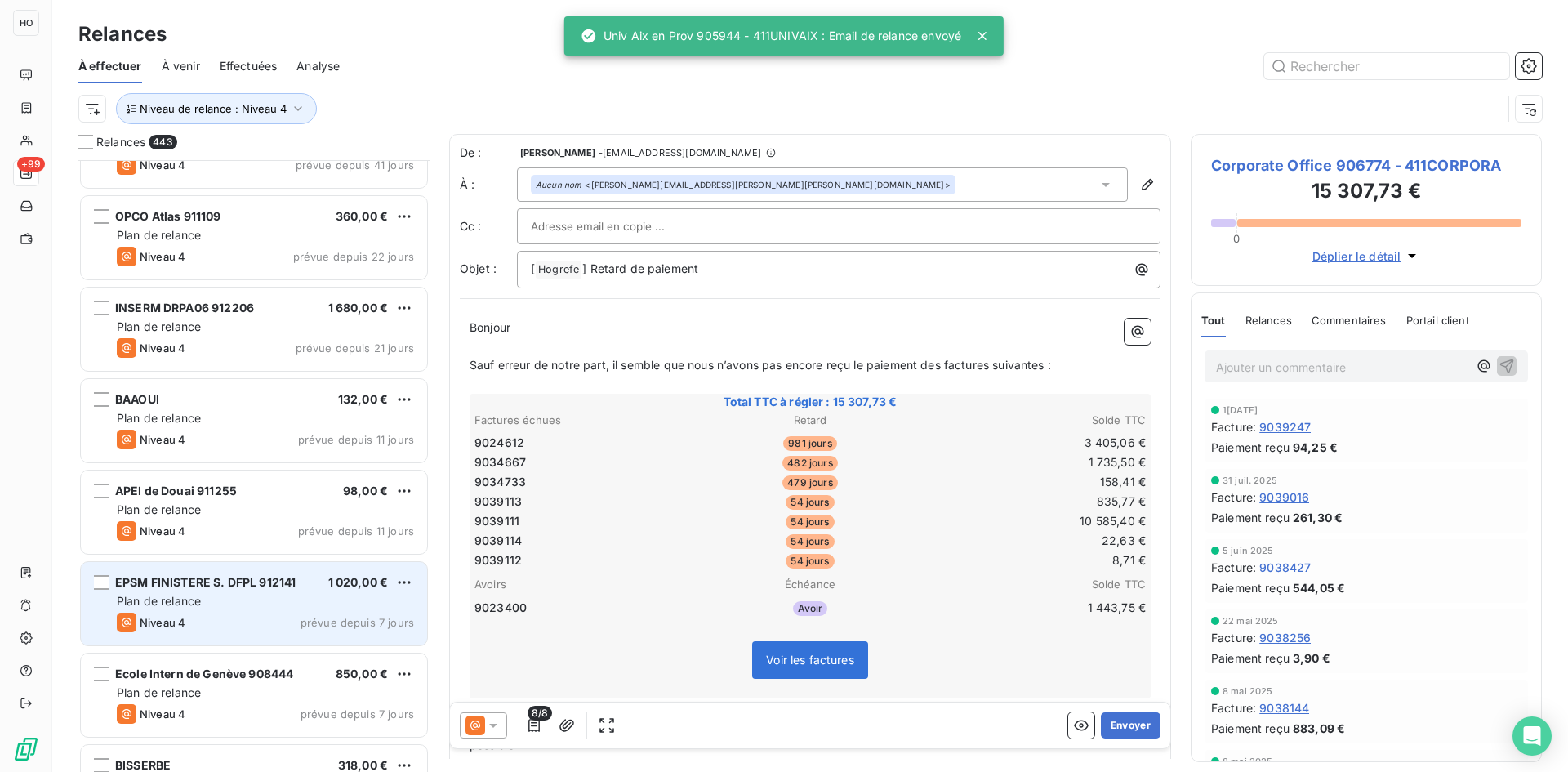
click at [294, 592] on div "EPSM FINISTERE S. DFPL 912141 1 020,00 € Plan de relance Niveau 4 prévue depuis…" at bounding box center [253, 603] width 346 height 83
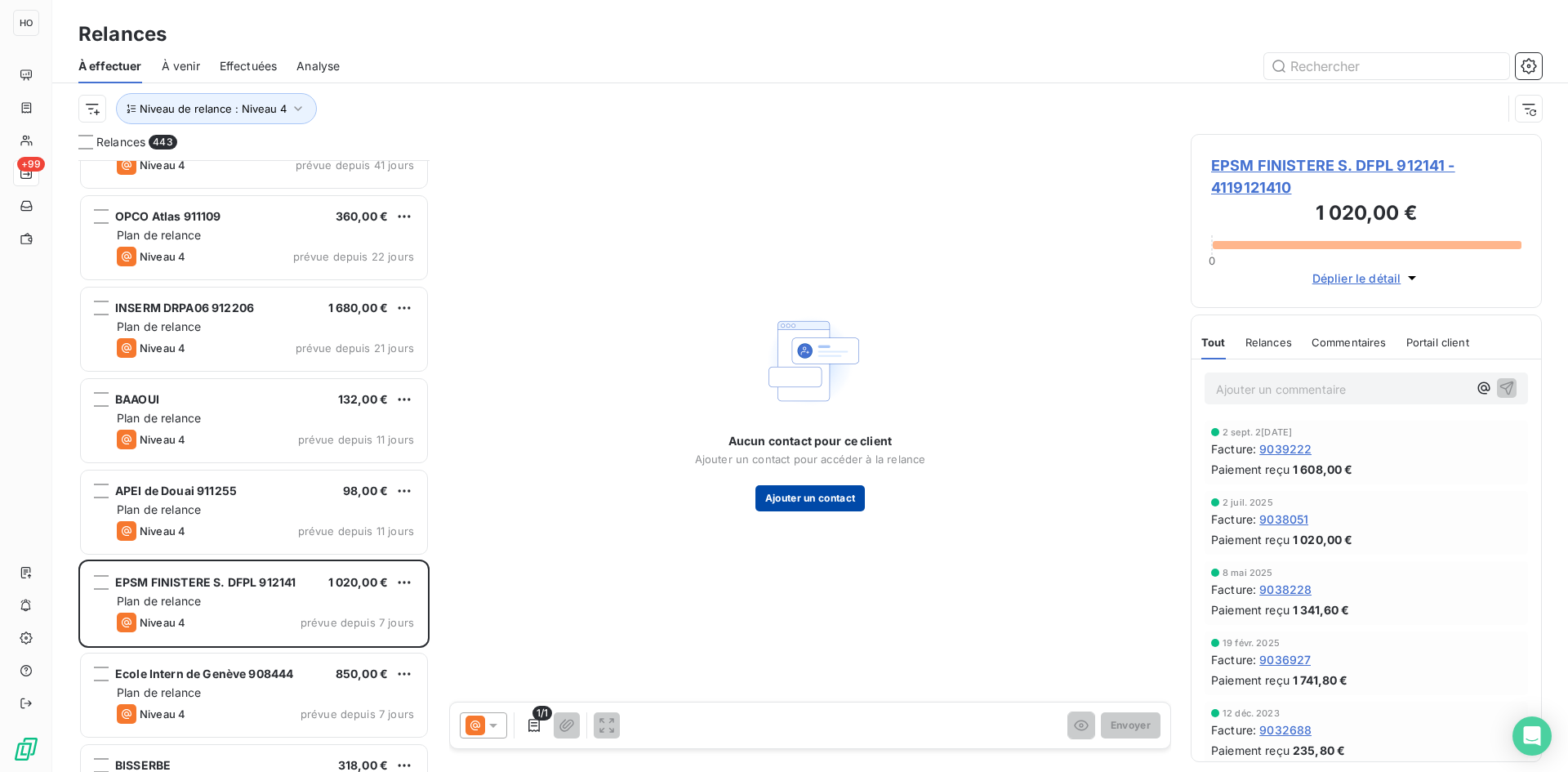
click at [810, 496] on button "Ajouter un contact" at bounding box center [810, 498] width 110 height 26
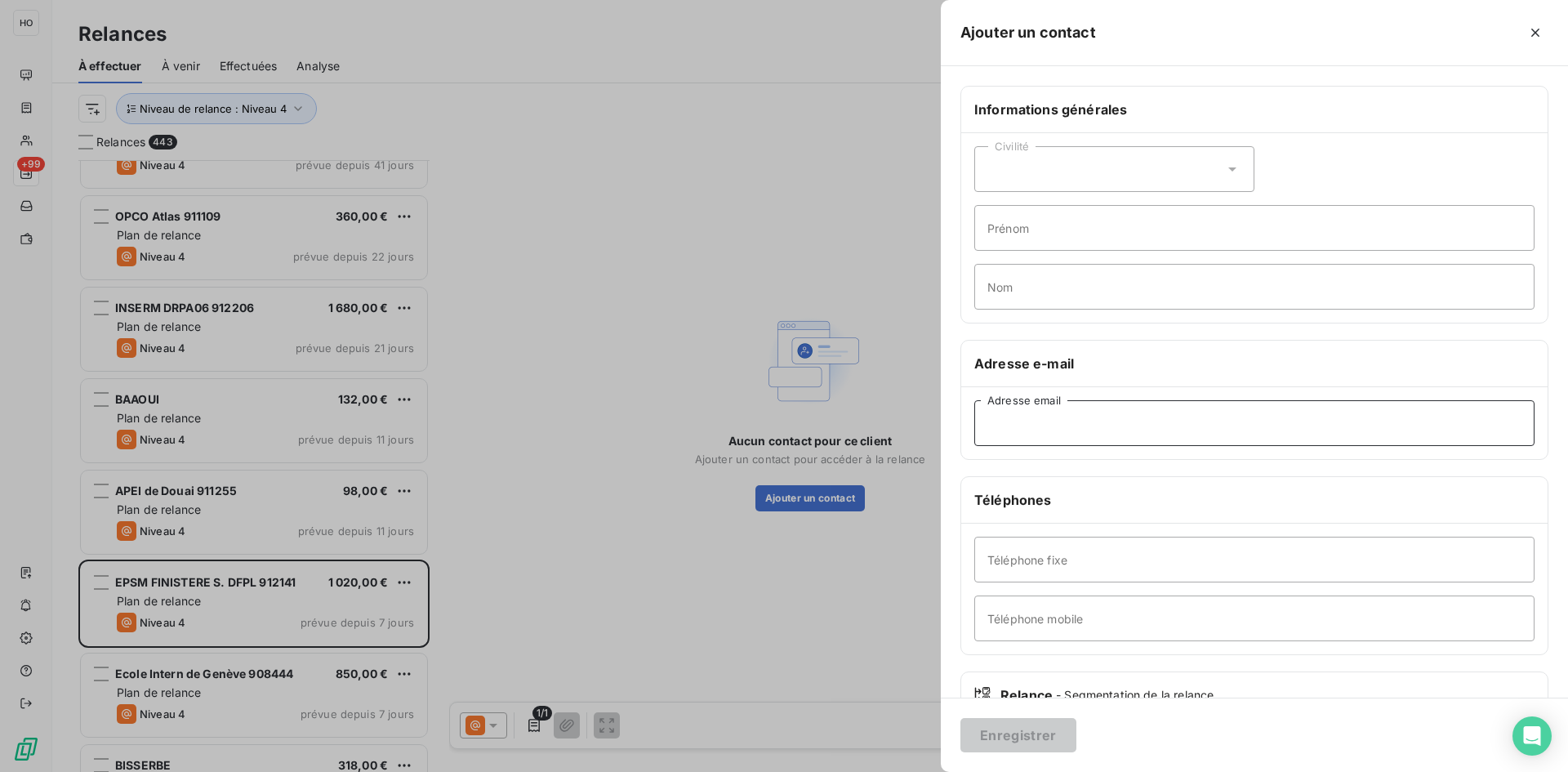
paste input "[EMAIL_ADDRESS][DOMAIN_NAME]"
click at [1079, 419] on input "Adresse email" at bounding box center [1254, 423] width 560 height 46
type input "[EMAIL_ADDRESS][DOMAIN_NAME]"
click at [1009, 722] on button "Enregistrer" at bounding box center [1018, 735] width 116 height 34
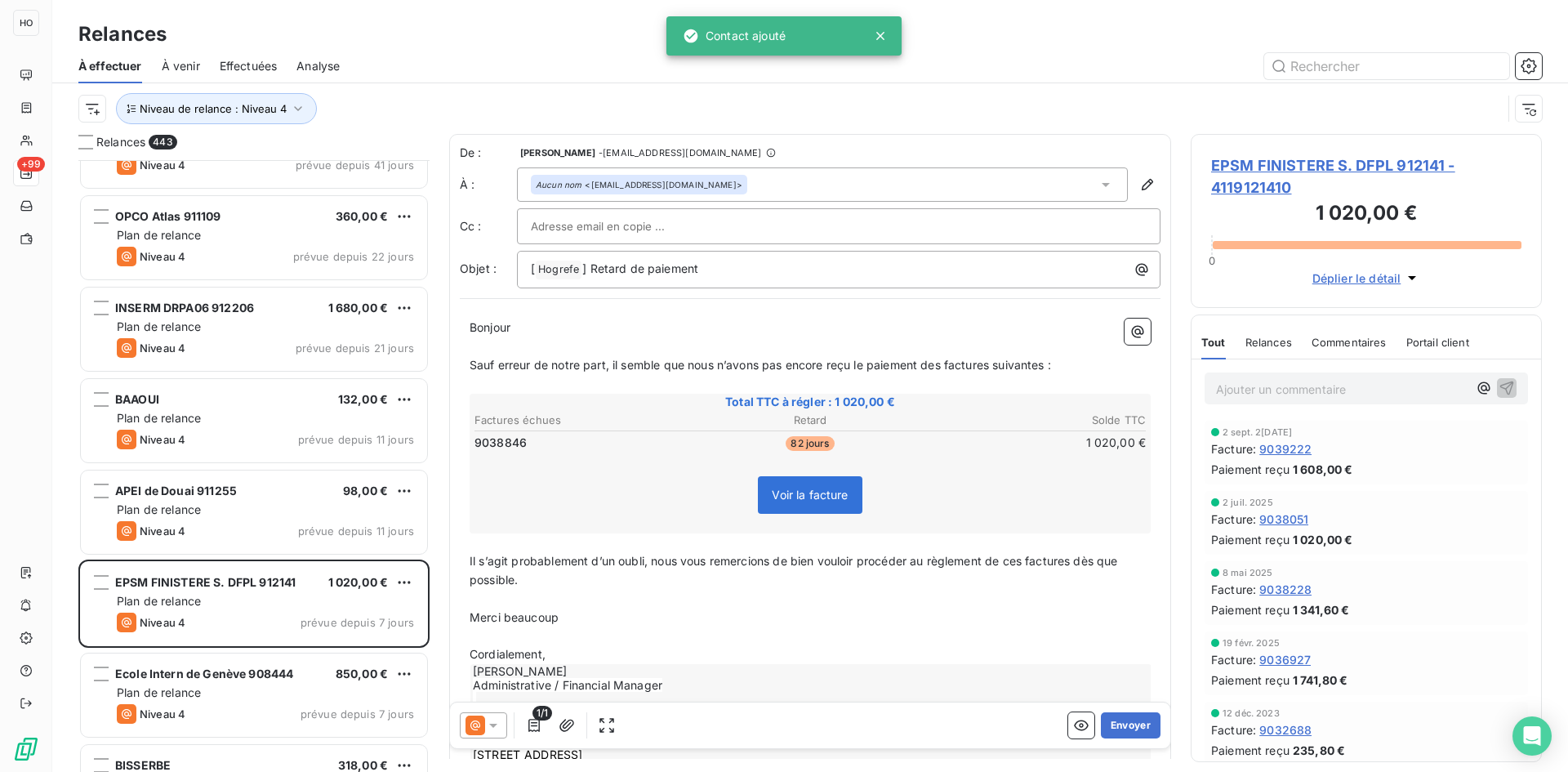
click at [500, 715] on div at bounding box center [483, 725] width 47 height 26
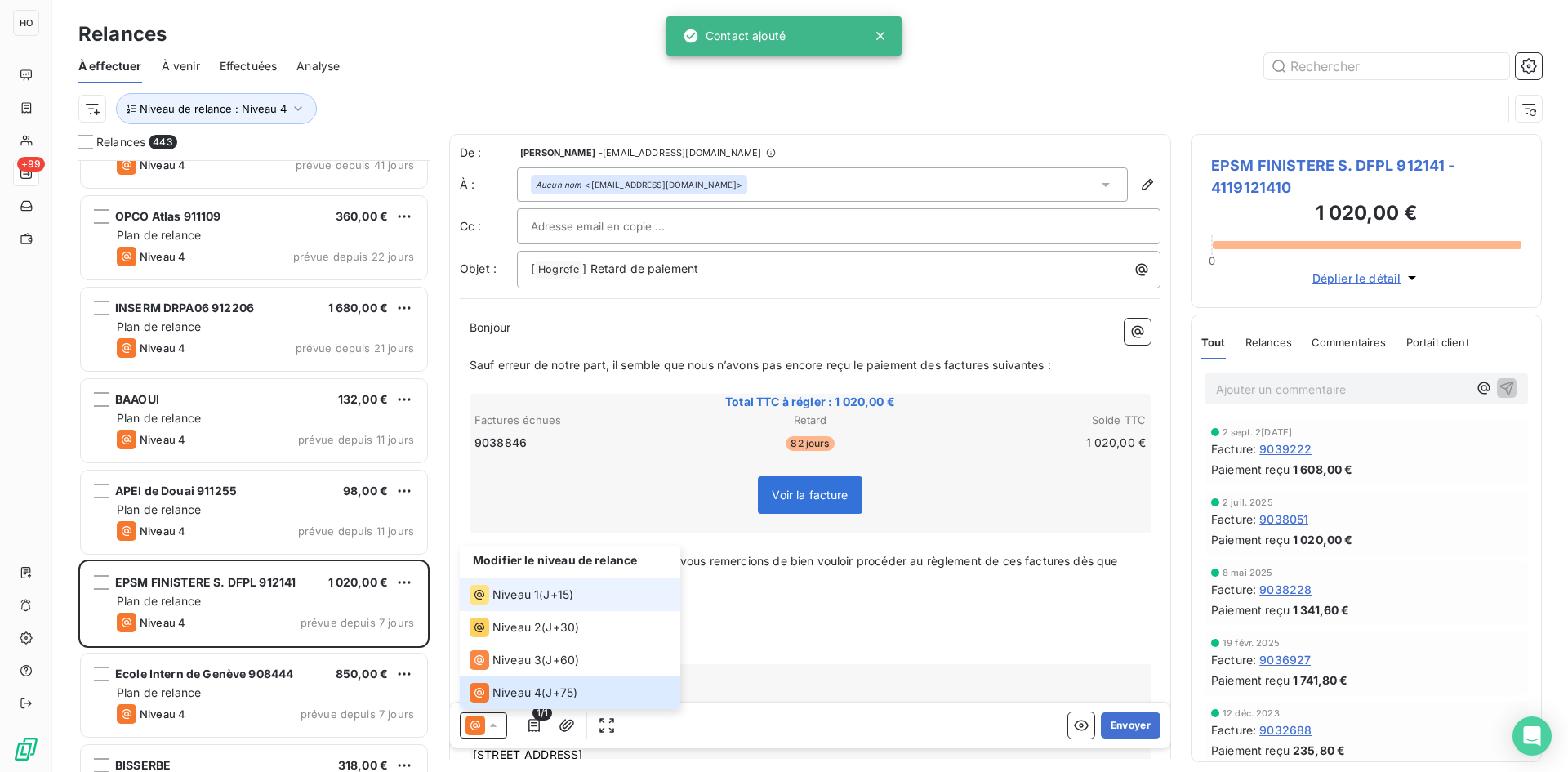
click at [540, 589] on div "Niveau 1 ( J+15 )" at bounding box center [522, 594] width 104 height 19
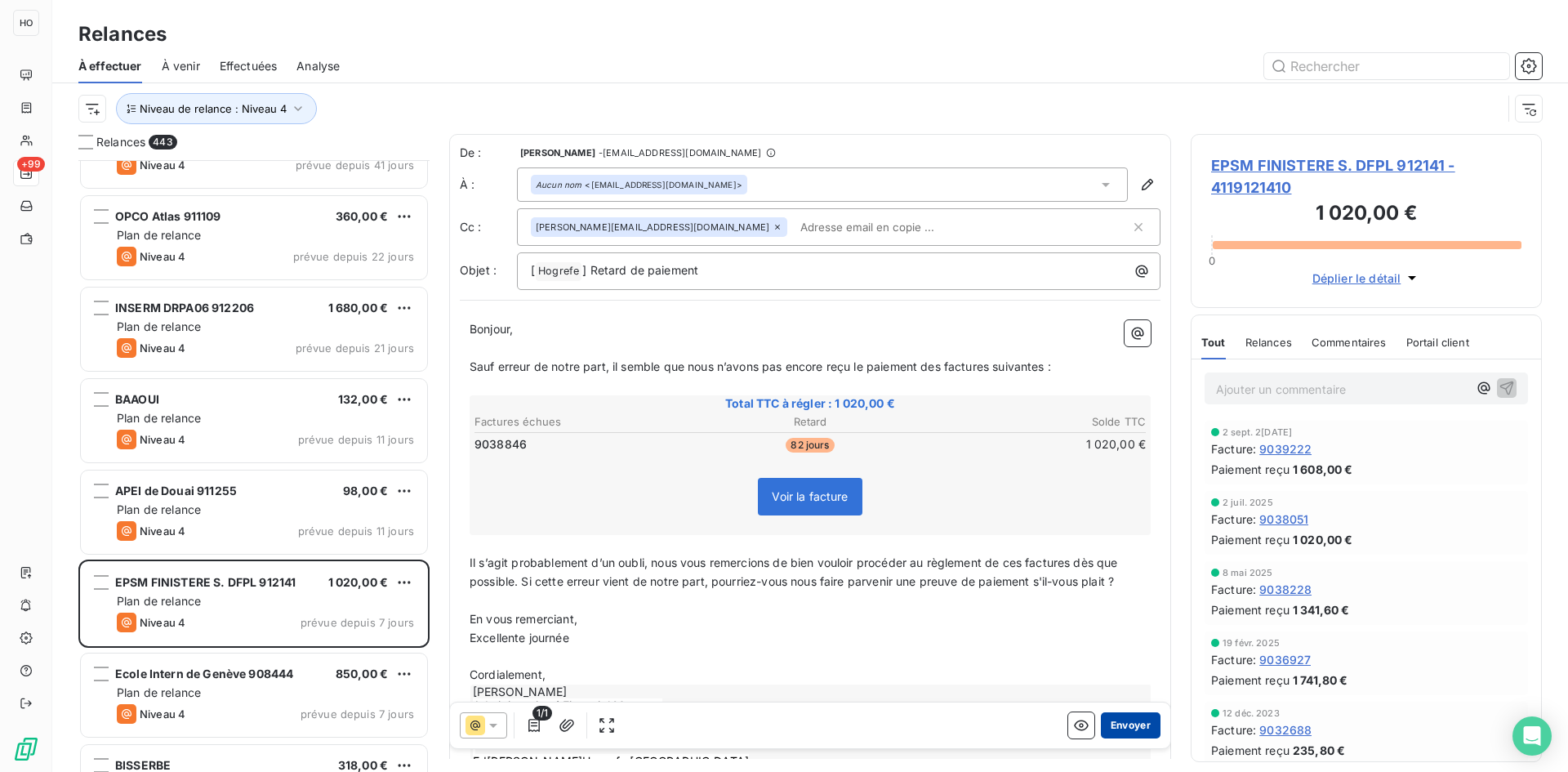
click at [1128, 722] on button "Envoyer" at bounding box center [1130, 725] width 60 height 26
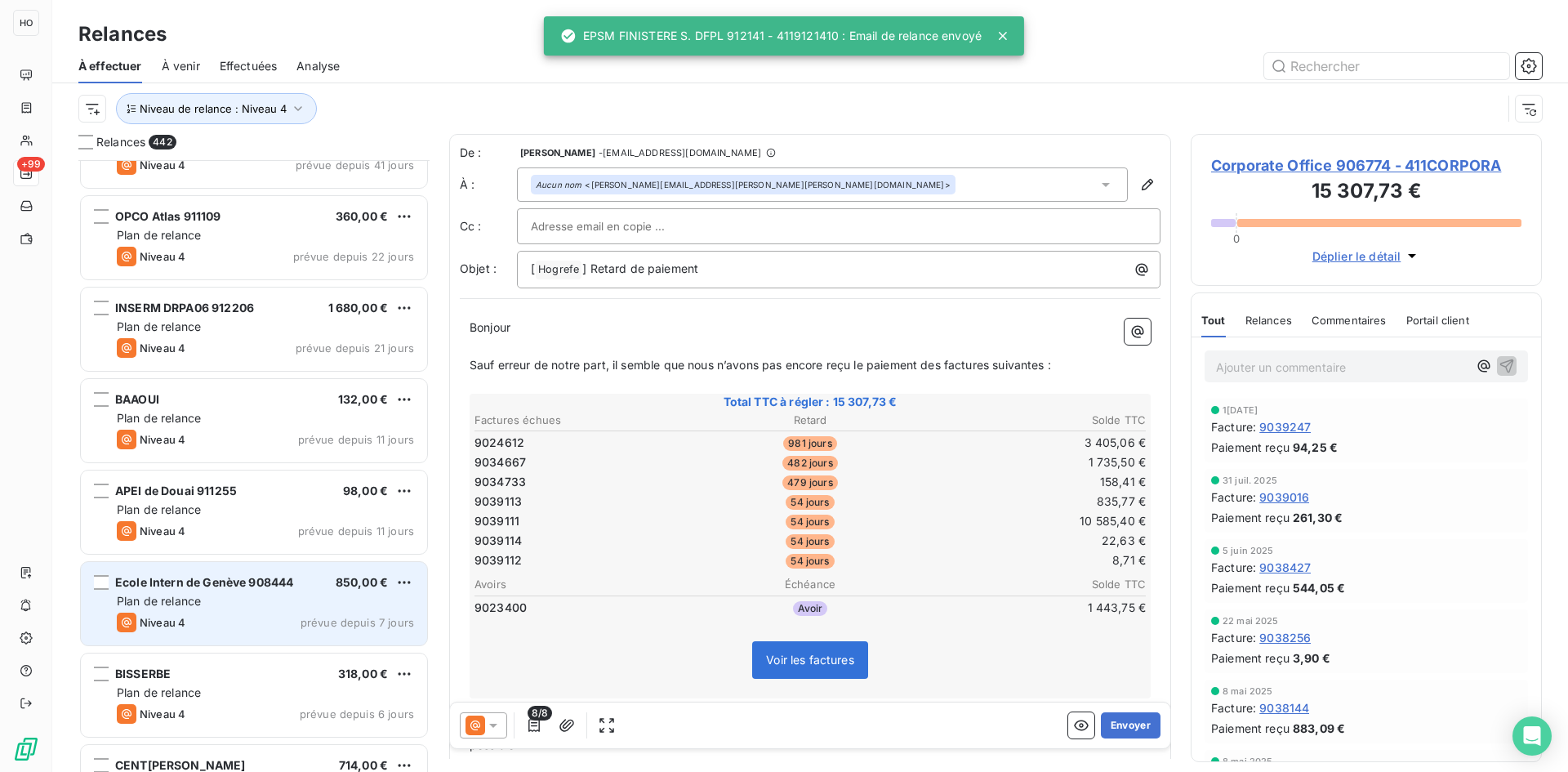
click at [197, 592] on div "Ecole Intern de Genève 908444 850,00 € Plan de relance Niveau 4 prévue depuis 7…" at bounding box center [253, 603] width 346 height 83
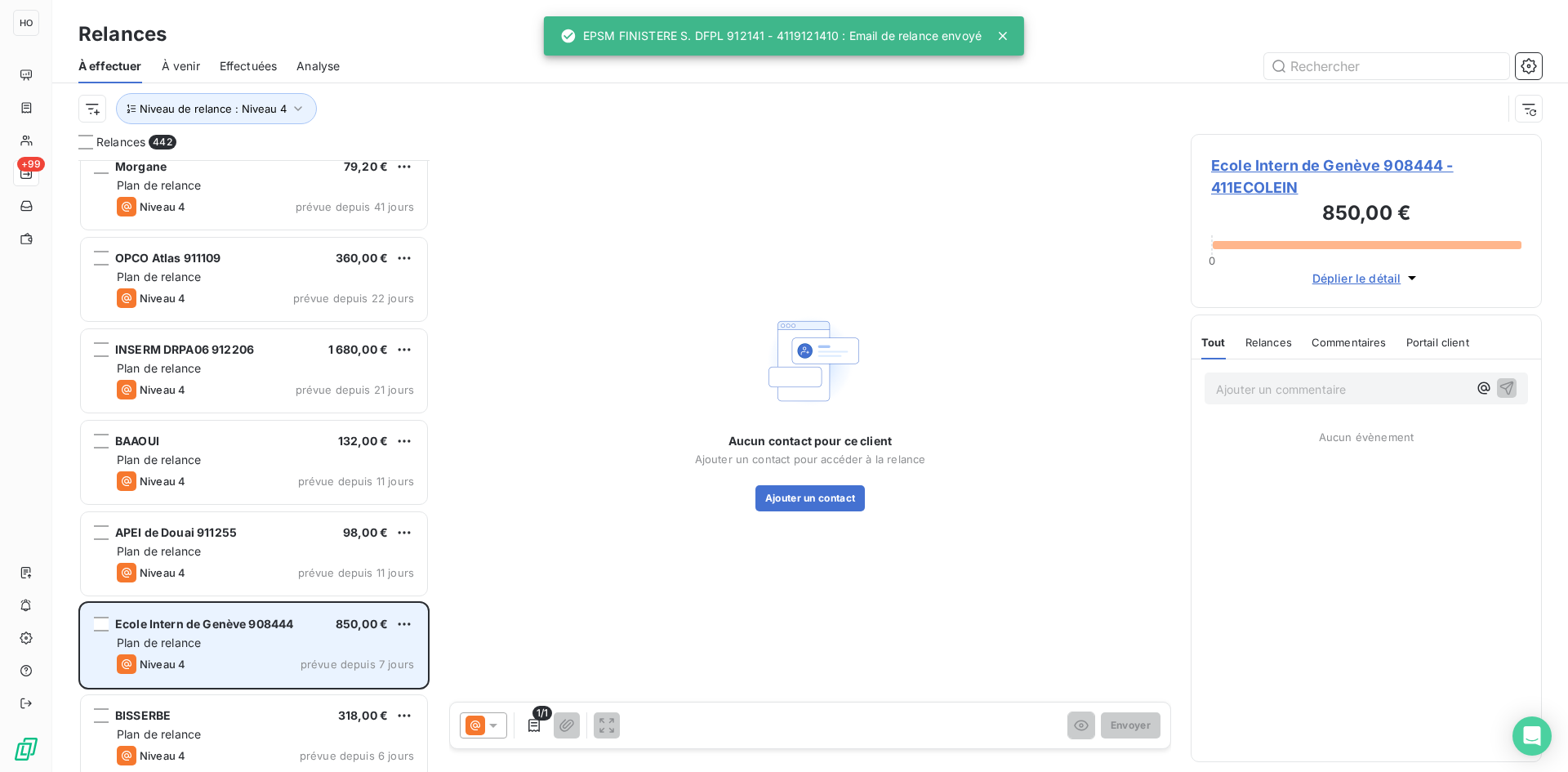
scroll to position [39826, 0]
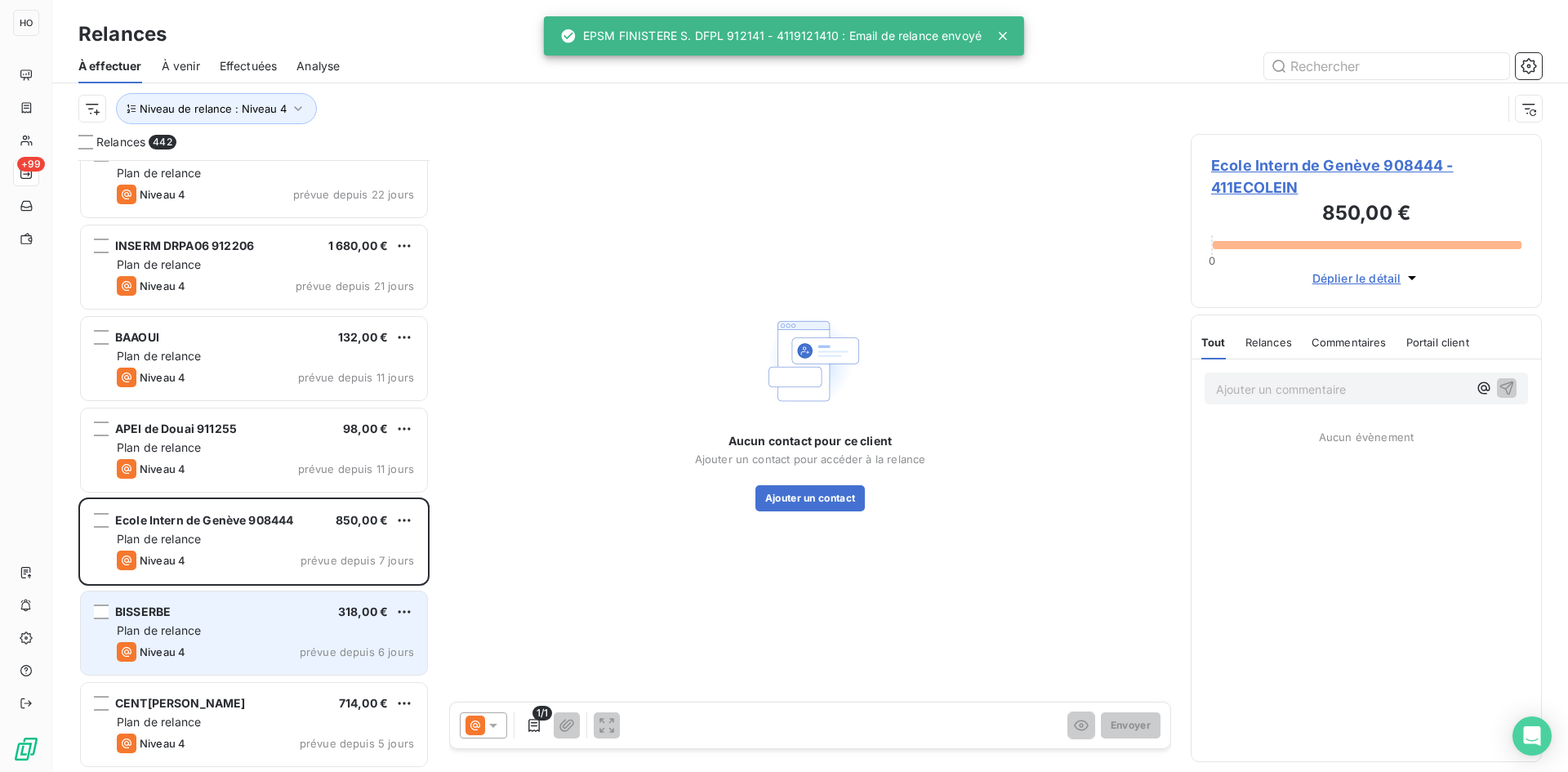
click at [259, 622] on div "BISSERBE 318,00 € Plan de relance Niveau 4 prévue depuis 6 jours" at bounding box center [253, 633] width 346 height 83
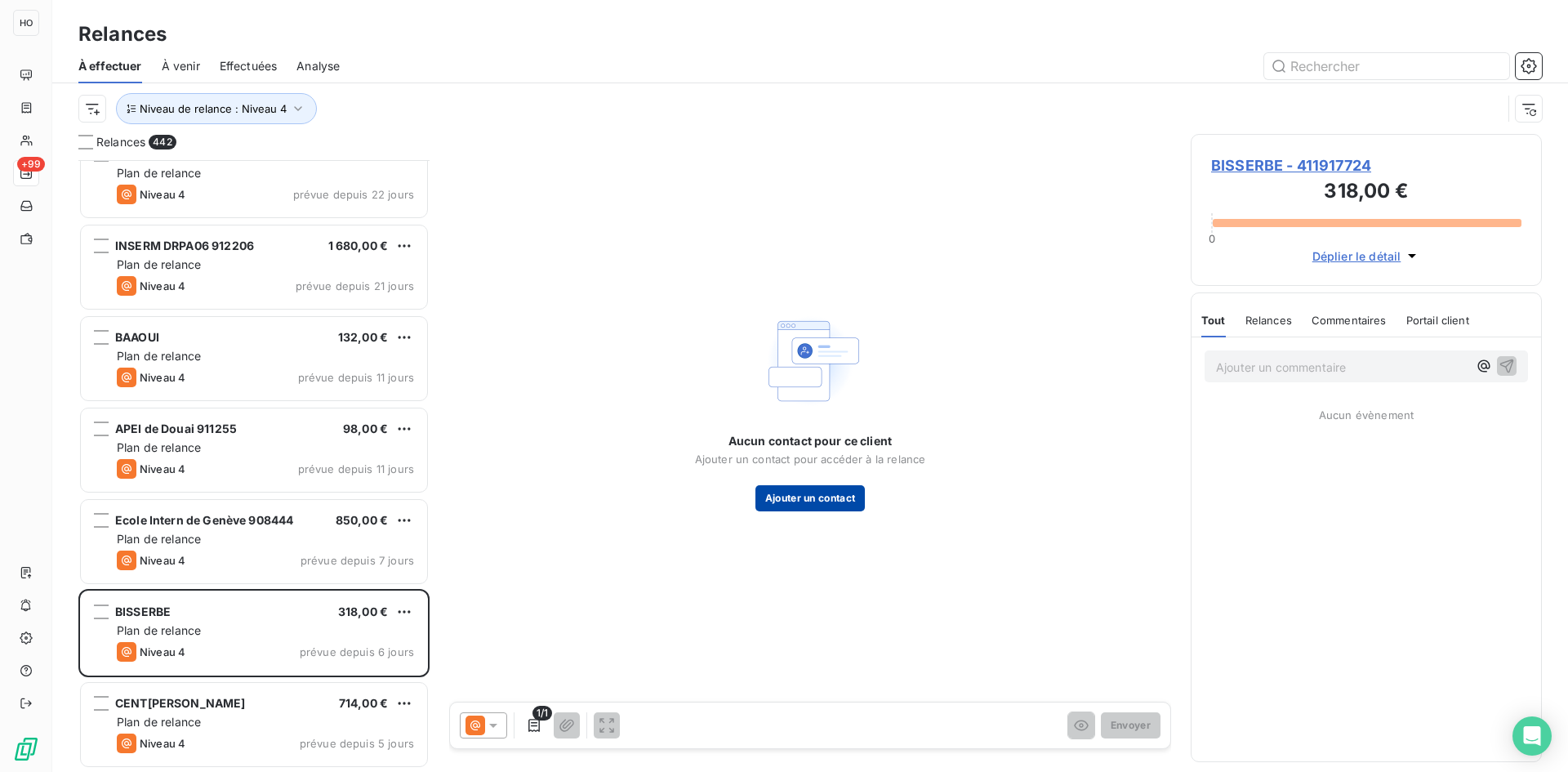
click at [806, 509] on button "Ajouter un contact" at bounding box center [810, 498] width 110 height 26
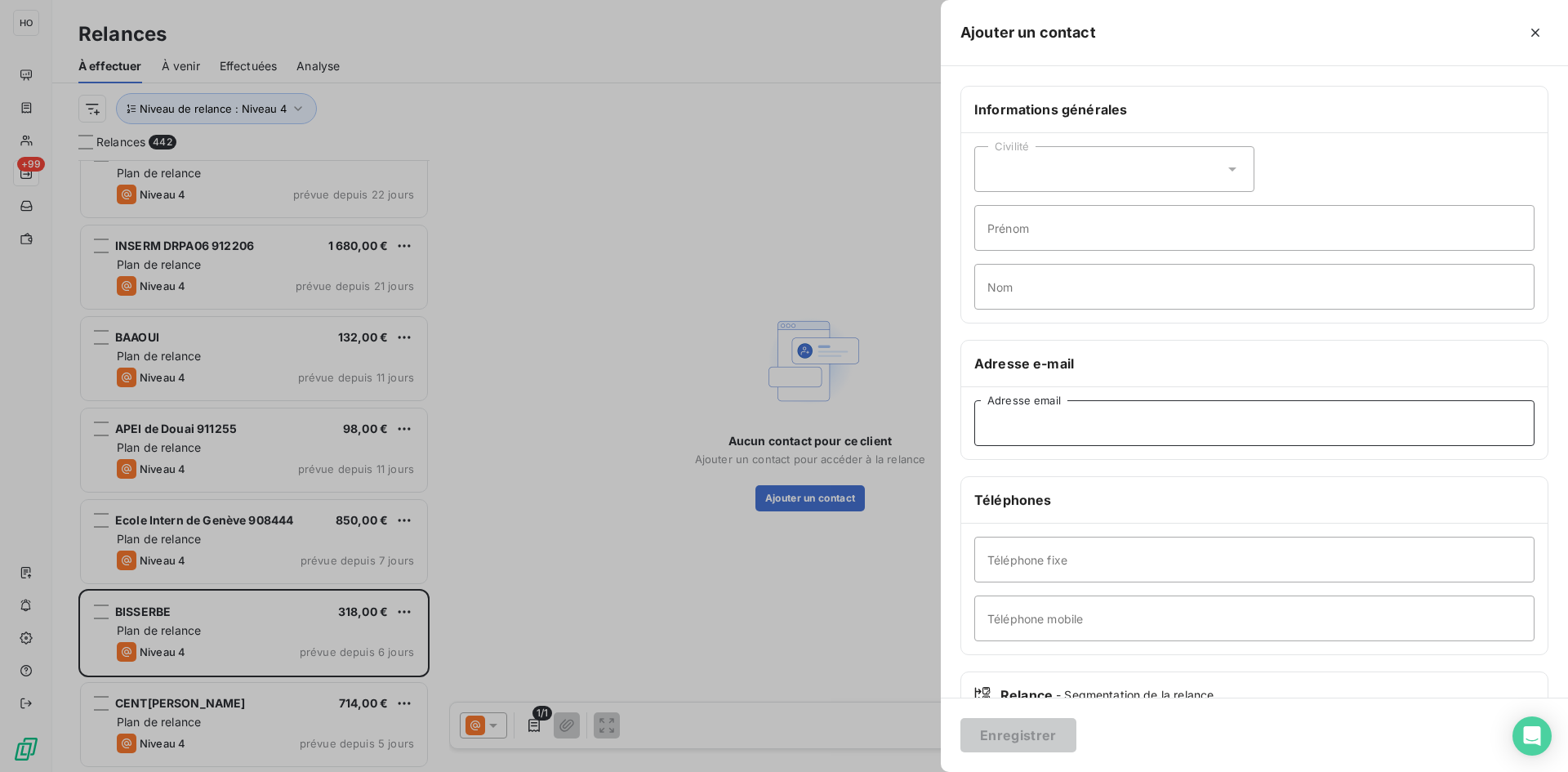
click at [1034, 425] on input "Adresse email" at bounding box center [1254, 423] width 560 height 46
paste input "[EMAIL_ADDRESS][DOMAIN_NAME]"
type input "[EMAIL_ADDRESS][DOMAIN_NAME]"
click at [1009, 734] on button "Enregistrer" at bounding box center [1018, 735] width 116 height 34
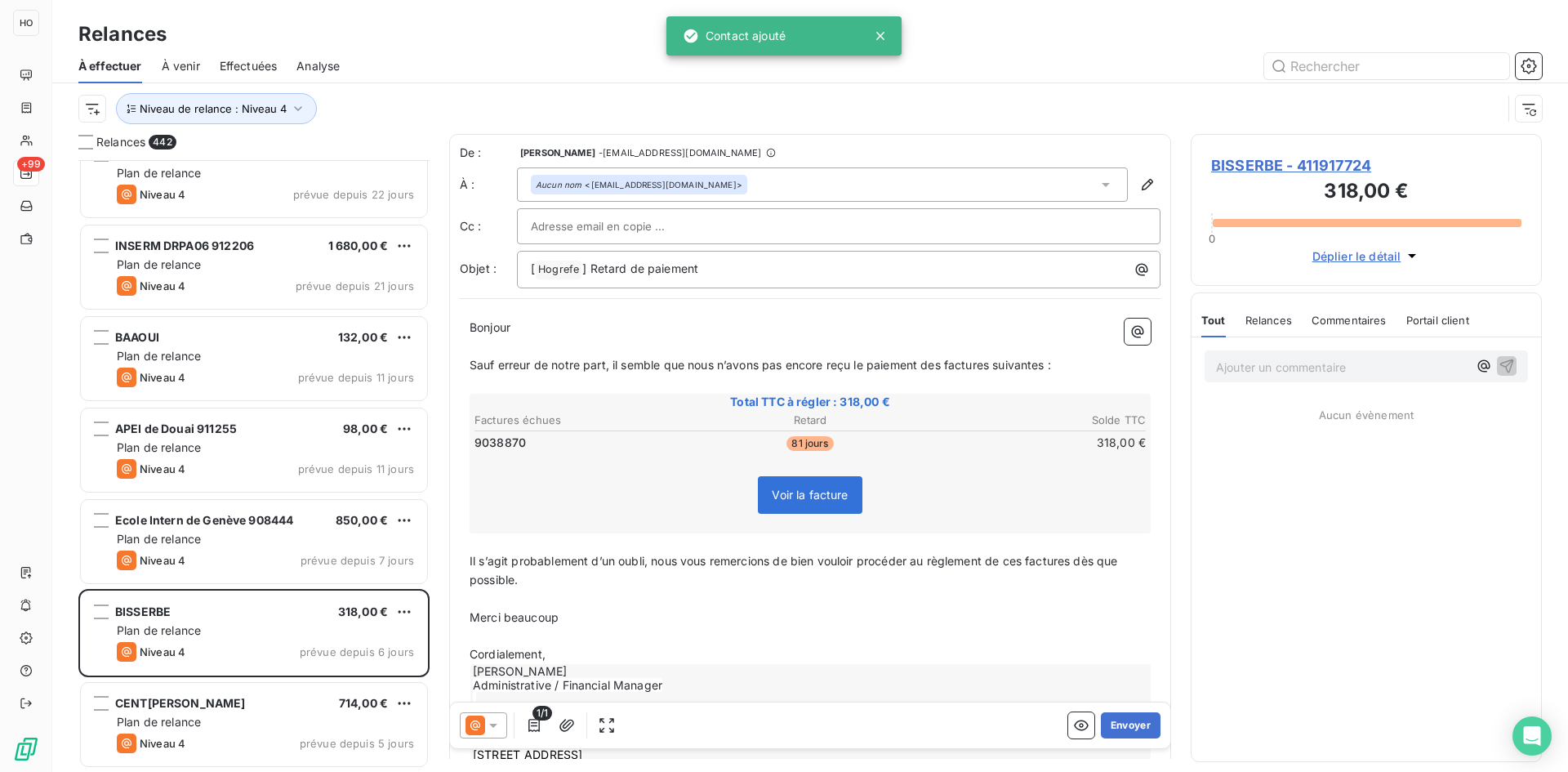
click at [497, 729] on icon at bounding box center [492, 725] width 16 height 16
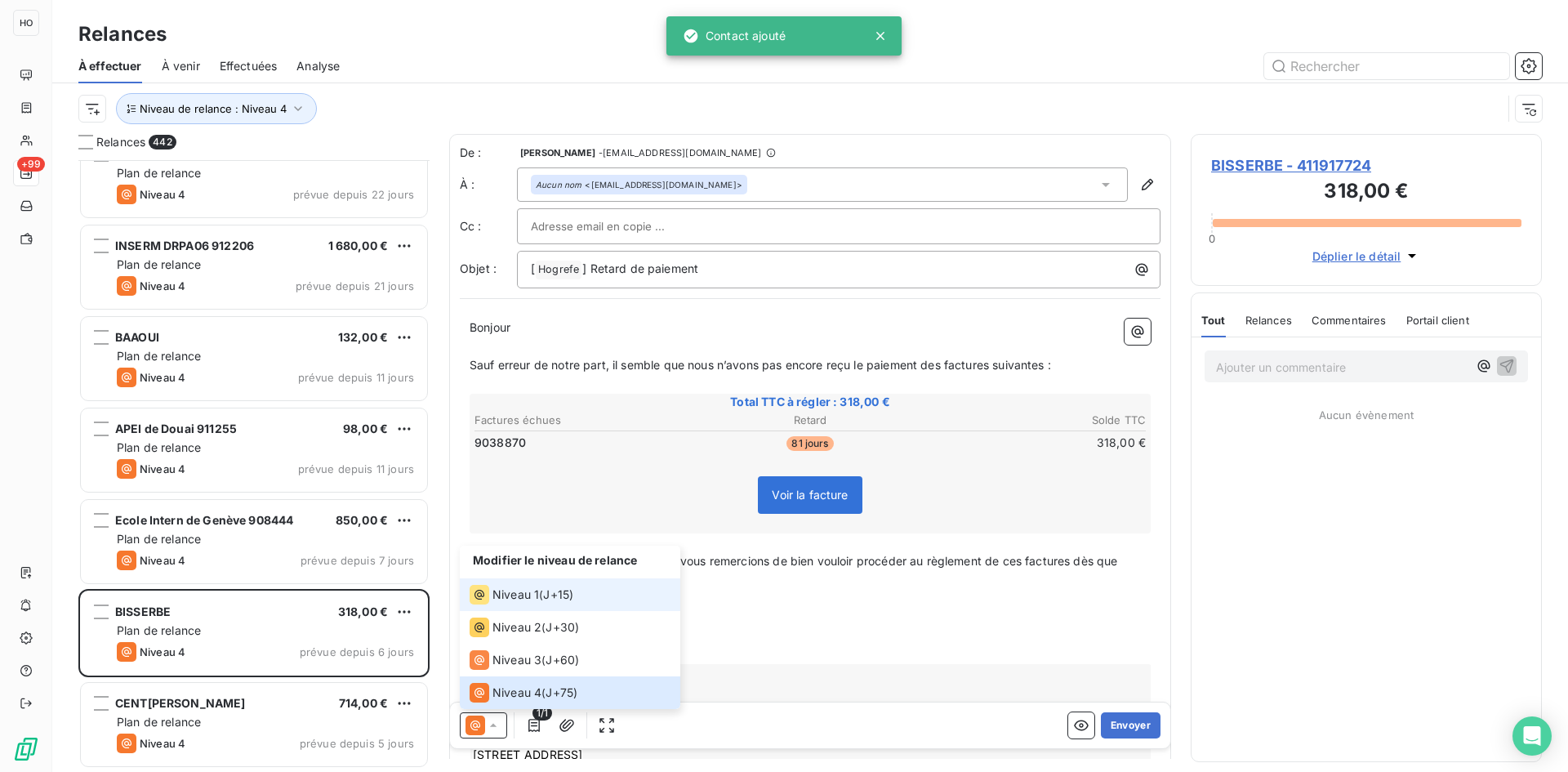
click at [534, 593] on span "Niveau 1" at bounding box center [515, 594] width 46 height 16
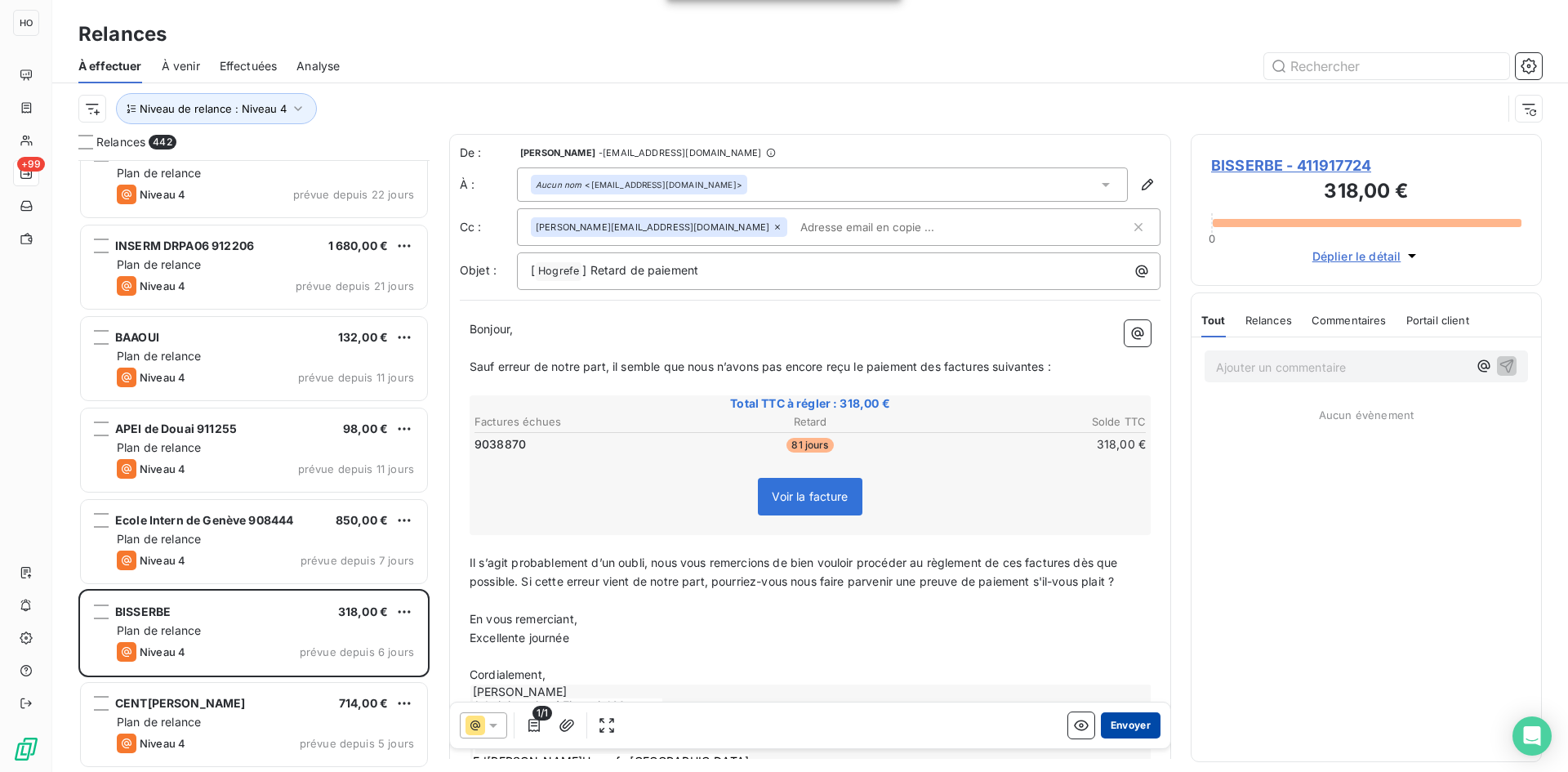
click at [1122, 726] on button "Envoyer" at bounding box center [1130, 725] width 60 height 26
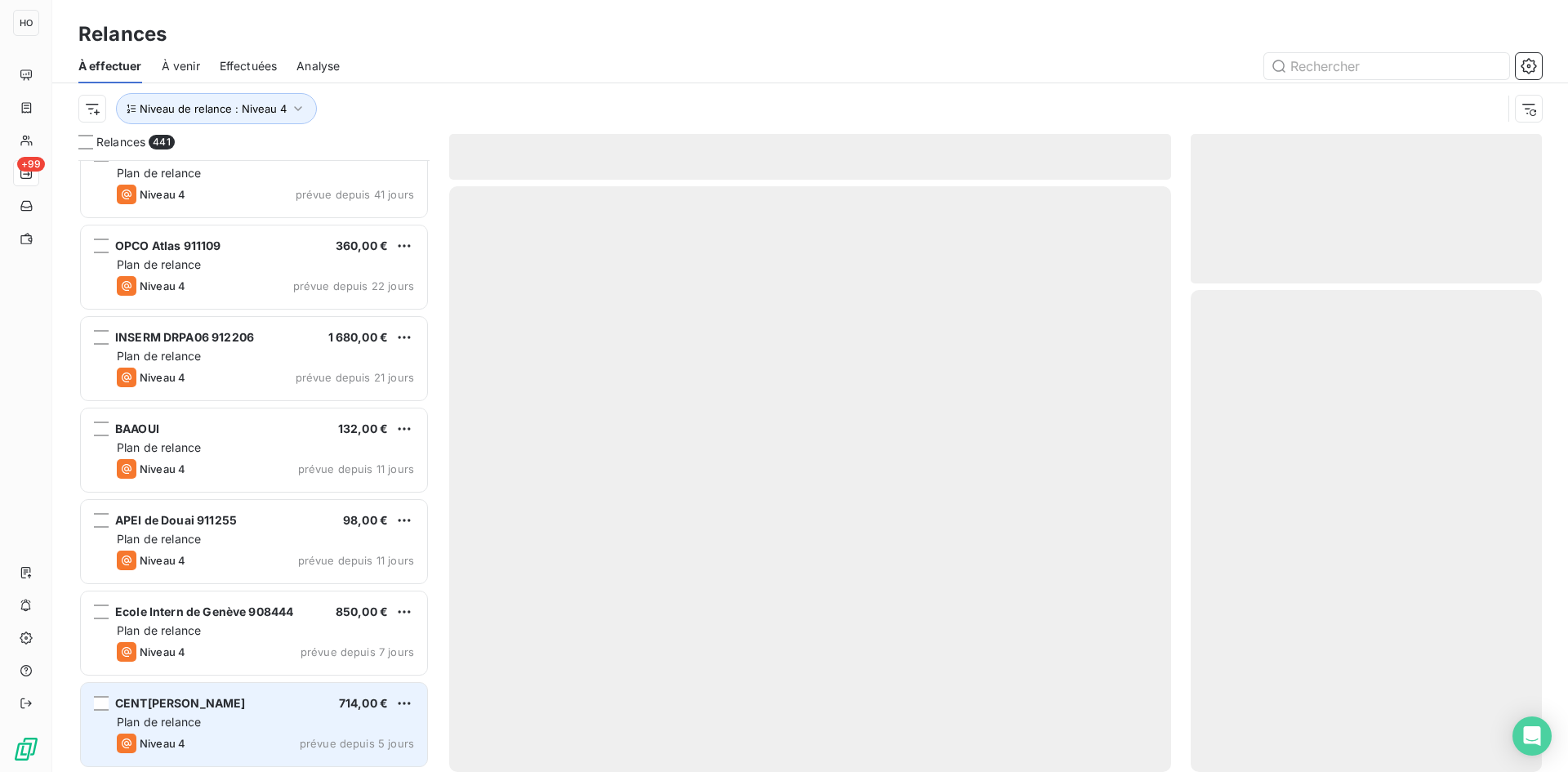
scroll to position [39734, 0]
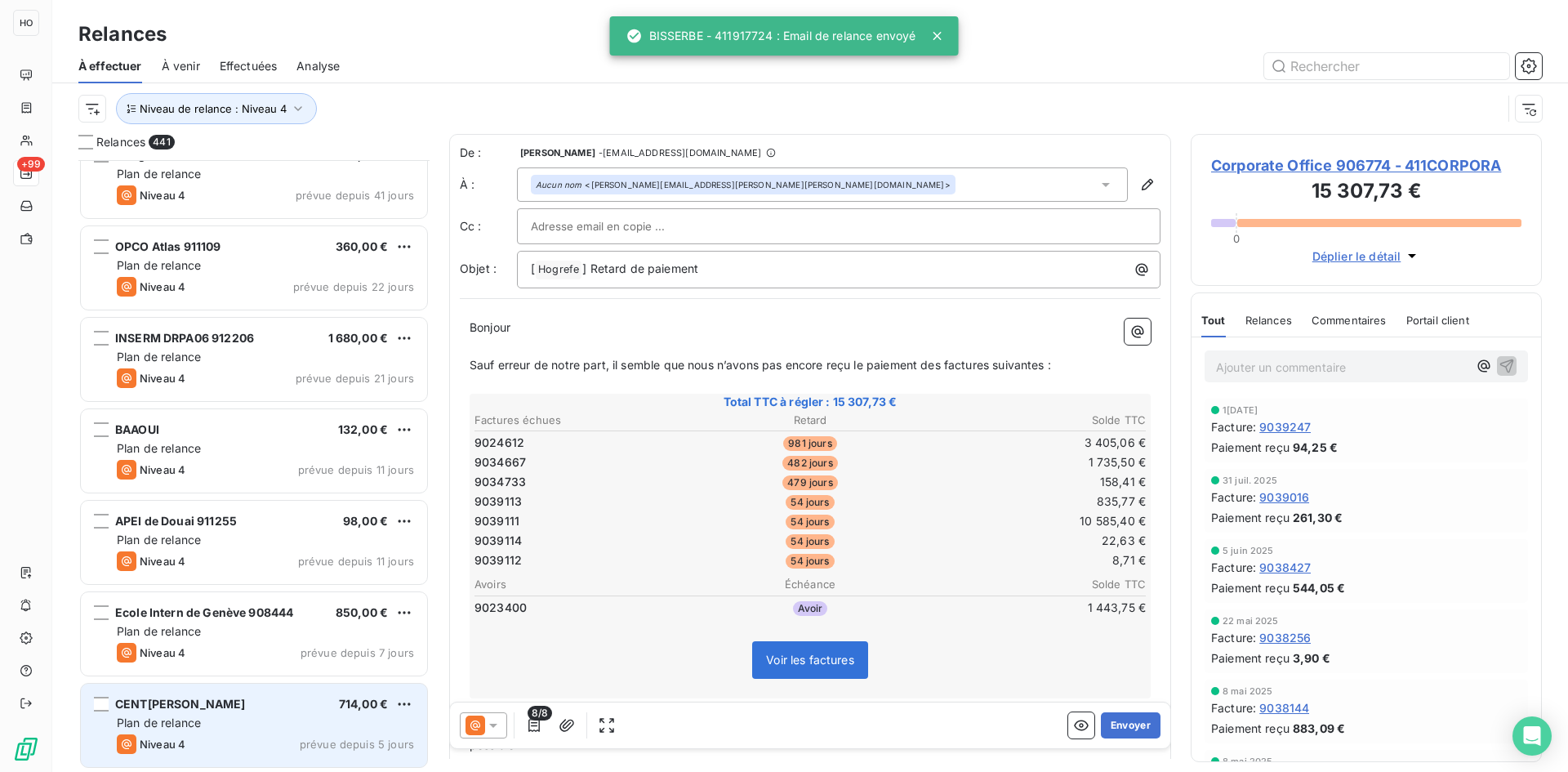
click at [289, 726] on div "Plan de relance" at bounding box center [265, 722] width 297 height 16
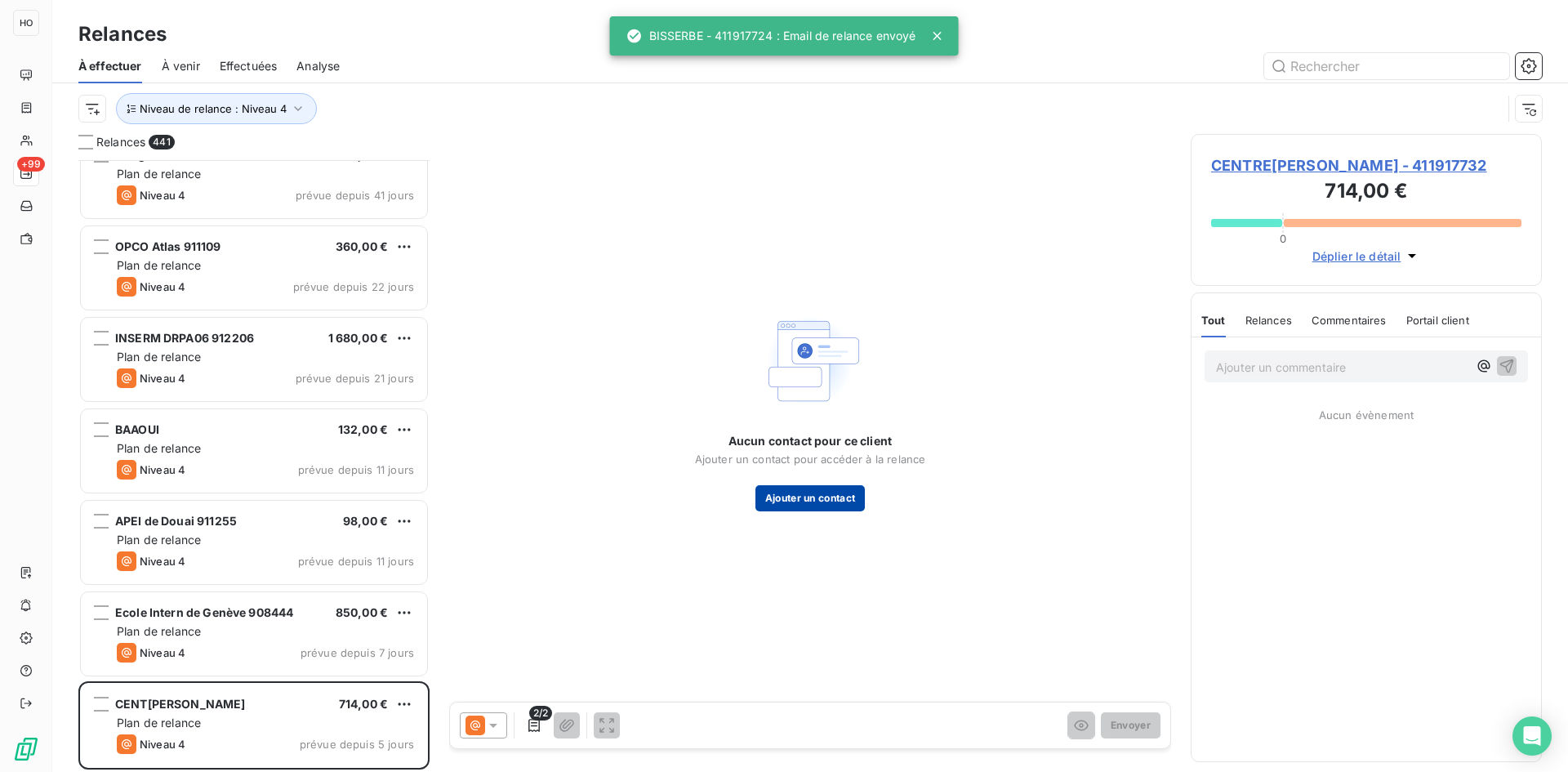
click at [814, 504] on button "Ajouter un contact" at bounding box center [810, 498] width 110 height 26
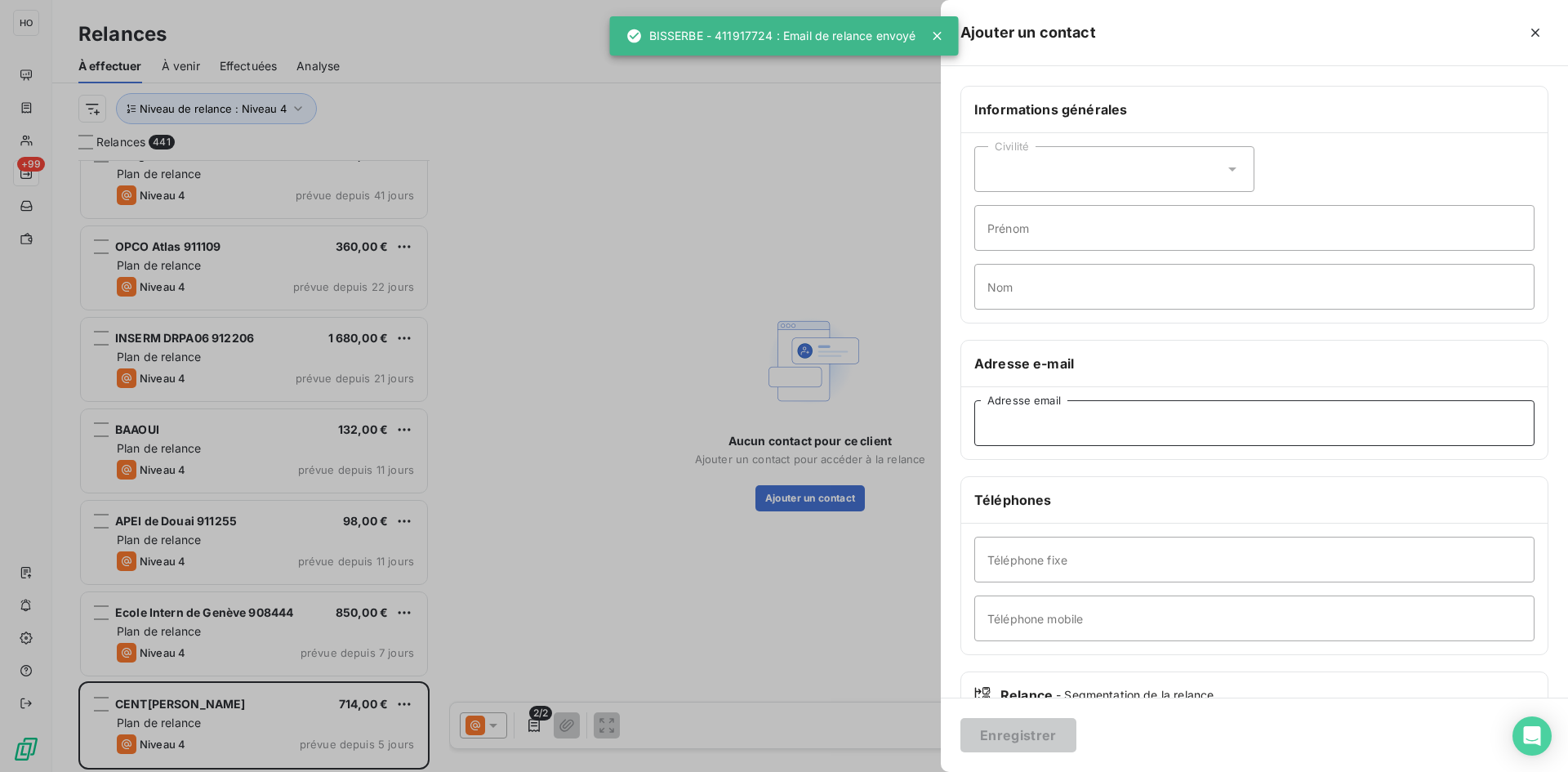
click at [1153, 412] on input "Adresse email" at bounding box center [1254, 423] width 560 height 46
paste input "[PERSON_NAME][EMAIL_ADDRESS][DOMAIN_NAME]"
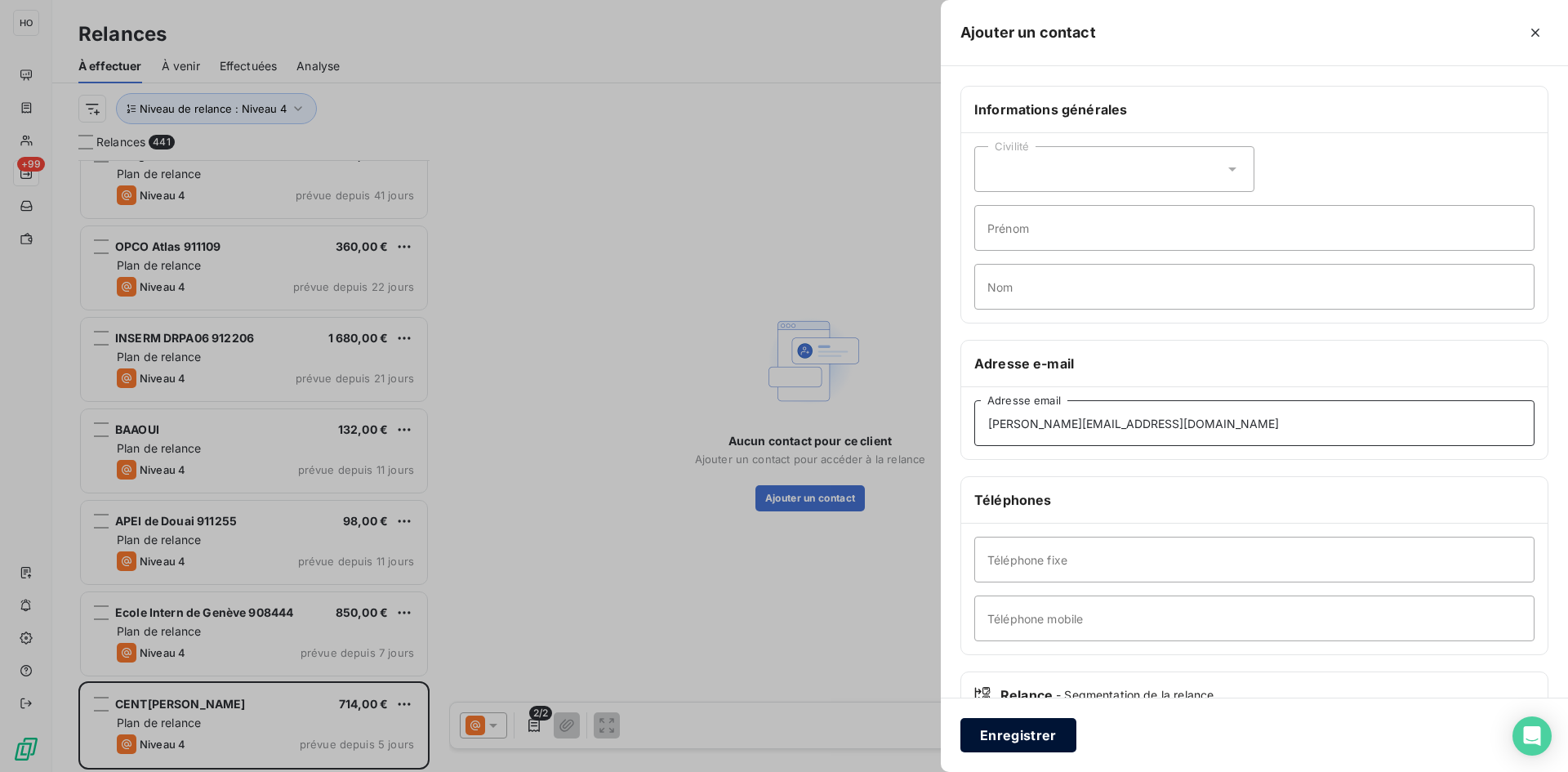
type input "[PERSON_NAME][EMAIL_ADDRESS][DOMAIN_NAME]"
click at [1025, 726] on button "Enregistrer" at bounding box center [1018, 735] width 116 height 34
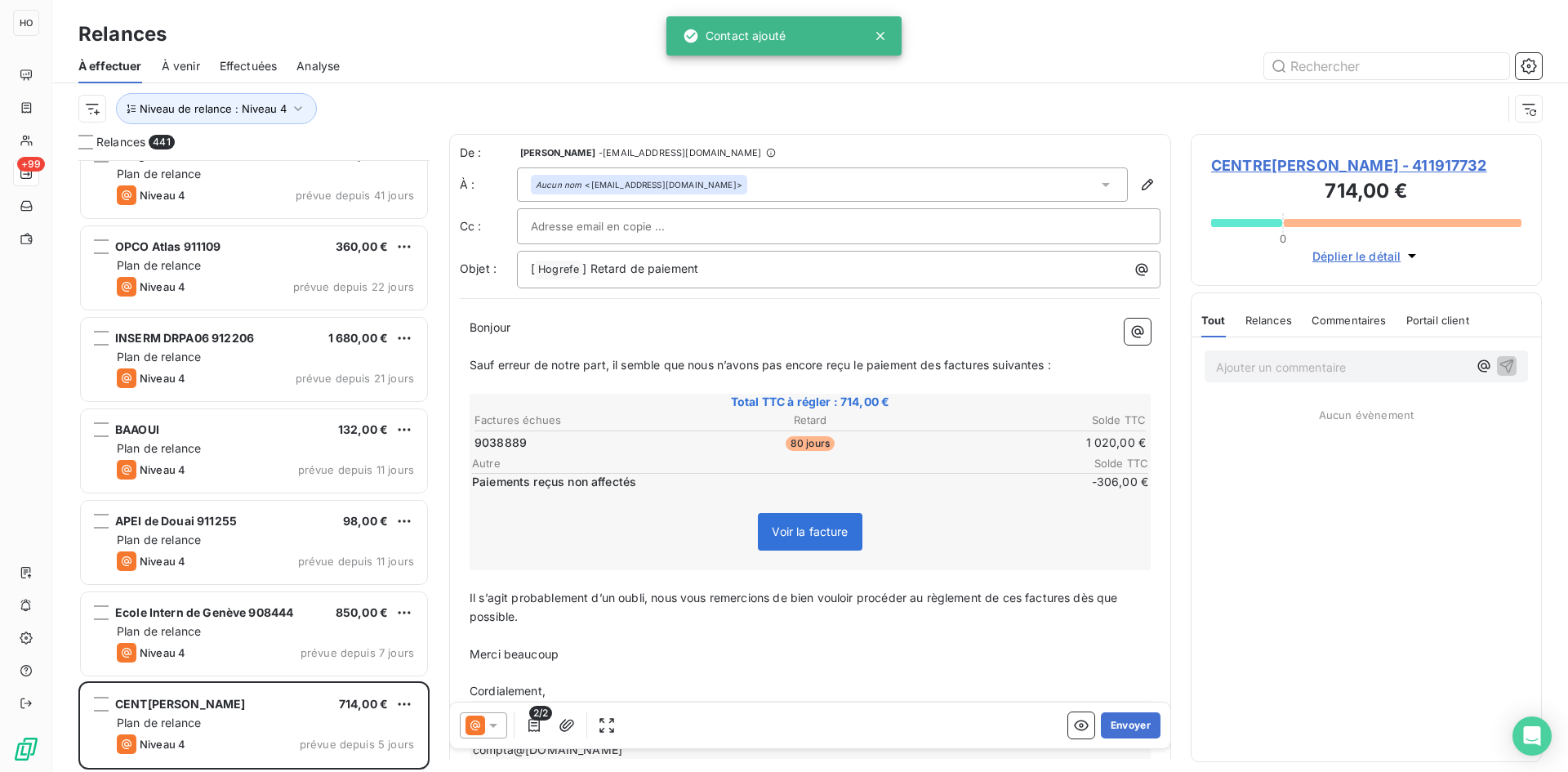
click at [485, 723] on icon at bounding box center [492, 725] width 16 height 16
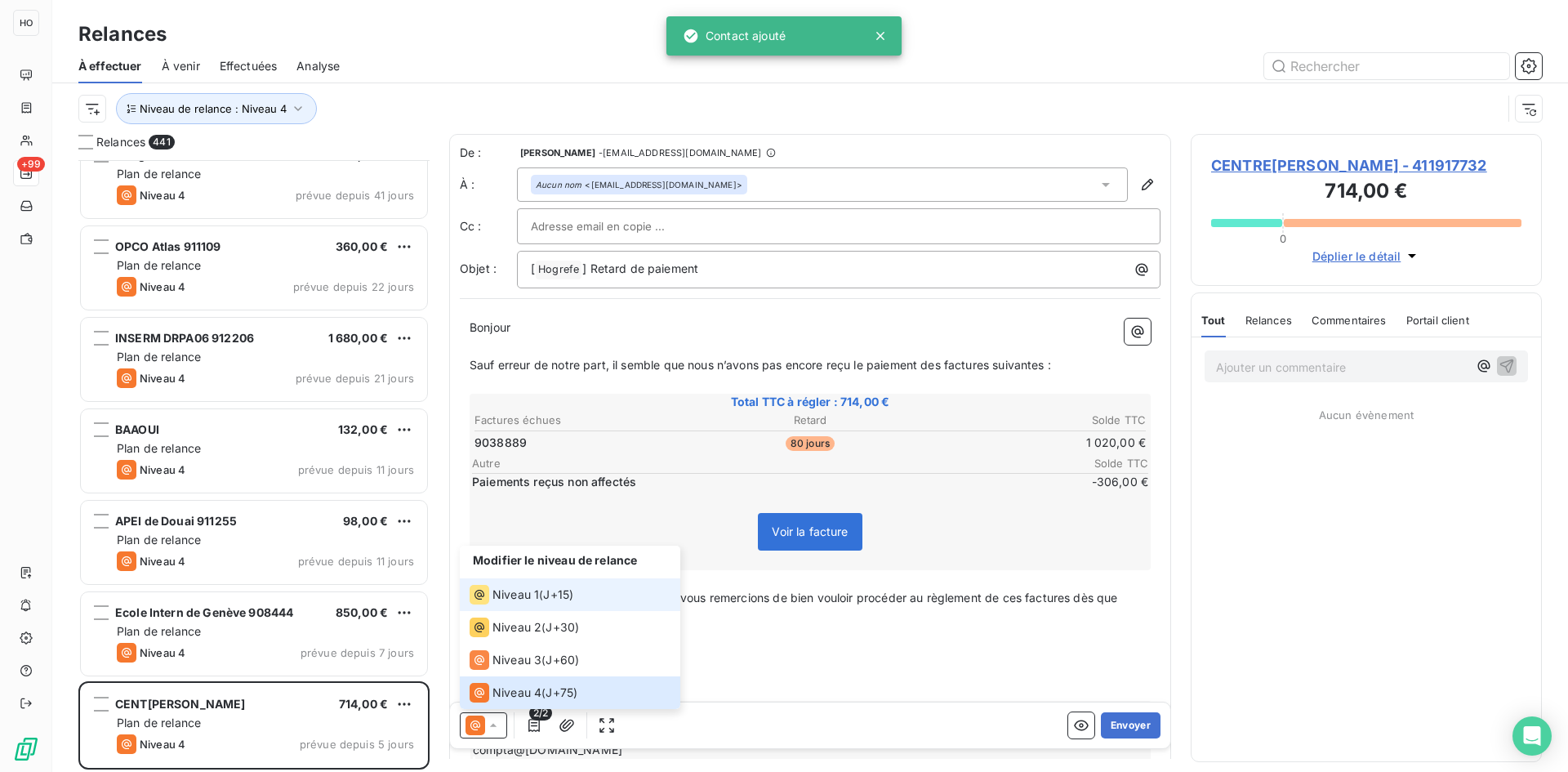
click at [570, 587] on span "J+15 )" at bounding box center [558, 594] width 30 height 16
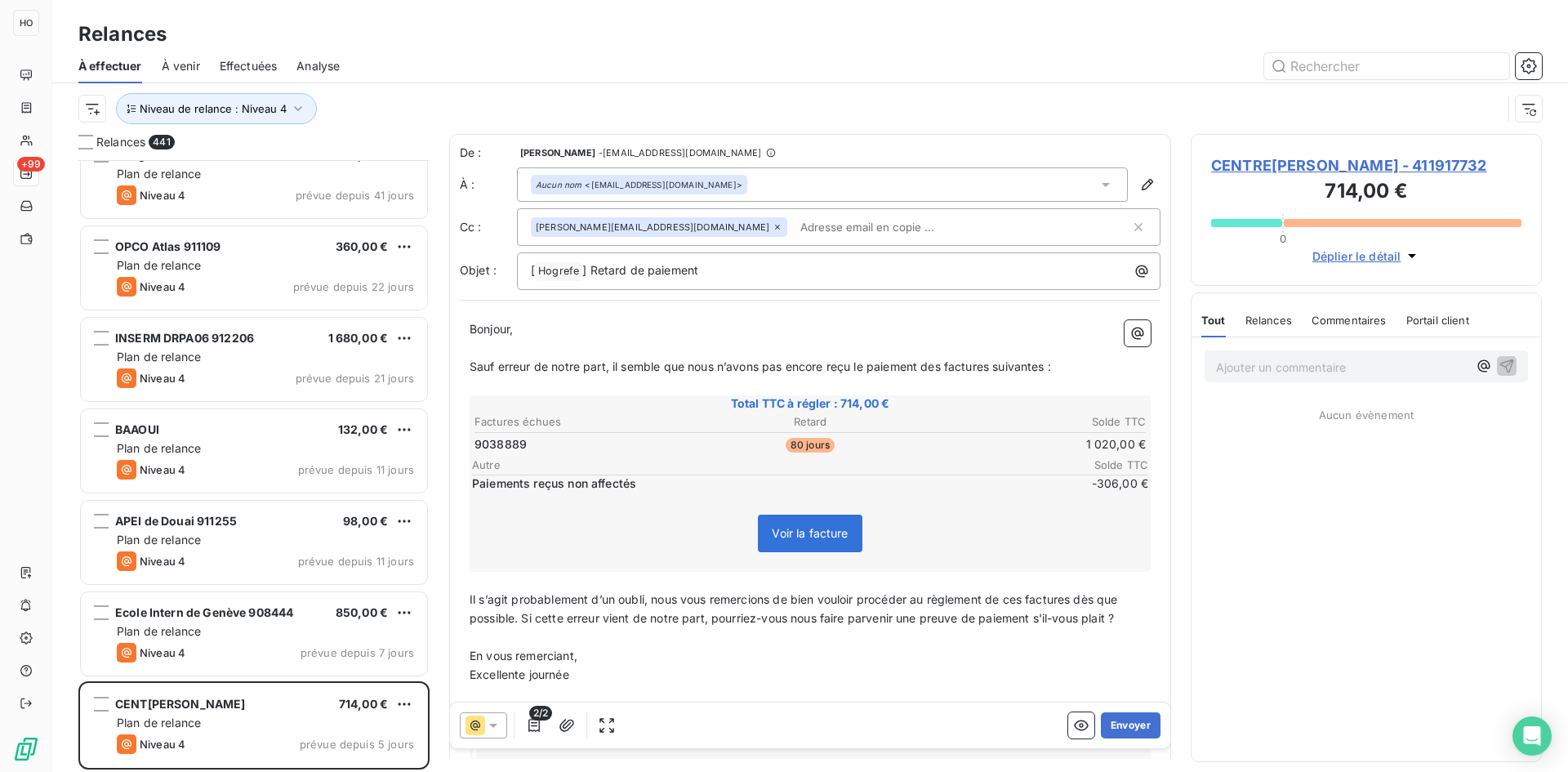
click at [597, 643] on p "﻿" at bounding box center [810, 638] width 681 height 18
click at [1128, 722] on button "Envoyer" at bounding box center [1130, 725] width 60 height 26
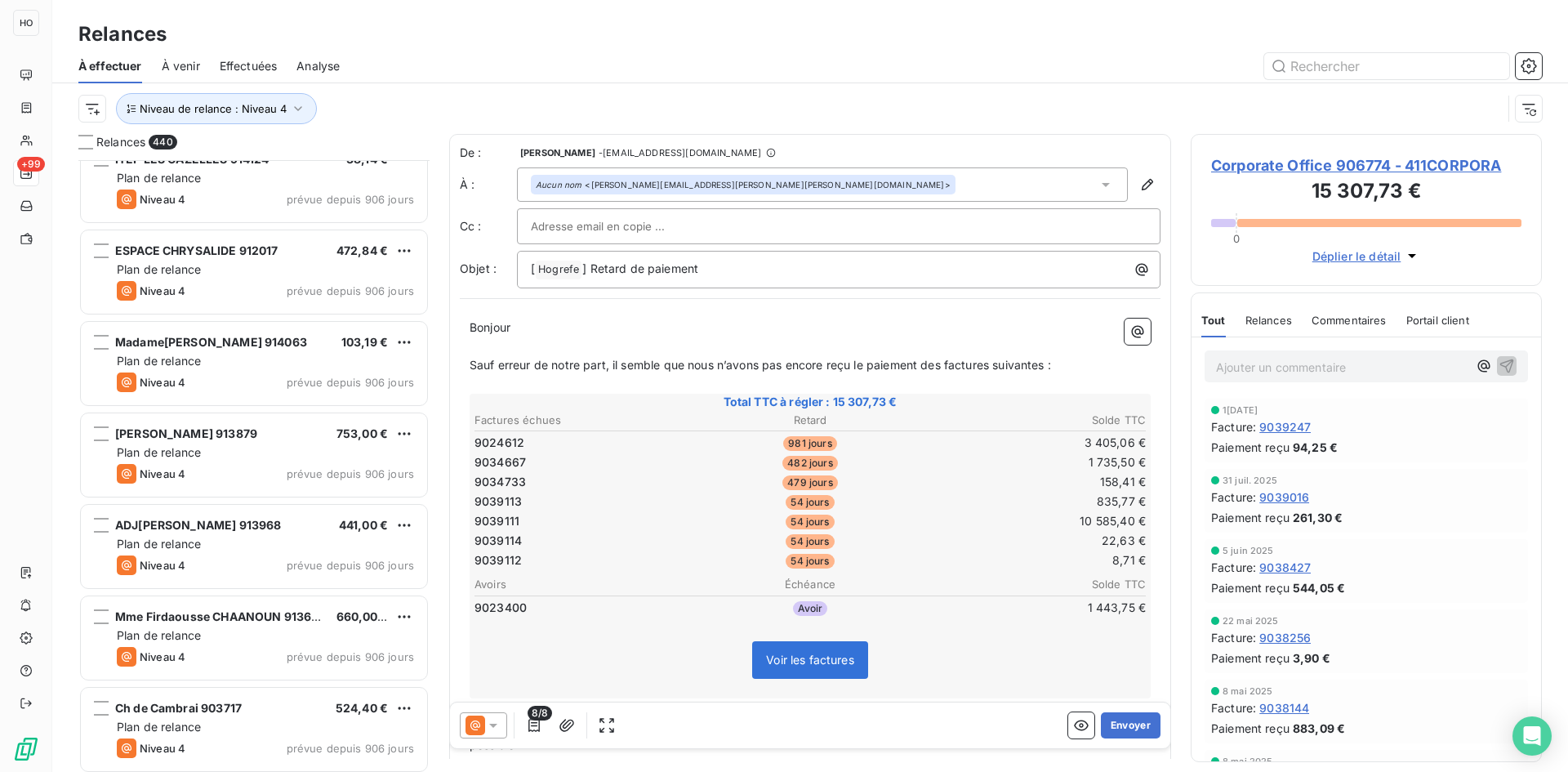
scroll to position [9447, 0]
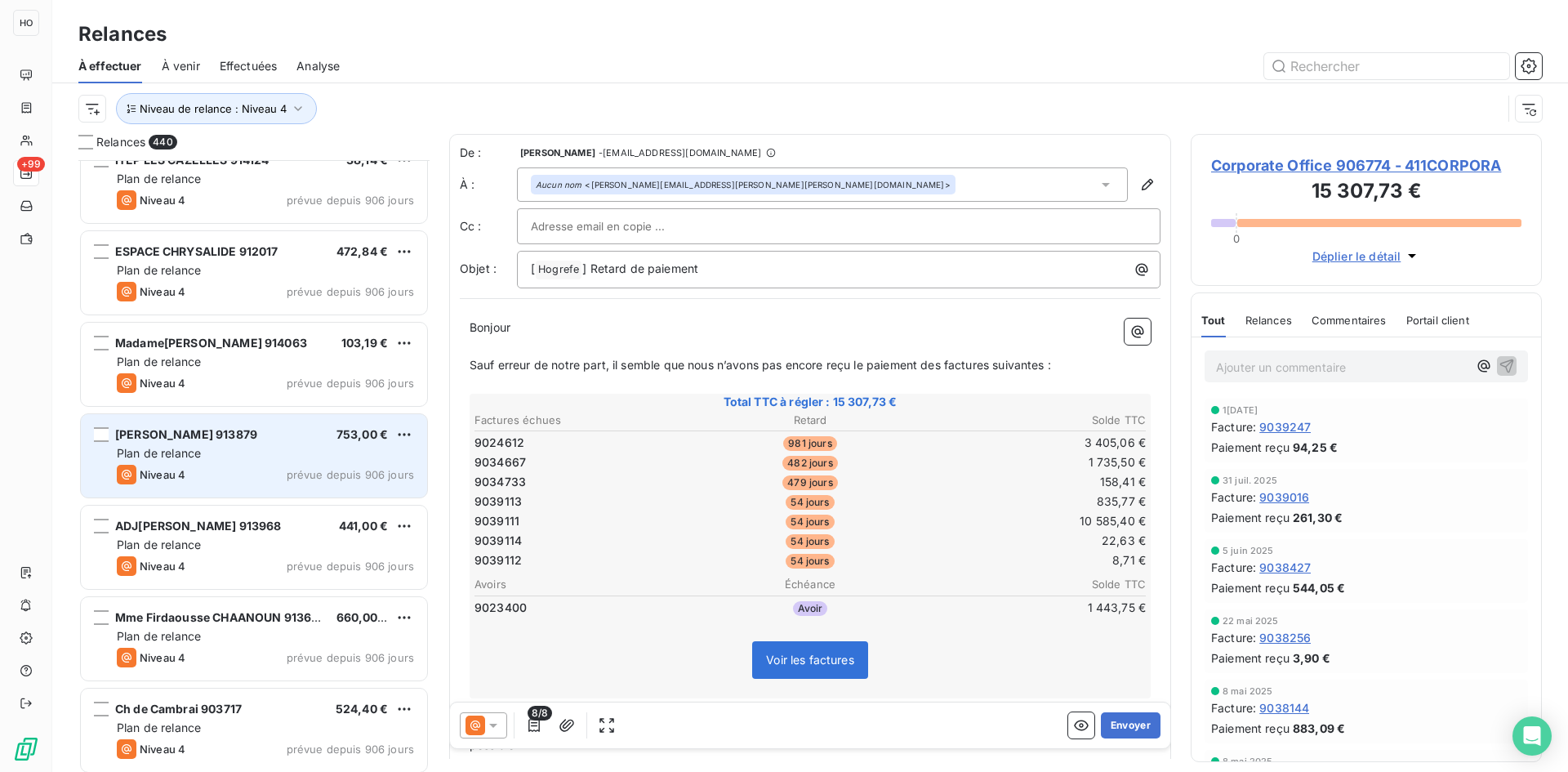
click at [226, 469] on div "Niveau 4 prévue depuis 906 jours" at bounding box center [265, 474] width 297 height 19
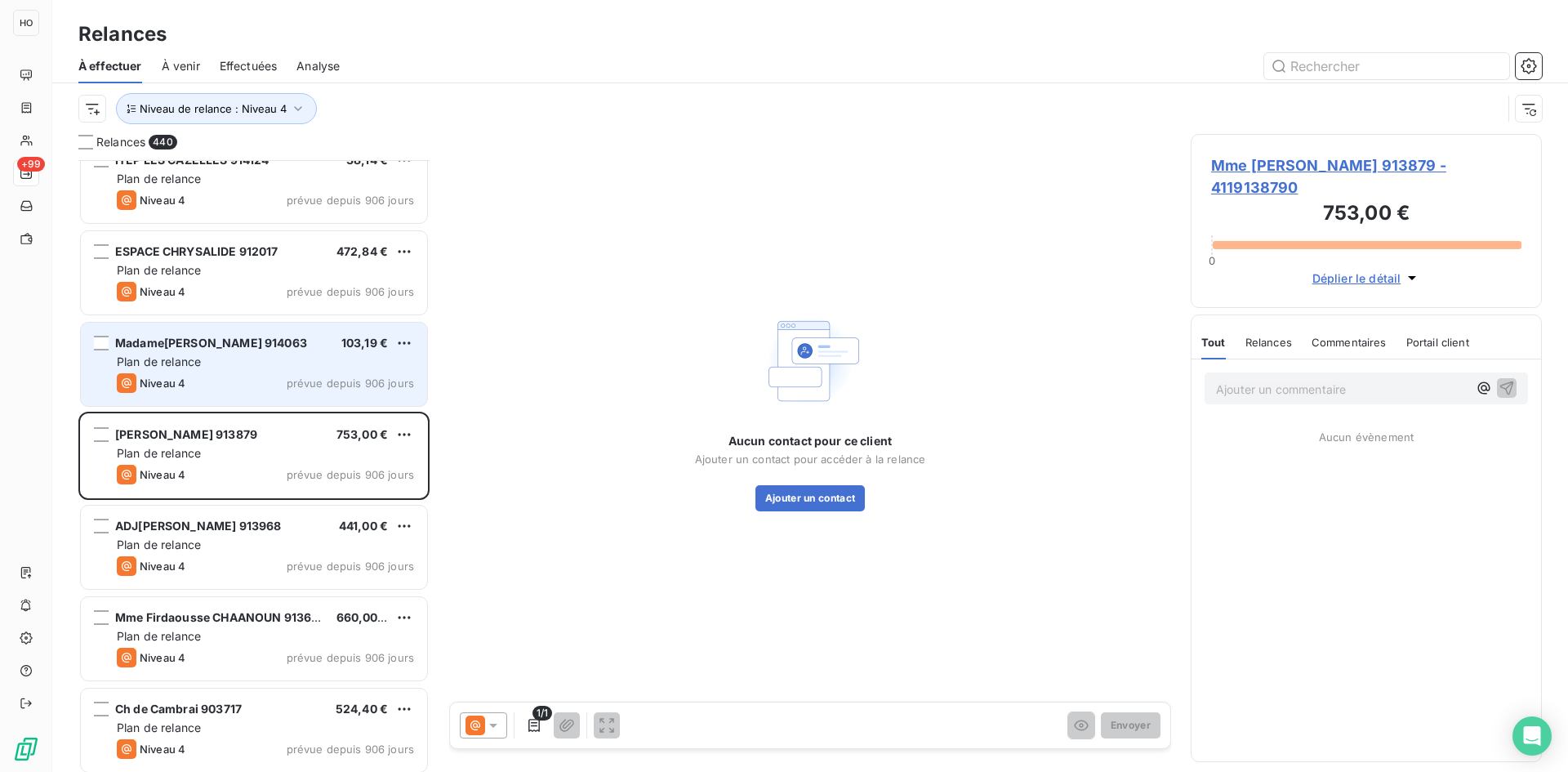
click at [234, 378] on div "Niveau 4 prévue depuis 906 jours" at bounding box center [265, 383] width 297 height 19
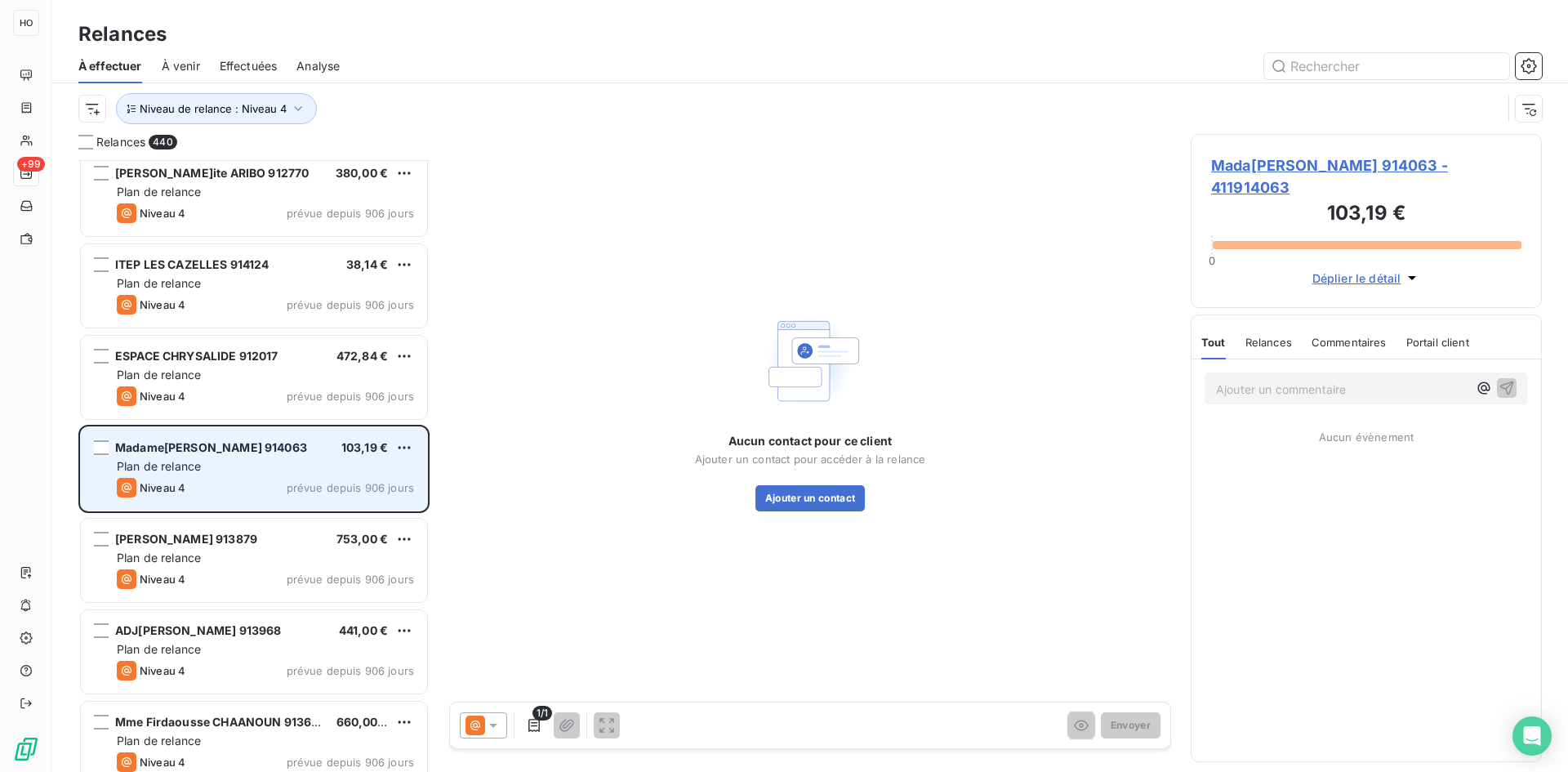
scroll to position [9341, 0]
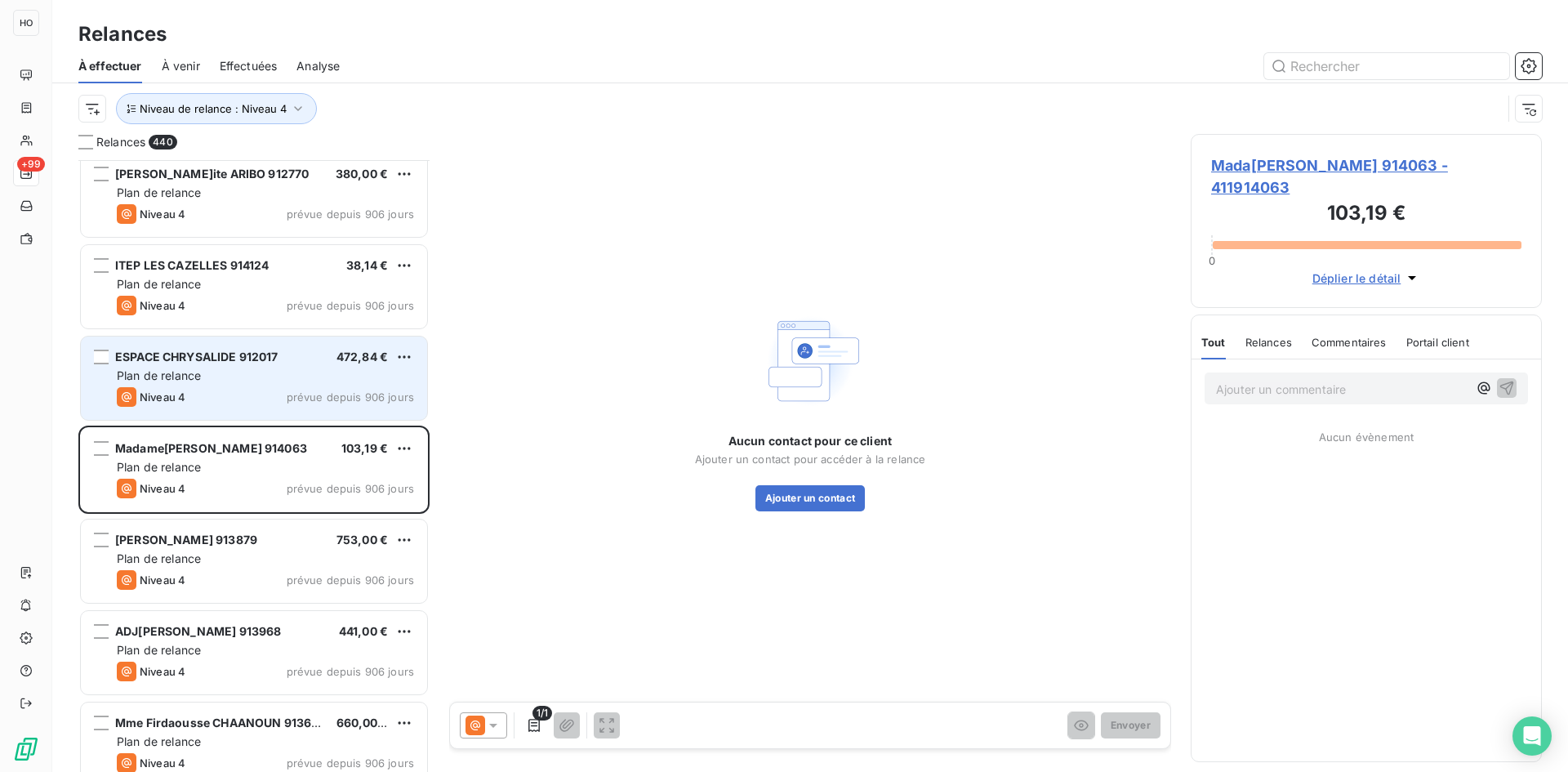
click at [254, 365] on div "ESPACE CHRYSALIDE 912017" at bounding box center [196, 357] width 164 height 16
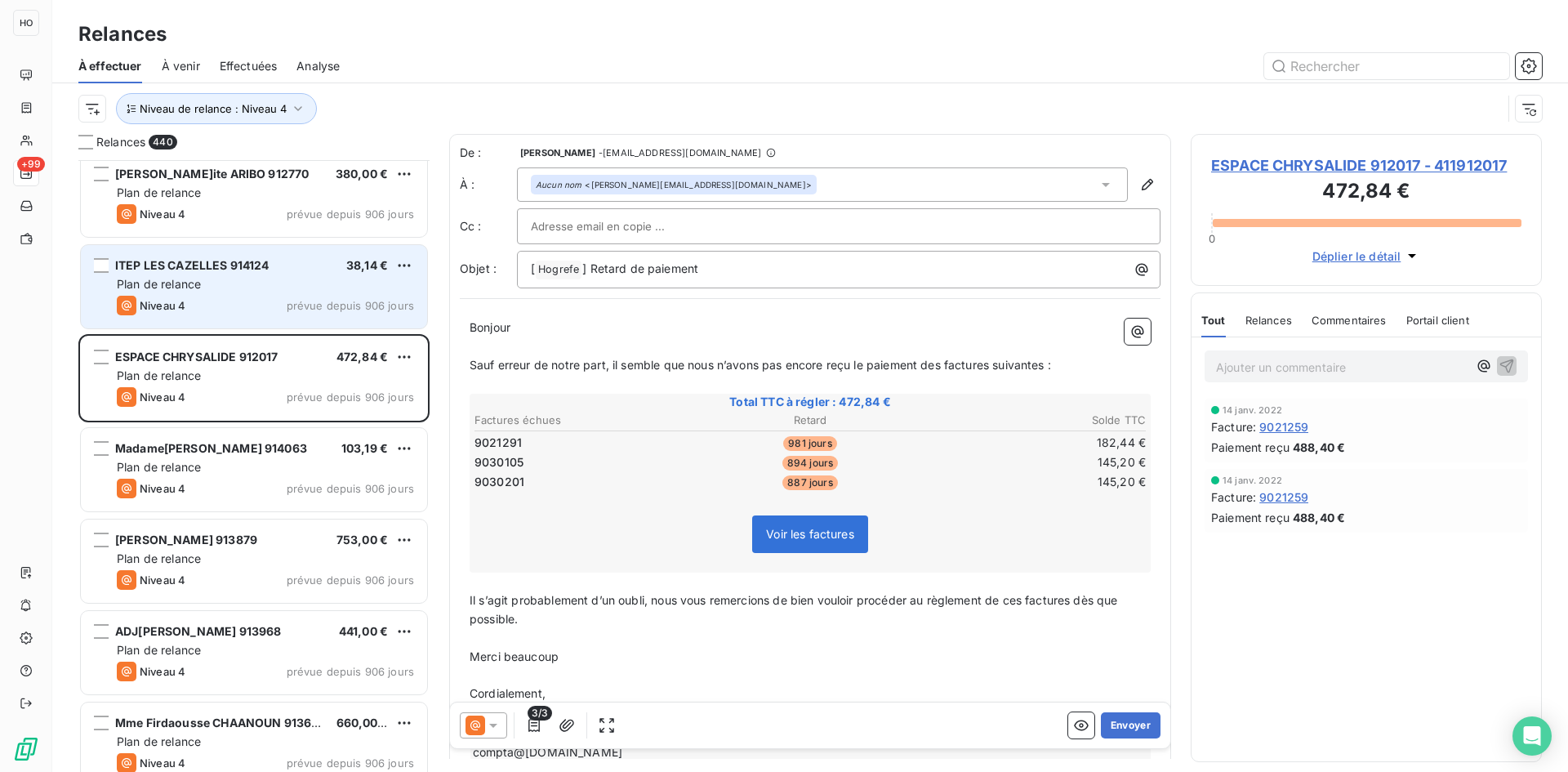
click at [291, 295] on div "Niveau 4 prévue depuis 906 jours" at bounding box center [265, 305] width 297 height 19
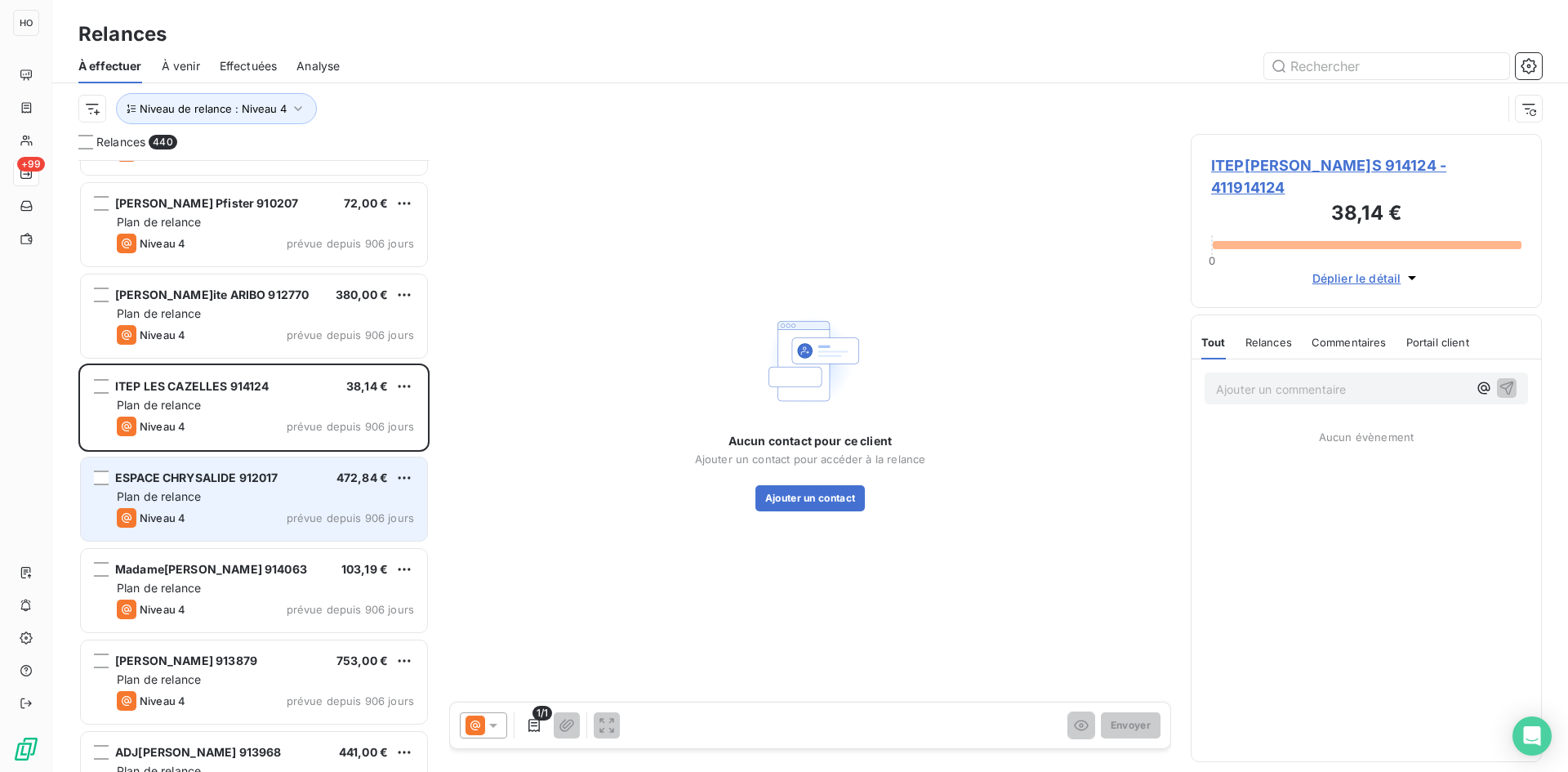
scroll to position [9220, 0]
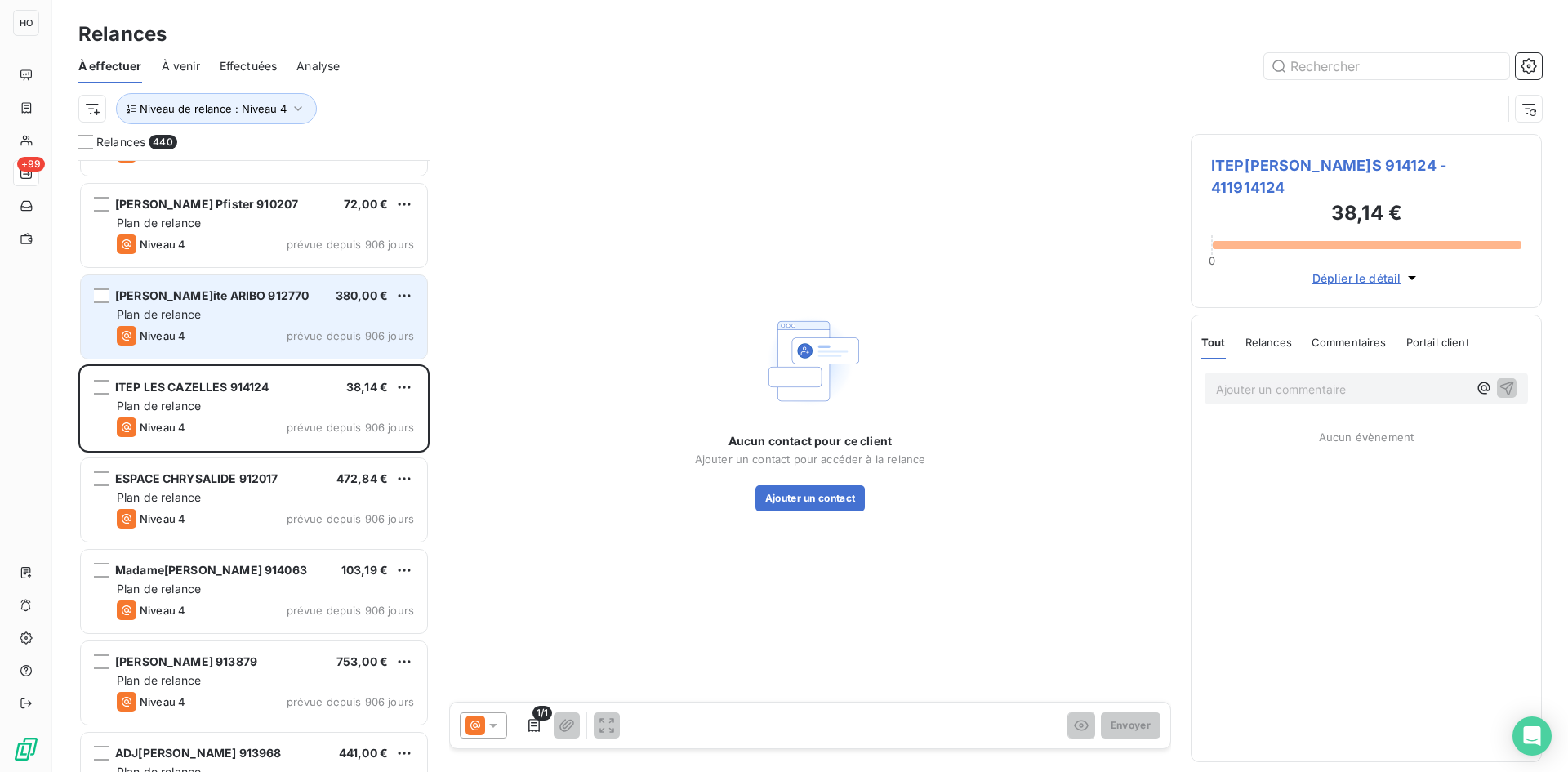
click at [276, 309] on div "Plan de relance" at bounding box center [265, 314] width 297 height 16
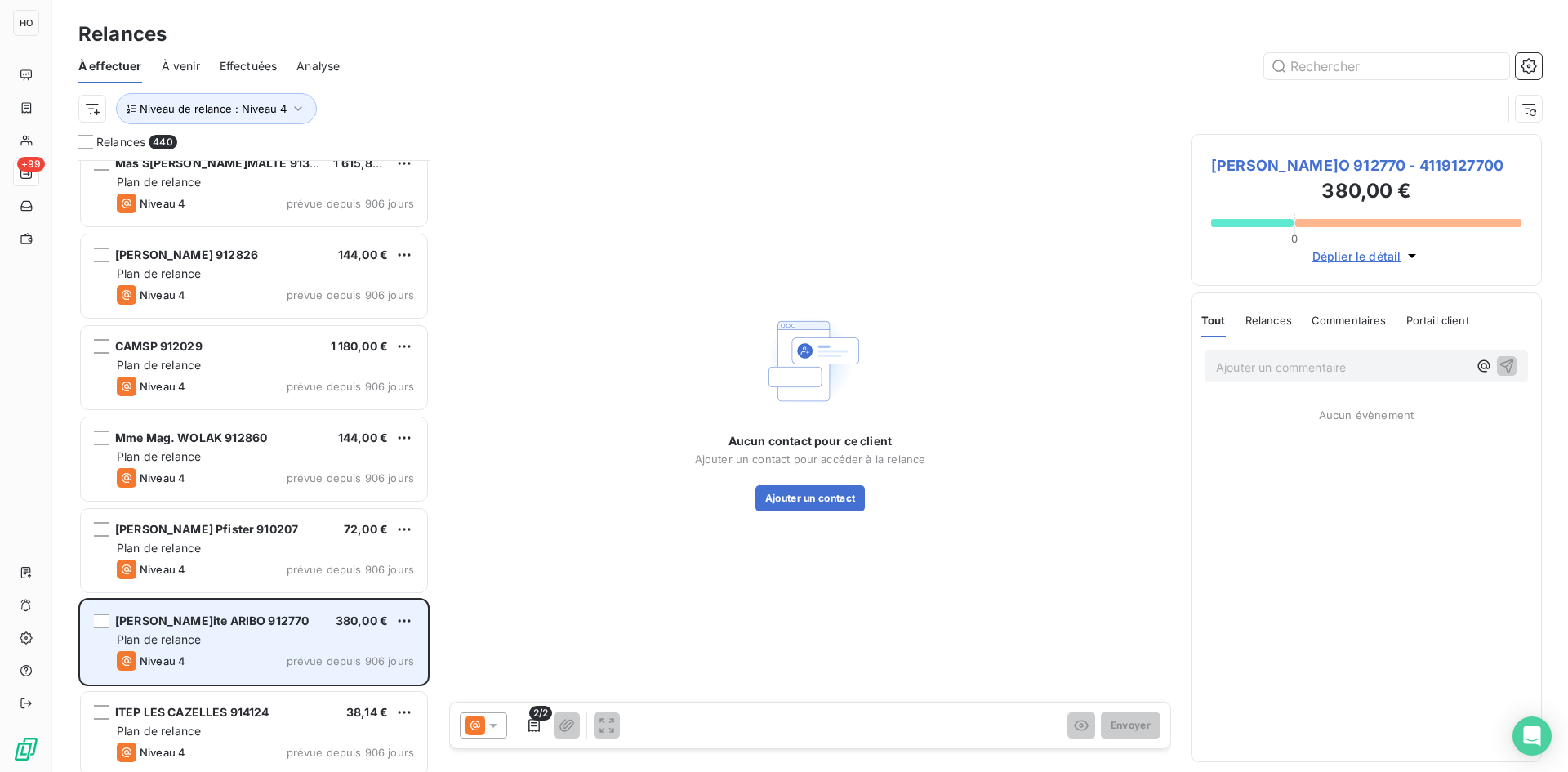
scroll to position [8891, 0]
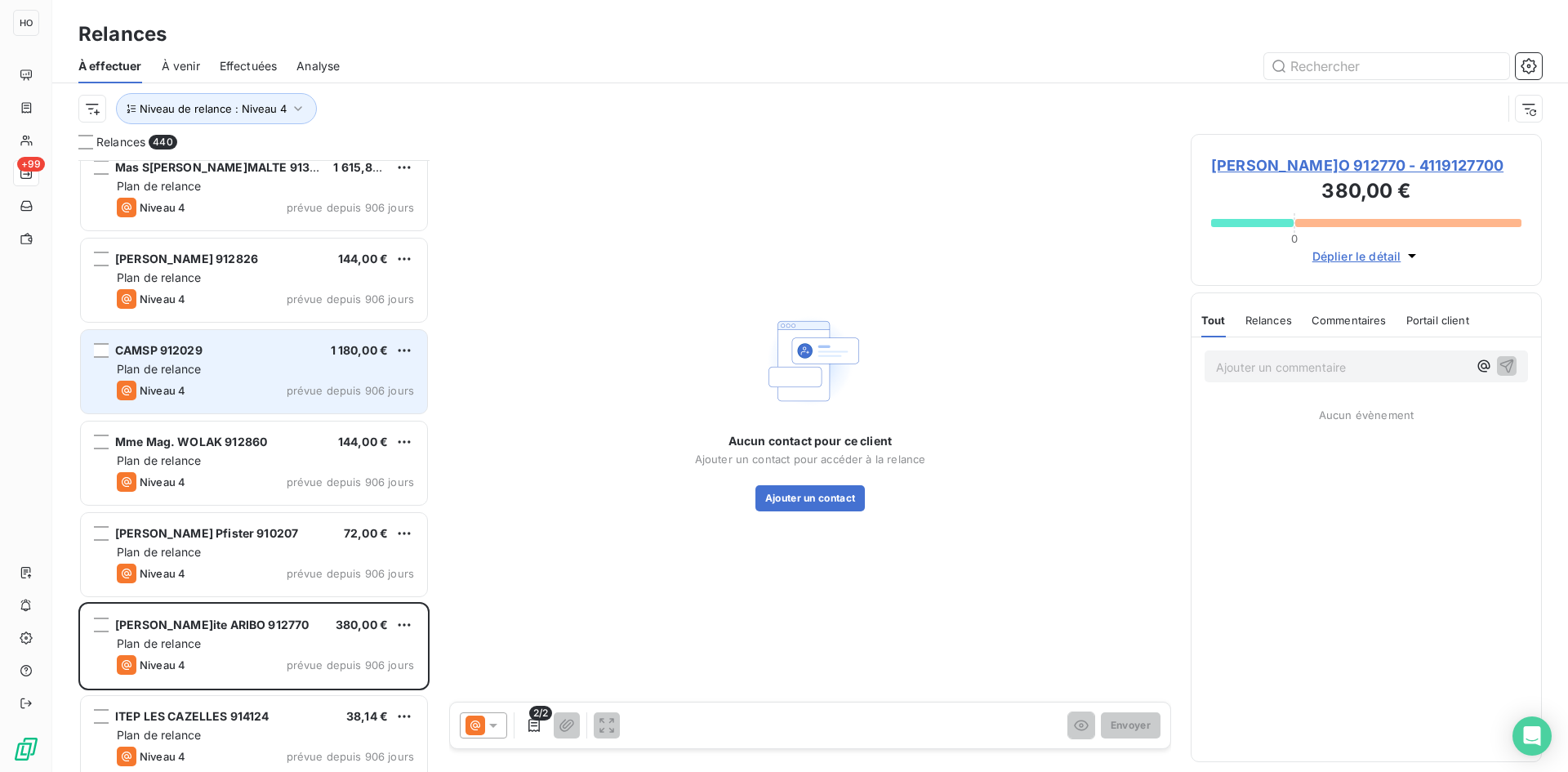
click at [241, 357] on div "CAMSP 912029 1 180,00 € Plan de relance Niveau 4 prévue depuis 906 jours" at bounding box center [253, 371] width 346 height 83
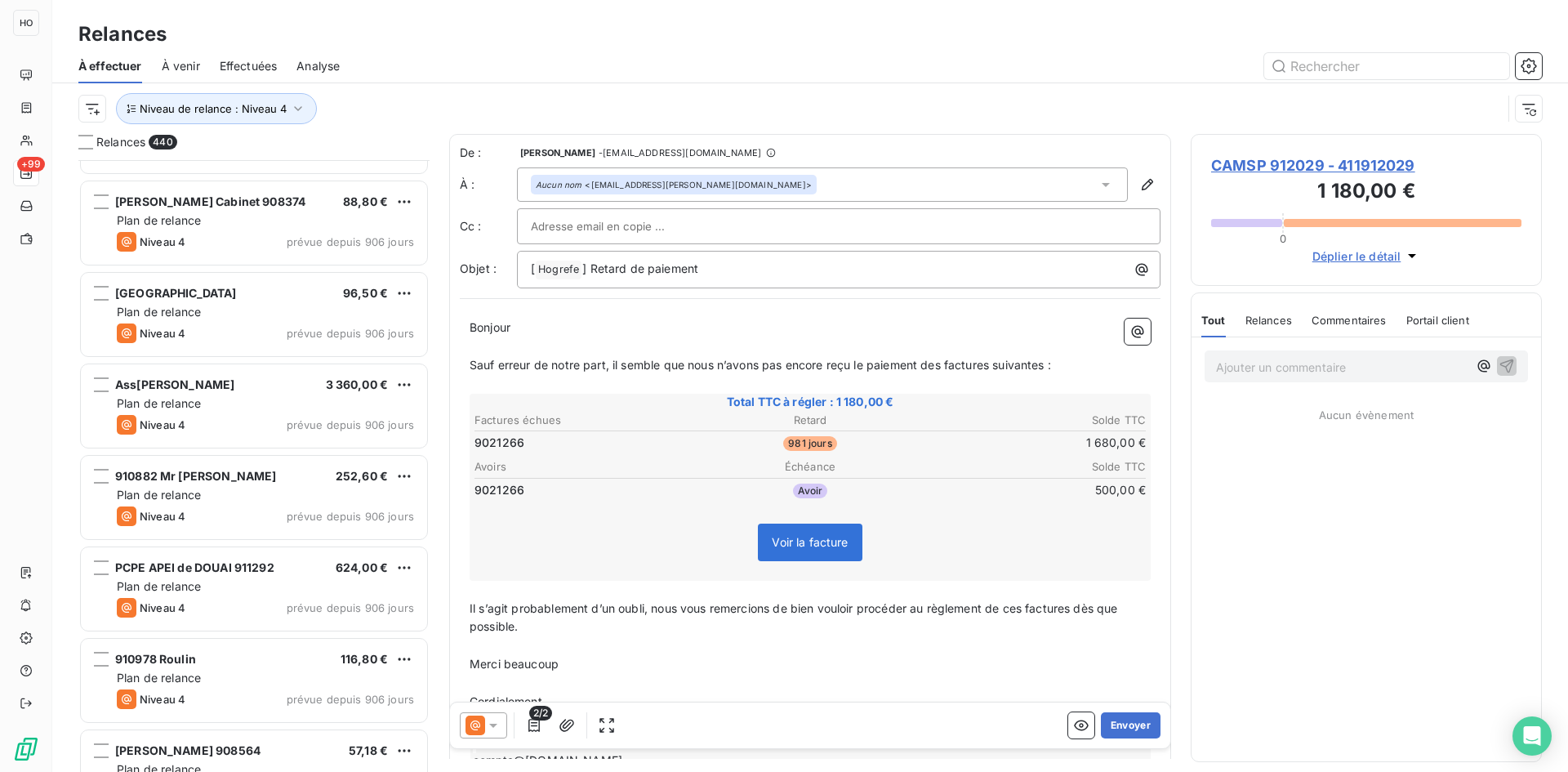
scroll to position [6934, 0]
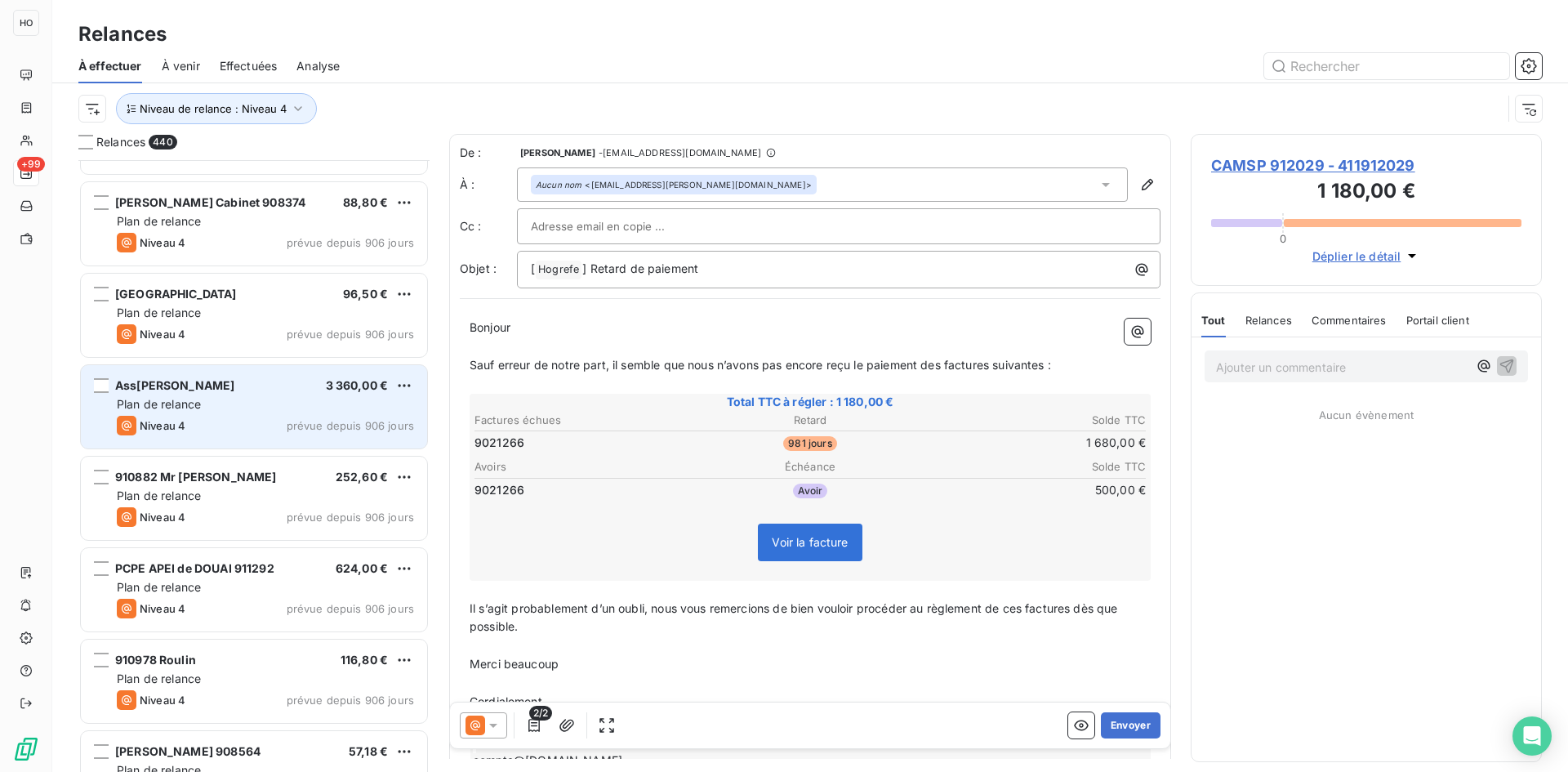
click at [263, 389] on div "Associat[PERSON_NAME] 3 360,00 €" at bounding box center [265, 386] width 297 height 15
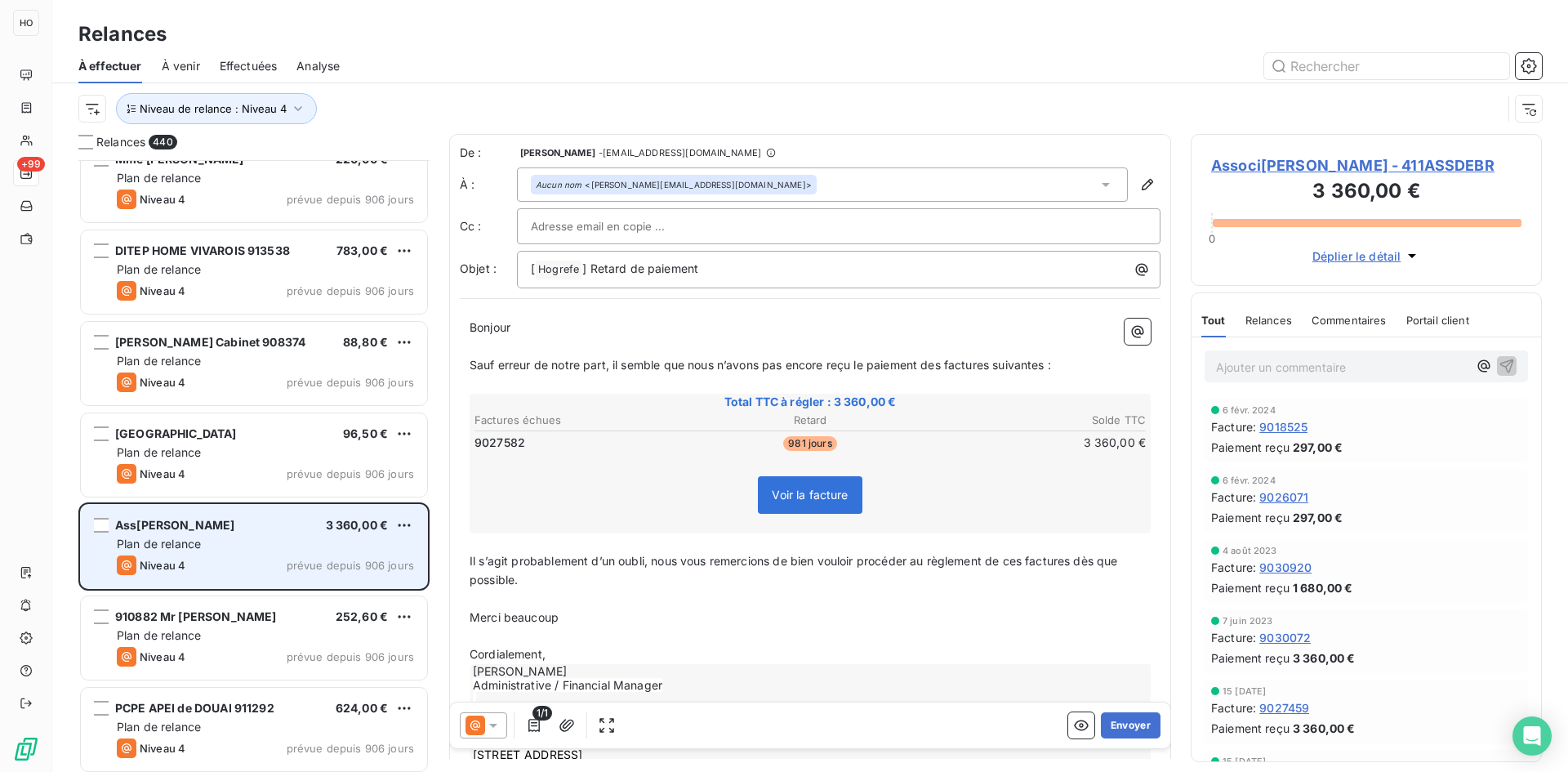
scroll to position [6732, 0]
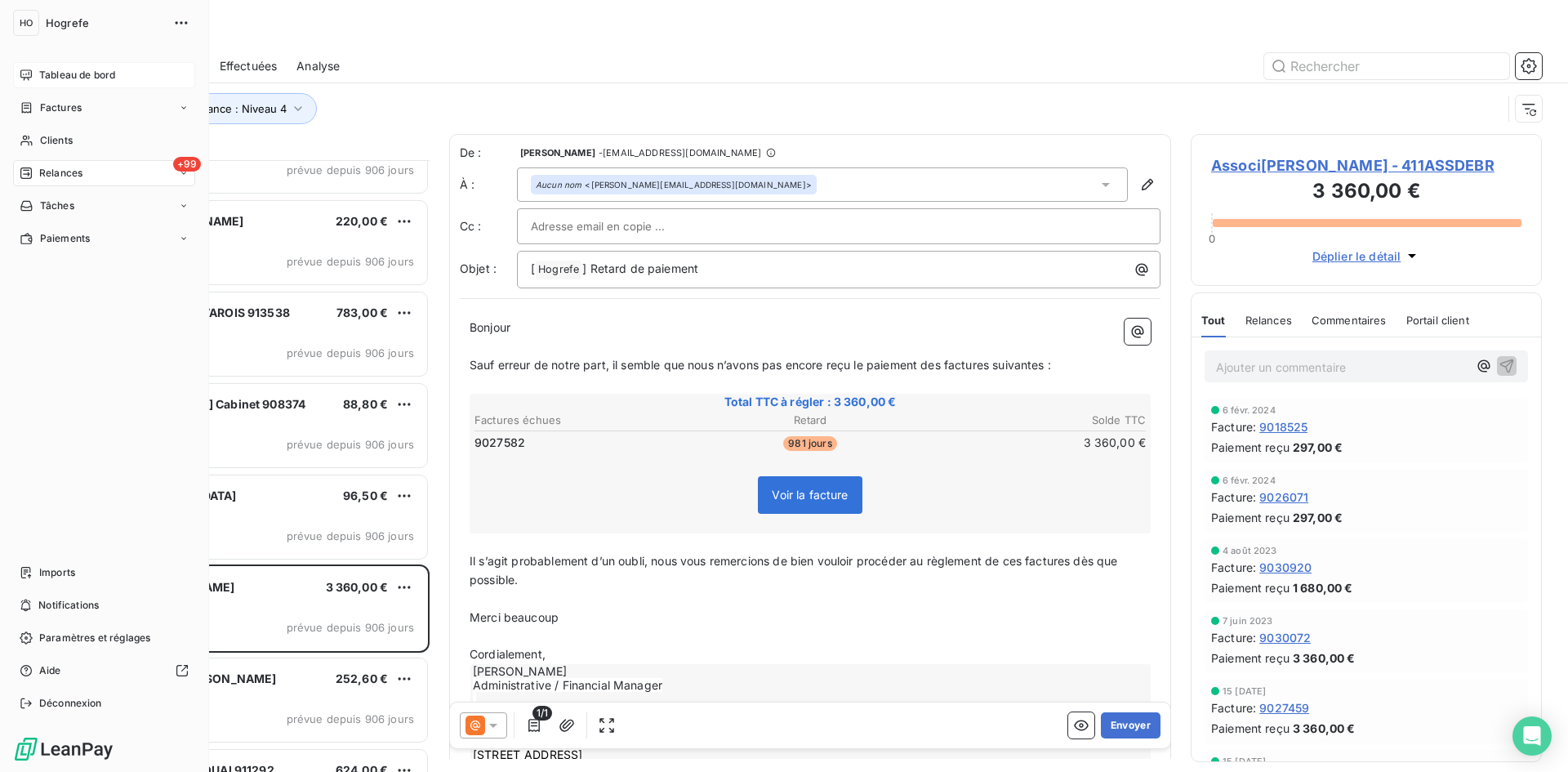
click at [60, 73] on span "Tableau de bord" at bounding box center [77, 76] width 76 height 15
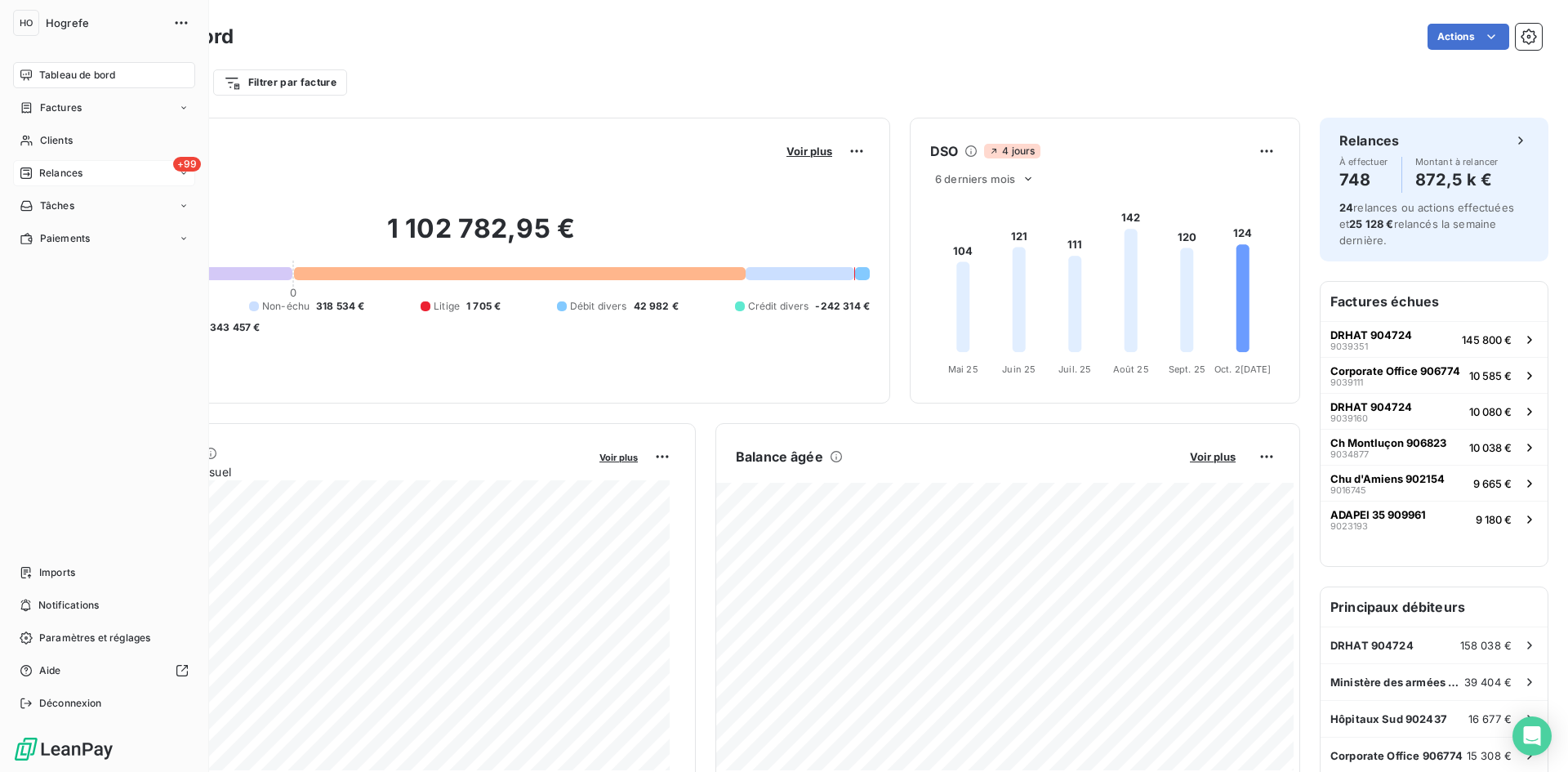
click at [73, 176] on span "Relances" at bounding box center [61, 174] width 44 height 15
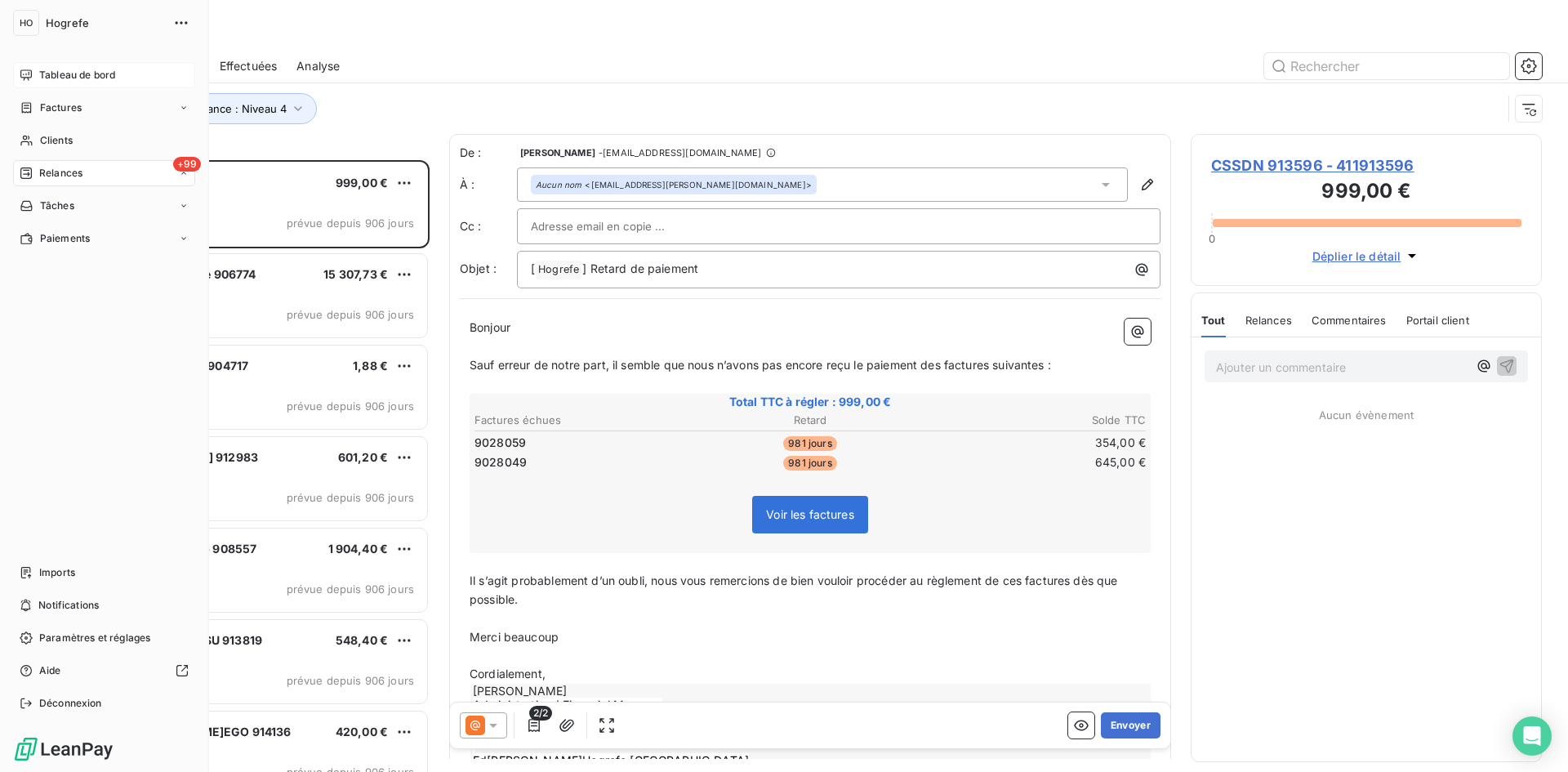
scroll to position [600, 339]
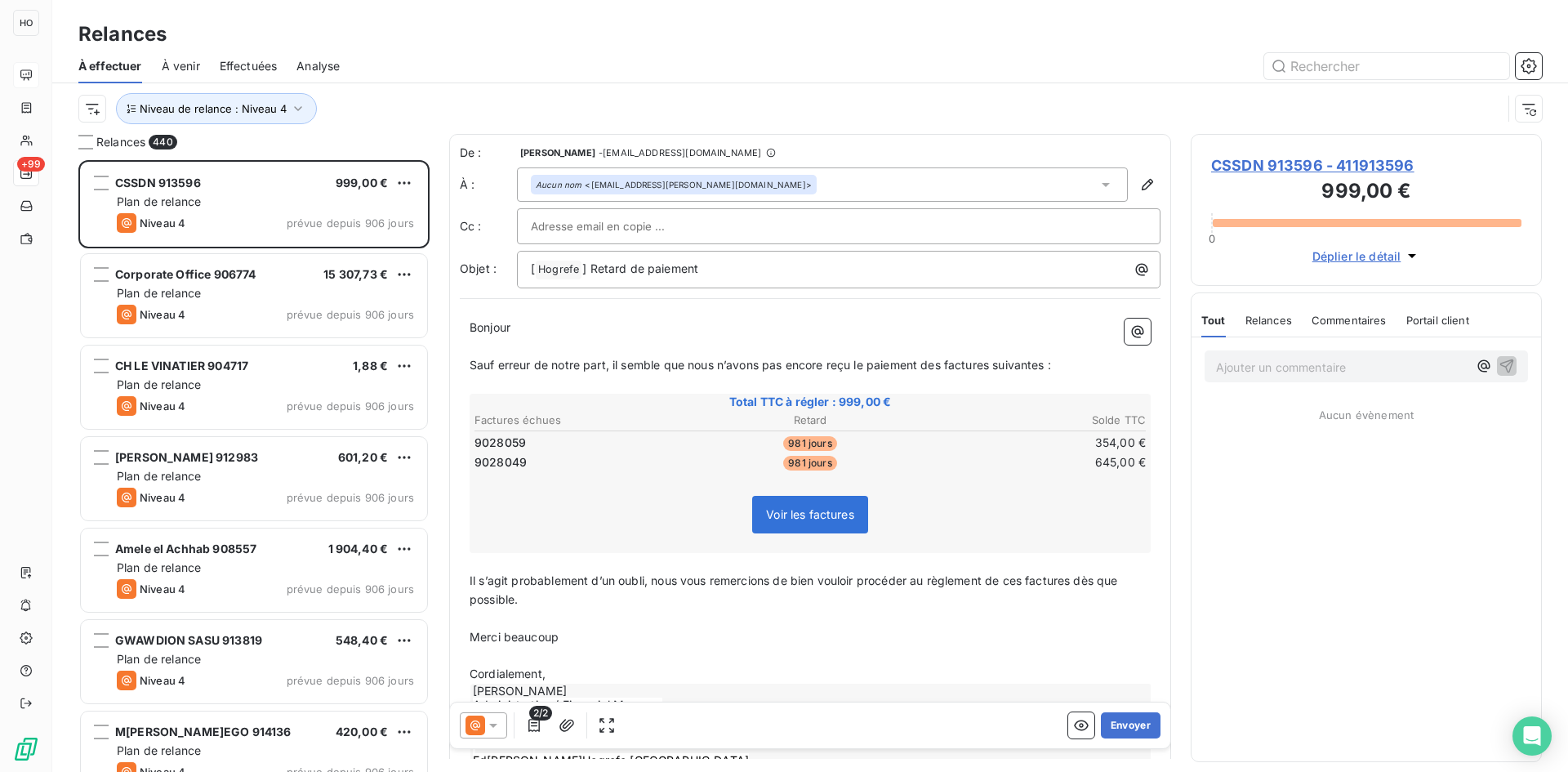
click at [241, 62] on span "Effectuées" at bounding box center [248, 65] width 58 height 16
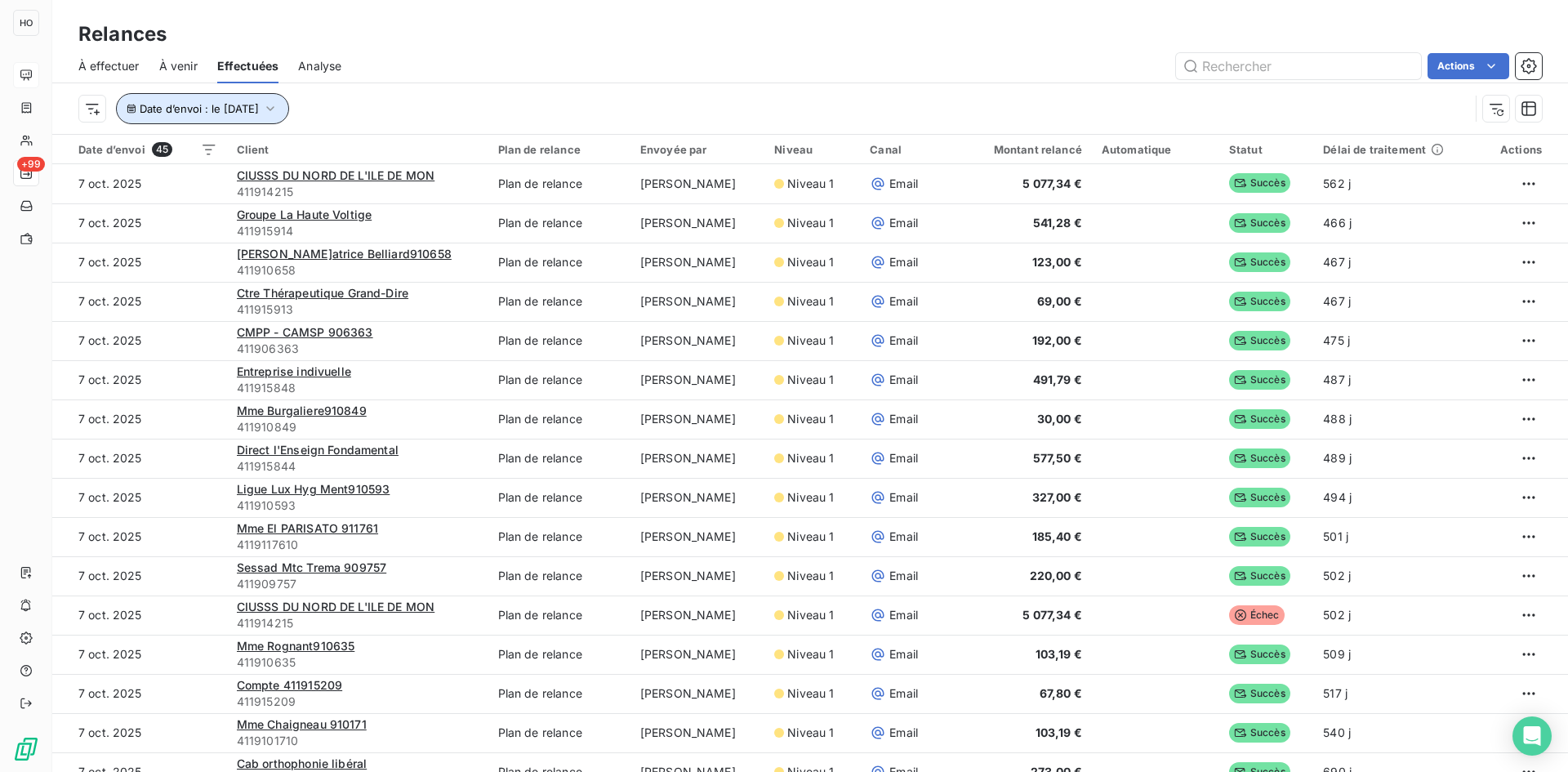
click at [279, 101] on icon "button" at bounding box center [269, 108] width 16 height 16
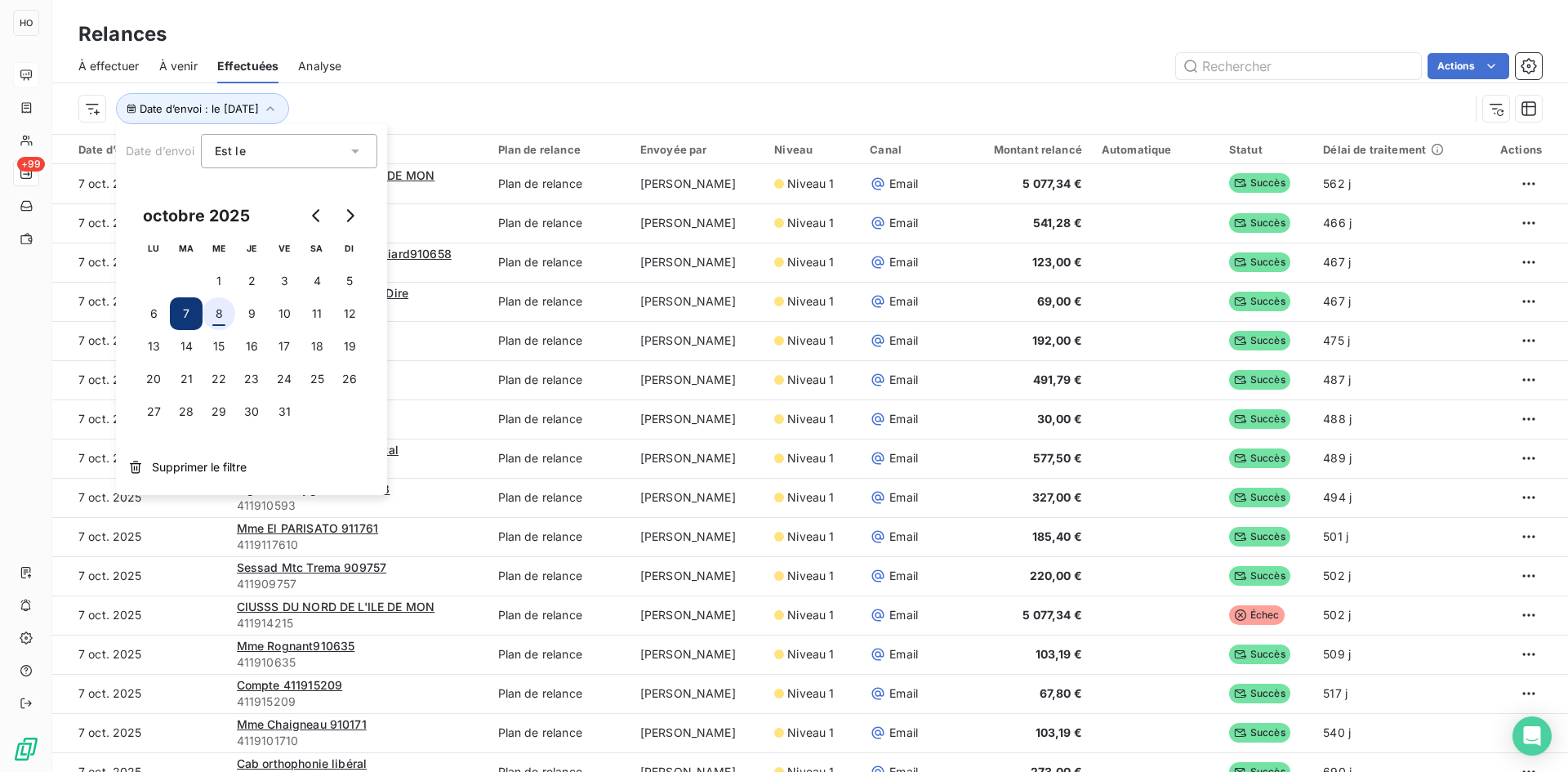
click at [218, 312] on button "8" at bounding box center [218, 313] width 33 height 33
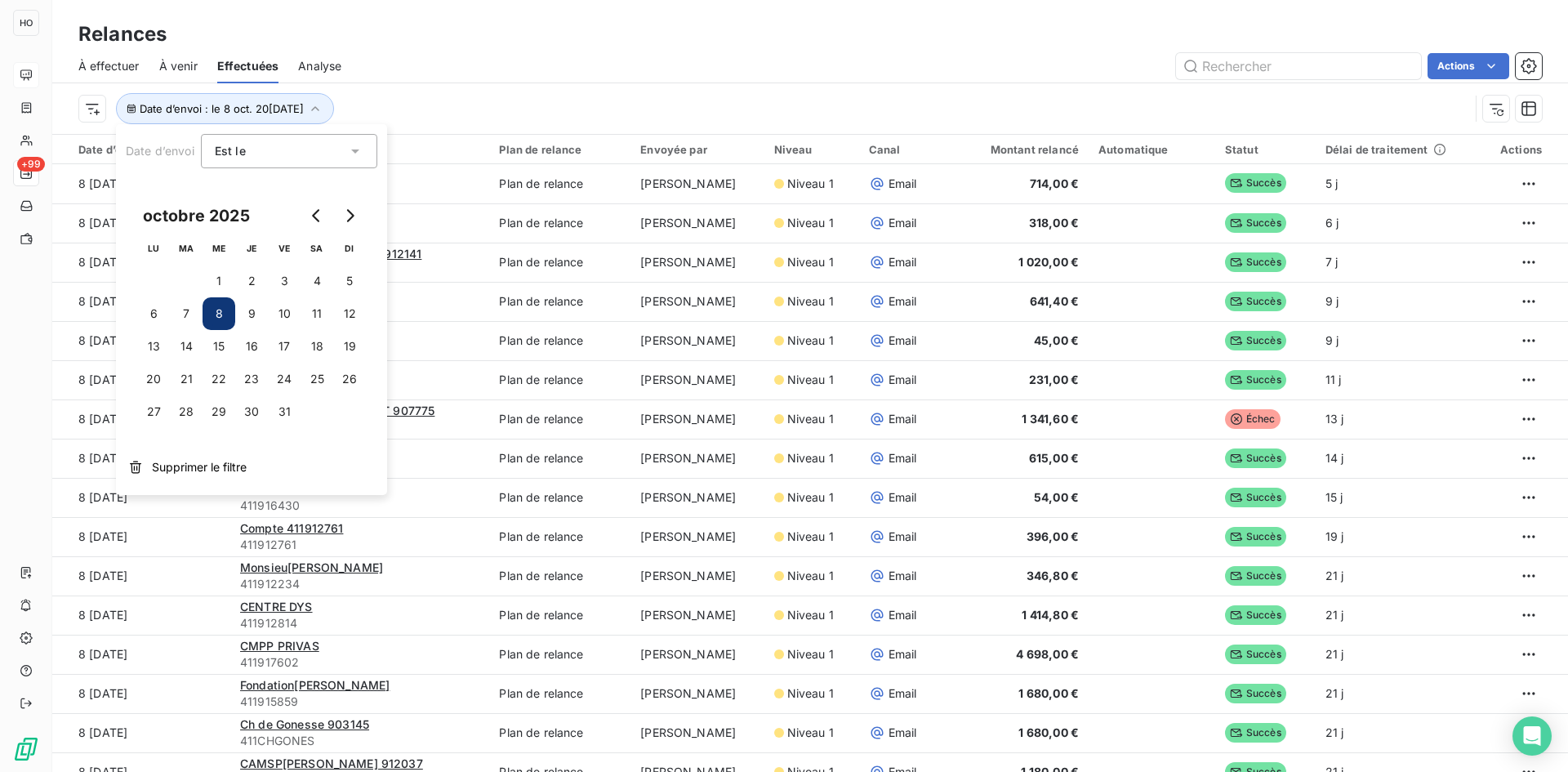
click at [384, 101] on div "Date d’envoi : le 8 oct. 20[DATE]" at bounding box center [774, 108] width 1391 height 31
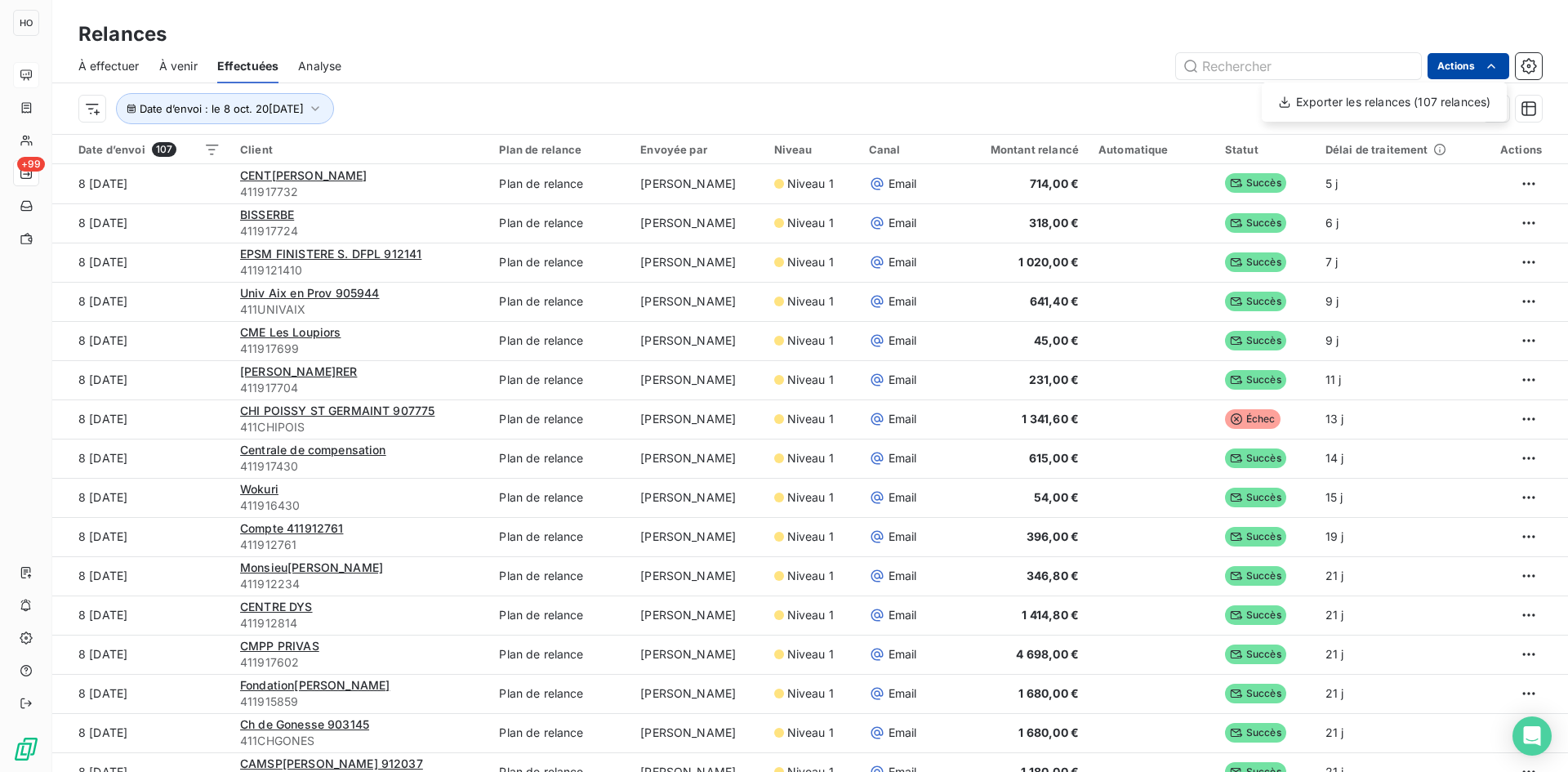
click at [1506, 65] on html "HO +99 Relances À effectuer À venir Effectuées Analyse Actions Exporter les rel…" at bounding box center [784, 386] width 1568 height 772
click at [1016, 107] on html "HO +99 Relances À effectuer À venir Effectuées Analyse Actions Date d’envoi : l…" at bounding box center [784, 386] width 1568 height 772
click at [1394, 107] on div "Exporter les relances (107 relances)" at bounding box center [1384, 102] width 232 height 26
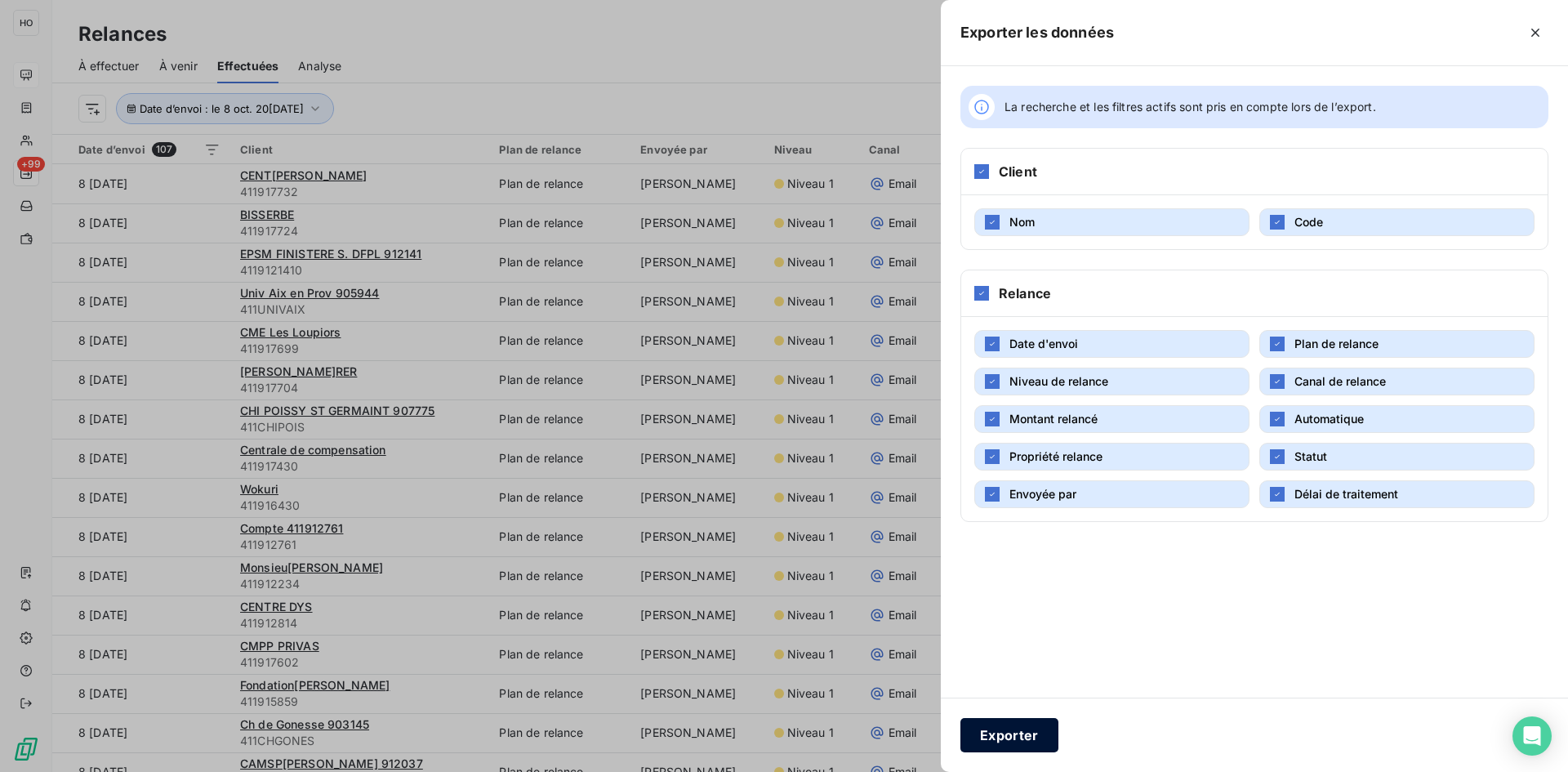
click at [1009, 730] on button "Exporter" at bounding box center [1009, 735] width 98 height 34
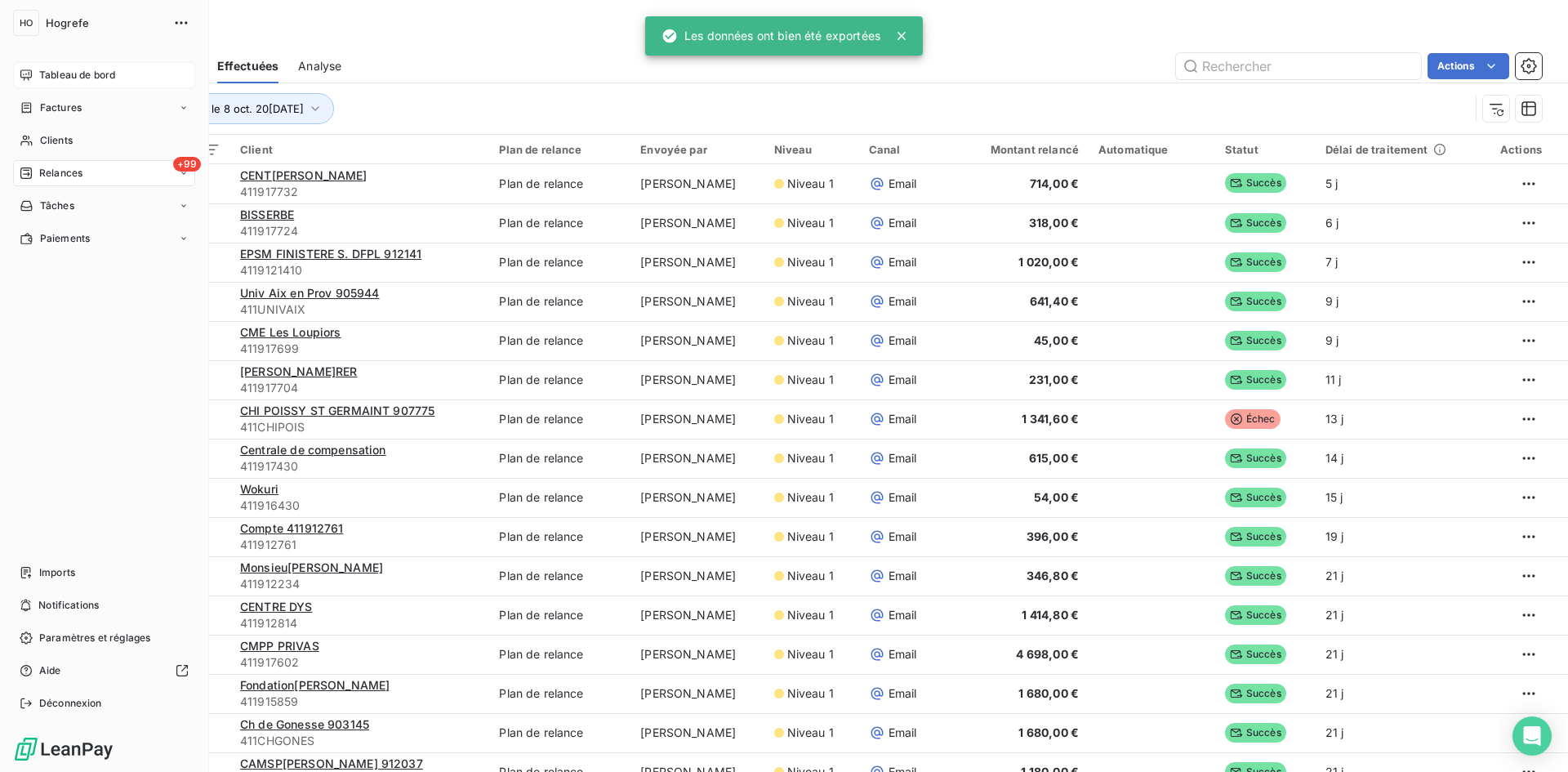
click at [33, 77] on div "Tableau de bord" at bounding box center [104, 75] width 182 height 26
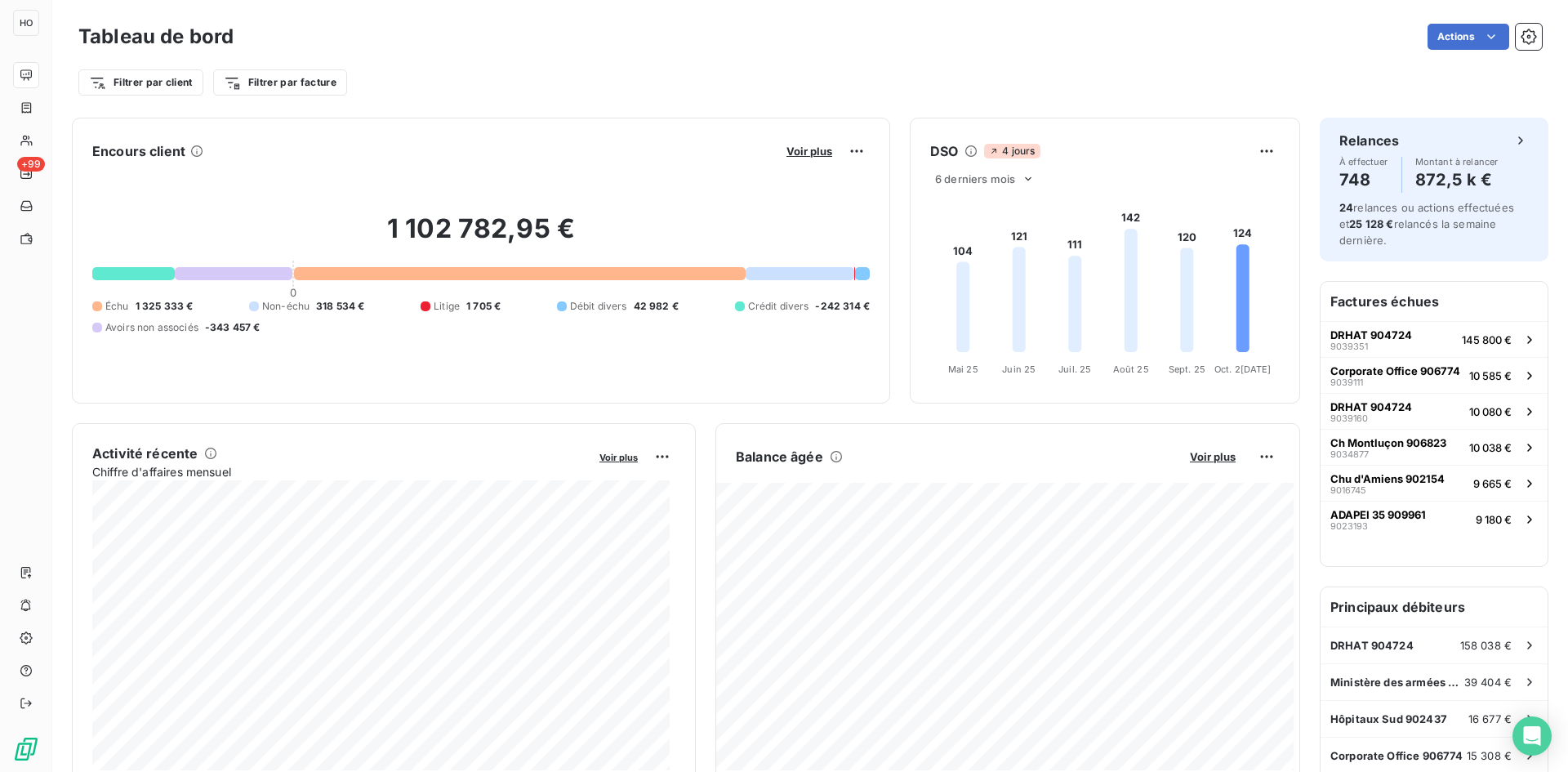
click at [593, 399] on div "Encours client Voir plus 1 102 782,95 € 0 Échu 1 325 333 € Non-échu 318 534 € L…" at bounding box center [481, 260] width 818 height 286
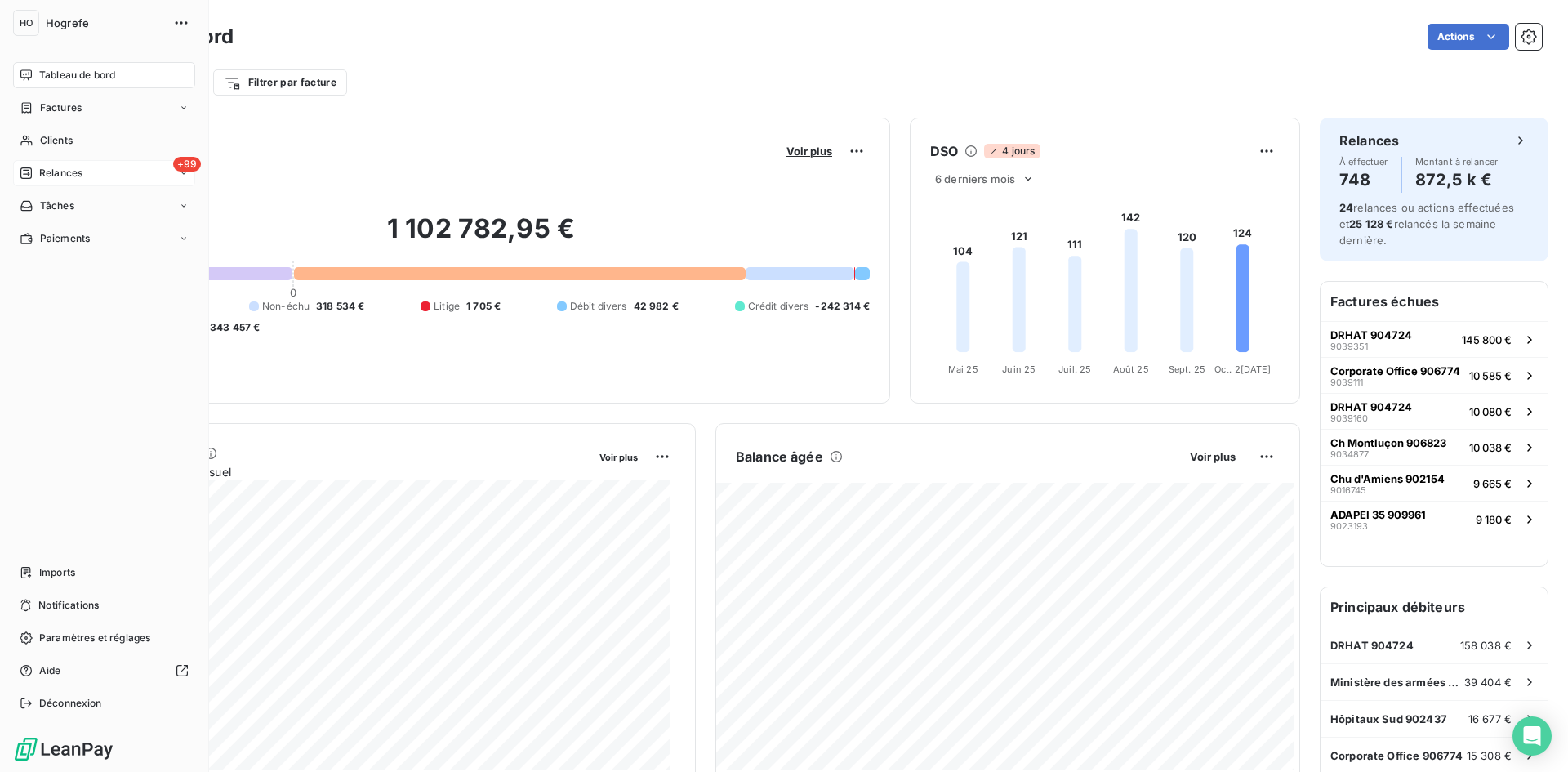
click at [76, 170] on span "Relances" at bounding box center [61, 174] width 44 height 15
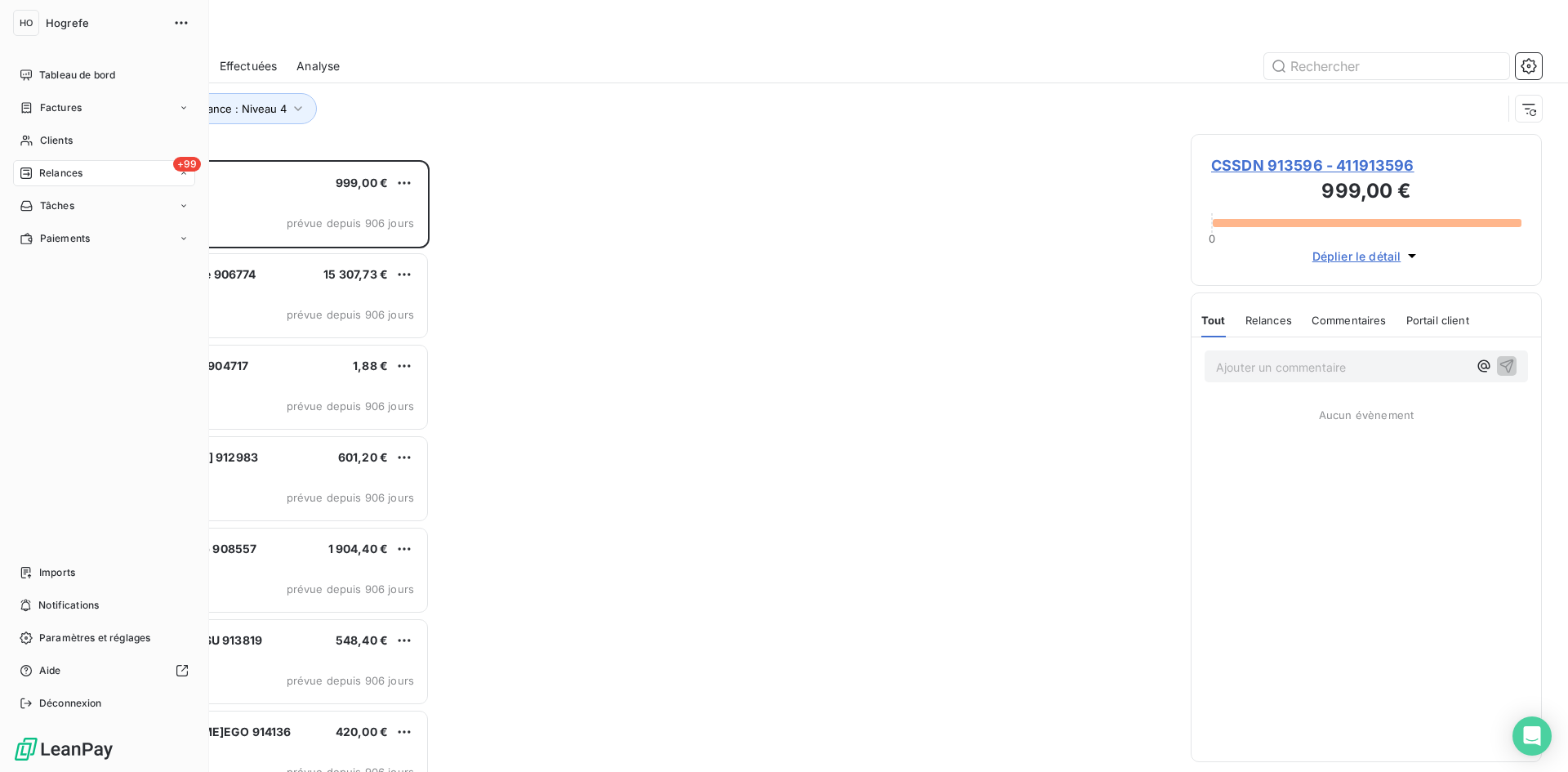
scroll to position [600, 339]
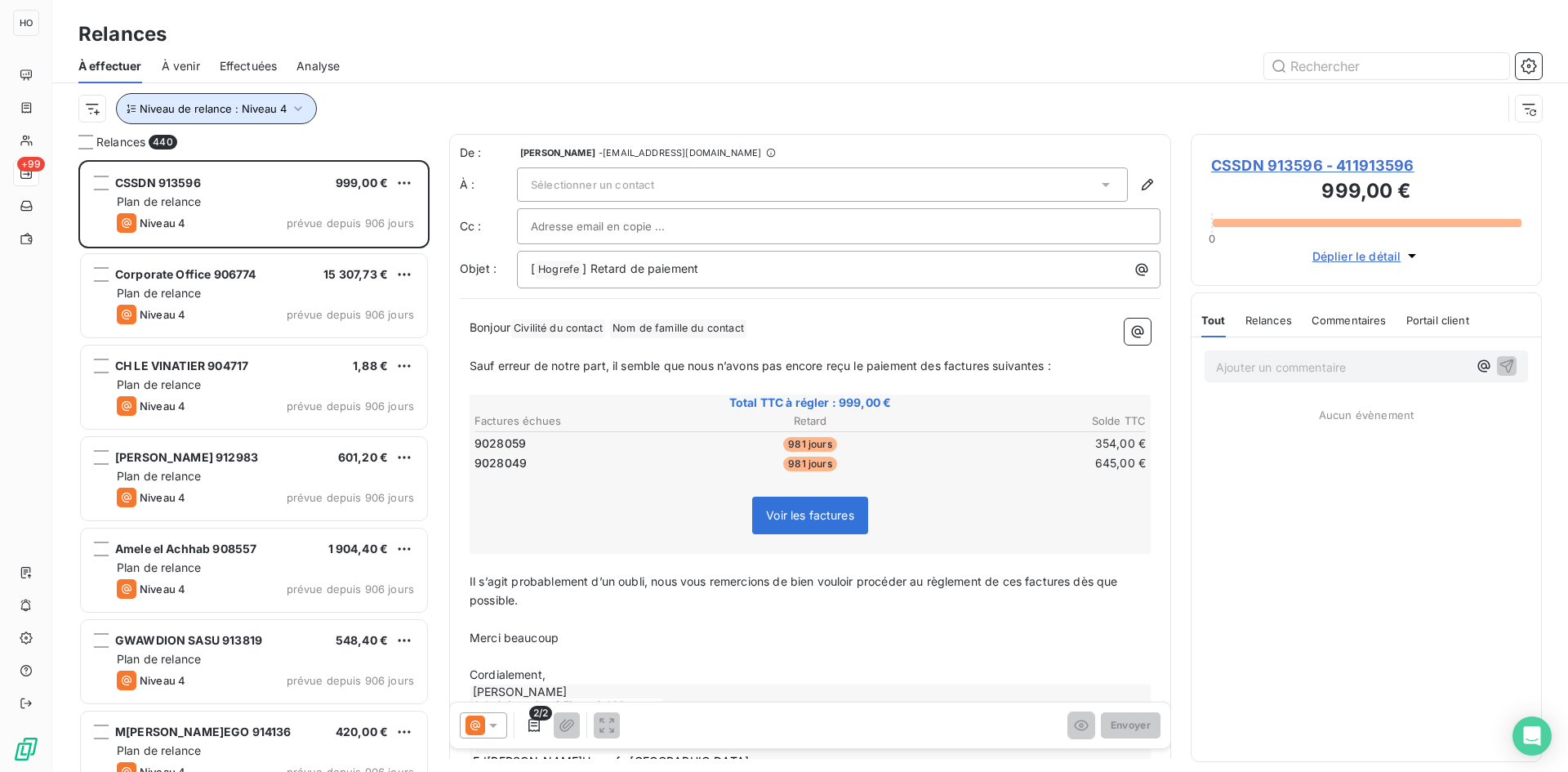
click at [295, 110] on icon "button" at bounding box center [298, 109] width 8 height 5
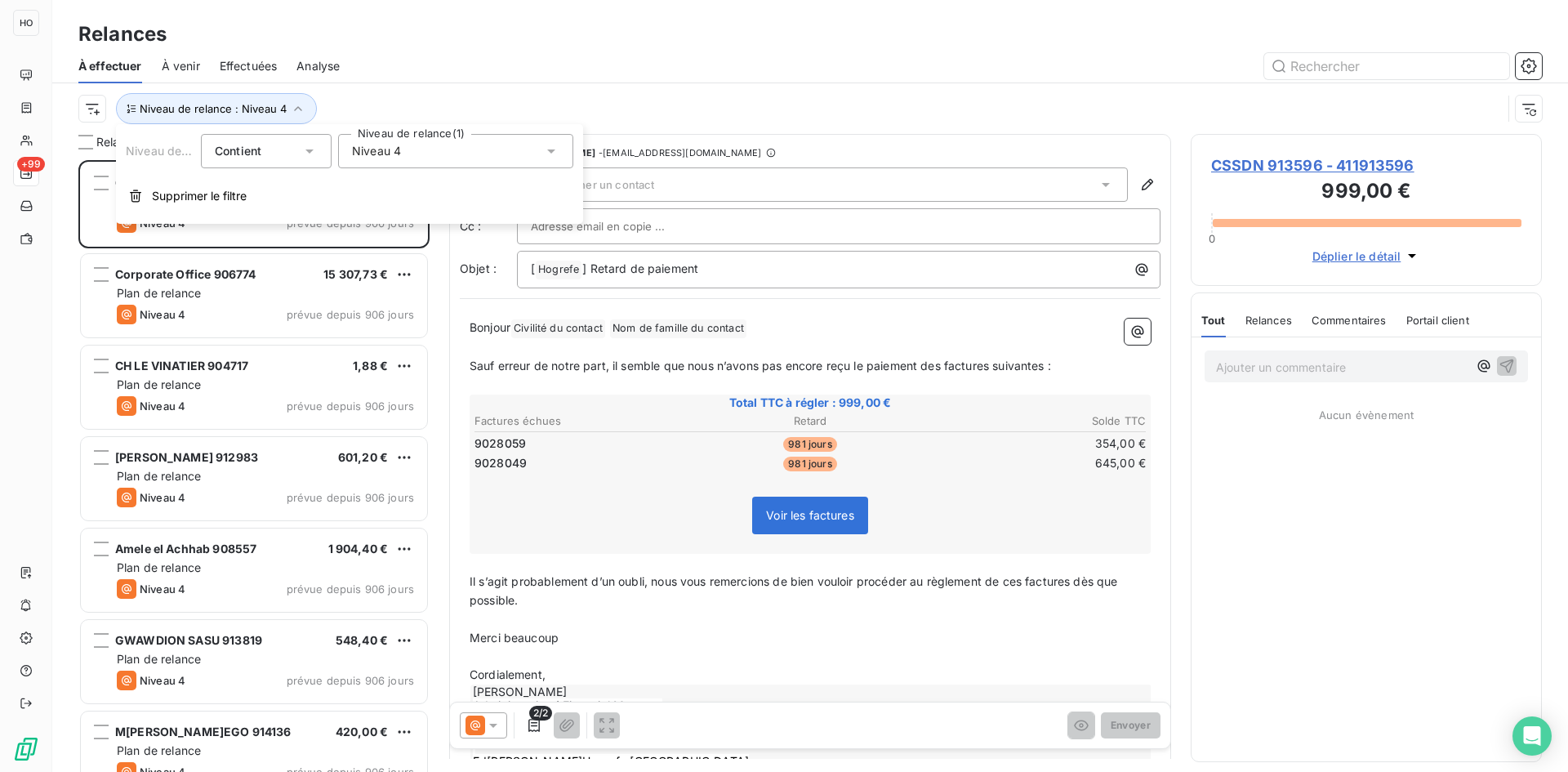
click at [453, 140] on div "Niveau 4" at bounding box center [456, 151] width 235 height 34
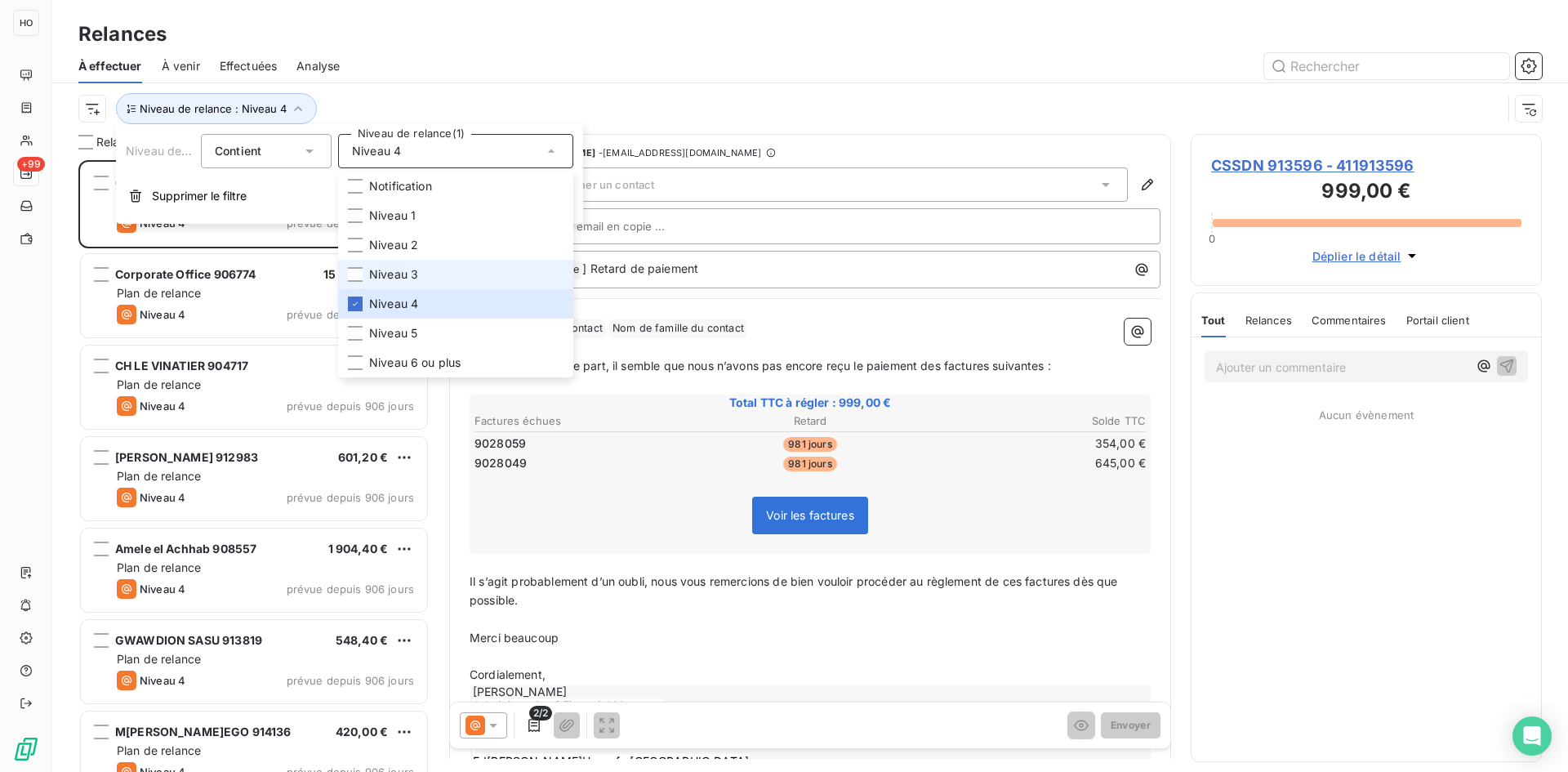
click at [422, 281] on li "Niveau 3" at bounding box center [456, 274] width 235 height 29
click at [365, 300] on li "Niveau 4" at bounding box center [456, 304] width 235 height 29
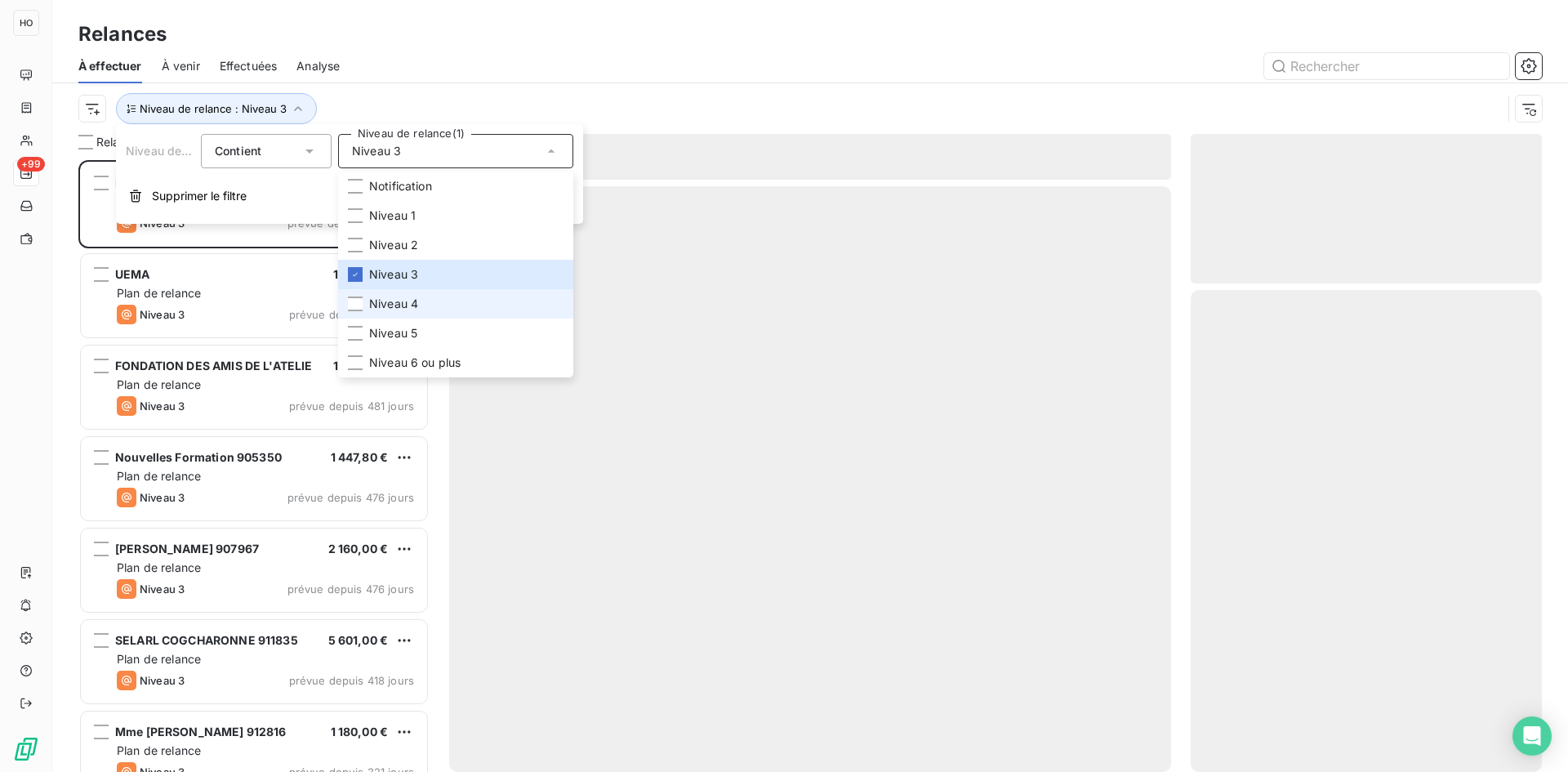
scroll to position [600, 339]
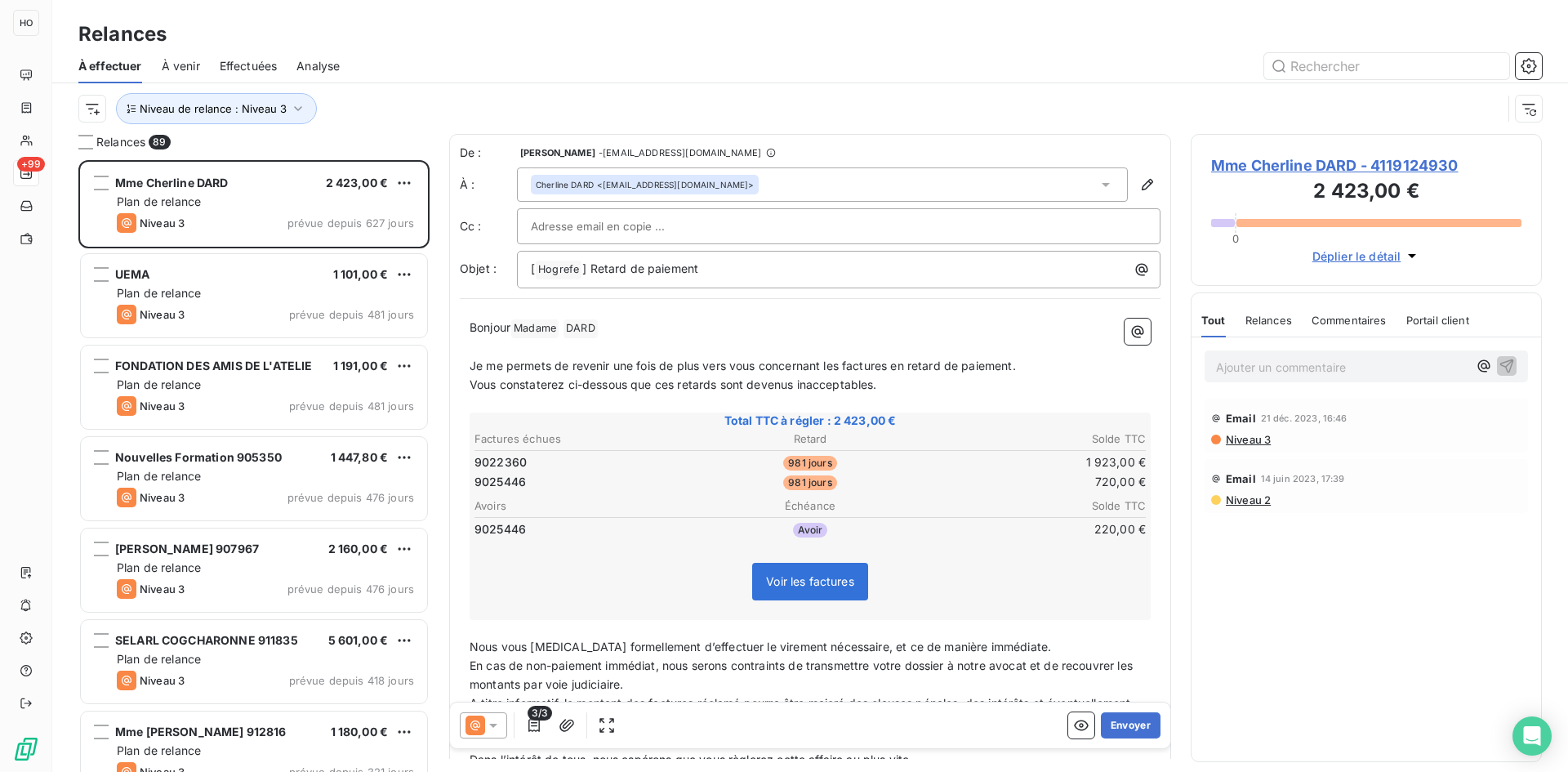
click at [73, 311] on div "Relan[PERSON_NAME]ne DARD 2 423,00 € Plan de relance Niveau 3 prévue depuis 627…" at bounding box center [810, 453] width 1516 height 638
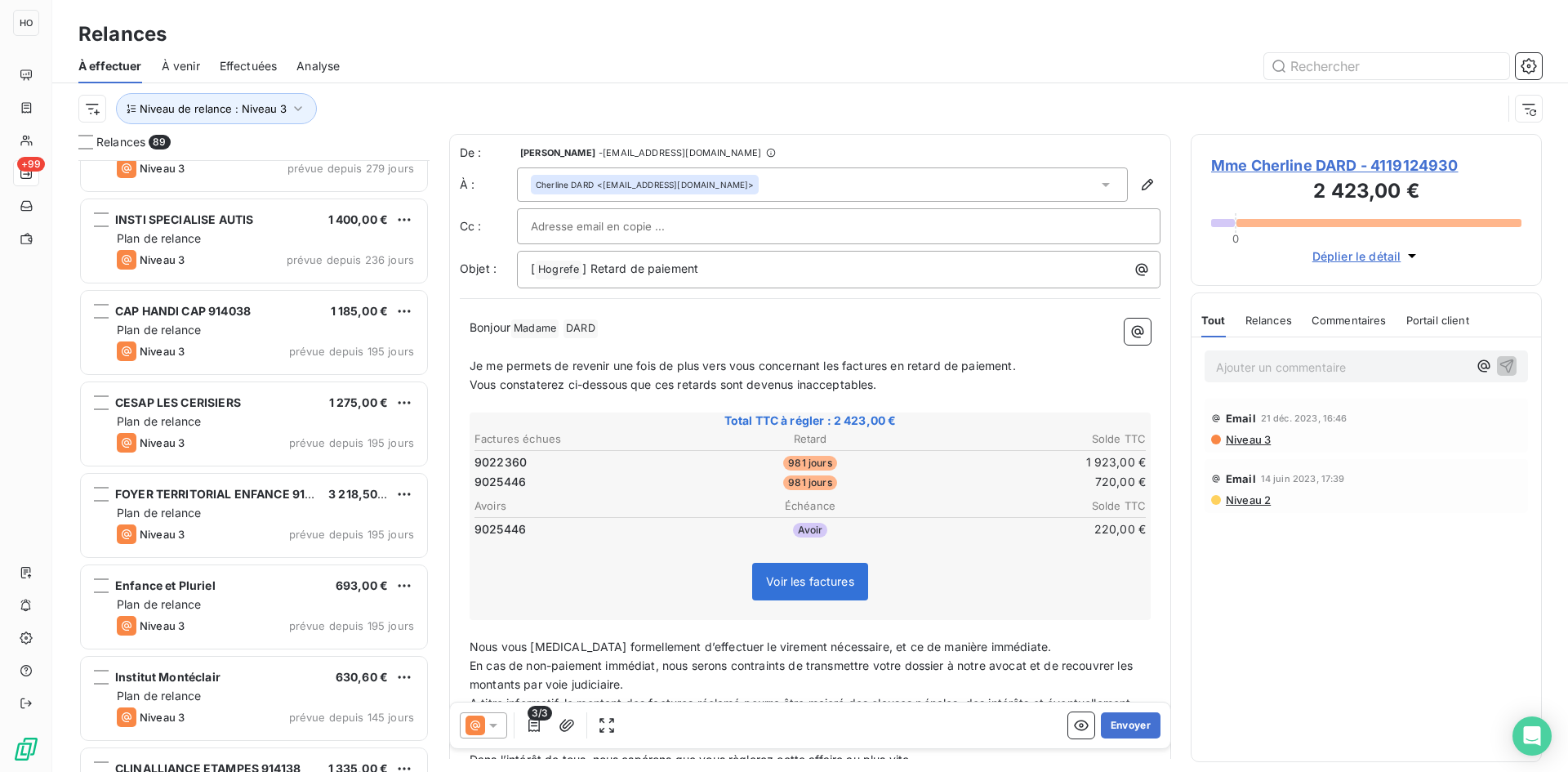
scroll to position [3168, 0]
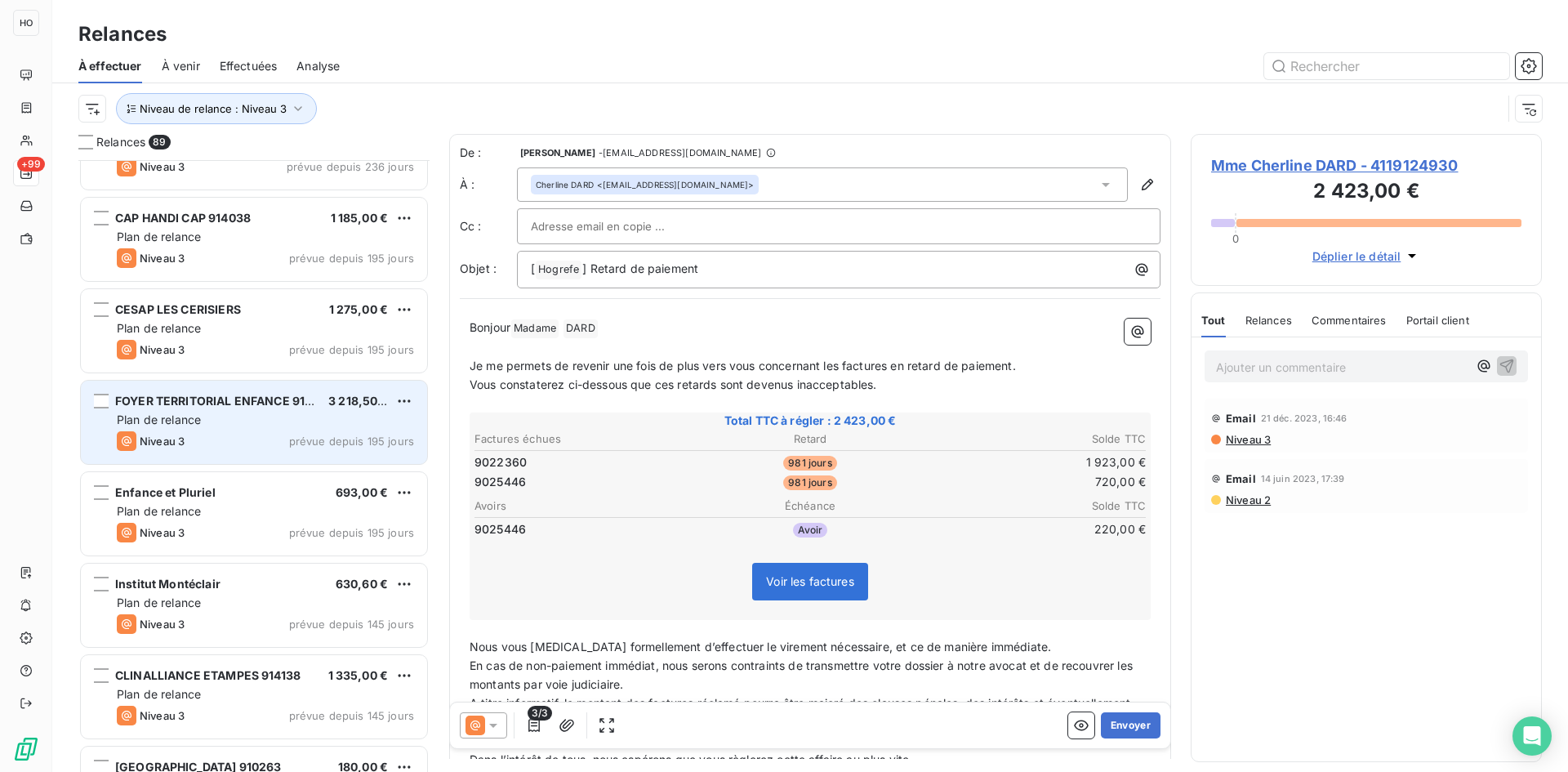
click at [232, 423] on div "Plan de relance" at bounding box center [265, 420] width 297 height 16
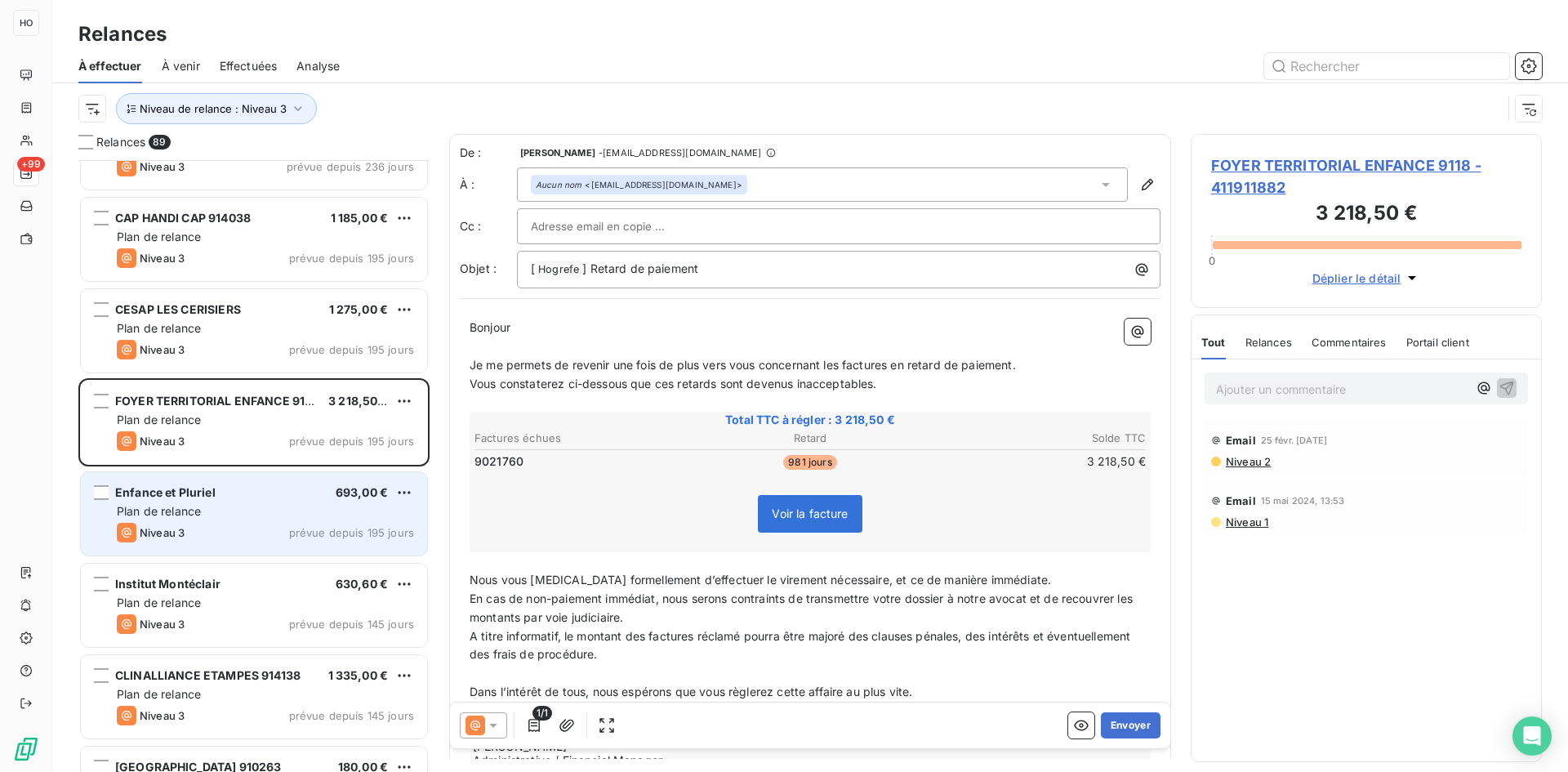
click at [233, 531] on div "Niveau 3 prévue depuis 195 jours" at bounding box center [265, 532] width 297 height 19
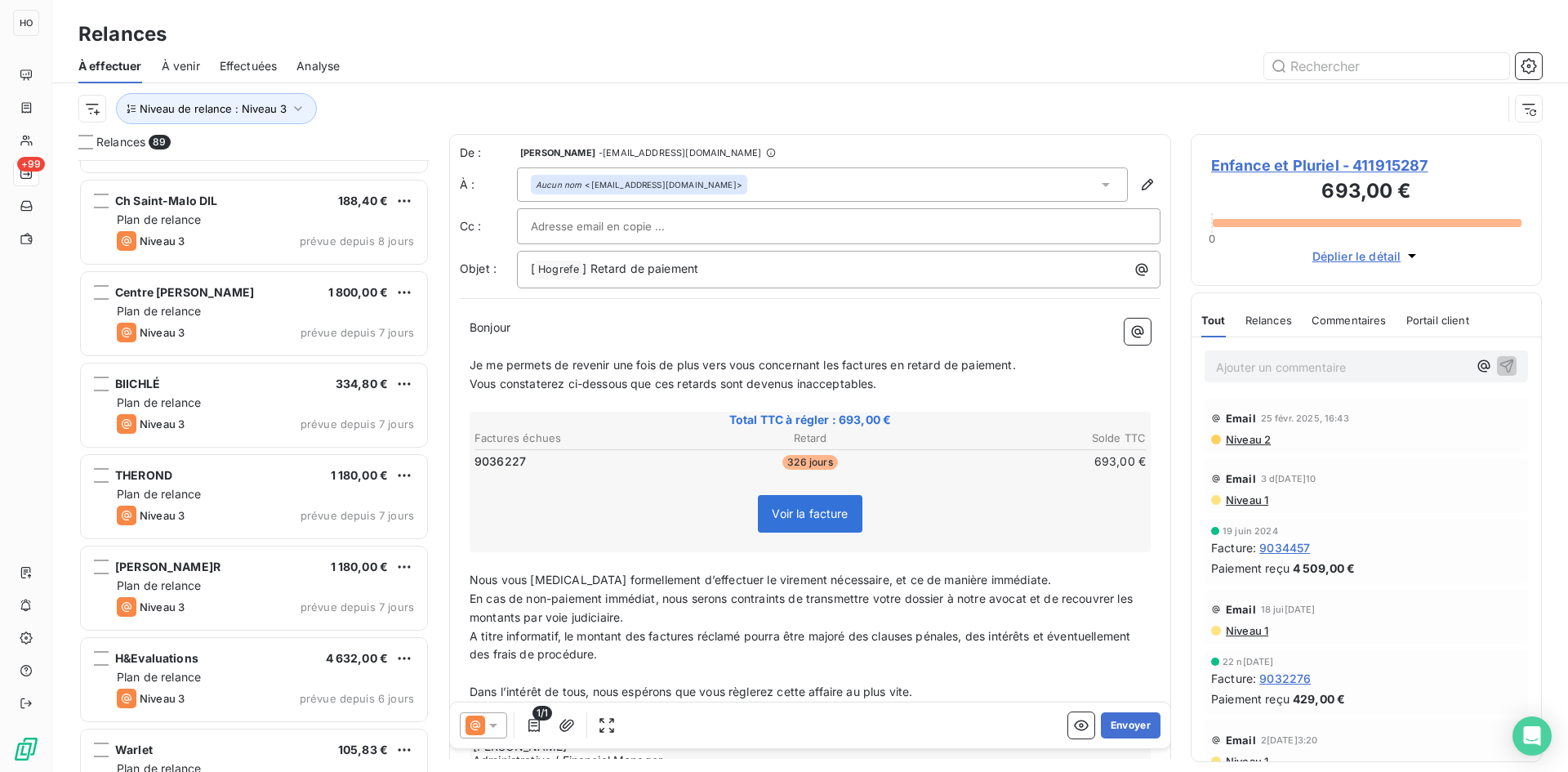
scroll to position [7531, 0]
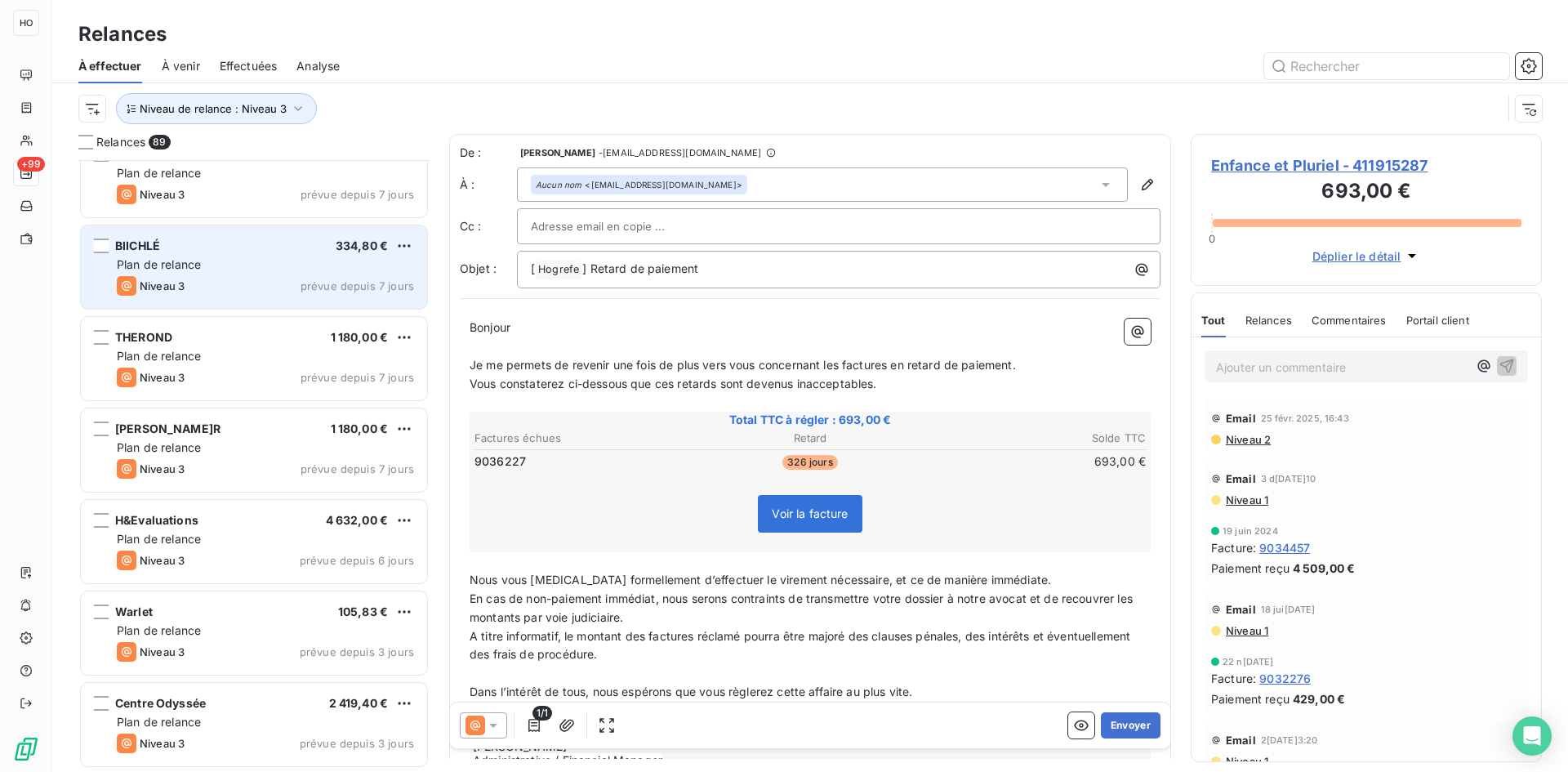
click at [181, 261] on span "Plan de relance" at bounding box center [159, 264] width 84 height 14
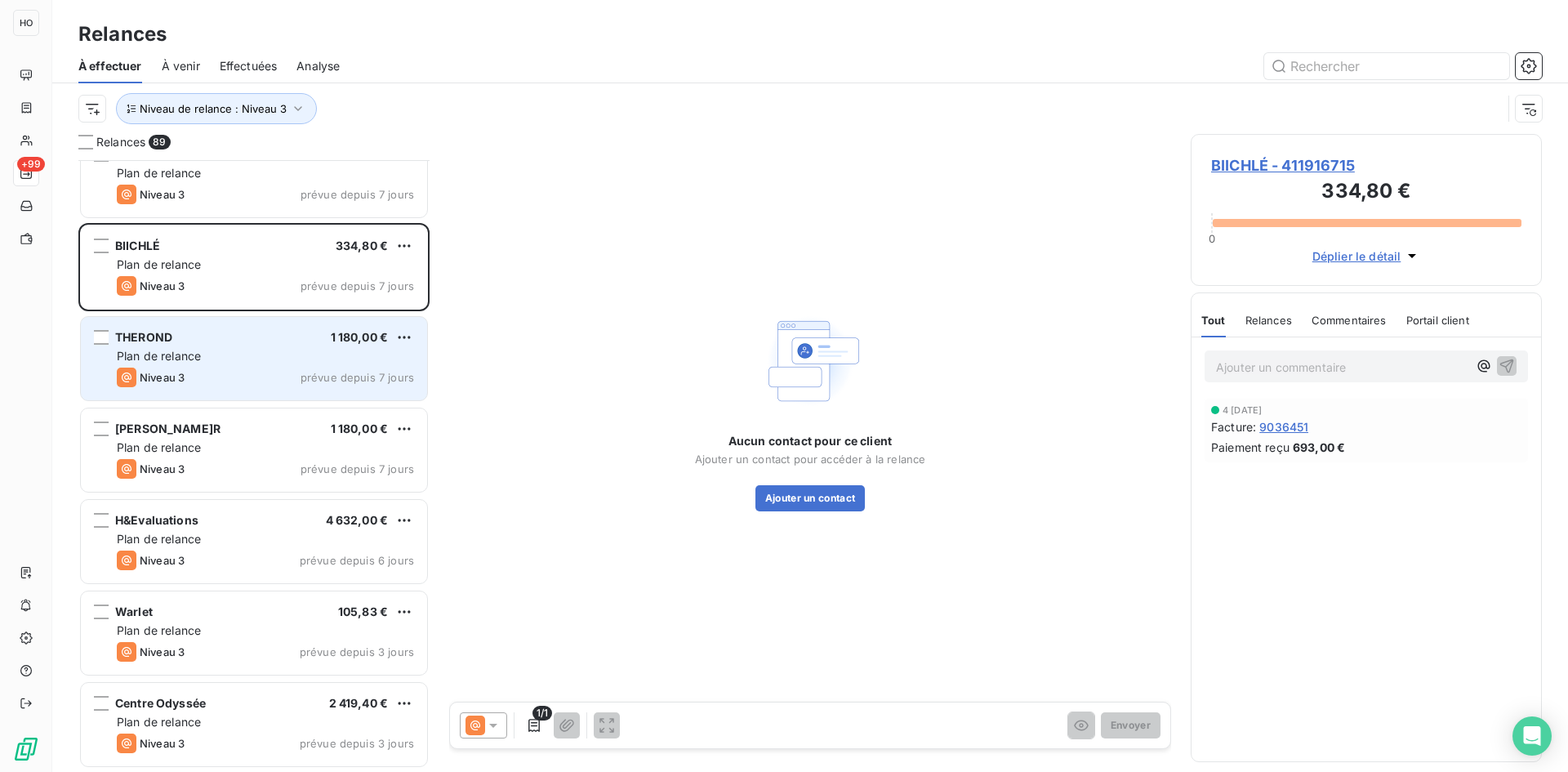
click at [255, 353] on div "Plan de relance" at bounding box center [265, 356] width 297 height 16
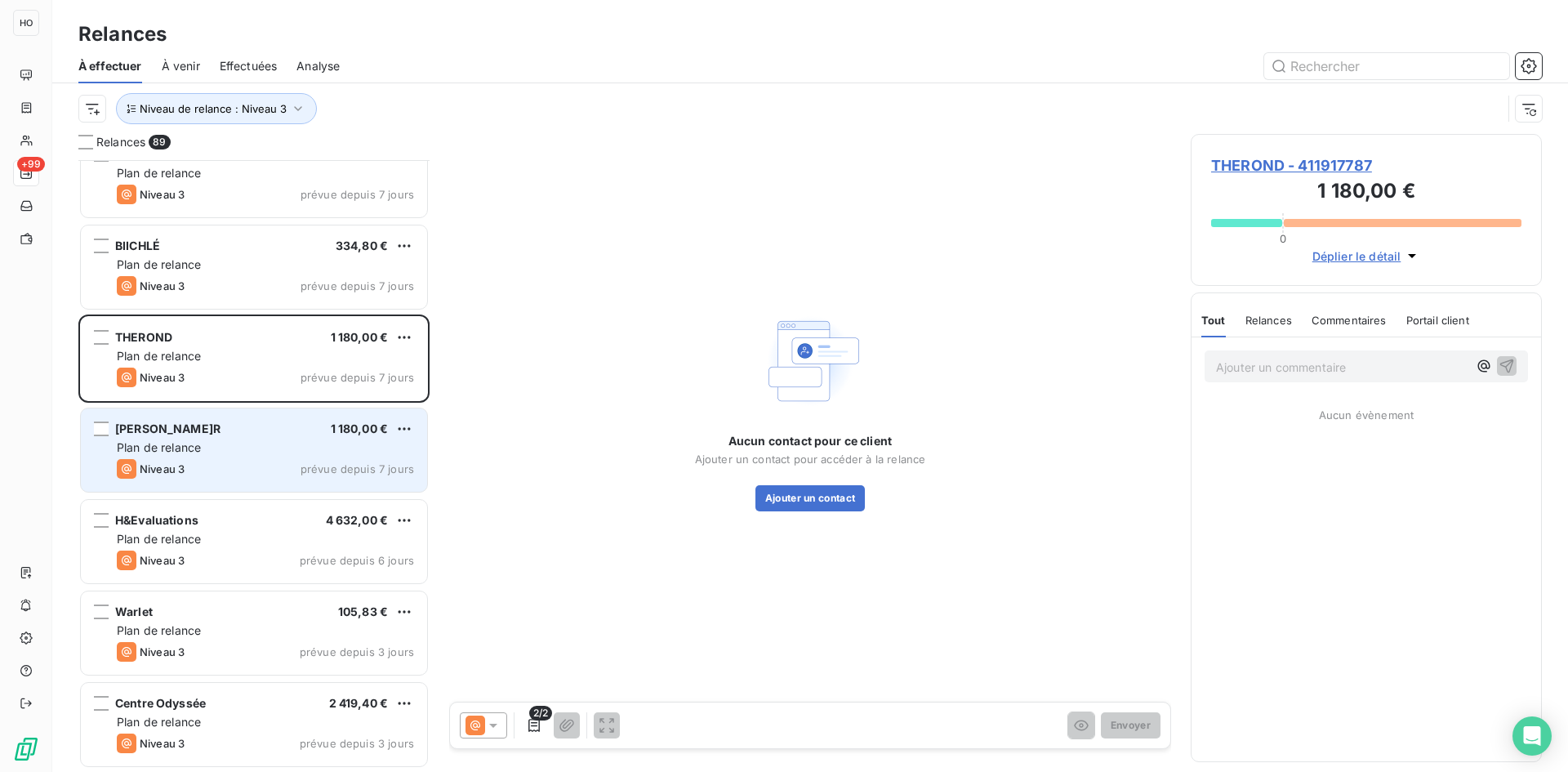
click at [242, 477] on div "Niveau 3 prévue depuis 7 jours" at bounding box center [265, 468] width 297 height 19
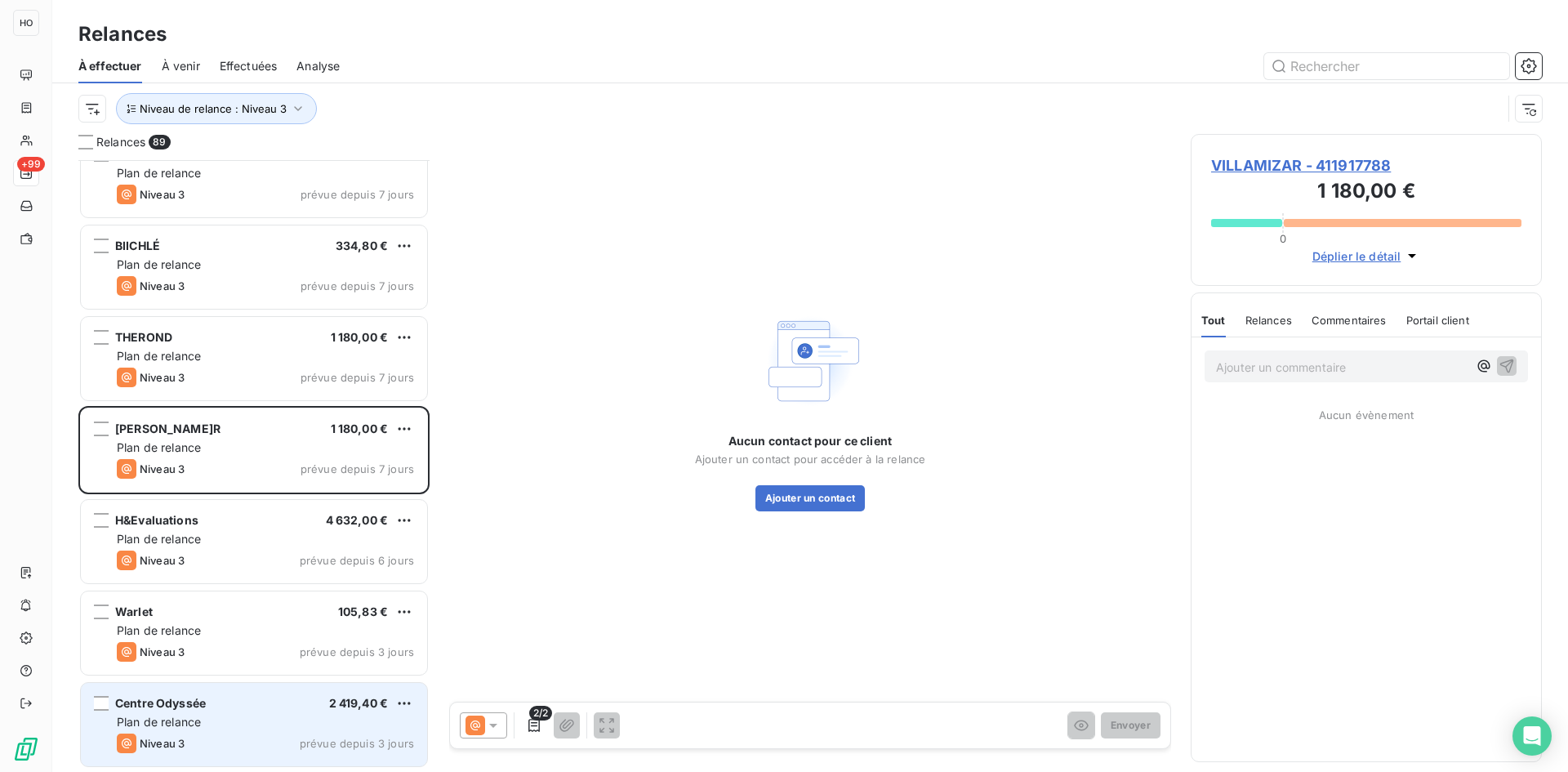
click at [250, 716] on div "Plan de relance" at bounding box center [265, 722] width 297 height 16
